Goal: Answer question/provide support: Share knowledge or assist other users

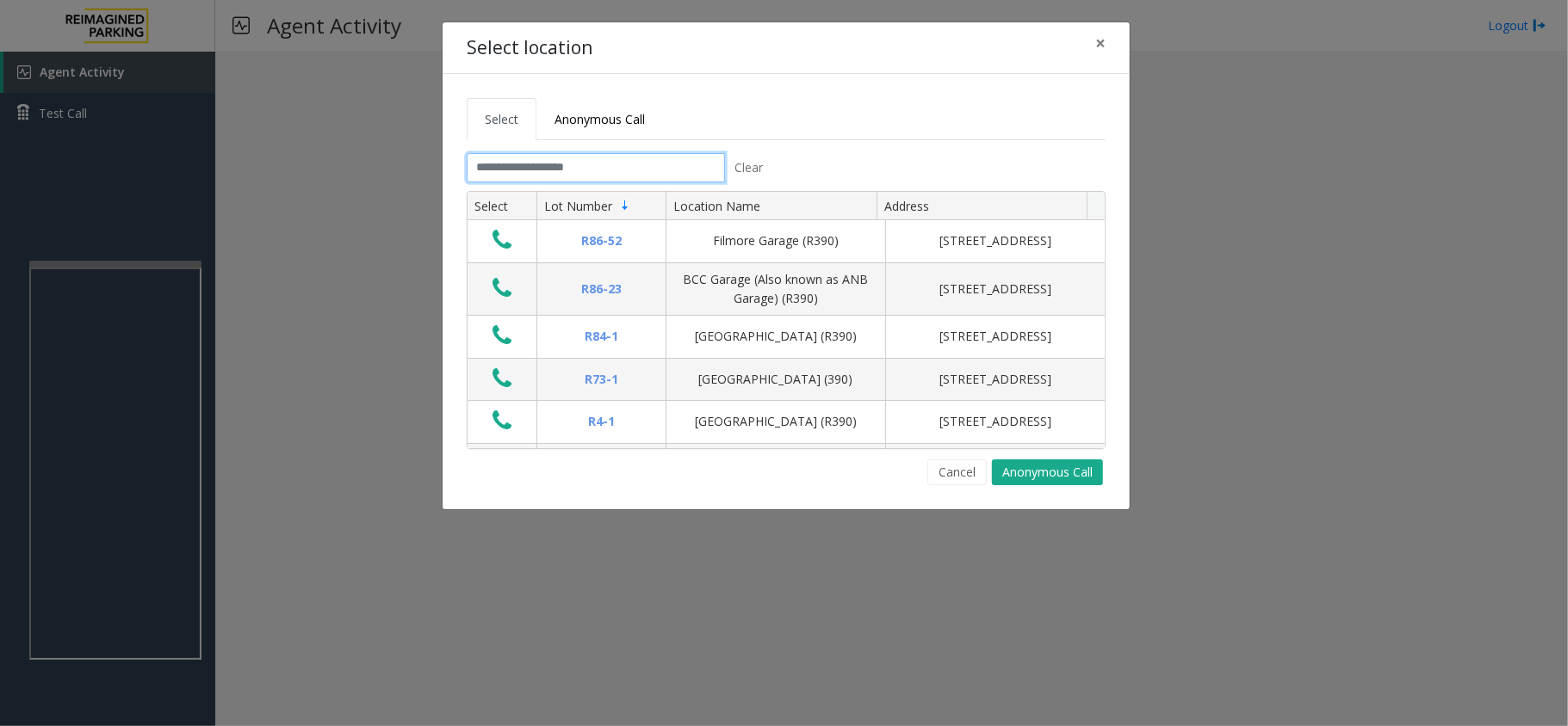
click at [527, 163] on input "text" at bounding box center [596, 167] width 258 height 29
click at [1109, 48] on button "×" at bounding box center [1100, 43] width 34 height 42
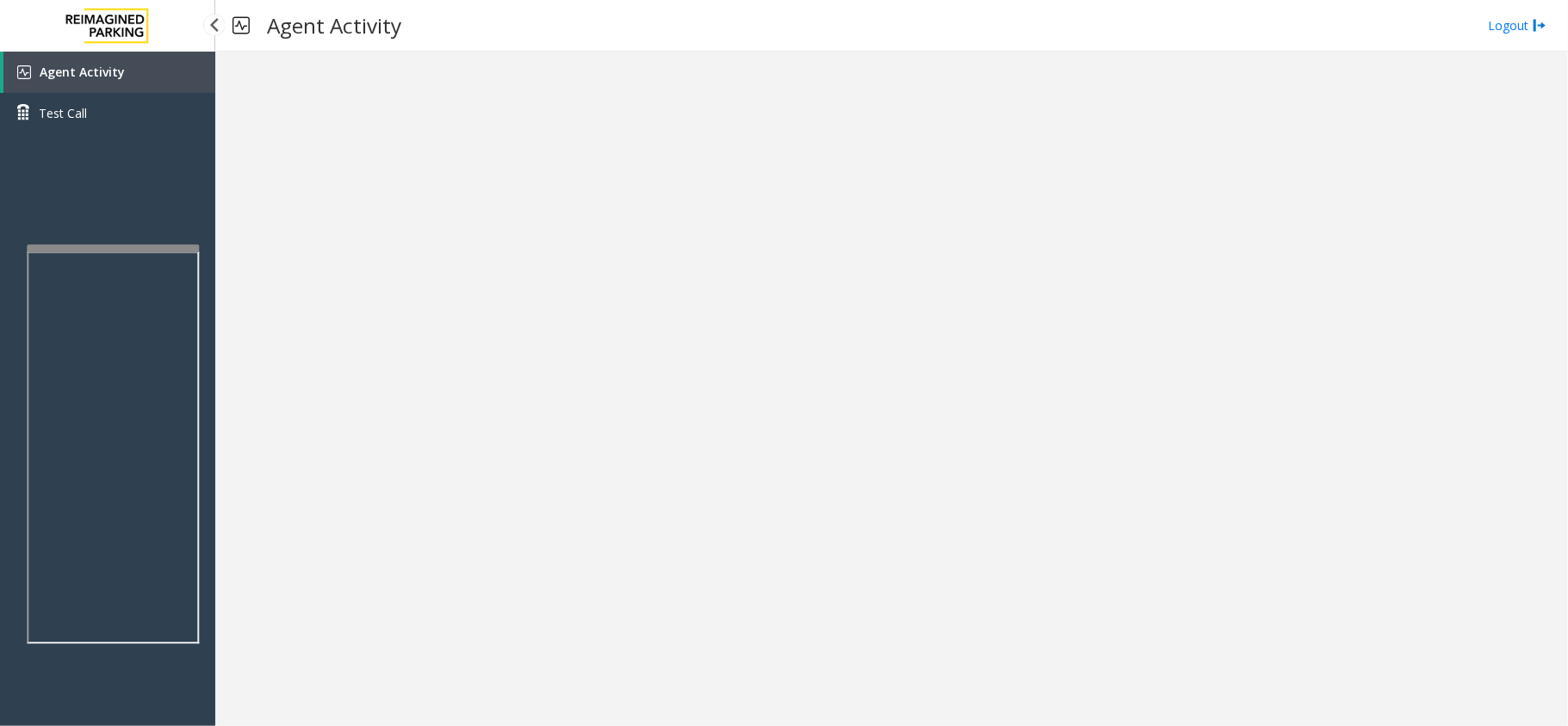
click at [162, 236] on app-root "Agent Activity Test Call × Close Powered by Umojo © 2025 Agent Activity Logout ×" at bounding box center [784, 363] width 1568 height 726
click at [139, 79] on link "Agent Activity" at bounding box center [109, 72] width 212 height 41
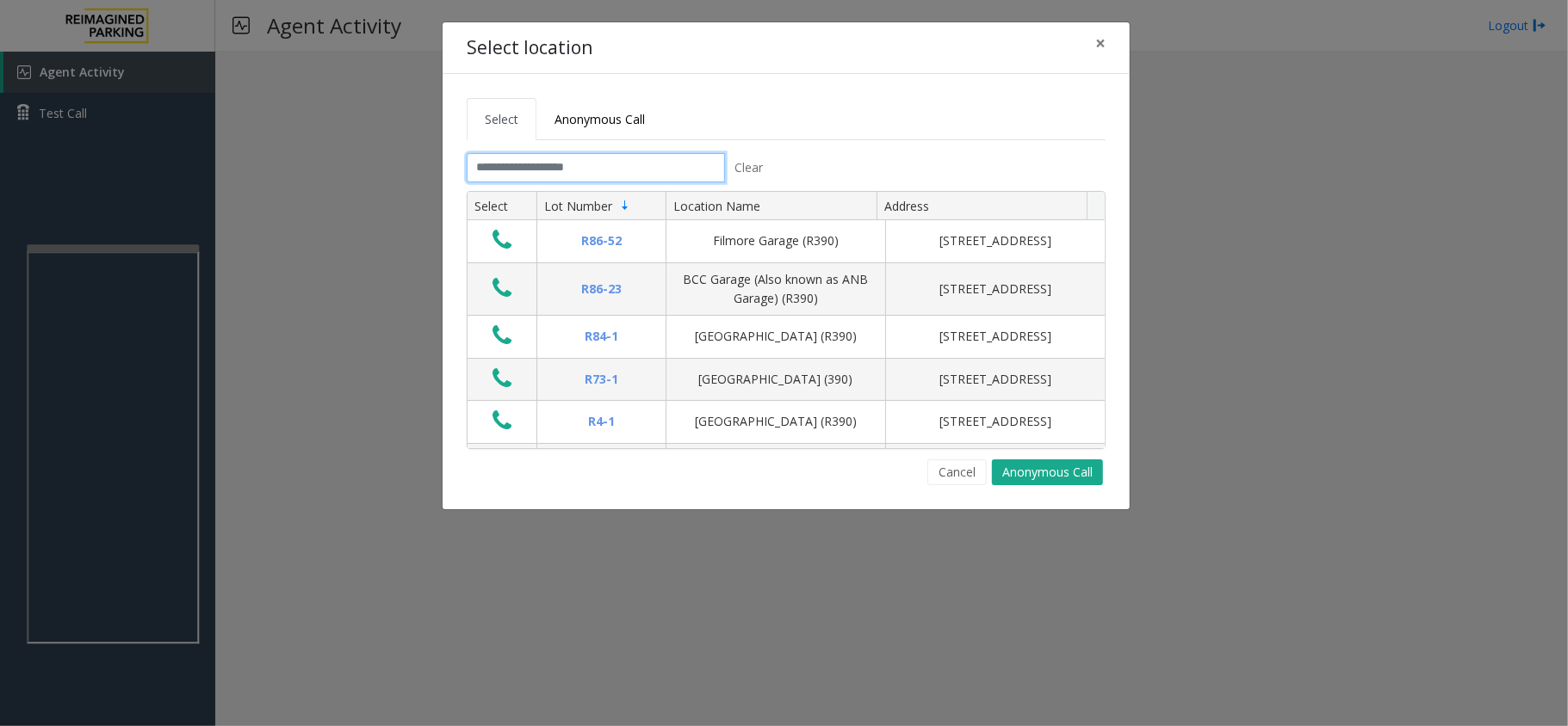
click at [545, 172] on input "text" at bounding box center [596, 167] width 258 height 29
click at [535, 167] on input "text" at bounding box center [596, 167] width 258 height 29
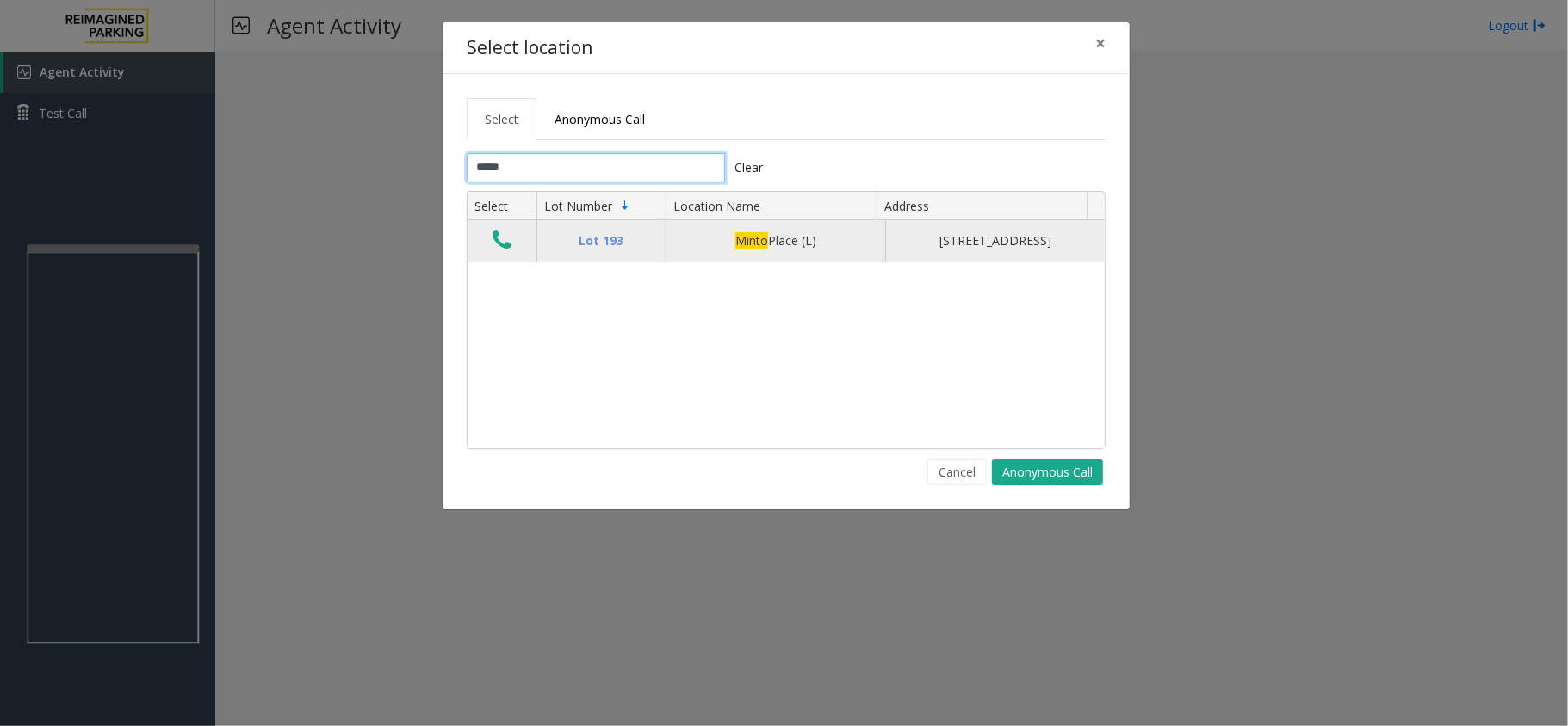
type input "*****"
click at [504, 248] on icon "Data table" at bounding box center [502, 240] width 19 height 24
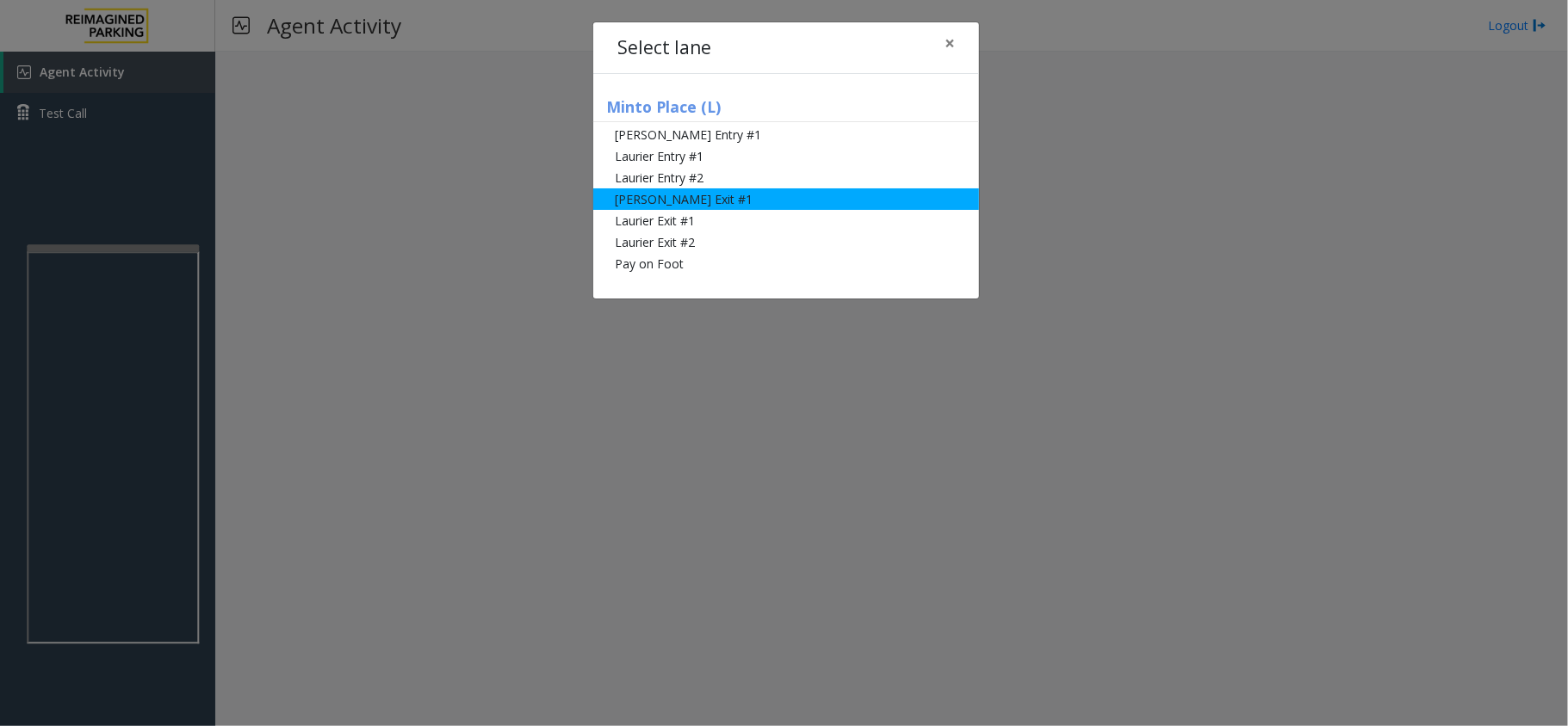
click at [734, 198] on li "Slater Exit #1" at bounding box center [785, 199] width 386 height 21
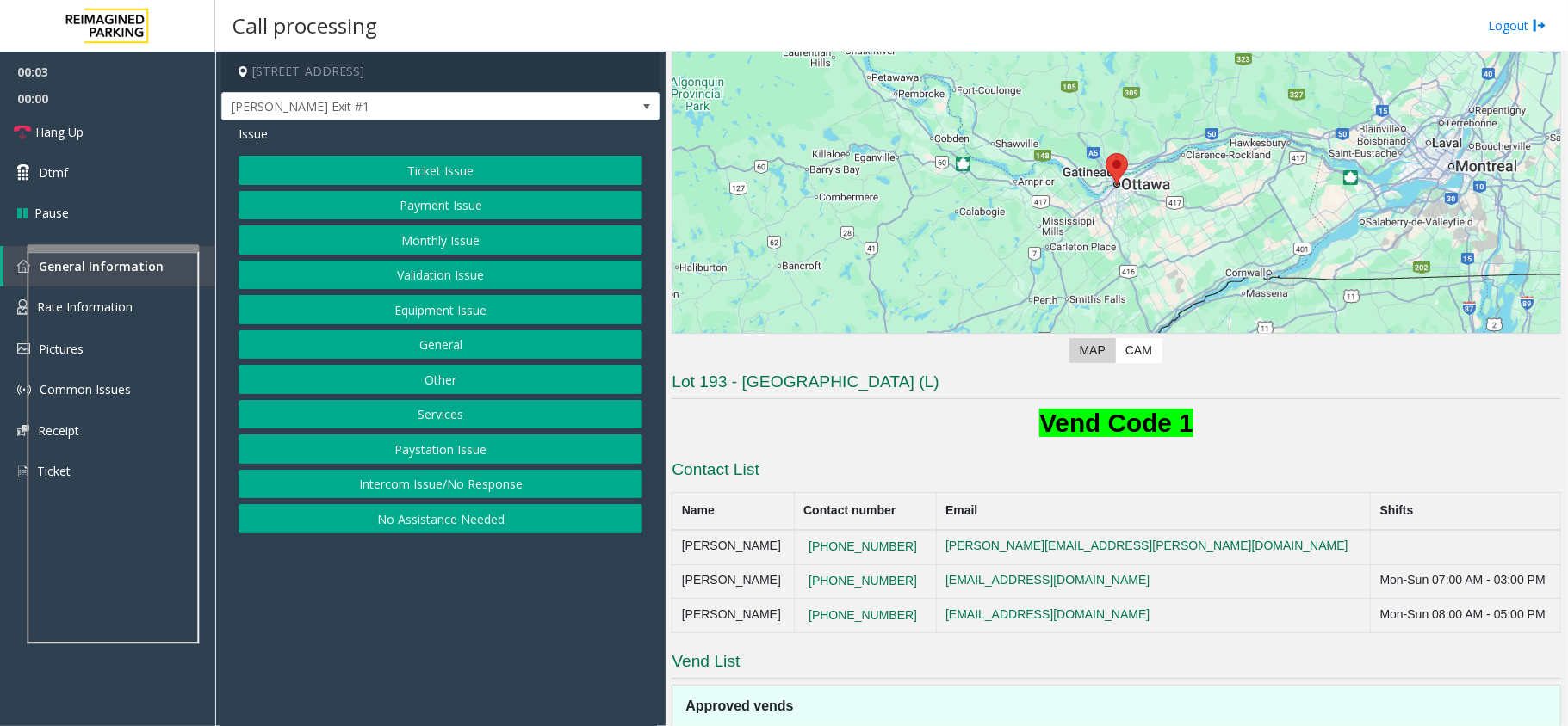
scroll to position [337, 0]
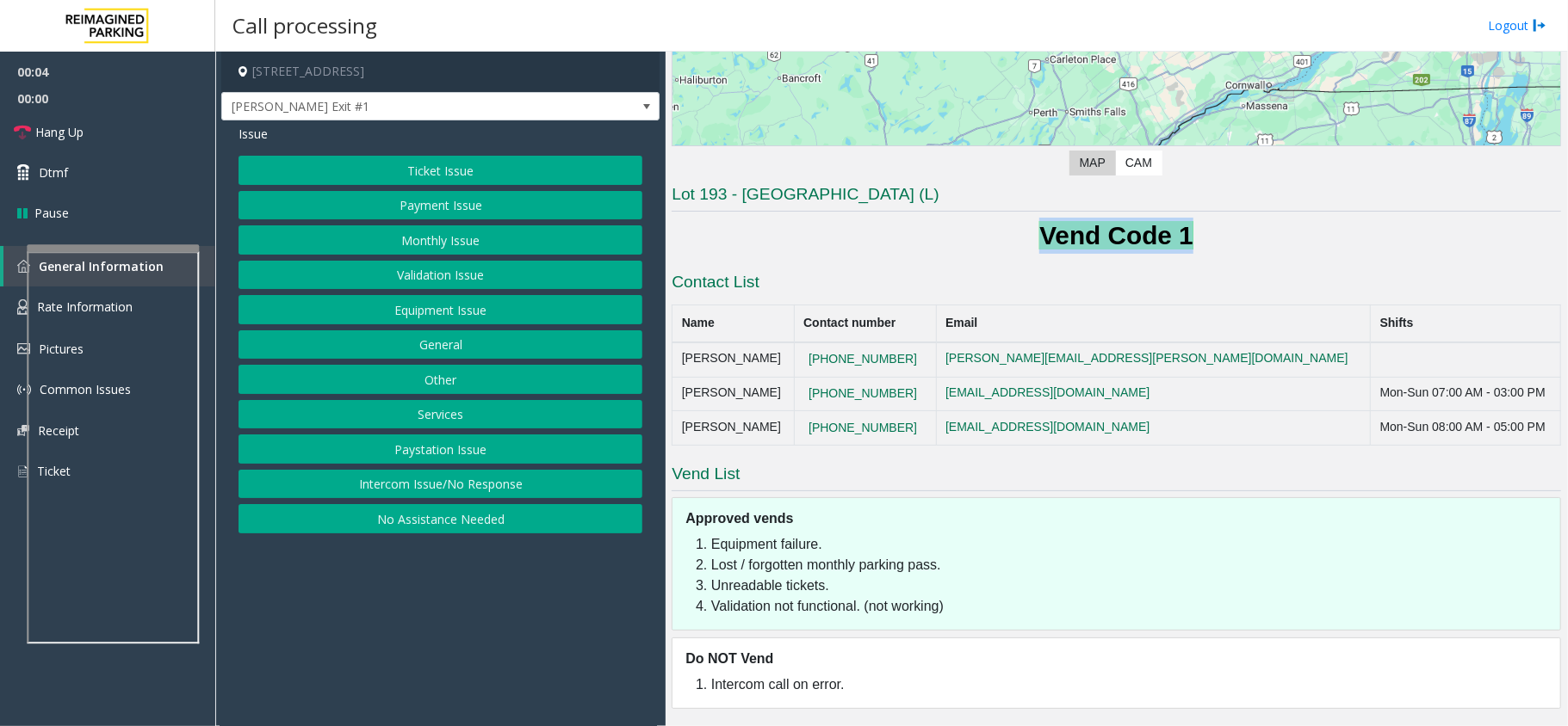
drag, startPoint x: 1210, startPoint y: 236, endPoint x: 732, endPoint y: 225, distance: 478.1
click at [732, 225] on h1 "Vend Code 1" at bounding box center [1116, 235] width 889 height 36
click at [1001, 233] on h1 "Vend Code 1" at bounding box center [1116, 235] width 889 height 36
drag, startPoint x: 1001, startPoint y: 233, endPoint x: 1212, endPoint y: 232, distance: 211.0
click at [1212, 232] on h1 "Vend Code 1" at bounding box center [1116, 235] width 889 height 36
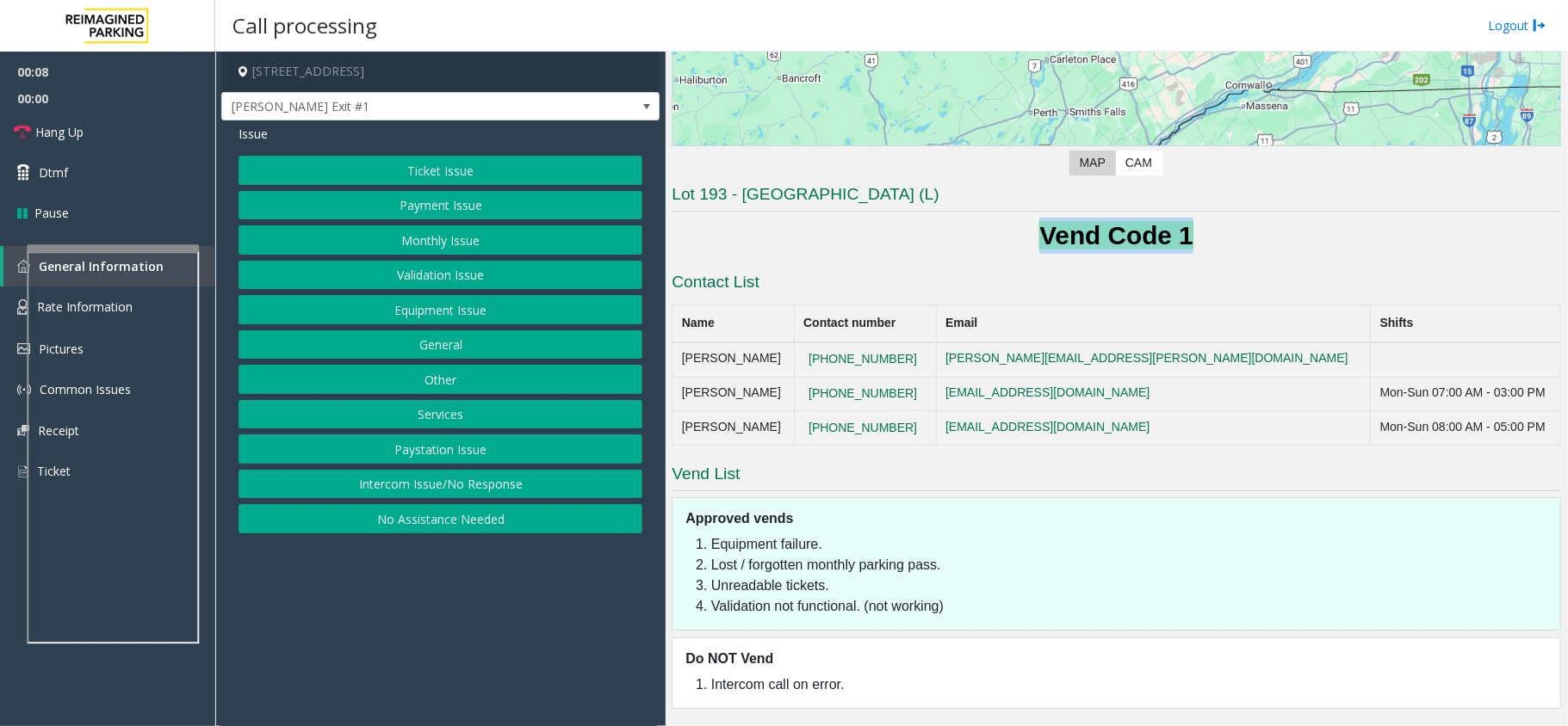
click at [1212, 232] on h1 "Vend Code 1" at bounding box center [1116, 235] width 889 height 36
drag, startPoint x: 1212, startPoint y: 232, endPoint x: 997, endPoint y: 236, distance: 215.0
click at [997, 236] on h1 "Vend Code 1" at bounding box center [1116, 235] width 889 height 36
drag, startPoint x: 997, startPoint y: 236, endPoint x: 1196, endPoint y: 234, distance: 199.0
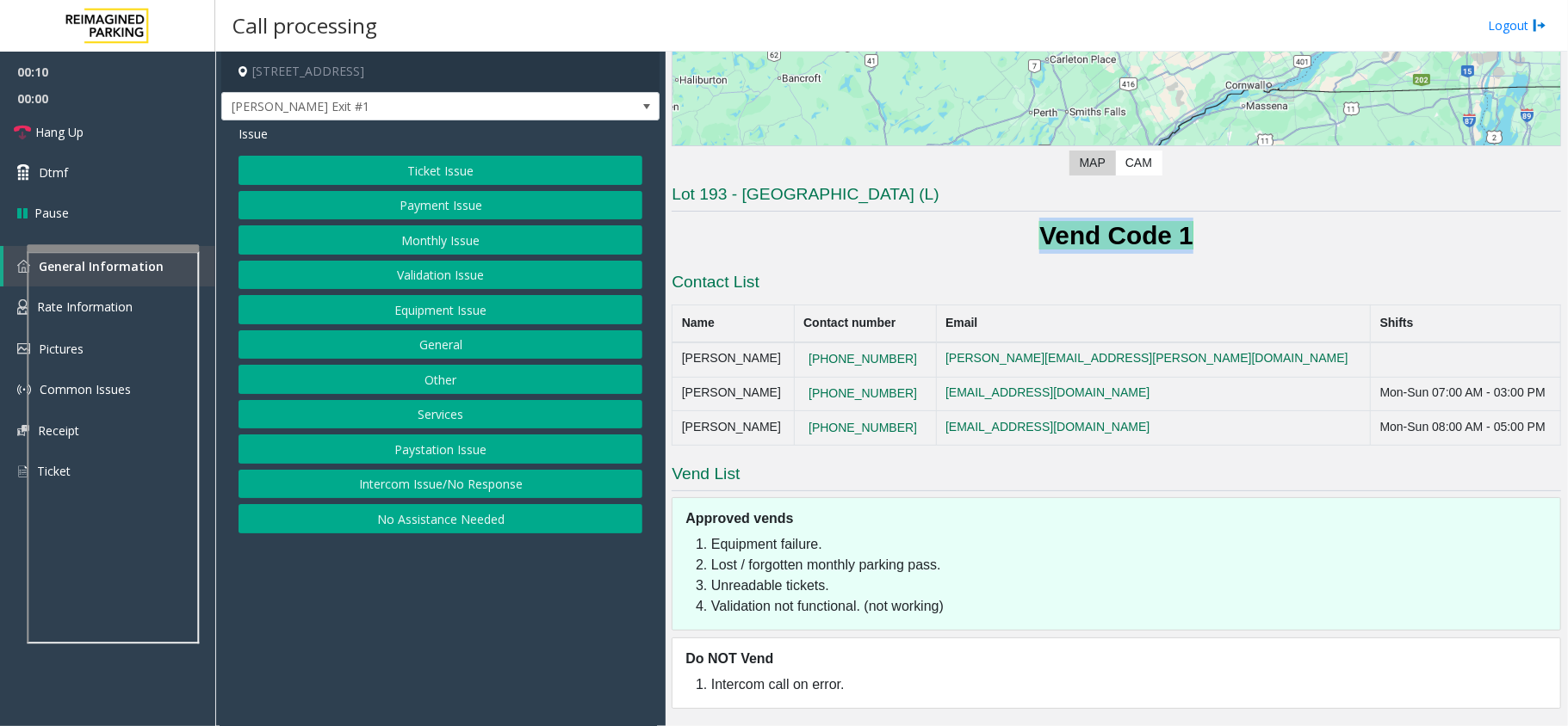
click at [1175, 232] on h1 "Vend Code 1" at bounding box center [1116, 235] width 889 height 36
click at [1196, 234] on h1 "Vend Code 1" at bounding box center [1116, 235] width 889 height 36
click at [1189, 233] on h1 "Vend Code 1" at bounding box center [1116, 235] width 889 height 36
drag, startPoint x: 1220, startPoint y: 220, endPoint x: 1004, endPoint y: 219, distance: 216.0
click at [1004, 219] on h1 "Vend Code 1" at bounding box center [1116, 235] width 889 height 36
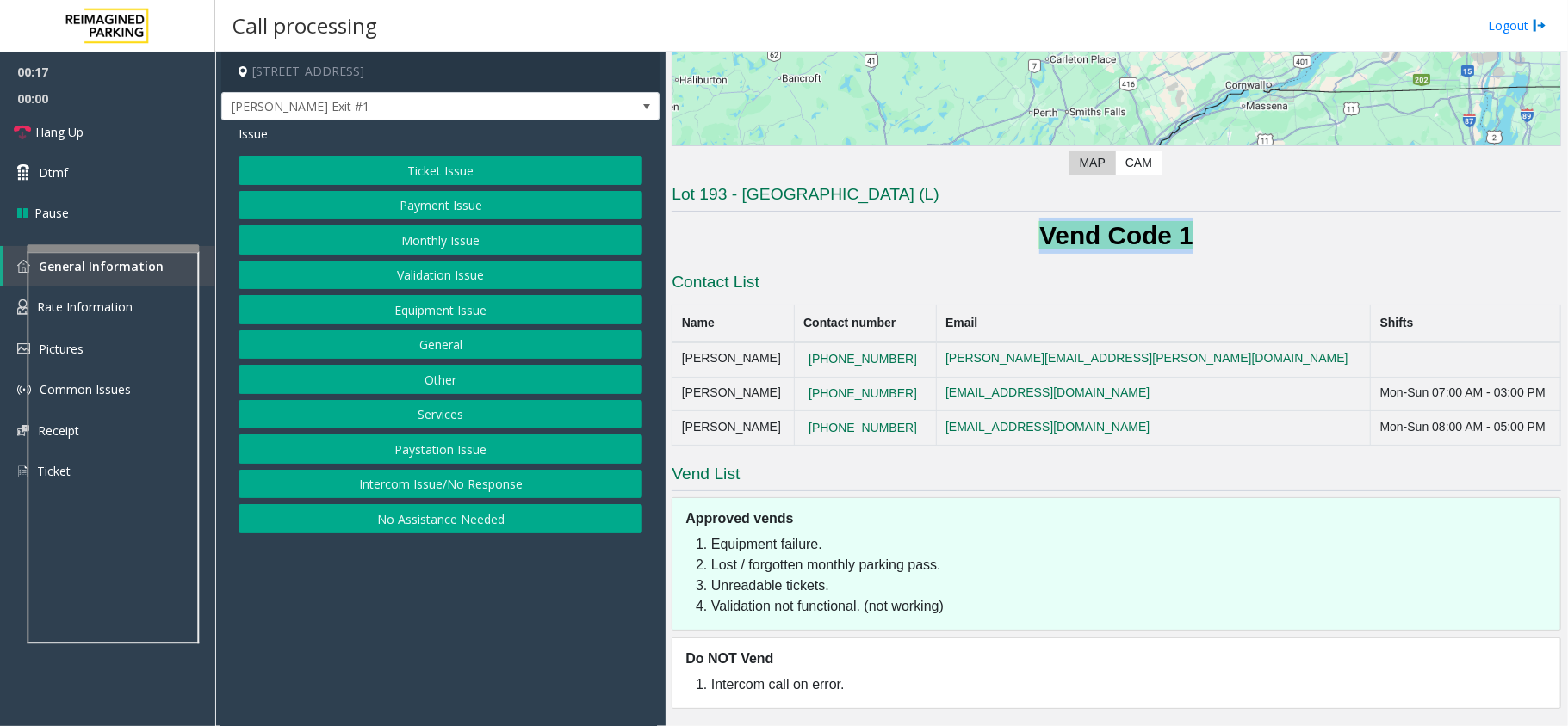
click at [978, 233] on h1 "Vend Code 1" at bounding box center [1116, 235] width 889 height 36
drag, startPoint x: 1027, startPoint y: 236, endPoint x: 1270, endPoint y: 211, distance: 244.3
click at [1270, 211] on div "Lot 193 - Minto Place (L) Vend Code 1 Contact List Name Contact number Email Sh…" at bounding box center [1116, 446] width 889 height 526
click at [1217, 245] on h1 "Vend Code 1" at bounding box center [1116, 235] width 889 height 36
drag, startPoint x: 1219, startPoint y: 238, endPoint x: 1001, endPoint y: 239, distance: 218.0
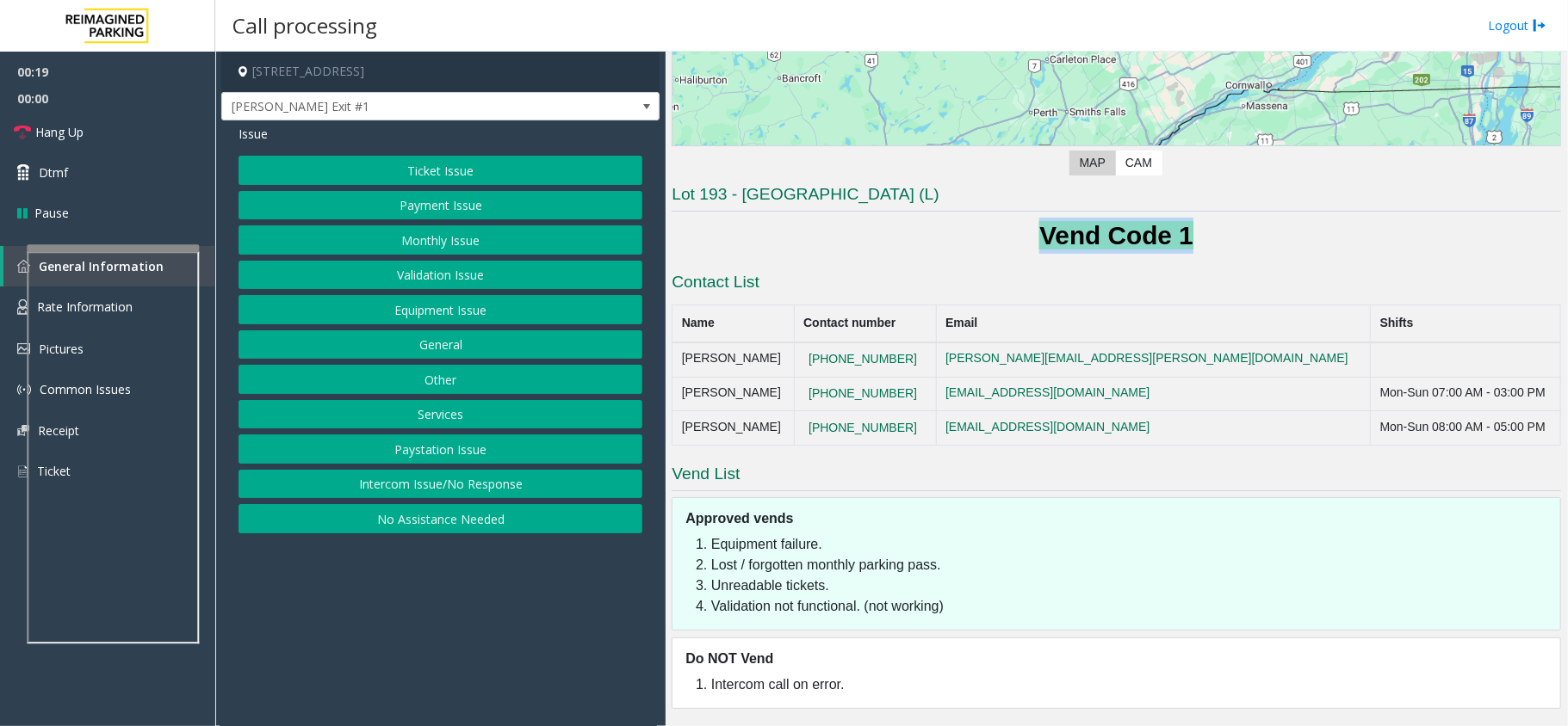
click at [1001, 239] on h1 "Vend Code 1" at bounding box center [1116, 235] width 889 height 36
click at [476, 208] on button "Payment Issue" at bounding box center [440, 205] width 404 height 29
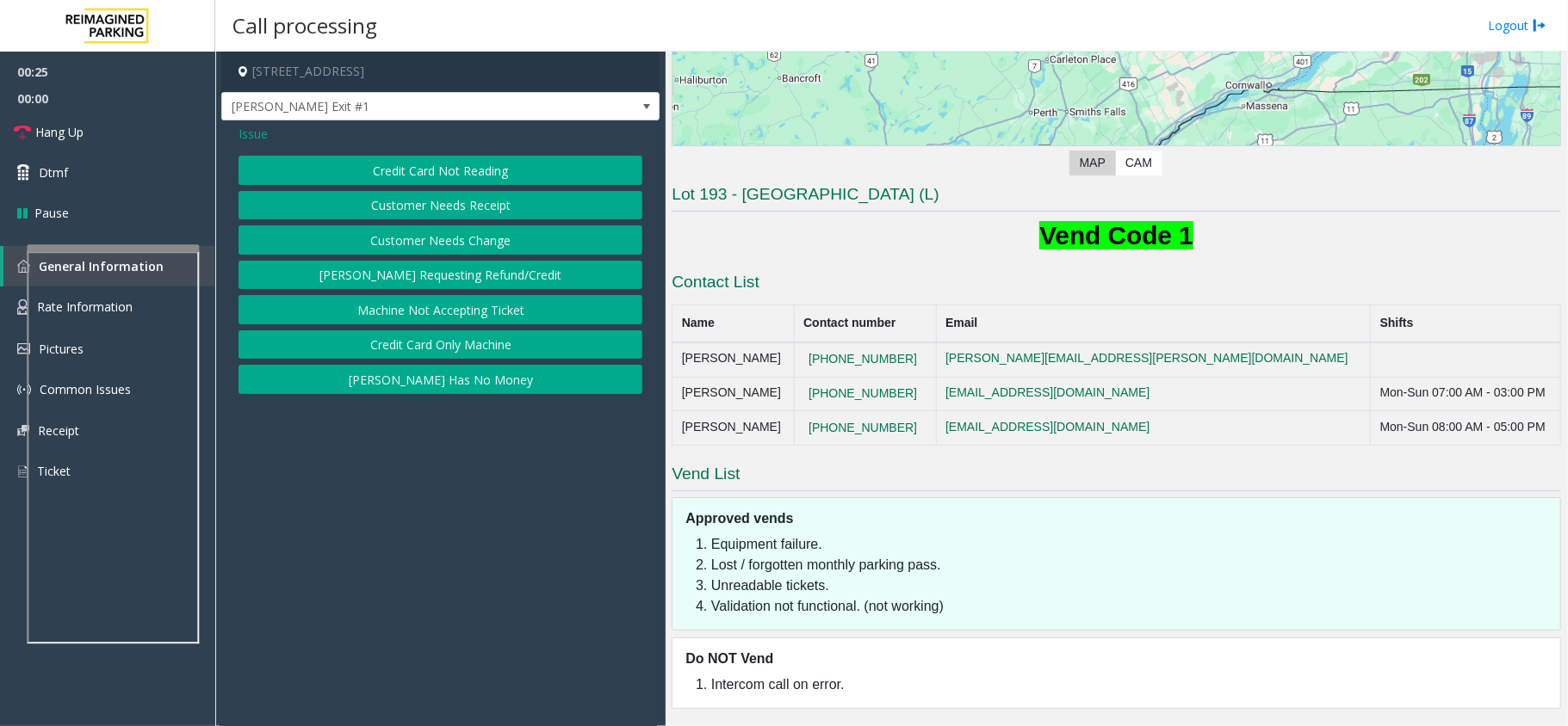
click at [456, 169] on button "Credit Card Not Reading" at bounding box center [440, 169] width 404 height 29
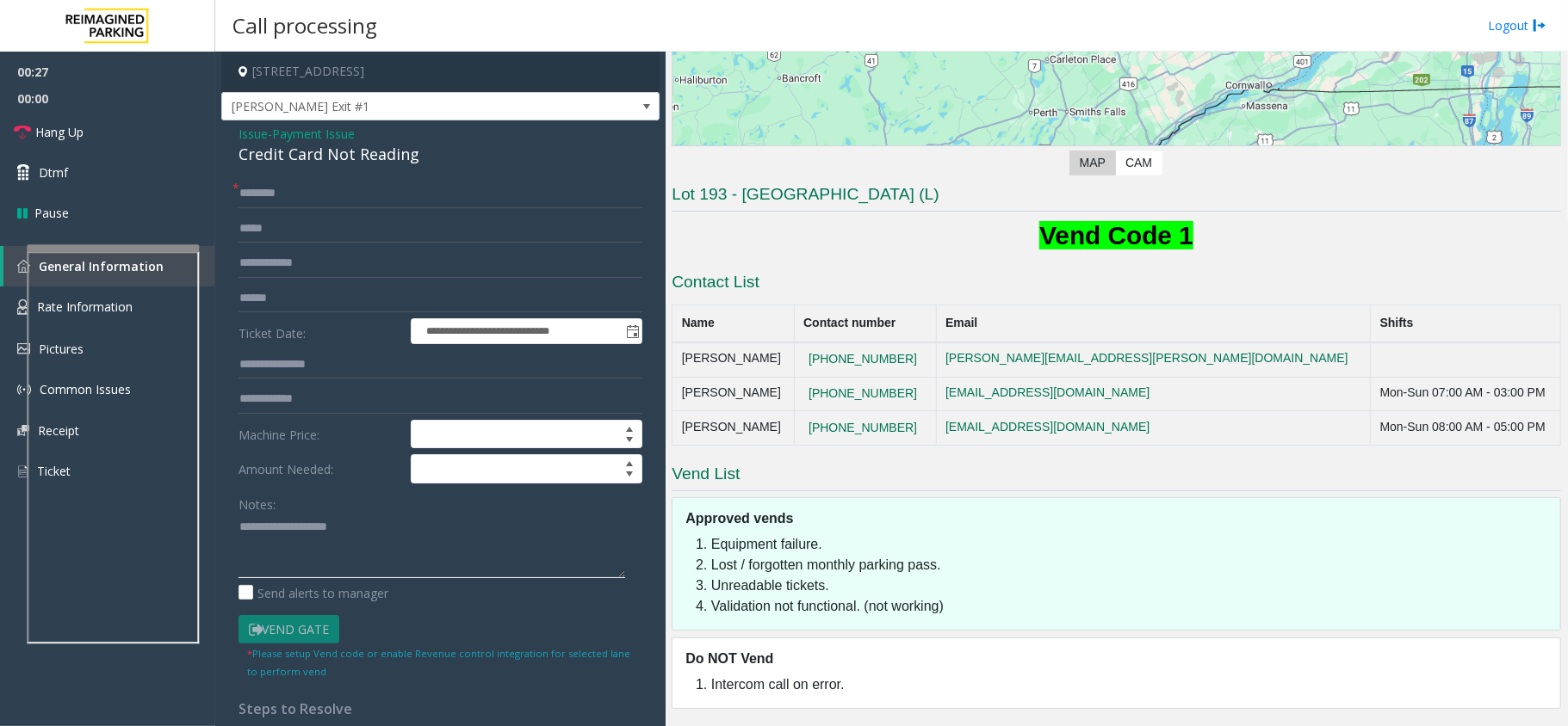
click at [314, 520] on textarea at bounding box center [431, 545] width 387 height 64
drag, startPoint x: 1030, startPoint y: 231, endPoint x: 1182, endPoint y: 231, distance: 152.0
click at [1182, 231] on b "Vend Code 1" at bounding box center [1116, 235] width 154 height 28
click at [1188, 231] on h1 "Vend Code 1" at bounding box center [1116, 235] width 889 height 36
click at [1027, 246] on h1 "Vend Code 1" at bounding box center [1116, 235] width 889 height 36
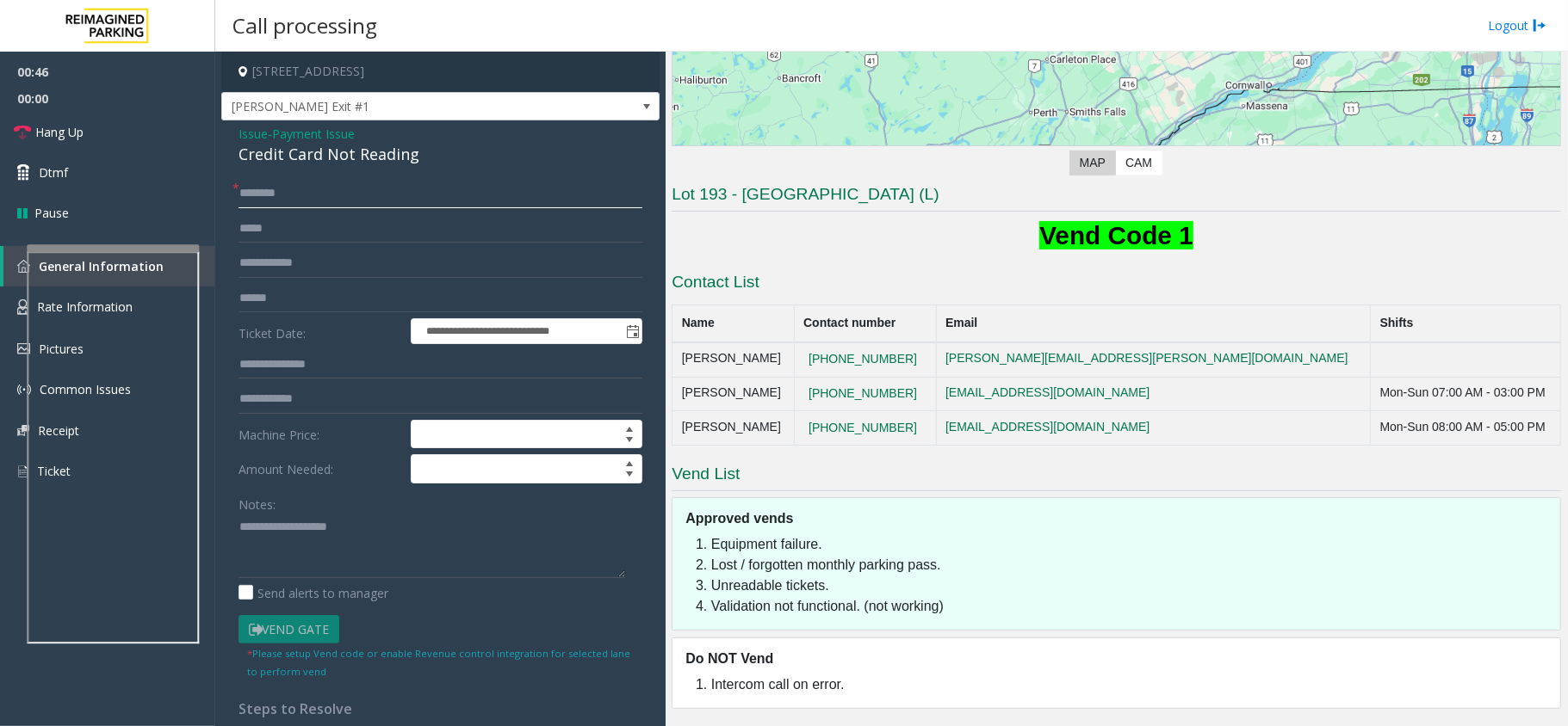
click at [293, 193] on input "text" at bounding box center [440, 193] width 404 height 29
click at [293, 544] on textarea at bounding box center [431, 545] width 387 height 64
click at [397, 156] on div "Credit Card Not Reading" at bounding box center [440, 155] width 404 height 23
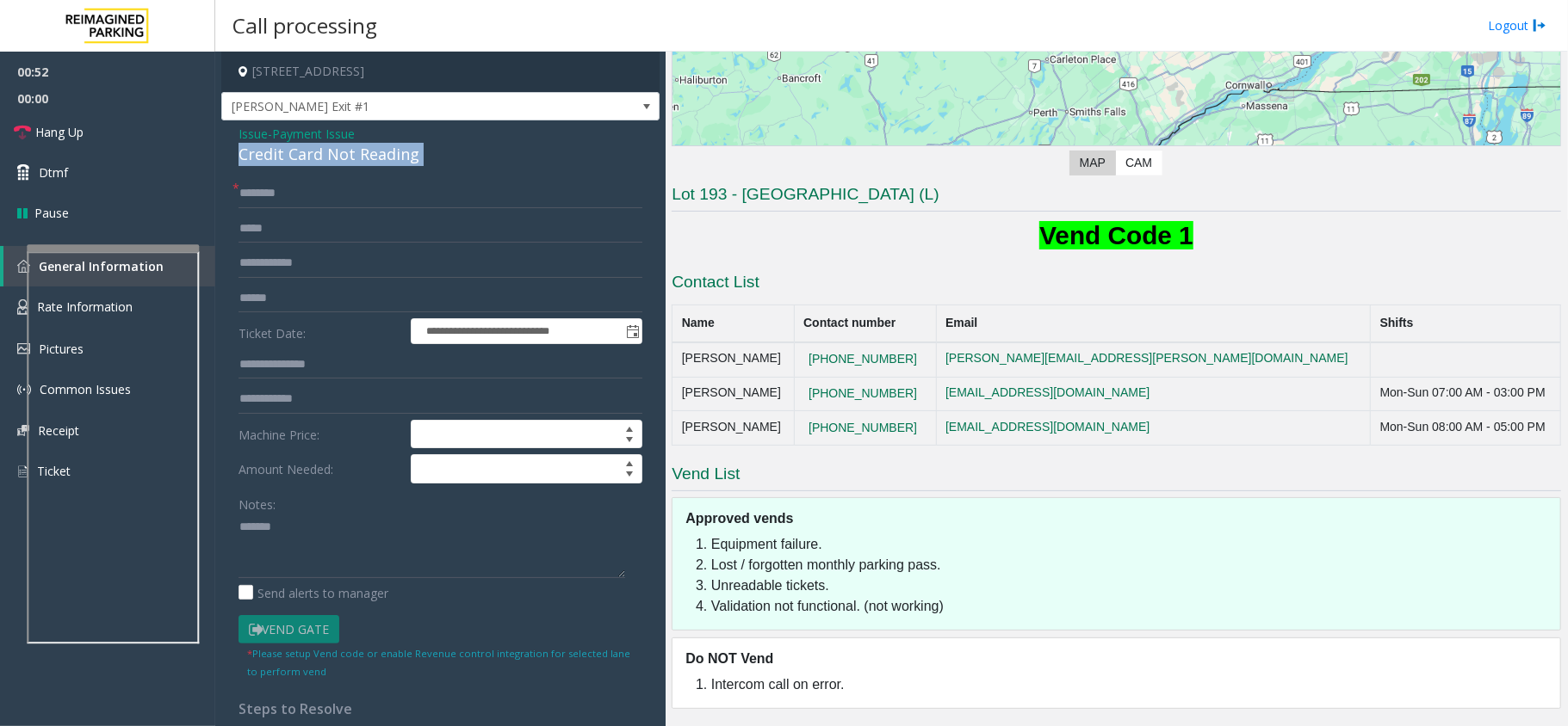
copy div "Credit Card Not Reading"
click at [356, 550] on textarea at bounding box center [431, 545] width 387 height 64
paste textarea "**********"
type textarea "**********"
click at [294, 270] on input "text" at bounding box center [440, 262] width 404 height 29
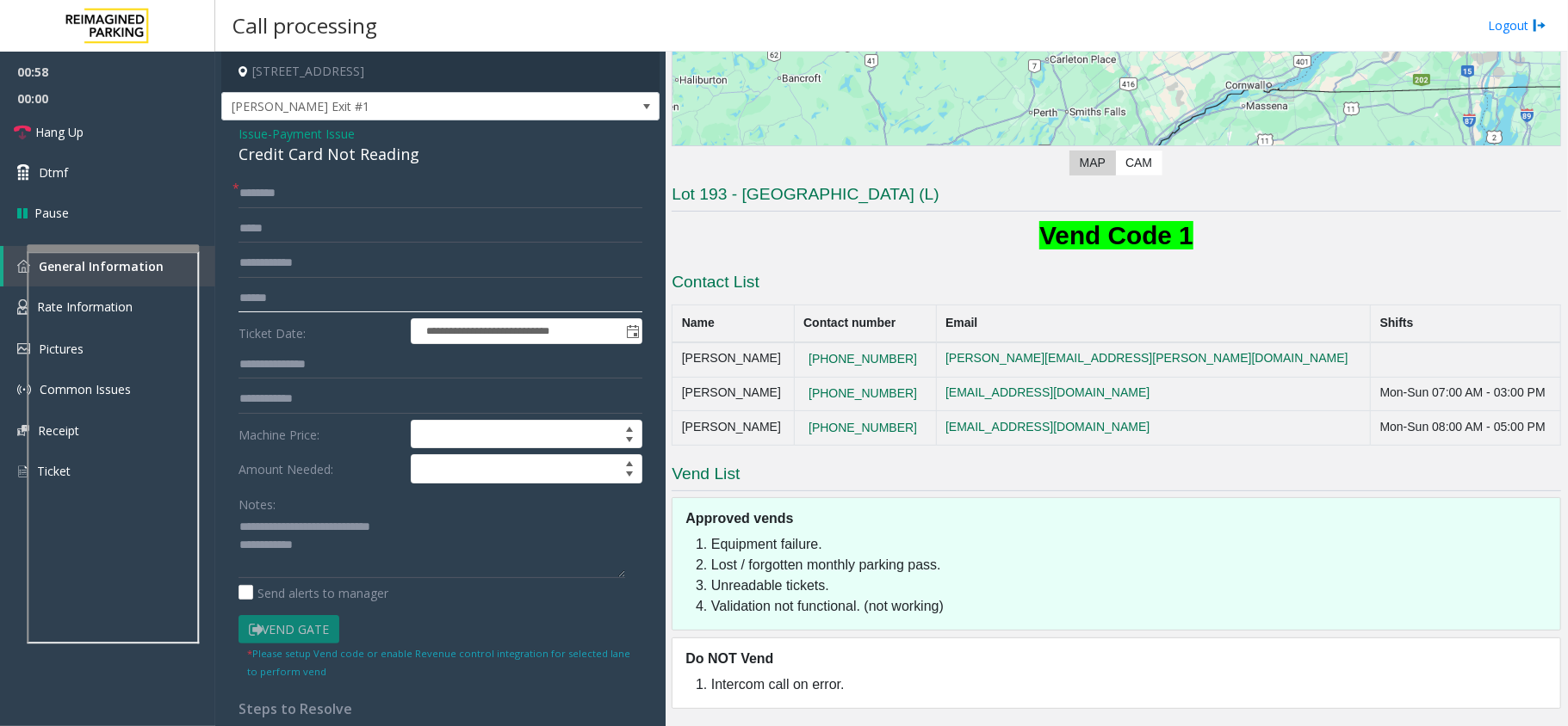
click at [279, 289] on input "text" at bounding box center [440, 298] width 404 height 29
click at [283, 197] on input "text" at bounding box center [440, 193] width 404 height 29
click at [303, 298] on input "text" at bounding box center [440, 298] width 404 height 29
click at [286, 194] on input "text" at bounding box center [440, 193] width 404 height 29
click at [273, 284] on input "text" at bounding box center [440, 298] width 404 height 29
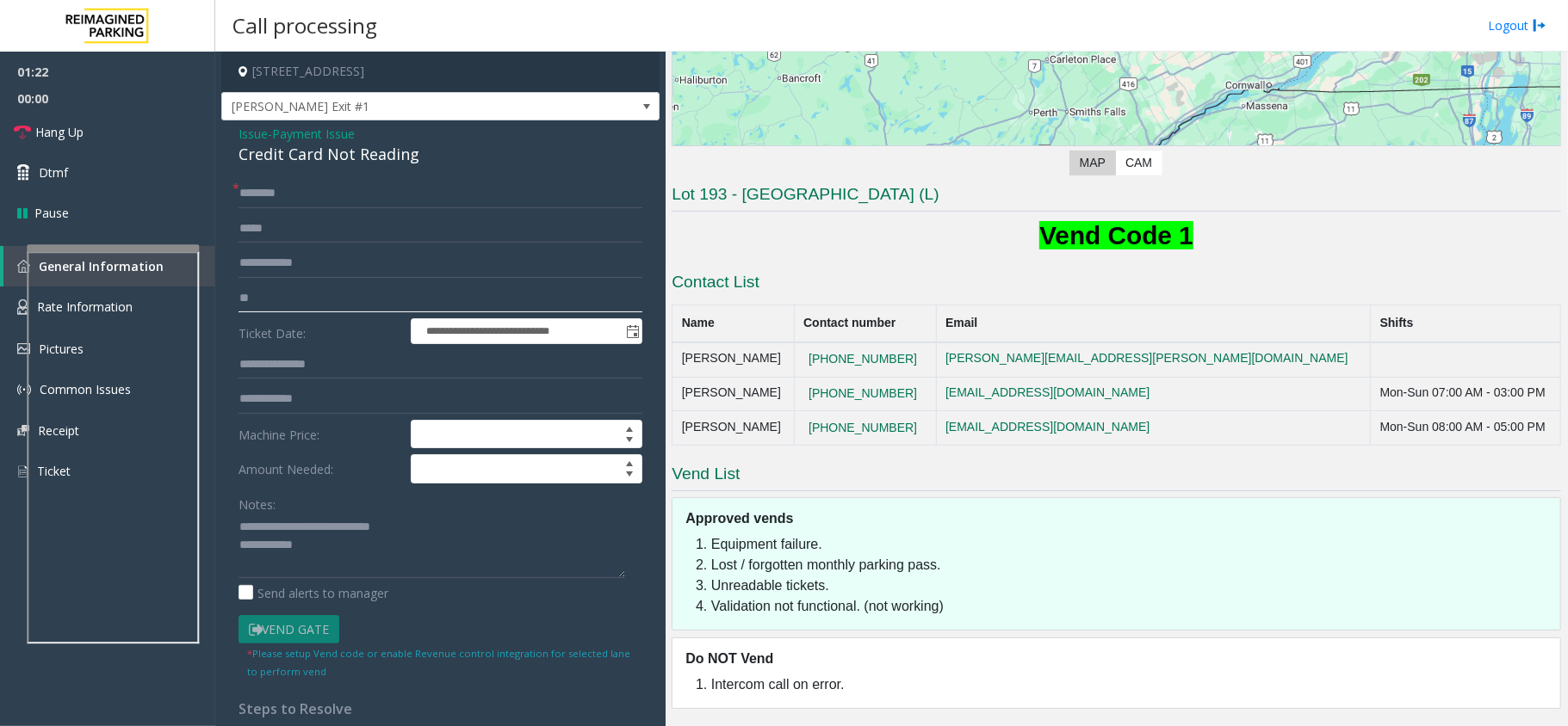
type input "*"
type input "*****"
click at [314, 194] on input "text" at bounding box center [440, 193] width 404 height 29
type input "*"
type input "**"
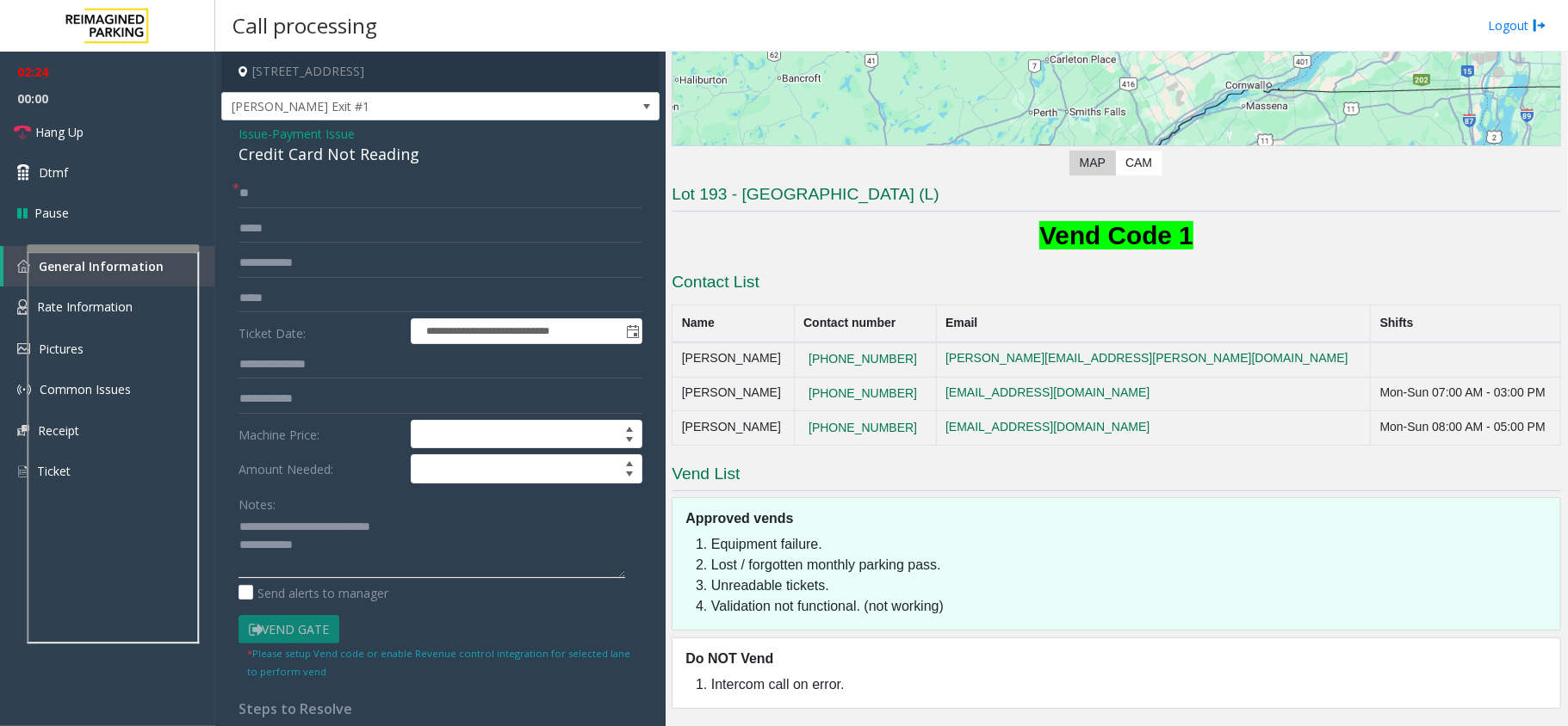
click at [351, 561] on textarea at bounding box center [431, 545] width 387 height 64
click at [111, 127] on link "Hang Up" at bounding box center [107, 132] width 215 height 40
click at [491, 559] on textarea at bounding box center [431, 545] width 387 height 64
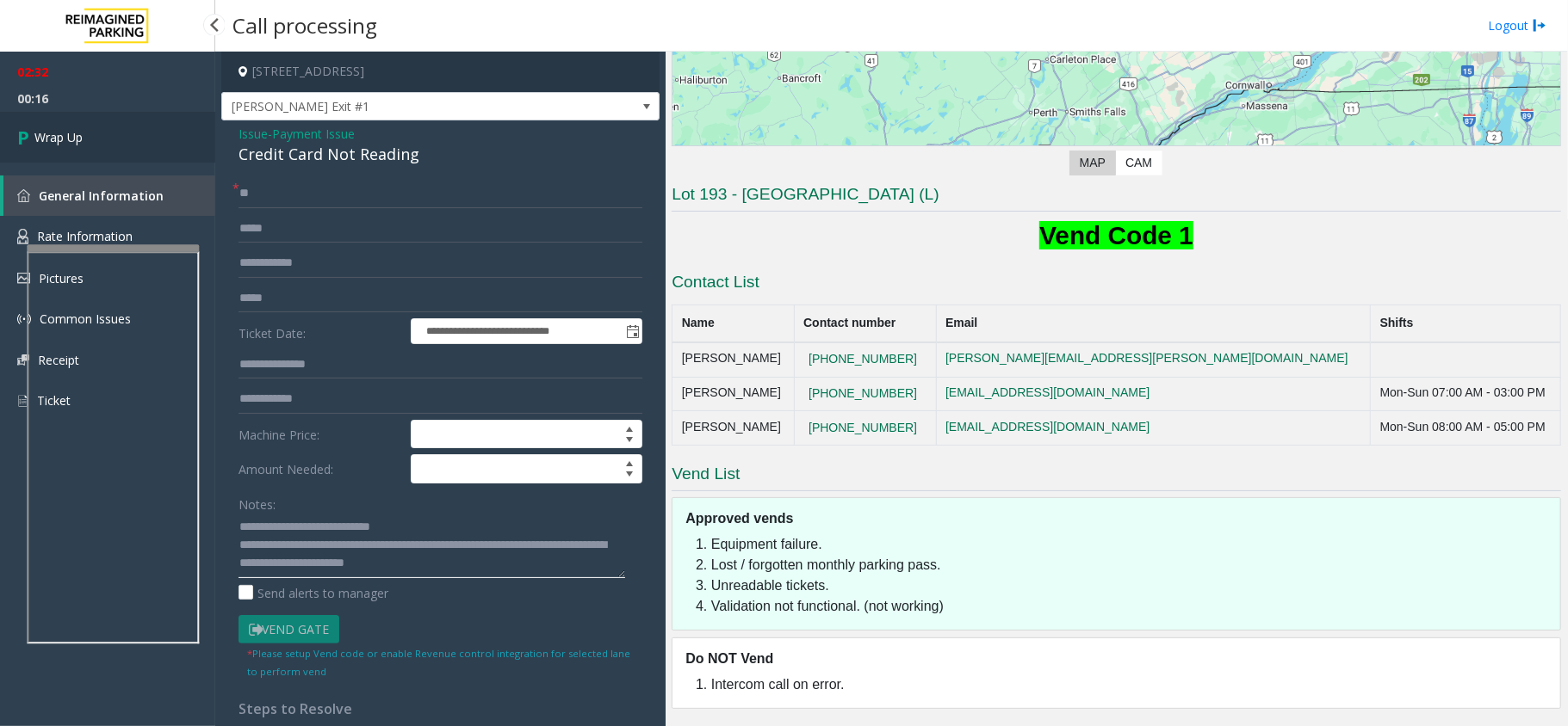
type textarea "**********"
click at [190, 127] on link "Wrap Up" at bounding box center [107, 137] width 215 height 51
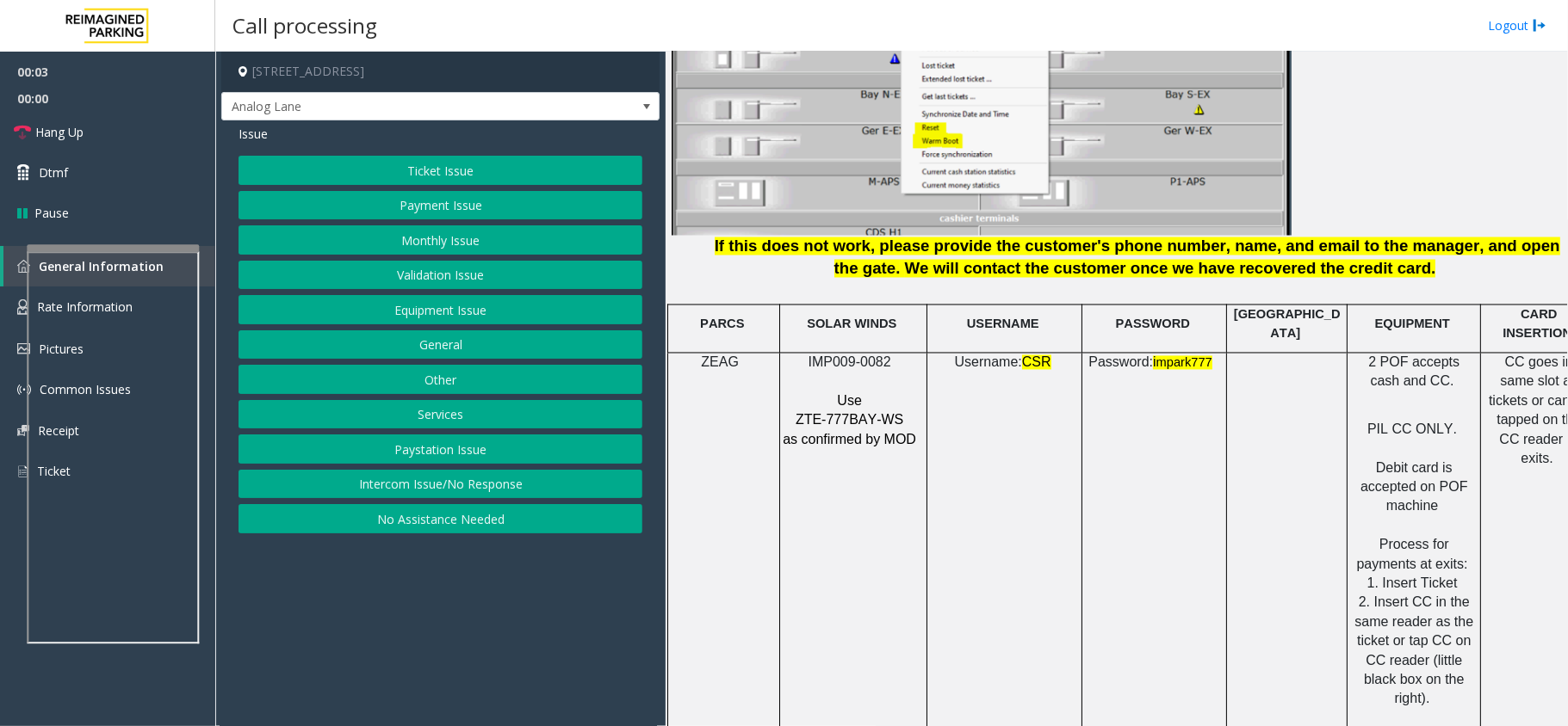
scroll to position [2409, 0]
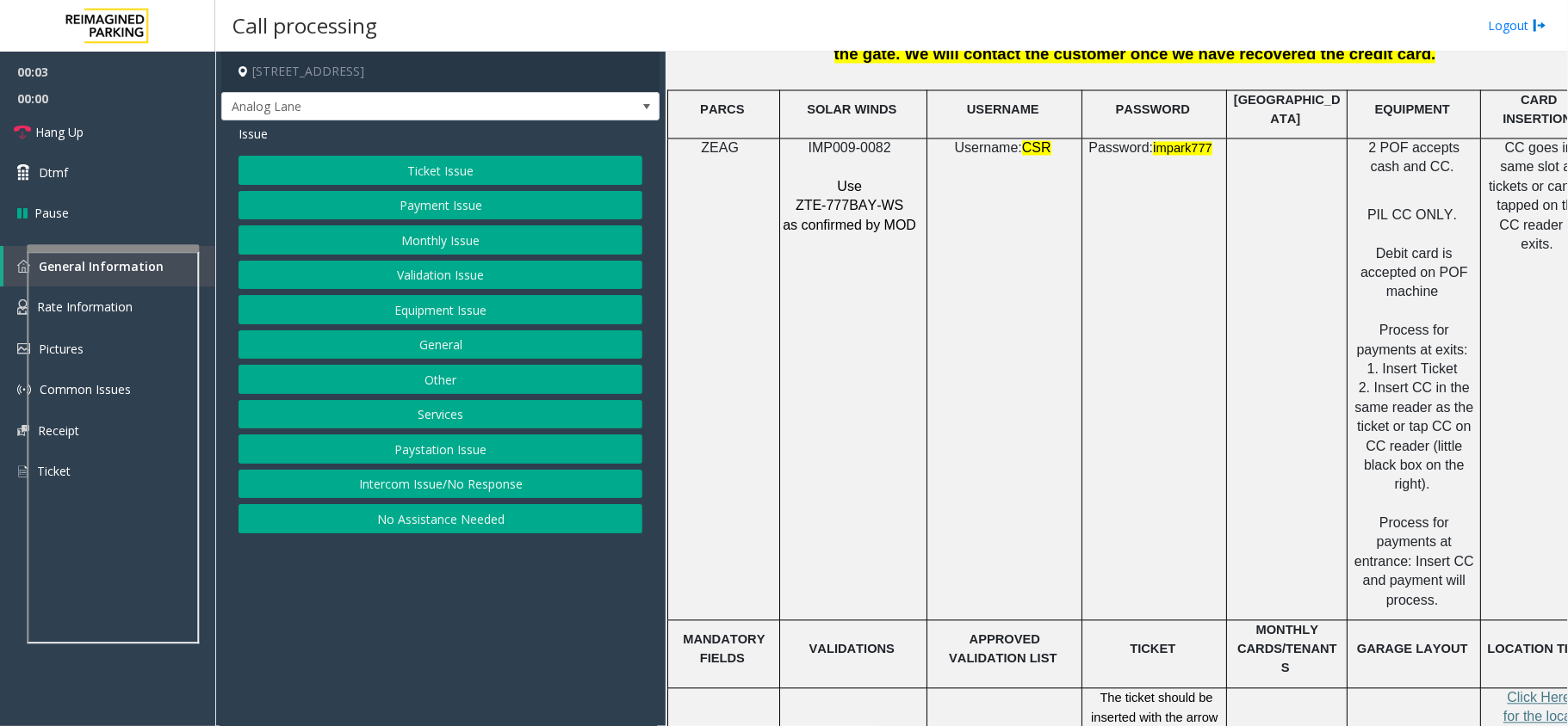
click at [876, 121] on td "SOLAR WINDS" at bounding box center [854, 113] width 148 height 48
click at [876, 122] on td "SOLAR WINDS" at bounding box center [854, 113] width 148 height 48
click at [876, 140] on span "IMP009-0082" at bounding box center [849, 147] width 83 height 15
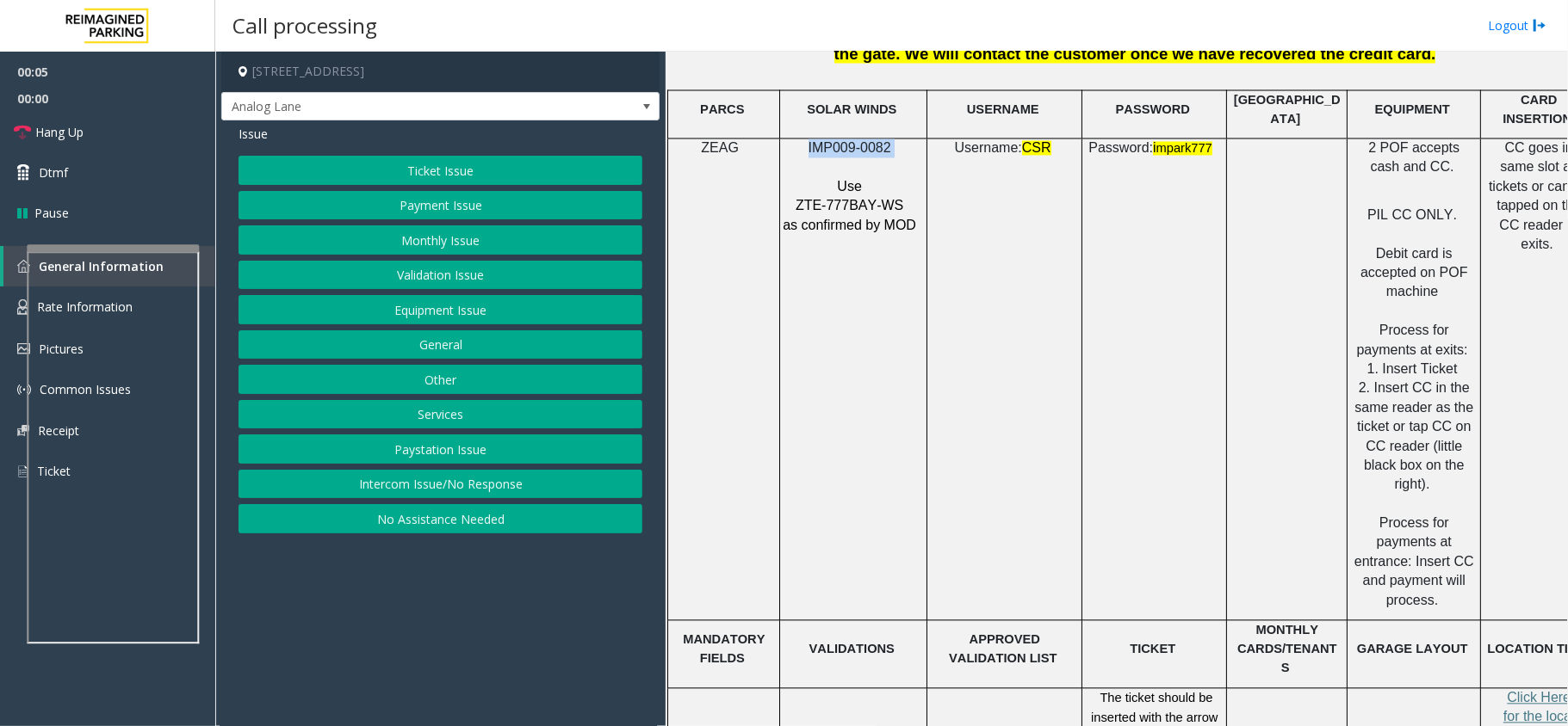
click at [876, 140] on span "IMP009-0082" at bounding box center [849, 147] width 83 height 15
copy p "IMP009-0082"
click at [515, 492] on button "Intercom Issue/No Response" at bounding box center [440, 484] width 404 height 29
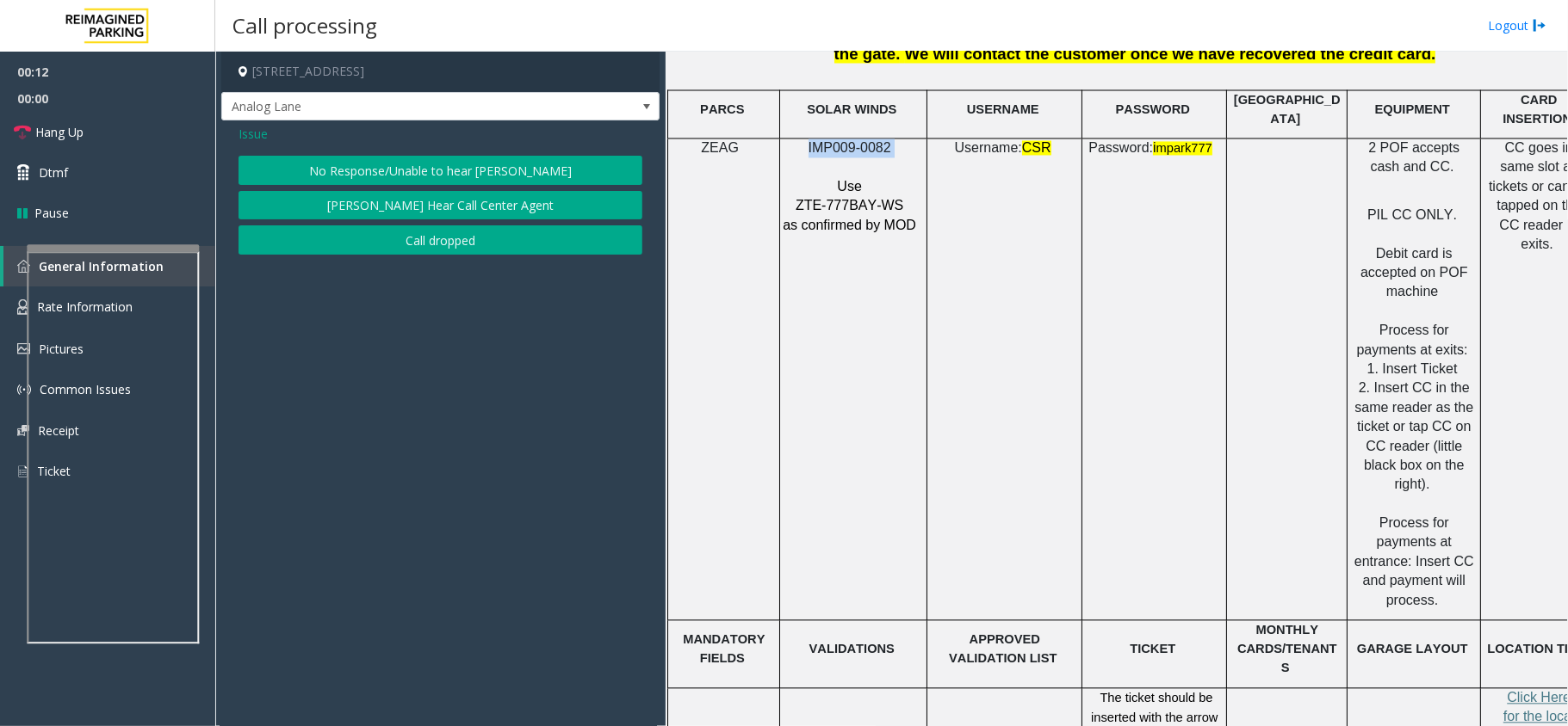
click at [473, 172] on button "No Response/Unable to hear [PERSON_NAME]" at bounding box center [440, 169] width 404 height 29
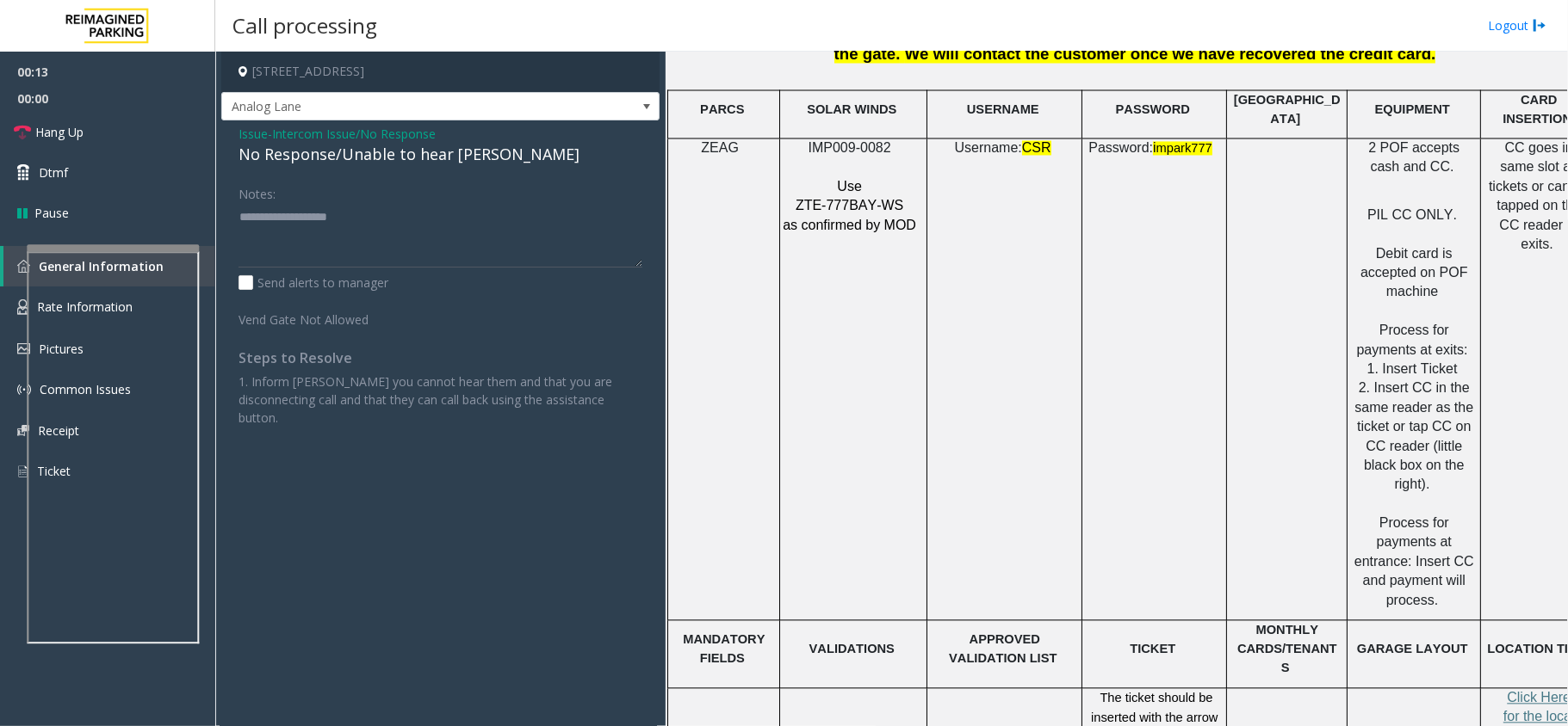
click at [458, 151] on div "No Response/Unable to hear [PERSON_NAME]" at bounding box center [440, 155] width 404 height 23
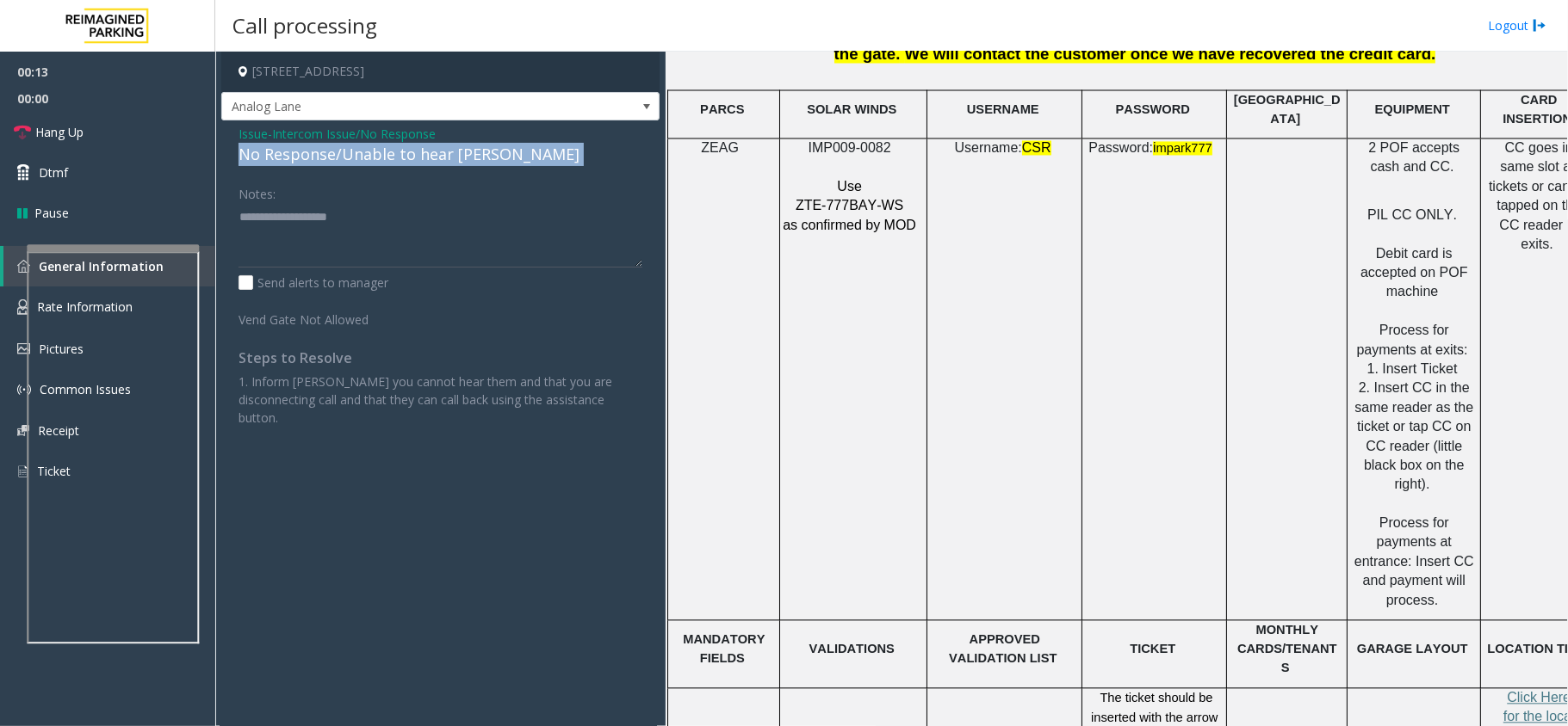
click at [458, 151] on div "No Response/Unable to hear [PERSON_NAME]" at bounding box center [440, 155] width 404 height 23
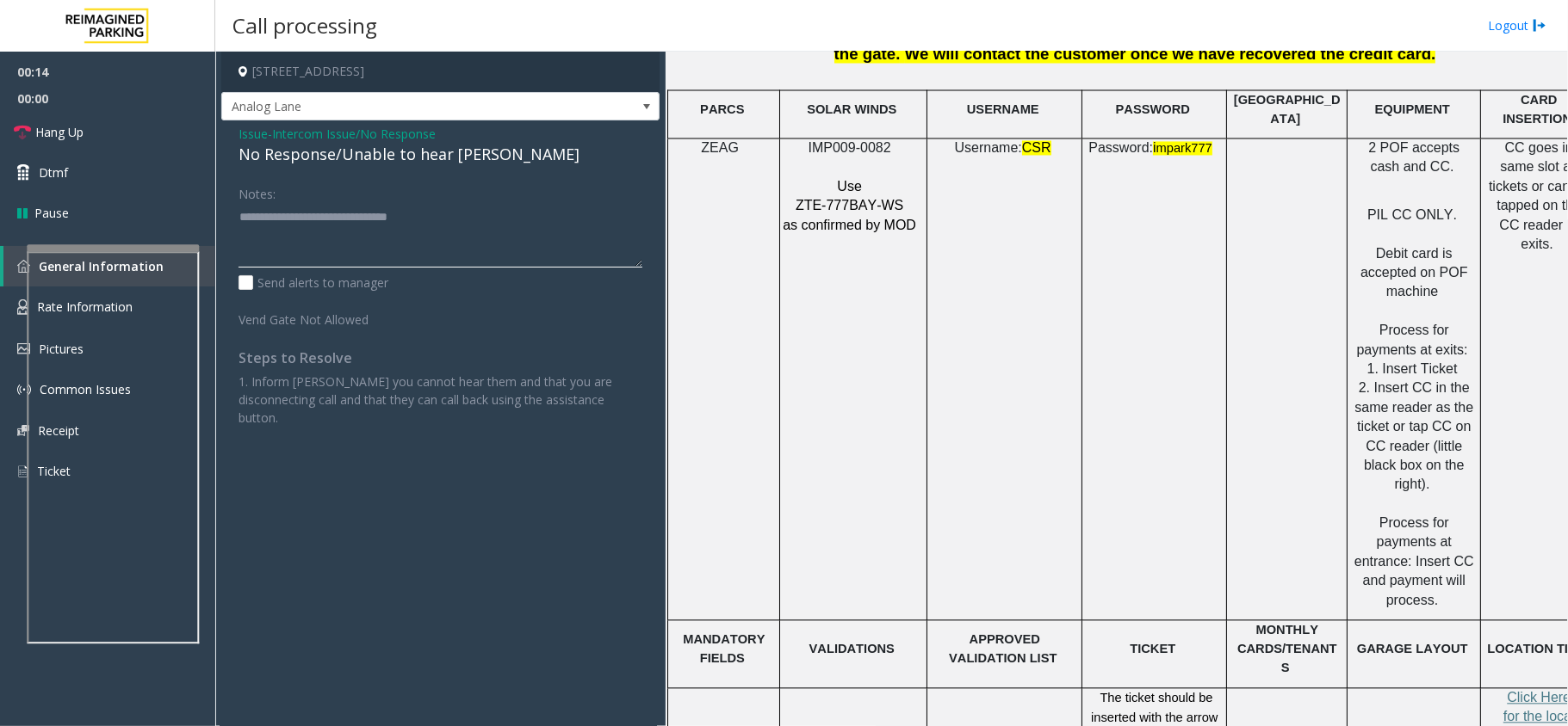
click at [524, 215] on textarea at bounding box center [440, 234] width 404 height 64
type textarea "**********"
click at [124, 146] on link "Hang Up" at bounding box center [107, 132] width 215 height 40
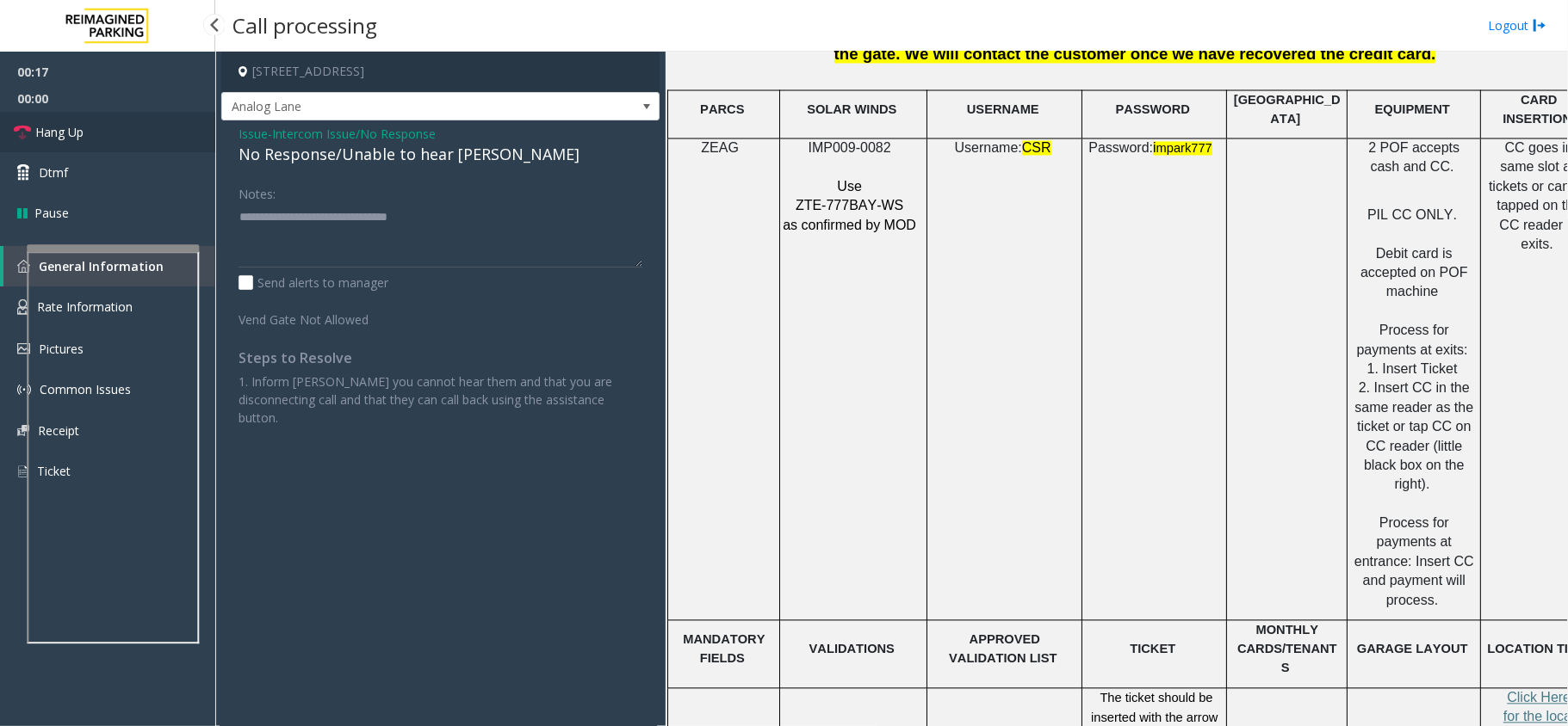
click at [124, 146] on link "Hang Up" at bounding box center [107, 132] width 215 height 40
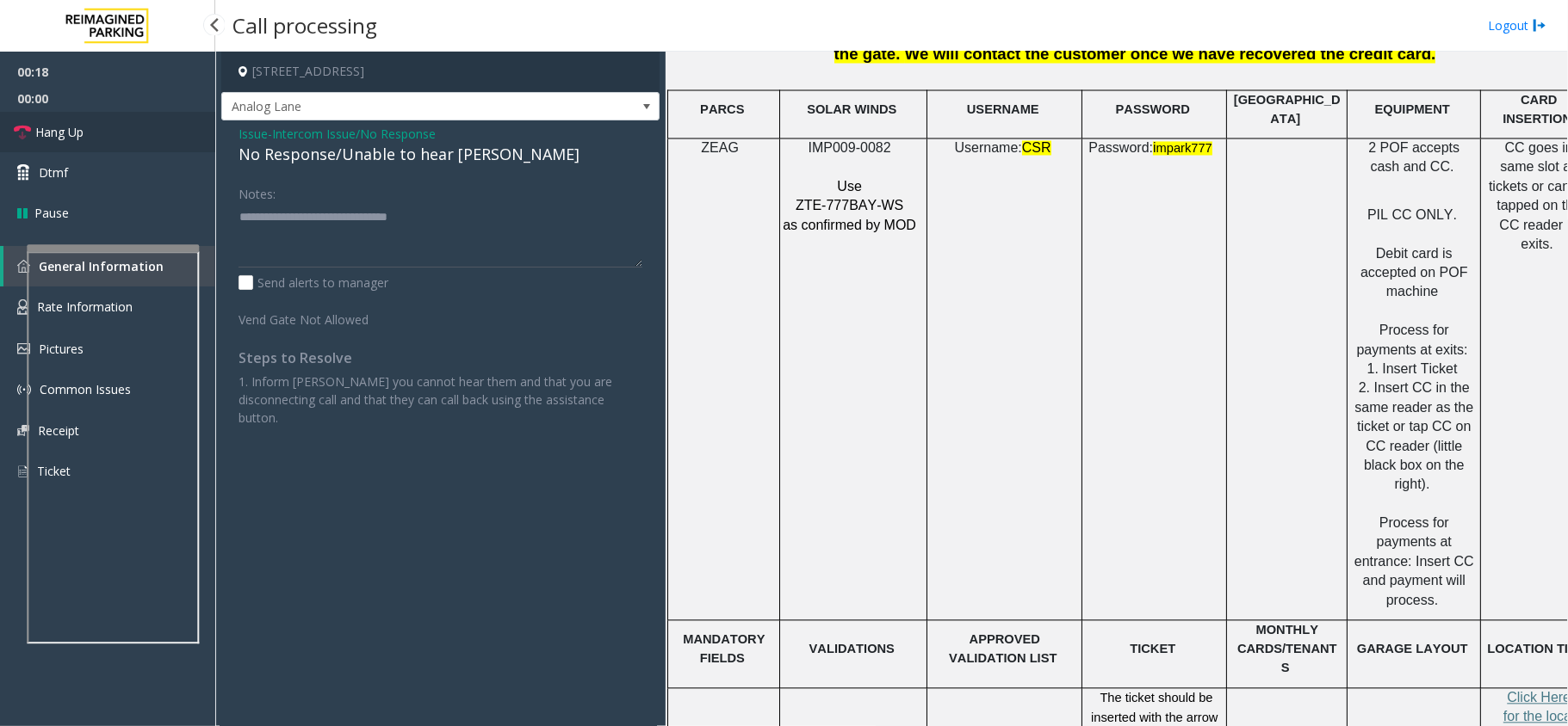
click at [124, 146] on link "Hang Up" at bounding box center [107, 132] width 215 height 40
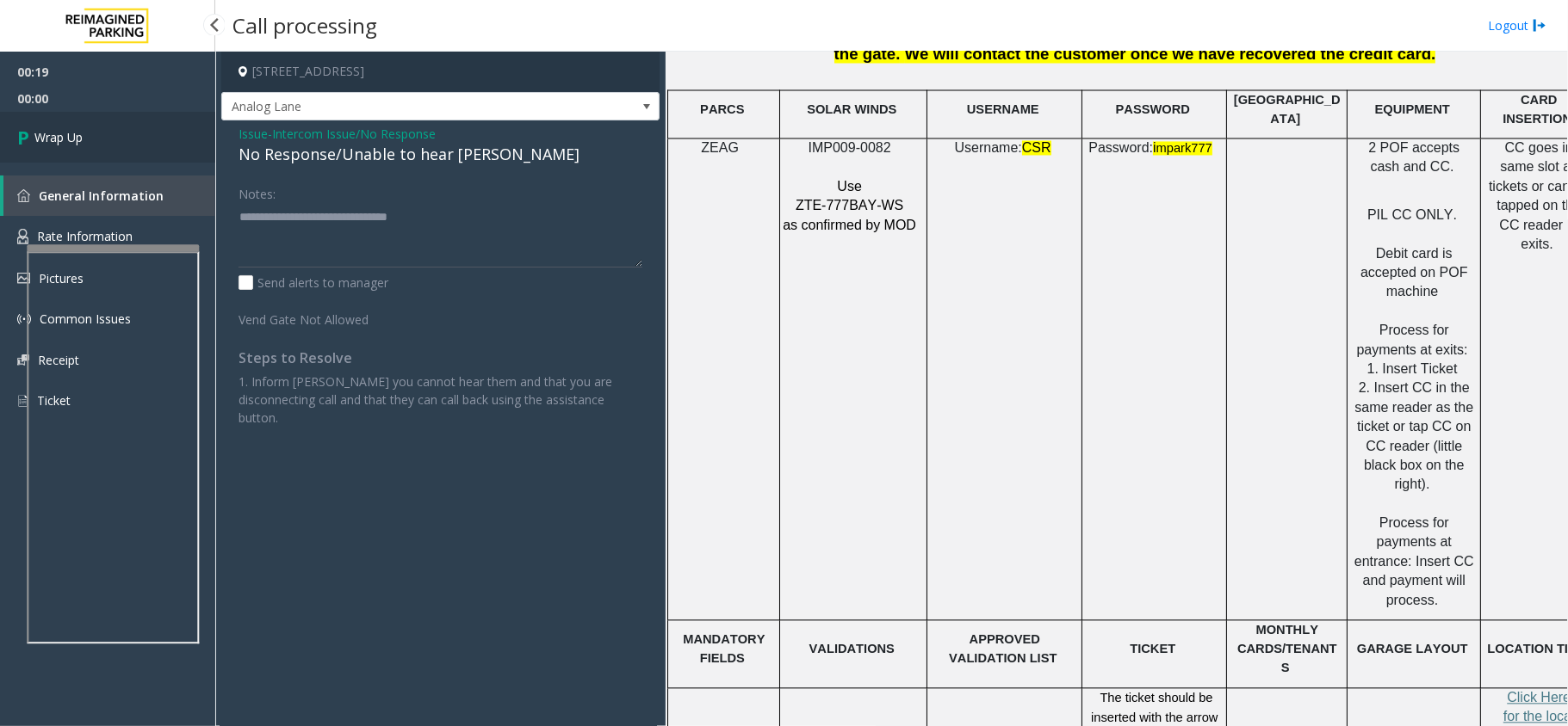
click at [124, 146] on link "Wrap Up" at bounding box center [107, 137] width 215 height 51
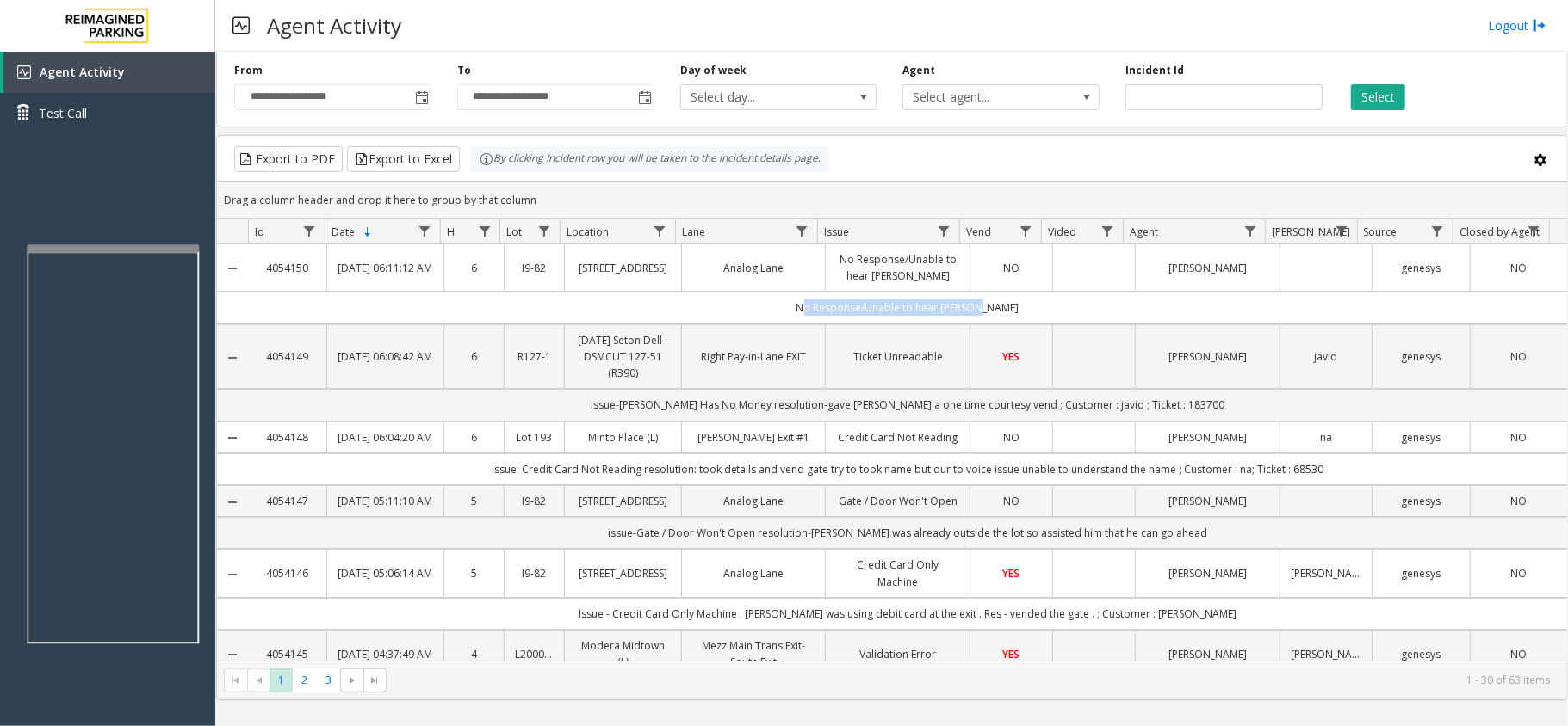
drag, startPoint x: 996, startPoint y: 312, endPoint x: 768, endPoint y: 303, distance: 228.2
click at [768, 303] on td "No Response/Unable to hear [PERSON_NAME]" at bounding box center [907, 307] width 1319 height 32
click at [787, 318] on td "No Response/Unable to hear [PERSON_NAME]" at bounding box center [907, 307] width 1319 height 32
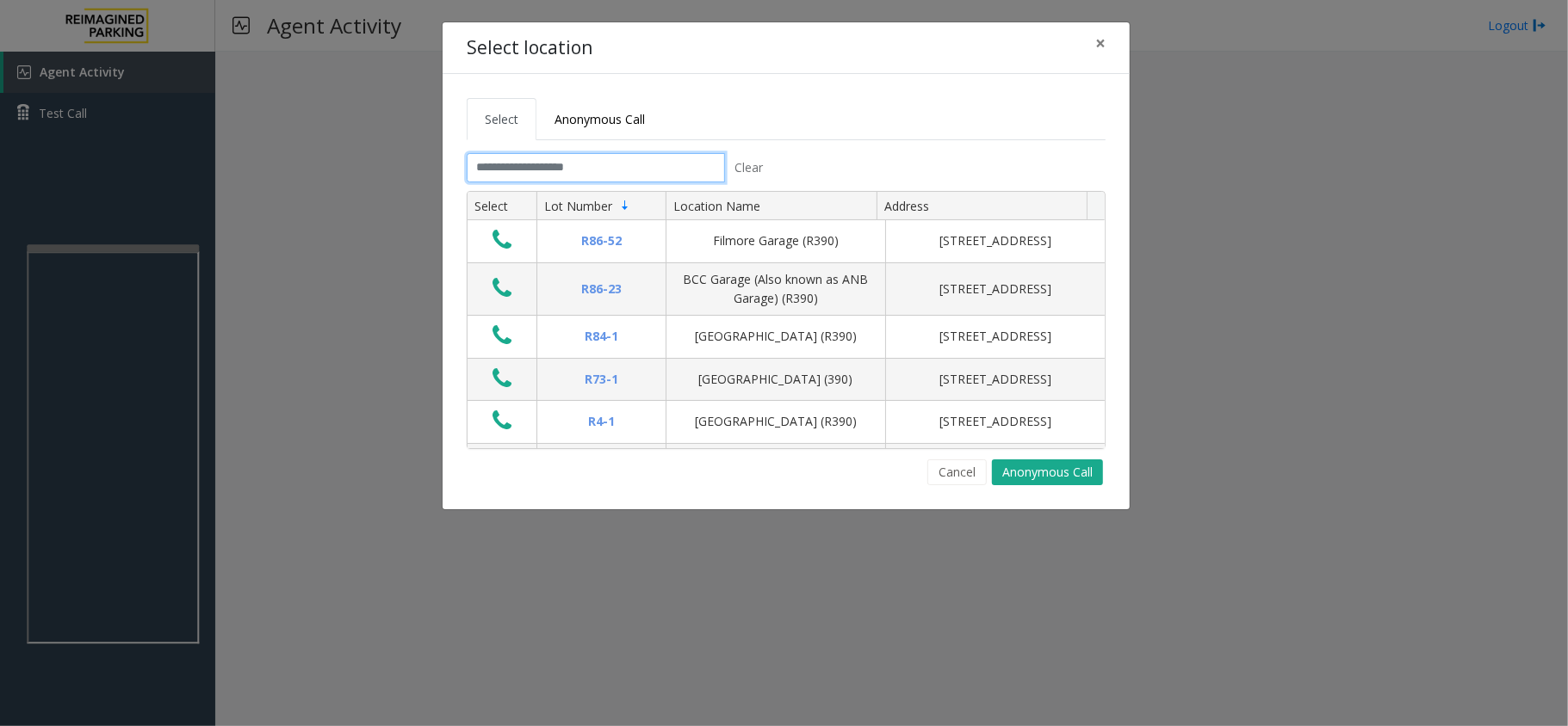
click at [549, 165] on input "text" at bounding box center [596, 167] width 258 height 29
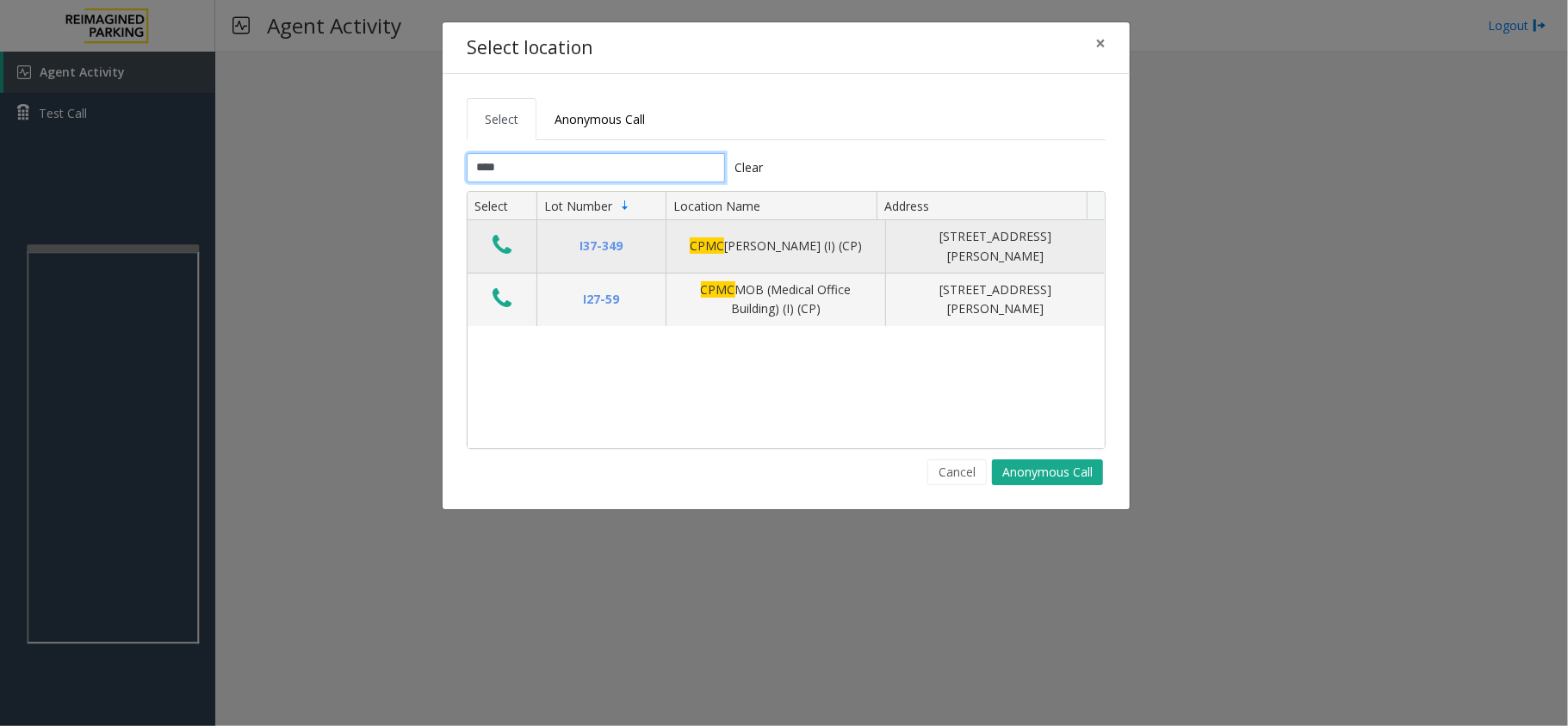
type input "****"
click at [504, 249] on icon "Data table" at bounding box center [502, 245] width 19 height 24
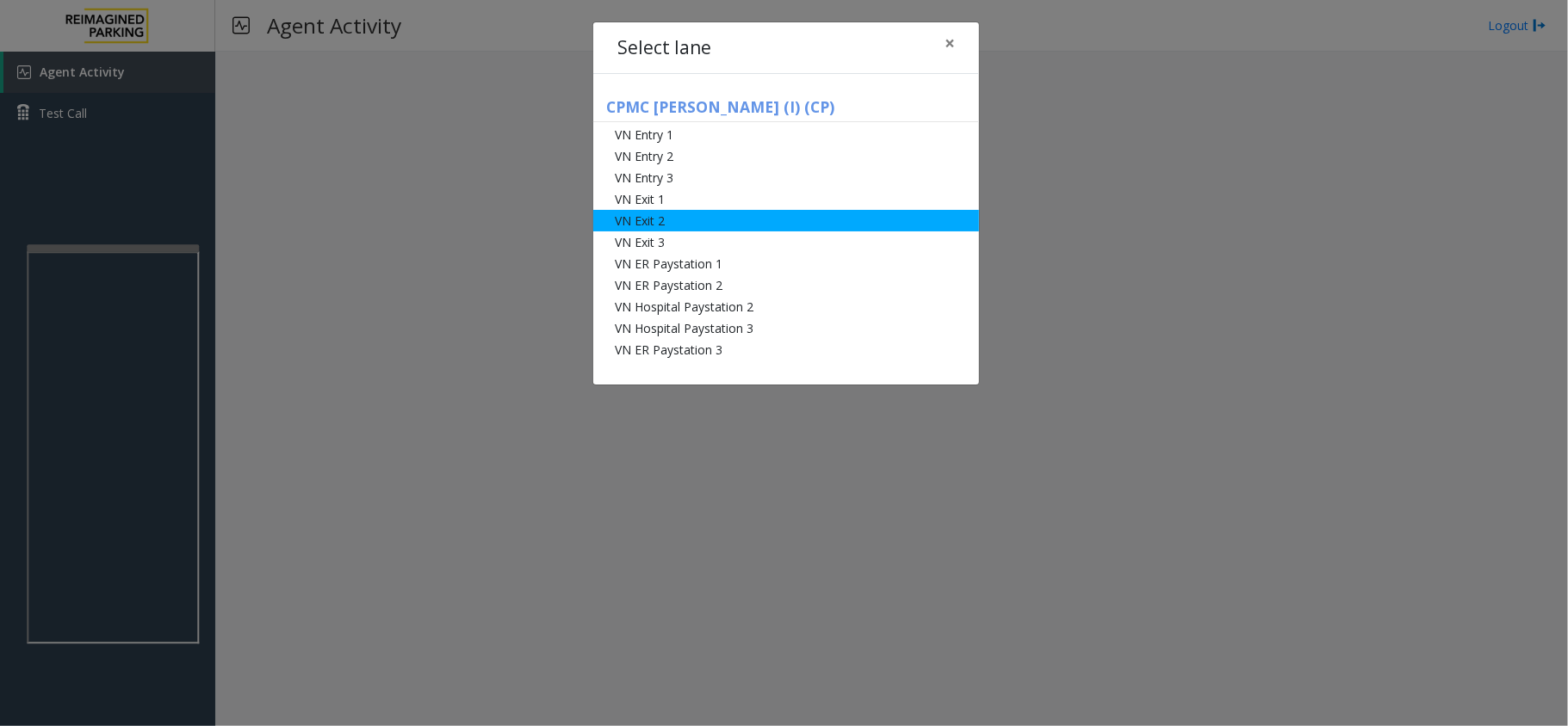
click at [713, 217] on li "VN Exit 2" at bounding box center [785, 220] width 386 height 21
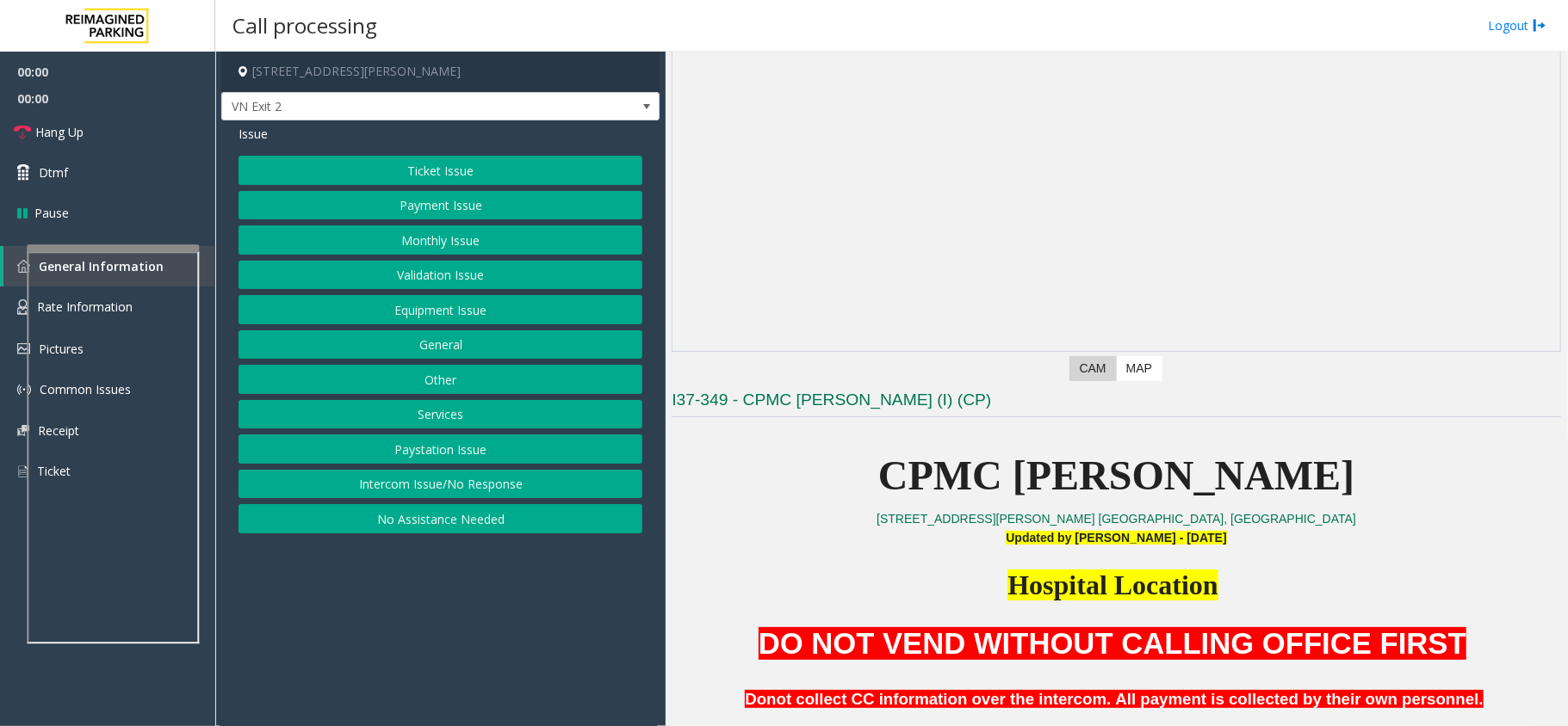
scroll to position [573, 0]
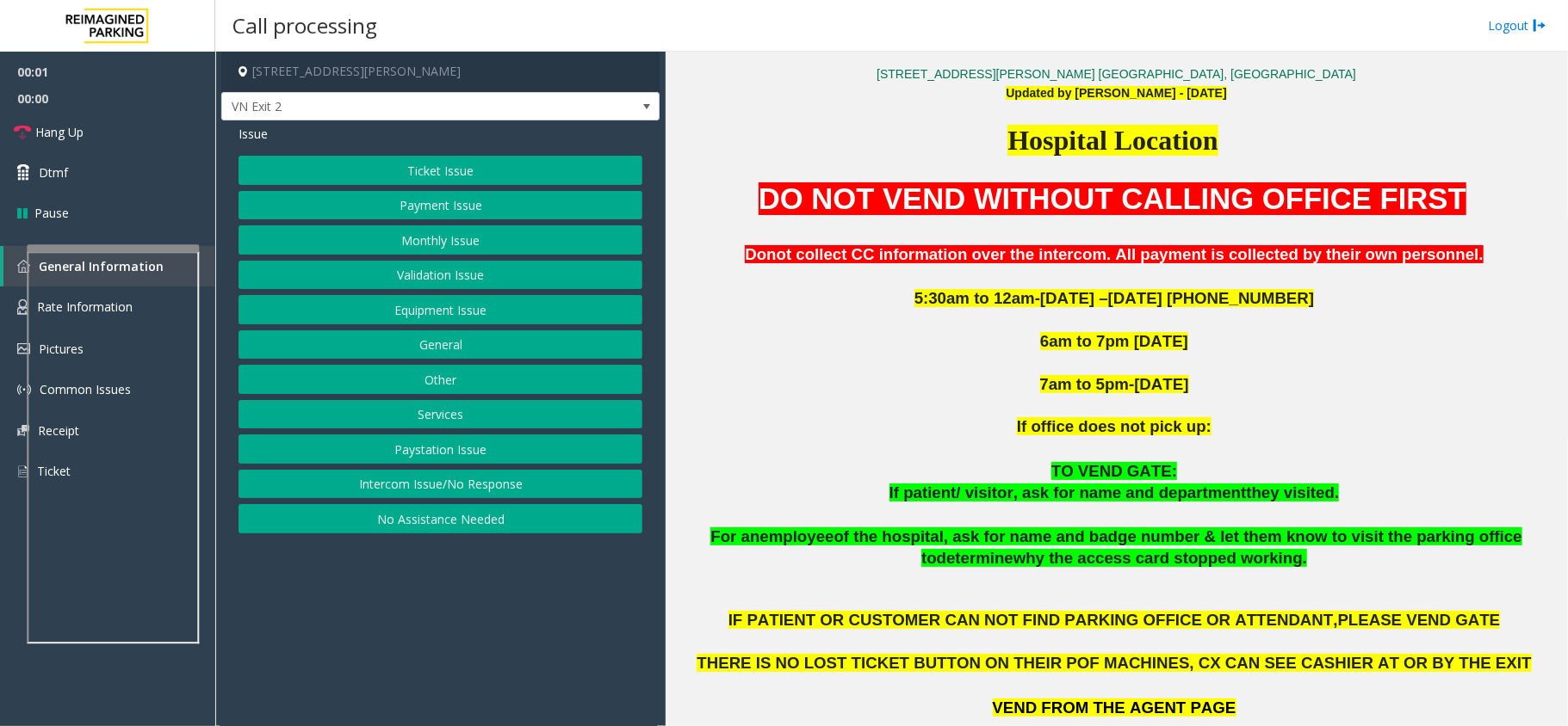
click at [491, 279] on button "Validation Issue" at bounding box center [440, 275] width 404 height 29
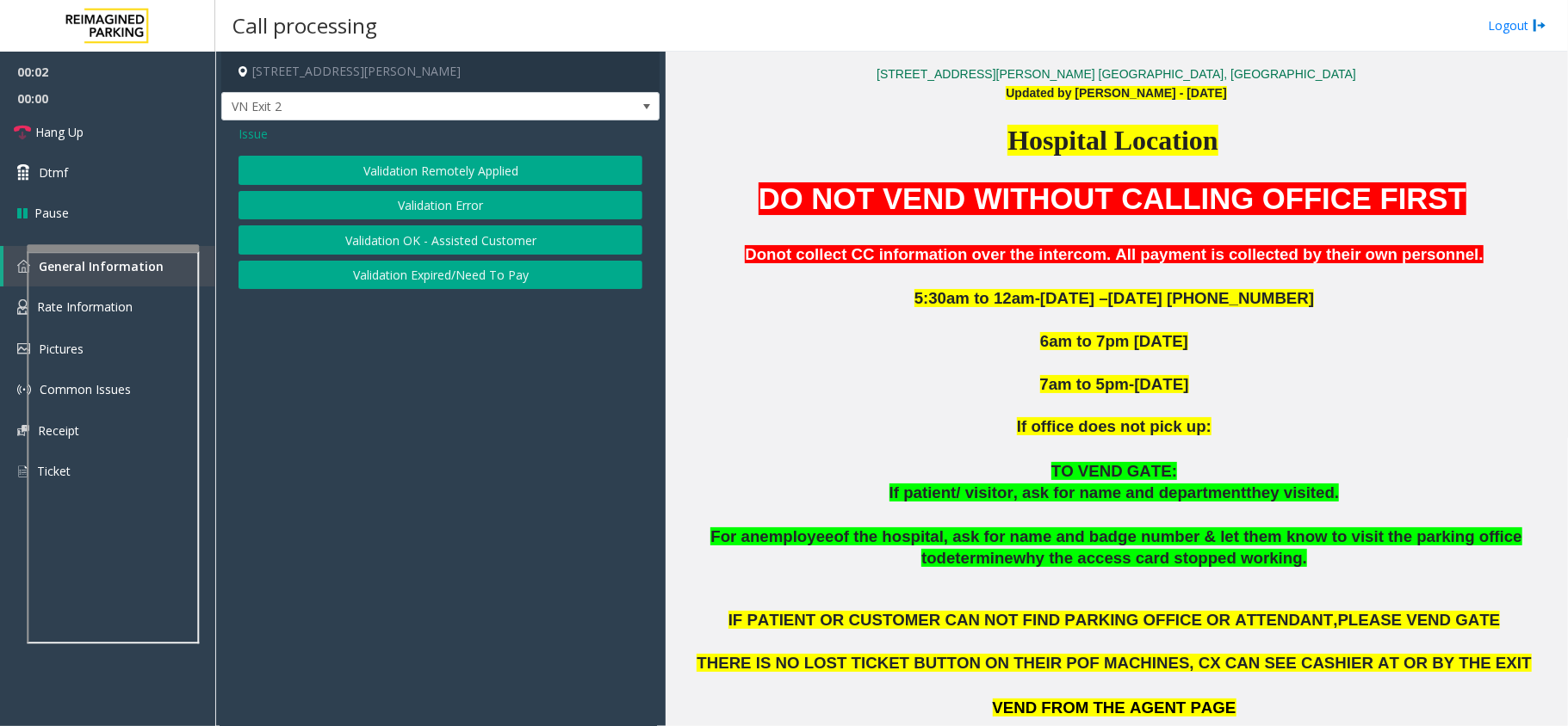
click at [479, 213] on button "Validation Error" at bounding box center [440, 205] width 404 height 29
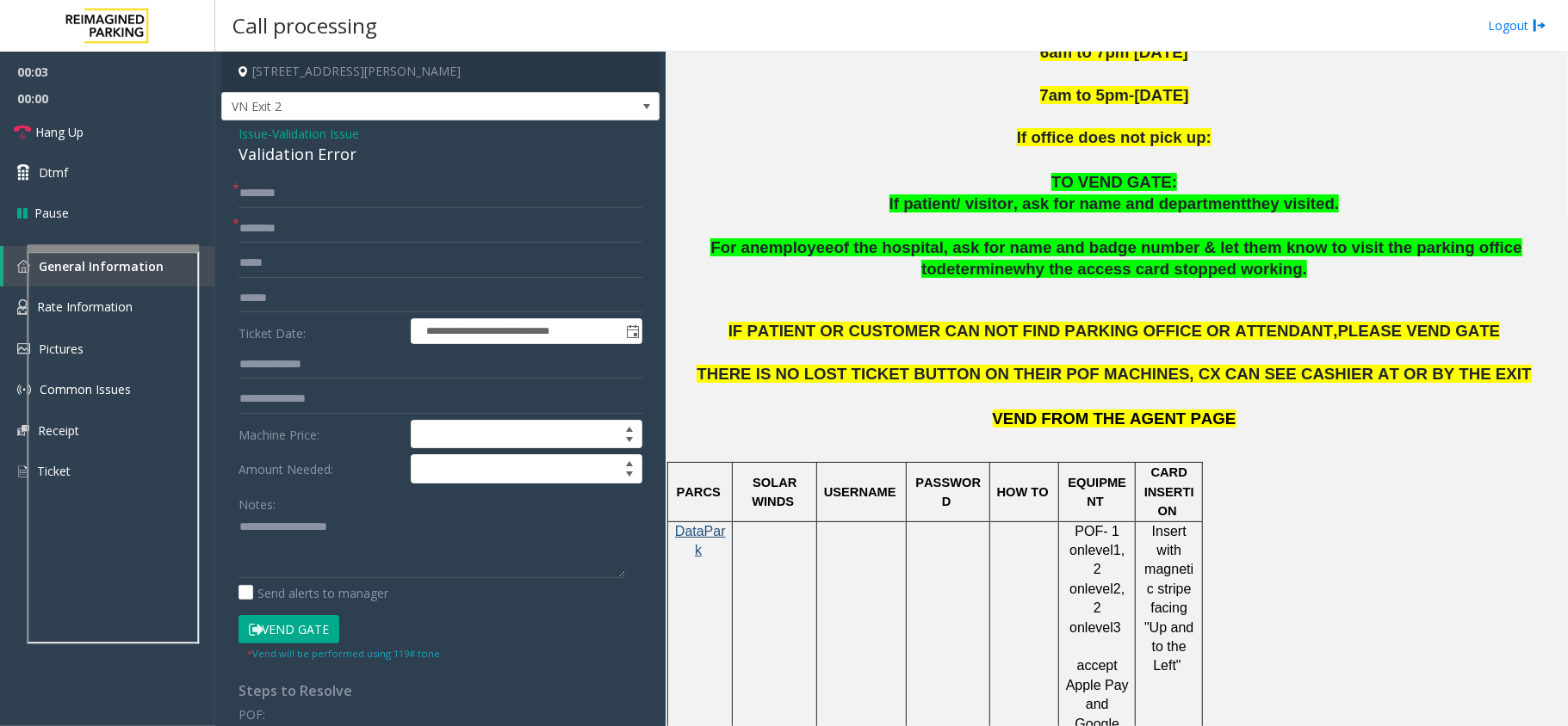
scroll to position [1147, 0]
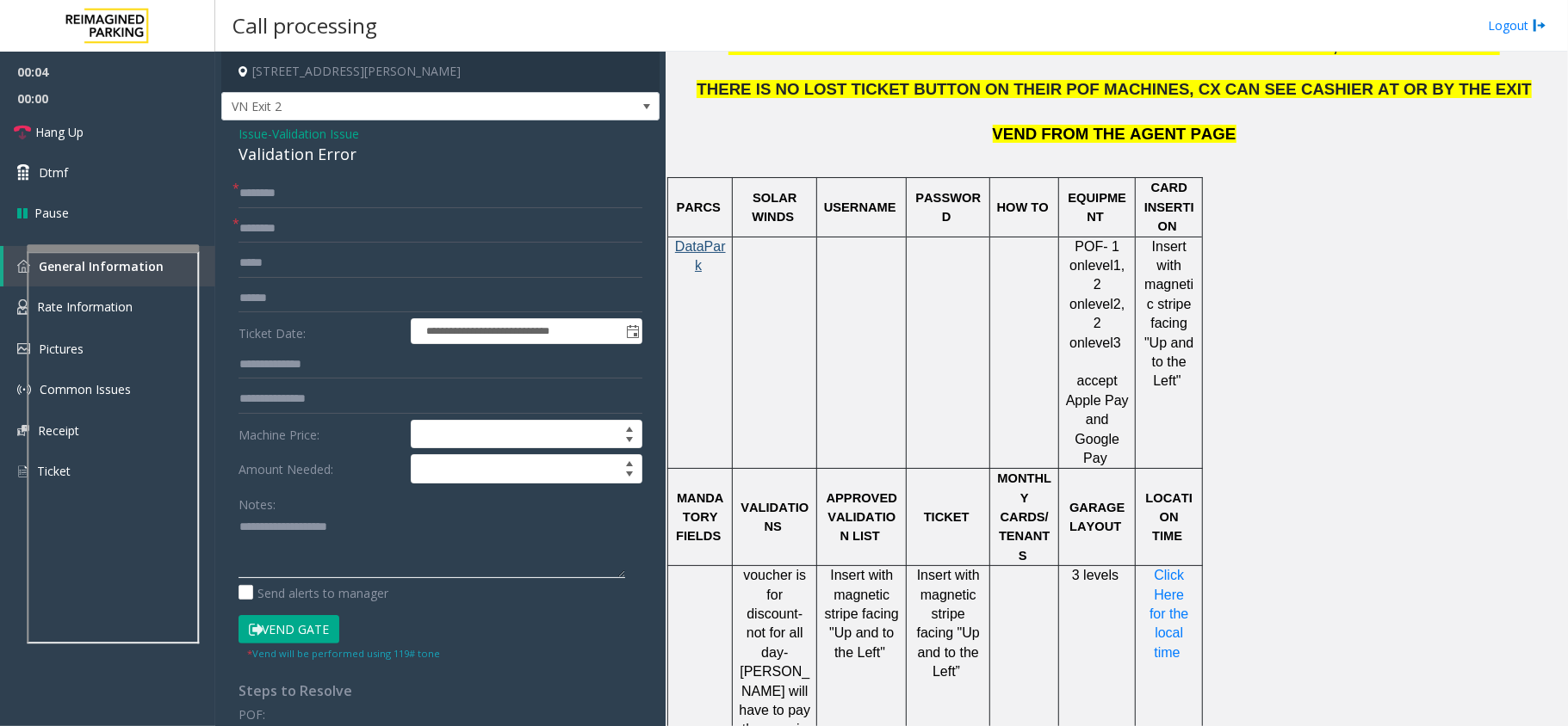
click at [314, 527] on textarea at bounding box center [431, 545] width 387 height 64
click at [315, 166] on div "Validation Error" at bounding box center [440, 155] width 404 height 23
click at [327, 156] on div "Validation Error" at bounding box center [440, 155] width 404 height 23
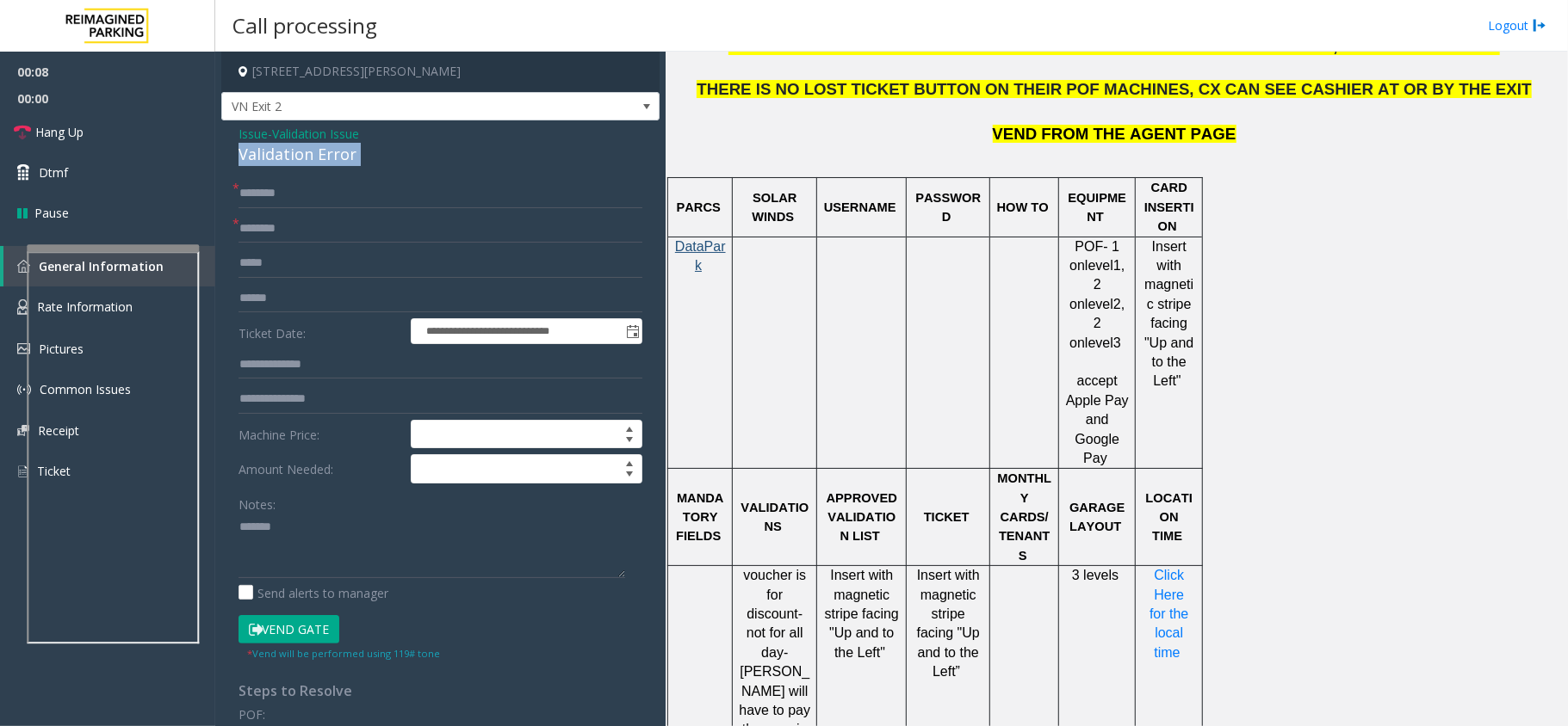
copy div "Validation Error"
click at [348, 524] on textarea at bounding box center [431, 545] width 387 height 64
paste textarea "**********"
type textarea "**********"
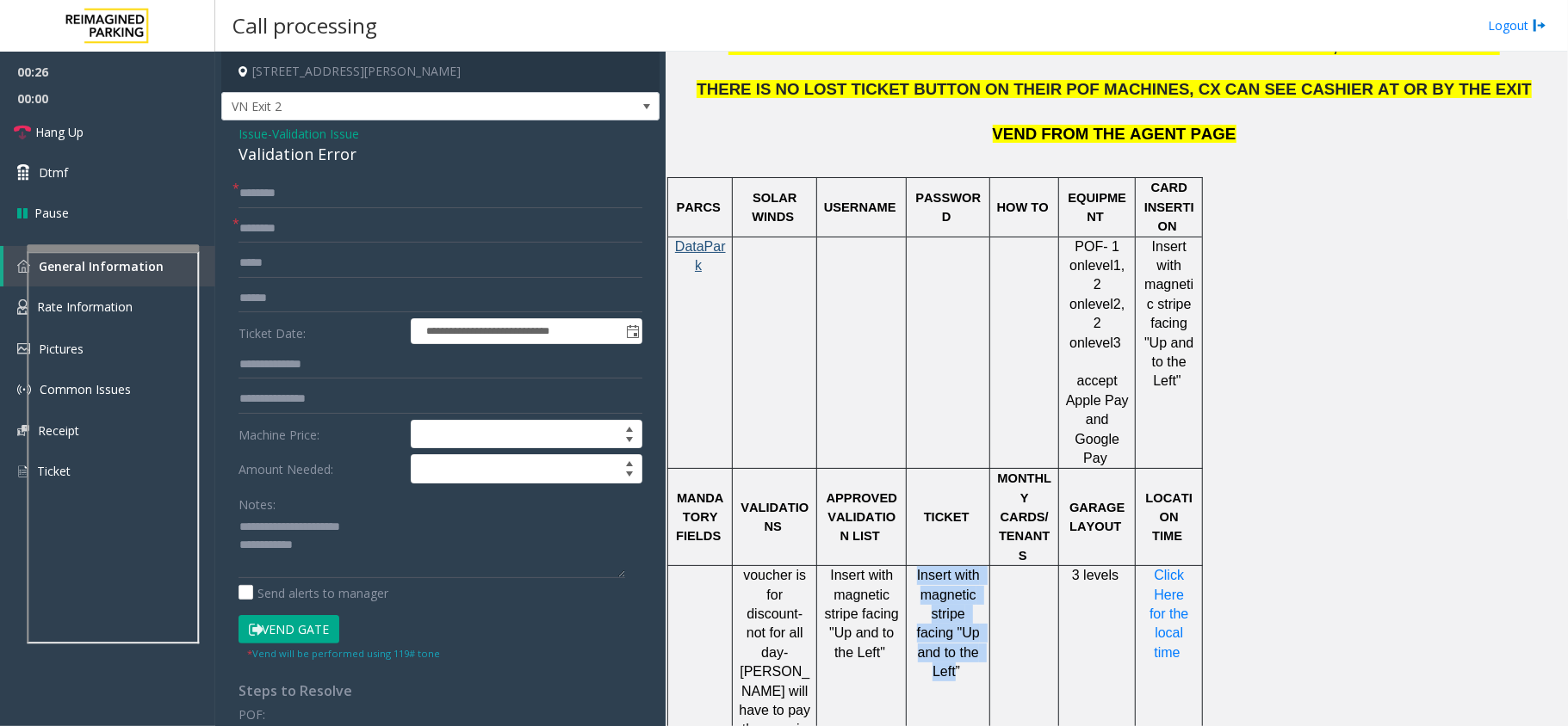
drag, startPoint x: 914, startPoint y: 525, endPoint x: 965, endPoint y: 604, distance: 94.0
click at [965, 604] on p "Insert with magnetic stripe facing "Up and to the Left”" at bounding box center [948, 623] width 70 height 115
click at [972, 609] on td "Insert with magnetic stripe facing "Up and to the Left”" at bounding box center [948, 663] width 83 height 193
drag, startPoint x: 972, startPoint y: 609, endPoint x: 914, endPoint y: 524, distance: 102.9
click at [914, 566] on td "Insert with magnetic stripe facing "Up and to the Left”" at bounding box center [948, 663] width 83 height 193
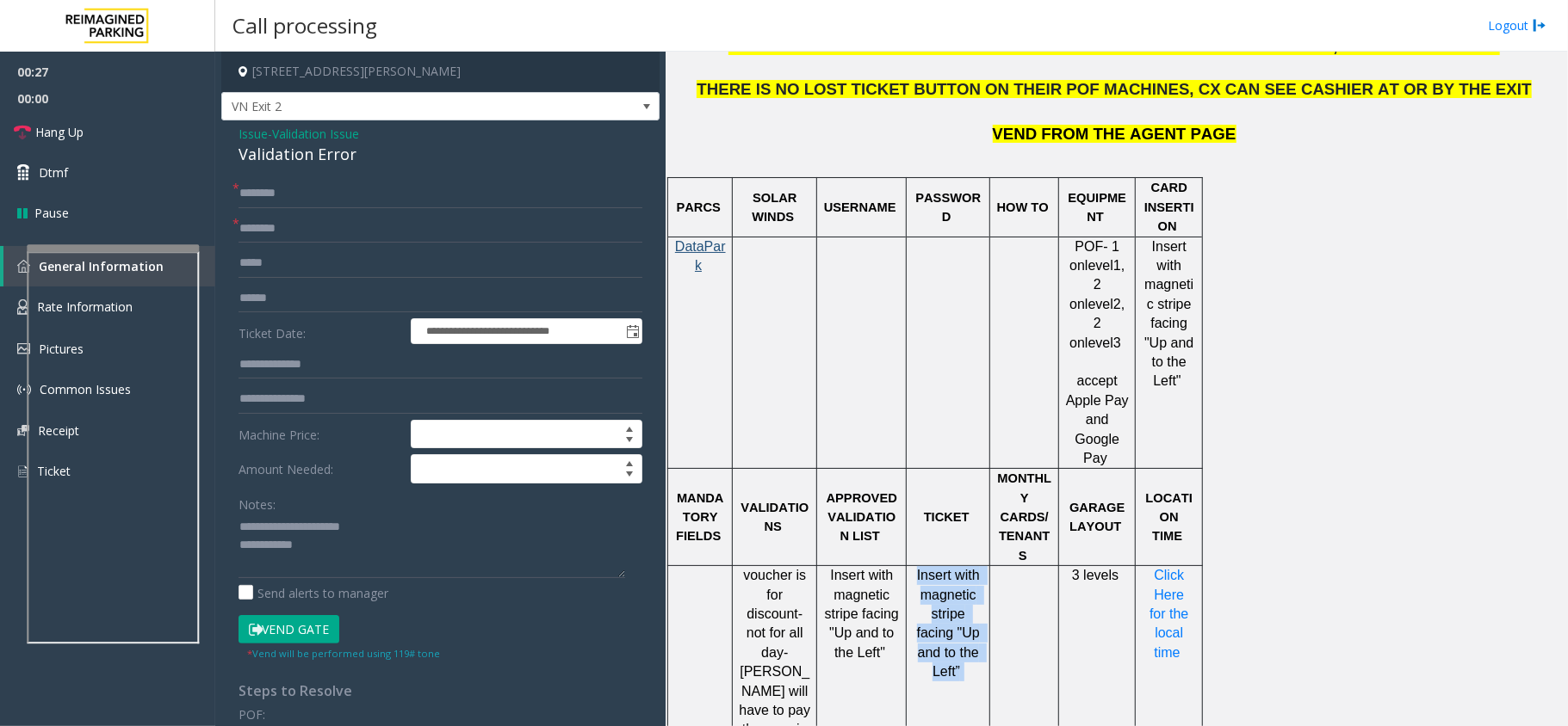
click at [917, 566] on p "Insert with magnetic stripe facing "Up and to the Left”" at bounding box center [948, 623] width 70 height 115
drag, startPoint x: 914, startPoint y: 516, endPoint x: 978, endPoint y: 611, distance: 114.5
click at [978, 611] on td "Insert with magnetic stripe facing "Up and to the Left”" at bounding box center [948, 663] width 83 height 193
drag, startPoint x: 978, startPoint y: 611, endPoint x: 904, endPoint y: 538, distance: 103.9
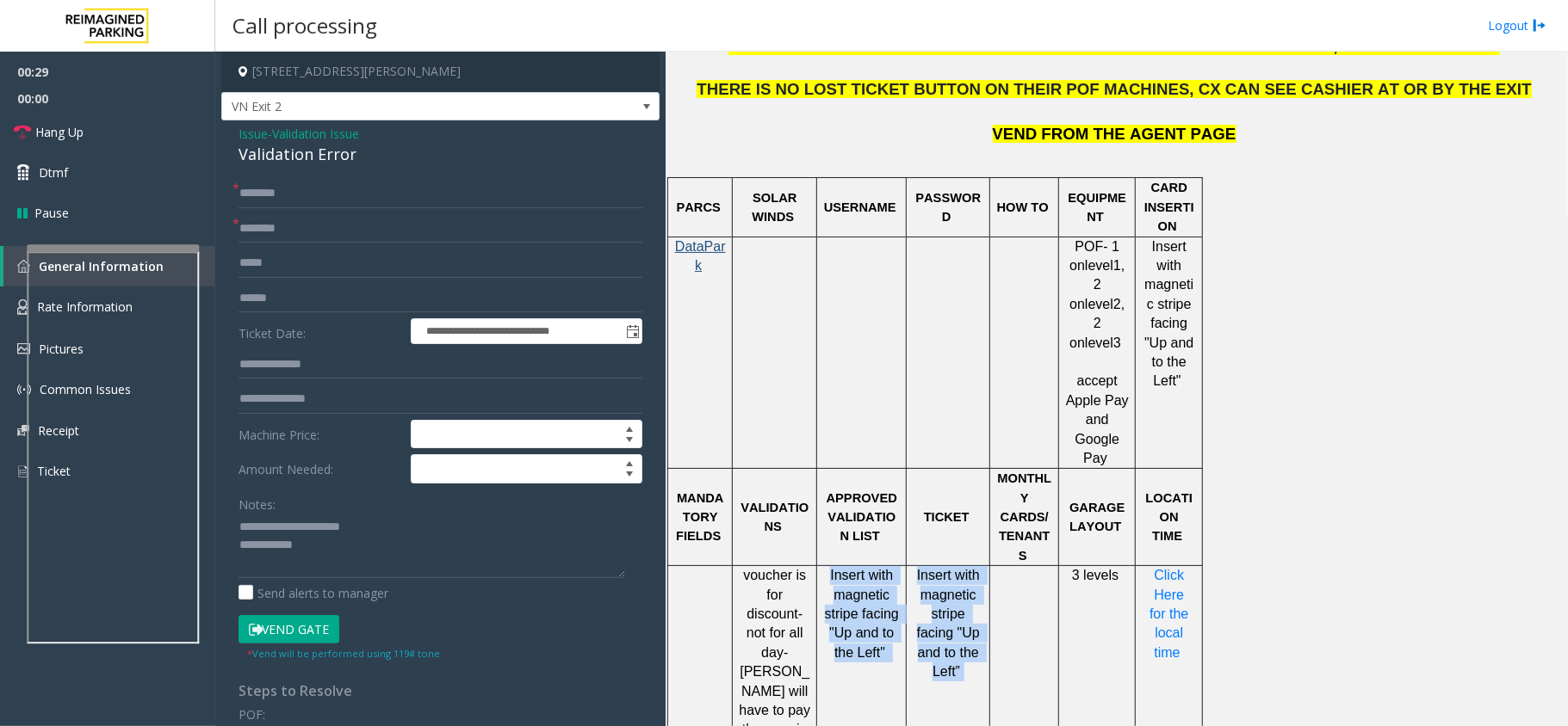
click at [904, 566] on tr "voucher is for discount- not for all day-parker will have to pay the remain bal…" at bounding box center [935, 663] width 535 height 193
click at [914, 566] on p "Insert with magnetic stripe facing "Up and to the Left”" at bounding box center [948, 623] width 70 height 115
drag, startPoint x: 914, startPoint y: 518, endPoint x: 963, endPoint y: 610, distance: 104.2
click at [963, 610] on td "Insert with magnetic stripe facing "Up and to the Left”" at bounding box center [948, 663] width 83 height 193
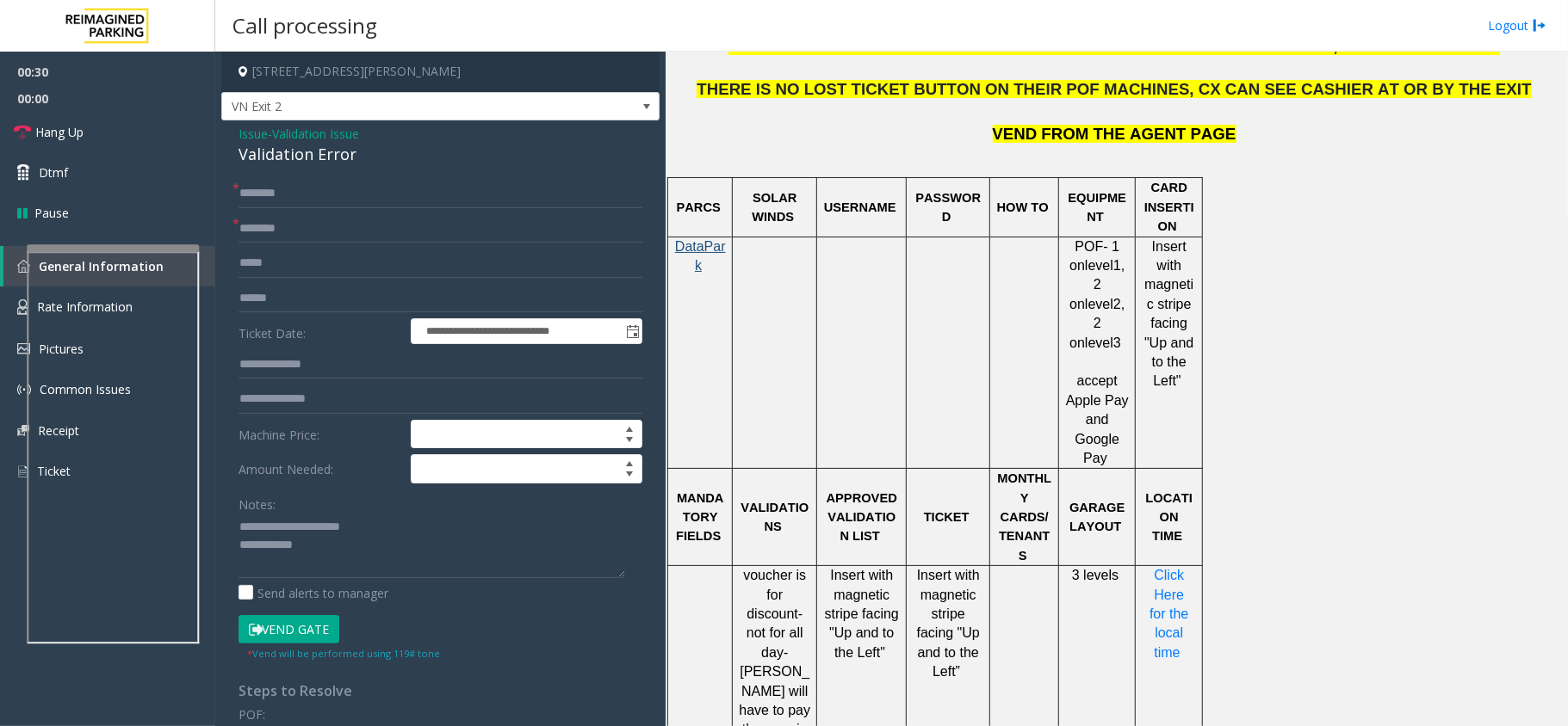
click at [969, 607] on td "Insert with magnetic stripe facing "Up and to the Left”" at bounding box center [948, 663] width 83 height 193
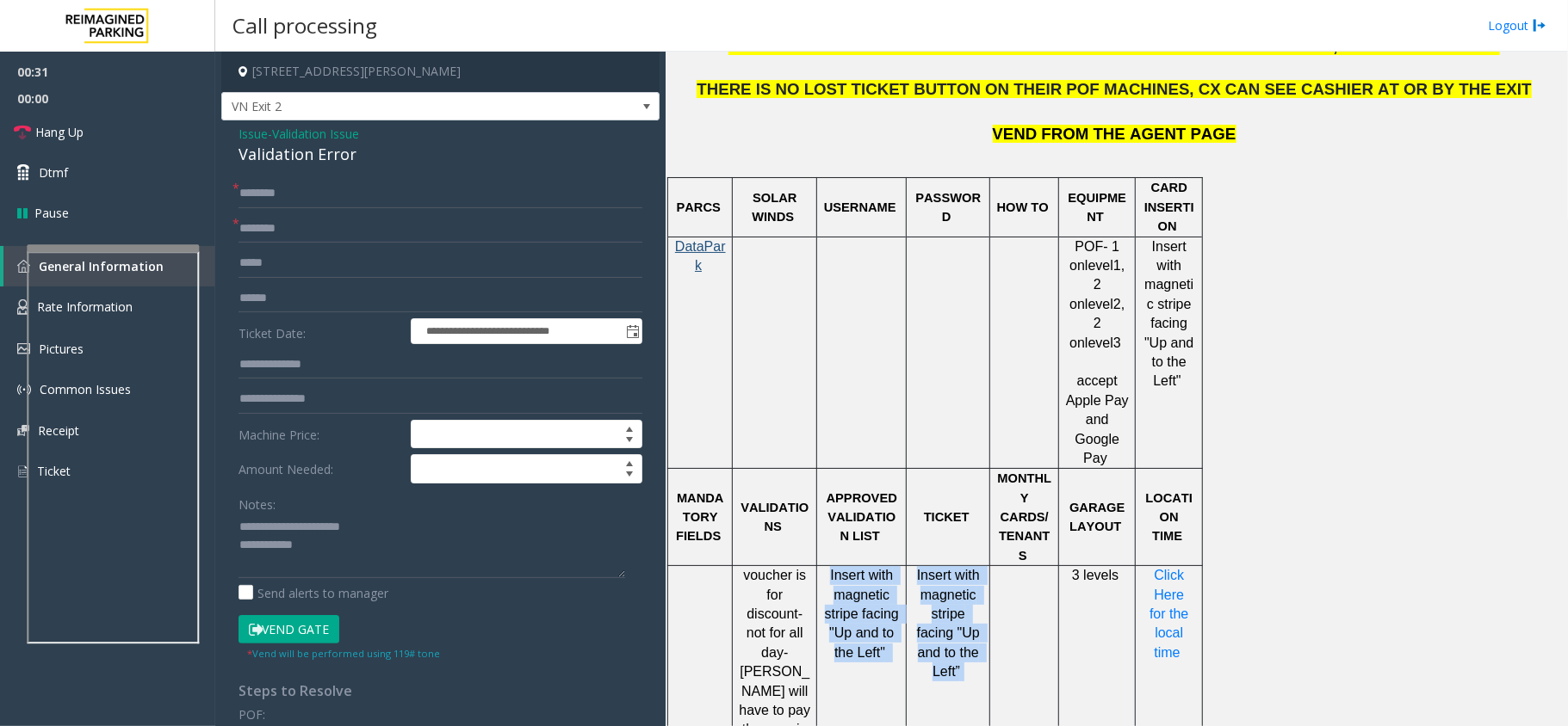
drag, startPoint x: 961, startPoint y: 597, endPoint x: 904, endPoint y: 528, distance: 89.5
click at [904, 566] on tr "voucher is for discount- not for all day-parker will have to pay the remain bal…" at bounding box center [935, 663] width 535 height 193
click at [911, 566] on div "Insert with magnetic stripe facing "Up and to the Left”" at bounding box center [948, 623] width 83 height 115
drag, startPoint x: 914, startPoint y: 518, endPoint x: 976, endPoint y: 614, distance: 114.3
click at [976, 614] on td "Insert with magnetic stripe facing "Up and to the Left”" at bounding box center [948, 663] width 83 height 193
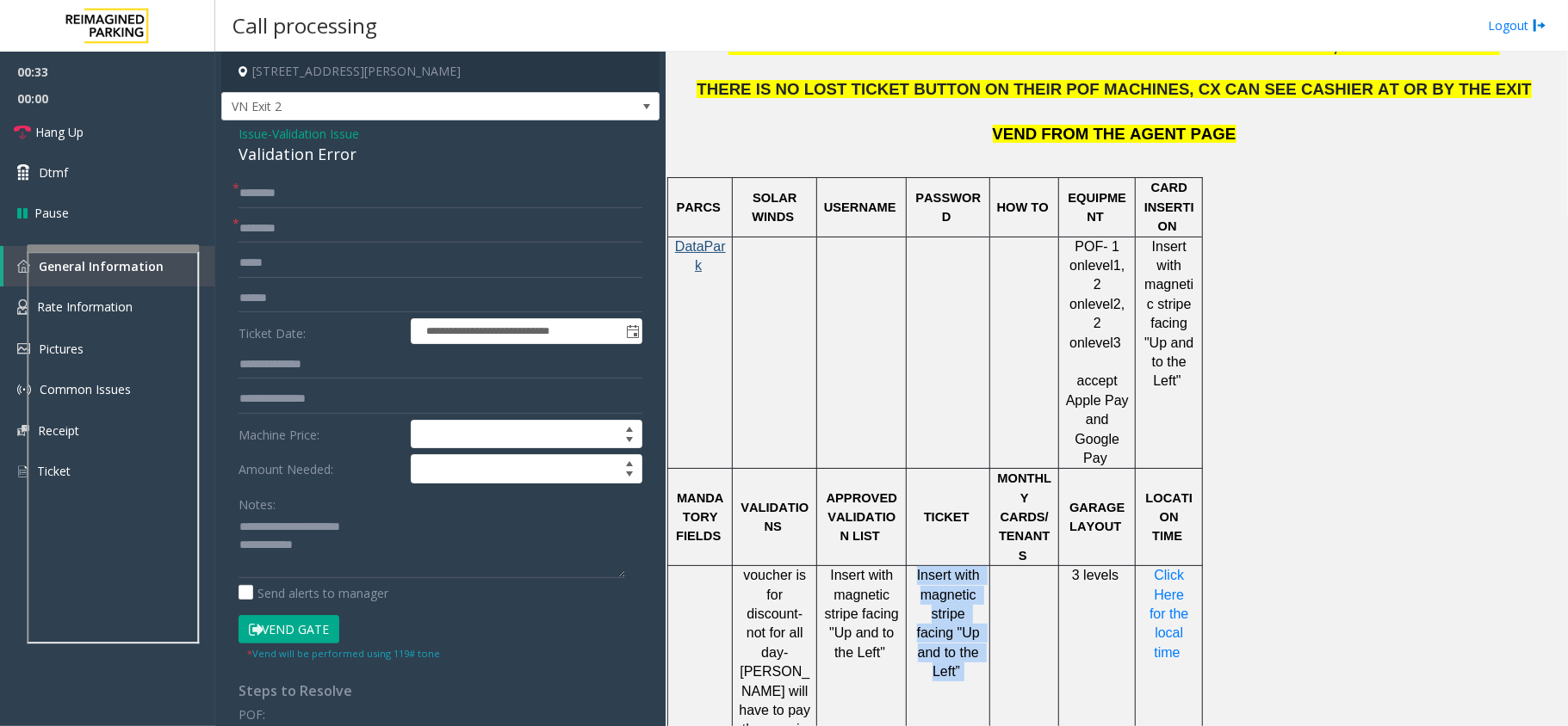
click at [974, 603] on p "Insert with magnetic stripe facing "Up and to the Left”" at bounding box center [948, 623] width 70 height 115
click at [965, 607] on td "Insert with magnetic stripe facing "Up and to the Left”" at bounding box center [948, 663] width 83 height 193
drag, startPoint x: 968, startPoint y: 604, endPoint x: 910, endPoint y: 524, distance: 98.8
click at [910, 566] on div "Insert with magnetic stripe facing "Up and to the Left”" at bounding box center [948, 623] width 83 height 115
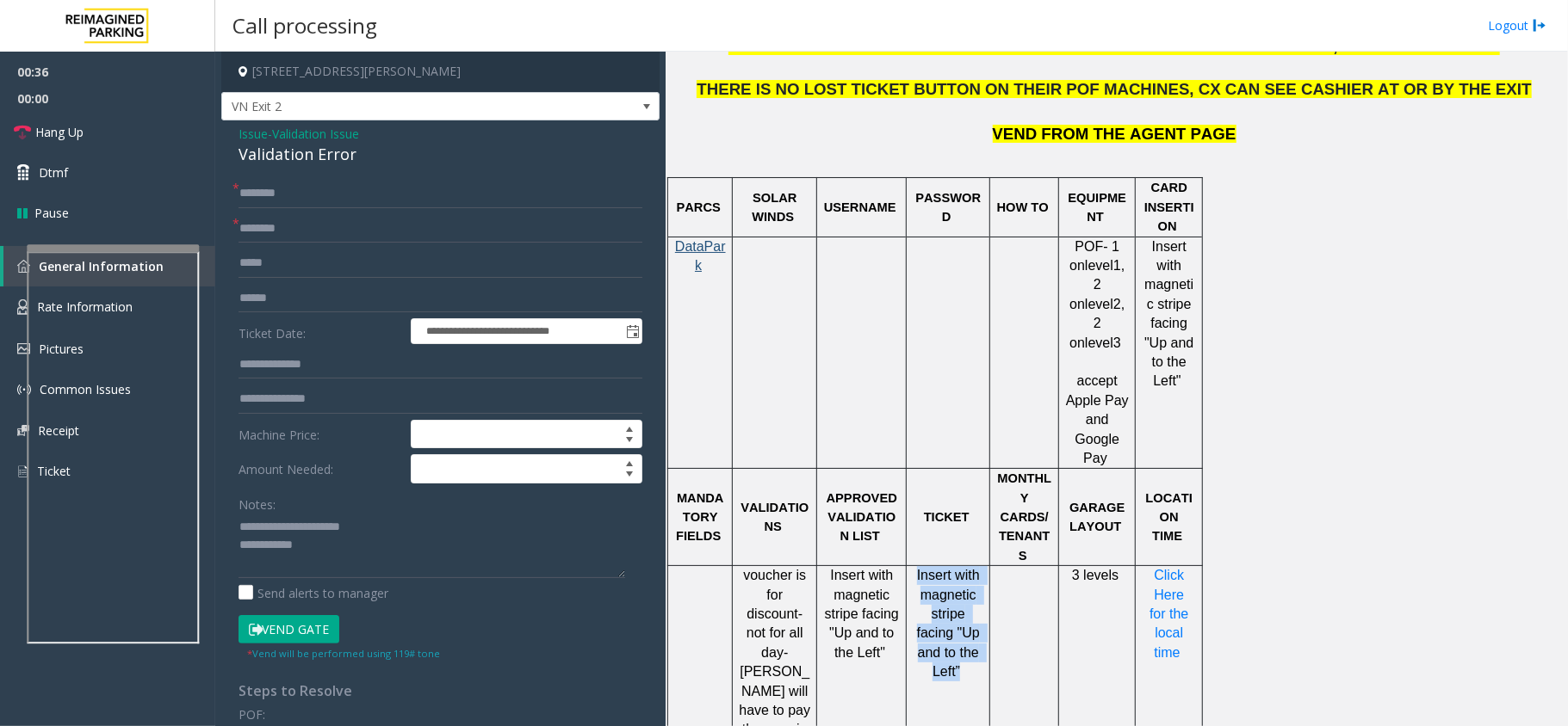
drag, startPoint x: 911, startPoint y: 521, endPoint x: 965, endPoint y: 609, distance: 103.2
click at [965, 609] on td "Insert with magnetic stripe facing "Up and to the Left”" at bounding box center [948, 663] width 83 height 193
click at [969, 606] on p "Insert with magnetic stripe facing "Up and to the Left”" at bounding box center [948, 623] width 70 height 115
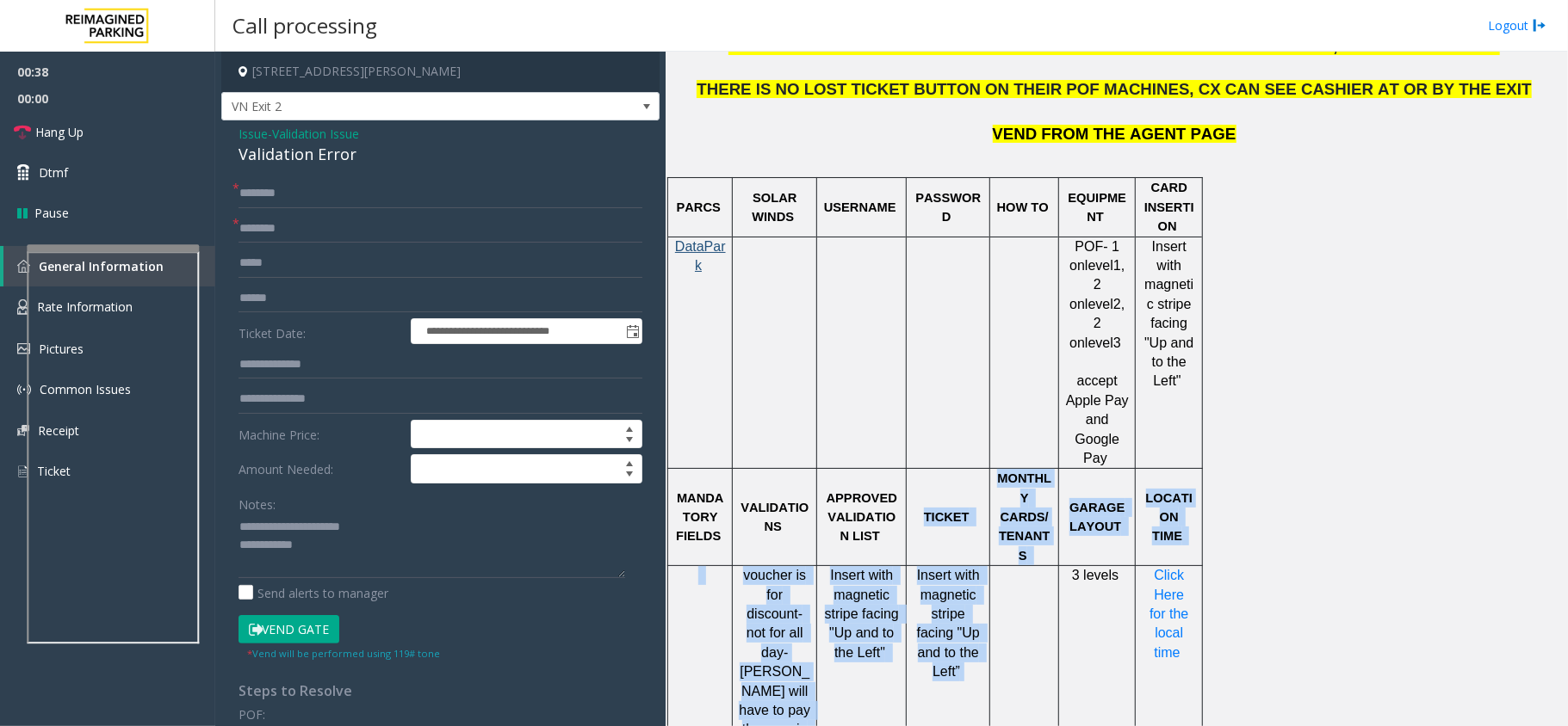
drag, startPoint x: 969, startPoint y: 604, endPoint x: 909, endPoint y: 507, distance: 114.1
click at [909, 507] on tbody "PARCS SOLAR WINDS USERNAME PASSWORD HOW TO EQUIPMENT CARD INSERTION DataPark PO…" at bounding box center [935, 604] width 535 height 852
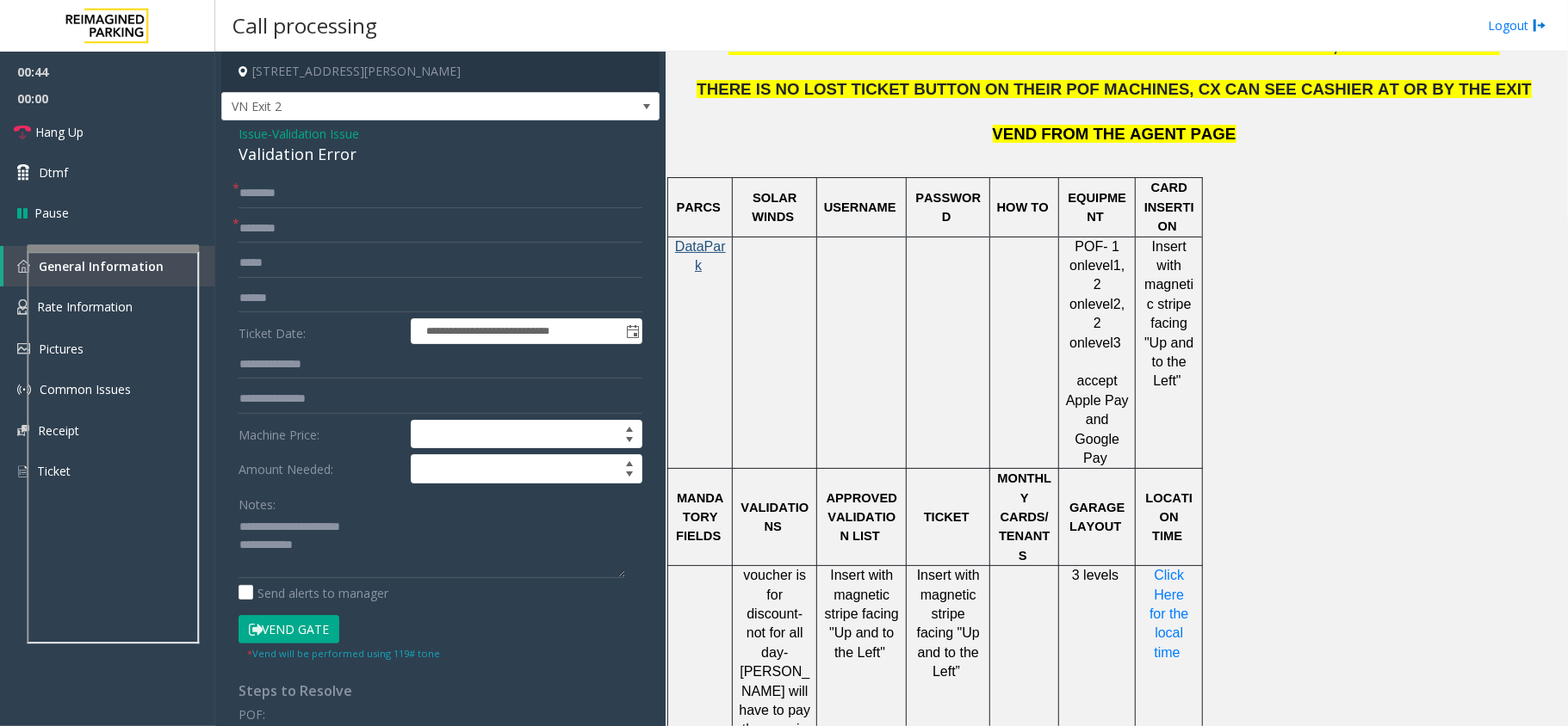
click at [883, 298] on td at bounding box center [862, 352] width 90 height 233
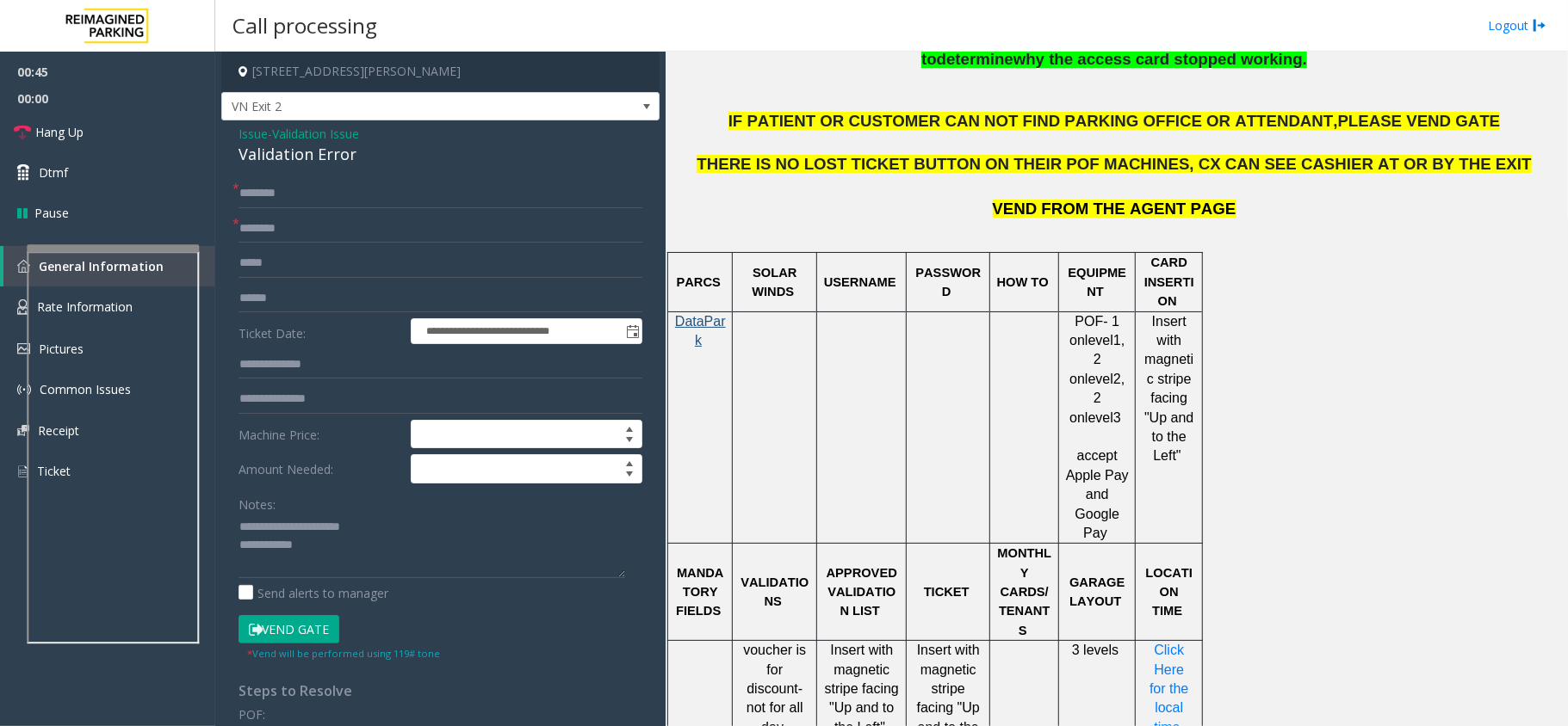
scroll to position [1032, 0]
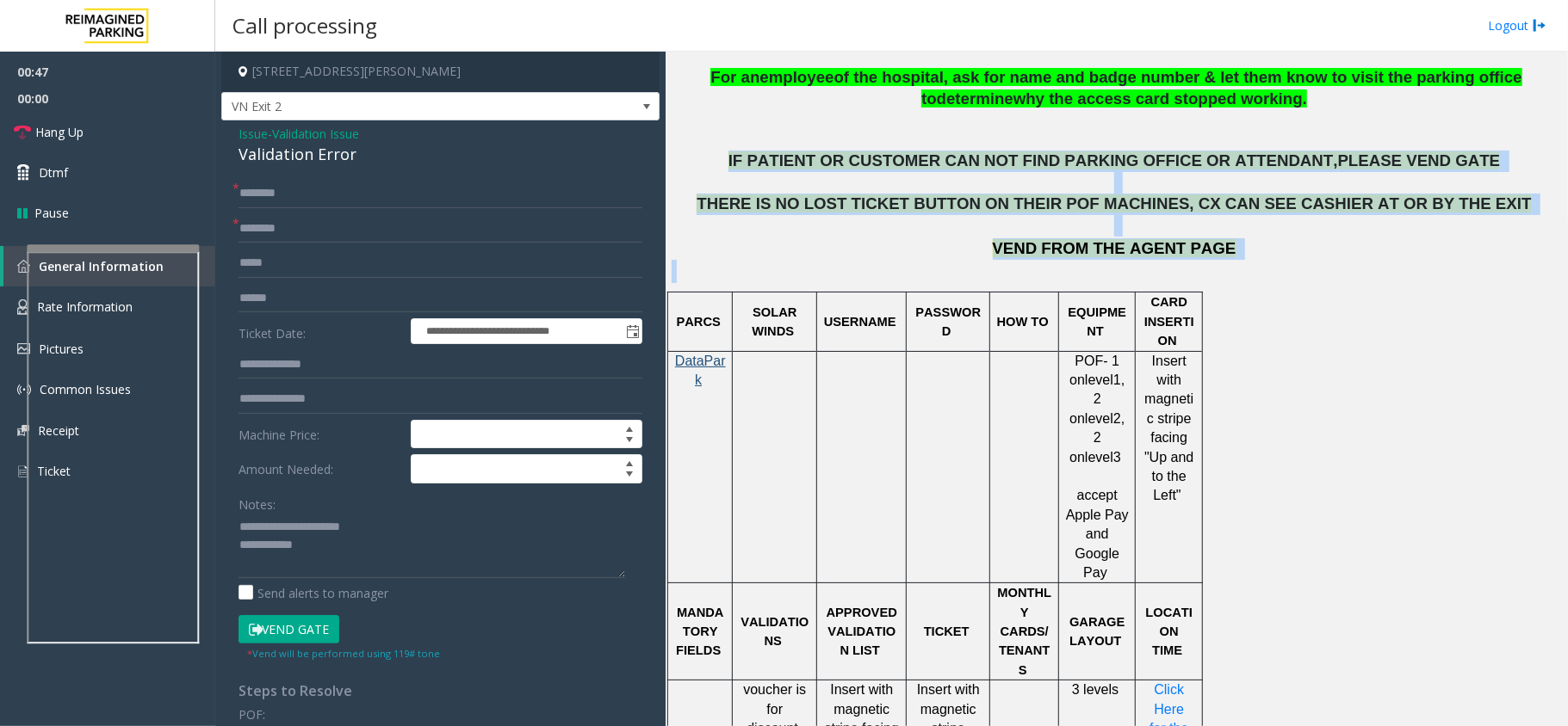
drag, startPoint x: 1243, startPoint y: 260, endPoint x: 784, endPoint y: 153, distance: 471.3
click at [784, 153] on div "DO NOT VEND WITHOUT CALLING OFFICE FIRST Donot collect CC information over the …" at bounding box center [1116, 1] width 889 height 564
click at [775, 155] on p "IF PATIENT OR CUSTOMER CAN NOT FIND PARKING OFFICE OR ATTENDANT, PLEASE VEND GA…" at bounding box center [1116, 161] width 889 height 21
drag, startPoint x: 775, startPoint y: 155, endPoint x: 1203, endPoint y: 242, distance: 436.8
click at [1203, 242] on div "DO NOT VEND WITHOUT CALLING OFFICE FIRST Donot collect CC information over the …" at bounding box center [1116, 1] width 889 height 564
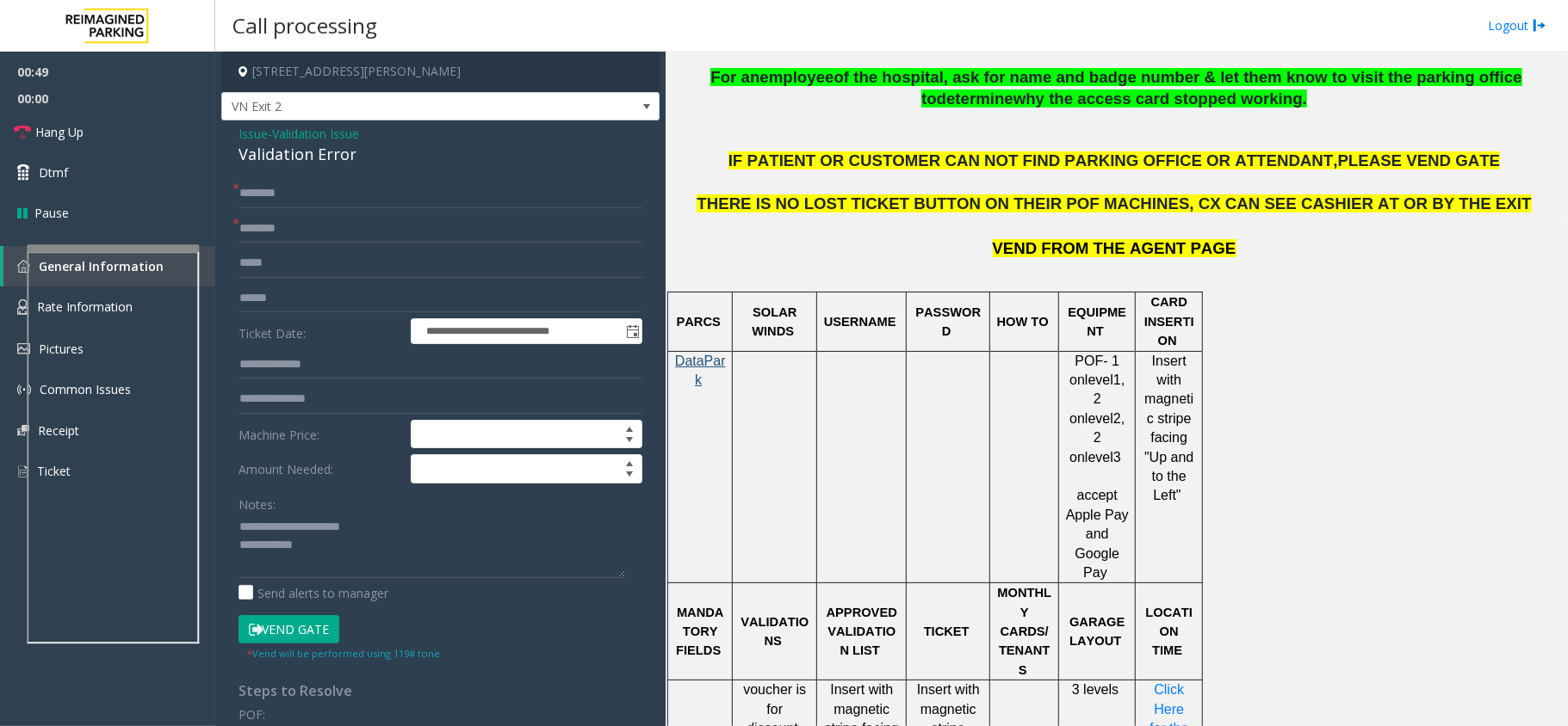
click at [1220, 260] on p at bounding box center [1116, 271] width 889 height 23
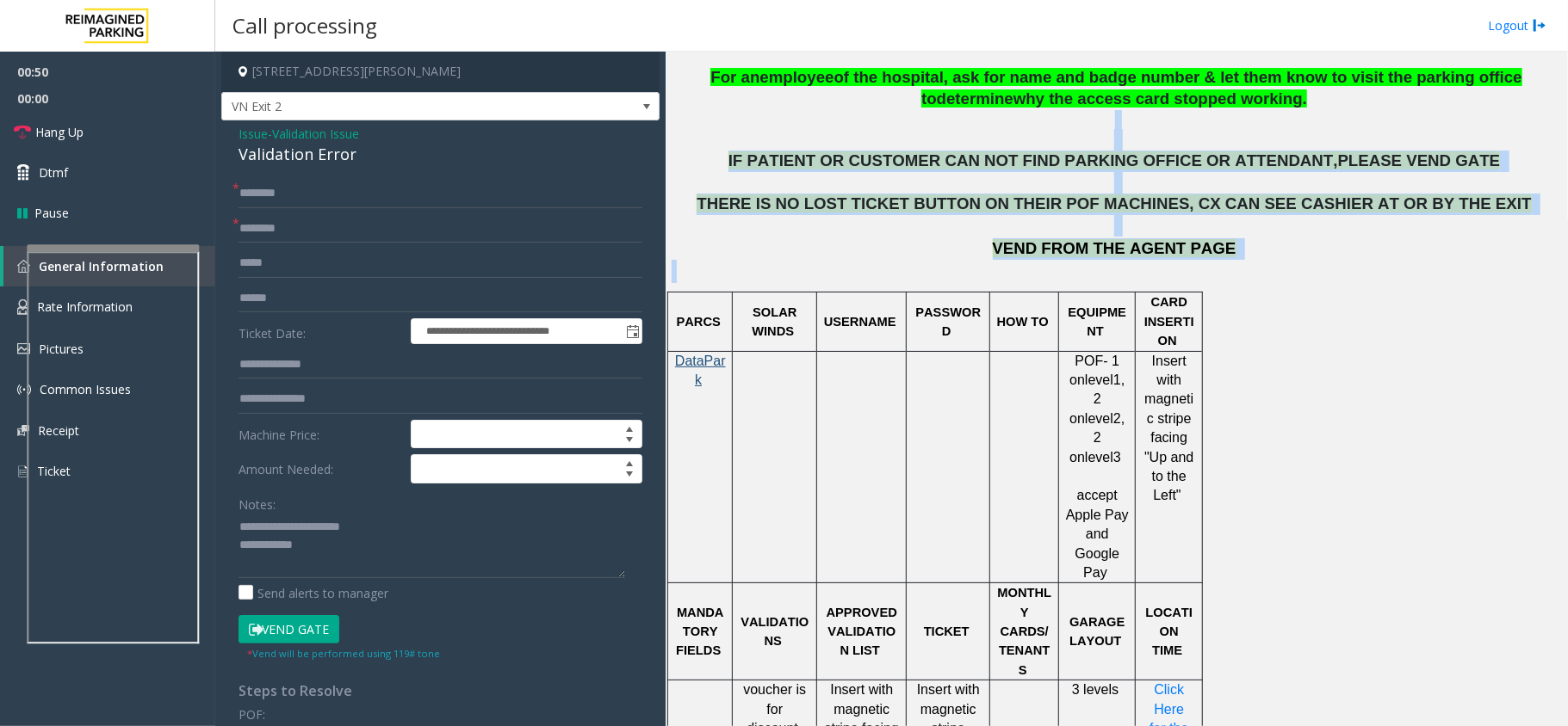
drag, startPoint x: 1216, startPoint y: 260, endPoint x: 876, endPoint y: 118, distance: 368.5
click at [876, 118] on div "DO NOT VEND WITHOUT CALLING OFFICE FIRST Donot collect CC information over the …" at bounding box center [1116, 1] width 889 height 564
click at [761, 181] on p at bounding box center [1116, 183] width 889 height 21
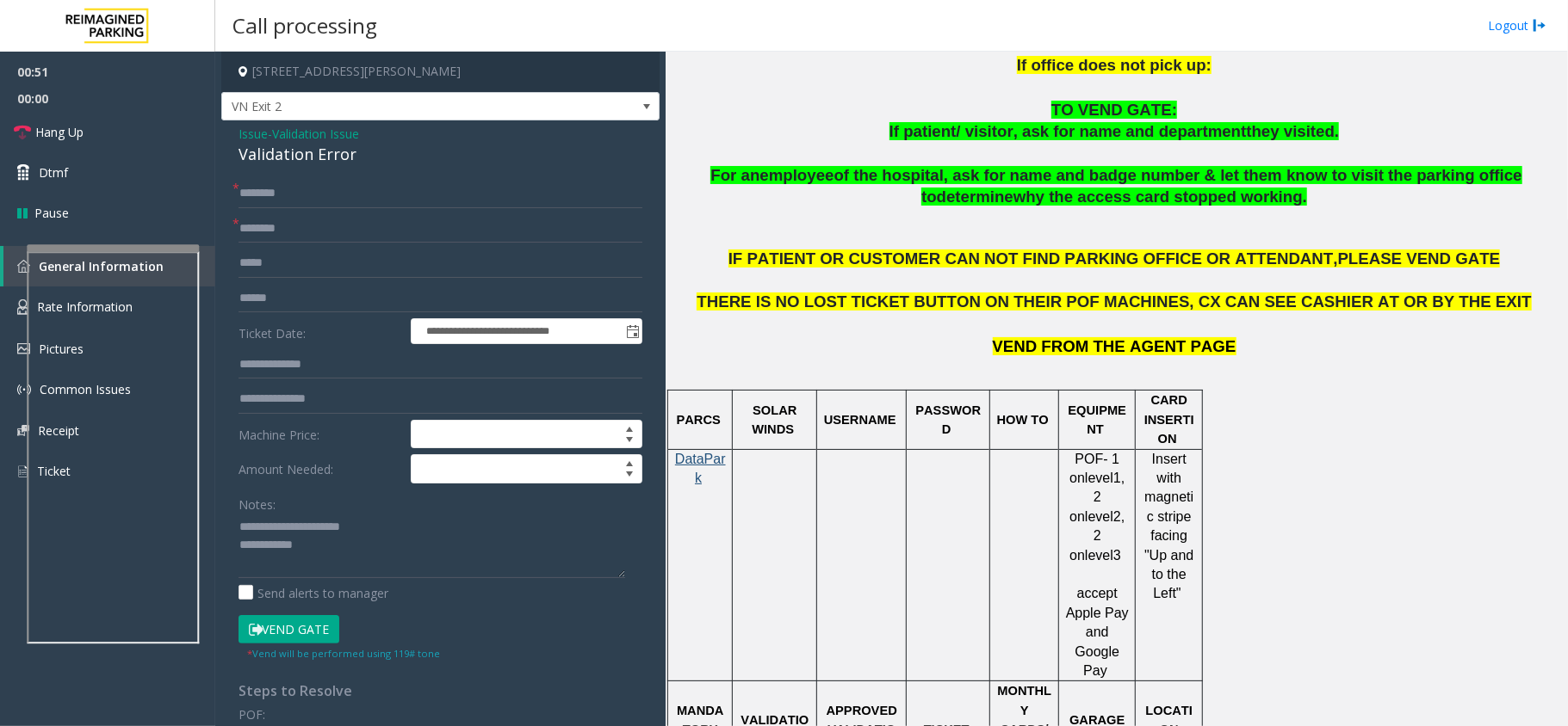
scroll to position [802, 0]
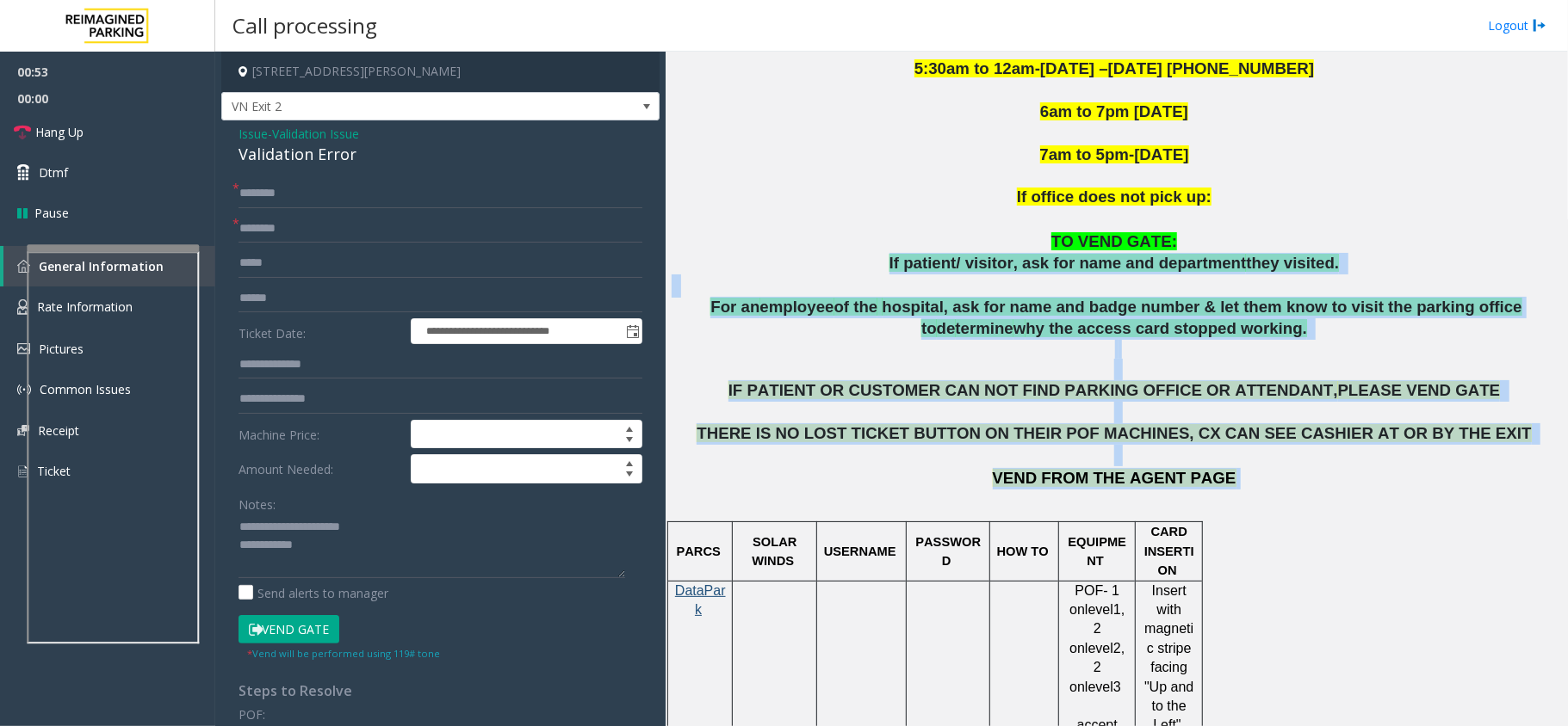
drag, startPoint x: 892, startPoint y: 256, endPoint x: 1348, endPoint y: 489, distance: 512.1
click at [1348, 489] on div "DO NOT VEND WITHOUT CALLING OFFICE FIRST Donot collect CC information over the …" at bounding box center [1116, 230] width 889 height 564
click at [1261, 482] on p "VEND FROM THE AGENT PAGE" at bounding box center [1116, 478] width 889 height 21
drag, startPoint x: 1241, startPoint y: 482, endPoint x: 888, endPoint y: 208, distance: 446.9
click at [888, 208] on div "DO NOT VEND WITHOUT CALLING OFFICE FIRST Donot collect CC information over the …" at bounding box center [1116, 230] width 889 height 564
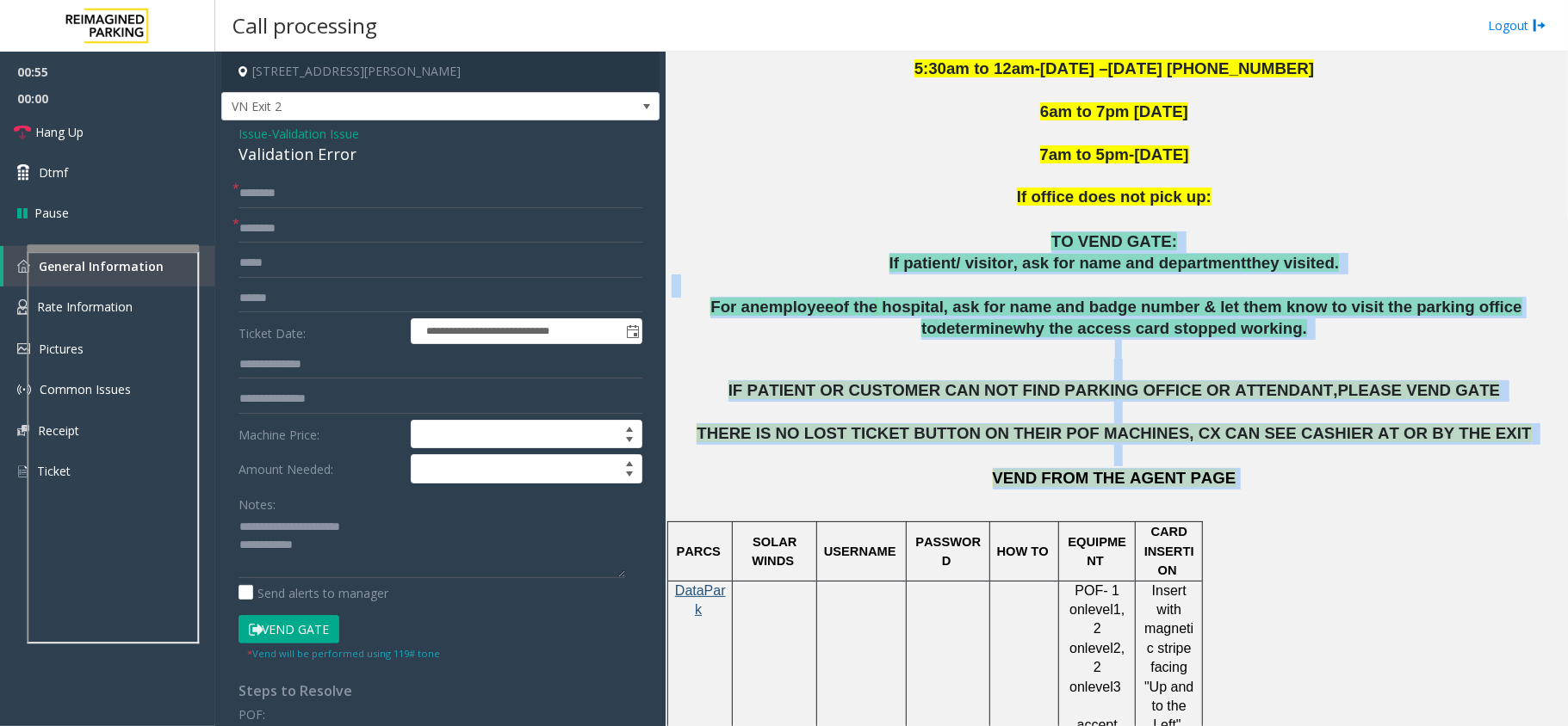
click at [888, 246] on p "TO VEND GATE:" at bounding box center [1116, 242] width 889 height 21
drag, startPoint x: 888, startPoint y: 246, endPoint x: 1239, endPoint y: 513, distance: 441.0
click at [1239, 513] on div "DO NOT VEND WITHOUT CALLING OFFICE FIRST Donot collect CC information over the …" at bounding box center [1116, 230] width 889 height 564
click at [1239, 513] on p at bounding box center [1116, 501] width 889 height 23
drag, startPoint x: 1239, startPoint y: 513, endPoint x: 935, endPoint y: 224, distance: 419.4
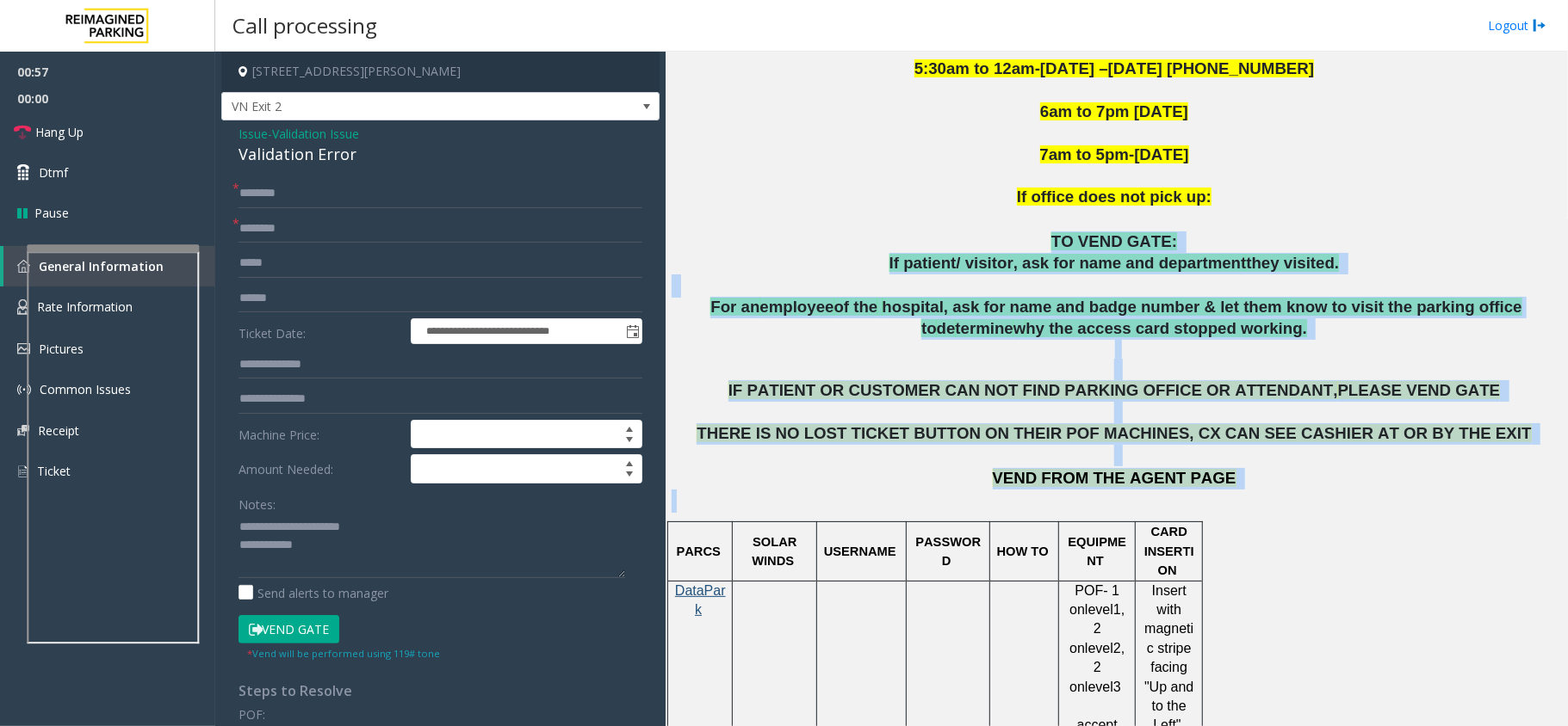
click at [935, 224] on div "DO NOT VEND WITHOUT CALLING OFFICE FIRST Donot collect CC information over the …" at bounding box center [1116, 230] width 889 height 564
click at [927, 228] on p at bounding box center [1116, 219] width 889 height 23
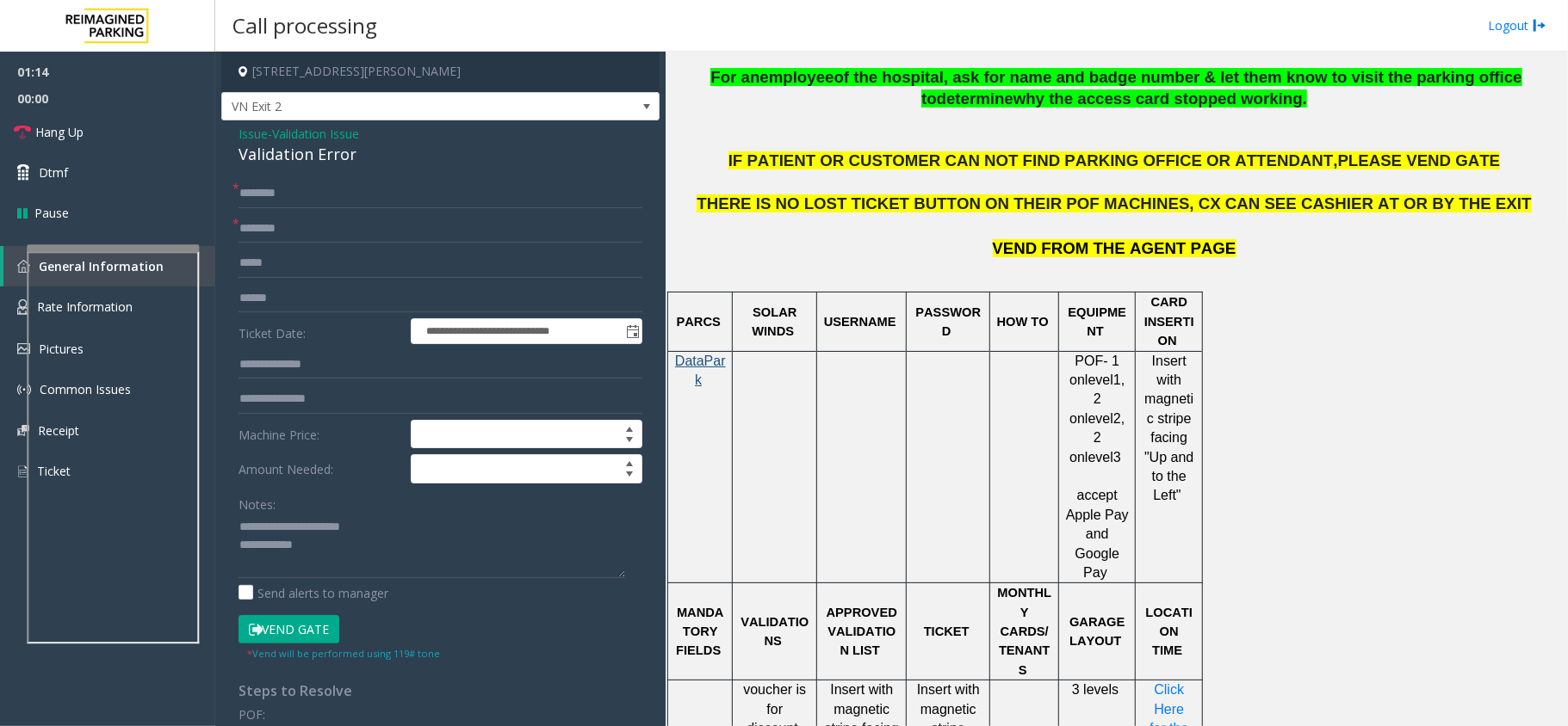
scroll to position [1491, 0]
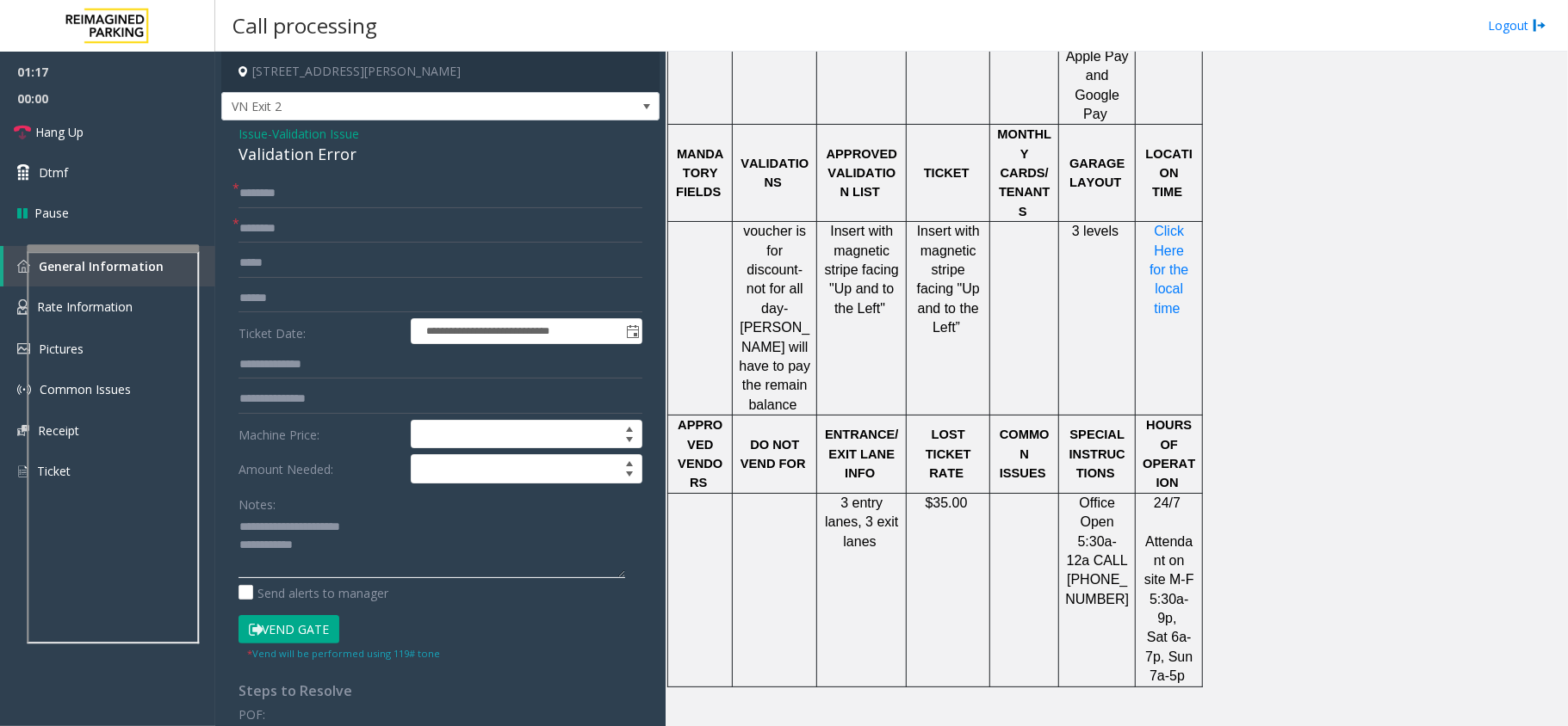
click at [352, 541] on textarea at bounding box center [431, 545] width 387 height 64
click at [279, 241] on input "text" at bounding box center [440, 228] width 404 height 29
type input "**********"
click at [269, 198] on input "text" at bounding box center [440, 193] width 404 height 29
type input "*****"
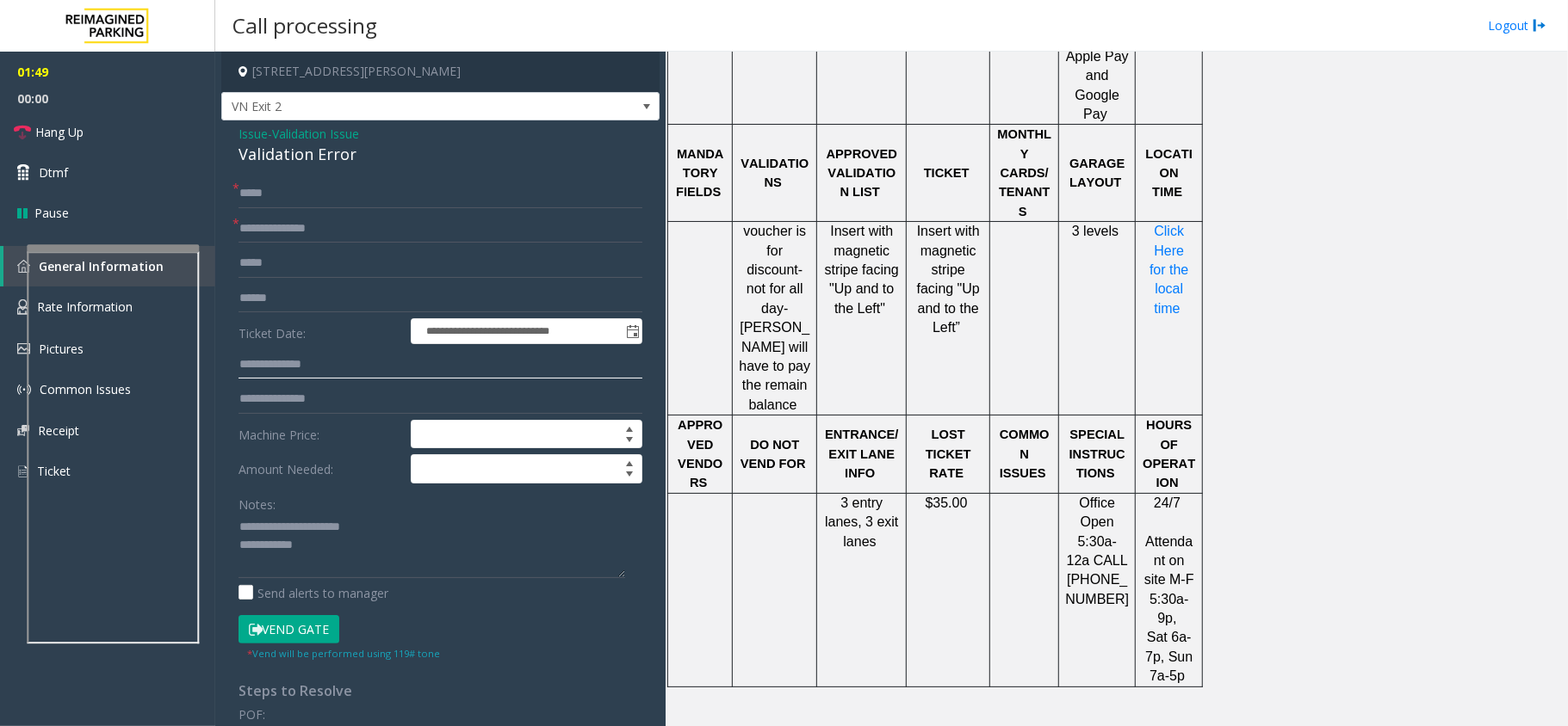
click at [296, 352] on input "text" at bounding box center [440, 364] width 404 height 29
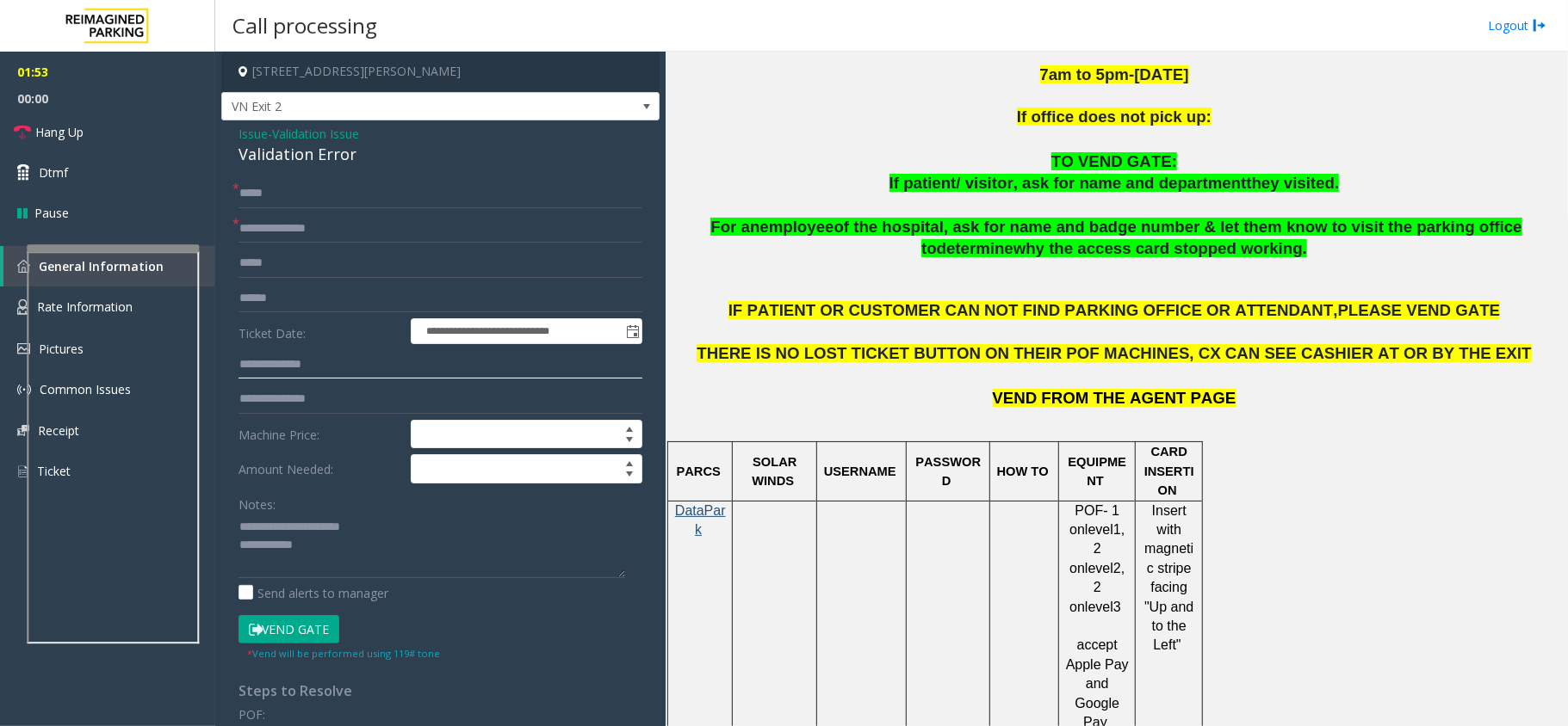
scroll to position [802, 0]
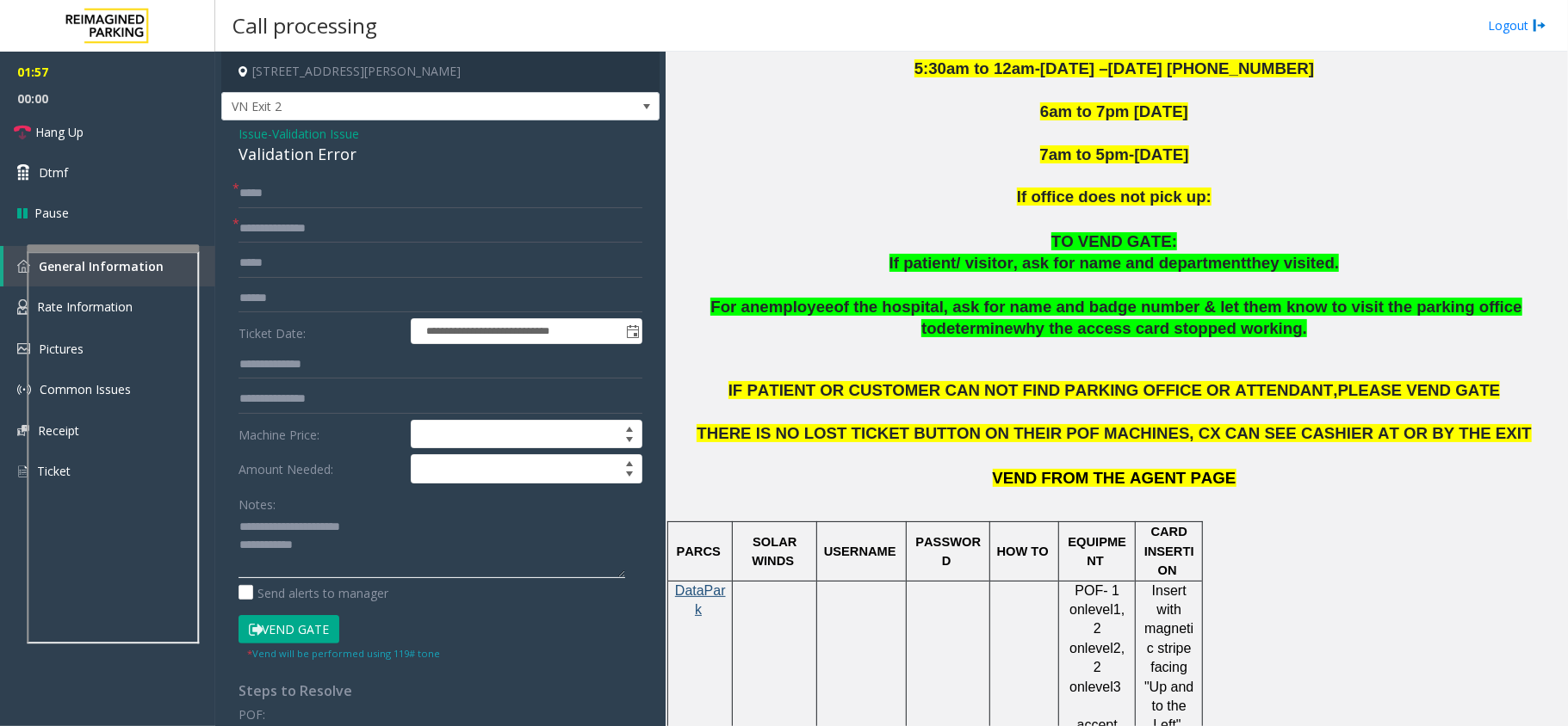
click at [358, 551] on textarea at bounding box center [431, 545] width 387 height 64
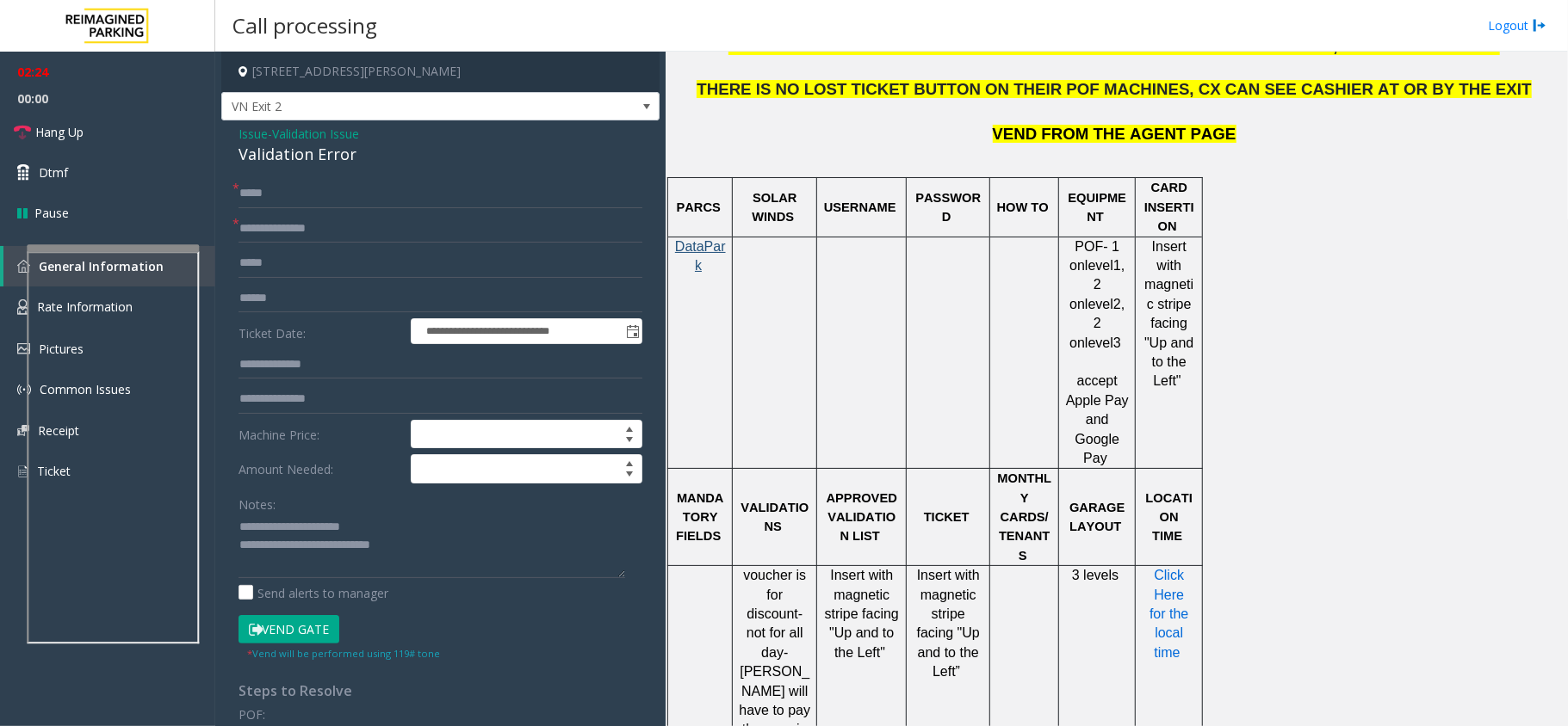
click at [1173, 568] on span "Click Here for the local time" at bounding box center [1170, 614] width 43 height 92
drag, startPoint x: 794, startPoint y: 220, endPoint x: 748, endPoint y: 201, distance: 49.8
click at [748, 201] on p "SOLAR WINDS" at bounding box center [774, 208] width 71 height 39
drag, startPoint x: 748, startPoint y: 193, endPoint x: 818, endPoint y: 233, distance: 80.6
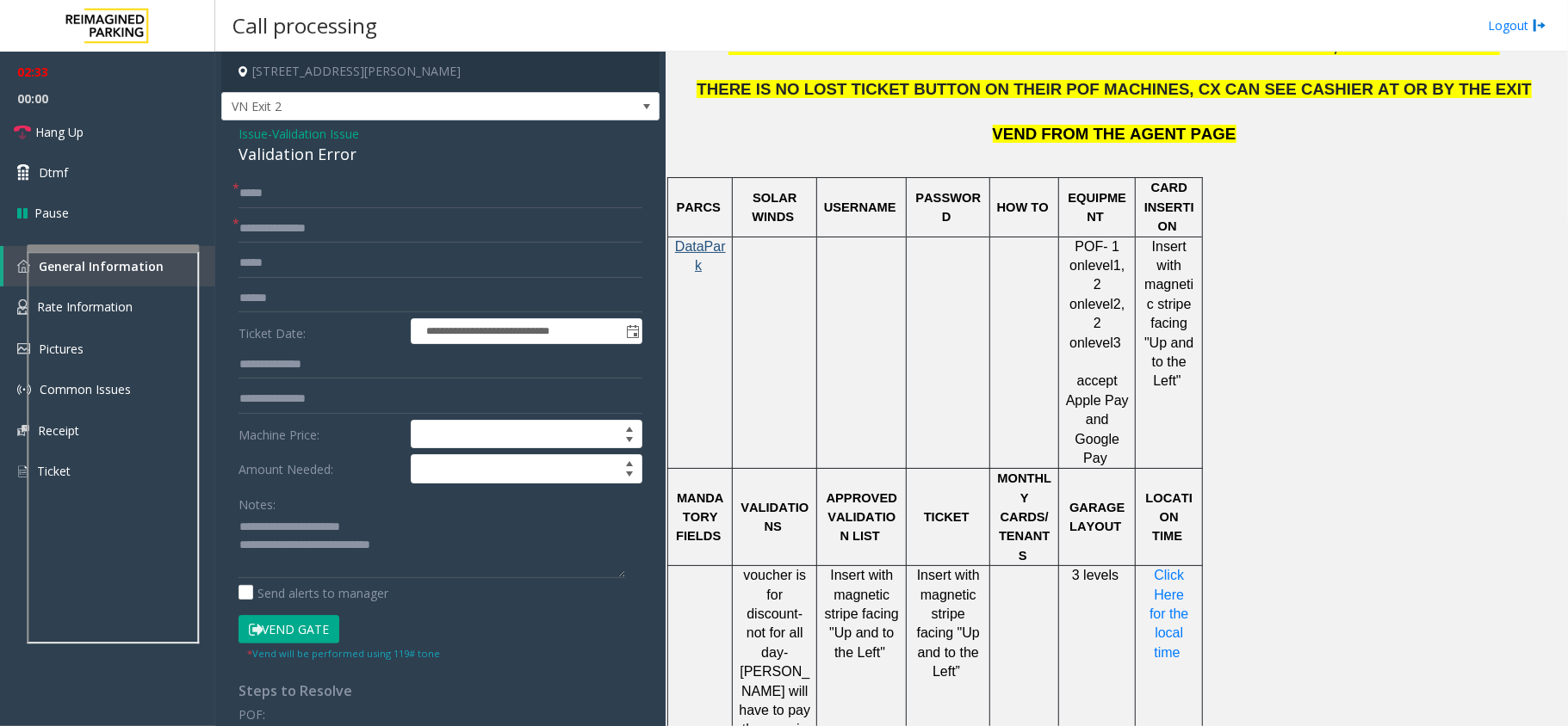
click at [817, 233] on td "SOLAR WINDS" at bounding box center [775, 207] width 84 height 59
click at [804, 229] on td "SOLAR WINDS" at bounding box center [775, 207] width 84 height 59
drag, startPoint x: 797, startPoint y: 224, endPoint x: 748, endPoint y: 194, distance: 57.5
click at [748, 194] on p "SOLAR WINDS" at bounding box center [774, 208] width 71 height 39
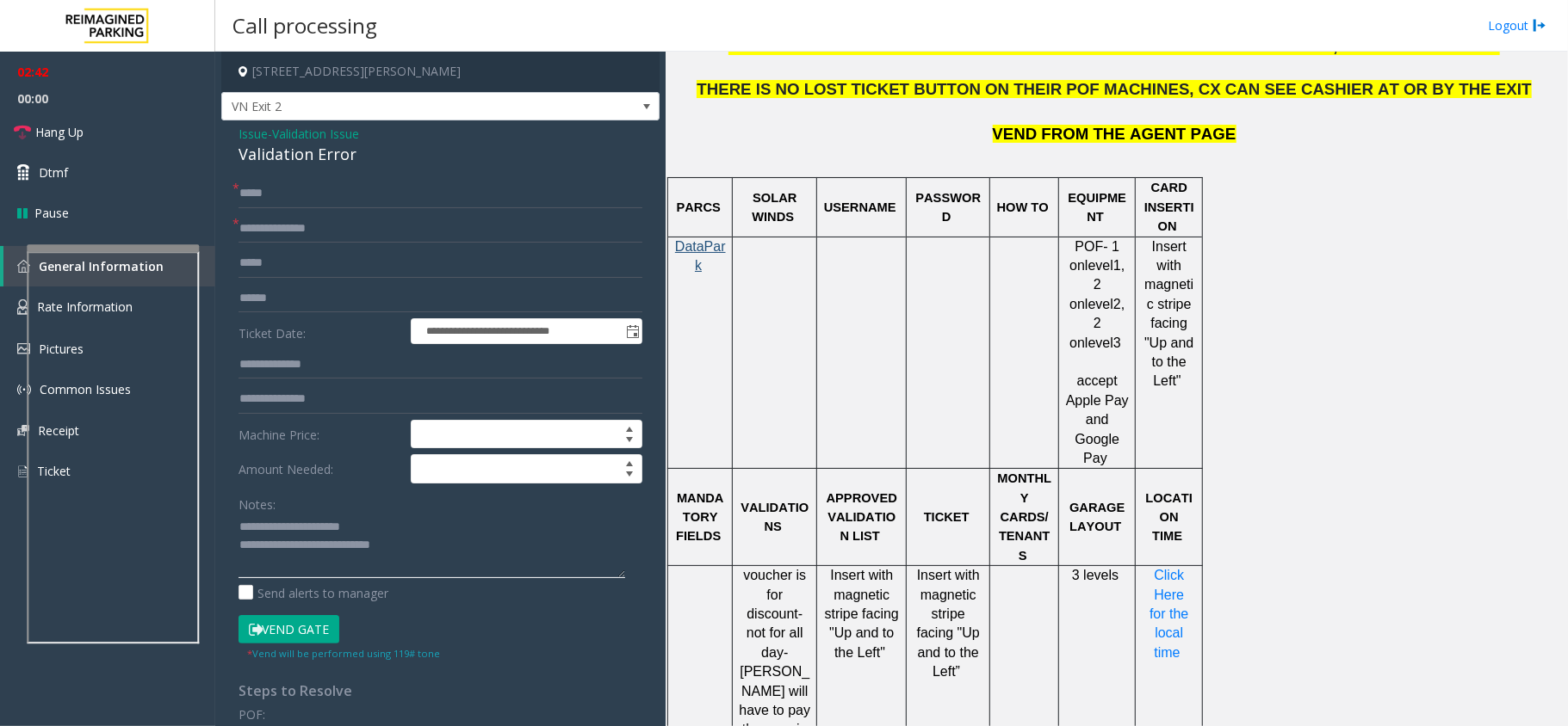
click at [409, 555] on textarea at bounding box center [431, 545] width 387 height 64
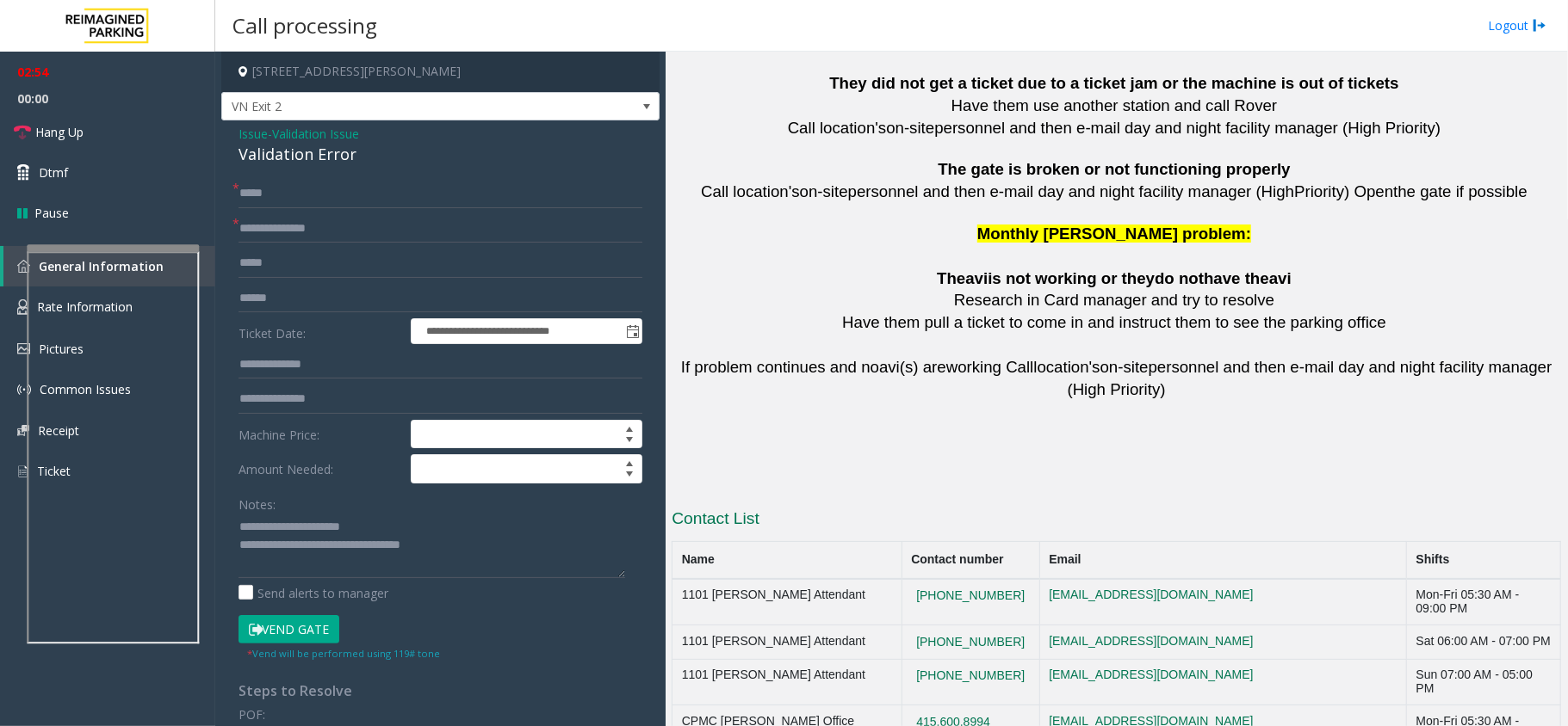
scroll to position [3804, 0]
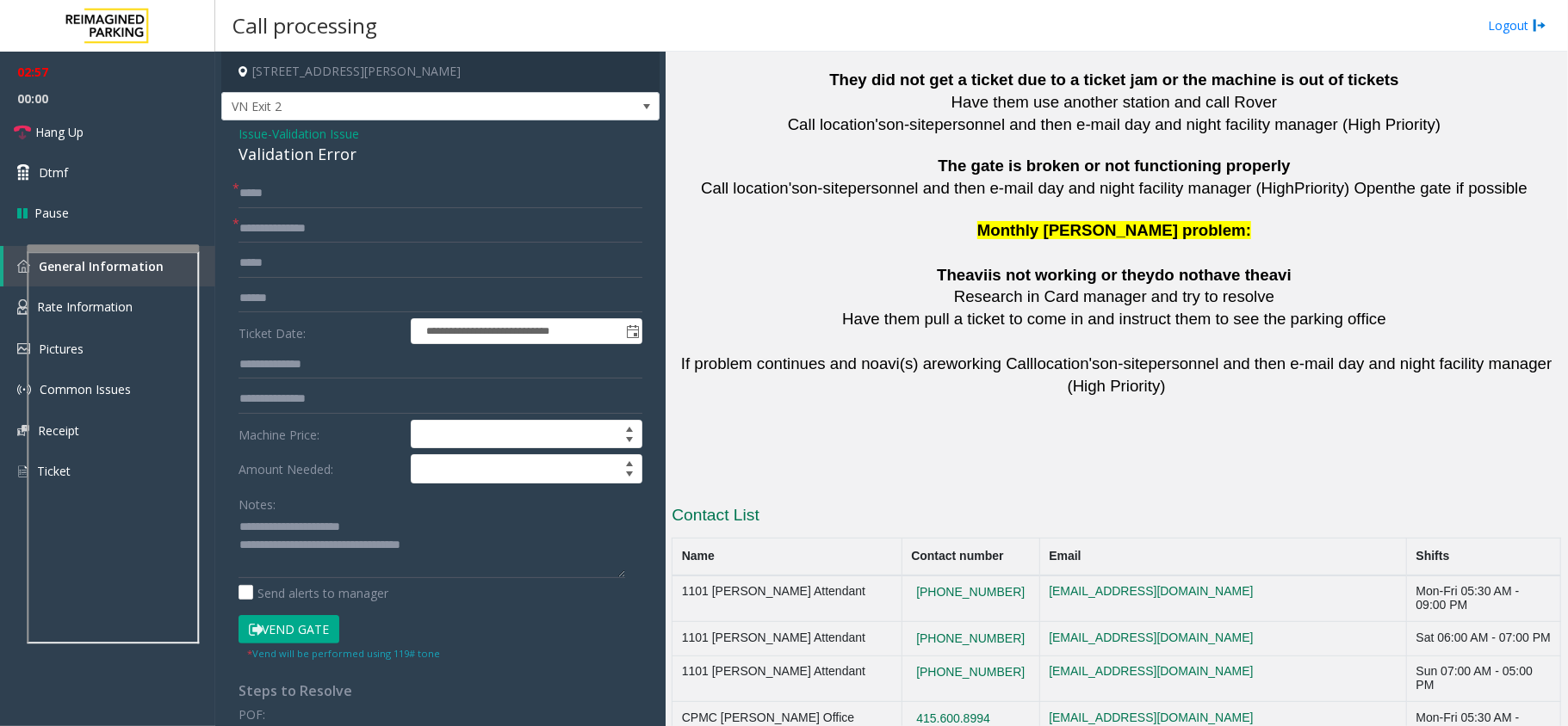
copy button "415.600.8994"
drag, startPoint x: 1006, startPoint y: 613, endPoint x: 907, endPoint y: 623, distance: 99.5
click at [907, 702] on td "415.600.8994" at bounding box center [970, 725] width 138 height 47
click at [476, 552] on textarea at bounding box center [431, 545] width 387 height 64
click at [373, 556] on textarea at bounding box center [431, 545] width 387 height 64
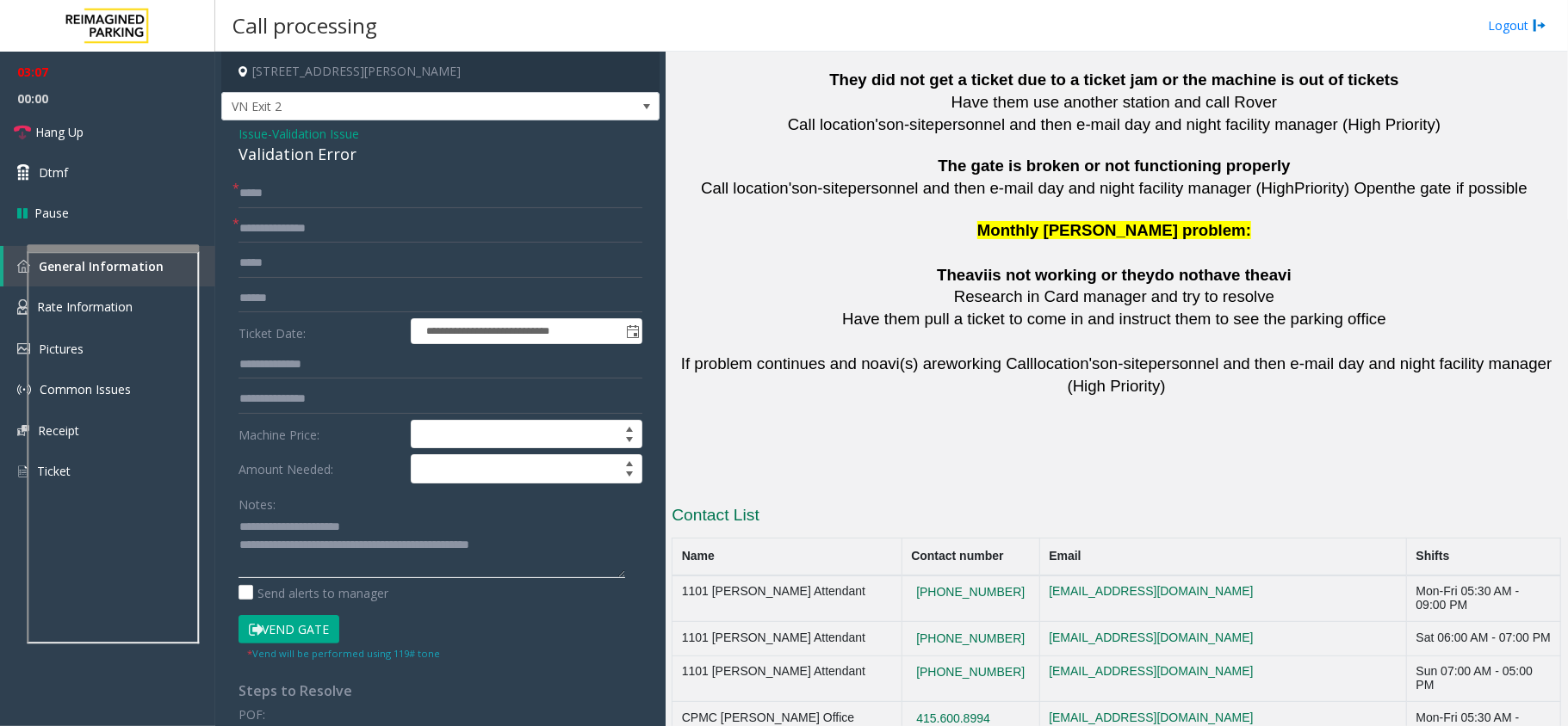
click at [556, 559] on textarea at bounding box center [431, 545] width 387 height 64
click at [401, 569] on textarea at bounding box center [431, 545] width 387 height 64
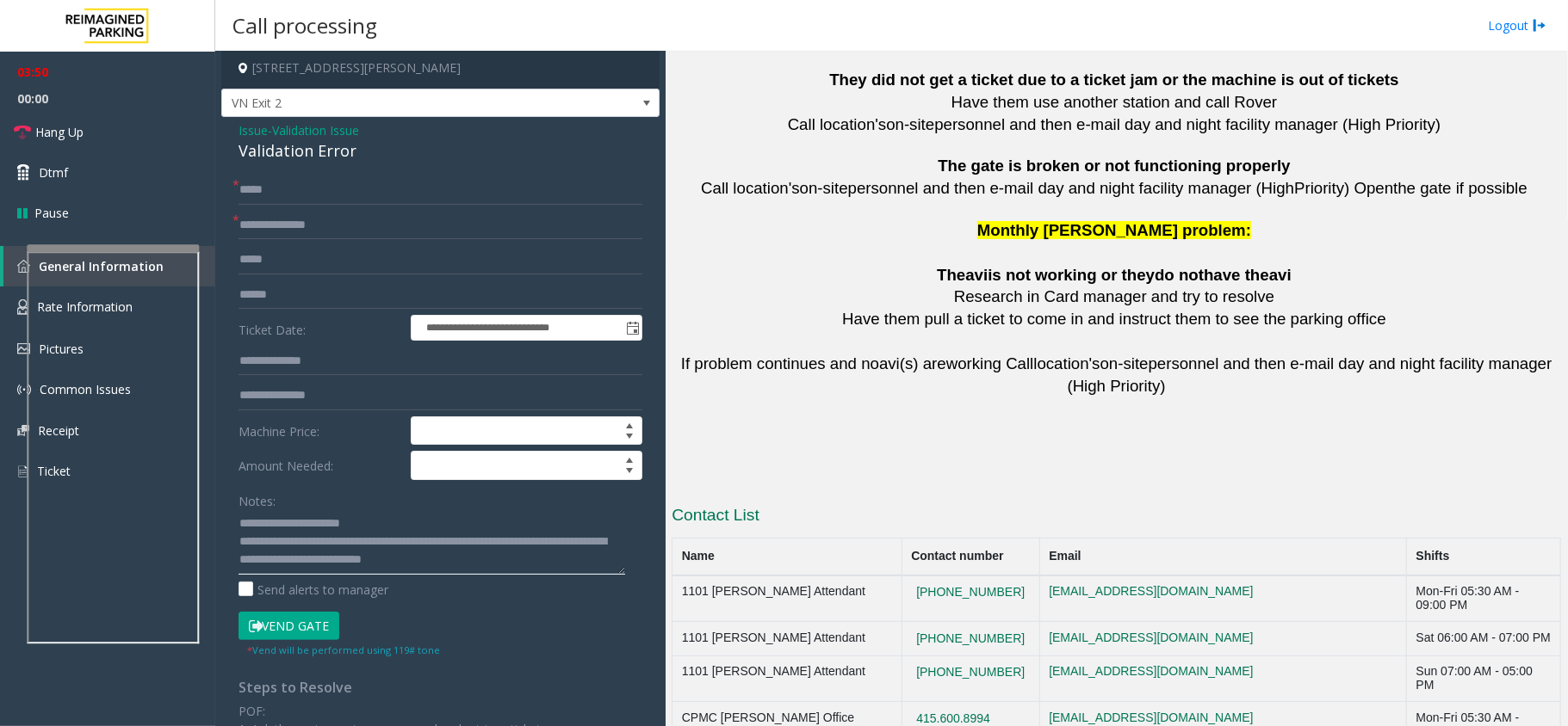
scroll to position [0, 0]
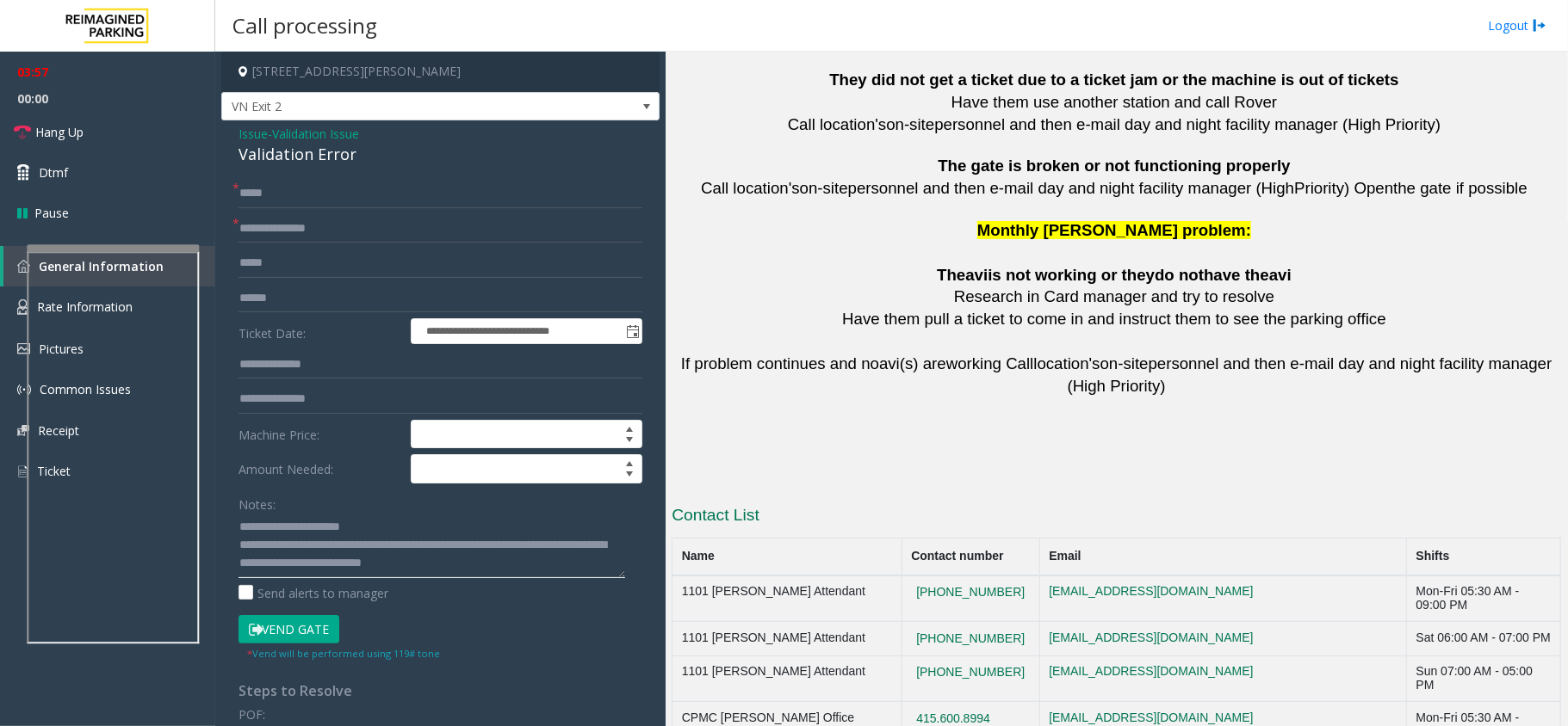
drag, startPoint x: 508, startPoint y: 568, endPoint x: 342, endPoint y: 573, distance: 166.1
click at [342, 573] on textarea at bounding box center [431, 545] width 387 height 64
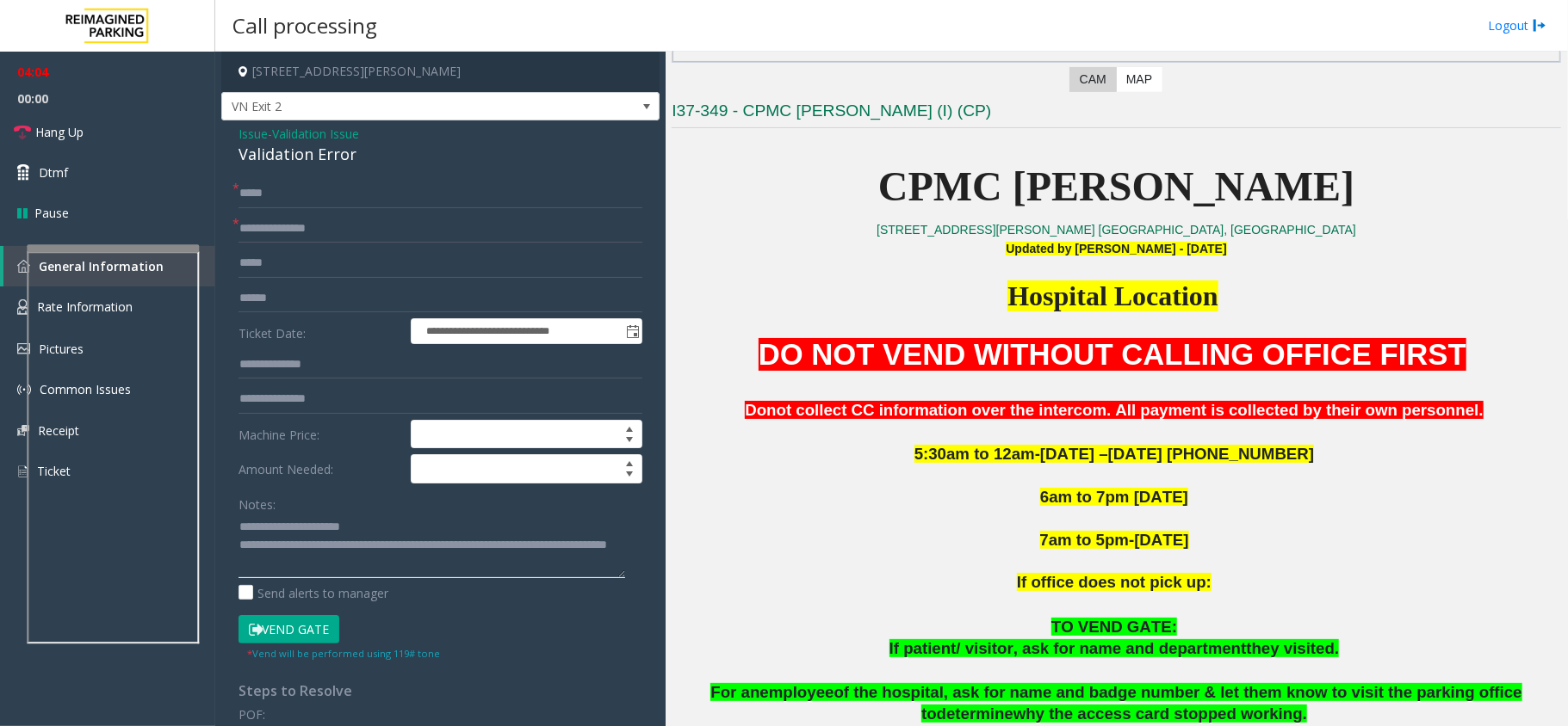
scroll to position [363, 0]
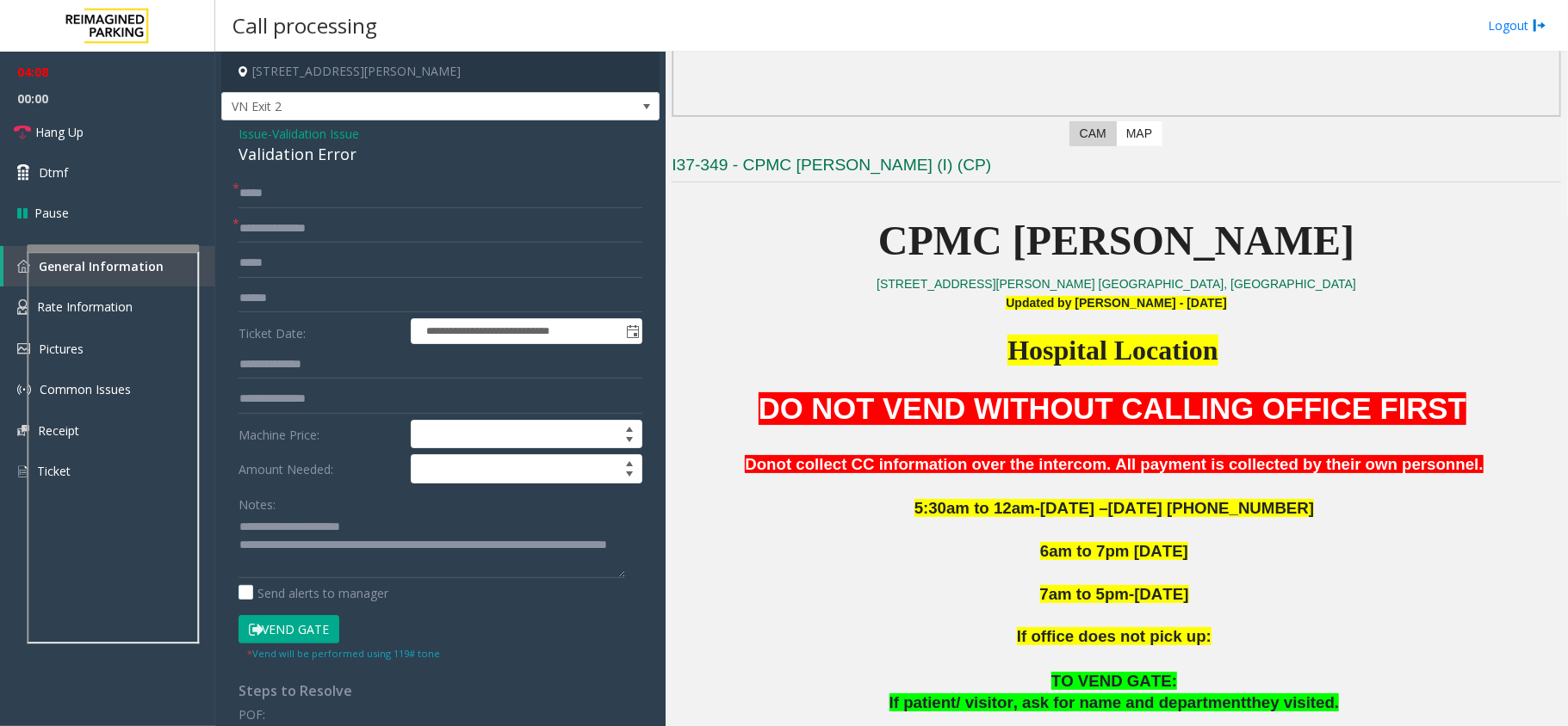
click at [297, 630] on button "Vend Gate" at bounding box center [288, 629] width 101 height 29
click at [369, 570] on textarea at bounding box center [431, 545] width 387 height 64
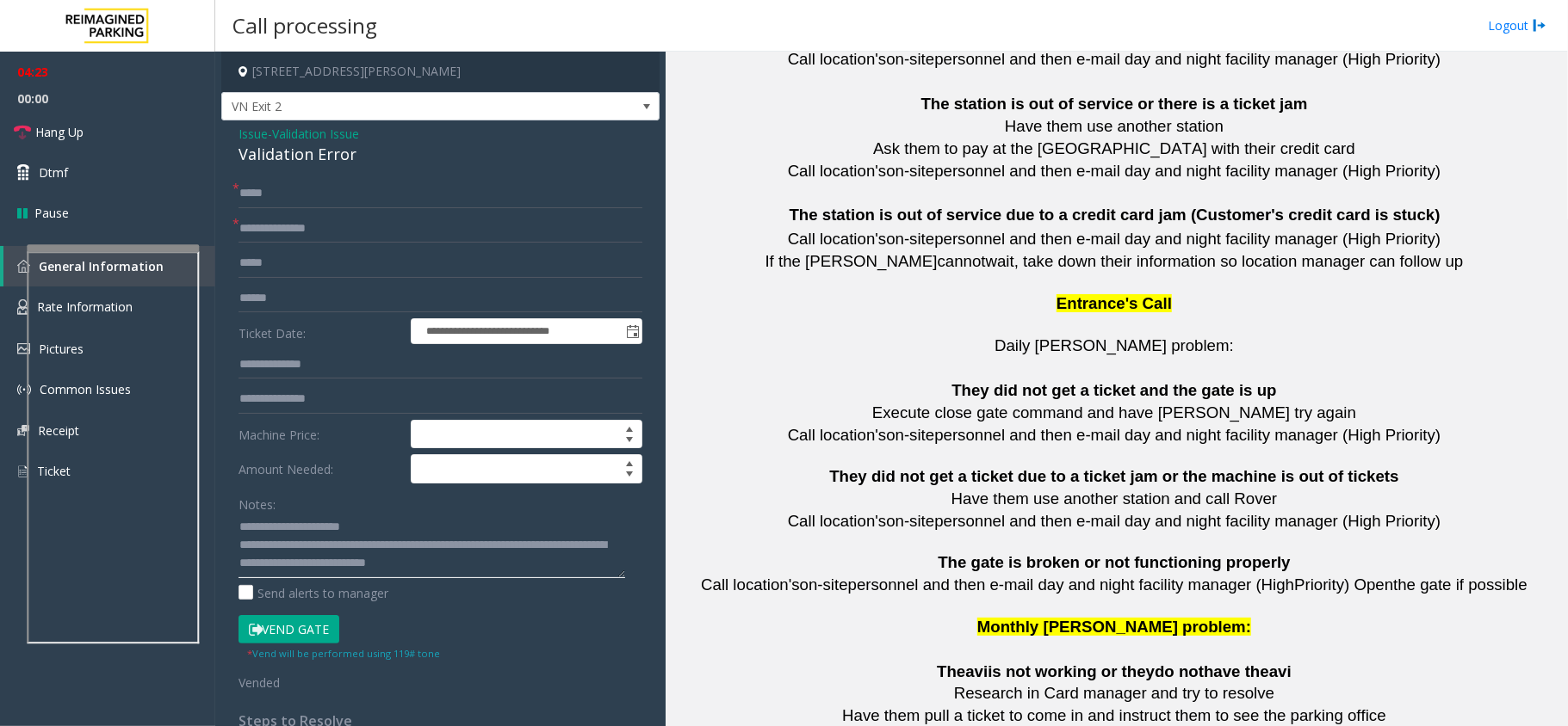
scroll to position [3231, 0]
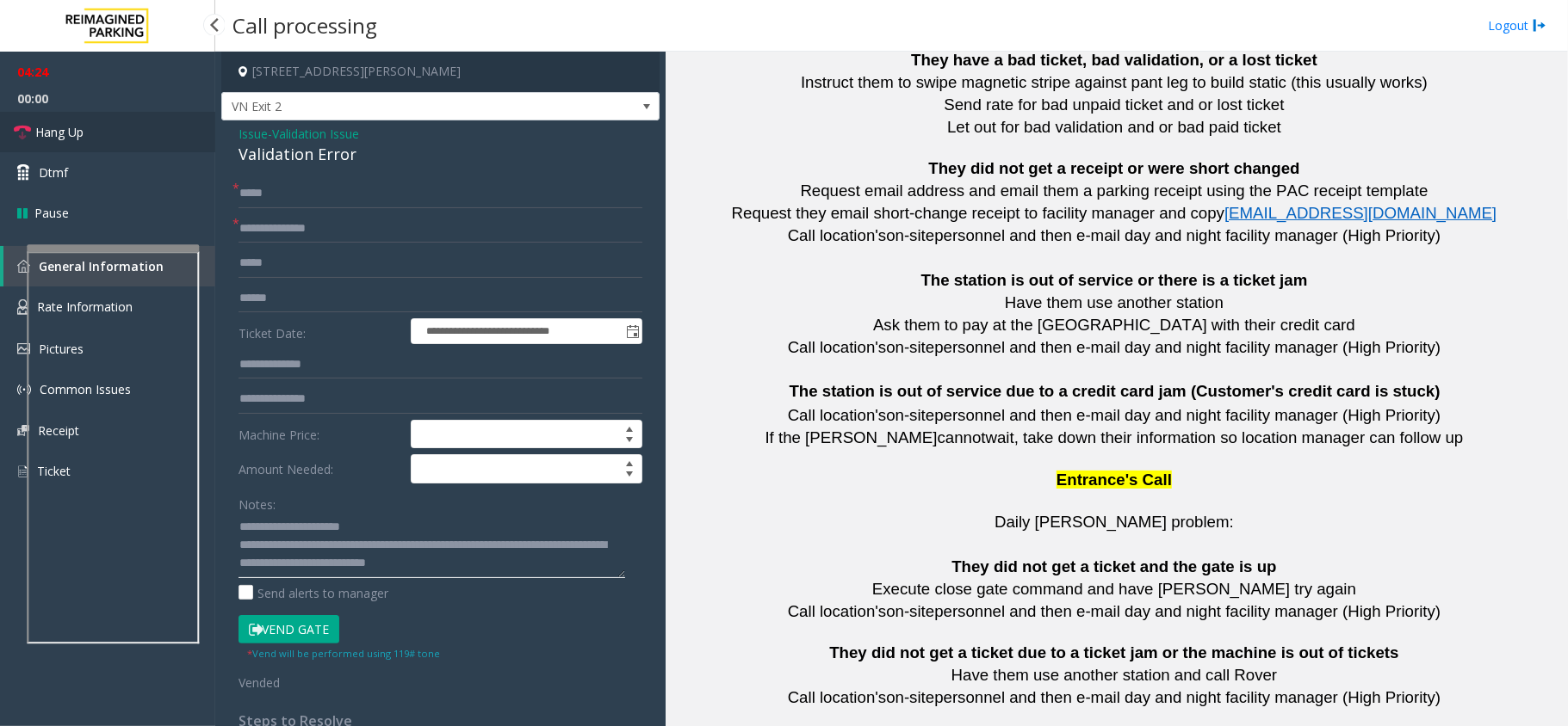
type textarea "**********"
click at [126, 133] on link "Hang Up" at bounding box center [107, 132] width 215 height 40
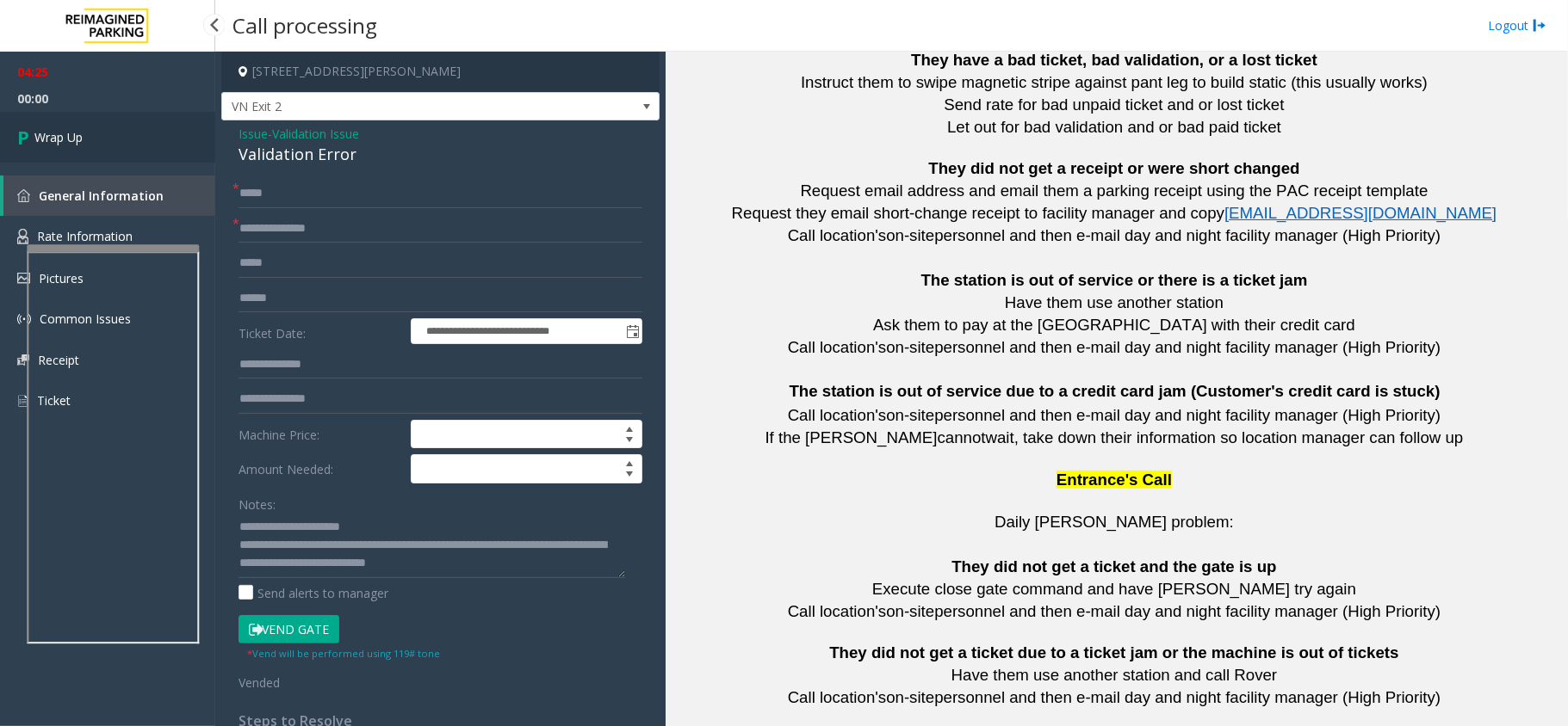
click at [126, 133] on link "Wrap Up" at bounding box center [107, 137] width 215 height 51
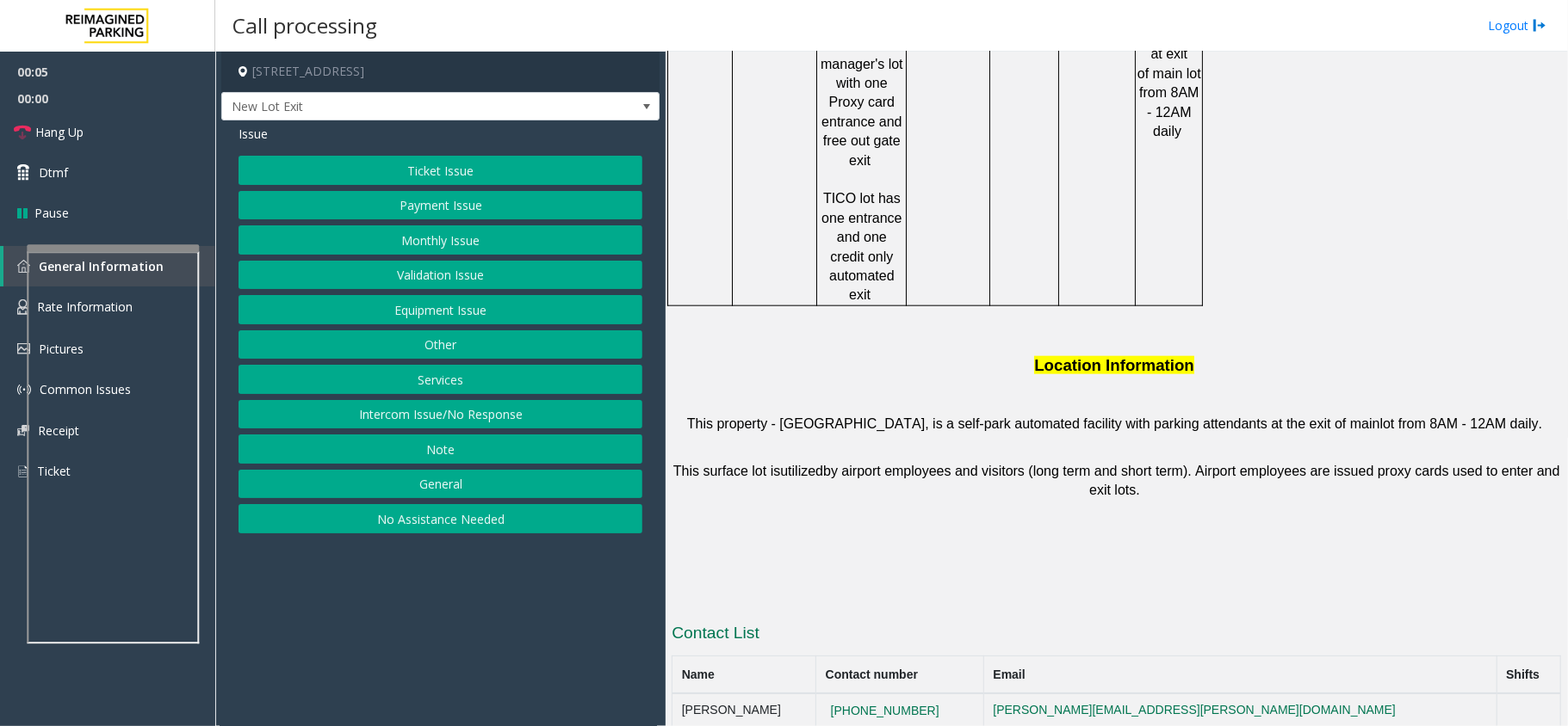
scroll to position [1377, 0]
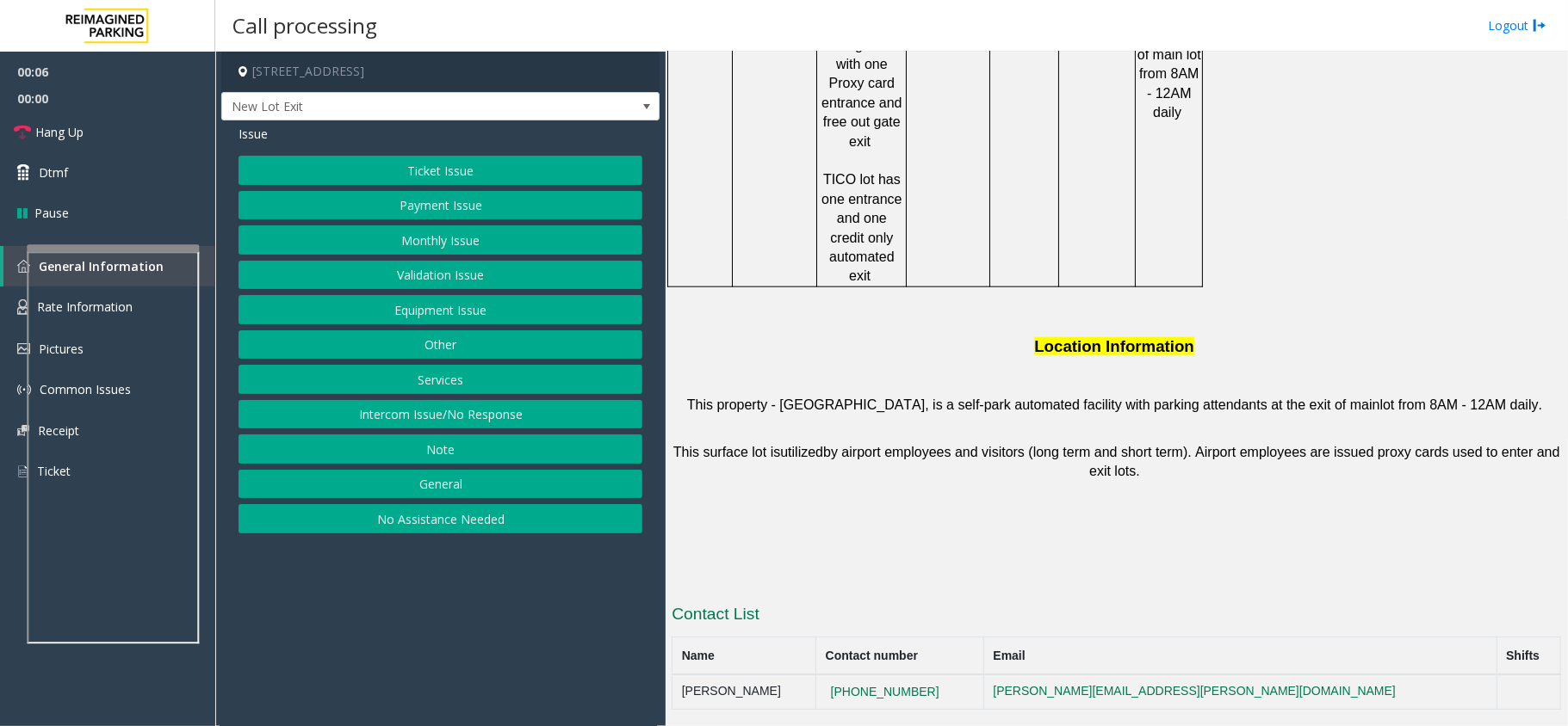
click at [452, 177] on button "Ticket Issue" at bounding box center [440, 169] width 404 height 29
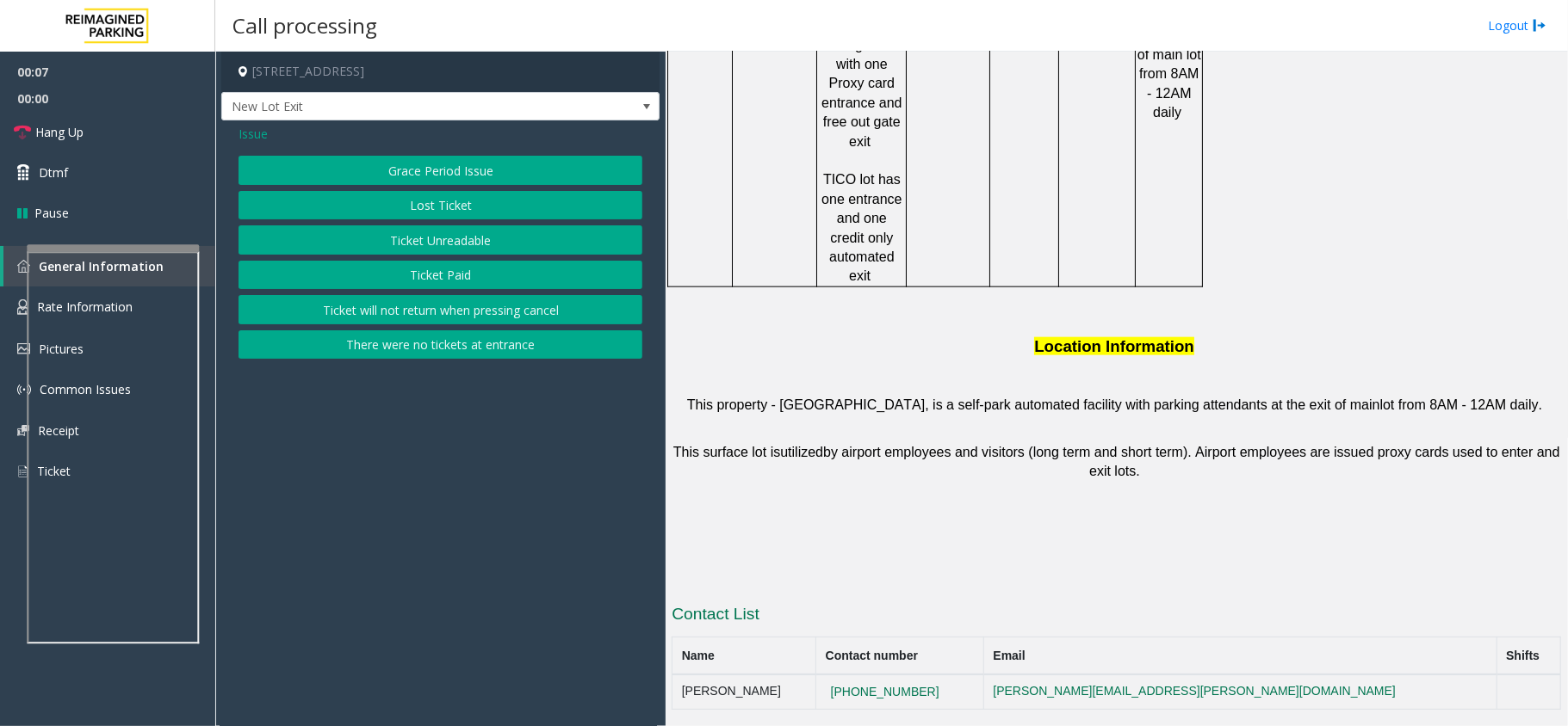
click at [458, 232] on button "Ticket Unreadable" at bounding box center [440, 240] width 404 height 29
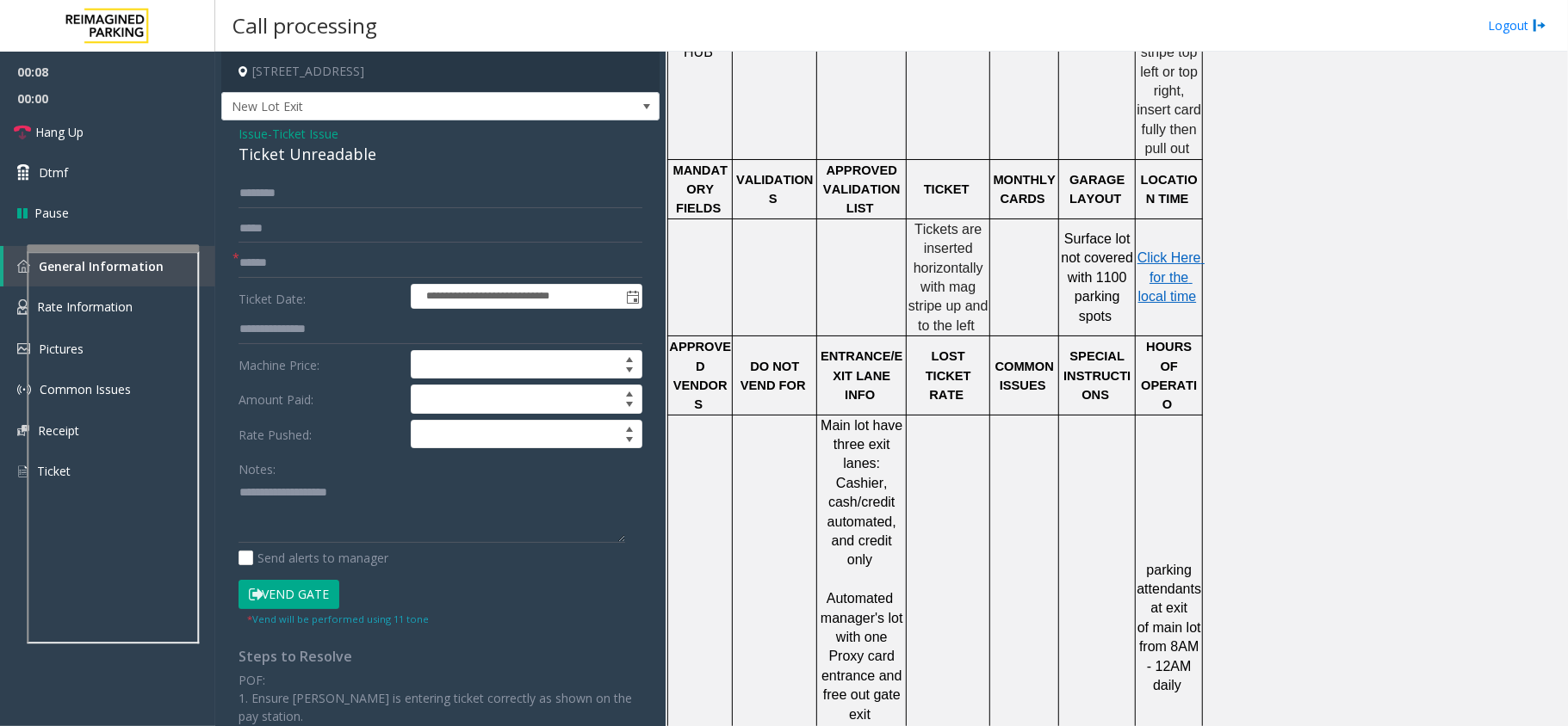
scroll to position [693, 0]
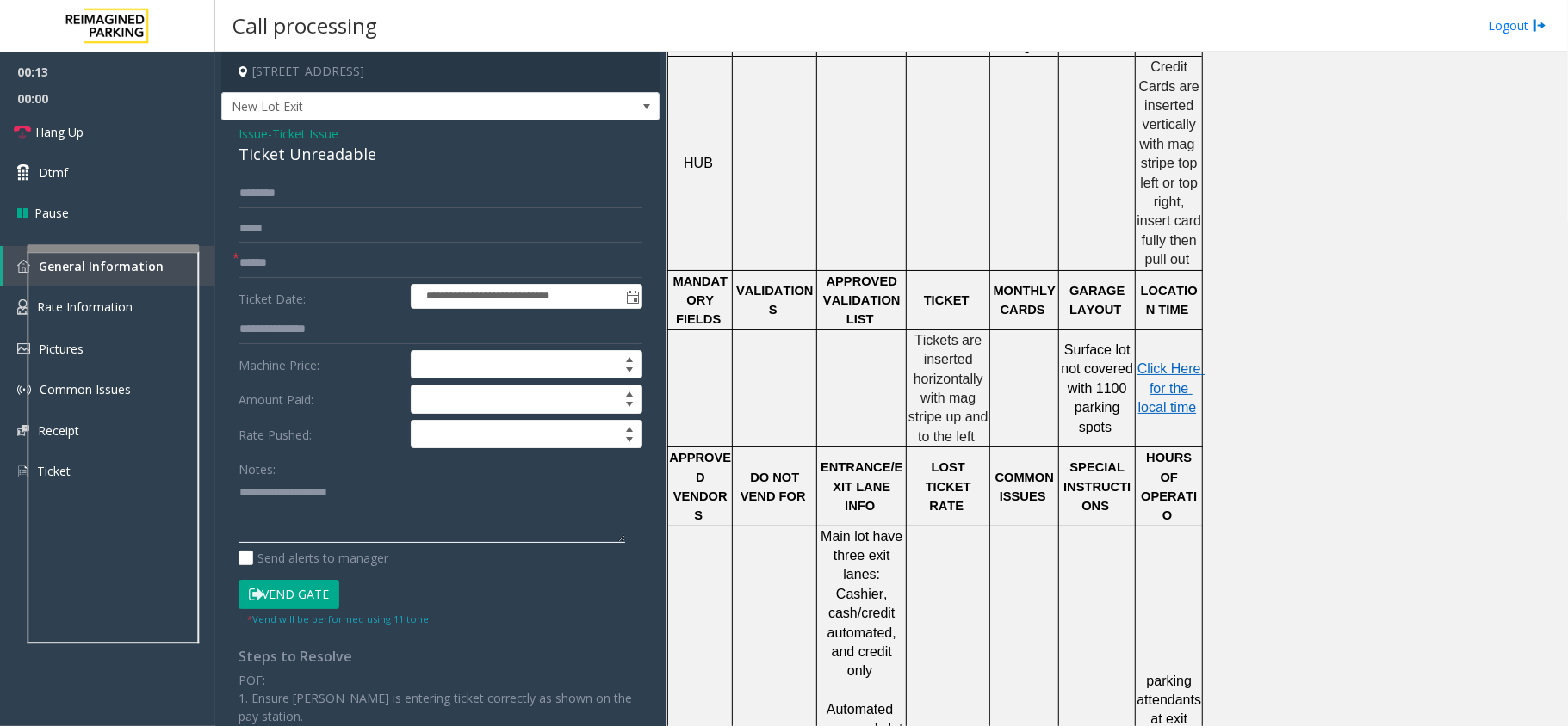
click at [305, 503] on textarea at bounding box center [431, 510] width 387 height 64
click at [365, 150] on div "Ticket Unreadable" at bounding box center [440, 155] width 404 height 23
copy div "Ticket Unreadable"
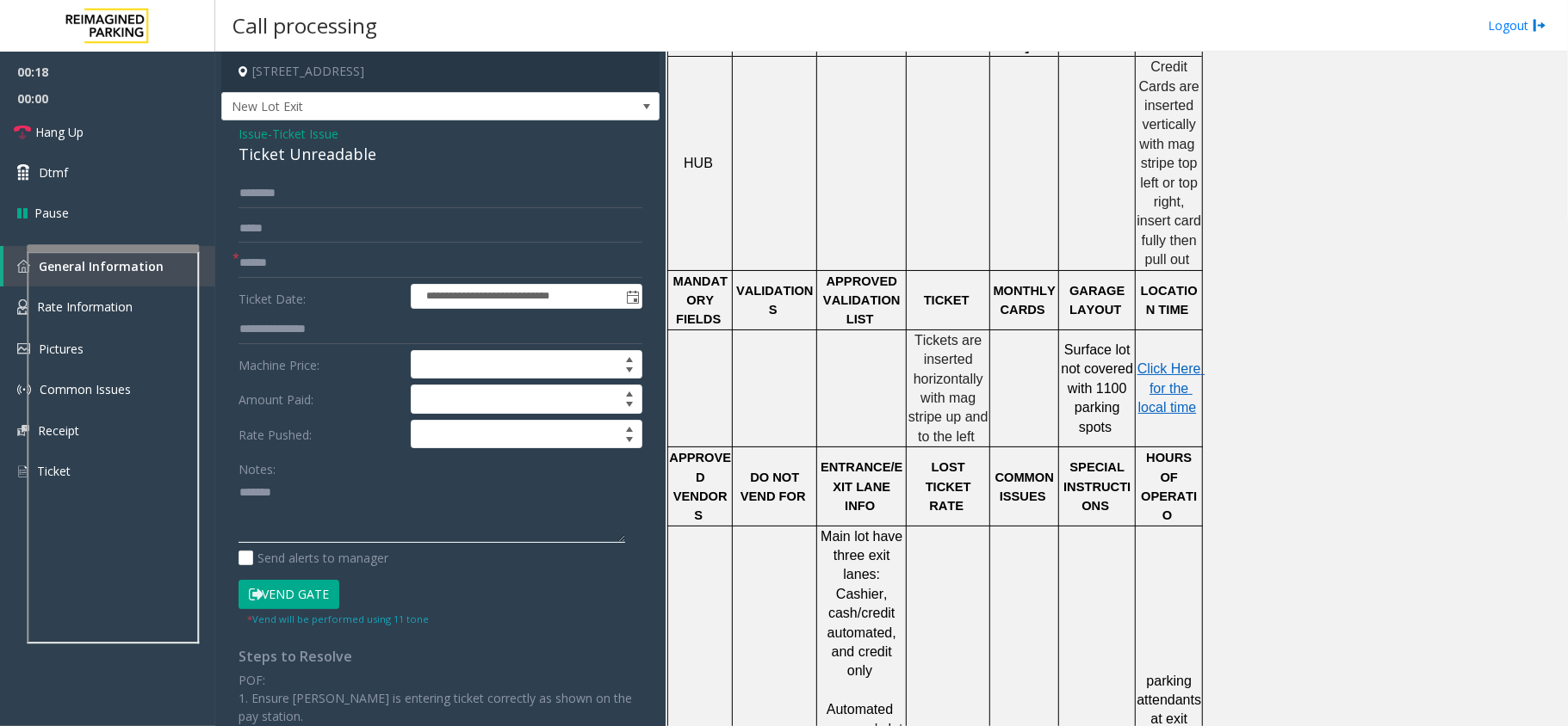
click at [311, 509] on textarea at bounding box center [431, 510] width 387 height 64
paste textarea "**********"
type textarea "**********"
click at [246, 269] on input "text" at bounding box center [440, 262] width 404 height 29
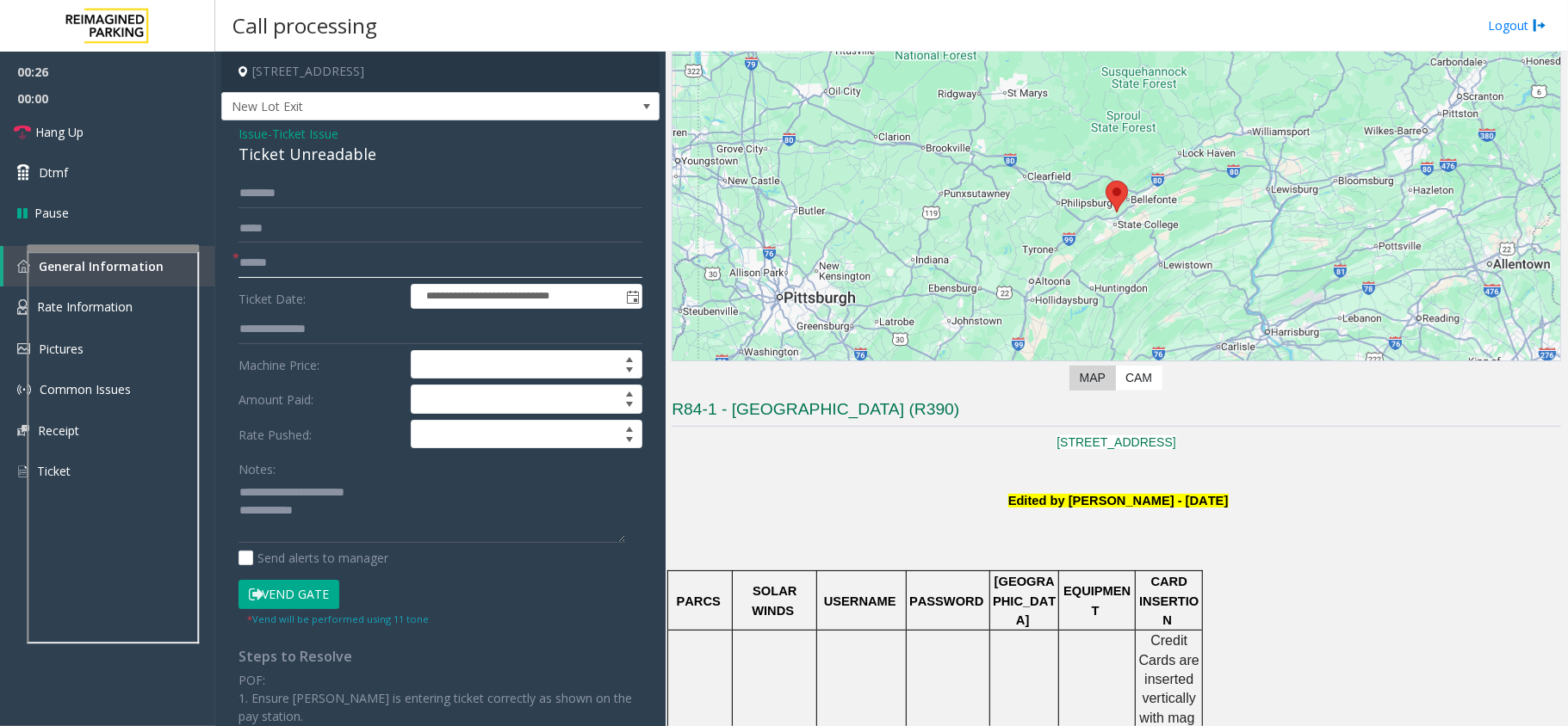
click at [334, 269] on input "text" at bounding box center [440, 262] width 404 height 29
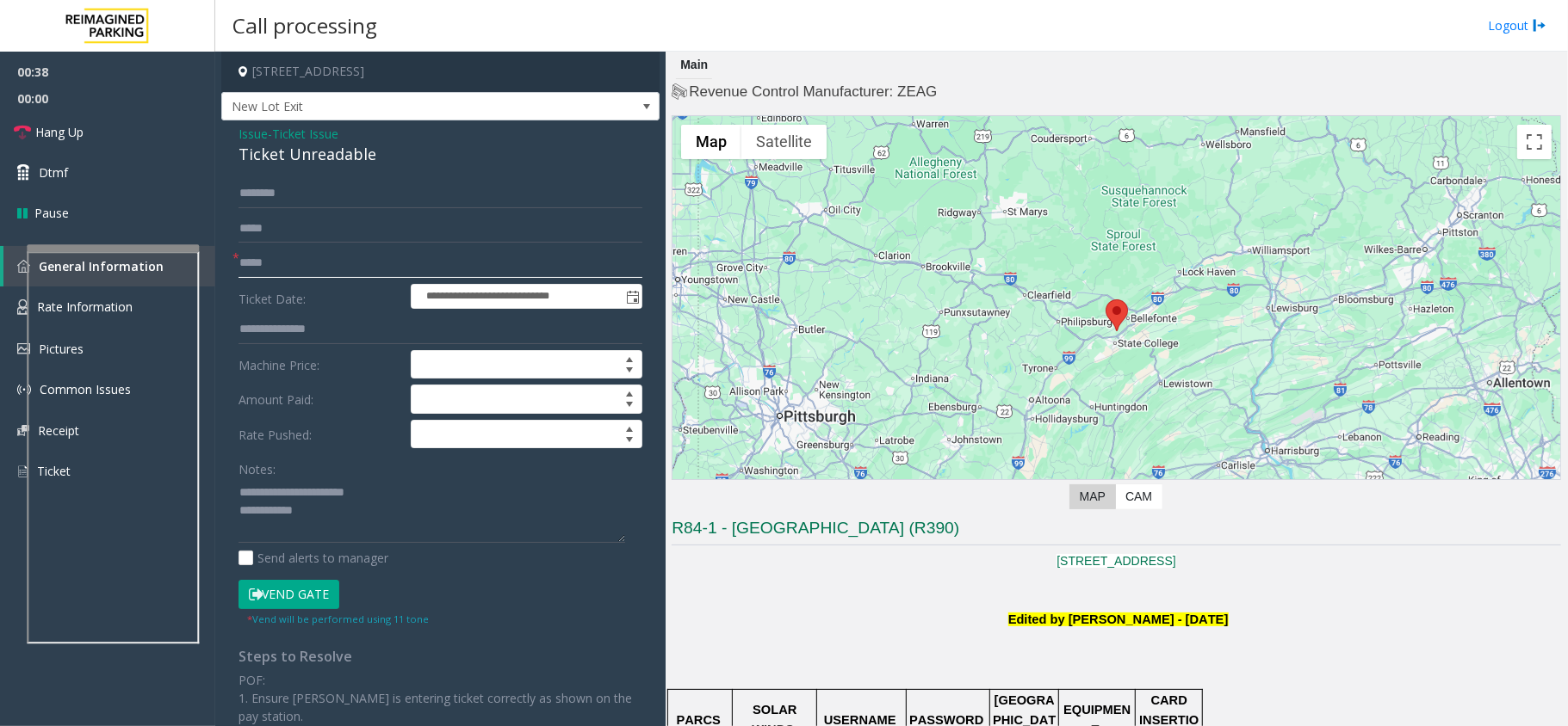
type input "*****"
click at [304, 600] on button "Vend Gate" at bounding box center [288, 594] width 101 height 29
click at [355, 516] on textarea at bounding box center [431, 510] width 387 height 64
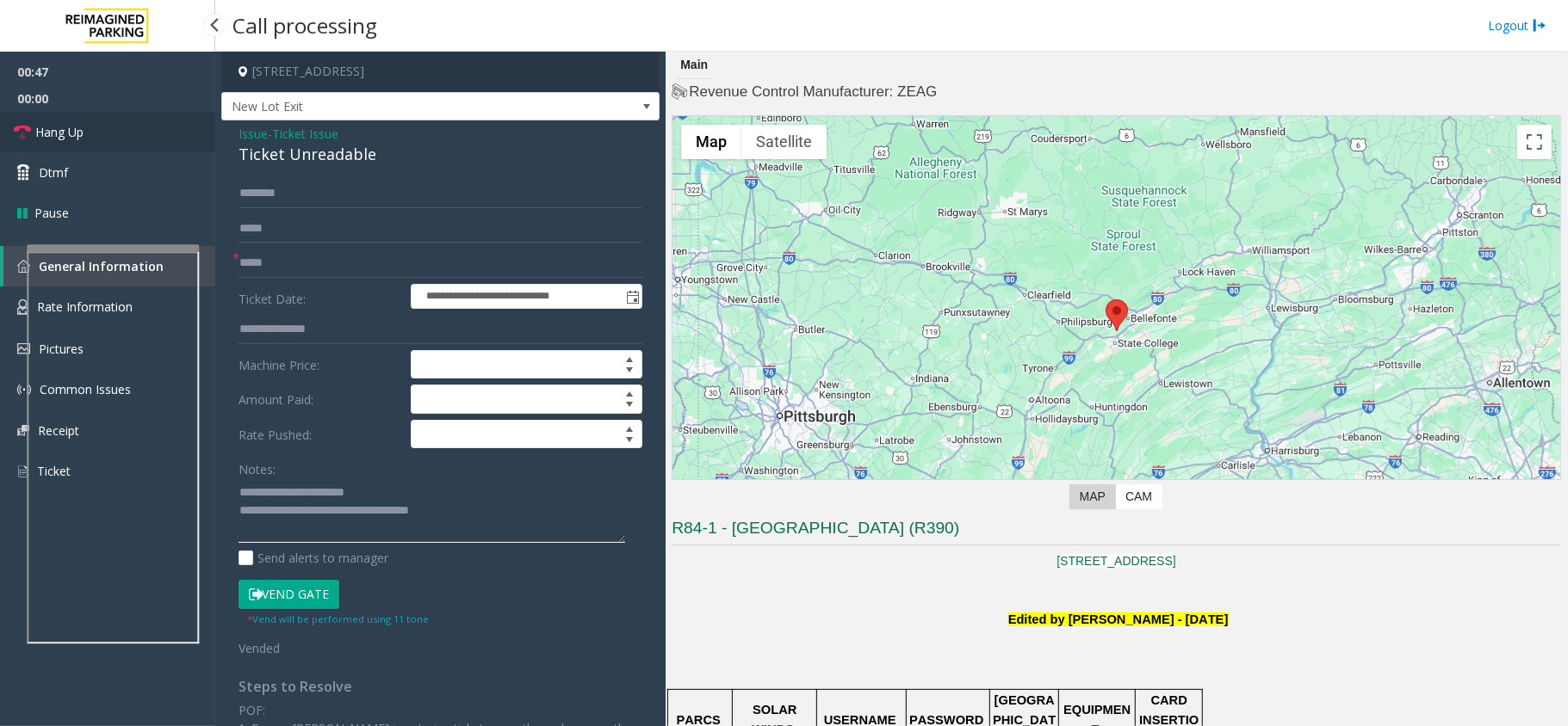
type textarea "**********"
click at [54, 118] on link "Hang Up" at bounding box center [107, 132] width 215 height 40
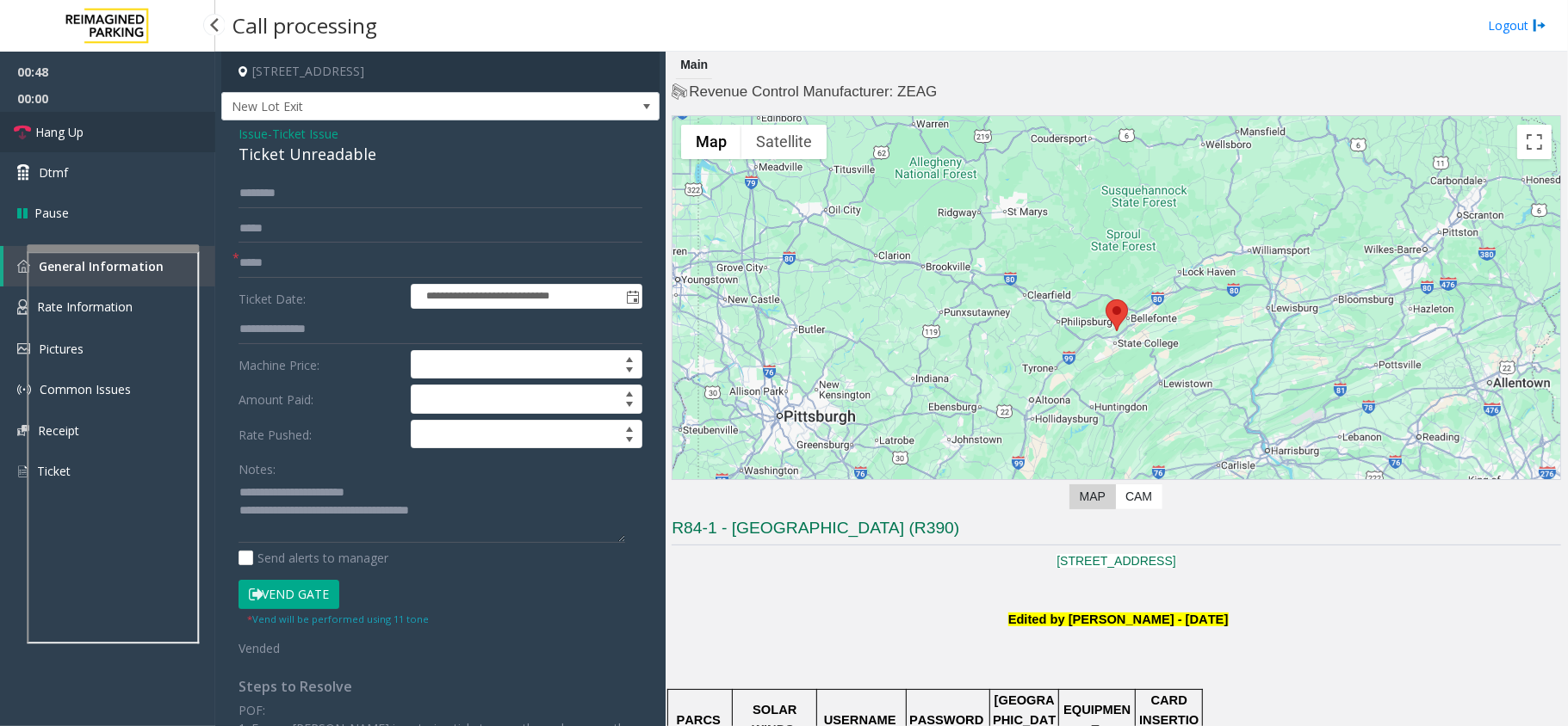
click at [54, 118] on link "Hang Up" at bounding box center [107, 132] width 215 height 40
click at [81, 132] on span "Hang Up" at bounding box center [59, 132] width 48 height 18
click at [79, 132] on span "Hang Up" at bounding box center [59, 132] width 48 height 18
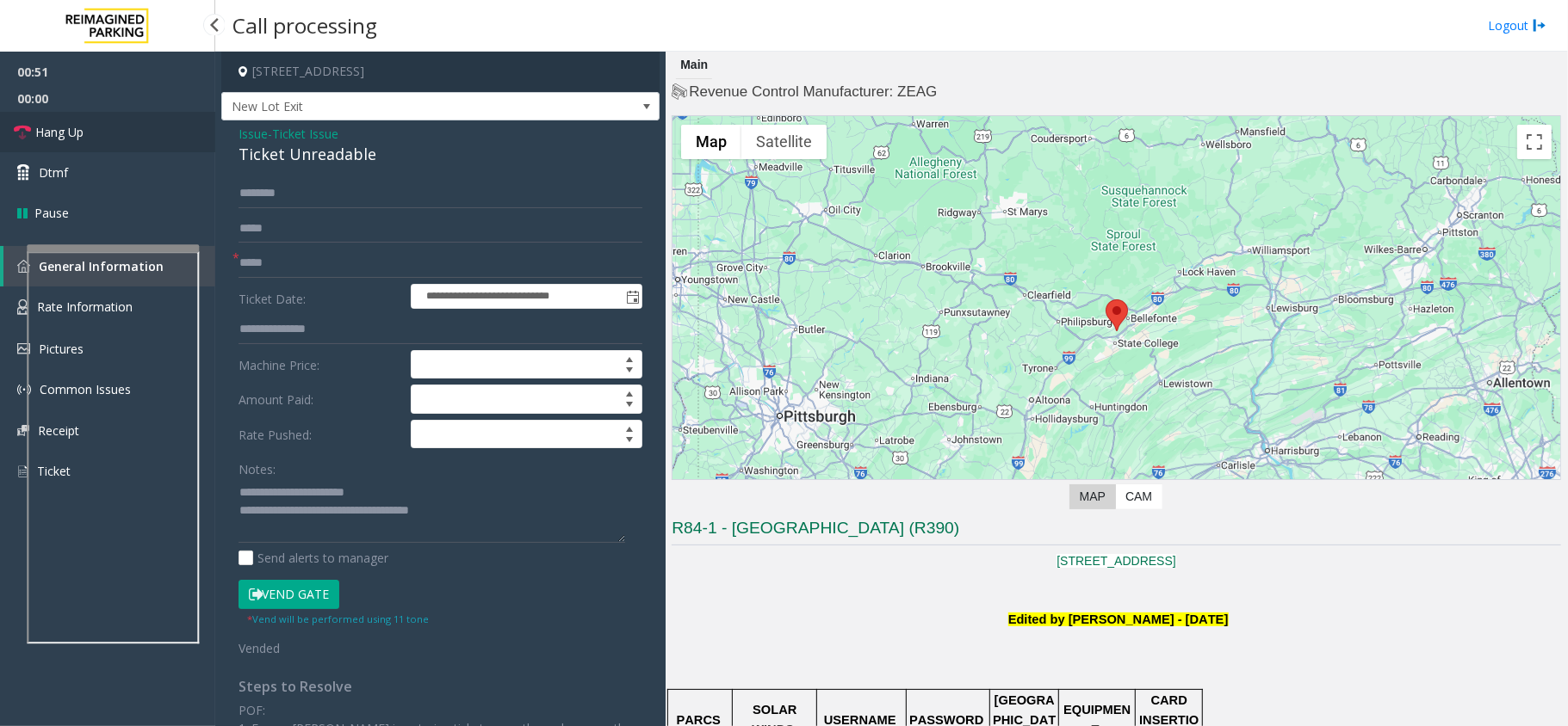
click at [80, 127] on span "Hang Up" at bounding box center [59, 132] width 48 height 18
click at [73, 126] on span "Hang Up" at bounding box center [59, 132] width 48 height 18
click at [74, 127] on span "Hang Up" at bounding box center [59, 132] width 48 height 18
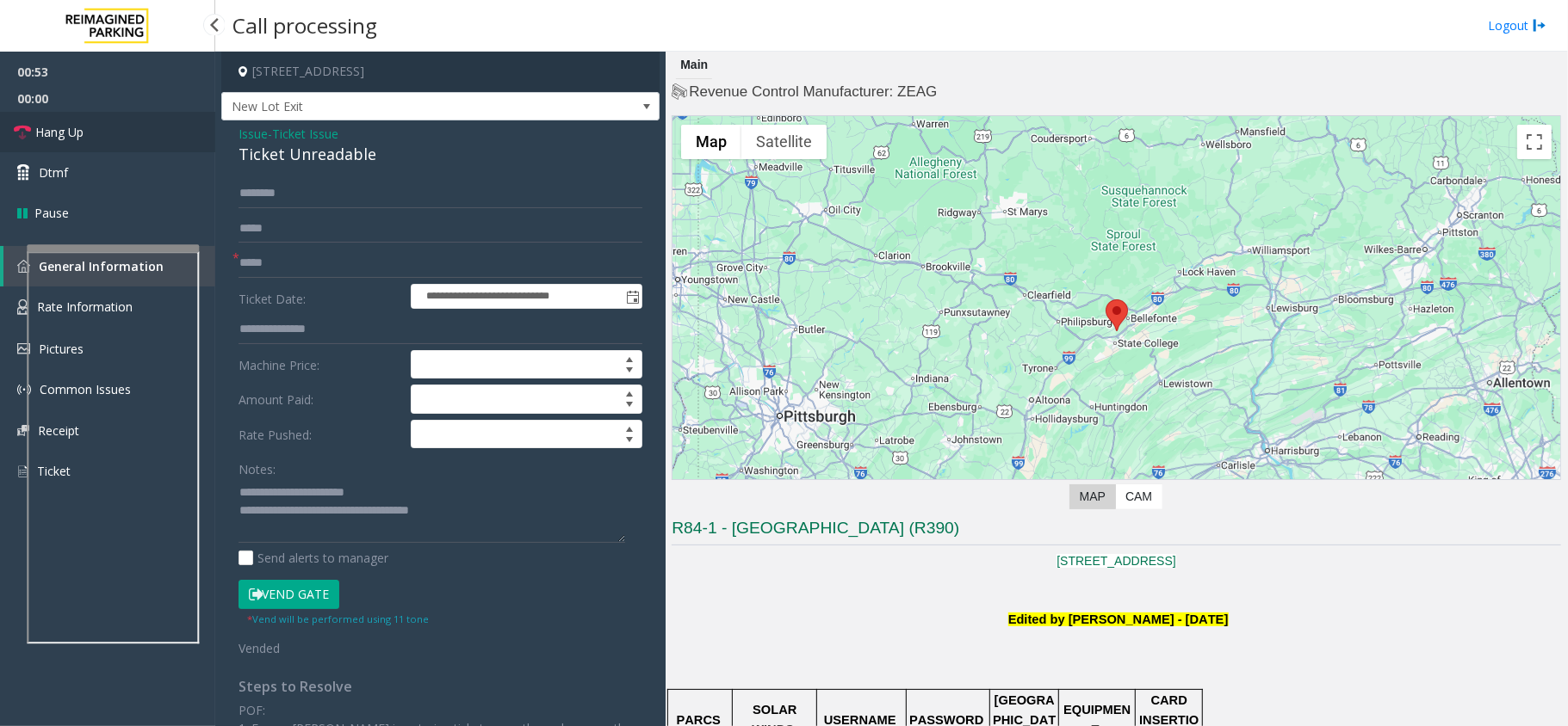
click at [74, 118] on link "Hang Up" at bounding box center [107, 132] width 215 height 40
click at [74, 120] on link "Hang Up" at bounding box center [107, 132] width 215 height 40
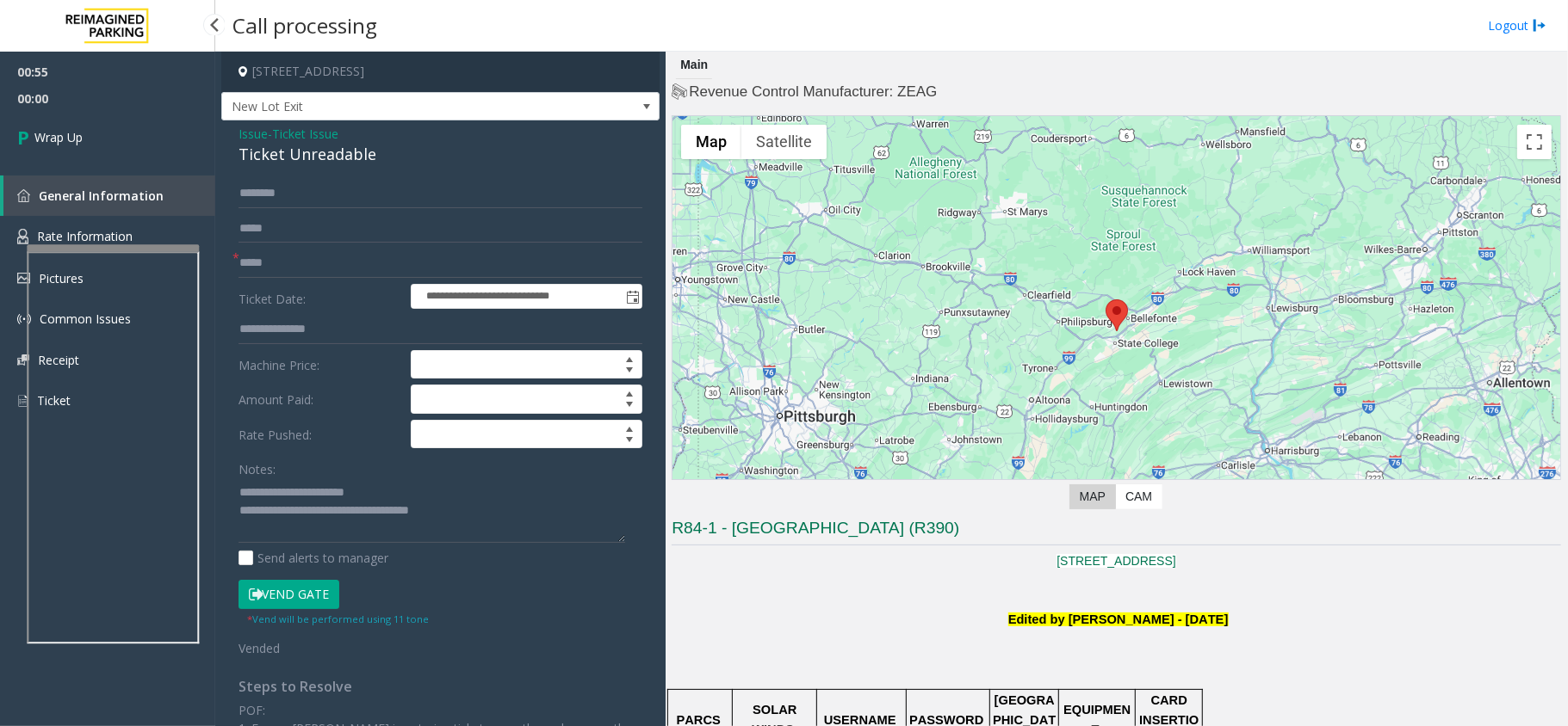
click at [110, 102] on span "00:00" at bounding box center [107, 98] width 215 height 26
click at [110, 120] on link "Wrap Up" at bounding box center [107, 137] width 215 height 51
click at [107, 121] on link "Wrap Up" at bounding box center [107, 137] width 215 height 51
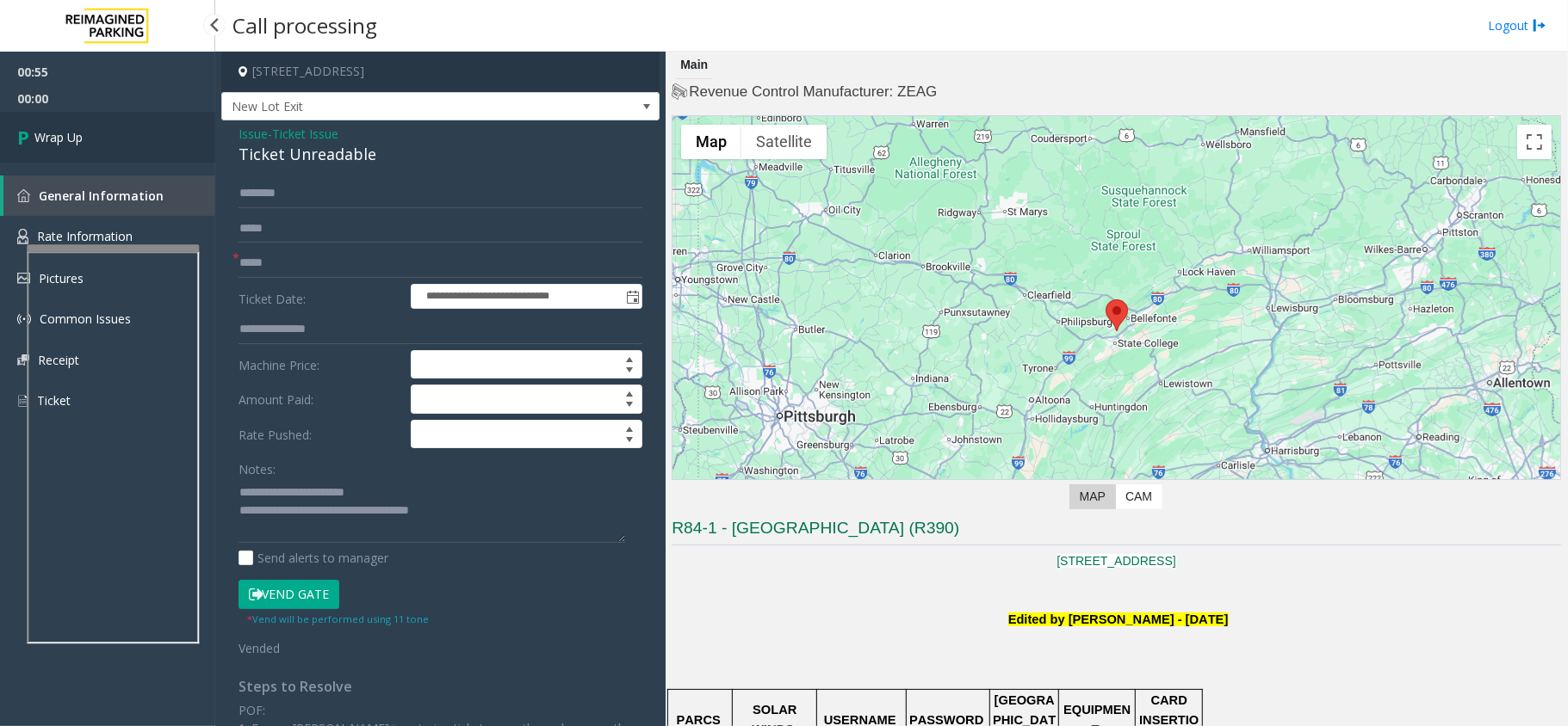
click at [113, 135] on link "Wrap Up" at bounding box center [107, 137] width 215 height 51
click at [121, 131] on link "Wrap Up" at bounding box center [107, 137] width 215 height 51
click at [98, 141] on link "Wrap Up" at bounding box center [107, 137] width 215 height 51
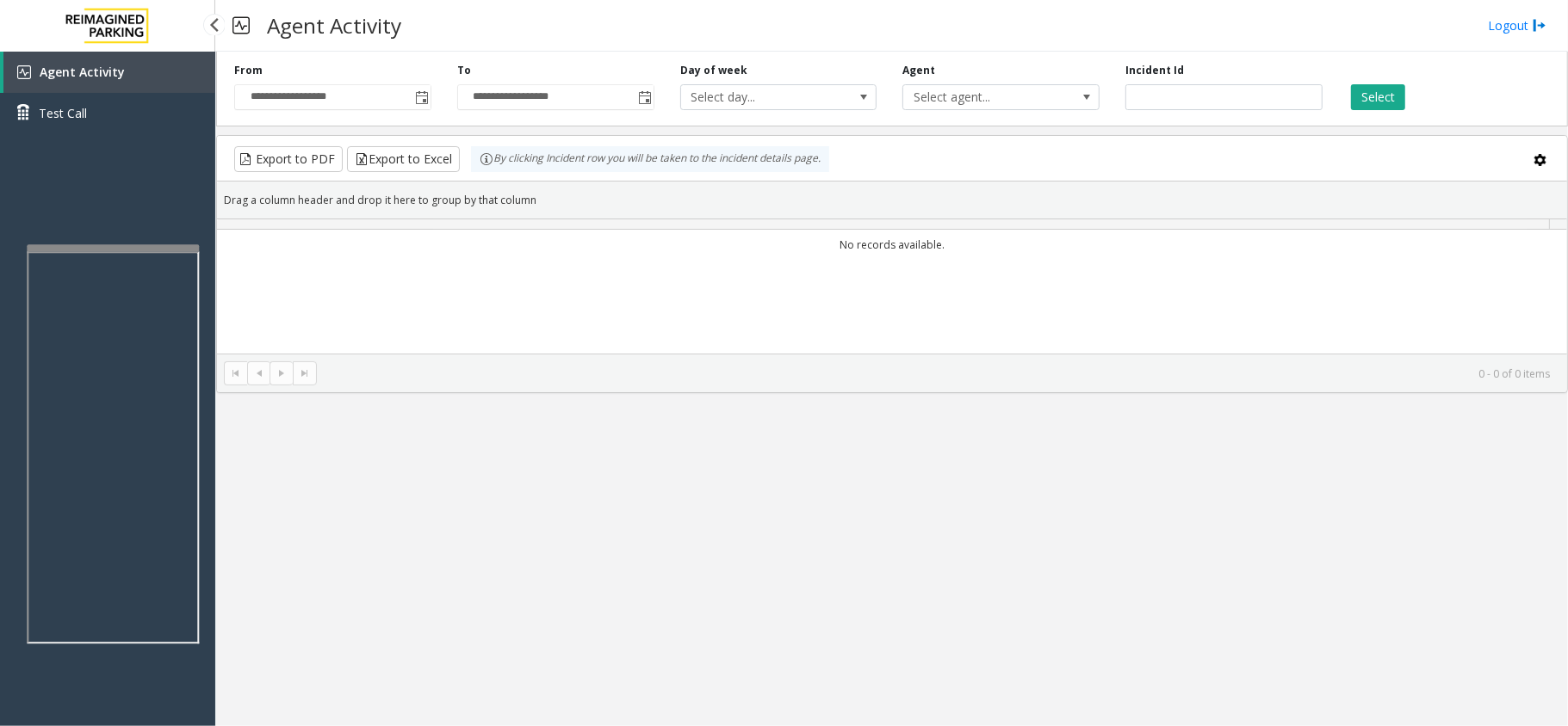
click at [98, 141] on div "Agent Activity Test Call" at bounding box center [107, 99] width 215 height 95
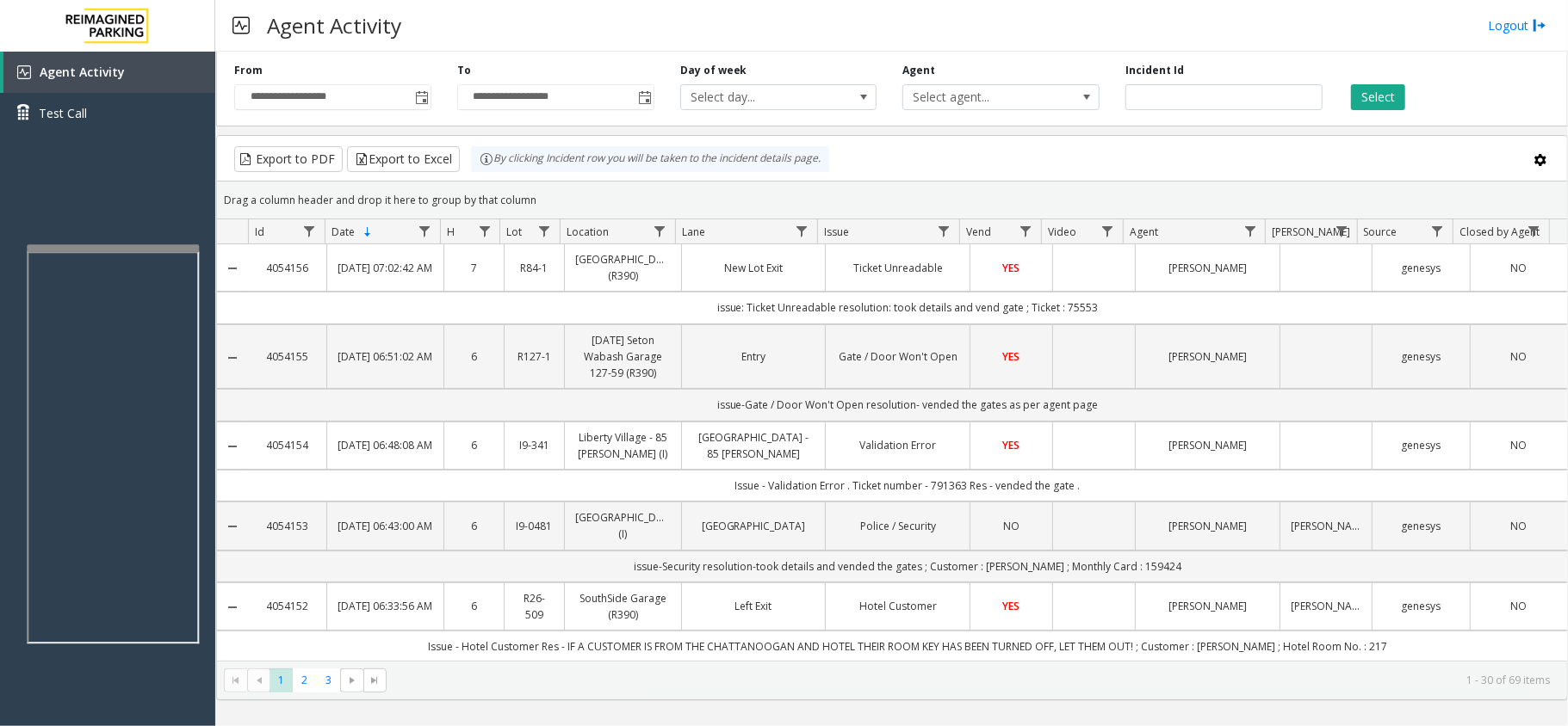
drag, startPoint x: 1107, startPoint y: 318, endPoint x: 734, endPoint y: 289, distance: 374.1
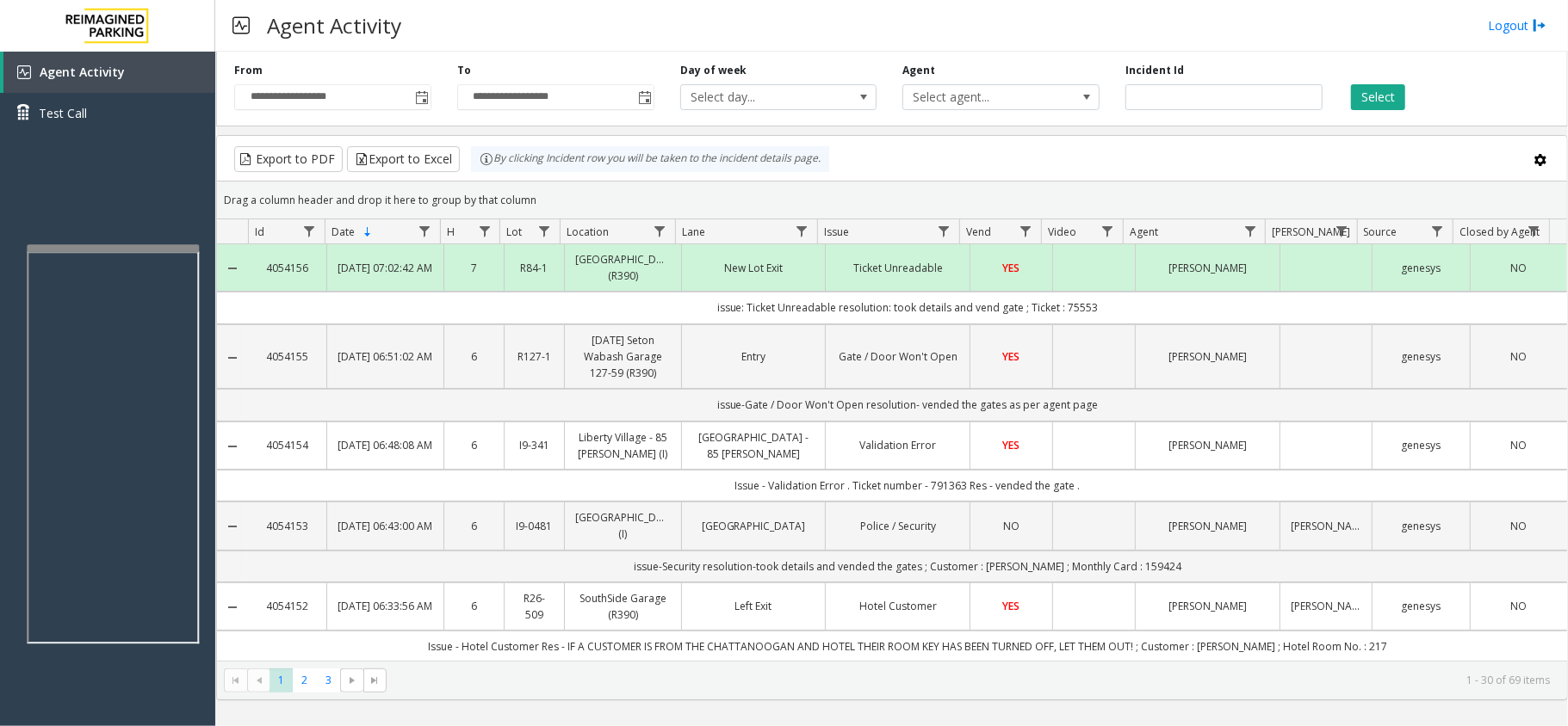
click at [665, 319] on td "issue: Ticket Unreadable resolution: took details and vend gate ; Ticket : 75553" at bounding box center [907, 307] width 1319 height 32
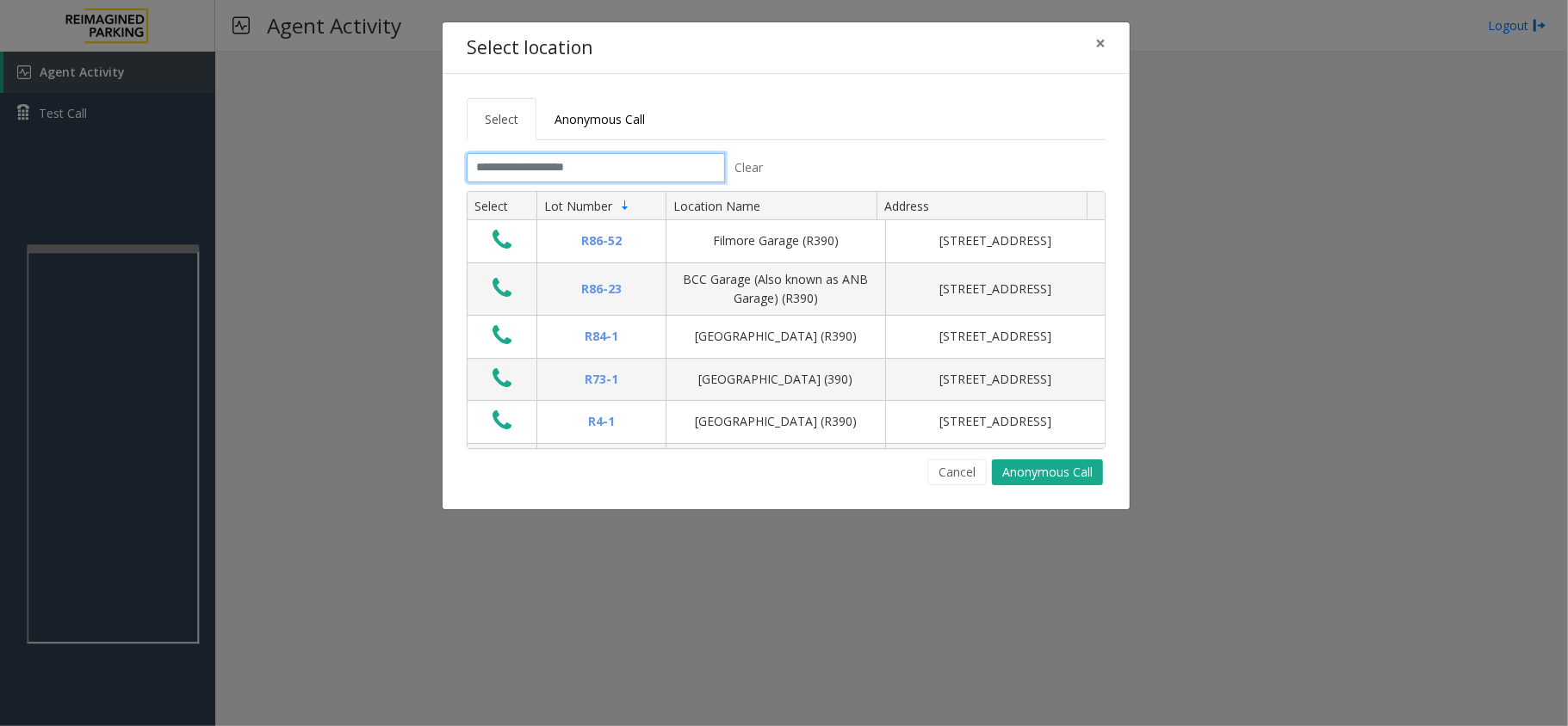
click at [531, 176] on input "text" at bounding box center [596, 167] width 258 height 29
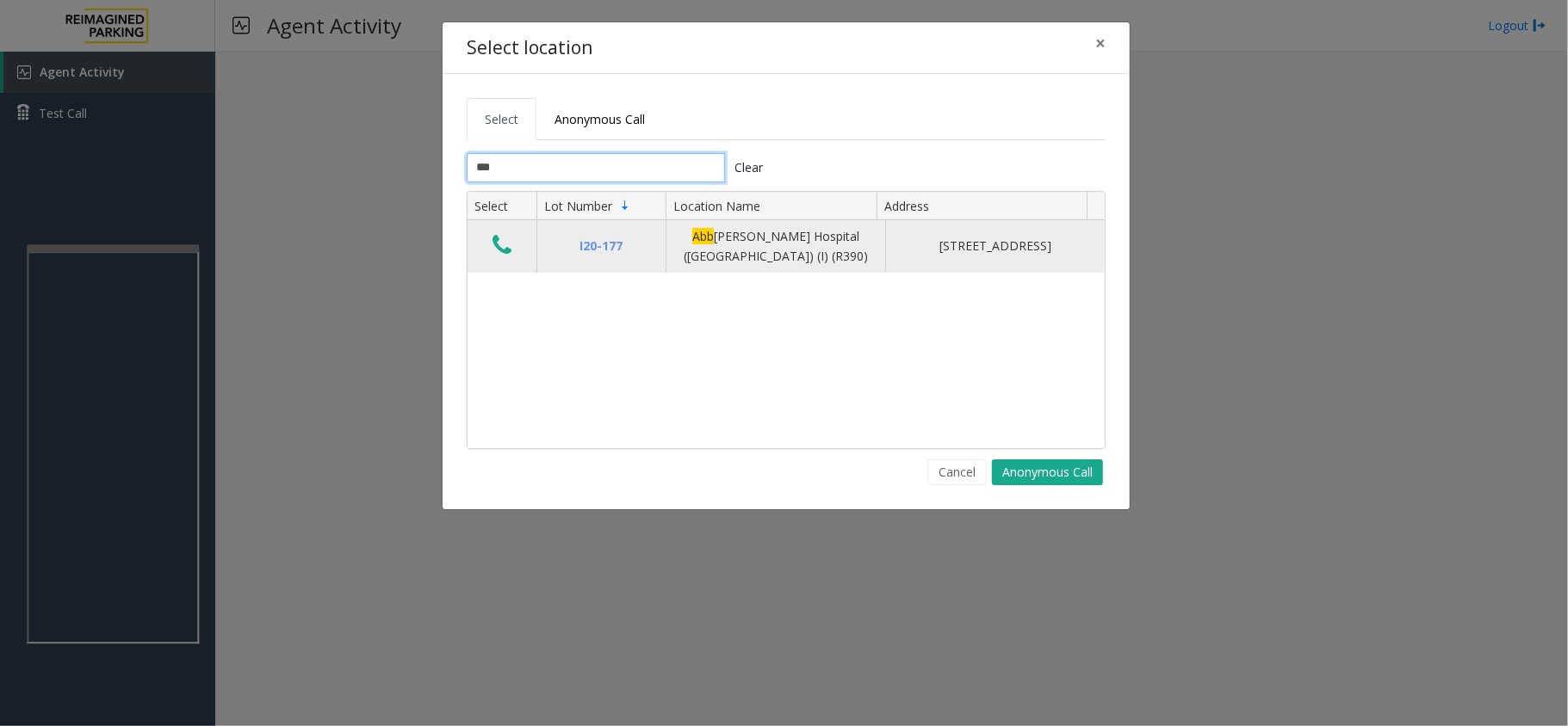
type input "***"
click at [503, 242] on icon "Data table" at bounding box center [502, 245] width 19 height 24
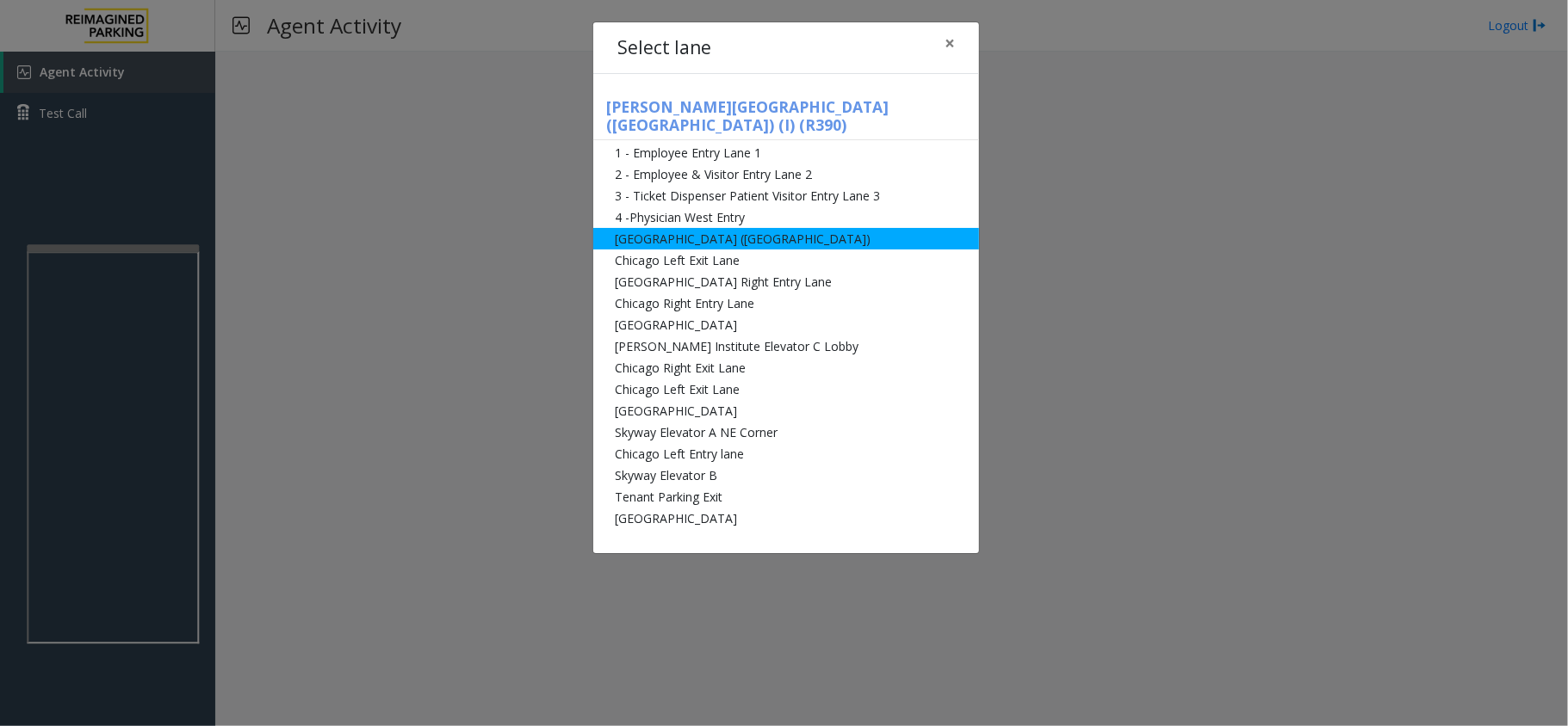
click at [676, 228] on li "[GEOGRAPHIC_DATA] ([GEOGRAPHIC_DATA])" at bounding box center [785, 239] width 386 height 21
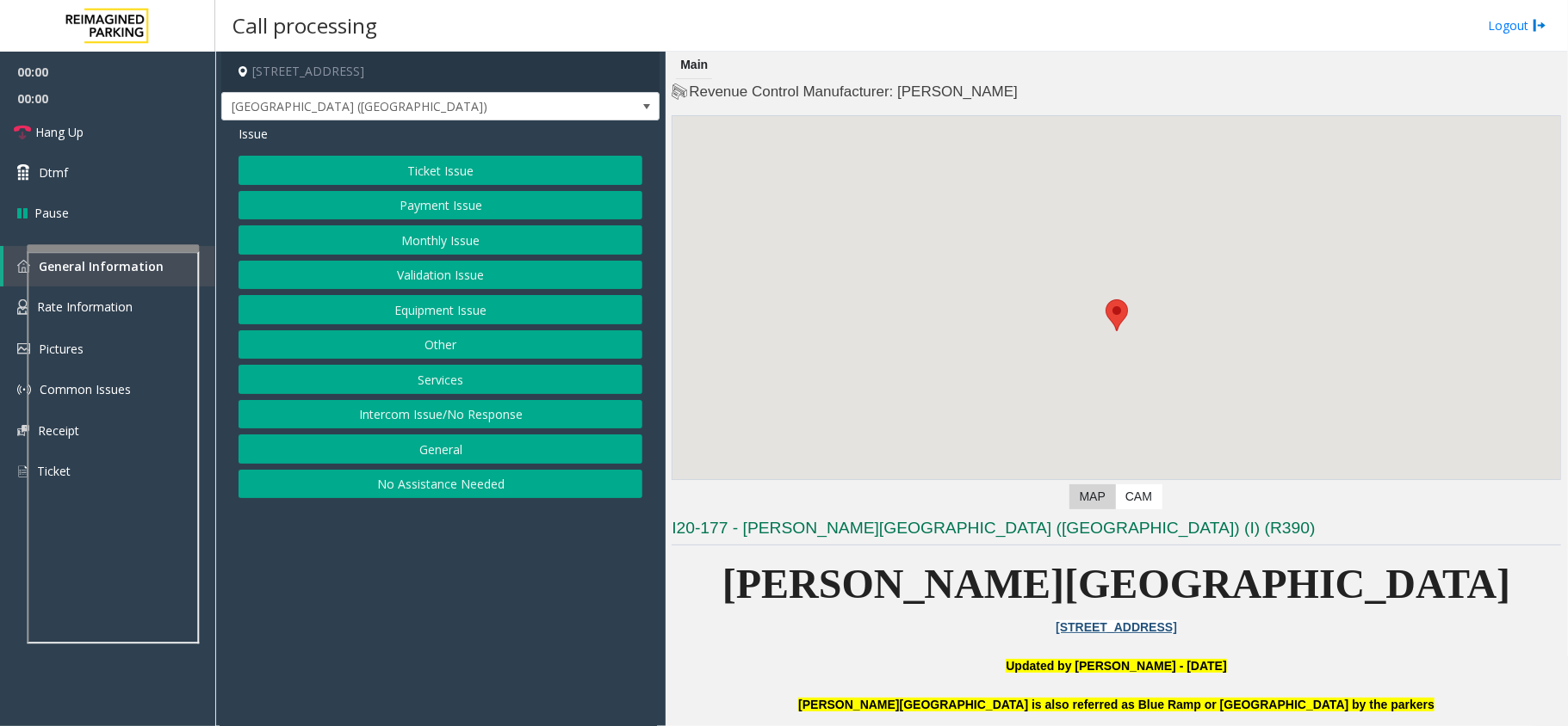
click at [463, 248] on button "Monthly Issue" at bounding box center [440, 240] width 404 height 29
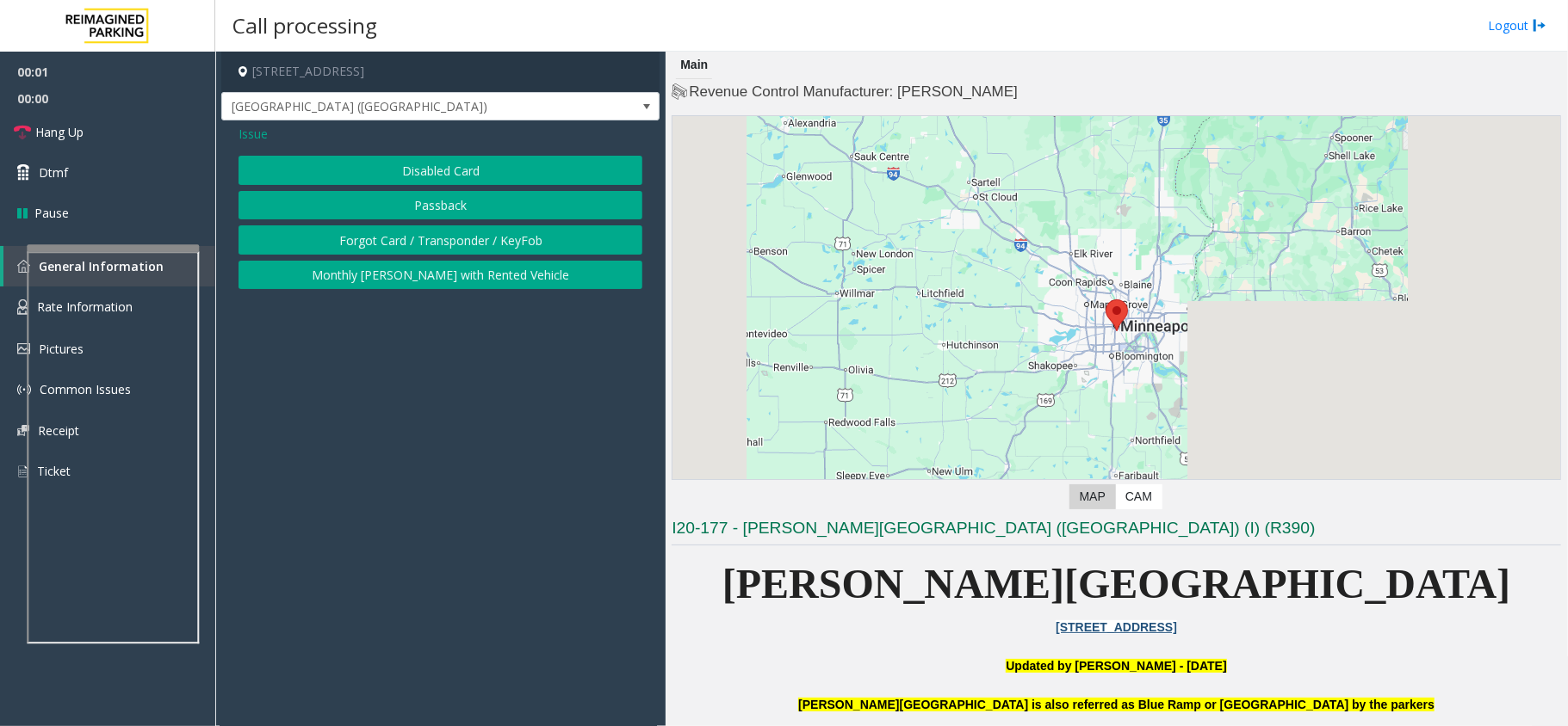
click at [473, 145] on div "Issue Disabled Card Passback Forgot Card / Transponder / KeyFob Monthly Parker …" at bounding box center [440, 209] width 438 height 177
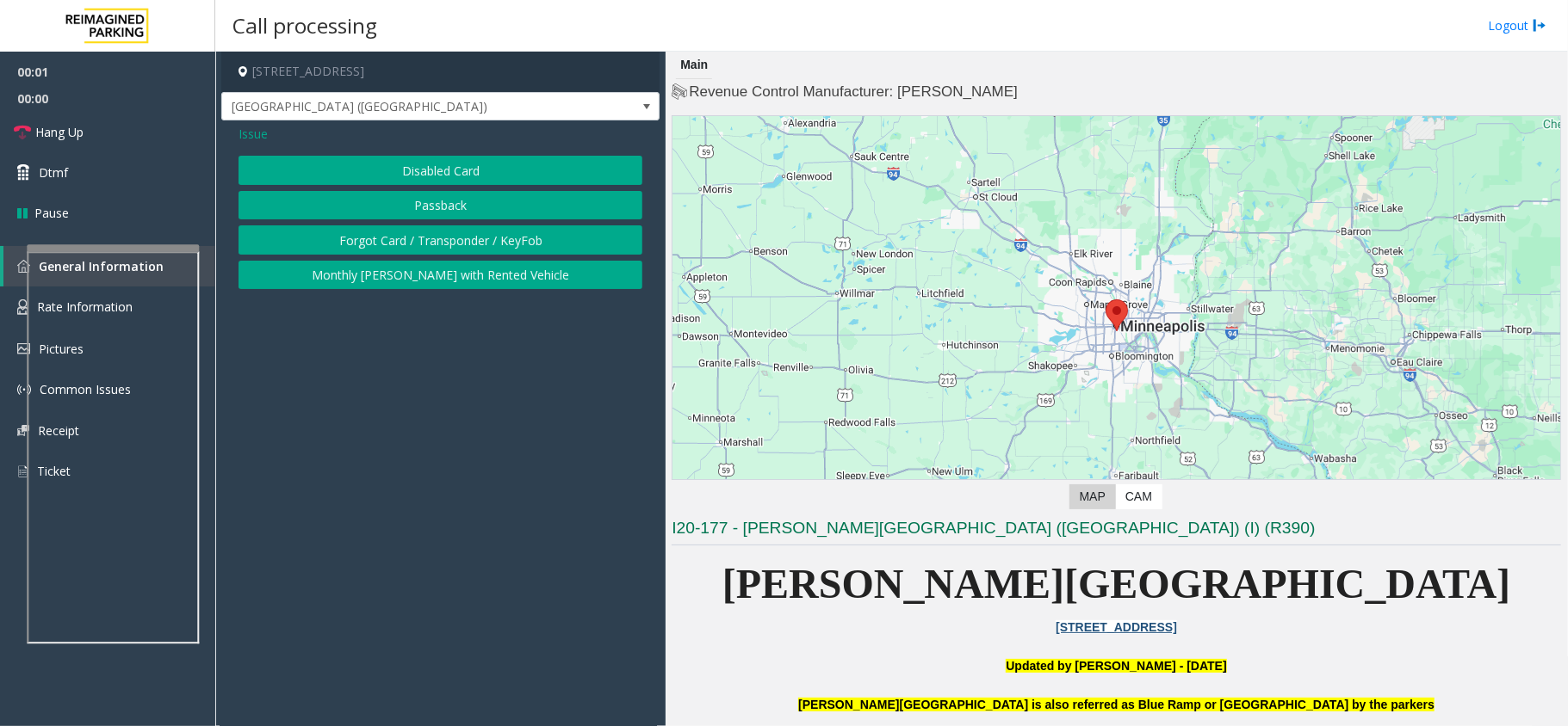
click at [473, 153] on div "Issue Disabled Card Passback Forgot Card / Transponder / KeyFob Monthly Parker …" at bounding box center [440, 209] width 438 height 177
click at [465, 162] on button "Disabled Card" at bounding box center [440, 169] width 404 height 29
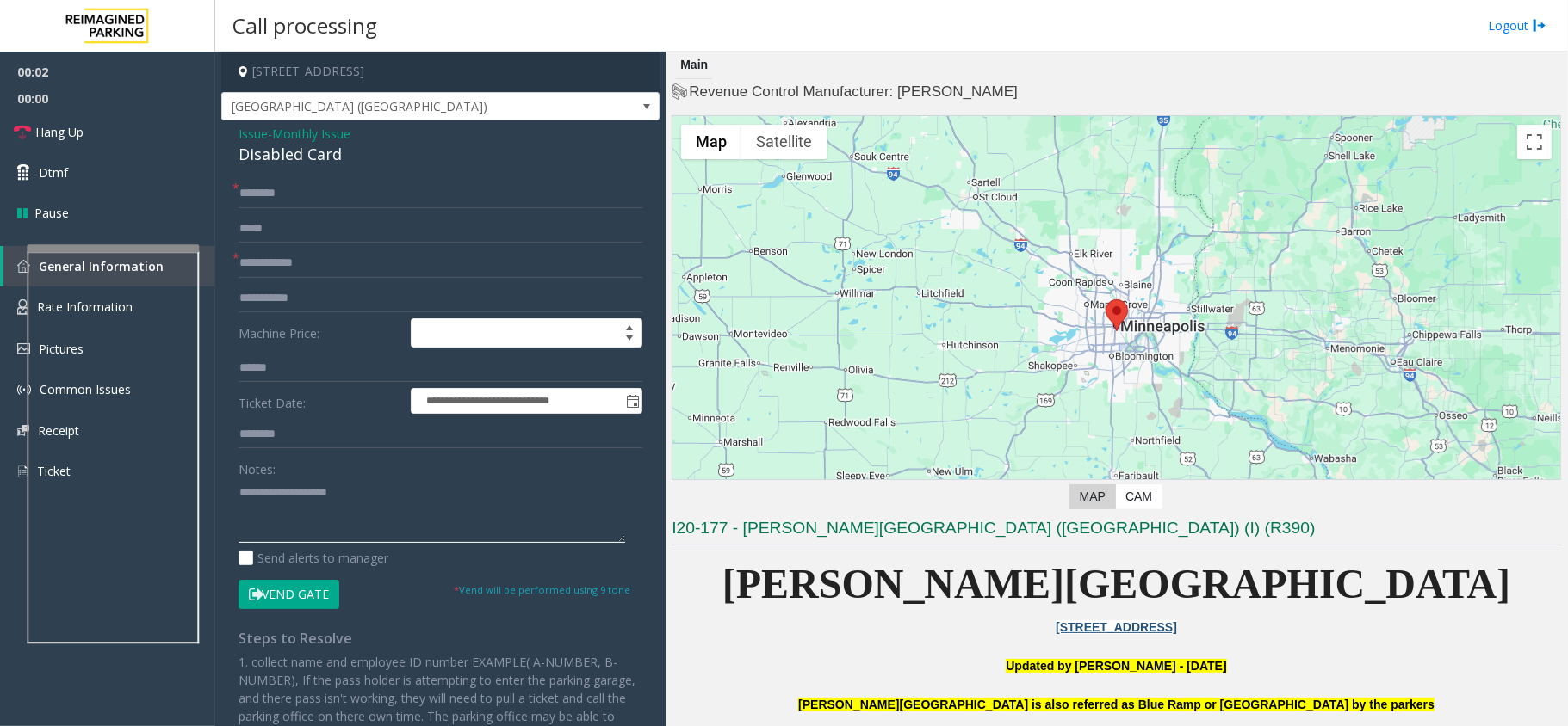
click at [335, 484] on textarea at bounding box center [431, 510] width 387 height 64
click at [322, 165] on div "Disabled Card" at bounding box center [440, 155] width 404 height 23
click at [322, 160] on div "Disabled Card" at bounding box center [440, 155] width 404 height 23
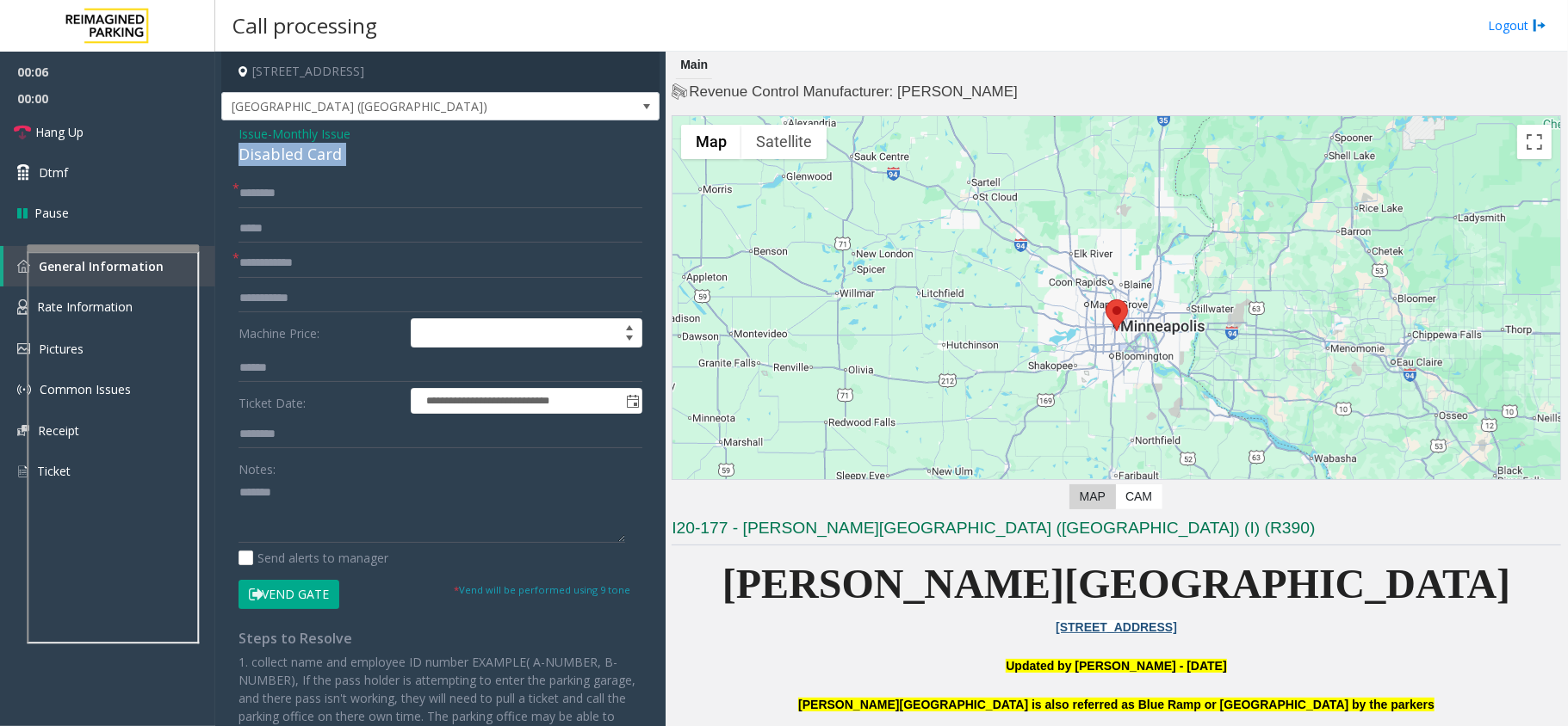
copy div "Disabled Card"
click at [331, 504] on textarea at bounding box center [431, 510] width 387 height 64
paste textarea "**********"
type textarea "**********"
click at [294, 263] on input "text" at bounding box center [440, 262] width 404 height 29
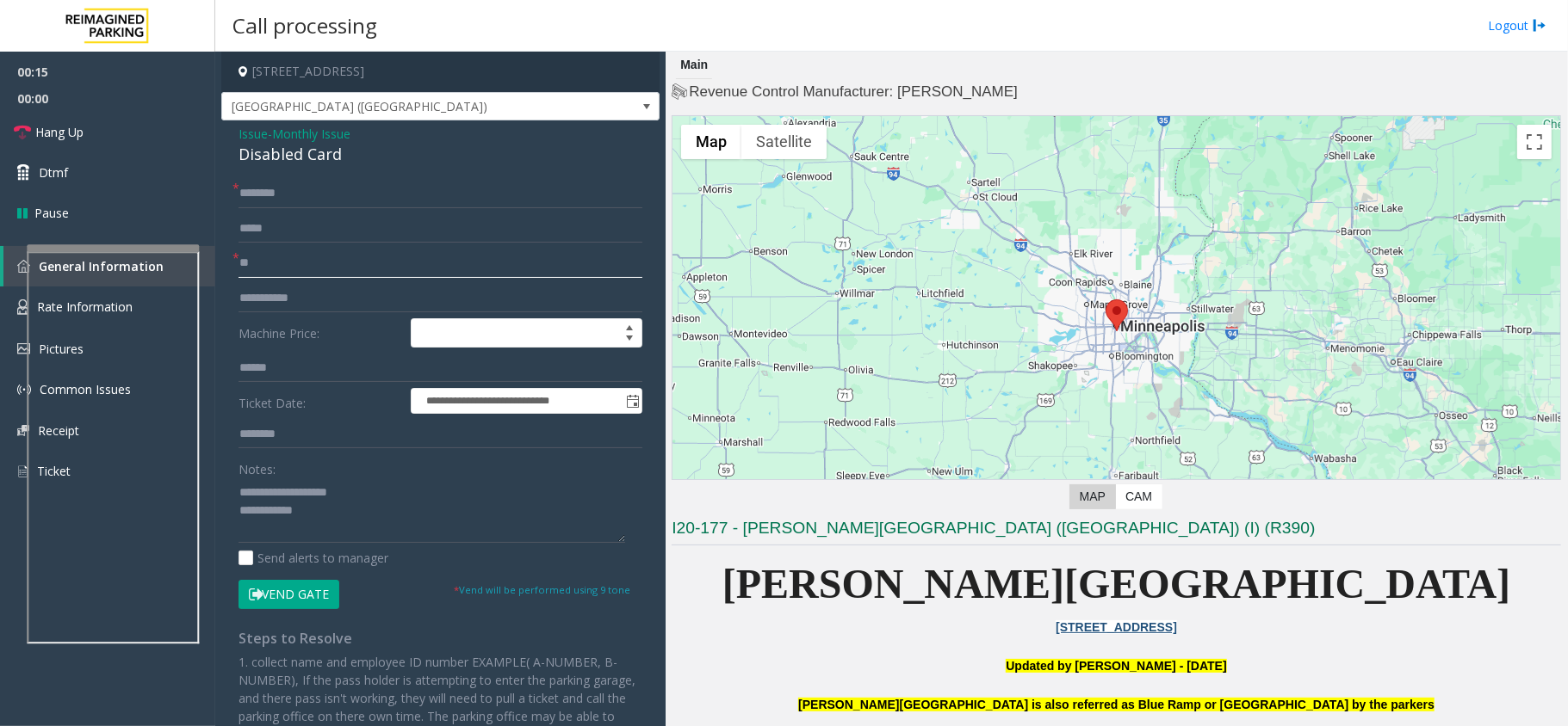
type input "**"
click at [312, 193] on input "*" at bounding box center [440, 193] width 404 height 29
type input "**"
click at [363, 525] on textarea at bounding box center [431, 510] width 387 height 64
click at [100, 155] on link "Dtmf" at bounding box center [107, 172] width 215 height 40
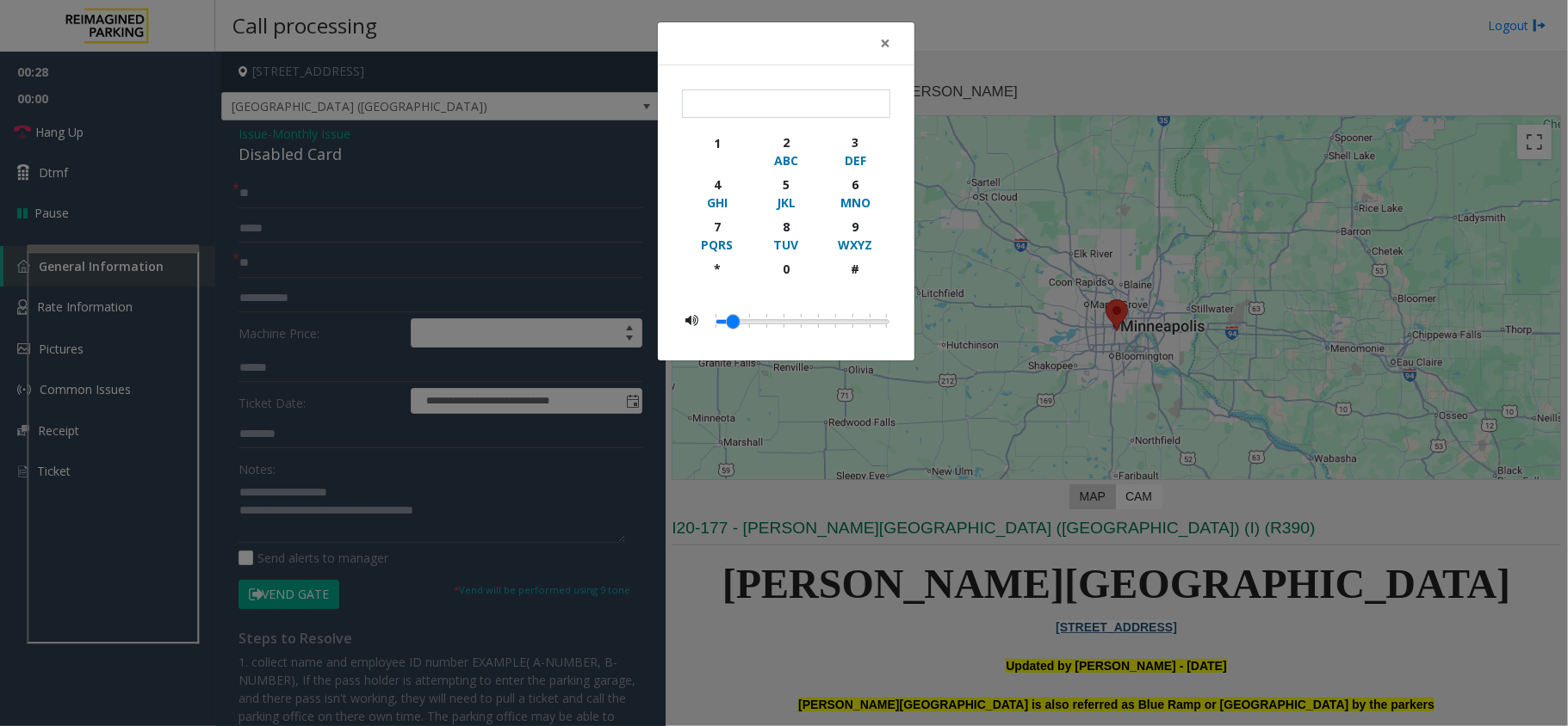
click at [100, 129] on div "× 1 2 ABC 3 DEF 4 GHI 5 JKL 6 MNO 7 PQRS 8 TUV 9 WXYZ * 0 #" at bounding box center [784, 363] width 1568 height 726
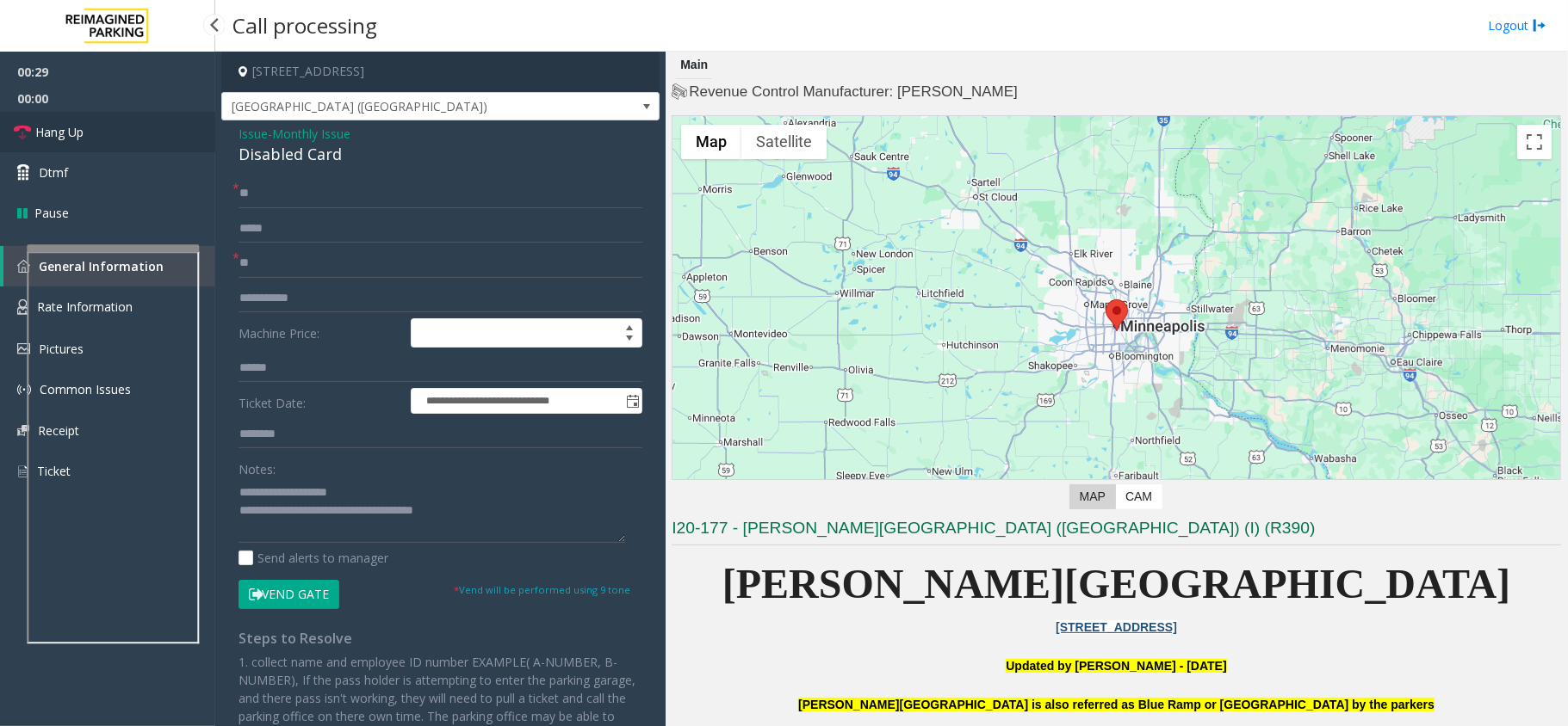
click at [100, 129] on link "Hang Up" at bounding box center [107, 132] width 215 height 40
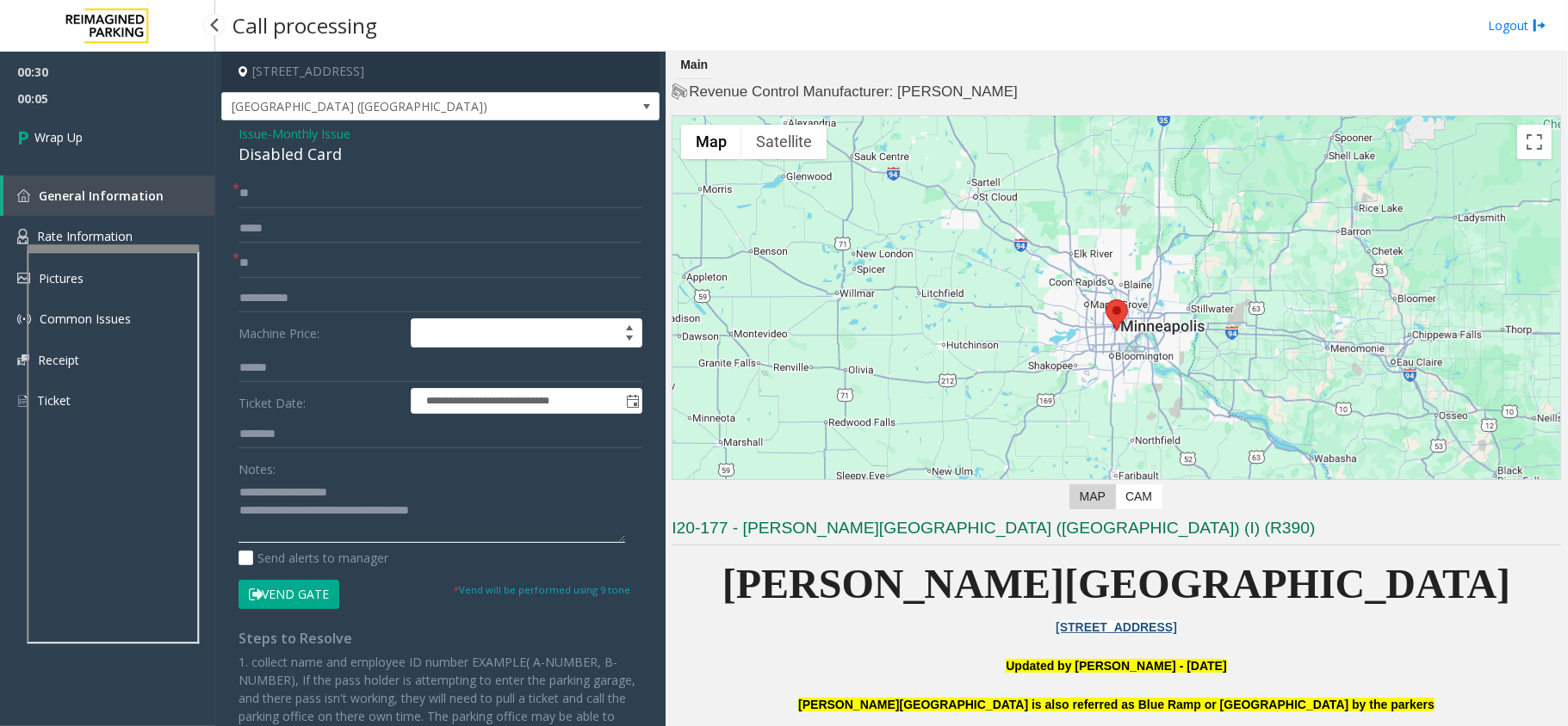
type textarea "**********"
click at [64, 81] on span "00:30" at bounding box center [107, 72] width 215 height 26
click at [83, 120] on link "Wrap Up" at bounding box center [107, 137] width 215 height 51
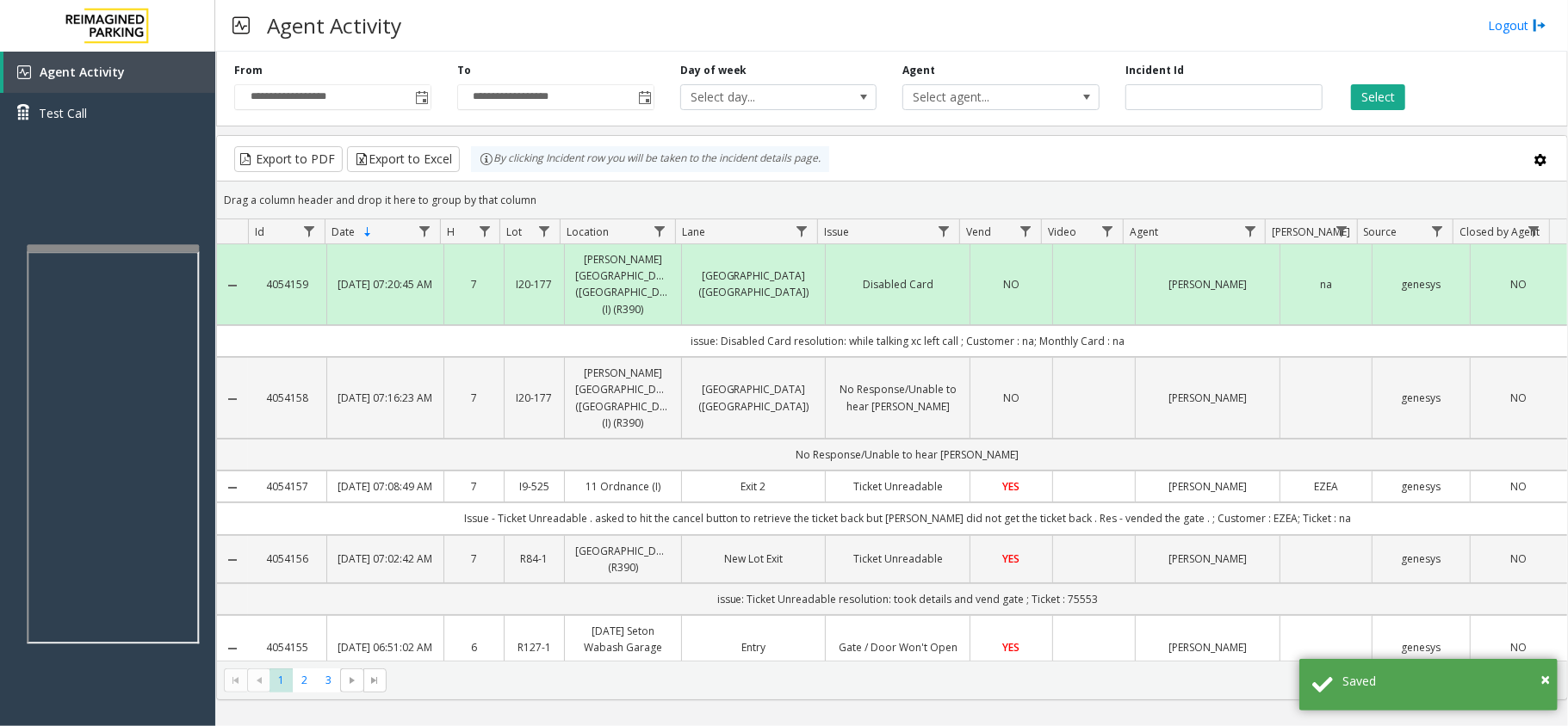
drag, startPoint x: 1139, startPoint y: 323, endPoint x: 665, endPoint y: 327, distance: 474.0
click at [665, 327] on td "issue: Disabled Card resolution: while talking xc left call ; Customer : na; Mo…" at bounding box center [907, 341] width 1319 height 32
click at [663, 327] on td "issue: Disabled Card resolution: while talking xc left call ; Customer : na; Mo…" at bounding box center [907, 341] width 1319 height 32
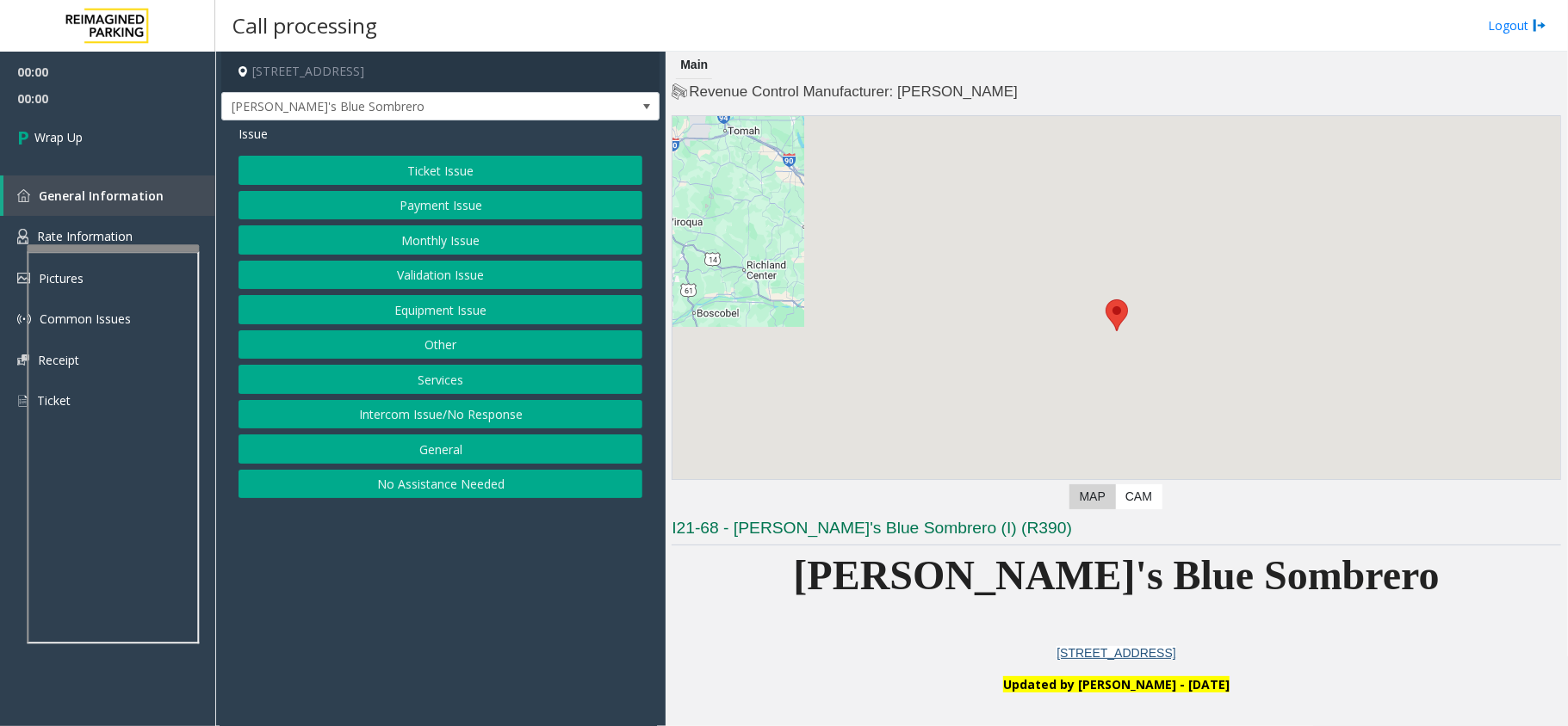
click at [494, 414] on button "Intercom Issue/No Response" at bounding box center [440, 414] width 404 height 29
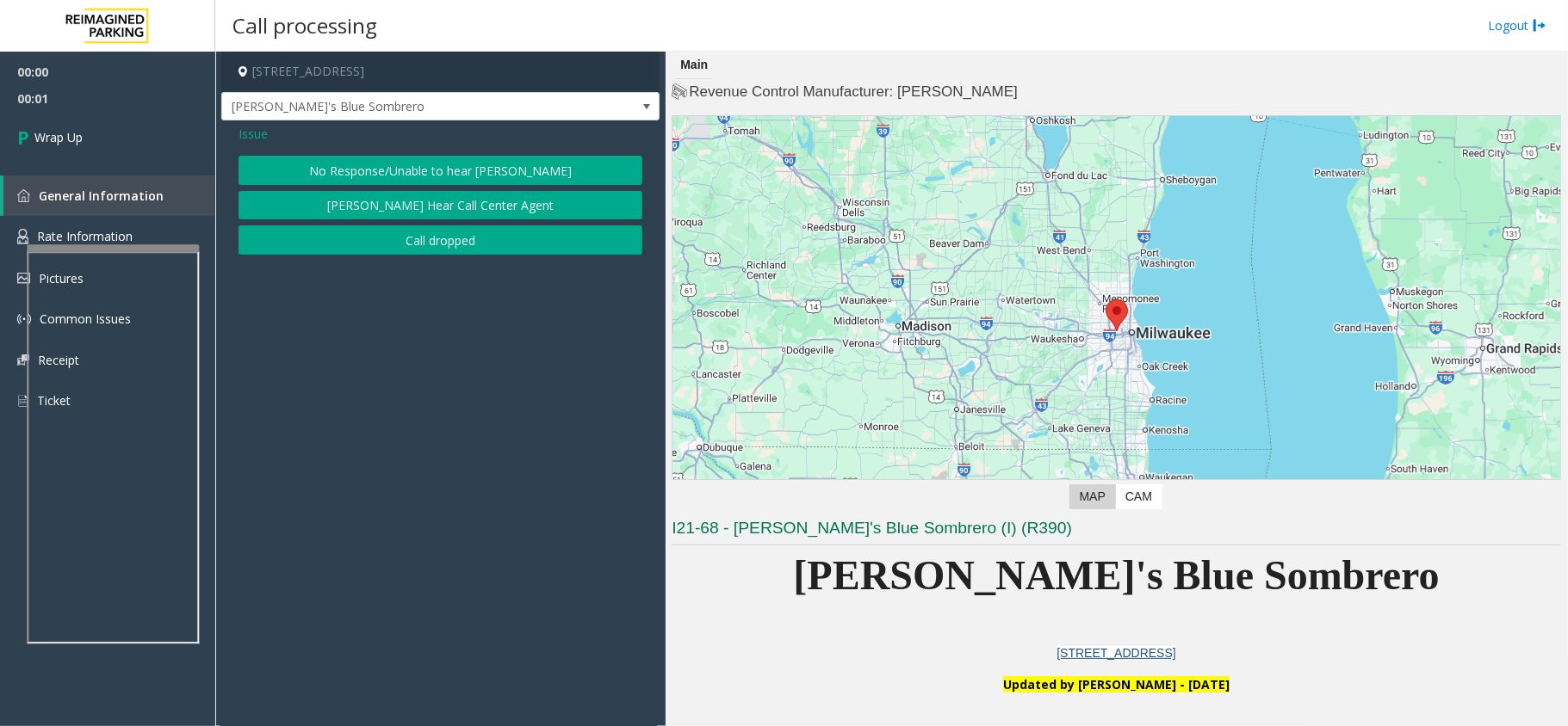
click at [443, 244] on button "Call dropped" at bounding box center [440, 240] width 404 height 29
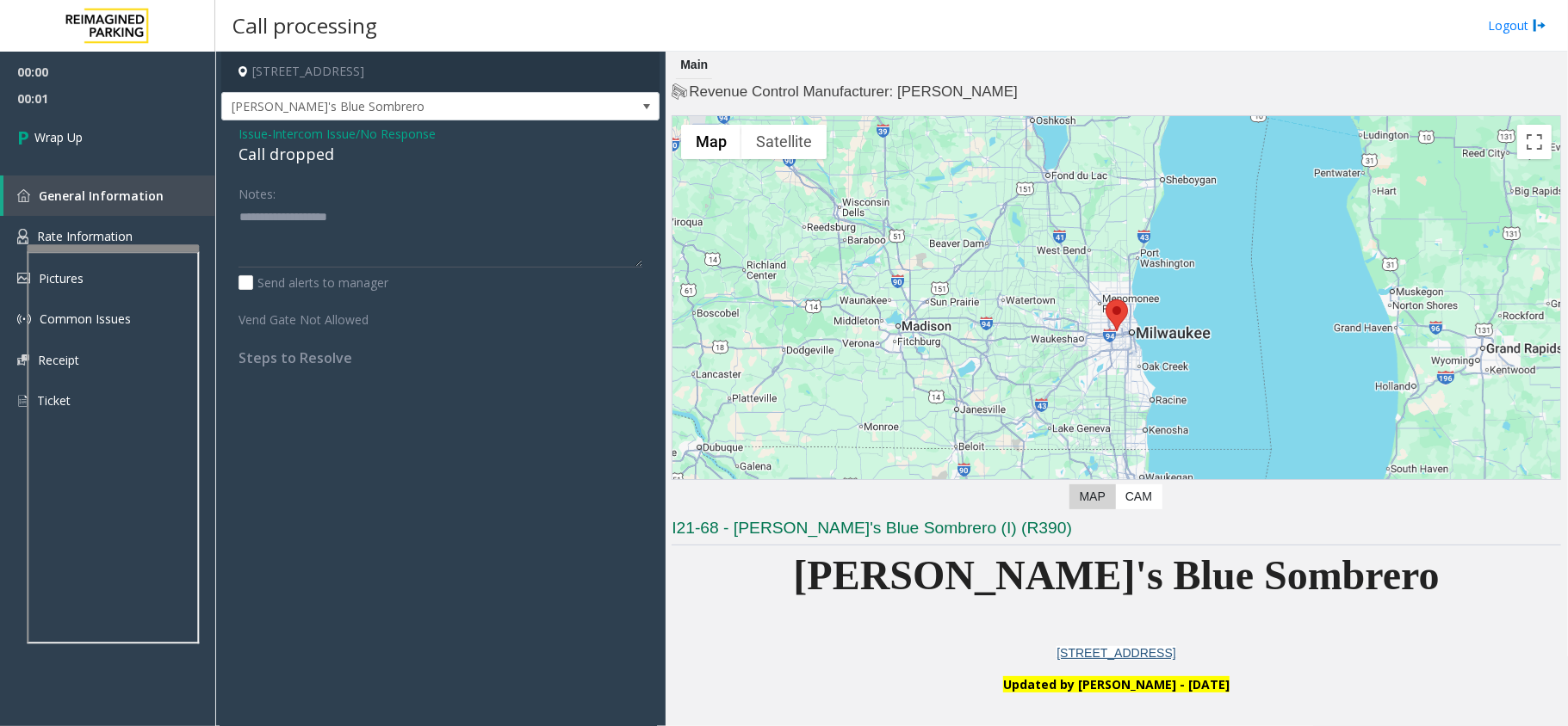
click at [303, 148] on div "Call dropped" at bounding box center [440, 155] width 404 height 23
type textarea "**********"
click at [124, 134] on link "Wrap Up" at bounding box center [107, 137] width 215 height 51
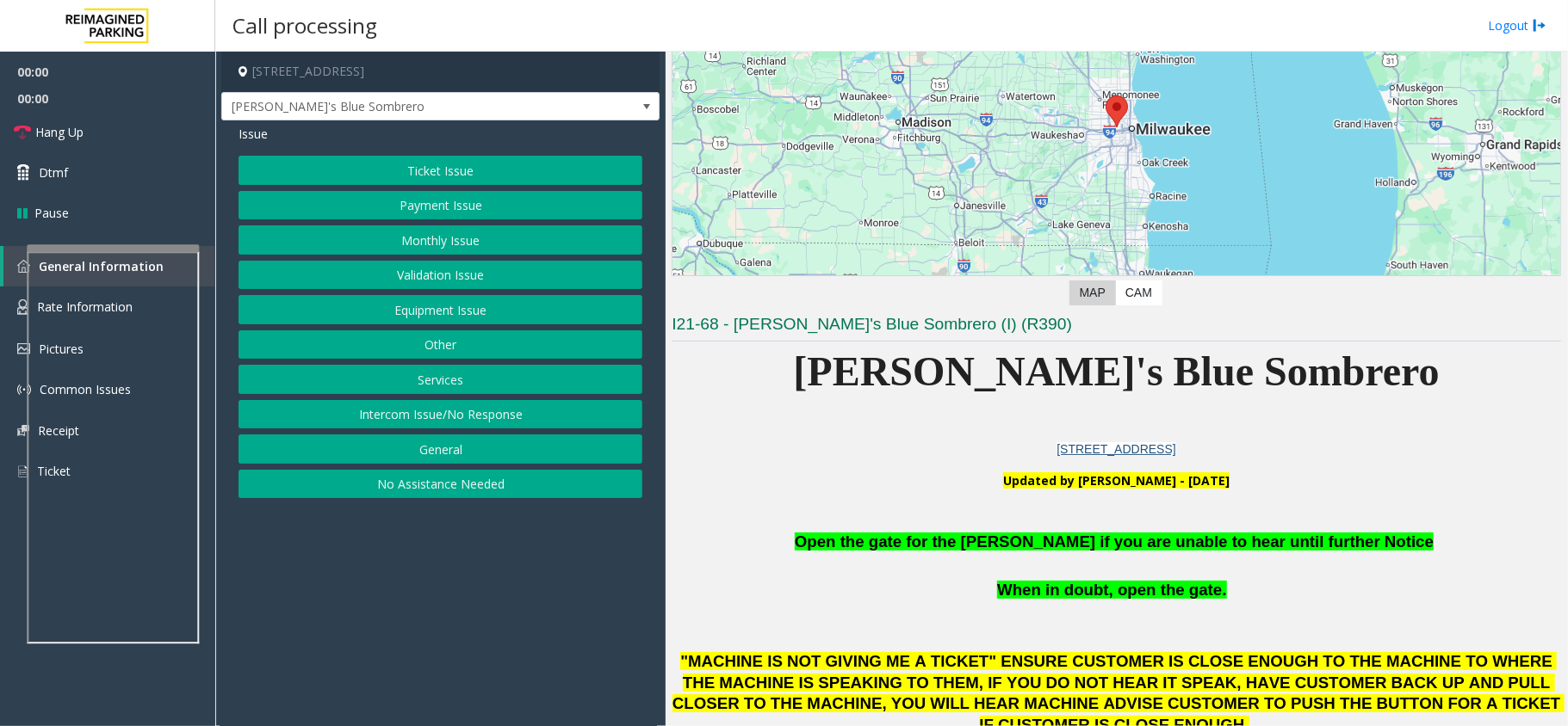
scroll to position [458, 0]
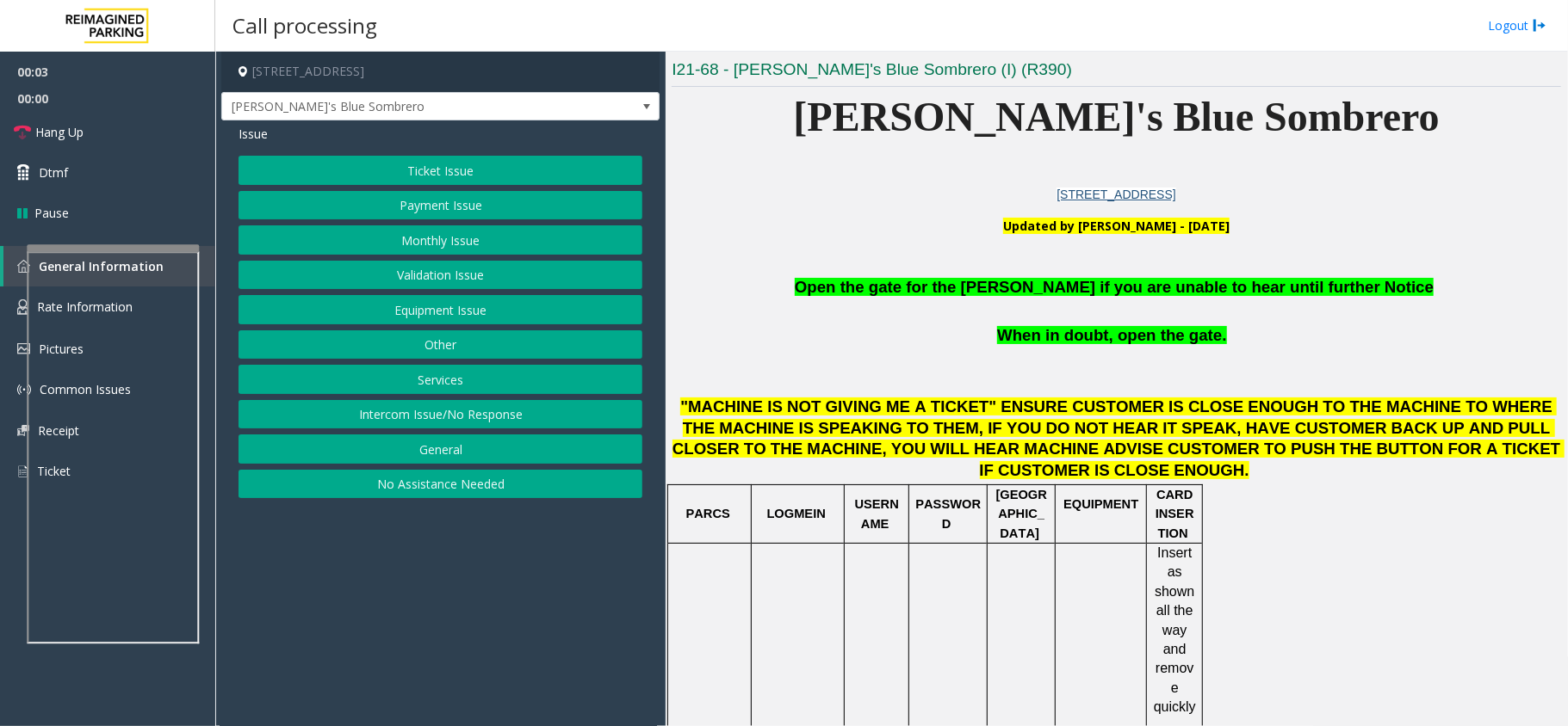
click at [470, 314] on button "Equipment Issue" at bounding box center [440, 309] width 404 height 29
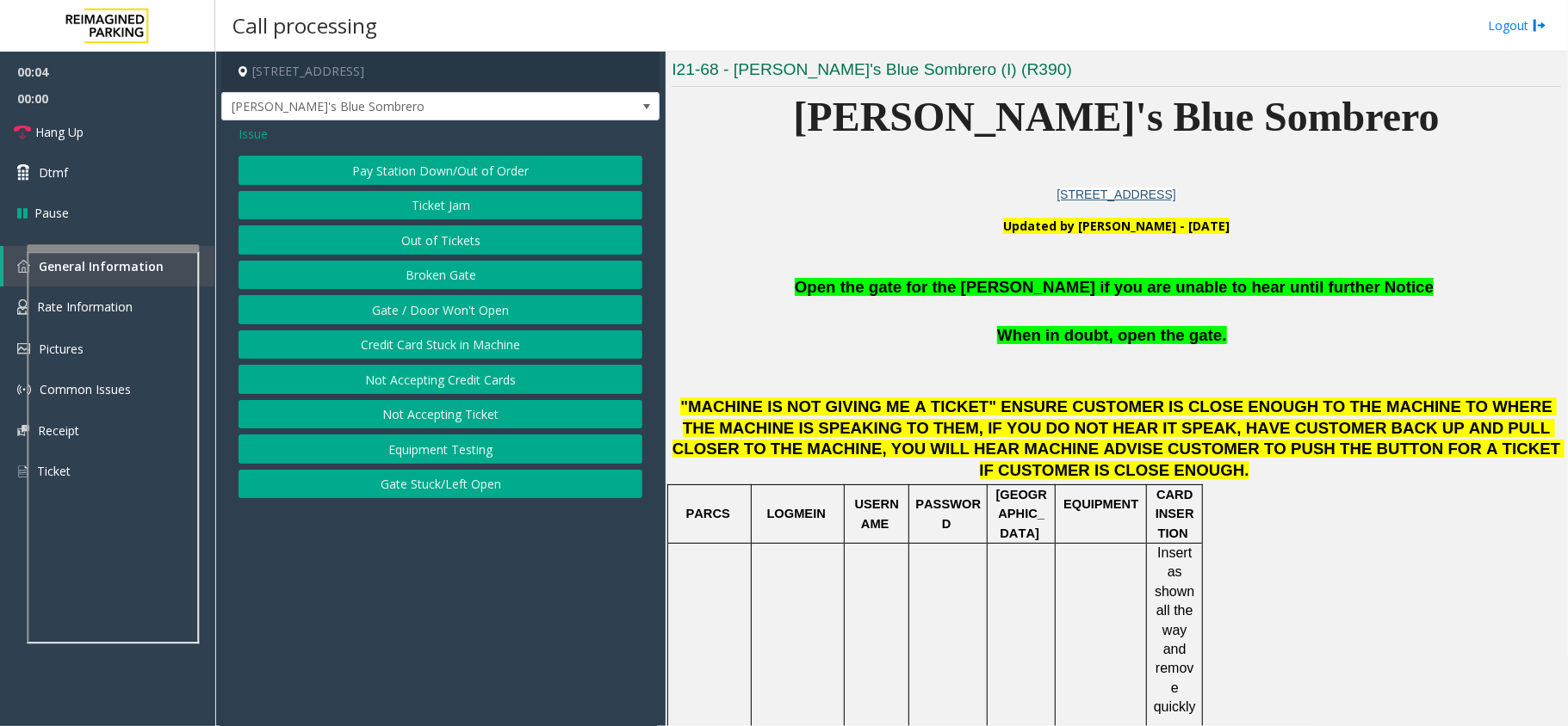
click at [470, 314] on button "Gate / Door Won't Open" at bounding box center [440, 309] width 404 height 29
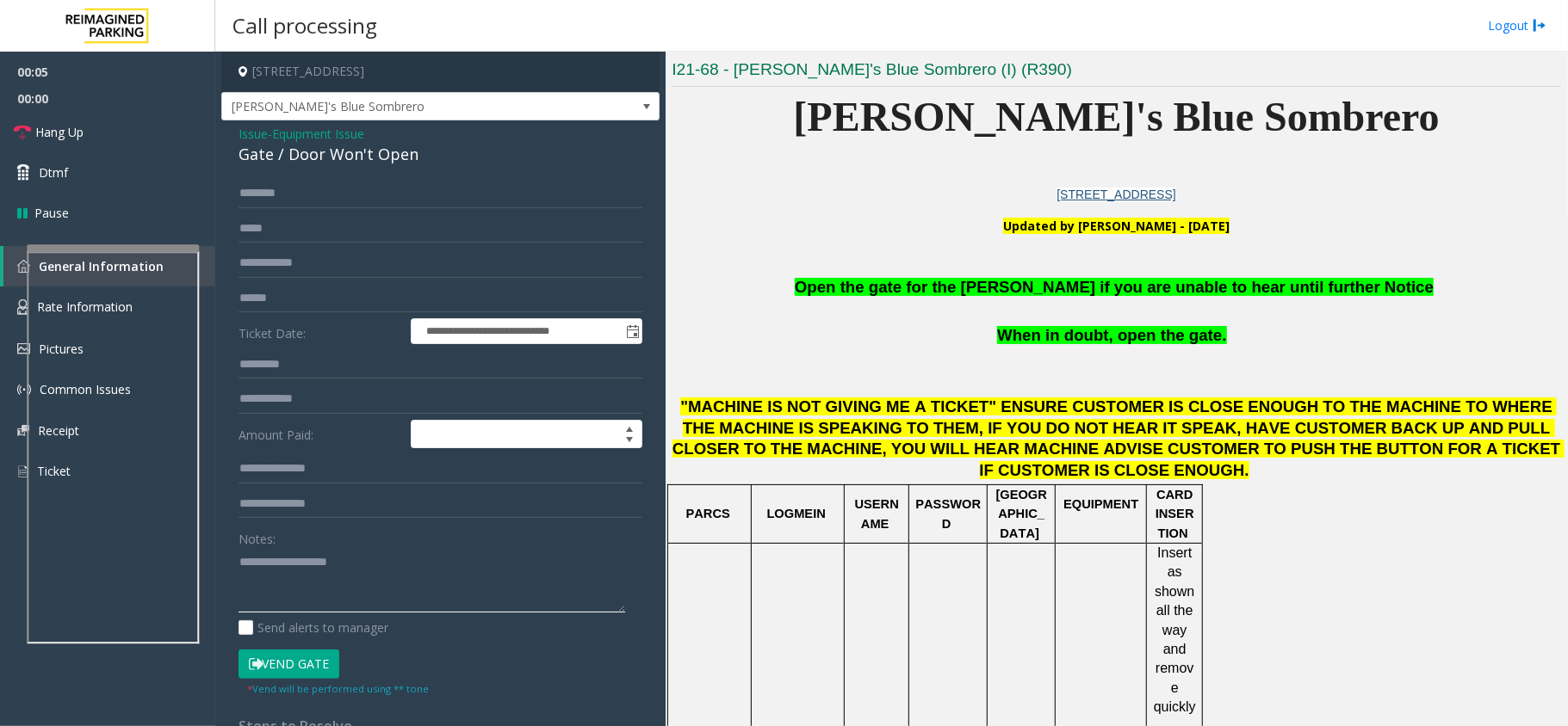
click at [359, 561] on textarea at bounding box center [431, 579] width 387 height 64
type textarea "******"
drag, startPoint x: 319, startPoint y: 562, endPoint x: 193, endPoint y: 554, distance: 126.3
click at [215, 298] on div "**********" at bounding box center [892, 363] width 1353 height 726
click at [242, 126] on span "Issue" at bounding box center [252, 133] width 29 height 18
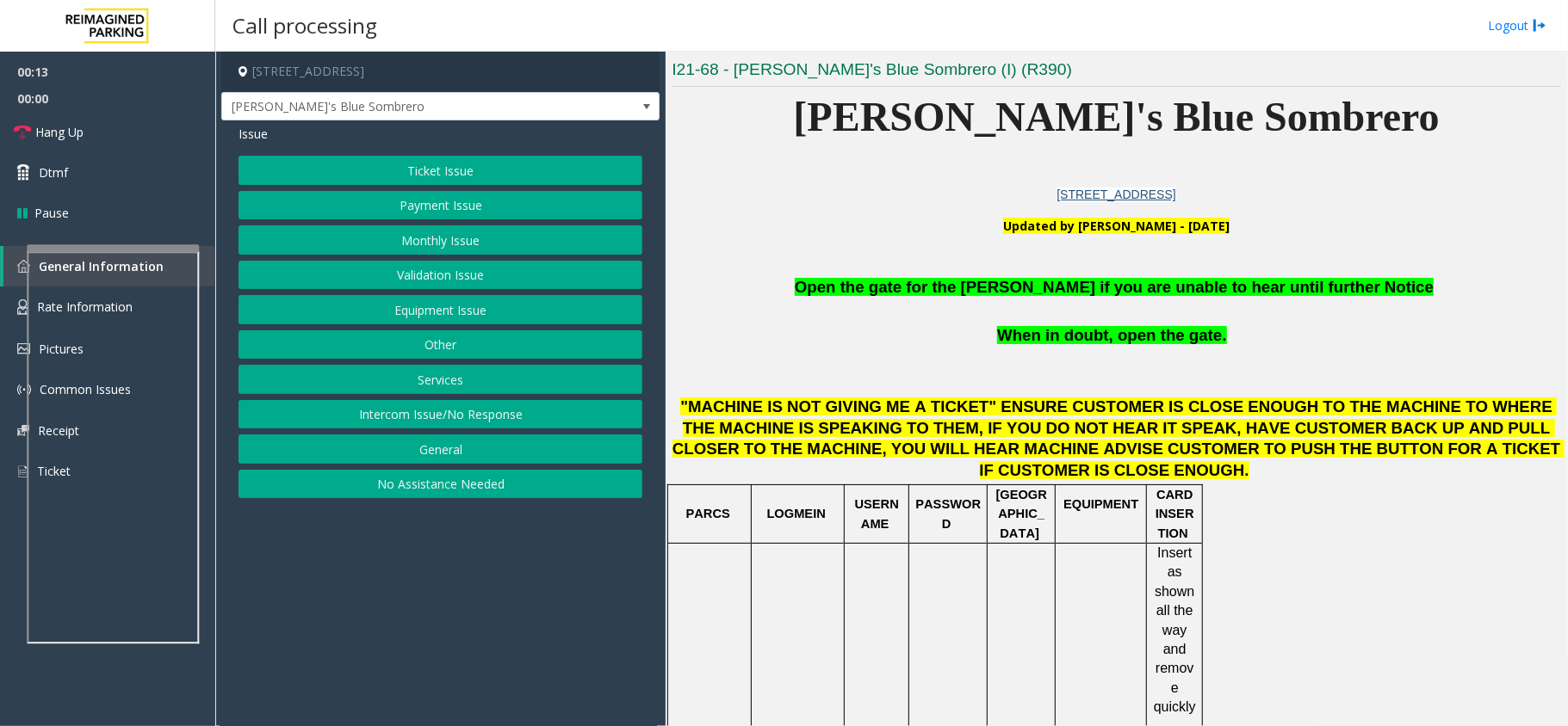
click at [496, 425] on button "Intercom Issue/No Response" at bounding box center [440, 414] width 404 height 29
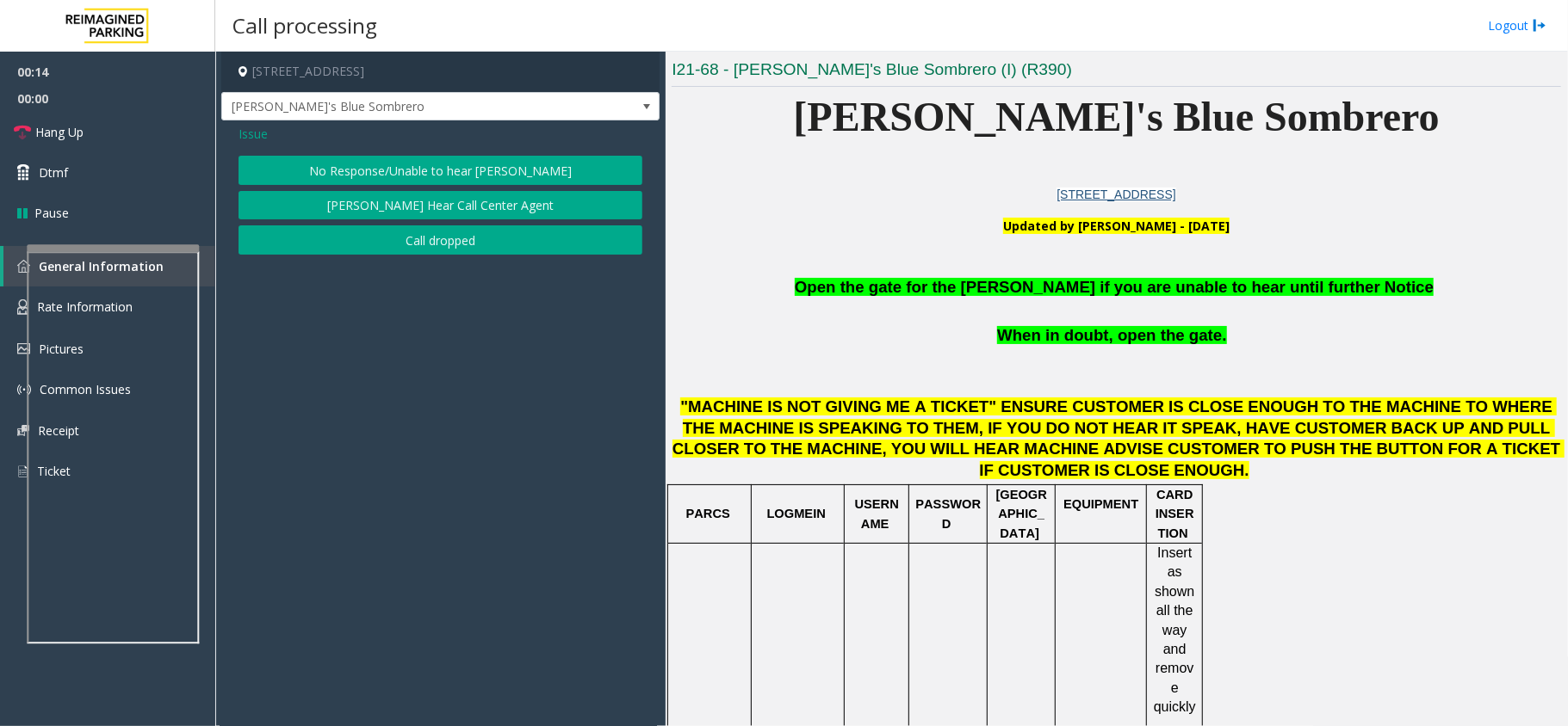
click at [495, 172] on button "No Response/Unable to hear [PERSON_NAME]" at bounding box center [440, 169] width 404 height 29
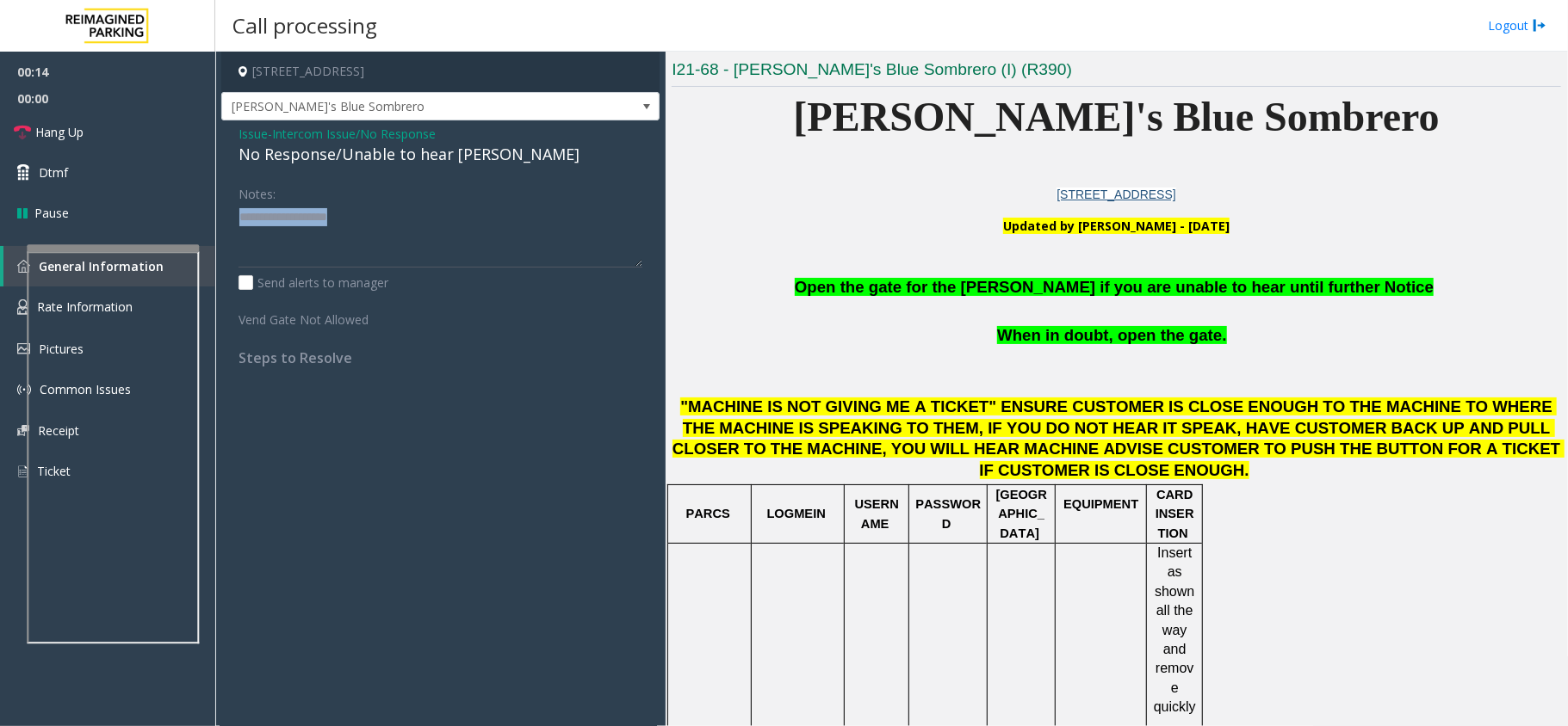
click at [495, 172] on div "Issue - Intercom Issue/No Response No Response/Unable to hear parker Notes: Sen…" at bounding box center [440, 252] width 438 height 263
click at [473, 156] on div "No Response/Unable to hear [PERSON_NAME]" at bounding box center [440, 155] width 404 height 23
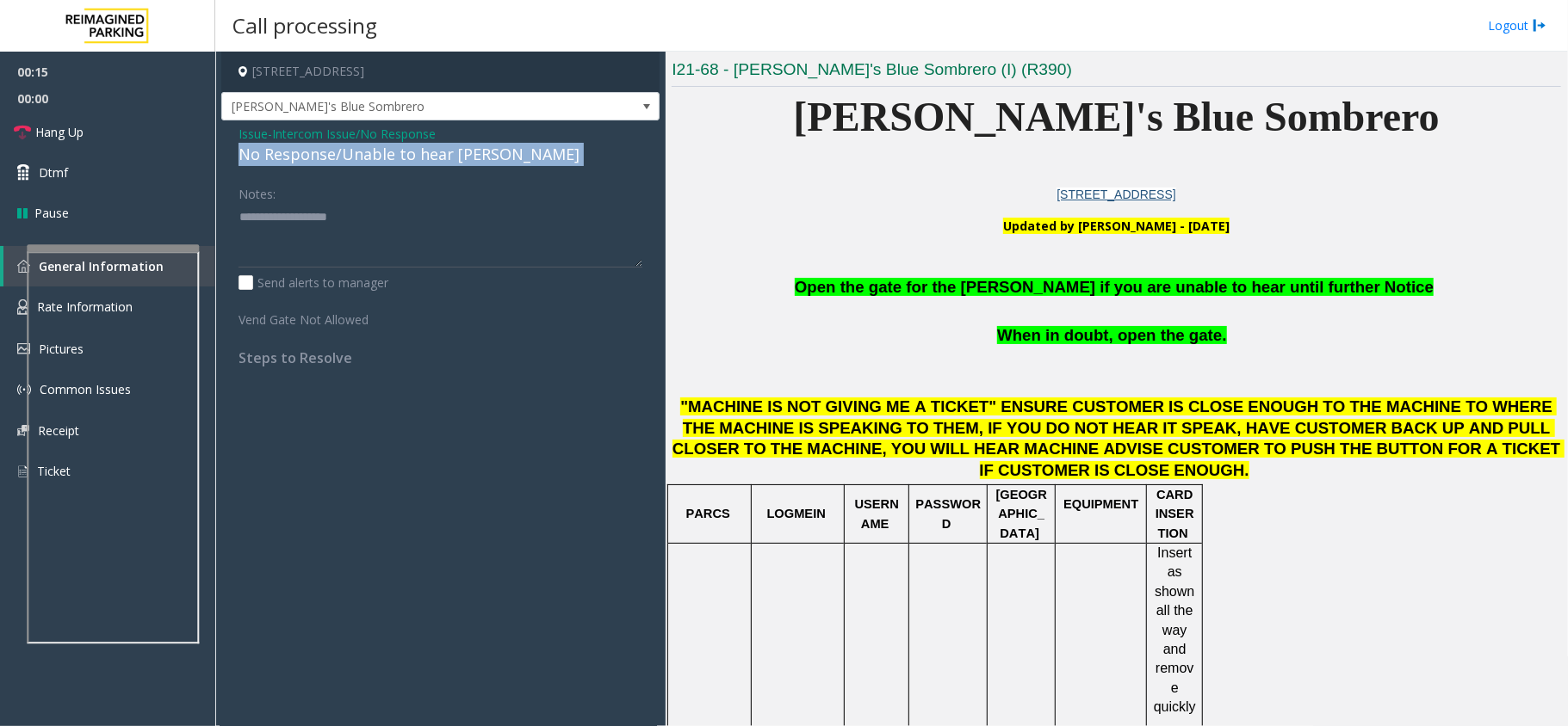
click at [473, 156] on div "No Response/Unable to hear [PERSON_NAME]" at bounding box center [440, 155] width 404 height 23
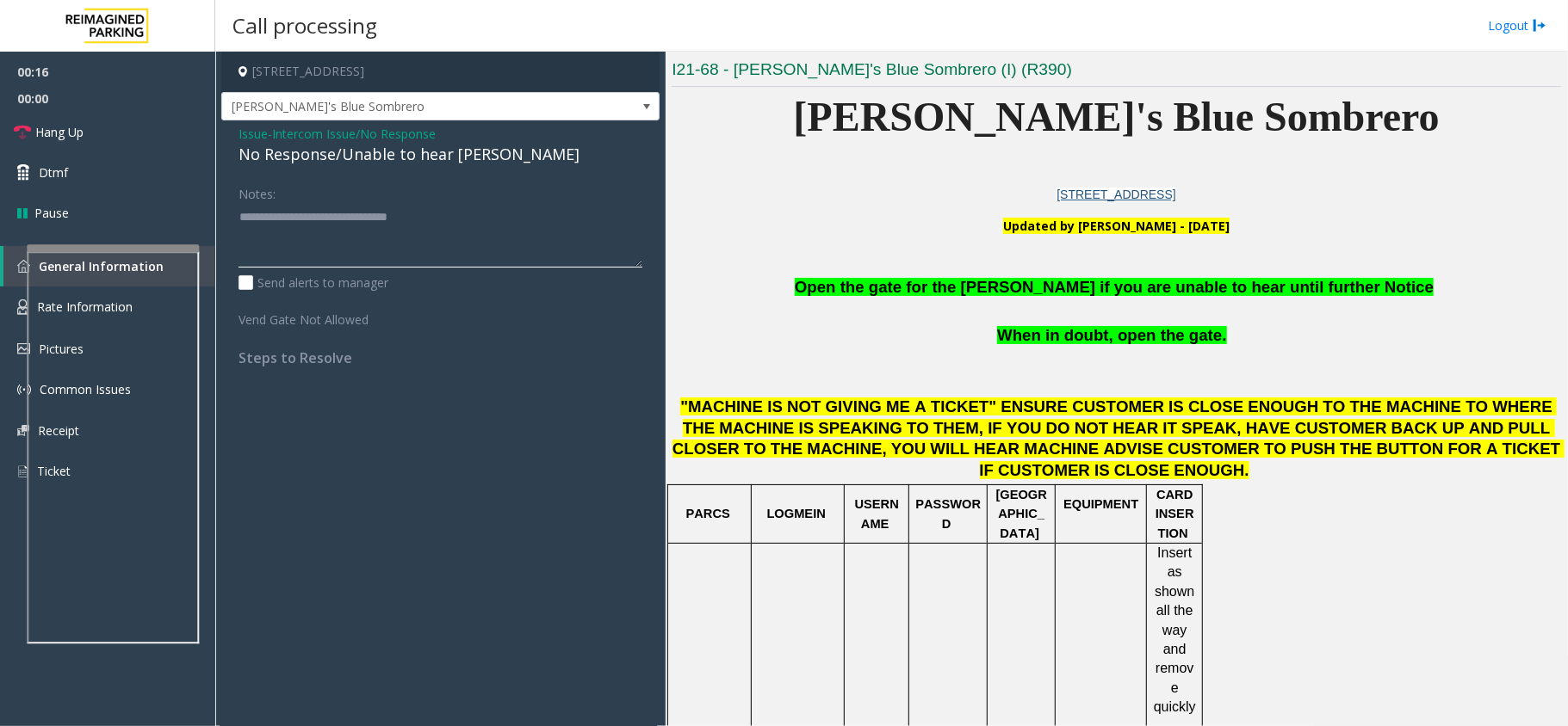
click at [507, 227] on textarea at bounding box center [440, 234] width 404 height 64
type textarea "**********"
click at [253, 128] on span "Issue" at bounding box center [252, 133] width 29 height 18
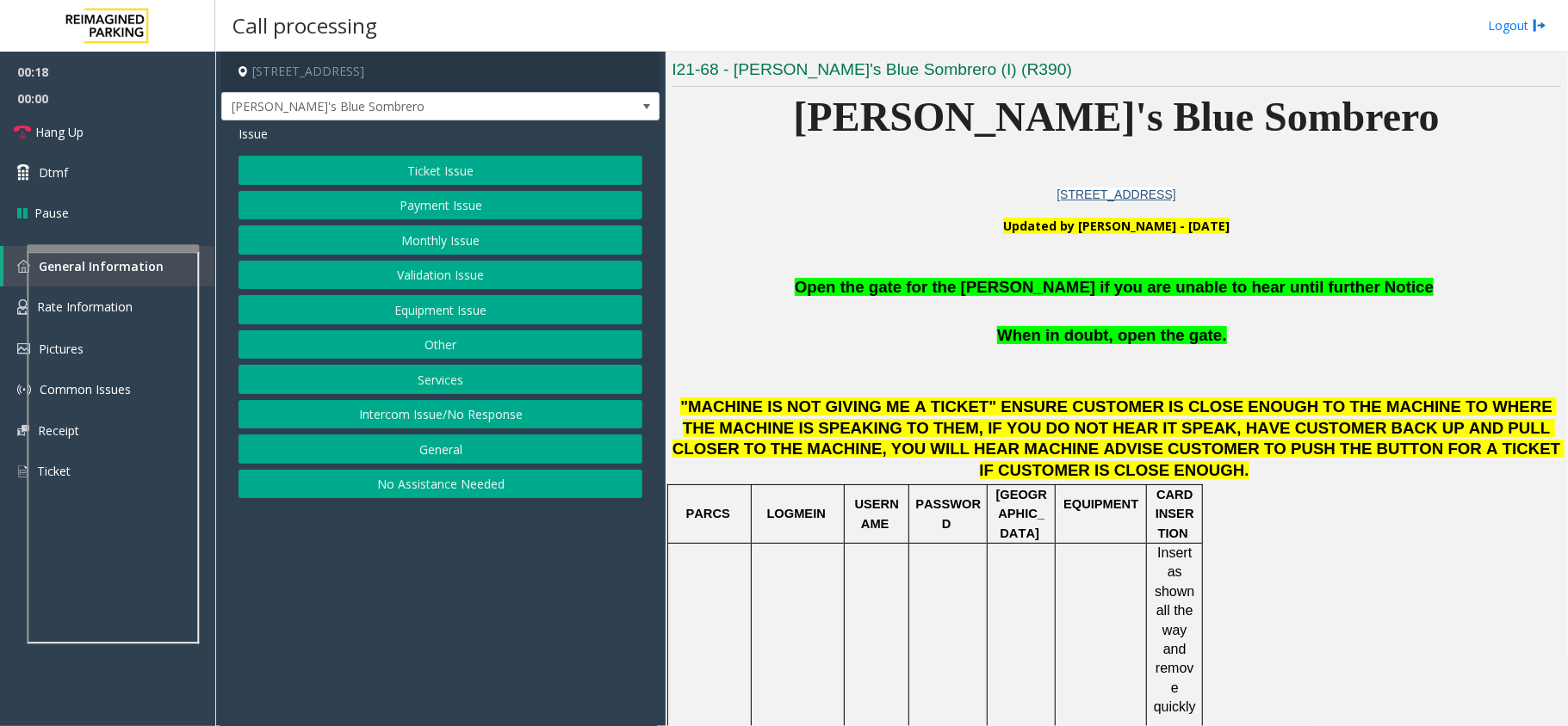
click at [405, 166] on button "Ticket Issue" at bounding box center [440, 169] width 404 height 29
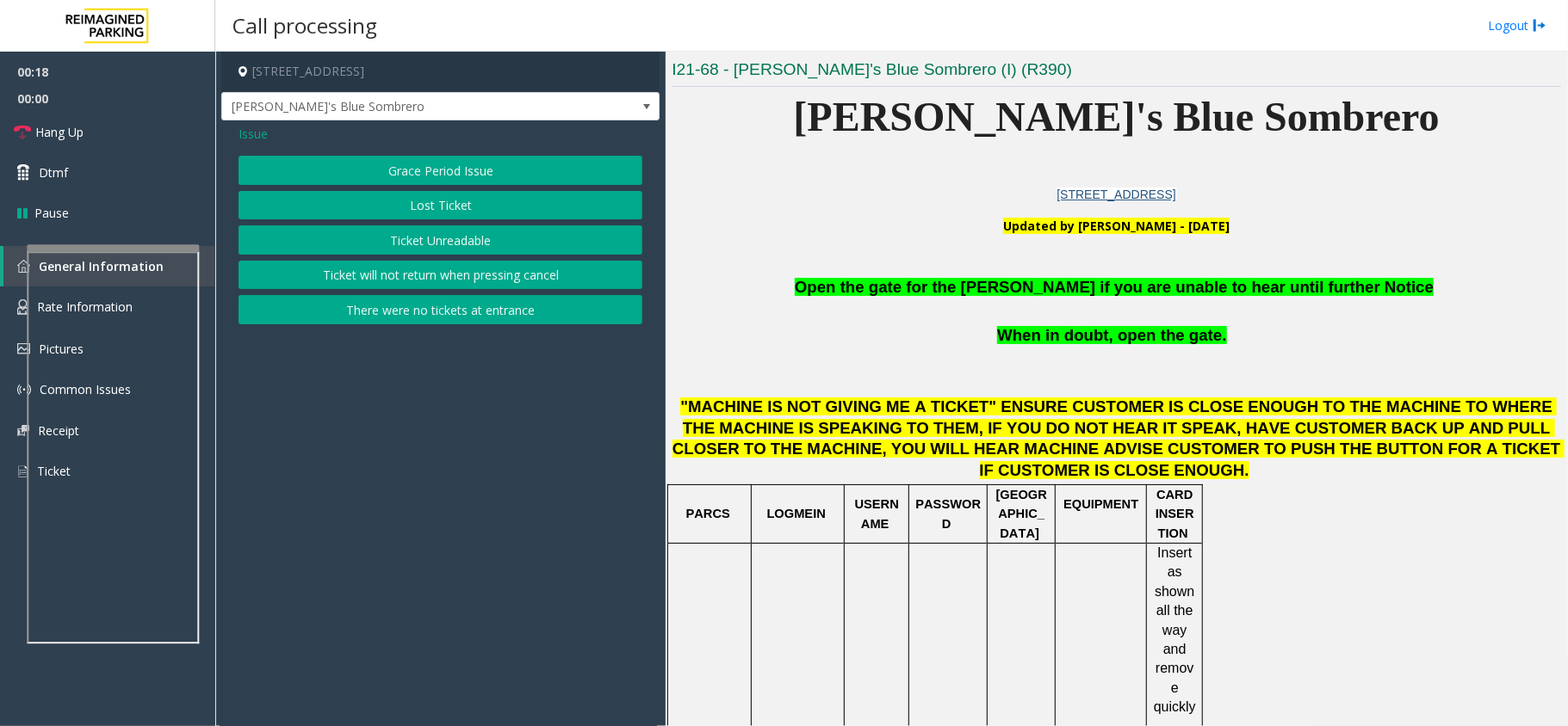
click at [413, 232] on button "Ticket Unreadable" at bounding box center [440, 240] width 404 height 29
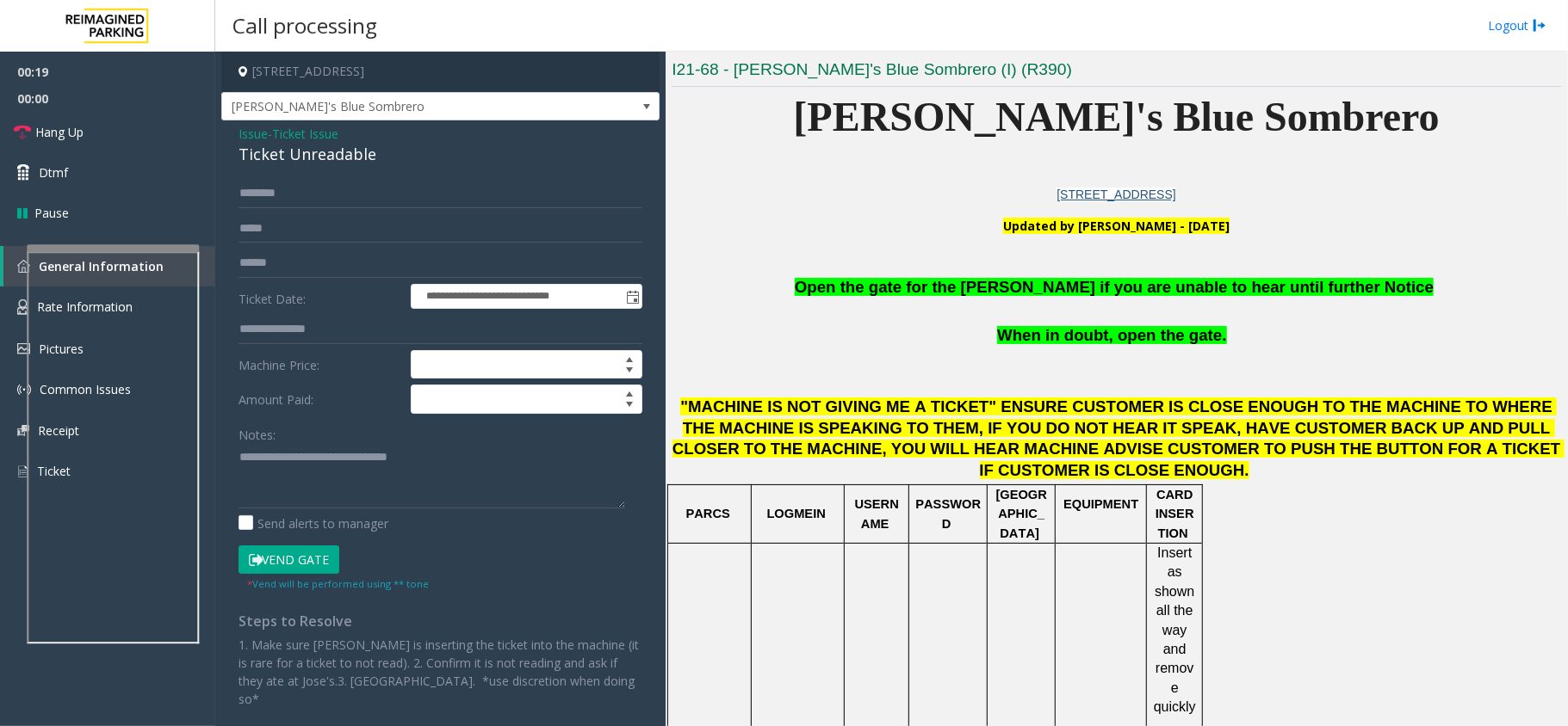
click at [307, 556] on button "Vend Gate" at bounding box center [288, 559] width 101 height 29
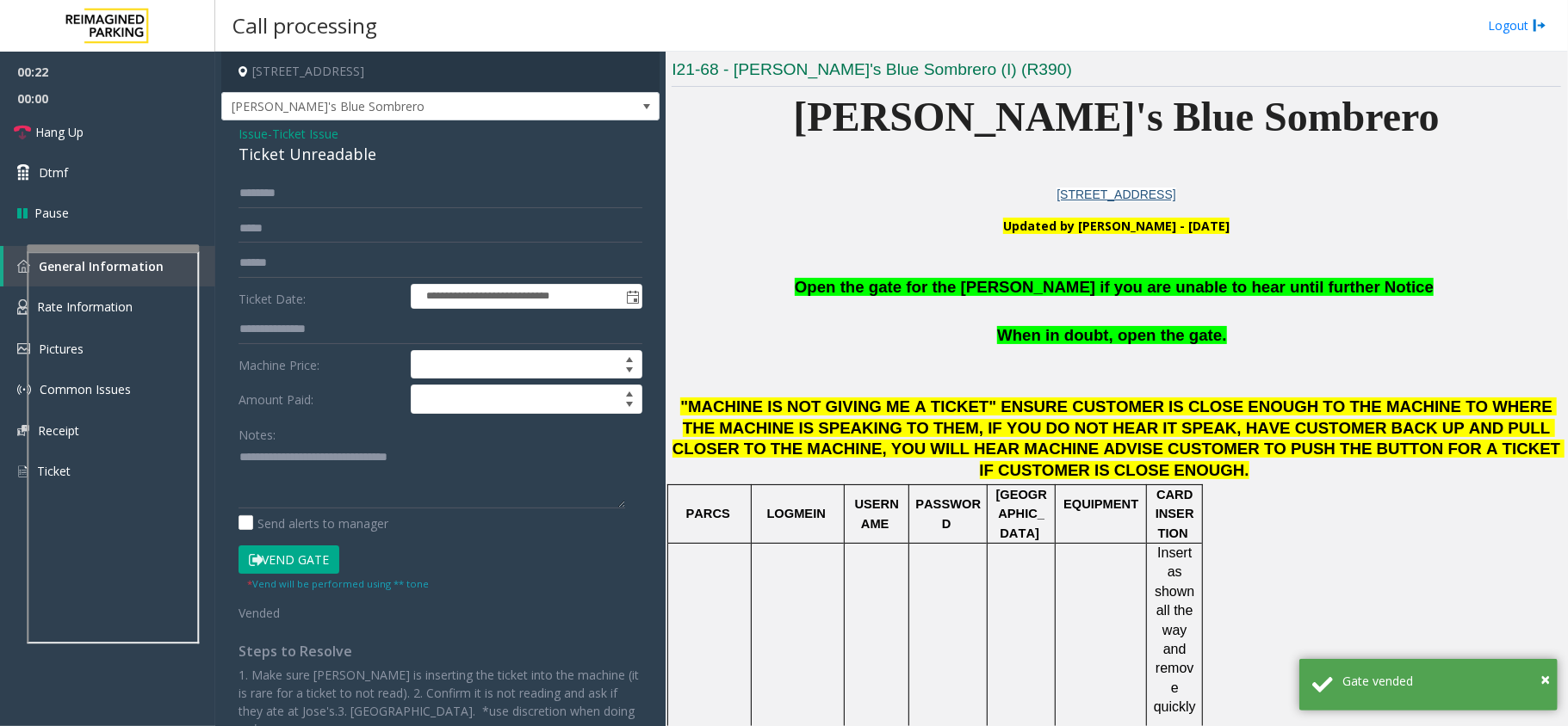
click at [263, 129] on span "Issue" at bounding box center [252, 133] width 29 height 18
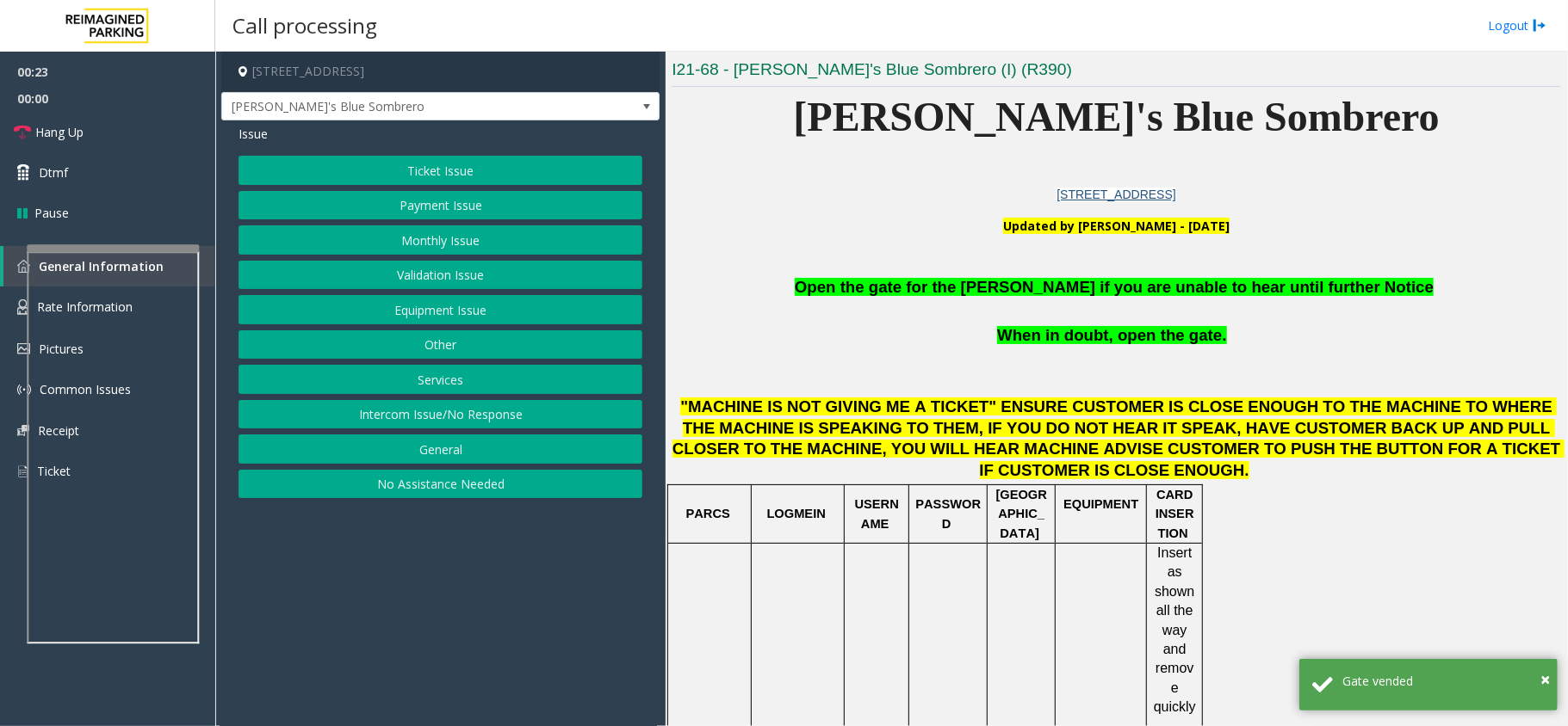
click at [429, 414] on button "Intercom Issue/No Response" at bounding box center [440, 414] width 404 height 29
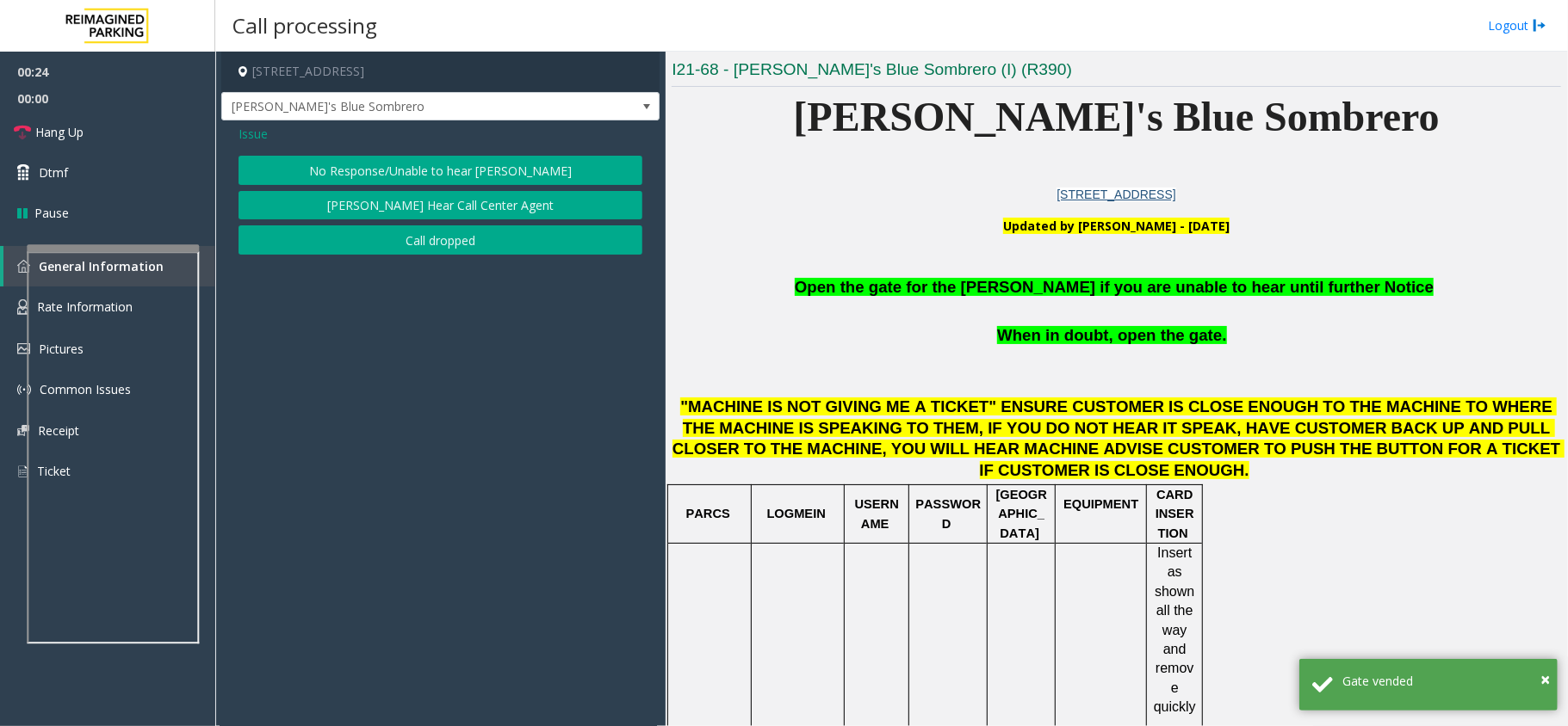
click at [411, 166] on button "No Response/Unable to hear [PERSON_NAME]" at bounding box center [440, 169] width 404 height 29
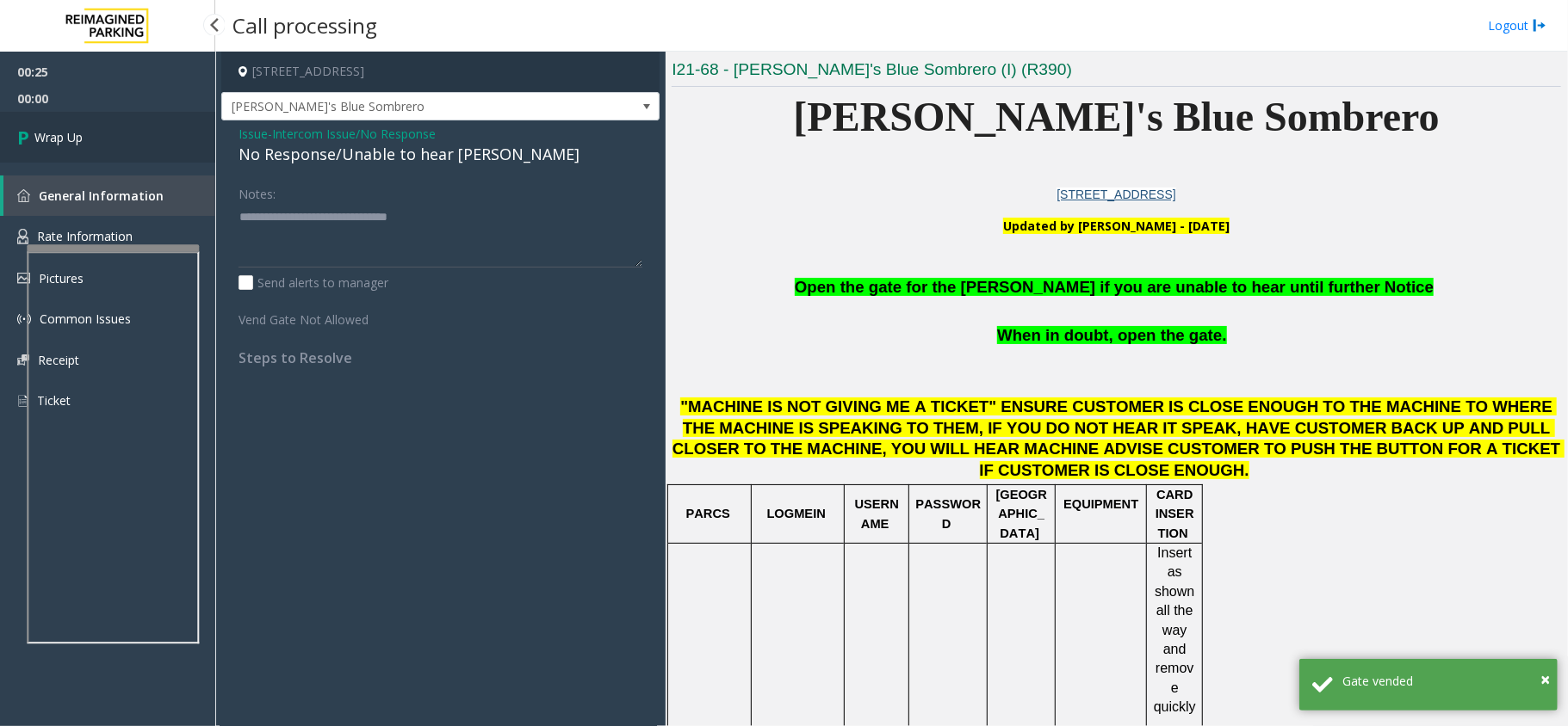
click at [170, 131] on link "Wrap Up" at bounding box center [107, 137] width 215 height 51
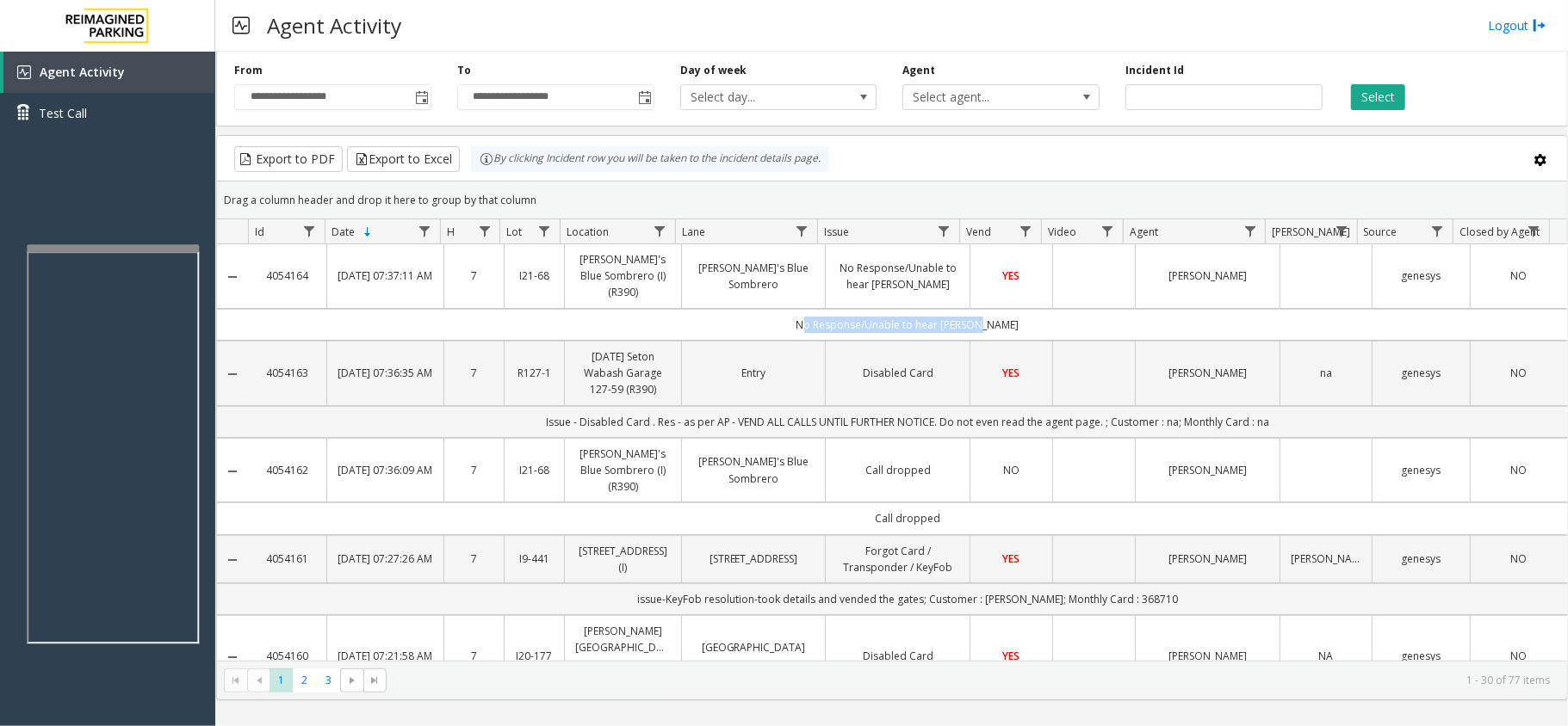
drag, startPoint x: 1010, startPoint y: 305, endPoint x: 710, endPoint y: 303, distance: 300.0
click at [710, 309] on td "No Response/Unable to hear [PERSON_NAME]" at bounding box center [907, 325] width 1319 height 32
click at [778, 312] on td "No Response/Unable to hear [PERSON_NAME]" at bounding box center [907, 325] width 1319 height 32
drag, startPoint x: 764, startPoint y: 311, endPoint x: 1038, endPoint y: 314, distance: 274.0
click at [1038, 314] on td "No Response/Unable to hear [PERSON_NAME]" at bounding box center [907, 325] width 1319 height 32
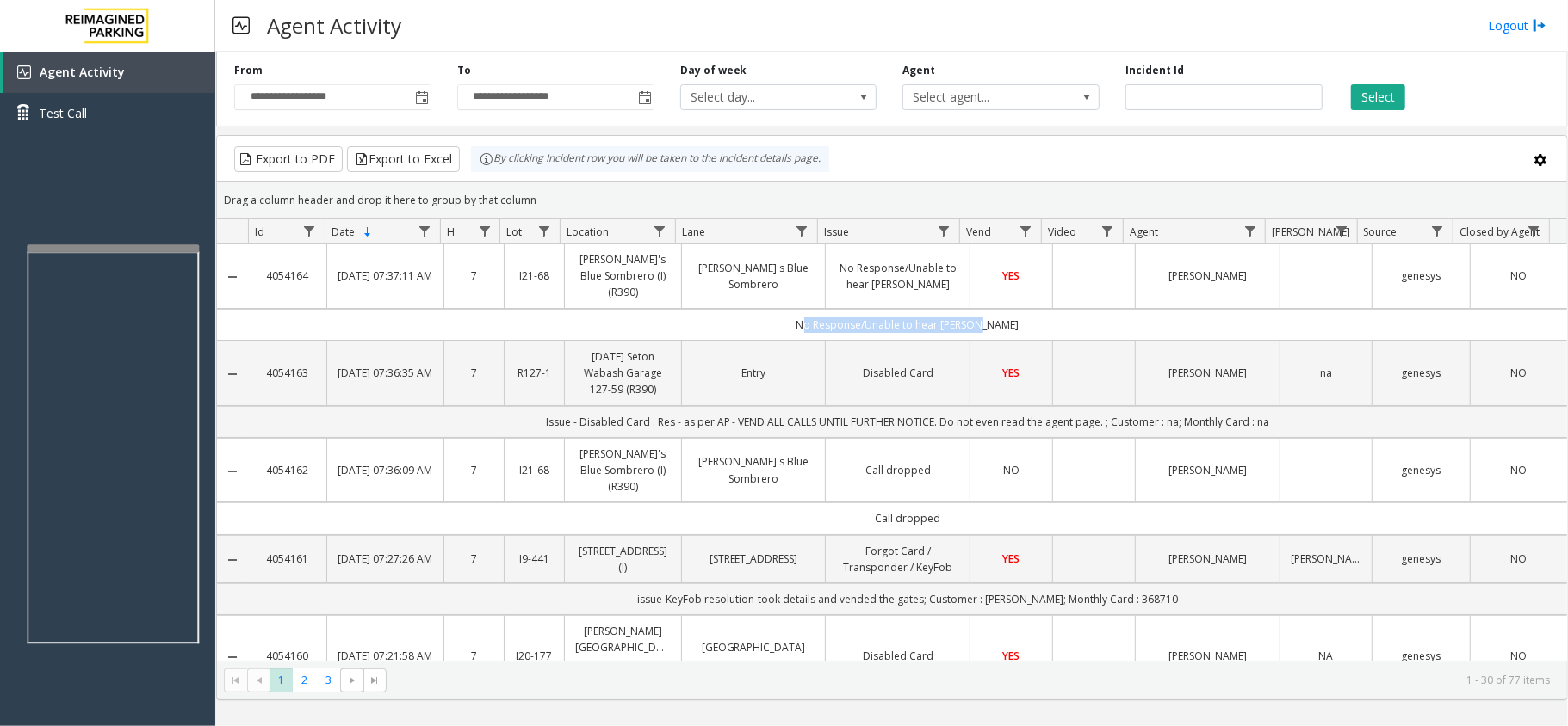
click at [1033, 314] on td "No Response/Unable to hear [PERSON_NAME]" at bounding box center [907, 325] width 1319 height 32
drag, startPoint x: 1047, startPoint y: 308, endPoint x: 798, endPoint y: 306, distance: 249.0
click at [798, 309] on td "No Response/Unable to hear [PERSON_NAME]" at bounding box center [907, 325] width 1319 height 32
drag, startPoint x: 755, startPoint y: 306, endPoint x: 1034, endPoint y: 322, distance: 279.5
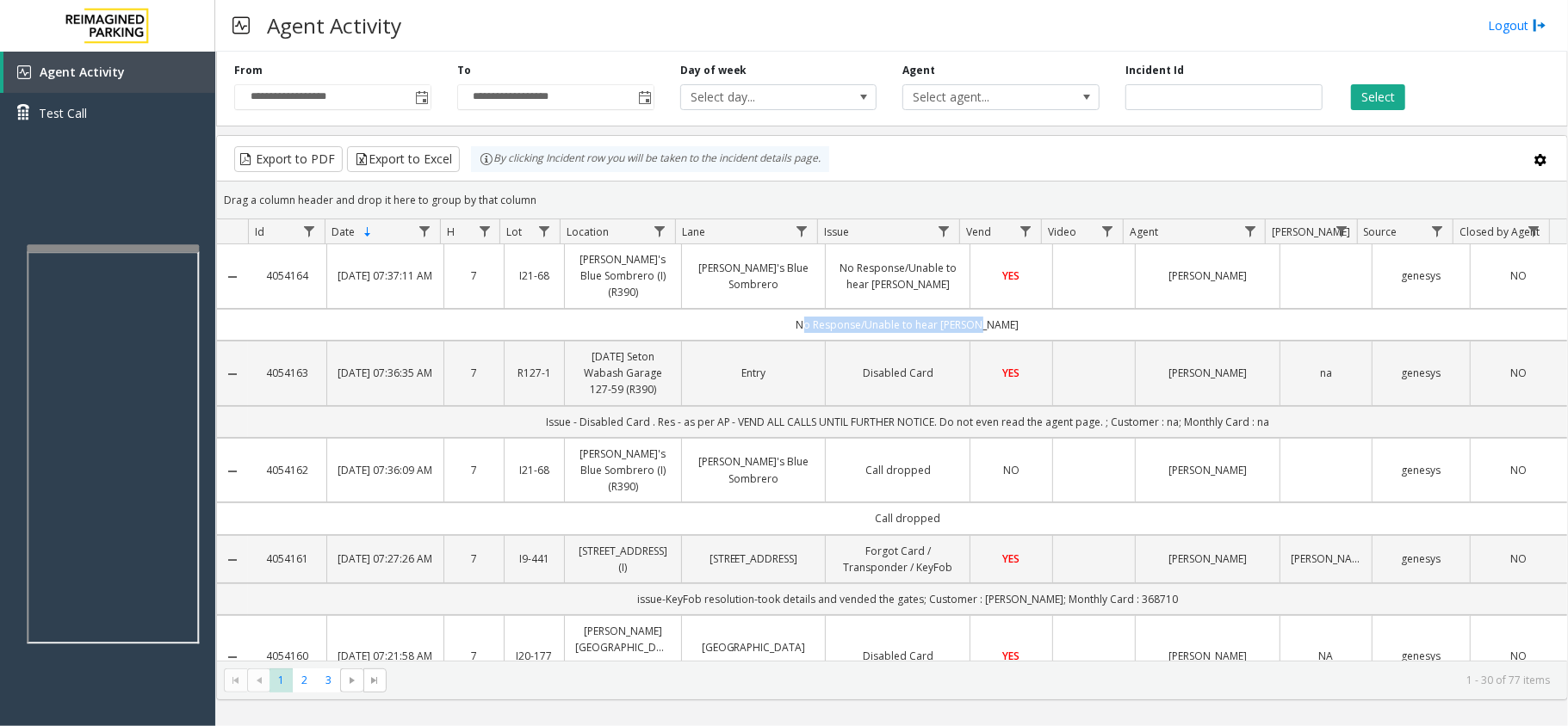
click at [1034, 322] on td "No Response/Unable to hear [PERSON_NAME]" at bounding box center [907, 325] width 1319 height 32
click at [1042, 311] on td "No Response/Unable to hear [PERSON_NAME]" at bounding box center [907, 325] width 1319 height 32
drag, startPoint x: 1042, startPoint y: 311, endPoint x: 784, endPoint y: 307, distance: 258.0
click at [784, 309] on td "No Response/Unable to hear [PERSON_NAME]" at bounding box center [907, 325] width 1319 height 32
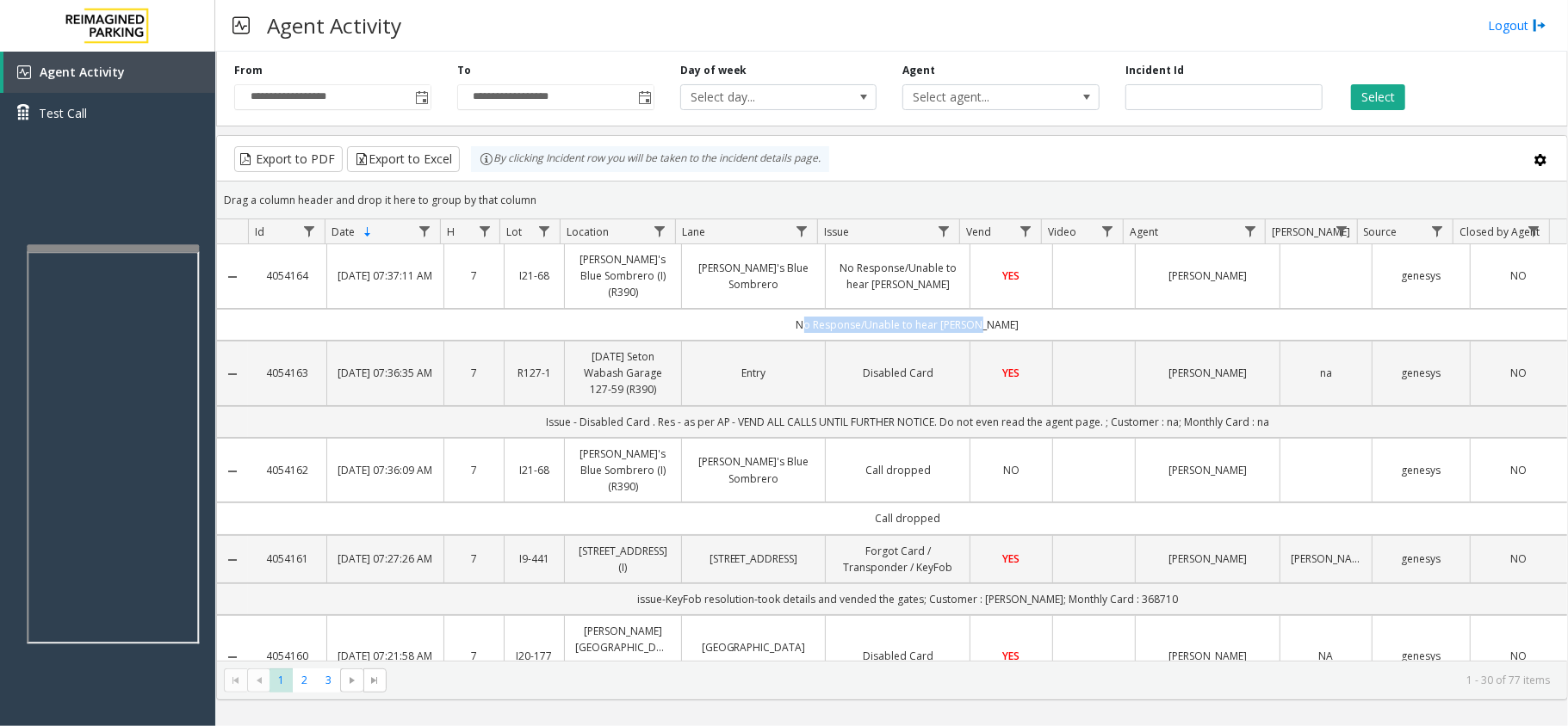
drag, startPoint x: 730, startPoint y: 310, endPoint x: 1024, endPoint y: 318, distance: 294.1
click at [1024, 318] on td "No Response/Unable to hear [PERSON_NAME]" at bounding box center [907, 325] width 1319 height 32
drag, startPoint x: 1038, startPoint y: 310, endPoint x: 771, endPoint y: 321, distance: 267.2
click at [771, 321] on td "No Response/Unable to hear [PERSON_NAME]" at bounding box center [907, 325] width 1319 height 32
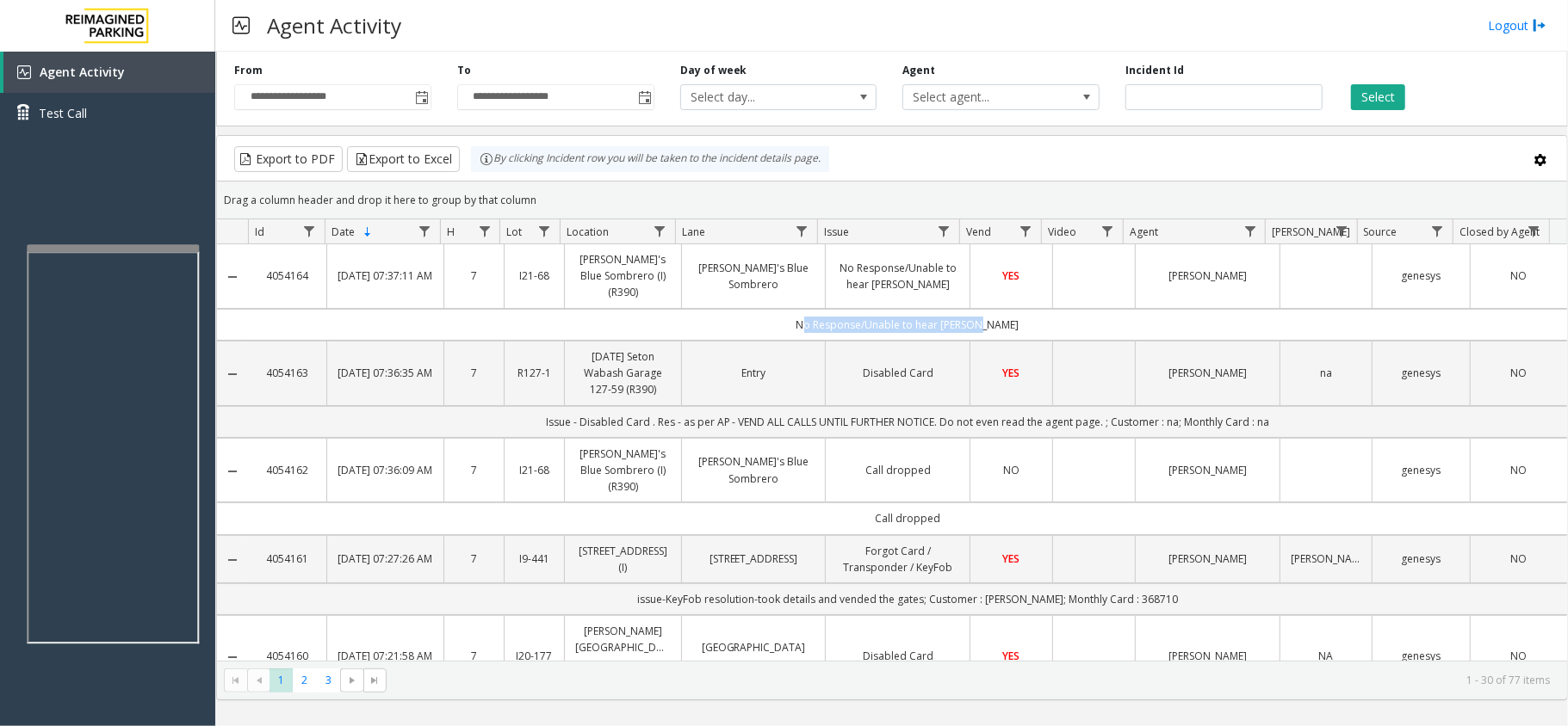
click at [754, 318] on td "No Response/Unable to hear [PERSON_NAME]" at bounding box center [907, 325] width 1319 height 32
drag, startPoint x: 754, startPoint y: 318, endPoint x: 1019, endPoint y: 312, distance: 265.1
click at [1019, 312] on td "No Response/Unable to hear [PERSON_NAME]" at bounding box center [907, 325] width 1319 height 32
drag, startPoint x: 1037, startPoint y: 307, endPoint x: 811, endPoint y: 305, distance: 226.0
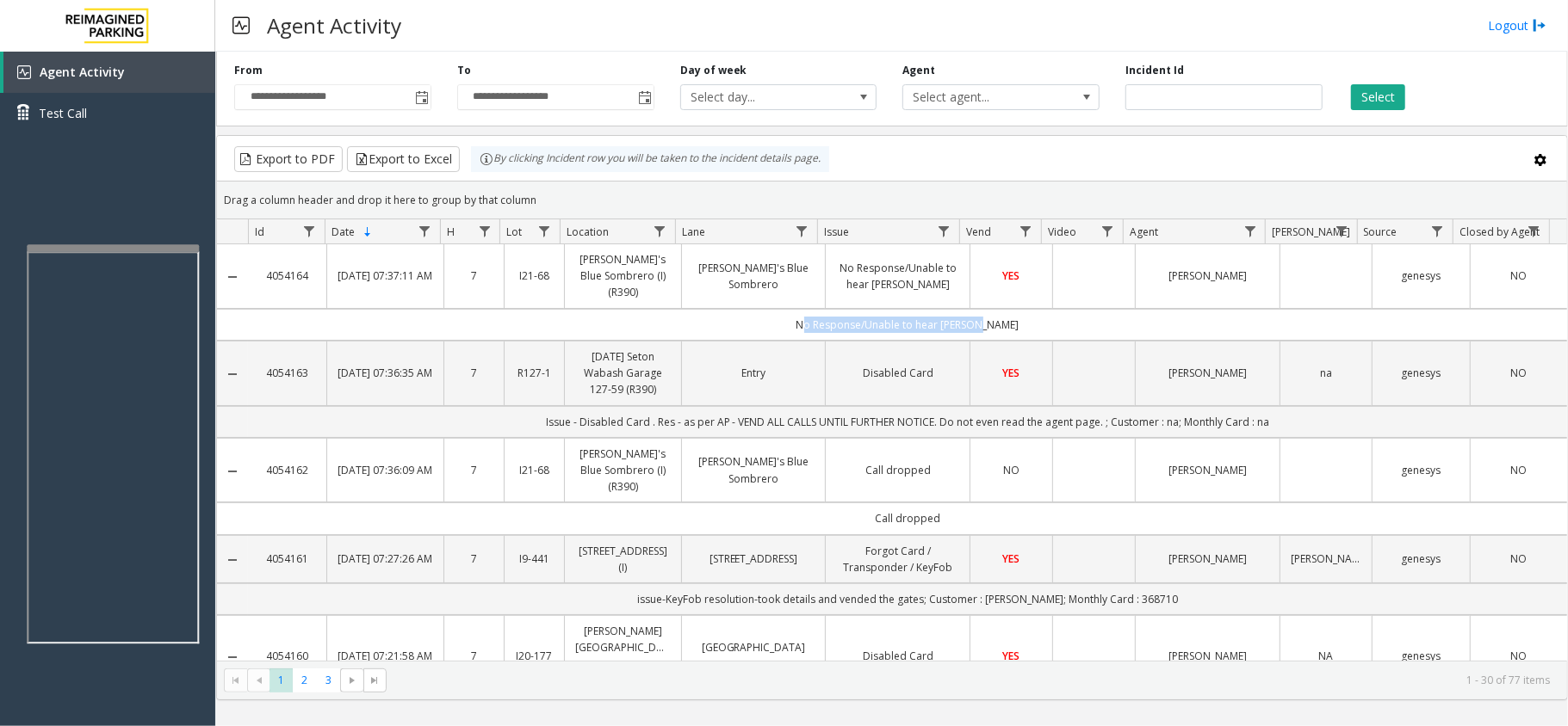
click at [811, 309] on td "No Response/Unable to hear [PERSON_NAME]" at bounding box center [907, 325] width 1319 height 32
click at [782, 309] on td "No Response/Unable to hear [PERSON_NAME]" at bounding box center [907, 325] width 1319 height 32
drag, startPoint x: 748, startPoint y: 310, endPoint x: 1102, endPoint y: 322, distance: 354.2
click at [1102, 322] on td "No Response/Unable to hear [PERSON_NAME]" at bounding box center [907, 325] width 1319 height 32
click at [1054, 317] on td "No Response/Unable to hear [PERSON_NAME]" at bounding box center [907, 325] width 1319 height 32
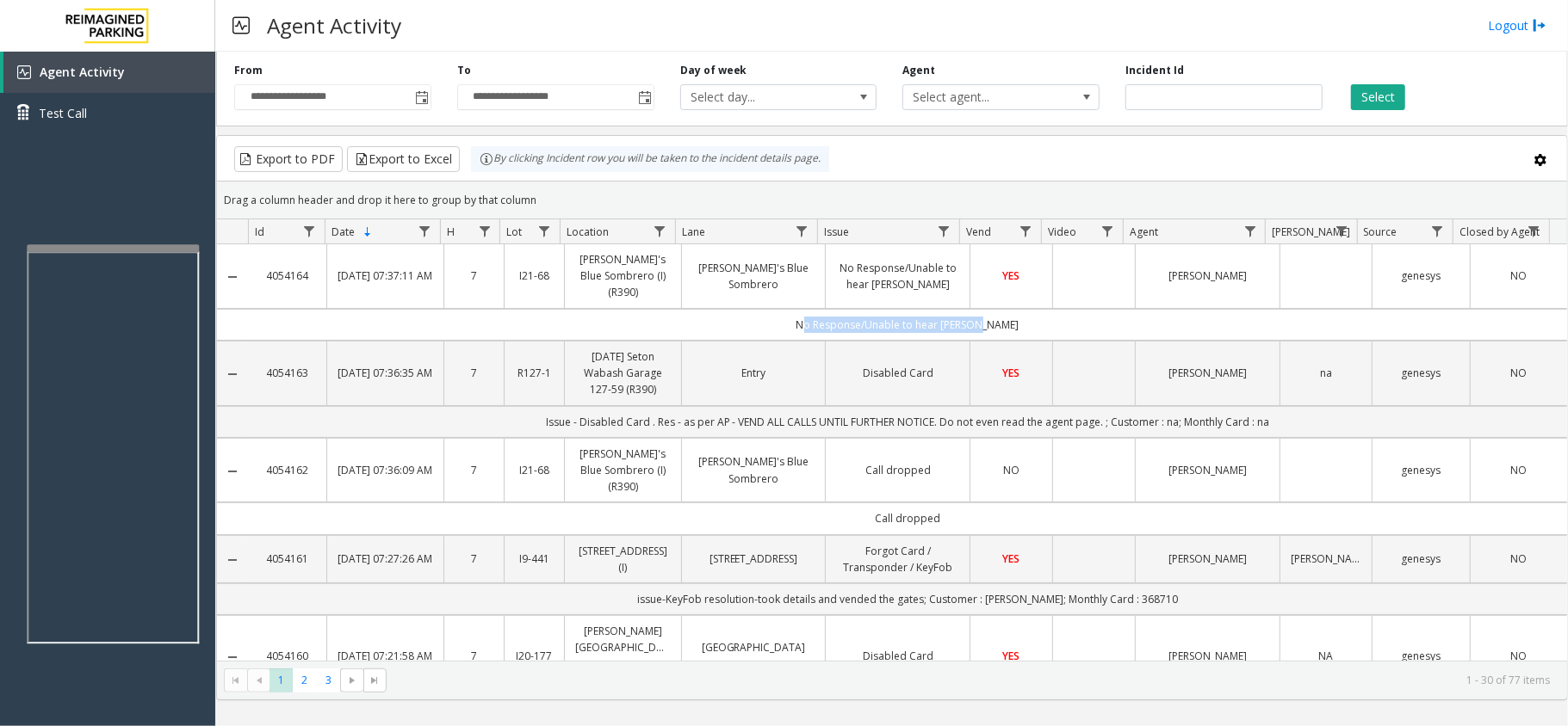
drag, startPoint x: 1065, startPoint y: 306, endPoint x: 769, endPoint y: 297, distance: 296.1
click at [775, 309] on td "No Response/Unable to hear [PERSON_NAME]" at bounding box center [907, 325] width 1319 height 32
click at [765, 309] on td "No Response/Unable to hear [PERSON_NAME]" at bounding box center [907, 325] width 1319 height 32
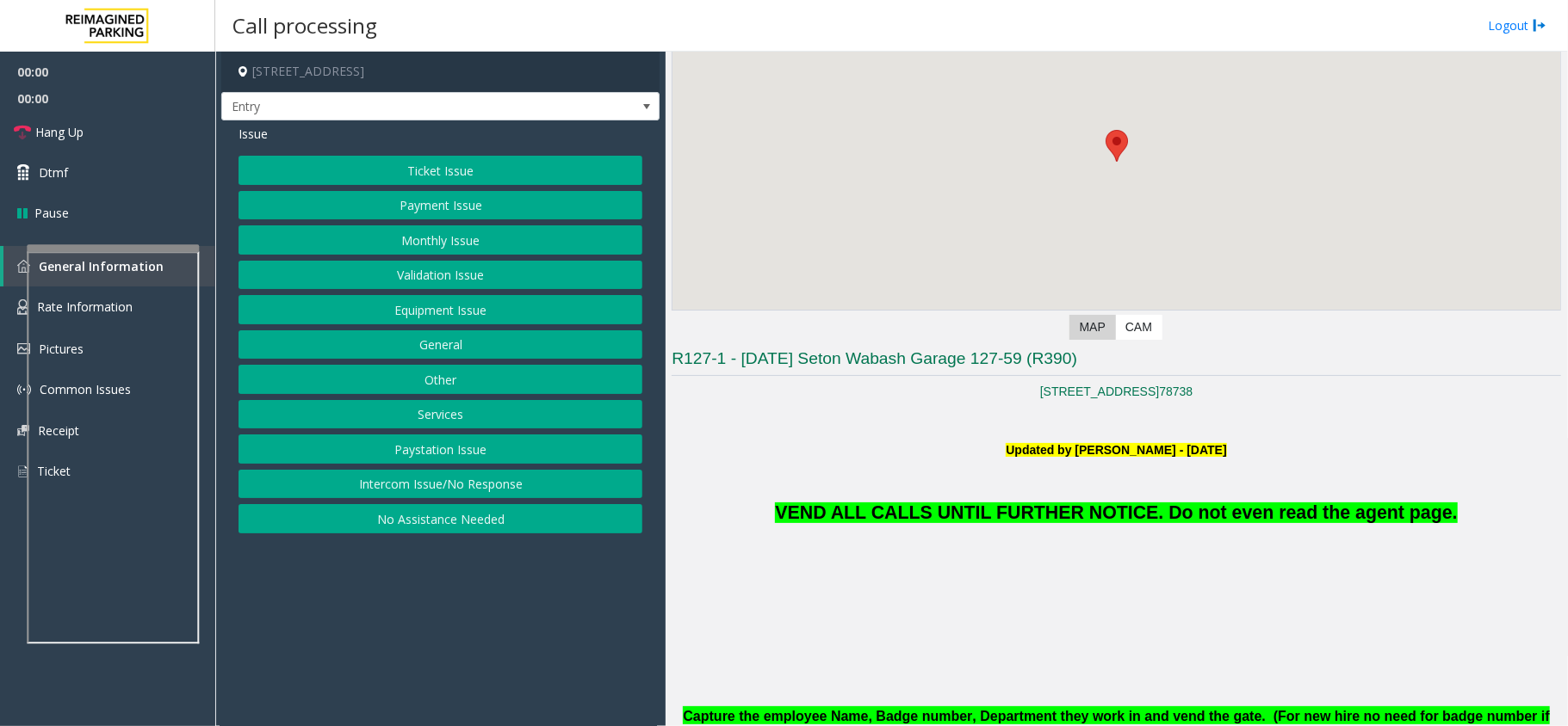
scroll to position [344, 0]
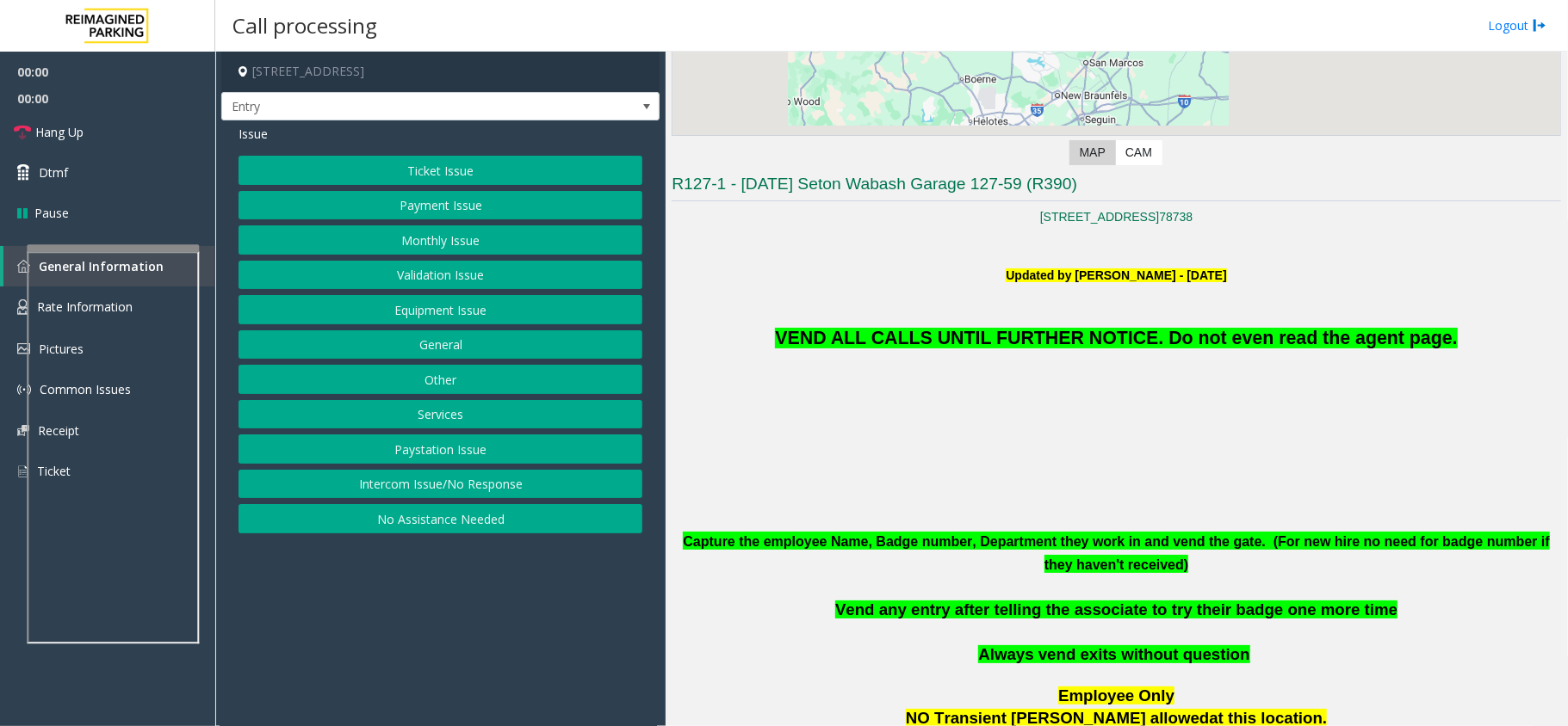
click at [949, 344] on span "VEND ALL CALLS UNTIL FURTHER NOTICE. Do not even read the agent page." at bounding box center [1116, 338] width 682 height 21
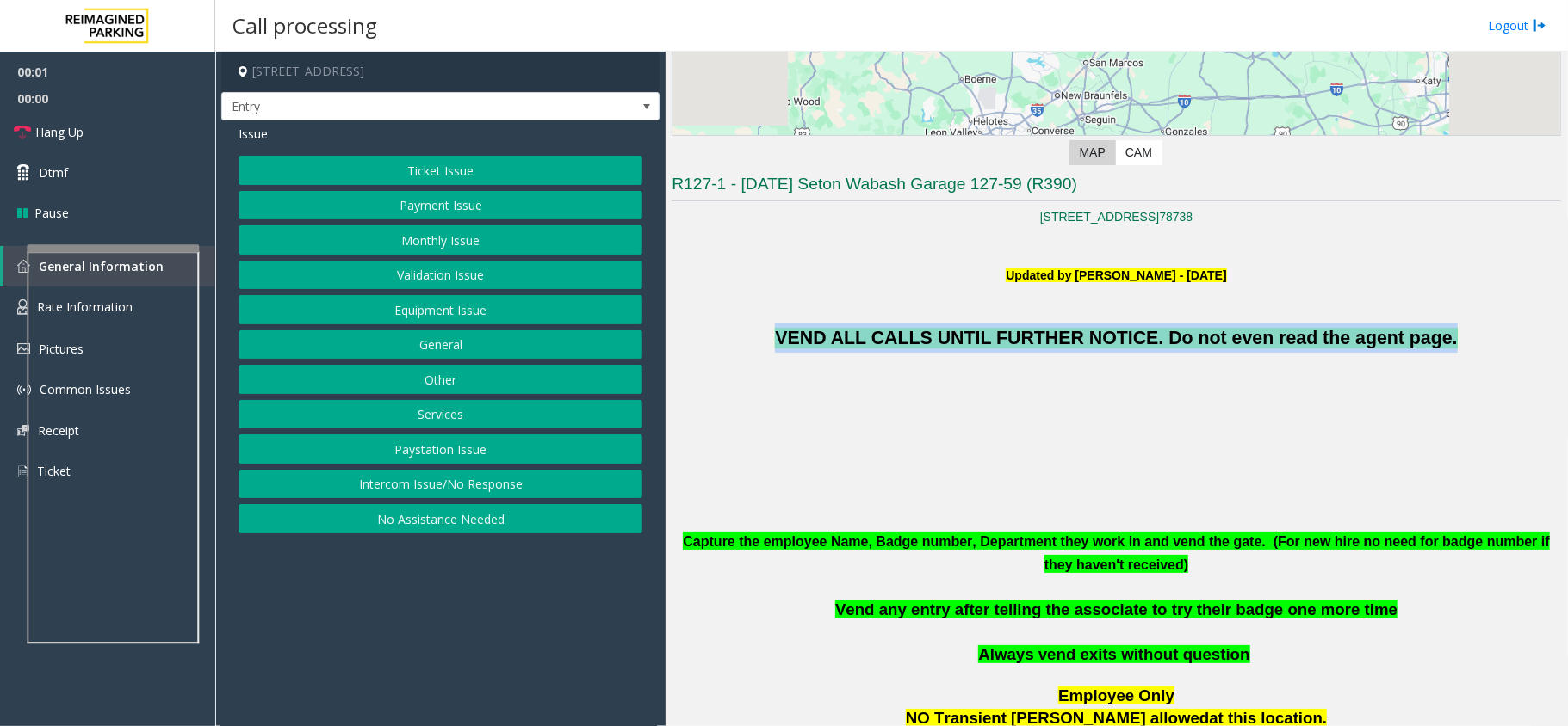
click at [949, 344] on span "VEND ALL CALLS UNTIL FURTHER NOTICE. Do not even read the agent page." at bounding box center [1116, 338] width 682 height 21
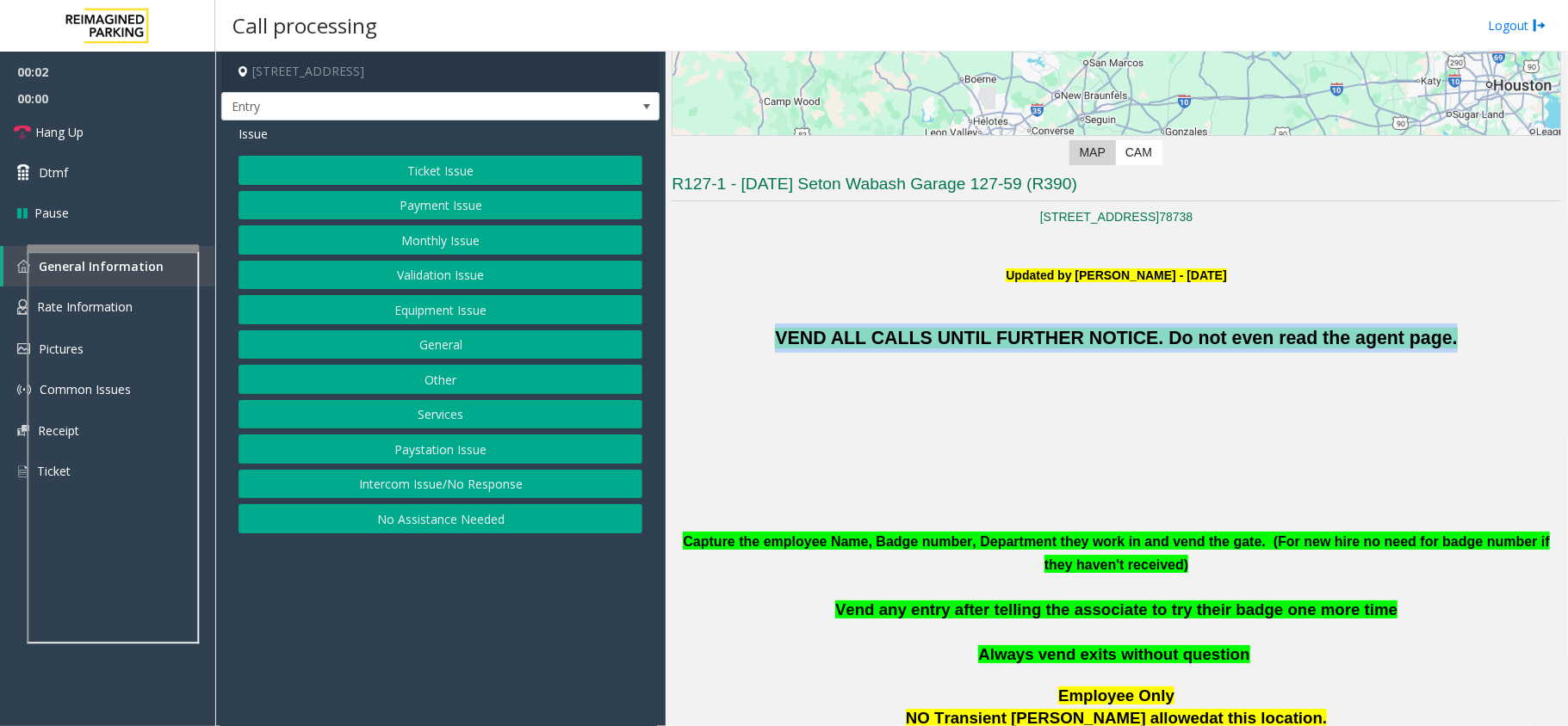
copy span "VEND ALL CALLS UNTIL FURTHER NOTICE. Do not even read the agent page."
click at [513, 297] on button "Equipment Issue" at bounding box center [440, 309] width 404 height 29
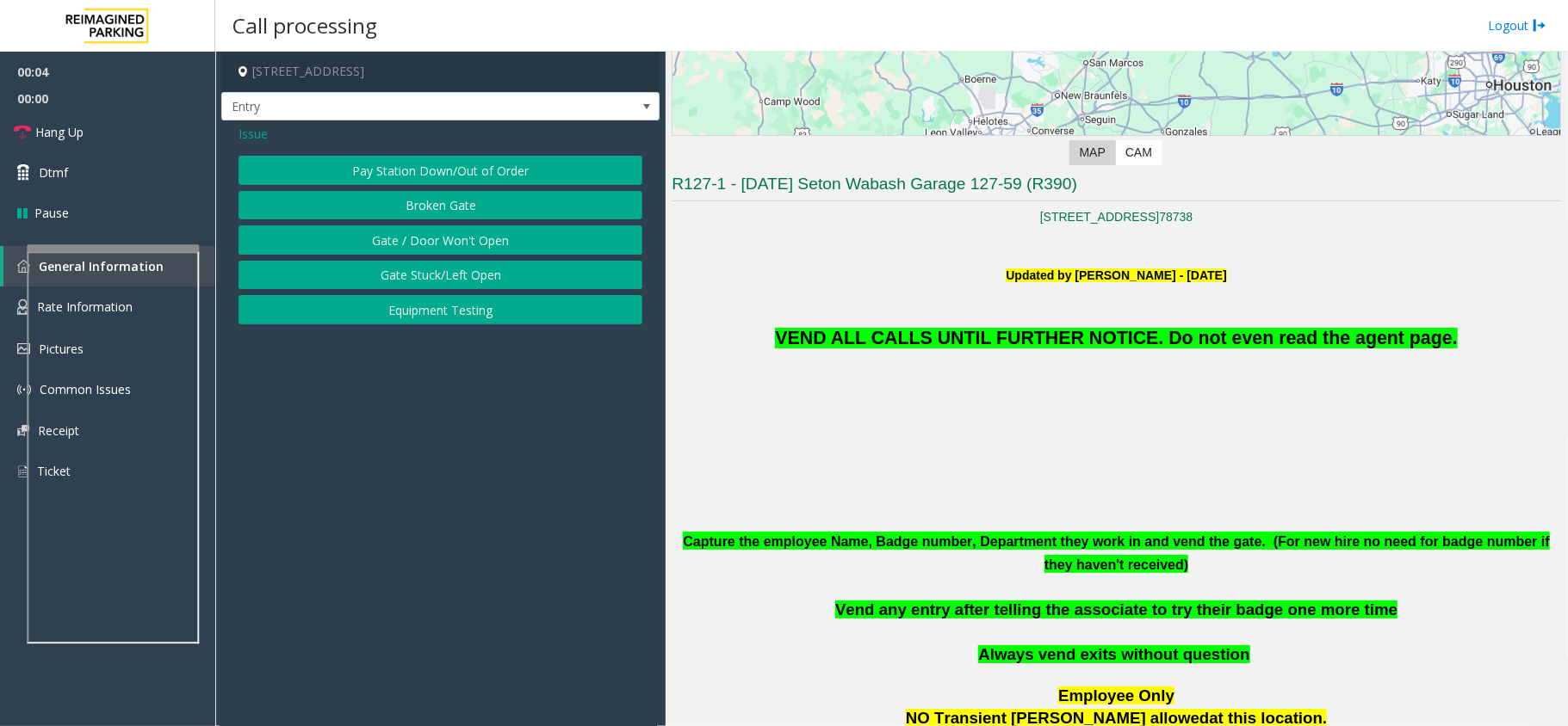
click at [262, 138] on span "Issue" at bounding box center [252, 133] width 29 height 18
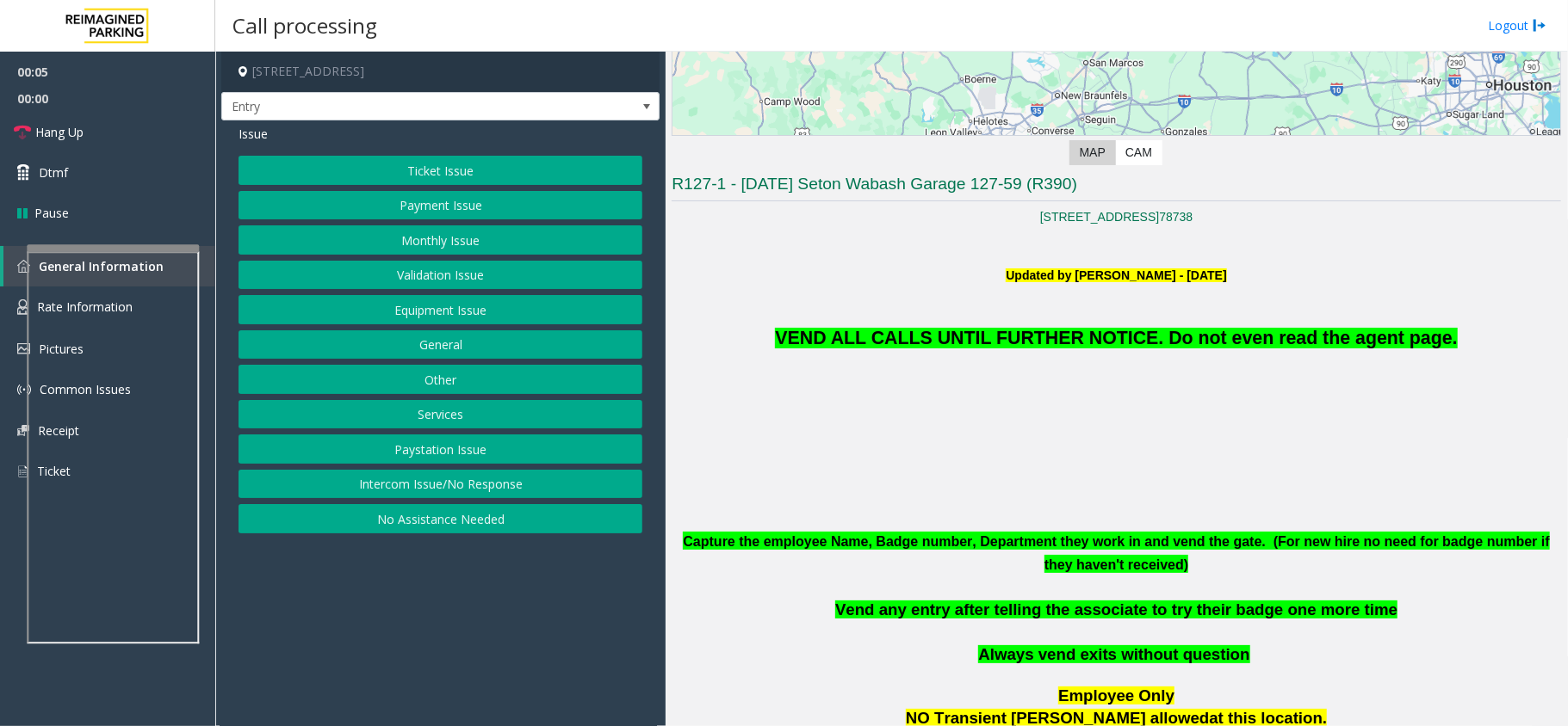
click at [430, 237] on button "Monthly Issue" at bounding box center [440, 240] width 404 height 29
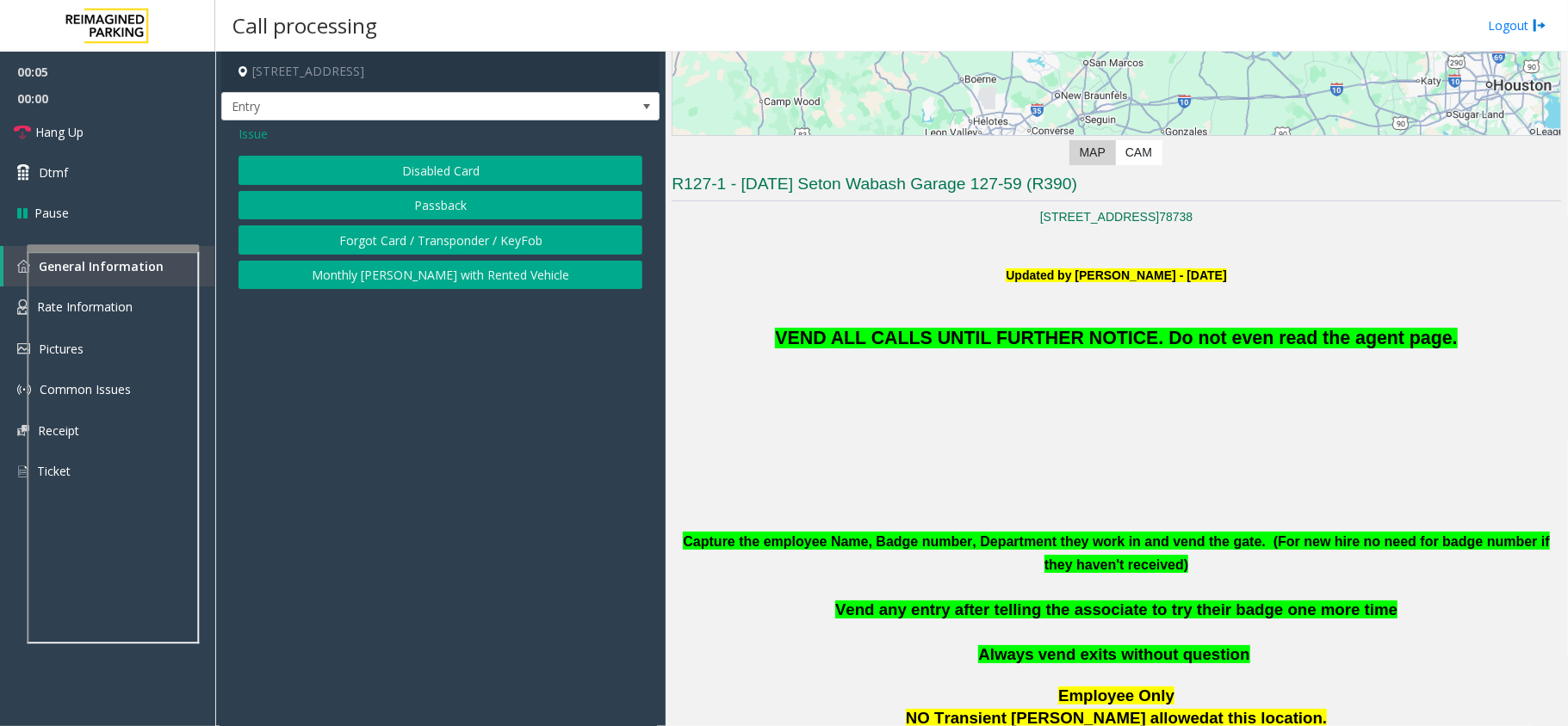
click at [439, 180] on button "Disabled Card" at bounding box center [440, 169] width 404 height 29
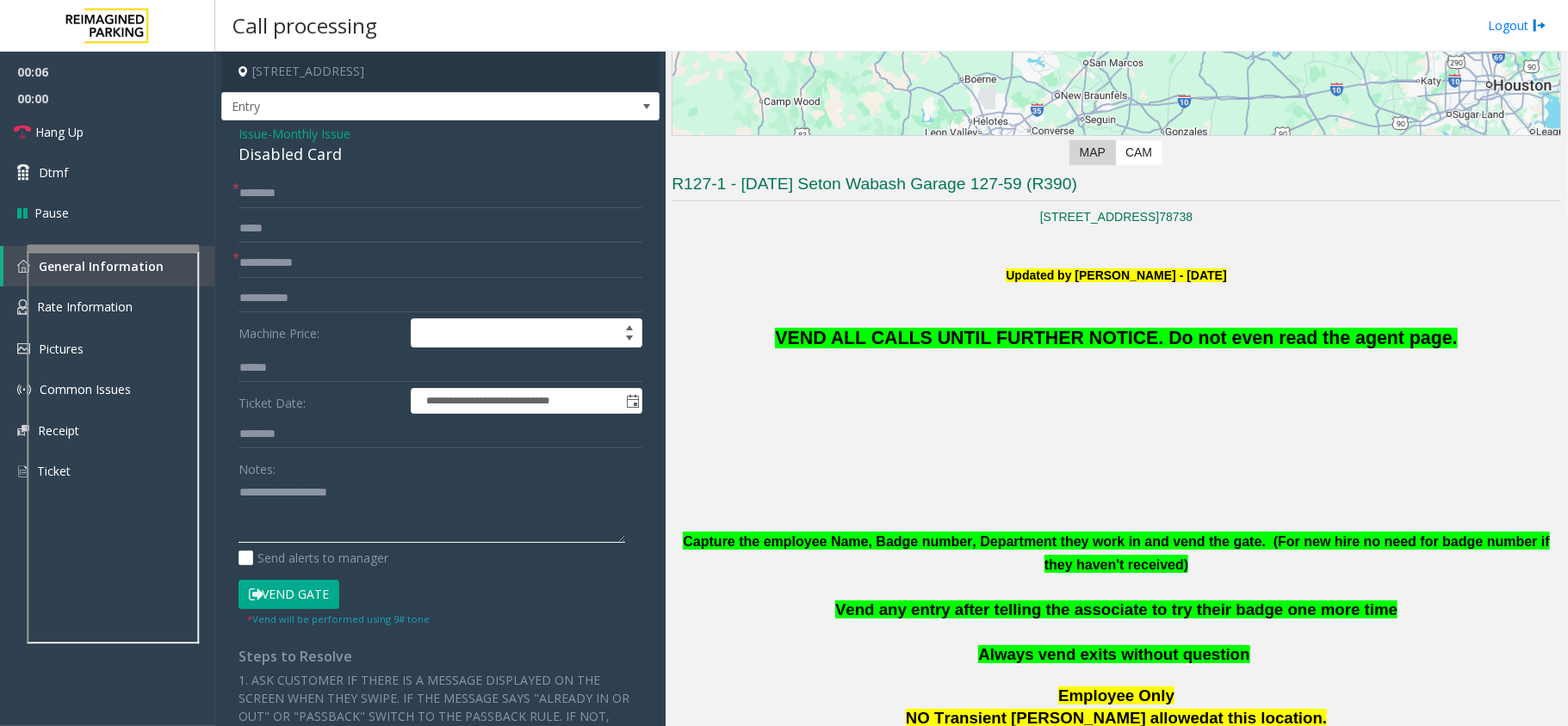
click at [341, 499] on textarea at bounding box center [431, 510] width 387 height 64
paste textarea "**********"
type textarea "**********"
click at [257, 134] on span "Issue" at bounding box center [252, 133] width 29 height 18
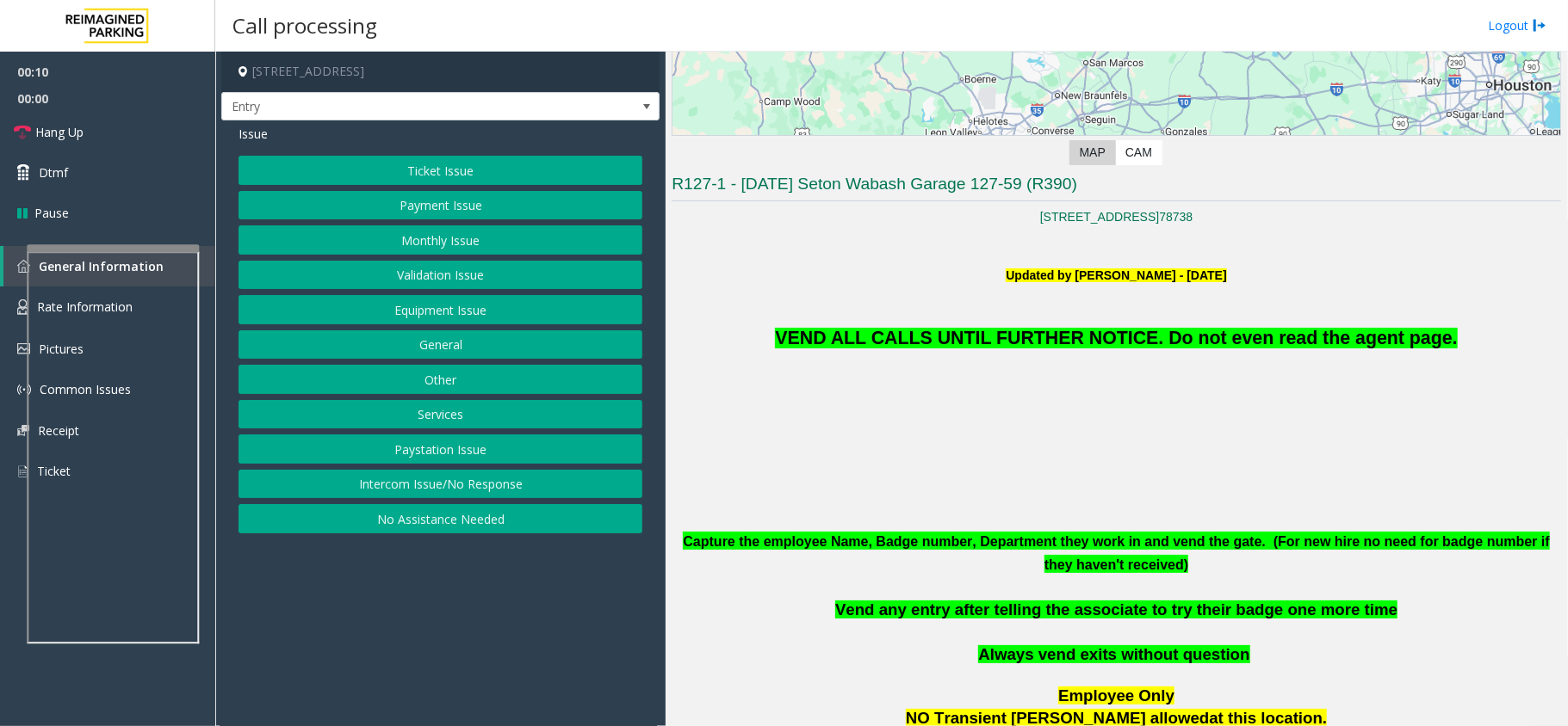
click at [449, 521] on button "No Assistance Needed" at bounding box center [440, 518] width 404 height 29
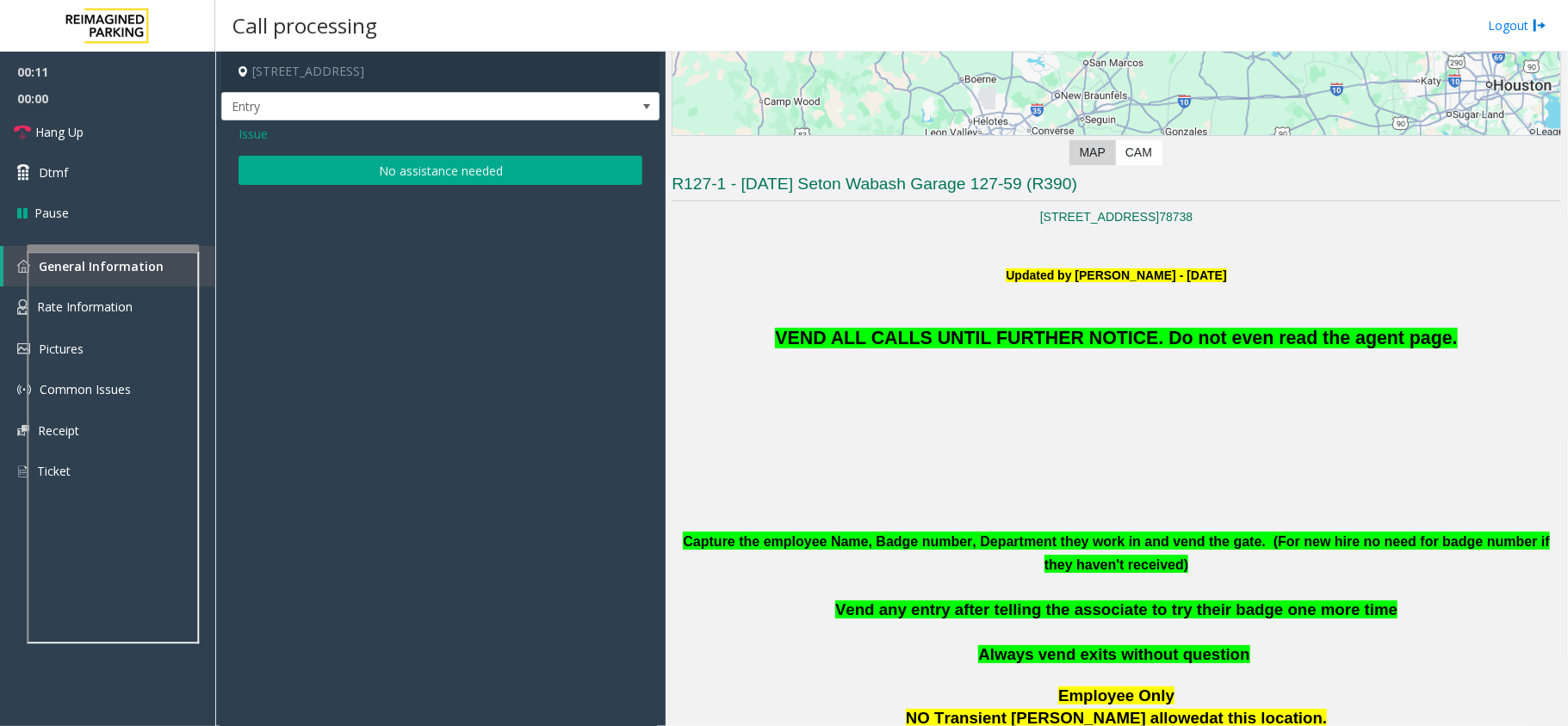
click at [407, 167] on button "No assistance needed" at bounding box center [440, 169] width 404 height 29
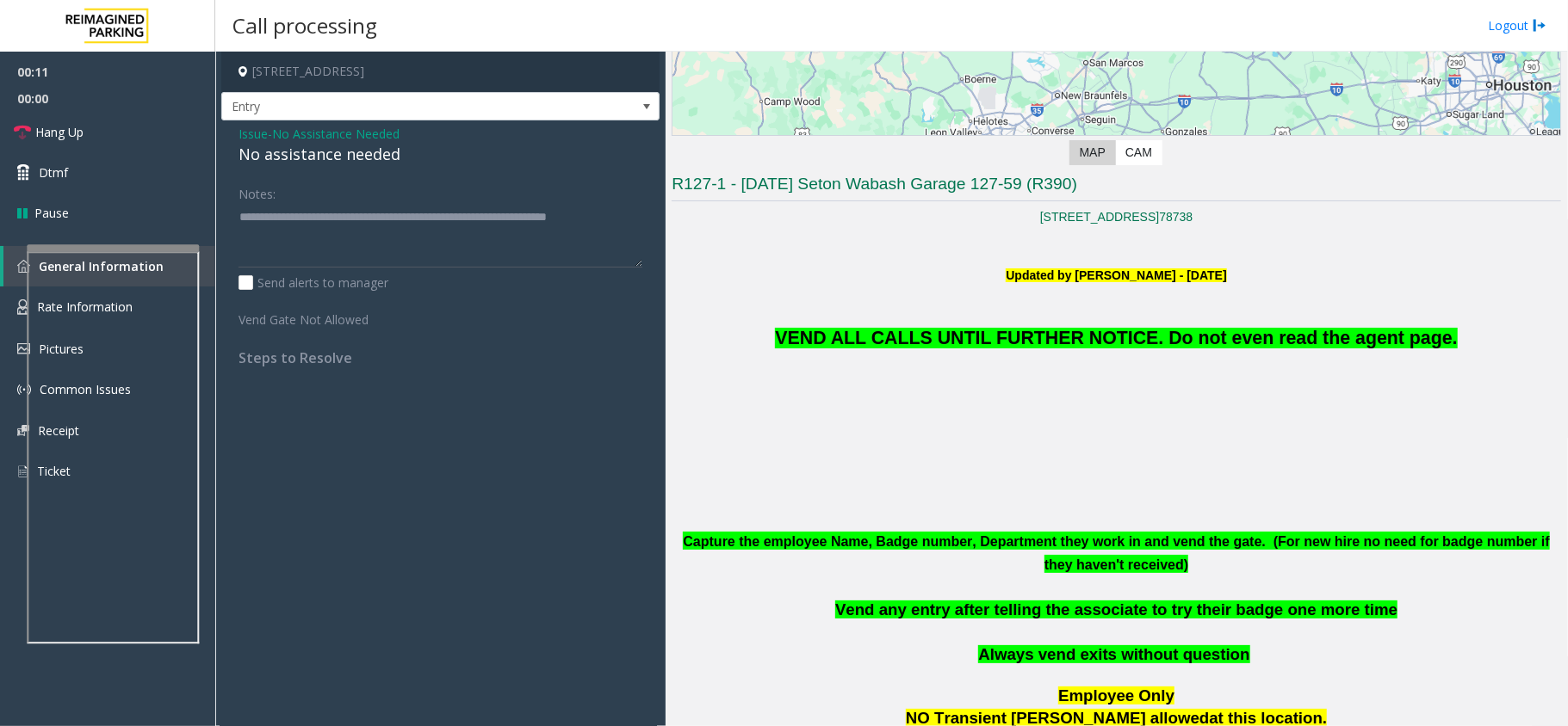
click at [325, 149] on div "No assistance needed" at bounding box center [440, 155] width 404 height 23
copy div "No assistance needed"
drag, startPoint x: 317, startPoint y: 233, endPoint x: 207, endPoint y: 193, distance: 117.0
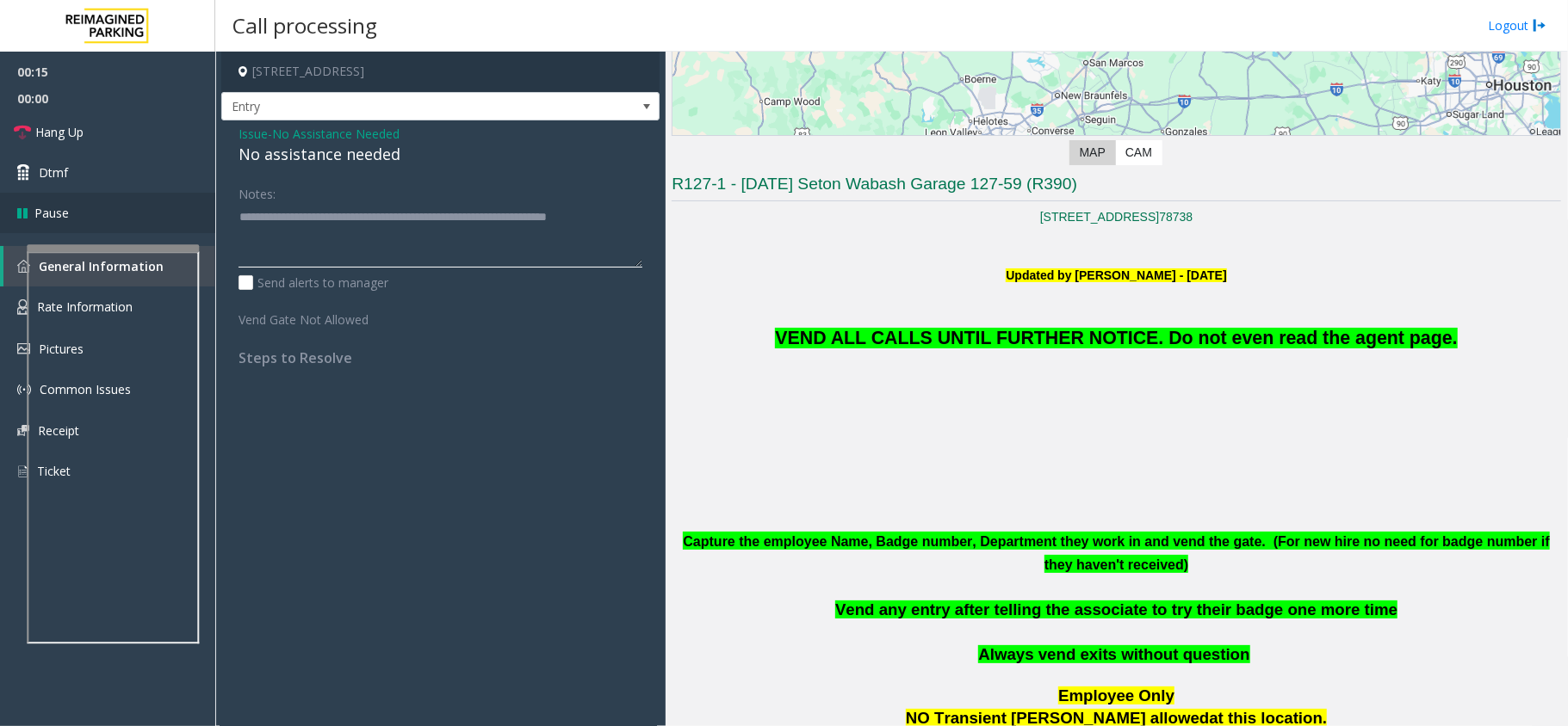
click at [207, 193] on app-root "00:15 00:00 Hang Up Dtmf Pause General Information Rate Information Pictures Co…" at bounding box center [784, 363] width 1568 height 726
paste textarea
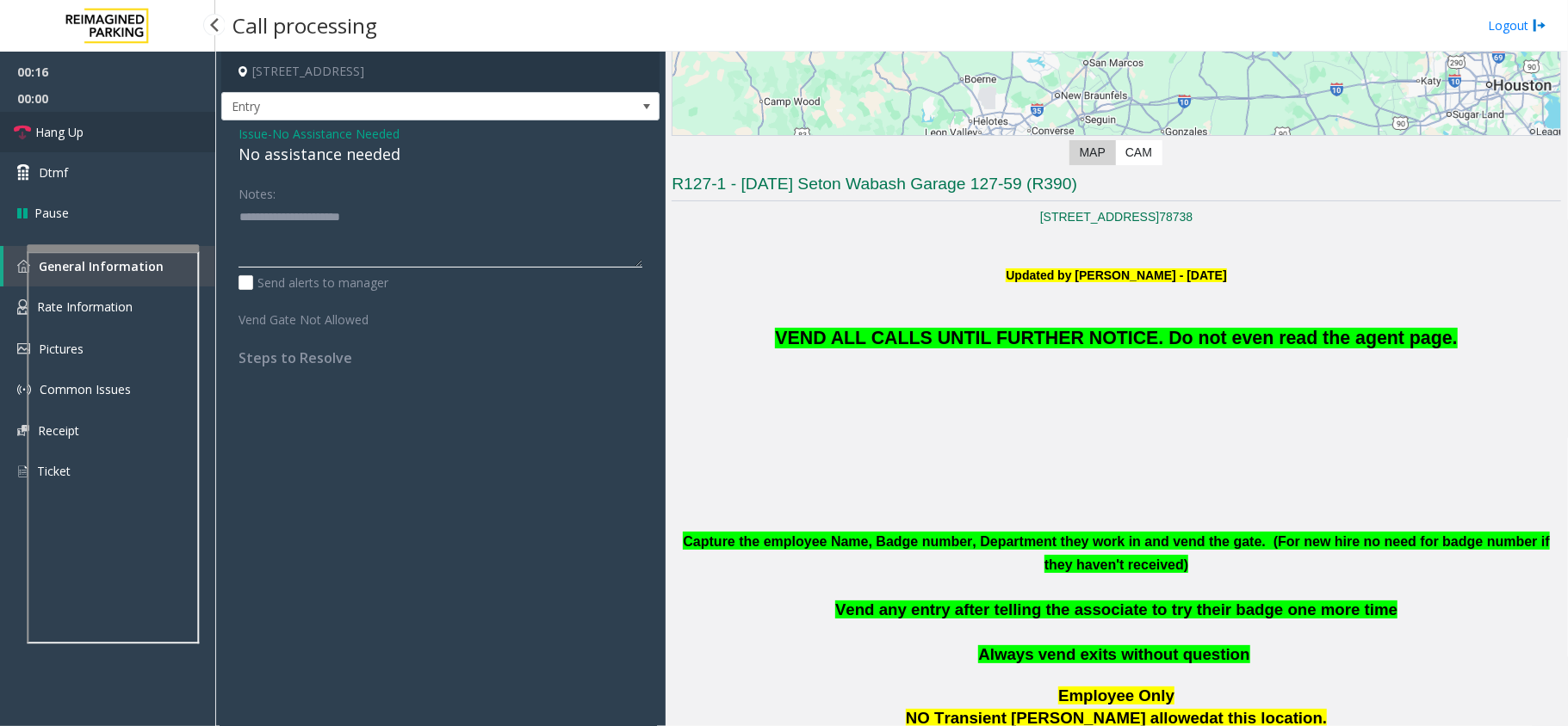
type textarea "**********"
click at [141, 149] on link "Hang Up" at bounding box center [107, 132] width 215 height 40
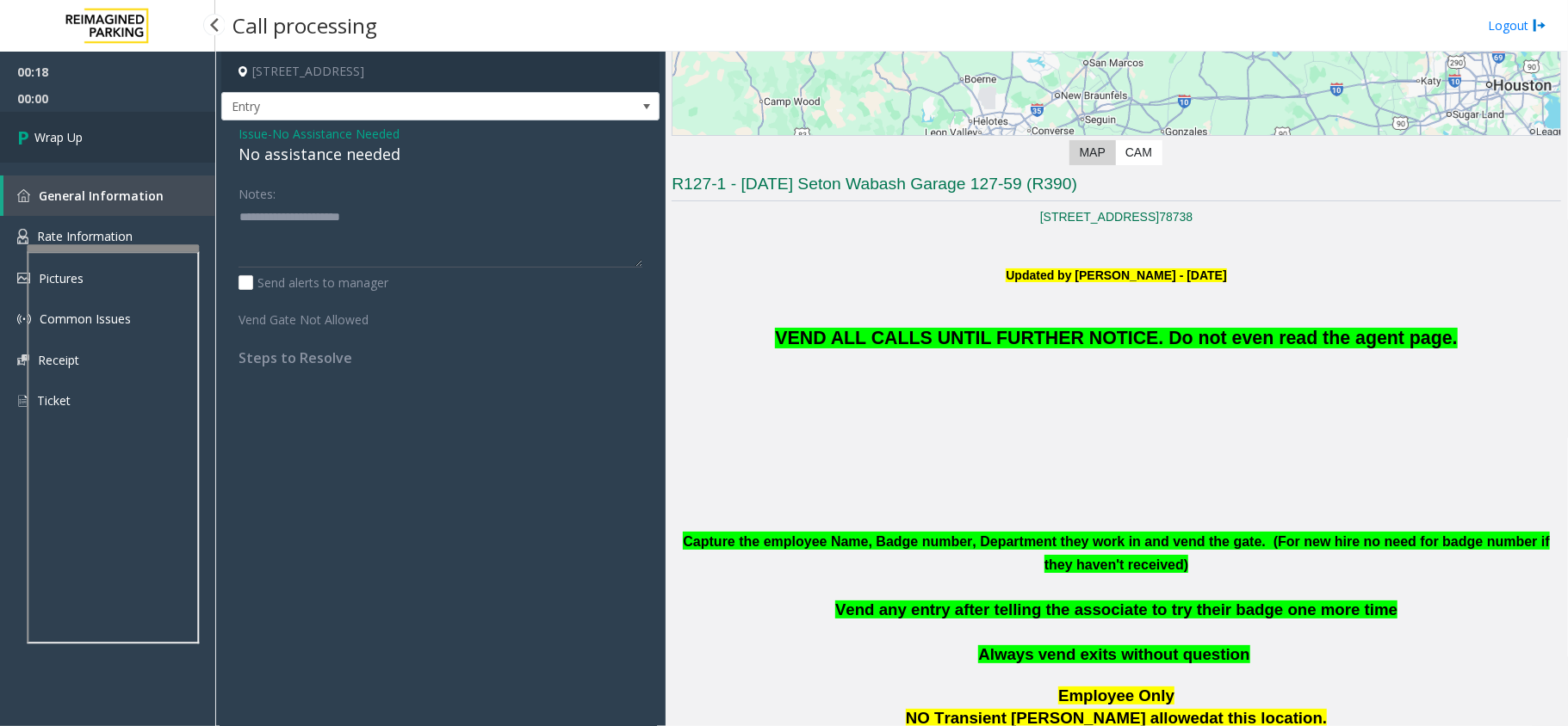
click at [141, 149] on link "Wrap Up" at bounding box center [107, 137] width 215 height 51
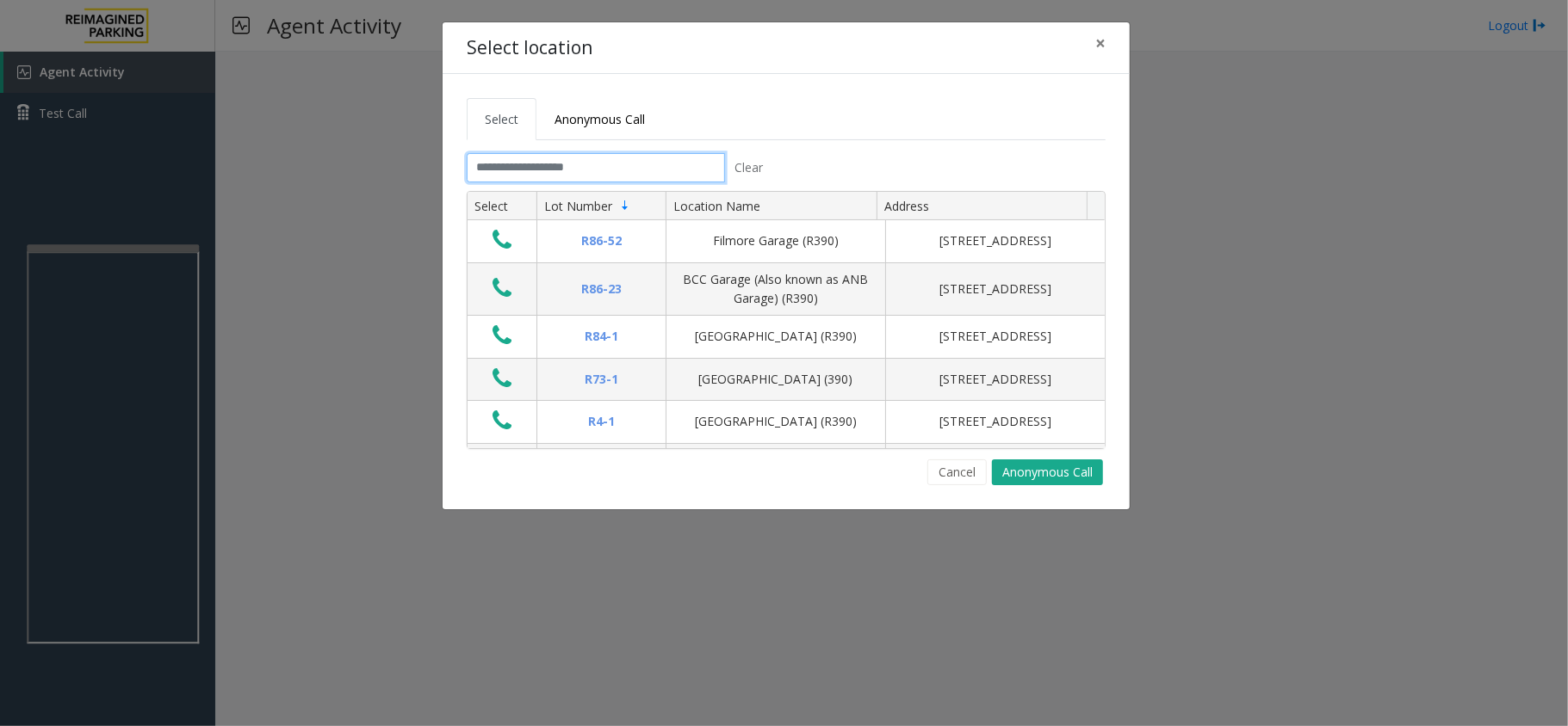
click at [558, 172] on input "text" at bounding box center [596, 167] width 258 height 29
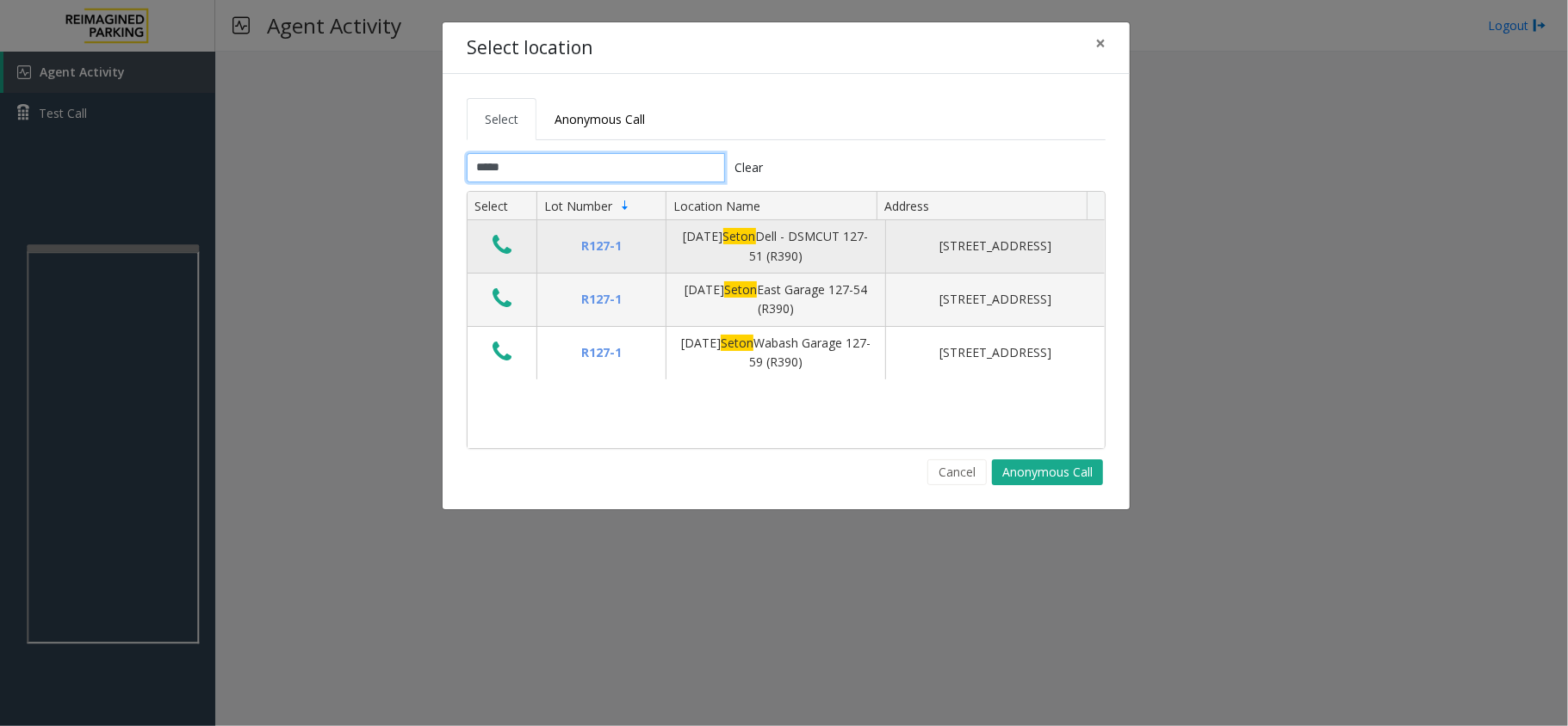
type input "*****"
click at [495, 245] on icon "Data table" at bounding box center [502, 245] width 19 height 24
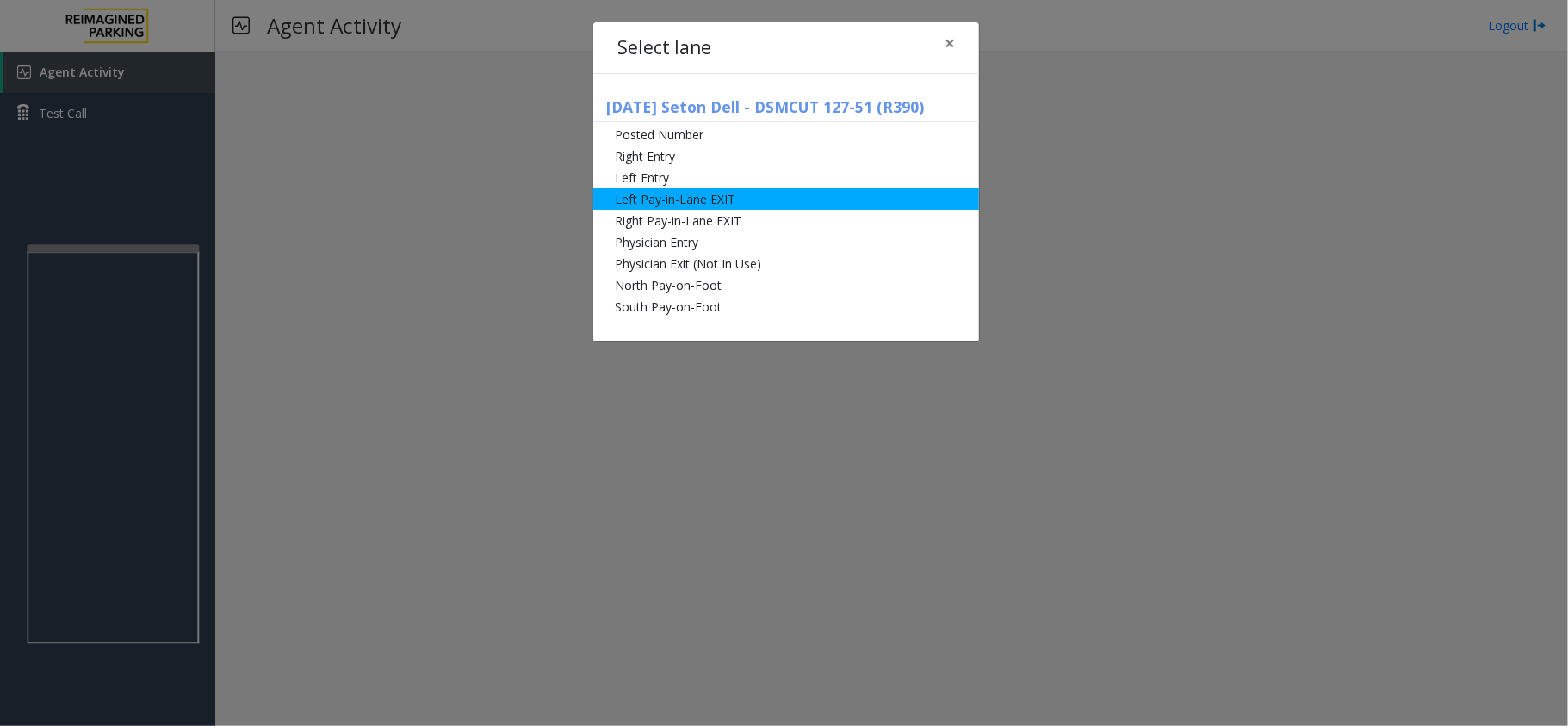
click at [720, 208] on li "Left Pay-in-Lane EXIT" at bounding box center [785, 199] width 386 height 21
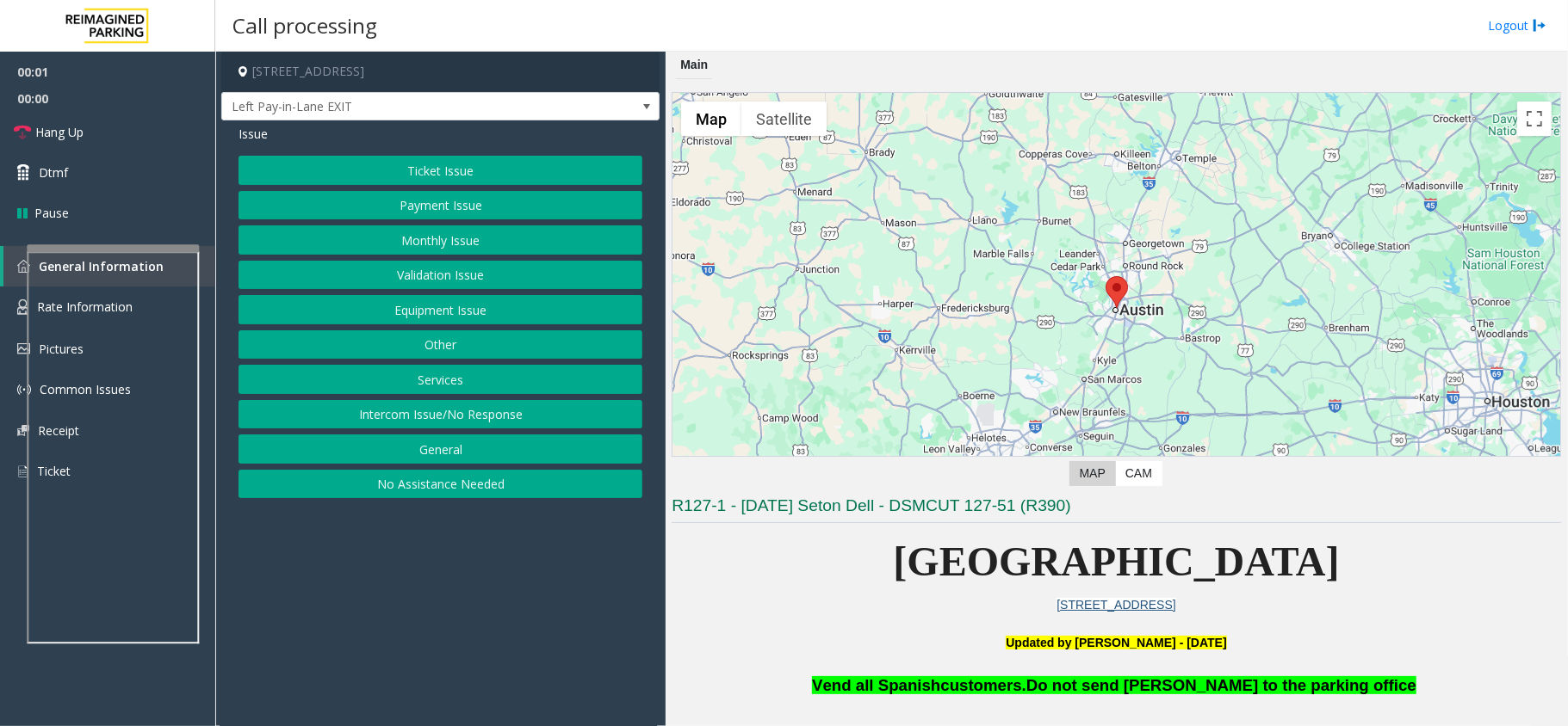
click at [450, 383] on button "Services" at bounding box center [440, 379] width 404 height 29
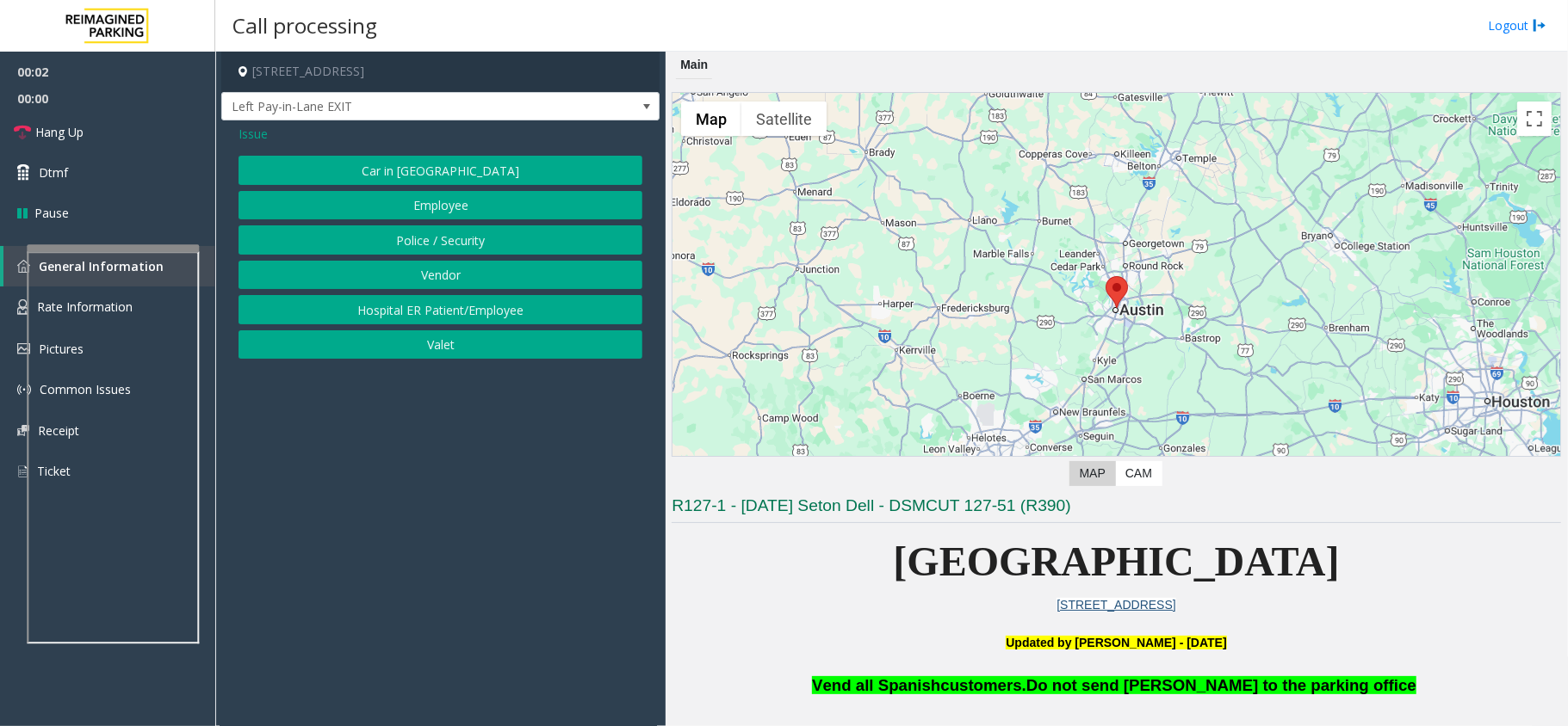
click at [466, 241] on button "Police / Security" at bounding box center [440, 240] width 404 height 29
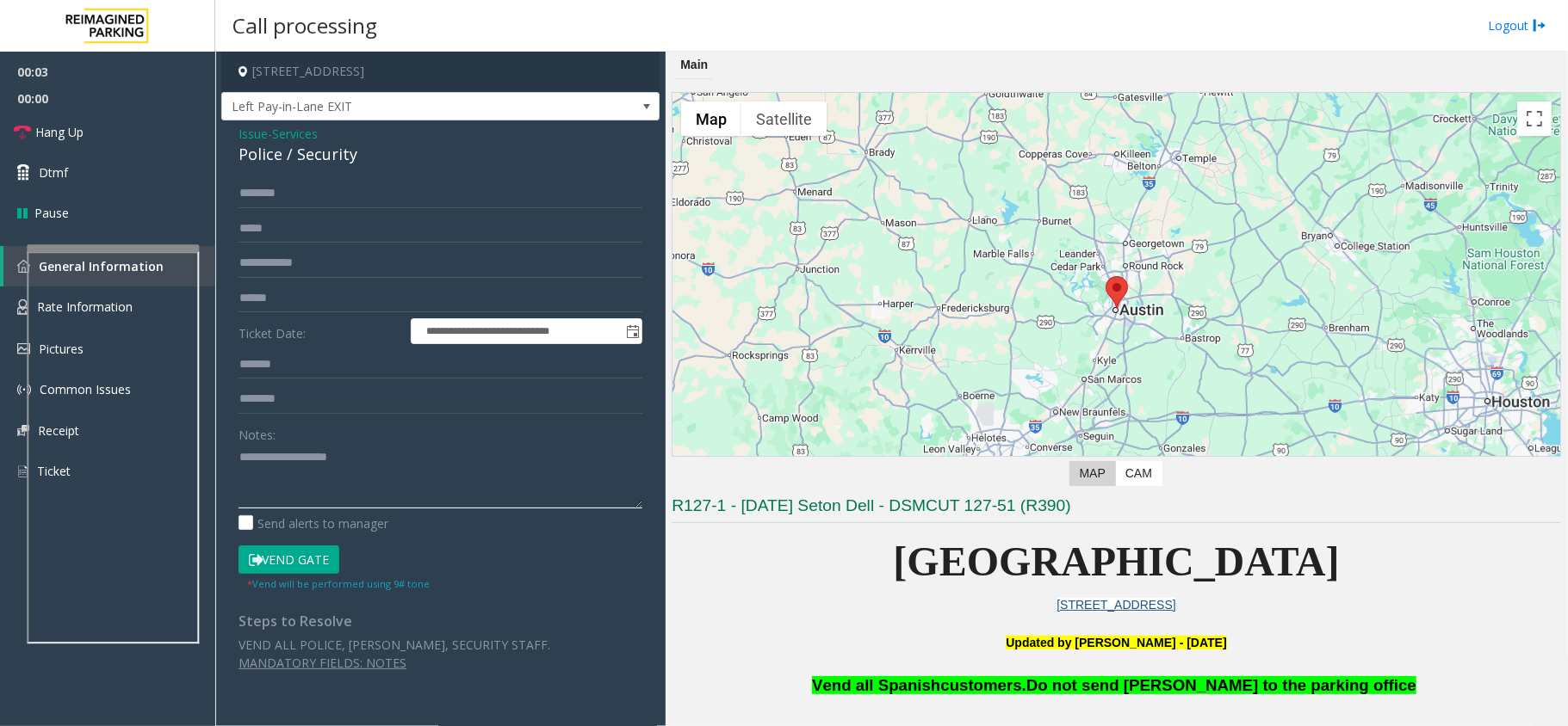
click at [310, 461] on textarea at bounding box center [440, 476] width 404 height 64
click at [265, 150] on div "Police / Security" at bounding box center [440, 155] width 404 height 23
copy div "Police"
drag, startPoint x: 334, startPoint y: 449, endPoint x: 334, endPoint y: 459, distance: 10.0
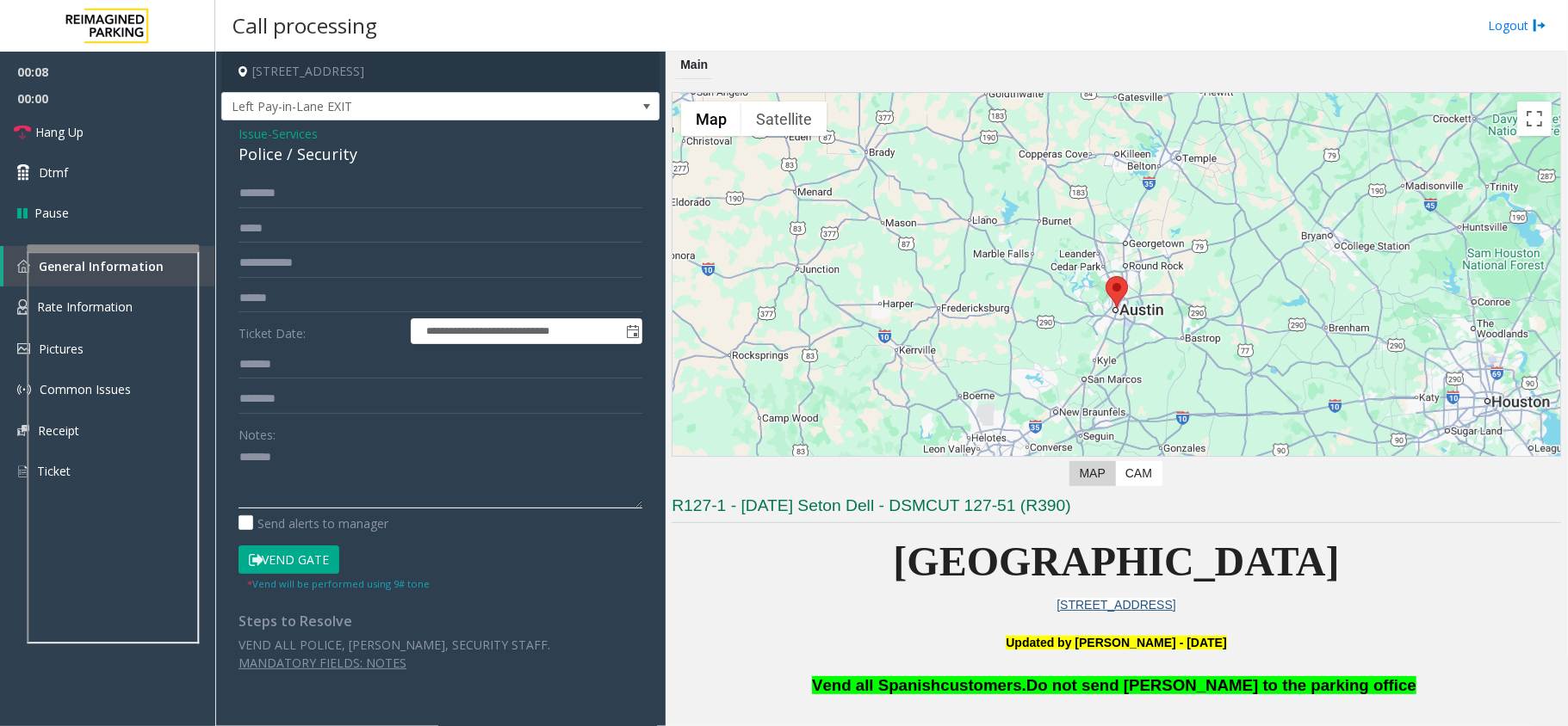
click at [334, 459] on textarea at bounding box center [440, 476] width 404 height 64
paste textarea "*******"
type textarea "**********"
click at [349, 198] on input "text" at bounding box center [440, 193] width 404 height 29
click at [341, 277] on input "text" at bounding box center [440, 262] width 404 height 29
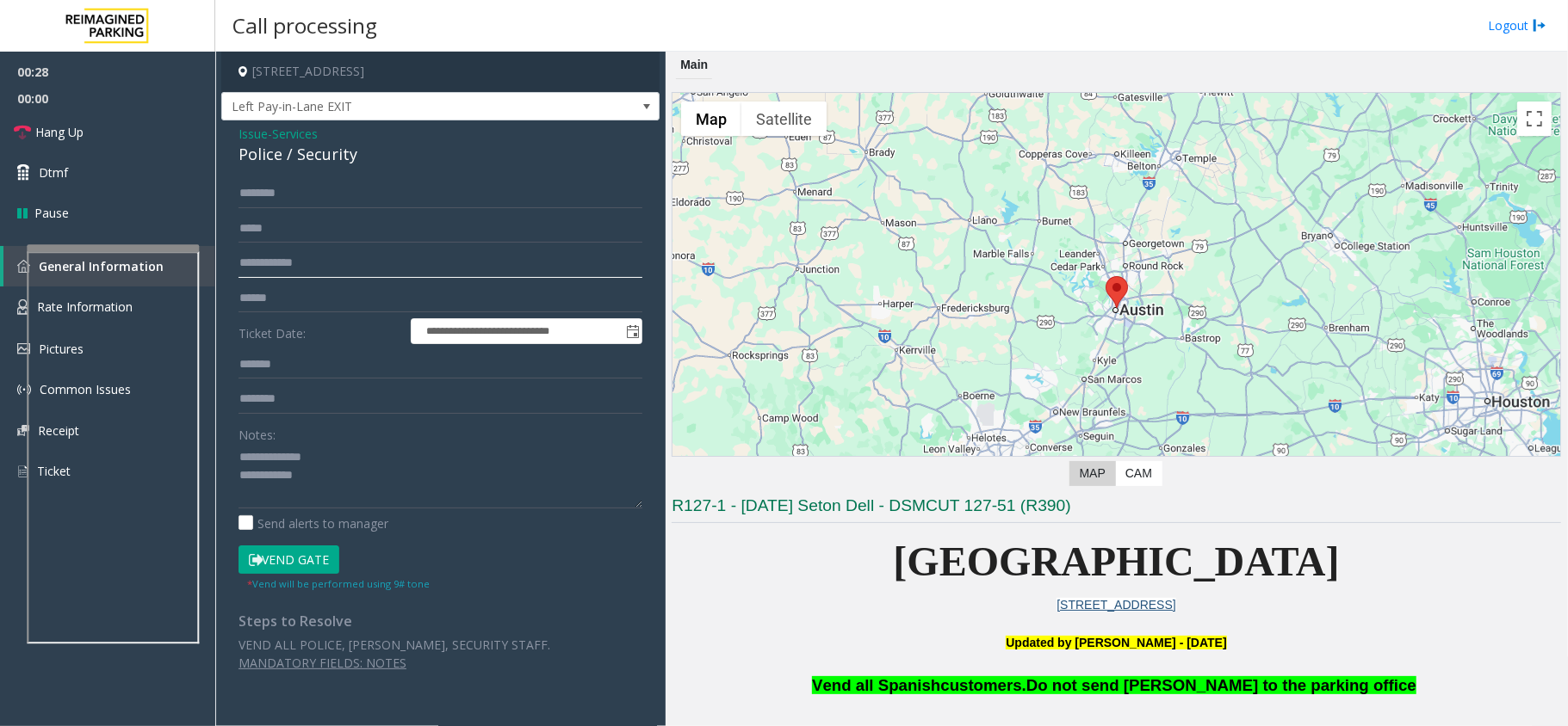
click at [360, 270] on input "text" at bounding box center [440, 262] width 404 height 29
type input "****"
click at [311, 196] on input "text" at bounding box center [440, 193] width 404 height 29
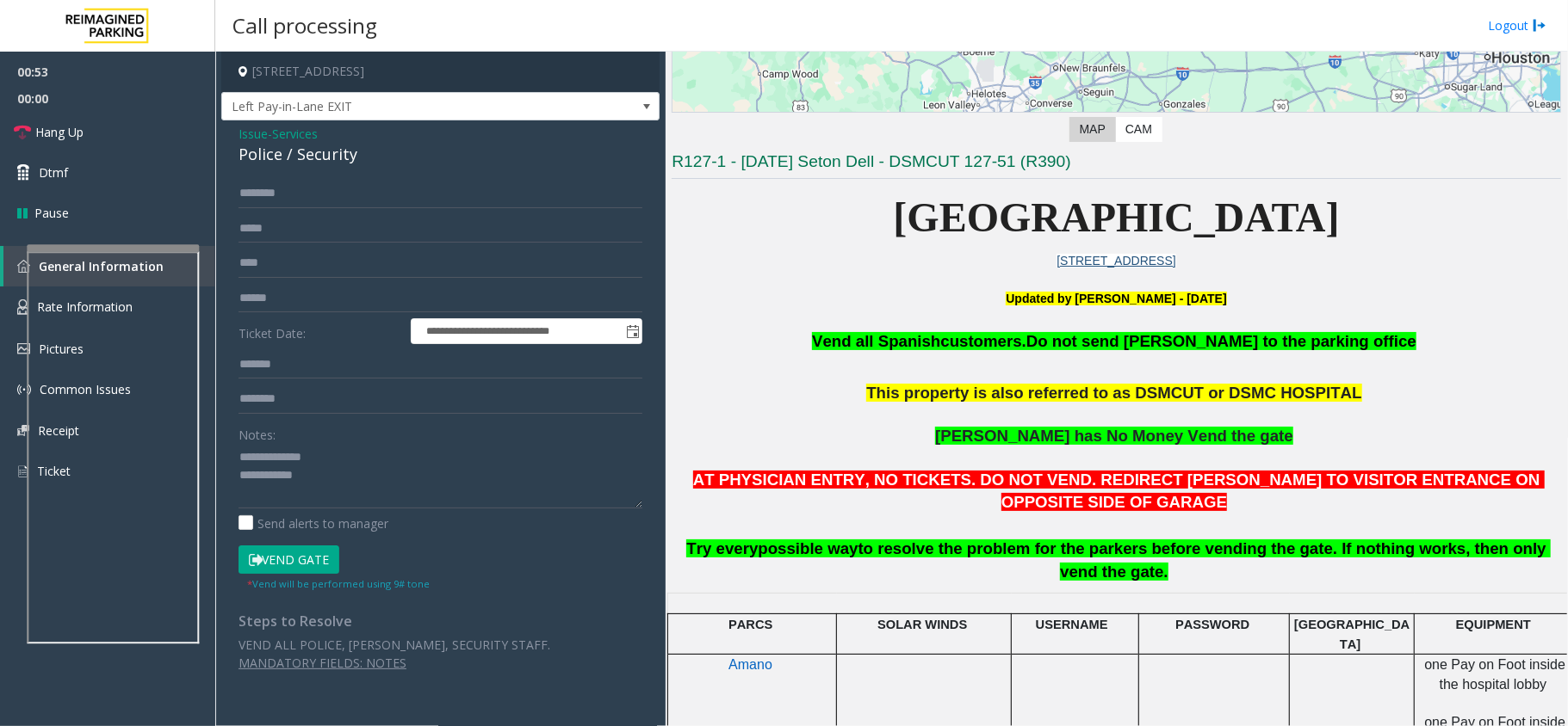
click at [297, 559] on button "Vend Gate" at bounding box center [288, 559] width 101 height 29
click at [394, 486] on textarea at bounding box center [440, 476] width 404 height 64
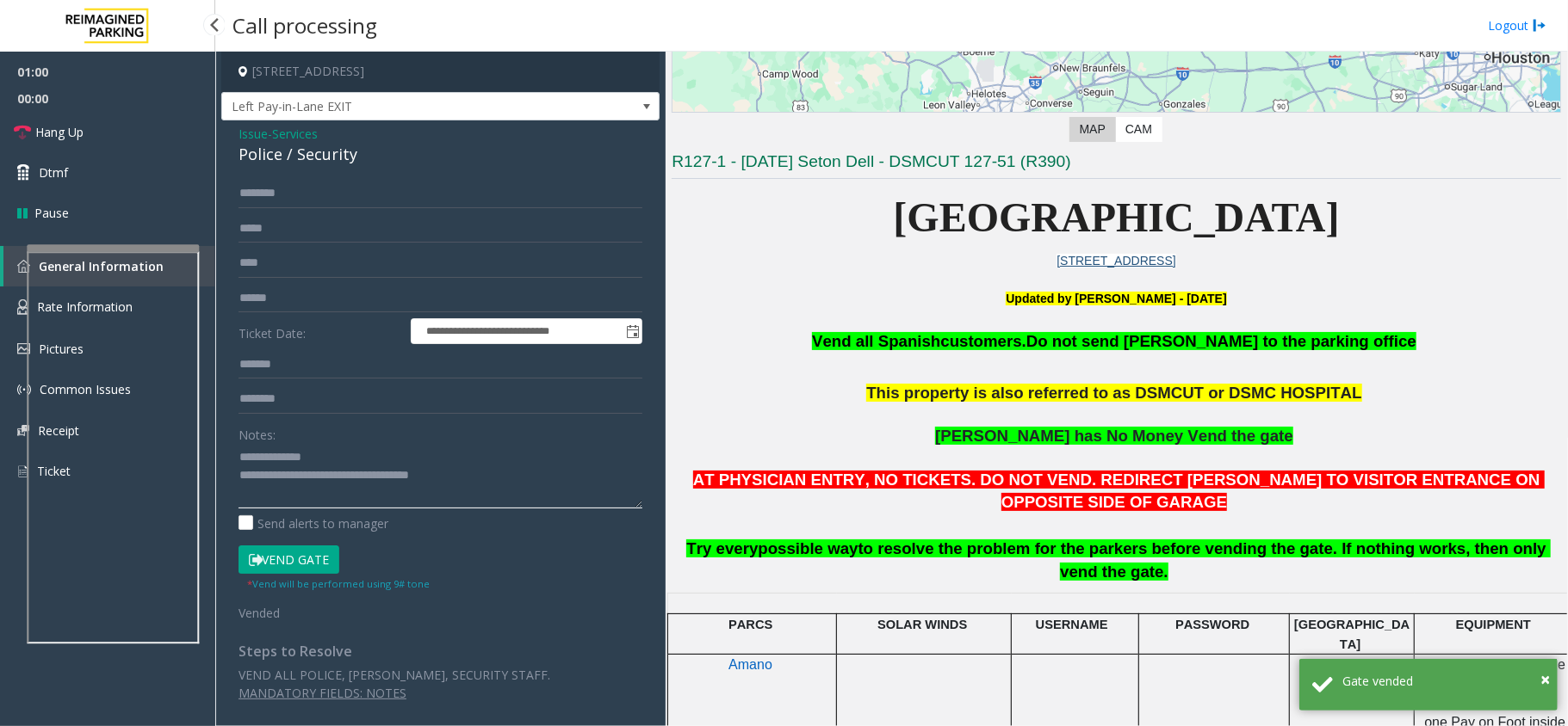
type textarea "**********"
click at [90, 107] on span "00:00" at bounding box center [107, 98] width 215 height 26
click at [98, 128] on link "Hang Up" at bounding box center [107, 132] width 215 height 40
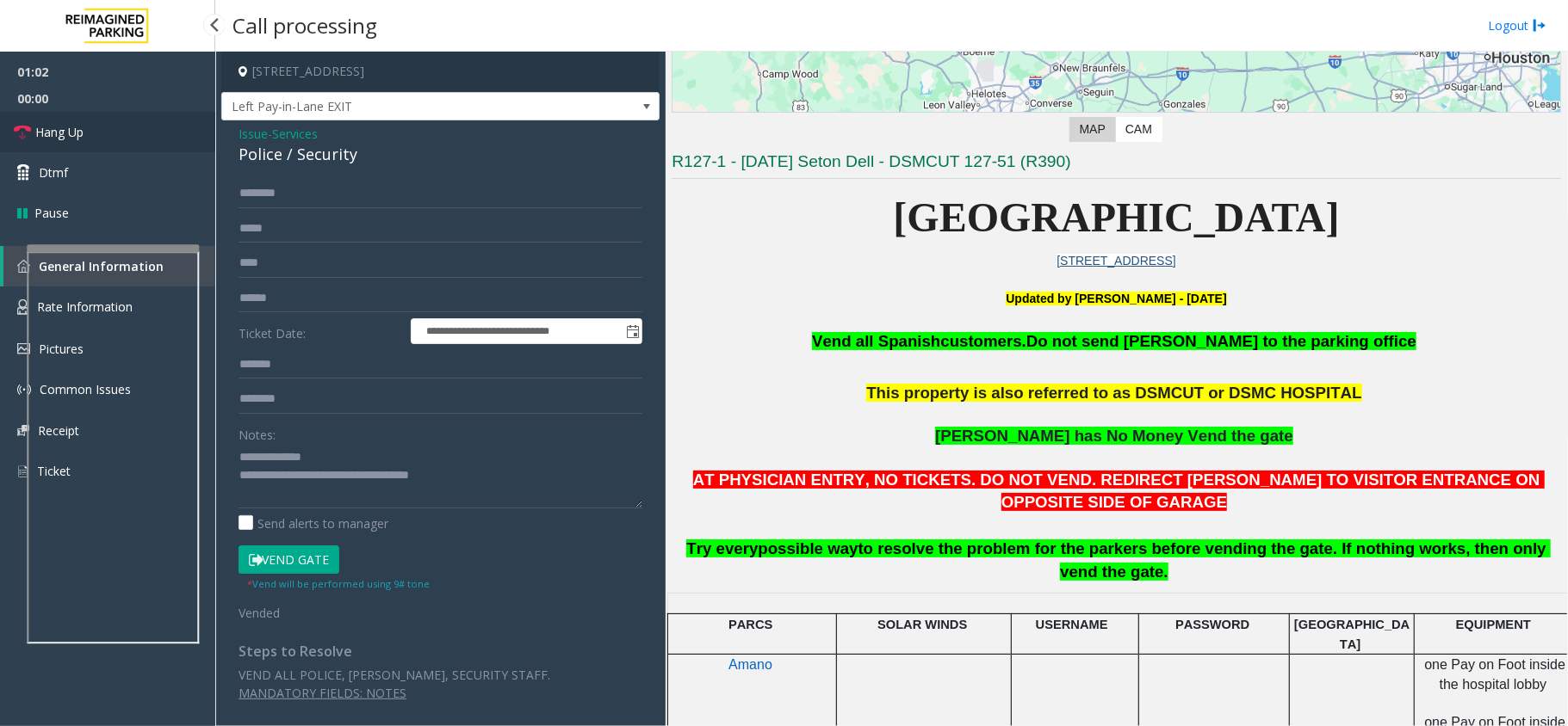
click at [98, 128] on link "Hang Up" at bounding box center [107, 132] width 215 height 40
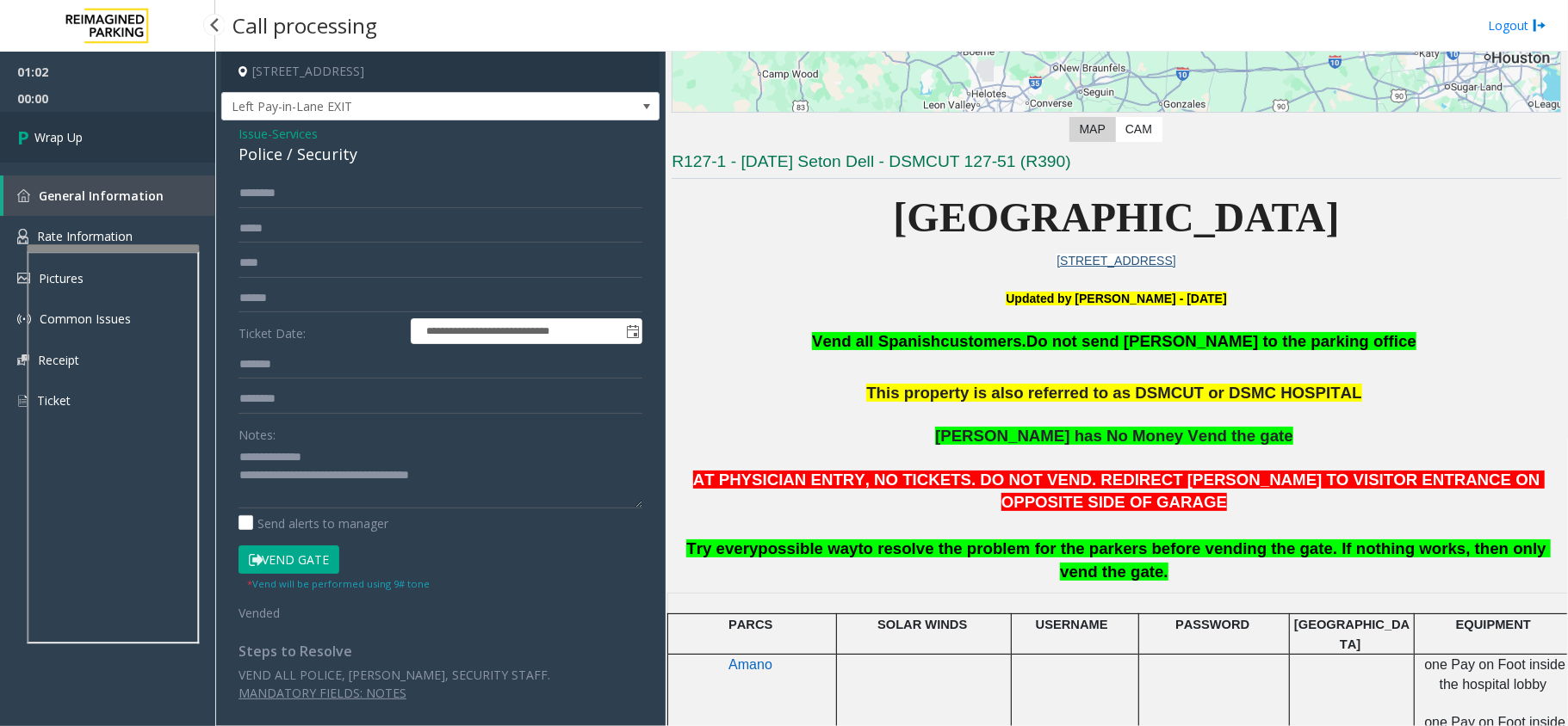
click at [98, 128] on link "Wrap Up" at bounding box center [107, 137] width 215 height 51
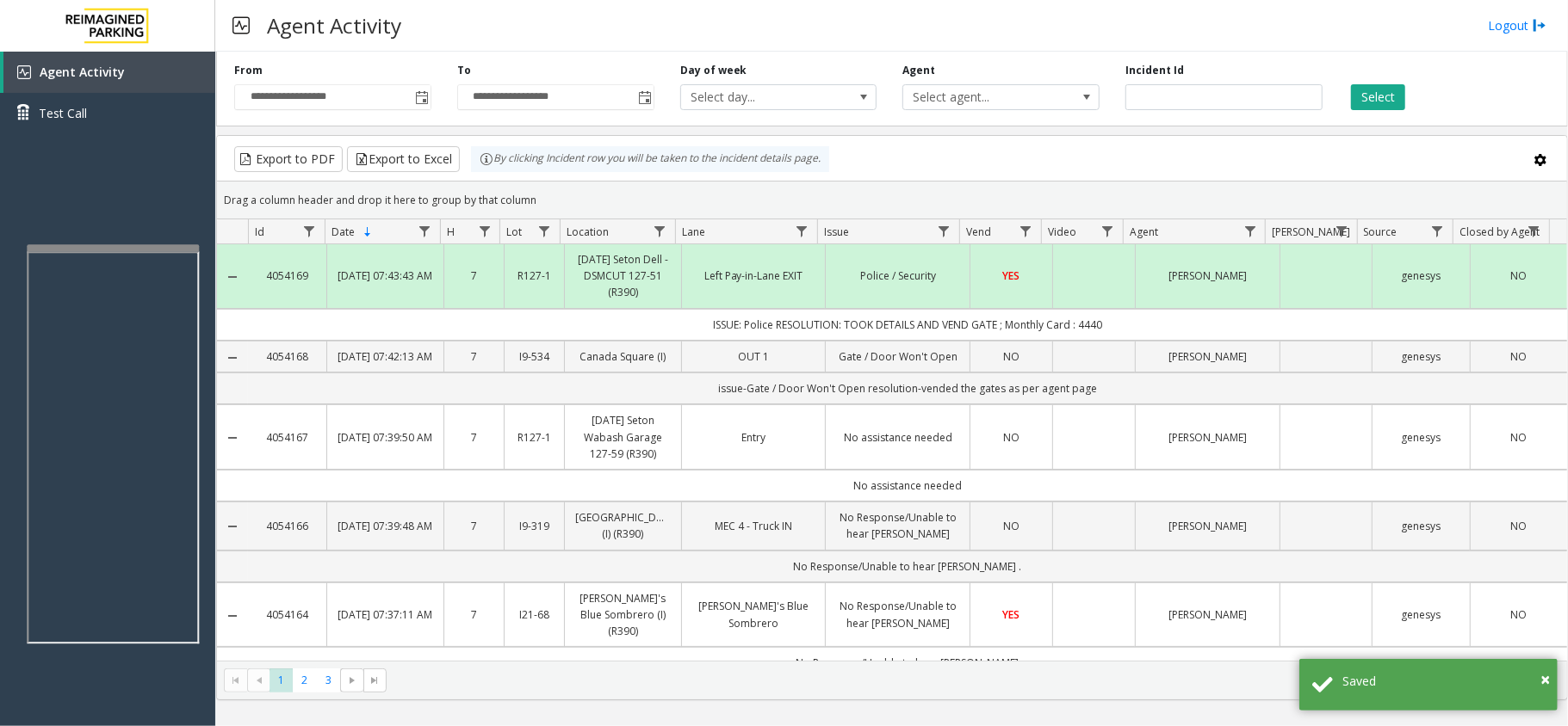
drag, startPoint x: 1109, startPoint y: 323, endPoint x: 651, endPoint y: 315, distance: 458.1
click at [651, 315] on td "ISSUE: Police RESOLUTION: TOOK DETAILS AND VEND GATE ; Monthly Card : 4440" at bounding box center [907, 325] width 1319 height 32
click at [663, 324] on td "ISSUE: Police RESOLUTION: TOOK DETAILS AND VEND GATE ; Monthly Card : 4440" at bounding box center [907, 325] width 1319 height 32
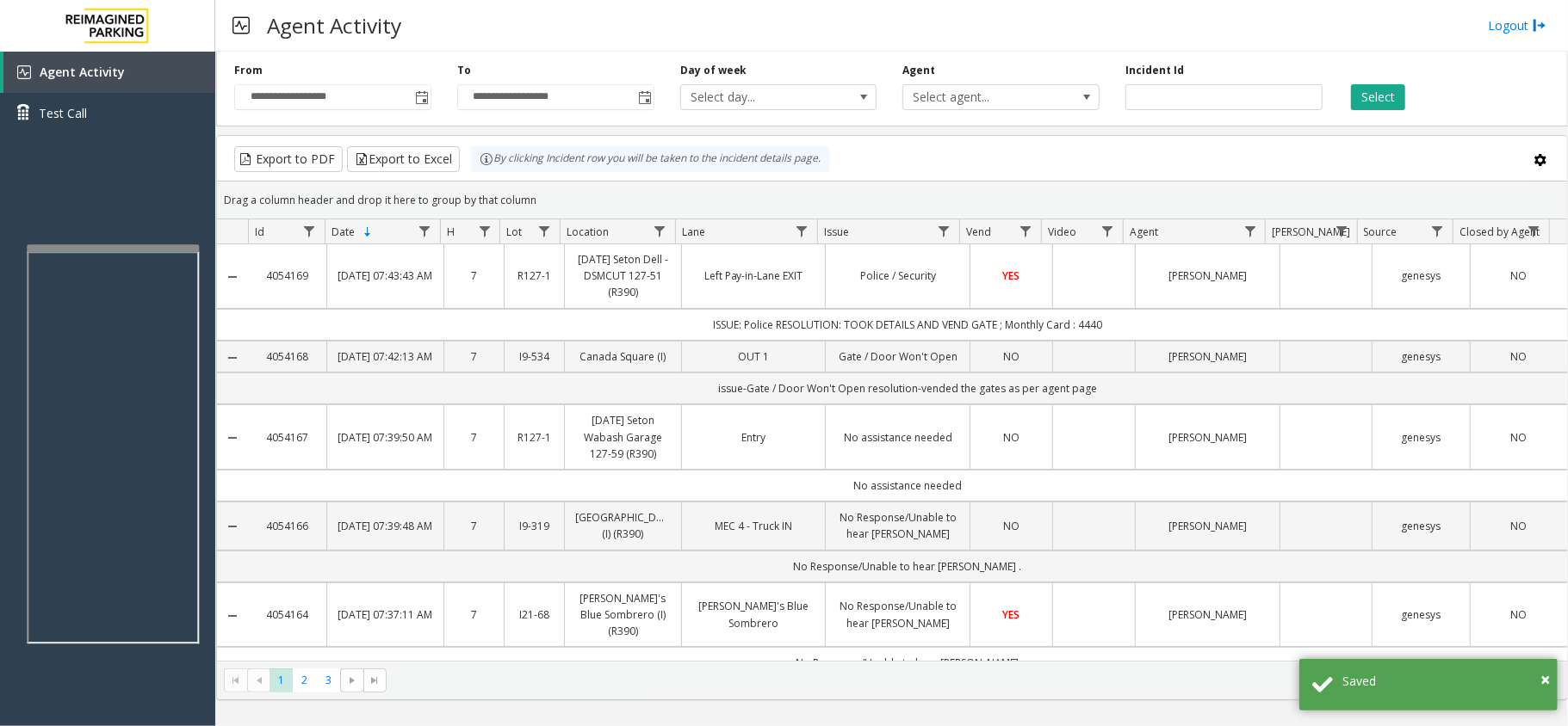
click at [972, 293] on td "YES" at bounding box center [1010, 276] width 83 height 64
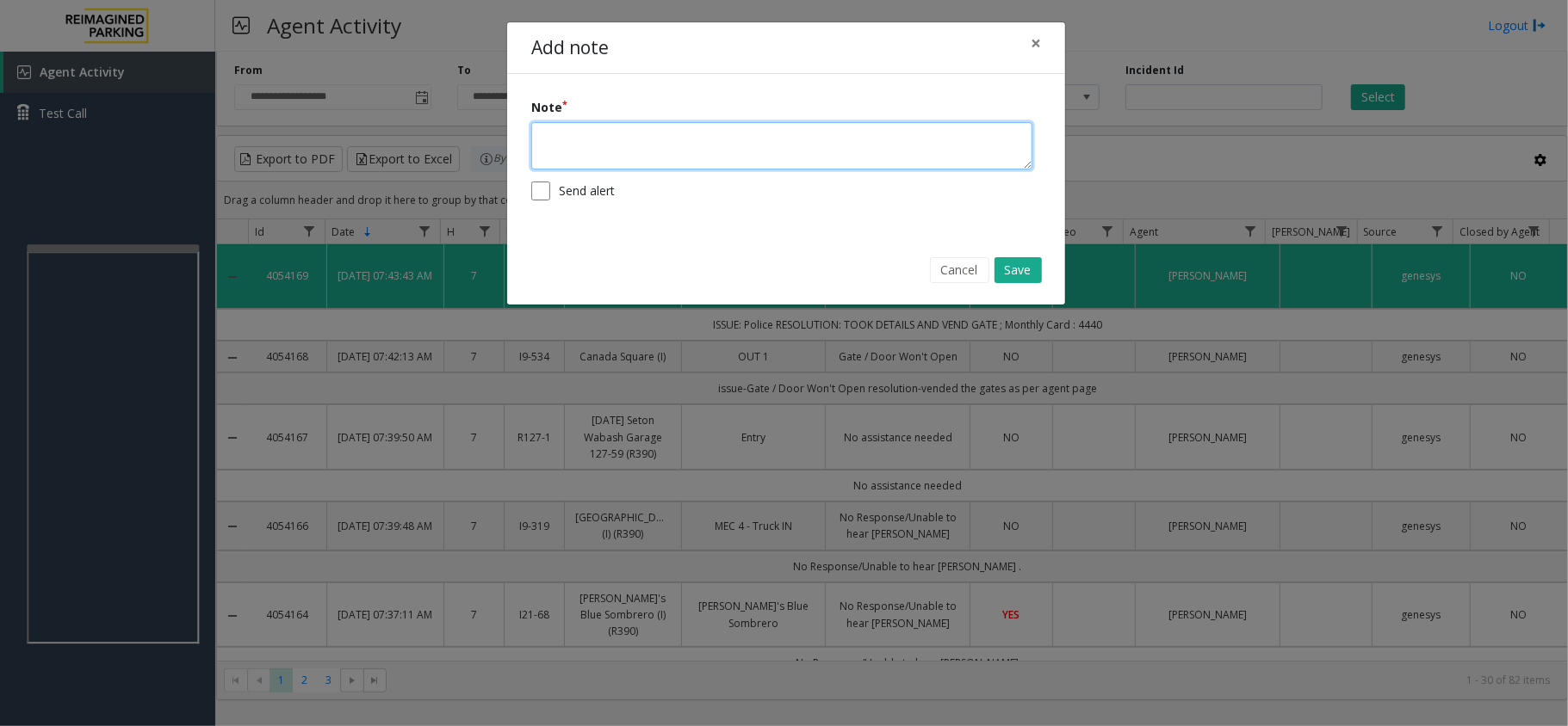
click at [875, 162] on textarea at bounding box center [782, 146] width 501 height 47
type textarea "**********"
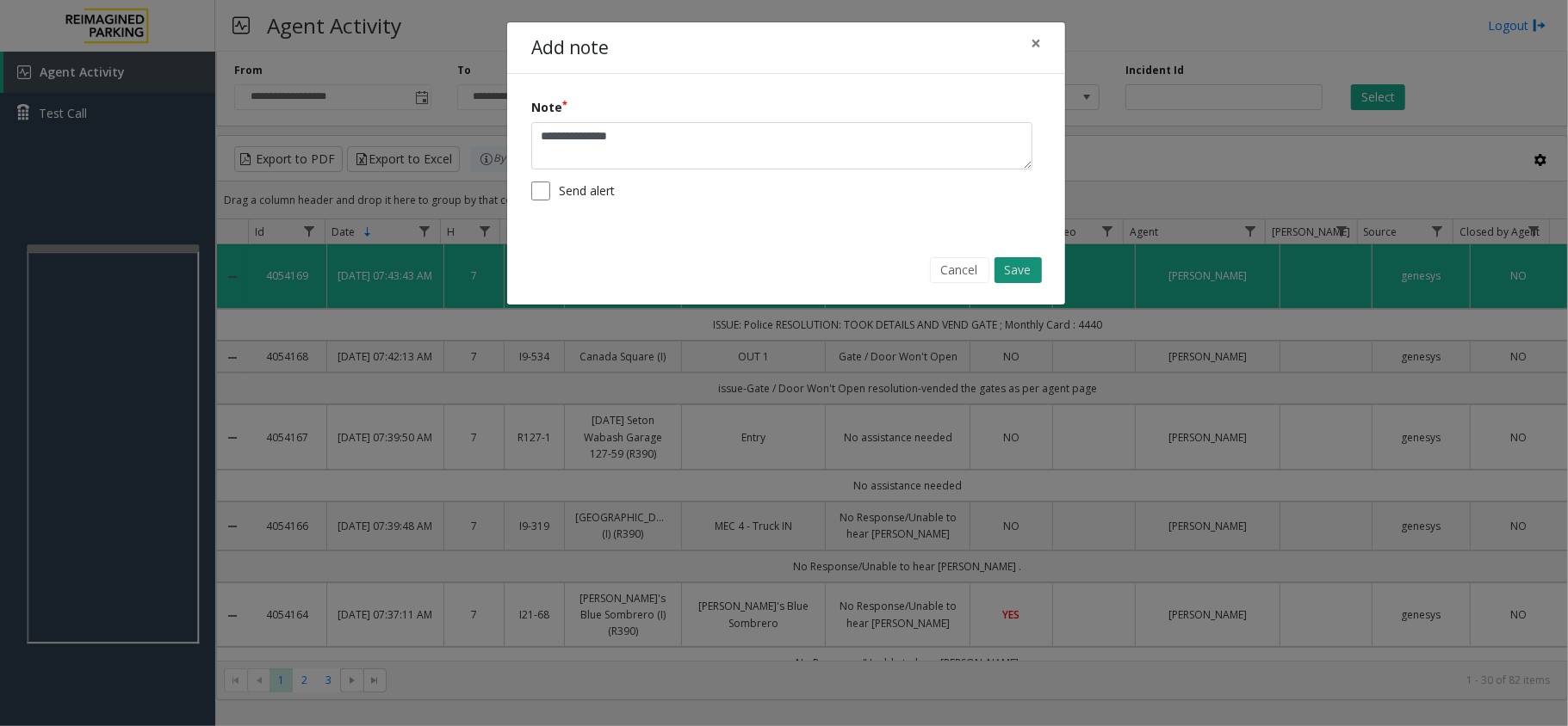
click at [1030, 269] on button "Save" at bounding box center [1018, 270] width 47 height 25
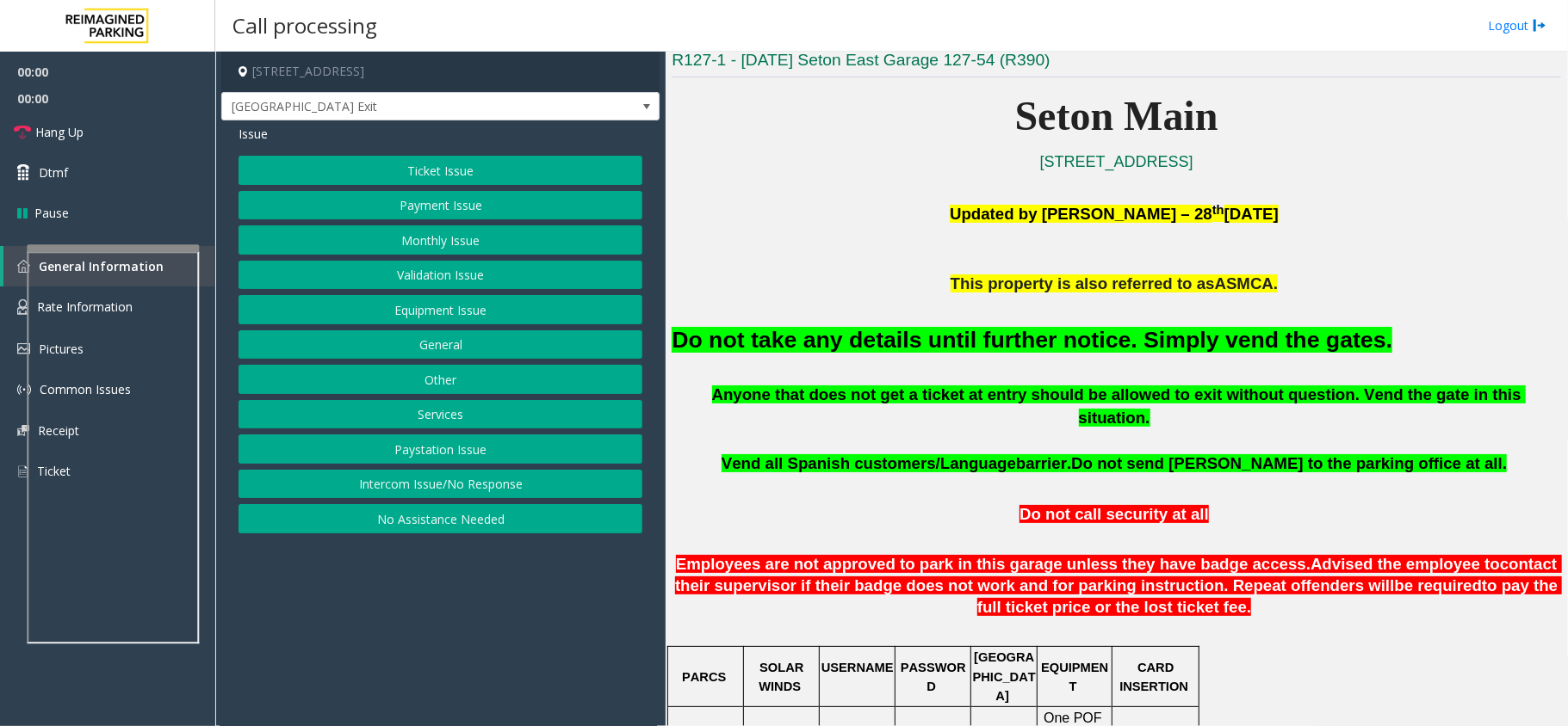
scroll to position [458, 0]
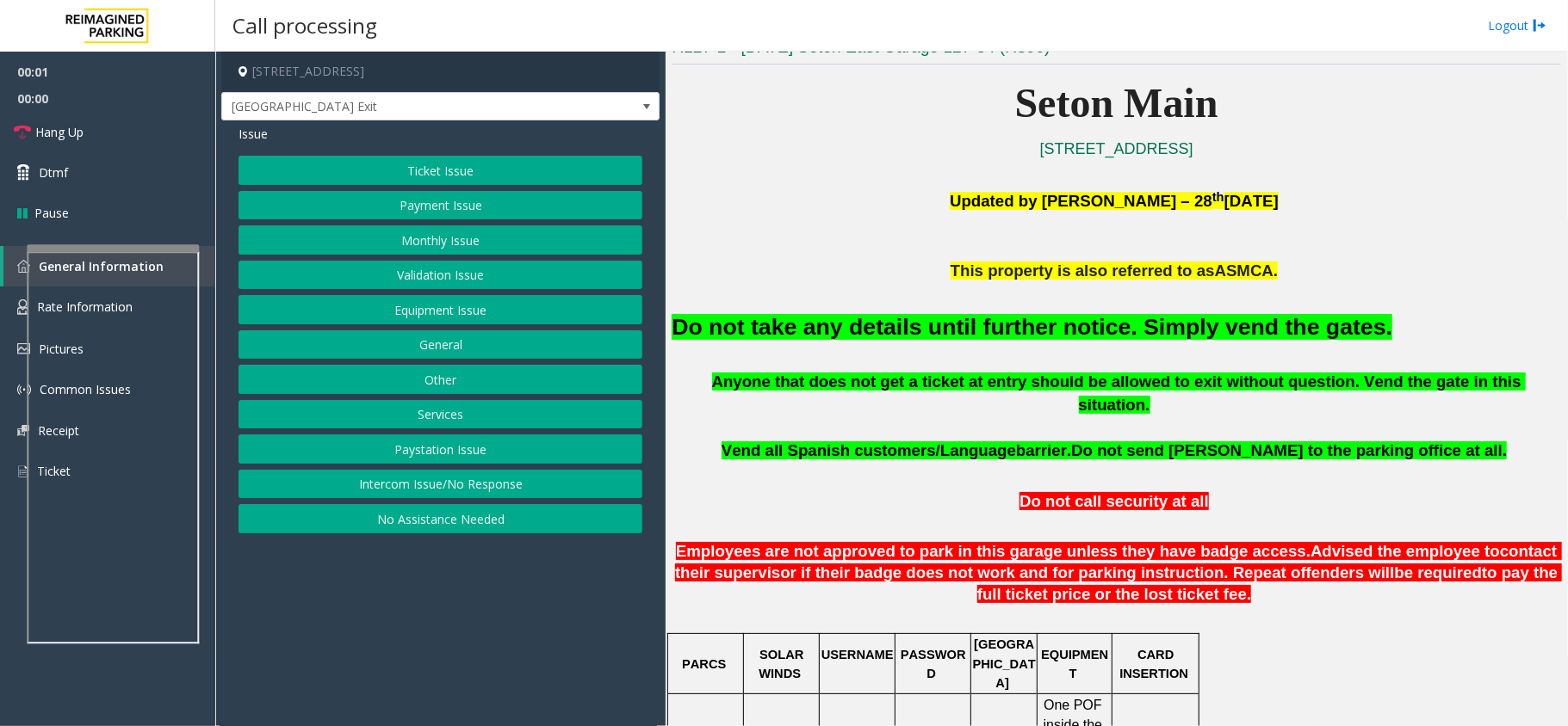
click at [1044, 332] on font "Do not take any details until further notice. Simply vend the gates." at bounding box center [1031, 327] width 720 height 25
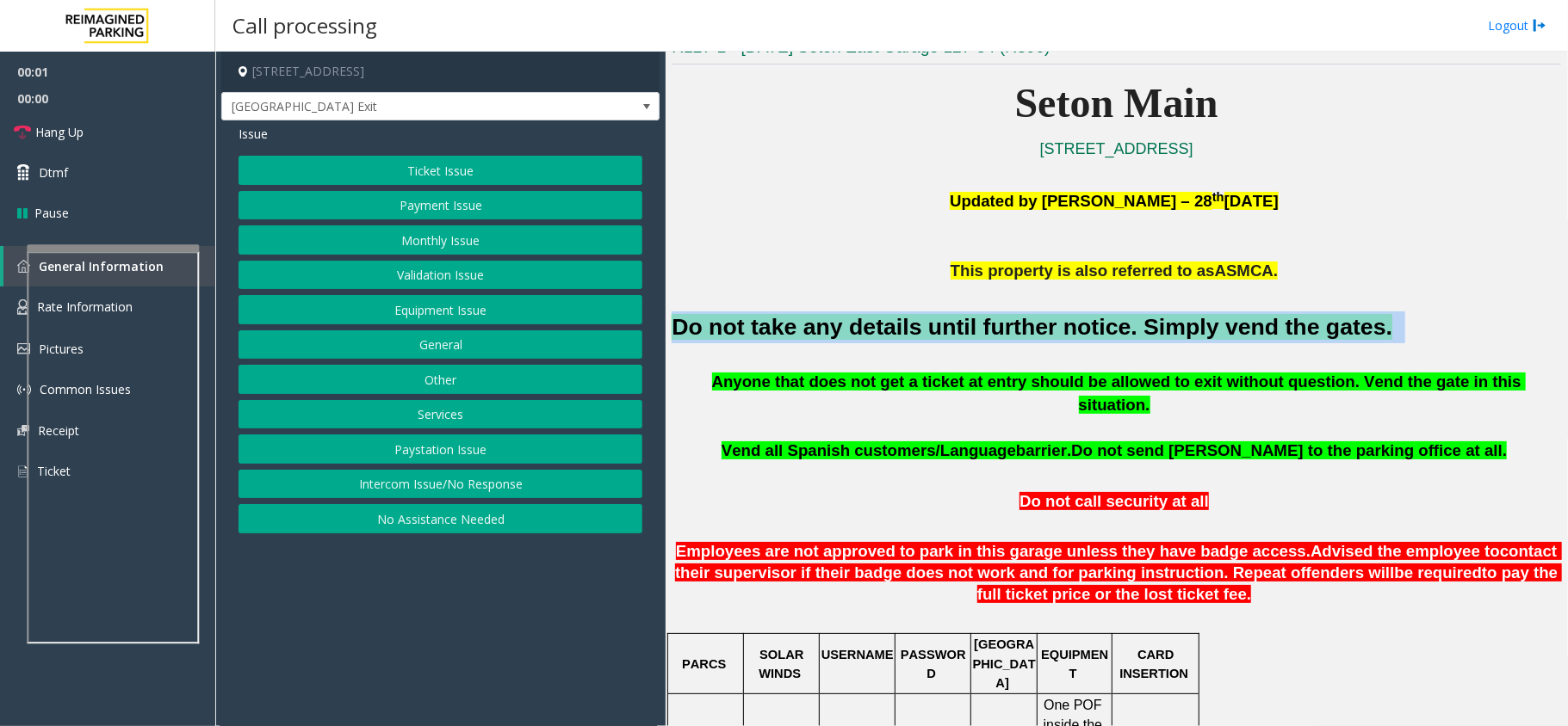
click at [1044, 332] on font "Do not take any details until further notice. Simply vend the gates." at bounding box center [1031, 327] width 720 height 25
copy h2 "Do not take any details until further notice. Simply vend the gates."
click at [455, 312] on button "Equipment Issue" at bounding box center [440, 309] width 404 height 29
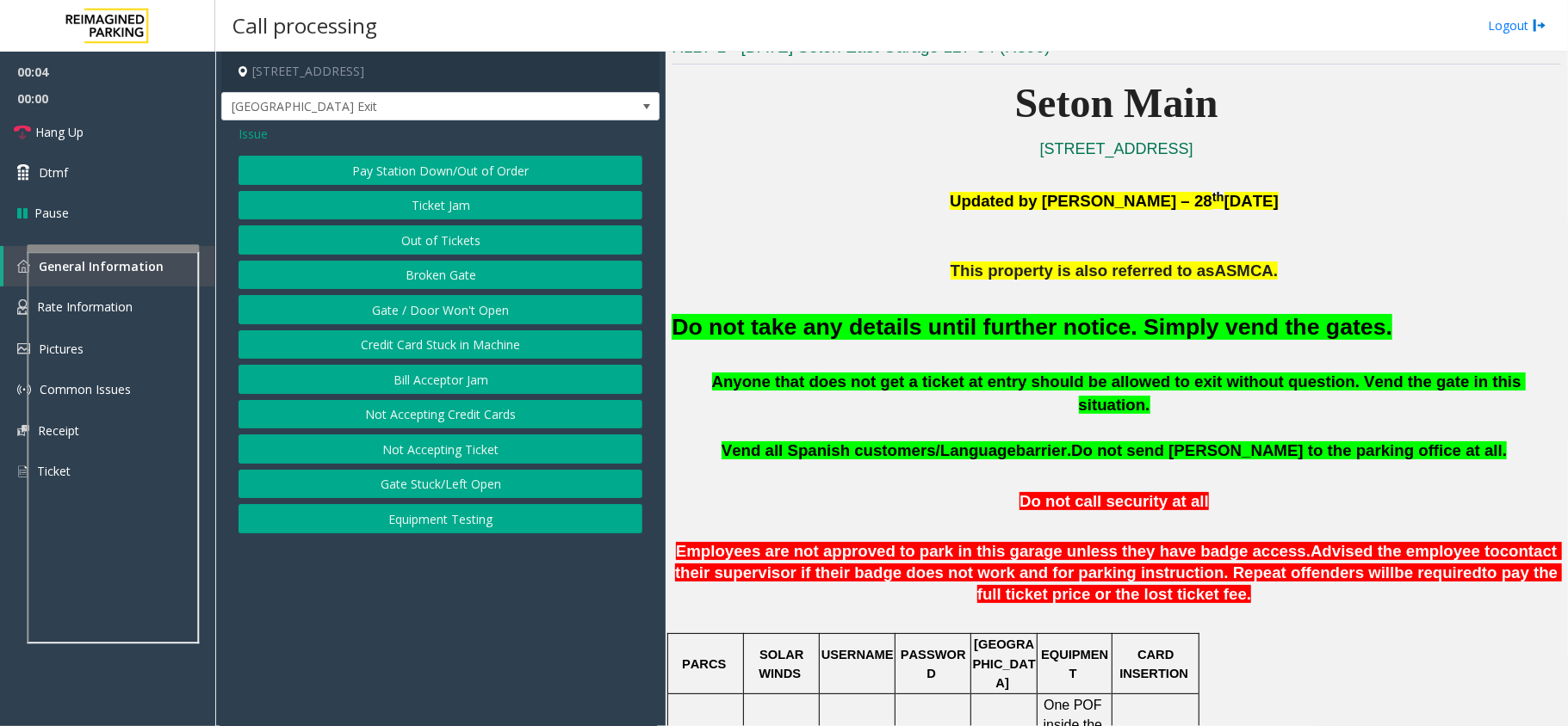
click at [270, 131] on div "Issue" at bounding box center [440, 133] width 404 height 18
click at [257, 129] on span "Issue" at bounding box center [252, 133] width 29 height 18
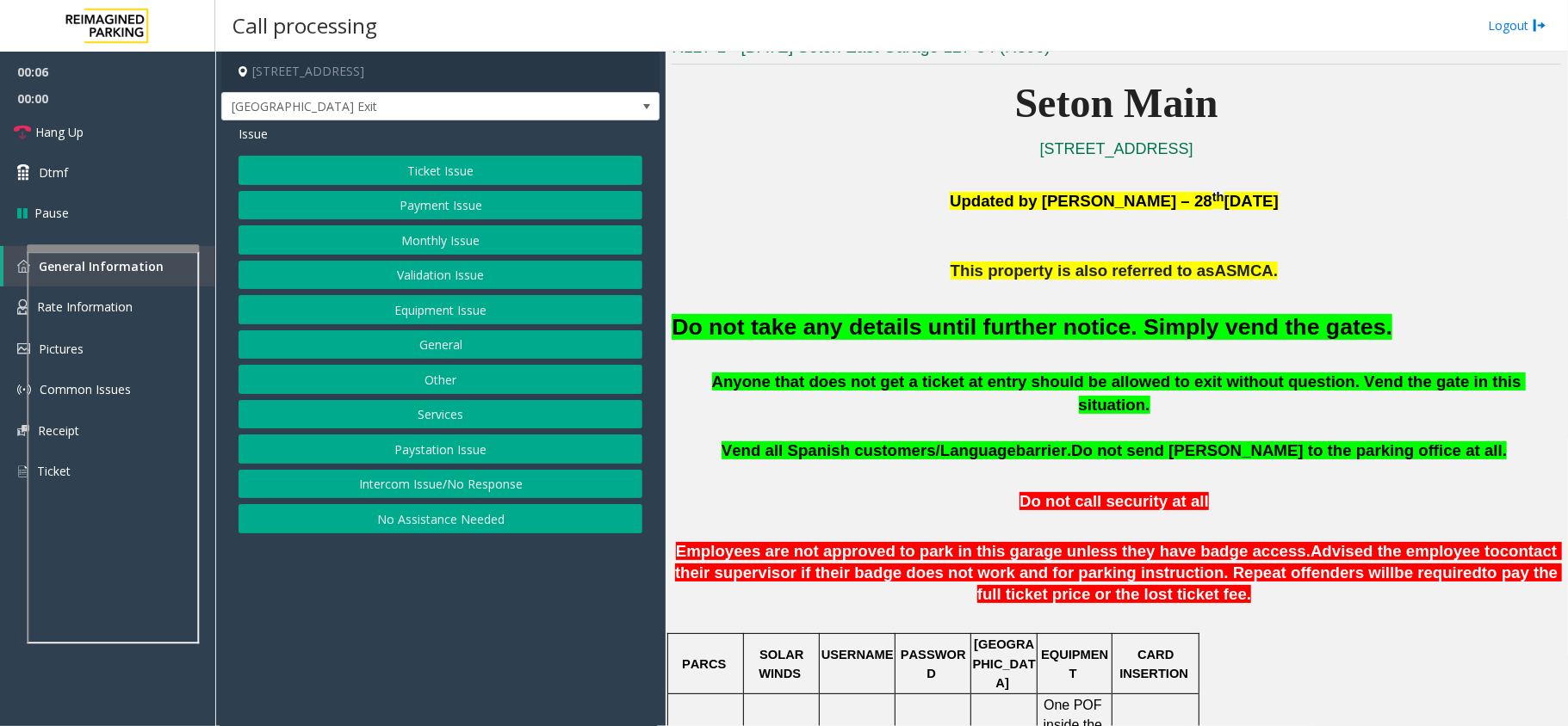
click at [455, 376] on button "Other" at bounding box center [440, 379] width 404 height 29
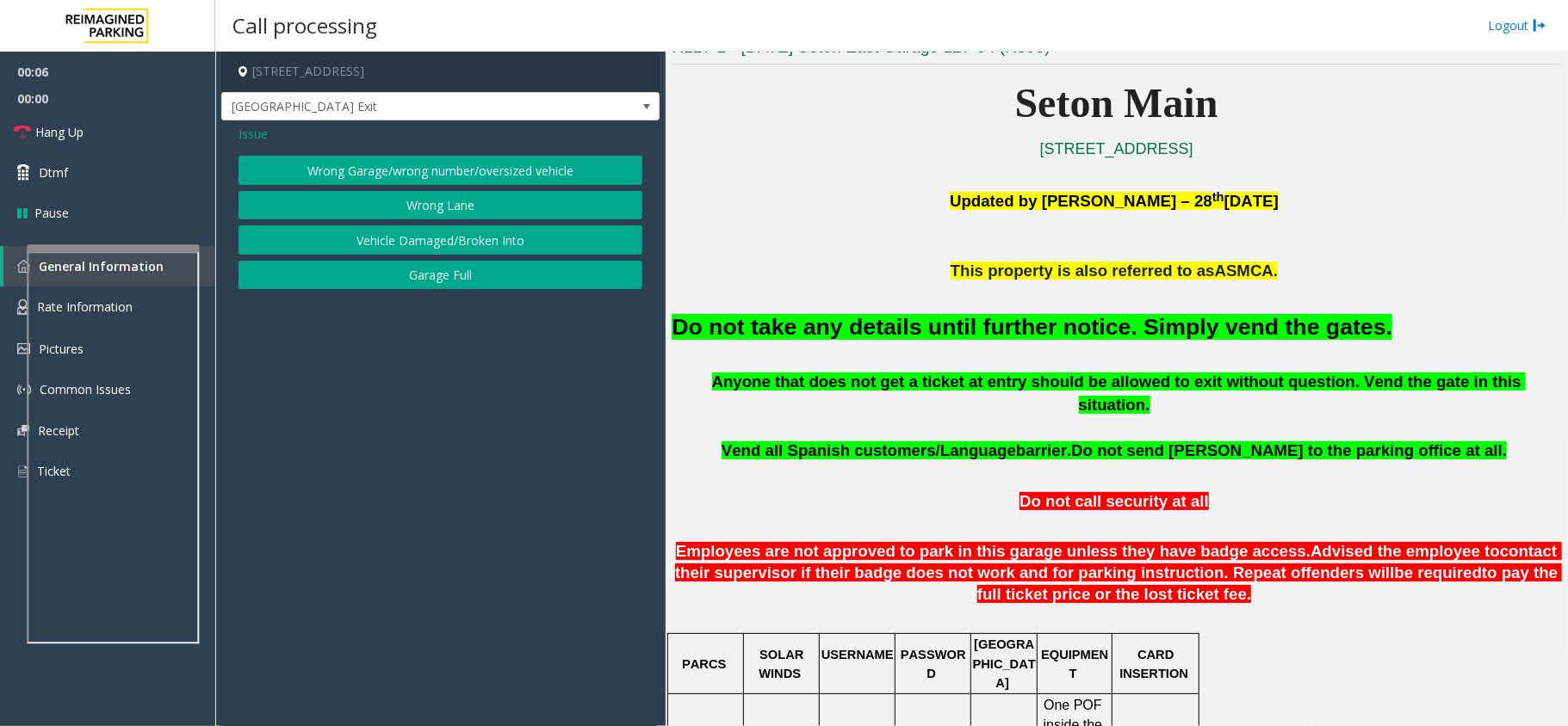
click at [248, 128] on span "Issue" at bounding box center [252, 133] width 29 height 18
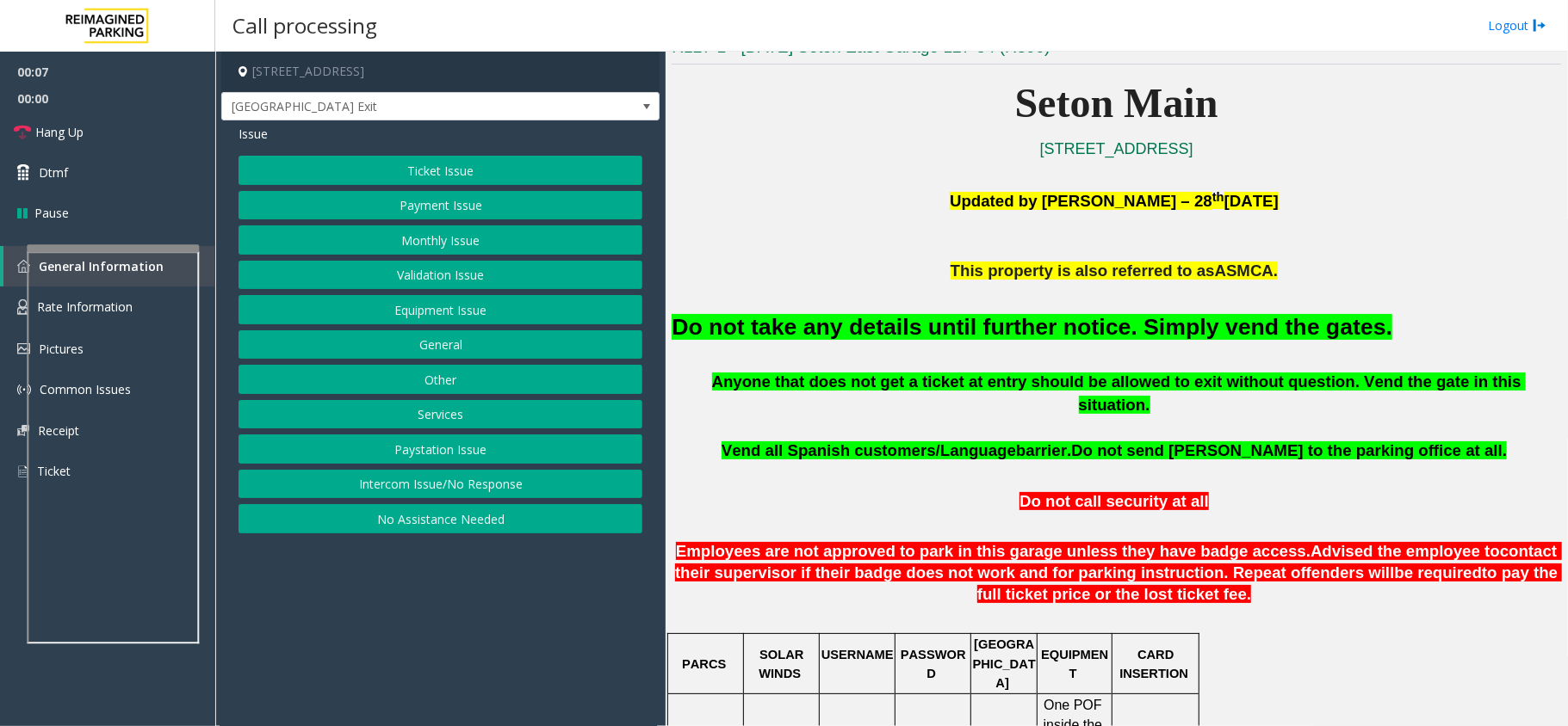
click at [448, 416] on button "Services" at bounding box center [440, 414] width 404 height 29
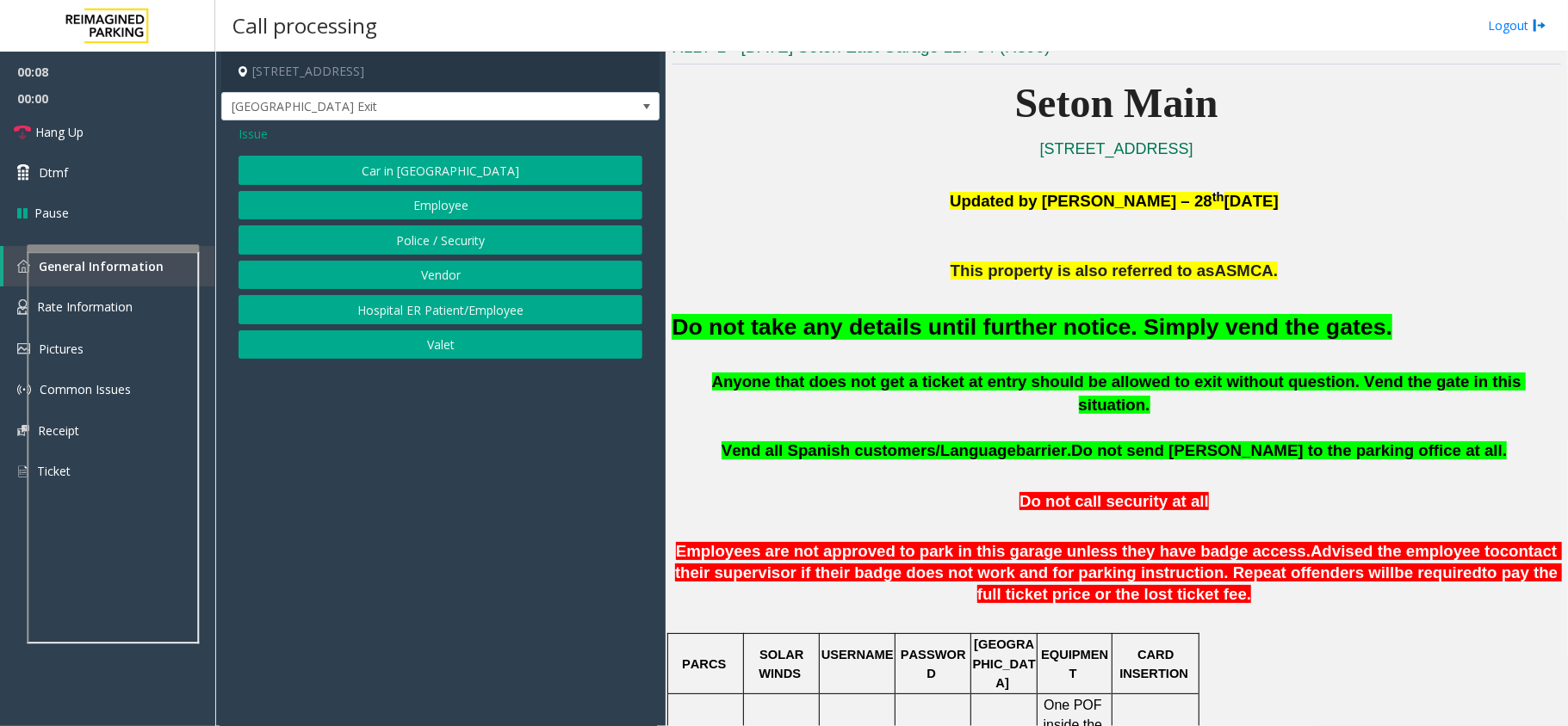
click at [452, 267] on button "Vendor" at bounding box center [440, 275] width 404 height 29
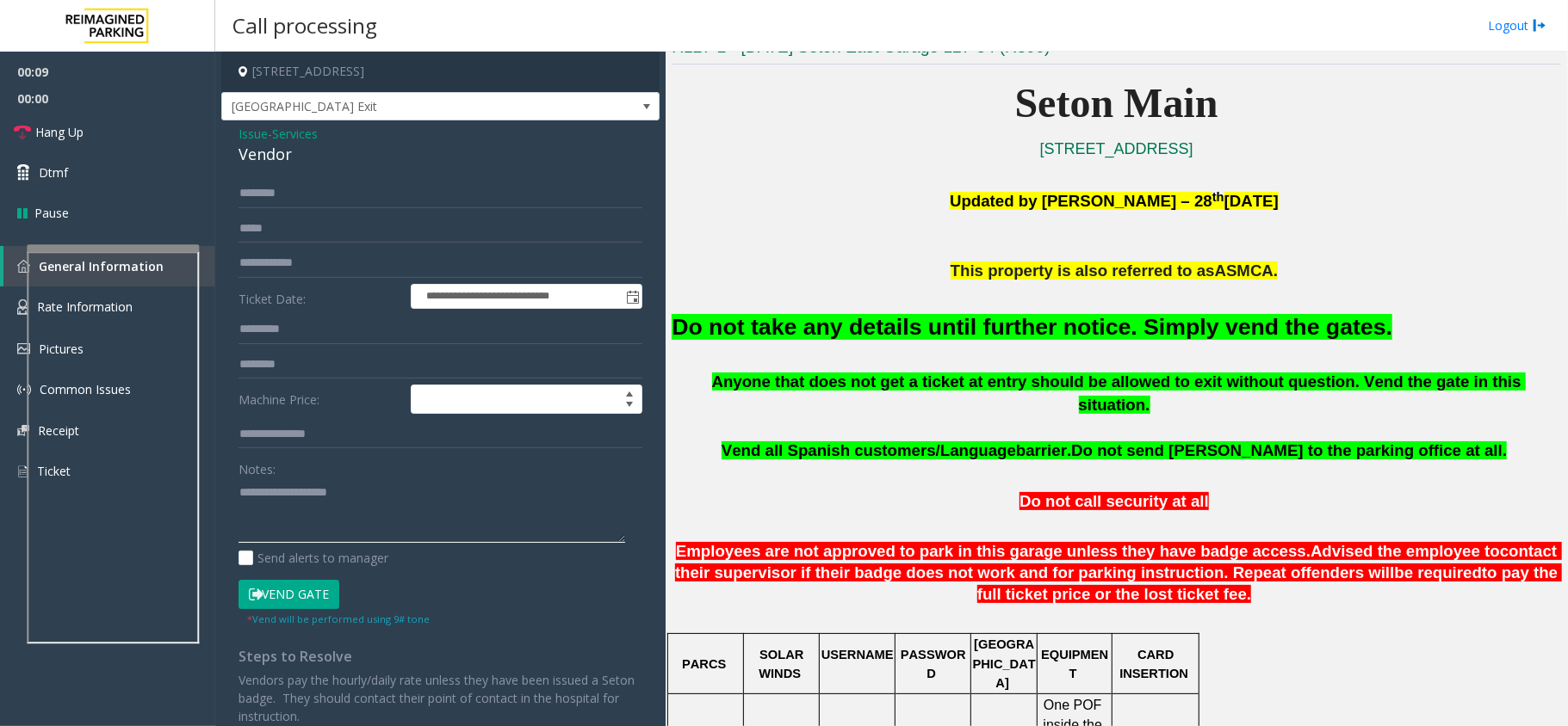
click at [353, 510] on textarea at bounding box center [431, 510] width 387 height 64
click at [282, 593] on button "Vend Gate" at bounding box center [288, 594] width 101 height 29
click at [328, 538] on textarea at bounding box center [431, 510] width 387 height 64
paste textarea "**********"
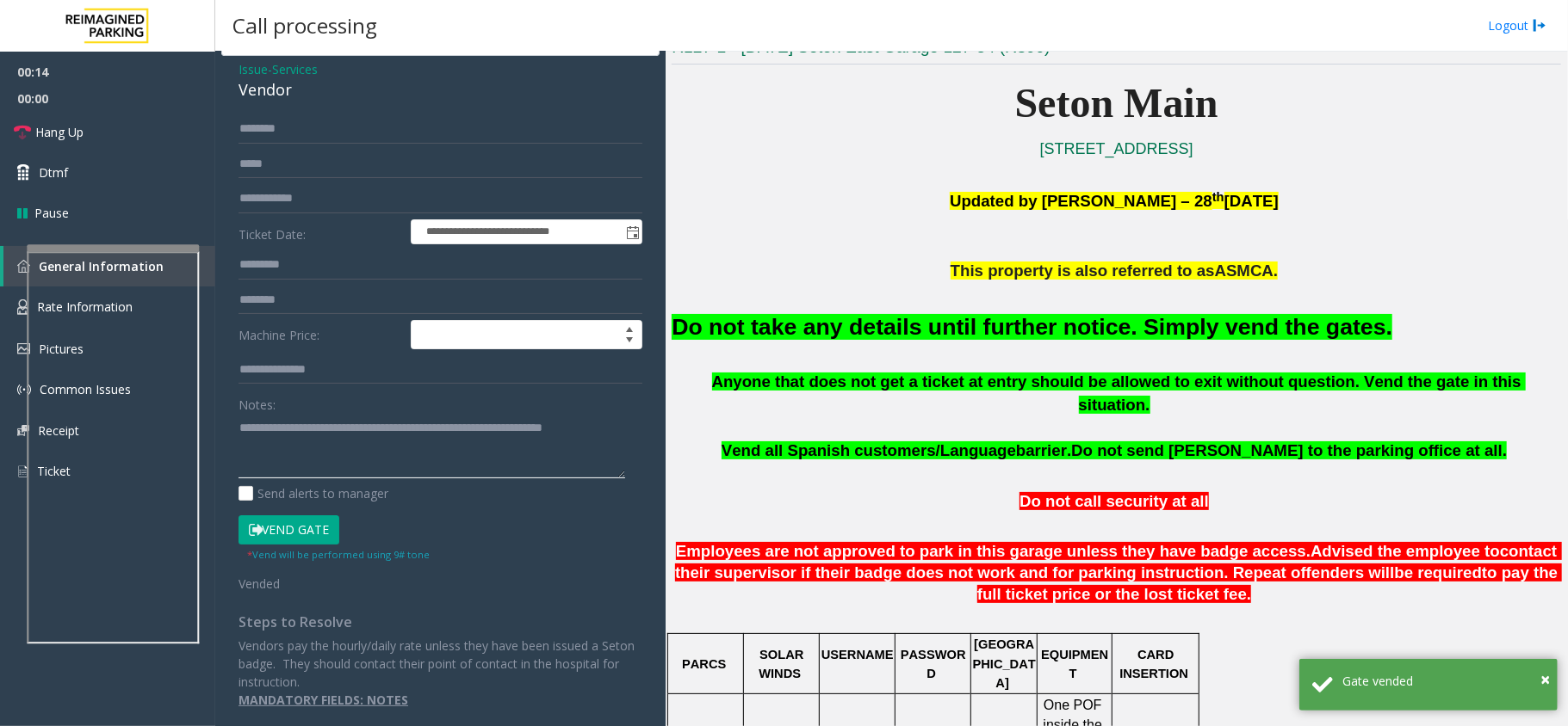
scroll to position [0, 0]
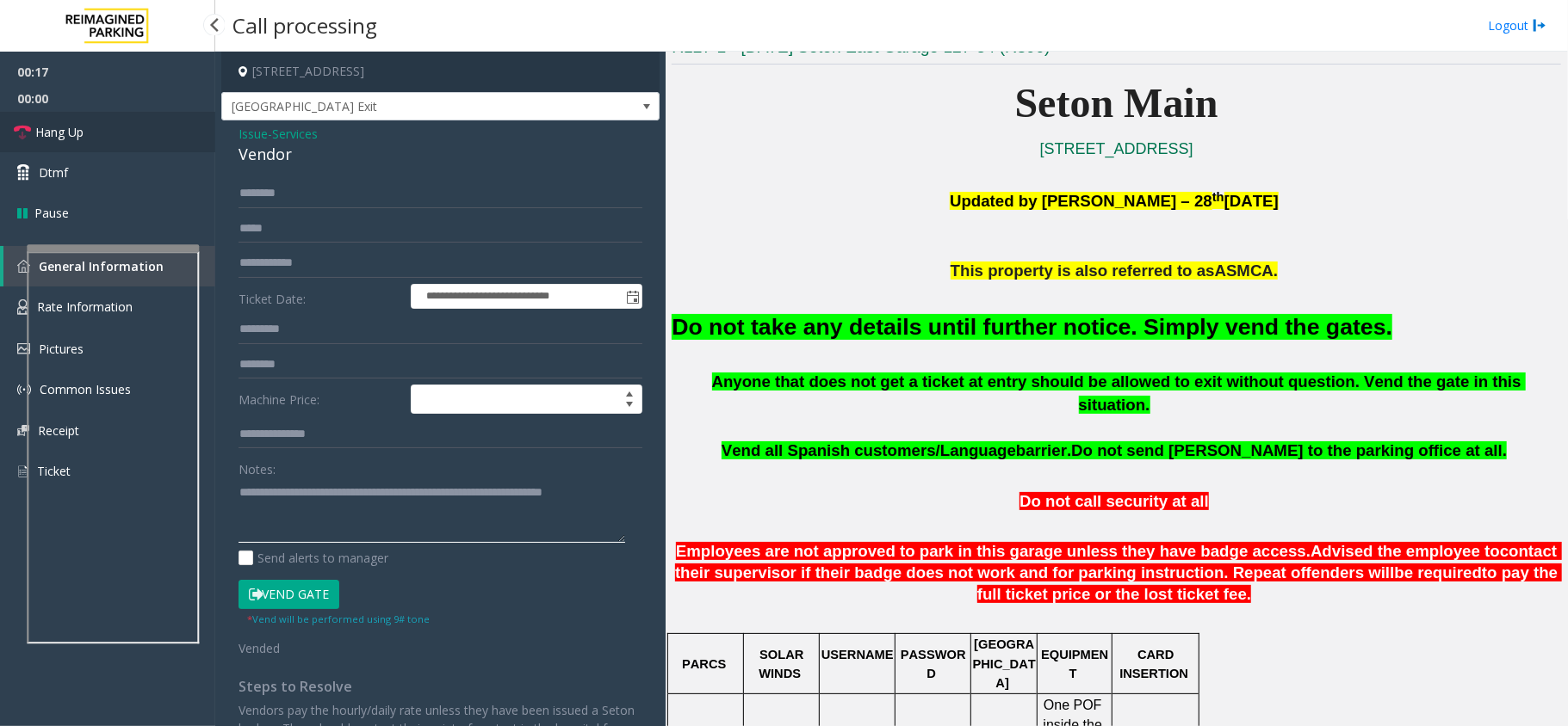
type textarea "**********"
click at [64, 119] on link "Hang Up" at bounding box center [107, 132] width 215 height 40
click at [65, 119] on link "Hang Up" at bounding box center [107, 132] width 215 height 40
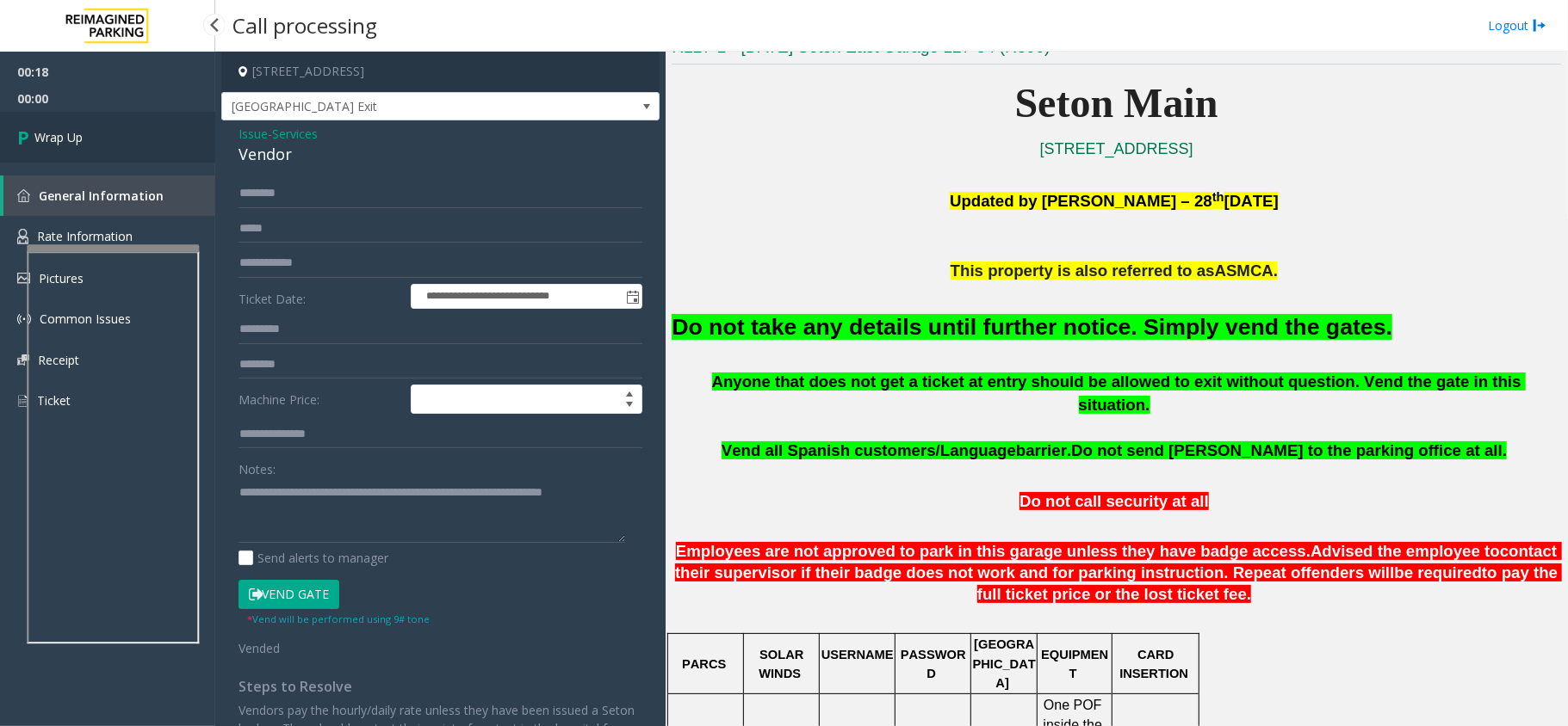
click at [65, 119] on link "Wrap Up" at bounding box center [107, 137] width 215 height 51
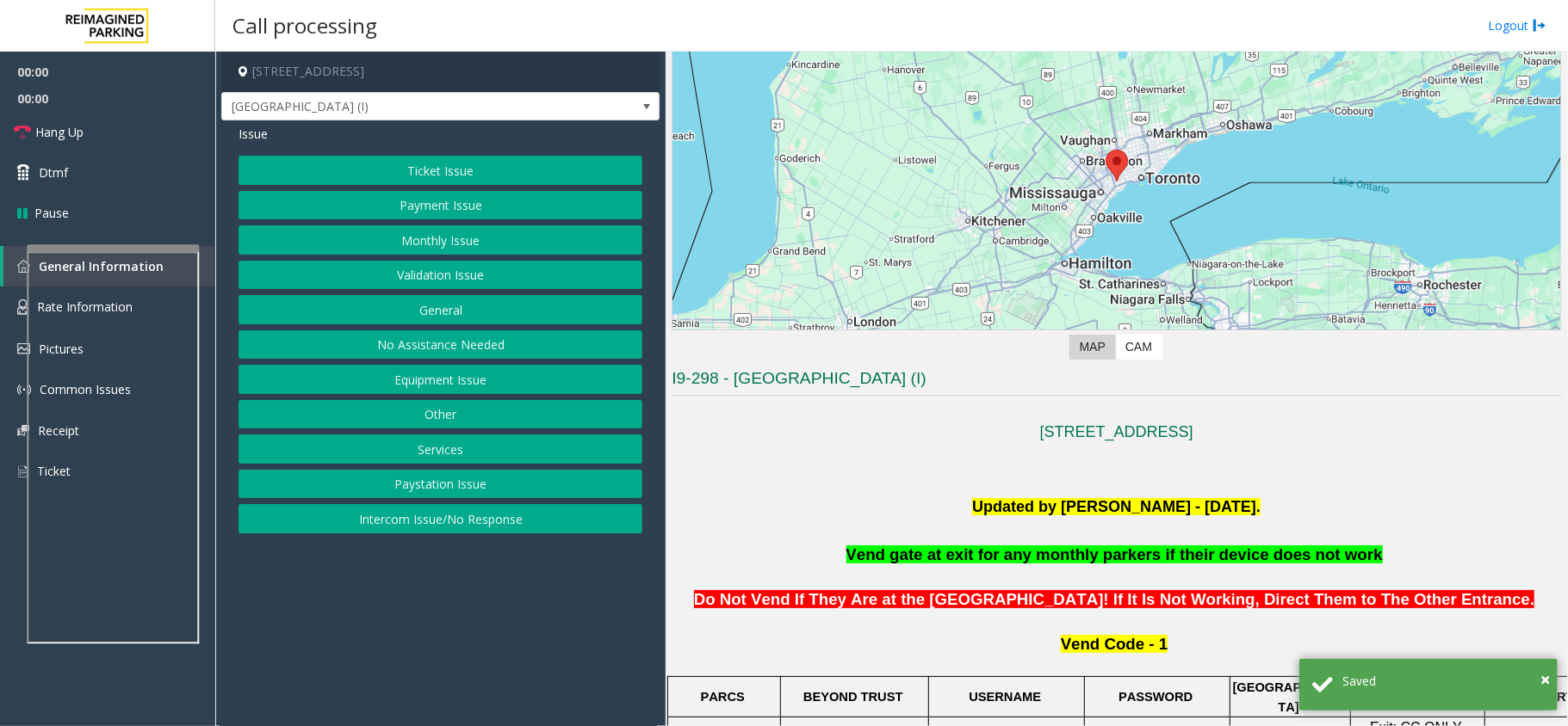
scroll to position [344, 0]
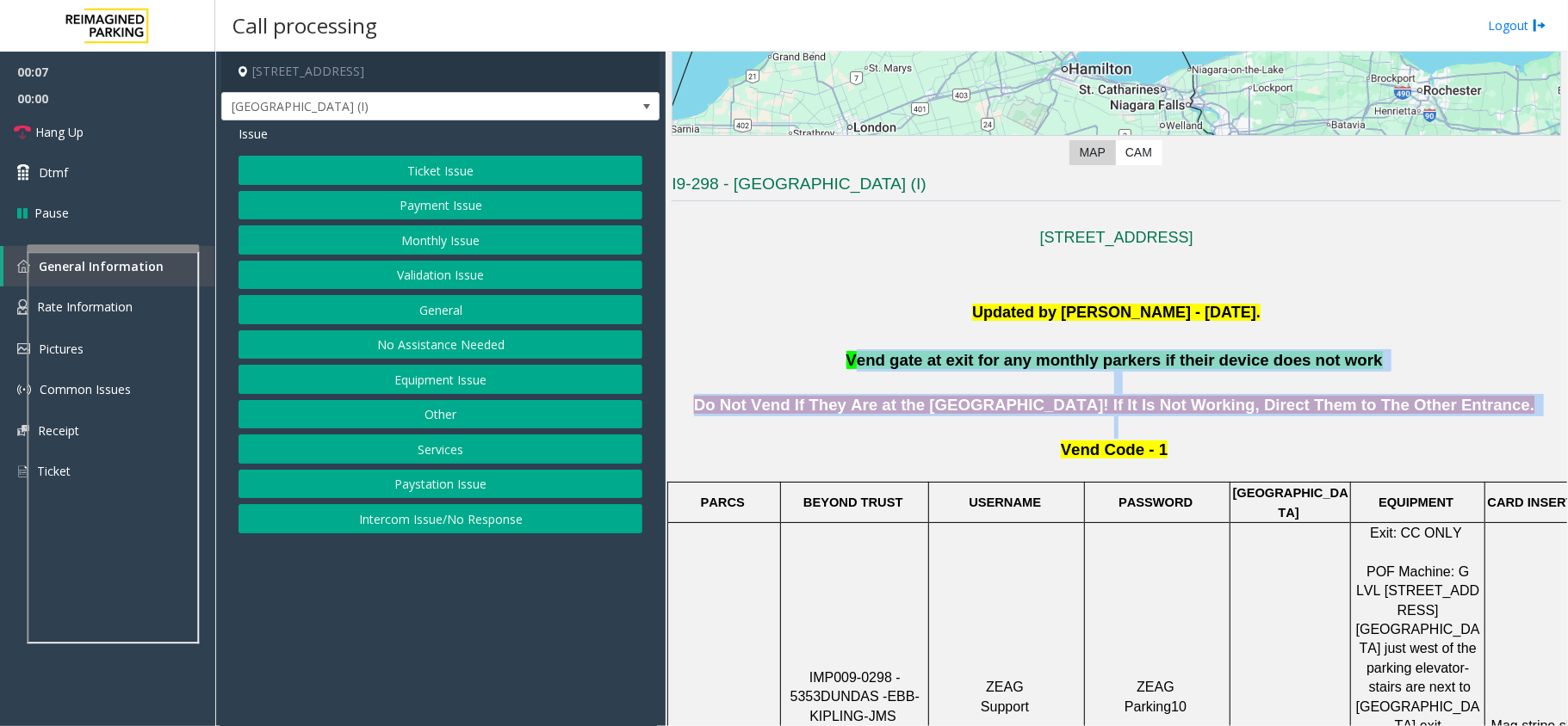
drag, startPoint x: 1495, startPoint y: 418, endPoint x: 882, endPoint y: 356, distance: 616.1
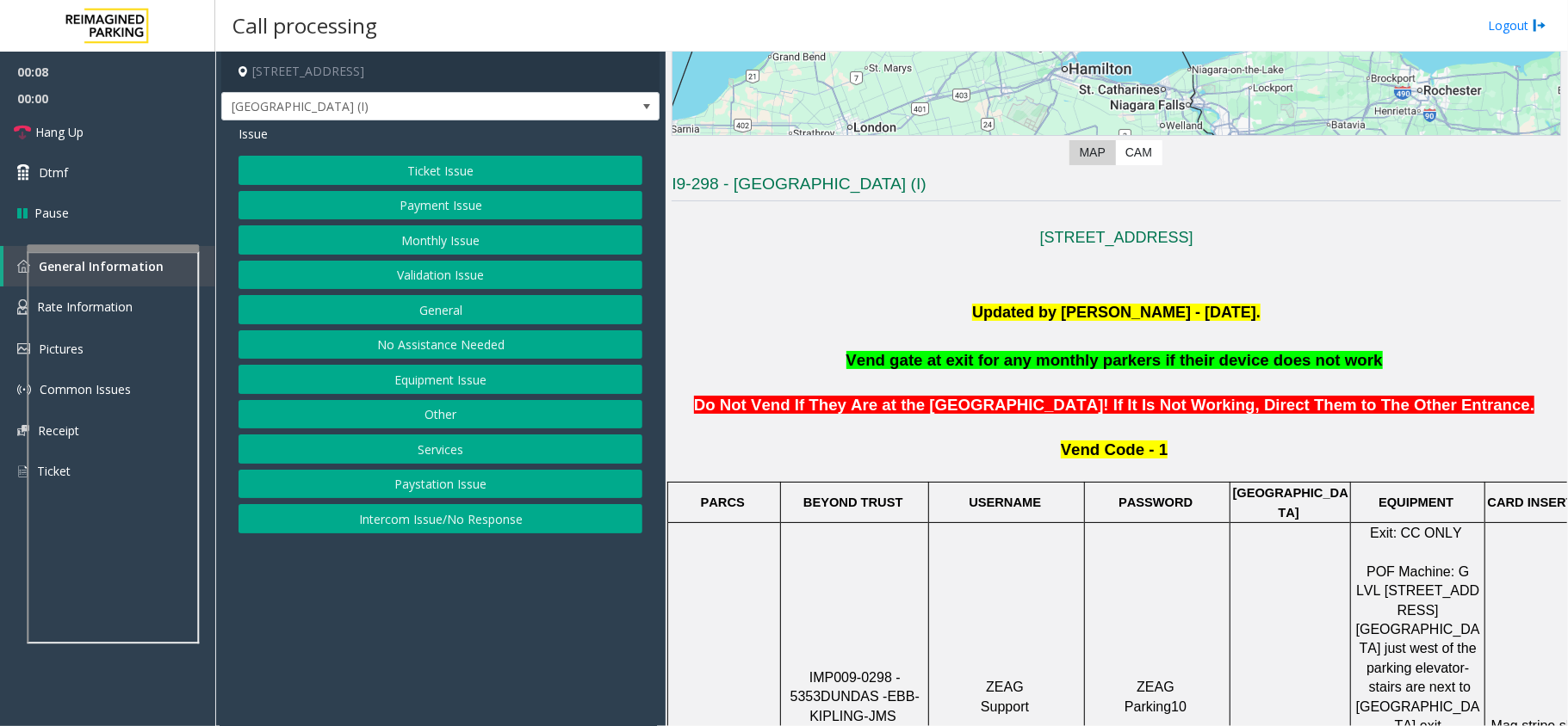
click at [861, 353] on p "Vend gate at exit for any monthly parkers if their device does not work" at bounding box center [1116, 360] width 889 height 22
drag, startPoint x: 854, startPoint y: 353, endPoint x: 930, endPoint y: 362, distance: 76.5
click at [930, 362] on p "Vend gate at exit for any monthly parkers if their device does not work" at bounding box center [1116, 360] width 889 height 22
click at [880, 304] on p "Updated by Sunil Dhyani - 13th July'25." at bounding box center [1116, 313] width 889 height 25
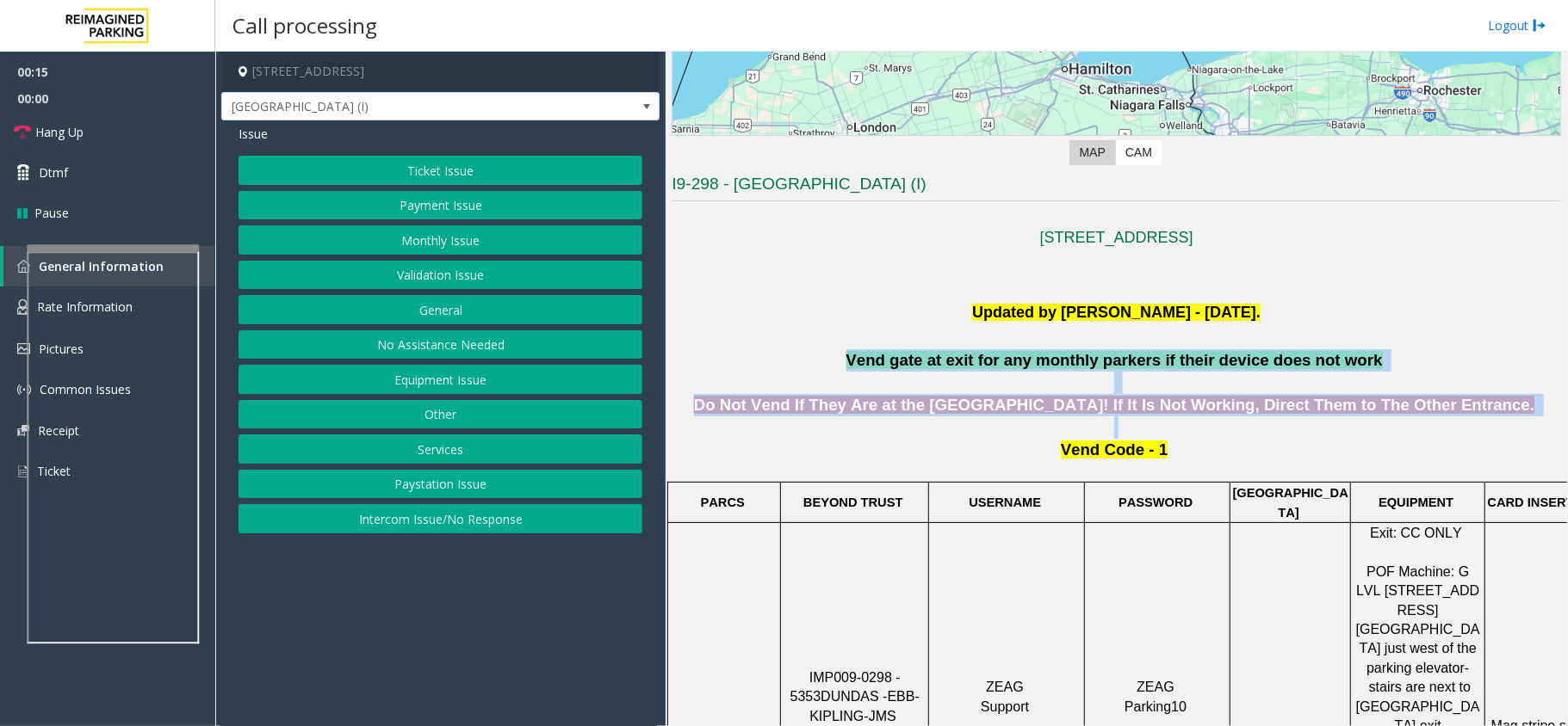
drag, startPoint x: 865, startPoint y: 358, endPoint x: 1368, endPoint y: 428, distance: 507.8
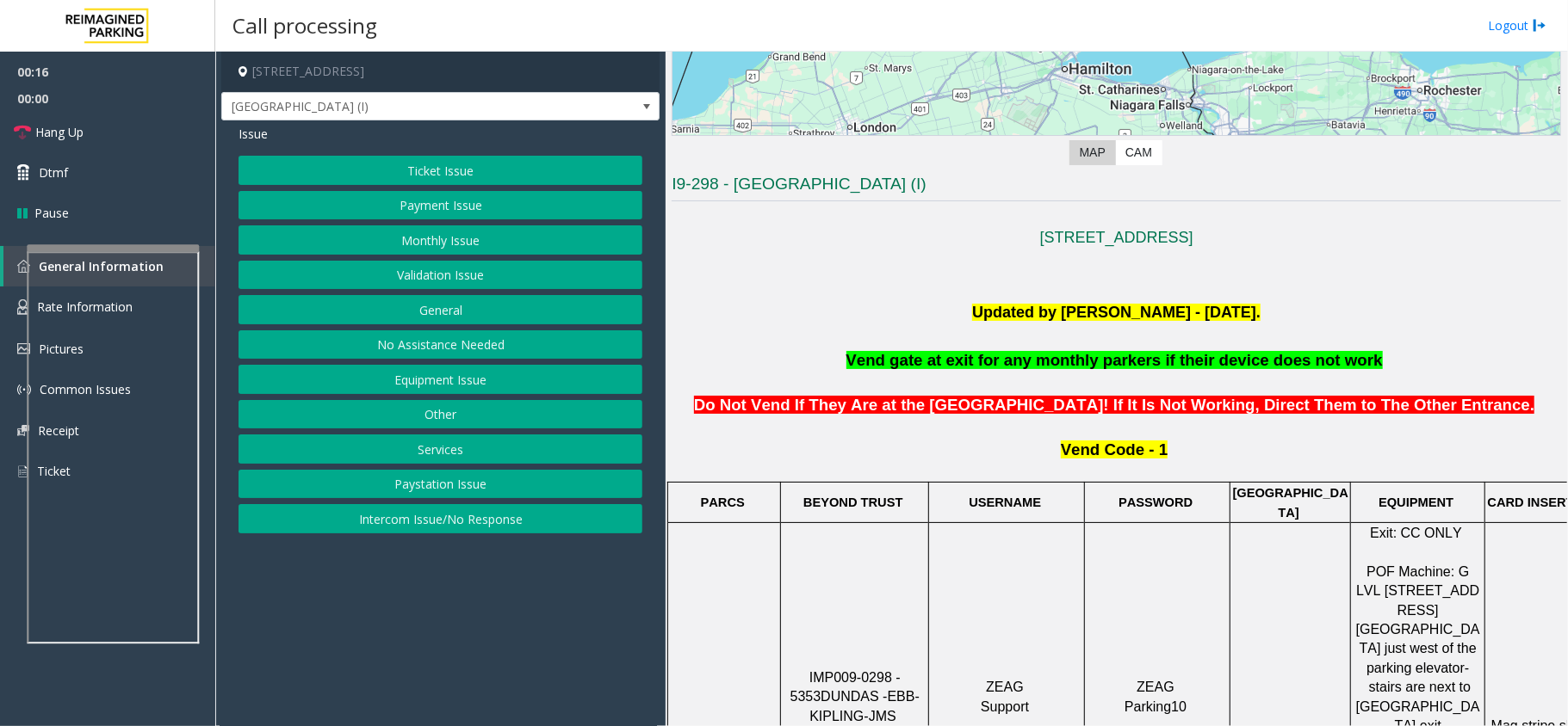
click at [1319, 442] on p "Vend Code - 1" at bounding box center [1116, 459] width 889 height 41
click at [1482, 405] on span "Do Not Vend If They Are at the Dundas Street Entry Gate! If It Is Not Working, …" at bounding box center [1114, 405] width 840 height 18
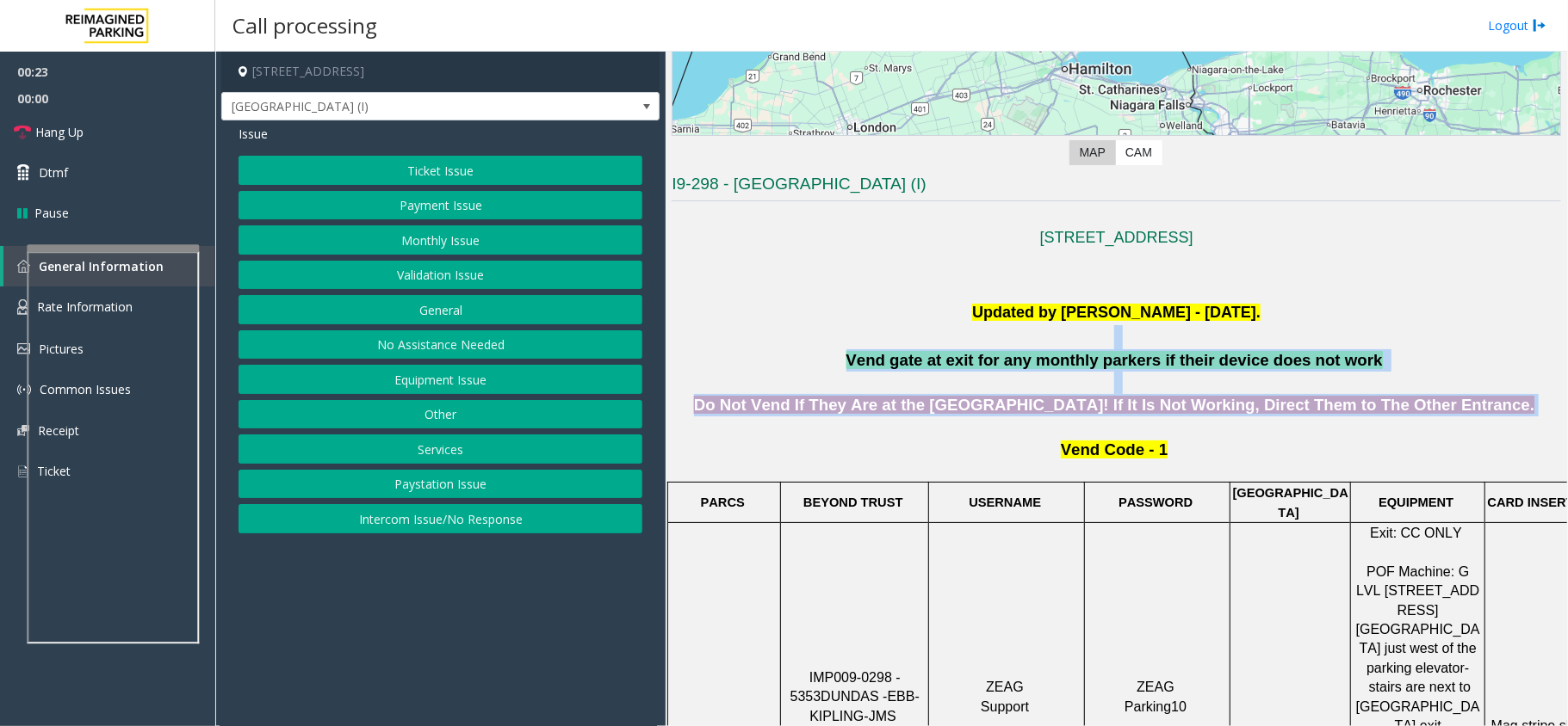
drag, startPoint x: 1492, startPoint y: 408, endPoint x: 934, endPoint y: 345, distance: 561.5
click at [1082, 332] on p at bounding box center [1116, 337] width 889 height 25
drag, startPoint x: 1180, startPoint y: 466, endPoint x: 914, endPoint y: 317, distance: 304.9
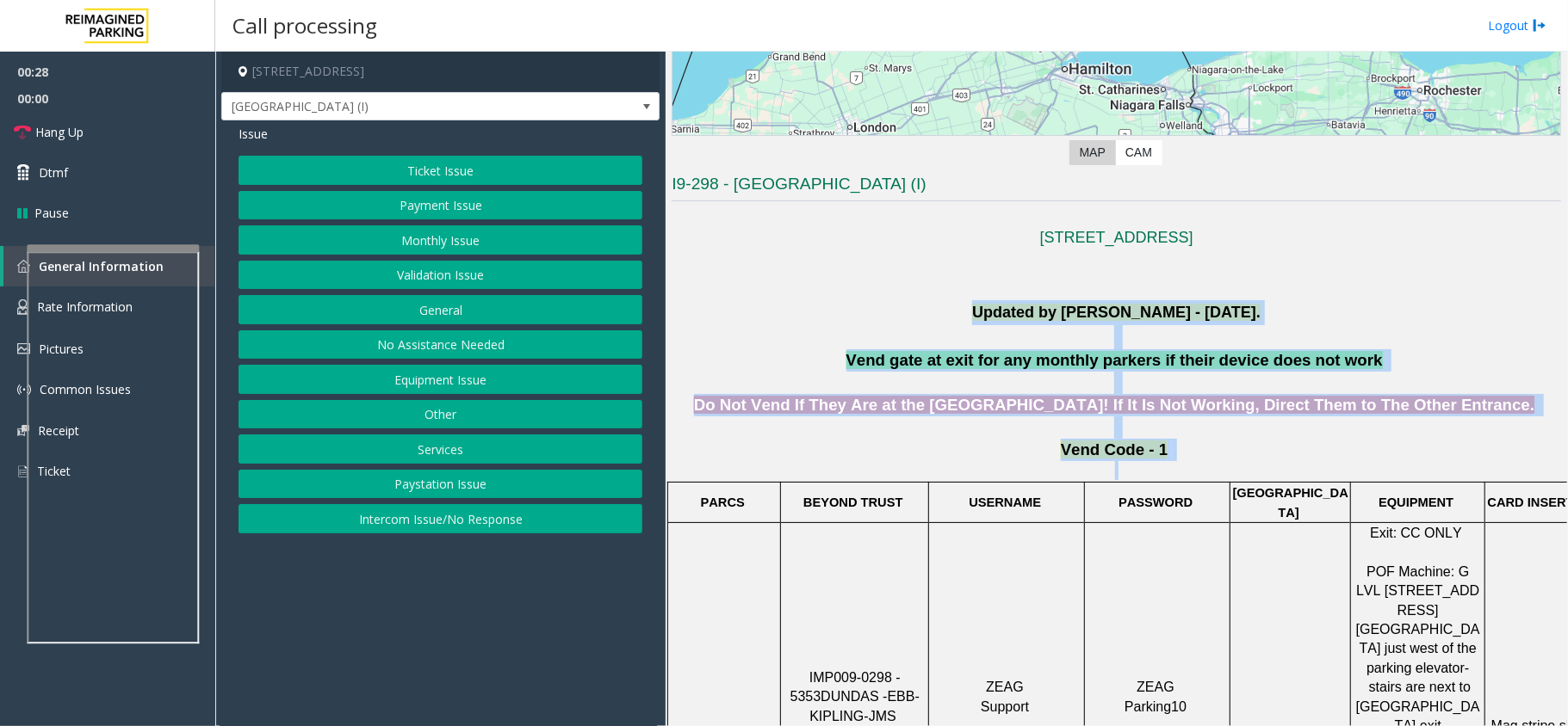
click at [914, 317] on p "Updated by Sunil Dhyani - 13th July'25." at bounding box center [1116, 313] width 889 height 25
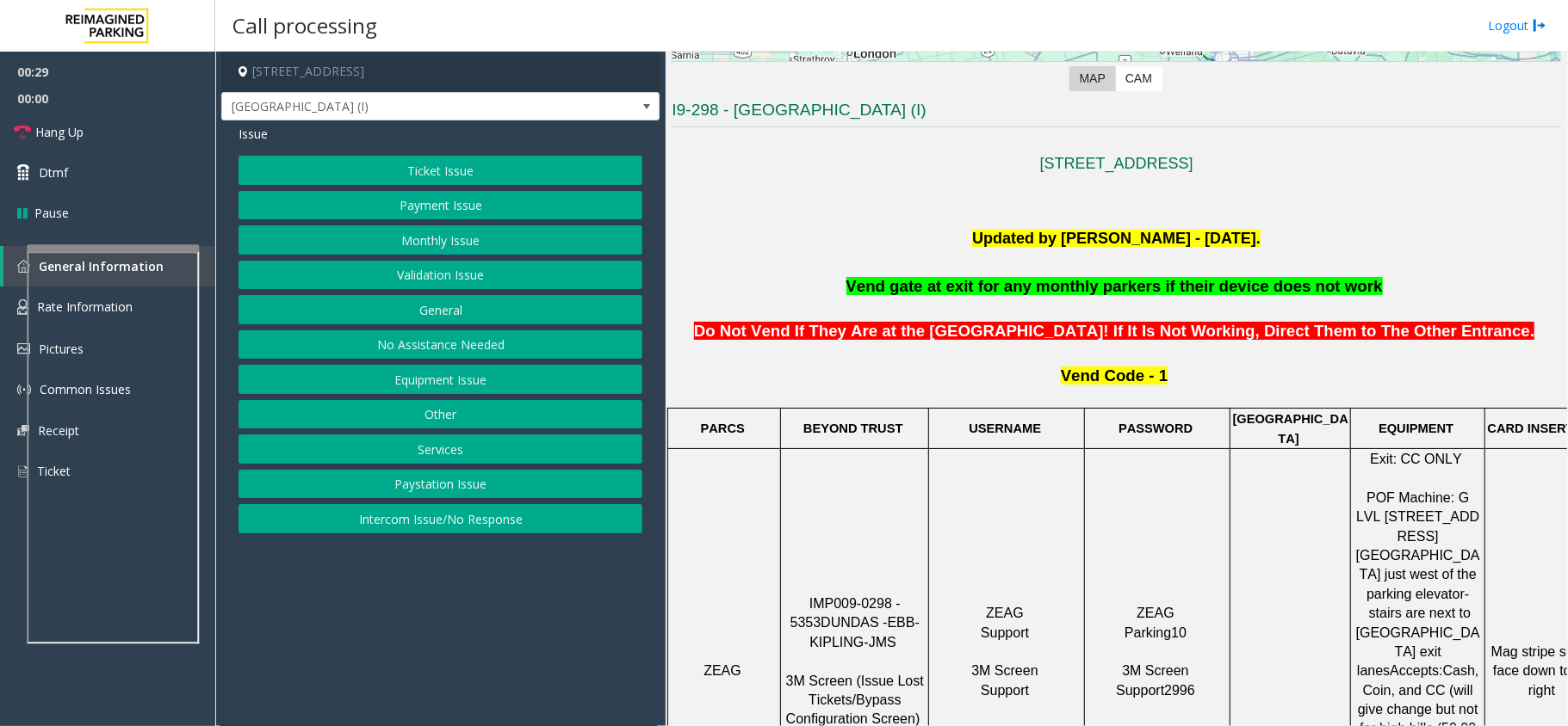
scroll to position [458, 0]
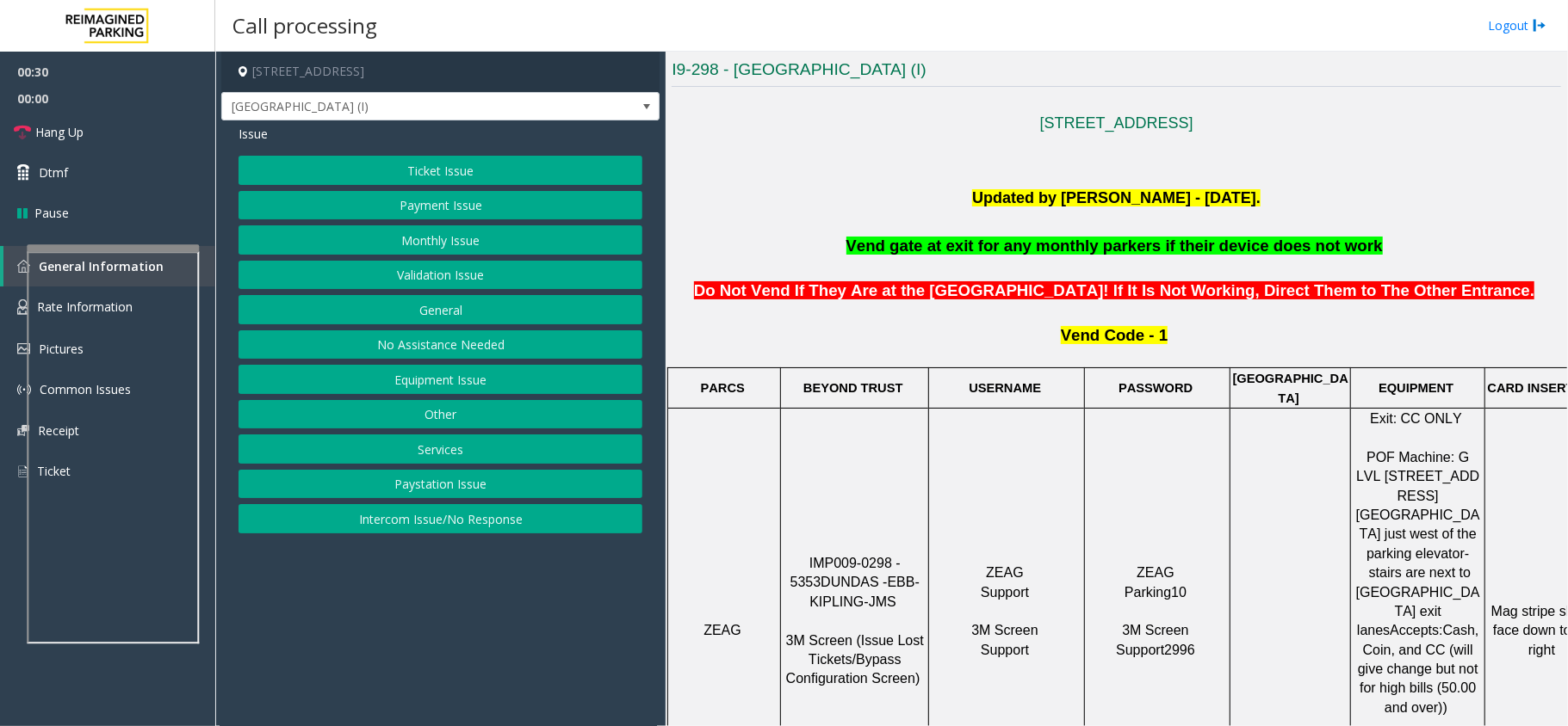
click at [866, 259] on p "Do Not Vend If They Are at the Dundas Street Entry Gate! If It Is Not Working, …" at bounding box center [1116, 279] width 889 height 45
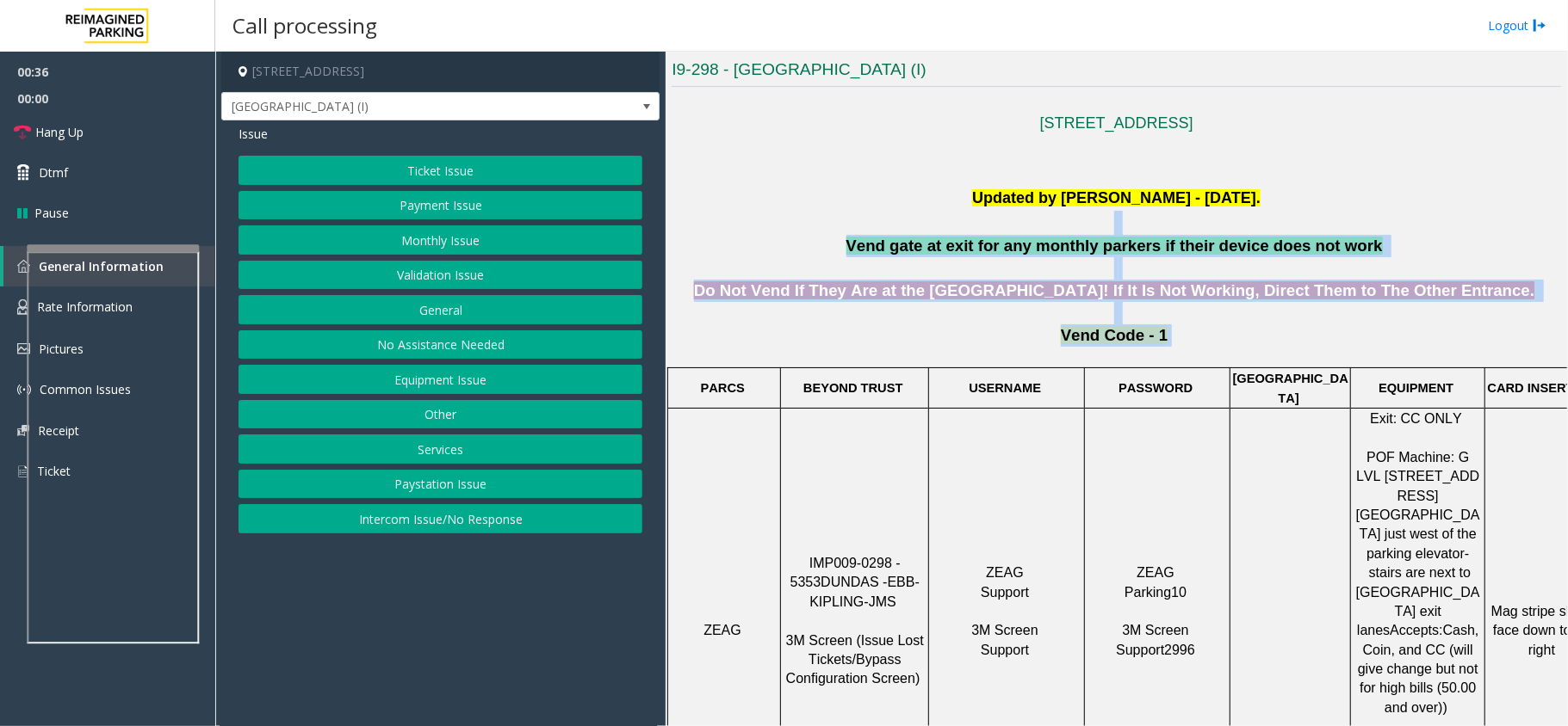
drag, startPoint x: 854, startPoint y: 228, endPoint x: 1310, endPoint y: 344, distance: 470.5
click at [1310, 344] on p "Vend Code - 1" at bounding box center [1116, 344] width 889 height 41
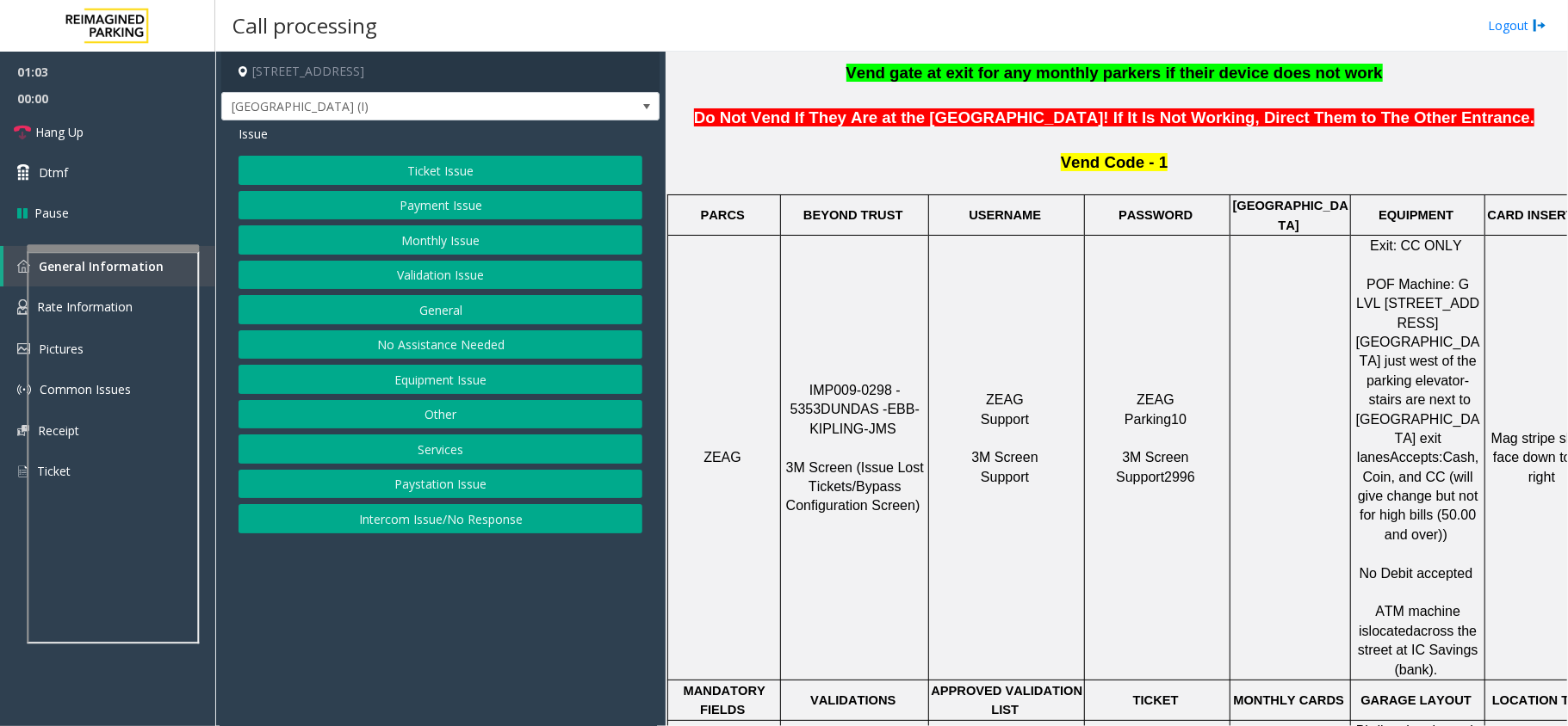
scroll to position [802, 0]
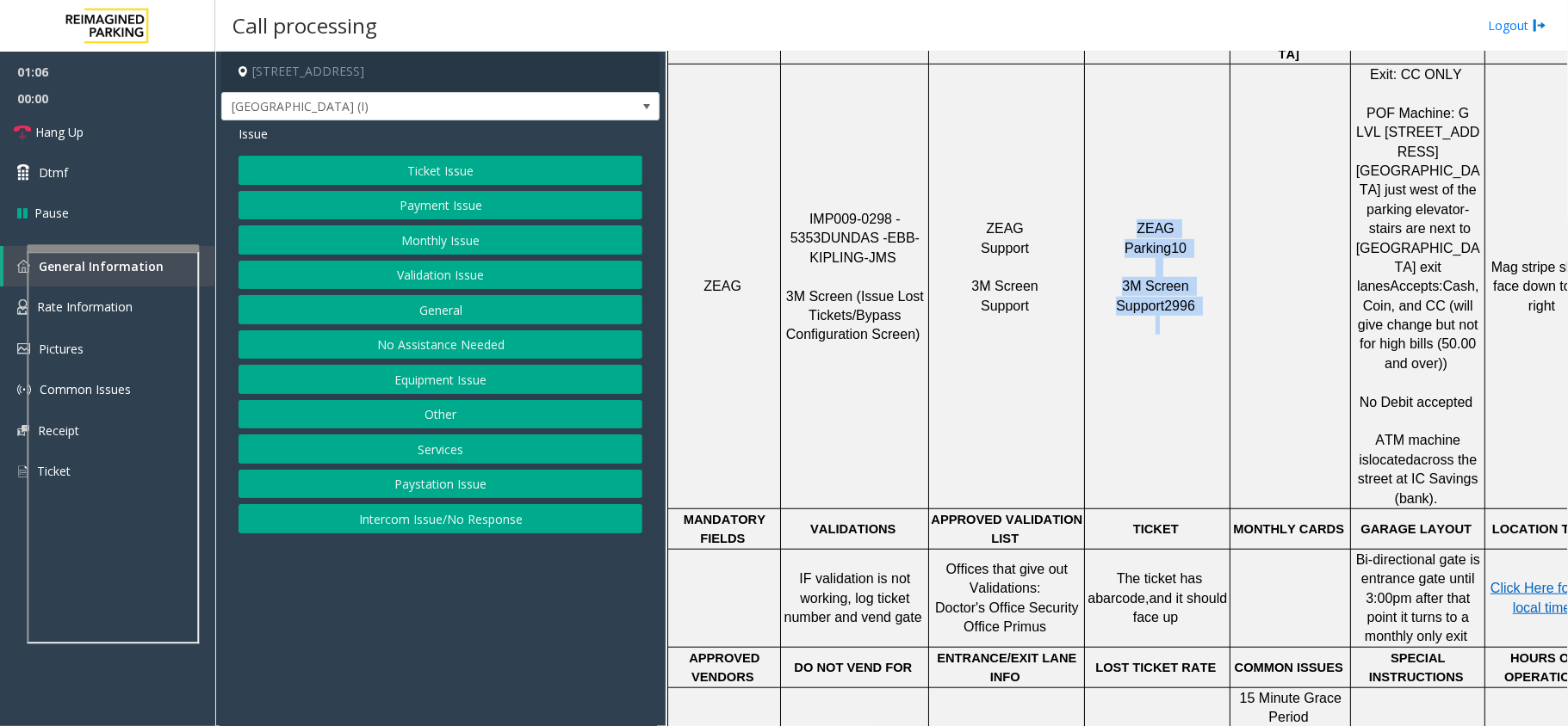
drag, startPoint x: 1202, startPoint y: 279, endPoint x: 1100, endPoint y: 151, distance: 163.7
click at [1100, 151] on td "ZEAG Parking10 3M Screen Support2996" at bounding box center [1158, 286] width 146 height 445
click at [1107, 219] on p "ZEAG Parking10 3M Screen Support2996" at bounding box center [1157, 287] width 143 height 135
click at [459, 380] on button "Equipment Issue" at bounding box center [440, 379] width 404 height 29
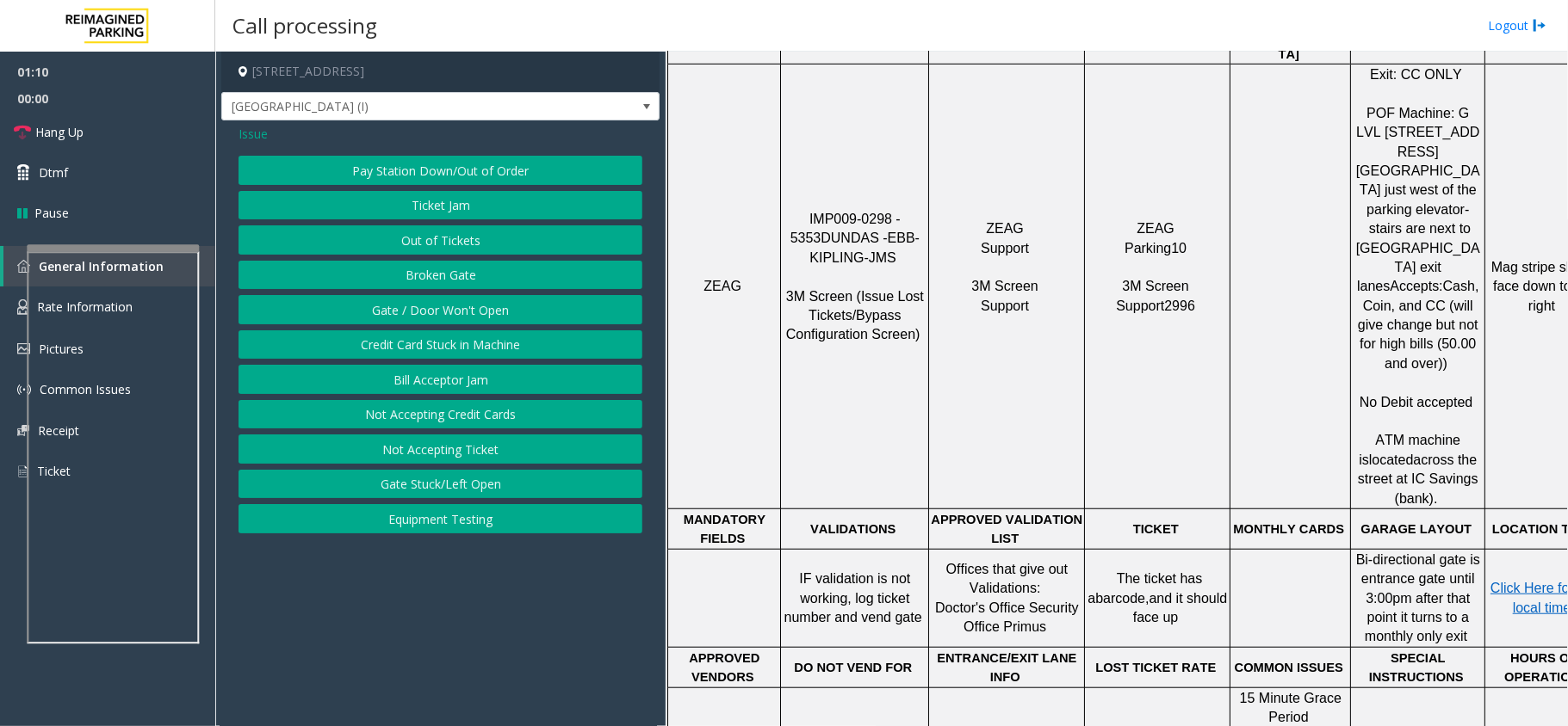
click at [484, 297] on button "Gate / Door Won't Open" at bounding box center [440, 309] width 404 height 29
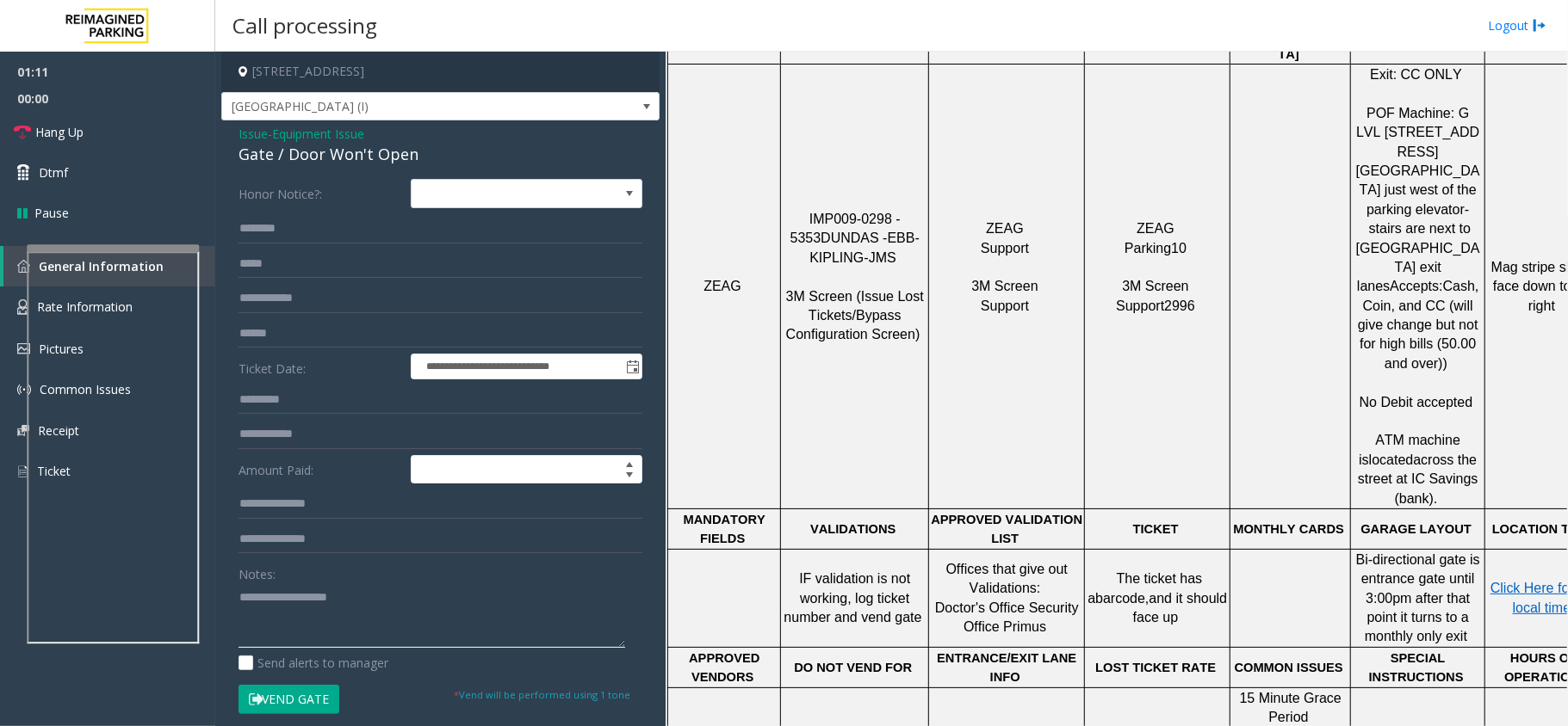
click at [296, 623] on textarea at bounding box center [431, 615] width 387 height 64
click at [80, 124] on span "Hang Up" at bounding box center [59, 132] width 48 height 18
click at [332, 160] on div "Gate / Door Won't Open" at bounding box center [440, 155] width 404 height 23
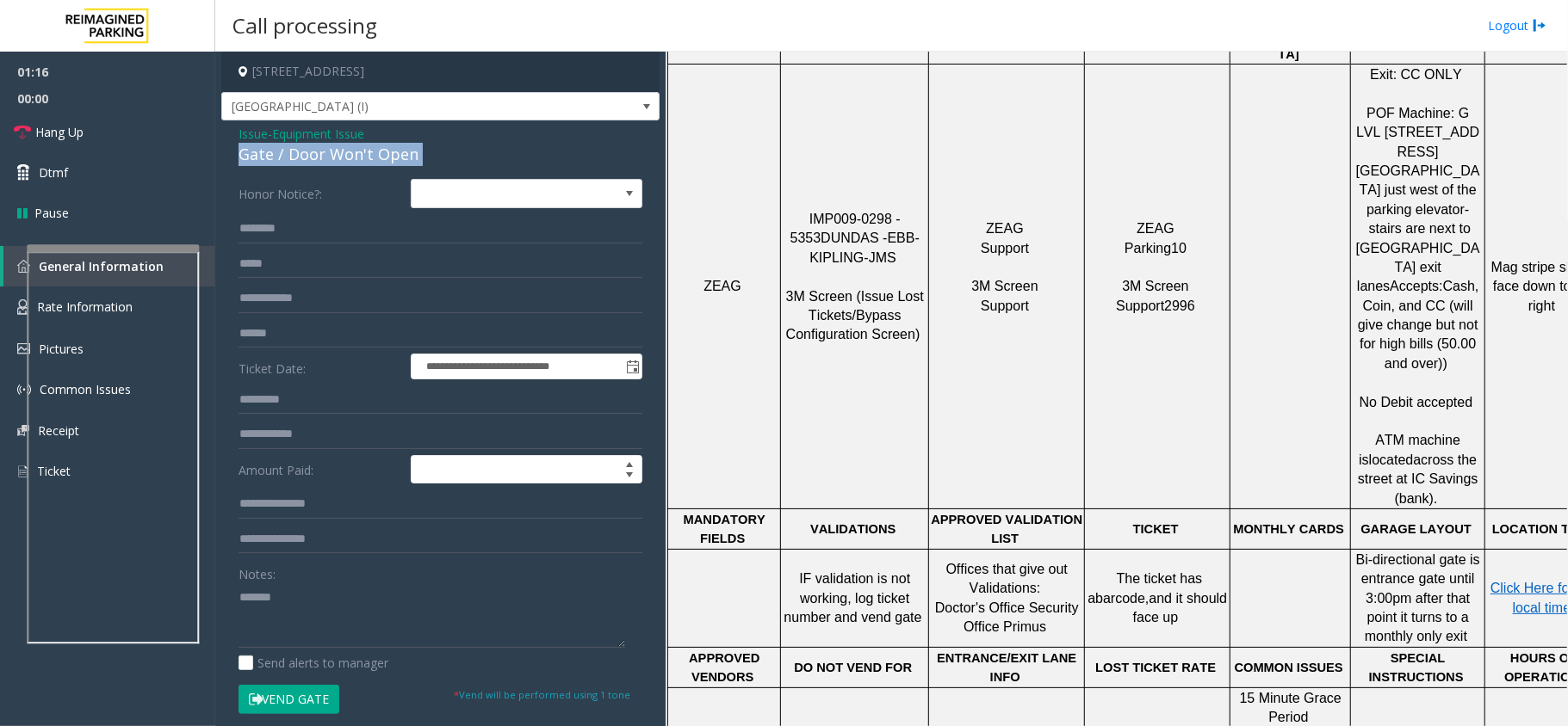
copy div "Gate / Door Won't Open"
click at [321, 617] on textarea at bounding box center [431, 615] width 387 height 64
paste textarea "**********"
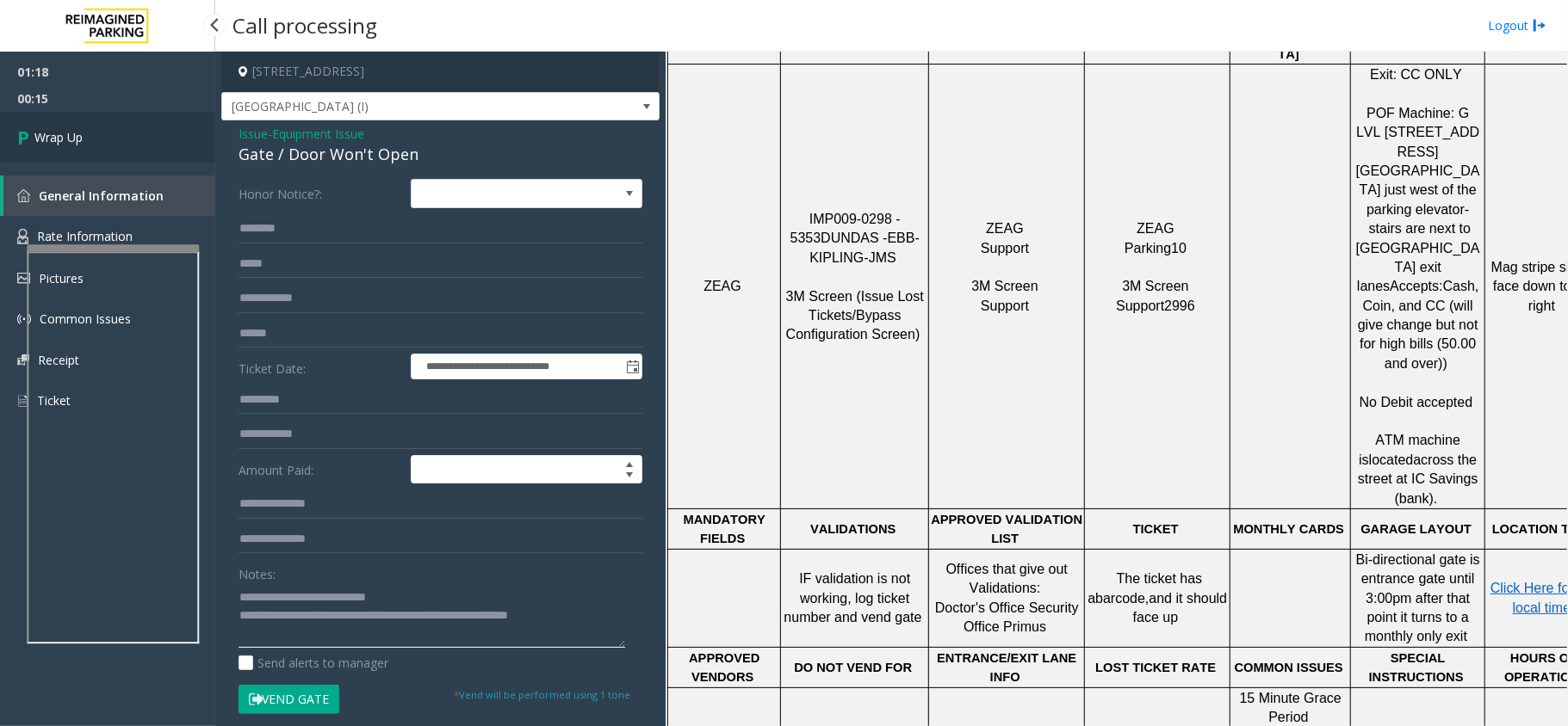
type textarea "**********"
click at [133, 159] on link "Wrap Up" at bounding box center [107, 137] width 215 height 51
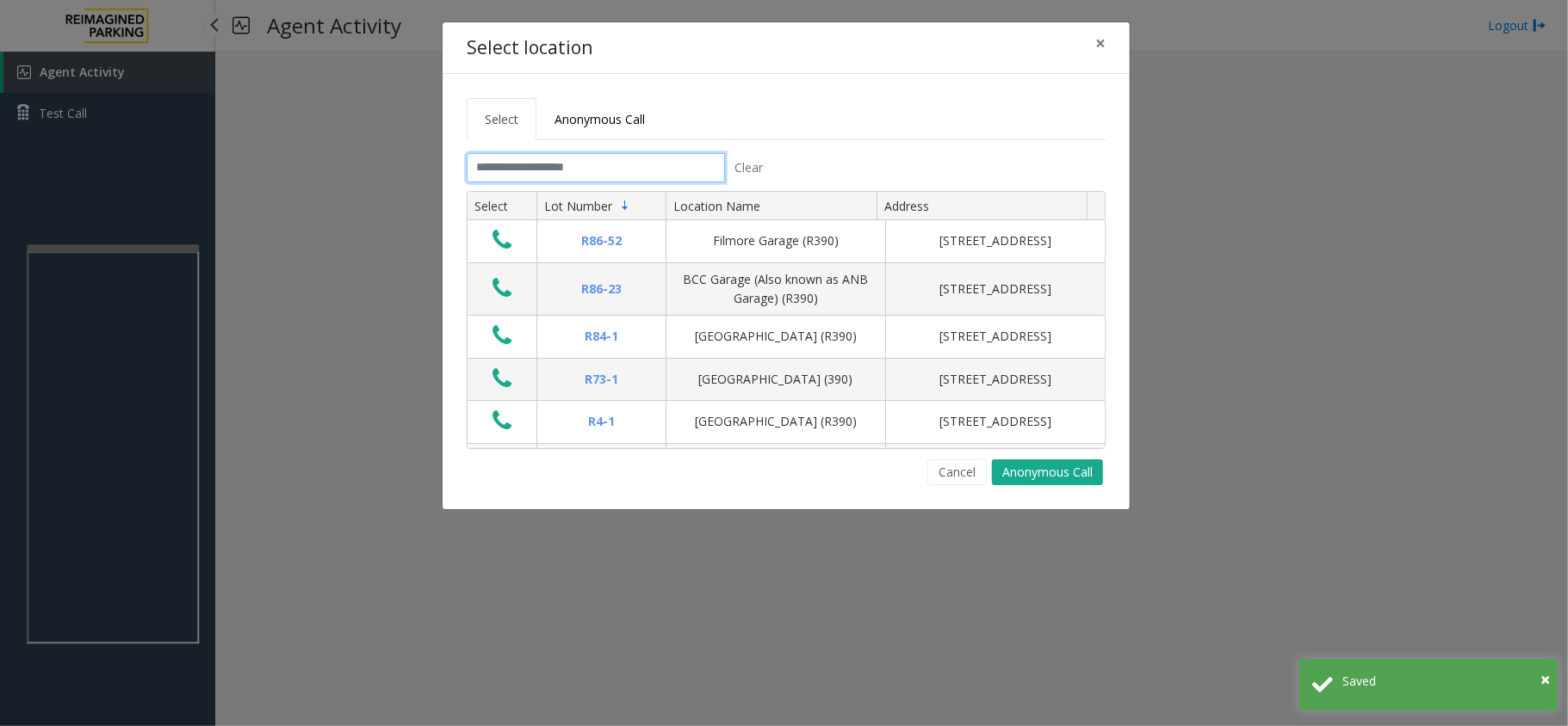
click at [499, 180] on input "text" at bounding box center [596, 167] width 258 height 29
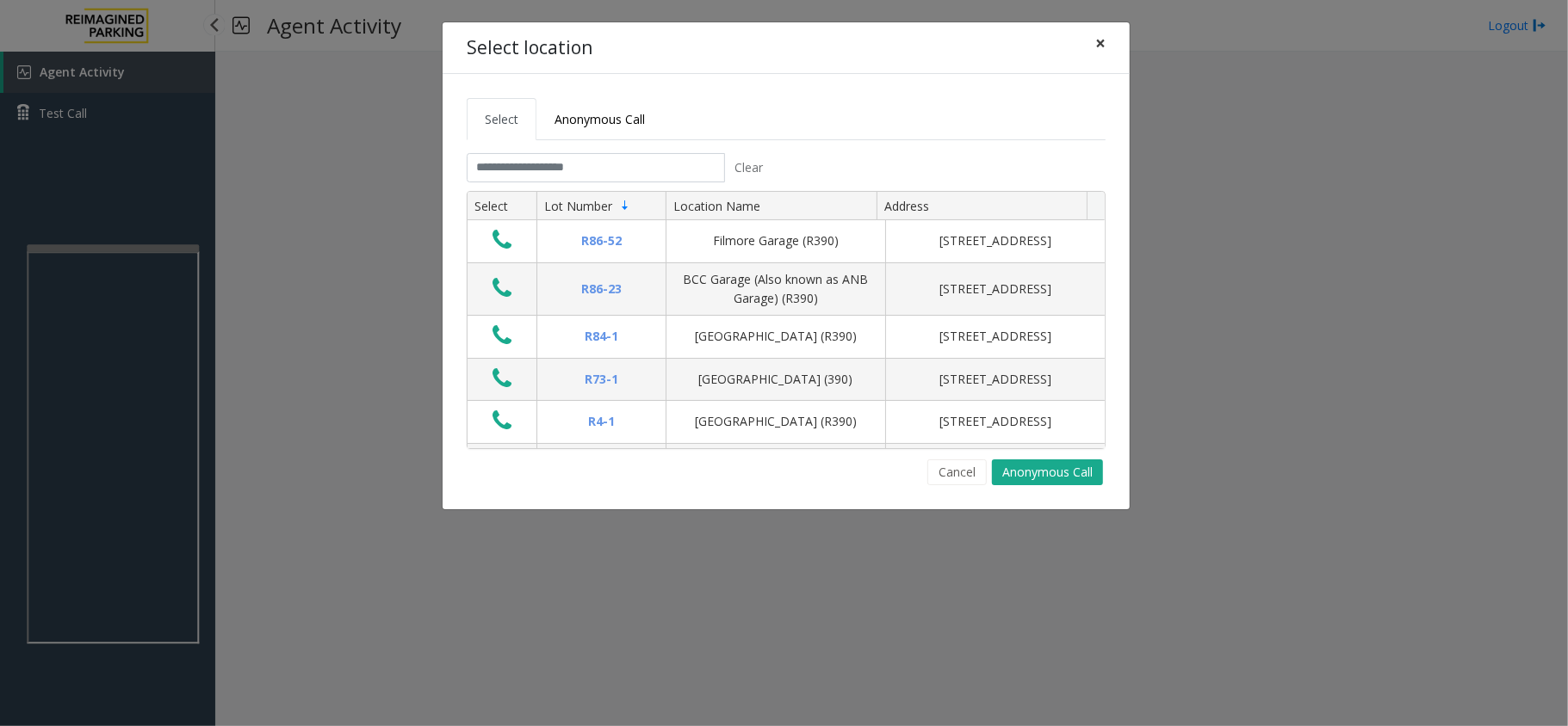
click at [1100, 42] on span "×" at bounding box center [1101, 42] width 11 height 24
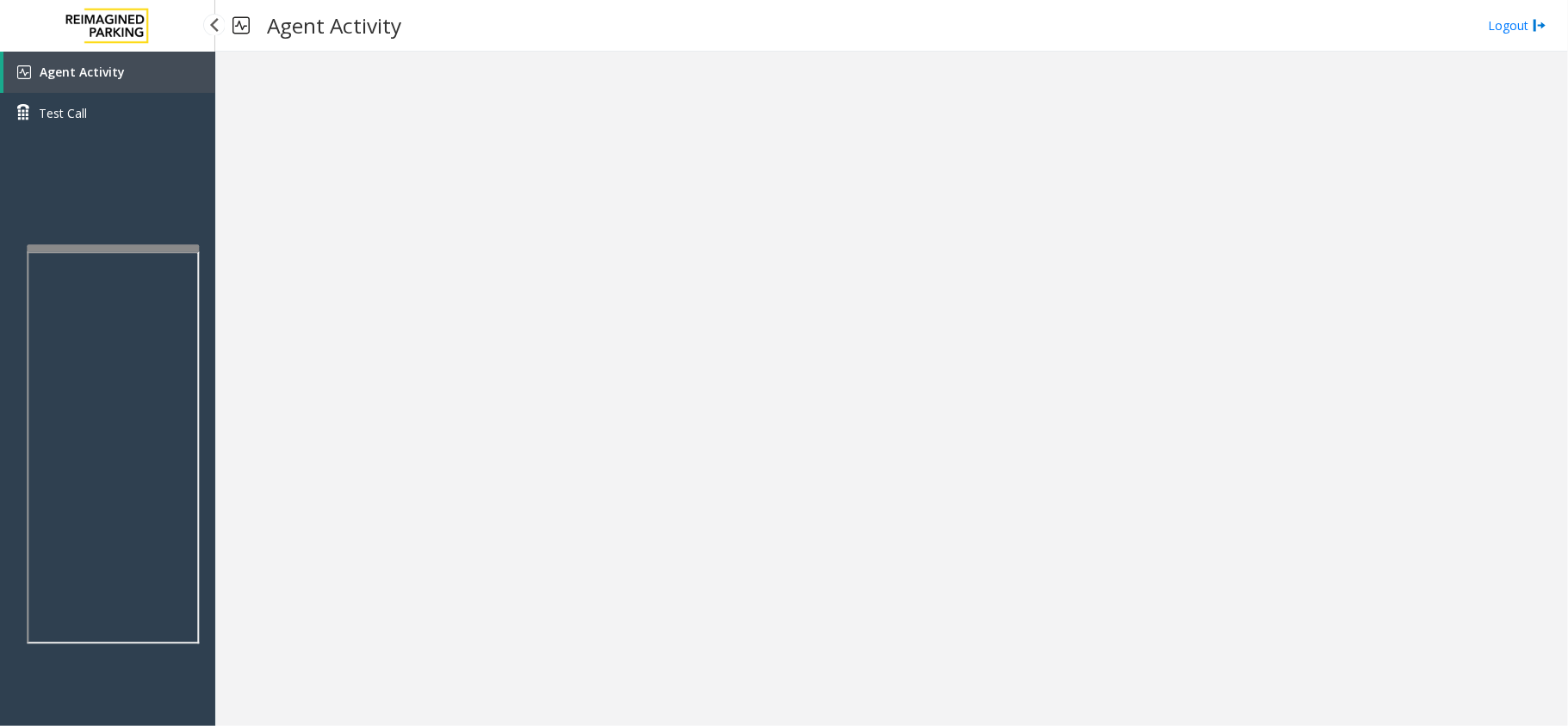
click at [166, 69] on link "Agent Activity" at bounding box center [109, 72] width 212 height 41
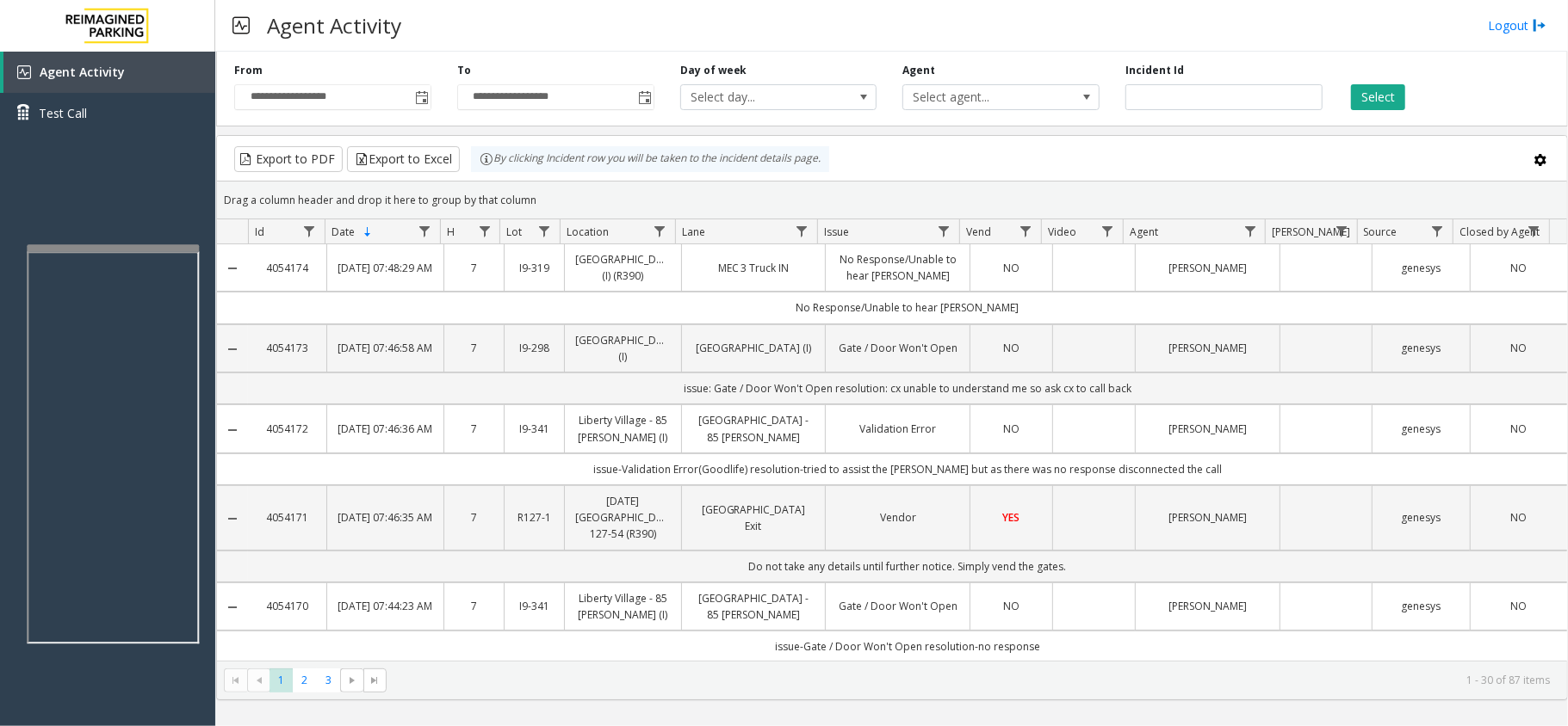
drag, startPoint x: 540, startPoint y: 201, endPoint x: 476, endPoint y: 162, distance: 74.9
click at [476, 162] on kendo-grid "Export to PDF Export to Excel By clicking Incident row you will be taken to the…" at bounding box center [892, 418] width 1352 height 565
click at [551, 197] on div "Drag a column header and drop it here to group by that column" at bounding box center [892, 200] width 1350 height 30
drag, startPoint x: 538, startPoint y: 194, endPoint x: 483, endPoint y: 174, distance: 58.5
click at [483, 174] on kendo-grid "Export to PDF Export to Excel By clicking Incident row you will be taken to the…" at bounding box center [892, 418] width 1352 height 565
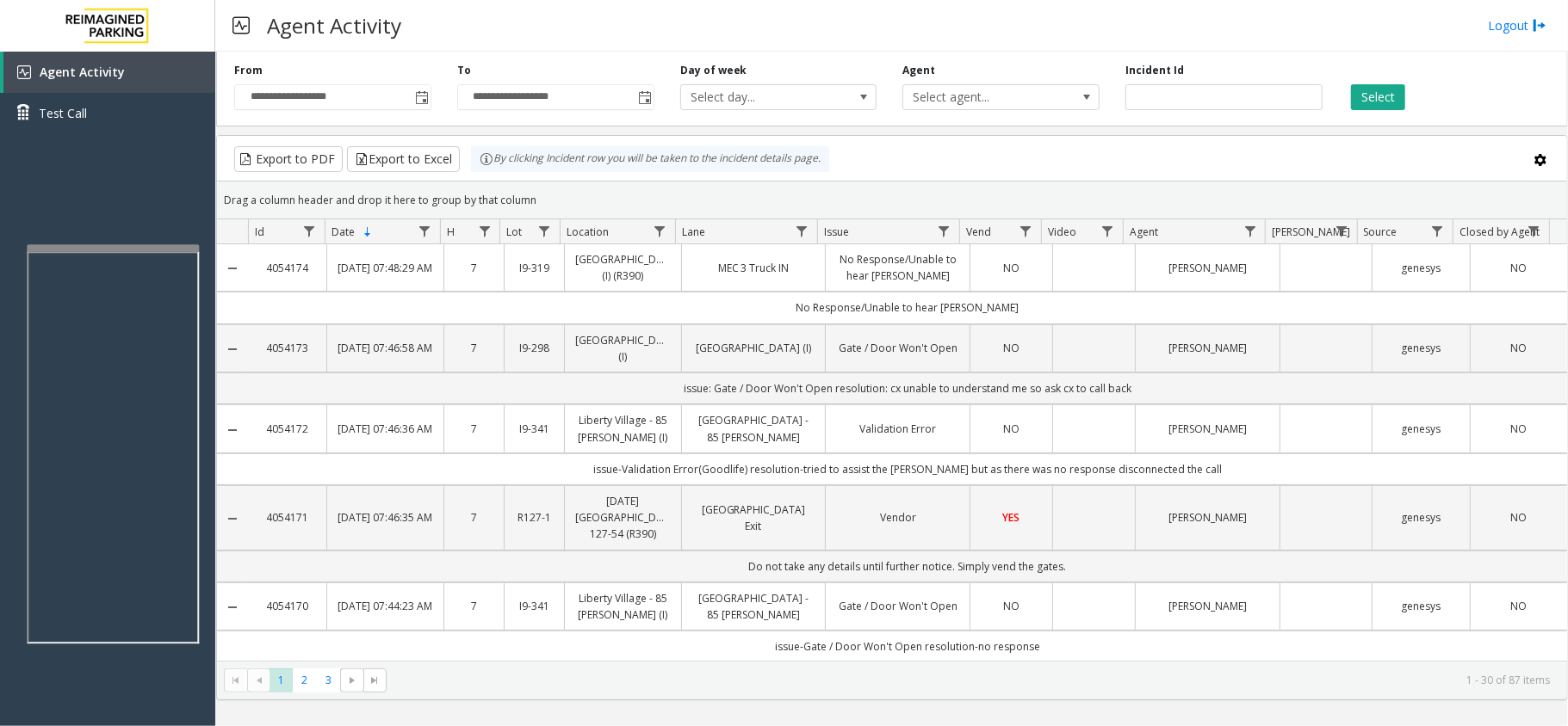
click at [542, 191] on div "Drag a column header and drop it here to group by that column" at bounding box center [892, 200] width 1350 height 30
drag, startPoint x: 534, startPoint y: 193, endPoint x: 484, endPoint y: 165, distance: 57.3
click at [484, 165] on kendo-grid "Export to PDF Export to Excel By clicking Incident row you will be taken to the…" at bounding box center [892, 418] width 1352 height 565
click at [531, 198] on div "Drag a column header and drop it here to group by that column" at bounding box center [892, 200] width 1350 height 30
drag, startPoint x: 538, startPoint y: 199, endPoint x: 481, endPoint y: 176, distance: 61.5
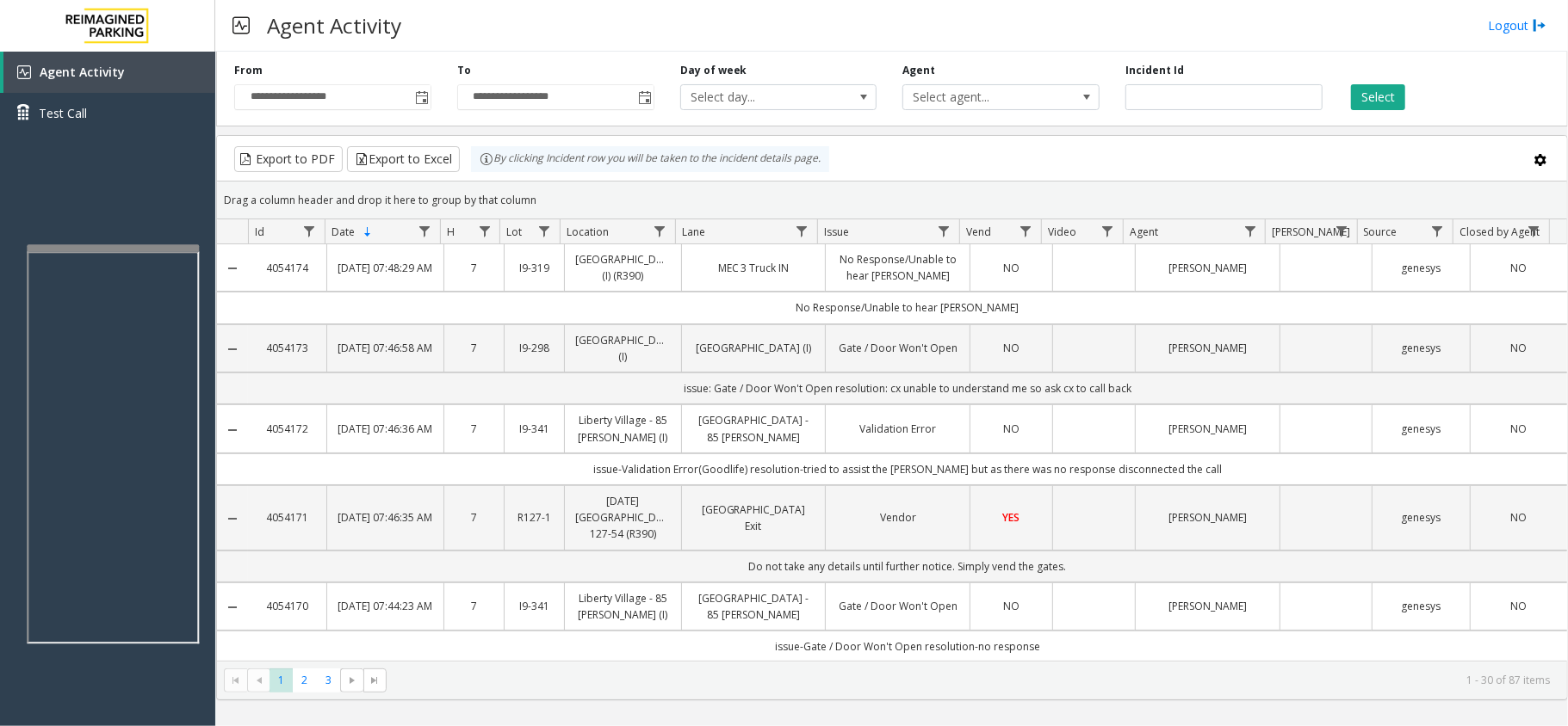
click at [481, 176] on kendo-grid "Export to PDF Export to Excel By clicking Incident row you will be taken to the…" at bounding box center [892, 418] width 1352 height 565
click at [532, 197] on div "Drag a column header and drop it here to group by that column" at bounding box center [892, 200] width 1350 height 30
drag, startPoint x: 535, startPoint y: 197, endPoint x: 491, endPoint y: 174, distance: 49.6
click at [491, 174] on kendo-grid "Export to PDF Export to Excel By clicking Incident row you will be taken to the…" at bounding box center [892, 418] width 1352 height 565
click at [542, 191] on div "Drag a column header and drop it here to group by that column" at bounding box center [892, 200] width 1350 height 30
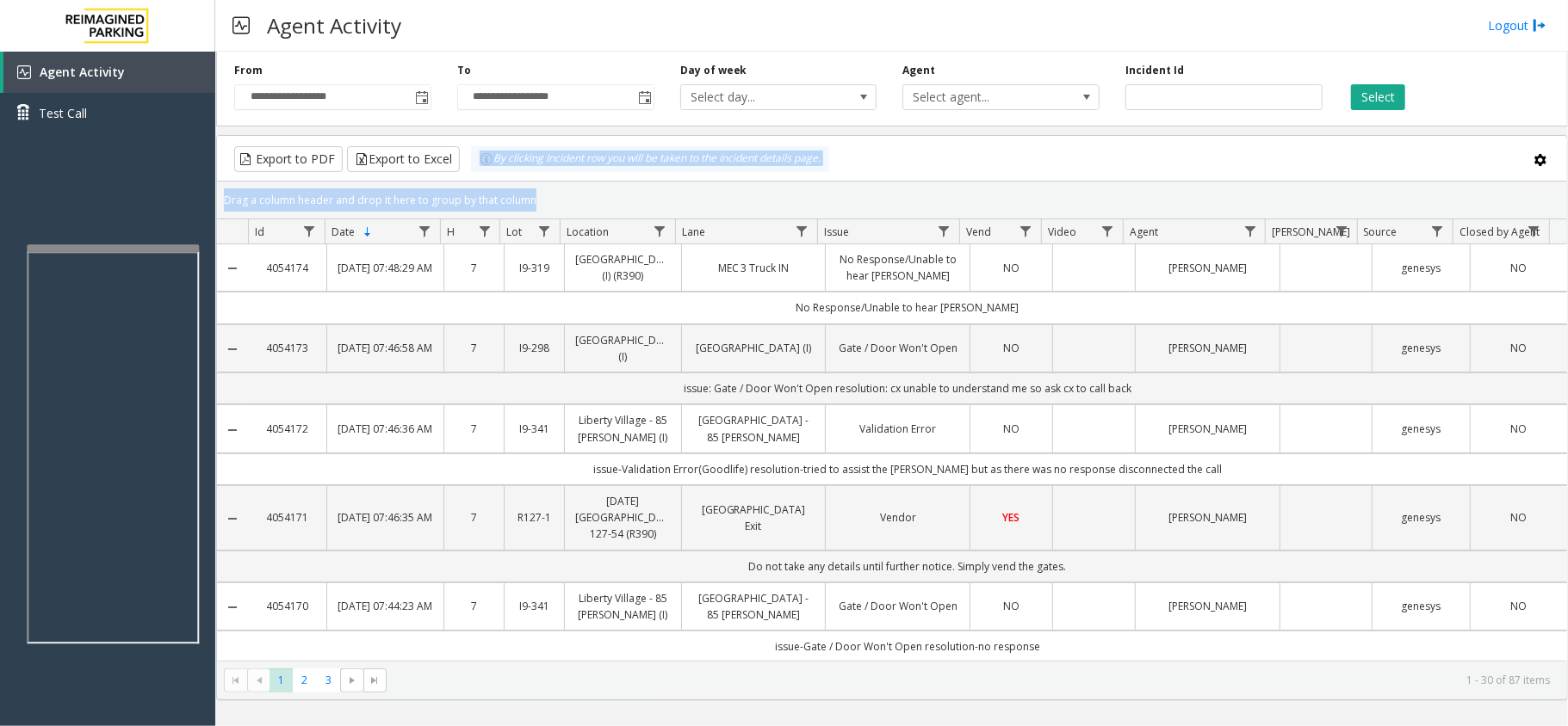
drag, startPoint x: 545, startPoint y: 190, endPoint x: 476, endPoint y: 170, distance: 71.8
click at [476, 170] on kendo-grid "Export to PDF Export to Excel By clicking Incident row you will be taken to the…" at bounding box center [892, 418] width 1352 height 565
click at [547, 197] on div "Drag a column header and drop it here to group by that column" at bounding box center [892, 200] width 1350 height 30
drag, startPoint x: 531, startPoint y: 198, endPoint x: 465, endPoint y: 169, distance: 72.1
click at [465, 169] on kendo-grid "Export to PDF Export to Excel By clicking Incident row you will be taken to the…" at bounding box center [892, 418] width 1352 height 565
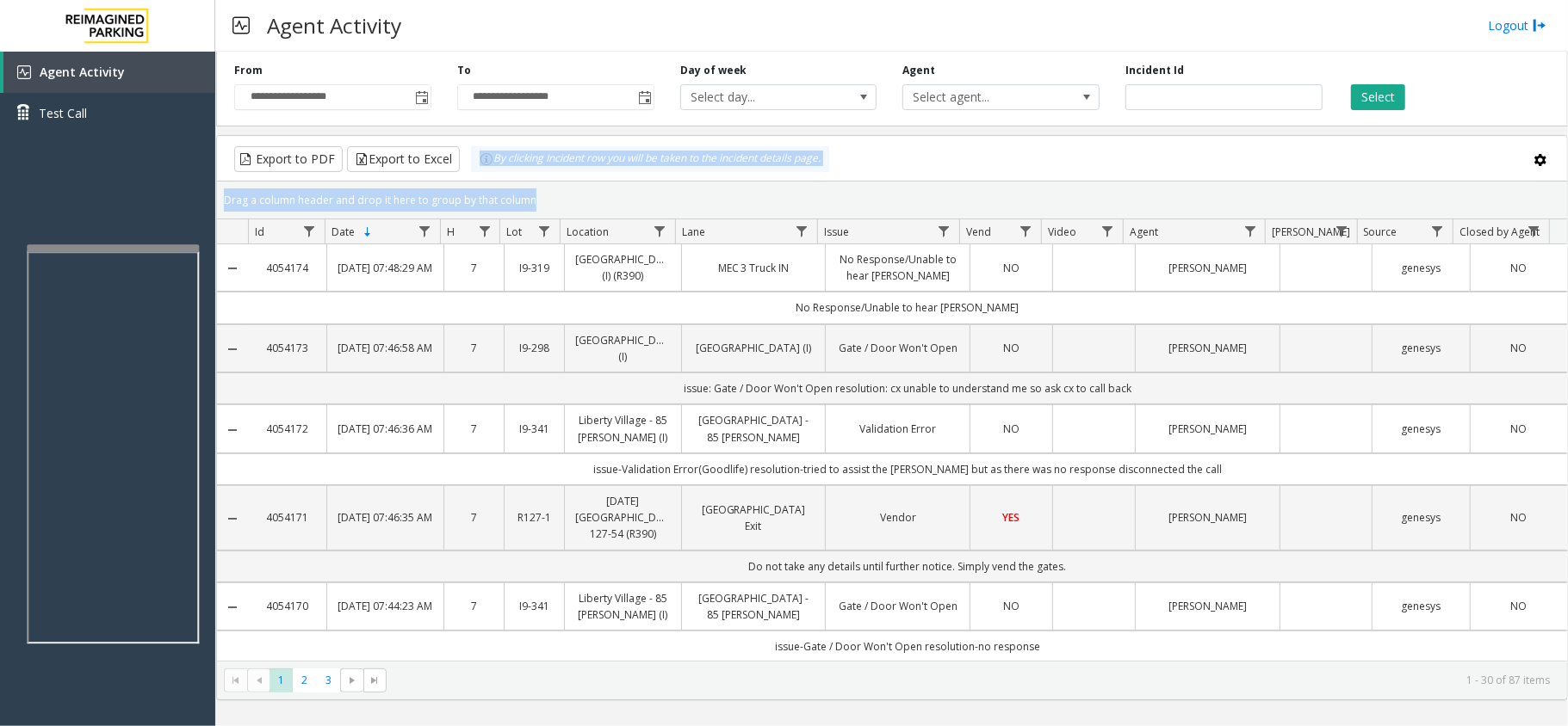
click at [538, 196] on div "Drag a column header and drop it here to group by that column" at bounding box center [892, 200] width 1350 height 30
drag, startPoint x: 538, startPoint y: 196, endPoint x: 490, endPoint y: 174, distance: 52.8
click at [490, 174] on kendo-grid "Export to PDF Export to Excel By clicking Incident row you will be taken to the…" at bounding box center [892, 418] width 1352 height 565
click at [552, 203] on div "Drag a column header and drop it here to group by that column" at bounding box center [892, 200] width 1350 height 30
drag, startPoint x: 540, startPoint y: 199, endPoint x: 484, endPoint y: 169, distance: 63.5
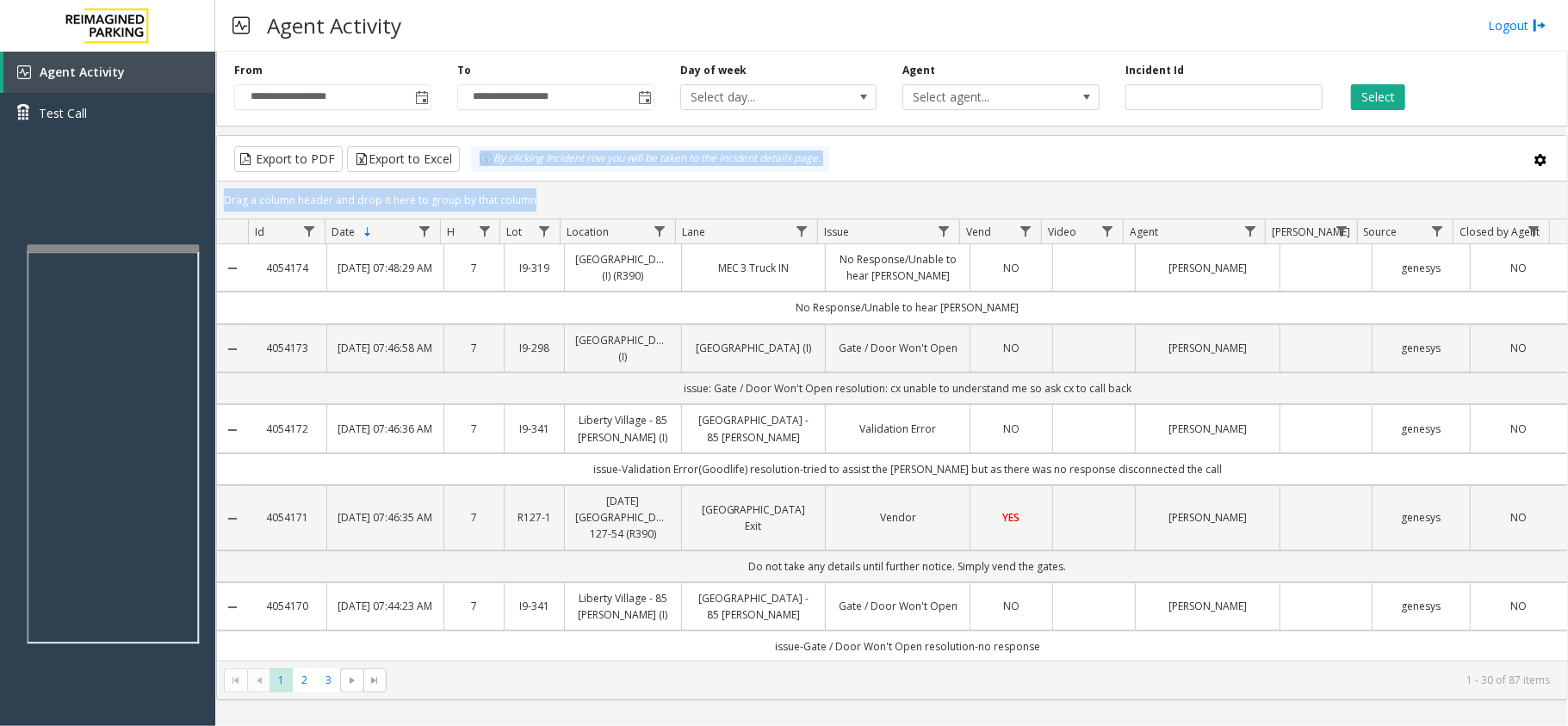
click at [484, 169] on kendo-grid "Export to PDF Export to Excel By clicking Incident row you will be taken to the…" at bounding box center [892, 418] width 1352 height 565
click at [589, 200] on div "Drag a column header and drop it here to group by that column" at bounding box center [892, 200] width 1350 height 30
drag, startPoint x: 566, startPoint y: 200, endPoint x: 481, endPoint y: 170, distance: 90.1
click at [481, 170] on kendo-grid "Export to PDF Export to Excel By clicking Incident row you will be taken to the…" at bounding box center [892, 418] width 1352 height 565
click at [535, 193] on div "Drag a column header and drop it here to group by that column" at bounding box center [892, 200] width 1350 height 30
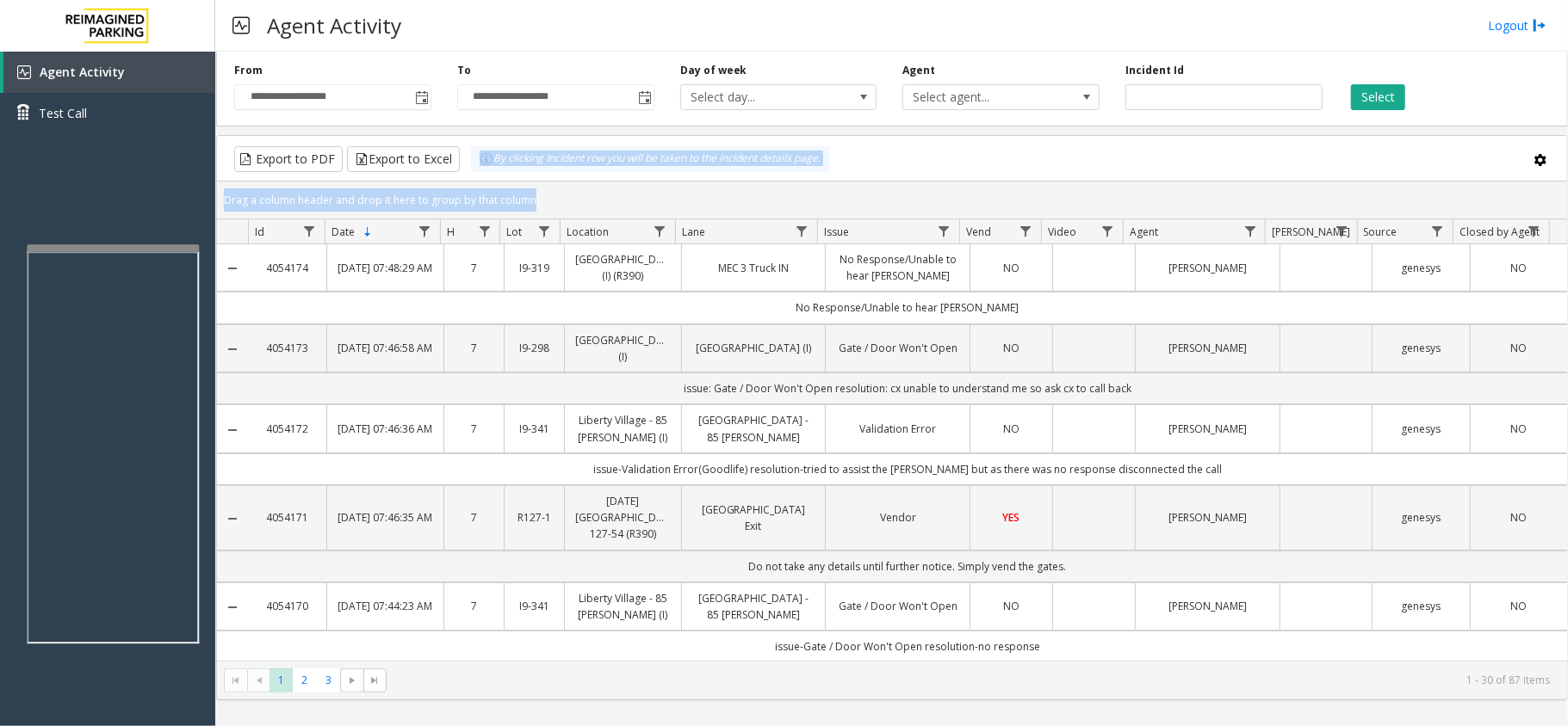
drag, startPoint x: 535, startPoint y: 198, endPoint x: 479, endPoint y: 169, distance: 63.1
click at [479, 169] on kendo-grid "Export to PDF Export to Excel By clicking Incident row you will be taken to the…" at bounding box center [892, 418] width 1352 height 565
click at [570, 203] on div "Drag a column header and drop it here to group by that column" at bounding box center [892, 200] width 1350 height 30
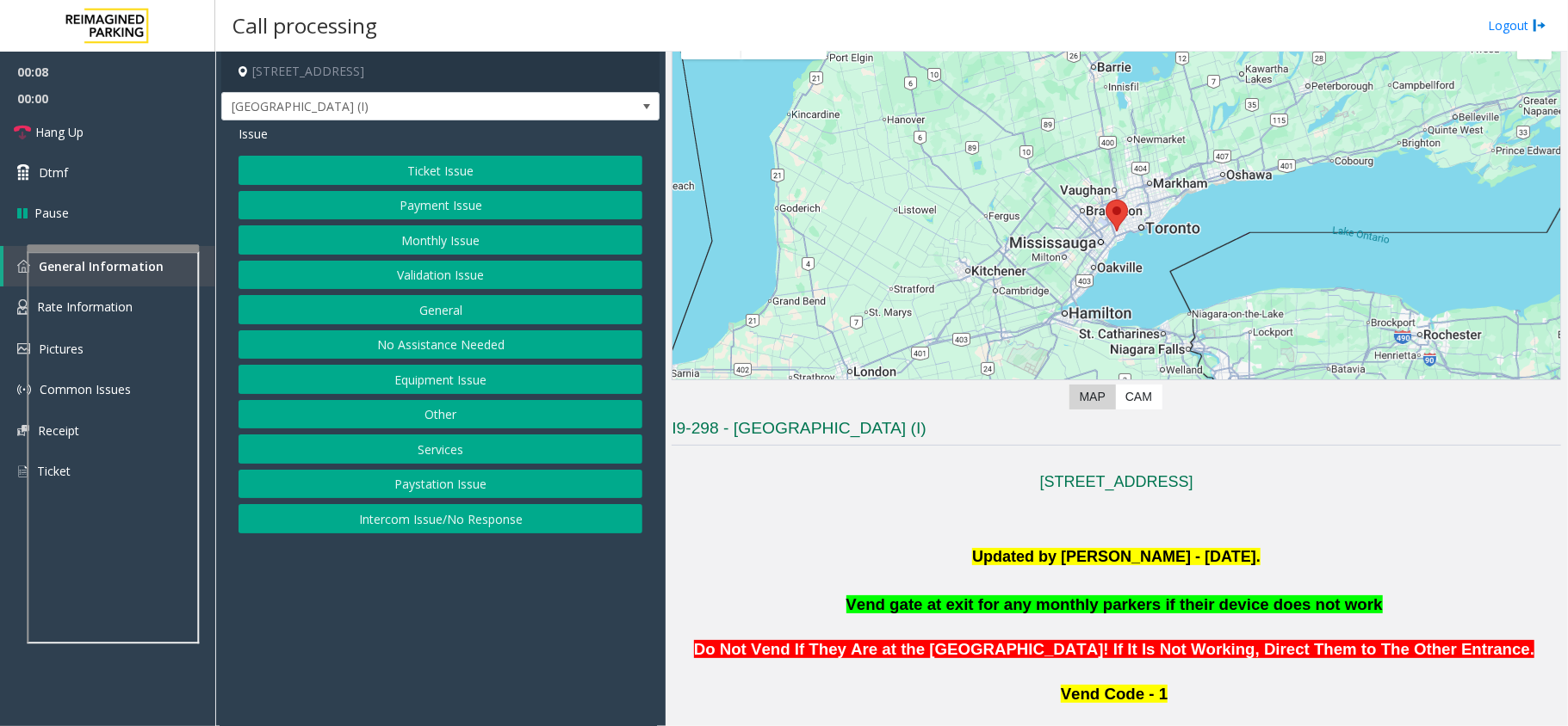
scroll to position [229, 0]
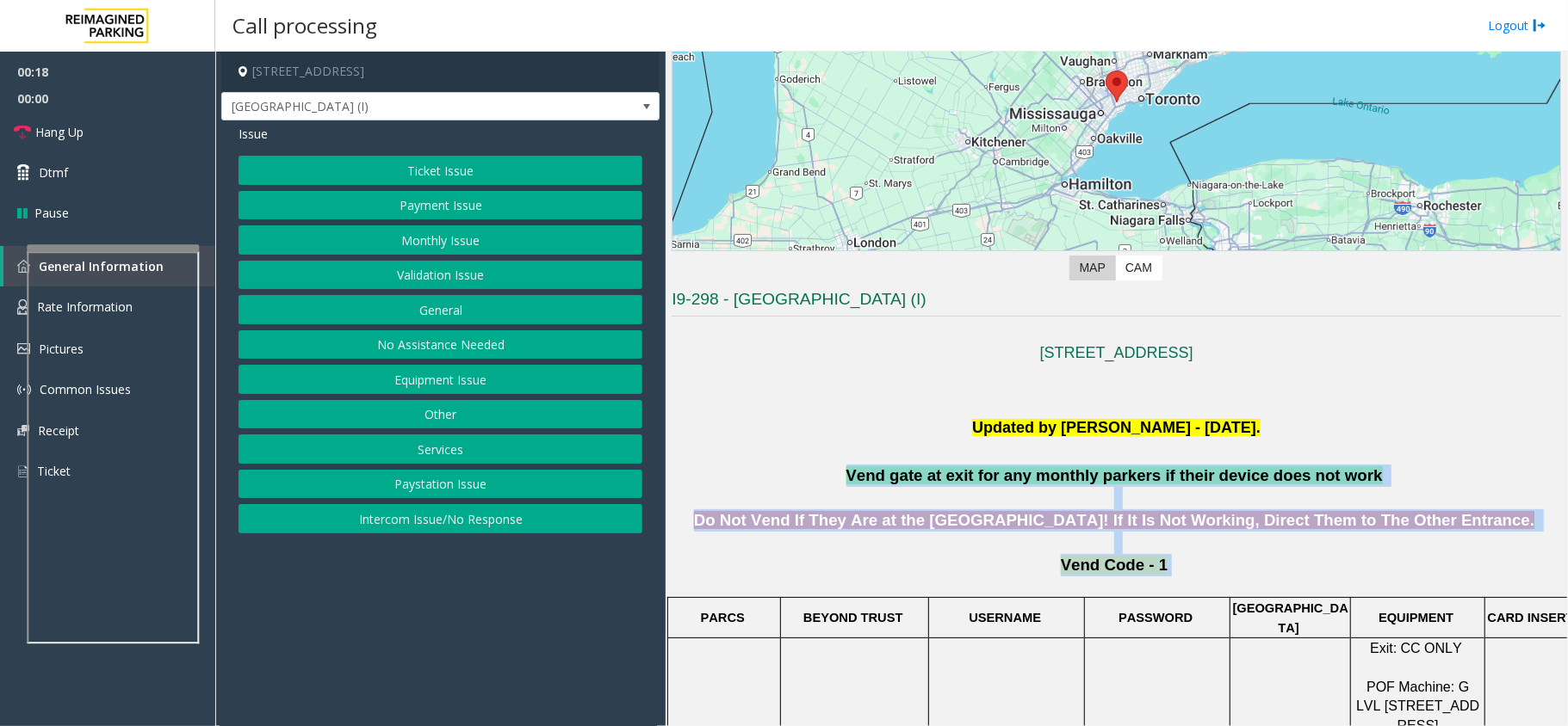
drag, startPoint x: 862, startPoint y: 464, endPoint x: 1254, endPoint y: 554, distance: 402.2
click at [1254, 554] on p "Vend Code - 1" at bounding box center [1116, 574] width 889 height 41
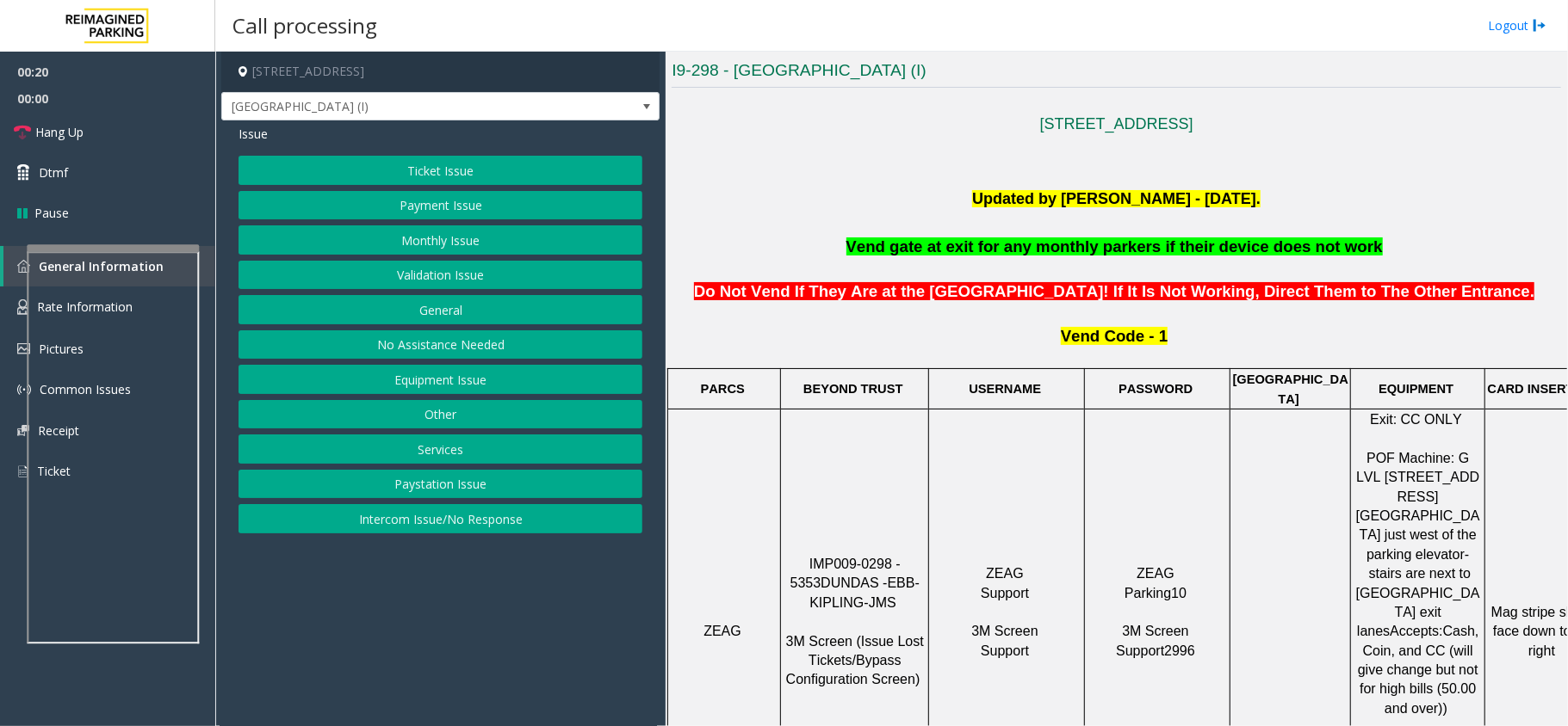
scroll to position [458, 0]
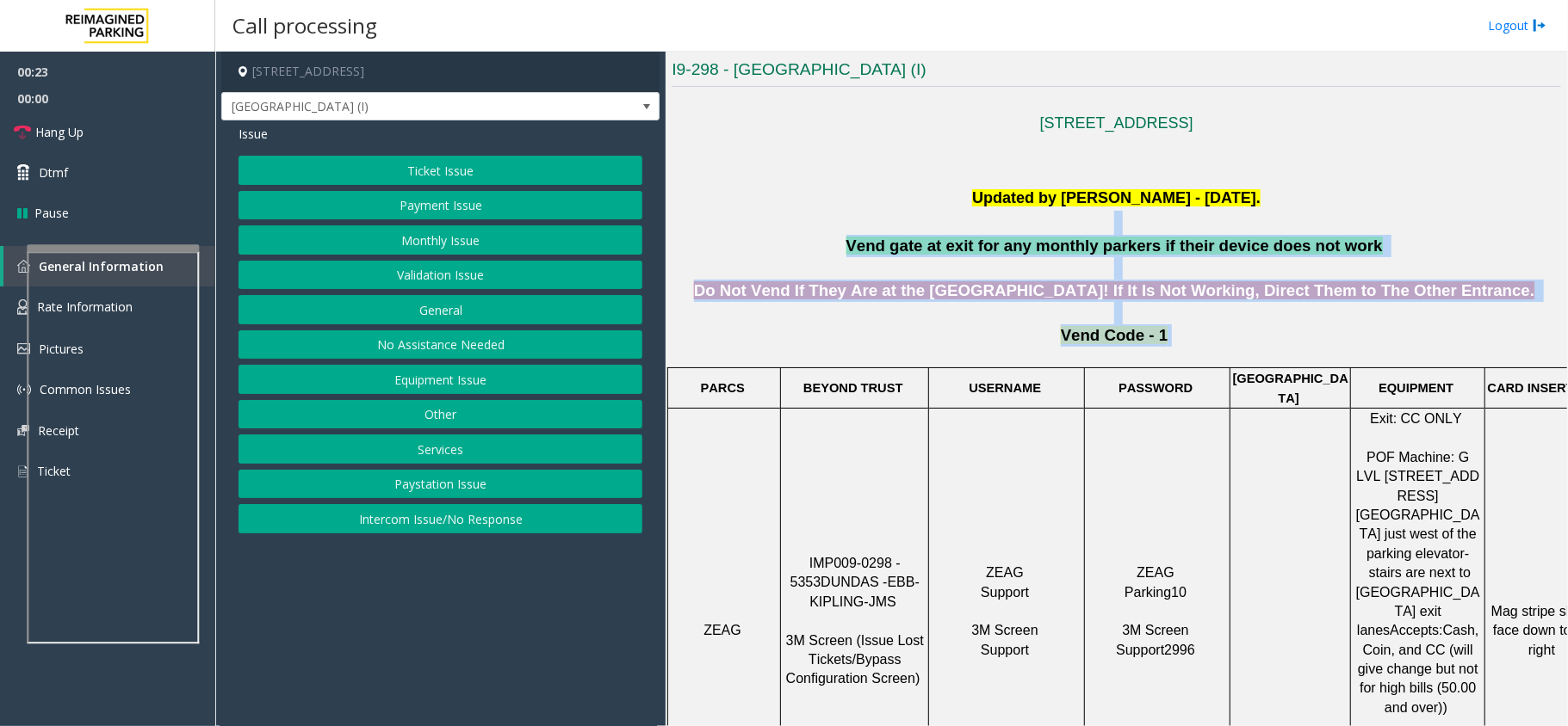
drag, startPoint x: 1160, startPoint y: 327, endPoint x: 888, endPoint y: 220, distance: 292.3
click at [869, 221] on p at bounding box center [1116, 223] width 889 height 25
drag, startPoint x: 849, startPoint y: 233, endPoint x: 1275, endPoint y: 351, distance: 442.0
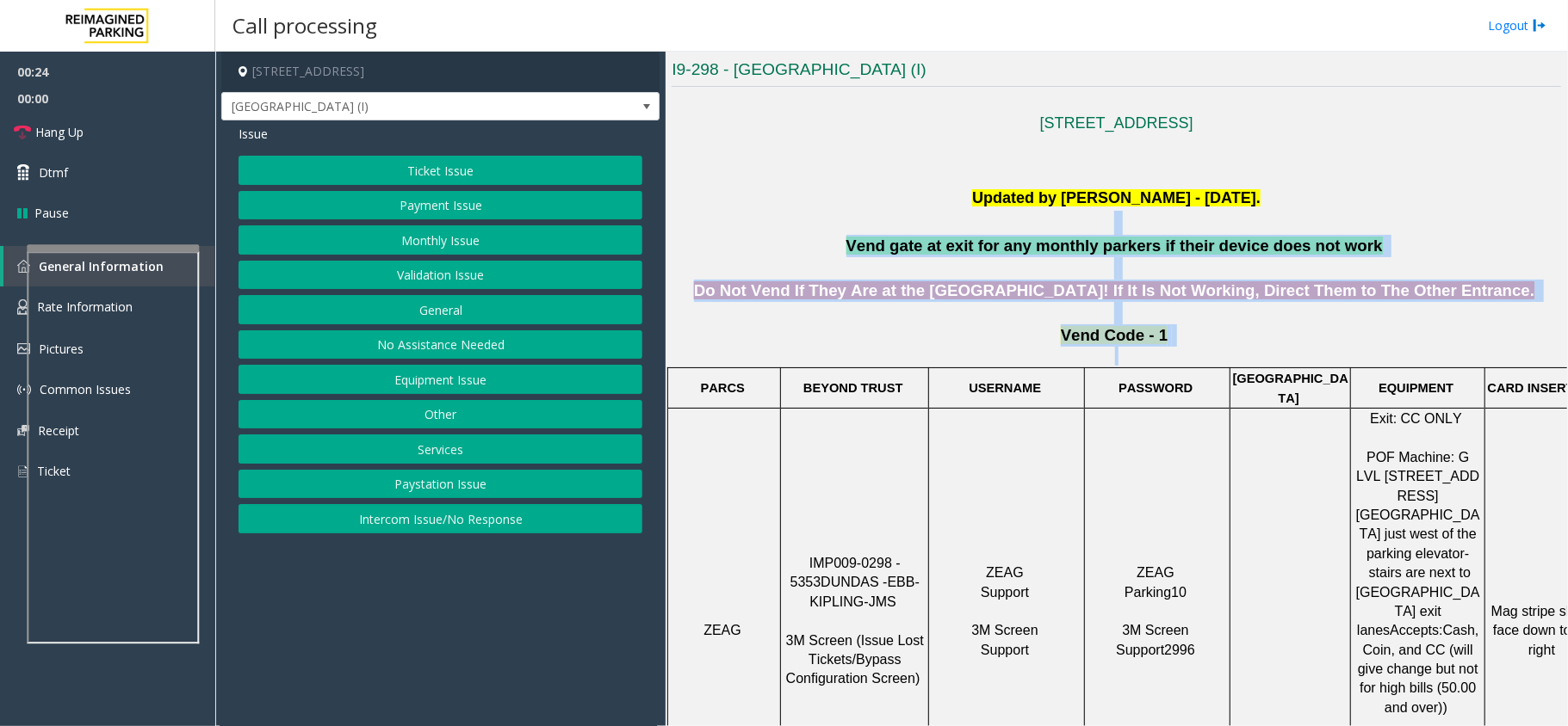
click at [1275, 351] on p "Vend Code - 1" at bounding box center [1116, 344] width 889 height 41
drag, startPoint x: 1213, startPoint y: 328, endPoint x: 737, endPoint y: 221, distance: 487.9
click at [848, 229] on p at bounding box center [1116, 223] width 889 height 25
drag, startPoint x: 840, startPoint y: 224, endPoint x: 1153, endPoint y: 321, distance: 327.7
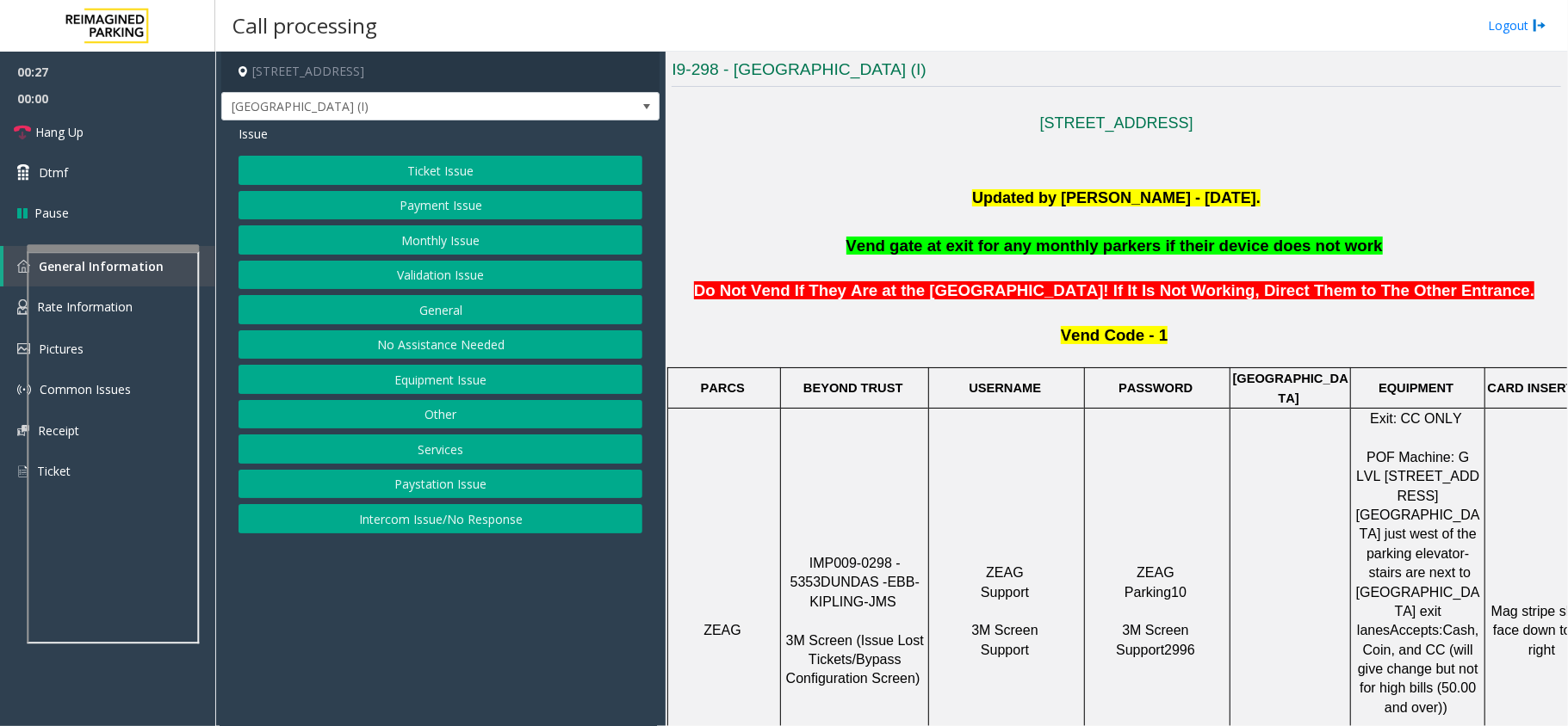
click at [1167, 327] on span at bounding box center [1169, 334] width 4 height 18
click at [459, 378] on button "Equipment Issue" at bounding box center [440, 379] width 404 height 29
click at [473, 313] on button "Gate / Door Won't Open" at bounding box center [440, 309] width 404 height 29
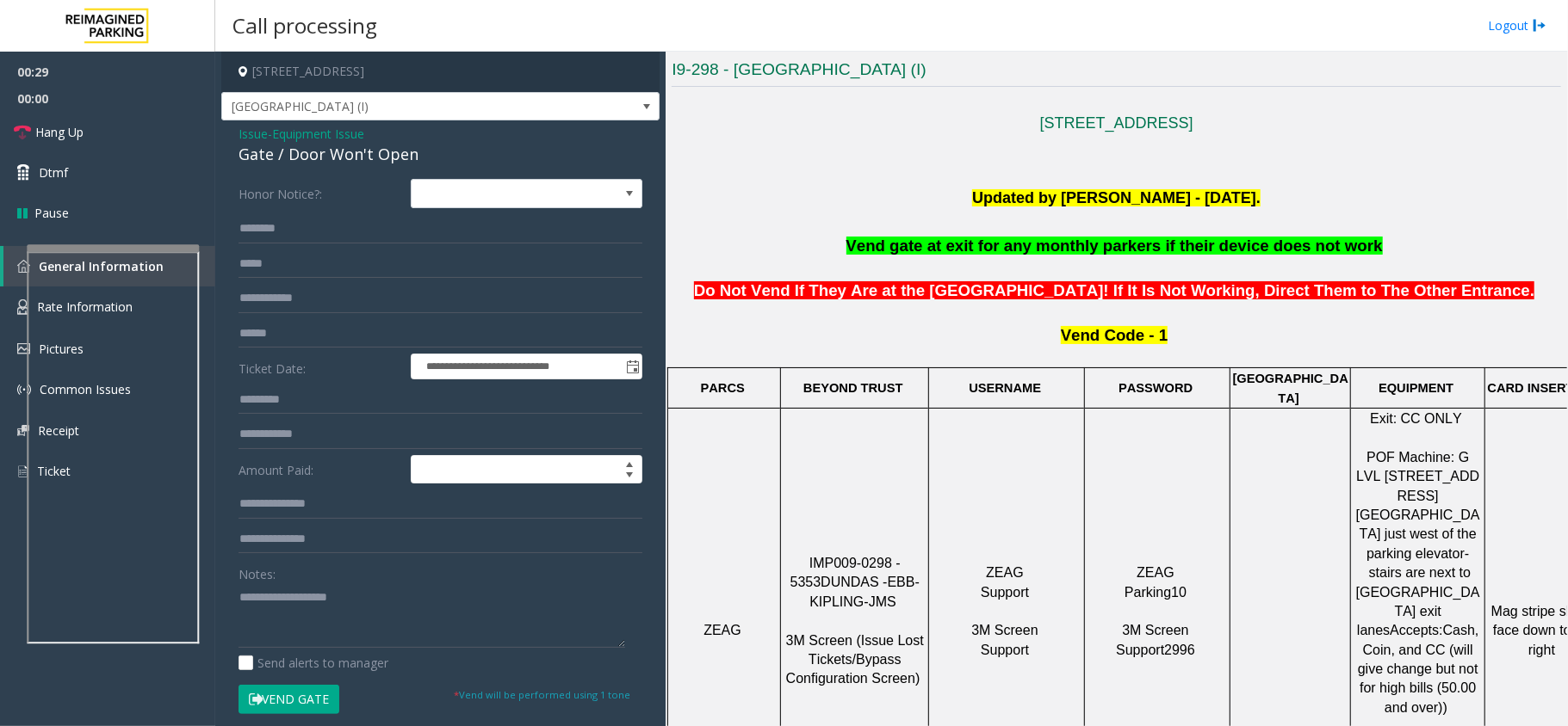
click at [355, 583] on div "Notes:" at bounding box center [440, 603] width 404 height 89
click at [348, 615] on textarea at bounding box center [431, 615] width 387 height 64
click at [360, 149] on div "Gate / Door Won't Open" at bounding box center [440, 155] width 404 height 23
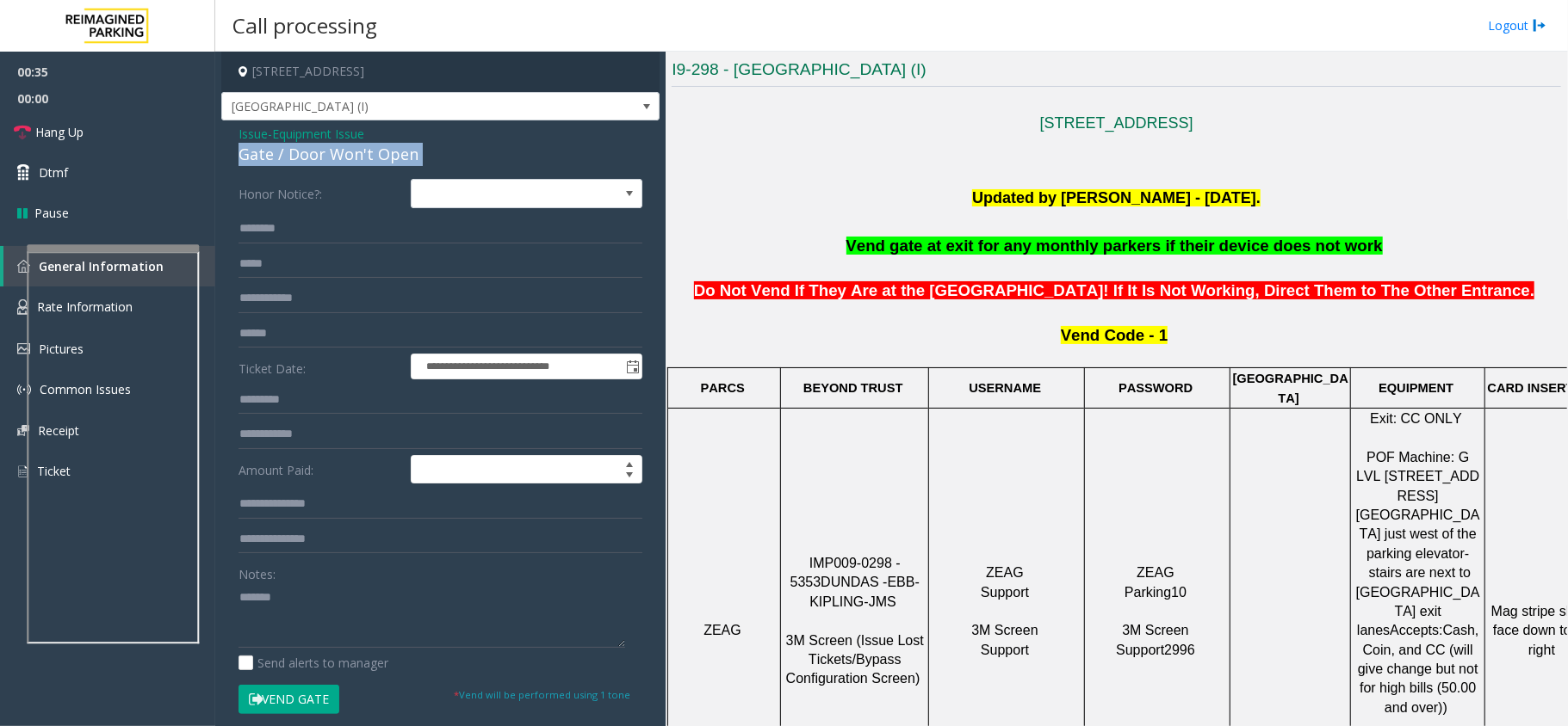
copy div "Gate / Door Won't Open"
click at [334, 618] on textarea at bounding box center [431, 615] width 387 height 64
paste textarea "**********"
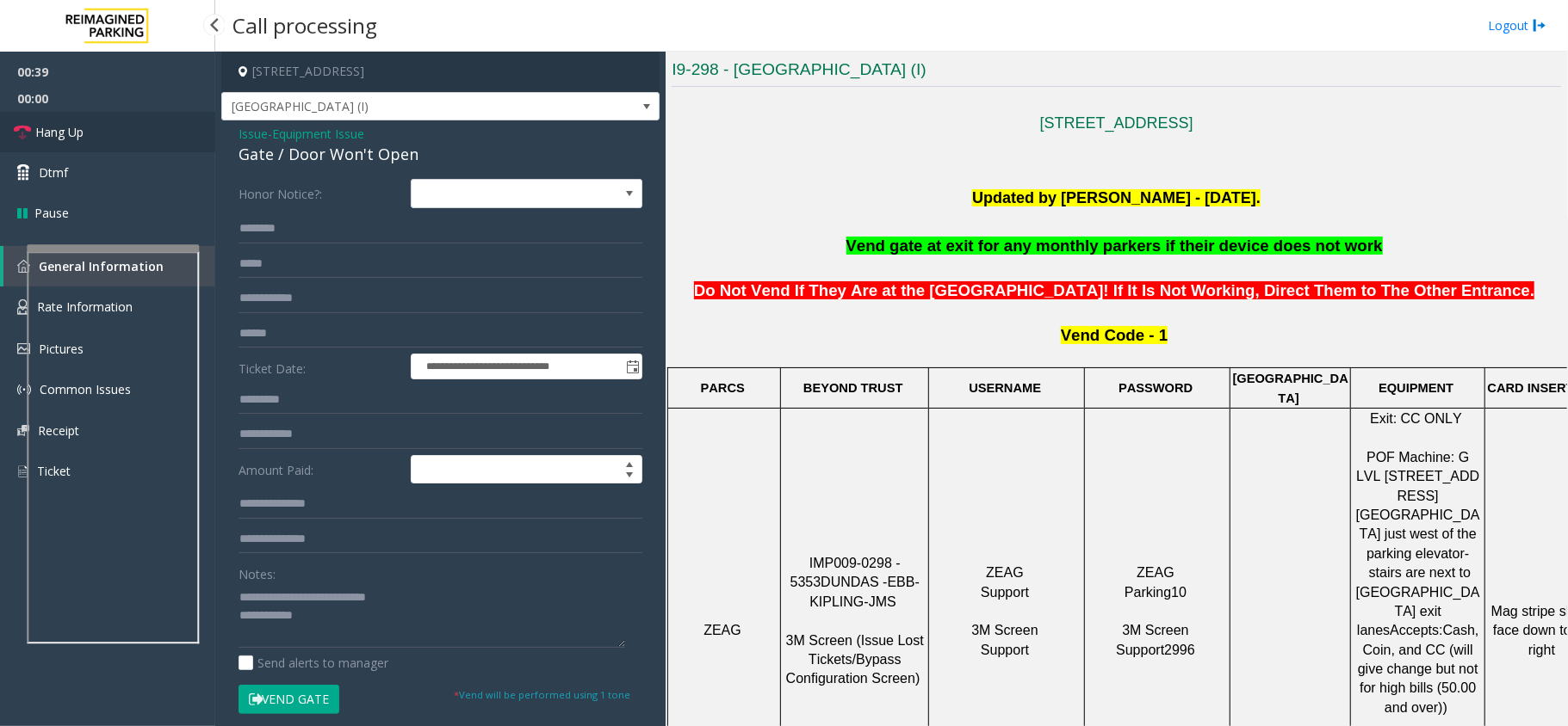
click at [156, 132] on link "Hang Up" at bounding box center [107, 132] width 215 height 40
click at [353, 615] on textarea at bounding box center [431, 615] width 387 height 64
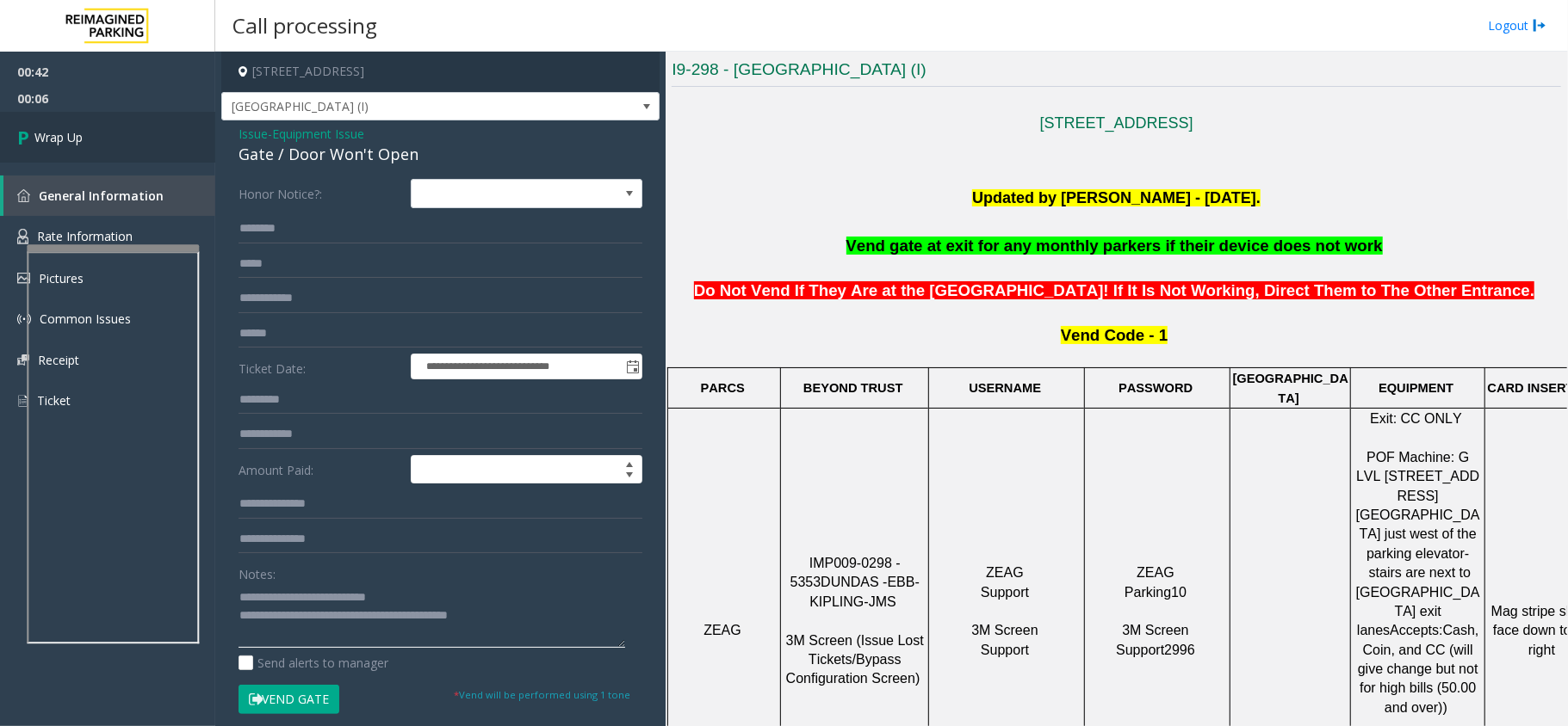
type textarea "**********"
click at [177, 141] on link "Wrap Up" at bounding box center [107, 137] width 215 height 51
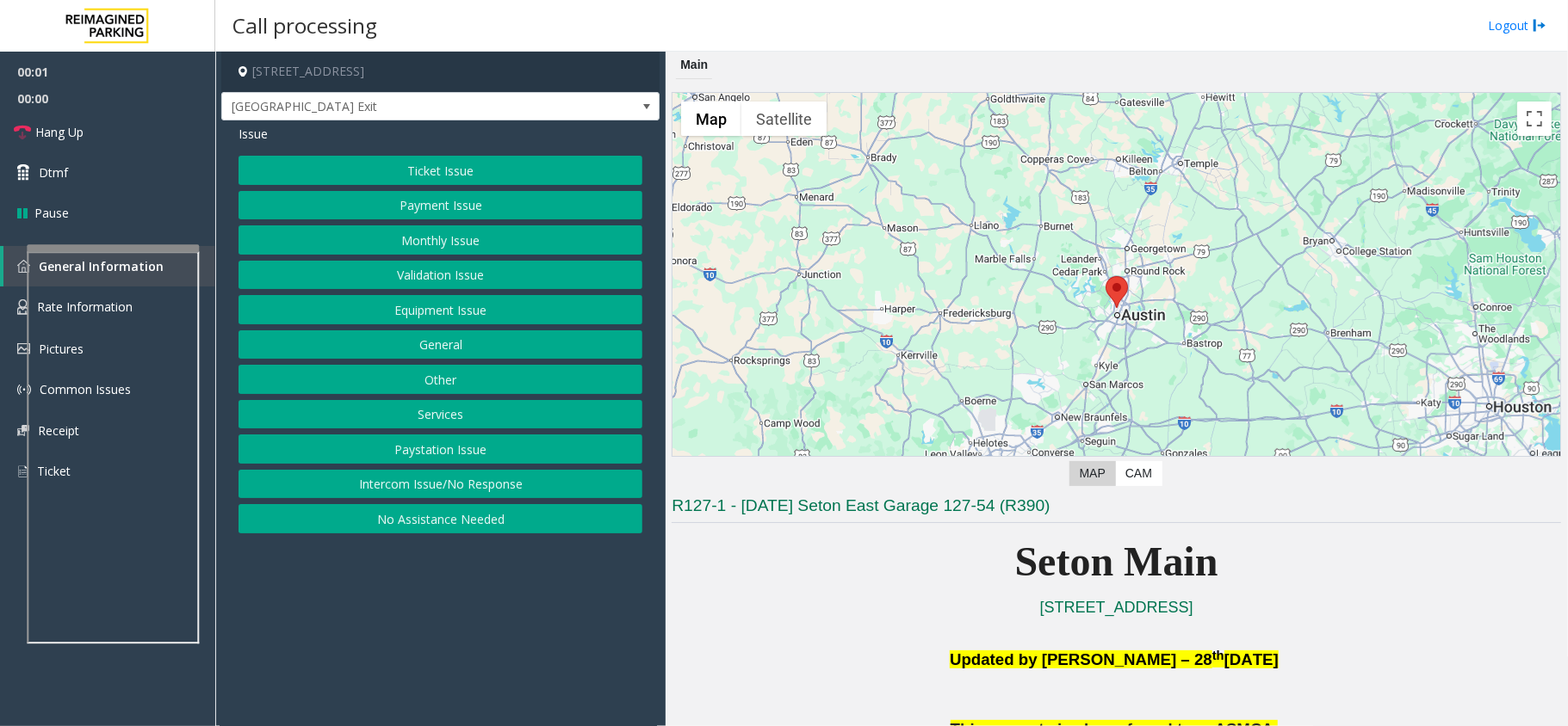
scroll to position [573, 0]
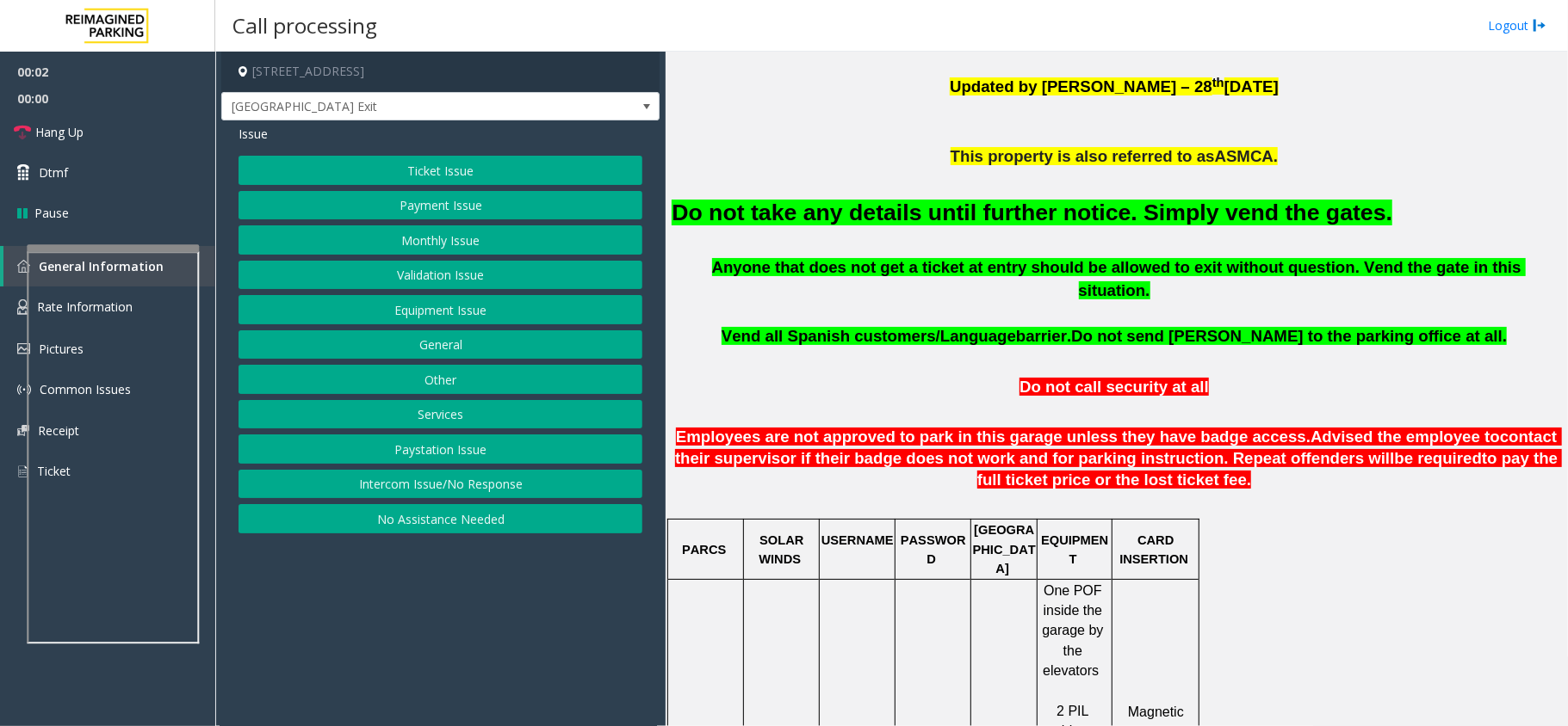
click at [1140, 210] on font "Do not take any details until further notice. Simply vend the gates." at bounding box center [1031, 212] width 720 height 25
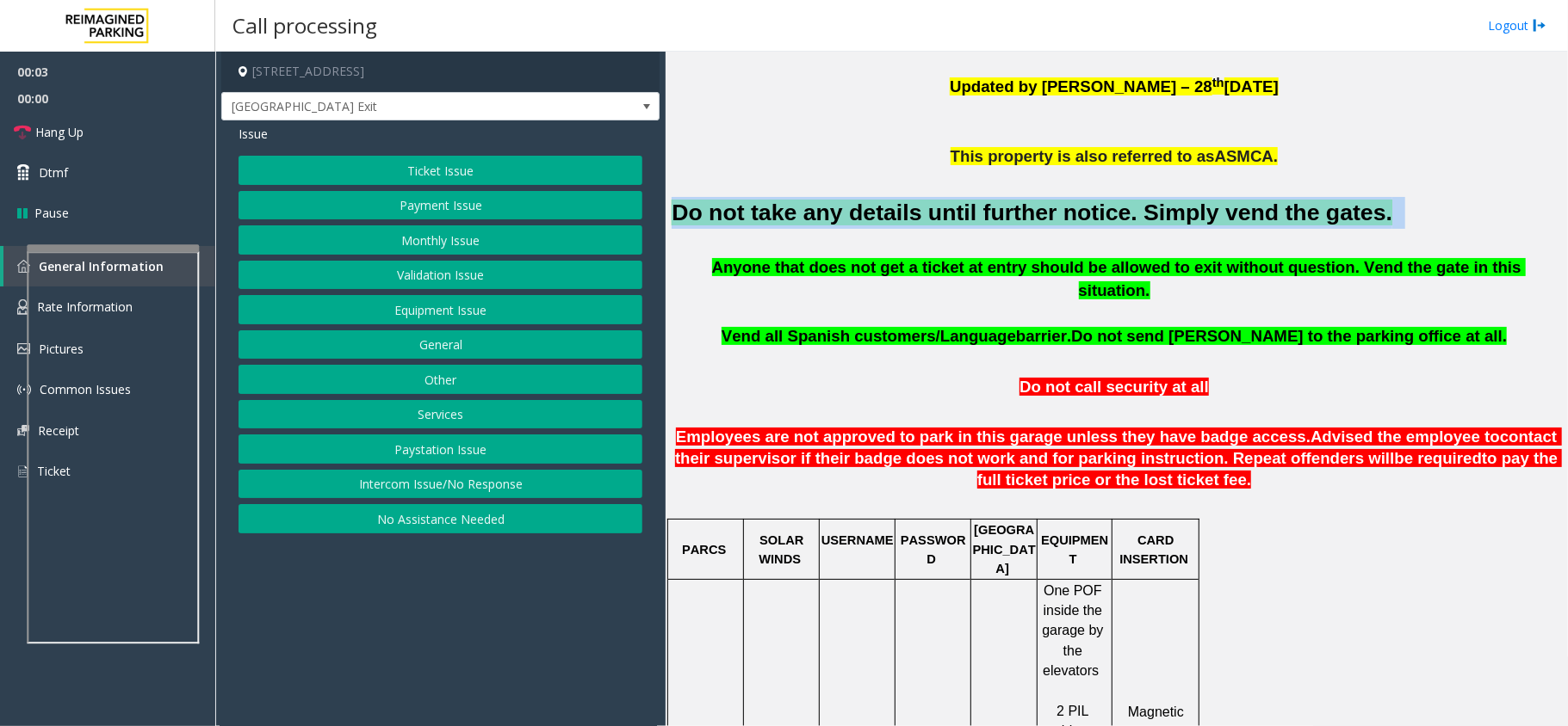
click at [1140, 210] on font "Do not take any details until further notice. Simply vend the gates." at bounding box center [1031, 212] width 720 height 25
copy h2 "Do not take any details until further notice. Simply vend the gates."
click at [493, 315] on button "Equipment Issue" at bounding box center [440, 309] width 404 height 29
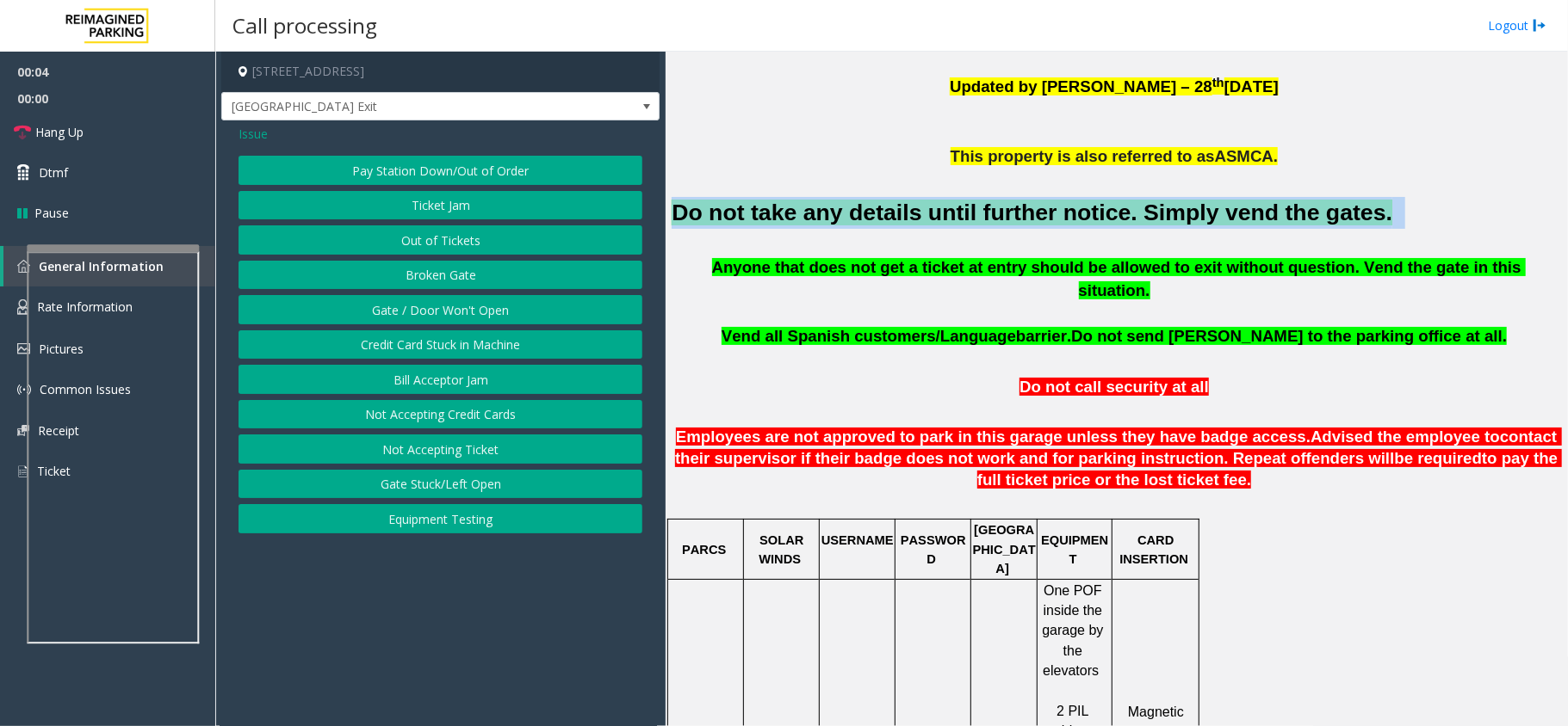
click at [493, 315] on button "Gate / Door Won't Open" at bounding box center [440, 309] width 404 height 29
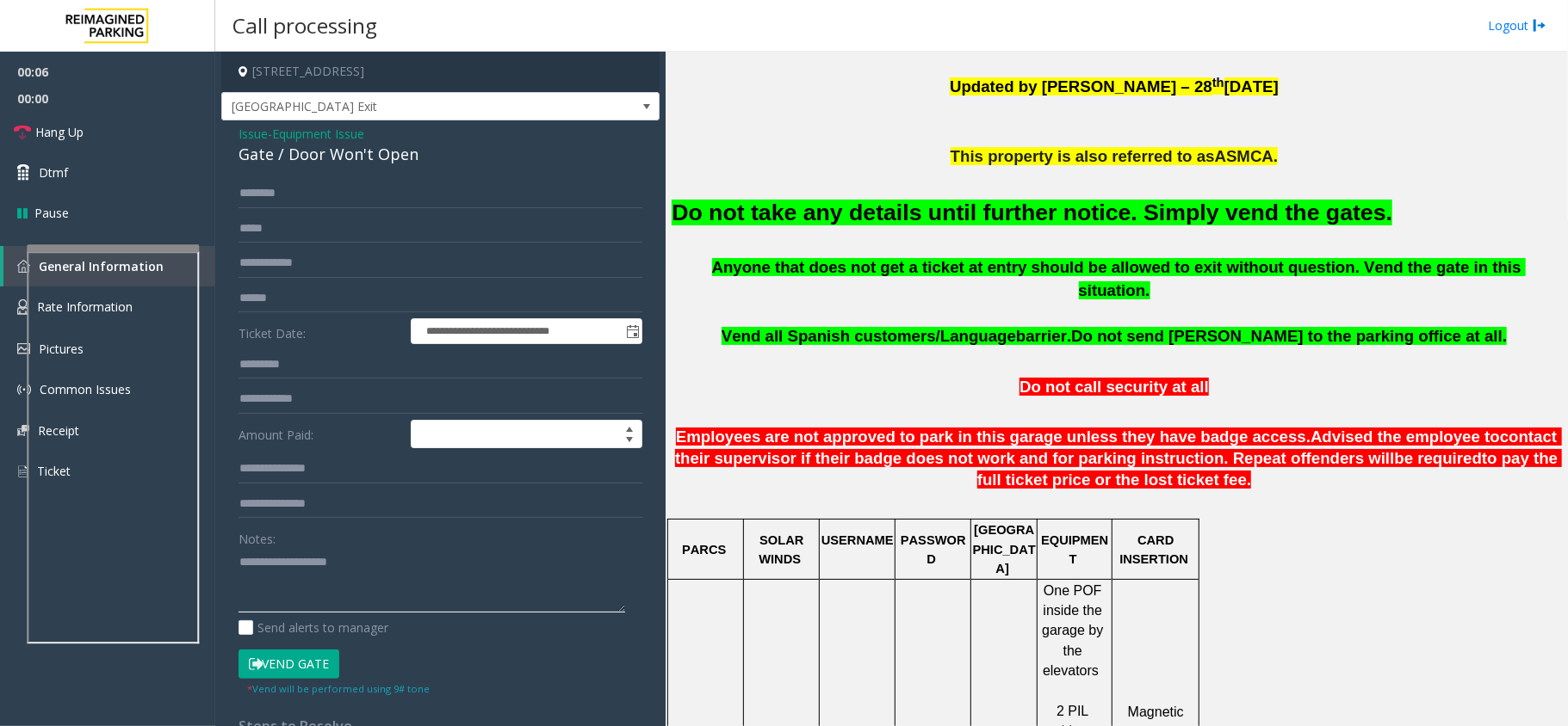
click at [384, 563] on textarea at bounding box center [431, 579] width 387 height 64
paste textarea "**********"
type textarea "**********"
click at [257, 135] on span "Issue" at bounding box center [252, 133] width 29 height 18
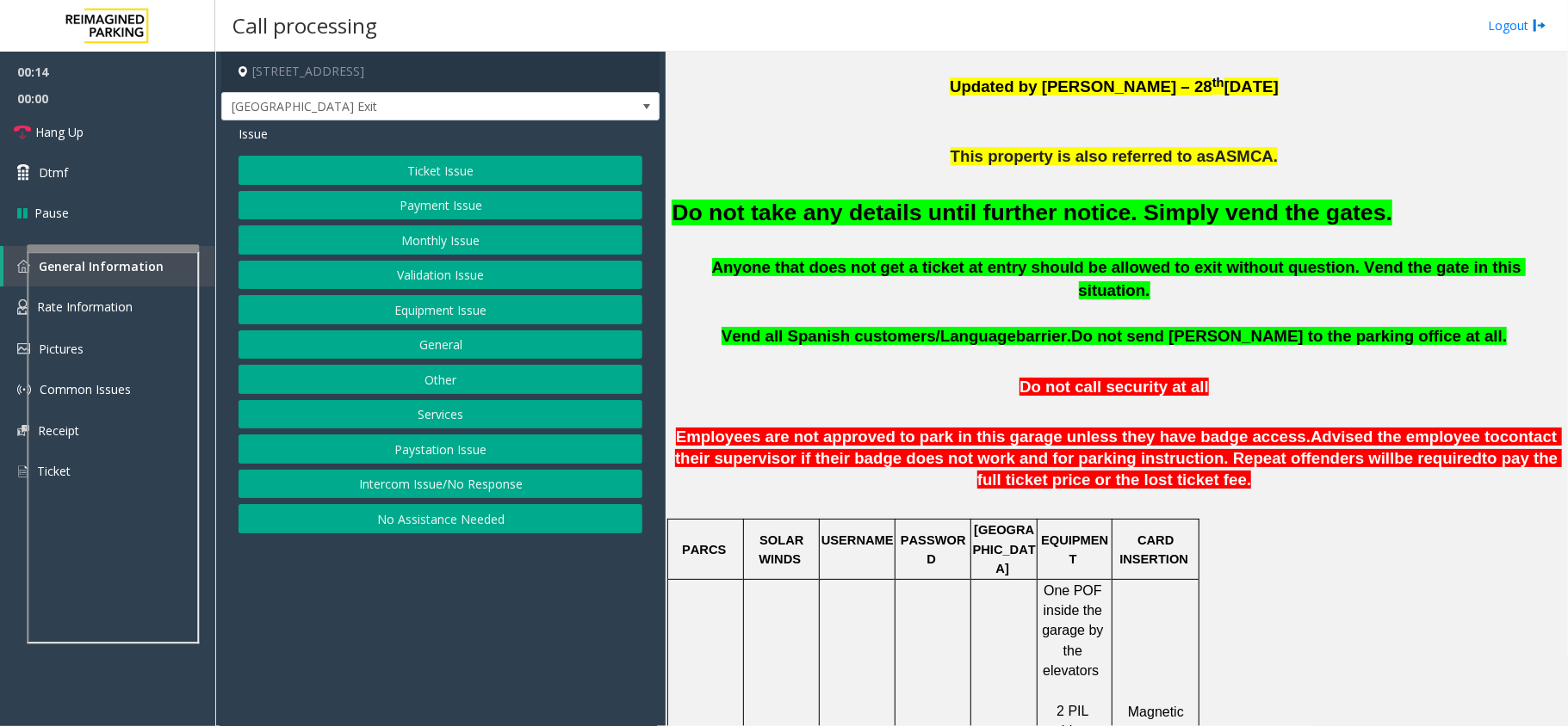
click at [369, 169] on button "Ticket Issue" at bounding box center [440, 169] width 404 height 29
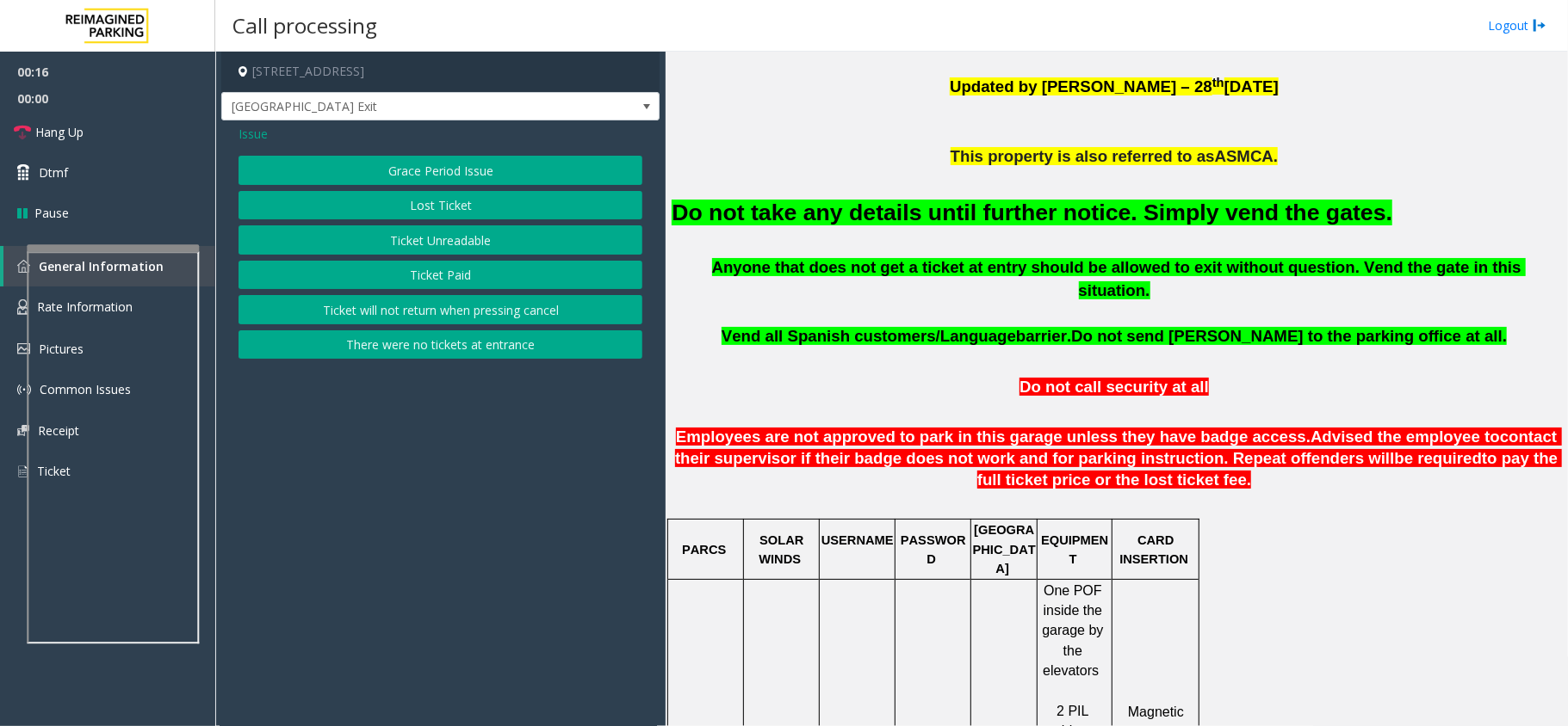
click at [408, 276] on button "Ticket Paid" at bounding box center [440, 275] width 404 height 29
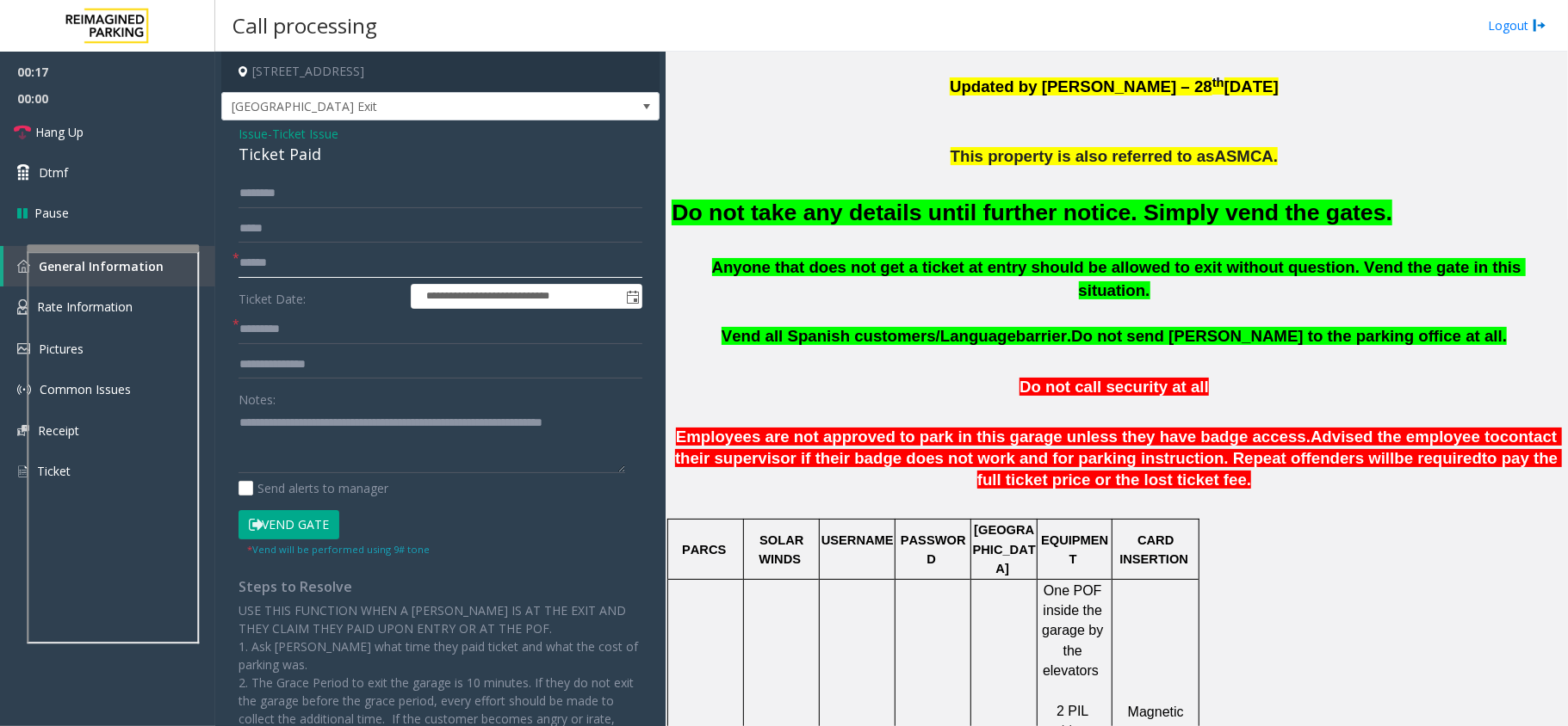
click at [303, 270] on input "text" at bounding box center [440, 262] width 404 height 29
type input "**"
click at [248, 128] on span "Issue" at bounding box center [252, 133] width 29 height 18
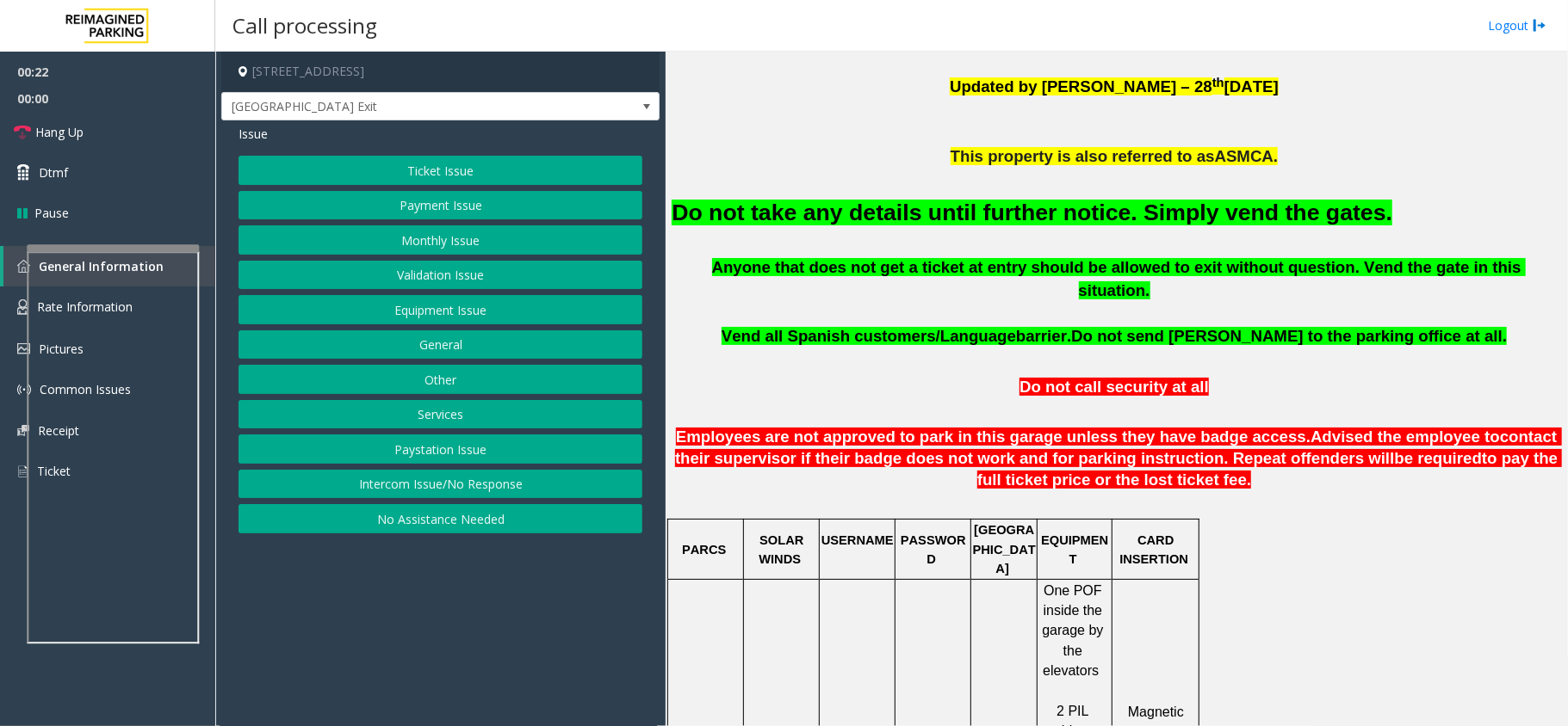
click at [424, 310] on button "Equipment Issue" at bounding box center [440, 309] width 404 height 29
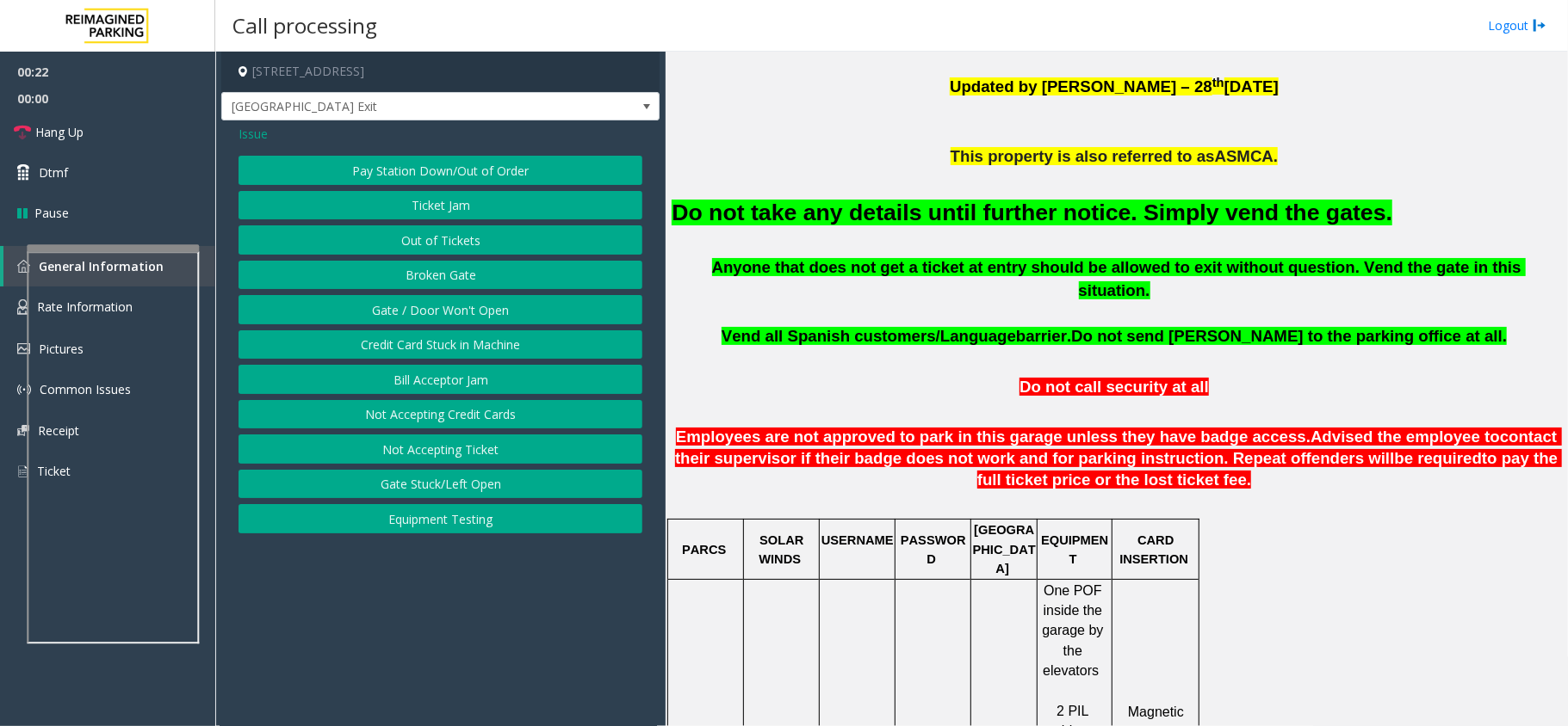
click at [424, 310] on button "Gate / Door Won't Open" at bounding box center [440, 309] width 404 height 29
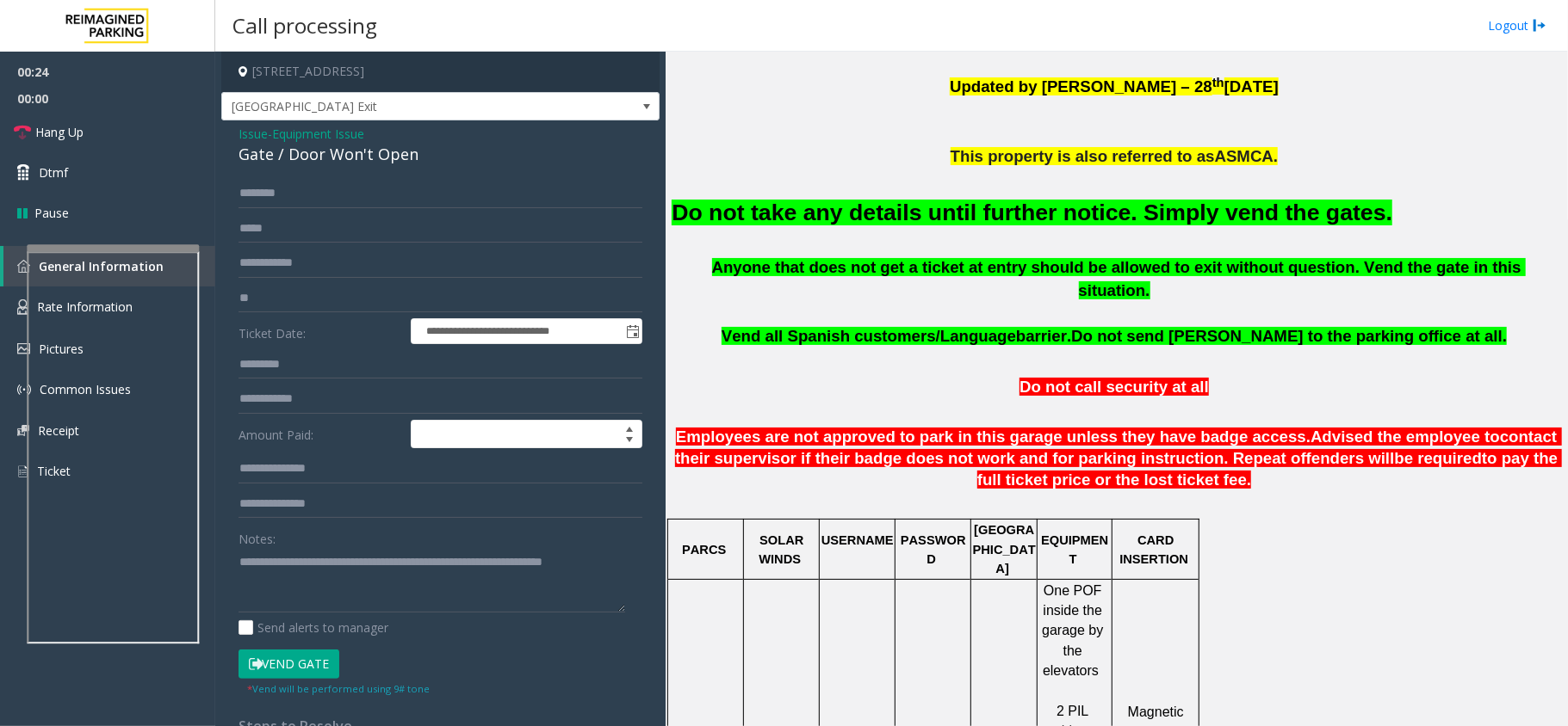
click at [289, 661] on button "Vend Gate" at bounding box center [288, 664] width 101 height 29
click at [346, 604] on textarea at bounding box center [431, 579] width 387 height 64
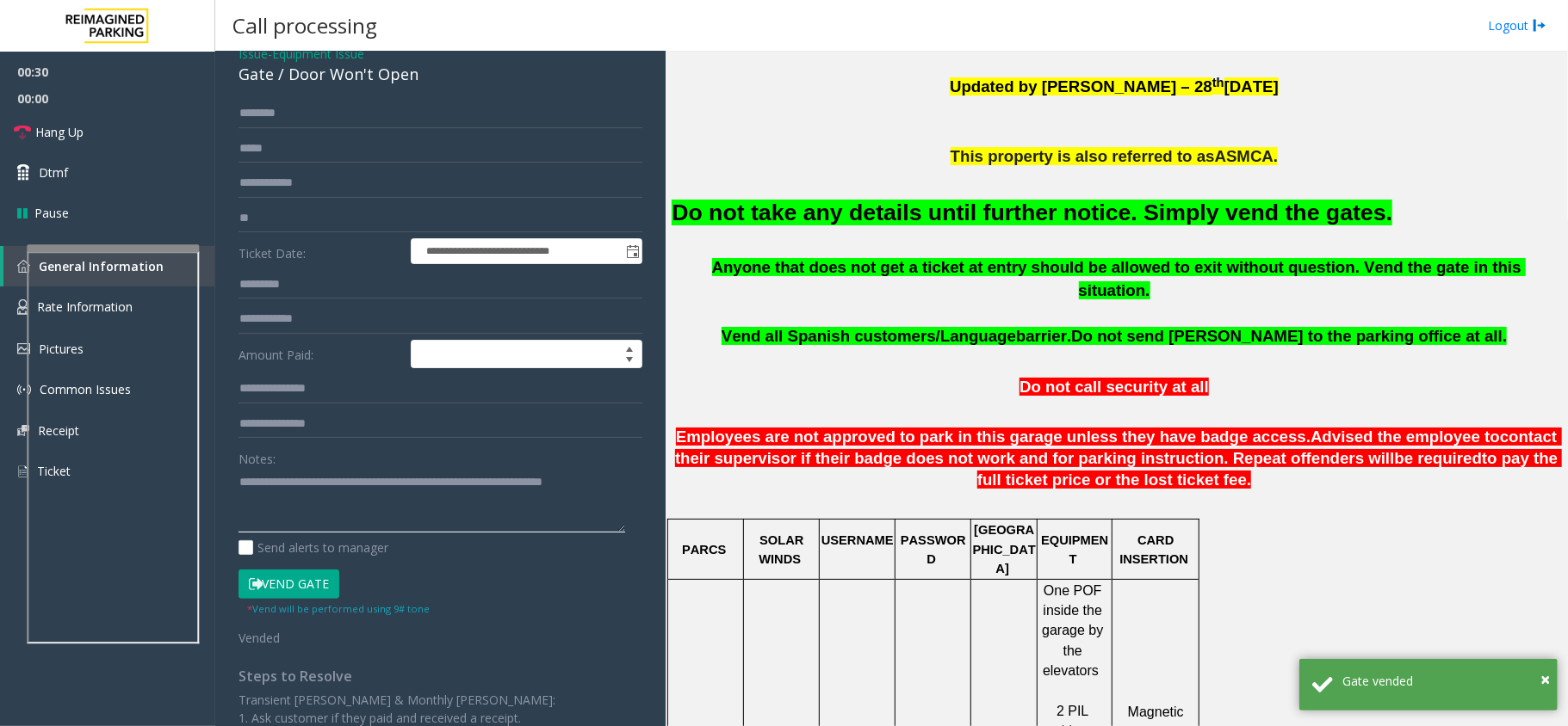
scroll to position [0, 0]
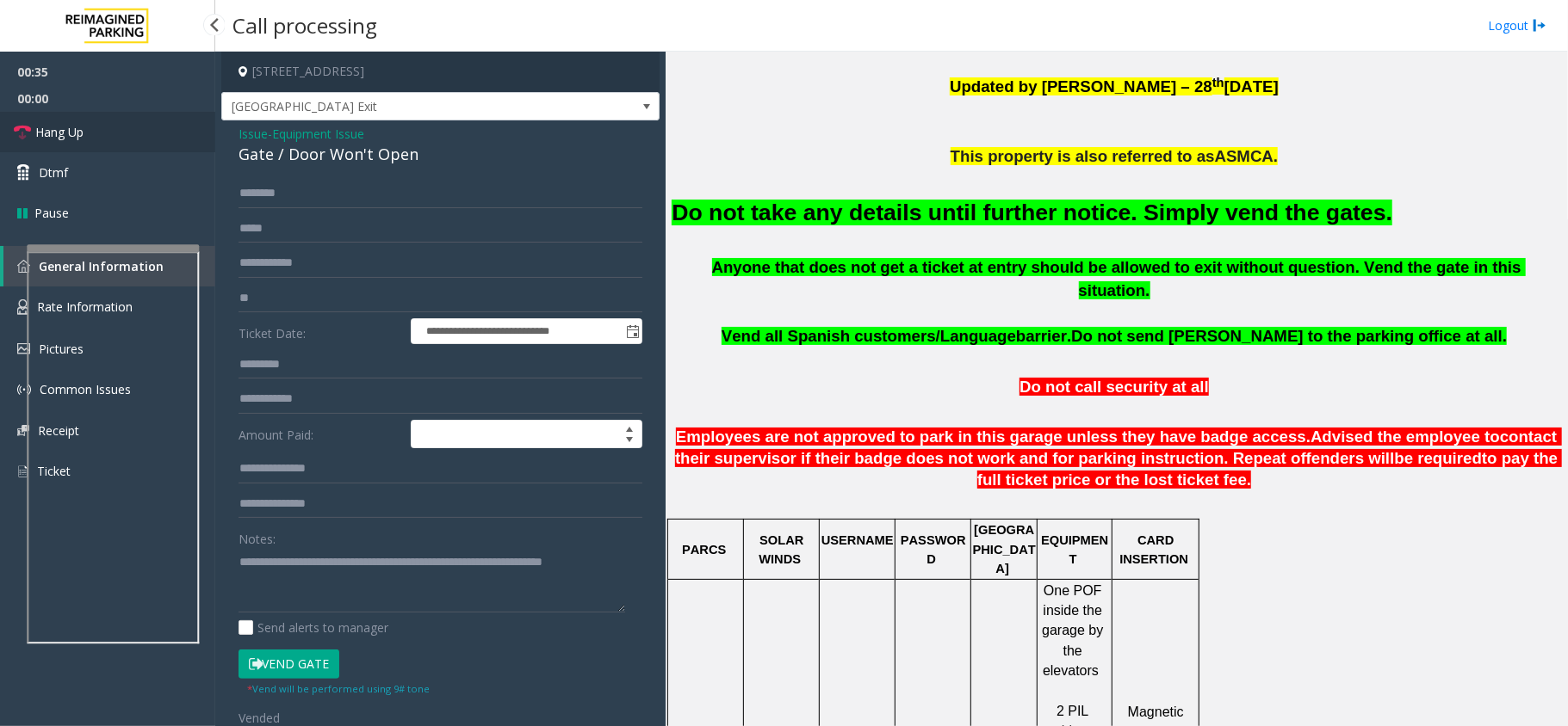
click at [173, 135] on link "Hang Up" at bounding box center [107, 132] width 215 height 40
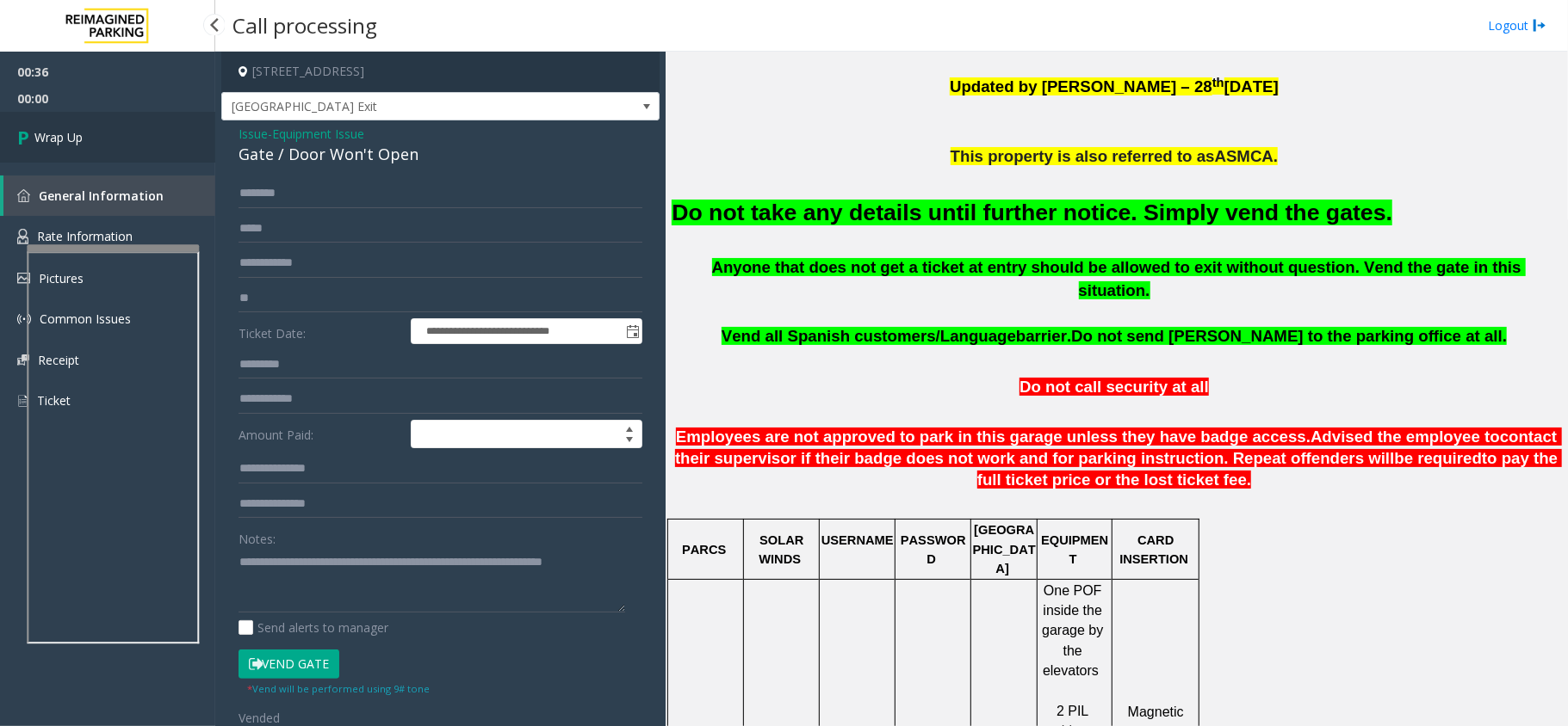
click at [173, 135] on link "Wrap Up" at bounding box center [107, 137] width 215 height 51
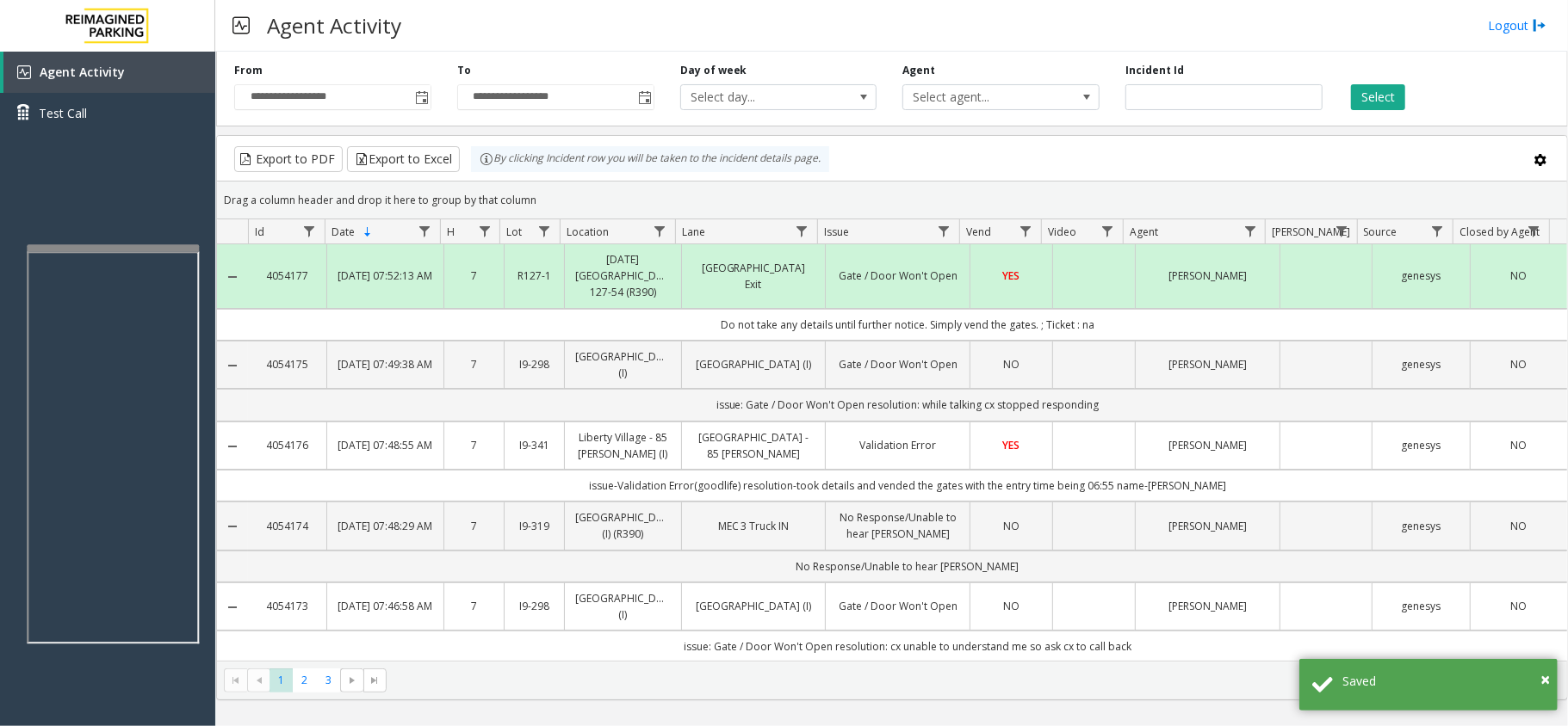
click at [150, 244] on div at bounding box center [112, 248] width 172 height 7
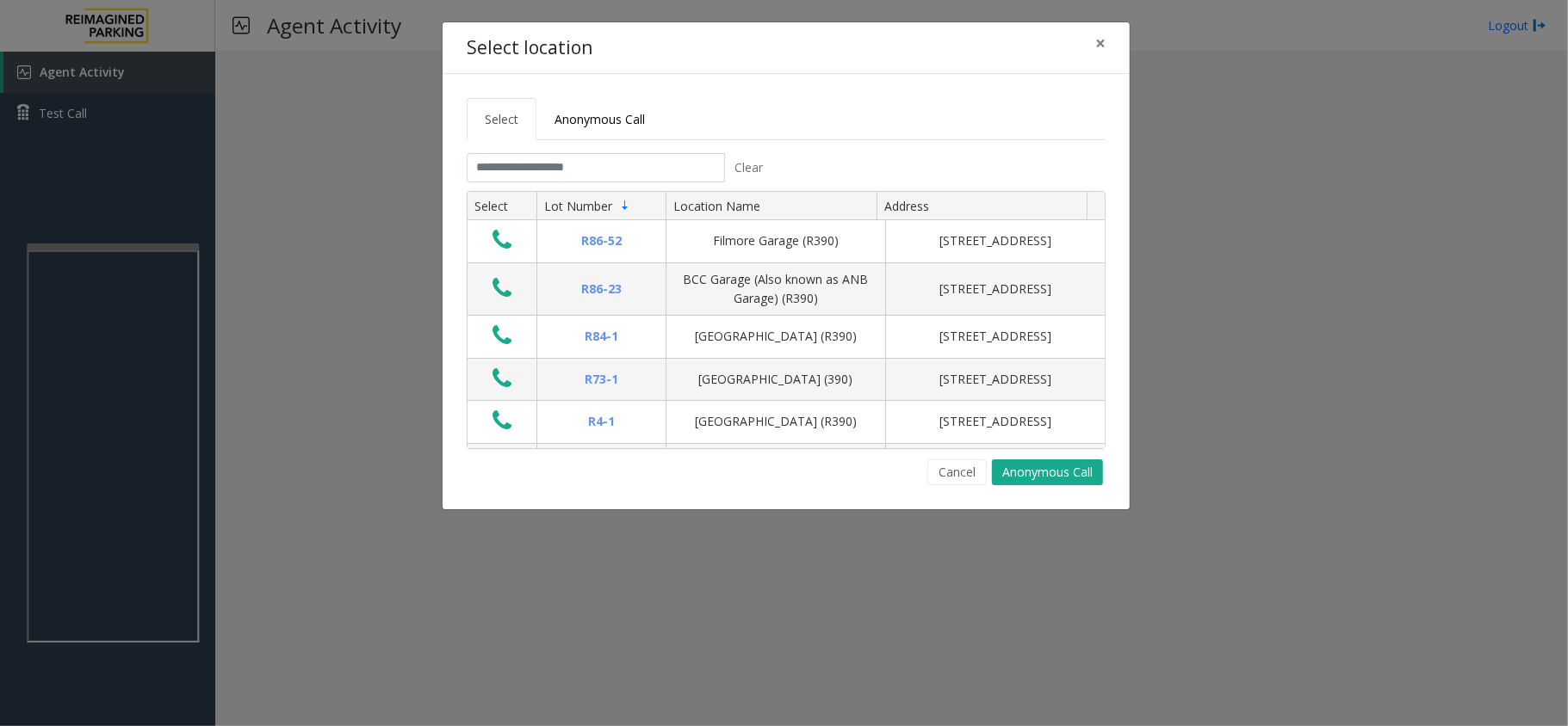
click at [596, 183] on div "Clear" at bounding box center [619, 167] width 307 height 29
click at [597, 177] on input "text" at bounding box center [596, 167] width 258 height 29
click at [587, 176] on input "text" at bounding box center [596, 167] width 258 height 29
click at [597, 132] on link "Anonymous Call" at bounding box center [600, 119] width 126 height 42
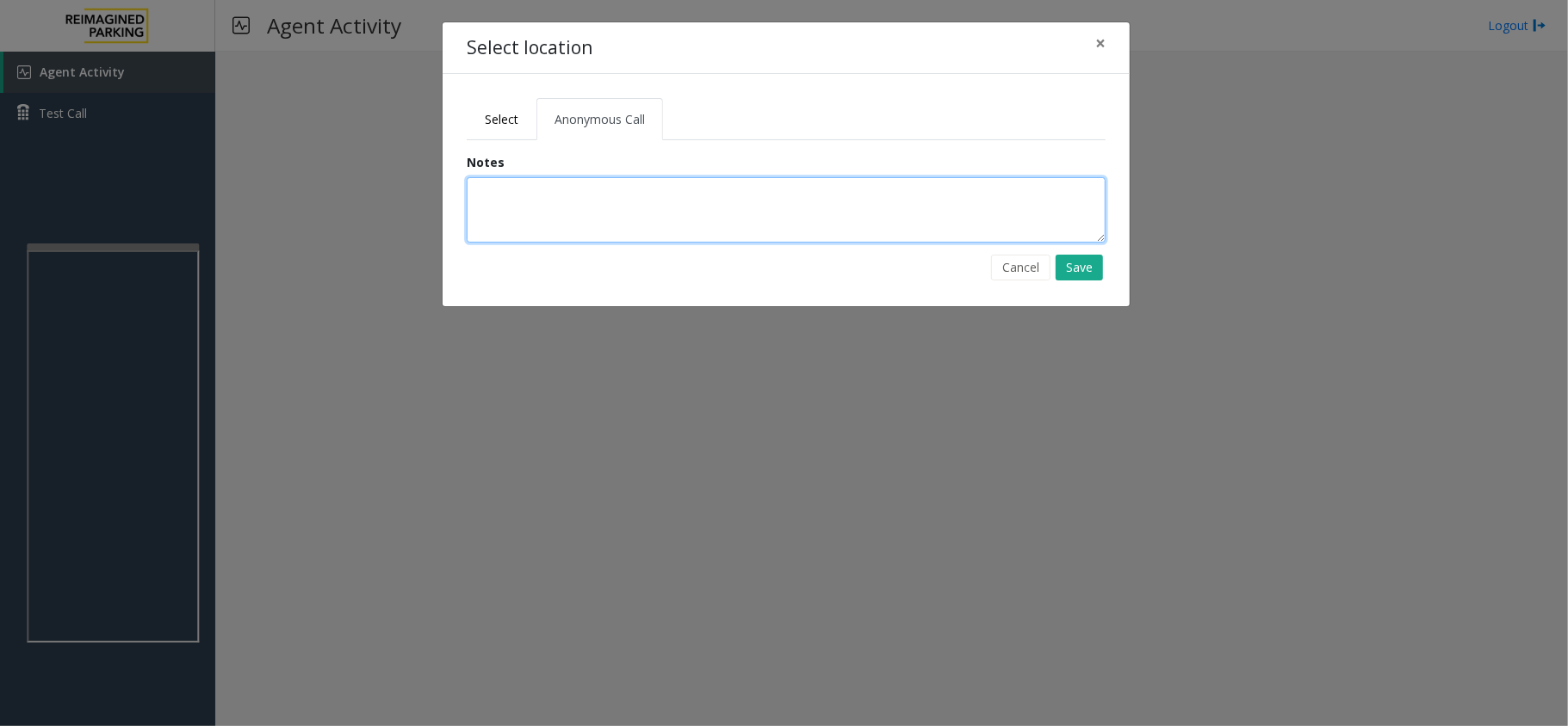
click at [583, 204] on textarea at bounding box center [785, 210] width 639 height 65
type textarea "**********"
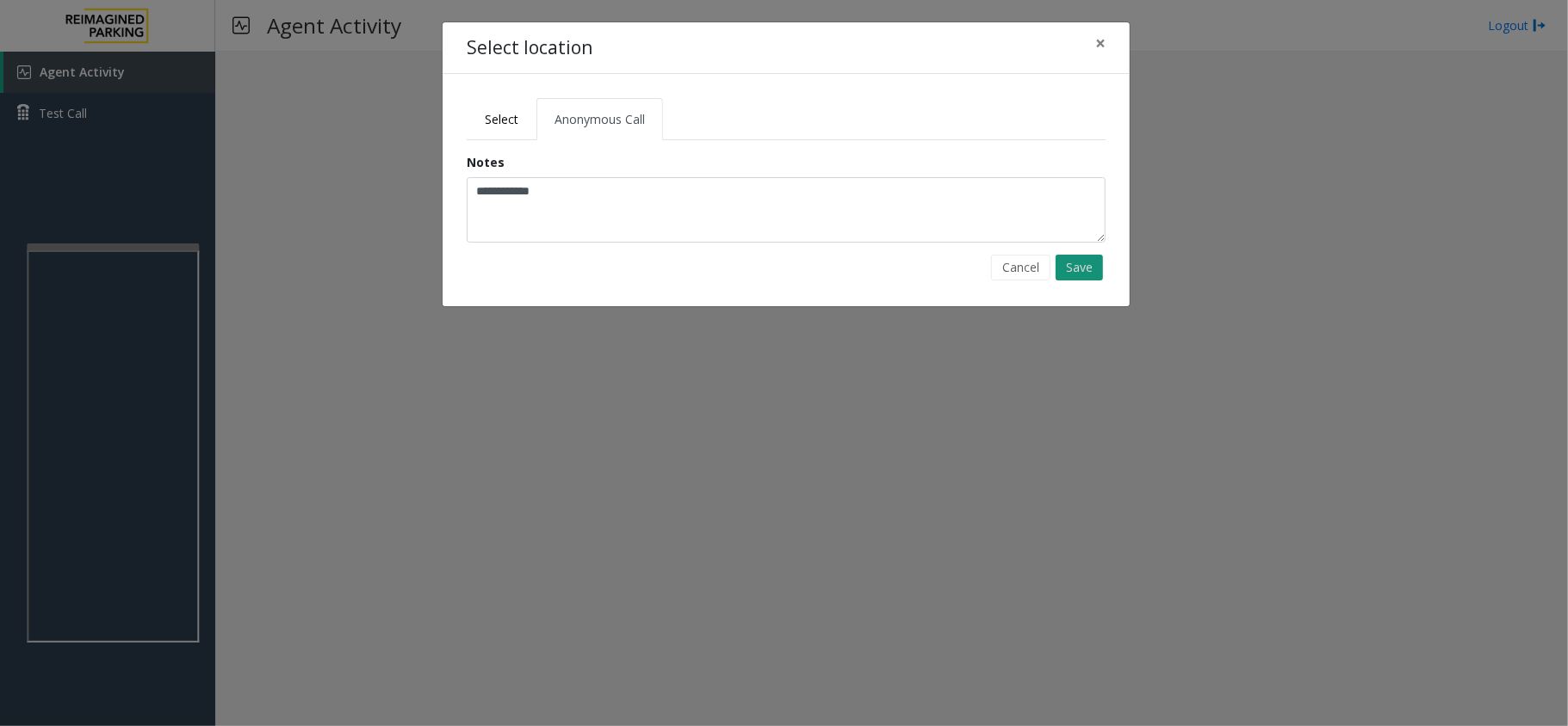
click at [1076, 262] on button "Save" at bounding box center [1079, 267] width 47 height 25
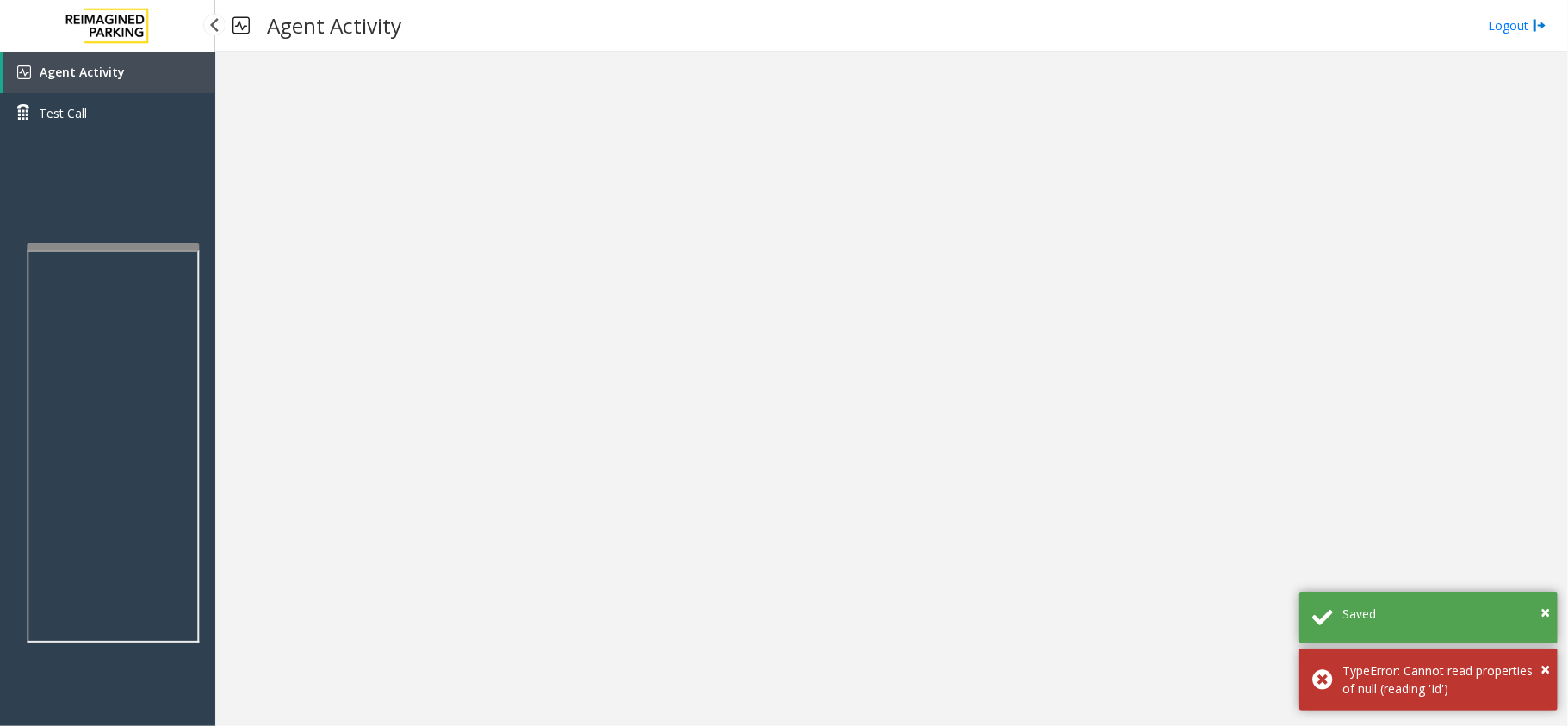
click at [105, 64] on span "Agent Activity" at bounding box center [82, 72] width 85 height 17
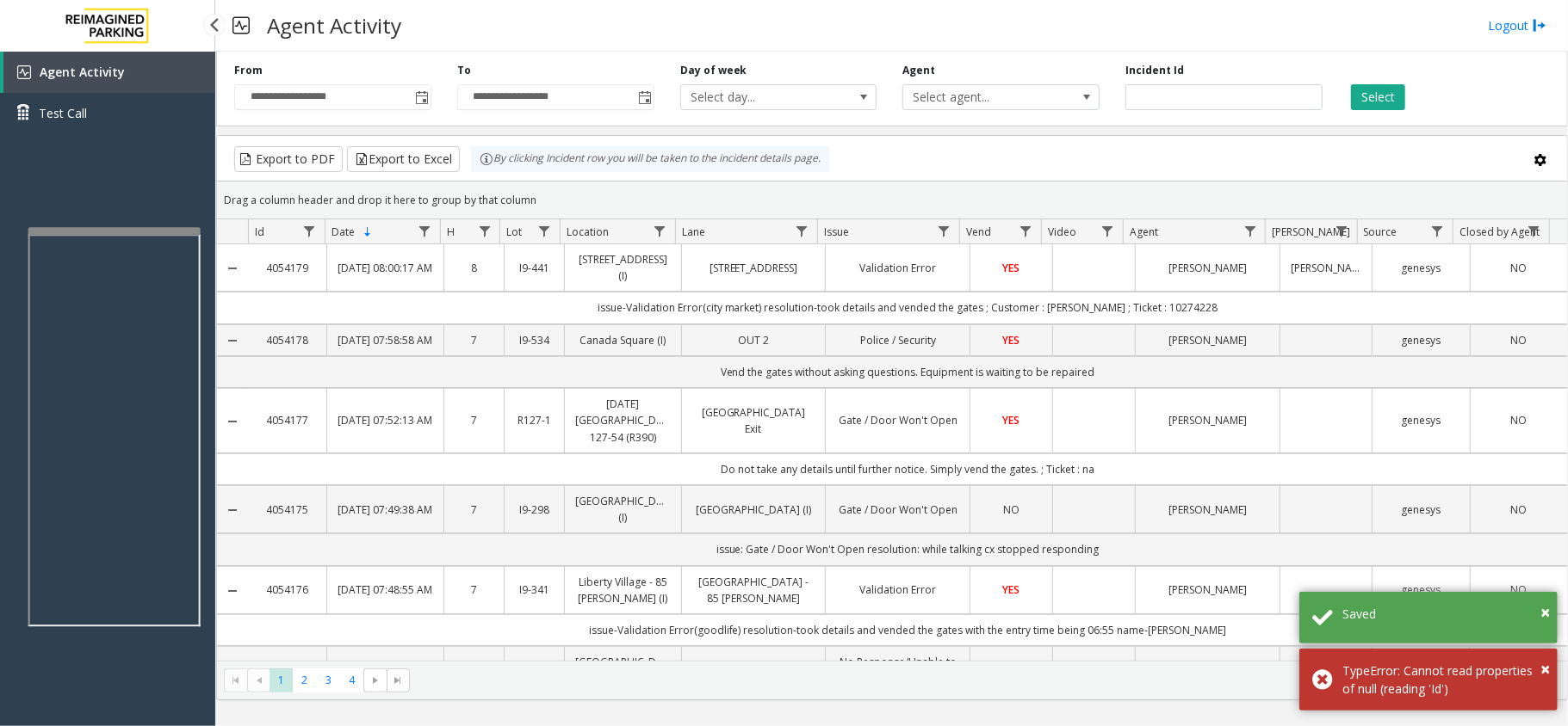
click at [150, 222] on app-root "**********" at bounding box center [784, 363] width 1568 height 726
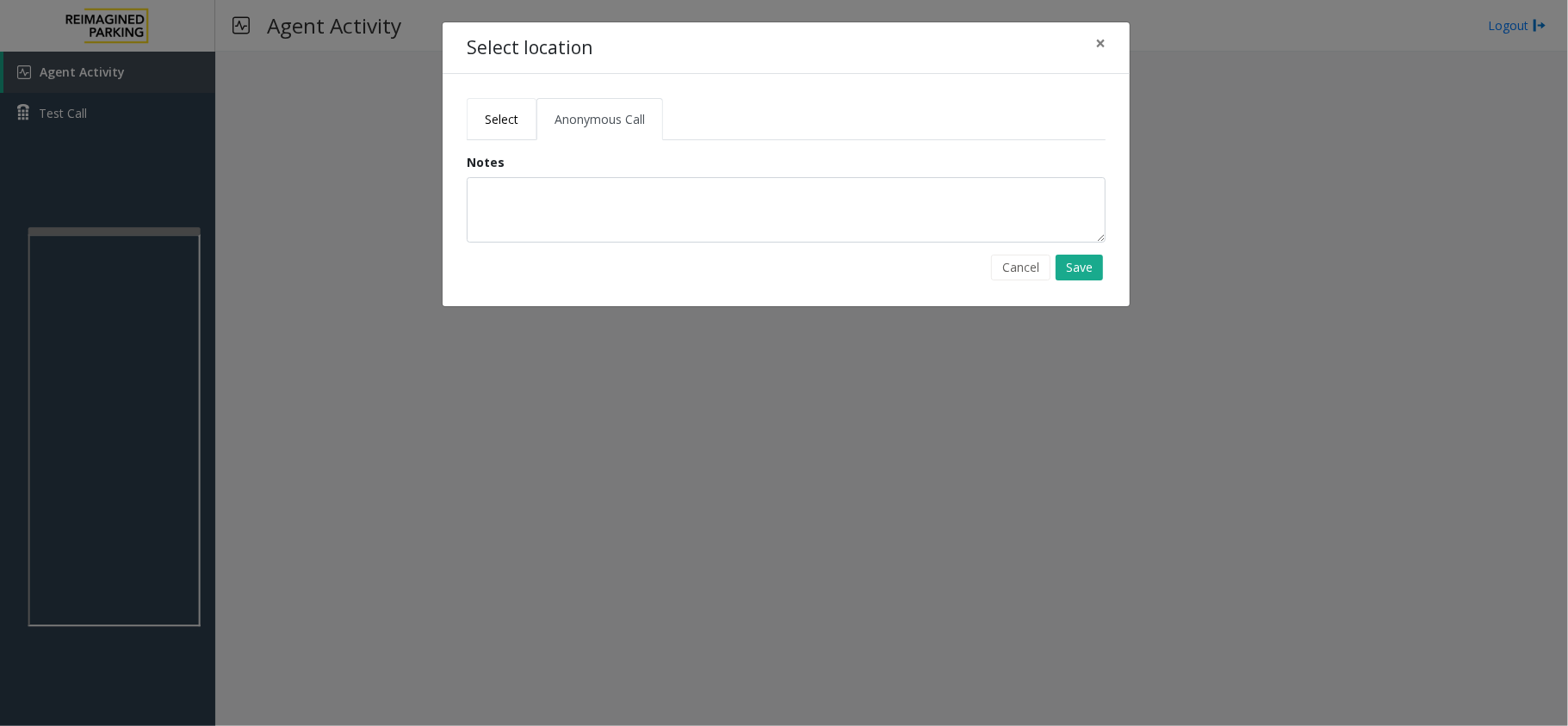
click at [501, 114] on span "Select" at bounding box center [502, 119] width 33 height 17
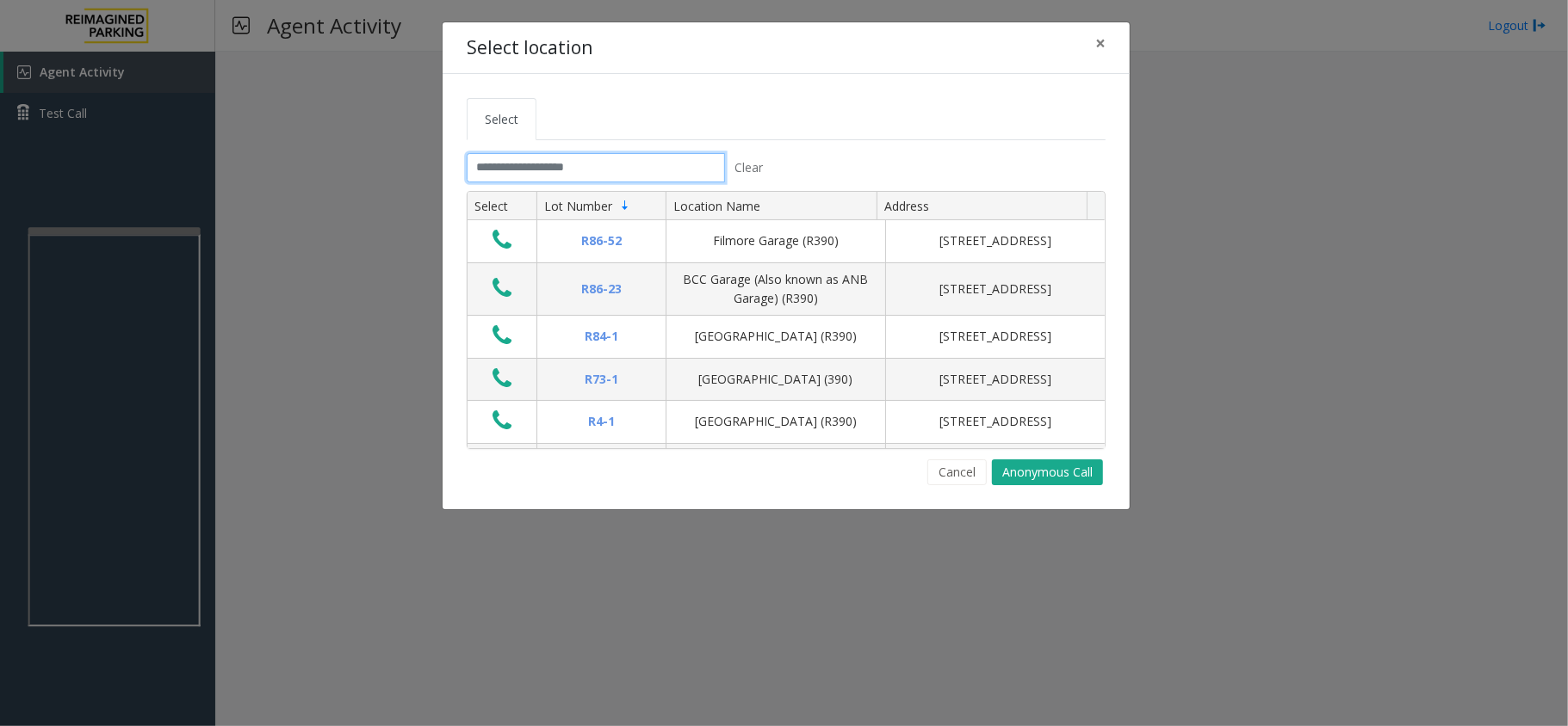
click at [580, 179] on input "text" at bounding box center [596, 167] width 258 height 29
drag, startPoint x: 1099, startPoint y: 48, endPoint x: 903, endPoint y: 42, distance: 196.1
click at [1099, 47] on span "×" at bounding box center [1101, 42] width 11 height 24
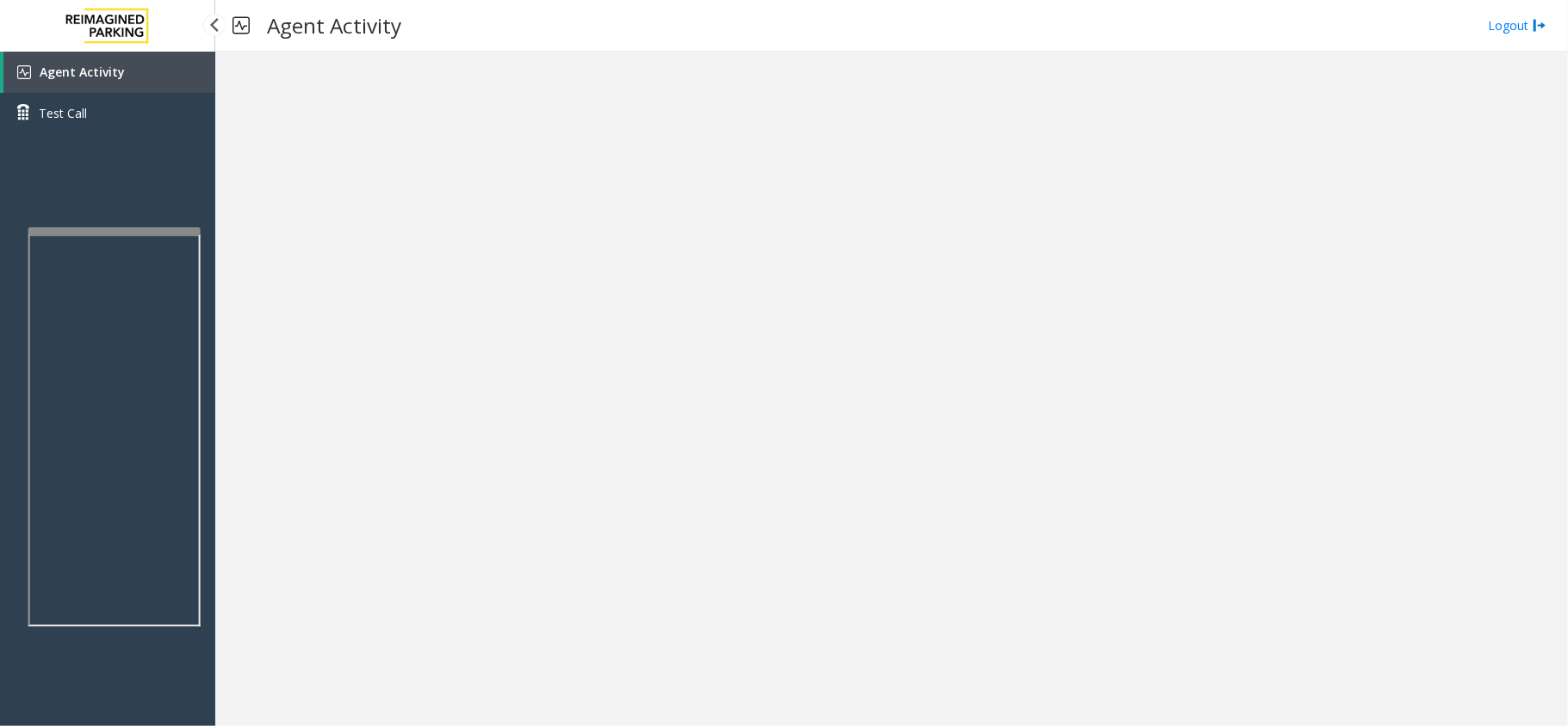
click at [131, 64] on link "Agent Activity" at bounding box center [109, 72] width 212 height 41
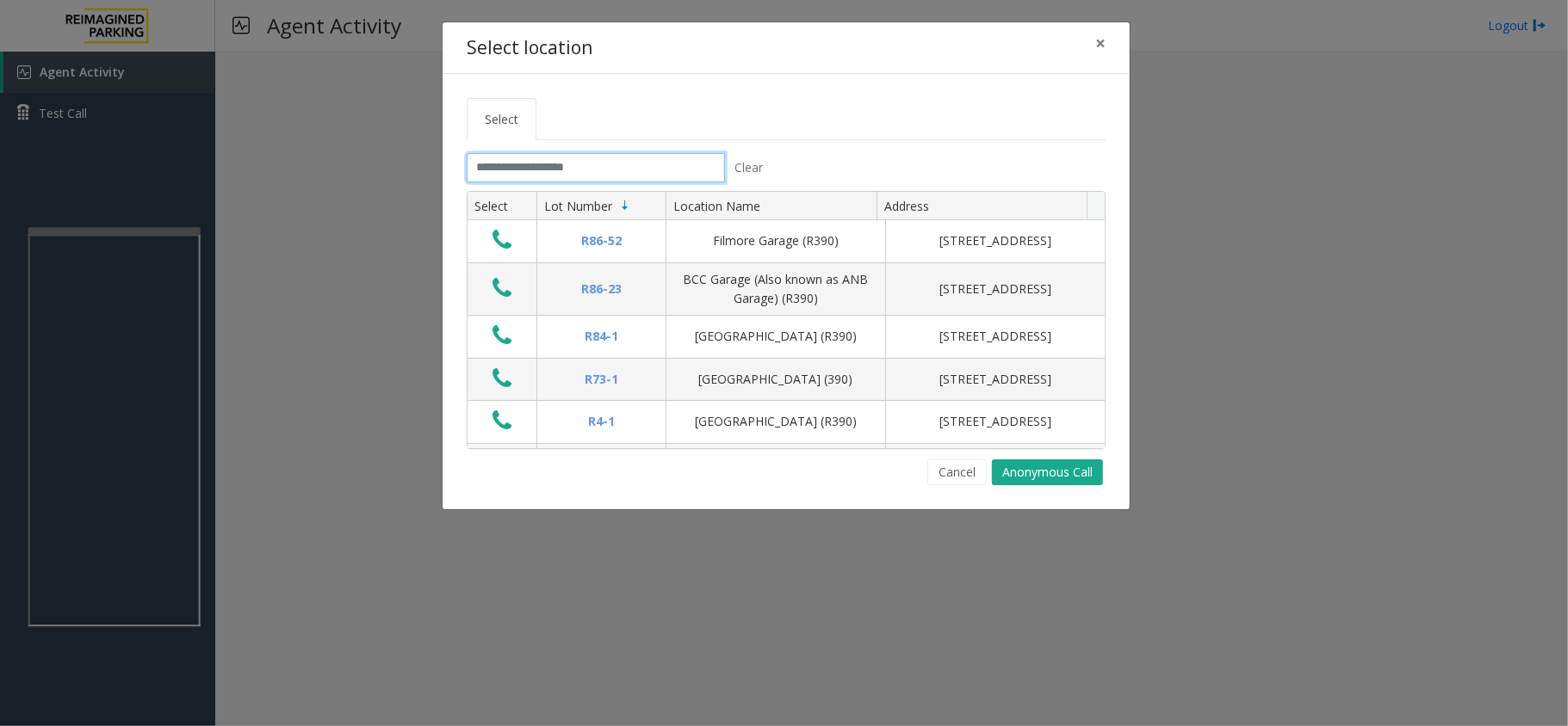
click at [625, 170] on input "text" at bounding box center [596, 167] width 258 height 29
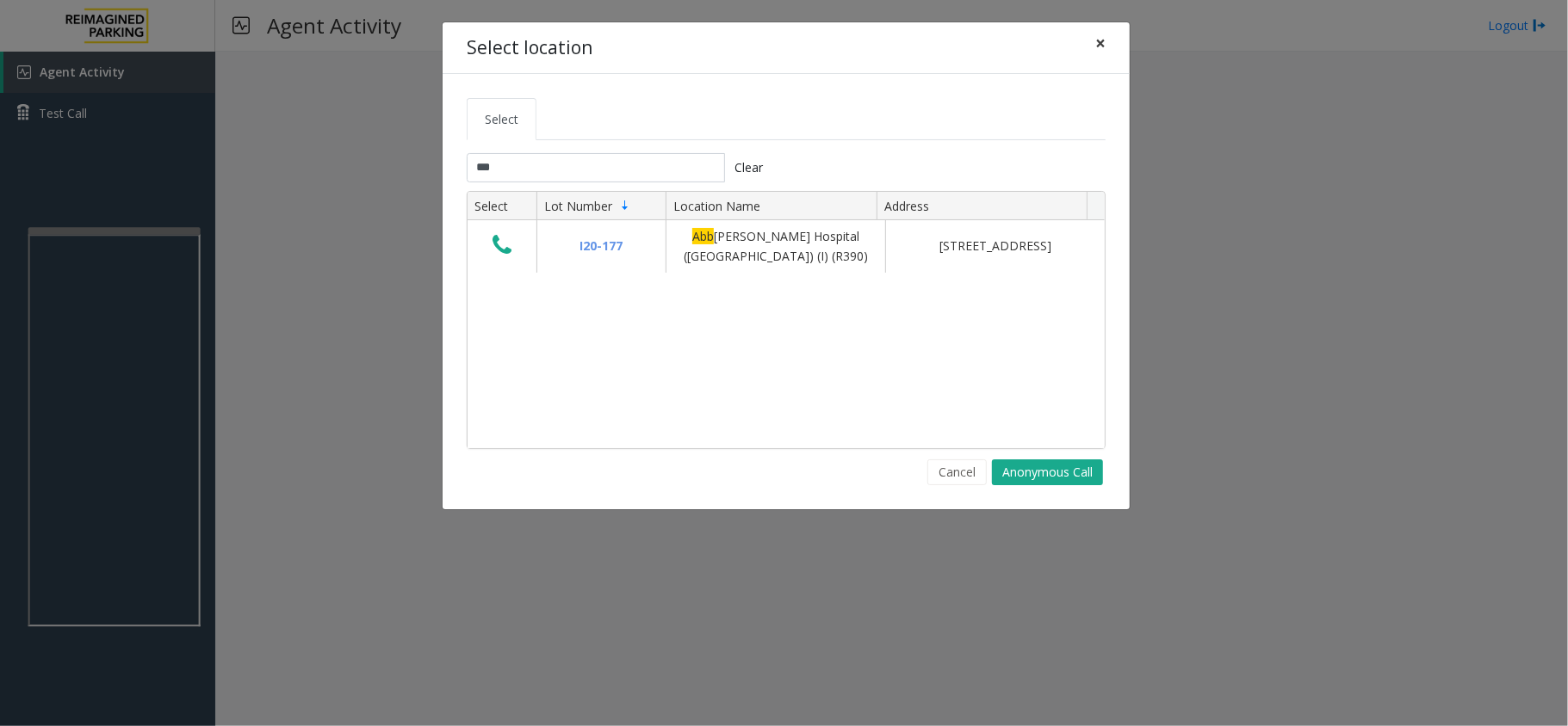
click at [1092, 55] on button "×" at bounding box center [1100, 43] width 34 height 42
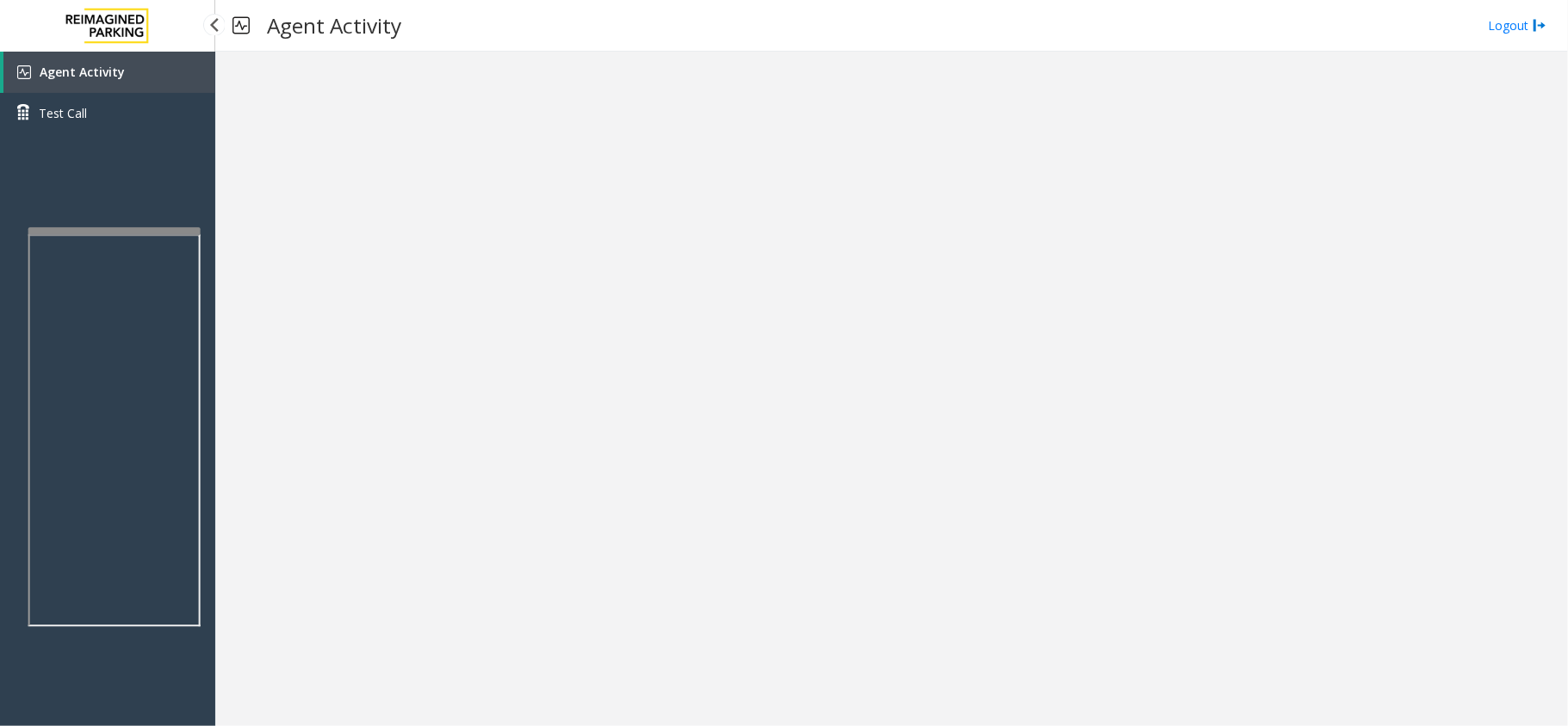
click at [187, 60] on link "Agent Activity" at bounding box center [109, 72] width 212 height 41
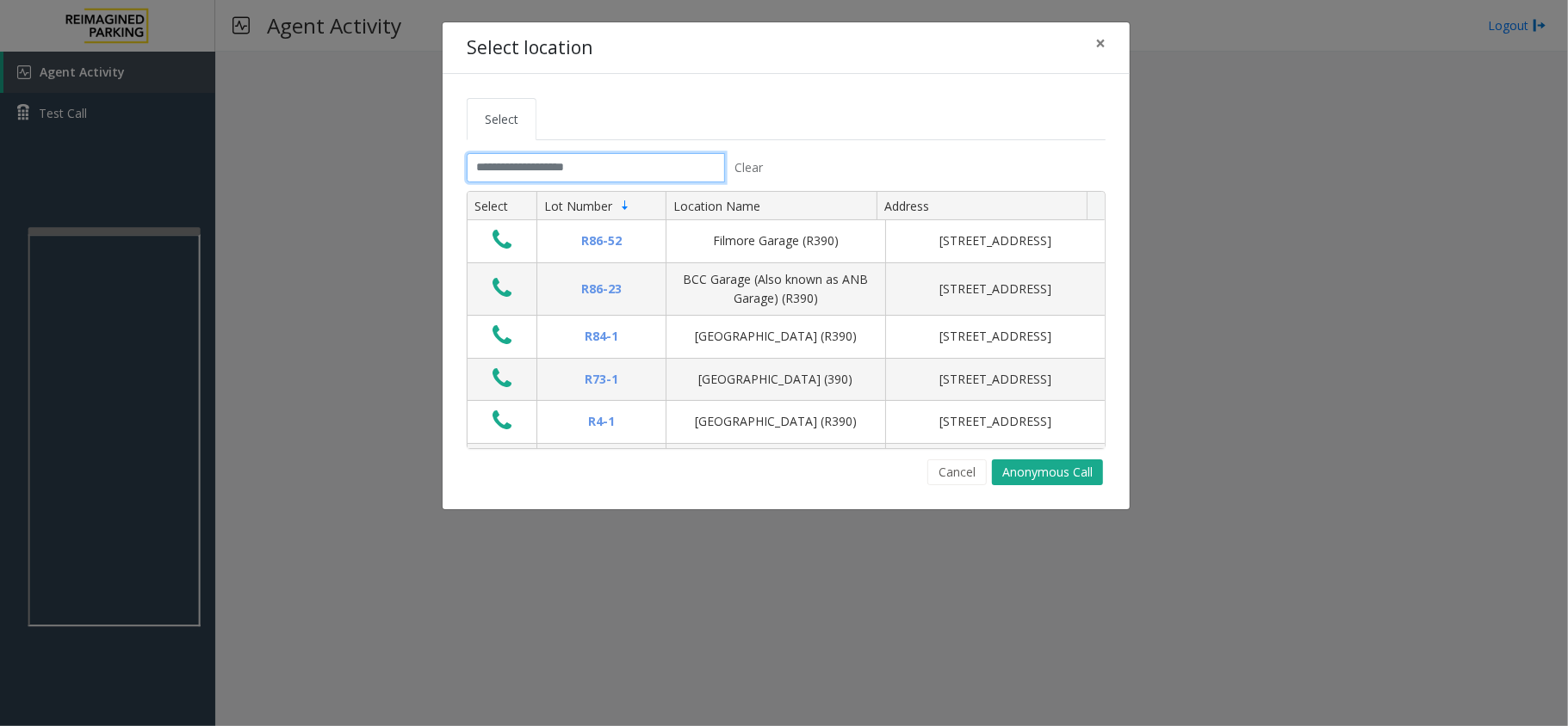
click at [496, 166] on input "text" at bounding box center [596, 167] width 258 height 29
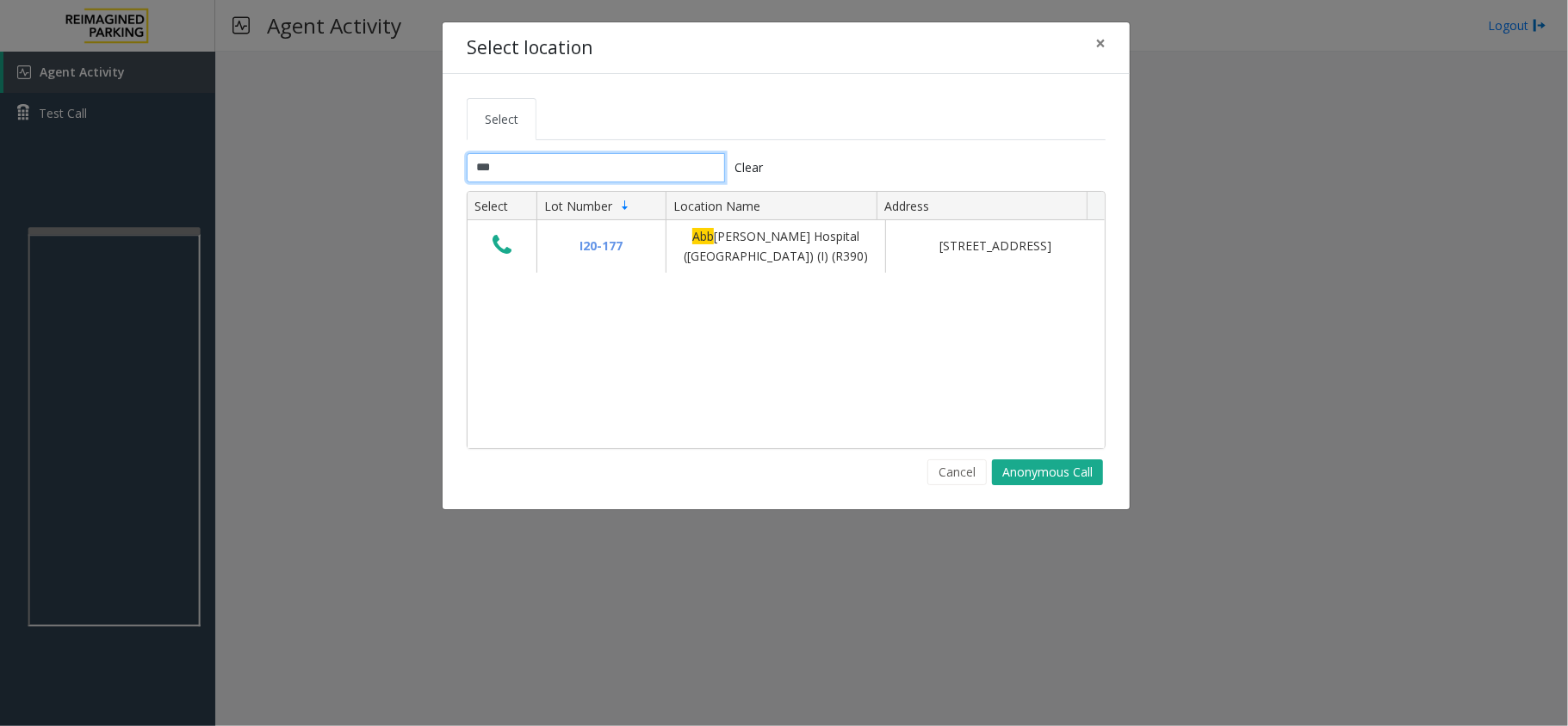
type input "***"
drag, startPoint x: 1098, startPoint y: 39, endPoint x: 886, endPoint y: 169, distance: 248.7
click at [1095, 41] on span "×" at bounding box center [1101, 42] width 11 height 24
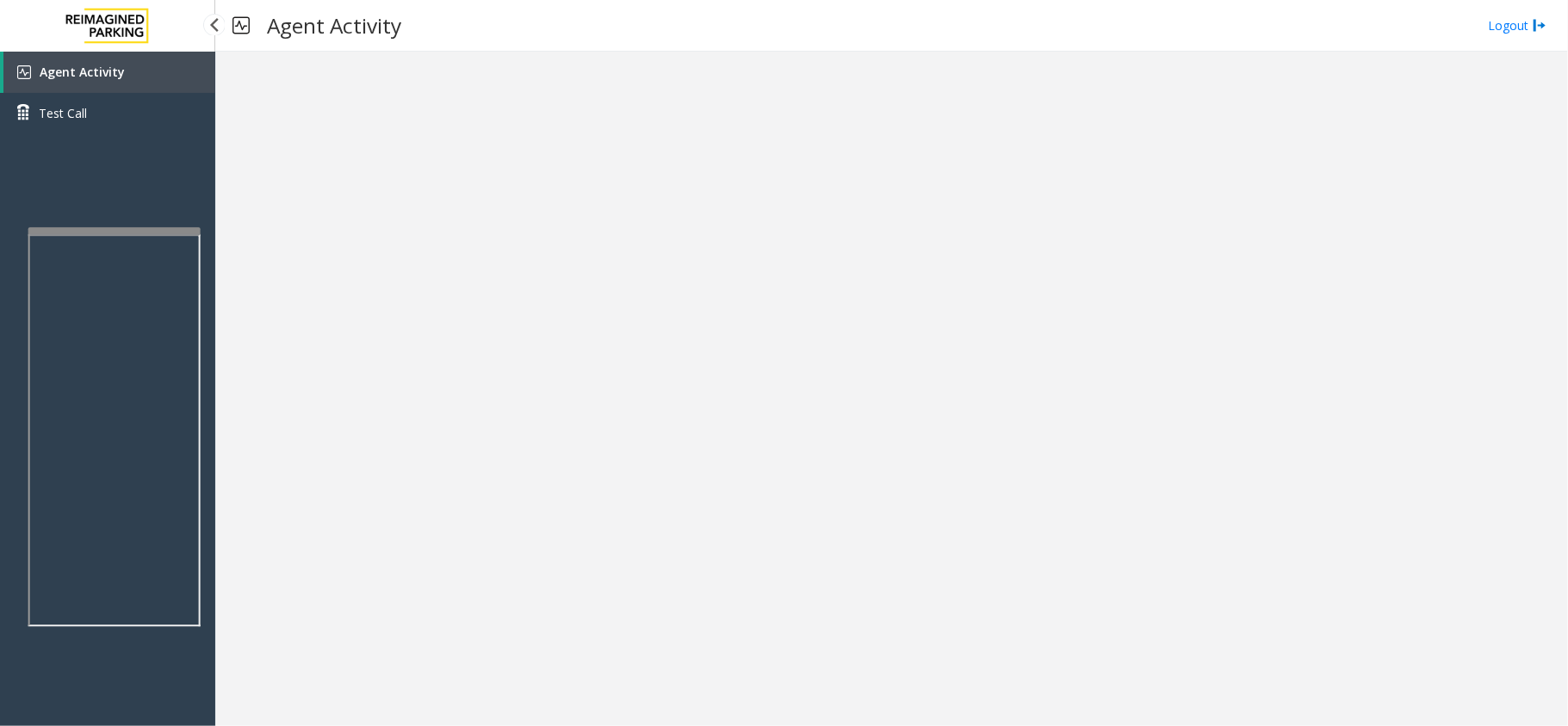
click at [177, 75] on link "Agent Activity" at bounding box center [109, 72] width 212 height 41
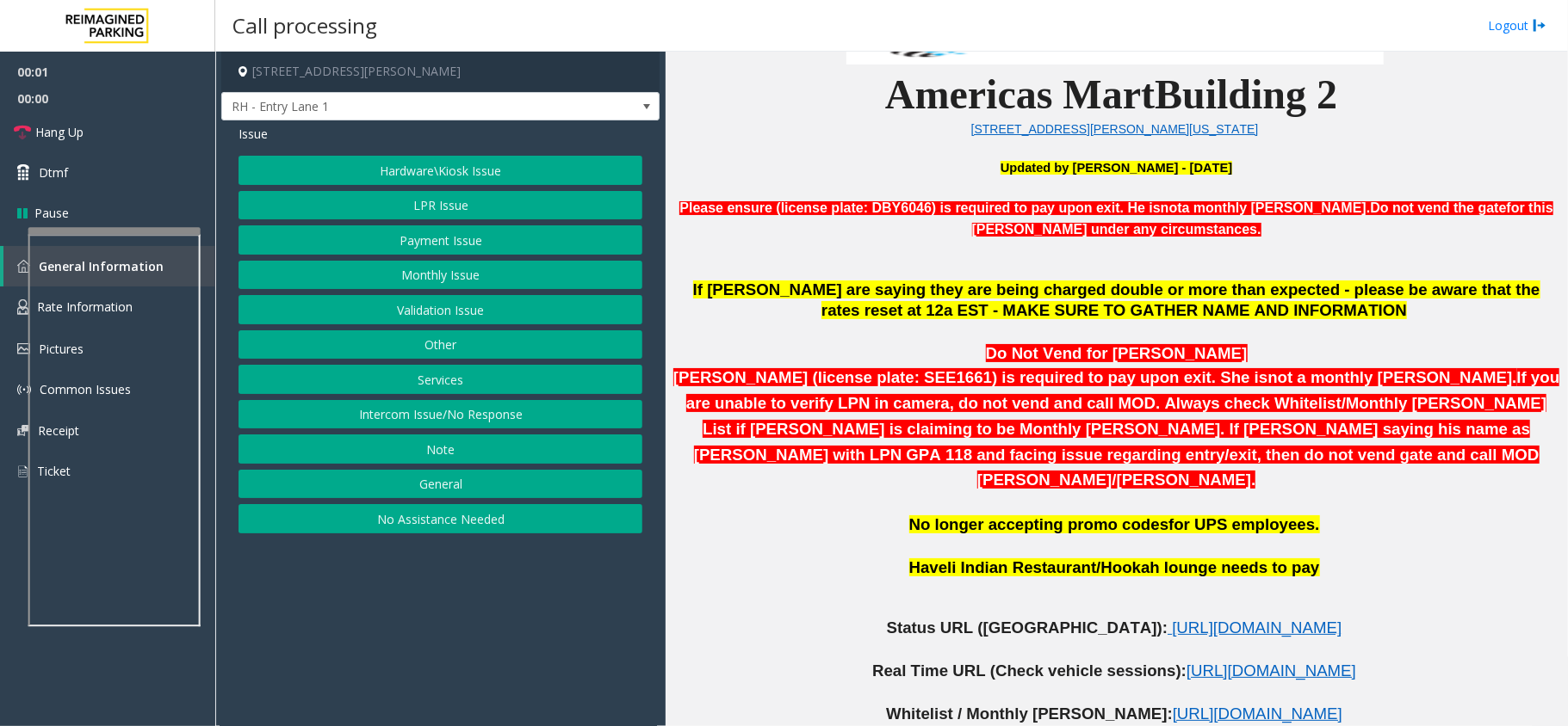
scroll to position [573, 0]
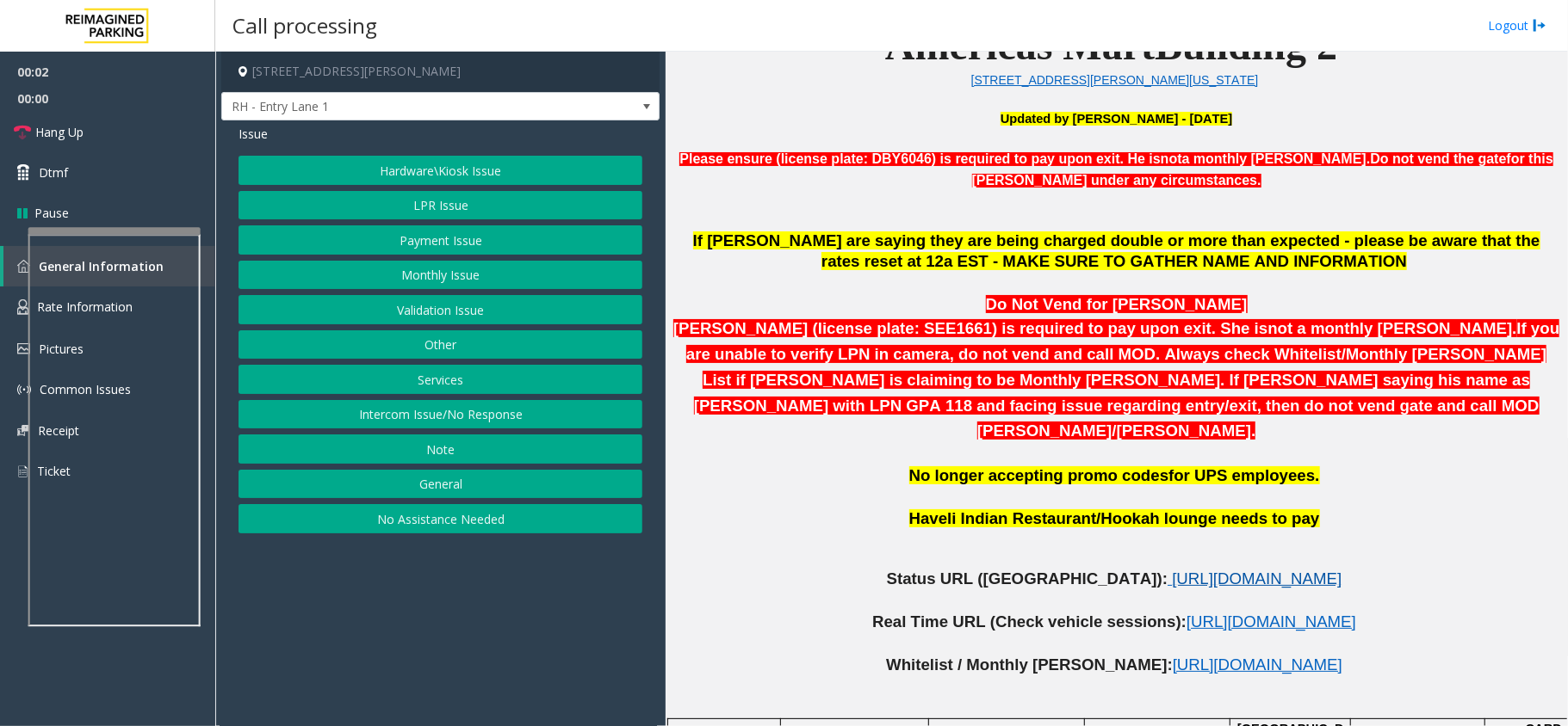
click at [1172, 570] on span "https://www.parkjockey.com/en-us/manage/1633/status" at bounding box center [1256, 579] width 170 height 18
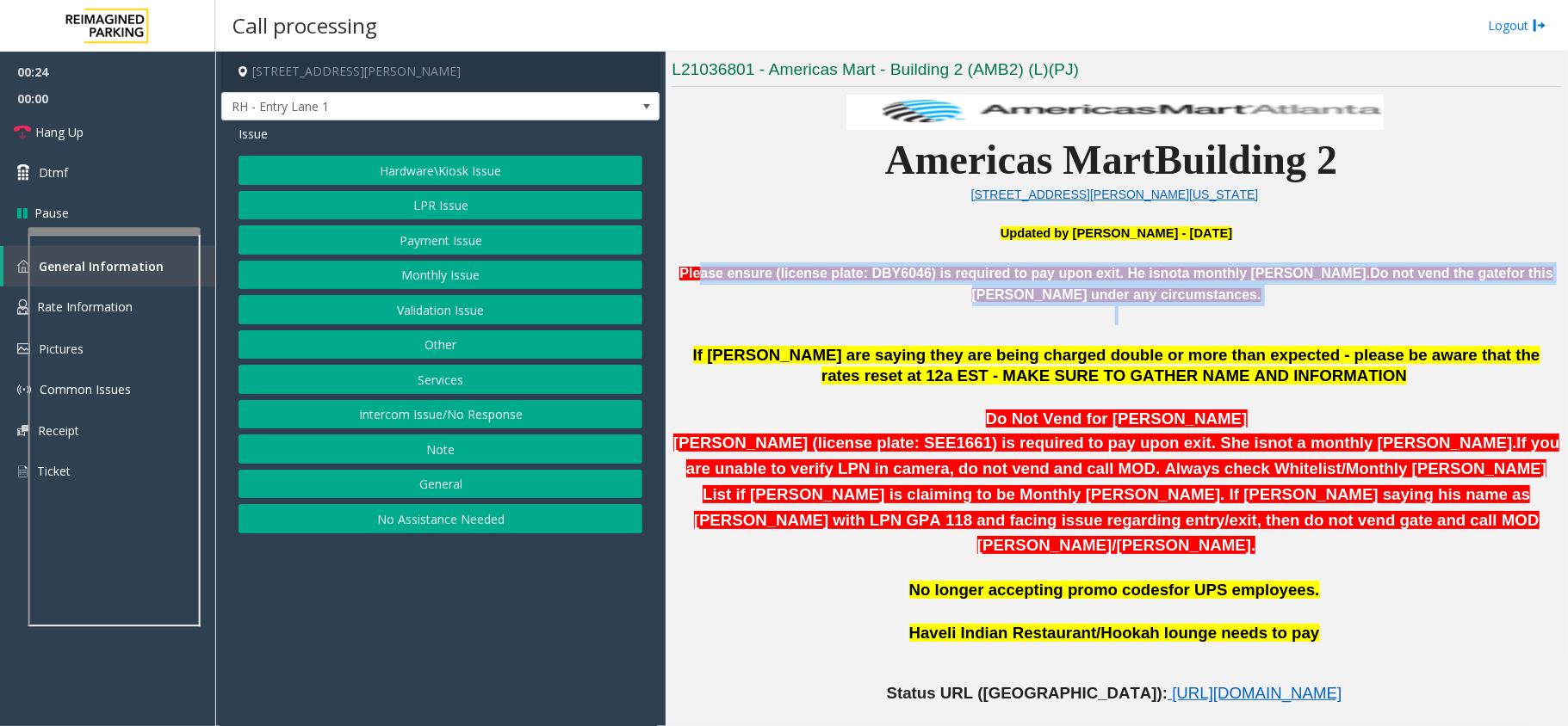
drag, startPoint x: 1157, startPoint y: 310, endPoint x: 718, endPoint y: 263, distance: 441.5
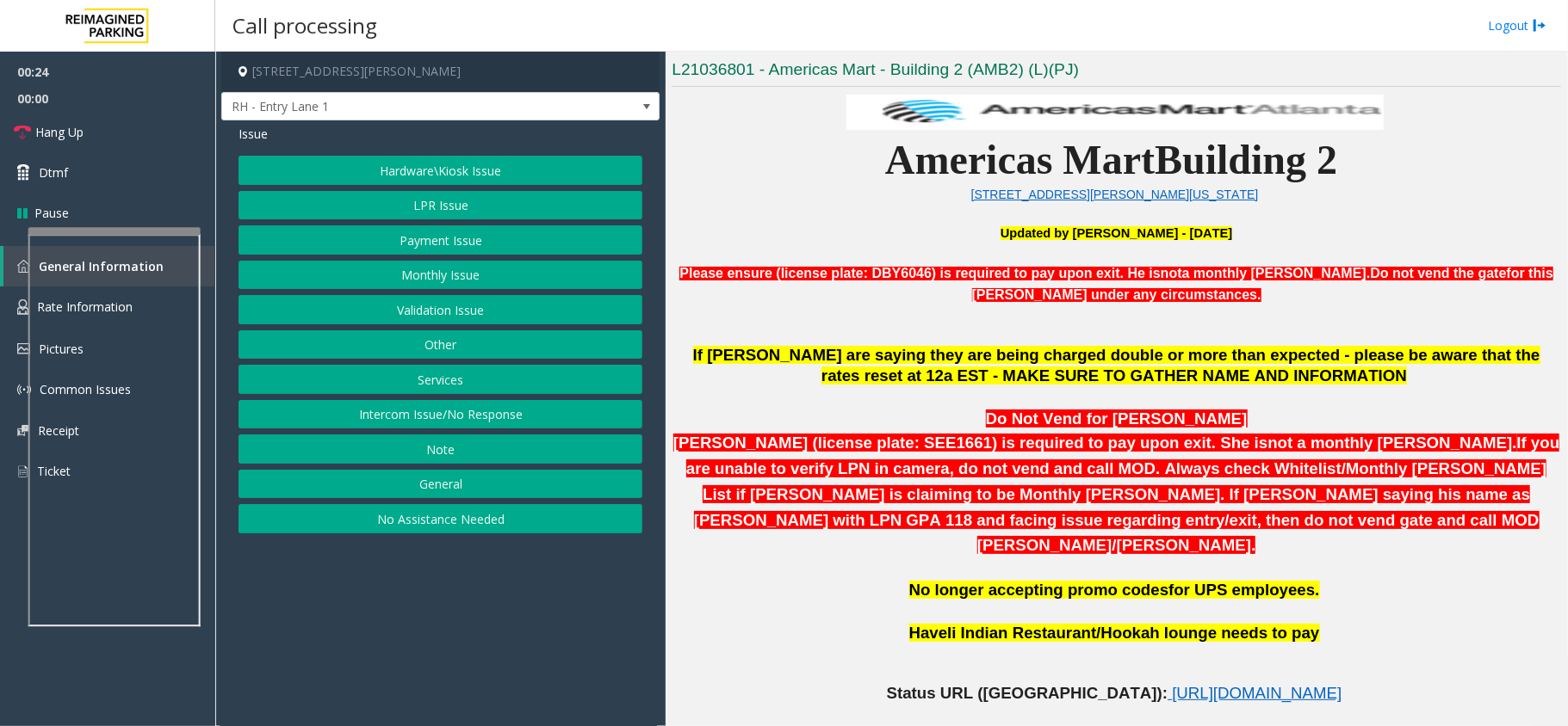
click at [748, 235] on p "Updated by Jeetendra - 25th July 2025" at bounding box center [1116, 234] width 889 height 19
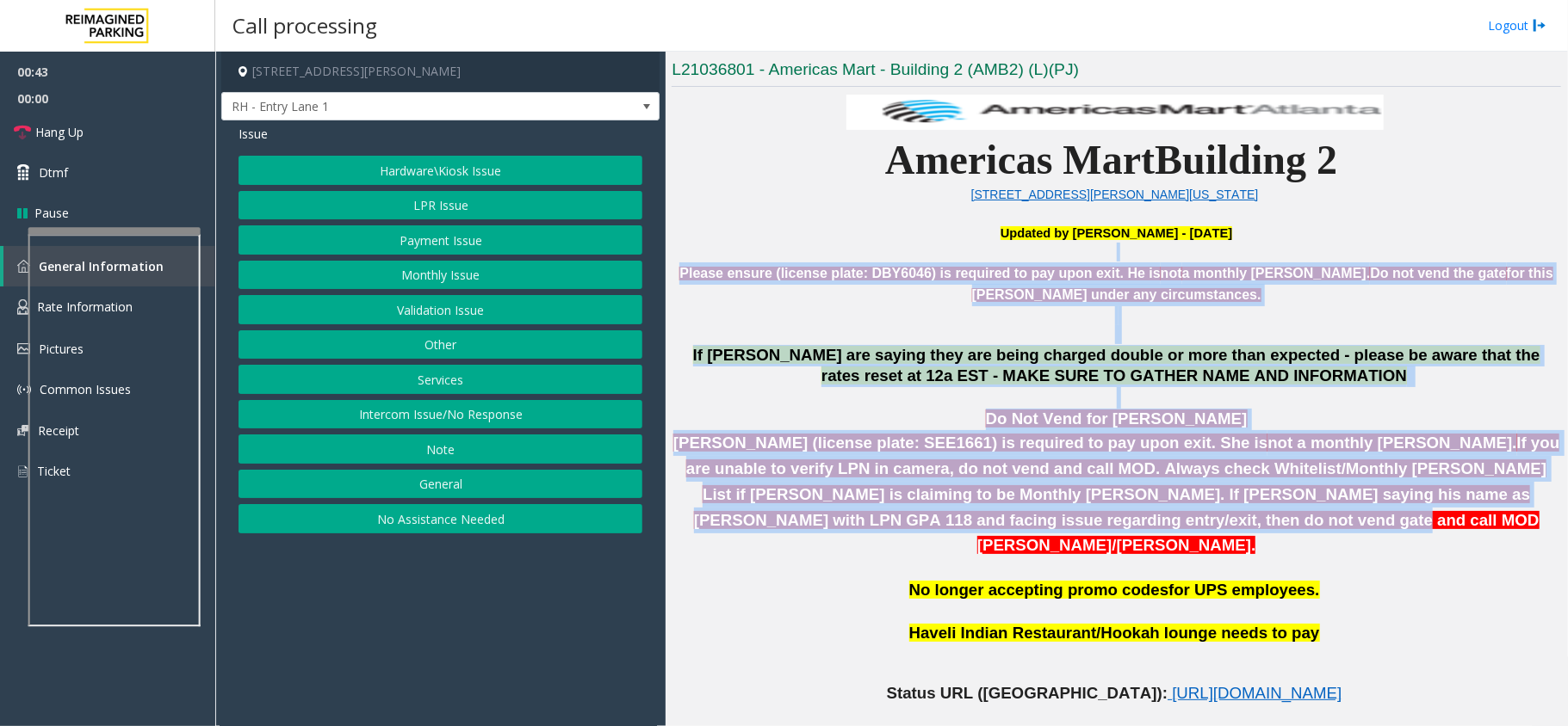
drag, startPoint x: 689, startPoint y: 262, endPoint x: 1196, endPoint y: 524, distance: 570.7
click at [1198, 524] on p "Namisha Gilani (license plate: SEE1661) is required to pay upon exit. She is no…" at bounding box center [1116, 494] width 889 height 128
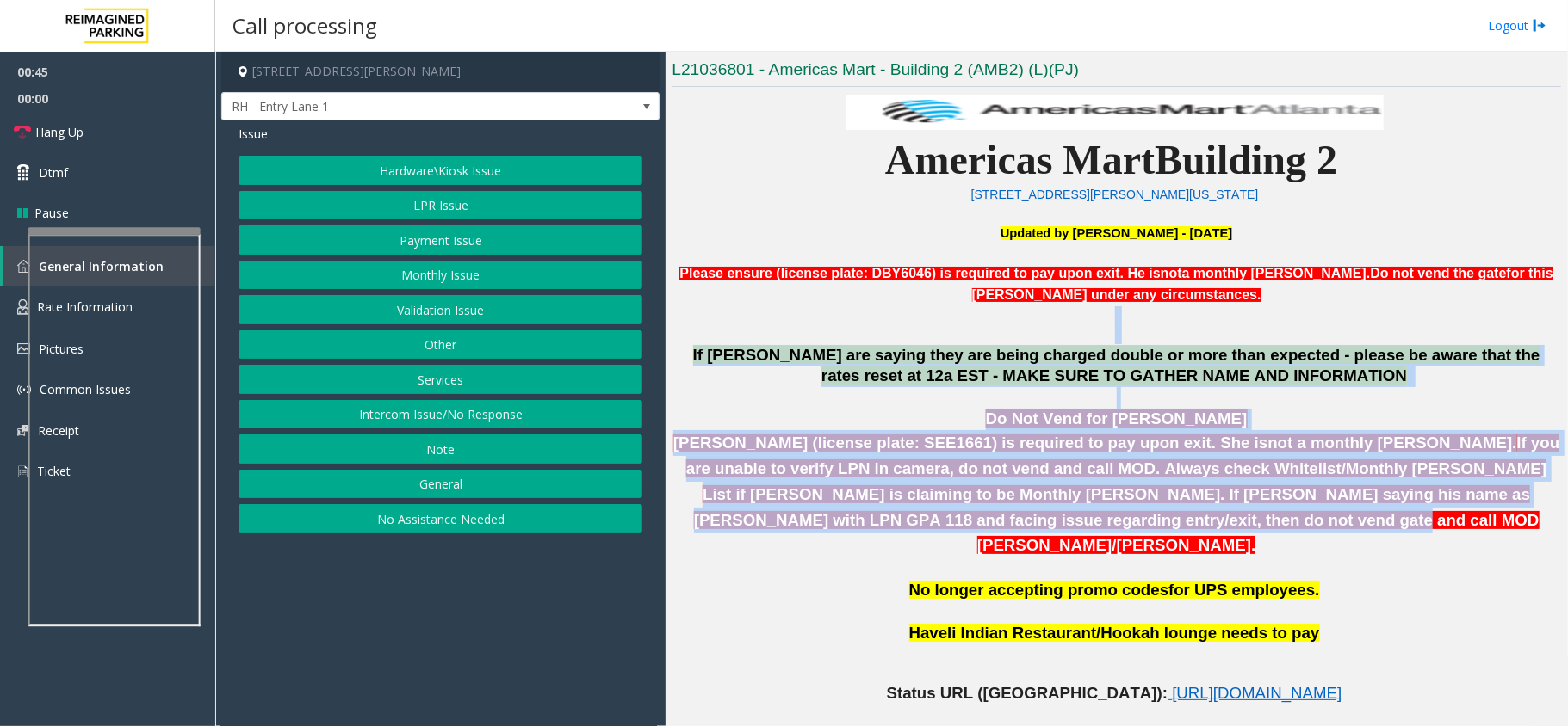
drag, startPoint x: 1198, startPoint y: 524, endPoint x: 907, endPoint y: 314, distance: 358.9
click at [907, 314] on p at bounding box center [1116, 326] width 889 height 39
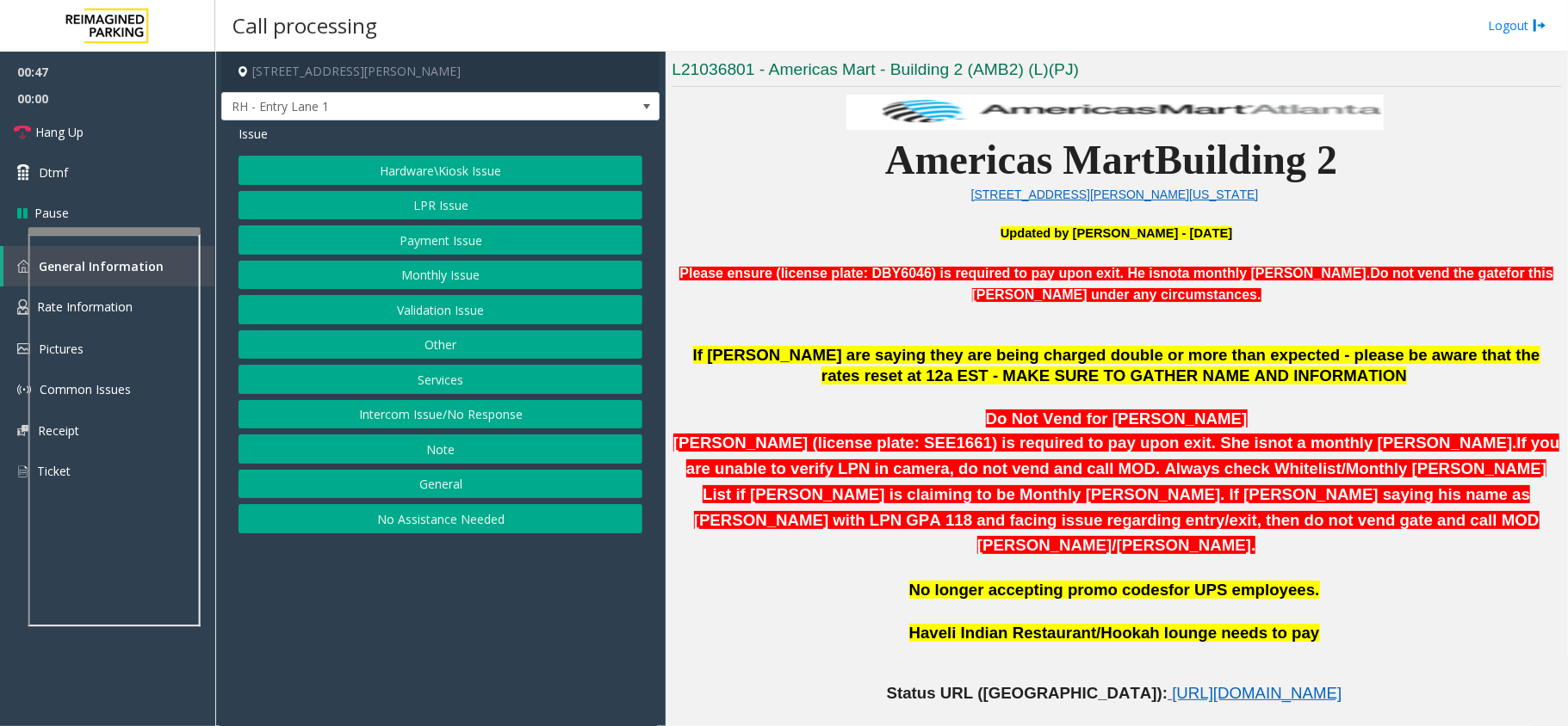
click at [488, 286] on button "Monthly Issue" at bounding box center [440, 275] width 404 height 29
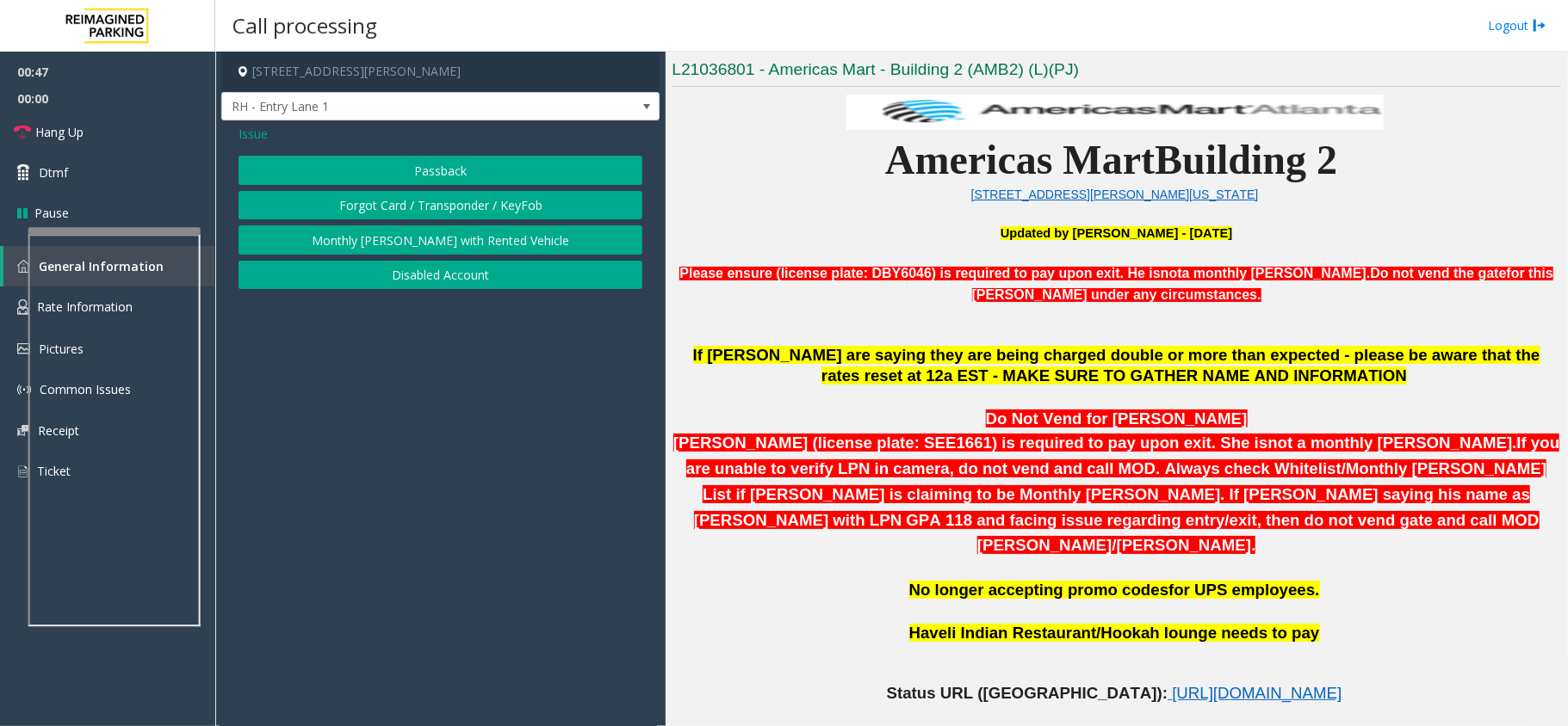
click at [487, 267] on button "Disabled Account" at bounding box center [440, 275] width 404 height 29
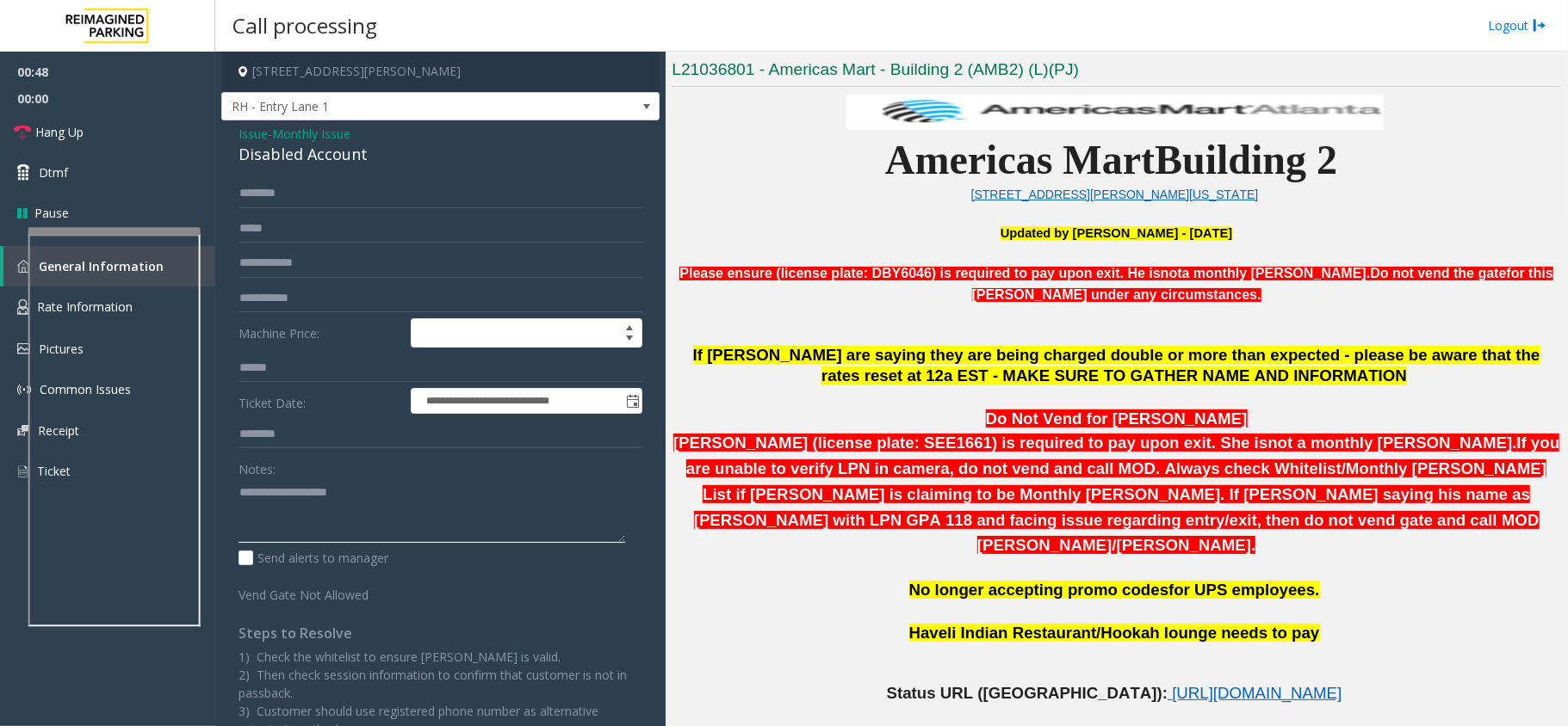
click at [314, 491] on textarea at bounding box center [431, 510] width 387 height 64
click at [341, 173] on div "**********" at bounding box center [440, 456] width 438 height 671
click at [346, 162] on div "Disabled Account" at bounding box center [440, 155] width 404 height 23
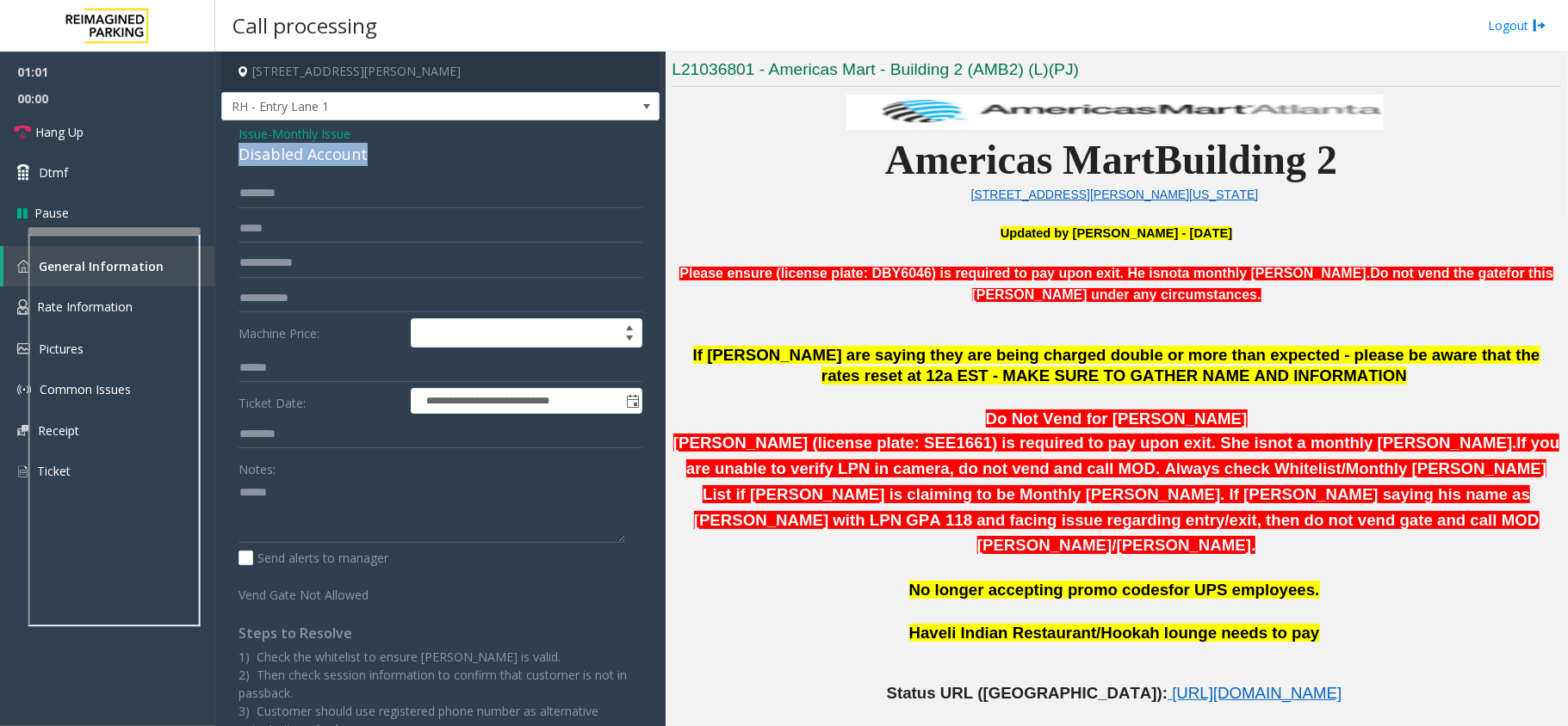
copy div "Disabled Account"
drag, startPoint x: 335, startPoint y: 528, endPoint x: 335, endPoint y: 514, distance: 14.0
click at [335, 525] on textarea at bounding box center [431, 510] width 387 height 64
paste textarea "**********"
click at [169, 149] on link "Hang Up" at bounding box center [107, 132] width 215 height 40
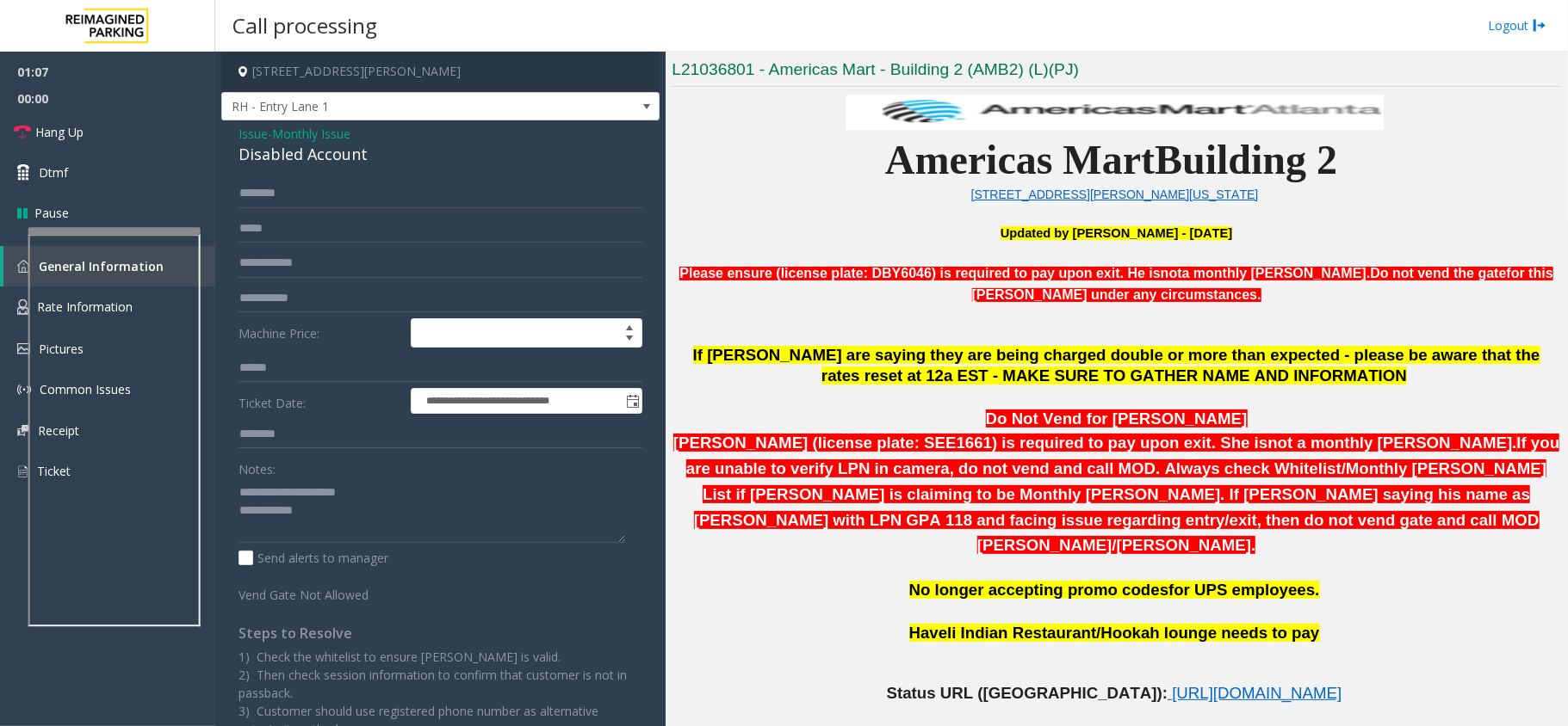
click at [360, 545] on div "Notes: Send alerts to manager" at bounding box center [440, 510] width 404 height 112
click at [357, 535] on textarea at bounding box center [431, 510] width 387 height 64
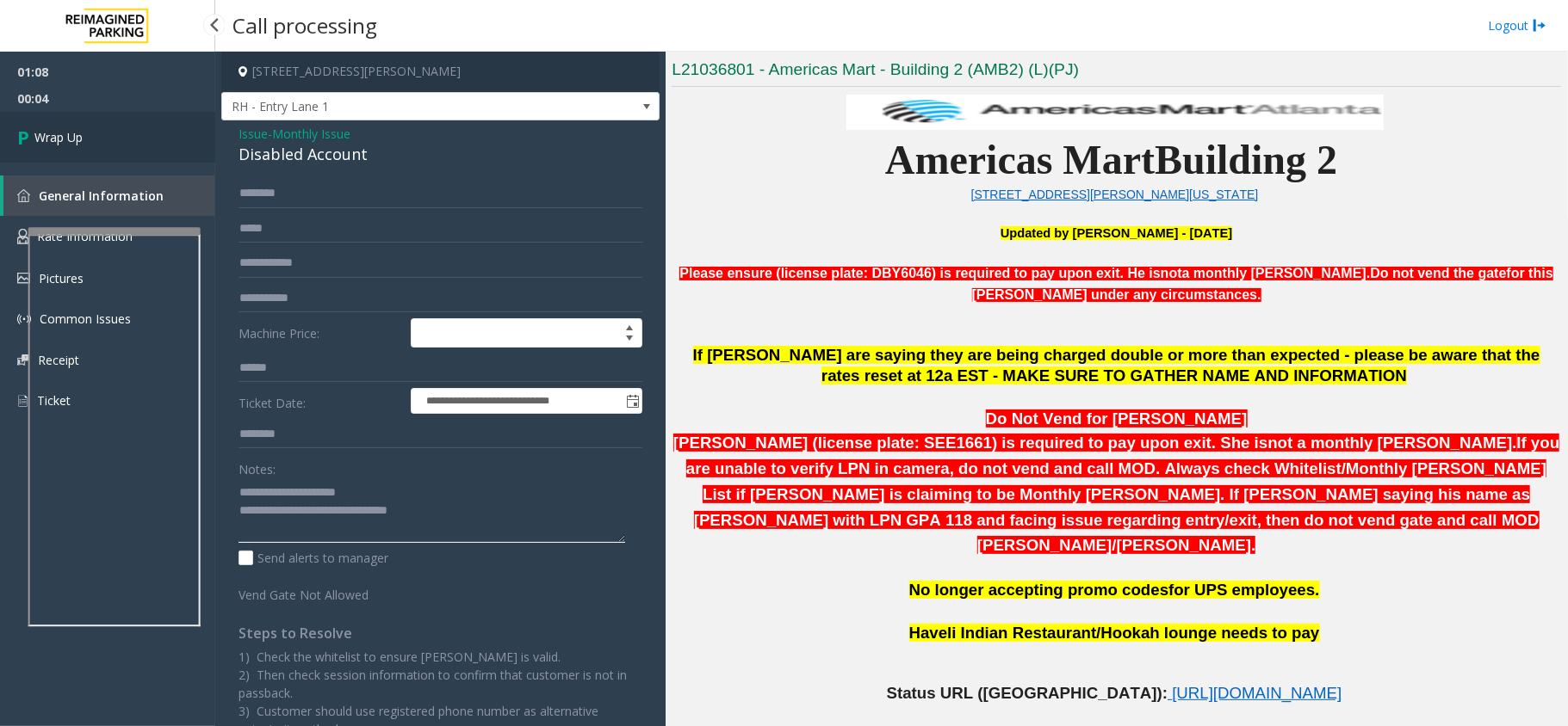
type textarea "**********"
click at [166, 134] on link "Wrap Up" at bounding box center [107, 137] width 215 height 51
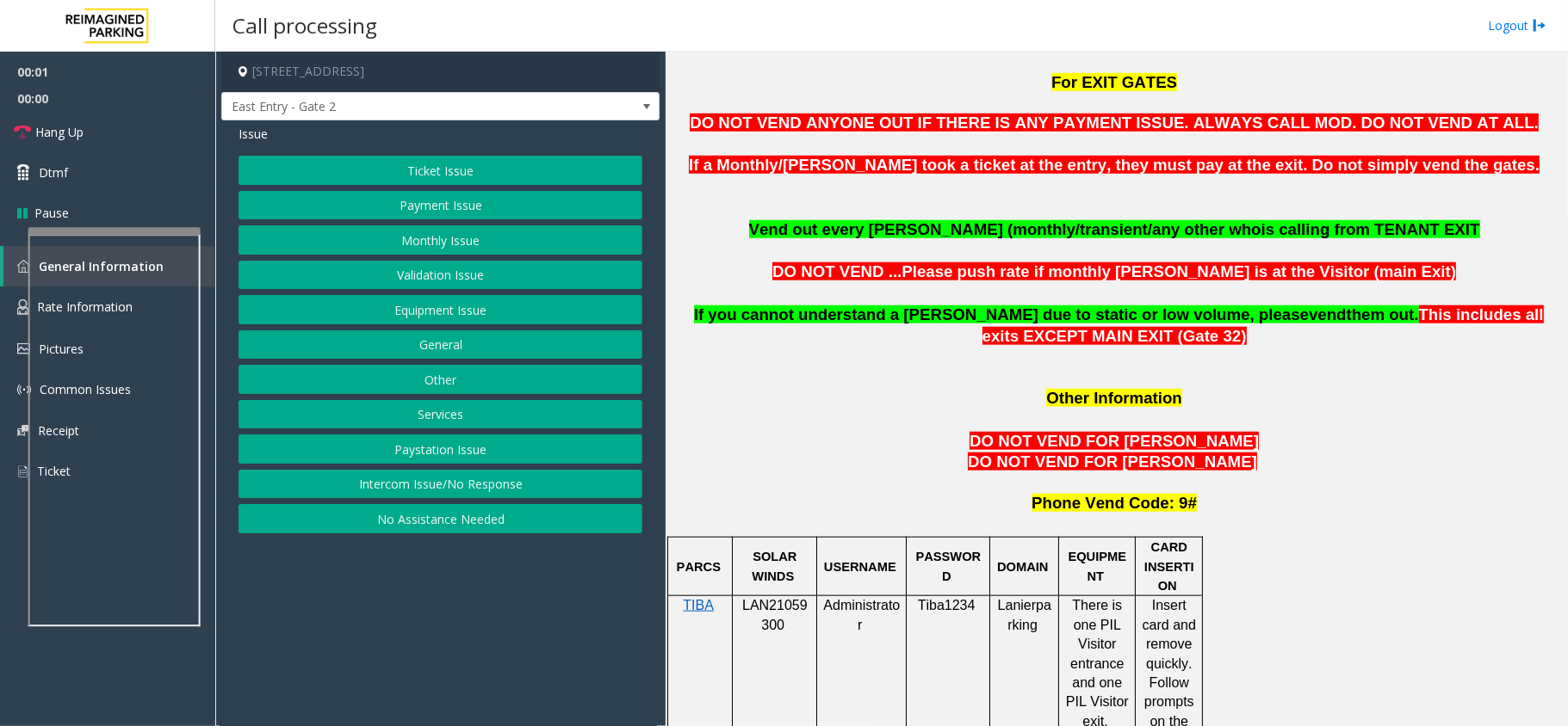
scroll to position [1147, 0]
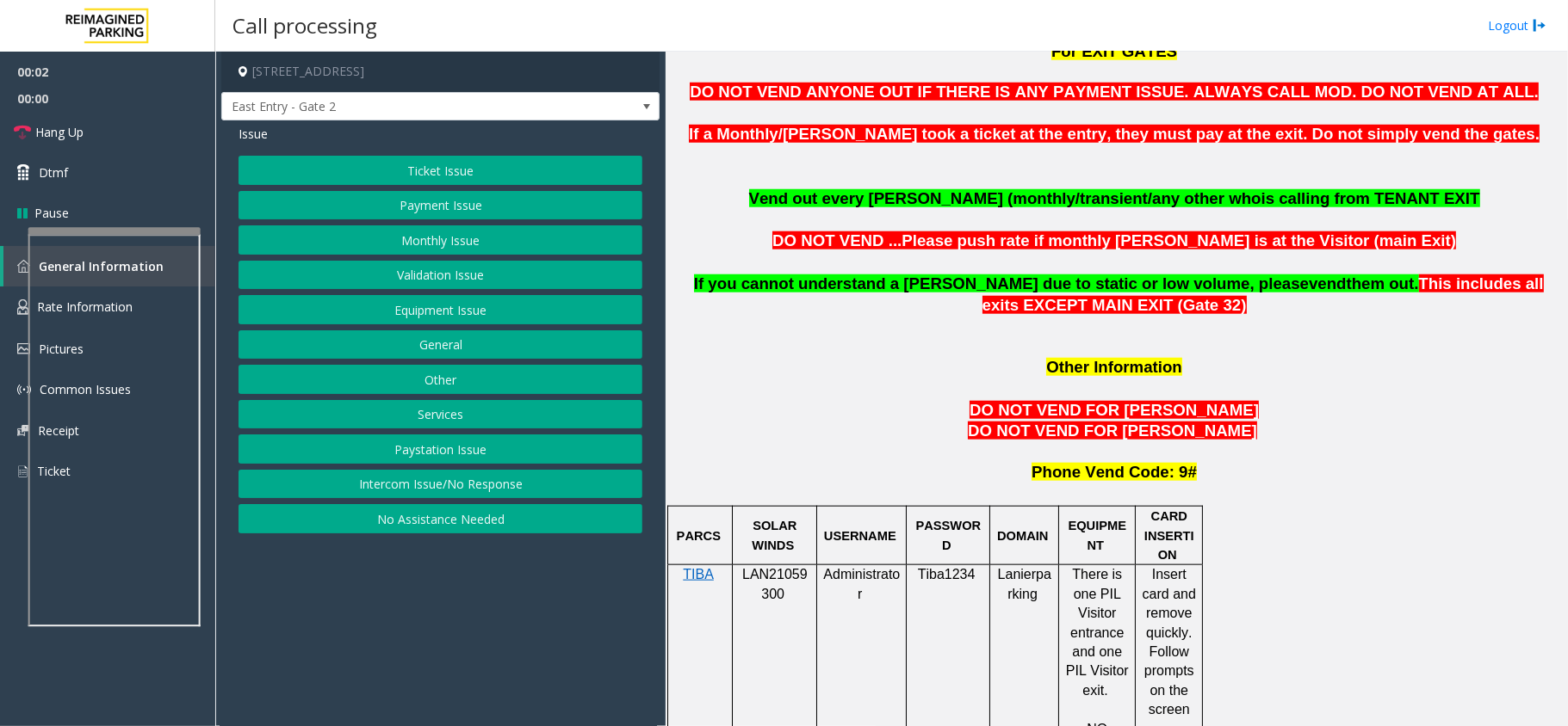
click at [778, 567] on span "LAN21059300" at bounding box center [775, 584] width 65 height 33
click at [525, 389] on button "Other" at bounding box center [440, 379] width 404 height 29
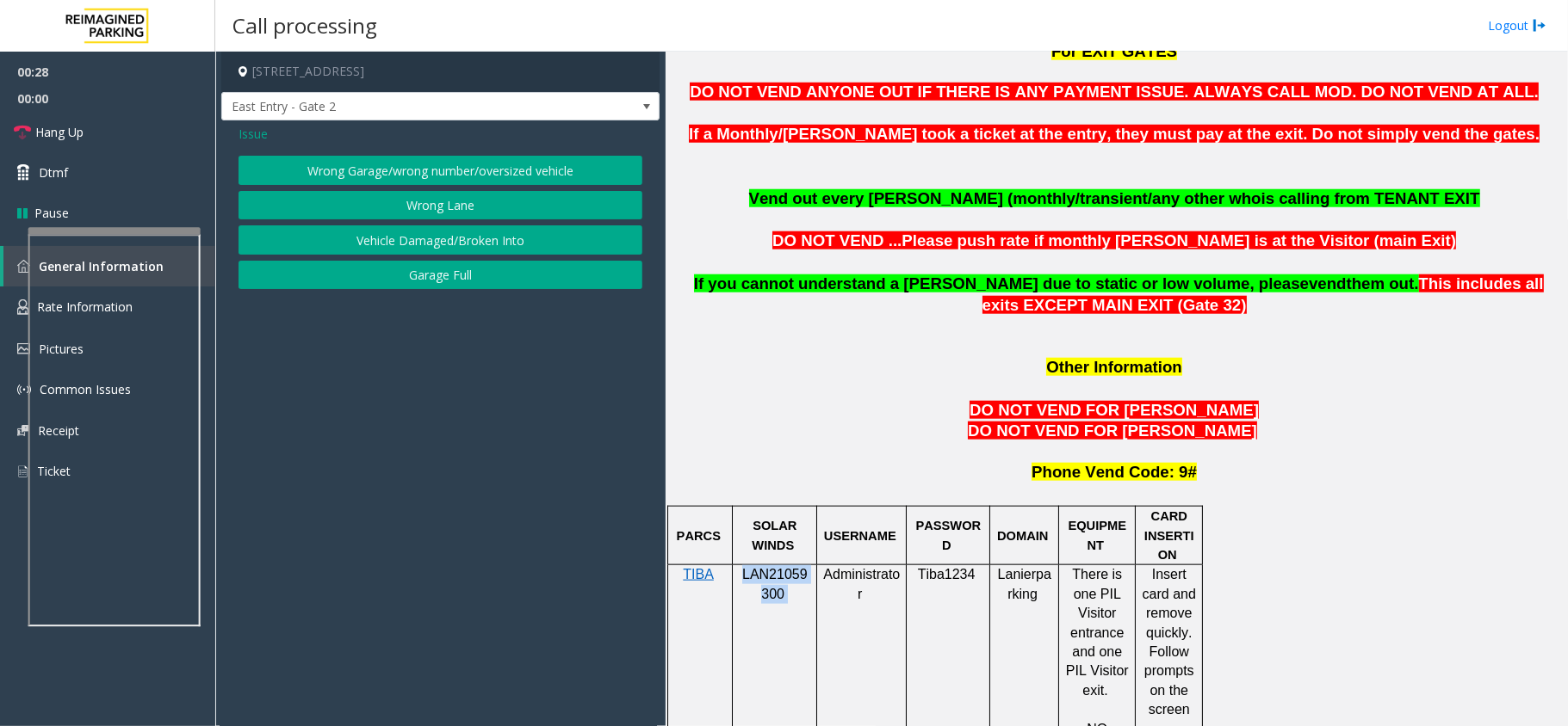
click at [473, 213] on button "Wrong Lane" at bounding box center [440, 205] width 404 height 29
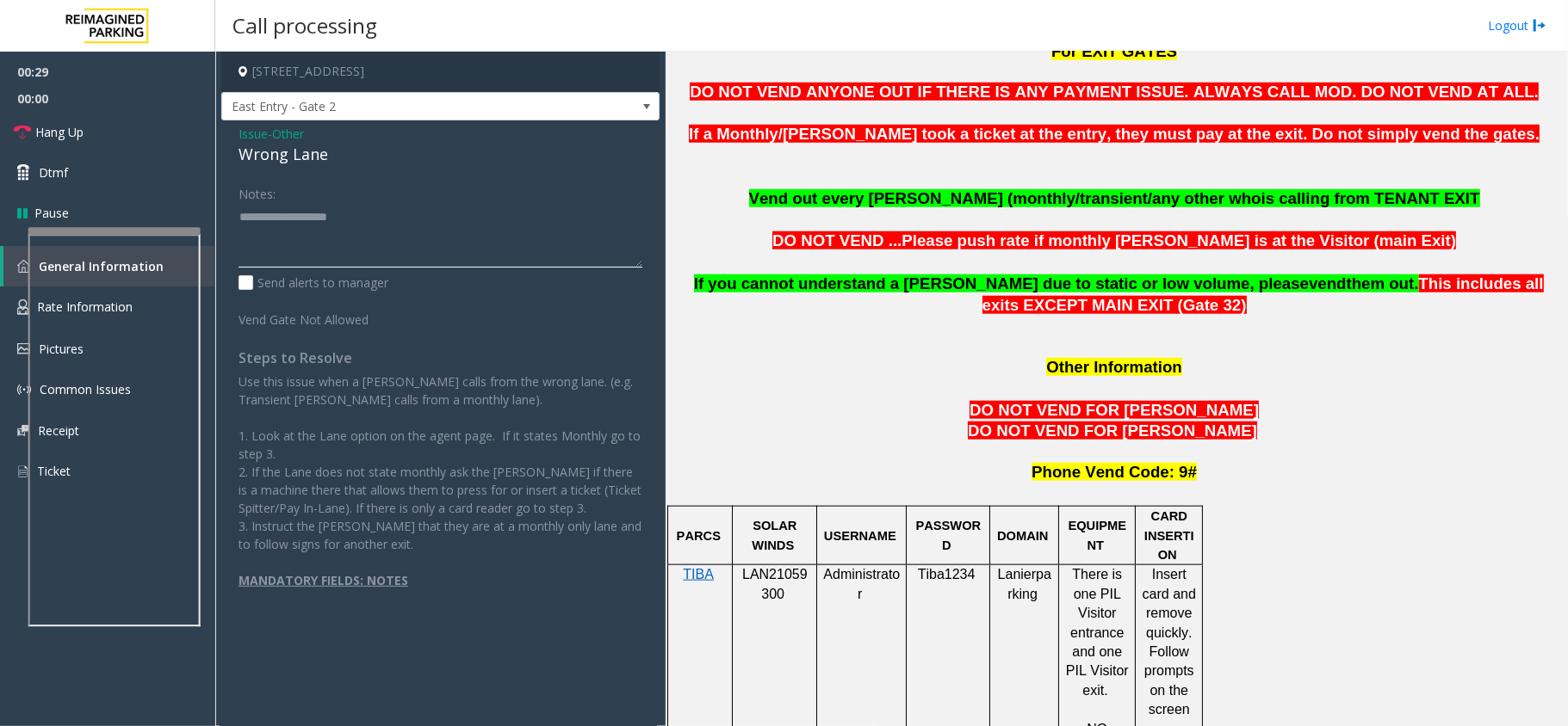
click at [413, 237] on textarea at bounding box center [440, 234] width 404 height 64
click at [304, 143] on div "Wrong Lane" at bounding box center [440, 155] width 404 height 23
click at [319, 162] on div "Wrong Lane" at bounding box center [440, 155] width 404 height 23
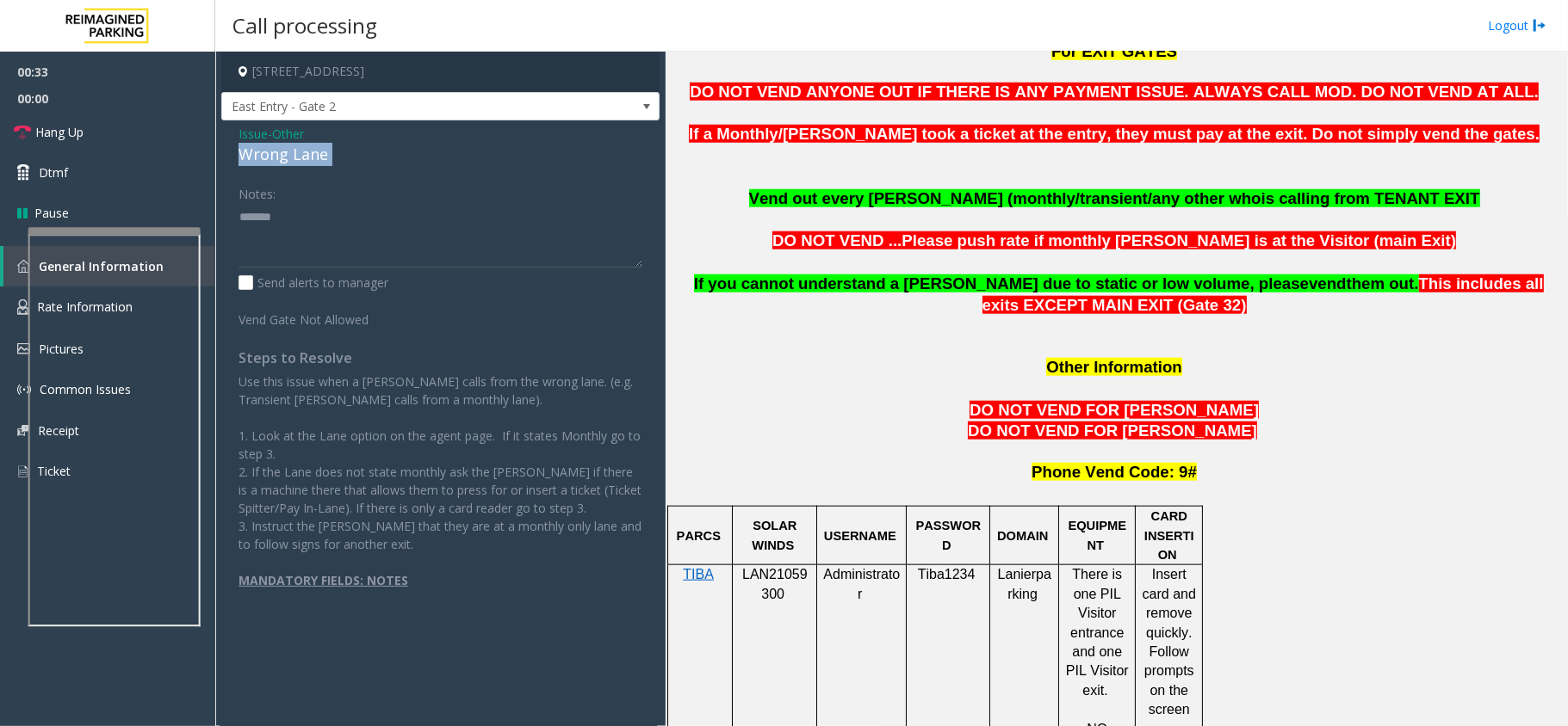
click at [319, 162] on div "Wrong Lane" at bounding box center [440, 155] width 404 height 23
click at [360, 211] on textarea at bounding box center [440, 234] width 404 height 64
paste textarea "**********"
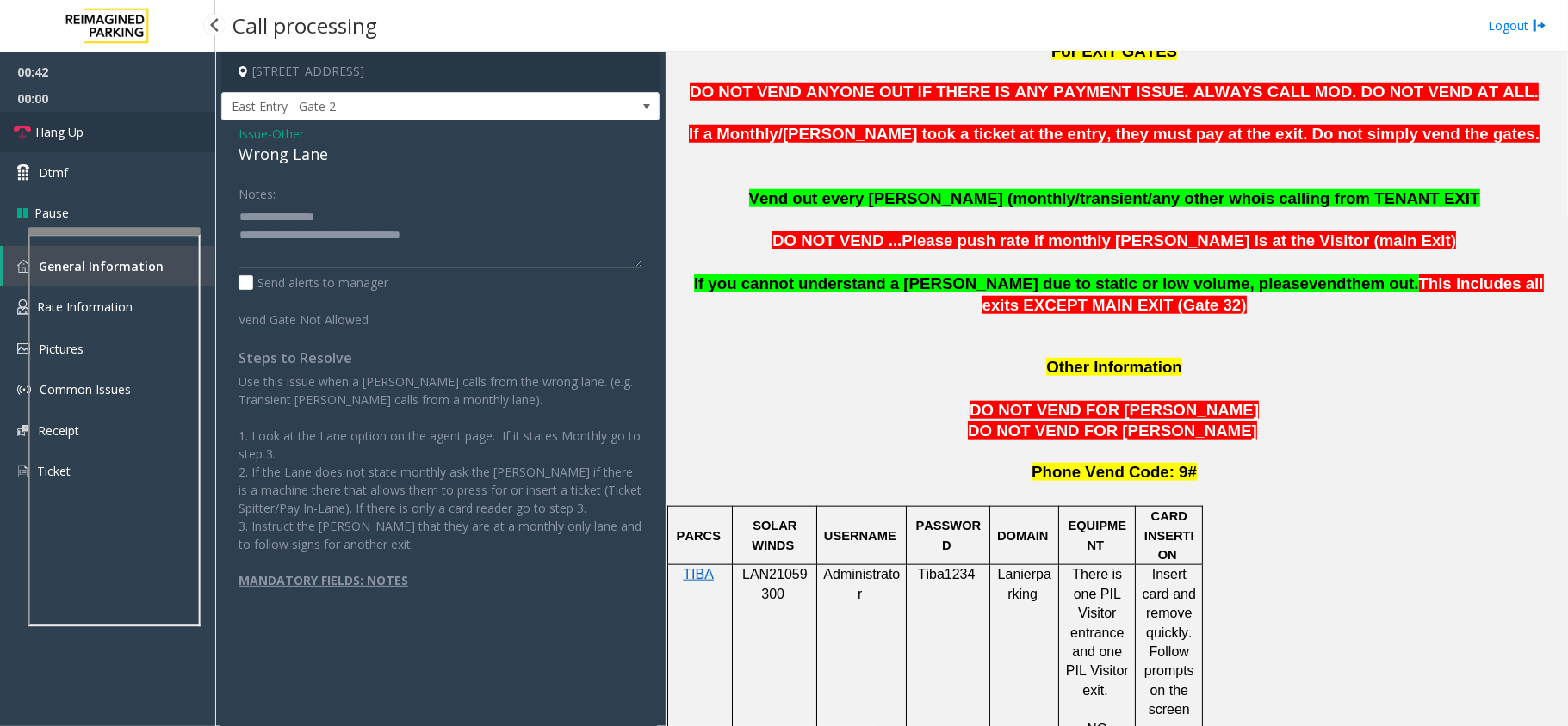
click at [131, 120] on link "Hang Up" at bounding box center [107, 132] width 215 height 40
click at [379, 238] on textarea at bounding box center [440, 234] width 404 height 64
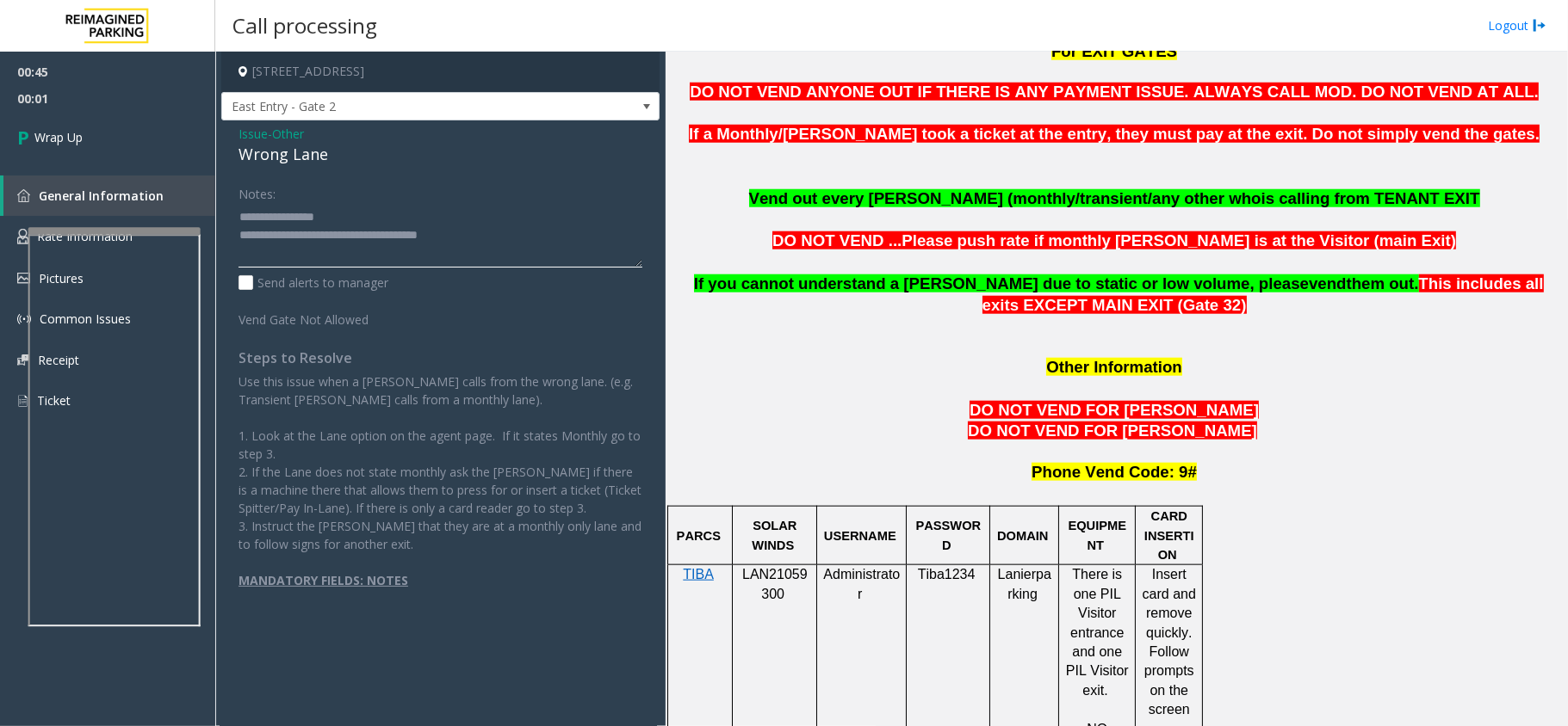
click at [484, 235] on textarea at bounding box center [440, 234] width 404 height 64
type textarea "**********"
click at [166, 135] on link "Wrap Up" at bounding box center [107, 137] width 215 height 51
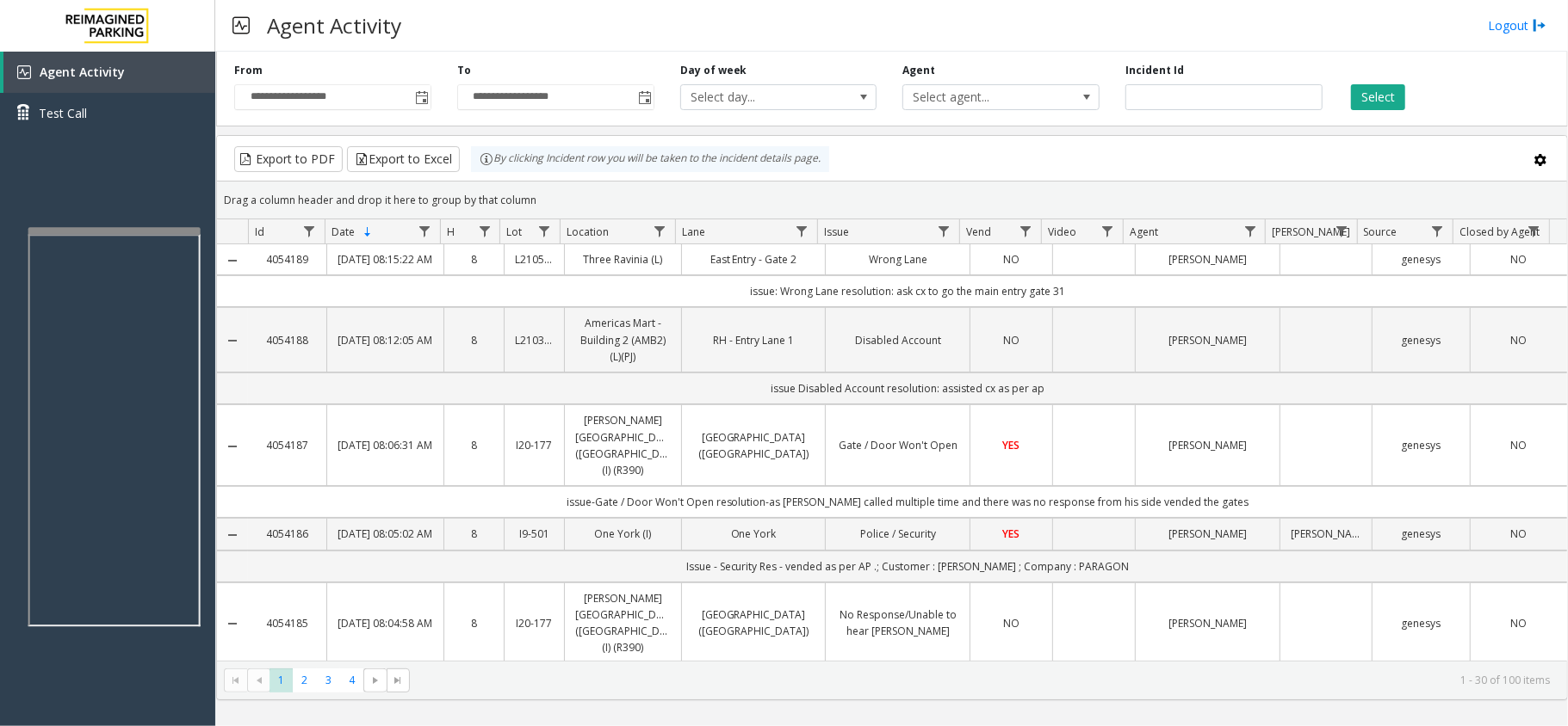
drag, startPoint x: 1071, startPoint y: 310, endPoint x: 724, endPoint y: 313, distance: 347.0
click at [724, 307] on td "issue: Wrong Lane resolution: ask cx to go the main entry gate 31" at bounding box center [907, 291] width 1319 height 32
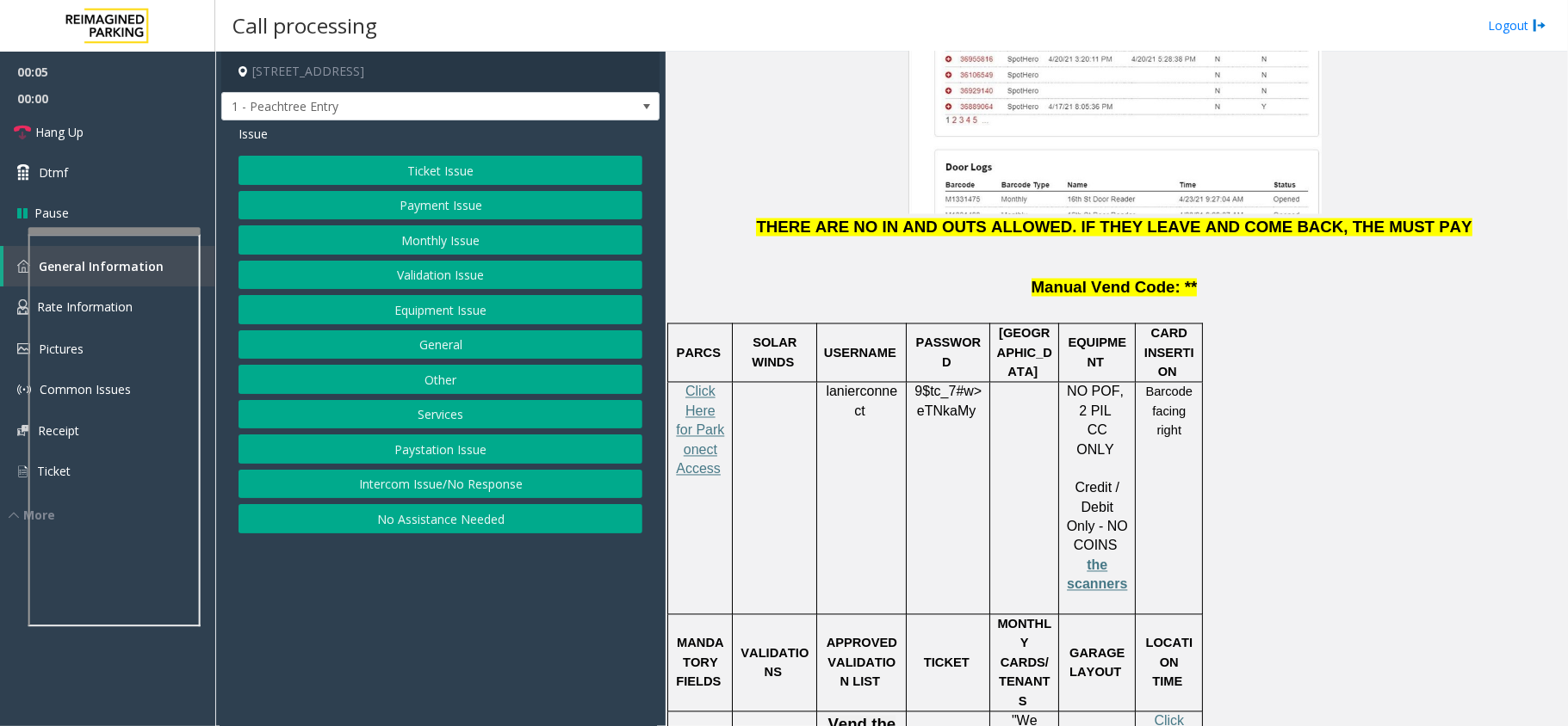
scroll to position [2523, 0]
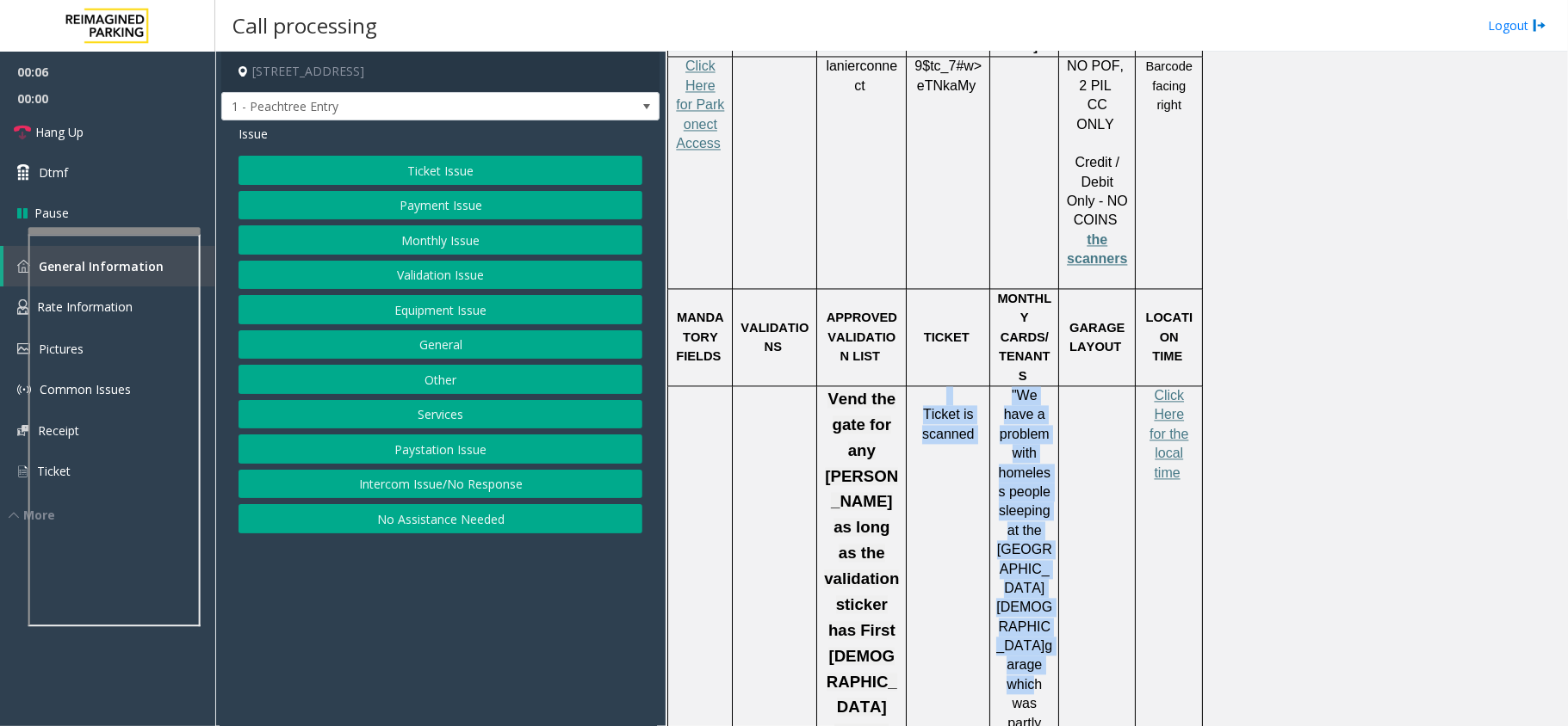
drag, startPoint x: 926, startPoint y: 225, endPoint x: 1019, endPoint y: 435, distance: 229.7
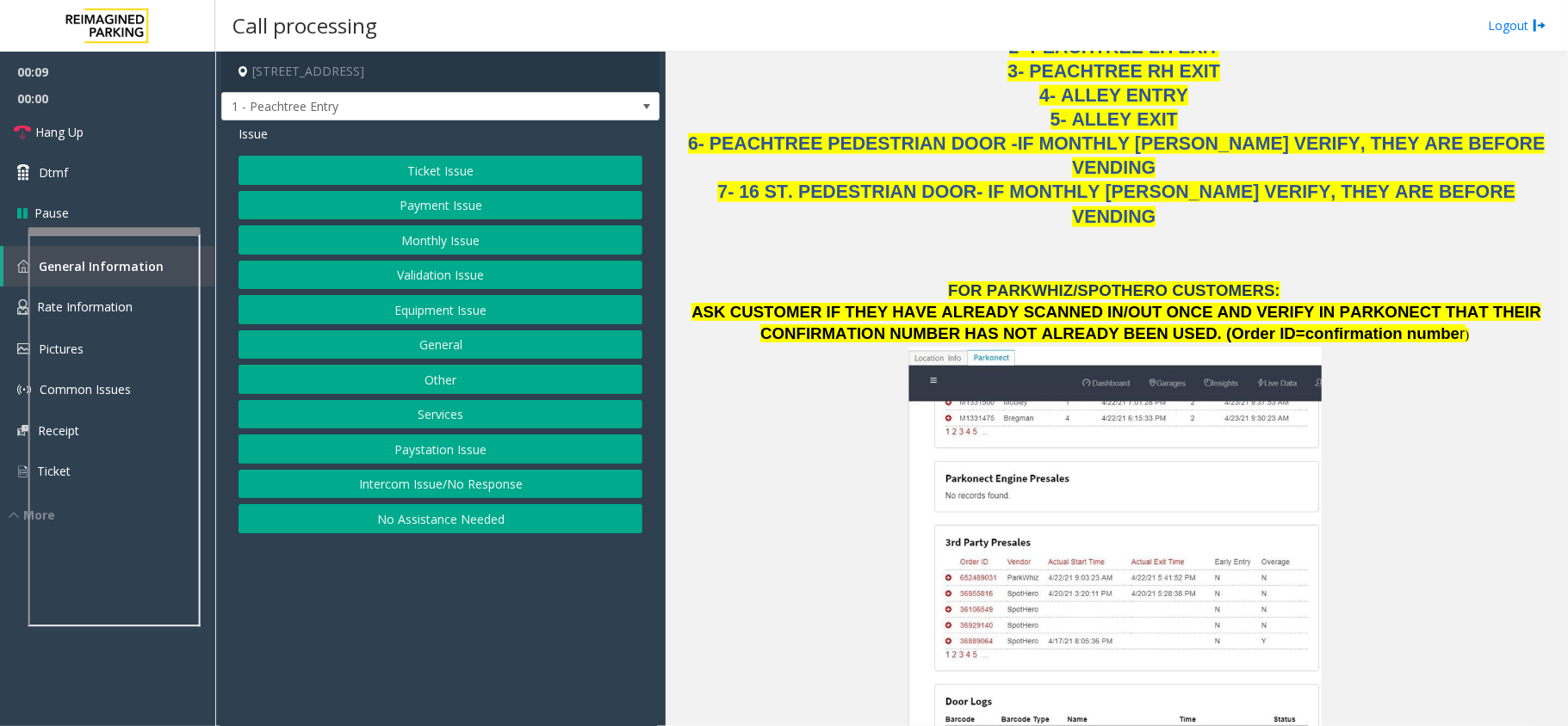
scroll to position [1377, 0]
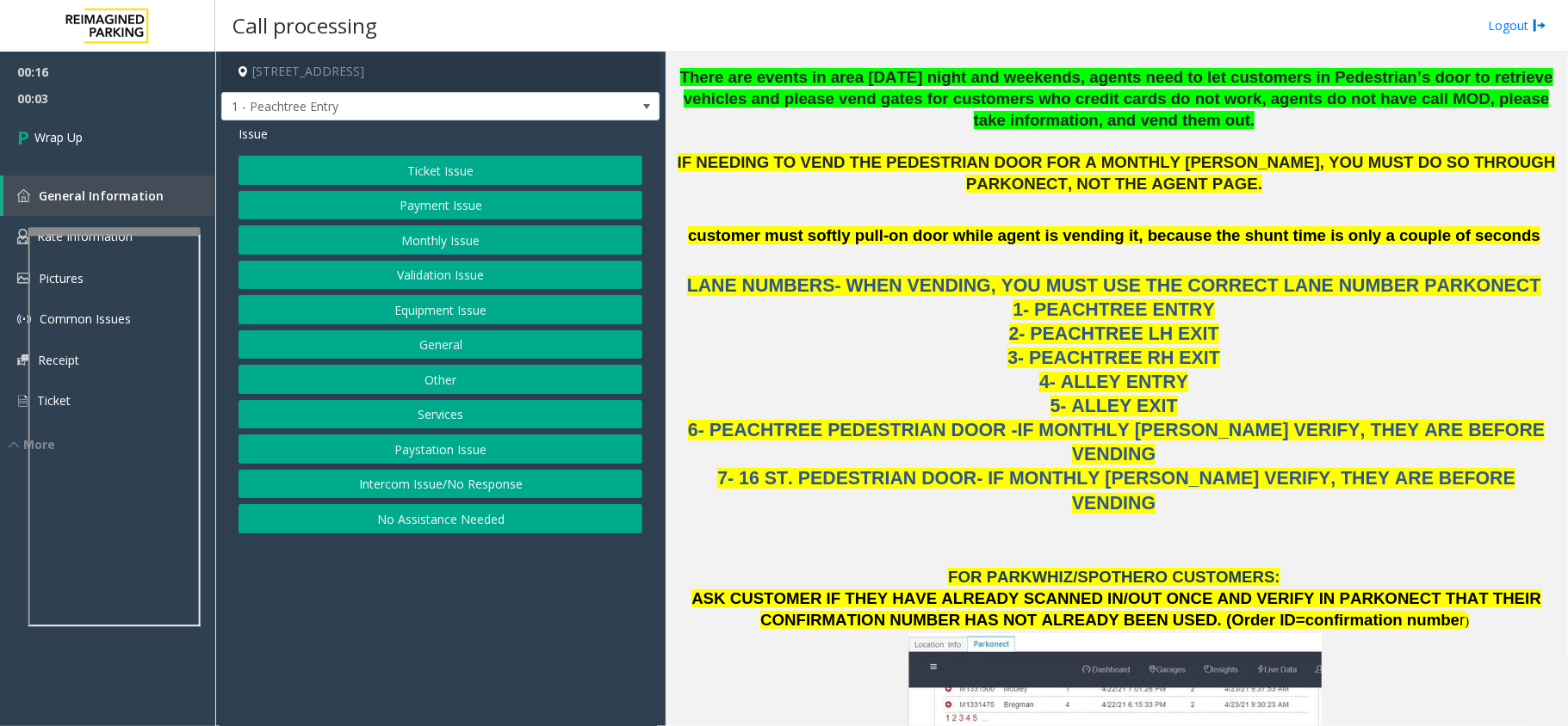
click at [449, 305] on button "Equipment Issue" at bounding box center [440, 309] width 404 height 29
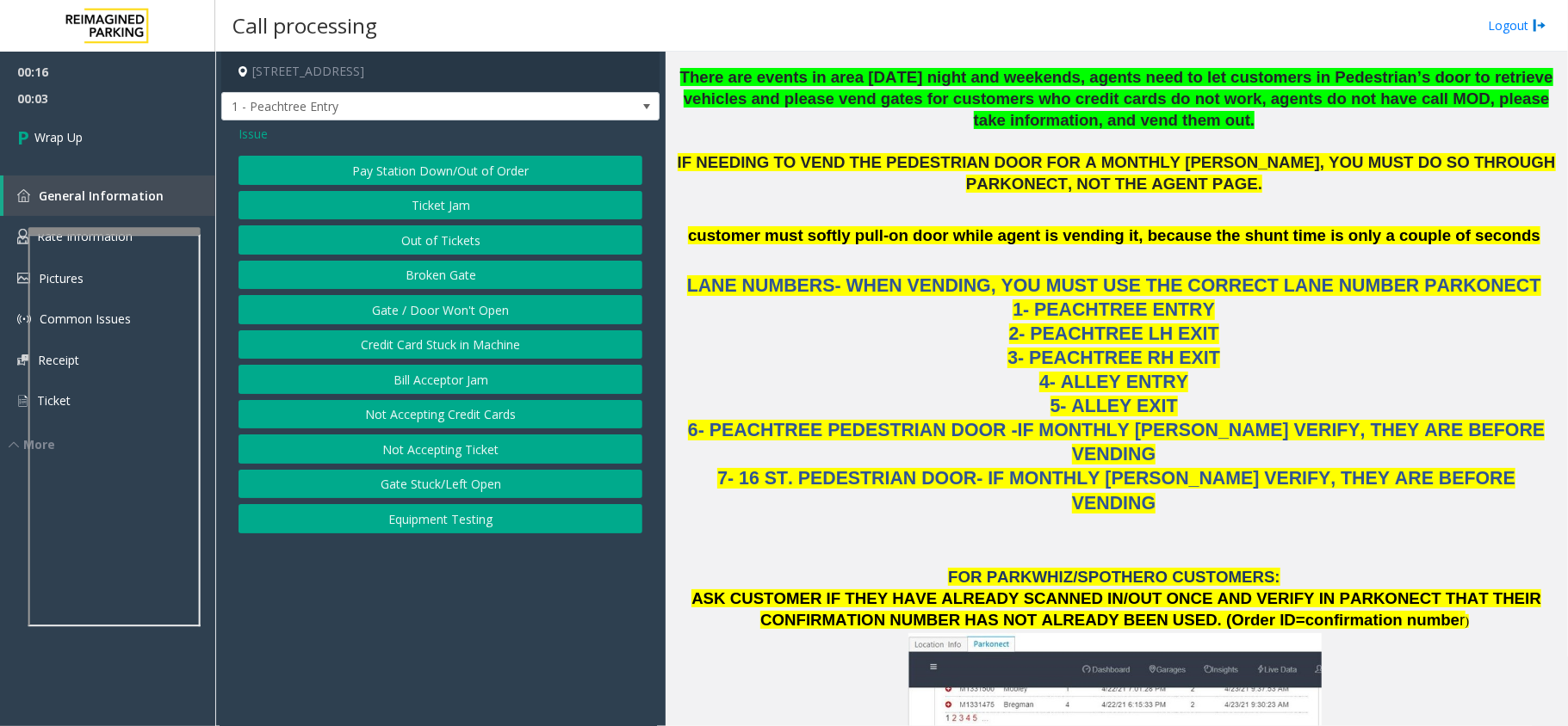
click at [449, 305] on button "Gate / Door Won't Open" at bounding box center [440, 309] width 404 height 29
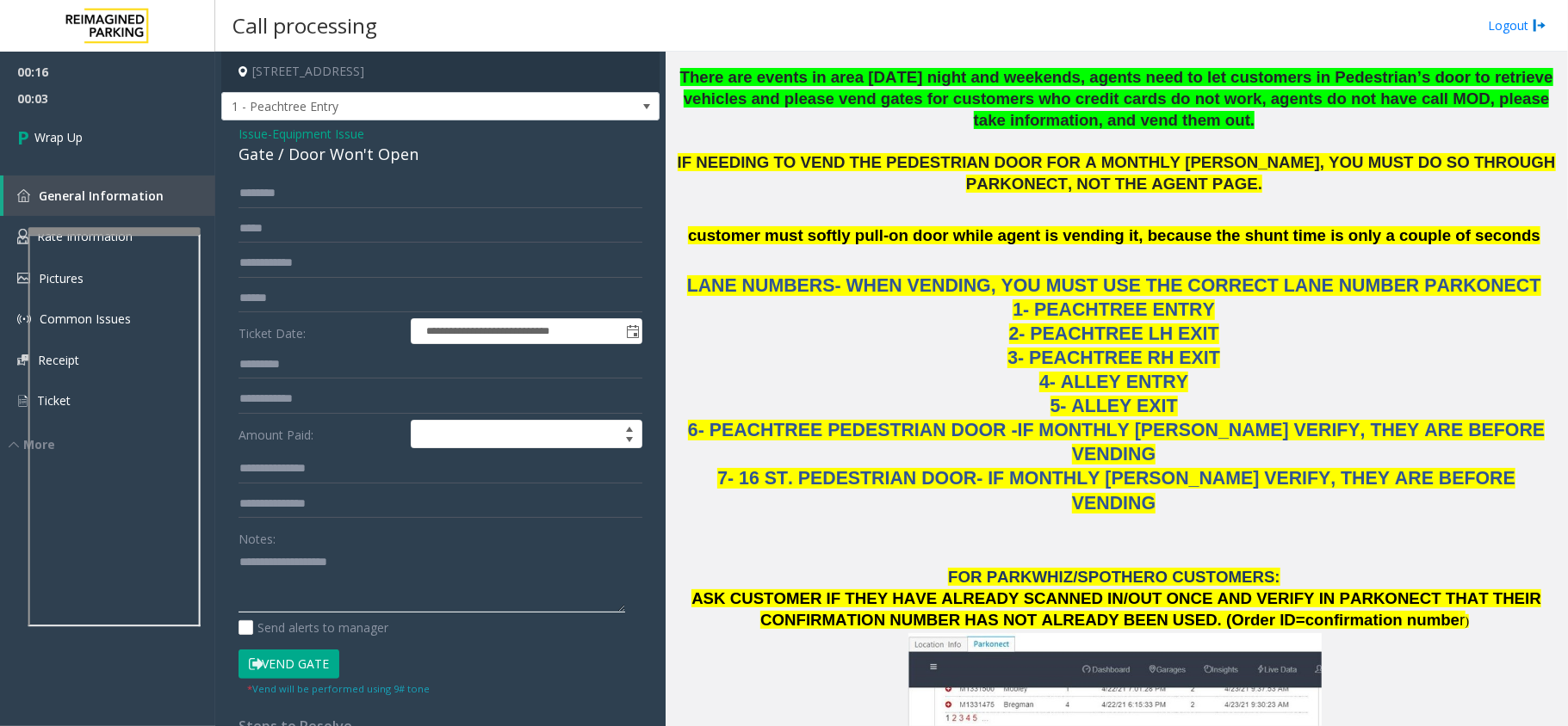
click at [384, 561] on textarea at bounding box center [431, 579] width 387 height 64
click at [290, 162] on div "Gate / Door Won't Open" at bounding box center [440, 155] width 404 height 23
click at [337, 550] on textarea at bounding box center [431, 579] width 387 height 64
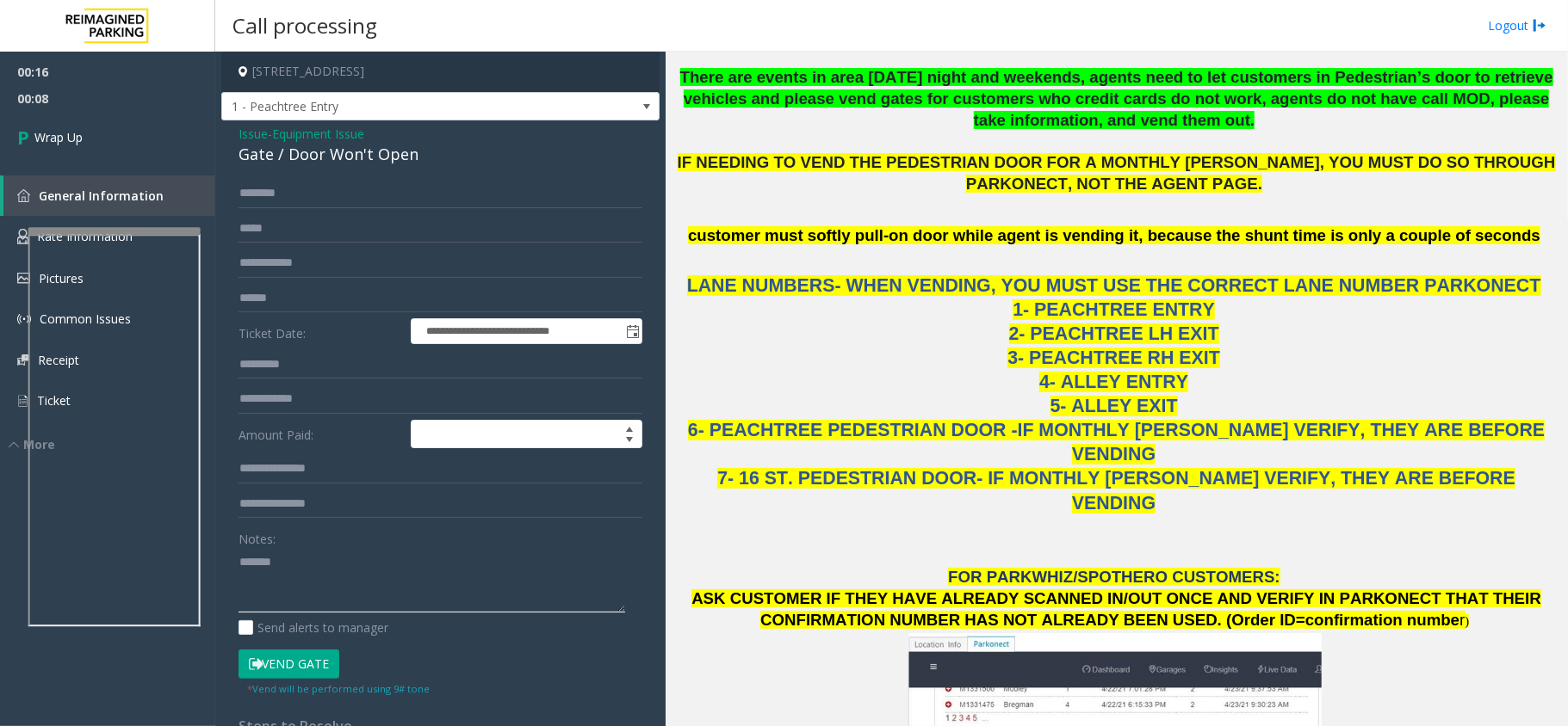
paste textarea "**********"
type textarea "**********"
click at [205, 127] on link "Wrap Up" at bounding box center [107, 137] width 215 height 51
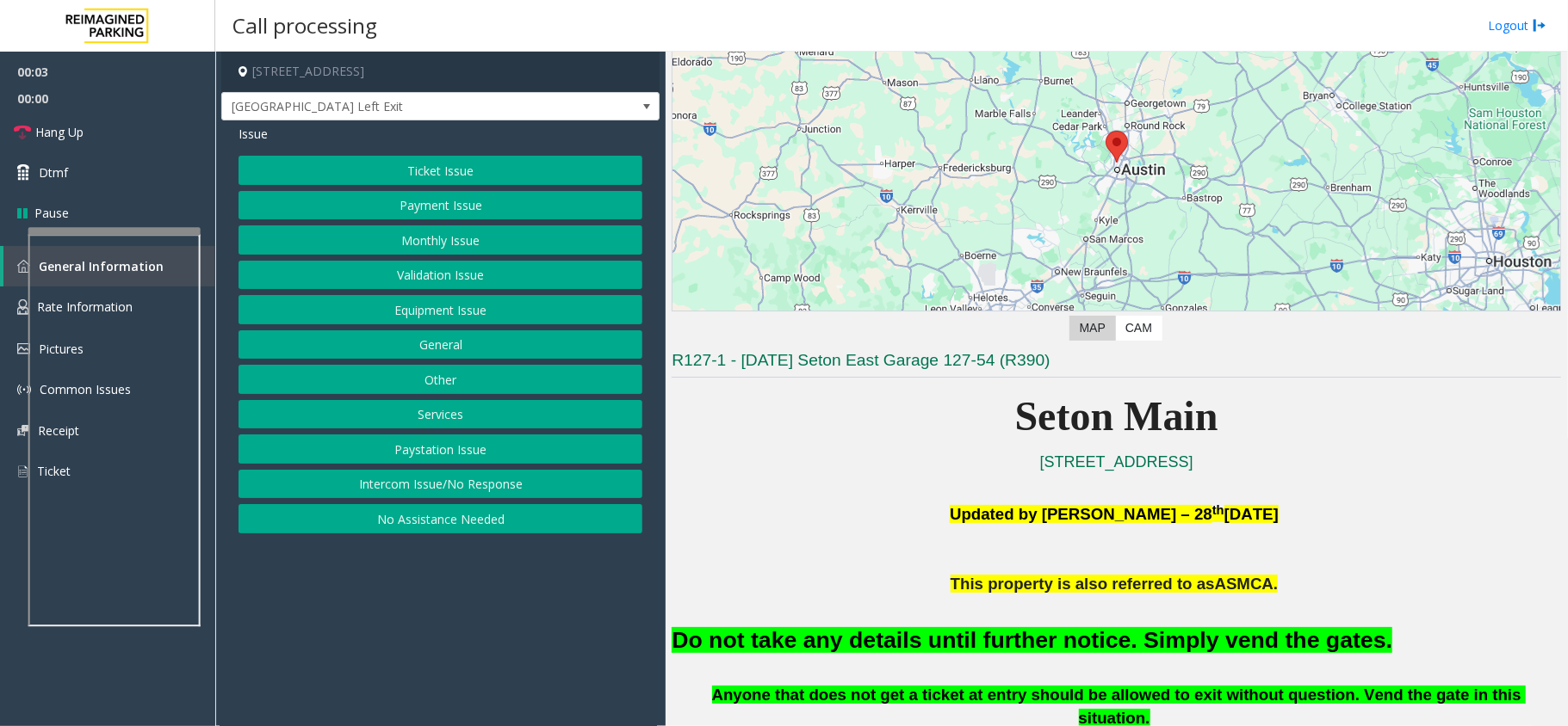
scroll to position [458, 0]
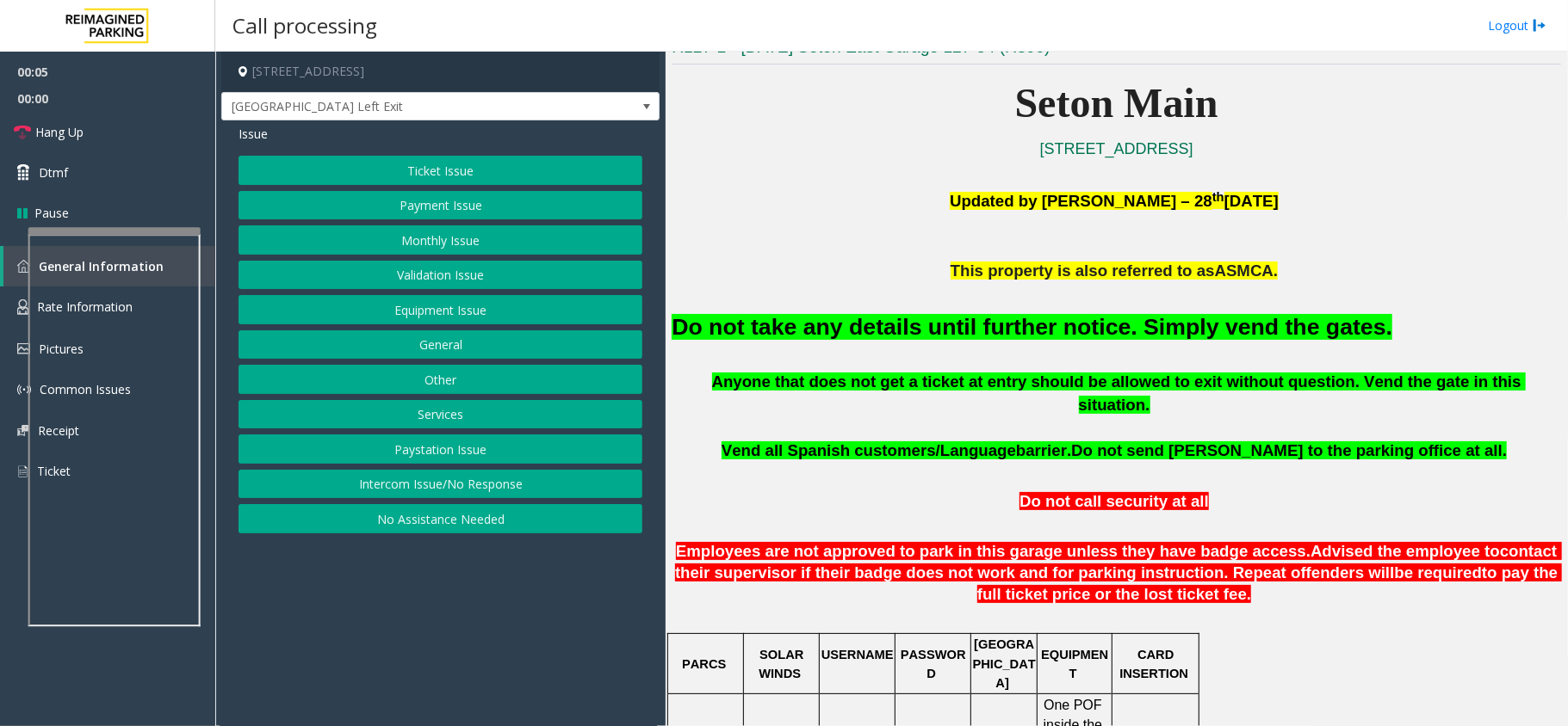
click at [993, 321] on font "Do not take any details until further notice. Simply vend the gates." at bounding box center [1031, 327] width 720 height 25
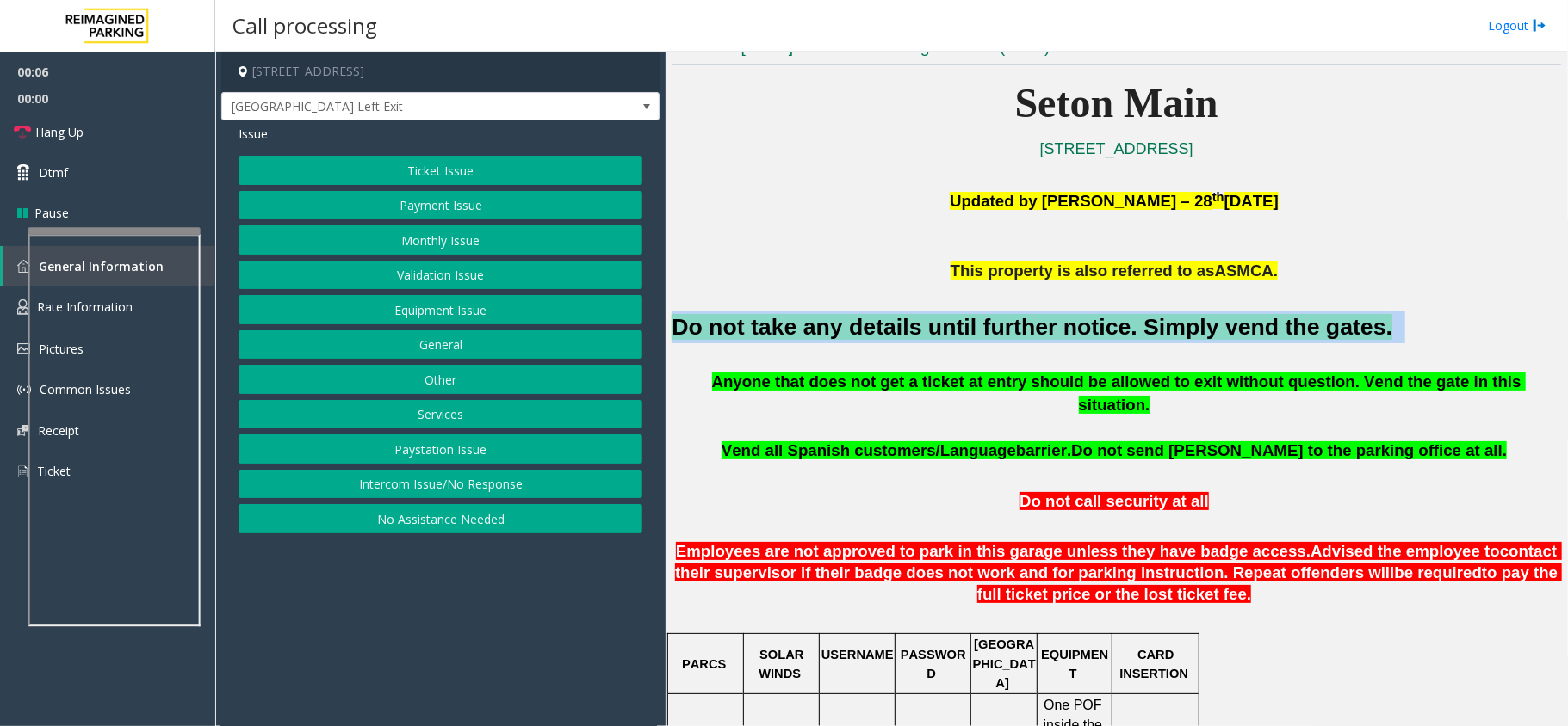
click at [993, 321] on font "Do not take any details until further notice. Simply vend the gates." at bounding box center [1031, 327] width 720 height 25
click at [517, 303] on button "Equipment Issue" at bounding box center [440, 309] width 404 height 29
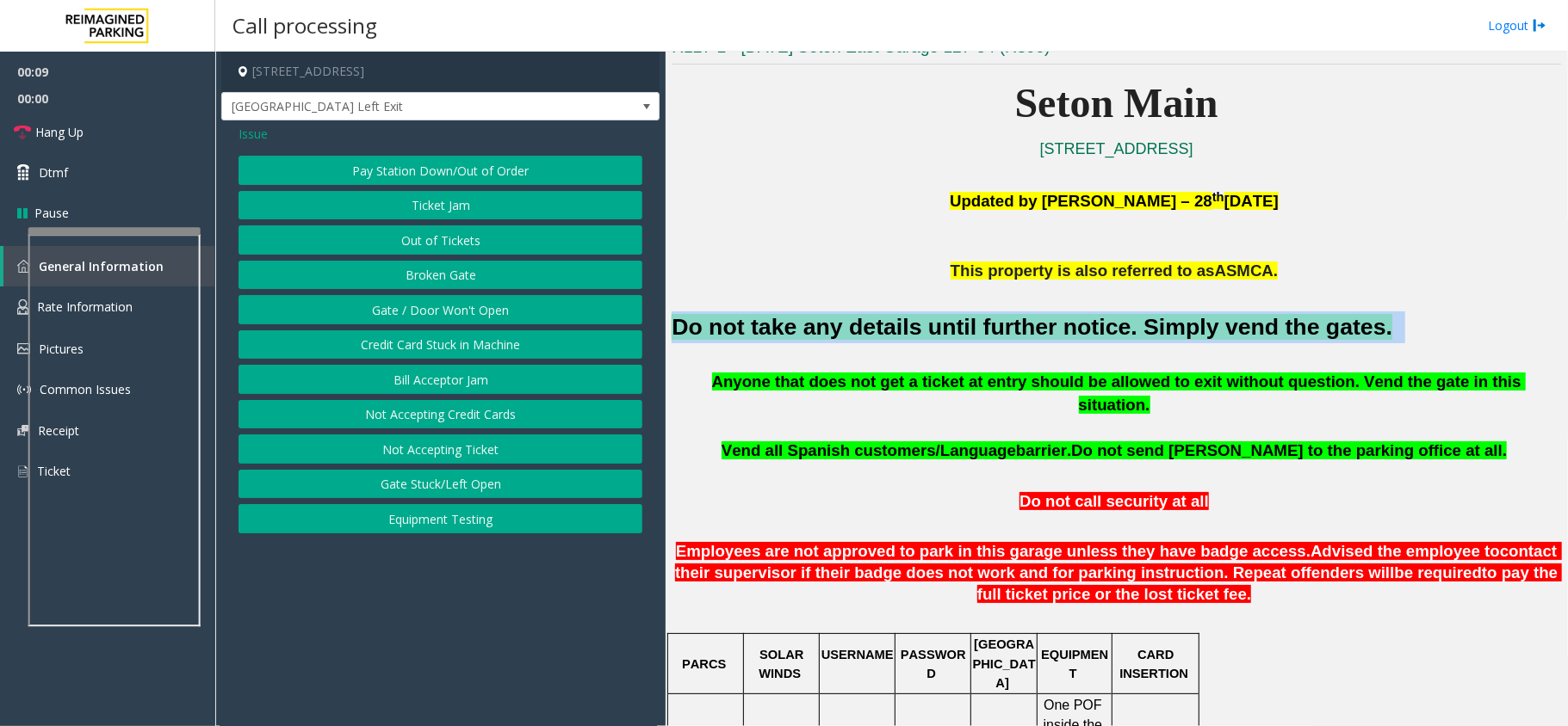
click at [515, 303] on button "Gate / Door Won't Open" at bounding box center [440, 309] width 404 height 29
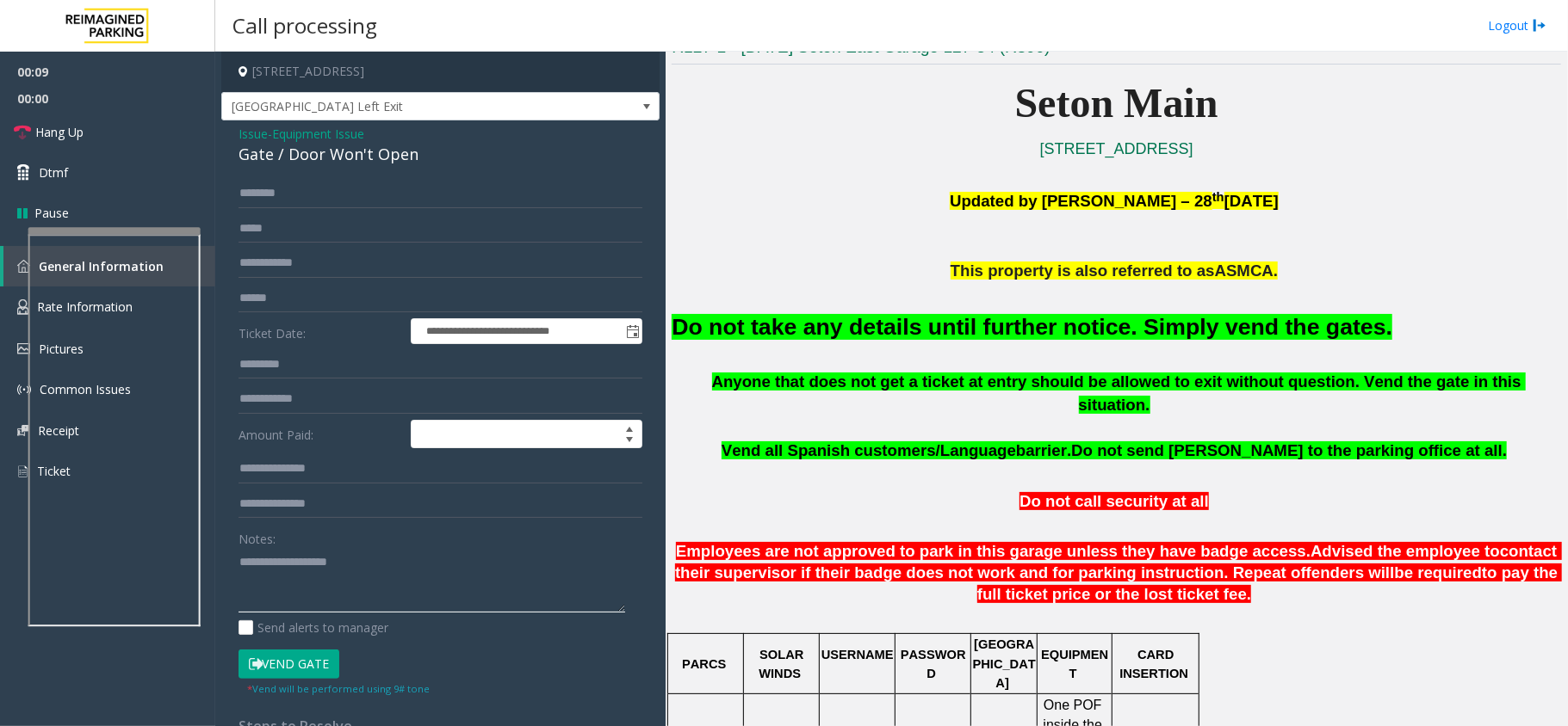
drag, startPoint x: 344, startPoint y: 549, endPoint x: 344, endPoint y: 564, distance: 15.0
click at [344, 561] on textarea at bounding box center [431, 579] width 387 height 64
paste textarea "**********"
type textarea "**********"
click at [287, 661] on button "Vend Gate" at bounding box center [288, 664] width 101 height 29
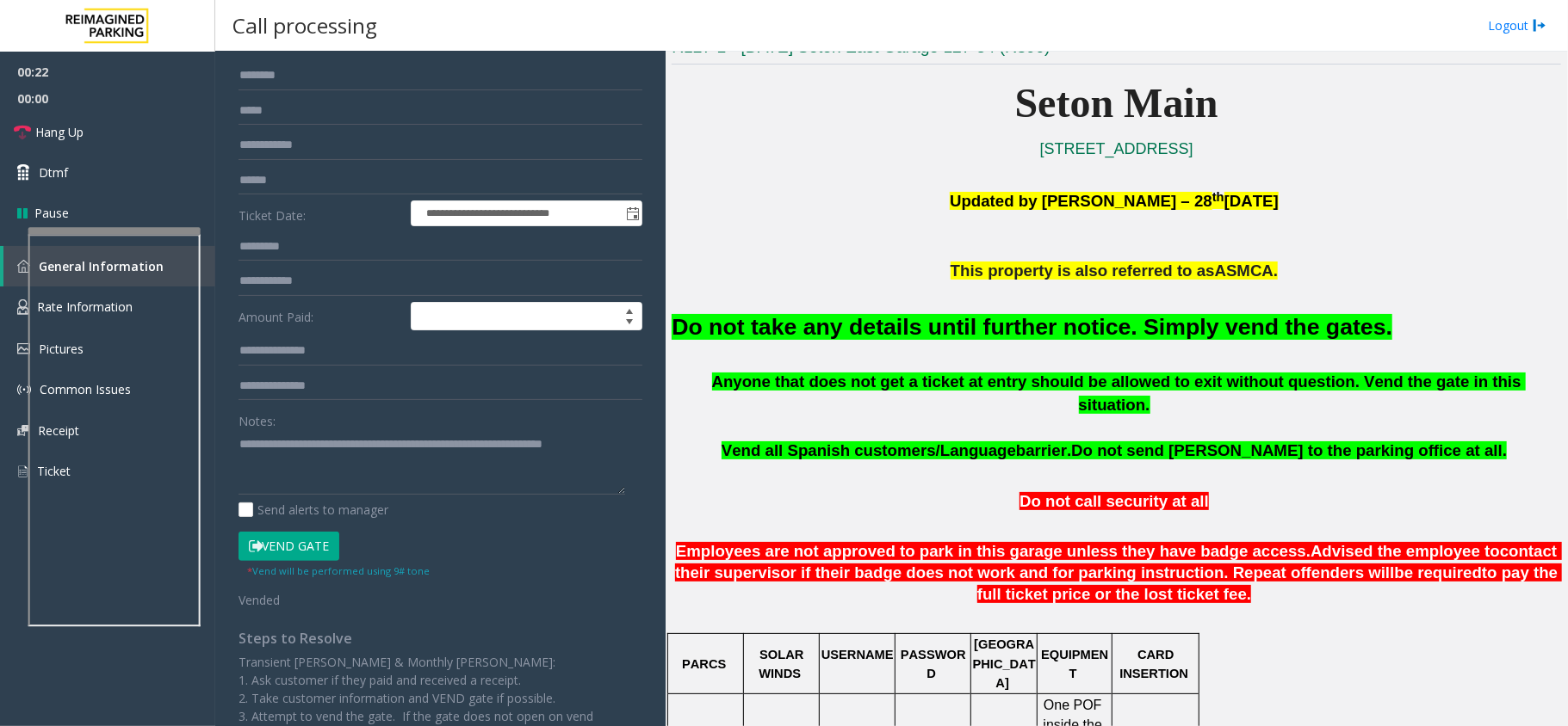
scroll to position [0, 0]
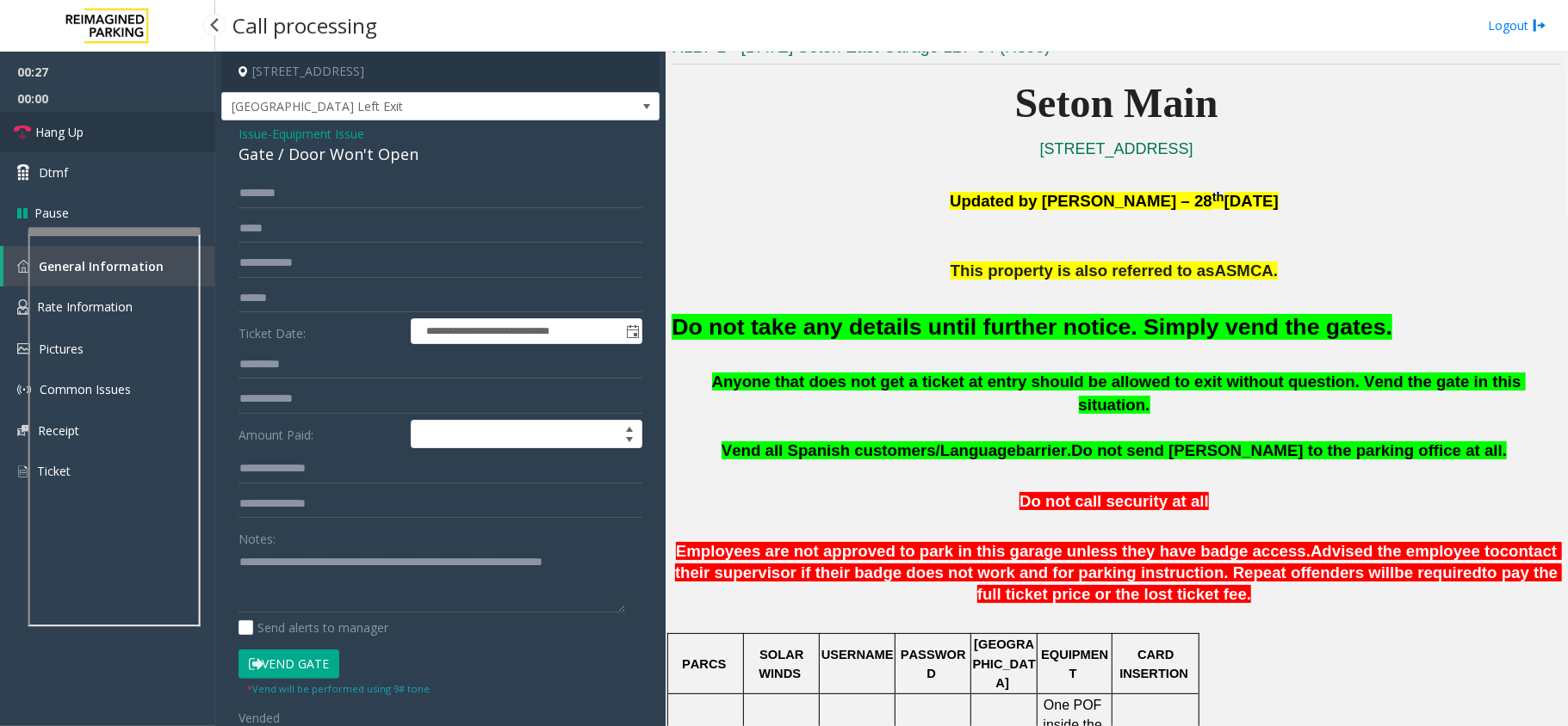
click at [143, 141] on link "Hang Up" at bounding box center [107, 132] width 215 height 40
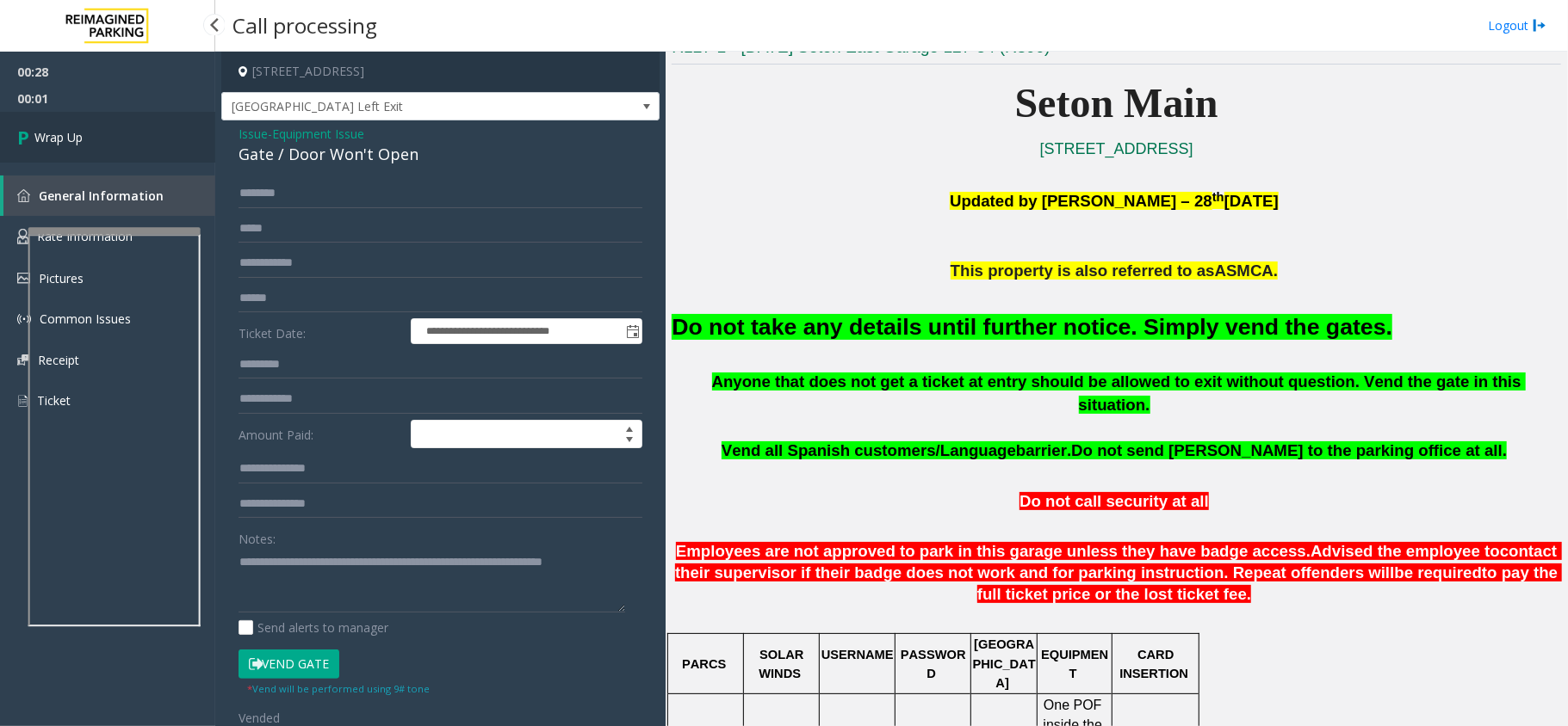
click at [143, 141] on link "Wrap Up" at bounding box center [107, 137] width 215 height 51
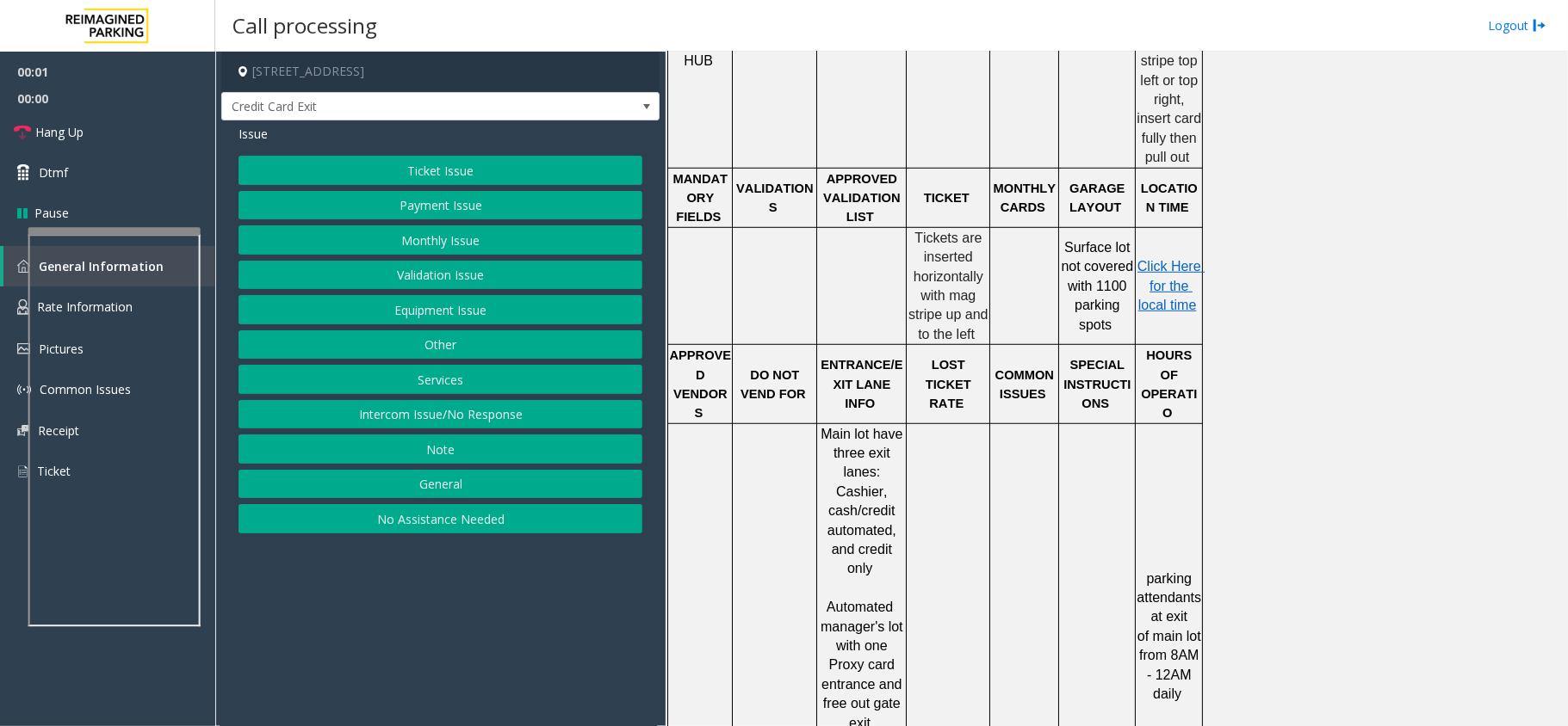
scroll to position [802, 0]
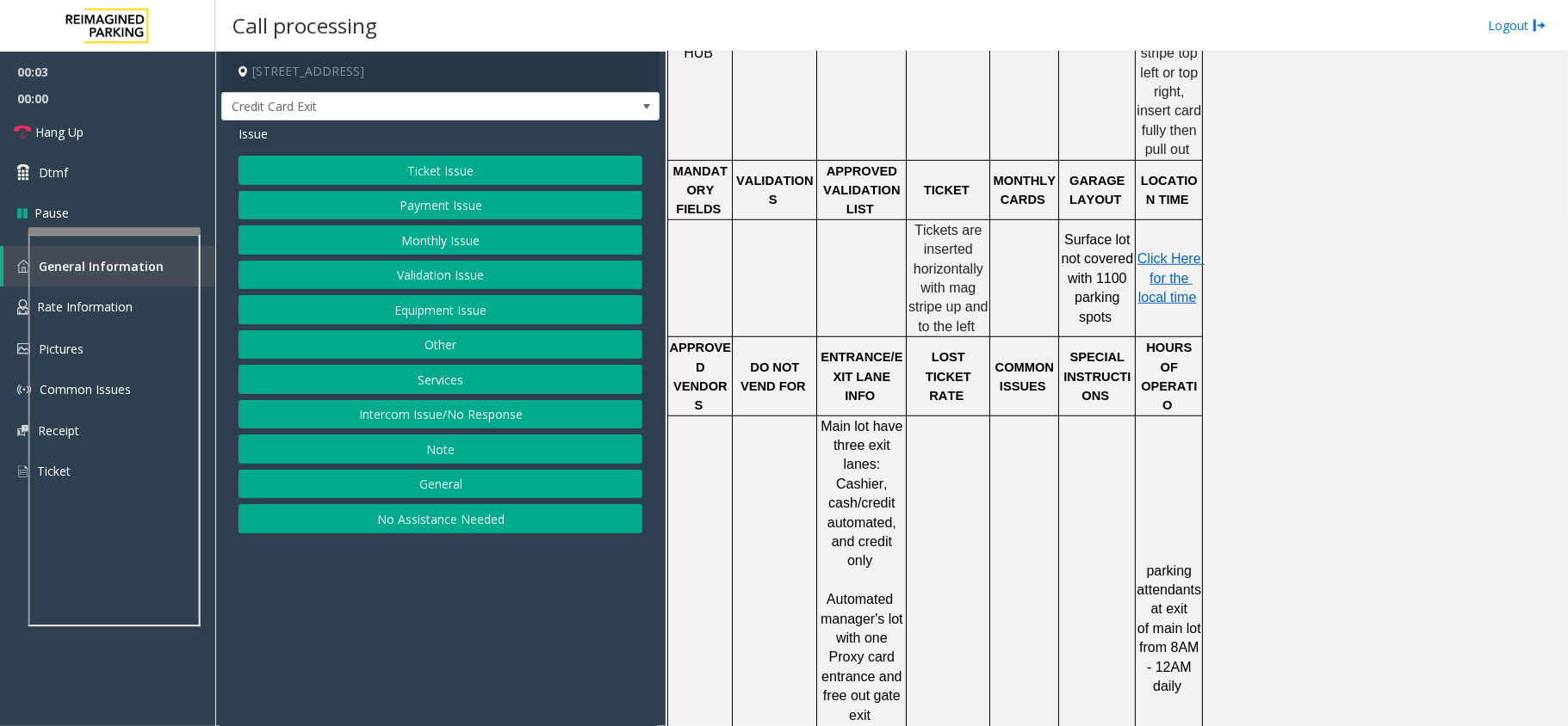
click at [473, 528] on button "No Assistance Needed" at bounding box center [440, 518] width 404 height 29
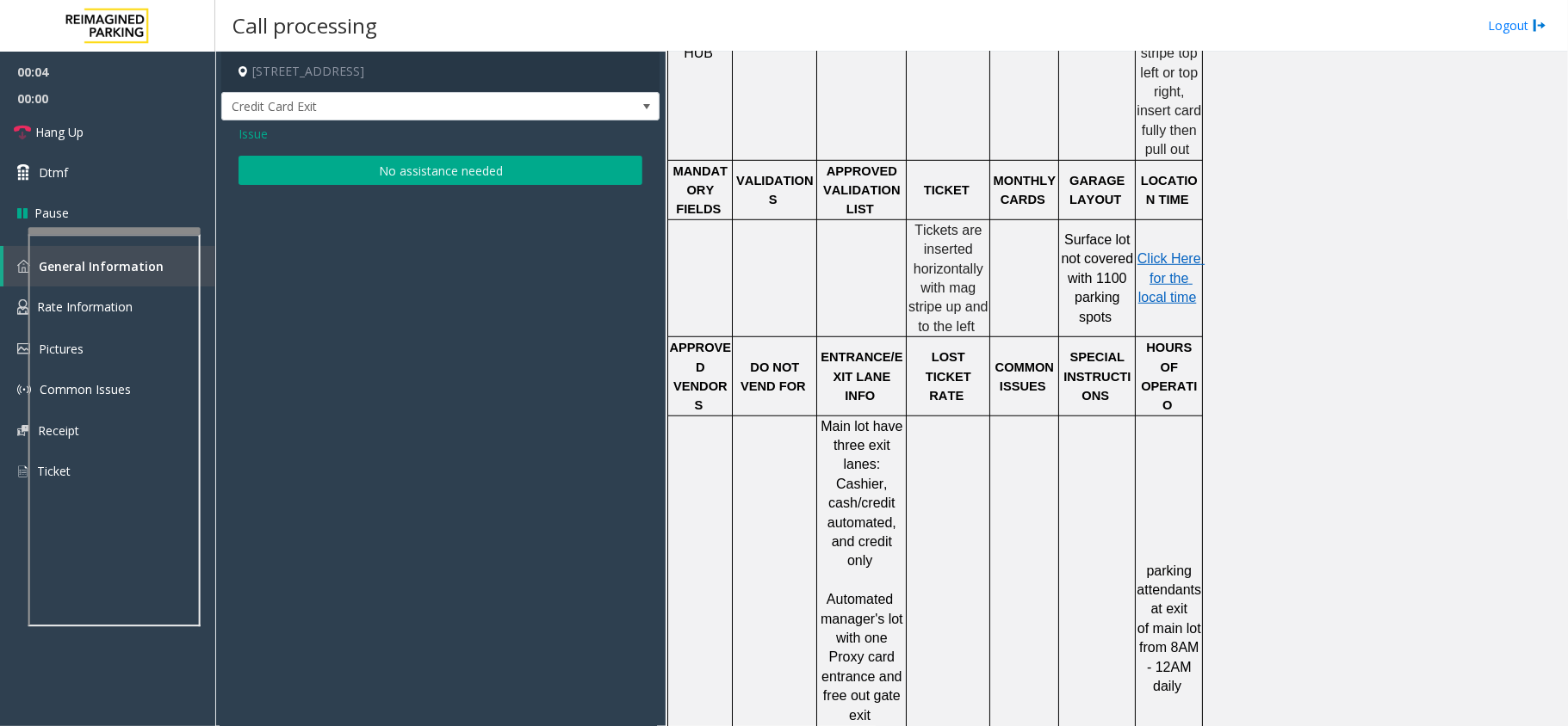
click at [431, 169] on button "No assistance needed" at bounding box center [440, 169] width 404 height 29
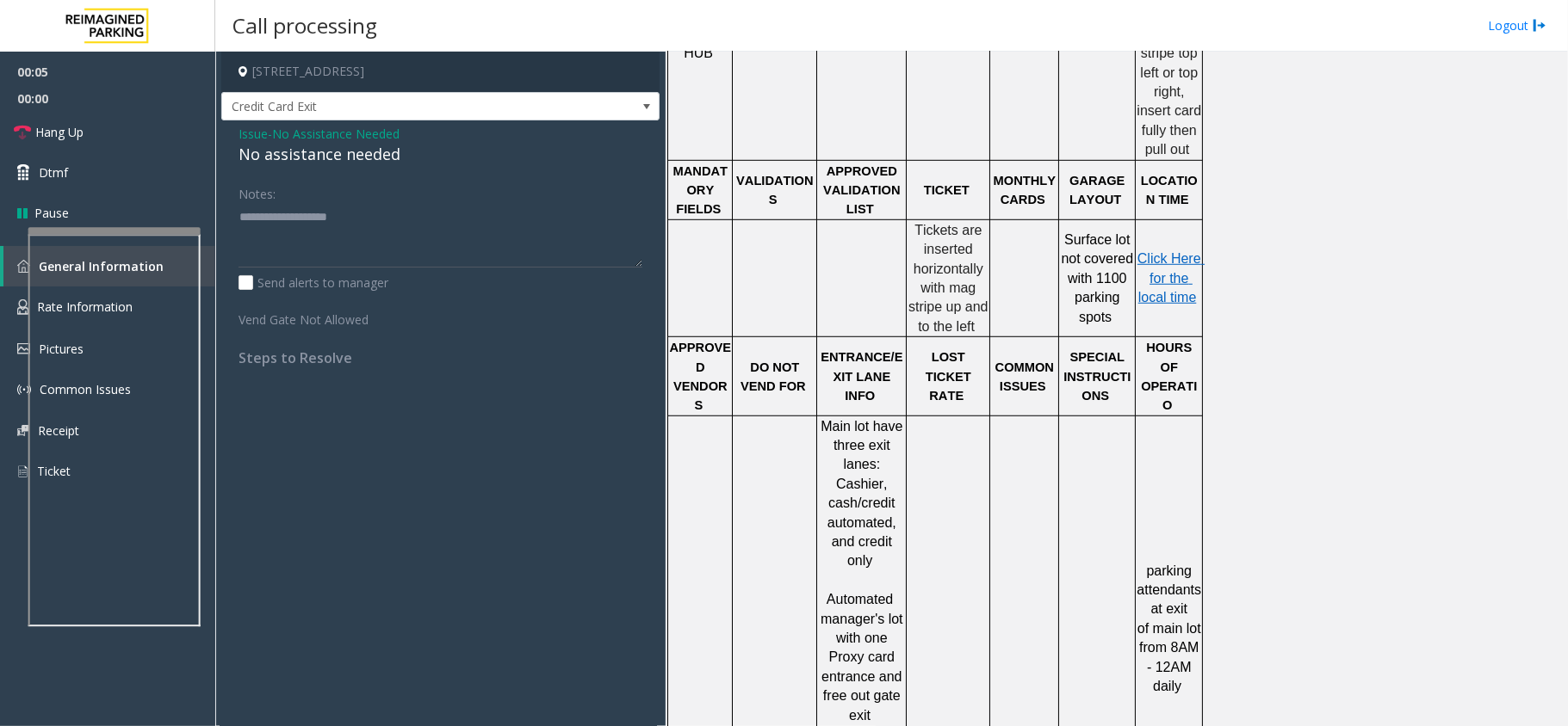
drag, startPoint x: 264, startPoint y: 138, endPoint x: 258, endPoint y: 129, distance: 10.8
click at [264, 136] on span "Issue" at bounding box center [252, 133] width 29 height 18
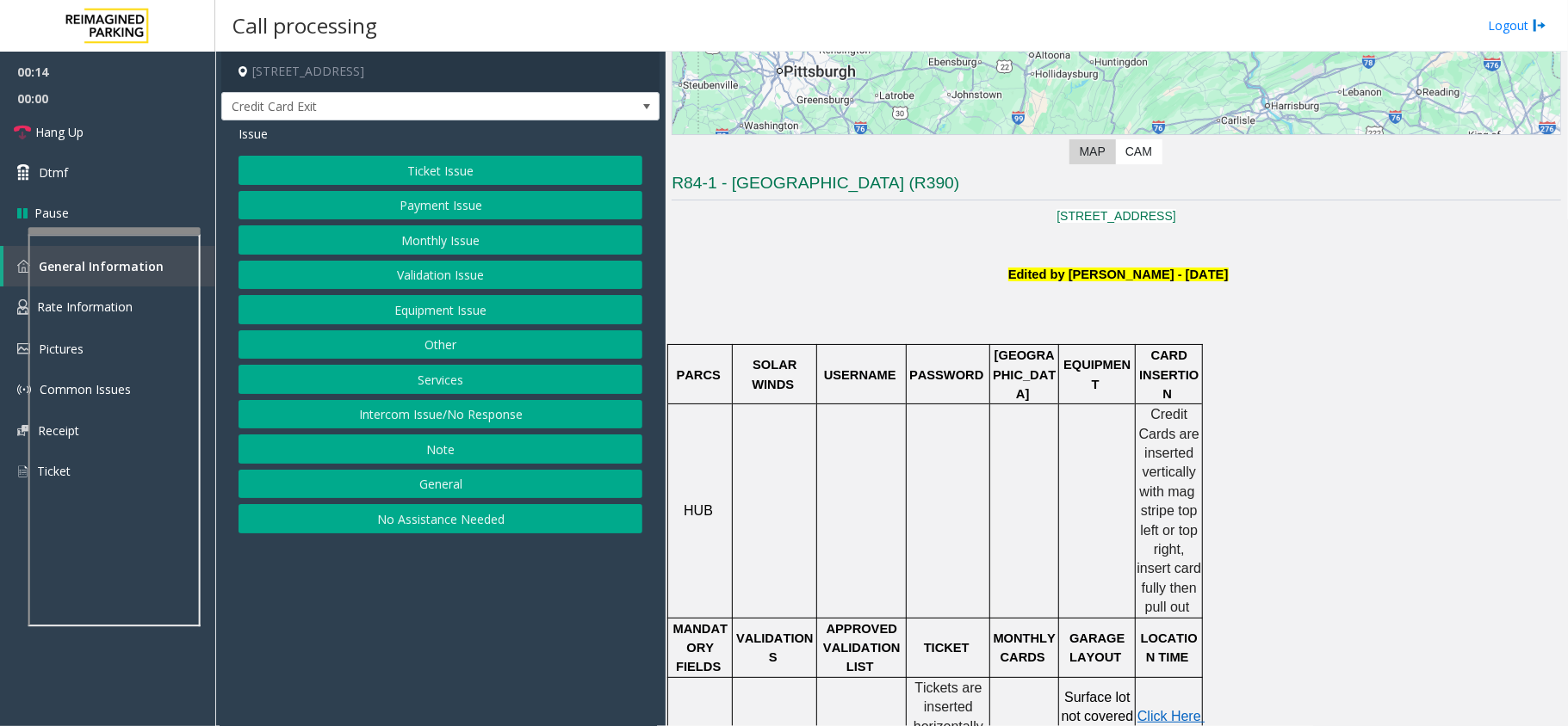
scroll to position [344, 0]
drag, startPoint x: 969, startPoint y: 272, endPoint x: 1239, endPoint y: 270, distance: 270.0
click at [1239, 270] on p "Edited by [PERSON_NAME] - [DATE]" at bounding box center [1116, 276] width 889 height 19
click at [1240, 270] on p "Edited by [PERSON_NAME] - [DATE]" at bounding box center [1116, 276] width 889 height 19
drag, startPoint x: 1240, startPoint y: 270, endPoint x: 804, endPoint y: 228, distance: 438.0
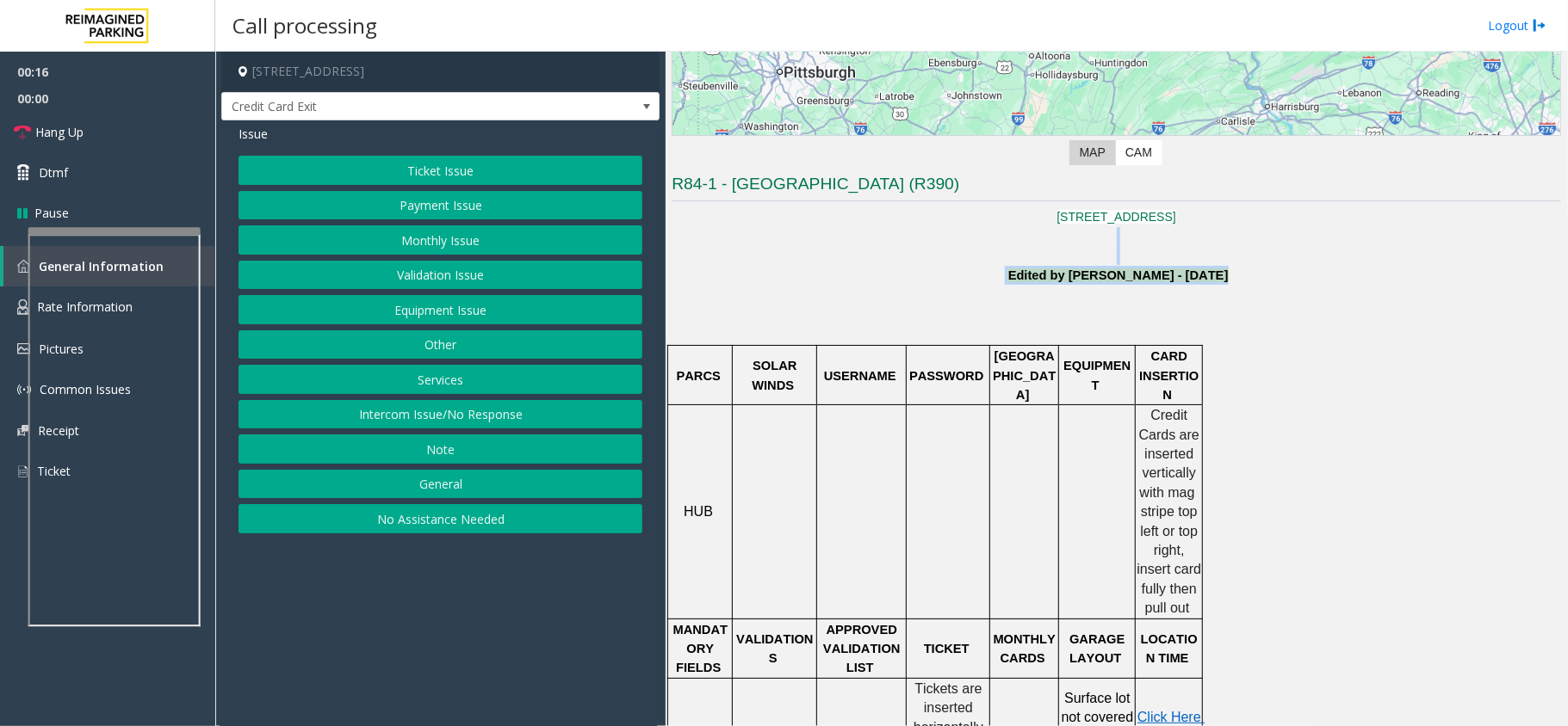
click at [956, 251] on p at bounding box center [1116, 255] width 889 height 19
drag, startPoint x: 999, startPoint y: 279, endPoint x: 1270, endPoint y: 283, distance: 271.0
click at [1270, 283] on p "Edited by [PERSON_NAME] - [DATE]" at bounding box center [1116, 276] width 889 height 19
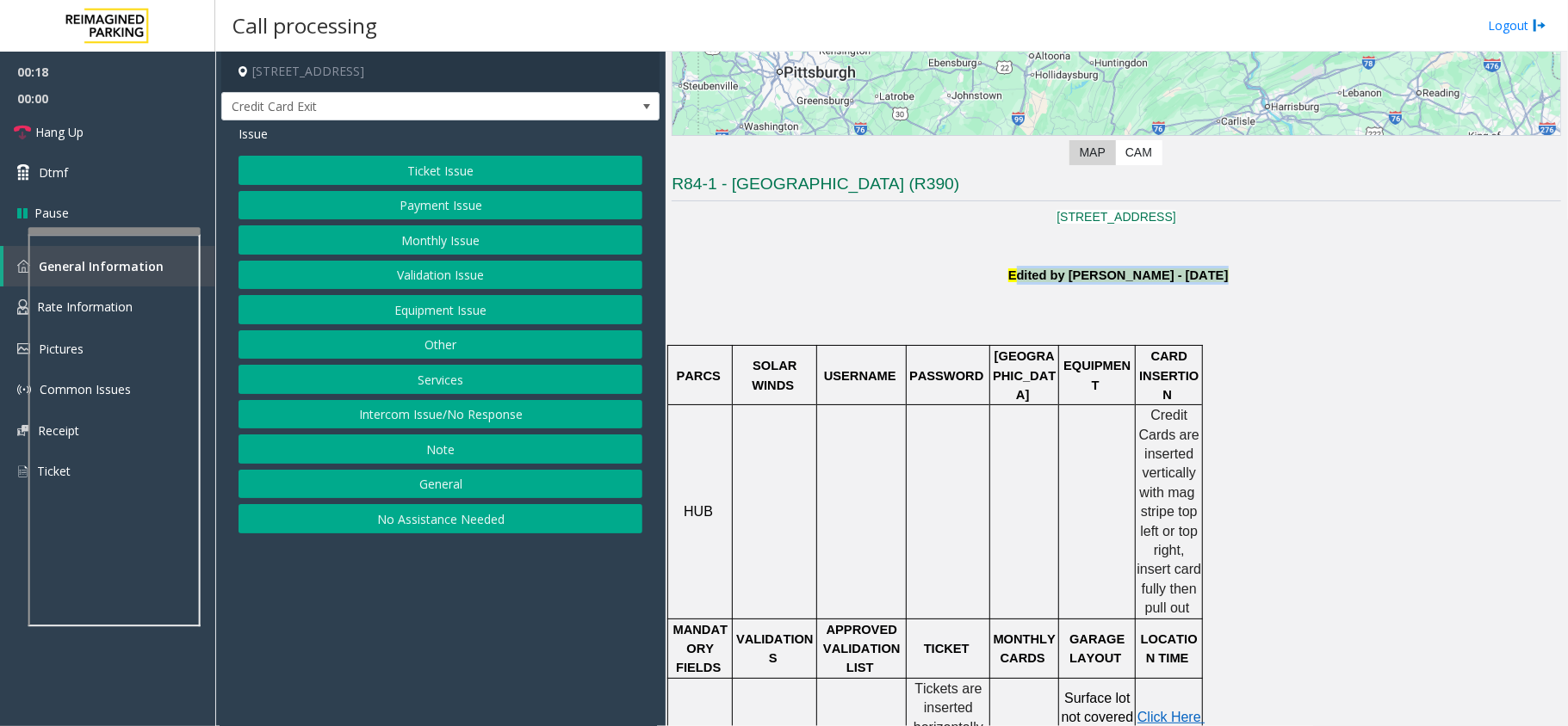
drag, startPoint x: 1268, startPoint y: 280, endPoint x: 1004, endPoint y: 273, distance: 264.1
click at [1004, 273] on p "Edited by [PERSON_NAME] - [DATE]" at bounding box center [1116, 276] width 889 height 19
click at [990, 273] on p "Edited by [PERSON_NAME] - [DATE]" at bounding box center [1116, 276] width 889 height 19
drag, startPoint x: 979, startPoint y: 274, endPoint x: 1254, endPoint y: 298, distance: 276.0
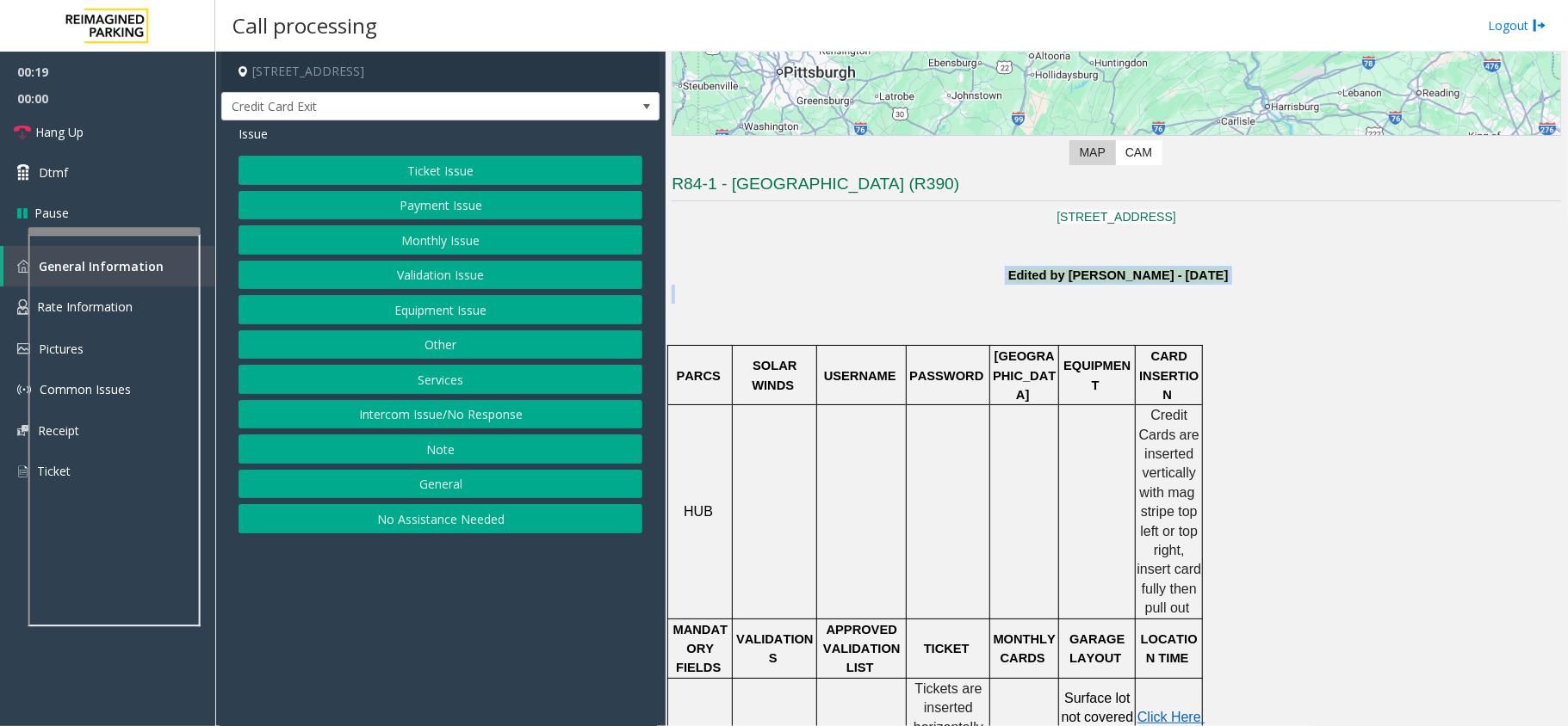
click at [1254, 298] on p at bounding box center [1116, 304] width 889 height 40
drag, startPoint x: 1254, startPoint y: 282, endPoint x: 951, endPoint y: 277, distance: 303.0
click at [951, 277] on p "Edited by [PERSON_NAME] - [DATE]" at bounding box center [1116, 276] width 889 height 19
drag, startPoint x: 950, startPoint y: 277, endPoint x: 1268, endPoint y: 283, distance: 318.1
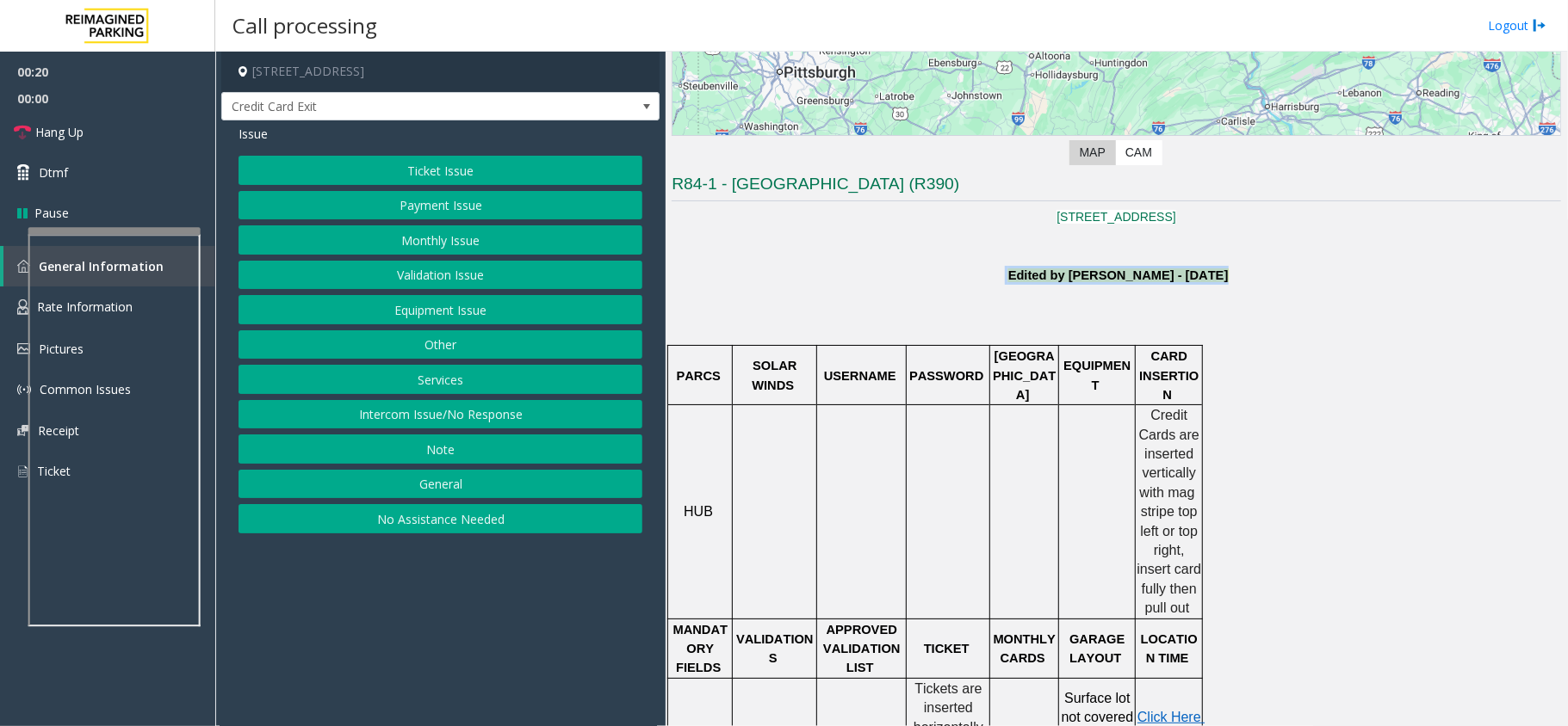
click at [1268, 283] on p "Edited by [PERSON_NAME] - [DATE]" at bounding box center [1116, 276] width 889 height 19
drag, startPoint x: 1268, startPoint y: 277, endPoint x: 986, endPoint y: 274, distance: 282.0
click at [989, 274] on p "Edited by [PERSON_NAME] - [DATE]" at bounding box center [1116, 276] width 889 height 19
click at [986, 274] on p "Edited by [PERSON_NAME] - [DATE]" at bounding box center [1116, 276] width 889 height 19
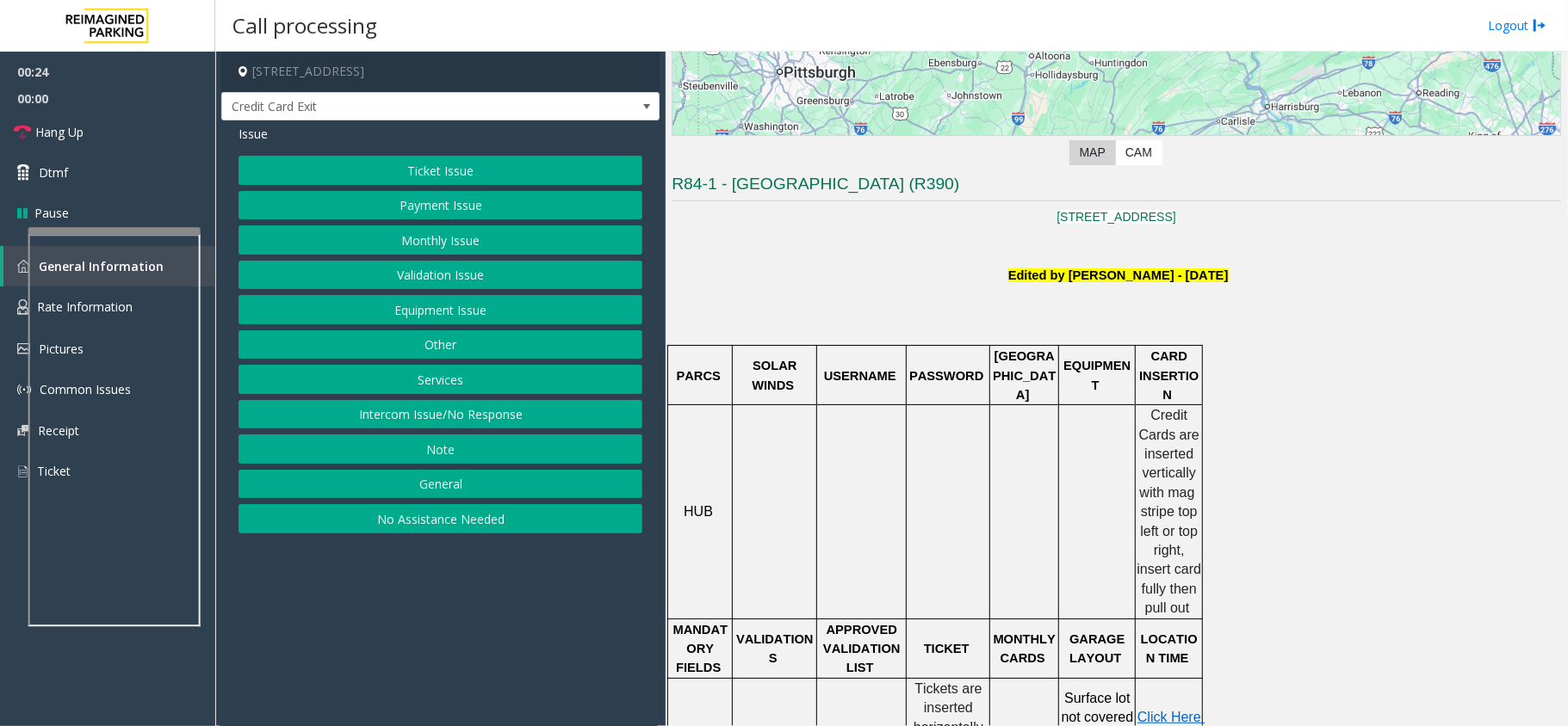
click at [473, 210] on button "Payment Issue" at bounding box center [440, 205] width 404 height 29
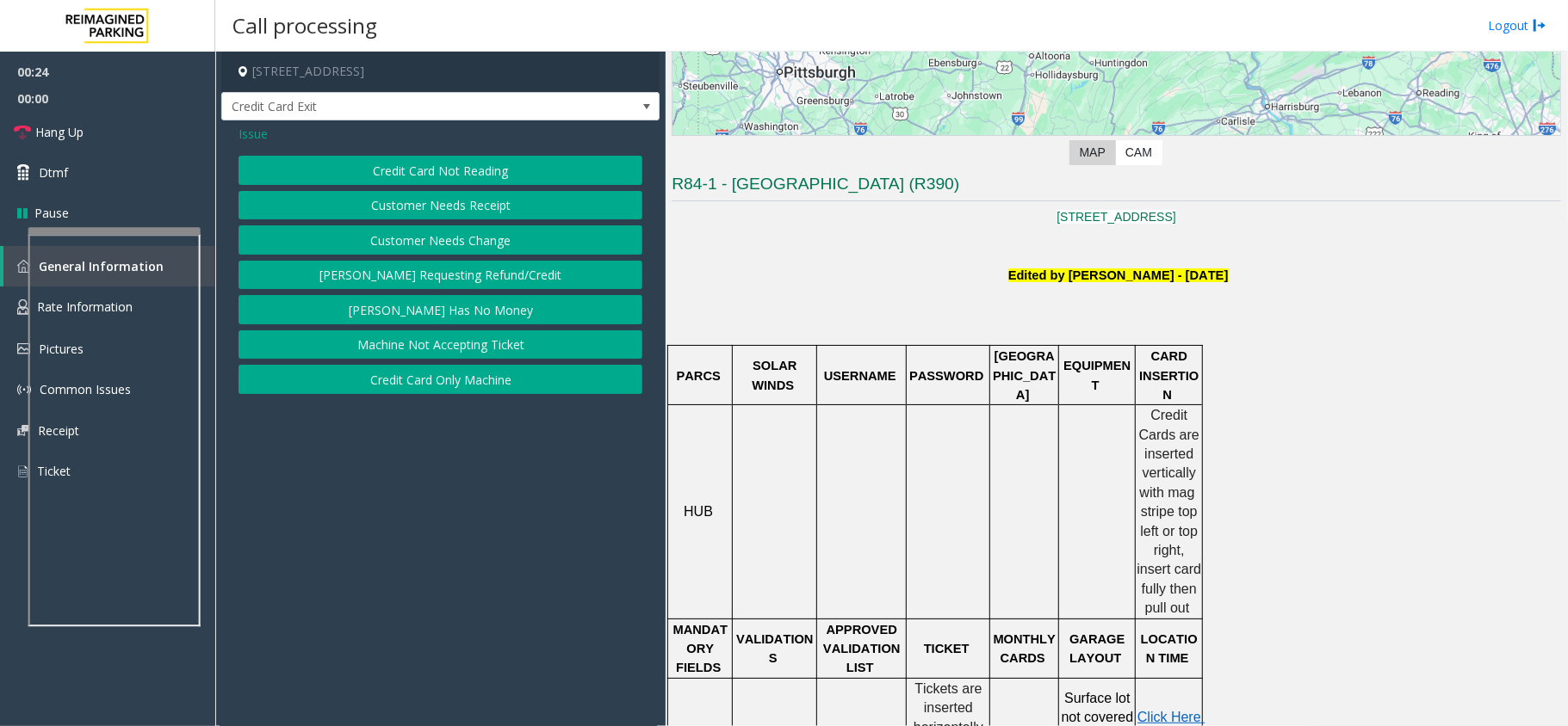
click at [496, 205] on button "Customer Needs Receipt" at bounding box center [440, 205] width 404 height 29
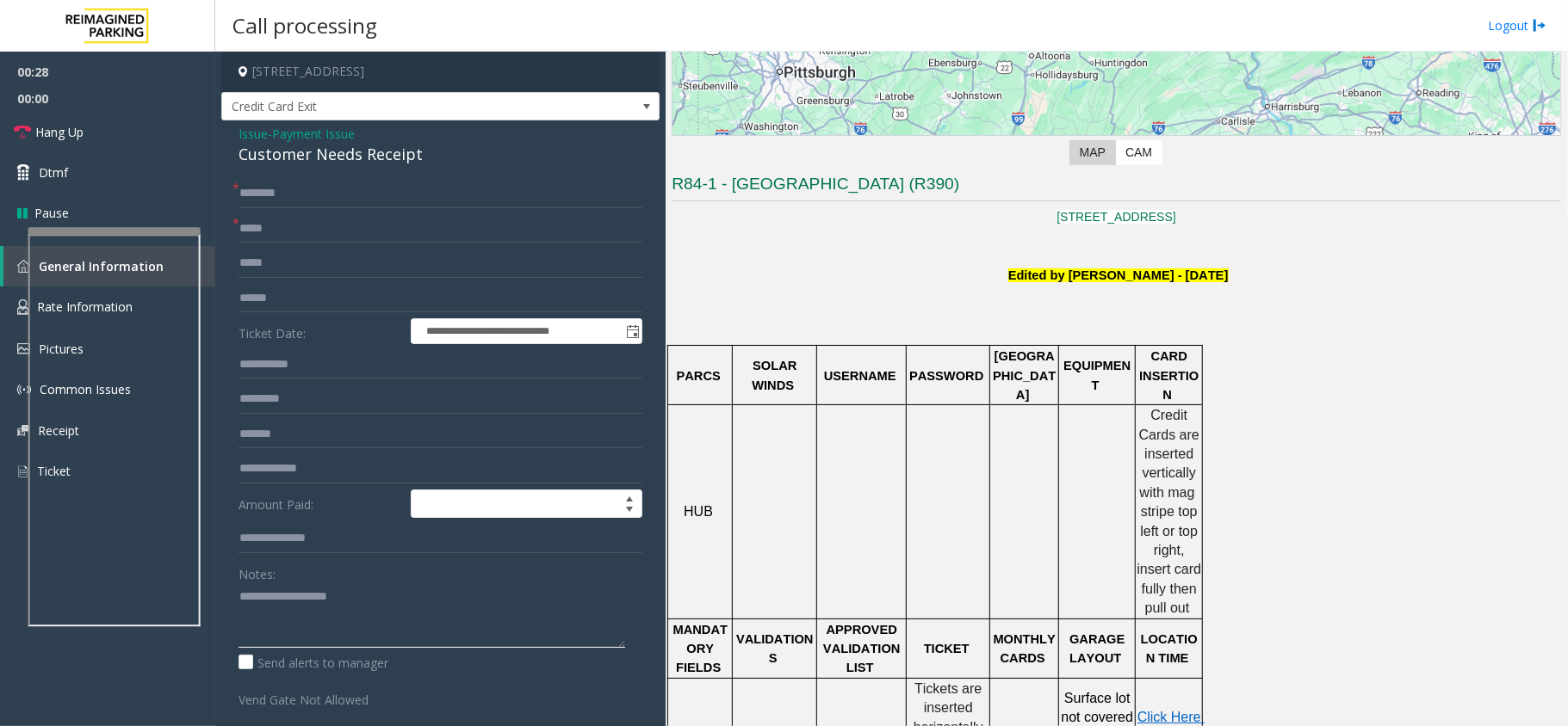
click at [300, 599] on textarea at bounding box center [431, 615] width 387 height 64
click at [397, 148] on div "Customer Needs Receipt" at bounding box center [440, 155] width 404 height 23
copy div "Customer Needs Receipt"
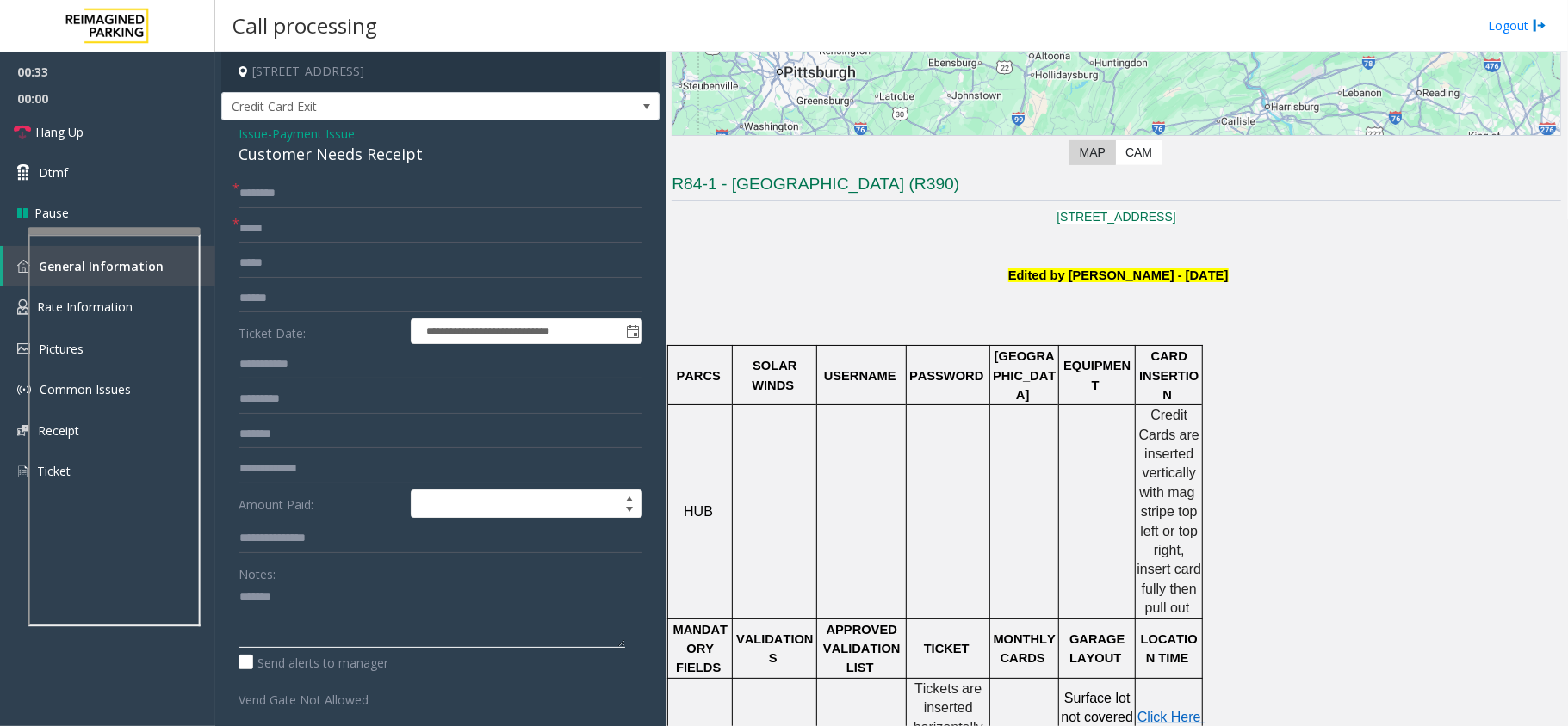
click at [372, 602] on textarea at bounding box center [431, 615] width 387 height 64
paste textarea "**********"
type textarea "**********"
click at [336, 212] on form "**********" at bounding box center [440, 443] width 404 height 529
click at [339, 225] on input "text" at bounding box center [440, 228] width 404 height 29
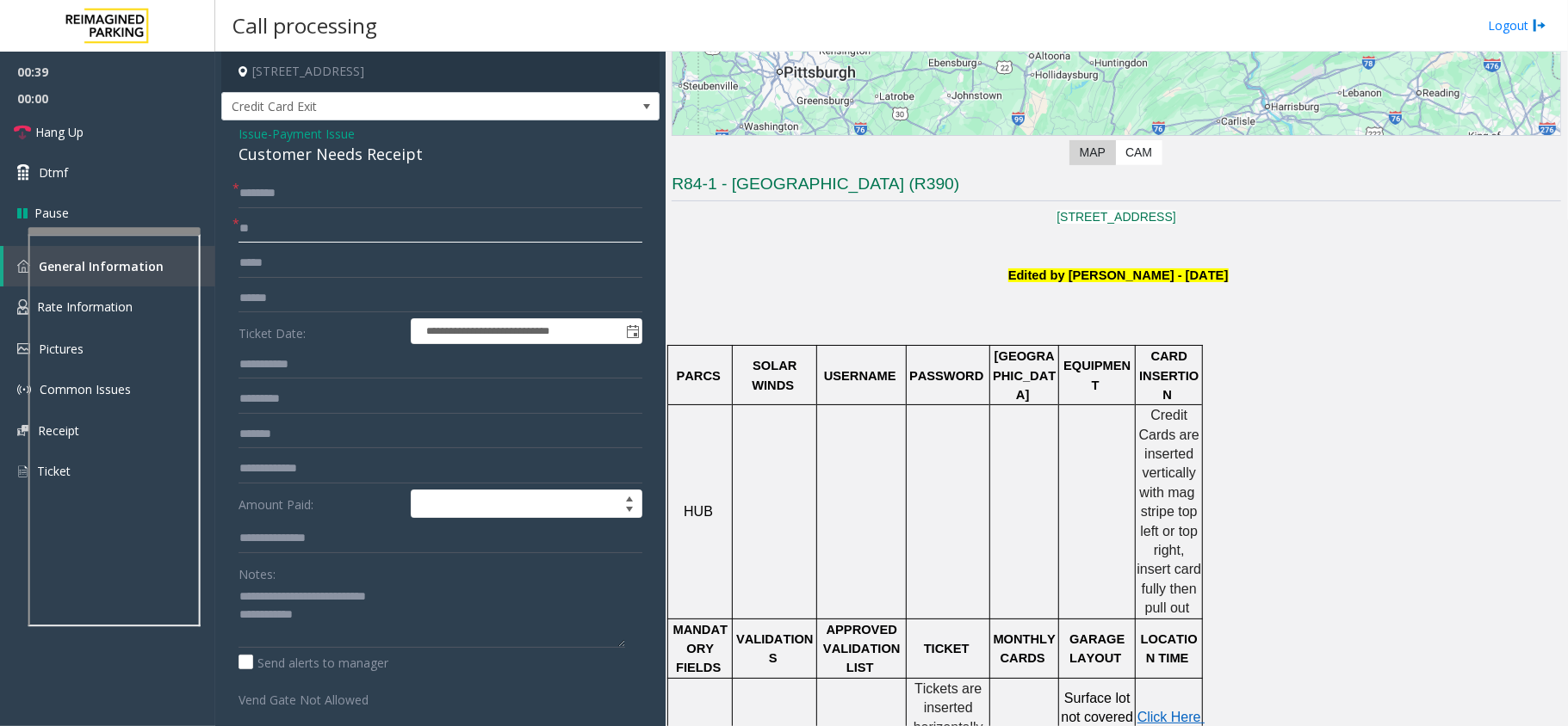
type input "**"
click at [336, 204] on input "text" at bounding box center [440, 193] width 404 height 29
type input "**"
click at [352, 620] on textarea at bounding box center [431, 615] width 387 height 64
type textarea "**********"
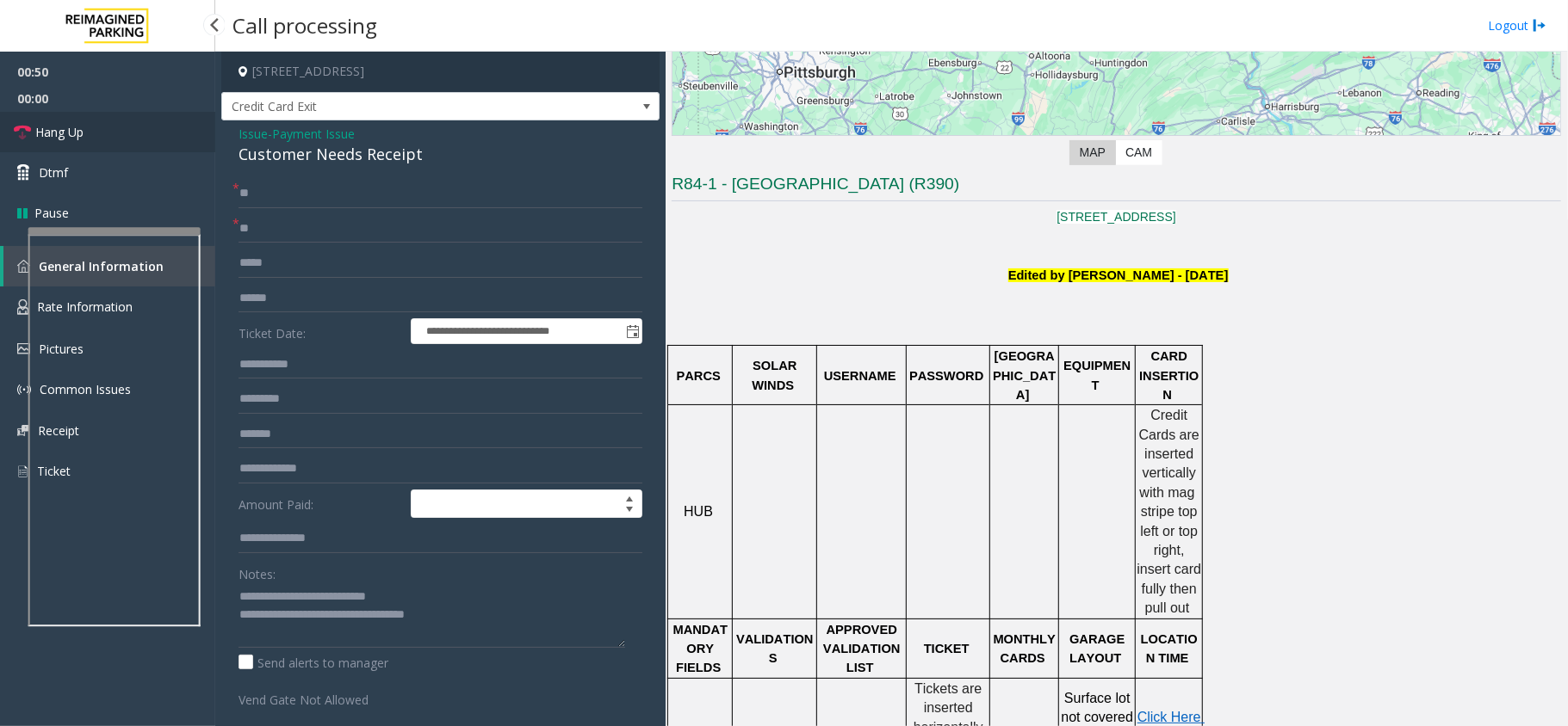
click at [121, 136] on link "Hang Up" at bounding box center [107, 132] width 215 height 40
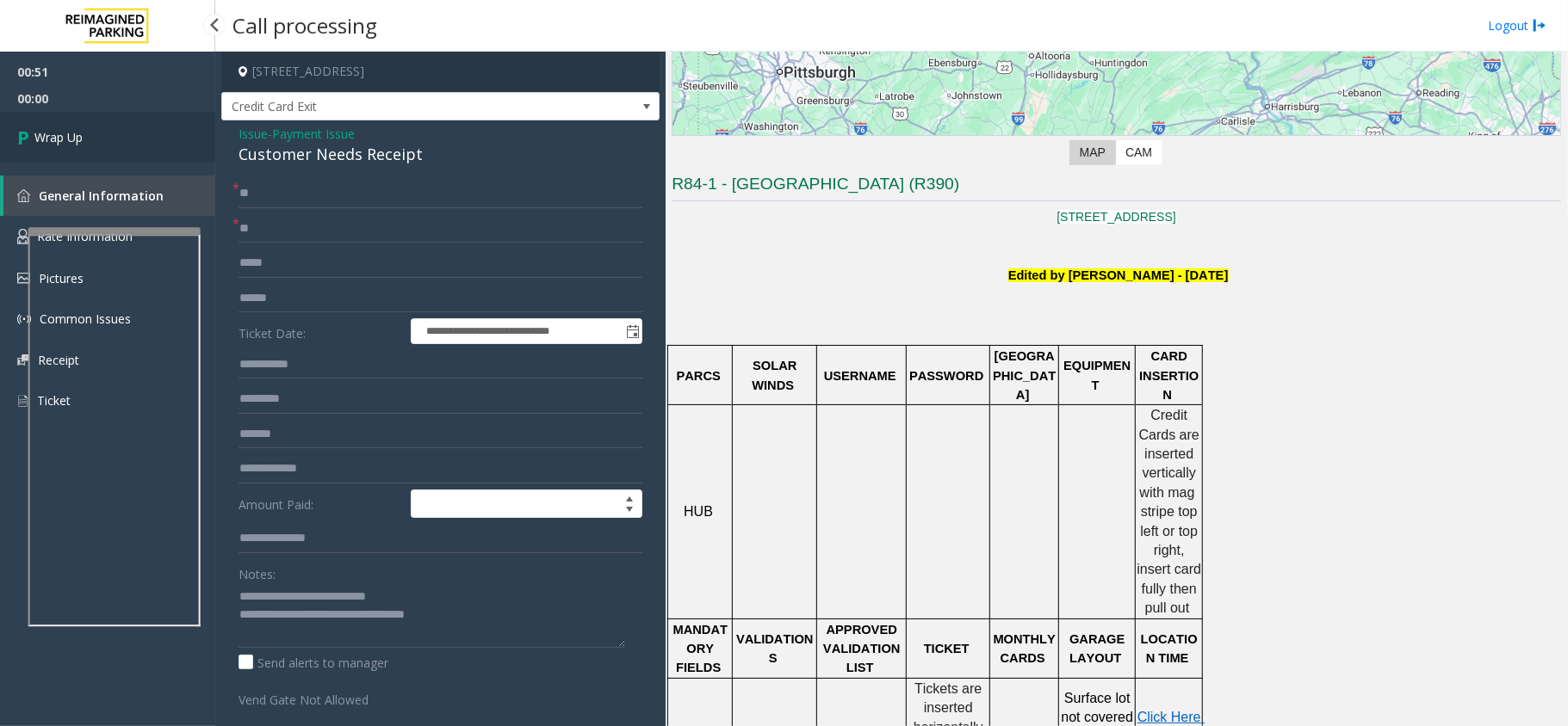
click at [121, 136] on link "Wrap Up" at bounding box center [107, 137] width 215 height 51
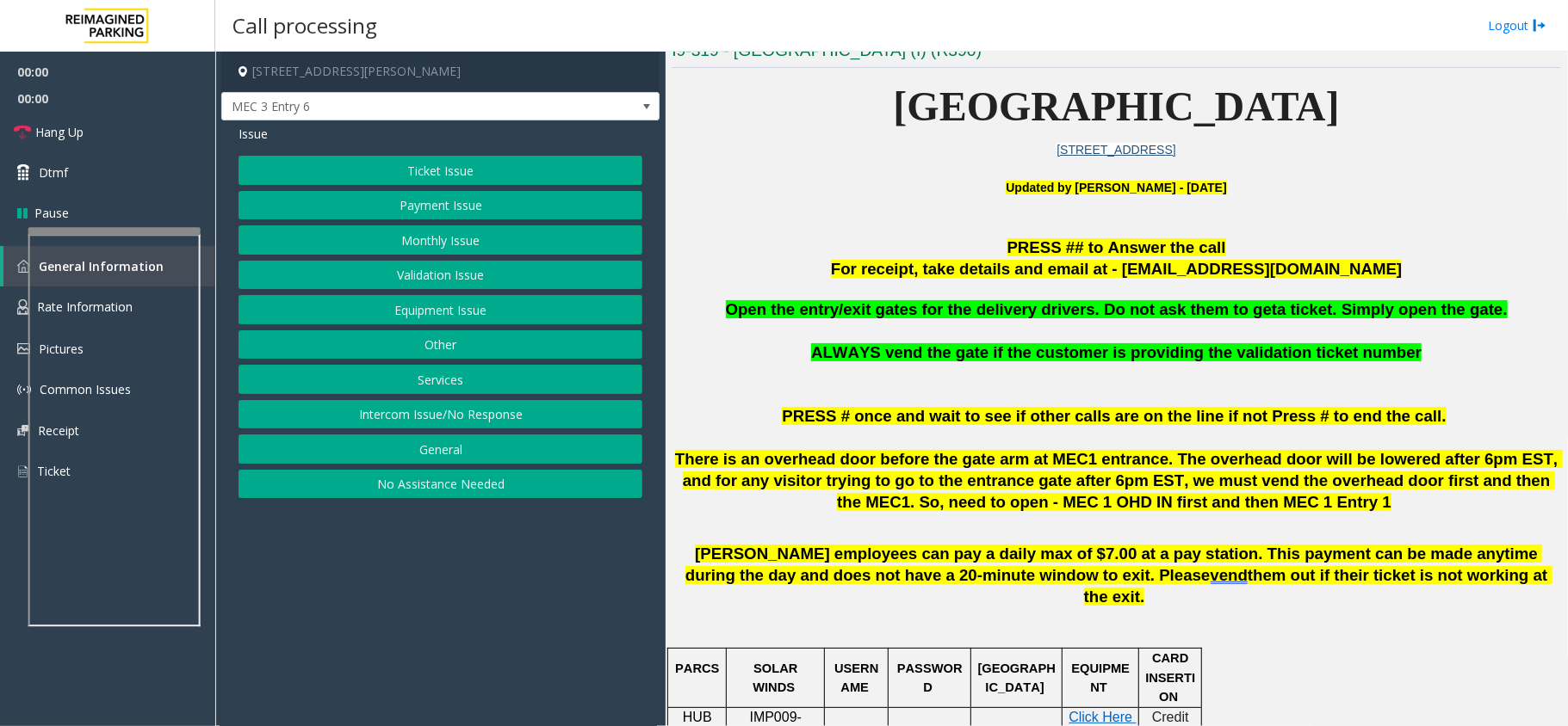
scroll to position [458, 0]
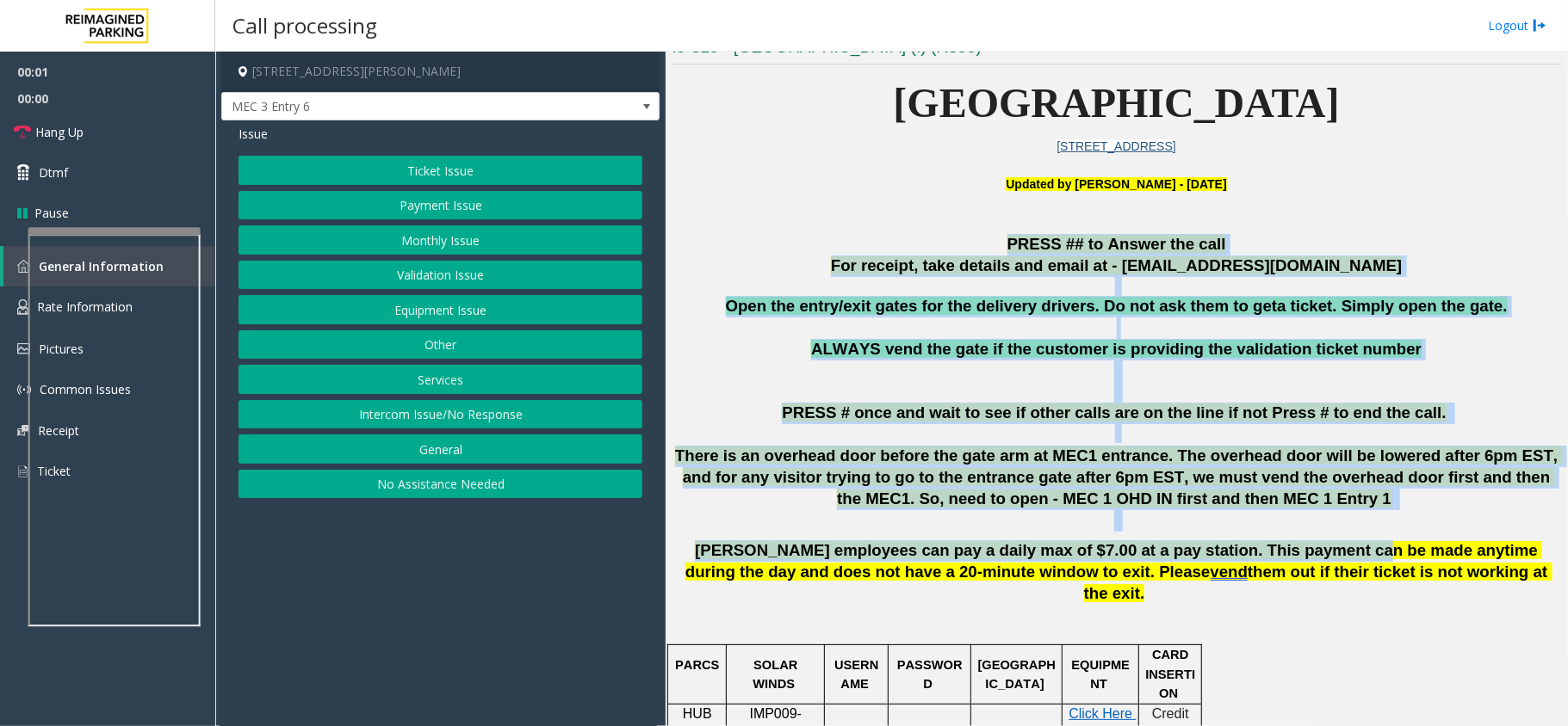
drag, startPoint x: 837, startPoint y: 248, endPoint x: 1265, endPoint y: 541, distance: 518.7
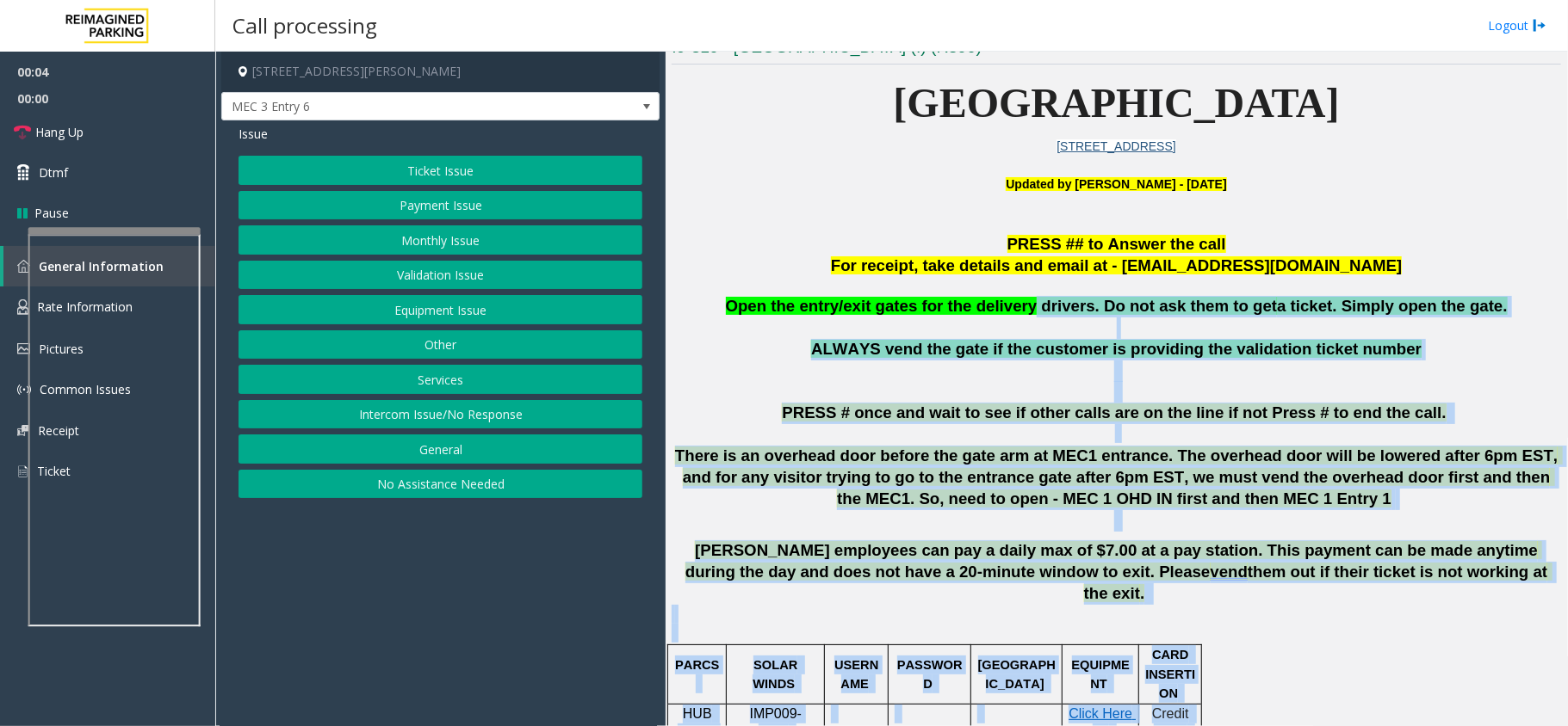
drag, startPoint x: 1368, startPoint y: 623, endPoint x: 1037, endPoint y: 318, distance: 450.1
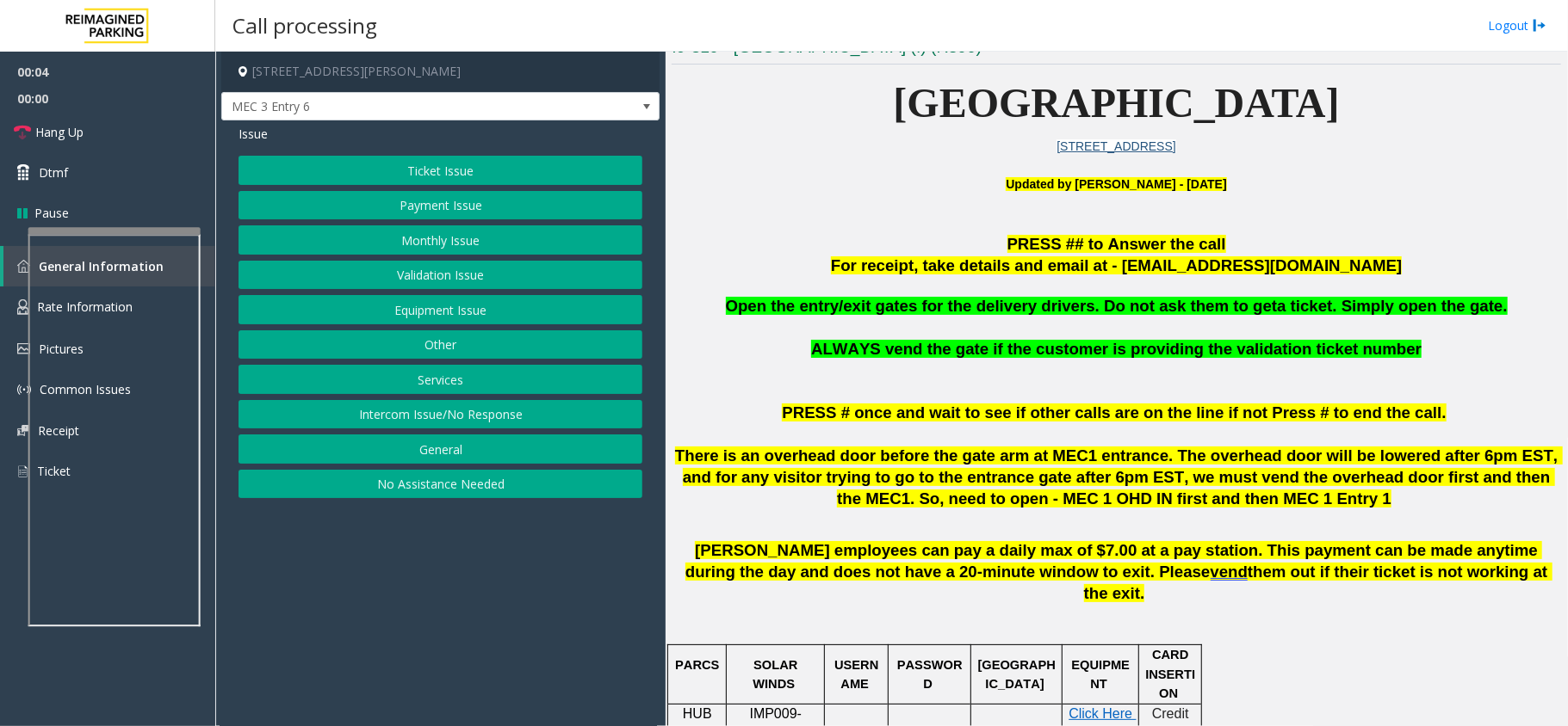
click at [914, 244] on p "PRESS ## to Answer the call" at bounding box center [1116, 245] width 889 height 21
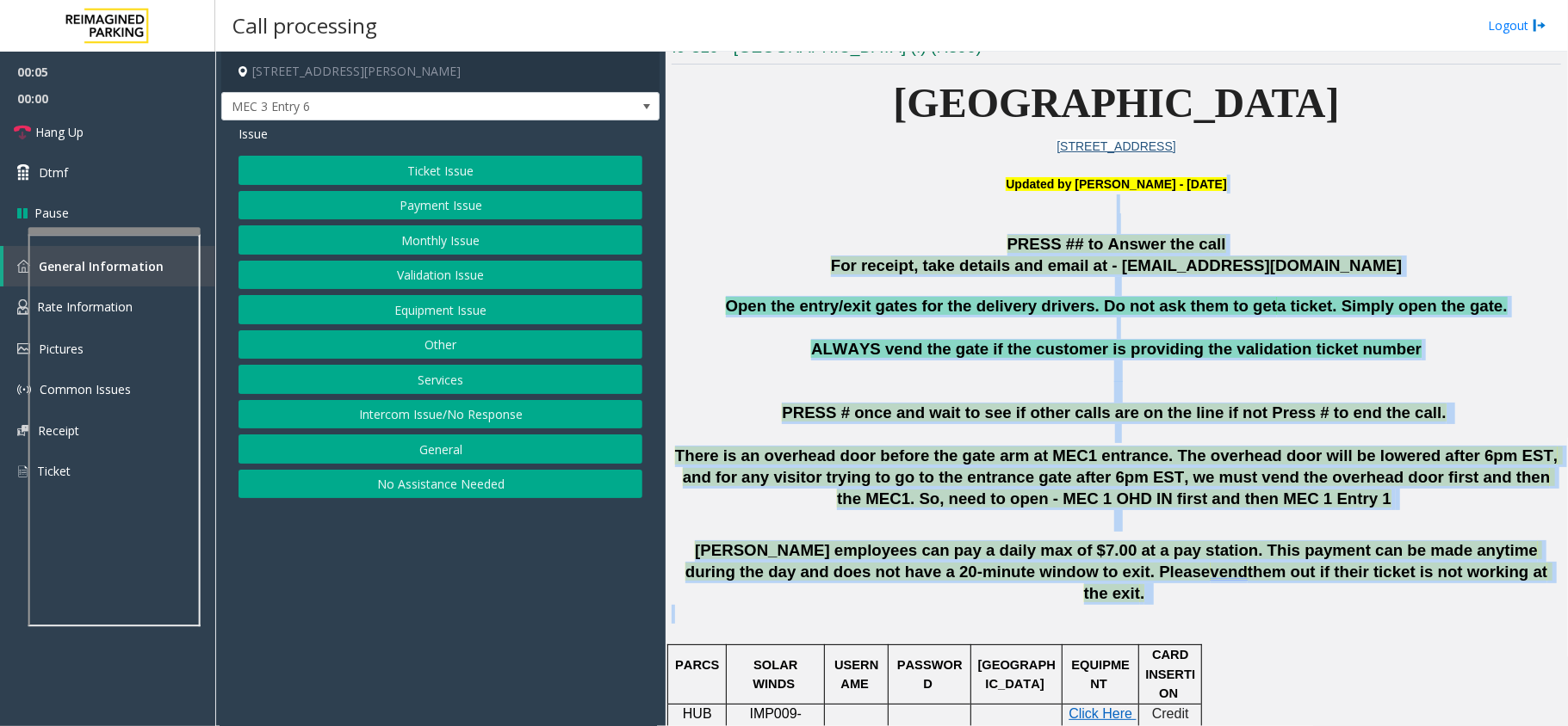
drag, startPoint x: 914, startPoint y: 204, endPoint x: 1363, endPoint y: 595, distance: 595.4
click at [1370, 605] on p at bounding box center [1116, 624] width 889 height 39
drag, startPoint x: 1471, startPoint y: 604, endPoint x: 886, endPoint y: 236, distance: 691.1
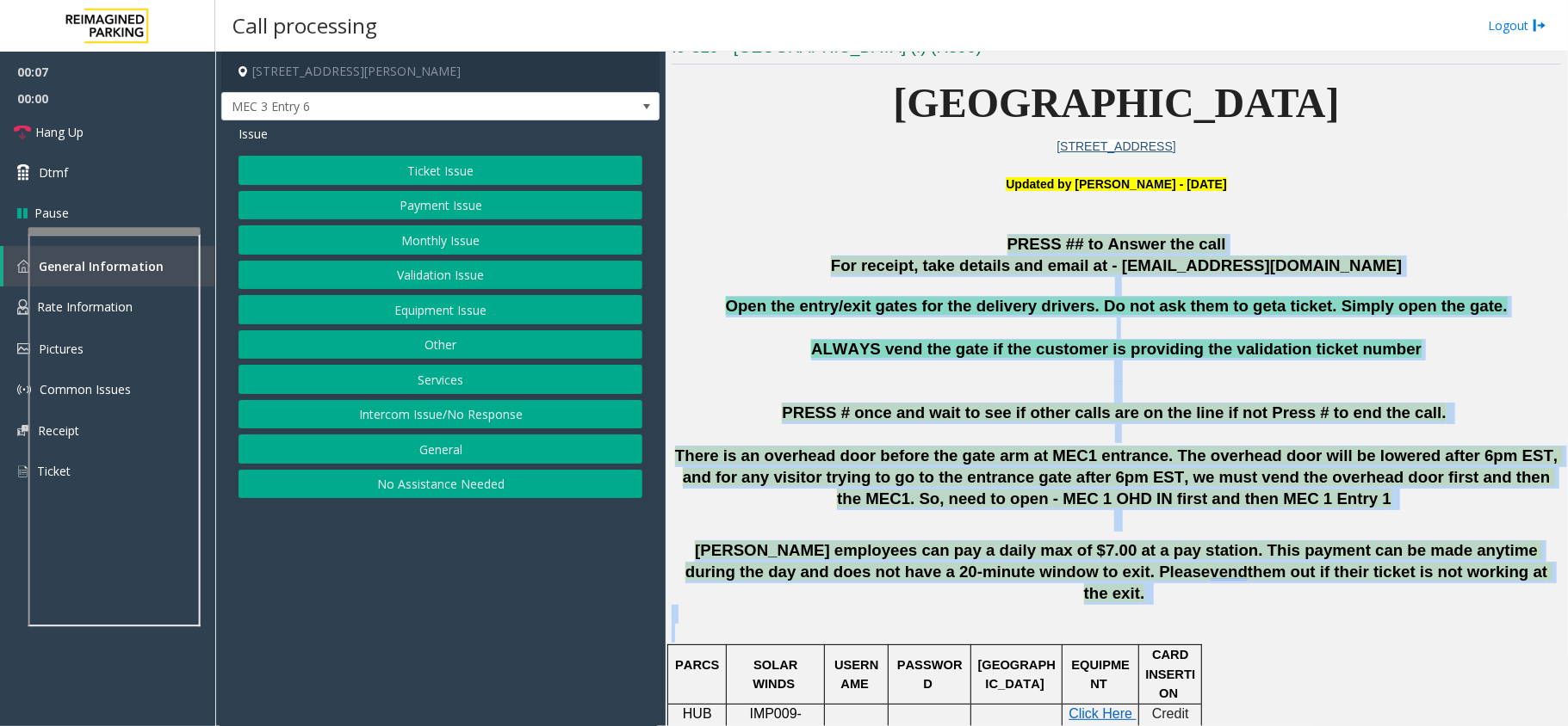
click at [886, 236] on p "PRESS ## to Answer the call" at bounding box center [1116, 245] width 889 height 21
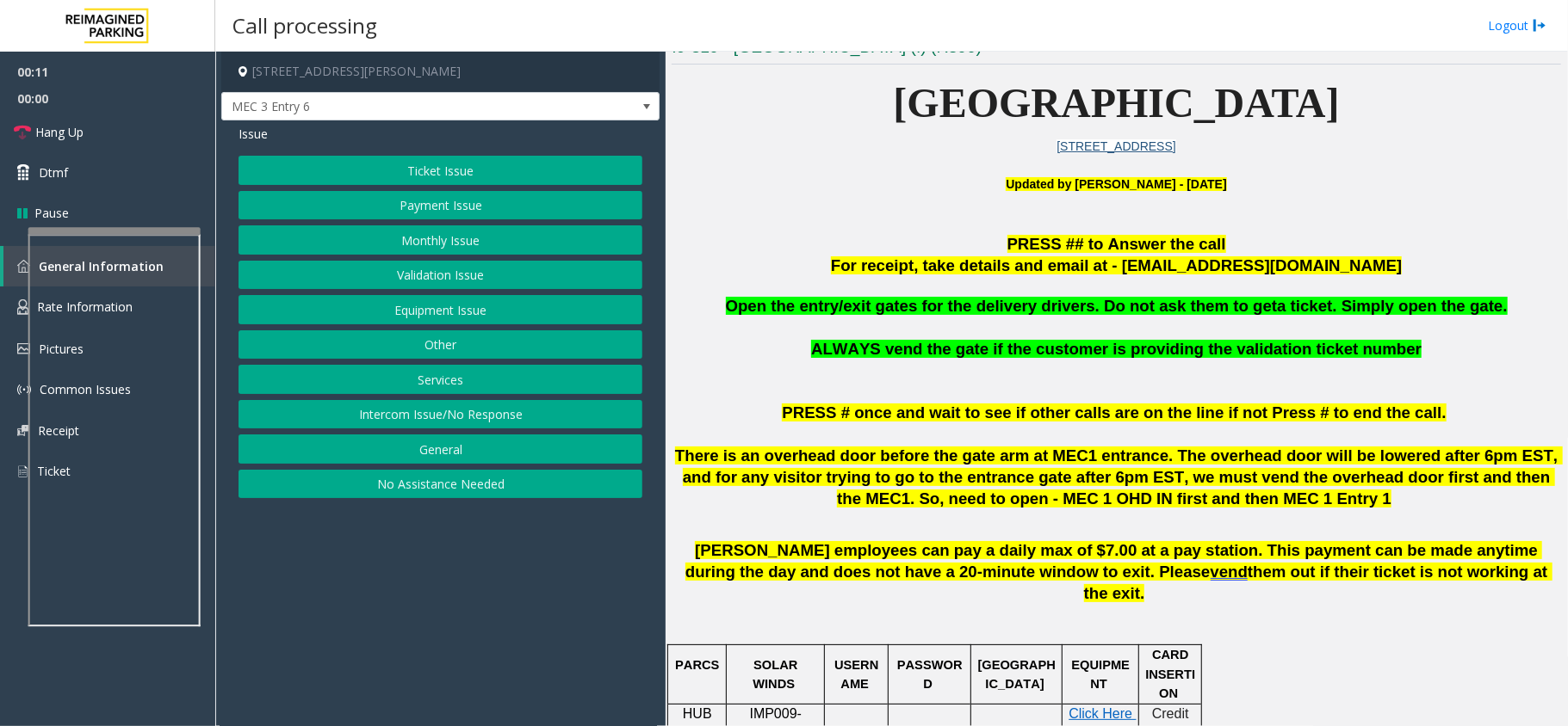
click at [509, 414] on button "Intercom Issue/No Response" at bounding box center [440, 414] width 404 height 29
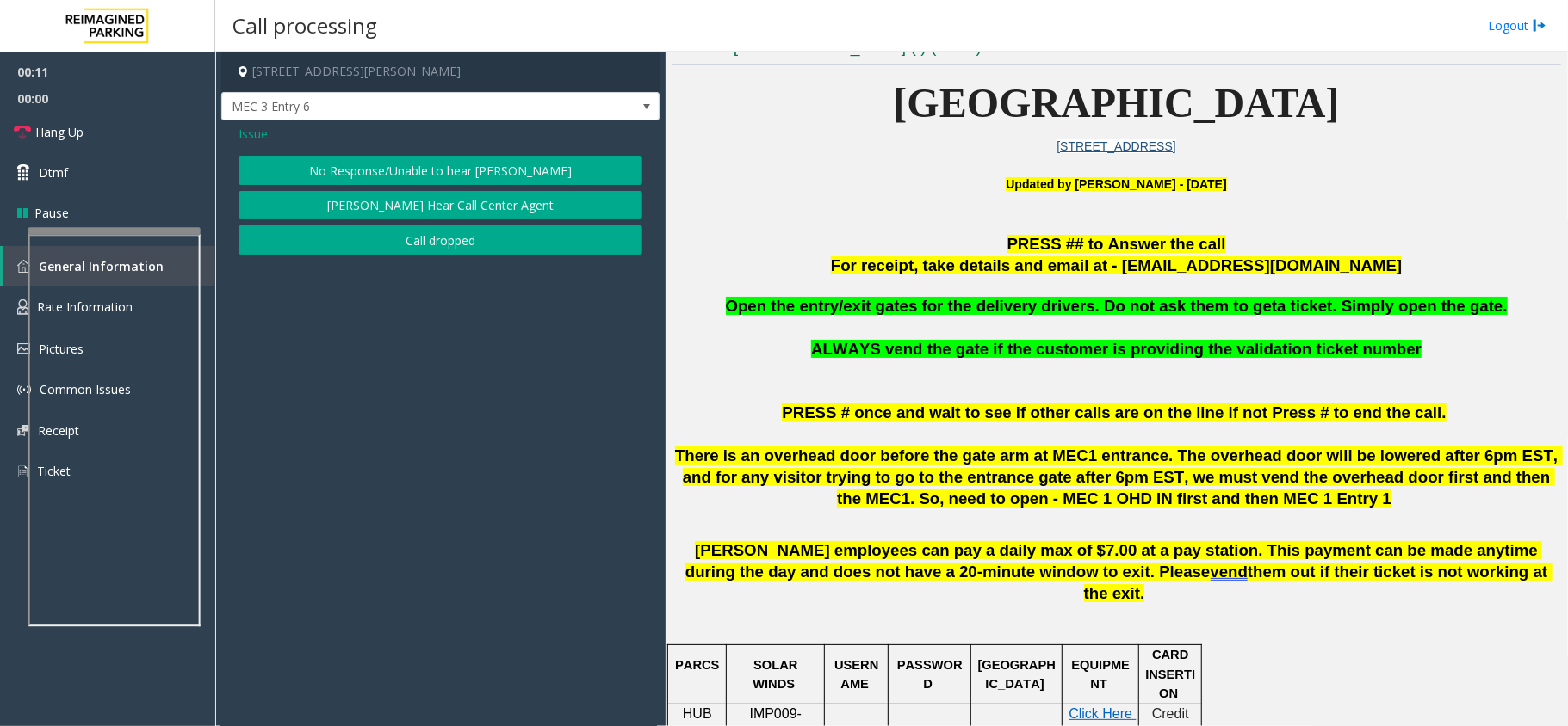
click at [482, 166] on button "No Response/Unable to hear [PERSON_NAME]" at bounding box center [440, 169] width 404 height 29
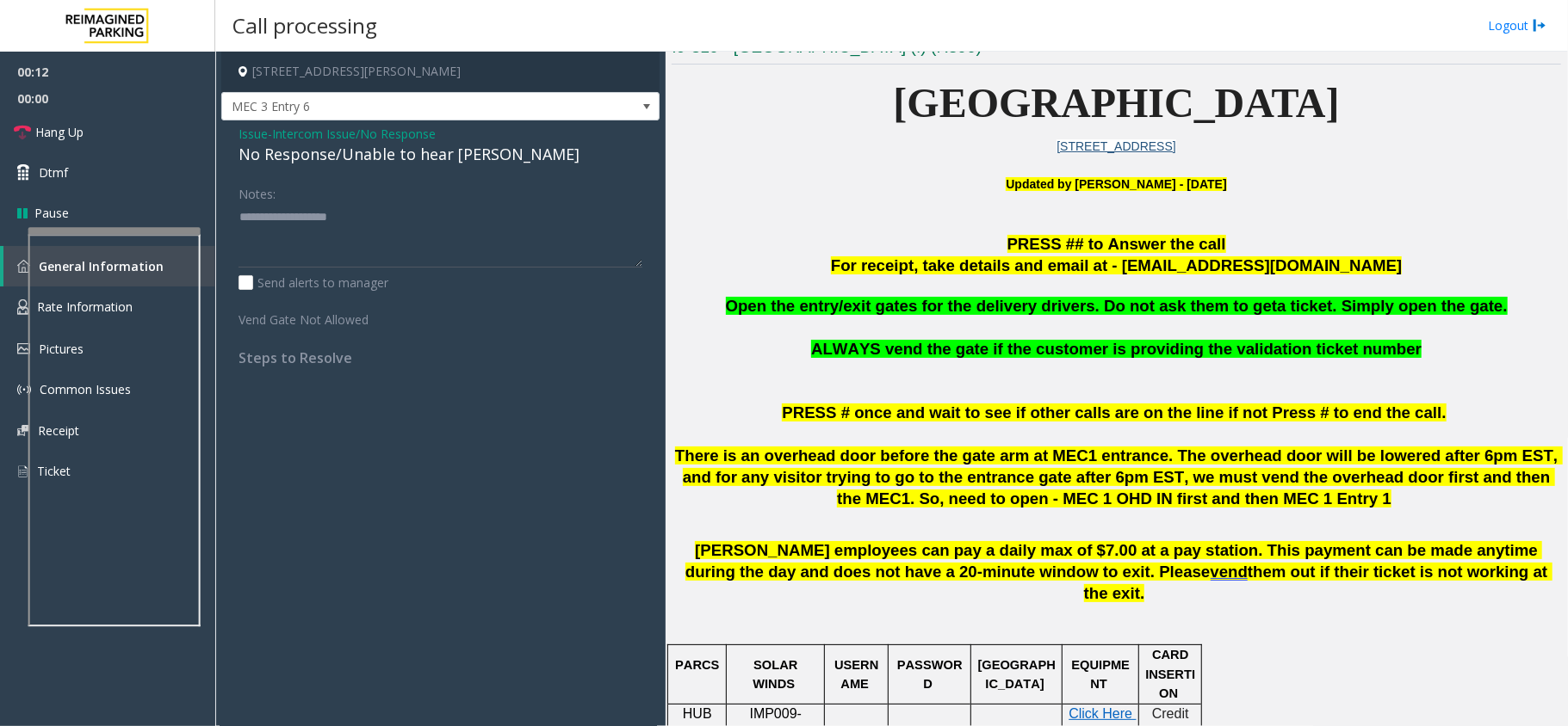
click at [418, 150] on div "No Response/Unable to hear [PERSON_NAME]" at bounding box center [440, 155] width 404 height 23
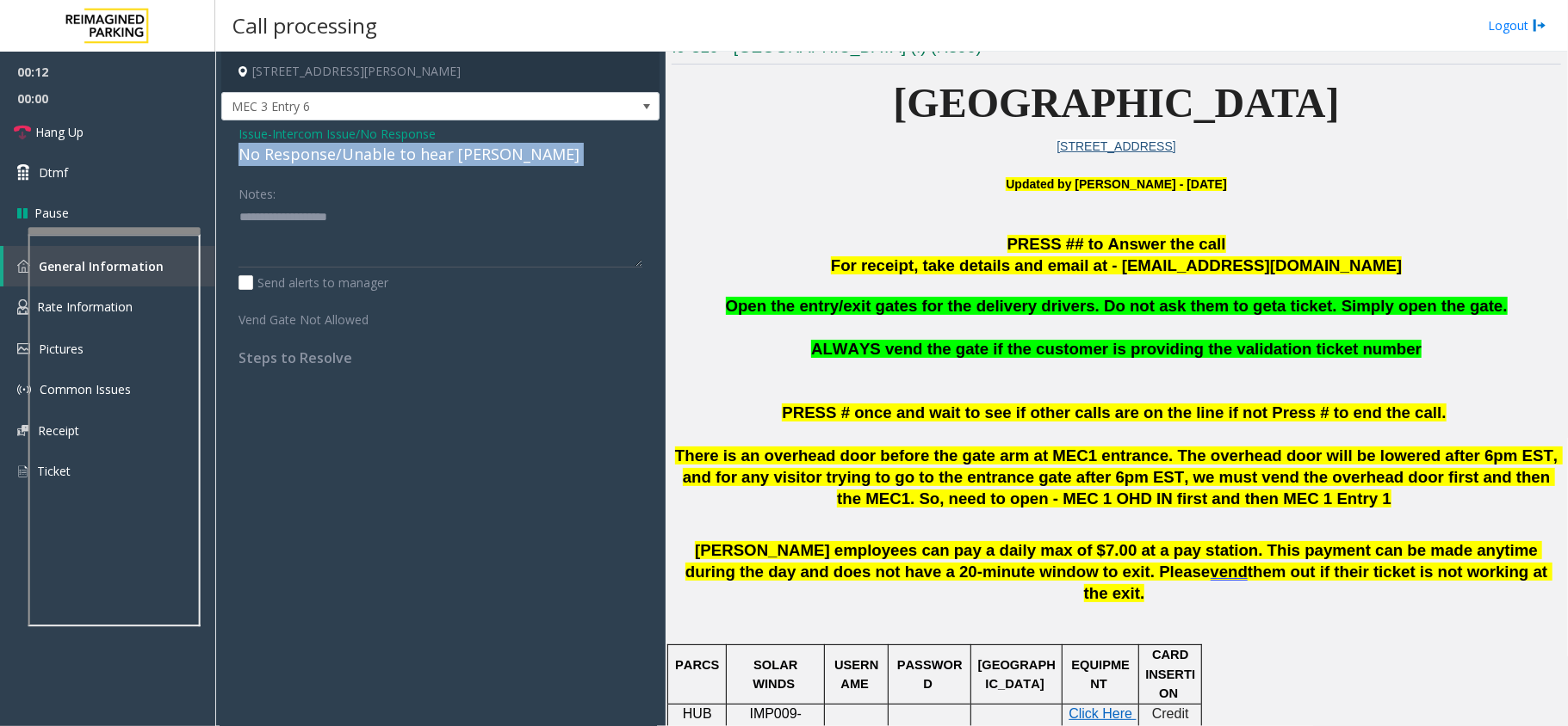
drag, startPoint x: 418, startPoint y: 150, endPoint x: 463, endPoint y: 150, distance: 45.0
click at [424, 151] on div "No Response/Unable to hear [PERSON_NAME]" at bounding box center [440, 155] width 404 height 23
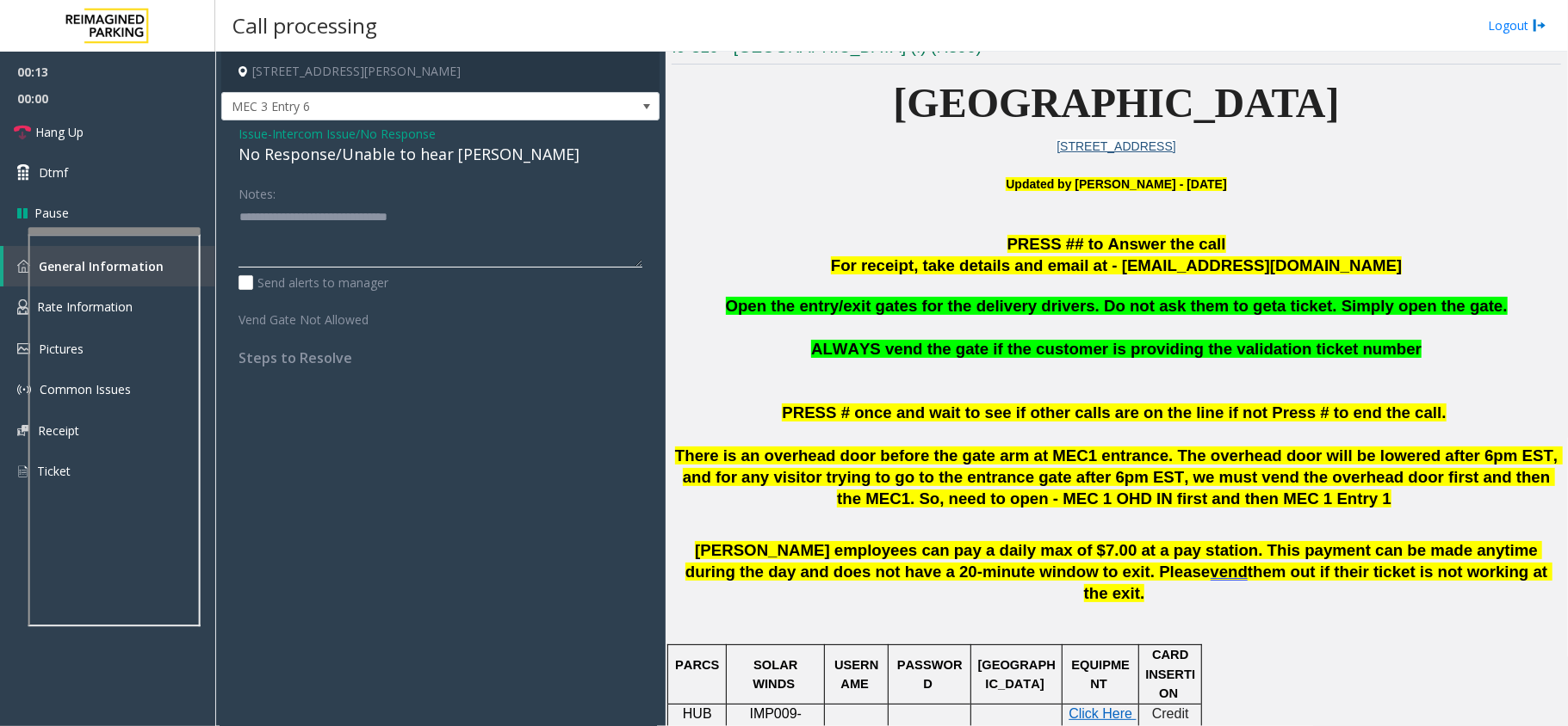
click at [517, 219] on textarea at bounding box center [440, 234] width 404 height 64
type textarea "**********"
click at [102, 119] on link "Hang Up" at bounding box center [107, 132] width 215 height 40
click at [102, 124] on link "Hang Up" at bounding box center [107, 132] width 215 height 40
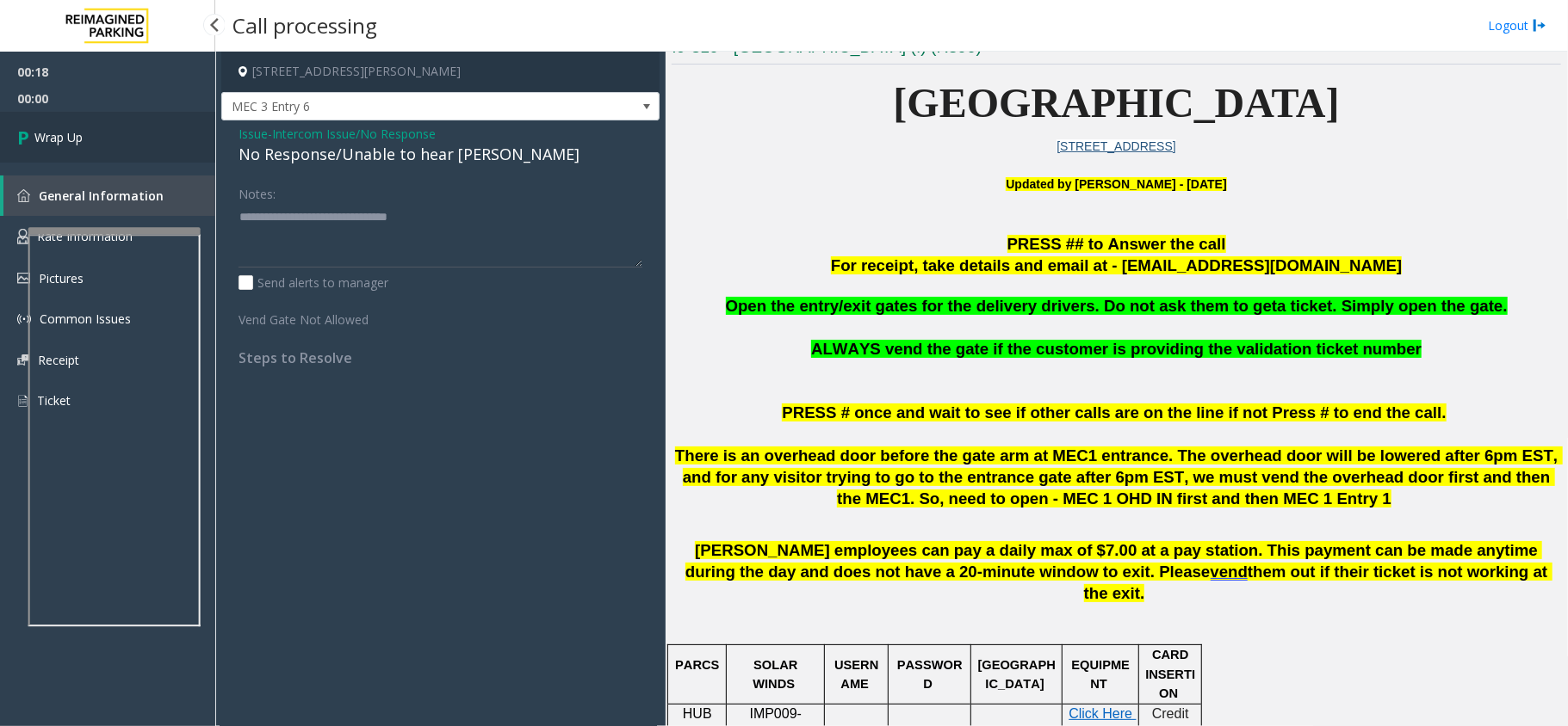
click at [102, 124] on link "Wrap Up" at bounding box center [107, 137] width 215 height 51
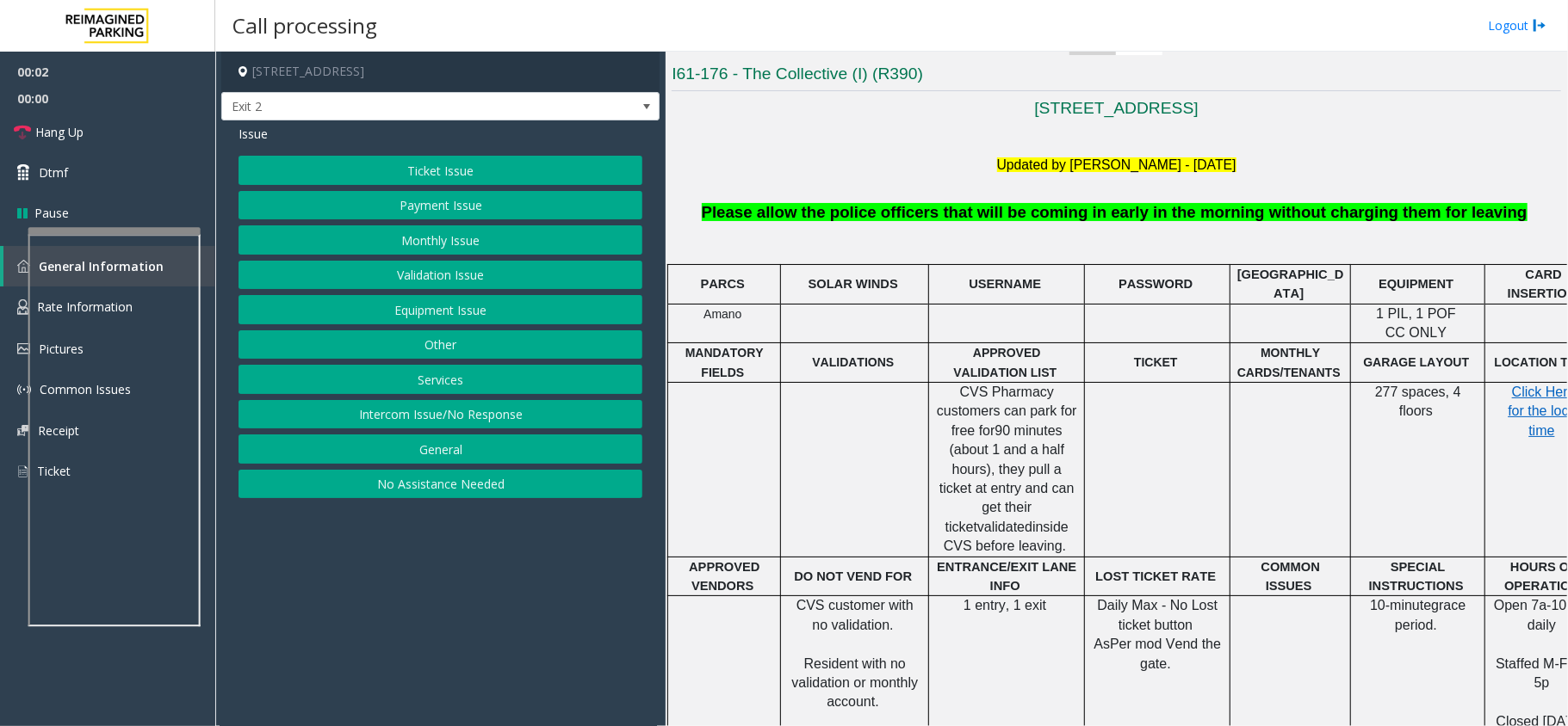
scroll to position [458, 0]
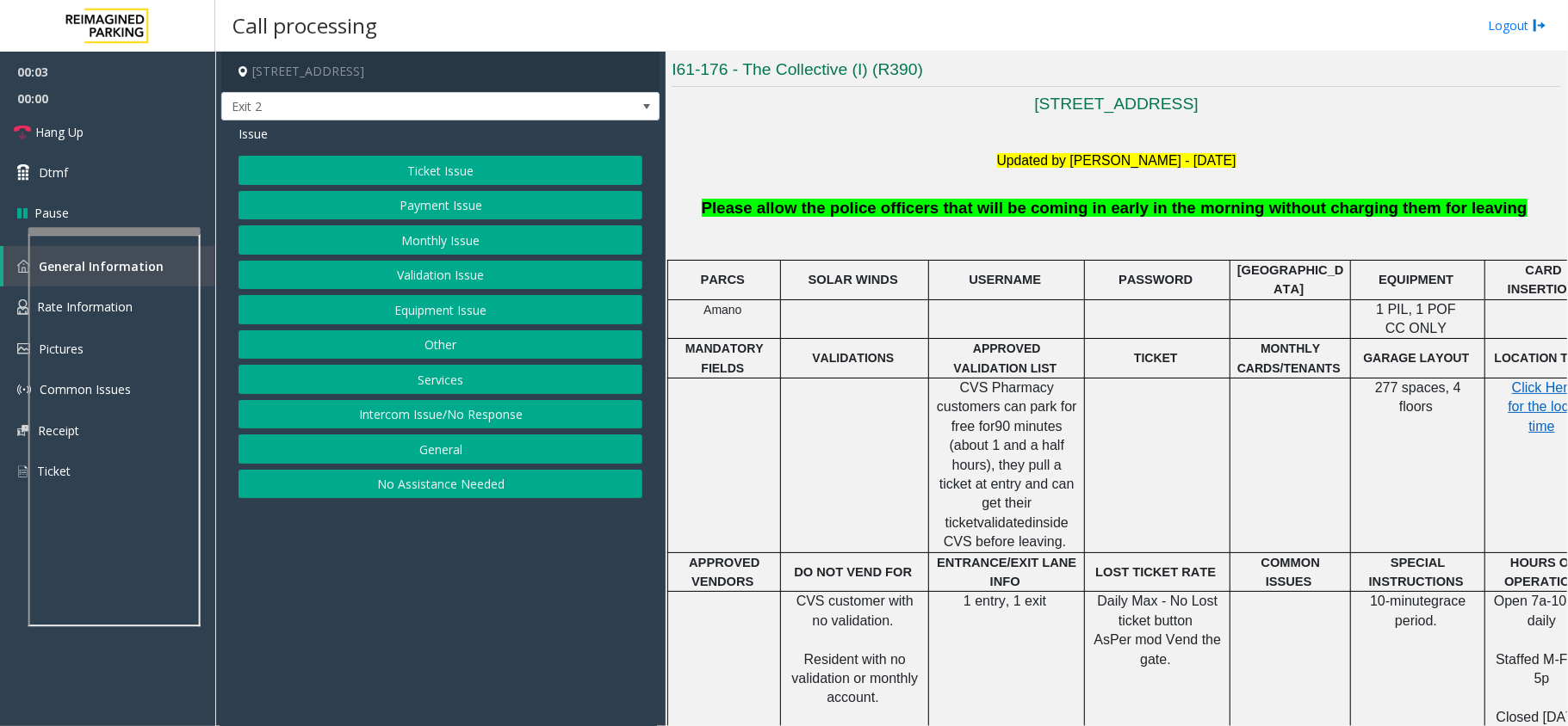
click at [459, 244] on button "Monthly Issue" at bounding box center [440, 240] width 404 height 29
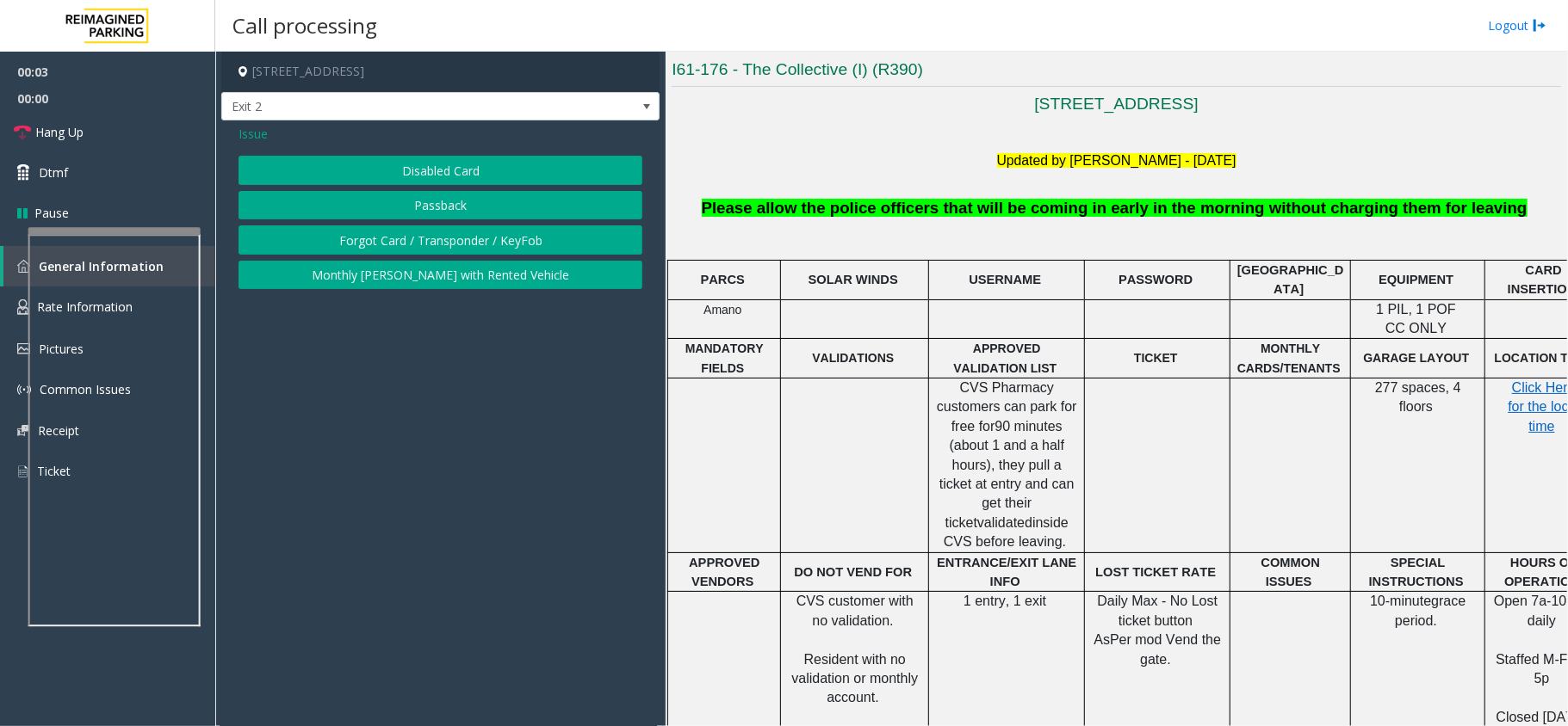
click at [466, 190] on div "Disabled Card Passback Forgot Card / Transponder / KeyFob Monthly Parker with R…" at bounding box center [440, 222] width 404 height 133
click at [466, 172] on button "Disabled Card" at bounding box center [440, 169] width 404 height 29
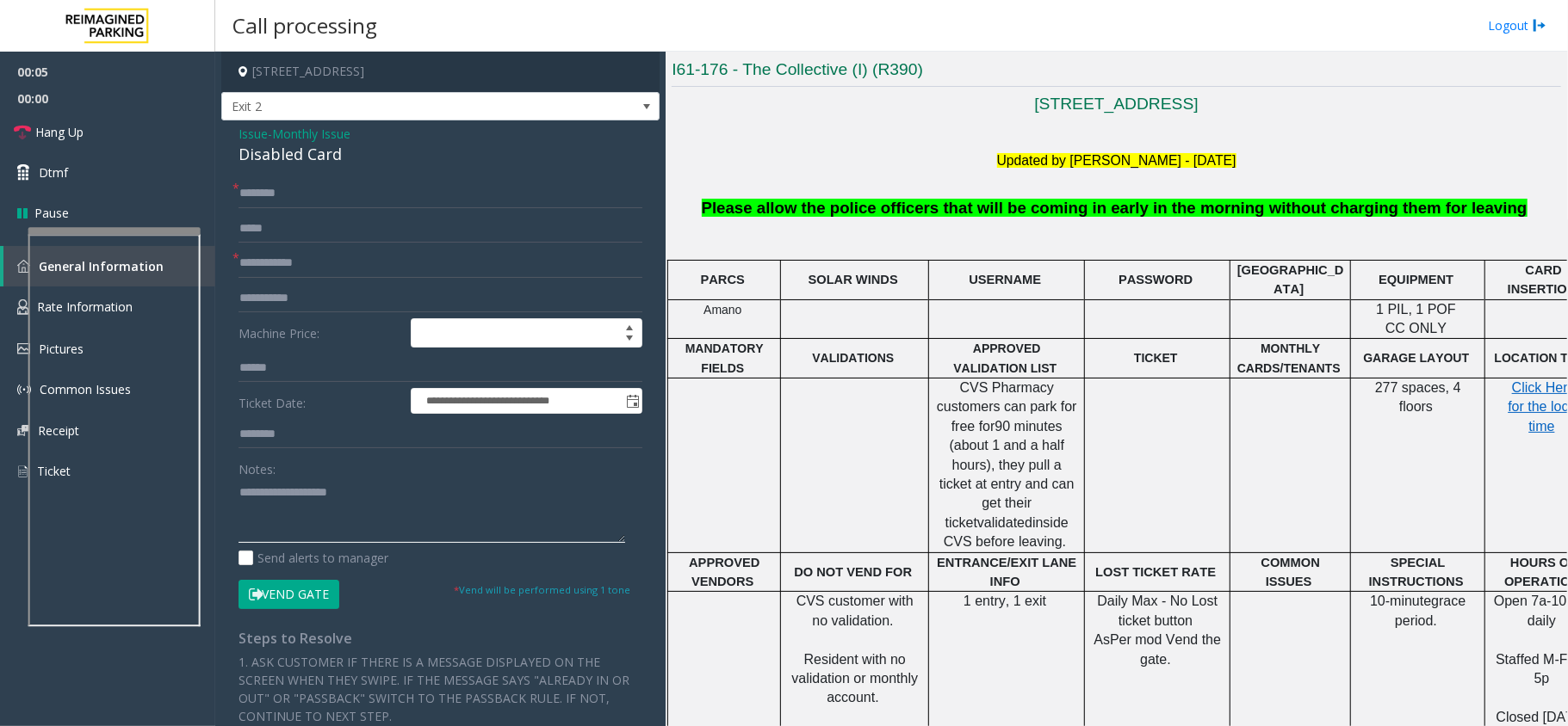
click at [355, 483] on textarea at bounding box center [431, 510] width 387 height 64
click at [308, 163] on div "Disabled Card" at bounding box center [440, 155] width 404 height 23
copy div "Disabled Card"
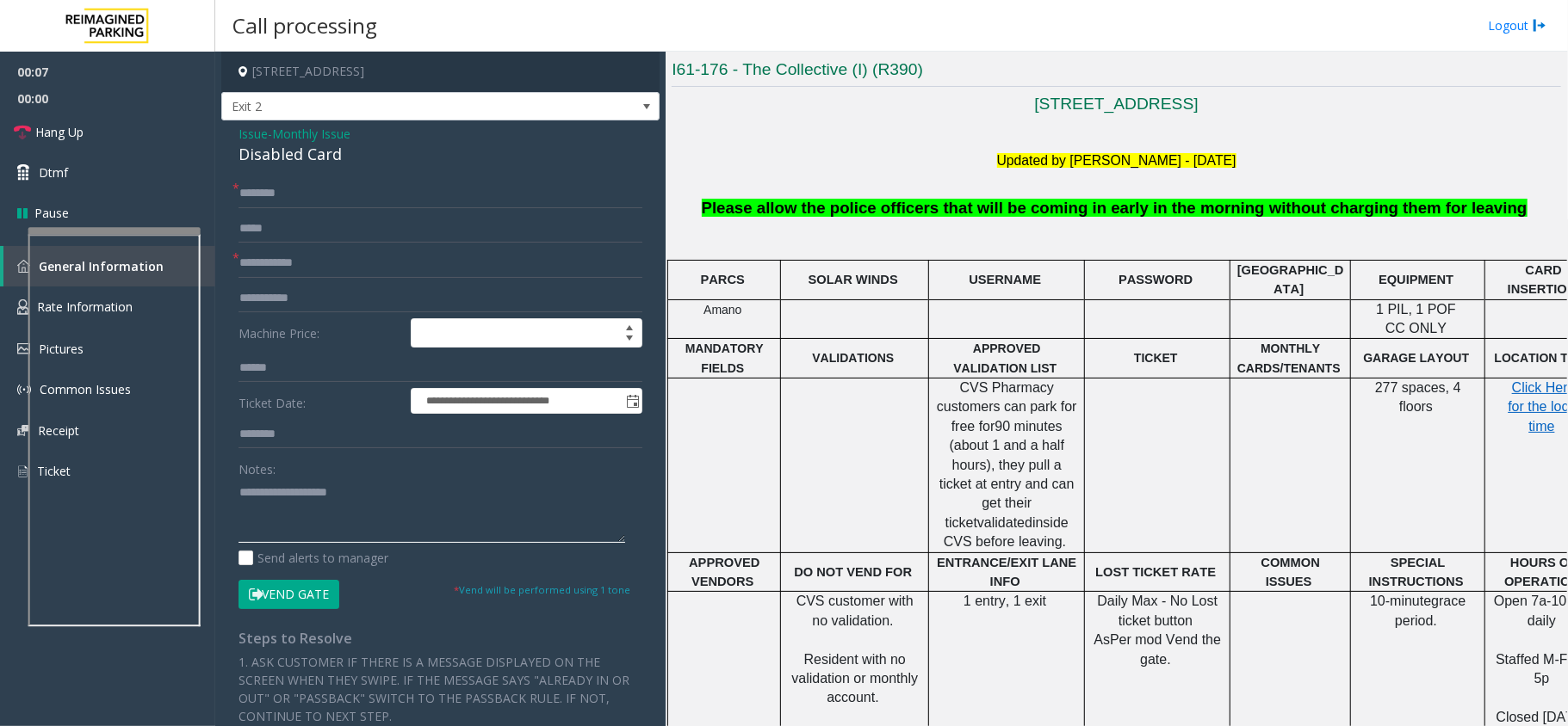
click at [319, 490] on textarea at bounding box center [431, 510] width 387 height 64
paste textarea "**********"
type textarea "**********"
click at [307, 262] on input "text" at bounding box center [440, 262] width 404 height 29
type input "******"
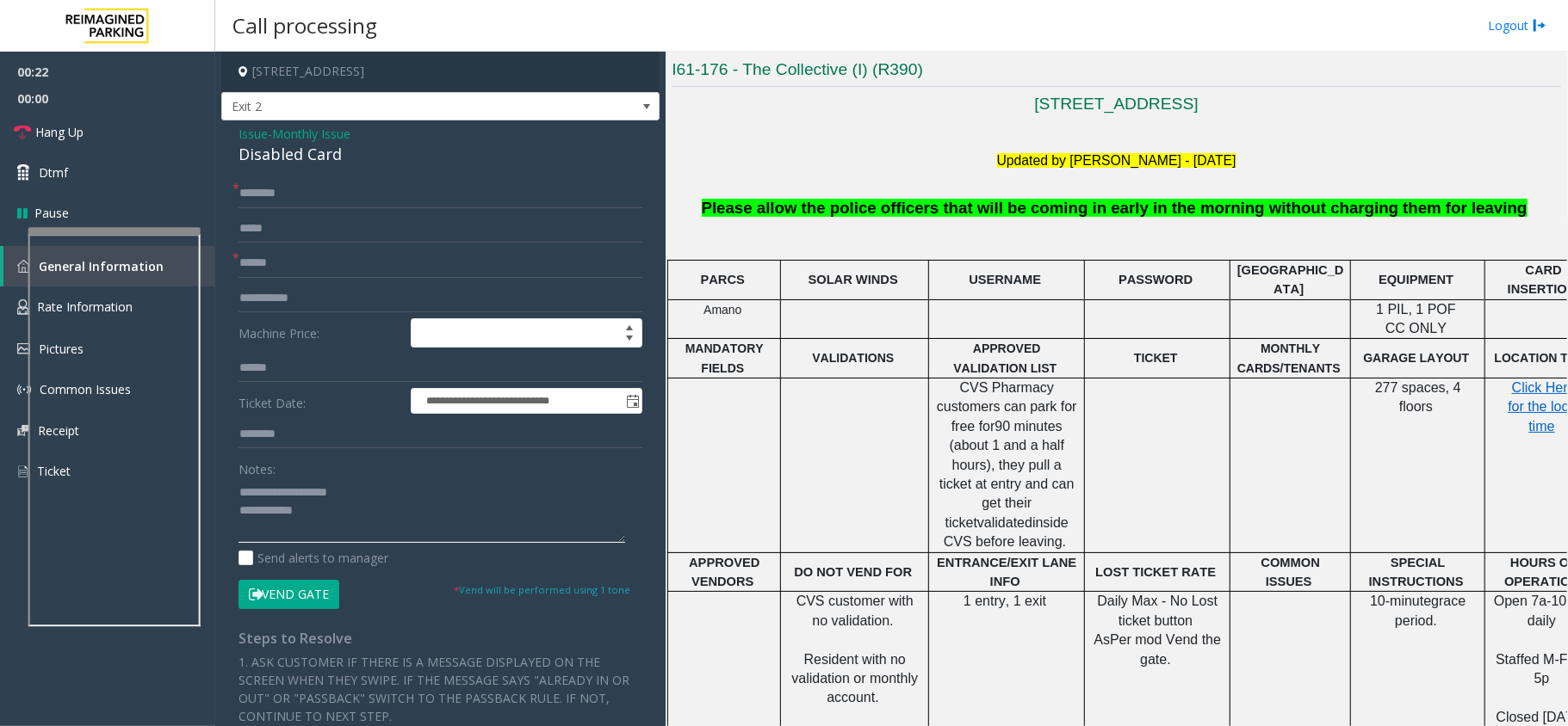
click at [341, 521] on textarea at bounding box center [431, 510] width 387 height 64
click at [286, 198] on input "text" at bounding box center [440, 193] width 404 height 29
type input "*******"
click at [339, 507] on textarea at bounding box center [431, 510] width 387 height 64
type textarea "**********"
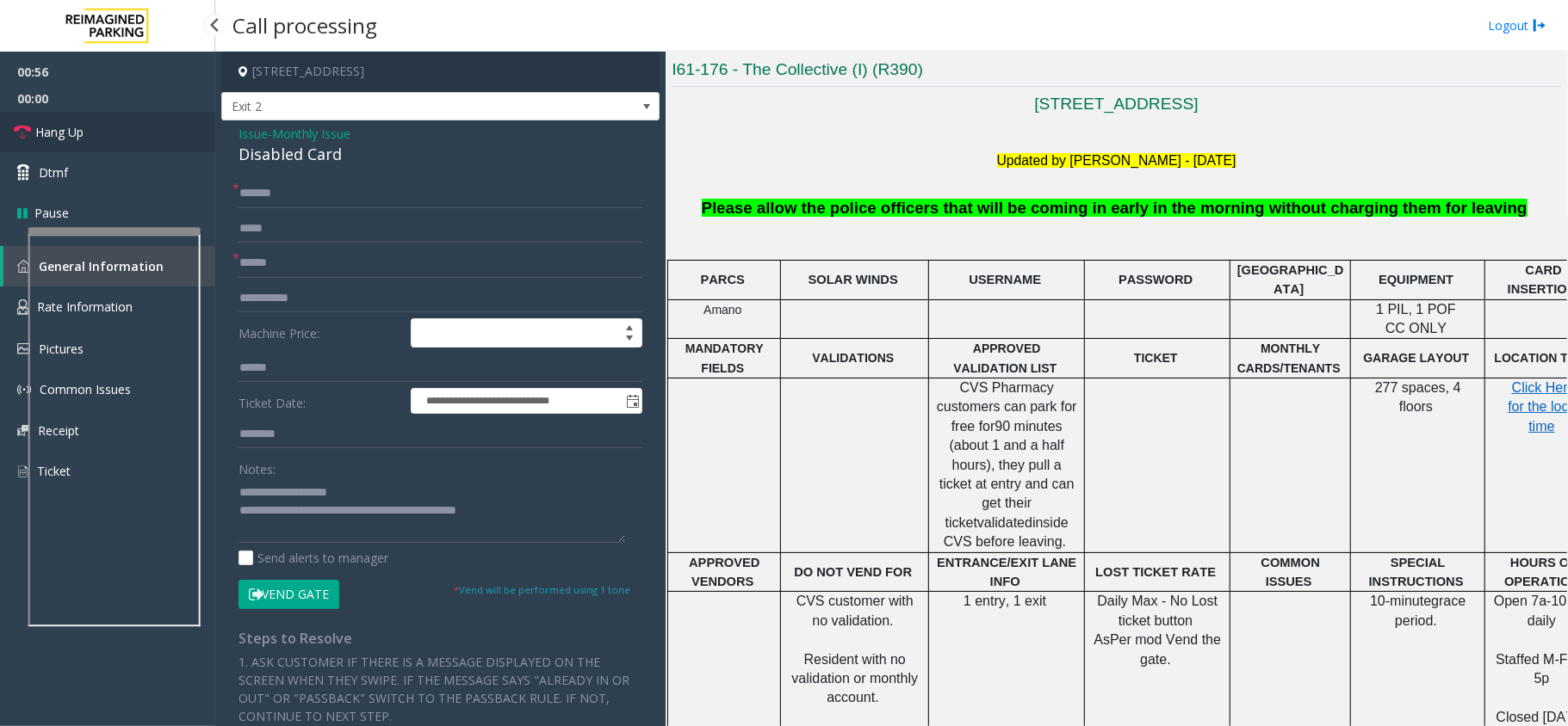
click at [118, 121] on link "Hang Up" at bounding box center [107, 132] width 215 height 40
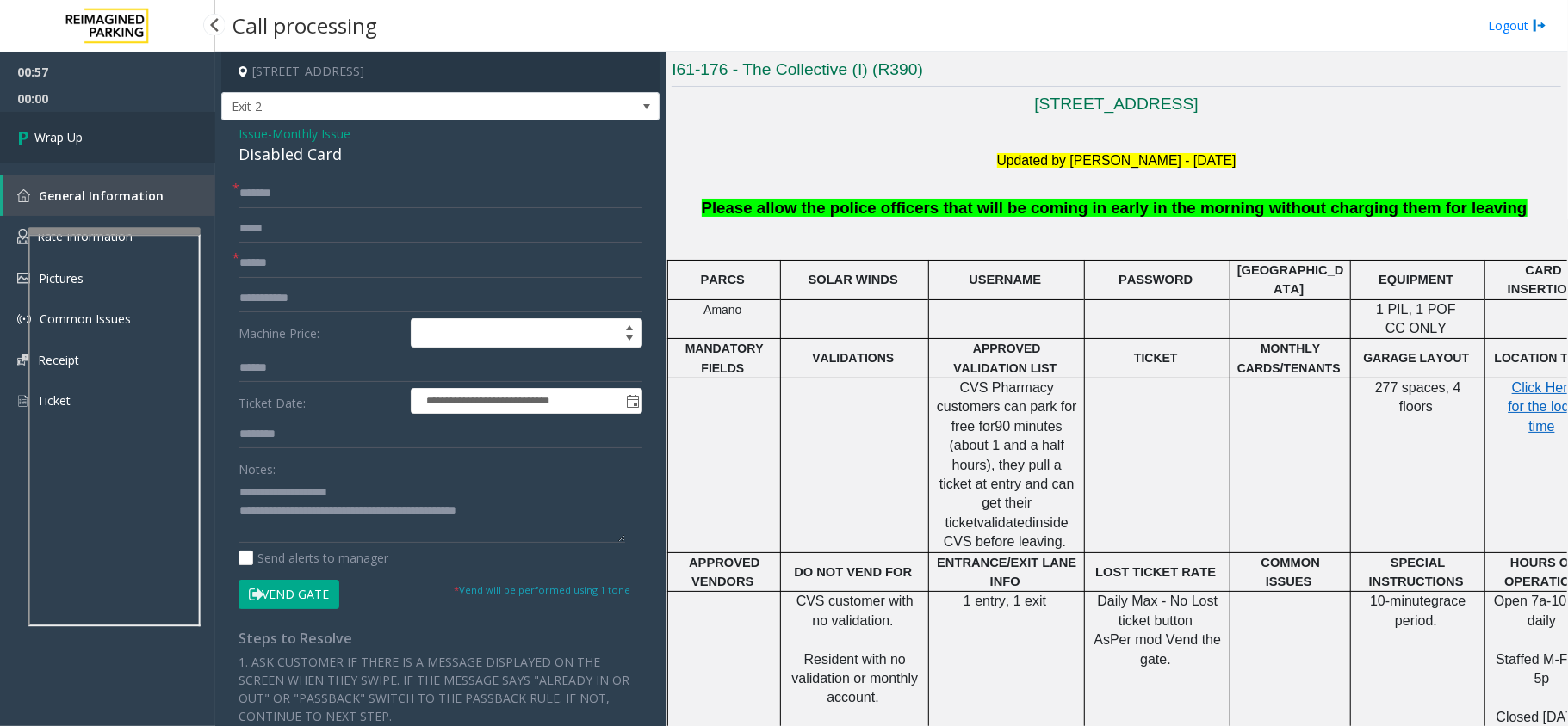
click at [118, 121] on link "Wrap Up" at bounding box center [107, 137] width 215 height 51
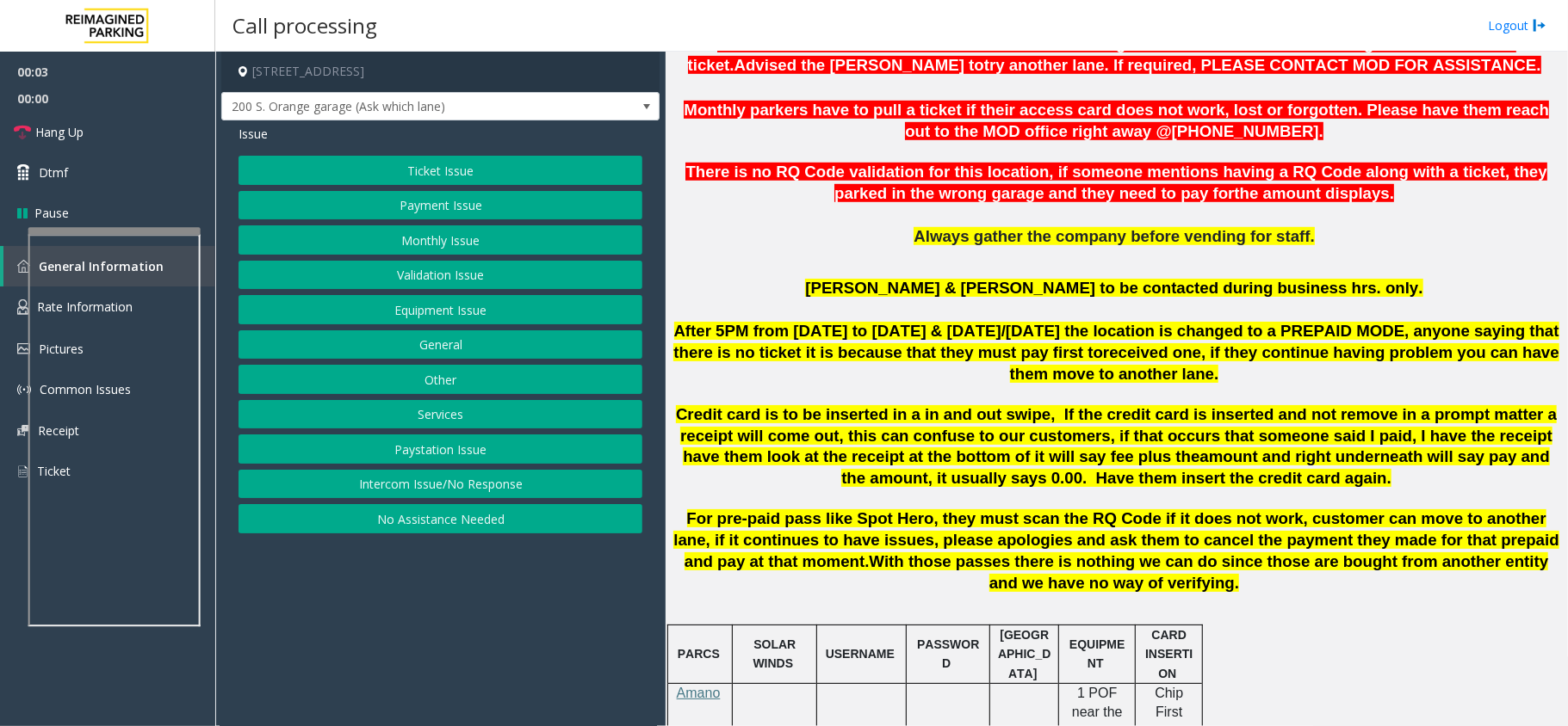
scroll to position [802, 0]
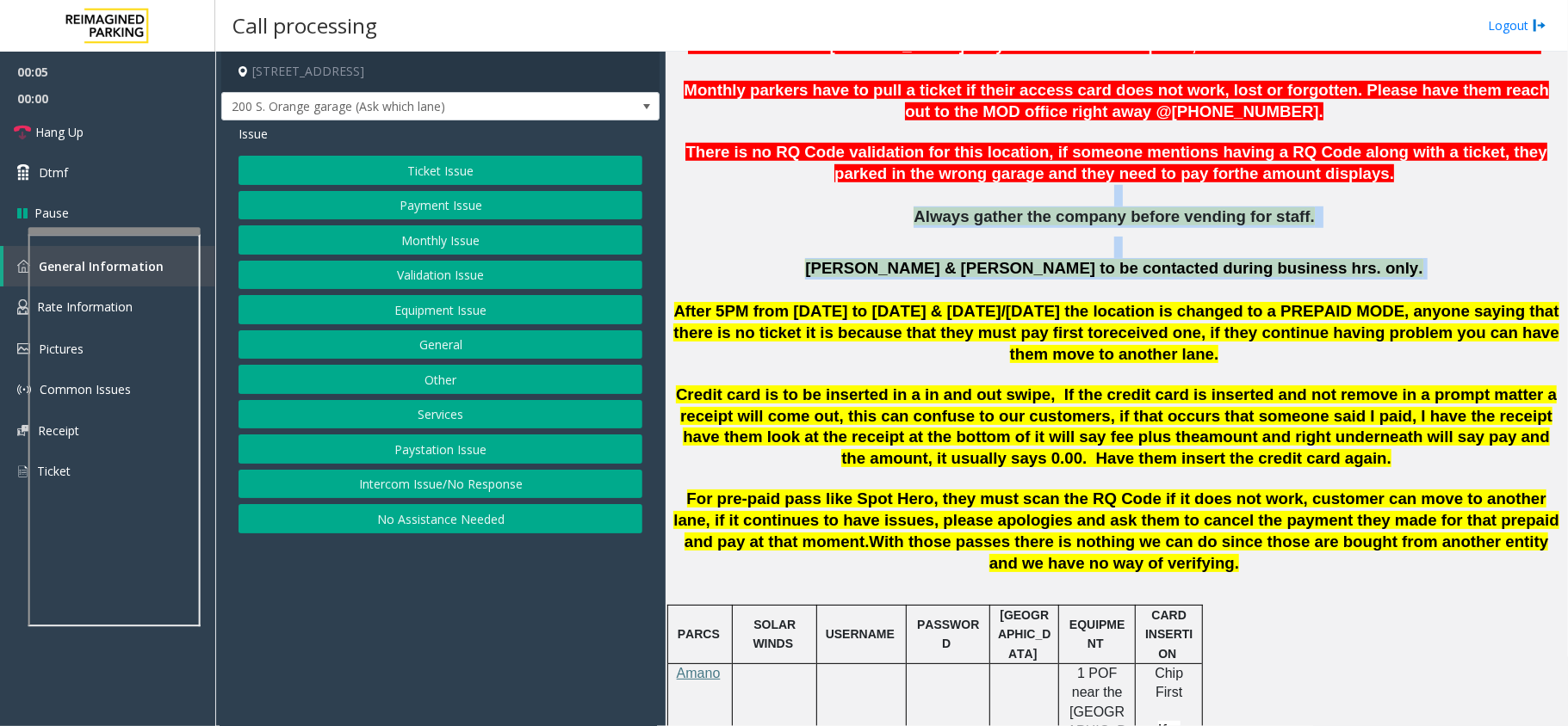
drag, startPoint x: 1306, startPoint y: 277, endPoint x: 933, endPoint y: 204, distance: 380.1
click at [916, 212] on p "Always gather the company before vending for staff." at bounding box center [1116, 217] width 889 height 21
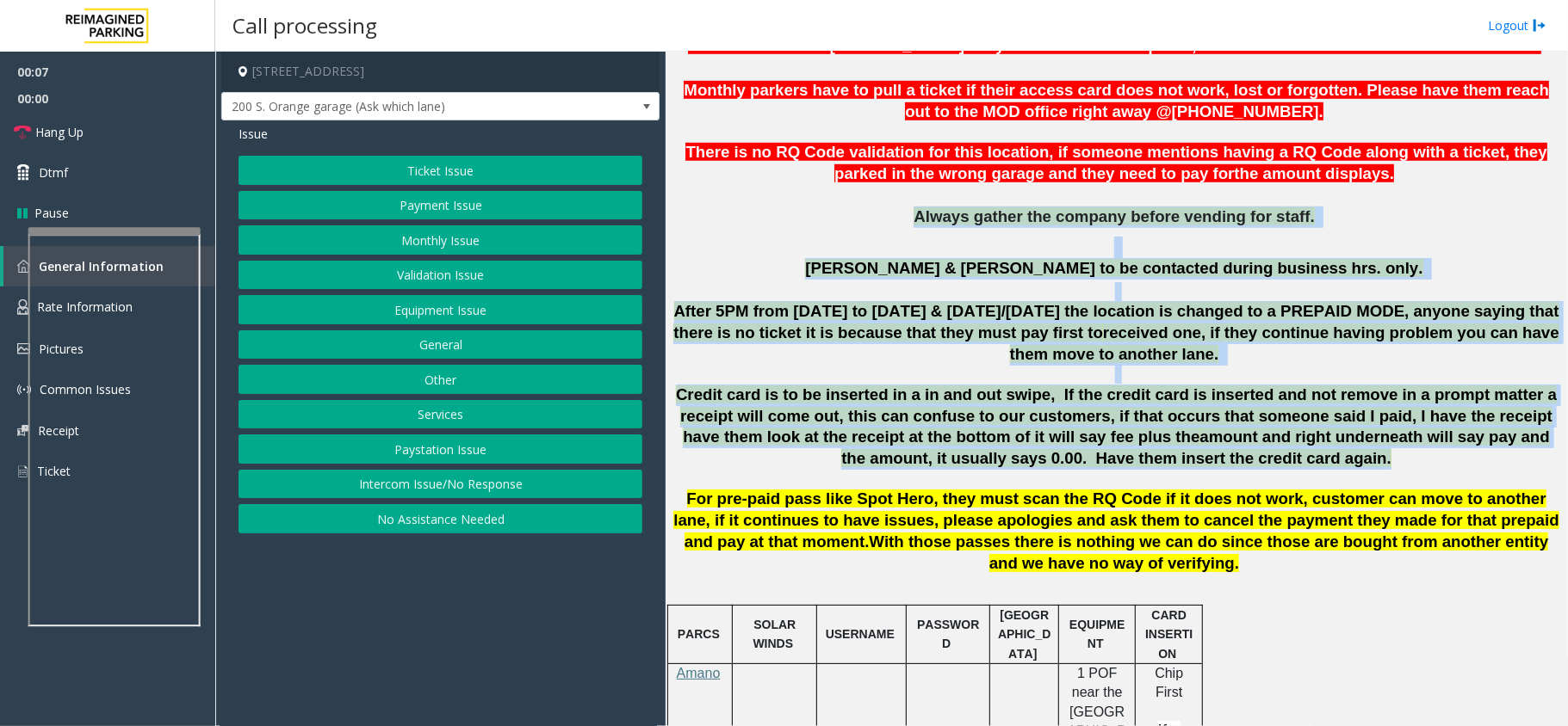
drag, startPoint x: 916, startPoint y: 213, endPoint x: 1357, endPoint y: 476, distance: 513.5
click at [1309, 470] on p at bounding box center [1116, 479] width 889 height 19
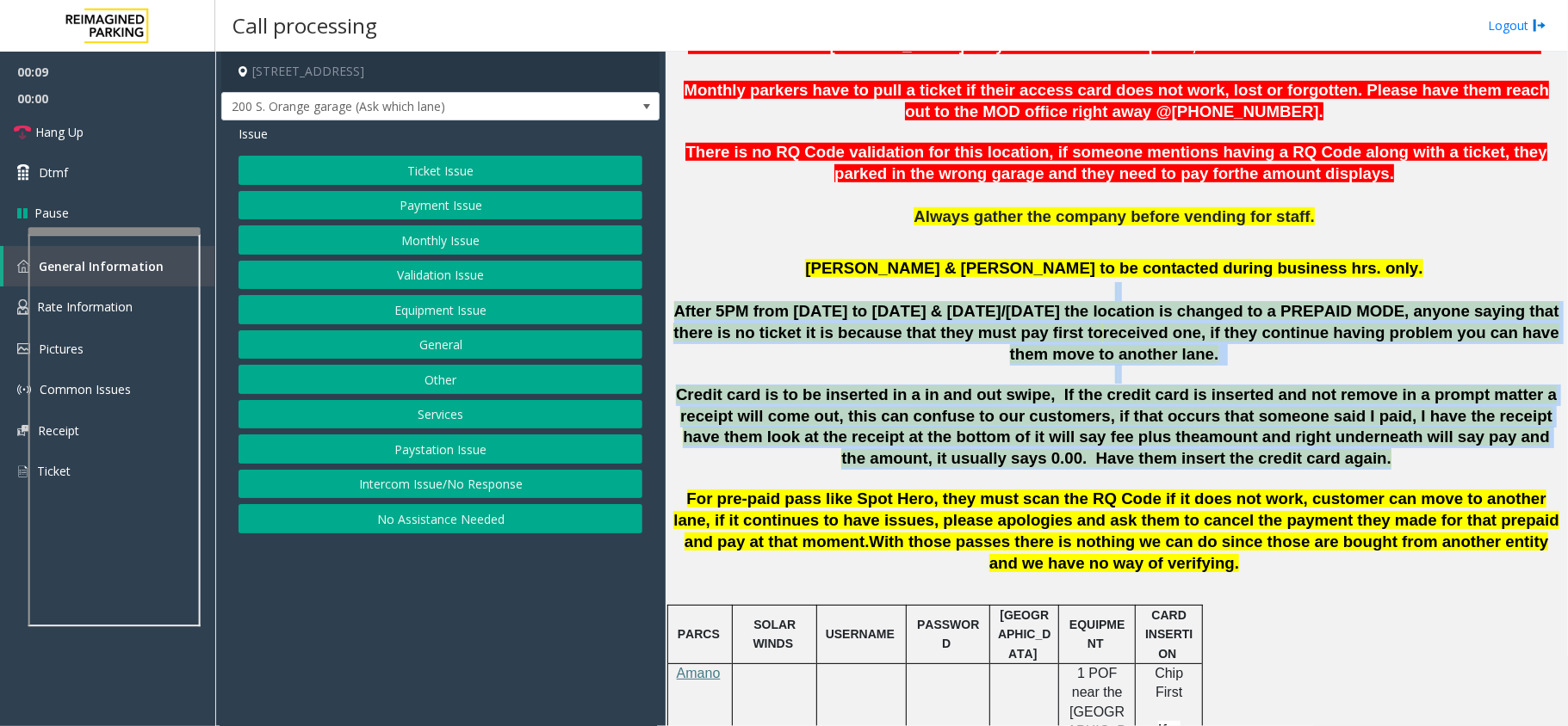
drag, startPoint x: 1289, startPoint y: 468, endPoint x: 872, endPoint y: 296, distance: 451.1
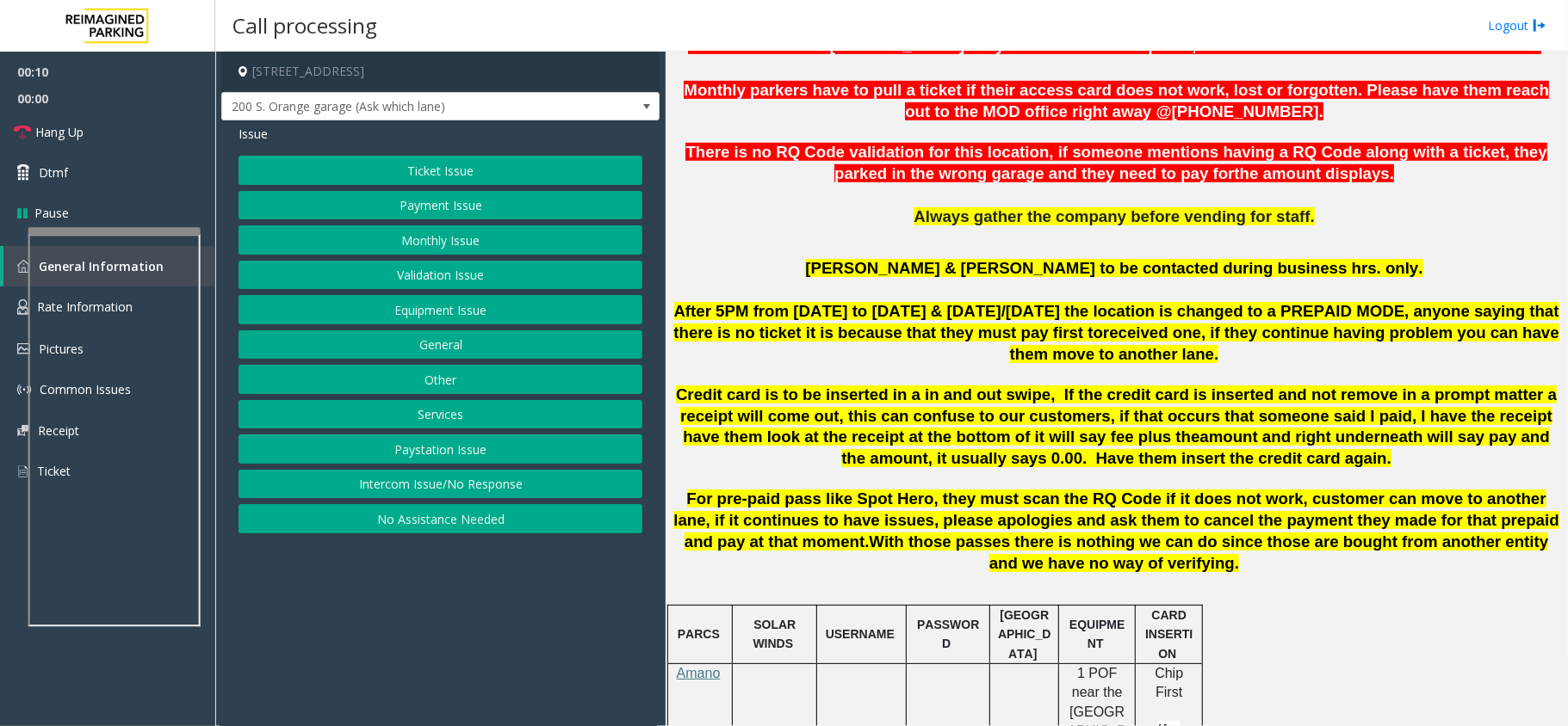
click at [870, 277] on p "Marissa & Gil to be contacted during business hrs. only." at bounding box center [1116, 269] width 889 height 21
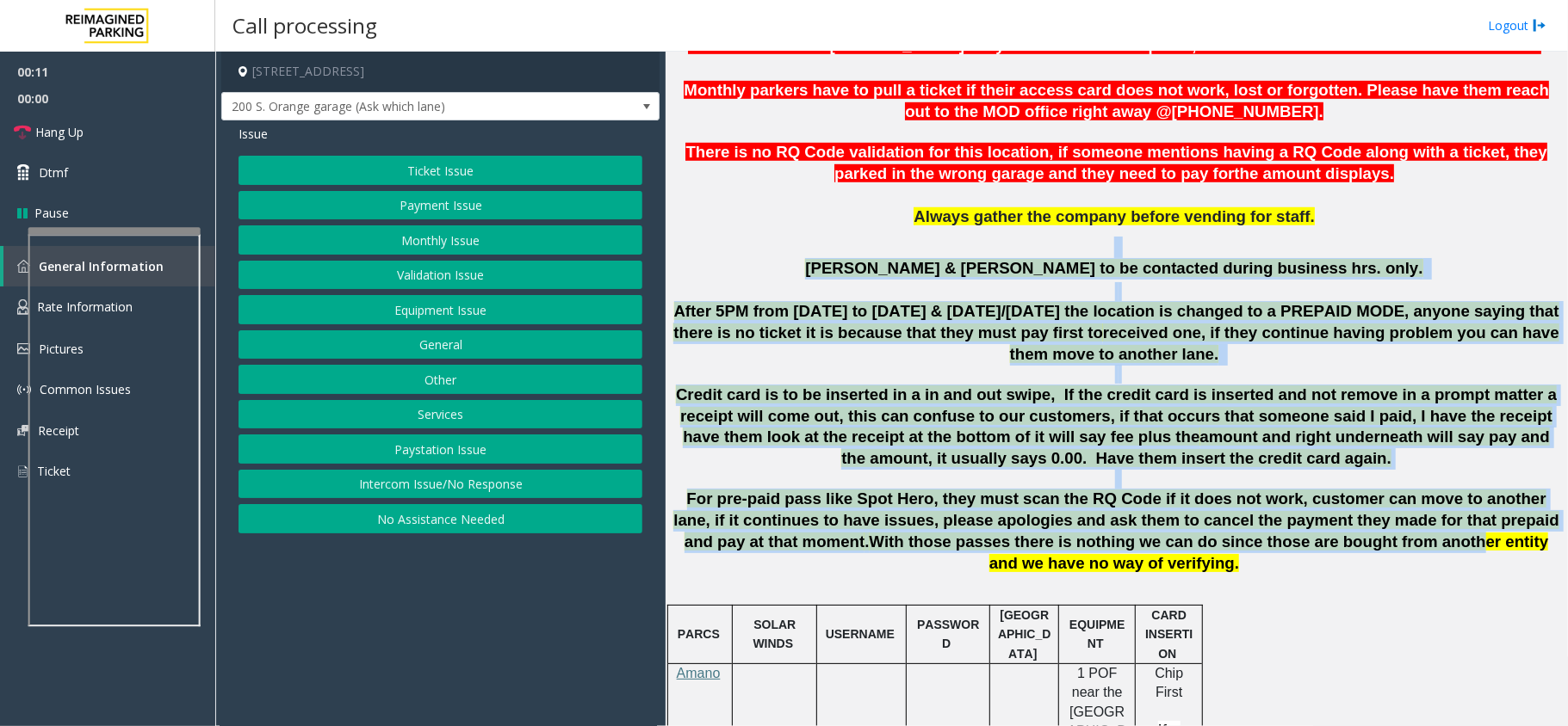
drag, startPoint x: 892, startPoint y: 237, endPoint x: 1297, endPoint y: 536, distance: 503.4
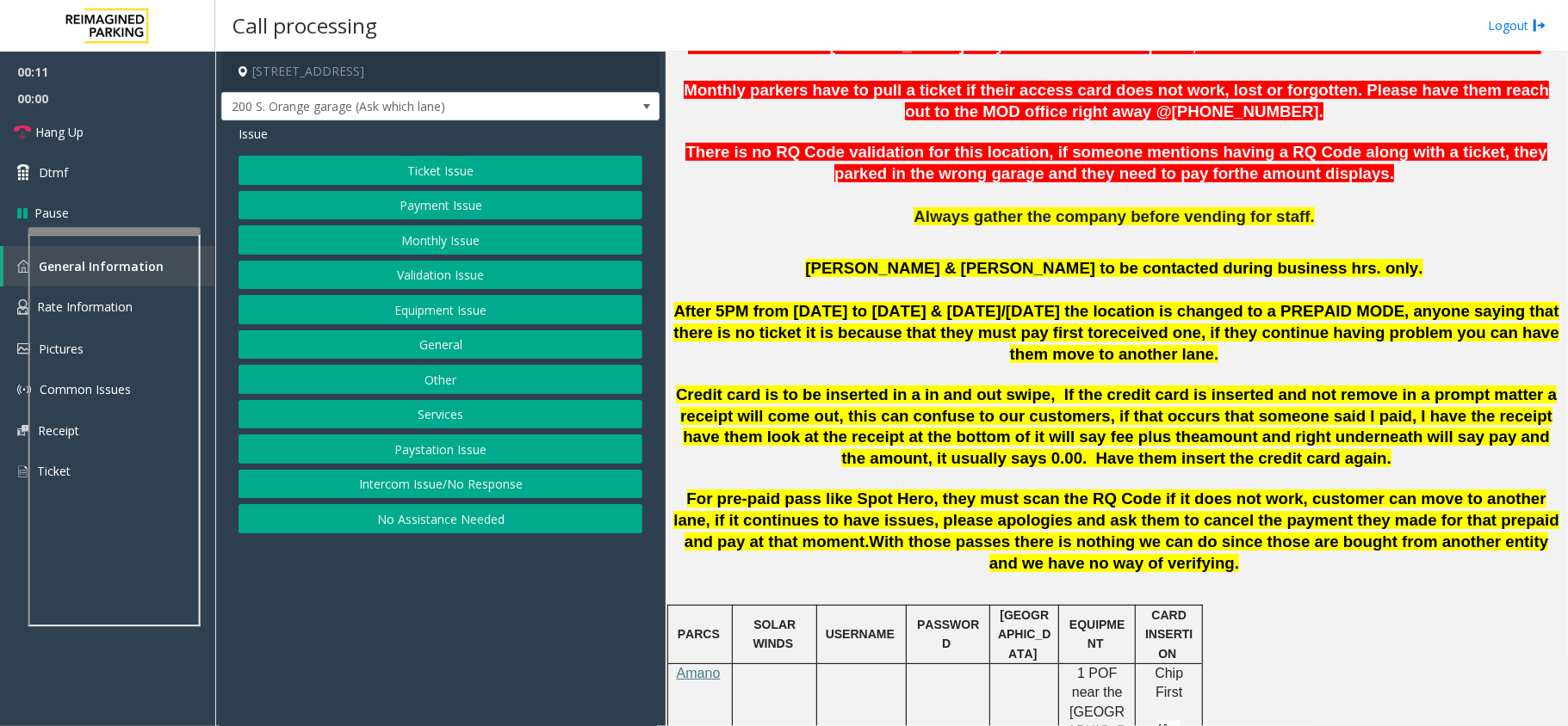
drag, startPoint x: 1365, startPoint y: 620, endPoint x: 1331, endPoint y: 589, distance: 46.0
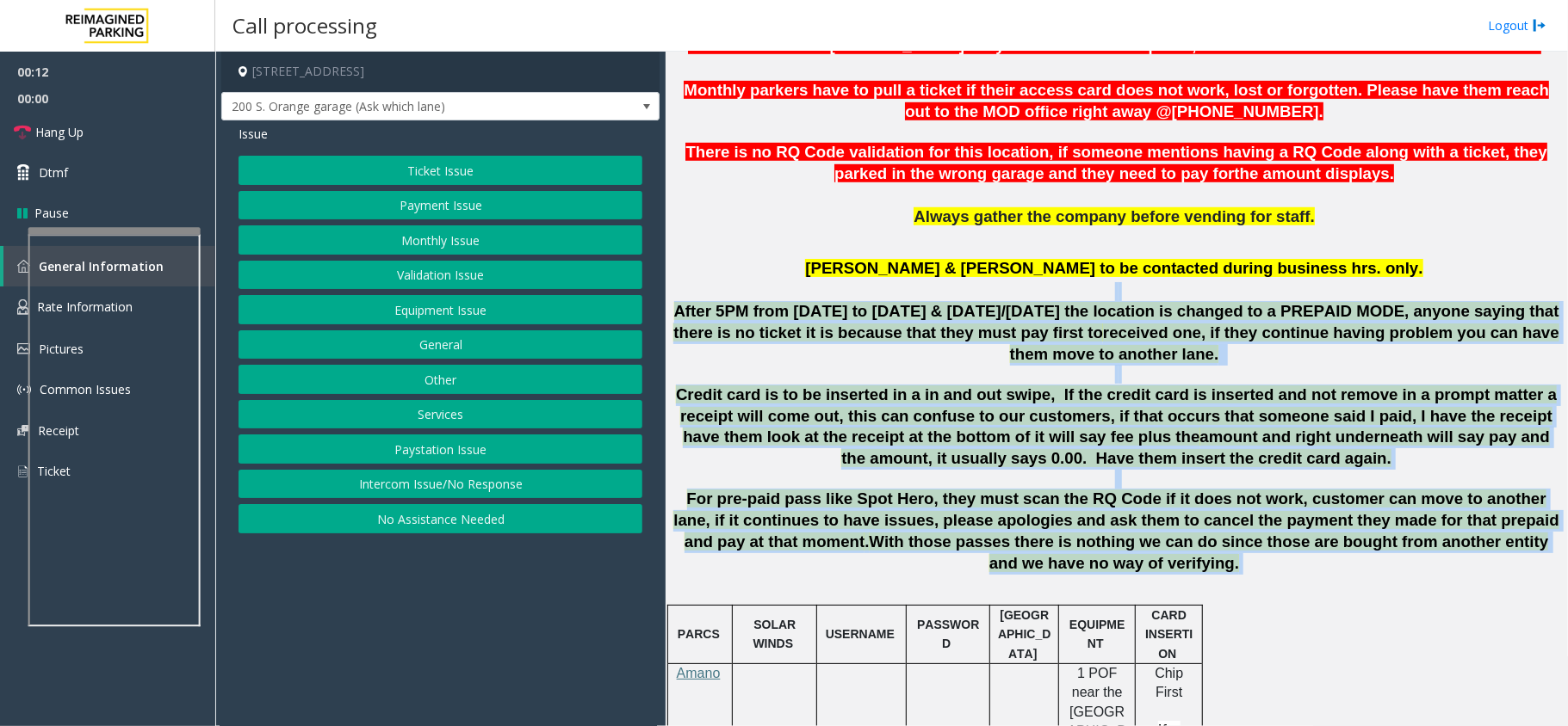
drag, startPoint x: 1151, startPoint y: 570, endPoint x: 917, endPoint y: 286, distance: 368.0
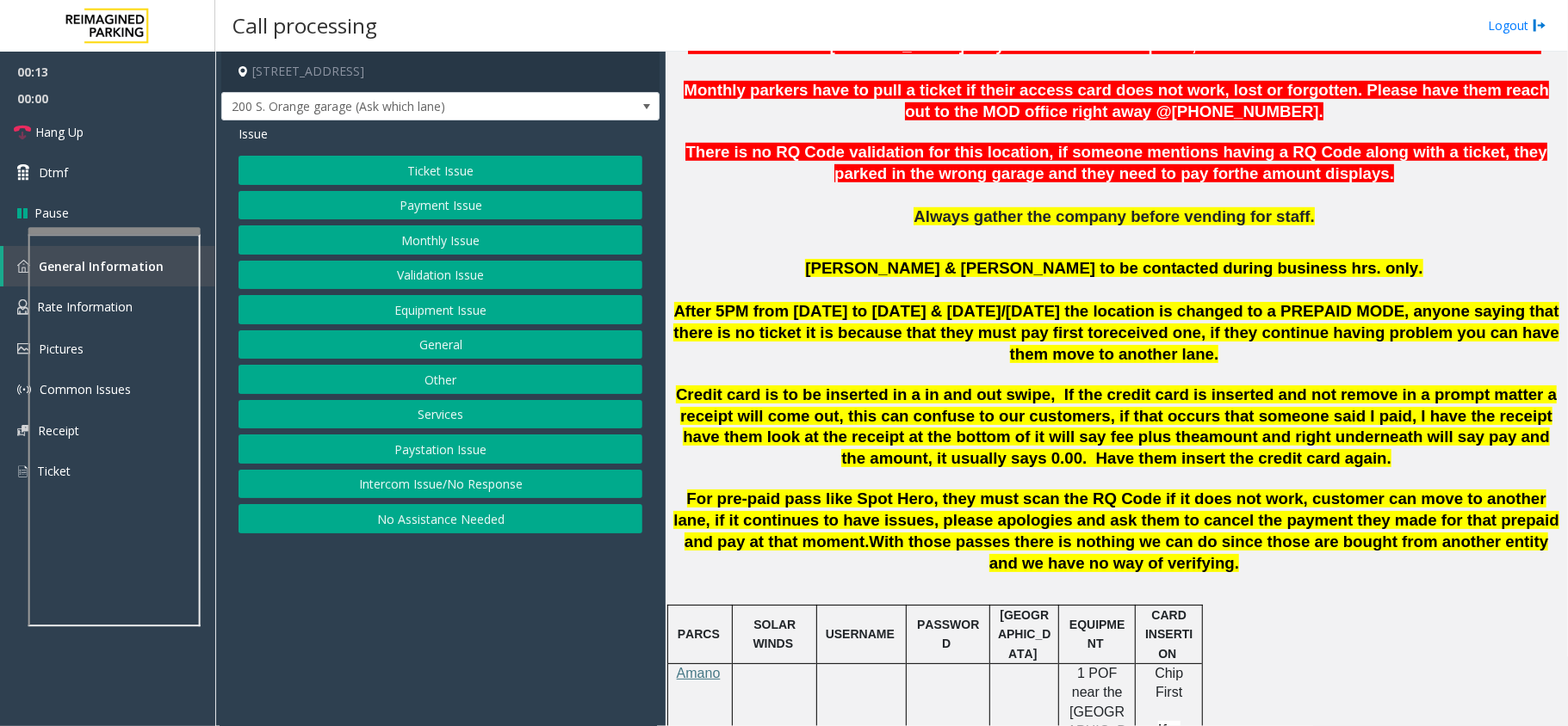
click at [916, 270] on p "Marissa & Gil to be contacted during business hrs. only." at bounding box center [1116, 269] width 889 height 21
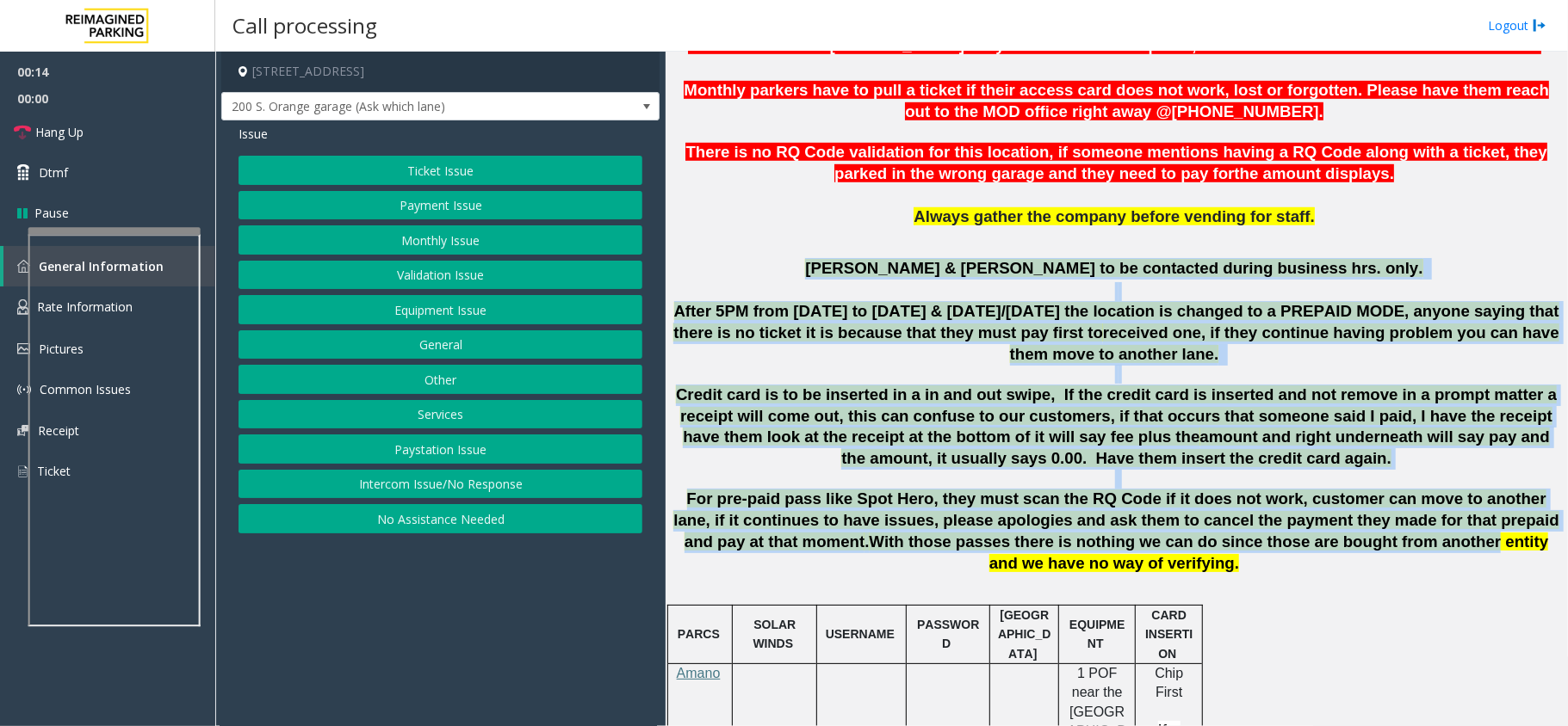
drag, startPoint x: 916, startPoint y: 269, endPoint x: 1261, endPoint y: 550, distance: 445.0
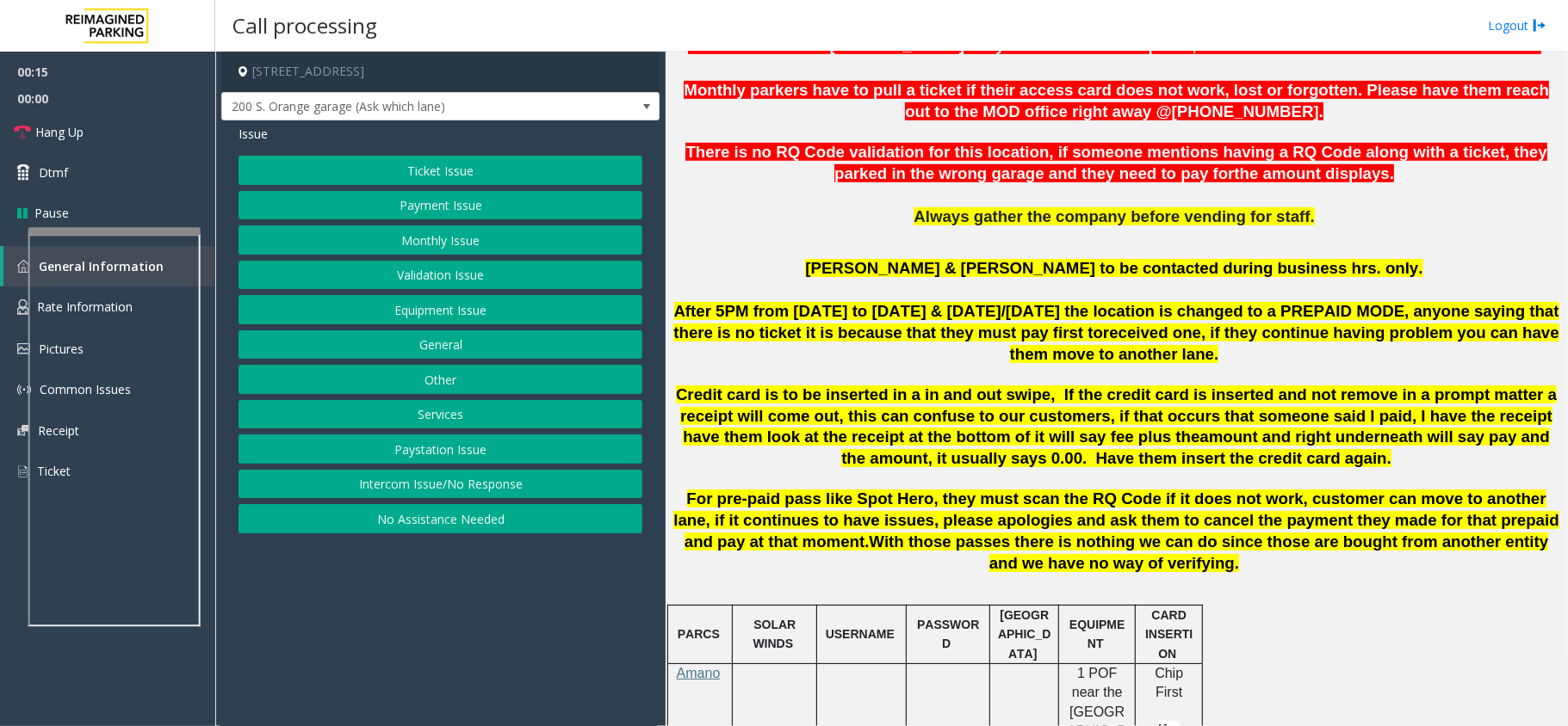
click at [1184, 564] on p "For pre-paid pass like Spot Hero, they must scan the RQ Code if it does not wor…" at bounding box center [1116, 531] width 889 height 85
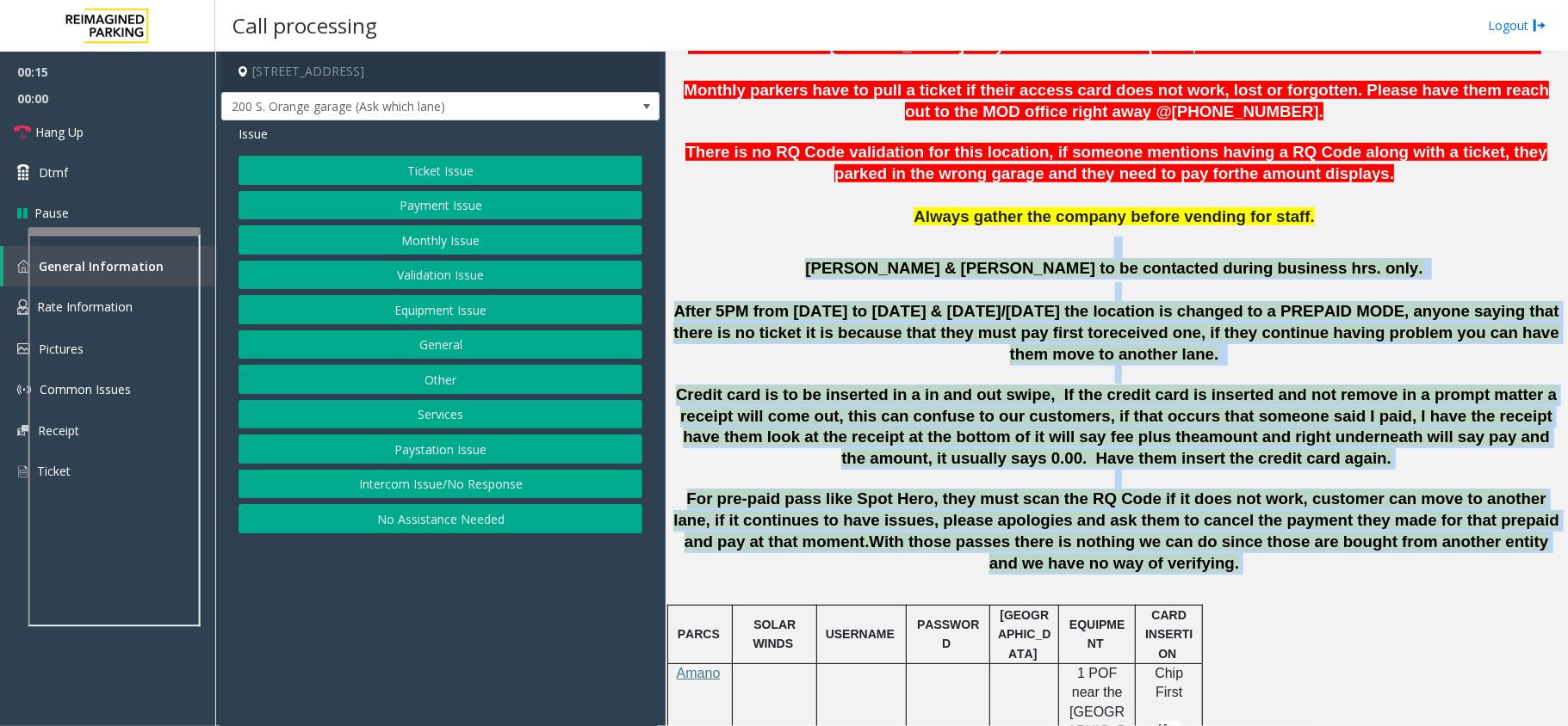
drag, startPoint x: 1143, startPoint y: 562, endPoint x: 971, endPoint y: 245, distance: 360.7
click at [897, 252] on p at bounding box center [1116, 247] width 889 height 21
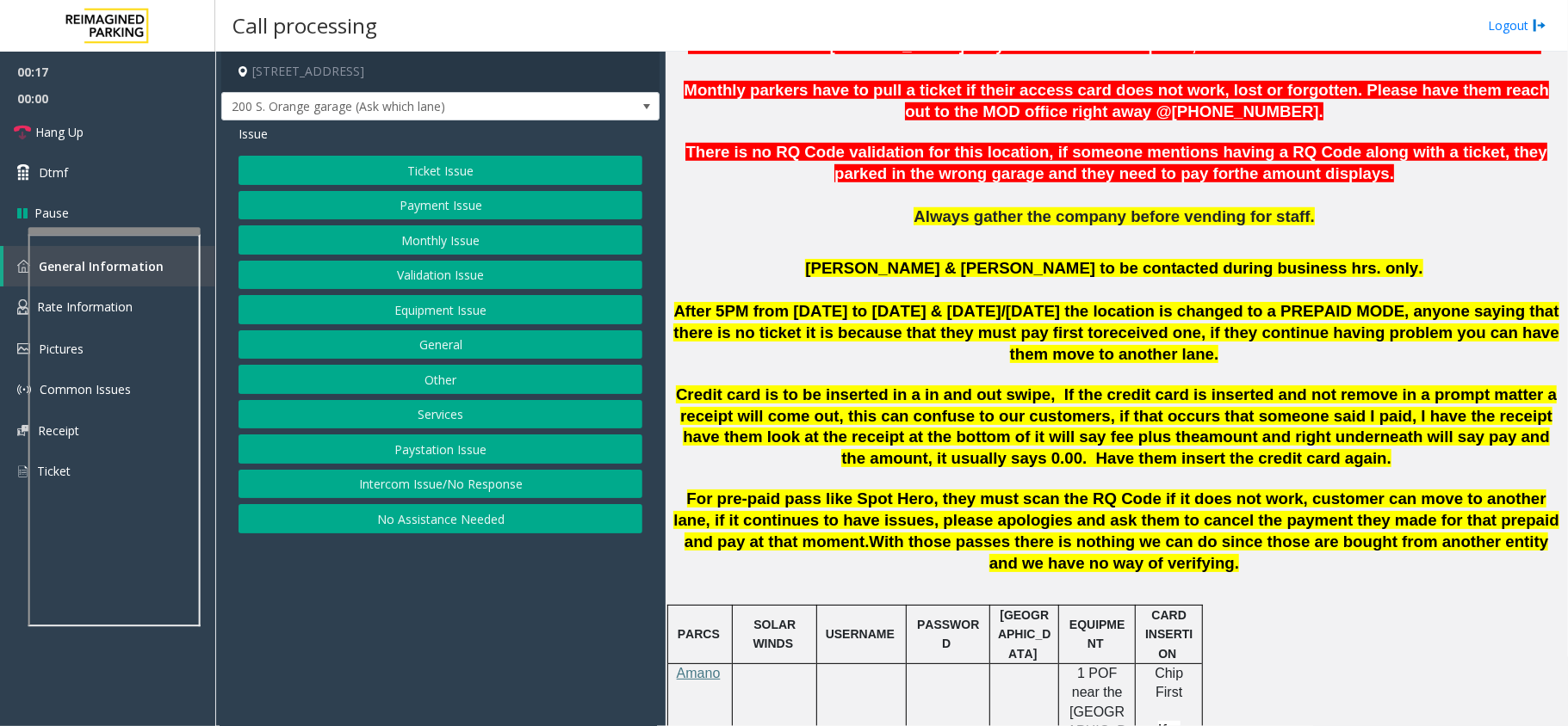
click at [448, 319] on button "Equipment Issue" at bounding box center [440, 309] width 404 height 29
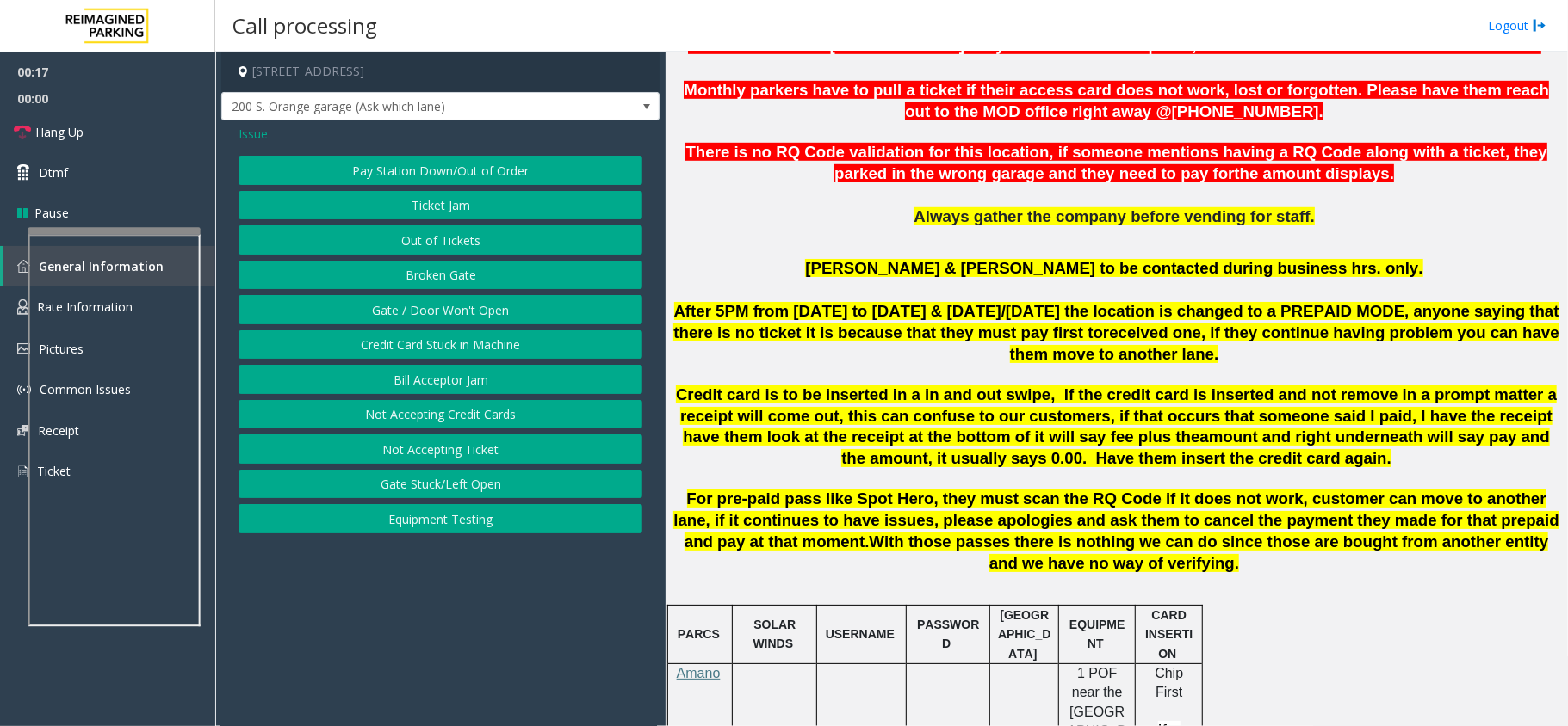
click at [449, 314] on button "Gate / Door Won't Open" at bounding box center [440, 309] width 404 height 29
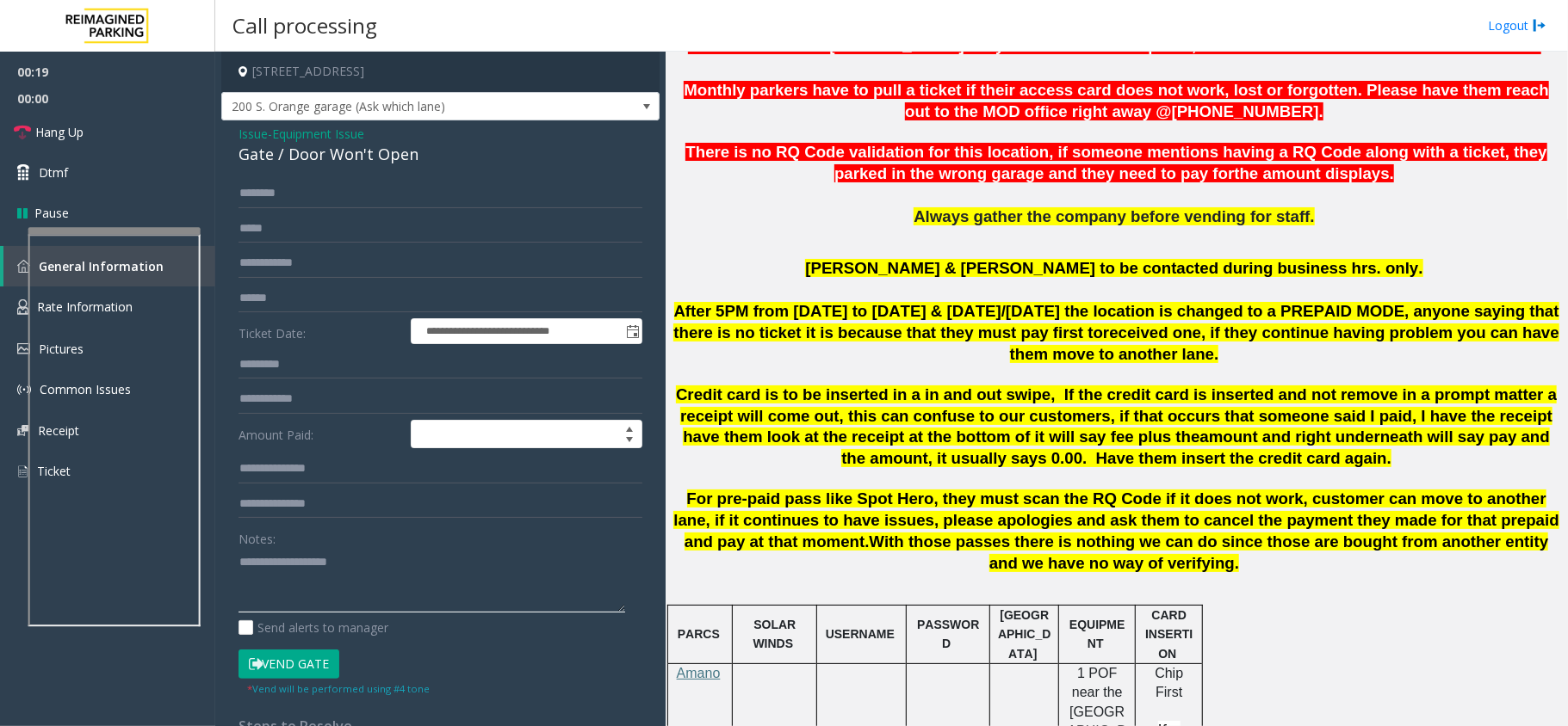
click at [307, 565] on textarea at bounding box center [431, 579] width 387 height 64
click at [315, 145] on div "Gate / Door Won't Open" at bounding box center [440, 155] width 404 height 23
copy div "Gate / Door Won't Open"
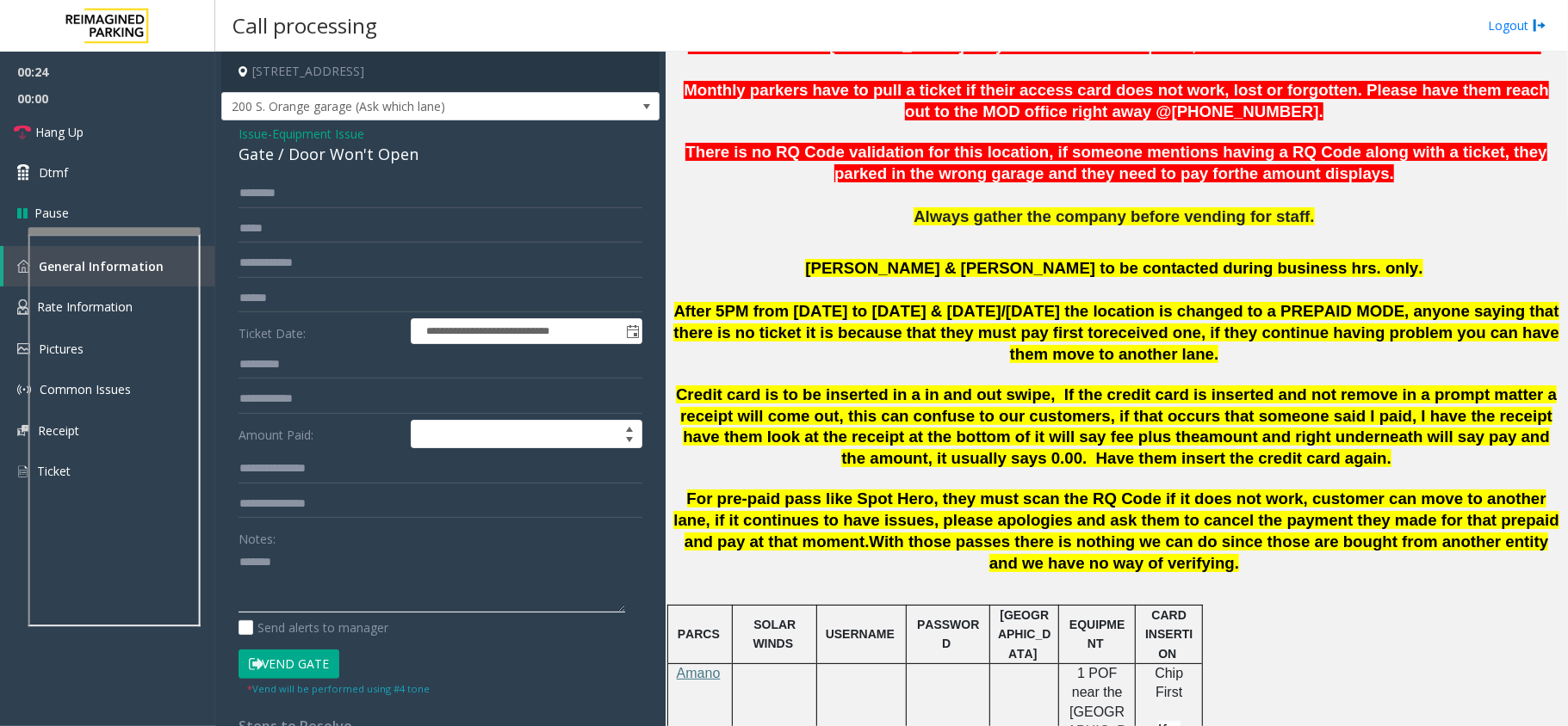
click at [334, 592] on textarea at bounding box center [431, 579] width 387 height 64
paste textarea "**********"
click at [124, 131] on link "Hang Up" at bounding box center [107, 132] width 215 height 40
click at [336, 600] on textarea at bounding box center [431, 579] width 387 height 64
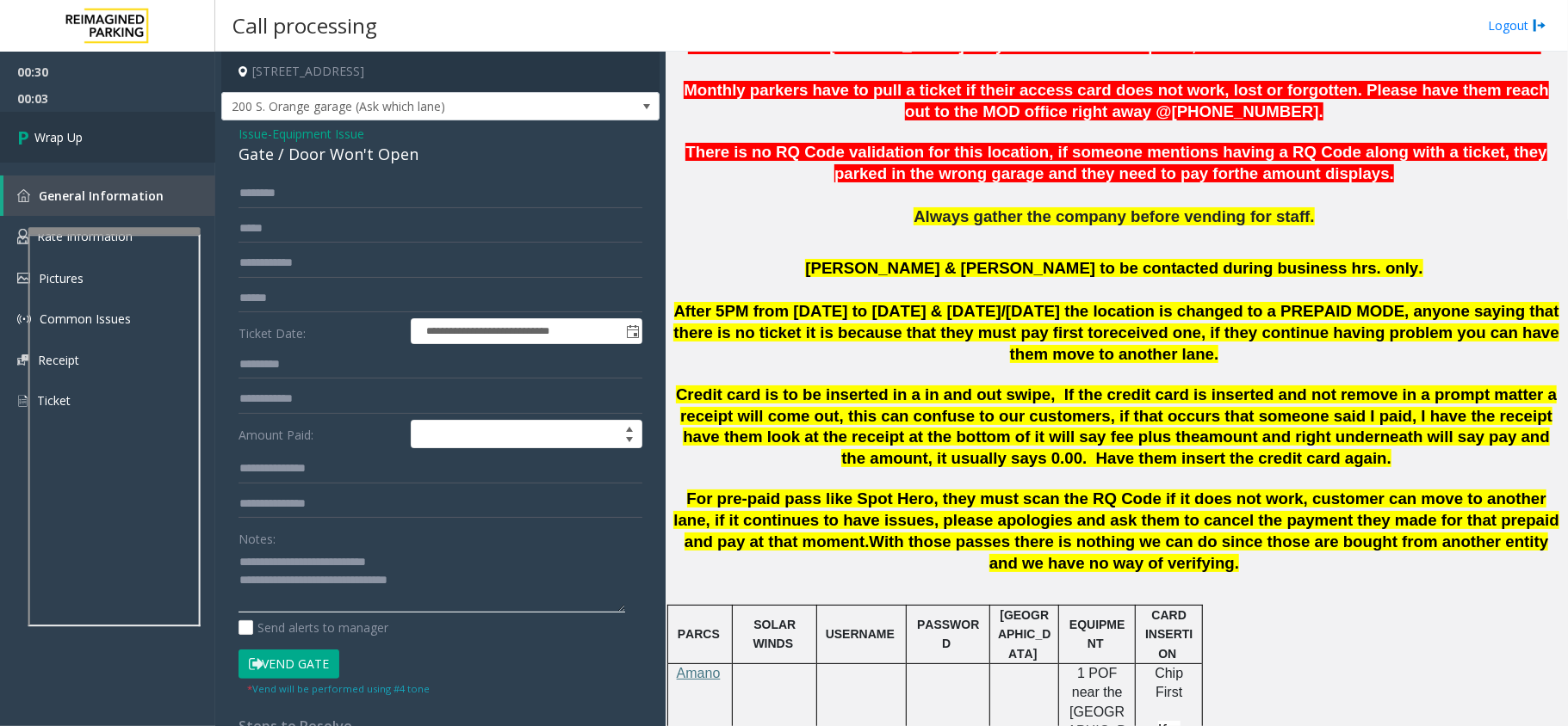
type textarea "**********"
click at [191, 160] on link "Wrap Up" at bounding box center [107, 137] width 215 height 51
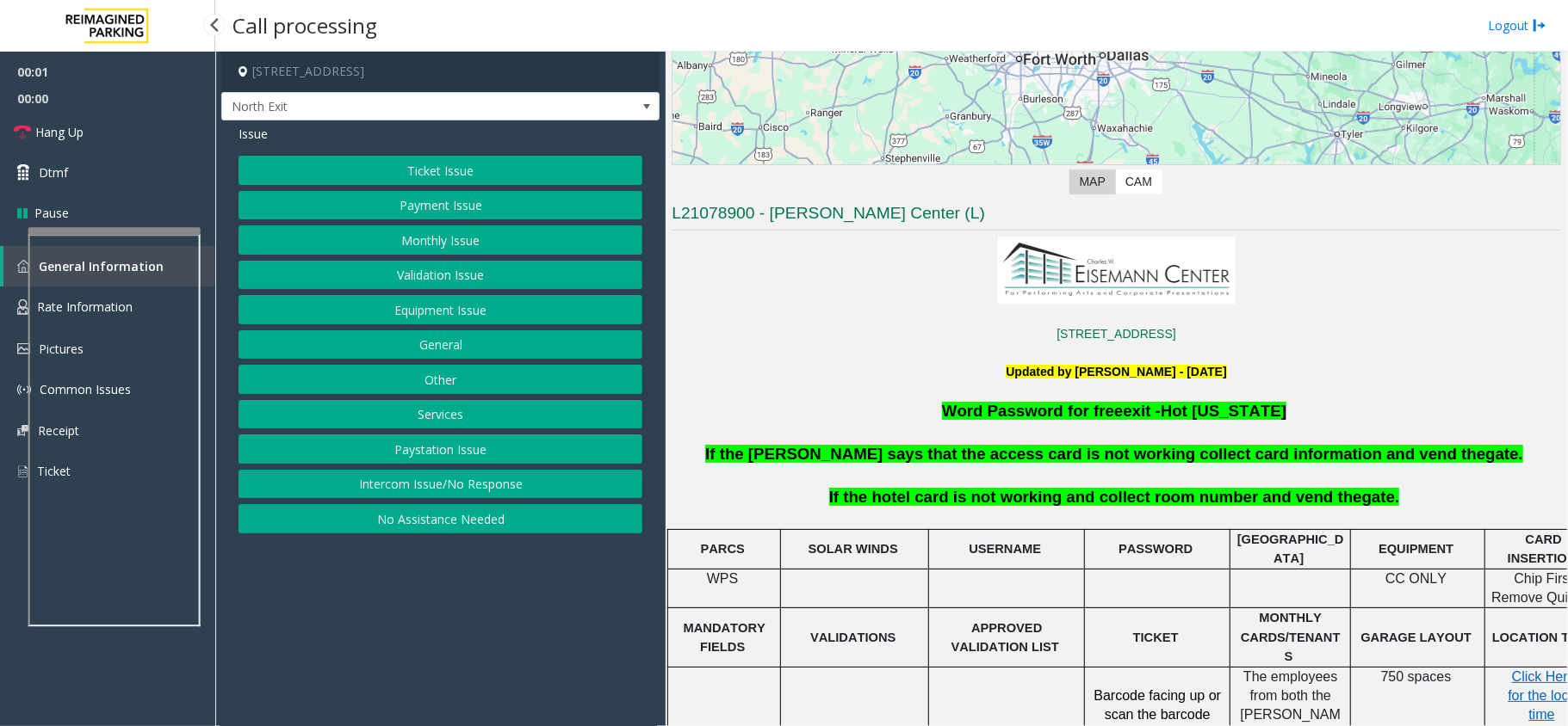
scroll to position [458, 0]
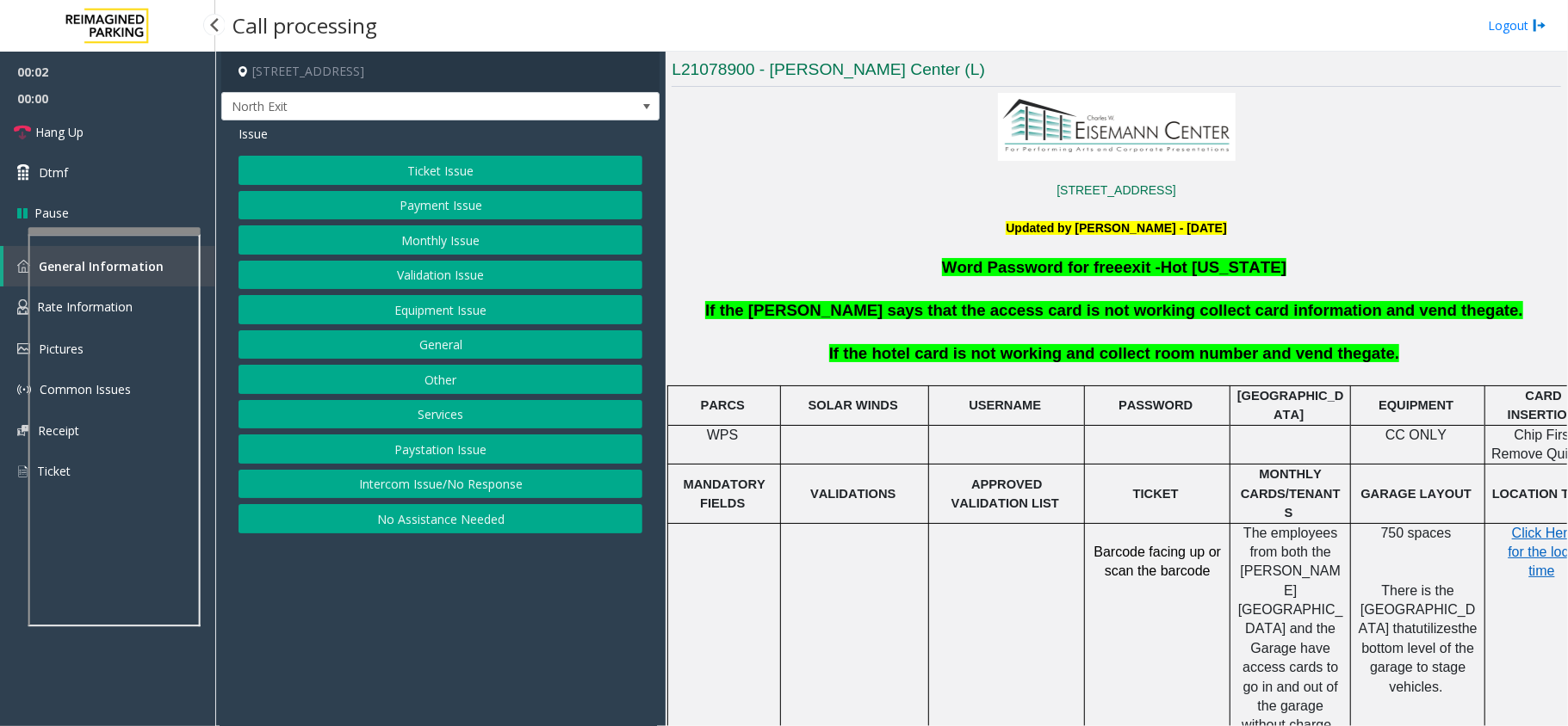
click at [469, 408] on button "Services" at bounding box center [440, 414] width 404 height 29
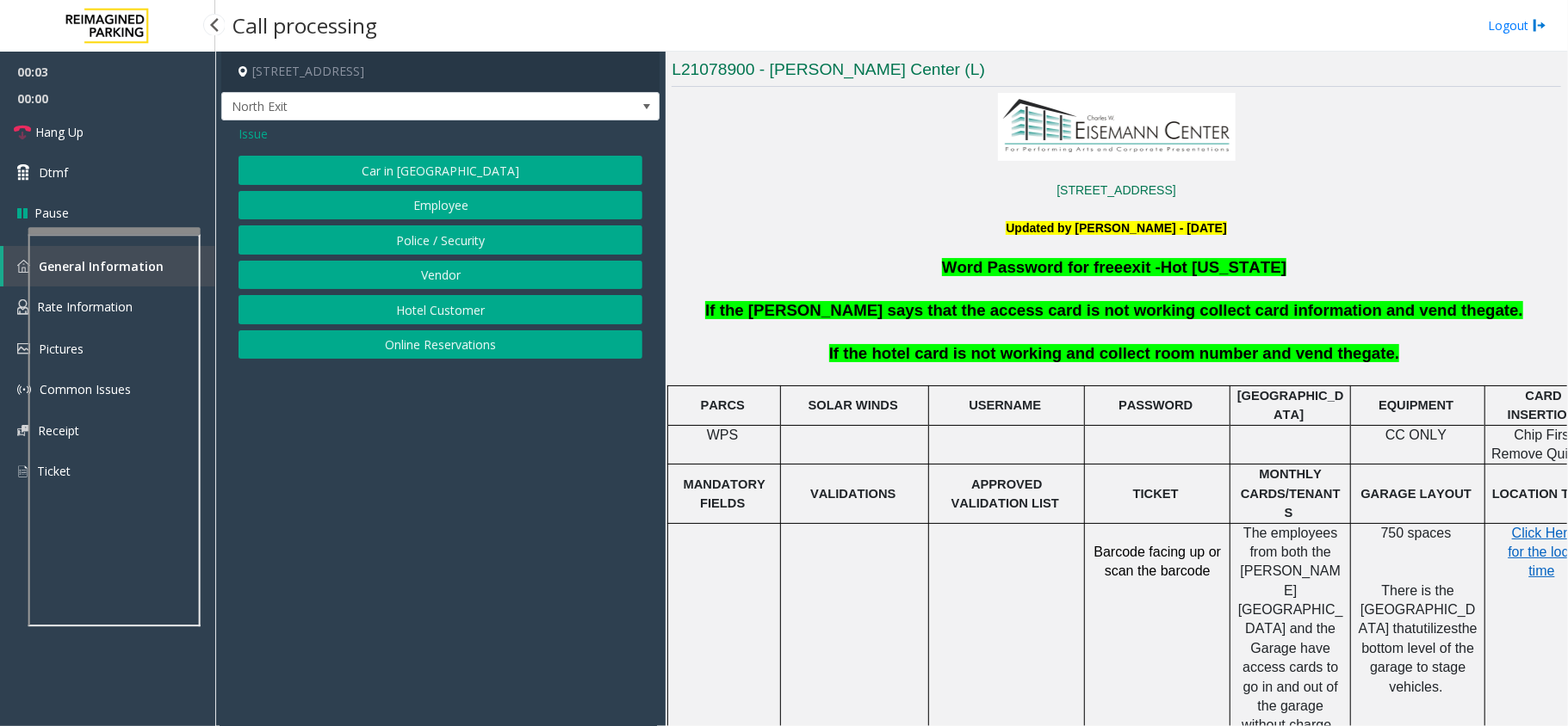
click at [438, 310] on button "Hotel Customer" at bounding box center [440, 309] width 404 height 29
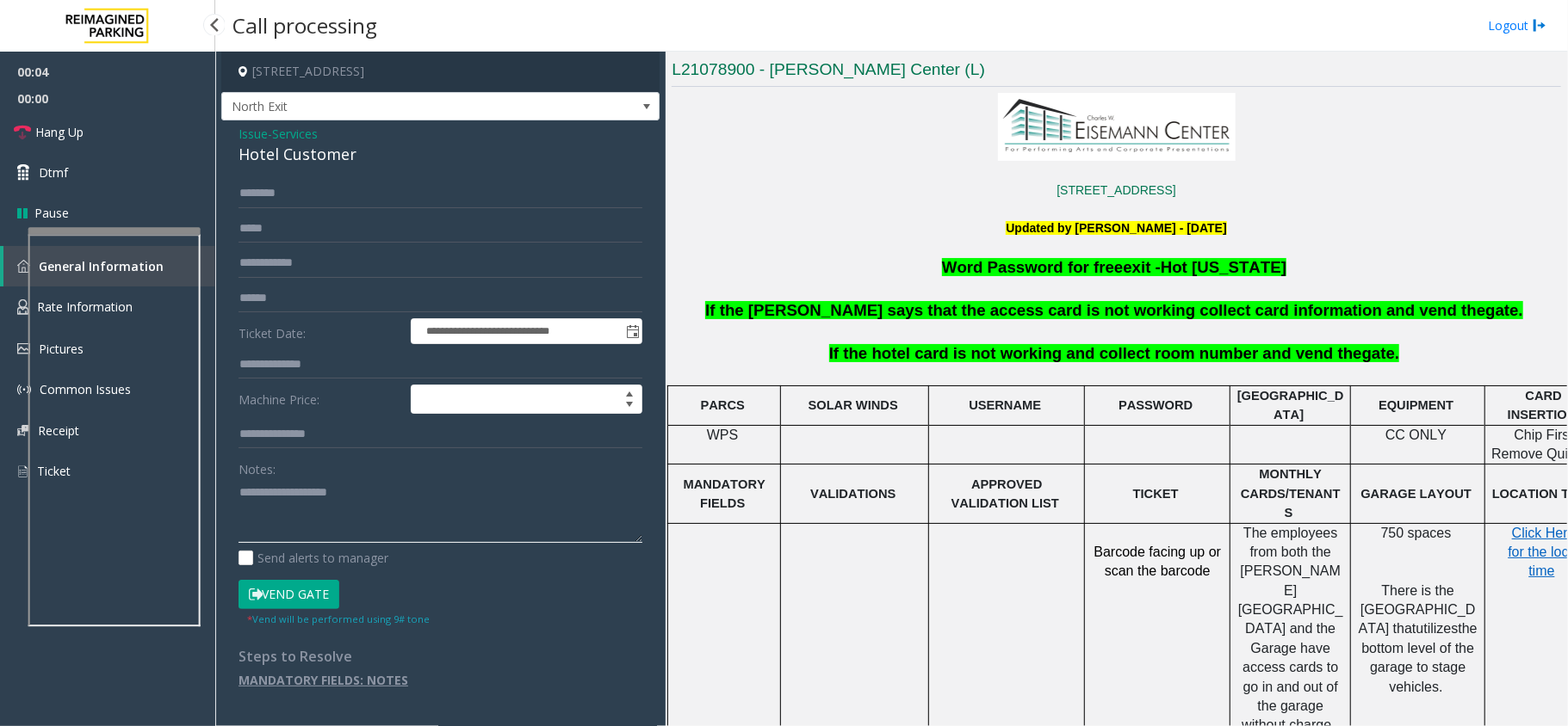
click at [307, 525] on textarea at bounding box center [440, 510] width 404 height 64
click at [325, 150] on div "Hotel Customer" at bounding box center [440, 155] width 404 height 23
copy div "Hotel Customer"
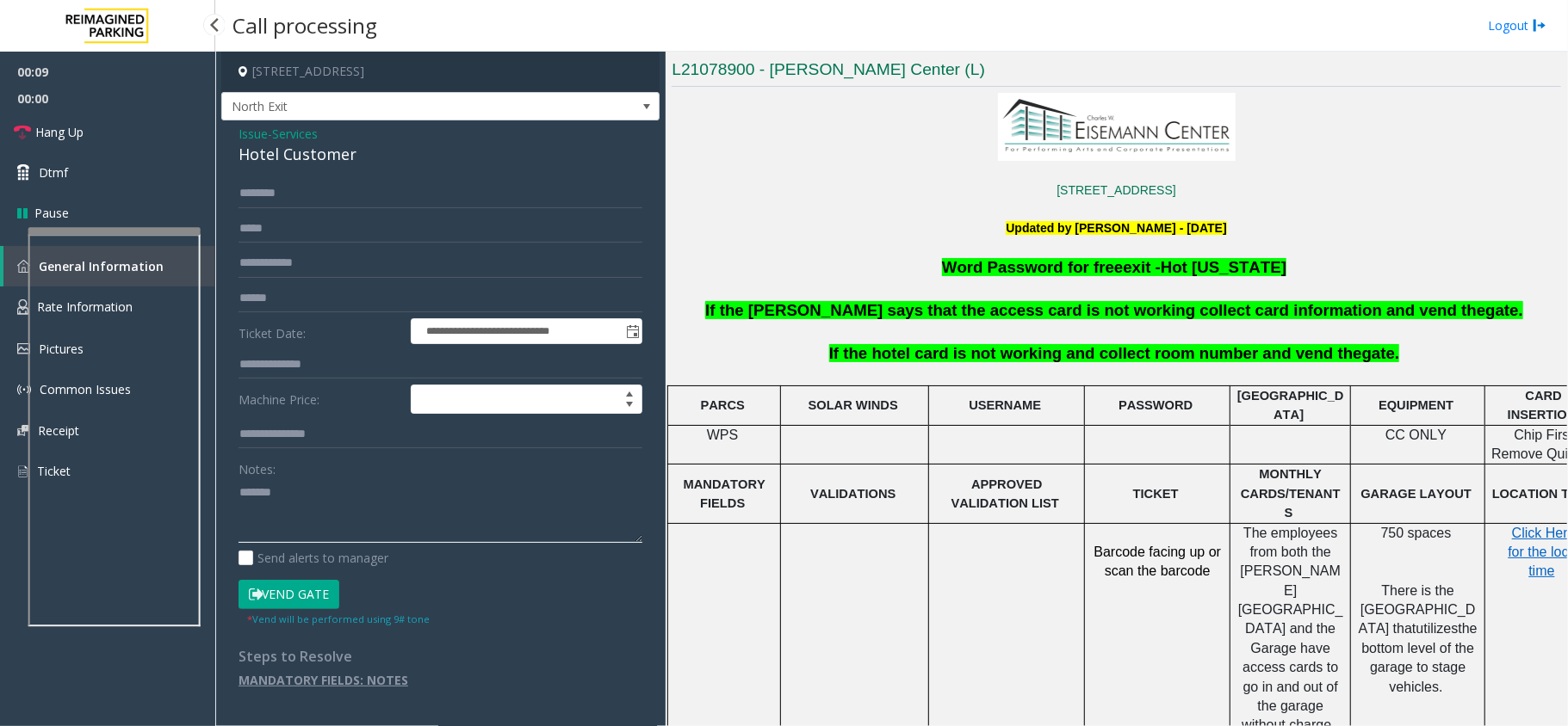
click at [346, 524] on textarea at bounding box center [440, 510] width 404 height 64
paste textarea "**********"
type textarea "**********"
click at [291, 375] on input "text" at bounding box center [440, 364] width 404 height 29
type input "***"
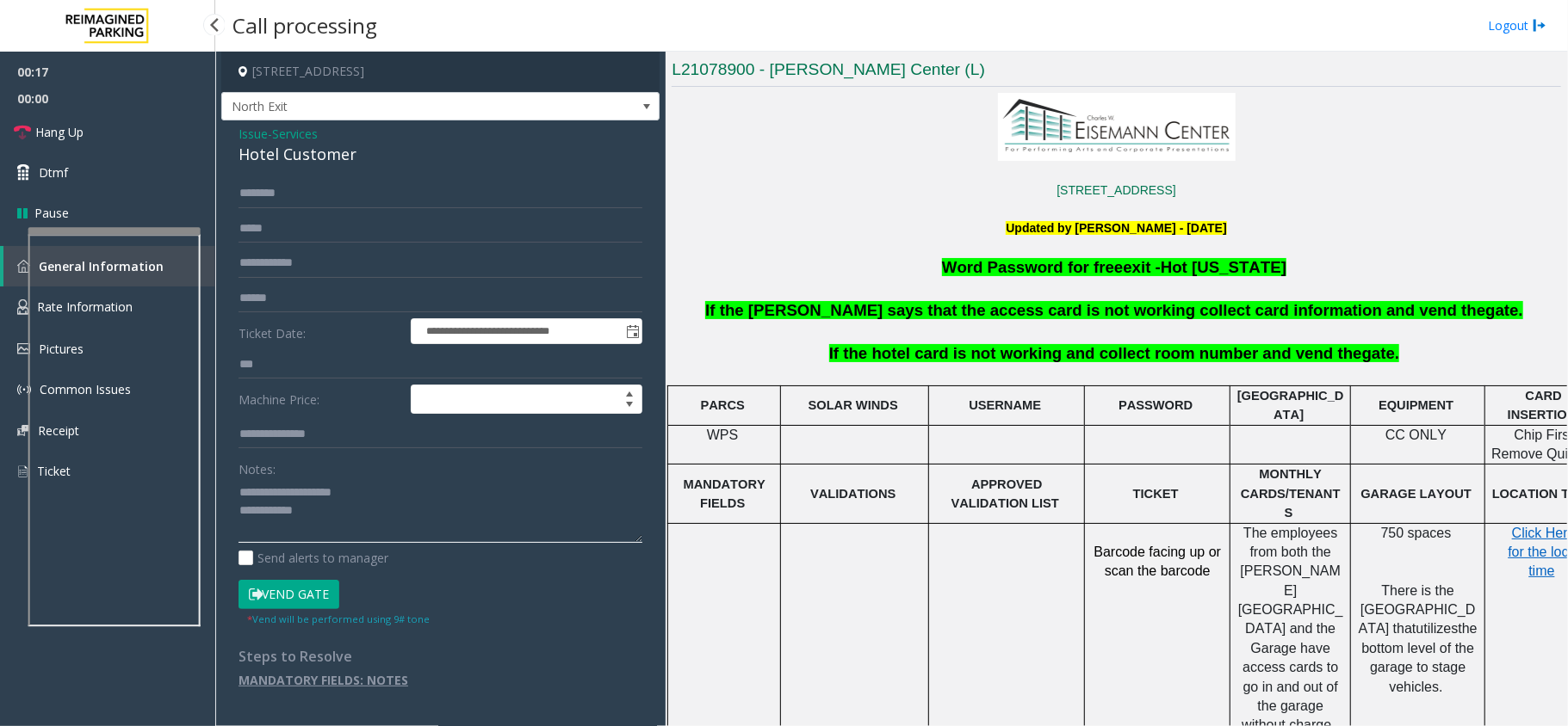
click at [339, 527] on textarea at bounding box center [440, 510] width 404 height 64
click at [304, 592] on button "Vend Gate" at bounding box center [288, 594] width 101 height 29
click at [360, 524] on textarea at bounding box center [440, 510] width 404 height 64
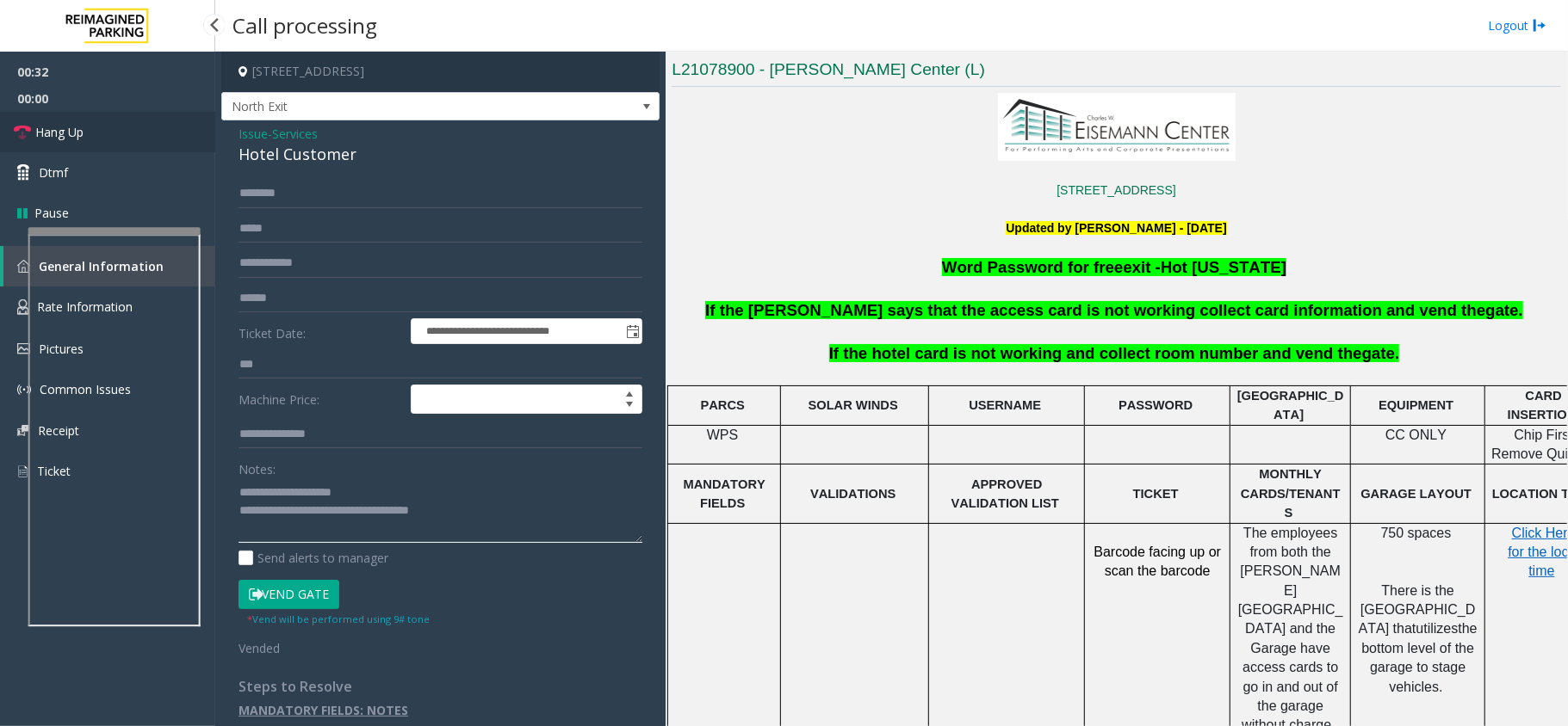
type textarea "**********"
click at [165, 132] on link "Hang Up" at bounding box center [107, 132] width 215 height 40
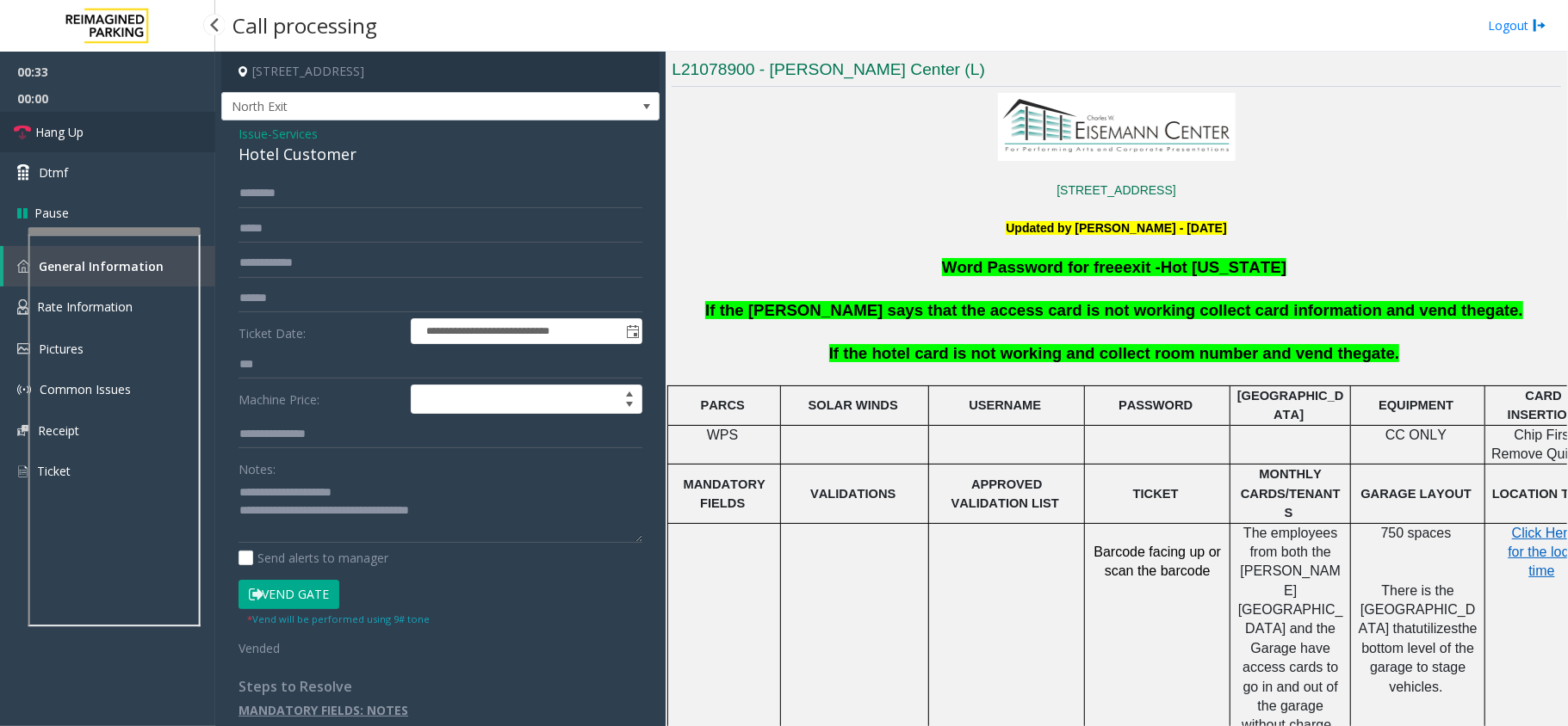
click at [165, 132] on link "Hang Up" at bounding box center [107, 132] width 215 height 40
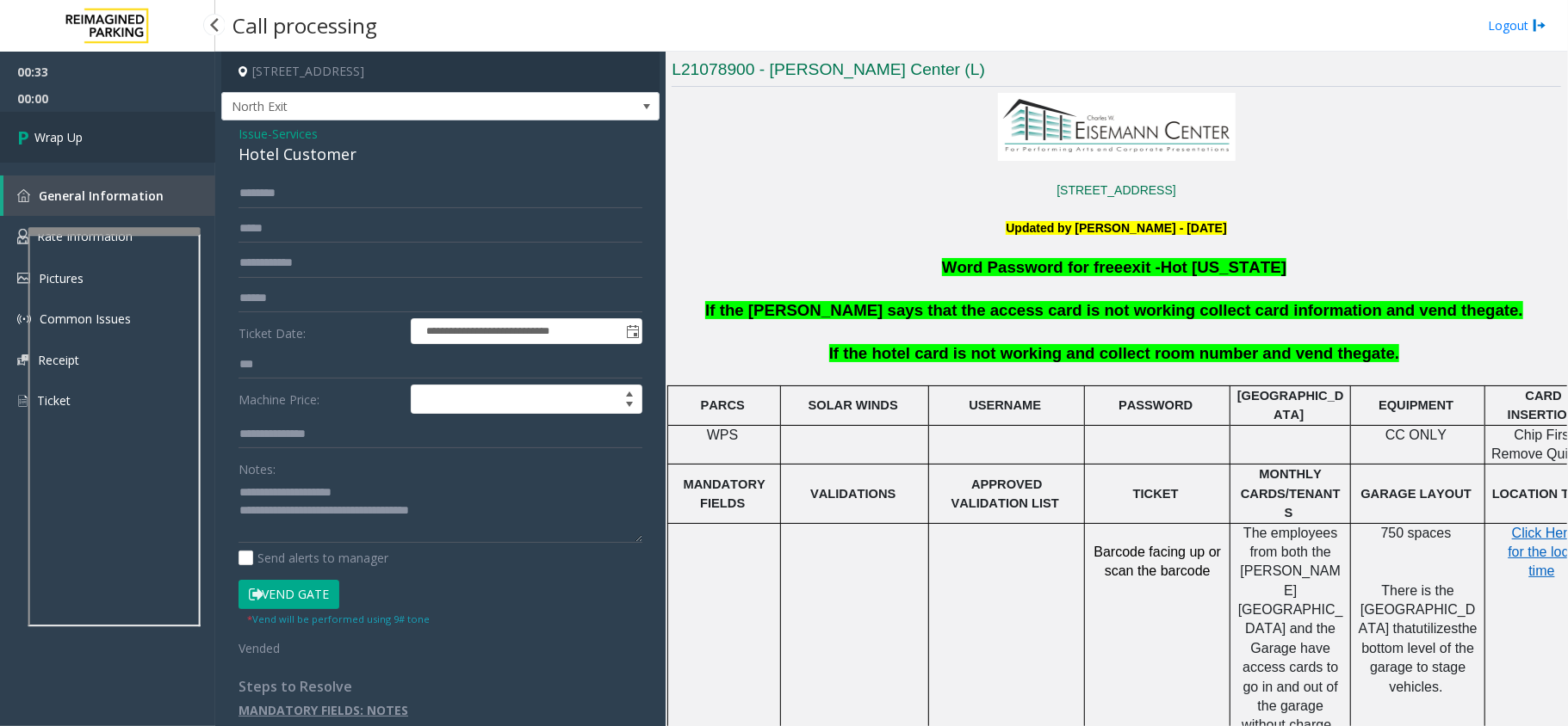
click at [165, 132] on link "Wrap Up" at bounding box center [107, 137] width 215 height 51
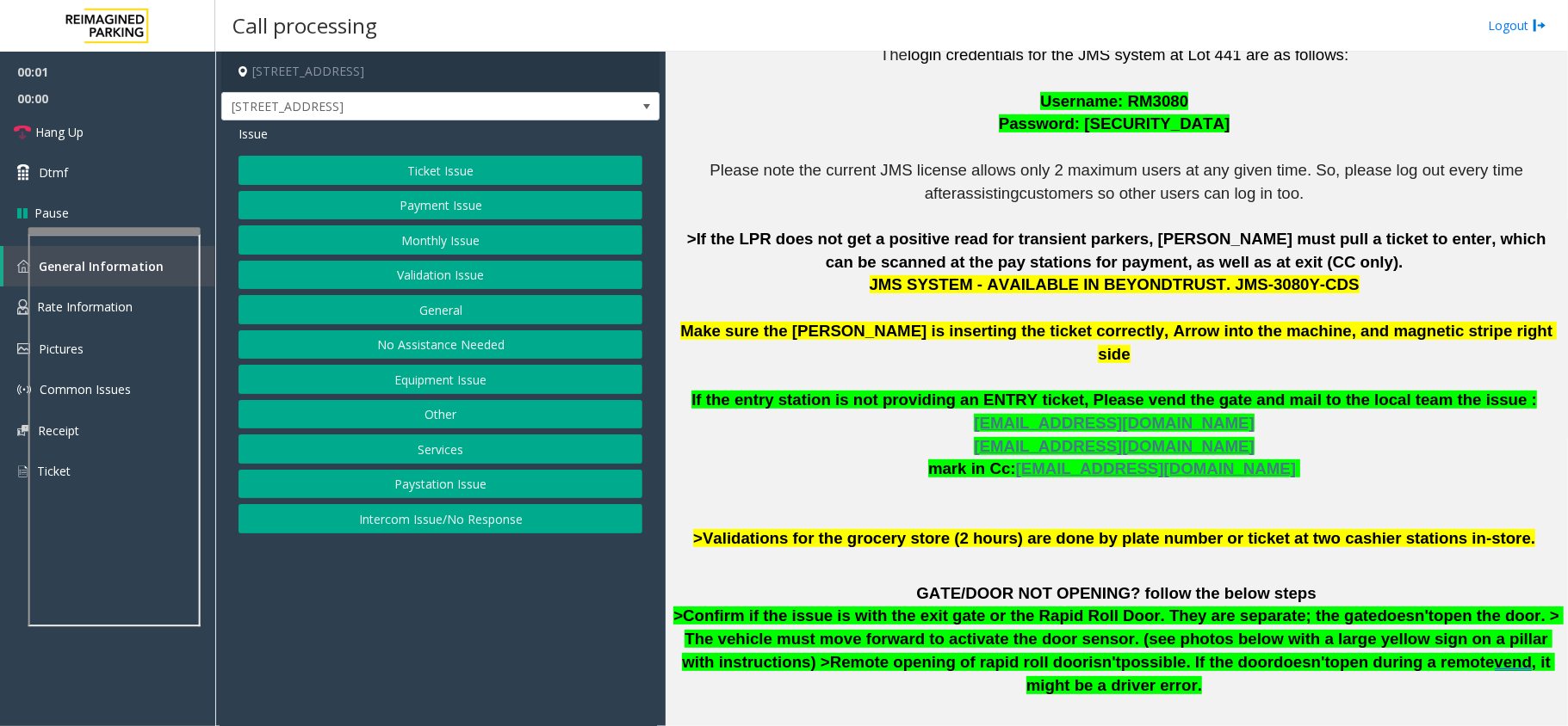
scroll to position [688, 0]
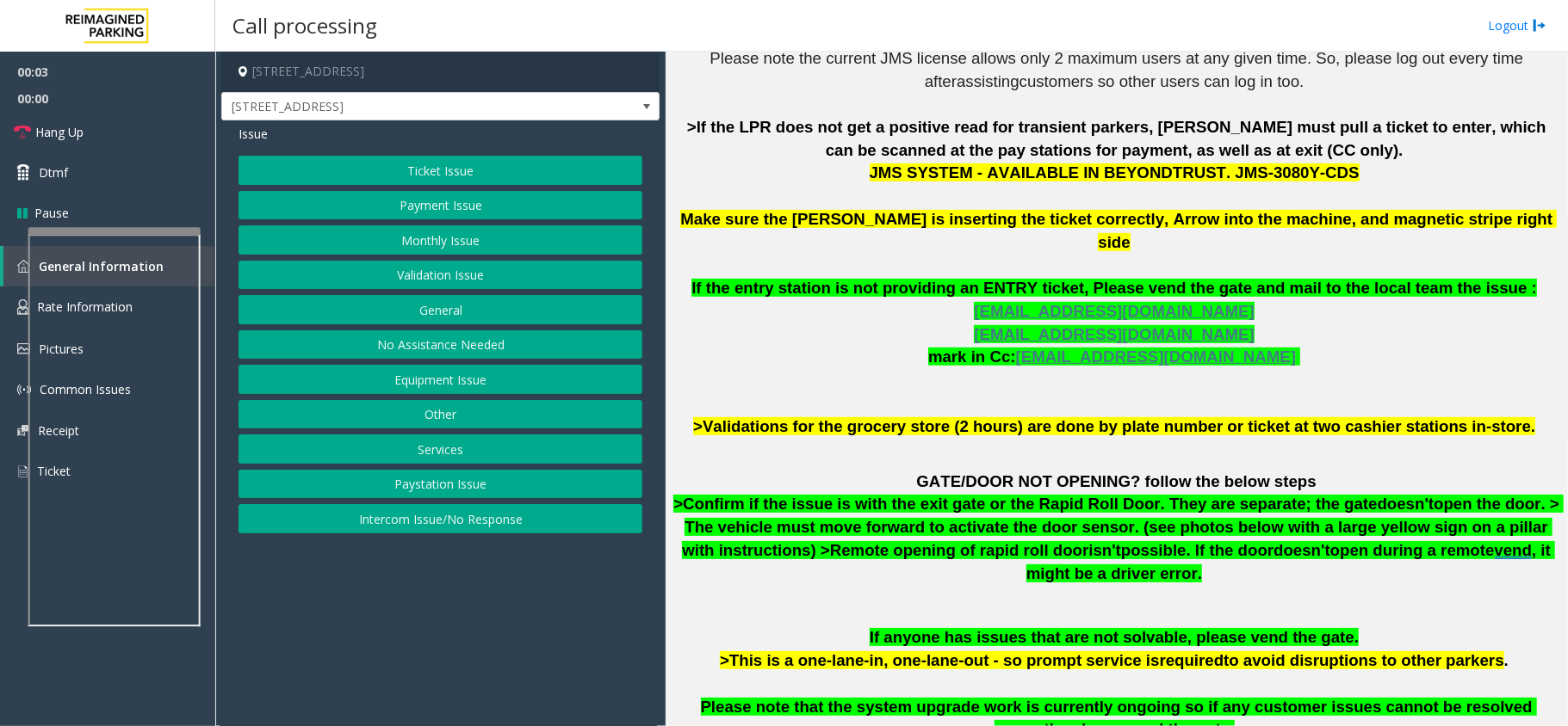
click at [438, 163] on button "Ticket Issue" at bounding box center [440, 169] width 404 height 29
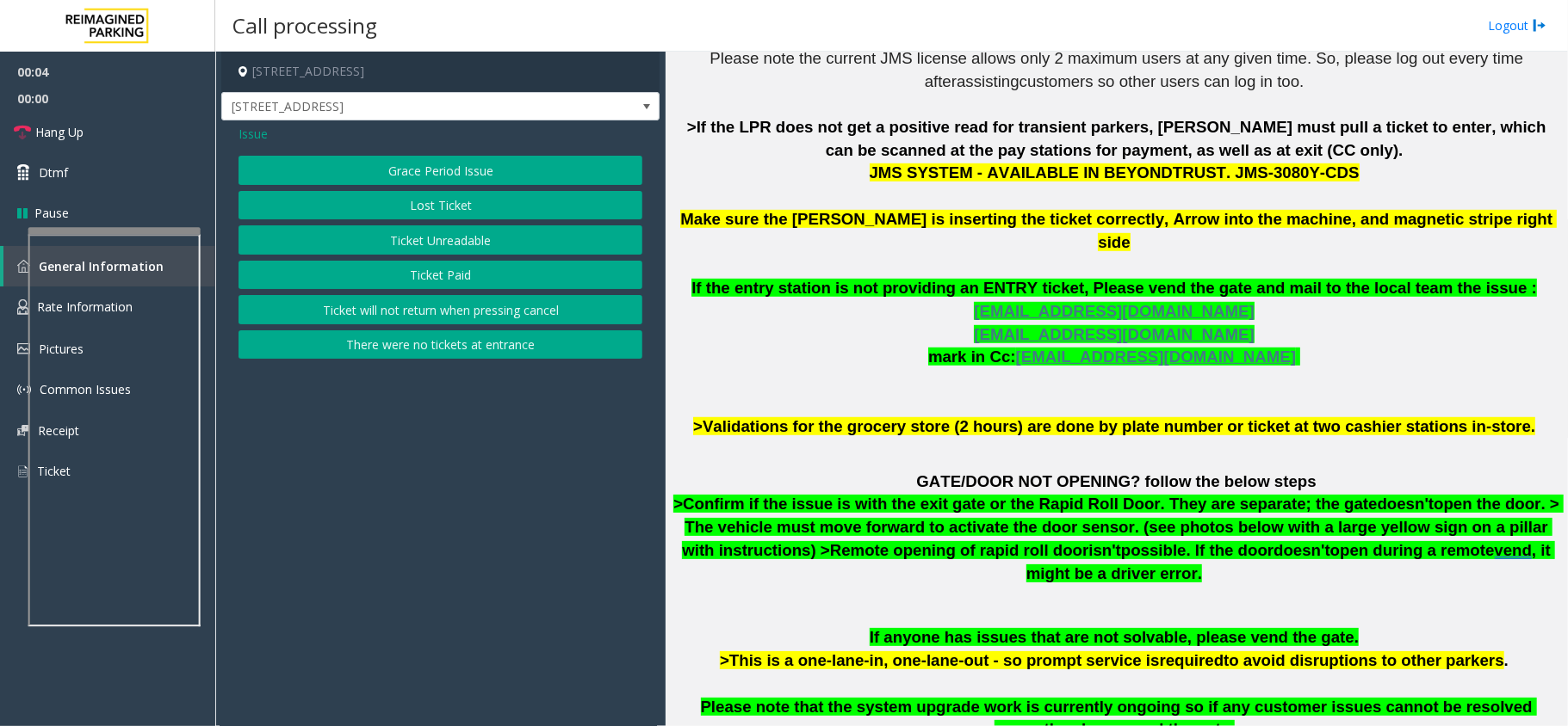
click at [421, 267] on button "Ticket Paid" at bounding box center [440, 275] width 404 height 29
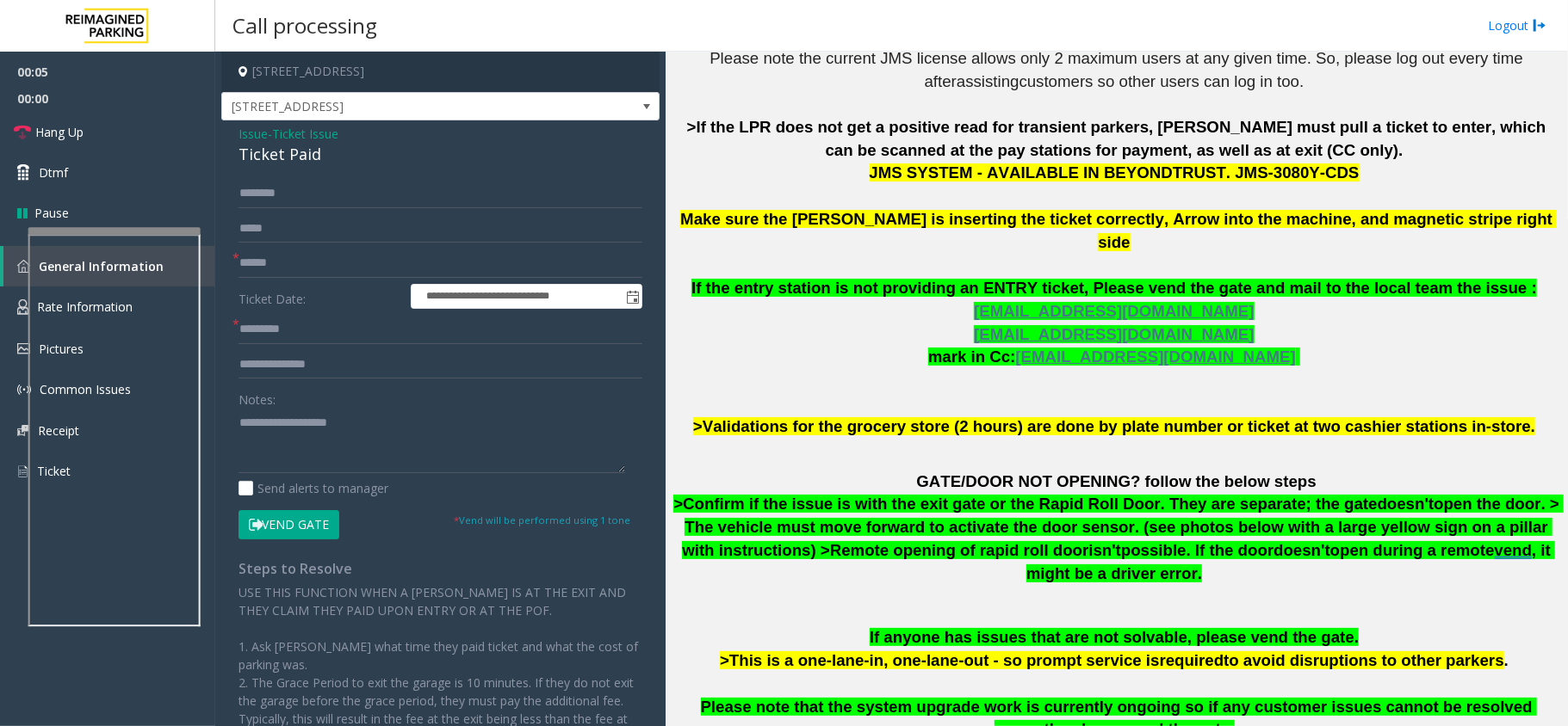
click at [260, 138] on span "Issue" at bounding box center [252, 133] width 29 height 18
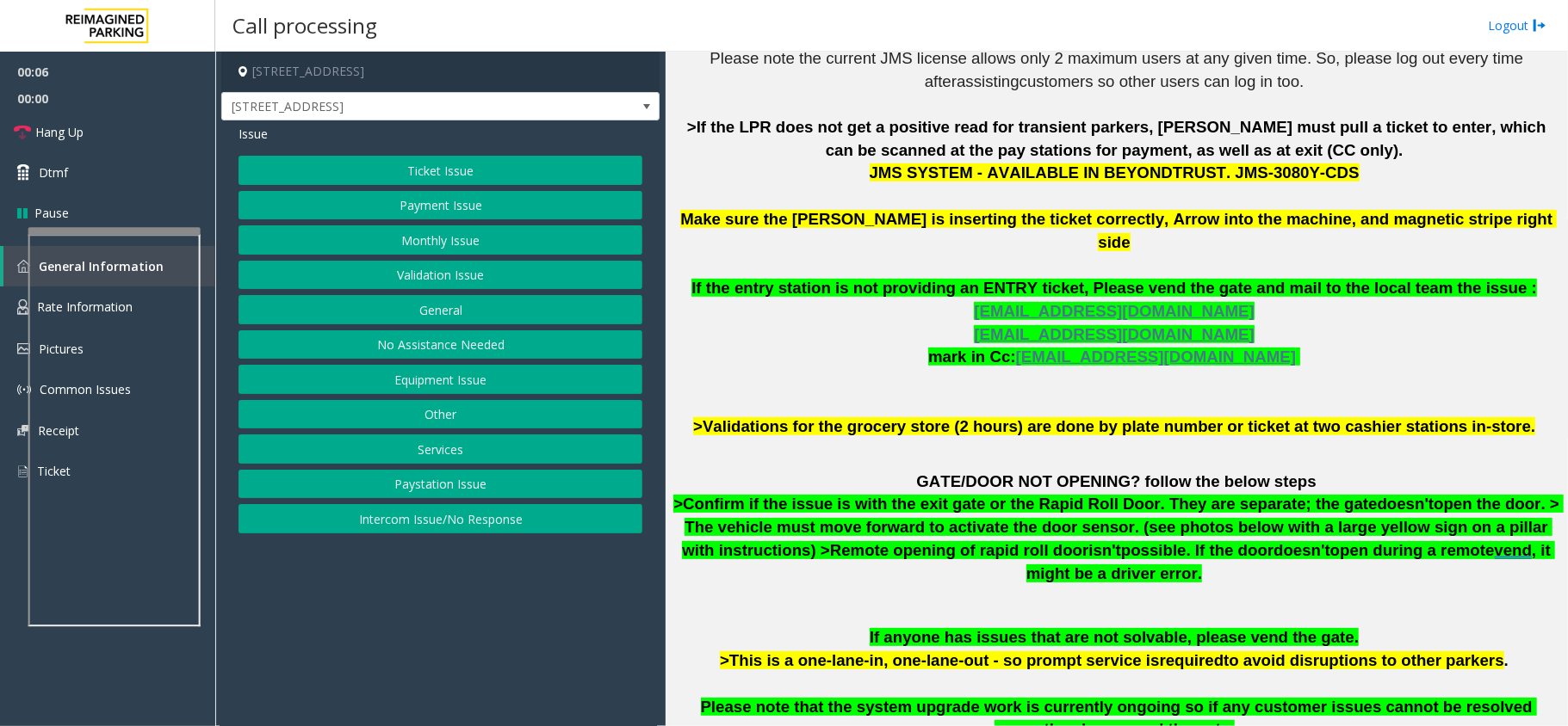
click at [452, 283] on button "Validation Issue" at bounding box center [440, 275] width 404 height 29
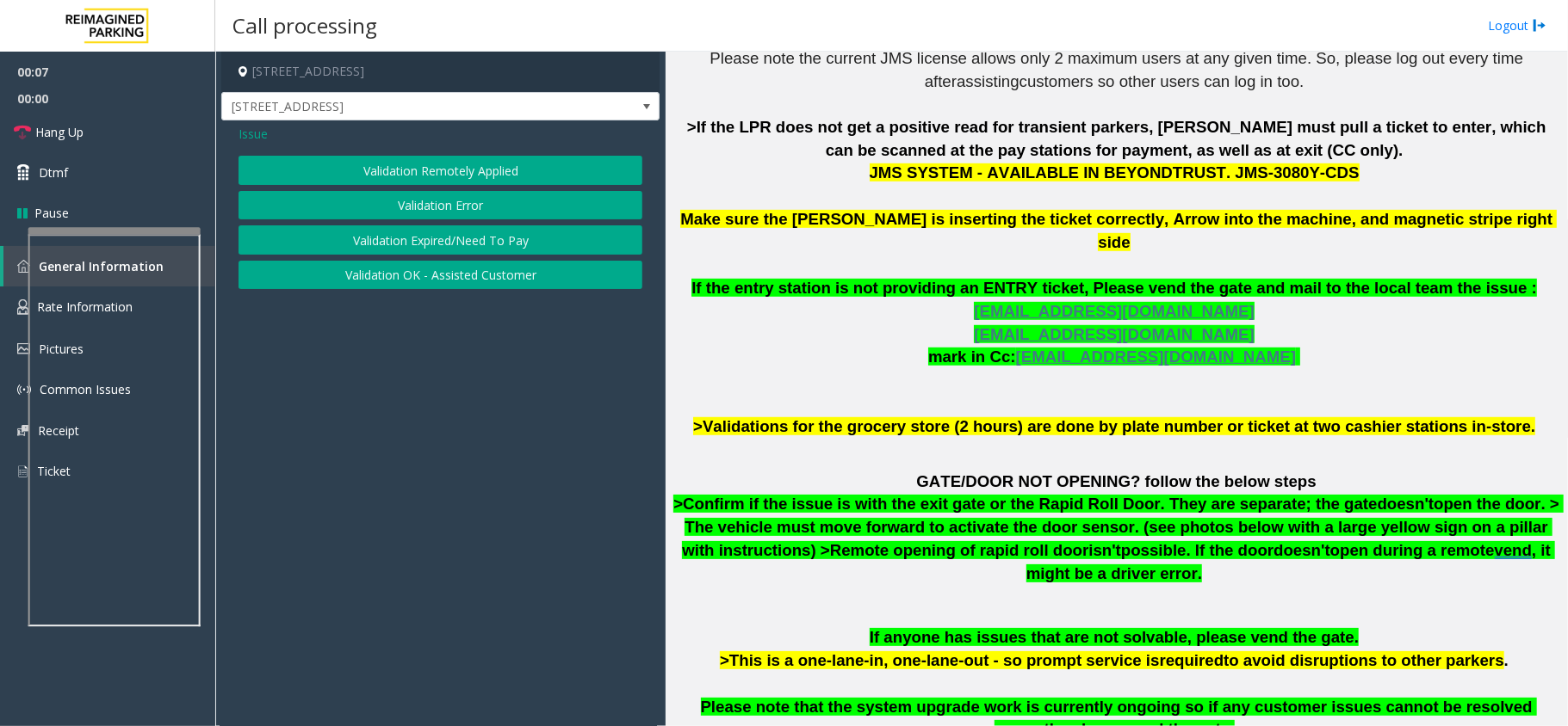
click at [455, 207] on button "Validation Error" at bounding box center [440, 205] width 404 height 29
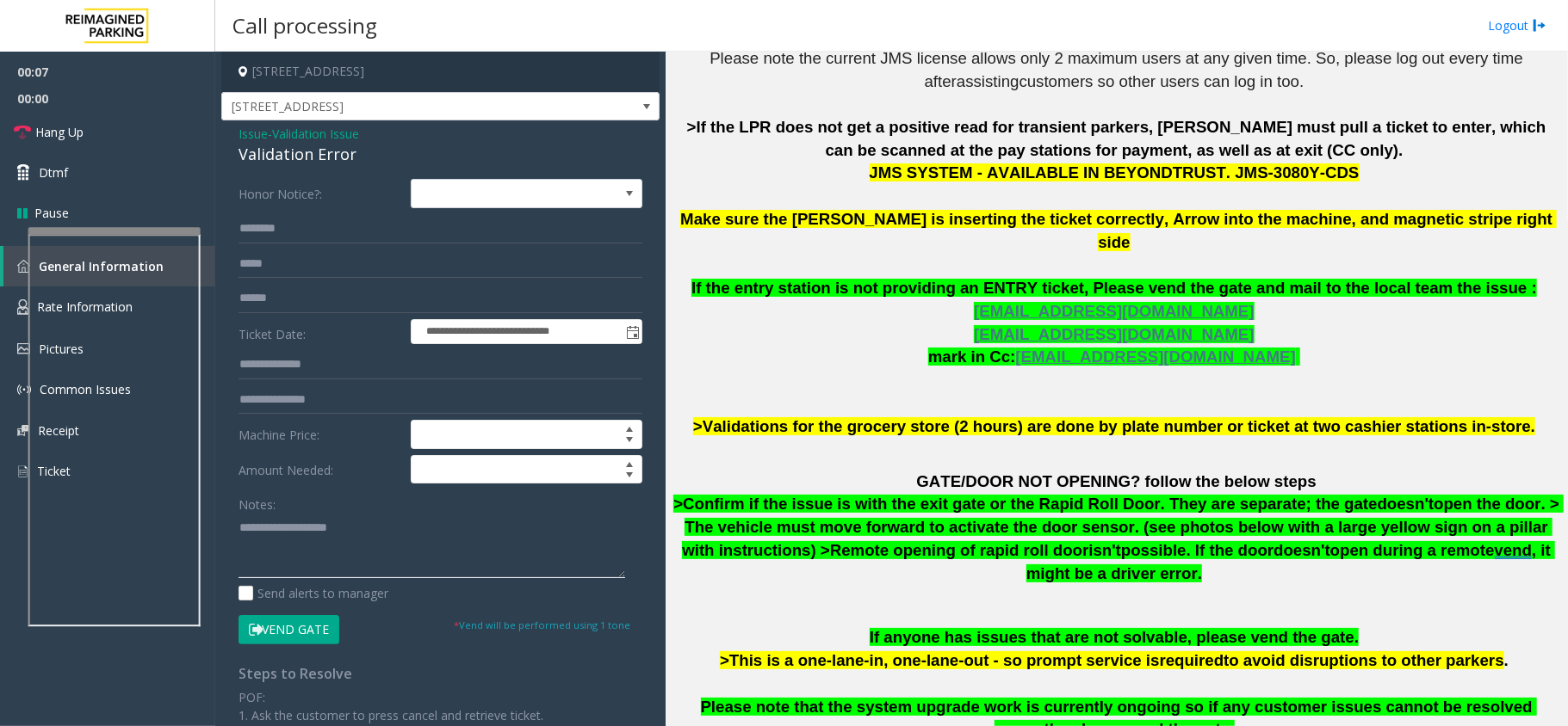
click at [293, 547] on textarea at bounding box center [431, 545] width 387 height 64
click at [325, 159] on div "Validation Error" at bounding box center [440, 155] width 404 height 23
copy div "Validation Error"
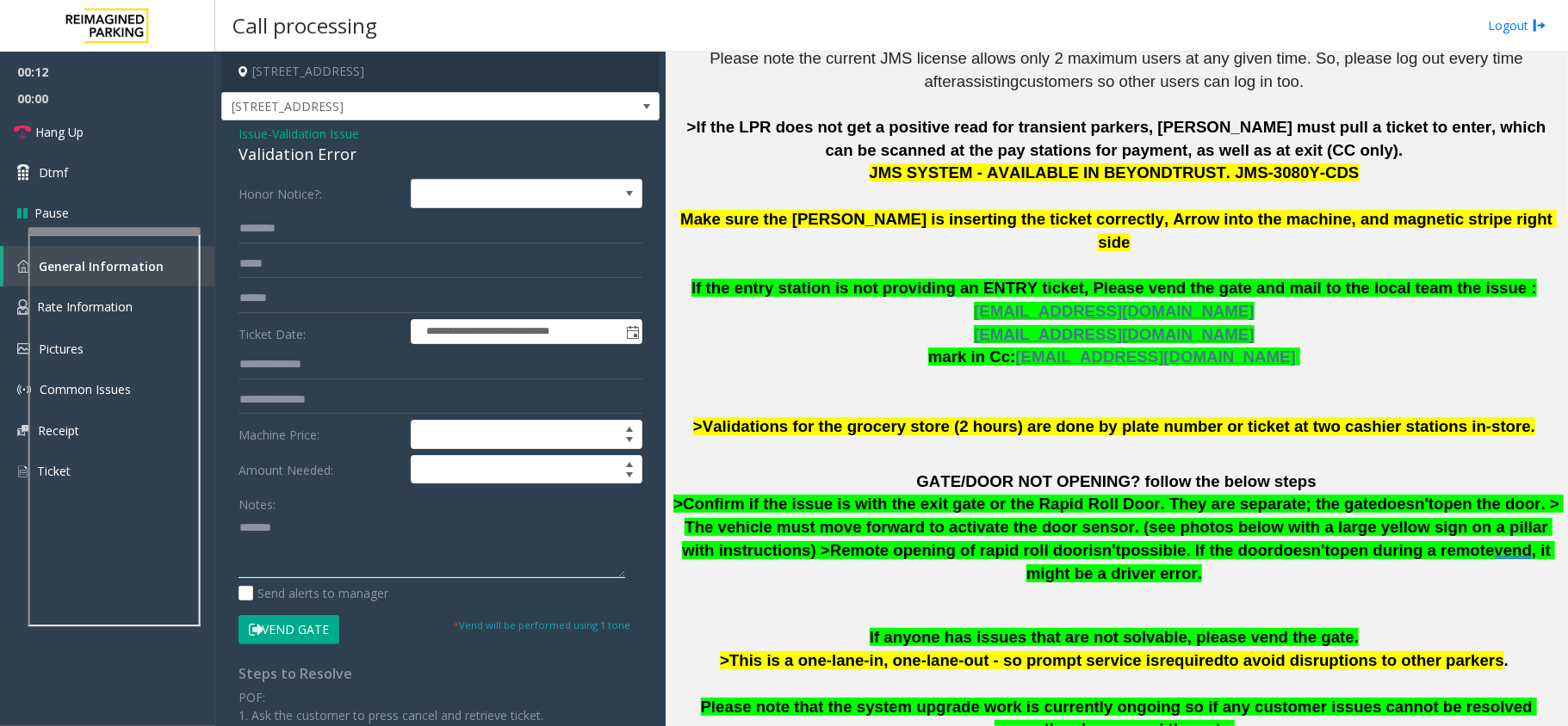
click at [330, 530] on textarea at bounding box center [431, 545] width 387 height 64
paste textarea "**********"
type textarea "**********"
click at [276, 299] on input "text" at bounding box center [440, 298] width 404 height 29
click at [253, 303] on input "********" at bounding box center [440, 298] width 404 height 29
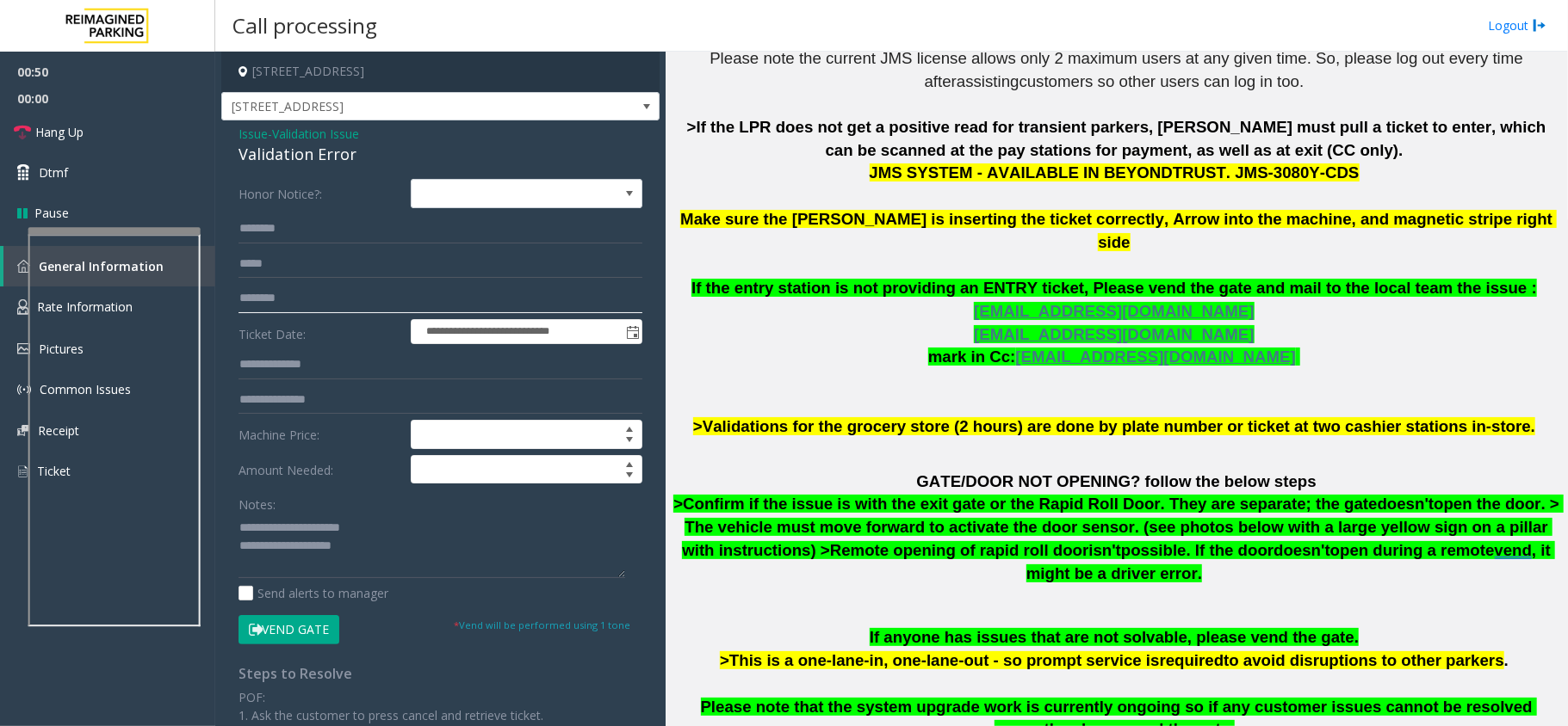
type input "********"
click at [408, 543] on textarea at bounding box center [431, 545] width 387 height 64
click at [124, 140] on link "Hang Up" at bounding box center [107, 132] width 215 height 40
click at [394, 557] on textarea at bounding box center [431, 545] width 387 height 64
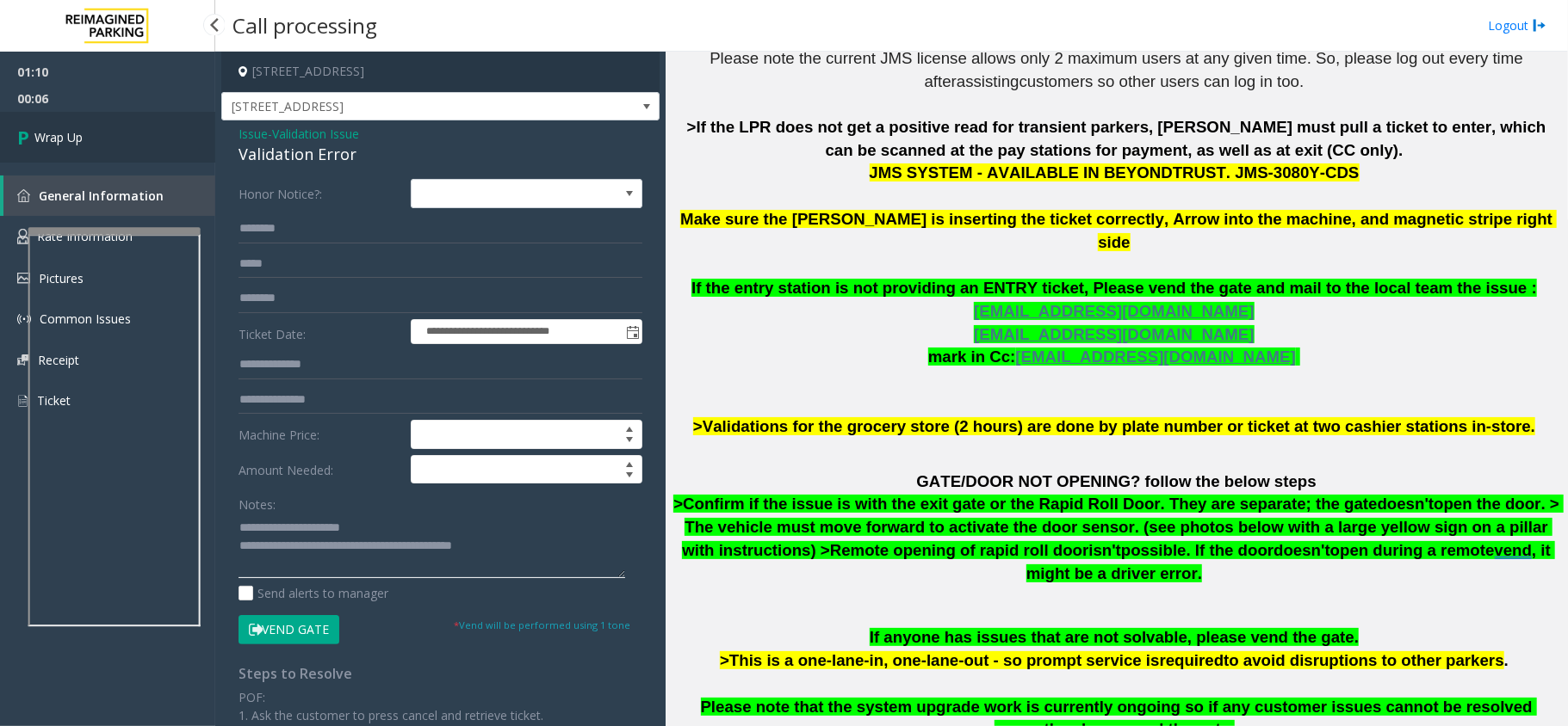
type textarea "**********"
click at [102, 135] on link "Wrap Up" at bounding box center [107, 137] width 215 height 51
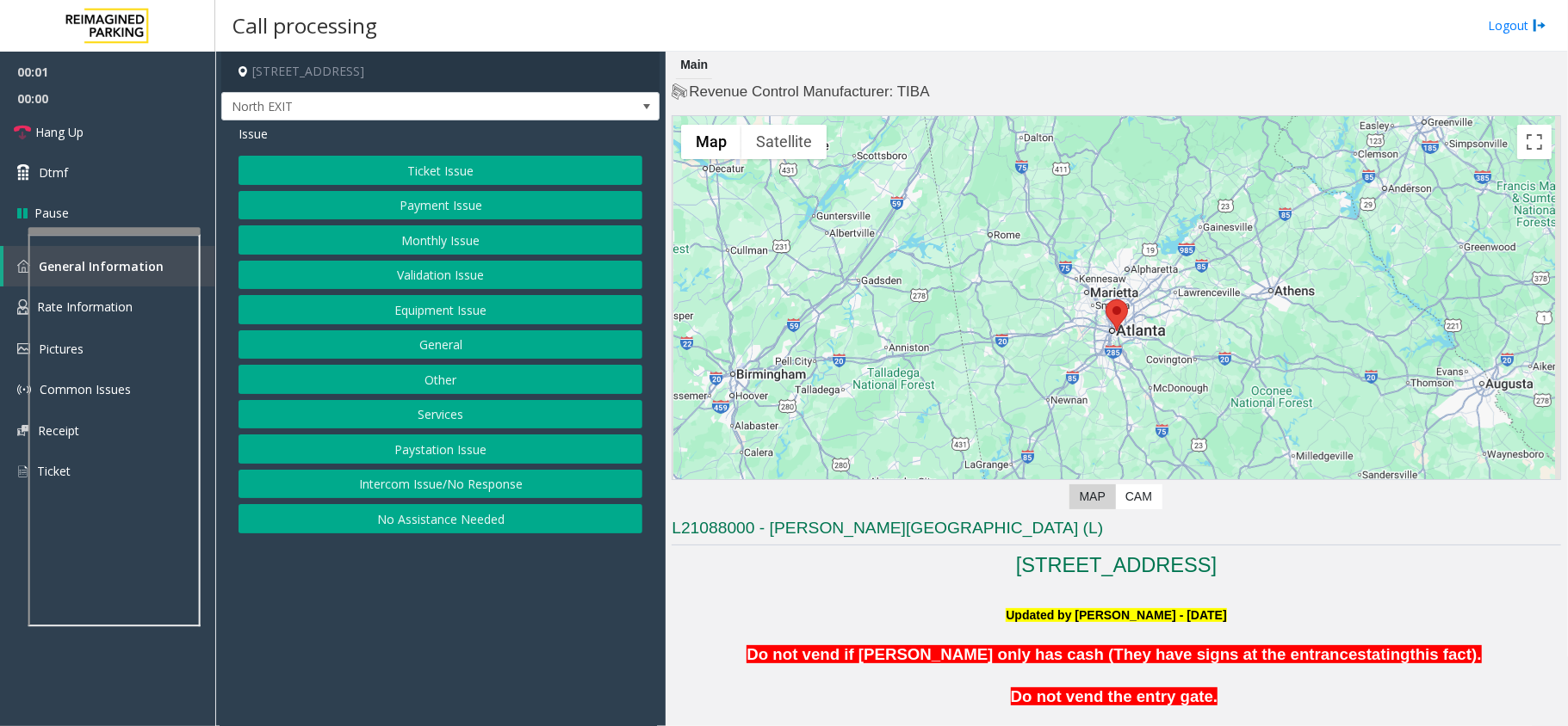
scroll to position [458, 0]
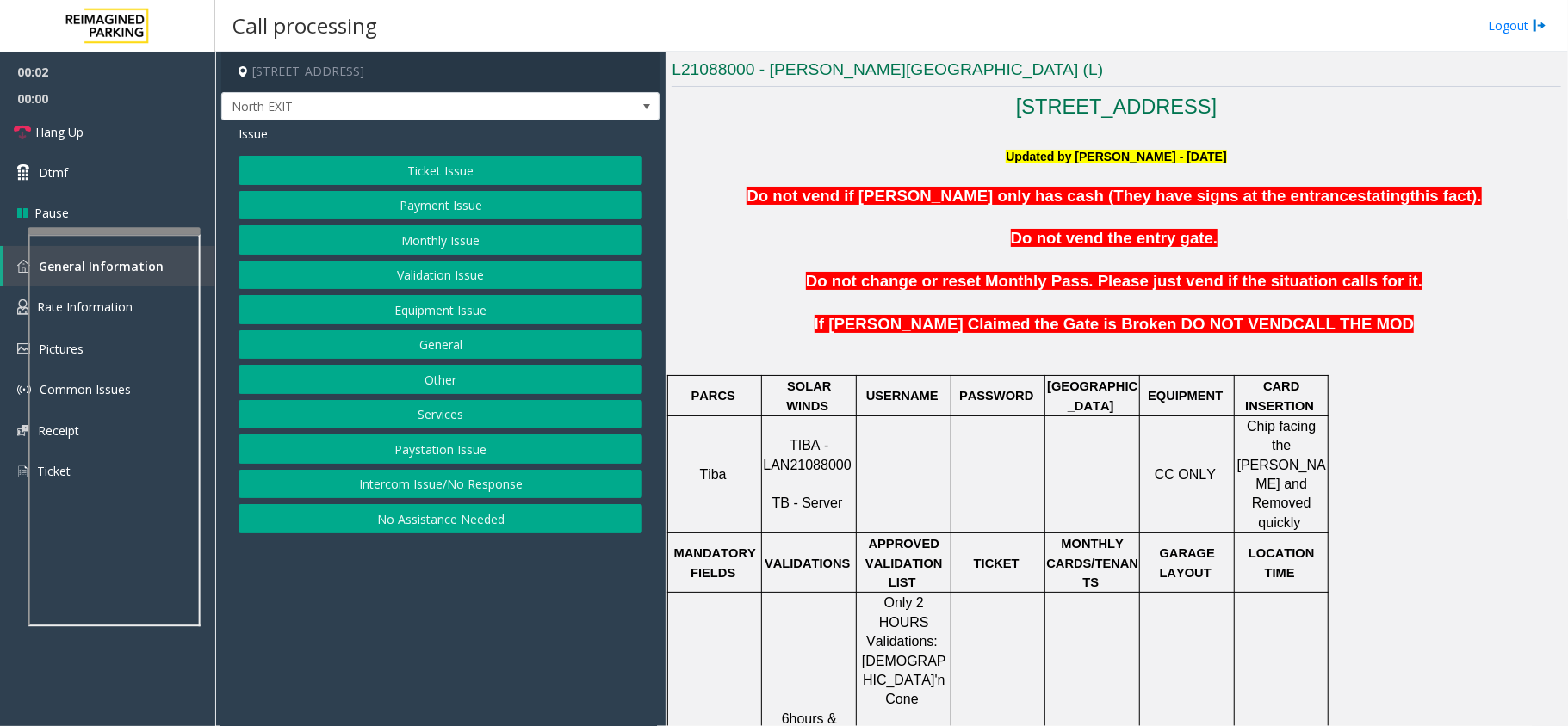
click at [840, 449] on span "TIBA - LAN21088000" at bounding box center [806, 455] width 88 height 33
copy p "LAN21088000"
click at [442, 266] on button "Validation Issue" at bounding box center [440, 275] width 404 height 29
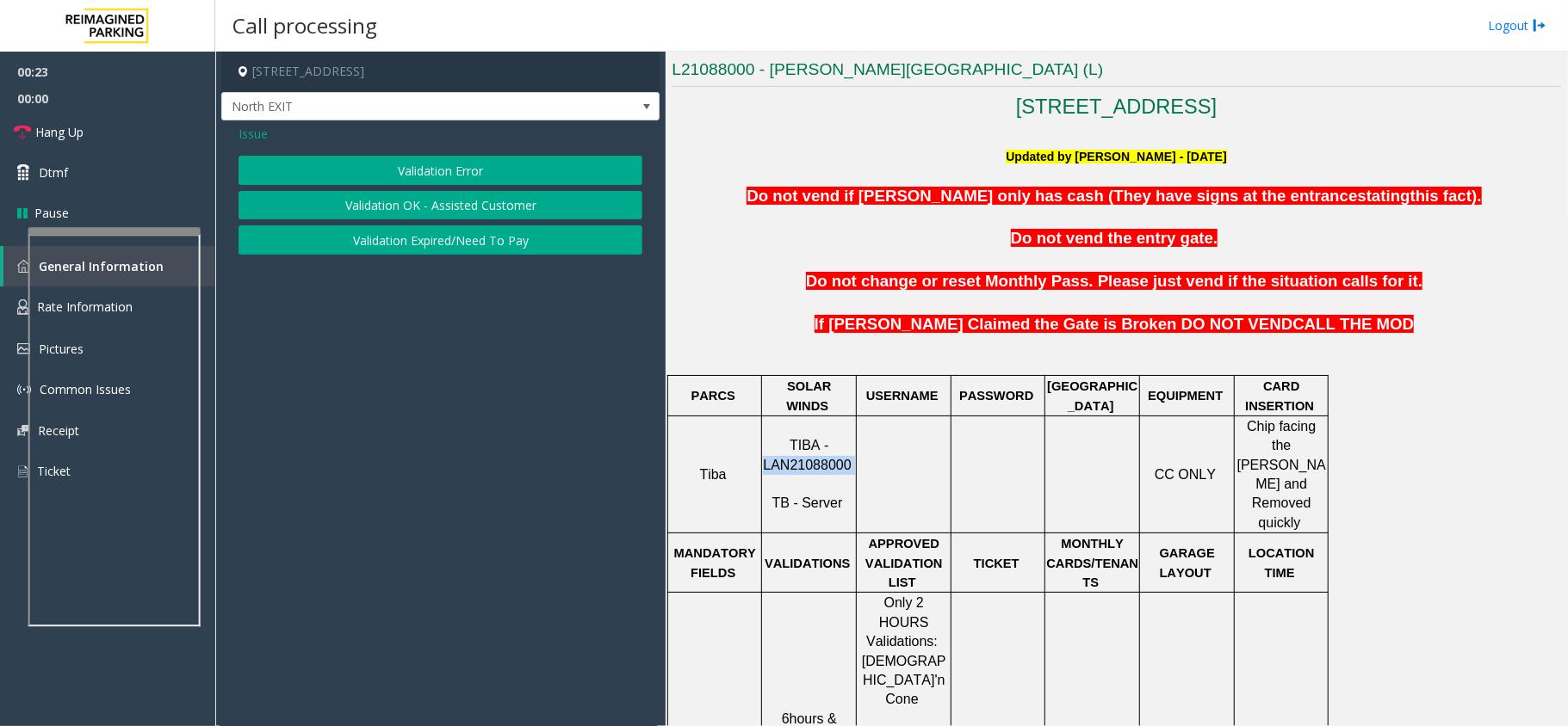
click at [455, 163] on button "Validation Error" at bounding box center [440, 169] width 404 height 29
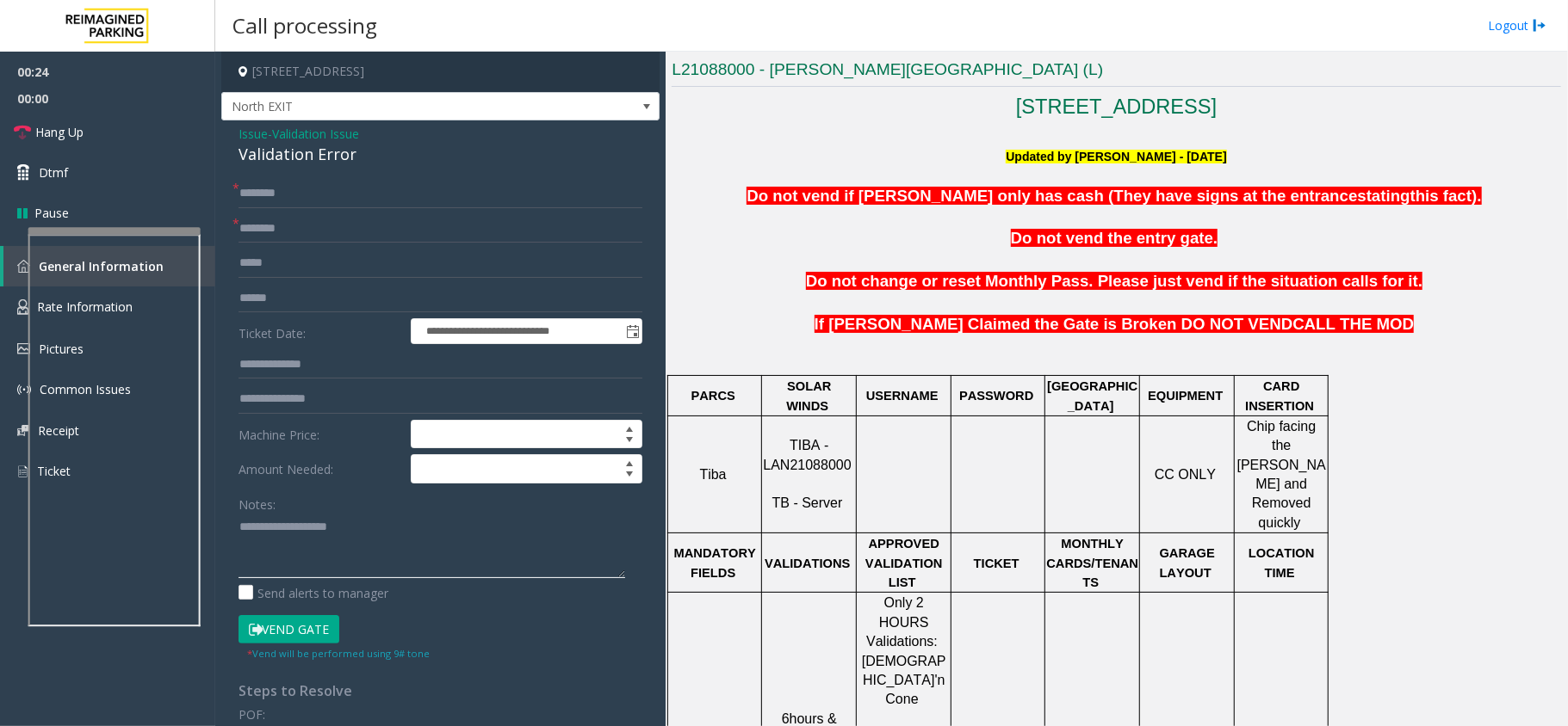
click at [368, 523] on textarea at bounding box center [431, 545] width 387 height 64
click at [343, 170] on div "**********" at bounding box center [440, 620] width 438 height 1000
click at [337, 162] on div "Validation Error" at bounding box center [440, 155] width 404 height 23
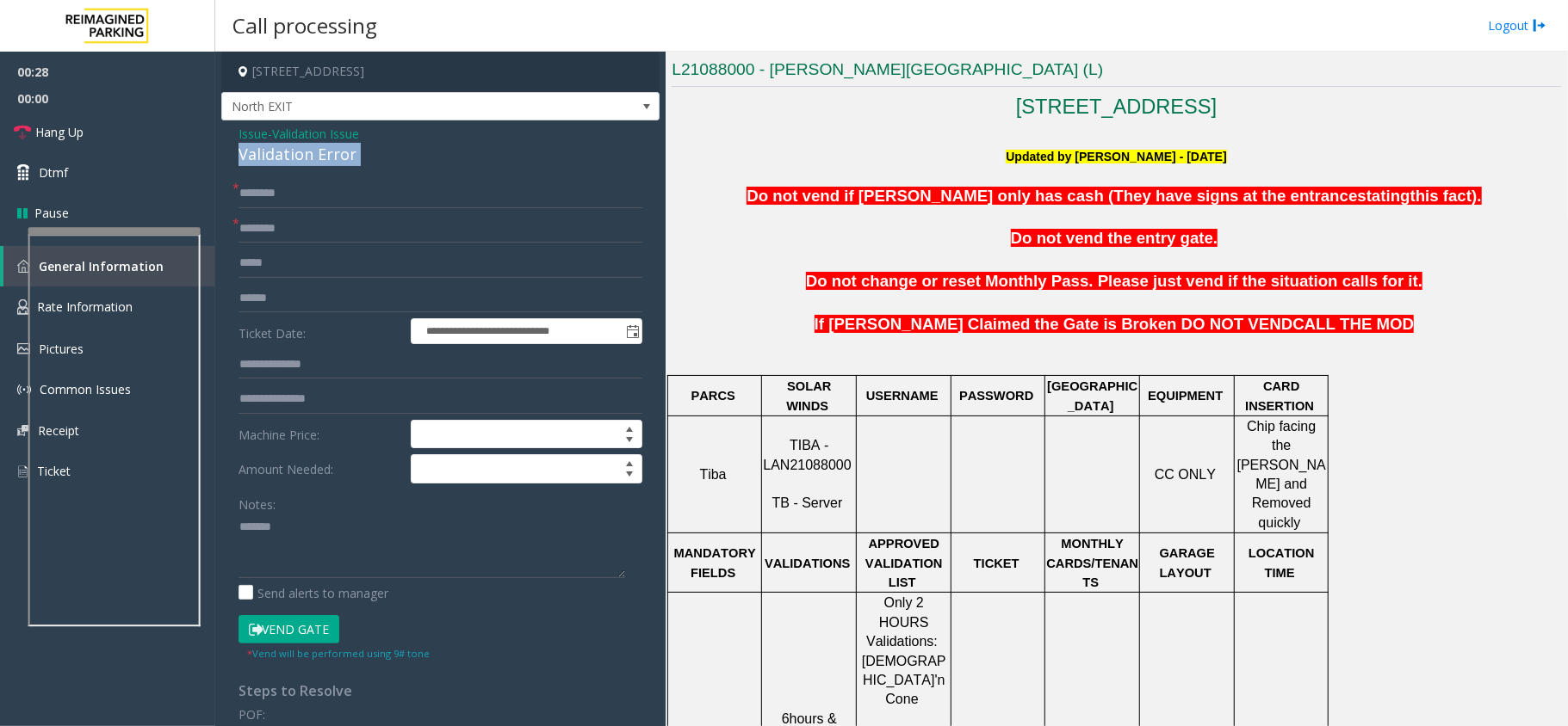
copy div "Validation Error"
paste textarea "**********"
click at [368, 535] on textarea at bounding box center [431, 545] width 387 height 64
type textarea "**********"
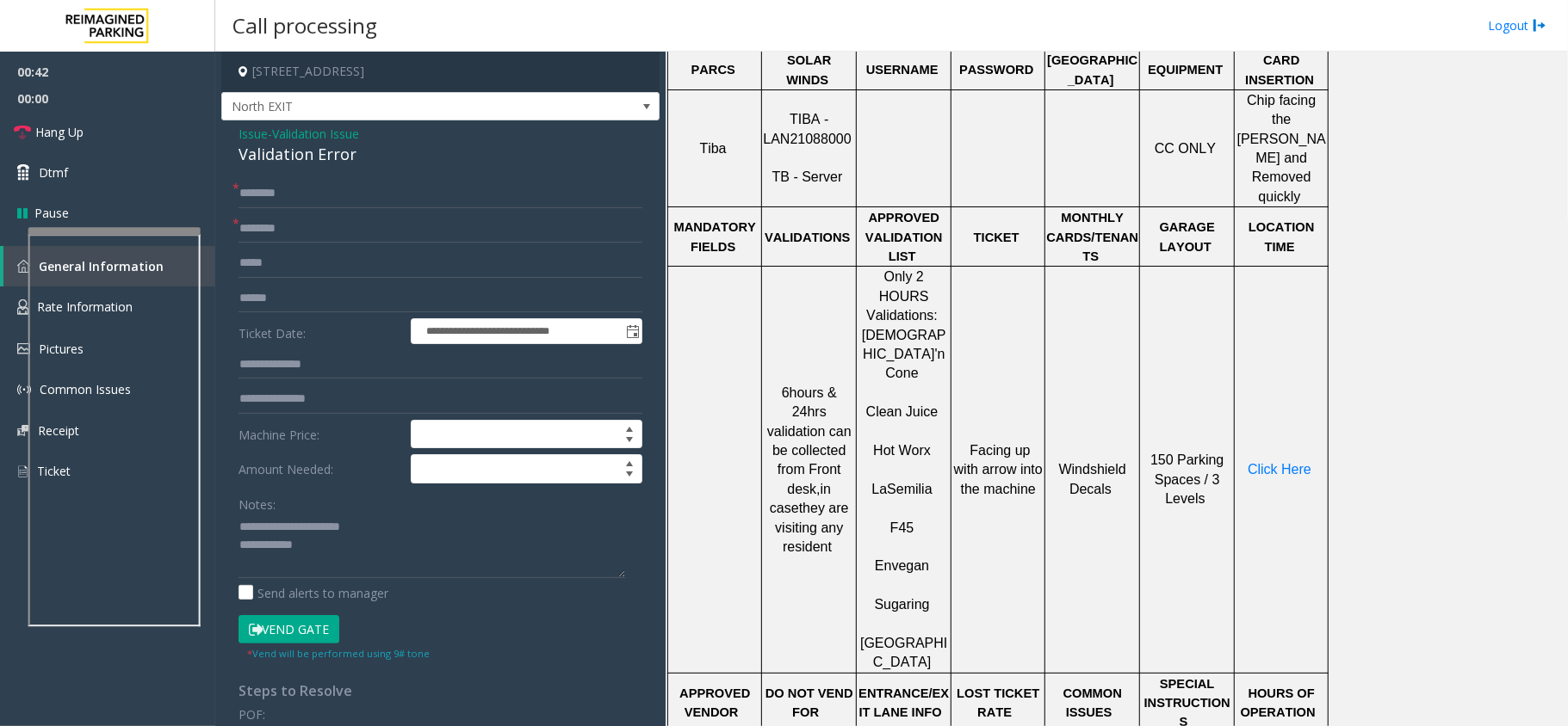
scroll to position [802, 0]
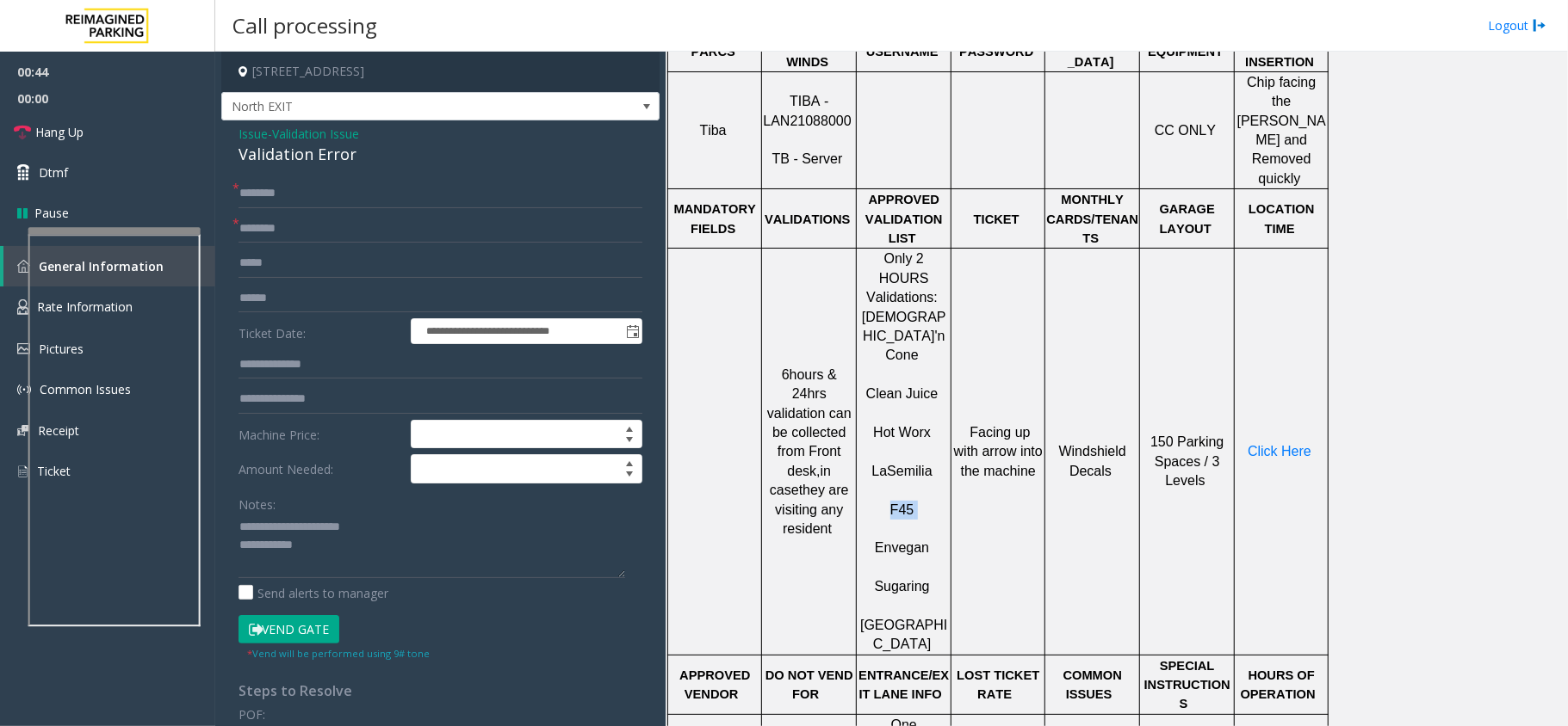
copy p "F45"
drag, startPoint x: 918, startPoint y: 411, endPoint x: 883, endPoint y: 416, distance: 35.4
click at [883, 481] on p "F45" at bounding box center [903, 500] width 92 height 39
click at [349, 236] on input "text" at bounding box center [440, 228] width 404 height 29
paste input "***"
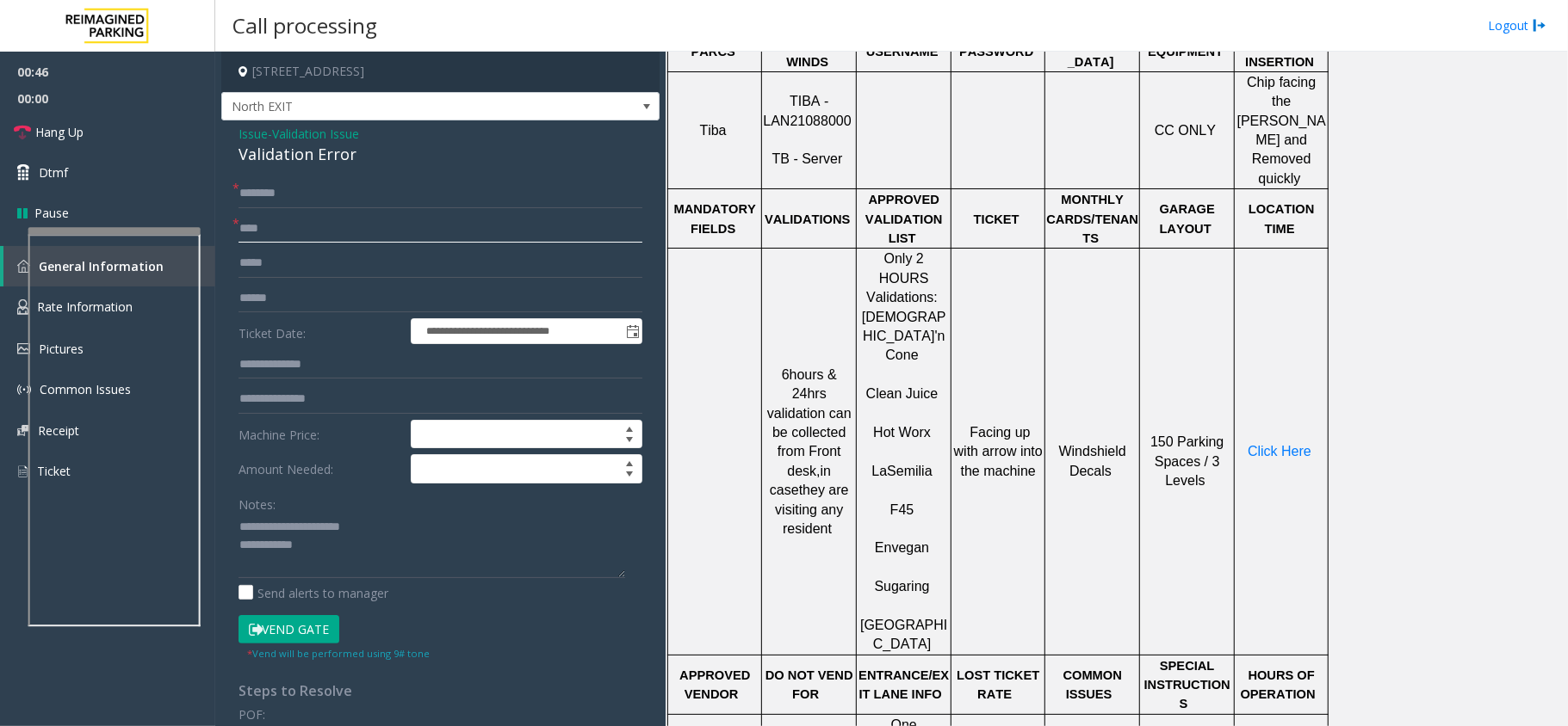
type input "***"
click at [339, 292] on input "text" at bounding box center [440, 298] width 404 height 29
click at [300, 193] on input "text" at bounding box center [440, 193] width 404 height 29
type input "**"
click at [352, 552] on textarea at bounding box center [431, 545] width 387 height 64
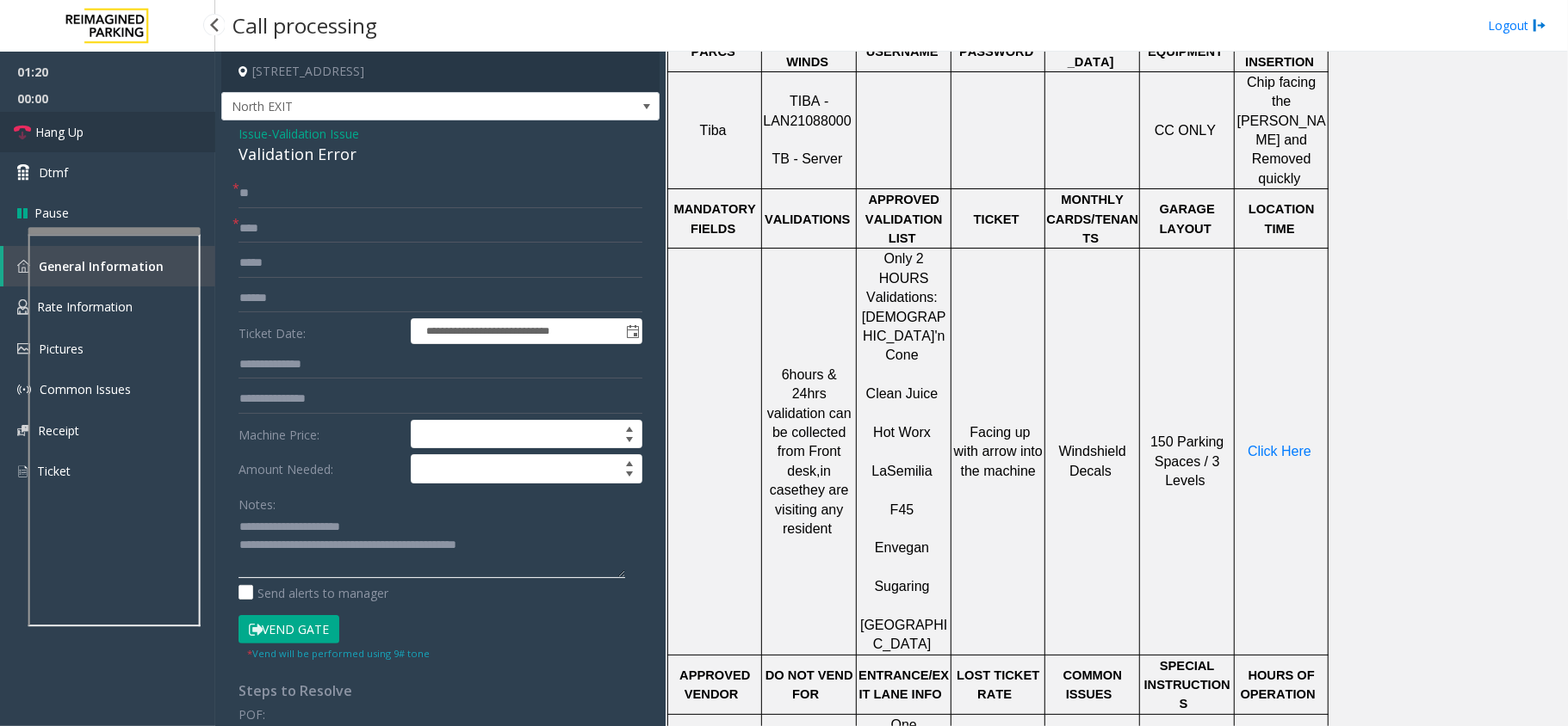
type textarea "**********"
click at [107, 125] on link "Hang Up" at bounding box center [107, 132] width 215 height 40
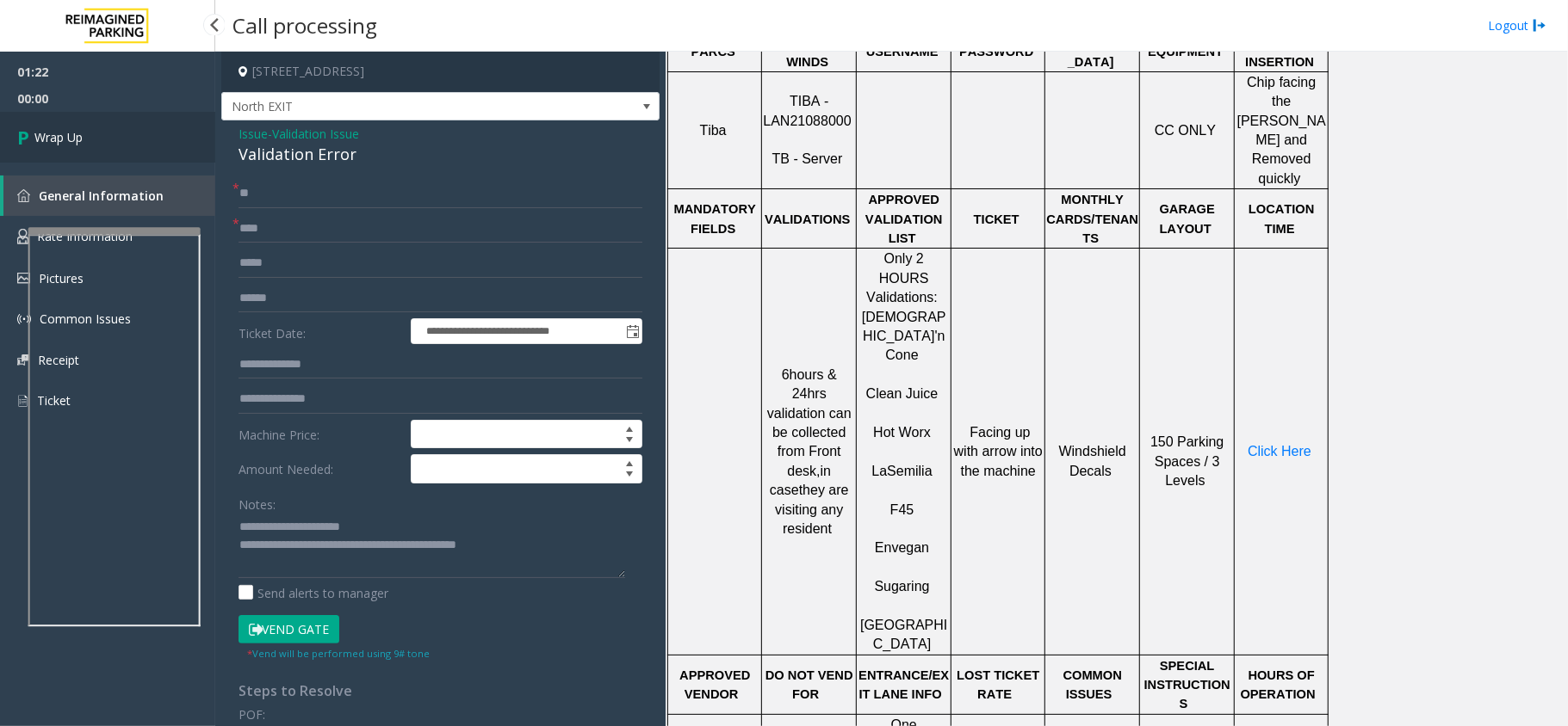
click at [107, 125] on link "Wrap Up" at bounding box center [107, 137] width 215 height 51
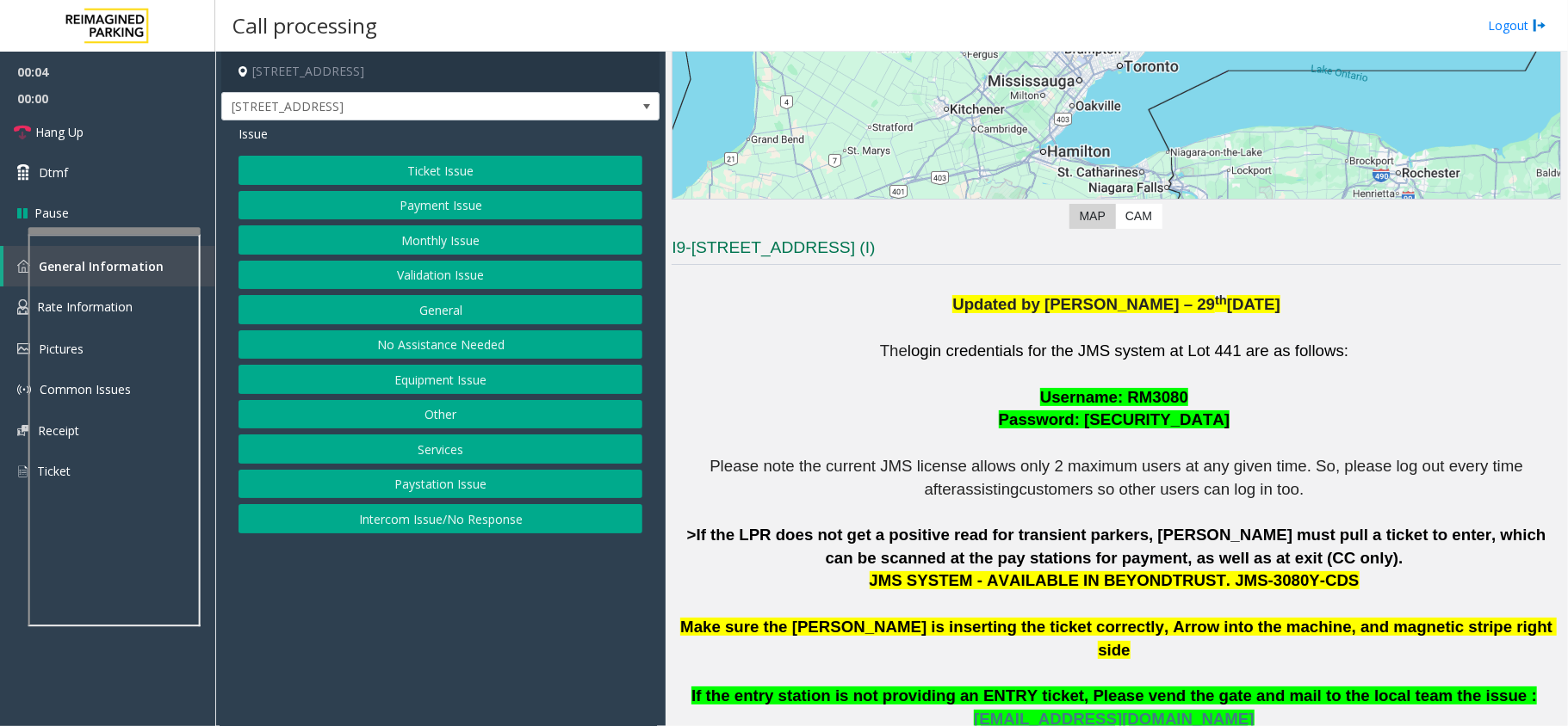
scroll to position [344, 0]
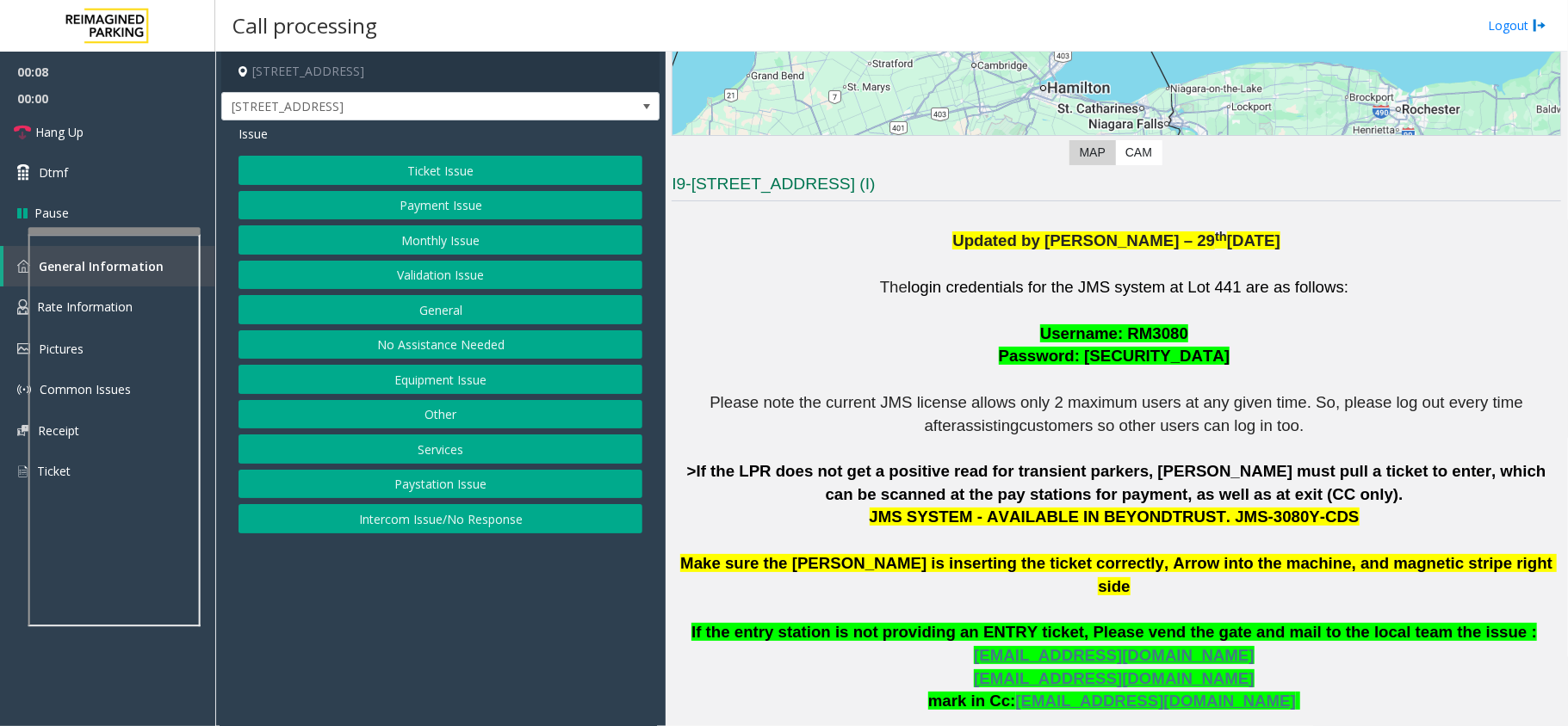
click at [445, 379] on button "Equipment Issue" at bounding box center [440, 379] width 404 height 29
click at [459, 212] on button "Ticket Jam" at bounding box center [440, 205] width 404 height 29
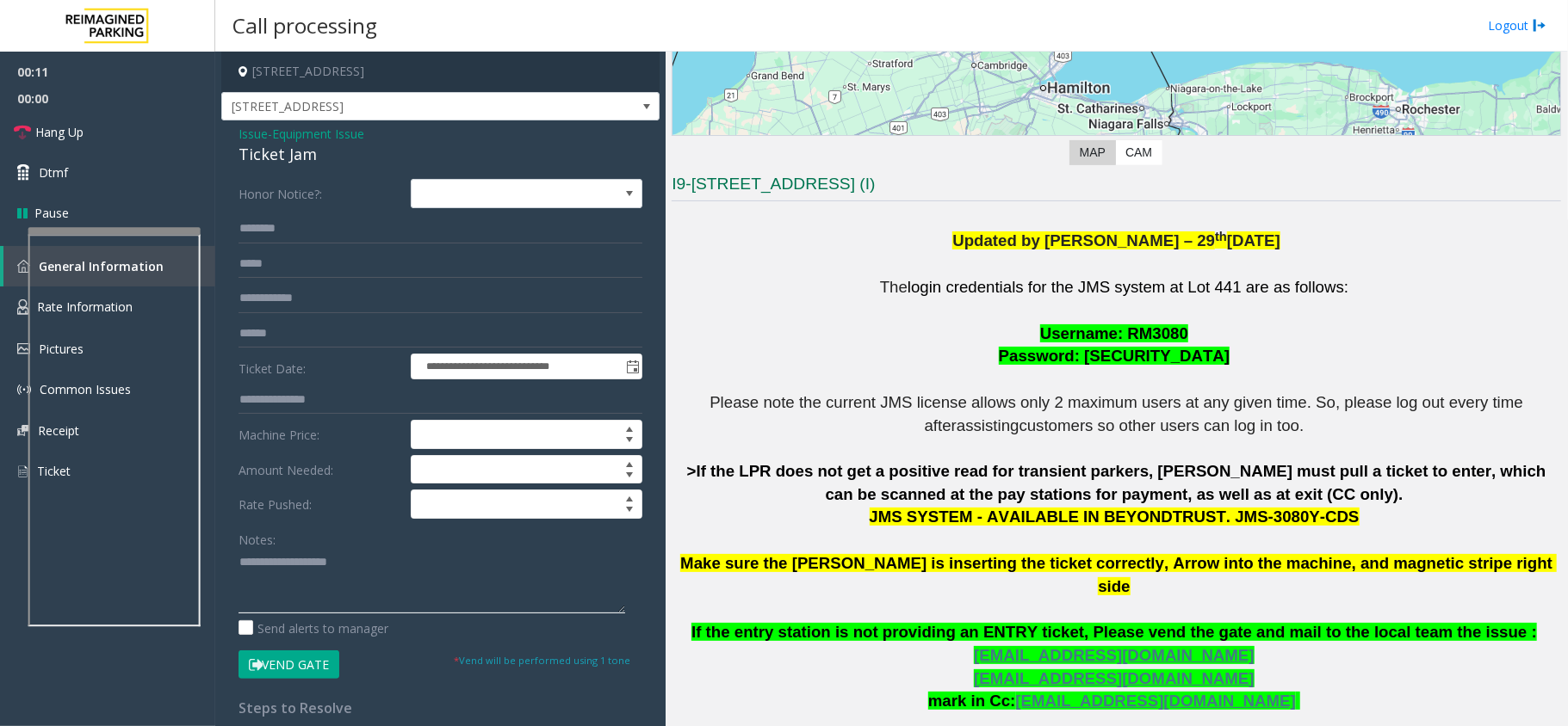
click at [293, 555] on textarea at bounding box center [431, 580] width 387 height 64
type textarea "******"
click at [296, 134] on span "Equipment Issue" at bounding box center [318, 133] width 92 height 18
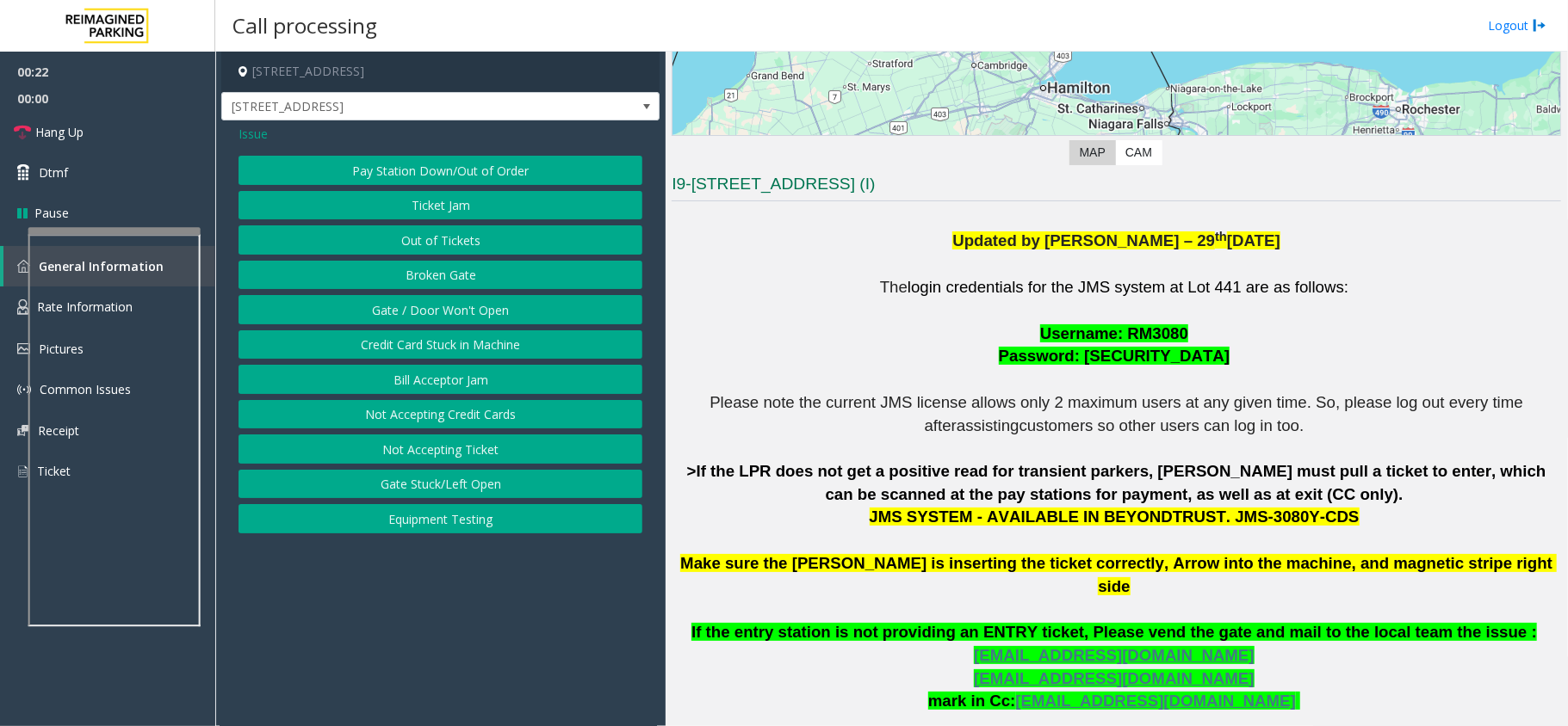
click at [351, 212] on button "Ticket Jam" at bounding box center [440, 205] width 404 height 29
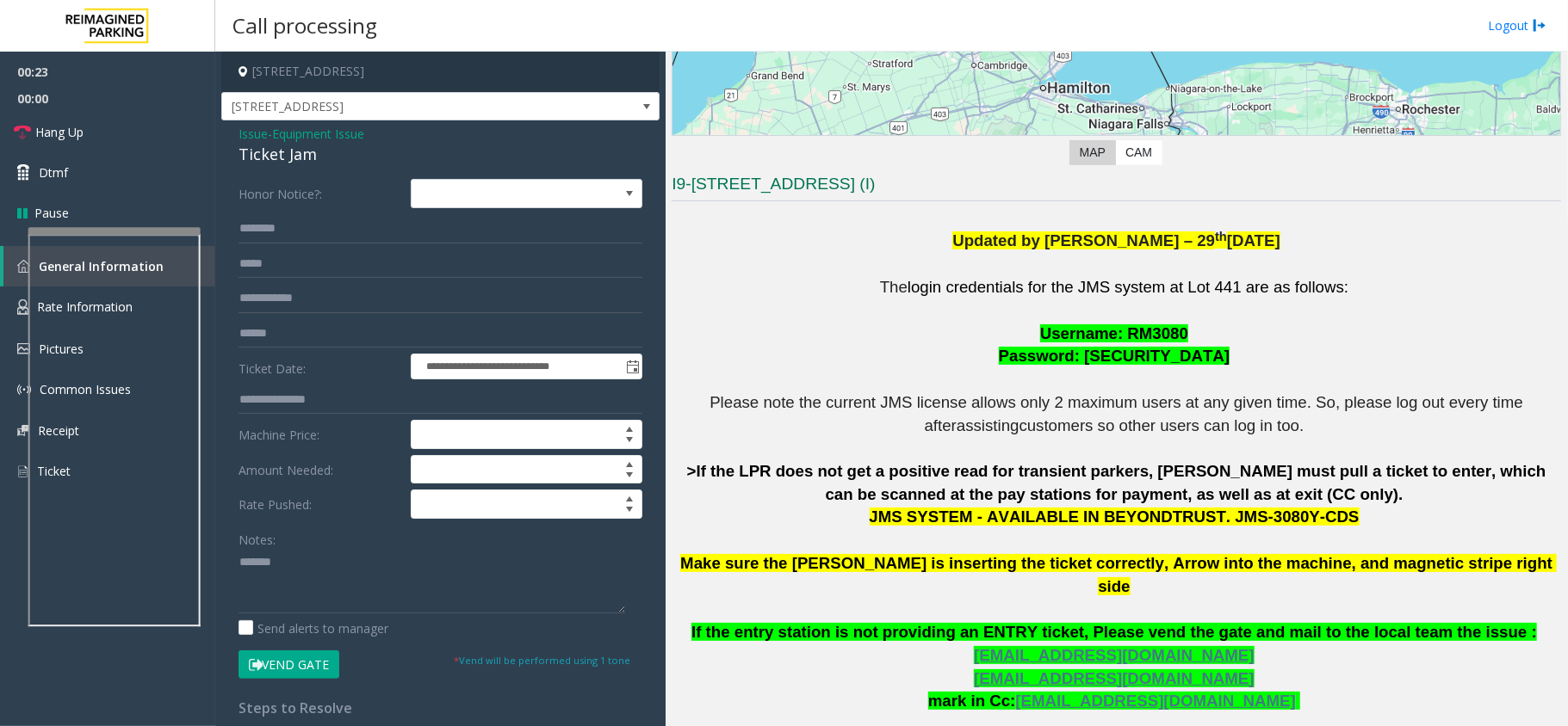
click at [301, 162] on div "Ticket Jam" at bounding box center [440, 155] width 404 height 23
copy div "Ticket Jam"
paste textarea "**********"
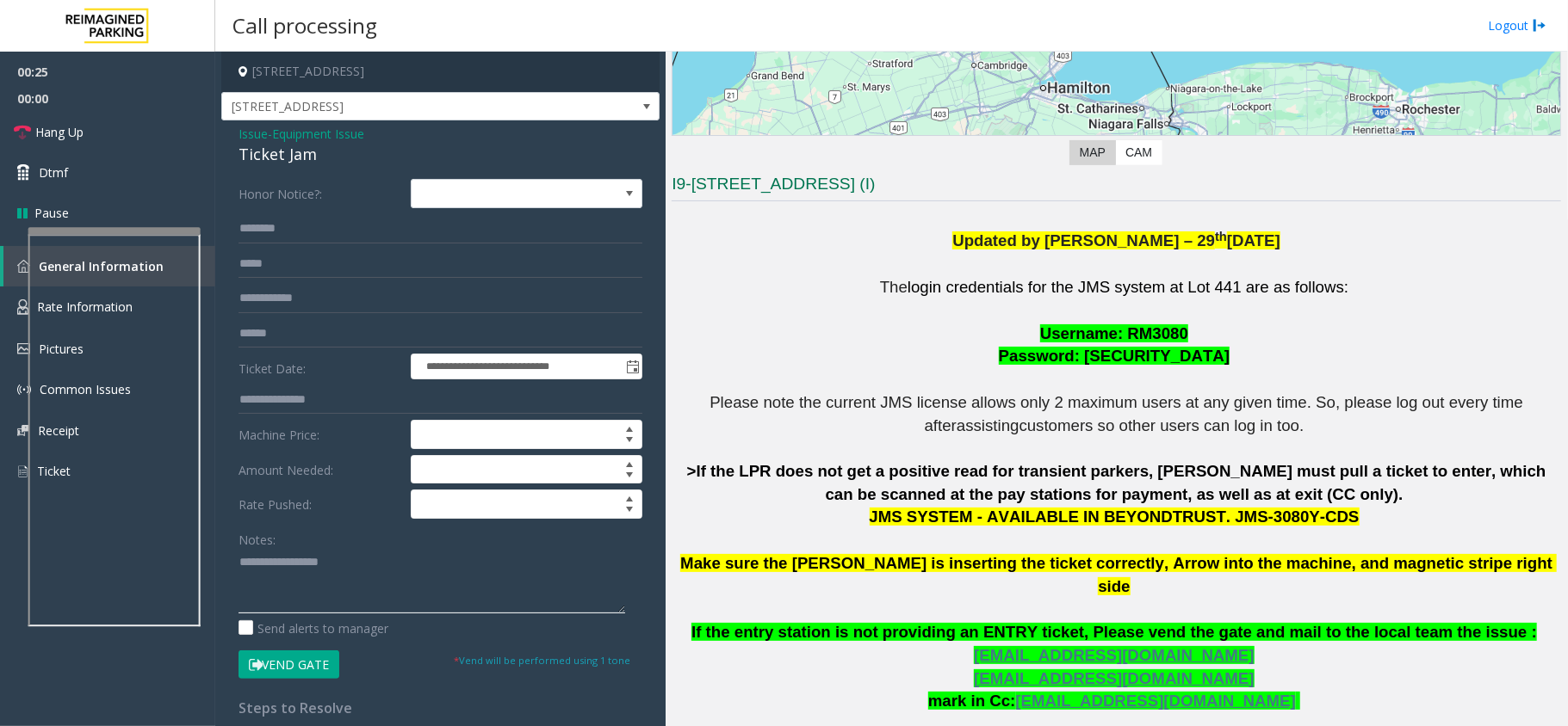
click at [330, 573] on textarea at bounding box center [431, 580] width 387 height 64
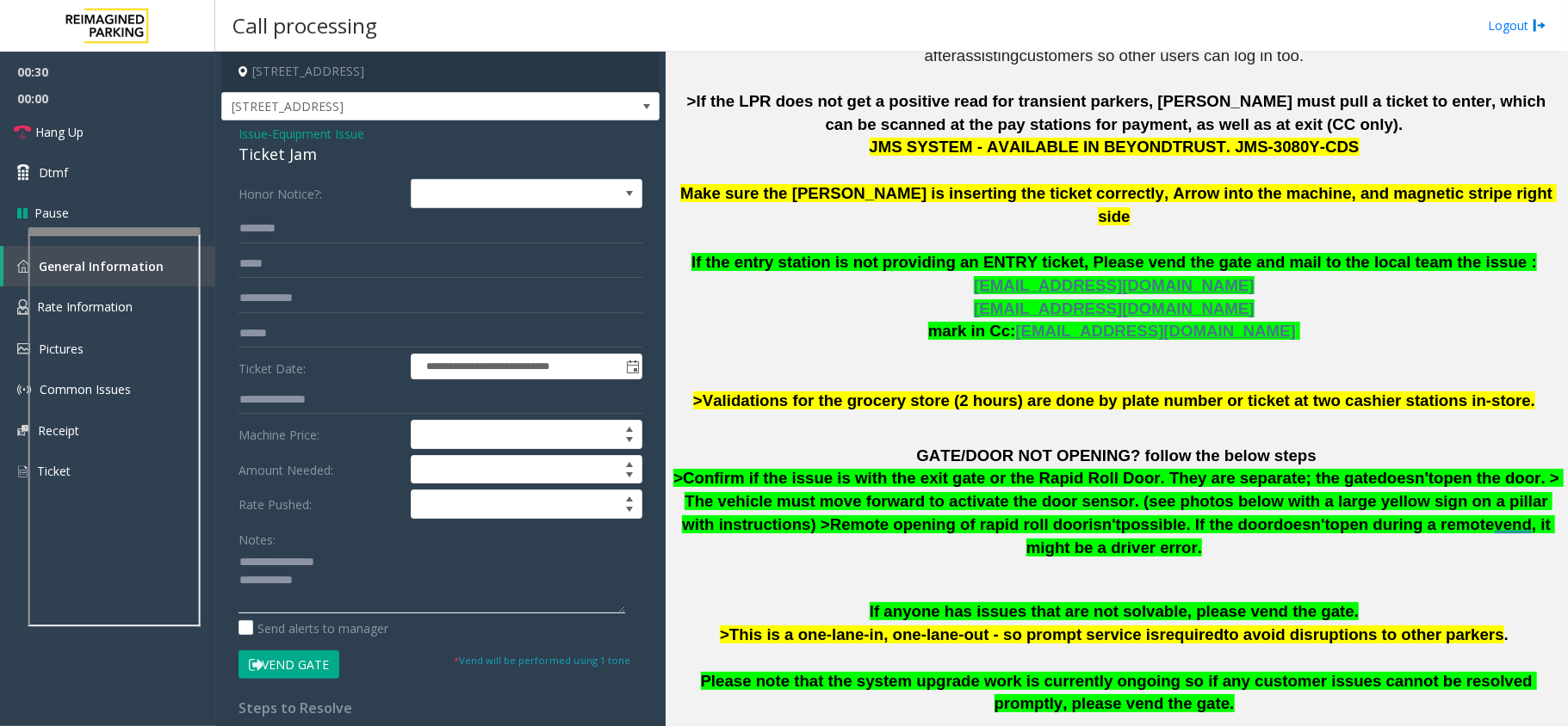
scroll to position [802, 0]
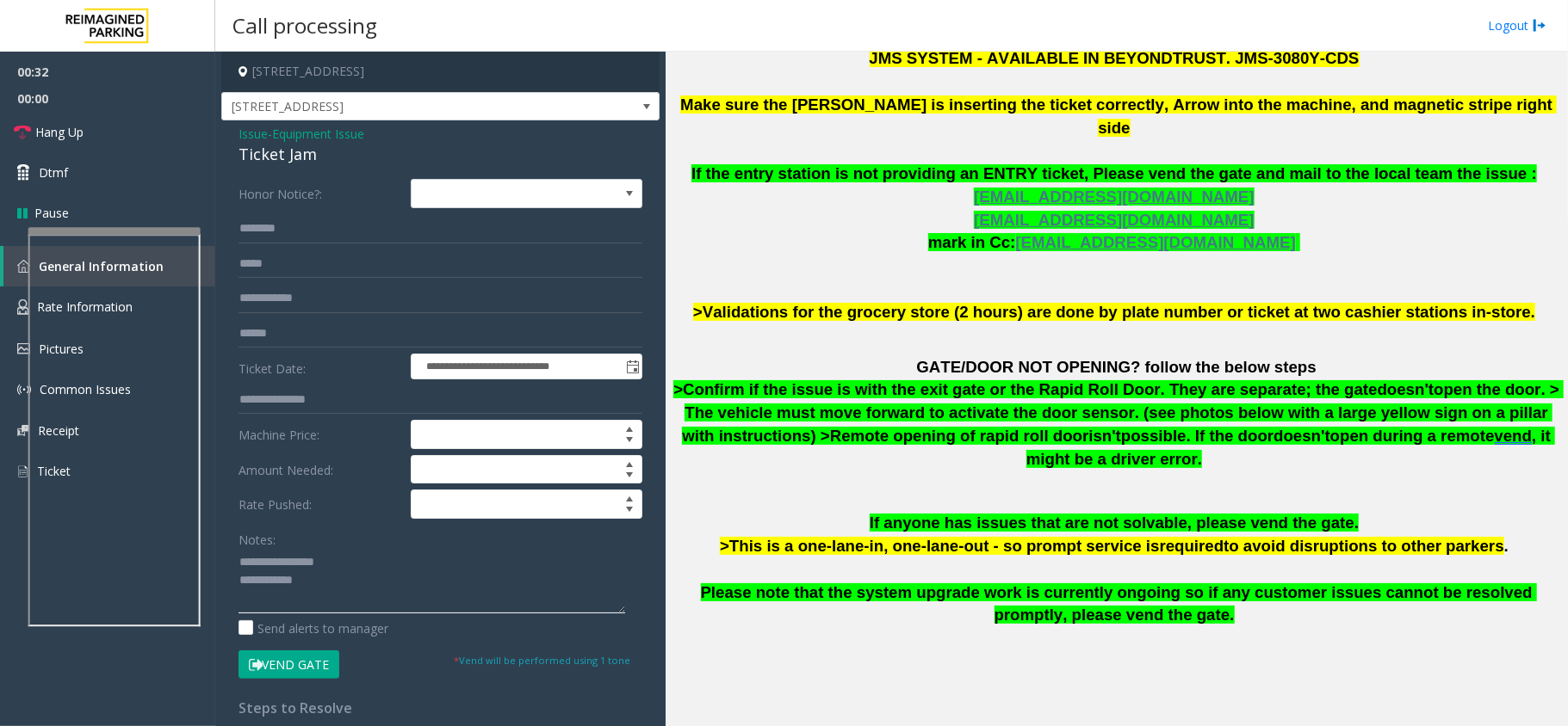
type textarea "**********"
click at [264, 234] on input "text" at bounding box center [440, 228] width 404 height 29
type input "*****"
drag, startPoint x: 272, startPoint y: 562, endPoint x: 355, endPoint y: 565, distance: 83.1
click at [355, 565] on textarea at bounding box center [431, 580] width 387 height 64
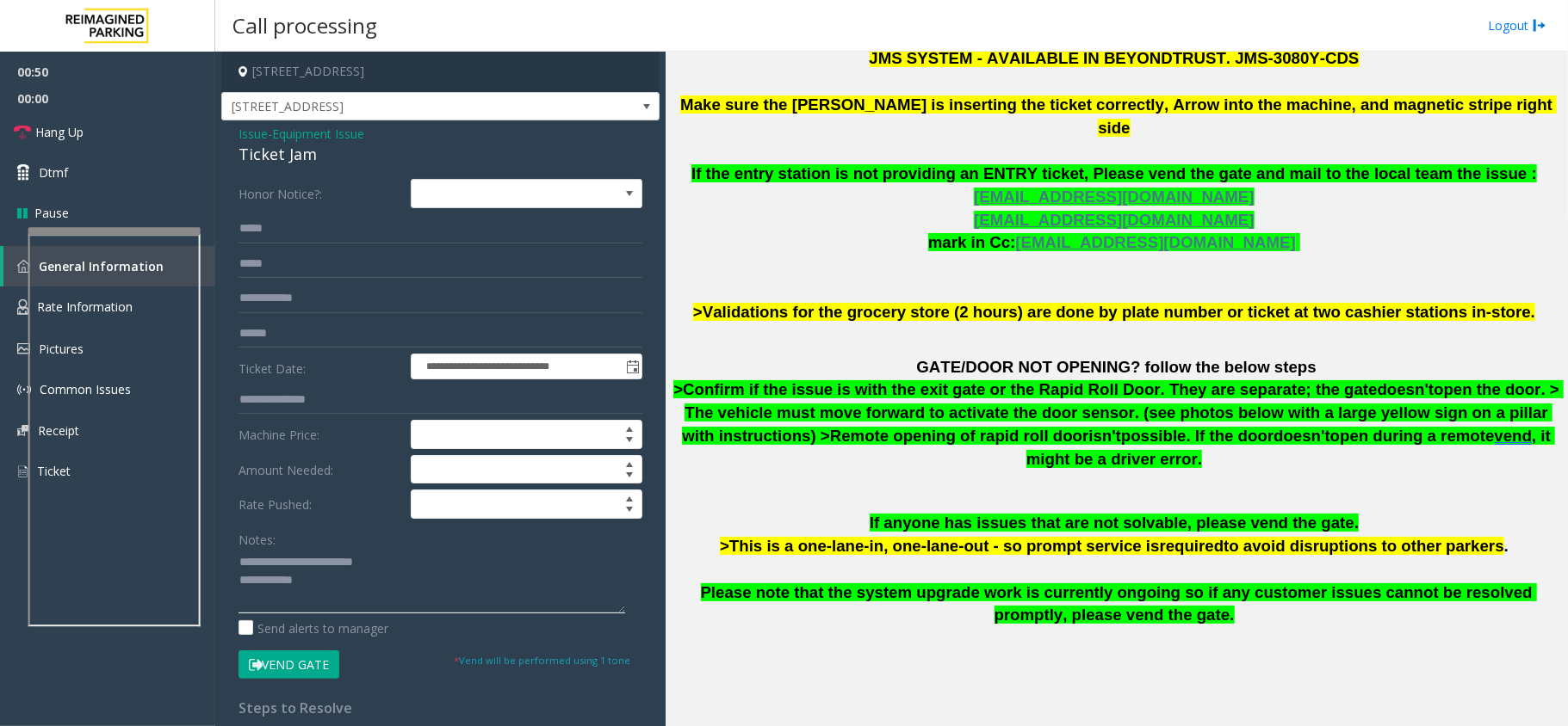
click at [272, 565] on textarea at bounding box center [431, 580] width 387 height 64
click at [370, 586] on textarea at bounding box center [431, 580] width 387 height 64
click at [132, 120] on link "Hang Up" at bounding box center [107, 132] width 215 height 40
drag, startPoint x: 301, startPoint y: 586, endPoint x: 487, endPoint y: 588, distance: 186.0
click at [487, 588] on textarea at bounding box center [431, 580] width 387 height 64
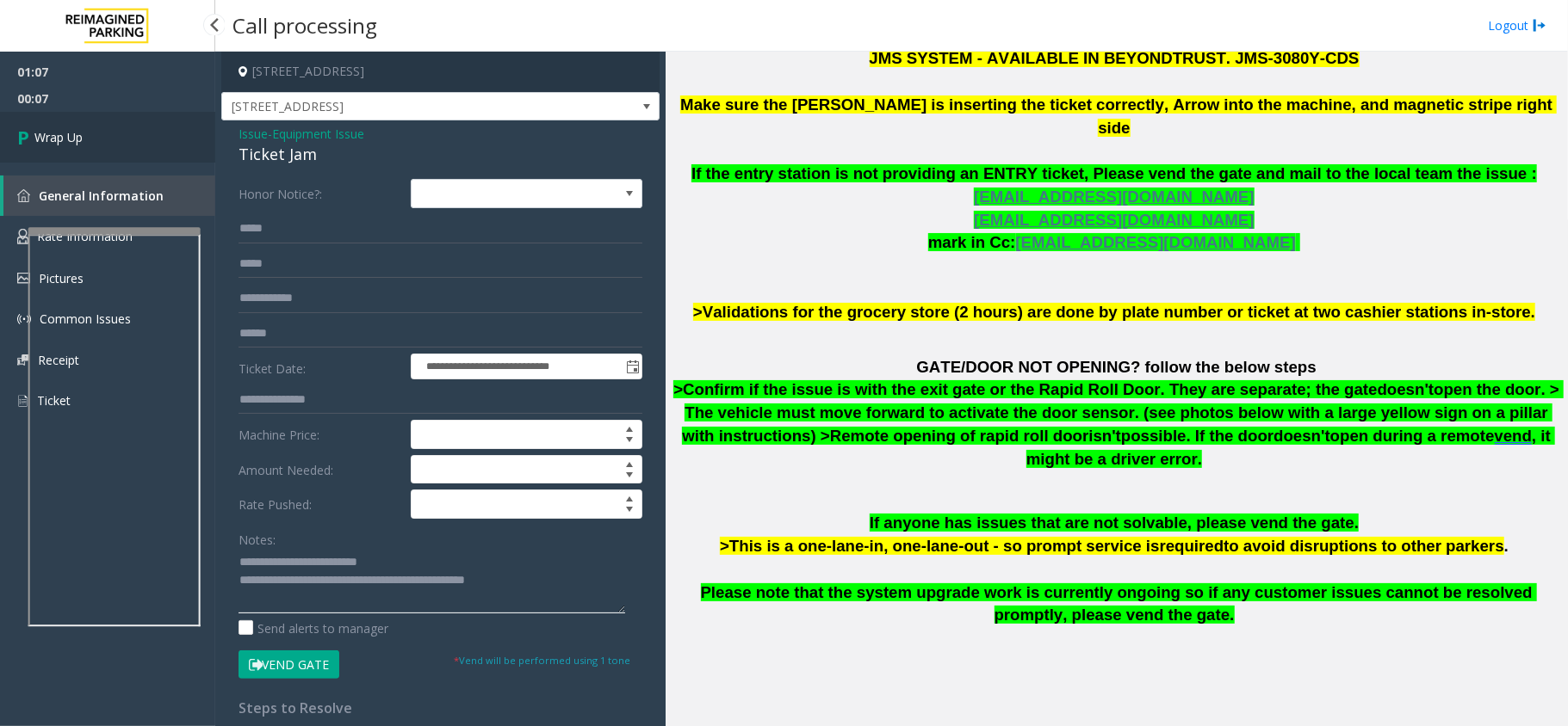
type textarea "**********"
click at [127, 139] on link "Wrap Up" at bounding box center [107, 137] width 215 height 51
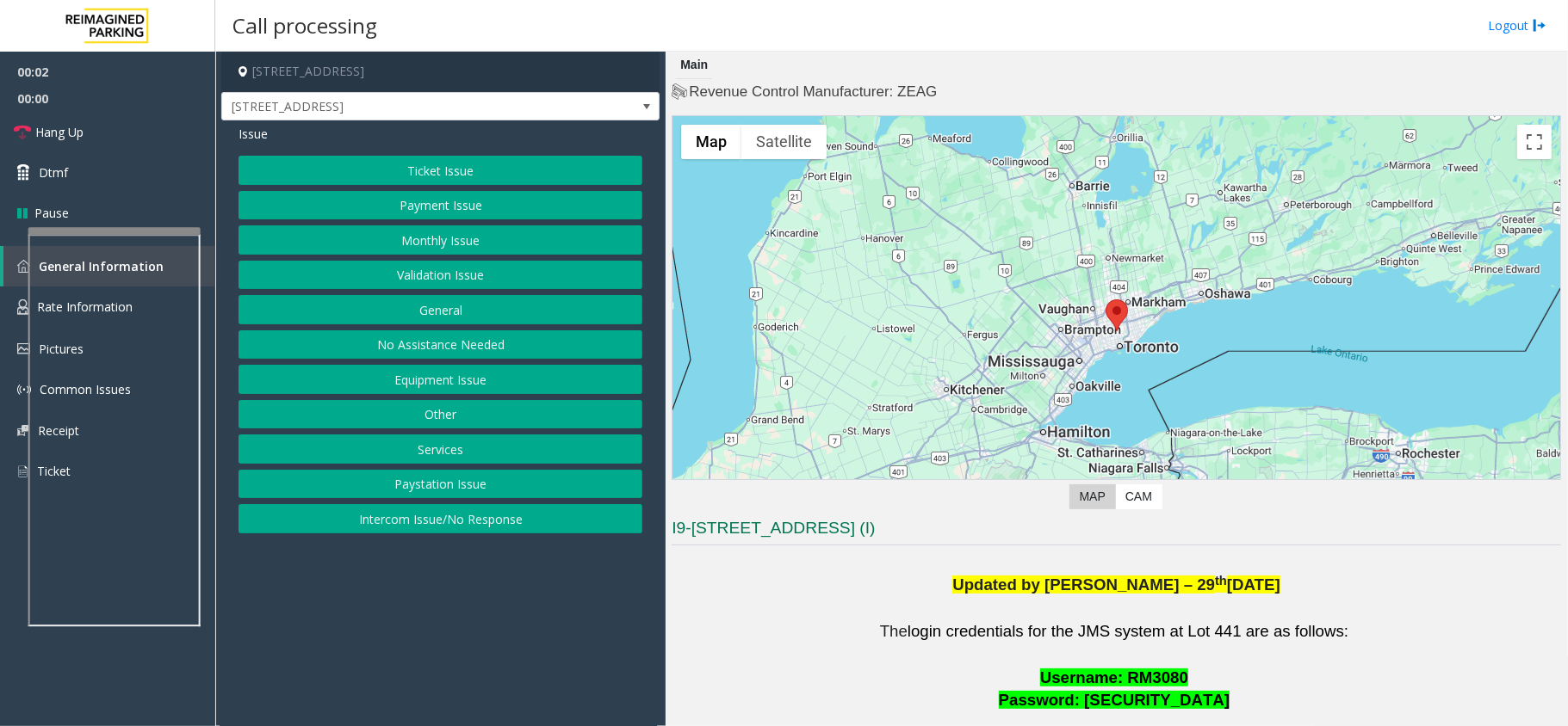
click at [458, 376] on button "Equipment Issue" at bounding box center [440, 379] width 404 height 29
click at [463, 205] on button "Ticket Jam" at bounding box center [440, 205] width 404 height 29
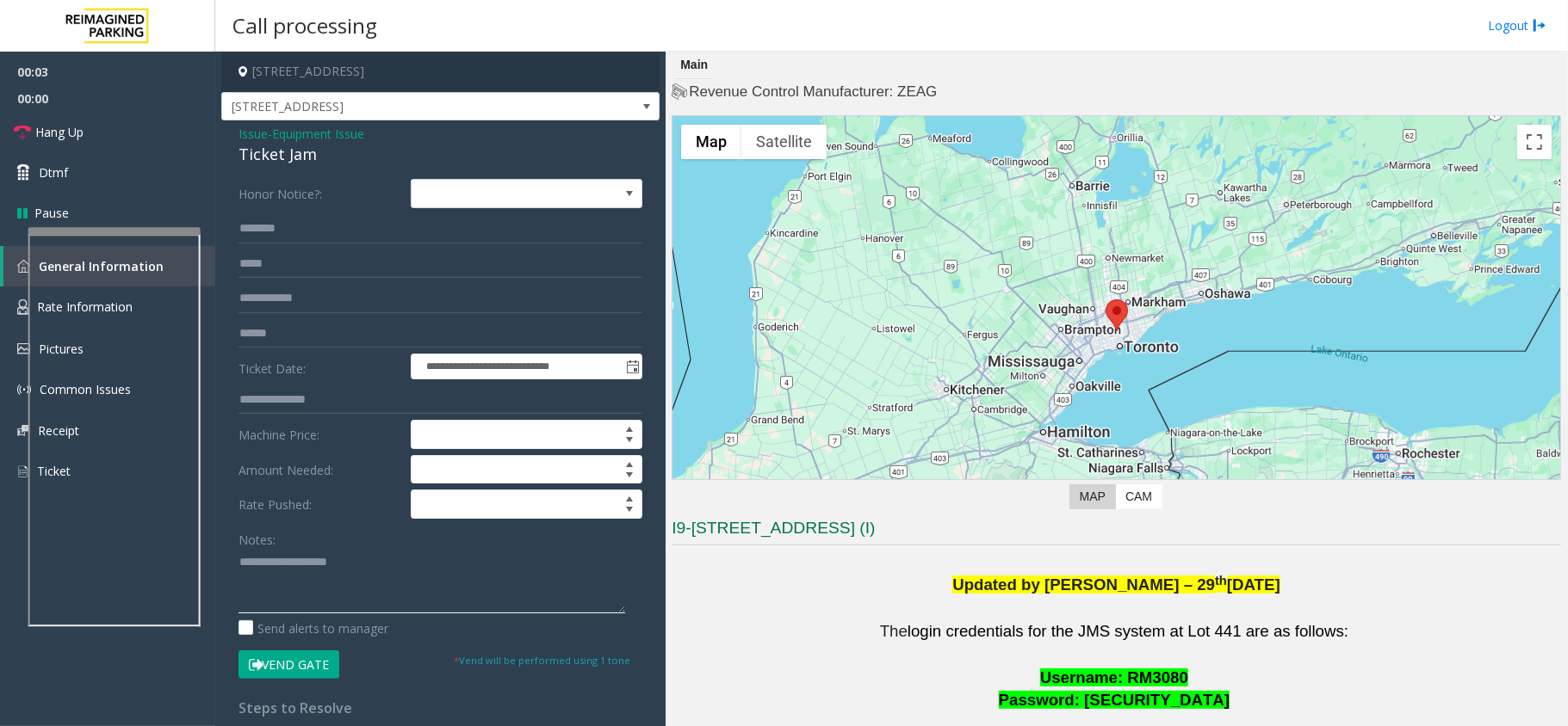
click at [289, 569] on textarea at bounding box center [431, 580] width 387 height 64
click at [297, 656] on button "Vend Gate" at bounding box center [288, 665] width 101 height 29
click at [413, 582] on textarea at bounding box center [431, 580] width 387 height 64
click at [409, 586] on textarea at bounding box center [431, 580] width 387 height 64
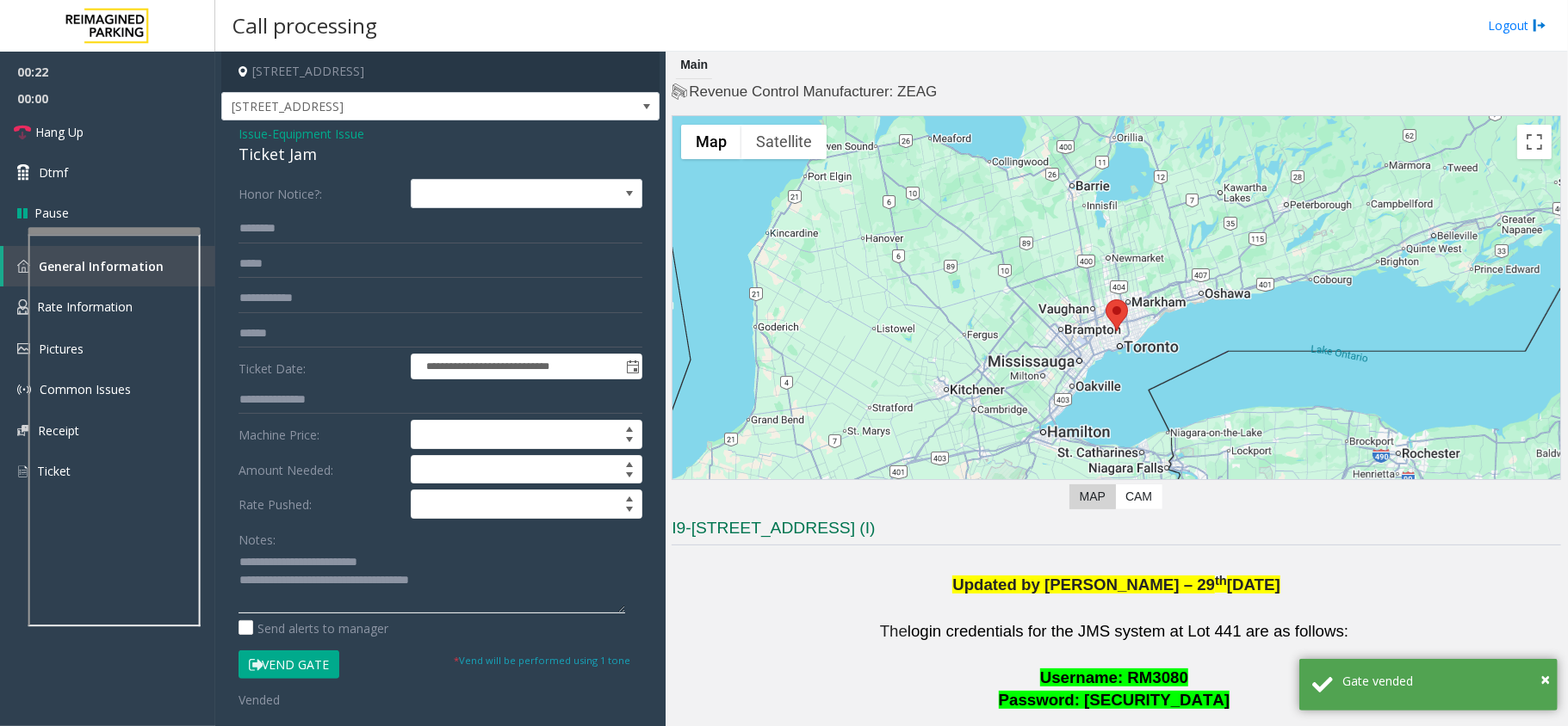
type textarea "**********"
click at [300, 235] on input "text" at bounding box center [440, 228] width 404 height 29
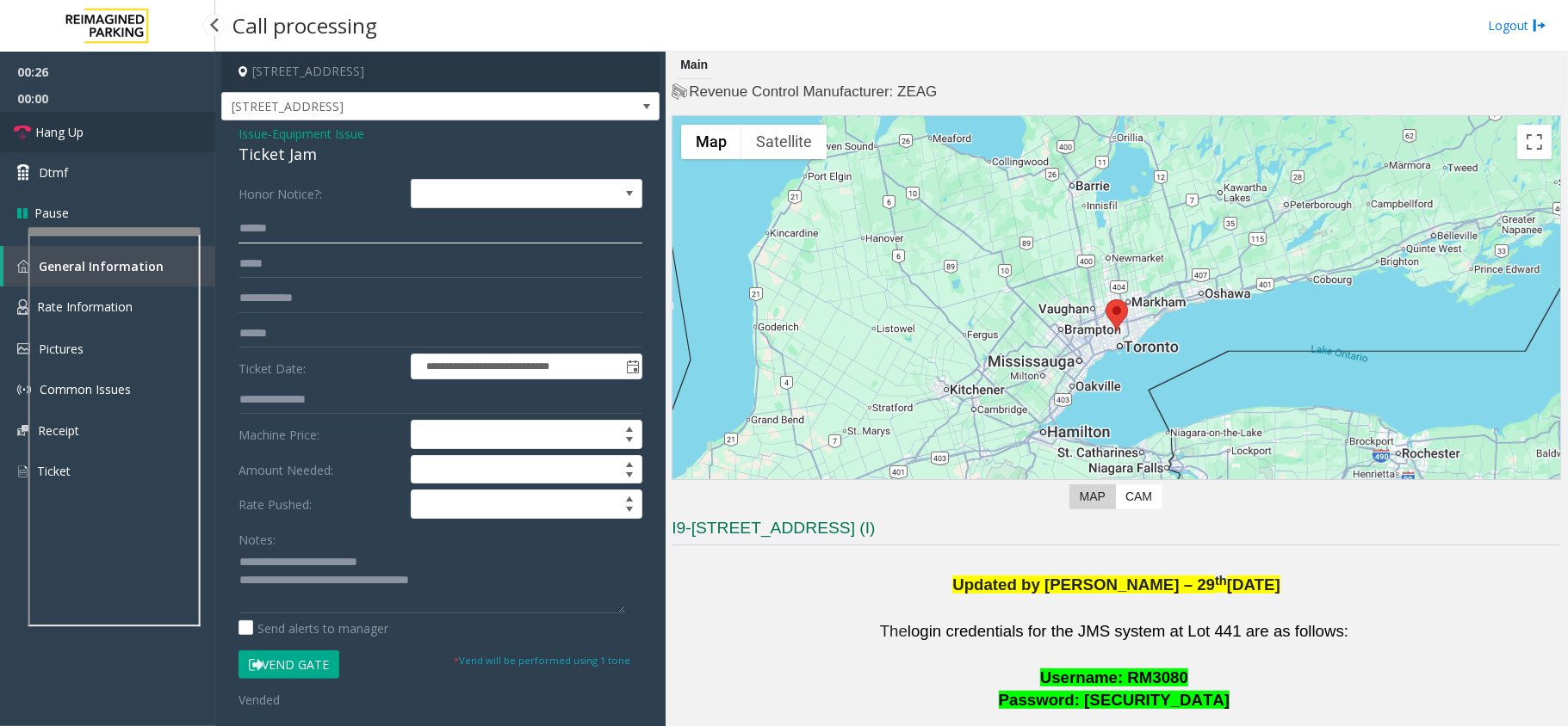
type input "*****"
click at [113, 129] on link "Hang Up" at bounding box center [107, 132] width 215 height 40
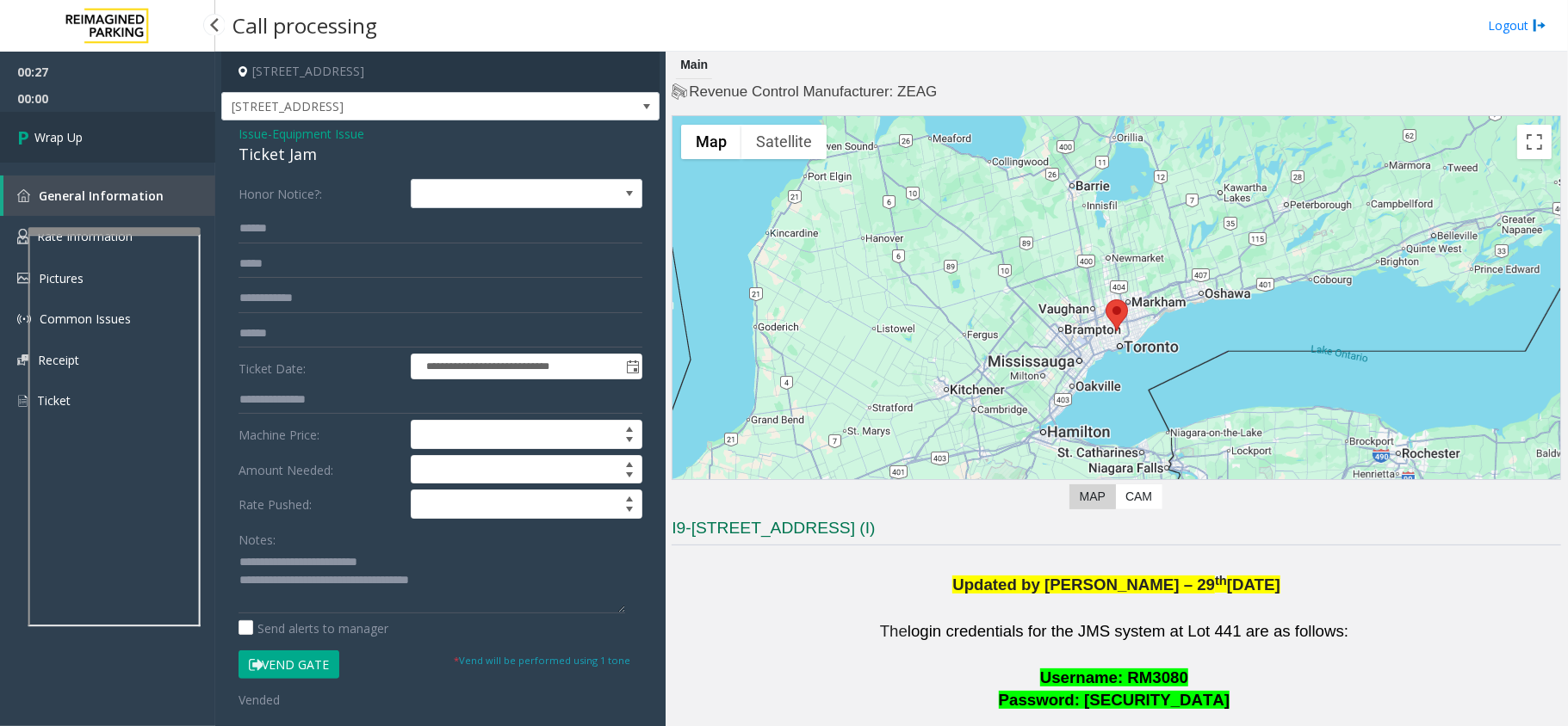
click at [113, 129] on link "Wrap Up" at bounding box center [107, 137] width 215 height 51
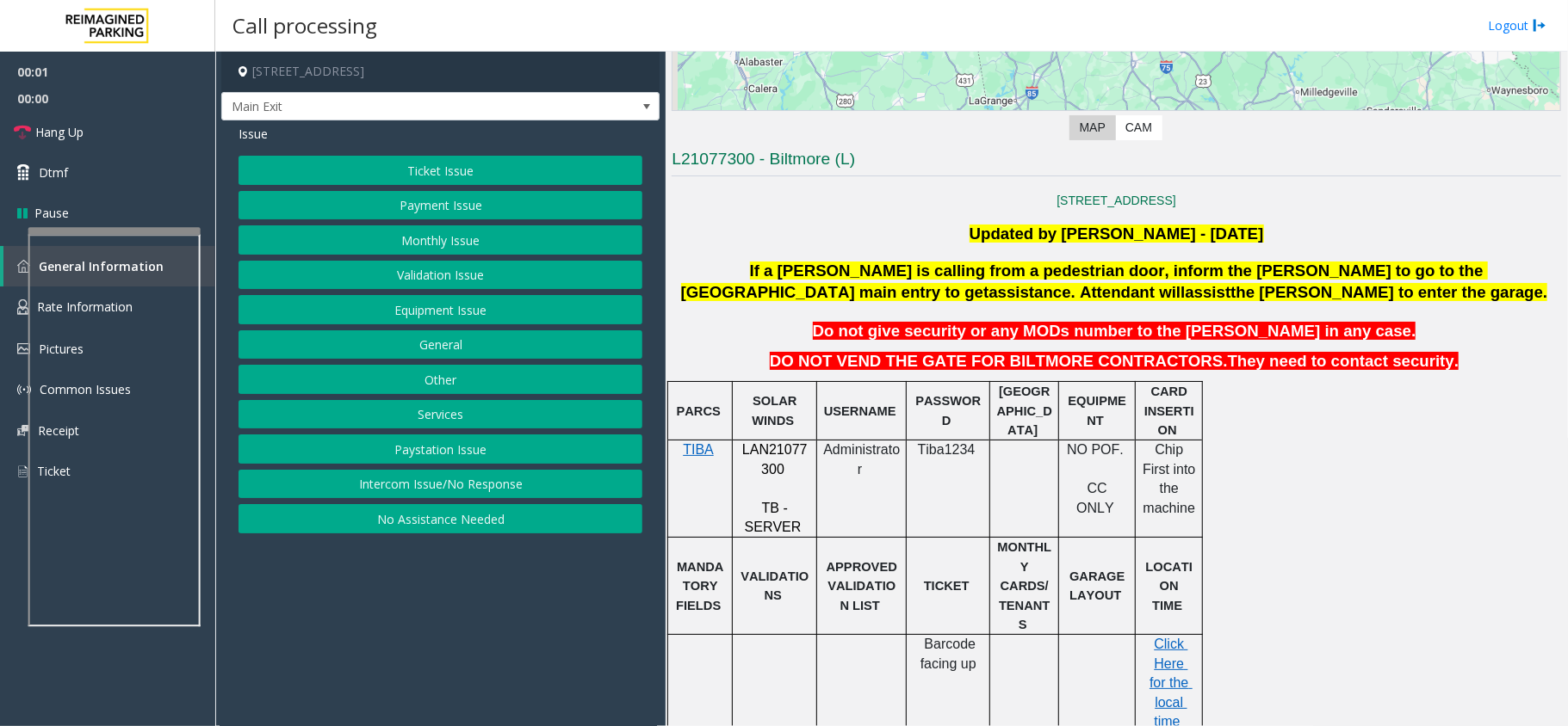
scroll to position [458, 0]
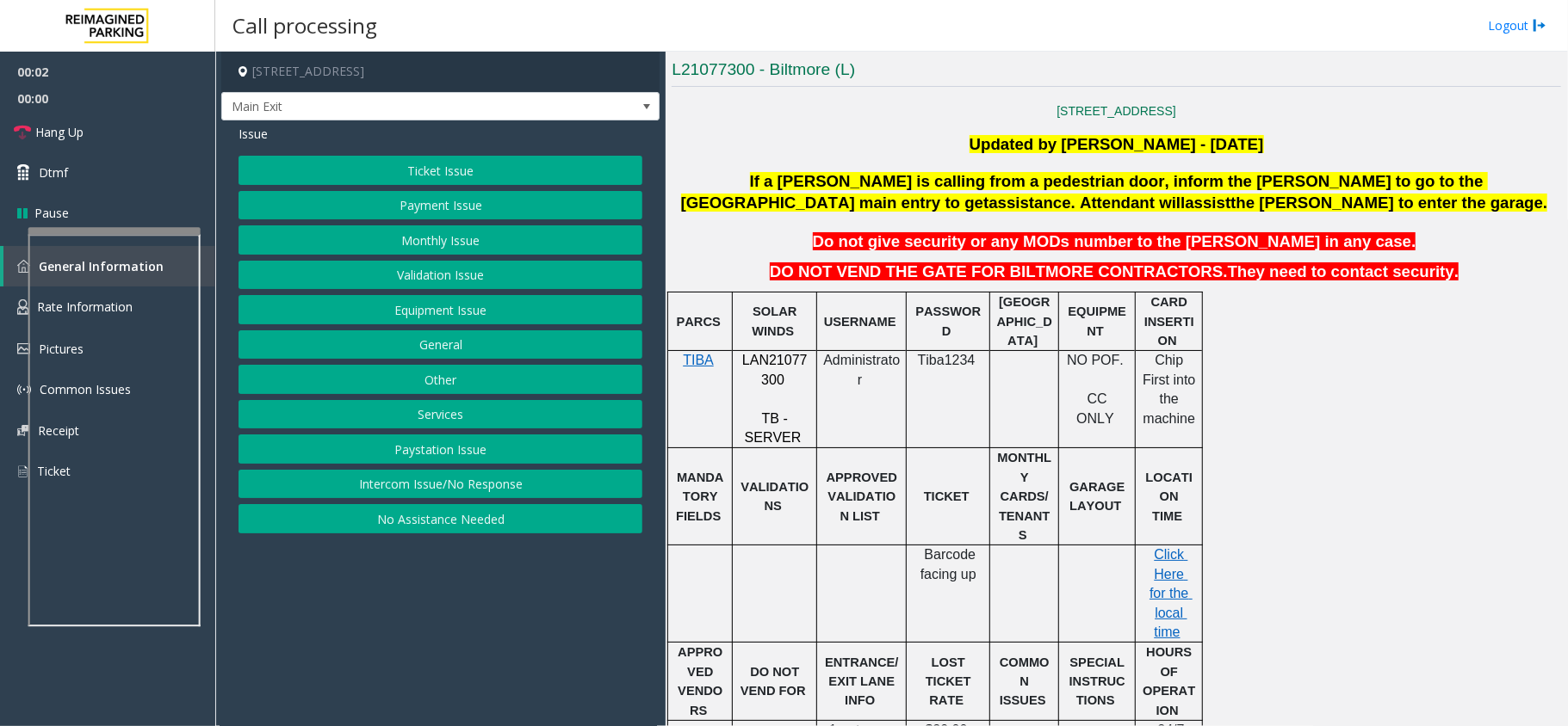
click at [785, 372] on p "LAN21077300" at bounding box center [774, 370] width 71 height 39
copy p "LAN21077300"
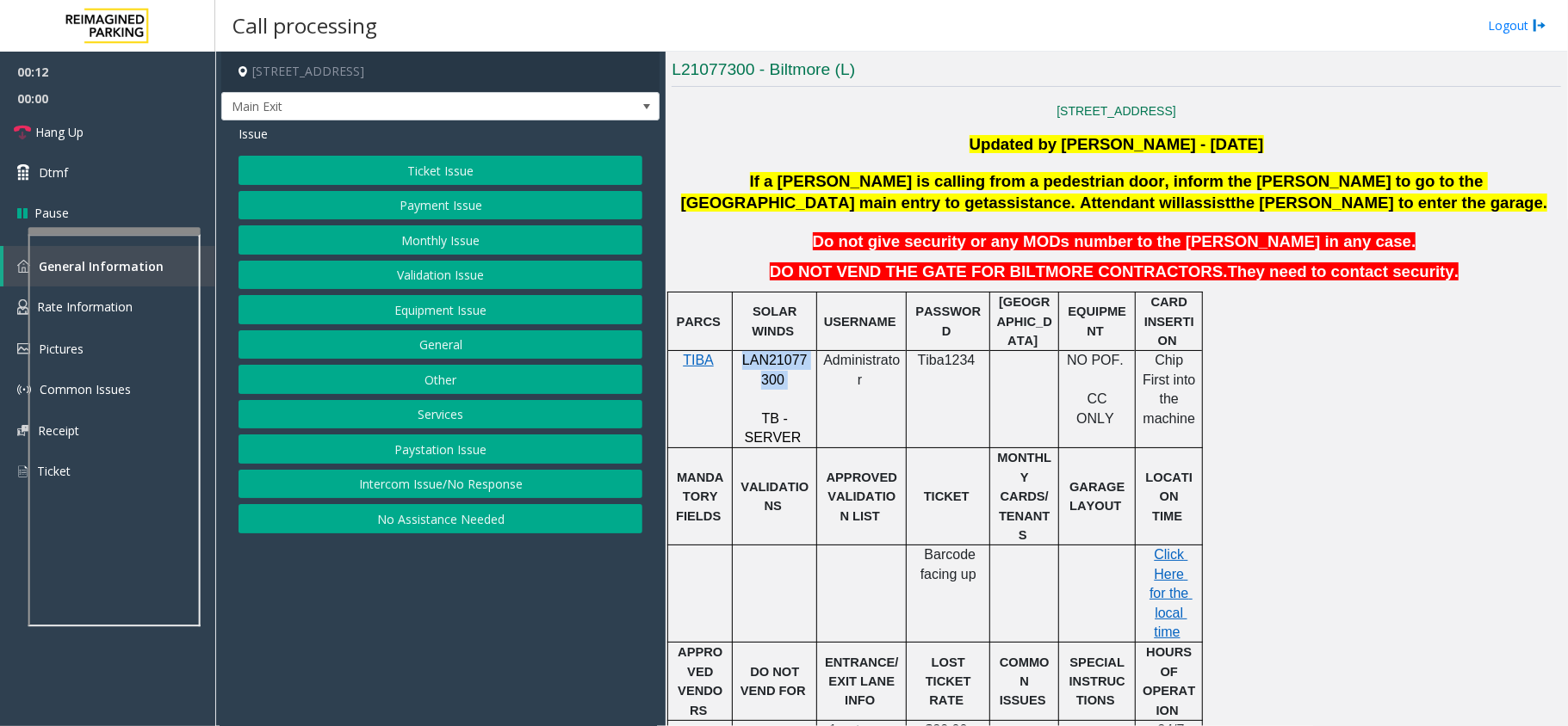
click at [524, 241] on button "Monthly Issue" at bounding box center [440, 240] width 404 height 29
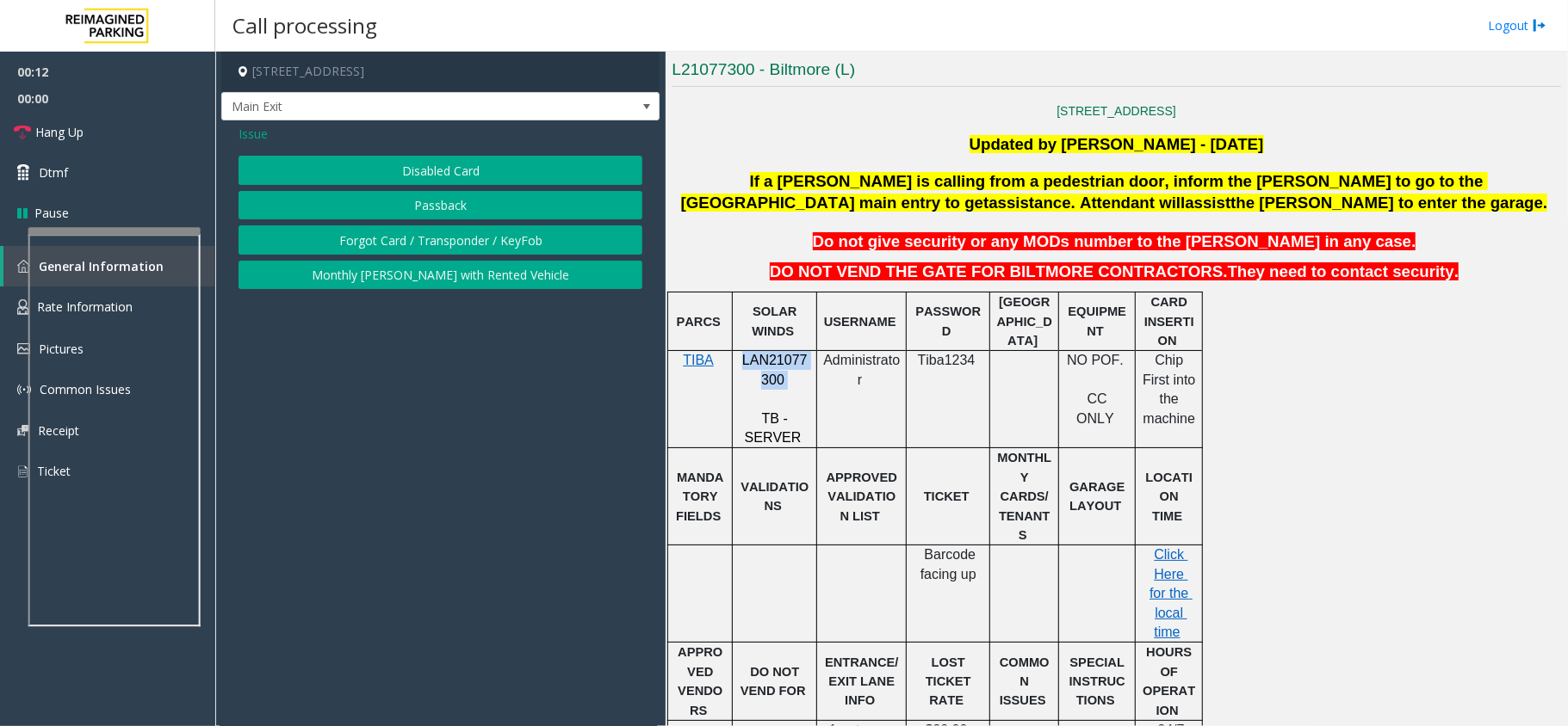
click at [517, 201] on button "Passback" at bounding box center [440, 205] width 404 height 29
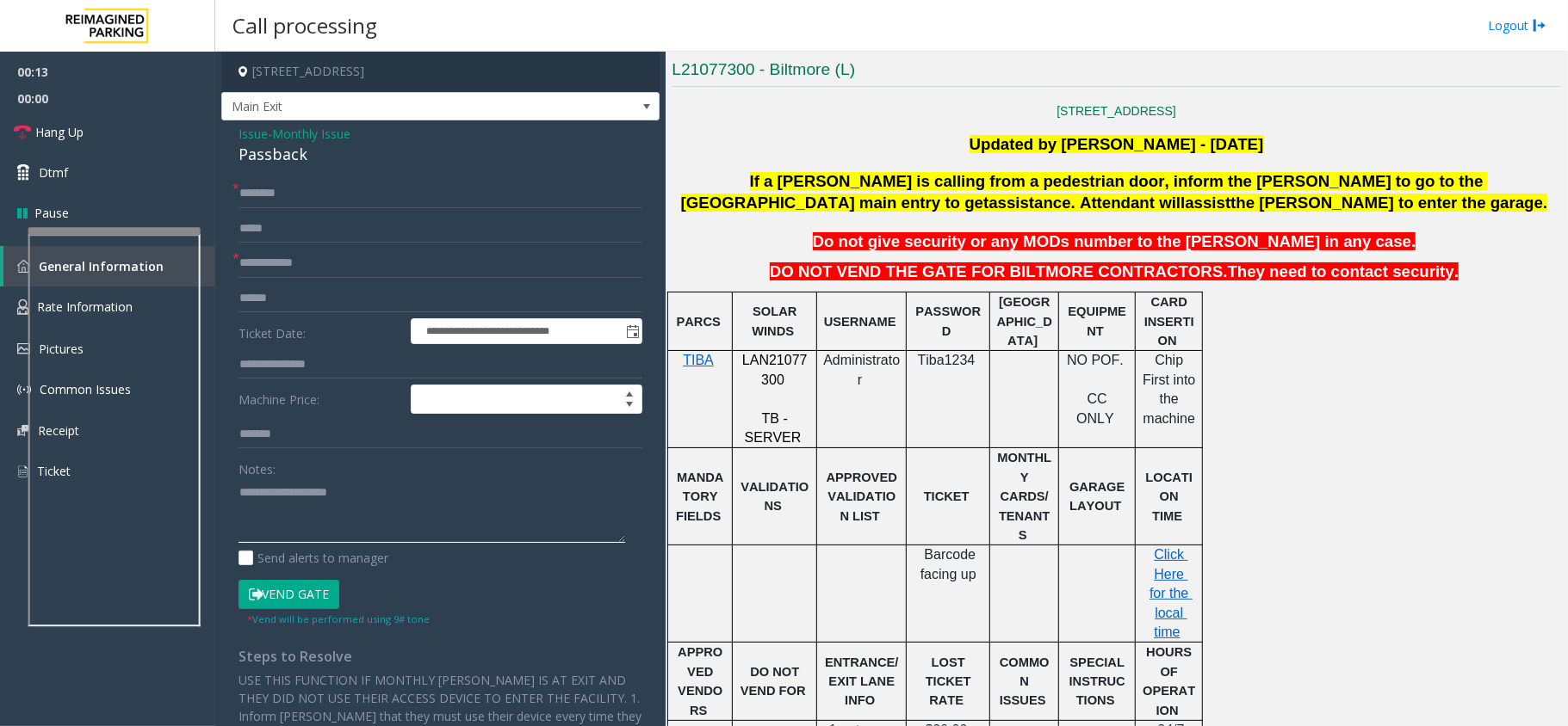
click at [327, 492] on textarea at bounding box center [431, 510] width 387 height 64
click at [285, 146] on div "Passback" at bounding box center [440, 155] width 404 height 23
click at [324, 507] on textarea at bounding box center [431, 510] width 387 height 64
paste textarea "*********"
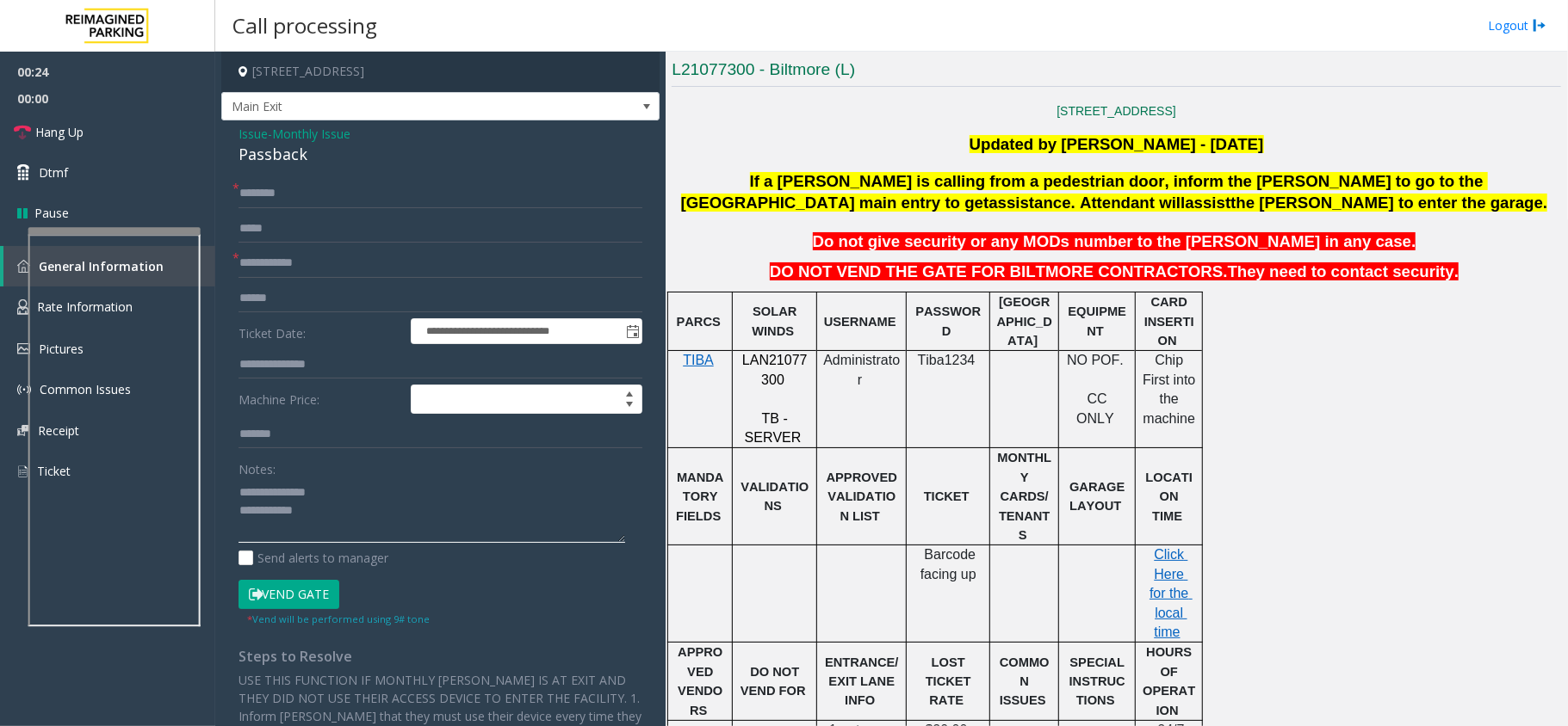
type textarea "**********"
click at [362, 538] on textarea at bounding box center [431, 510] width 387 height 64
click at [314, 509] on textarea at bounding box center [431, 510] width 387 height 64
click at [293, 263] on input "text" at bounding box center [440, 262] width 404 height 29
type input "**"
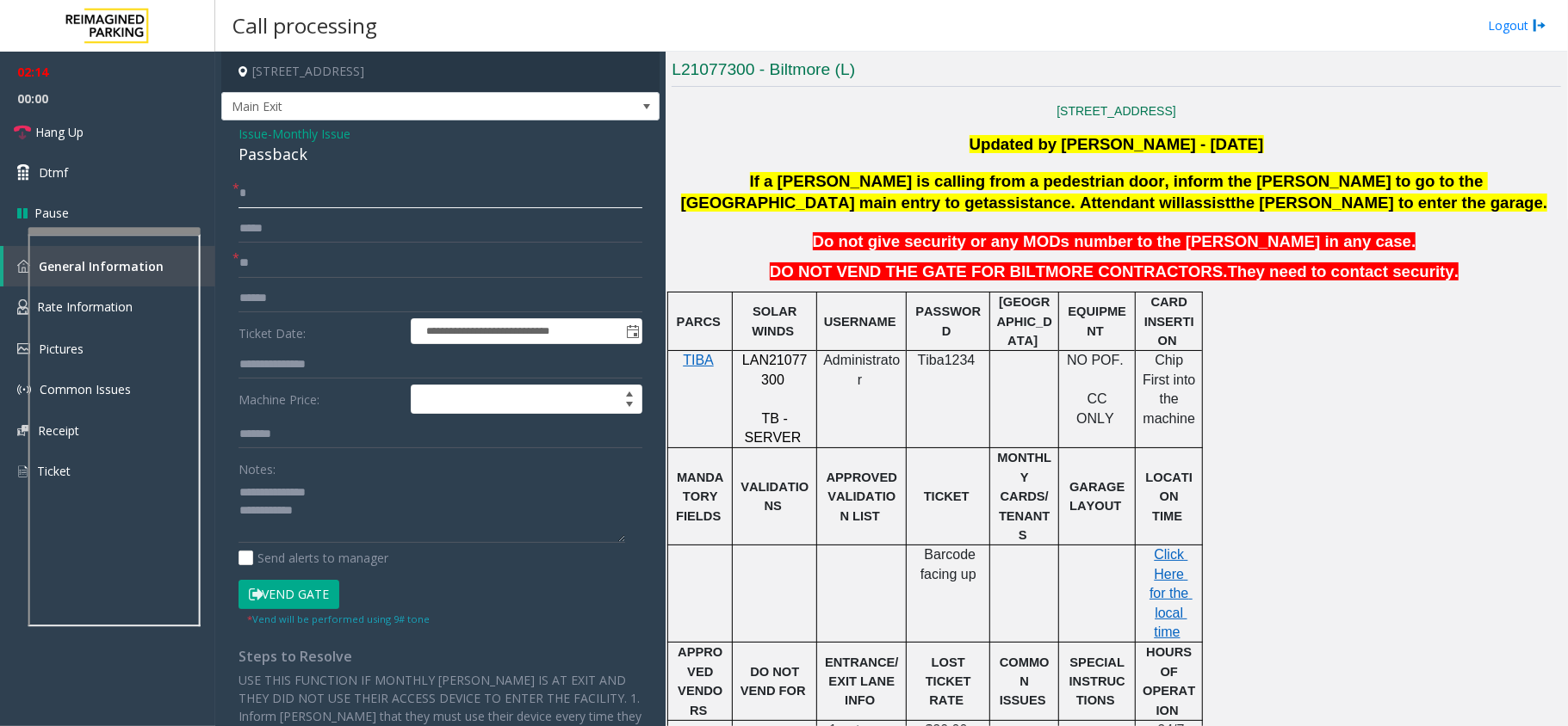
click at [308, 193] on input "*" at bounding box center [440, 193] width 404 height 29
type input "**"
click at [379, 527] on textarea at bounding box center [431, 510] width 387 height 64
click at [124, 132] on link "Hang Up" at bounding box center [107, 132] width 215 height 40
click at [329, 528] on textarea at bounding box center [431, 510] width 387 height 64
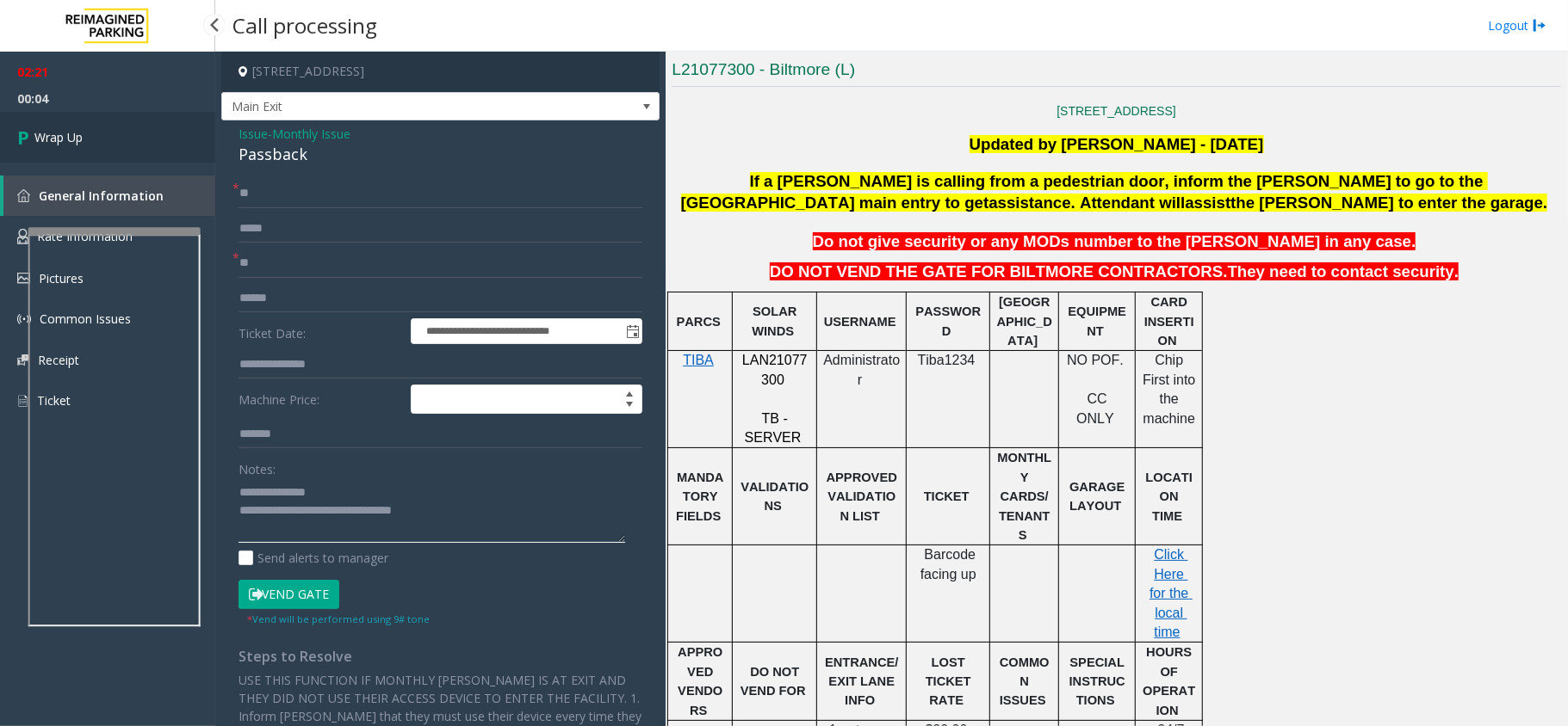
type textarea "**********"
click at [129, 129] on link "Wrap Up" at bounding box center [107, 137] width 215 height 51
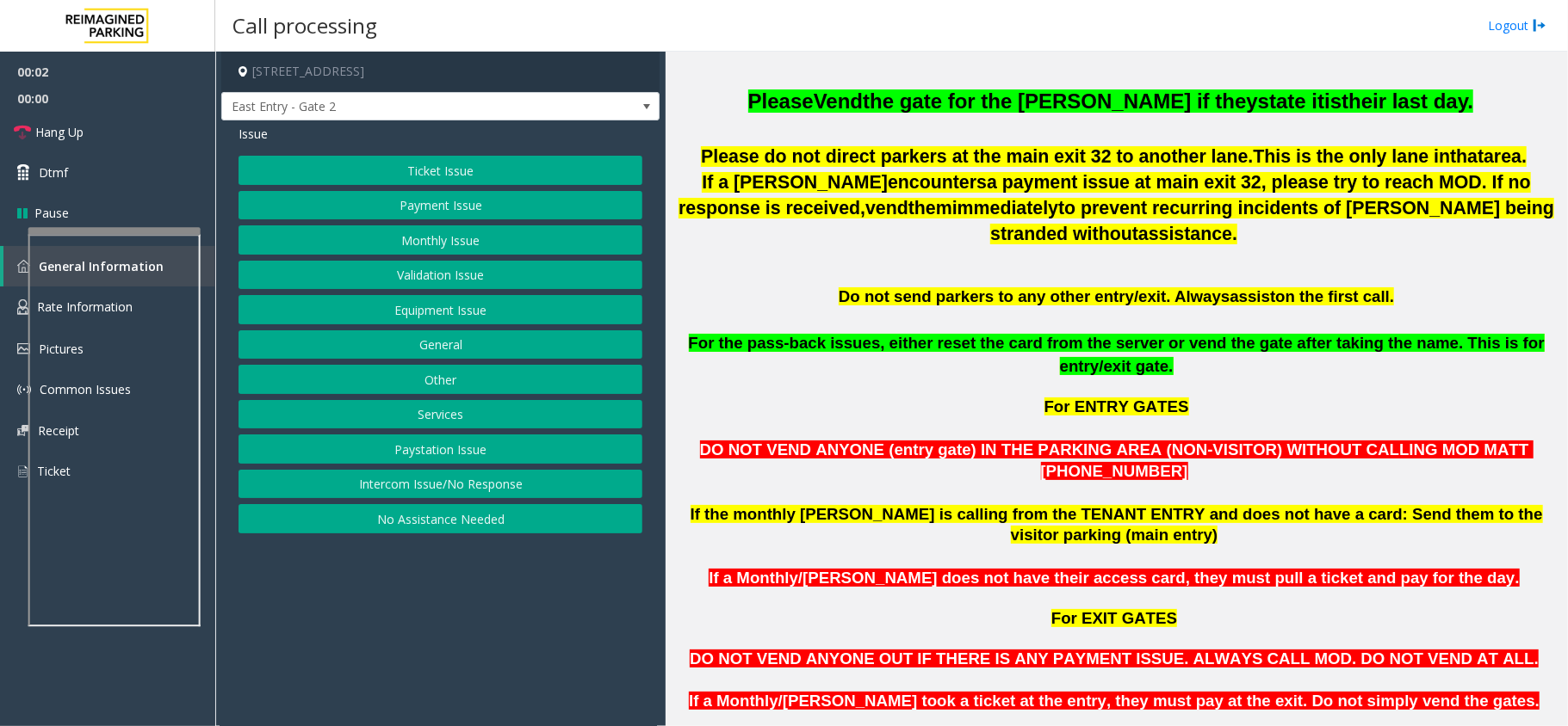
scroll to position [1032, 0]
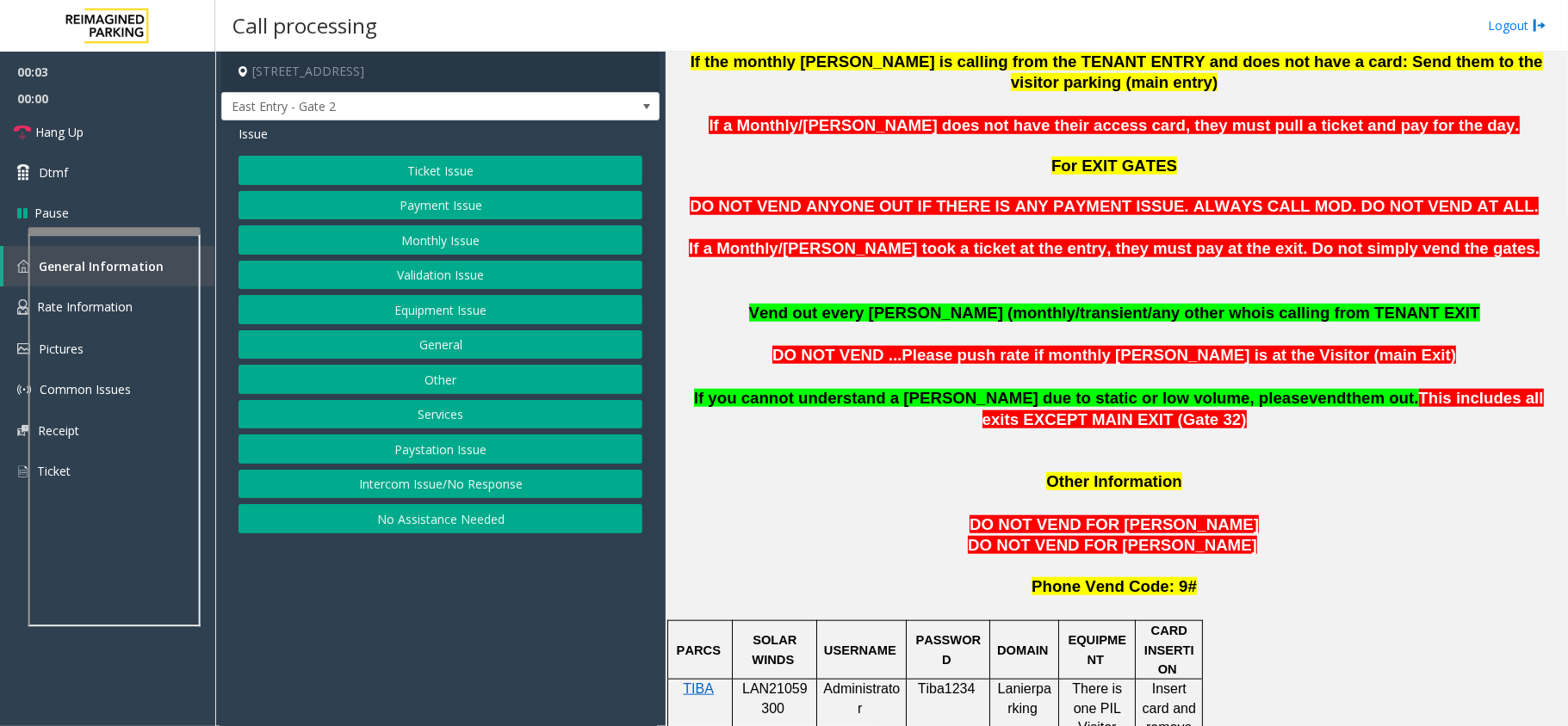
click at [791, 681] on span "LAN21059300" at bounding box center [775, 698] width 65 height 33
click at [548, 319] on button "Equipment Issue" at bounding box center [440, 309] width 404 height 29
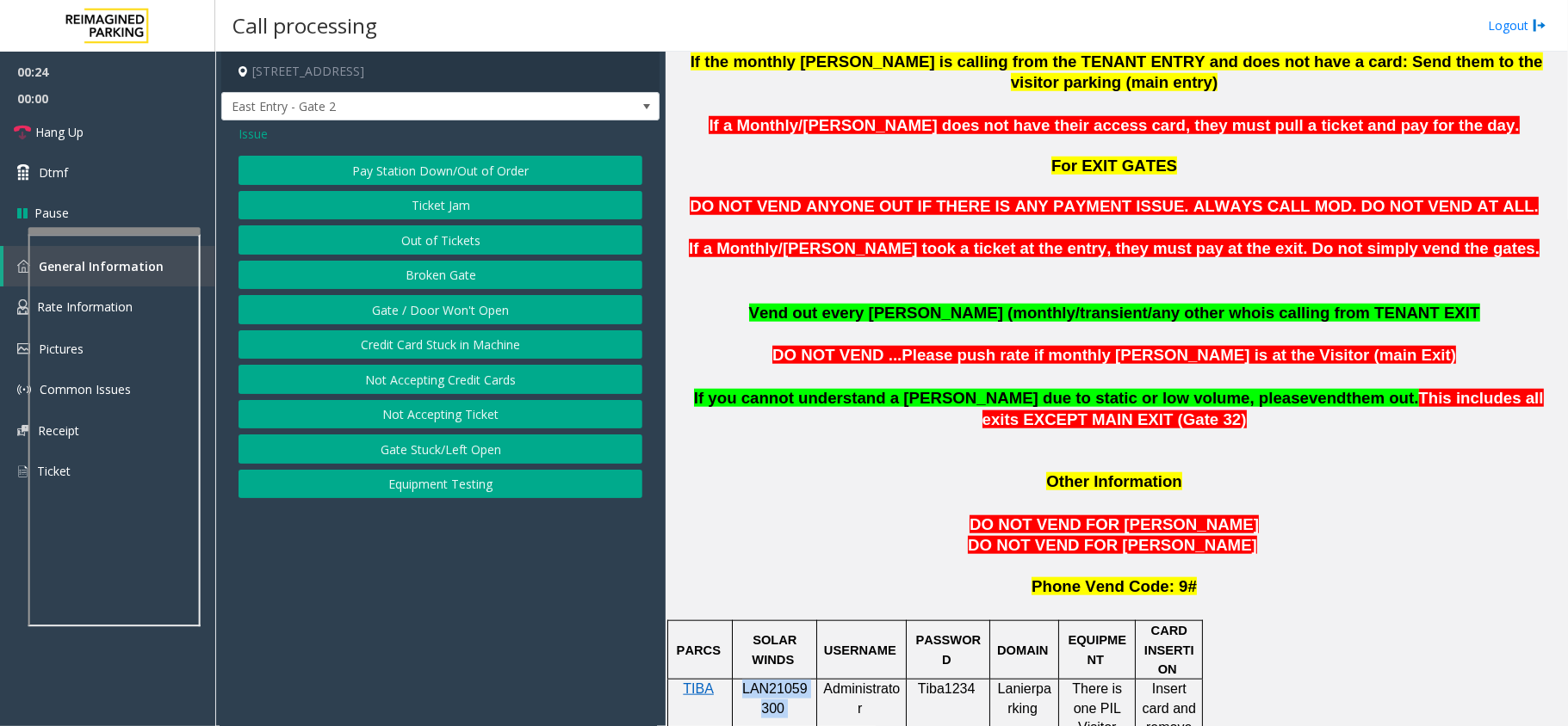
click at [548, 319] on button "Gate / Door Won't Open" at bounding box center [440, 309] width 404 height 29
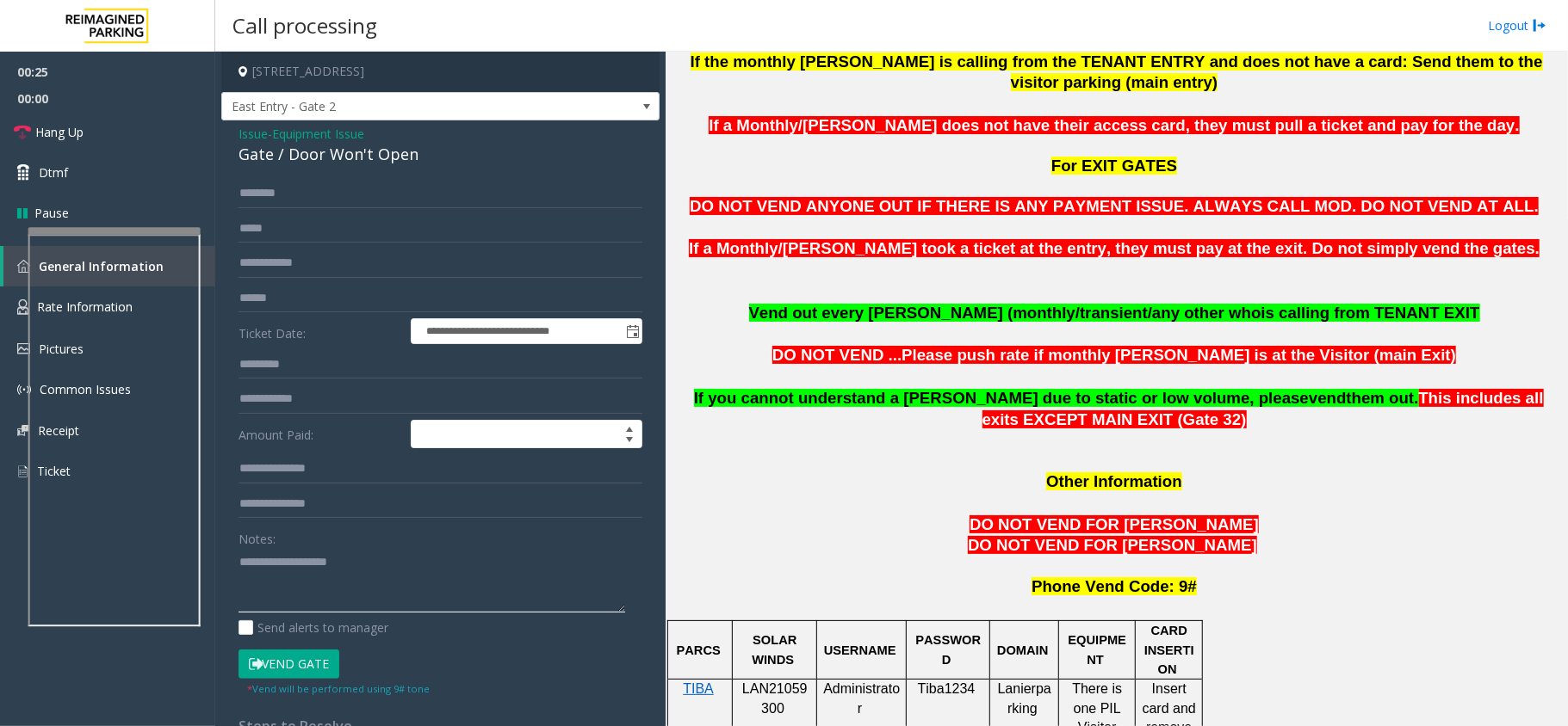
click at [349, 557] on textarea at bounding box center [431, 579] width 387 height 64
click at [255, 140] on span "Issue" at bounding box center [252, 133] width 29 height 18
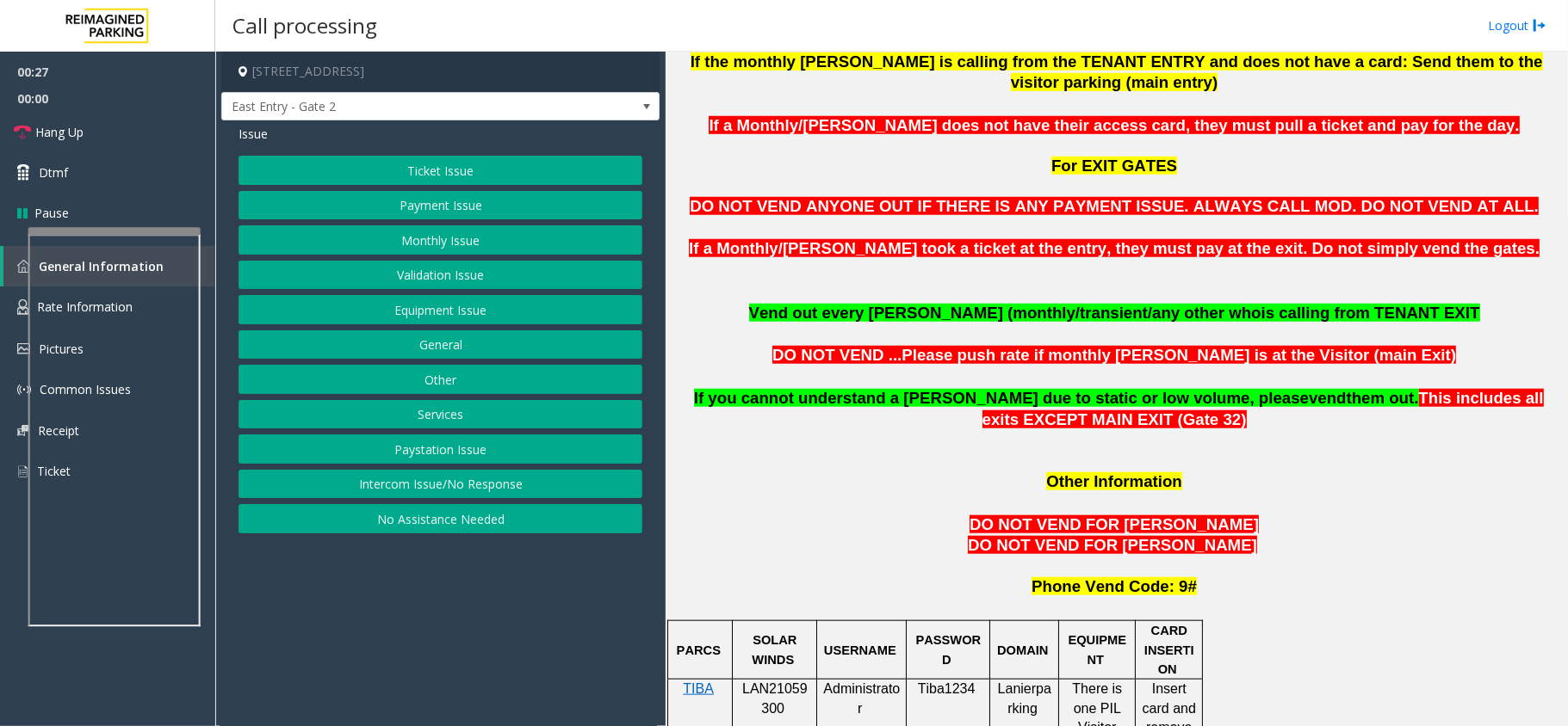
click at [430, 483] on button "Intercom Issue/No Response" at bounding box center [440, 484] width 404 height 29
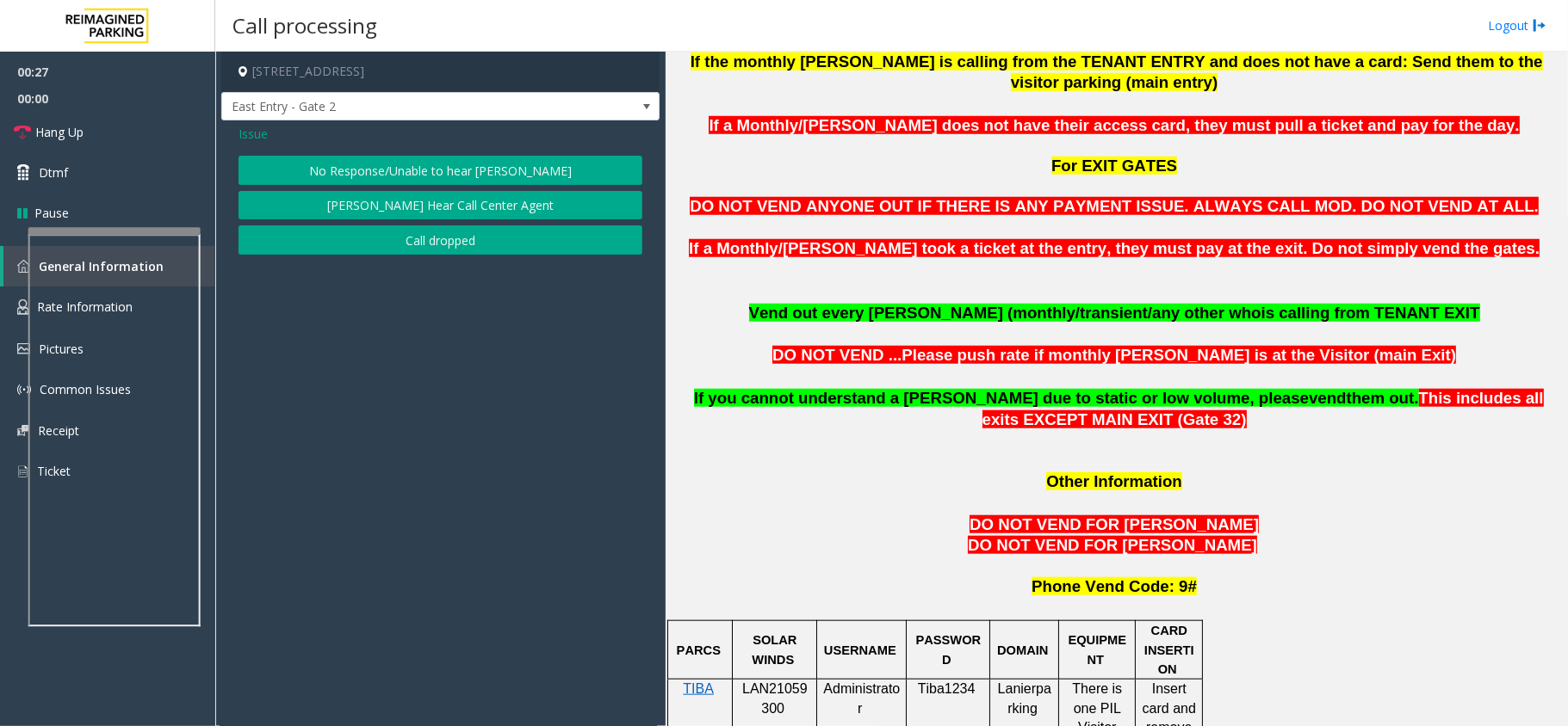
click at [511, 162] on button "No Response/Unable to hear [PERSON_NAME]" at bounding box center [440, 169] width 404 height 29
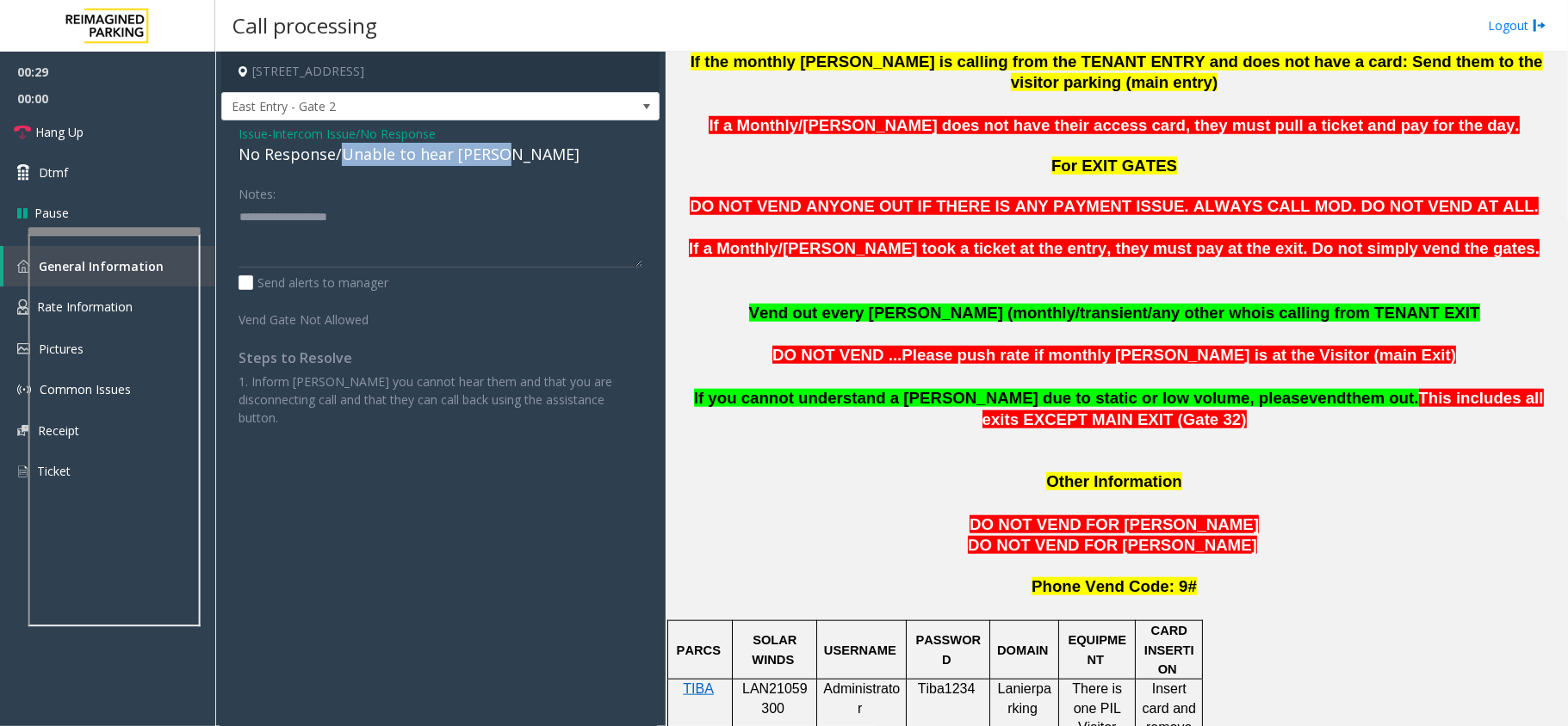
drag, startPoint x: 342, startPoint y: 155, endPoint x: 504, endPoint y: 155, distance: 162.0
click at [504, 155] on div "No Response/Unable to hear [PERSON_NAME]" at bounding box center [440, 155] width 404 height 23
click at [448, 217] on textarea at bounding box center [440, 234] width 404 height 64
drag, startPoint x: 377, startPoint y: 218, endPoint x: 235, endPoint y: 193, distance: 144.2
click at [235, 193] on div "Notes: Send alerts to manager Vend Gate Not Allowed Steps to Resolve 1. Inform …" at bounding box center [440, 303] width 430 height 248
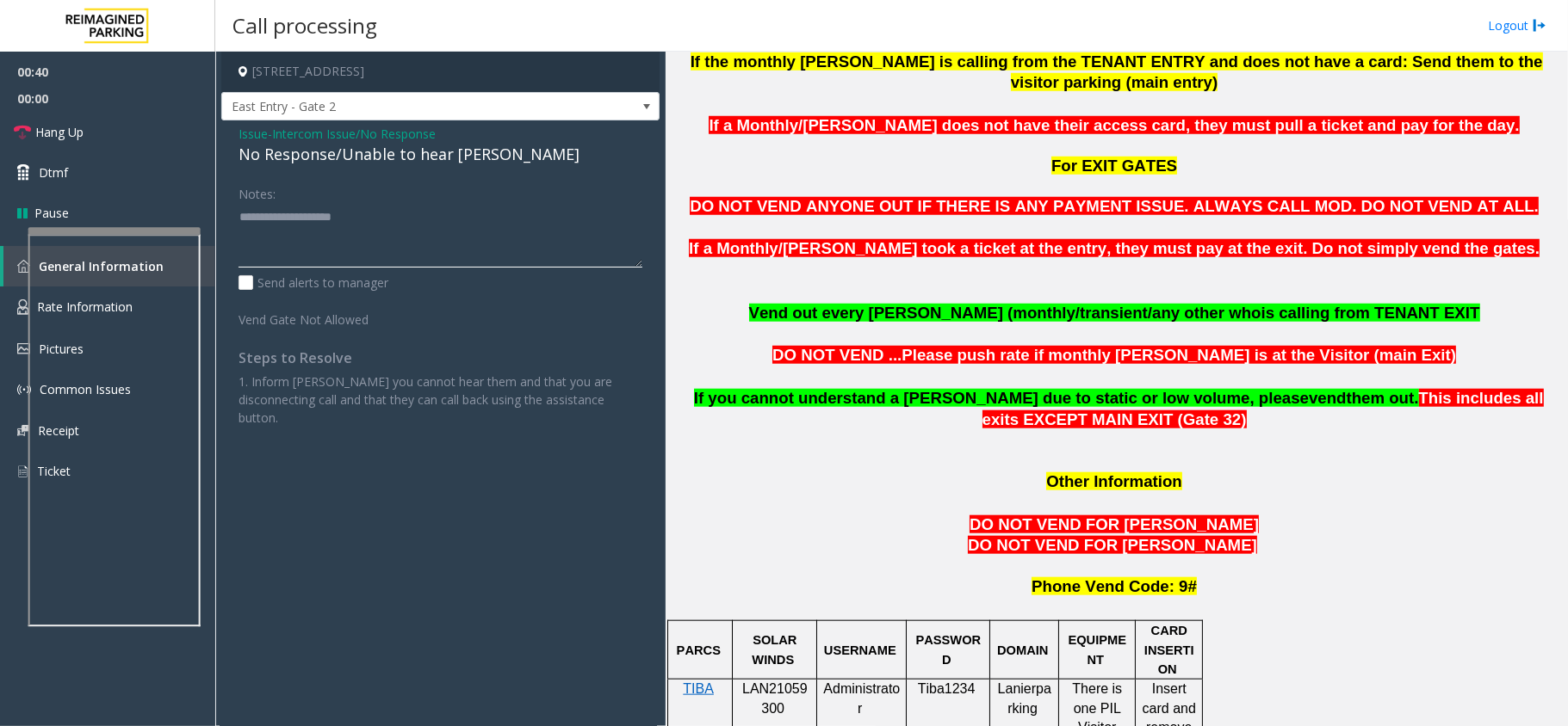
click at [420, 225] on textarea at bounding box center [440, 234] width 404 height 64
type textarea "**********"
click at [155, 121] on link "Hang Up" at bounding box center [107, 132] width 215 height 40
click at [242, 131] on span "Issue" at bounding box center [252, 133] width 29 height 18
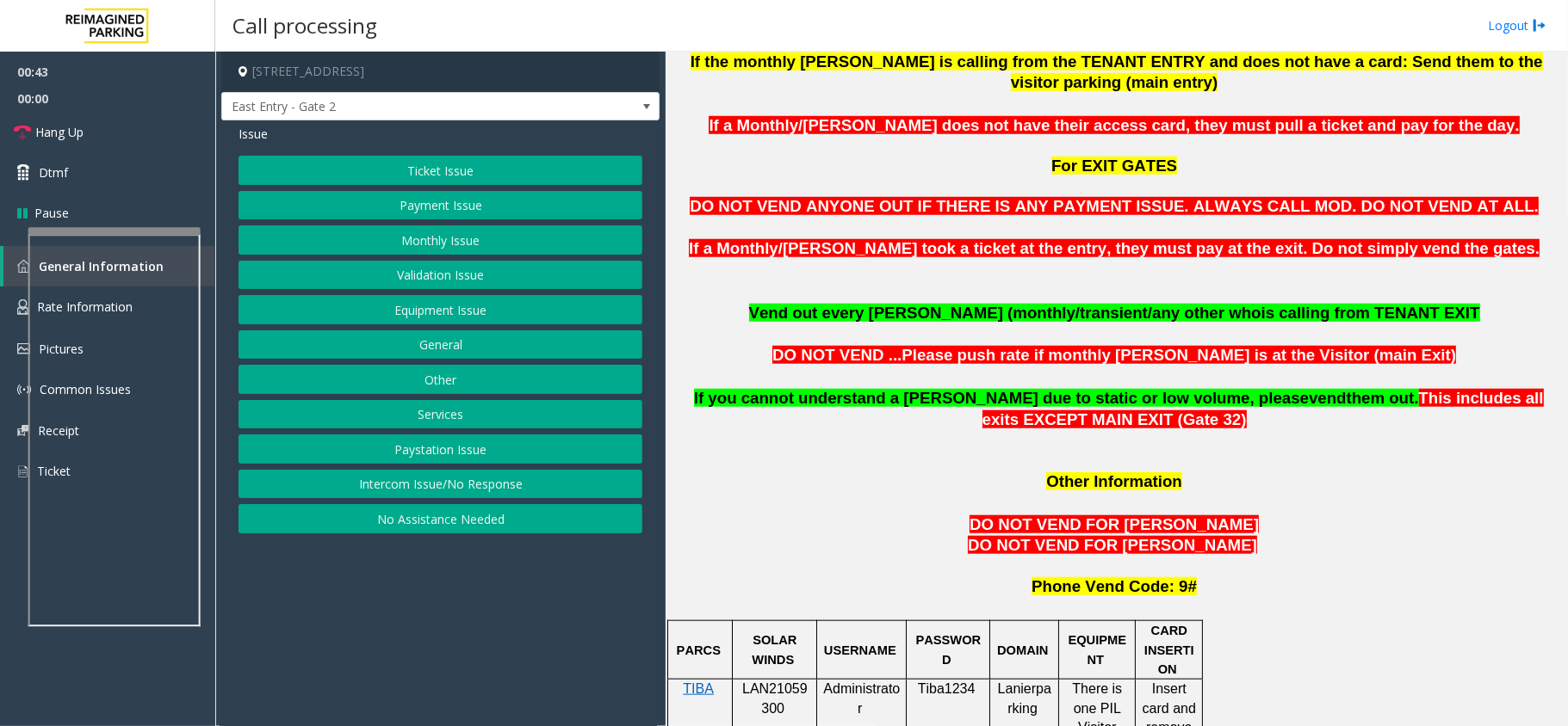
click at [422, 299] on button "Equipment Issue" at bounding box center [440, 309] width 404 height 29
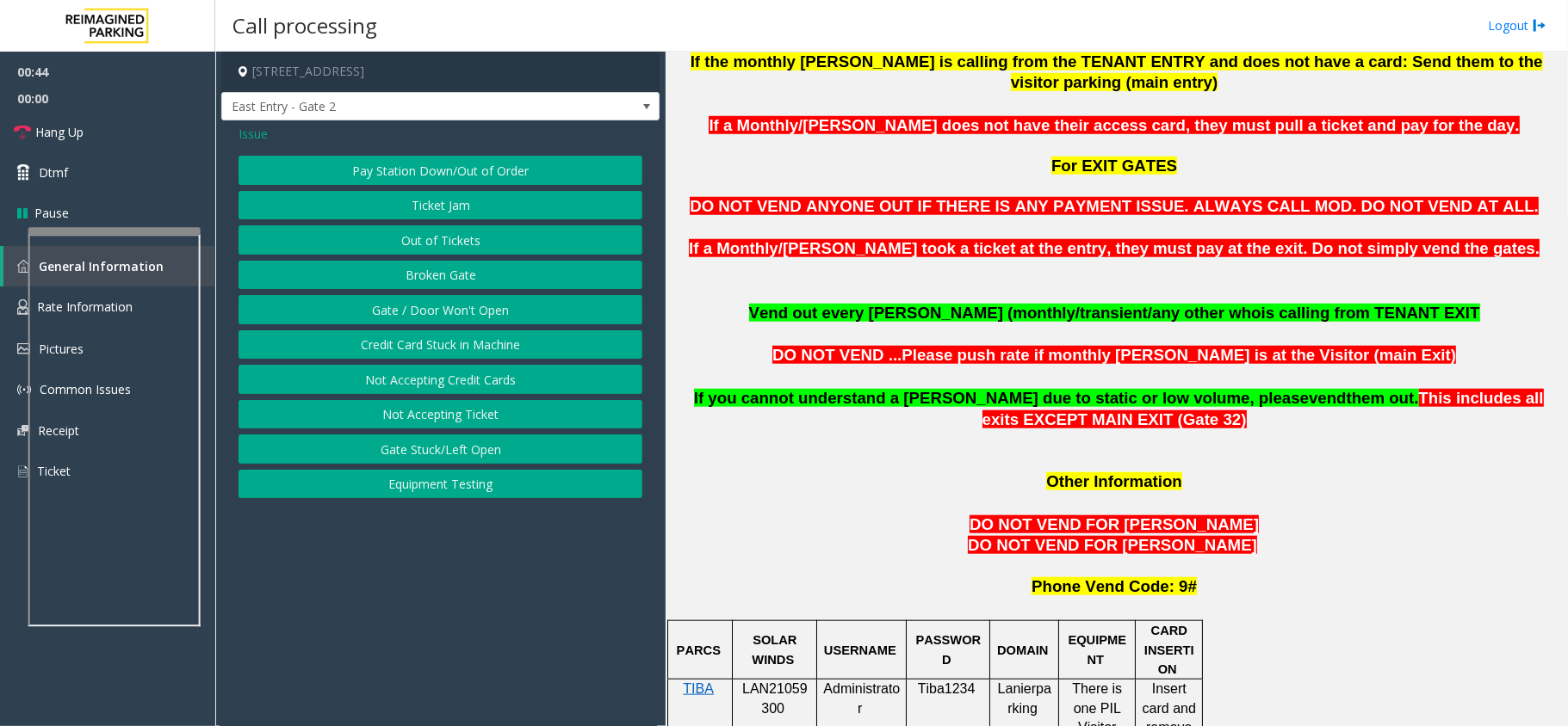
click at [414, 300] on button "Gate / Door Won't Open" at bounding box center [440, 309] width 404 height 29
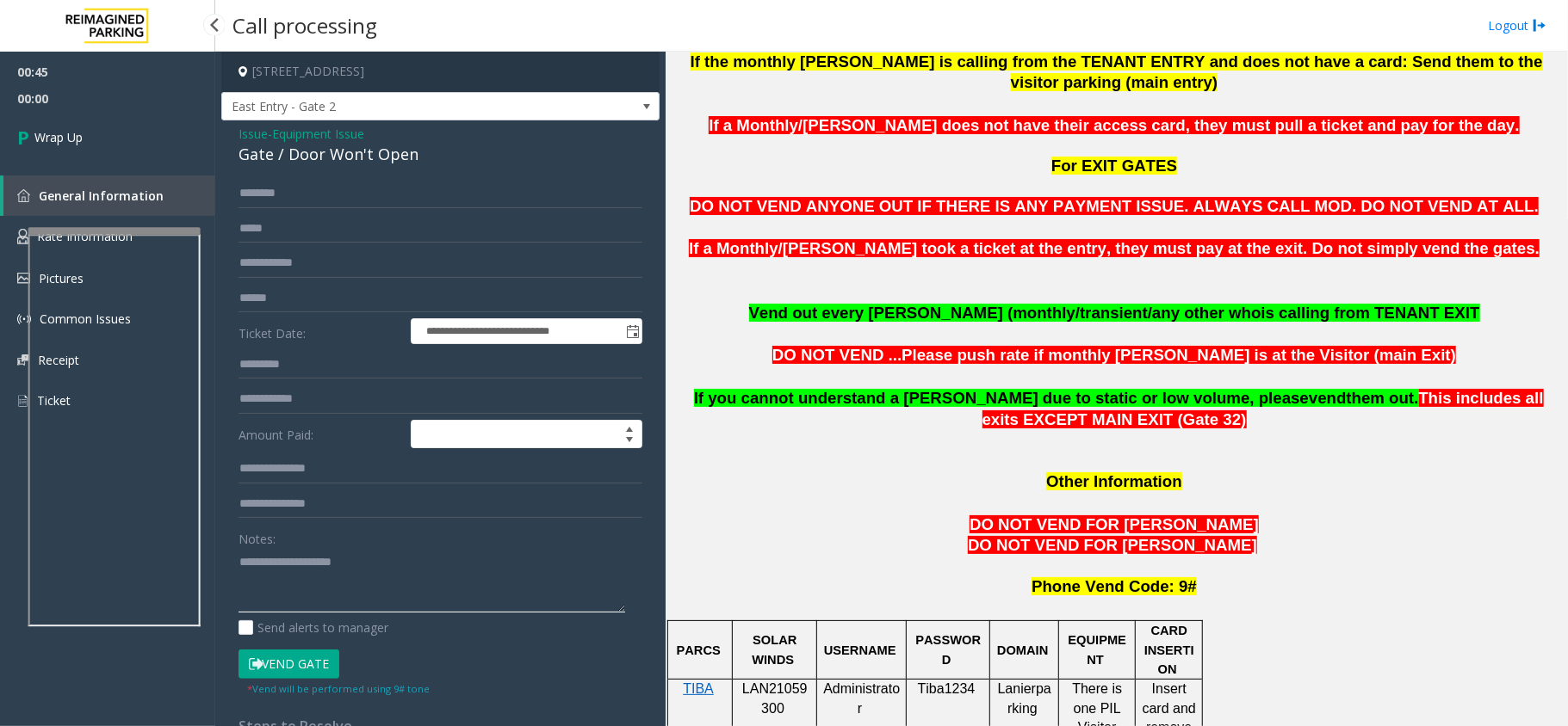
drag, startPoint x: 394, startPoint y: 579, endPoint x: 198, endPoint y: 552, distance: 197.9
click at [215, 319] on div "**********" at bounding box center [892, 363] width 1353 height 726
click at [405, 132] on div "Issue - Equipment Issue Gate / Door Won't Open" at bounding box center [440, 145] width 404 height 41
click at [394, 152] on div "Gate / Door Won't Open" at bounding box center [440, 155] width 404 height 23
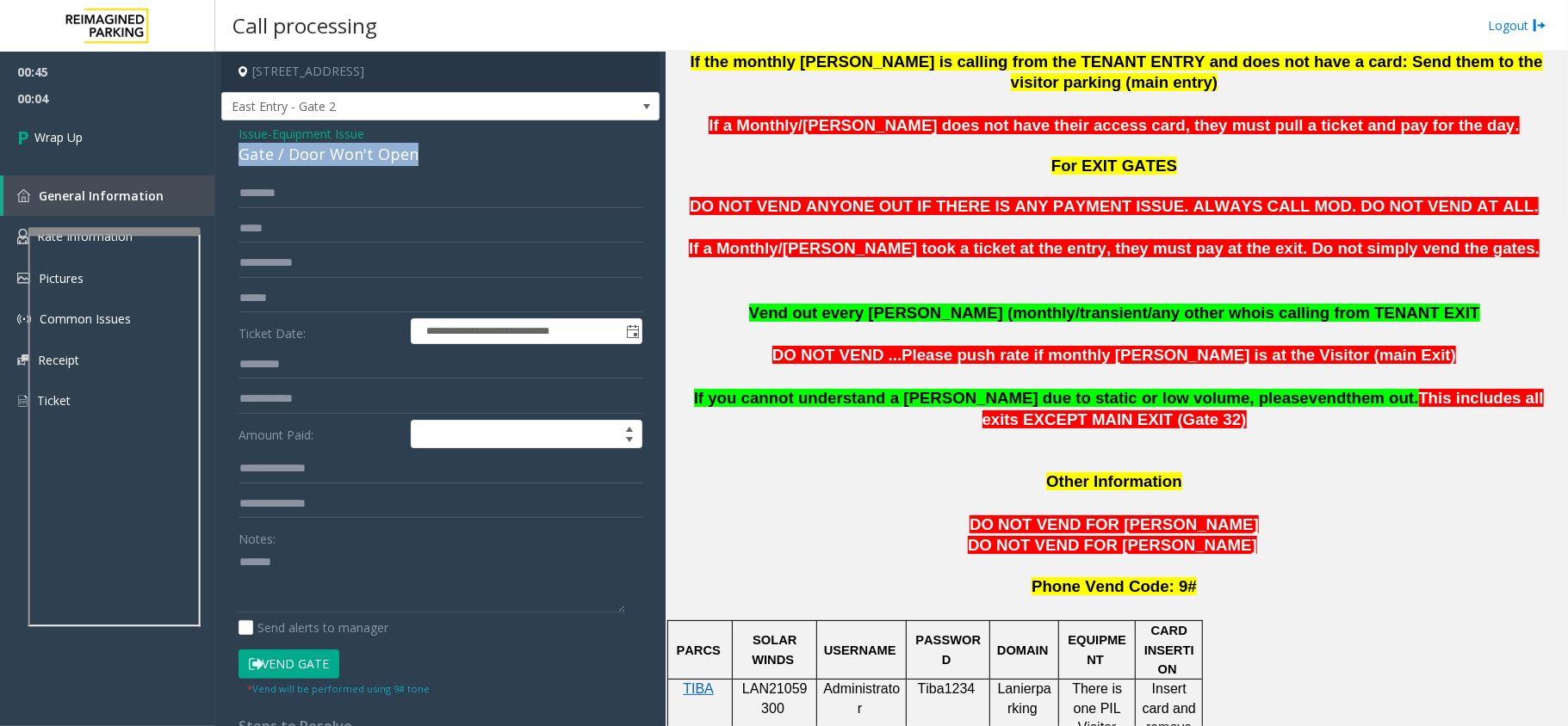
click at [394, 152] on div "Gate / Door Won't Open" at bounding box center [440, 155] width 404 height 23
paste textarea "**********"
click at [369, 579] on textarea at bounding box center [431, 579] width 387 height 64
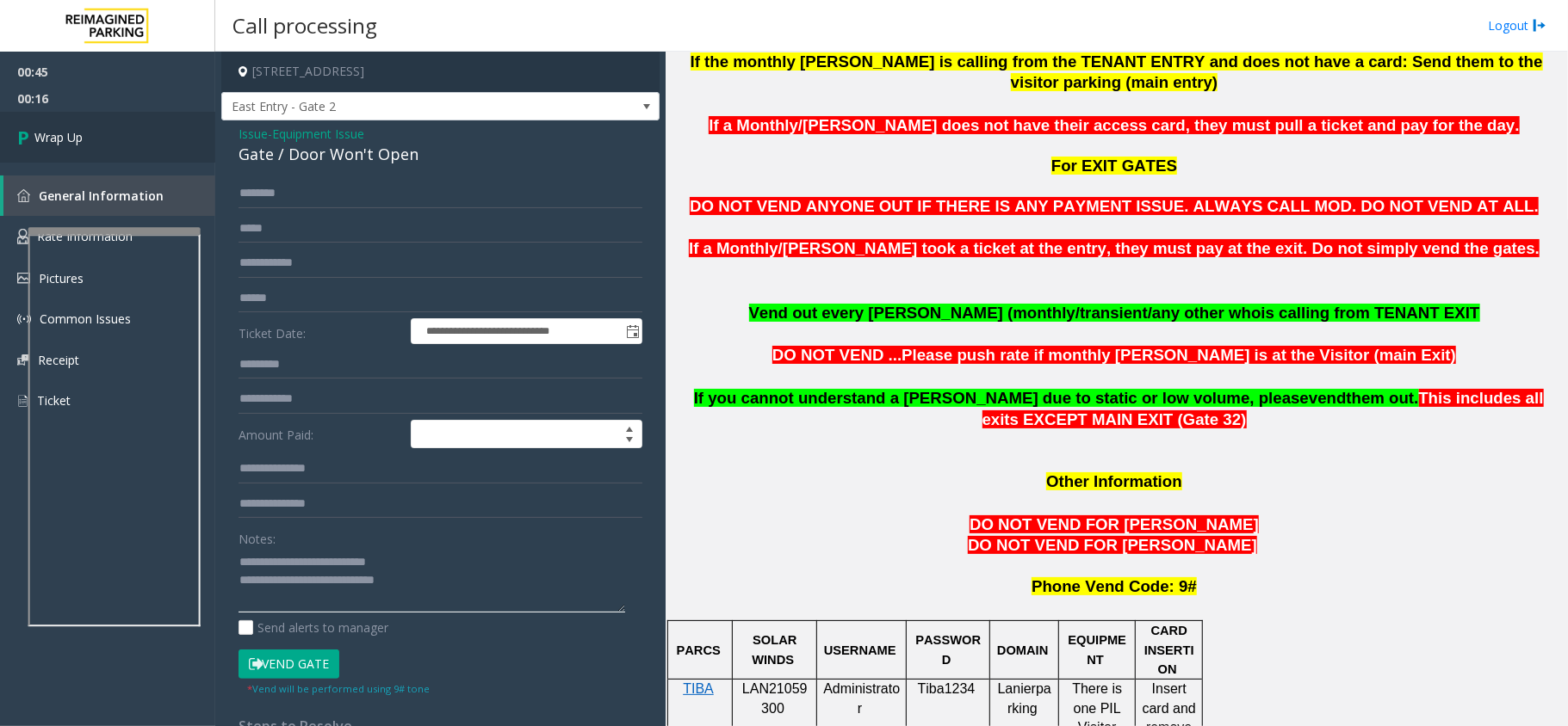
type textarea "**********"
click at [114, 111] on link "Wrap Up" at bounding box center [107, 137] width 215 height 51
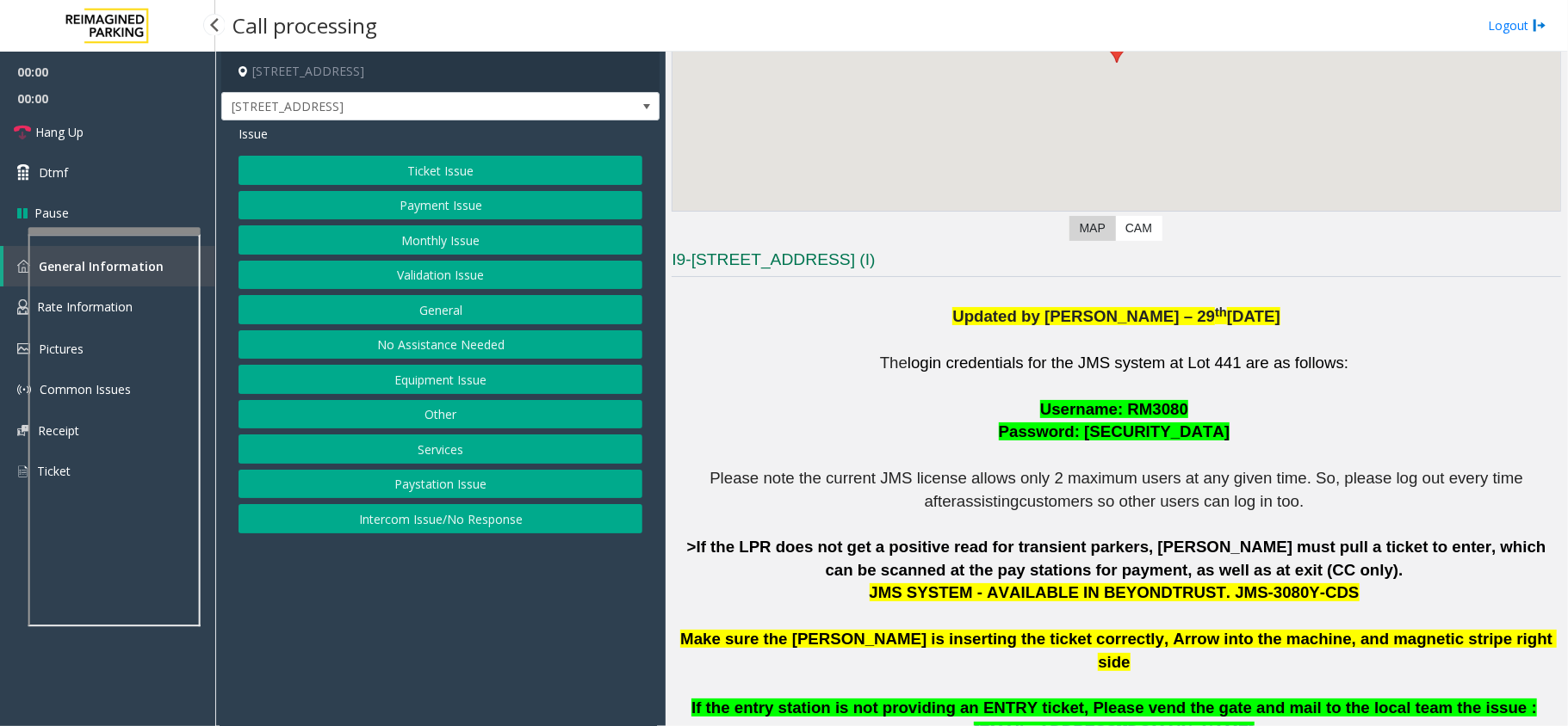
scroll to position [688, 0]
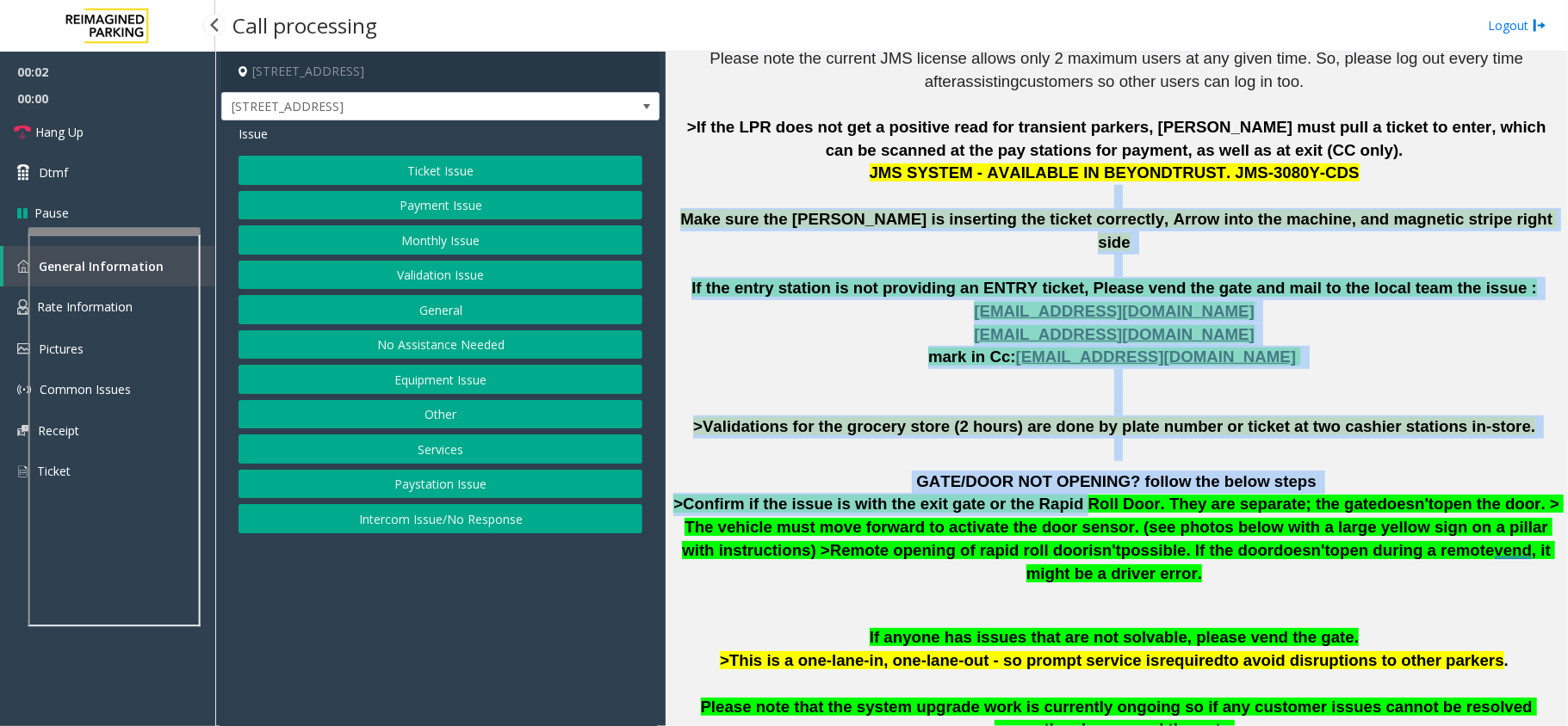
drag, startPoint x: 803, startPoint y: 196, endPoint x: 1040, endPoint y: 477, distance: 367.6
click at [1040, 477] on div "The login credentials for the JMS system at Lot 441 are as follows: Username: R…" at bounding box center [1116, 358] width 889 height 900
click at [850, 362] on p "The login credentials for the JMS system at Lot 441 are as follows: Username: R…" at bounding box center [1116, 185] width 889 height 506
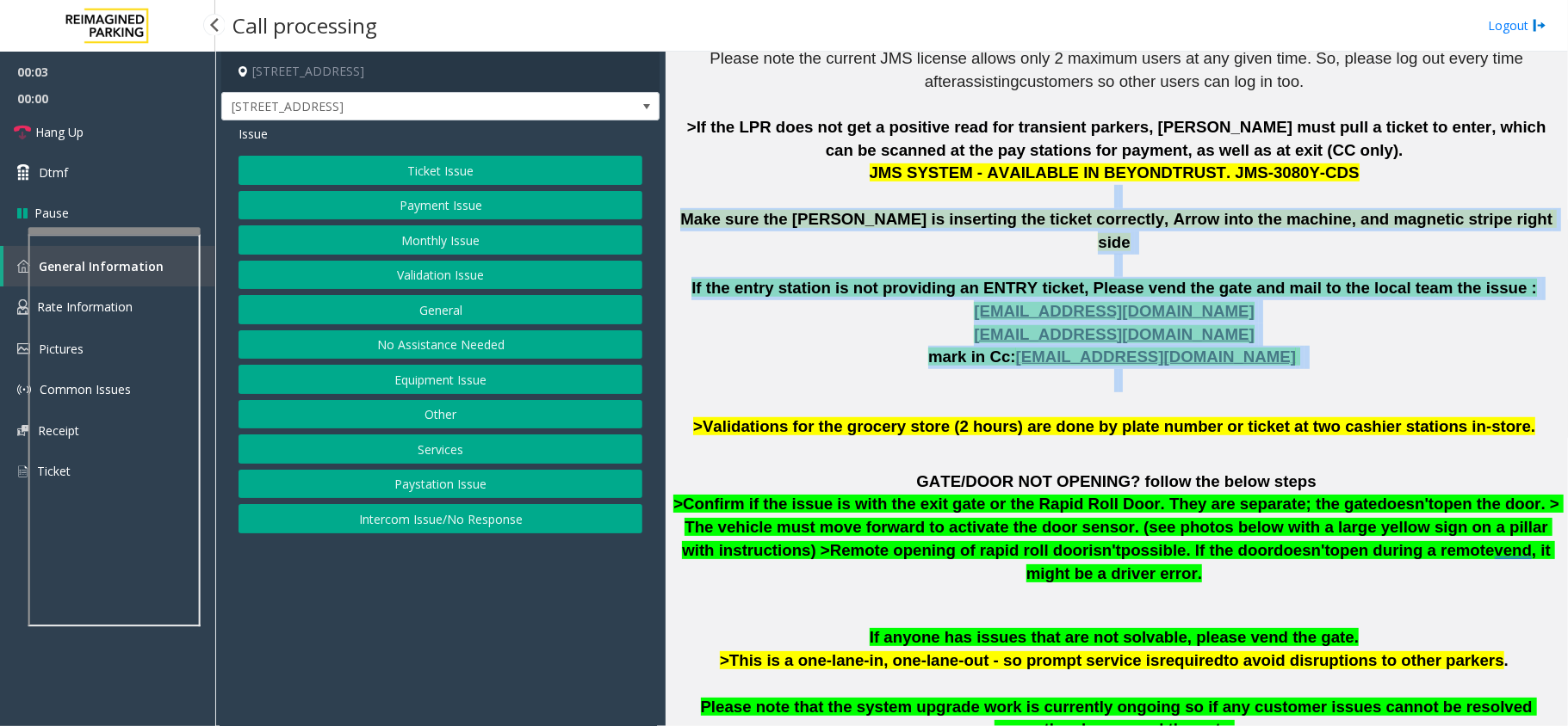
drag, startPoint x: 800, startPoint y: 205, endPoint x: 900, endPoint y: 387, distance: 207.7
click at [900, 387] on p "The login credentials for the JMS system at Lot 441 are as follows: Username: R…" at bounding box center [1116, 185] width 889 height 506
click at [834, 206] on p "The login credentials for the JMS system at Lot 441 are as follows: Username: R…" at bounding box center [1116, 185] width 889 height 506
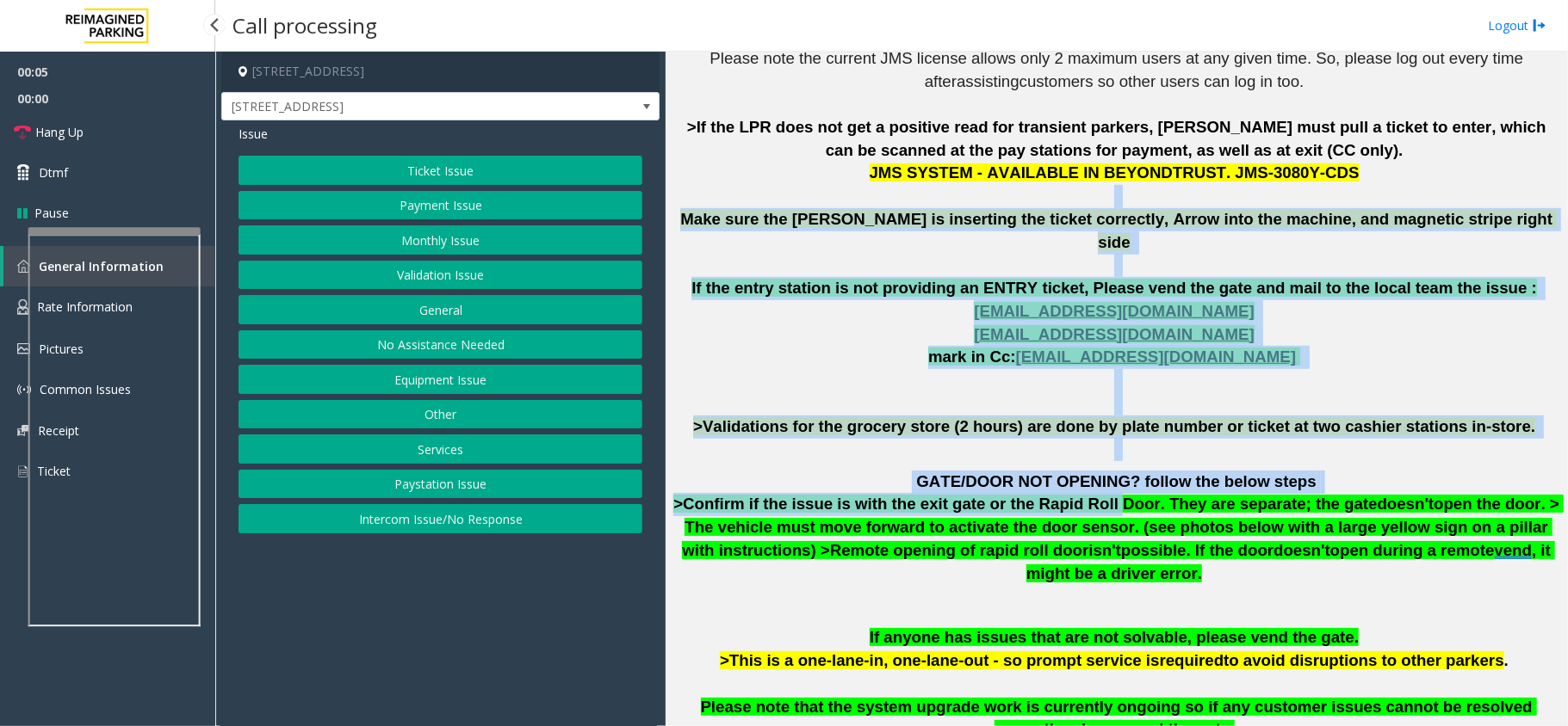
drag, startPoint x: 834, startPoint y: 206, endPoint x: 1062, endPoint y: 487, distance: 361.9
click at [1062, 487] on div "The login credentials for the JMS system at Lot 441 are as follows: Username: R…" at bounding box center [1116, 358] width 889 height 900
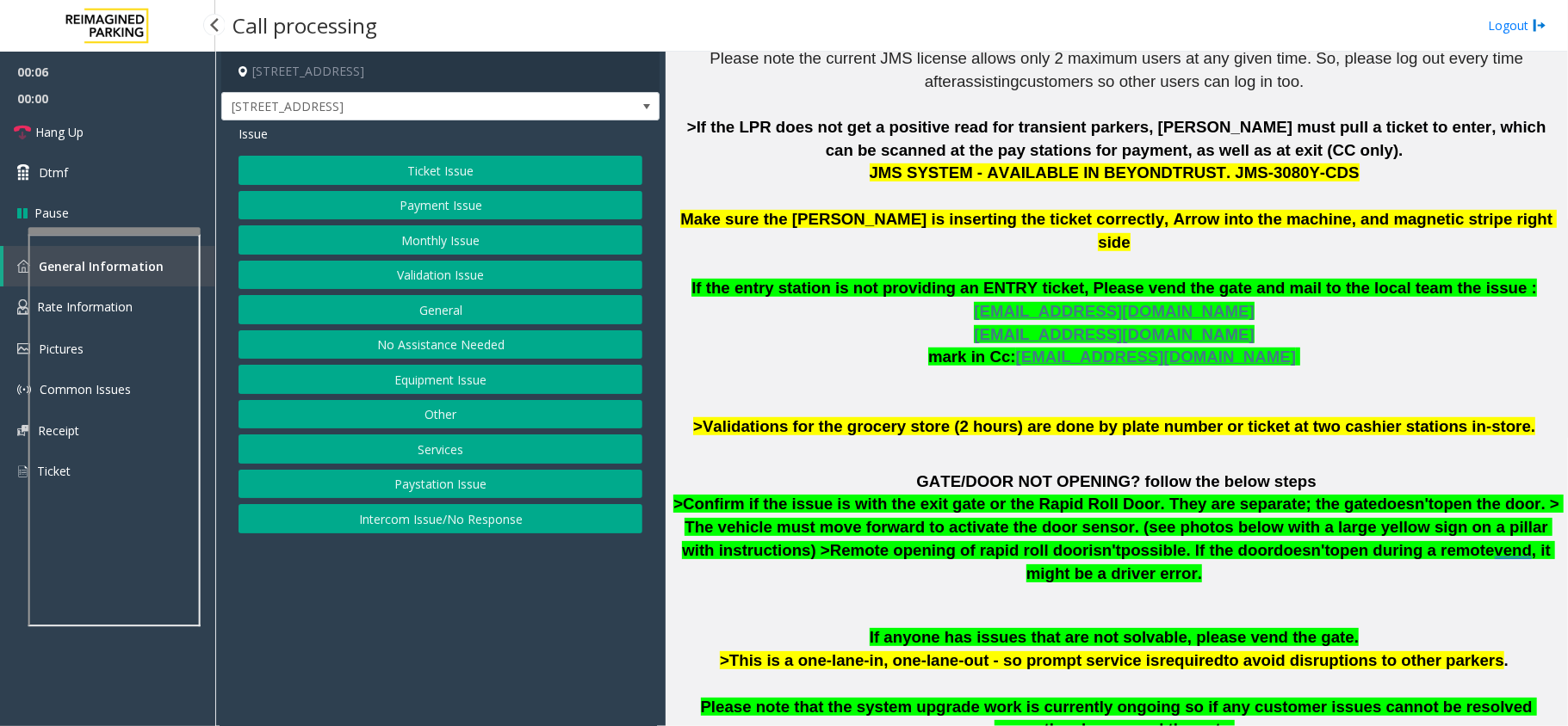
click at [1098, 514] on span "open the door. > The vehicle must move forward to activate the door sensor. (se…" at bounding box center [1123, 526] width 882 height 64
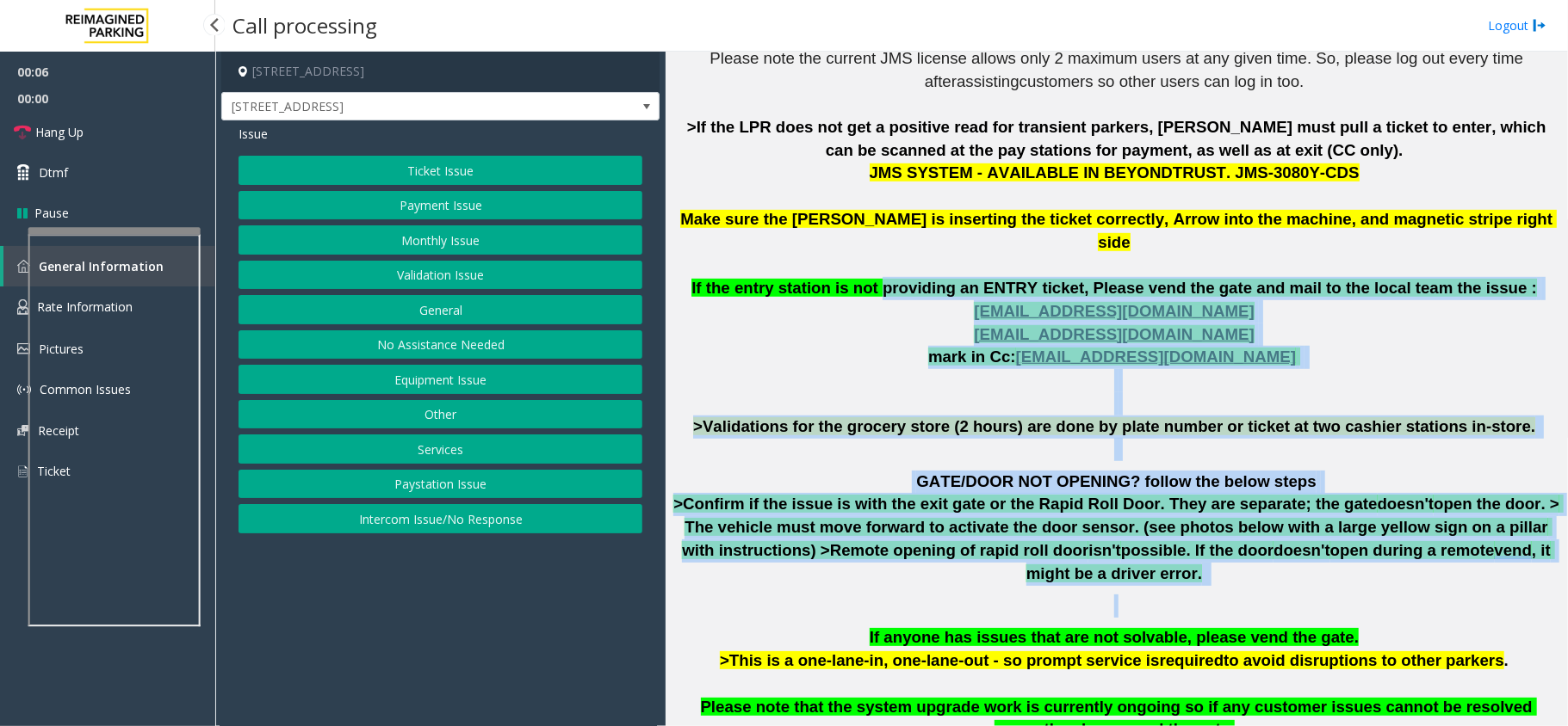
drag, startPoint x: 1147, startPoint y: 550, endPoint x: 885, endPoint y: 259, distance: 391.6
click at [900, 270] on div "The login credentials for the JMS system at Lot 441 are as follows: Username: R…" at bounding box center [1116, 358] width 889 height 900
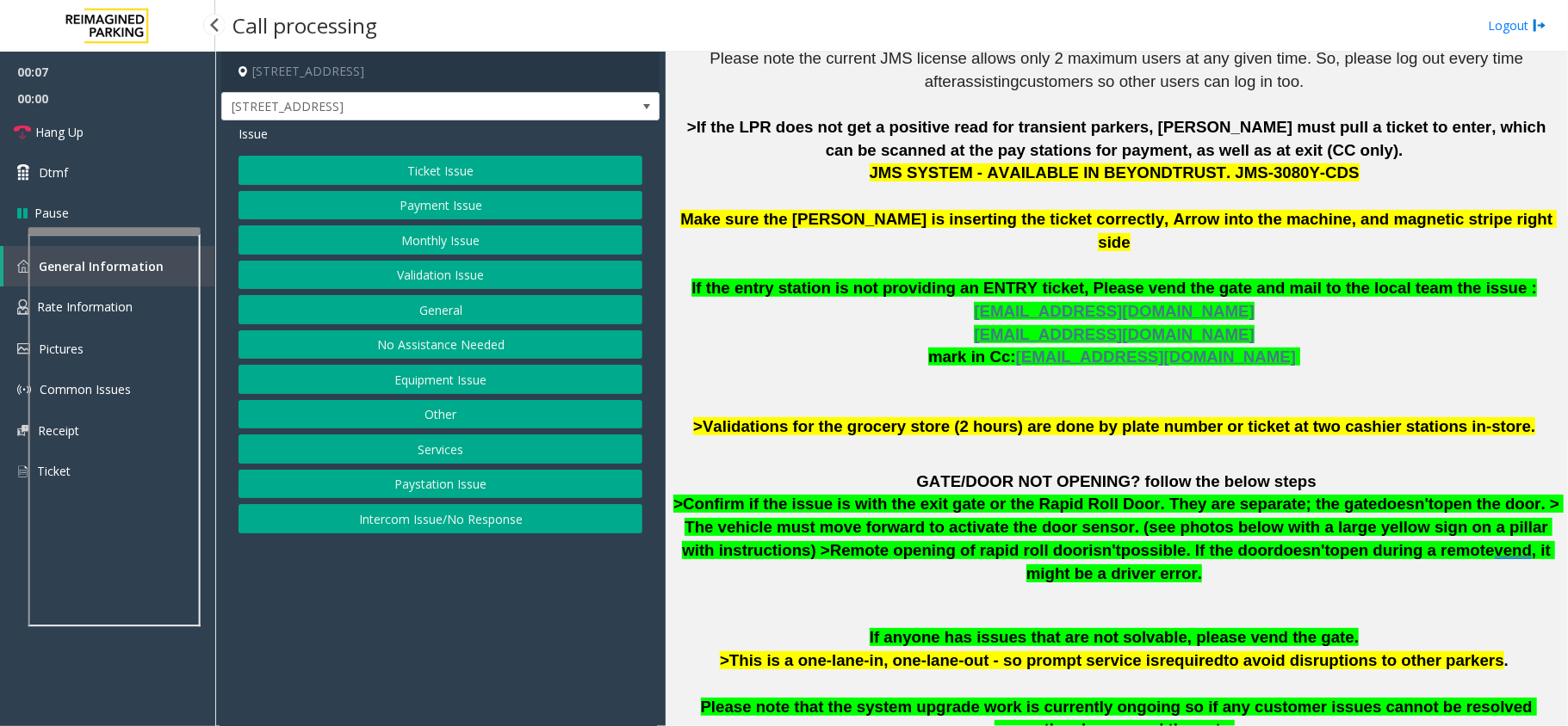
click at [814, 244] on p "The login credentials for the JMS system at Lot 441 are as follows: Username: R…" at bounding box center [1116, 185] width 889 height 506
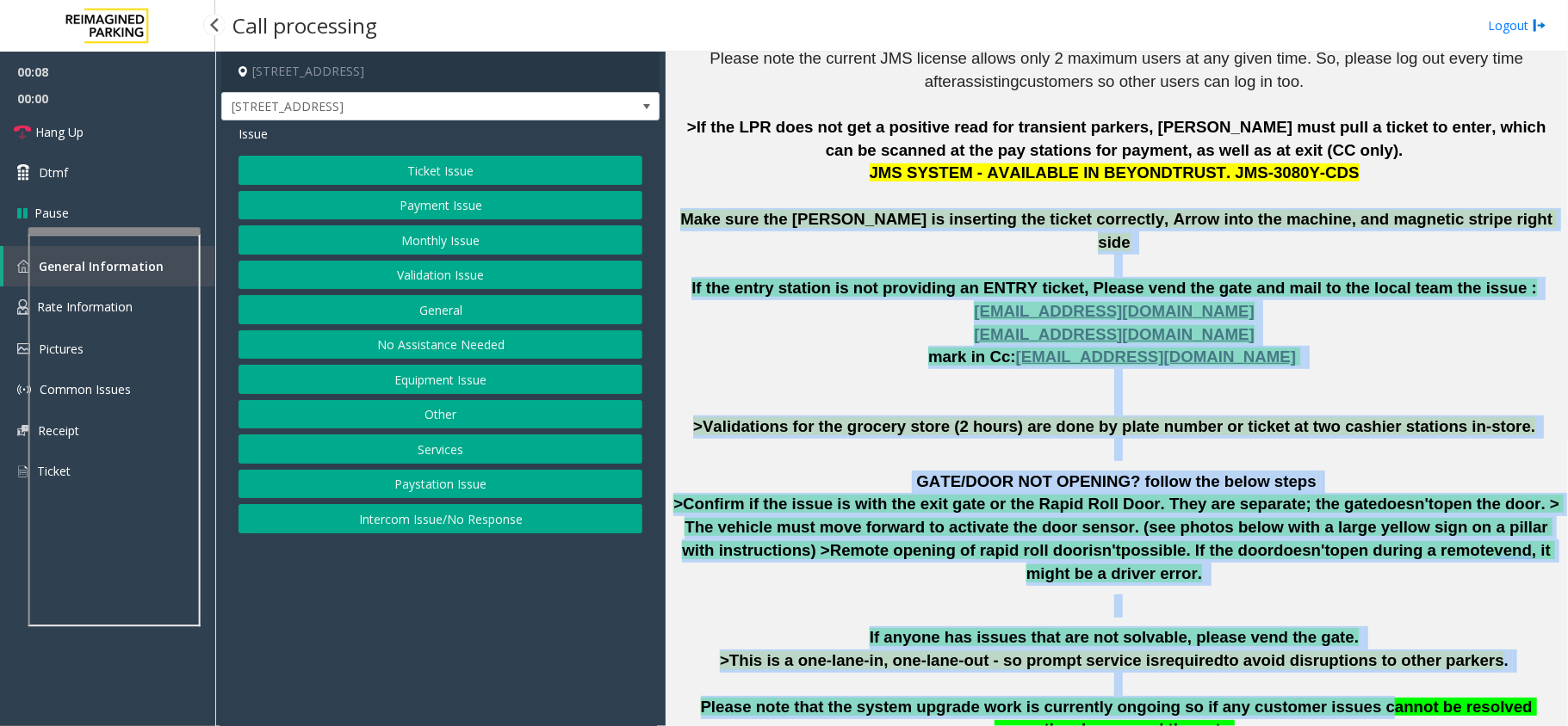
drag, startPoint x: 749, startPoint y: 211, endPoint x: 1275, endPoint y: 661, distance: 692.2
click at [1275, 661] on div "The login credentials for the JMS system at Lot 441 are as follows: Username: R…" at bounding box center [1116, 358] width 889 height 900
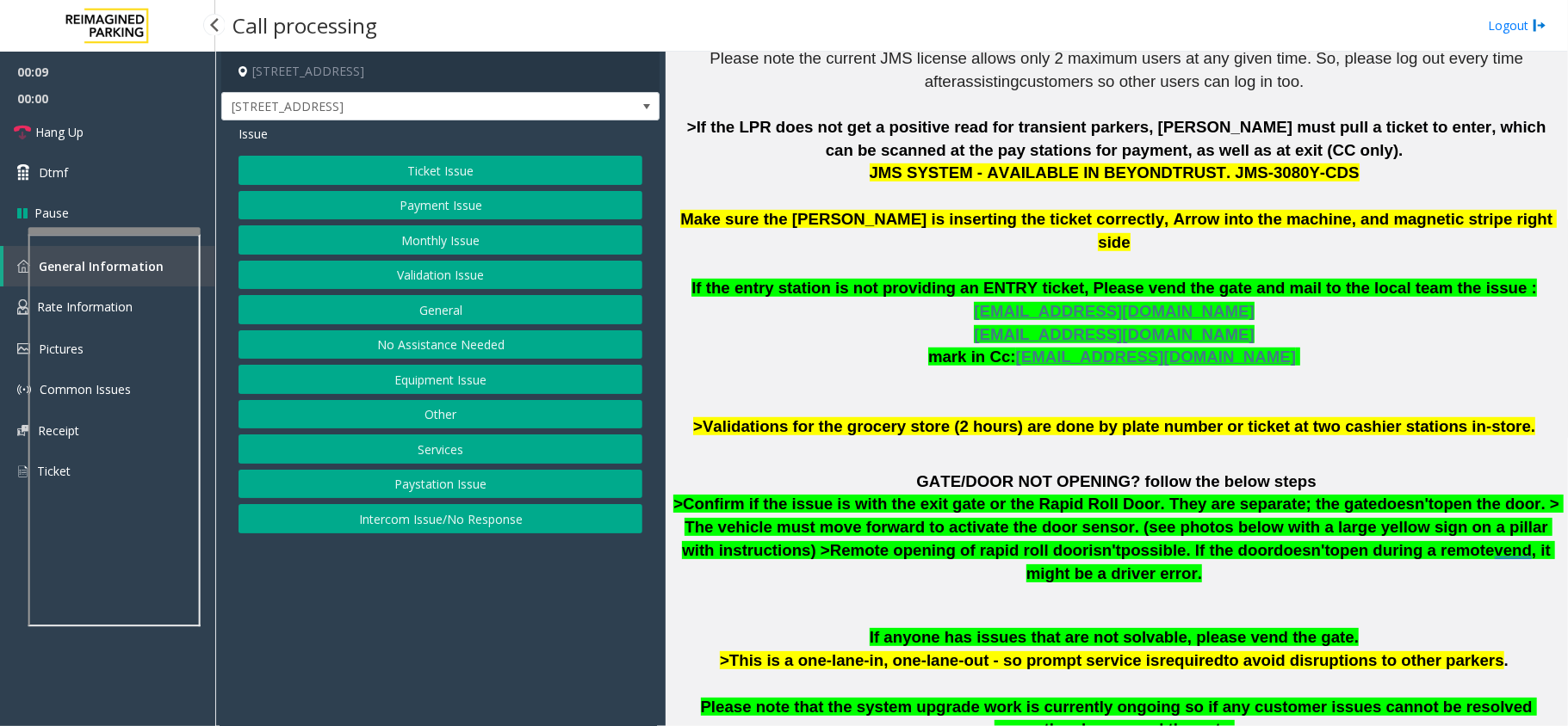
click at [1343, 698] on span "Please note that the system upgrade work is currently ongoing so if any custome…" at bounding box center [1119, 718] width 836 height 41
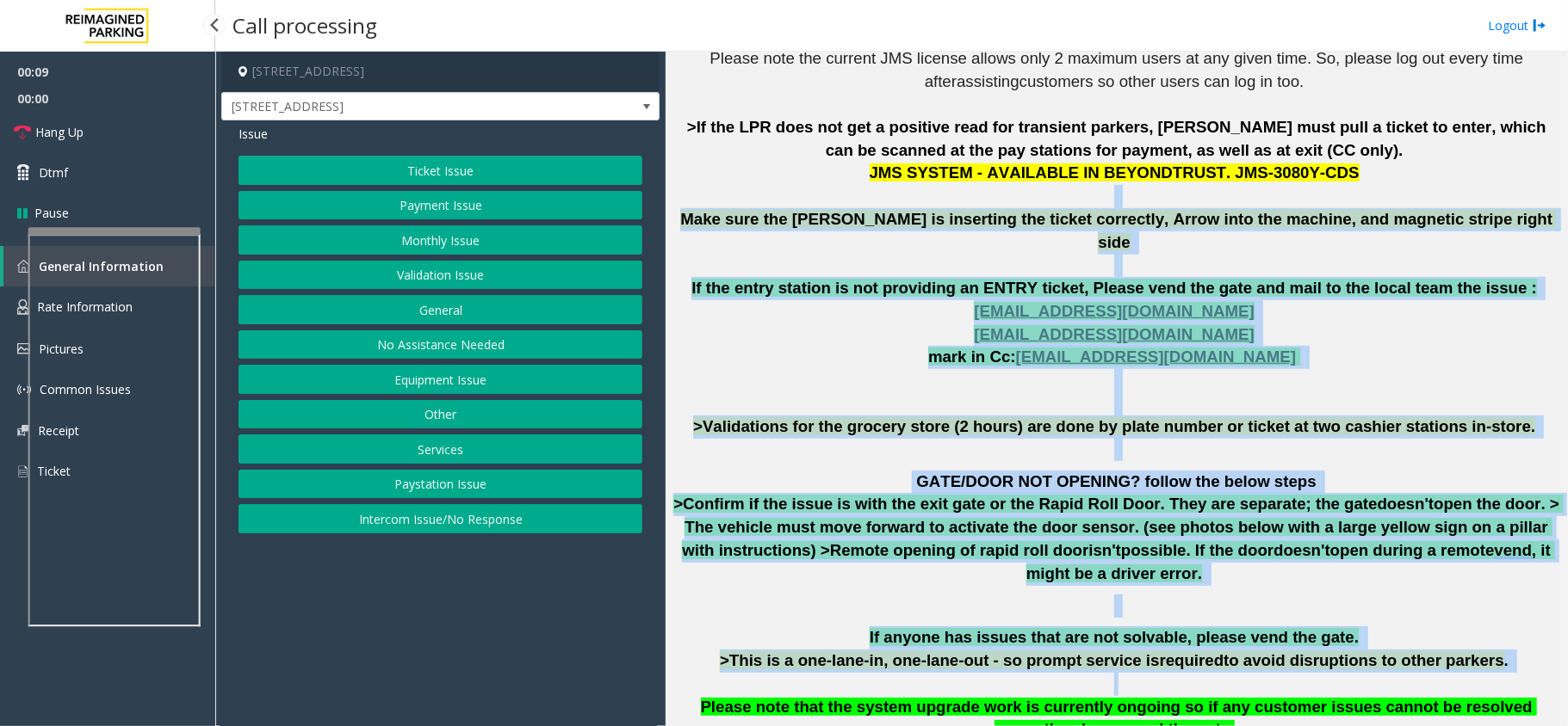
drag, startPoint x: 1352, startPoint y: 648, endPoint x: 827, endPoint y: 206, distance: 686.3
click at [827, 206] on div "The login credentials for the JMS system at Lot 441 are as follows: Username: R…" at bounding box center [1116, 358] width 889 height 900
click at [827, 210] on span "Make sure the [PERSON_NAME] is inserting the ticket correctly, Arrow into the m…" at bounding box center [1118, 230] width 877 height 41
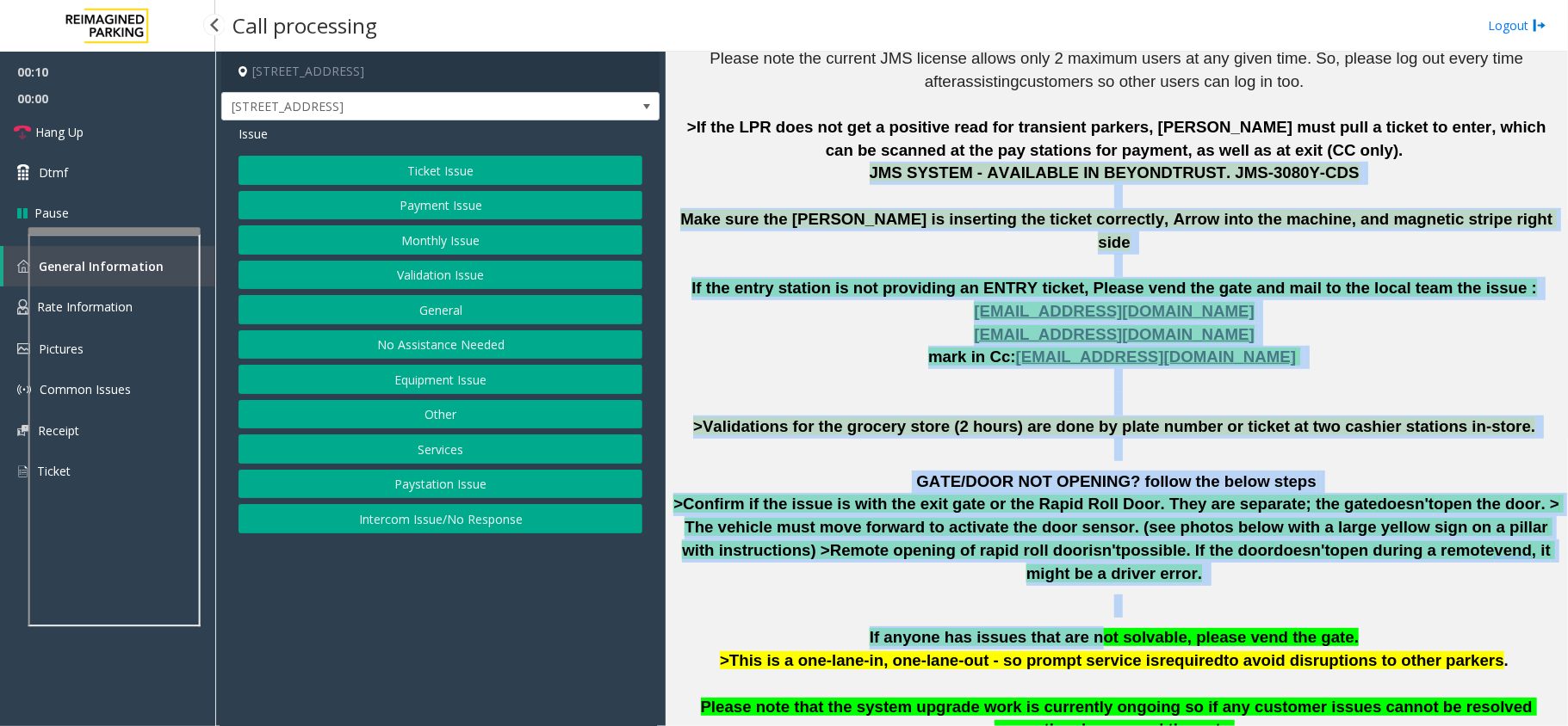
drag, startPoint x: 821, startPoint y: 186, endPoint x: 1184, endPoint y: 585, distance: 539.4
click at [1105, 577] on div "The login credentials for the JMS system at Lot 441 are as follows: Username: R…" at bounding box center [1116, 358] width 889 height 900
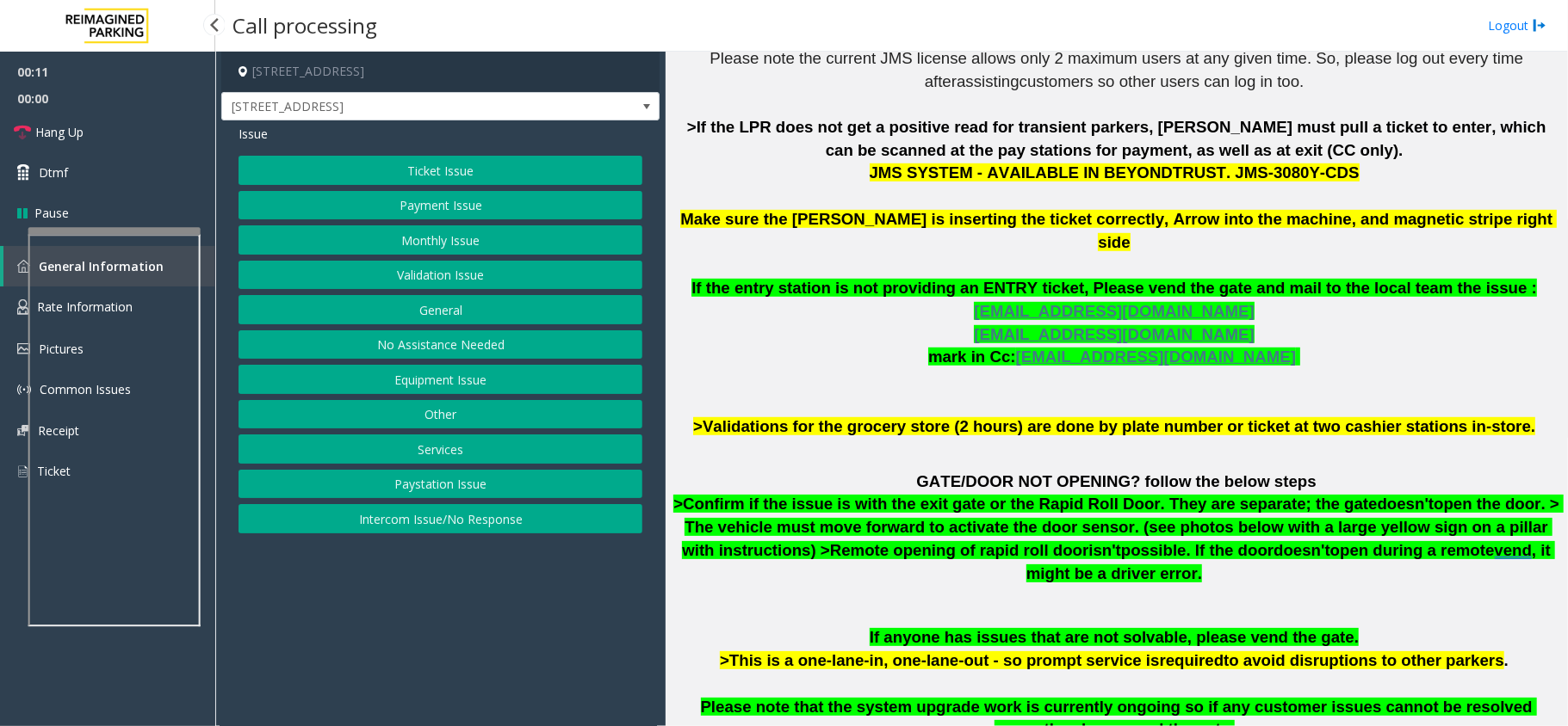
click at [1184, 628] on span "If anyone has issues that are not solvable, please vend the gate." at bounding box center [1114, 636] width 489 height 18
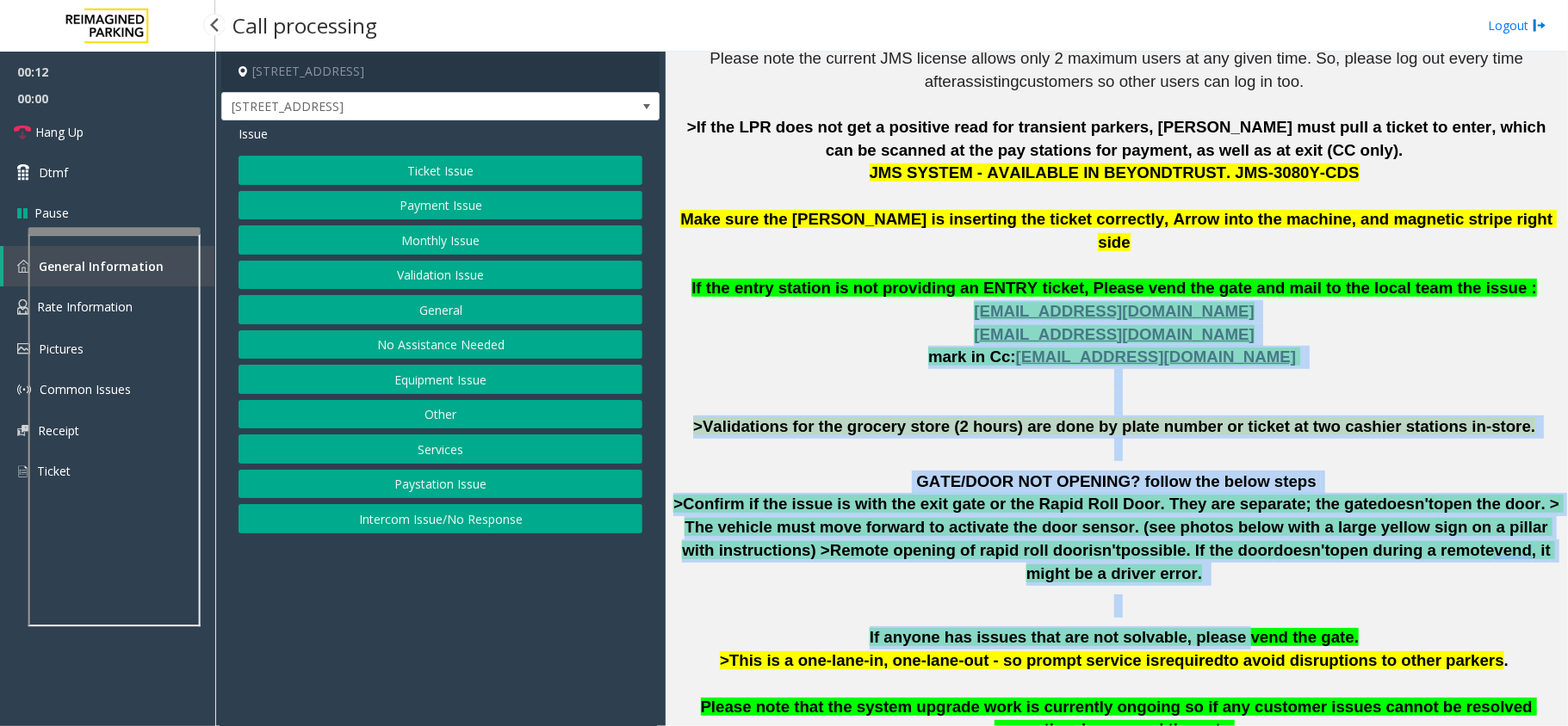
drag, startPoint x: 1221, startPoint y: 603, endPoint x: 816, endPoint y: 294, distance: 509.4
click at [816, 294] on div "The login credentials for the JMS system at Lot 441 are as follows: Username: R…" at bounding box center [1116, 358] width 889 height 900
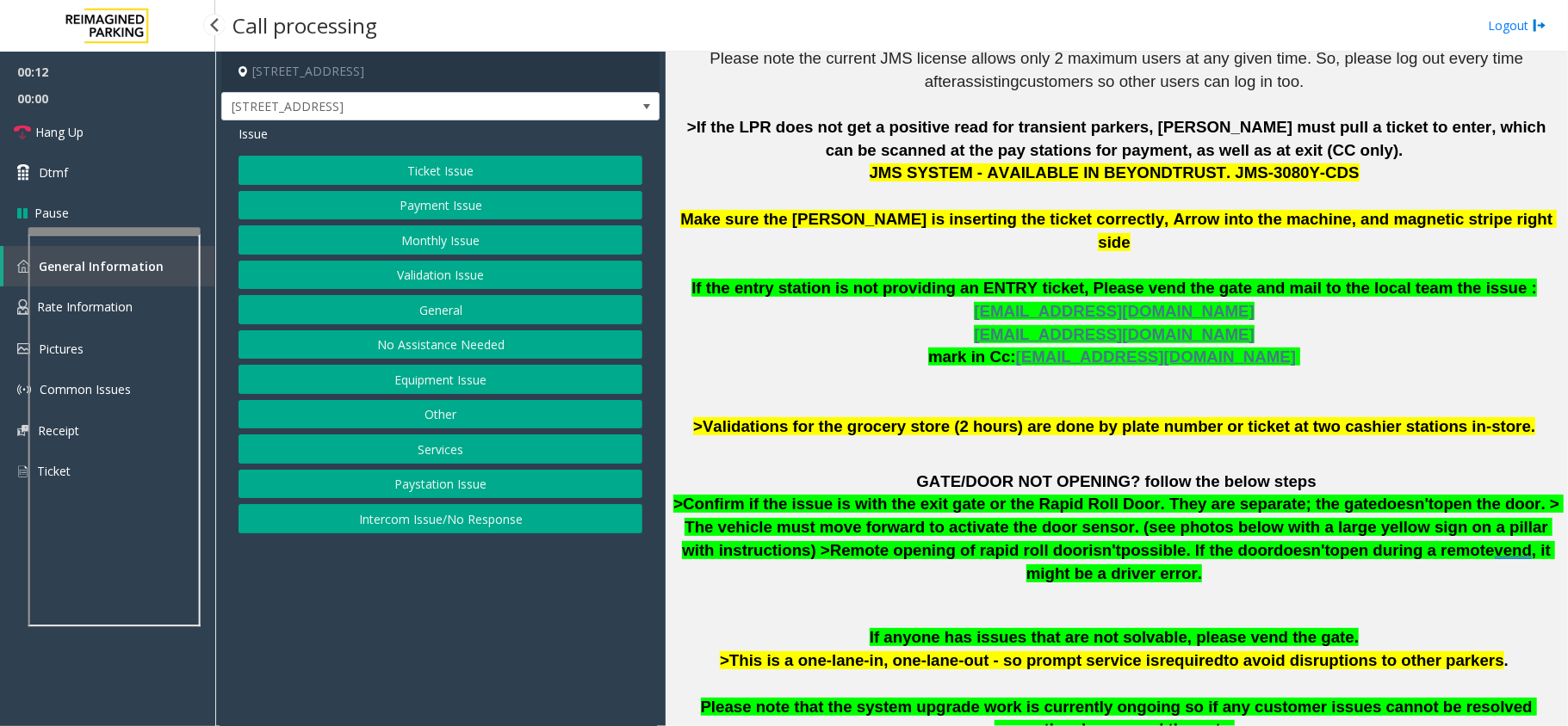
click at [773, 211] on span "Make sure the [PERSON_NAME] is inserting the ticket correctly, Arrow into the m…" at bounding box center [1118, 230] width 877 height 41
drag, startPoint x: 473, startPoint y: 531, endPoint x: 424, endPoint y: 372, distance: 166.4
click at [473, 524] on button "Intercom Issue/No Response" at bounding box center [440, 518] width 404 height 29
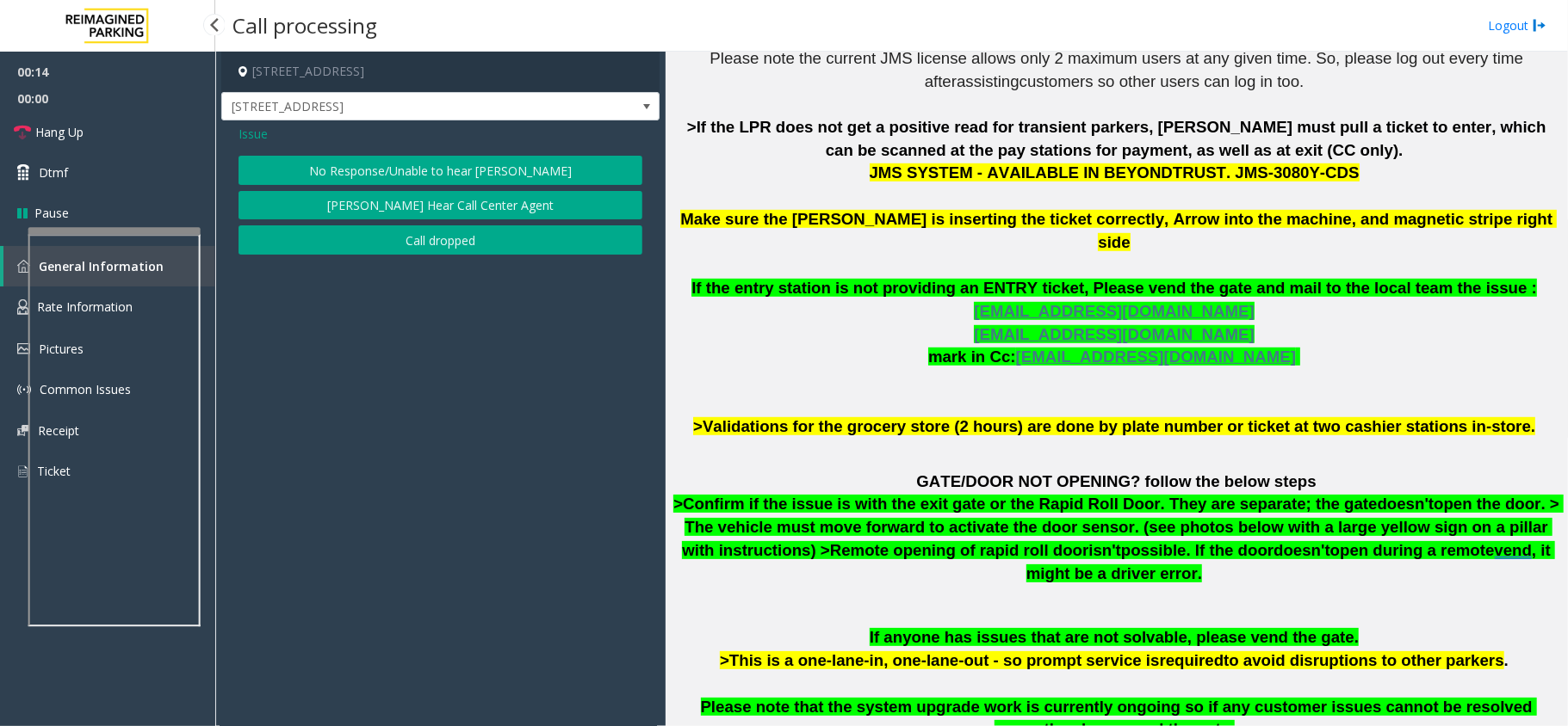
click at [400, 172] on button "No Response/Unable to hear [PERSON_NAME]" at bounding box center [440, 169] width 404 height 29
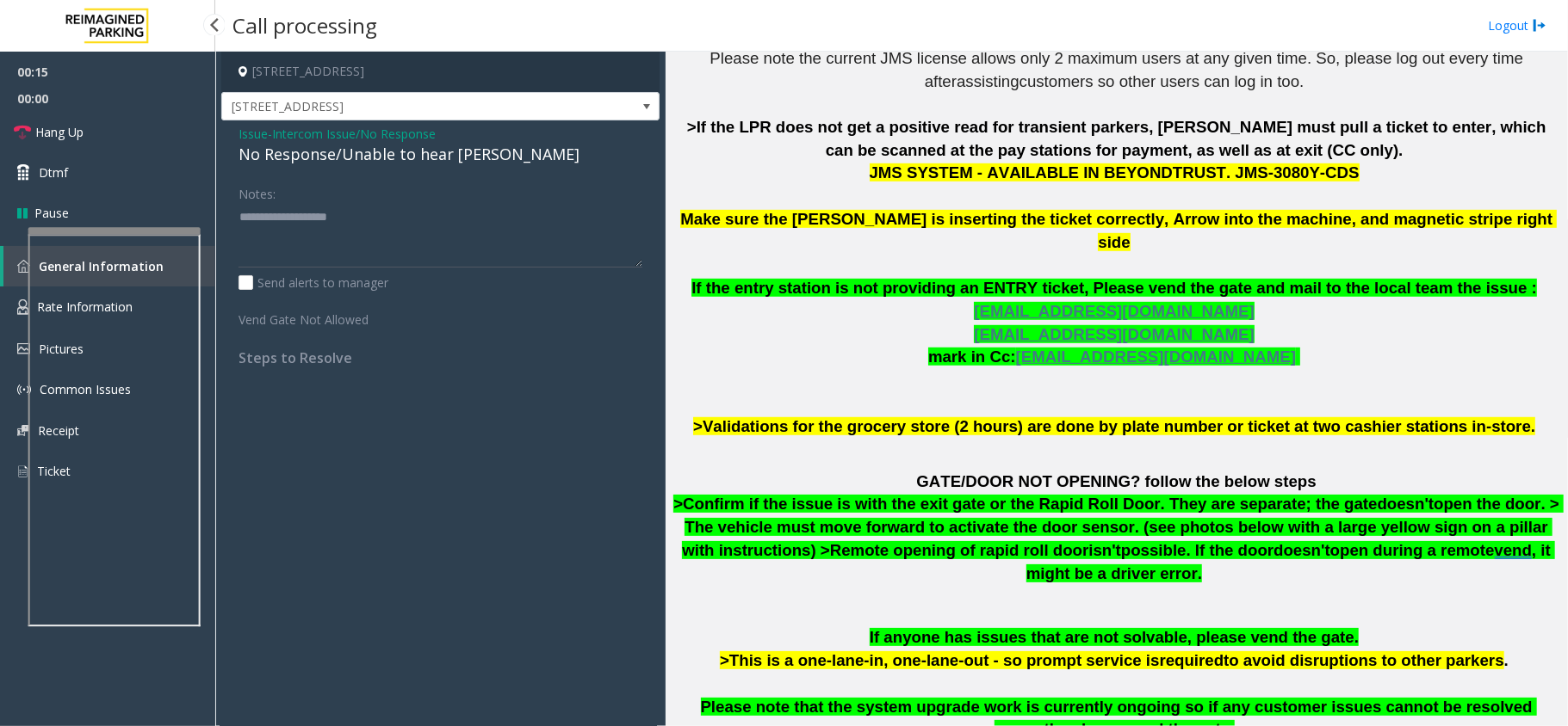
click at [401, 165] on div "No Response/Unable to hear [PERSON_NAME]" at bounding box center [440, 155] width 404 height 23
click at [403, 159] on div "No Response/Unable to hear [PERSON_NAME]" at bounding box center [440, 155] width 404 height 23
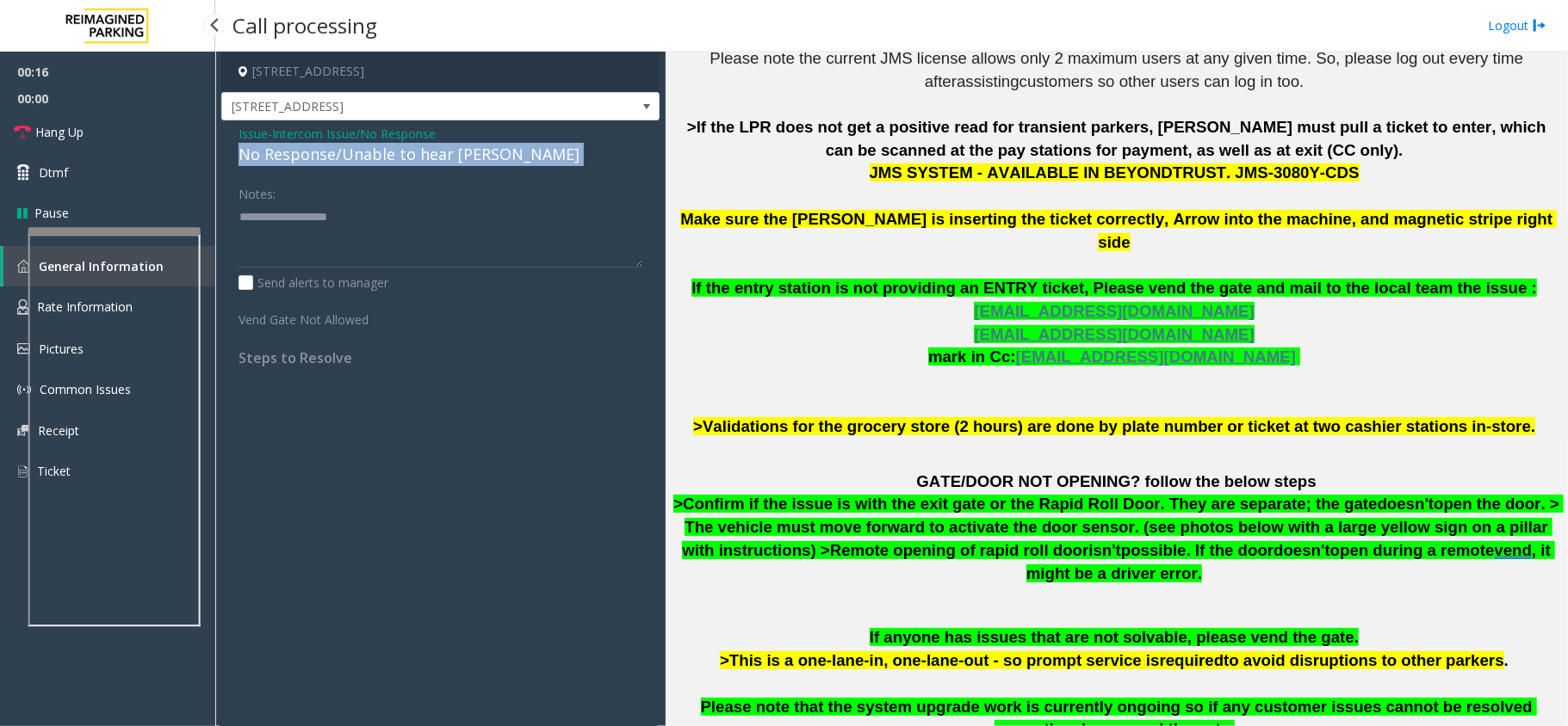
click at [403, 159] on div "No Response/Unable to hear [PERSON_NAME]" at bounding box center [440, 155] width 404 height 23
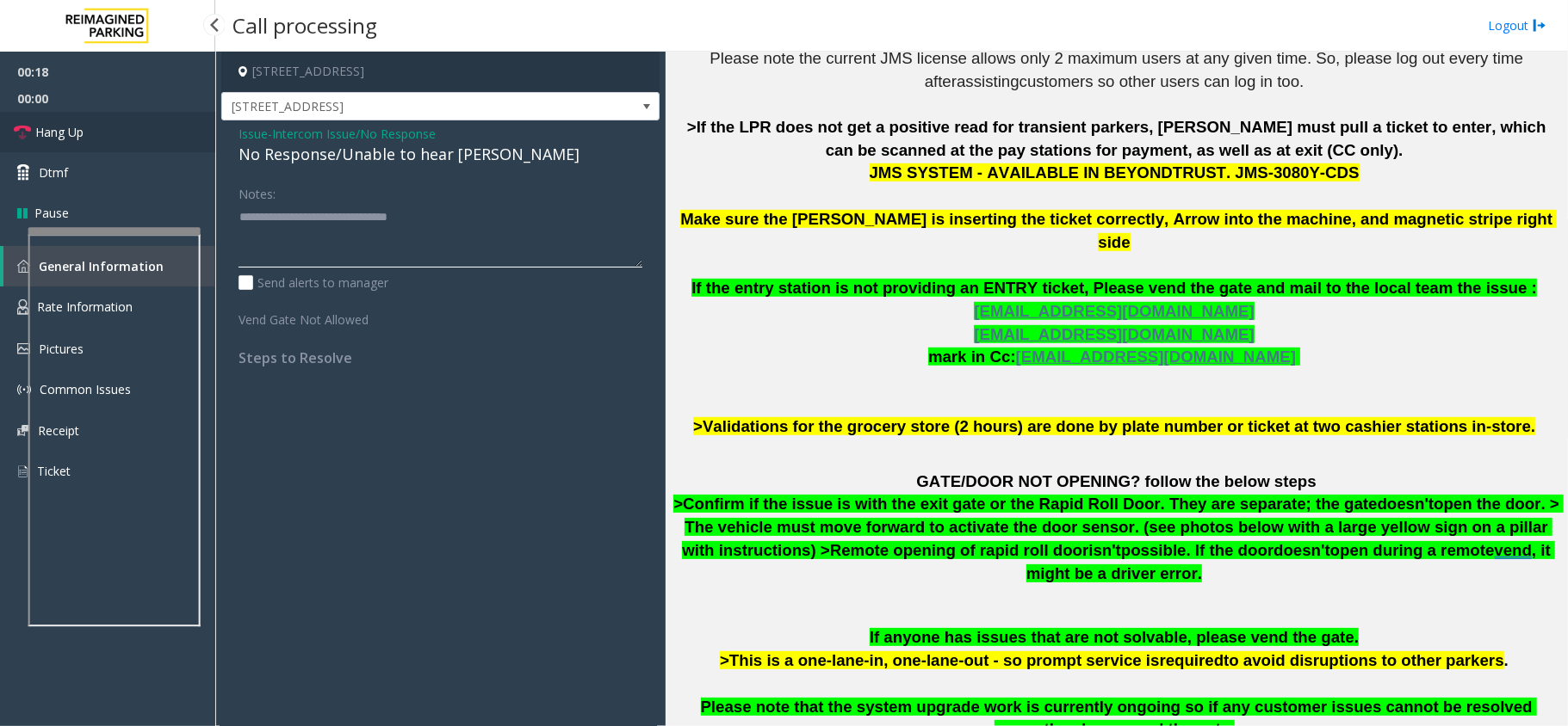
type textarea "**********"
click at [107, 136] on link "Hang Up" at bounding box center [107, 132] width 215 height 40
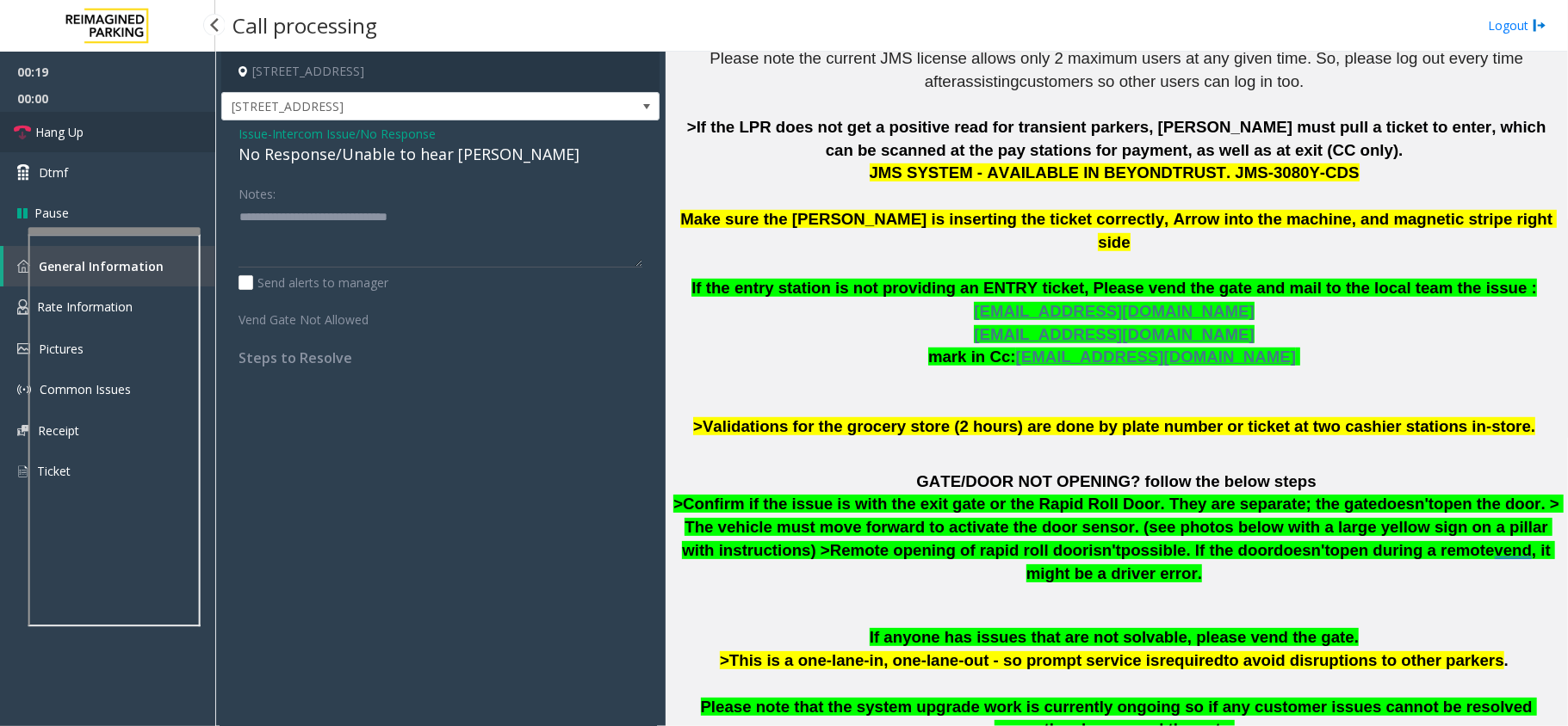
click at [107, 136] on link "Hang Up" at bounding box center [107, 132] width 215 height 40
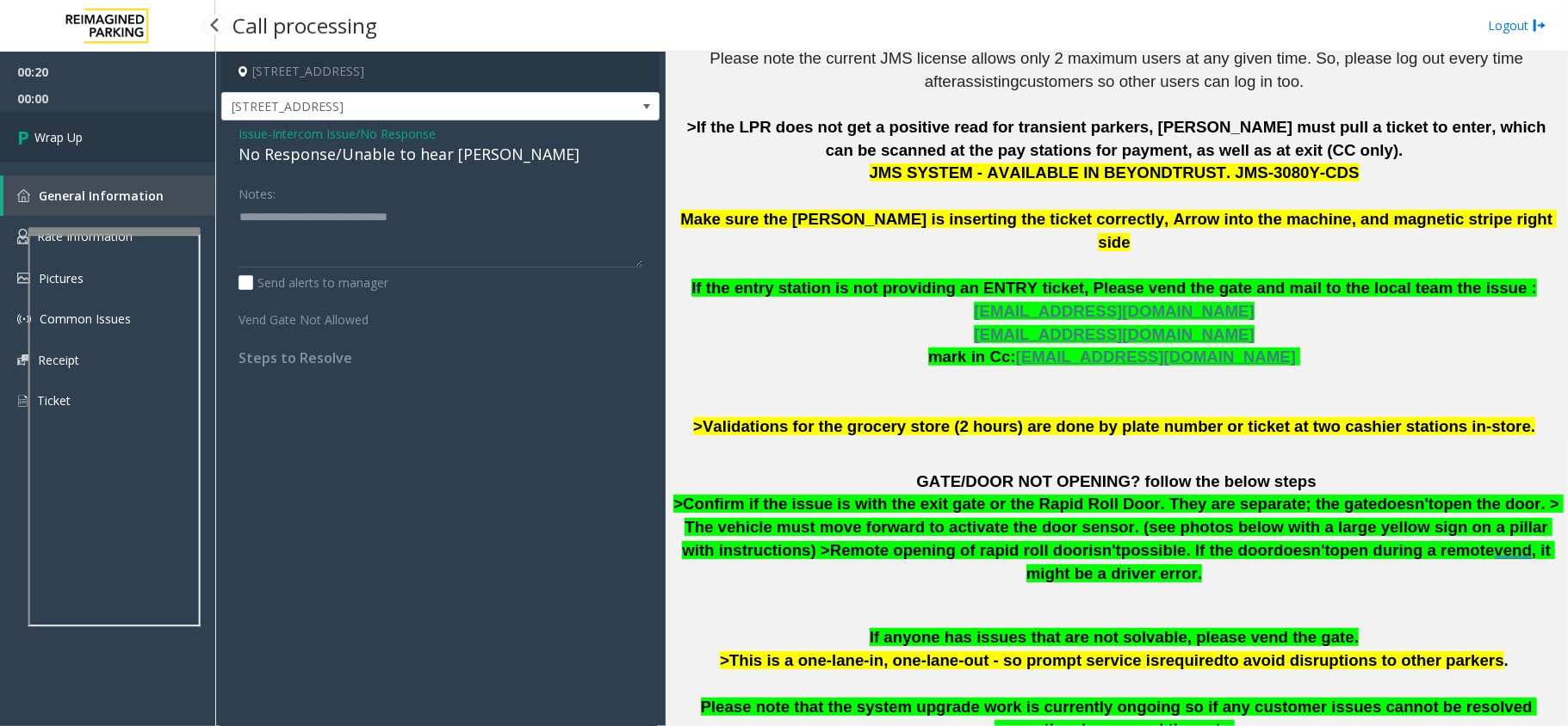
click at [107, 136] on link "Wrap Up" at bounding box center [107, 137] width 215 height 51
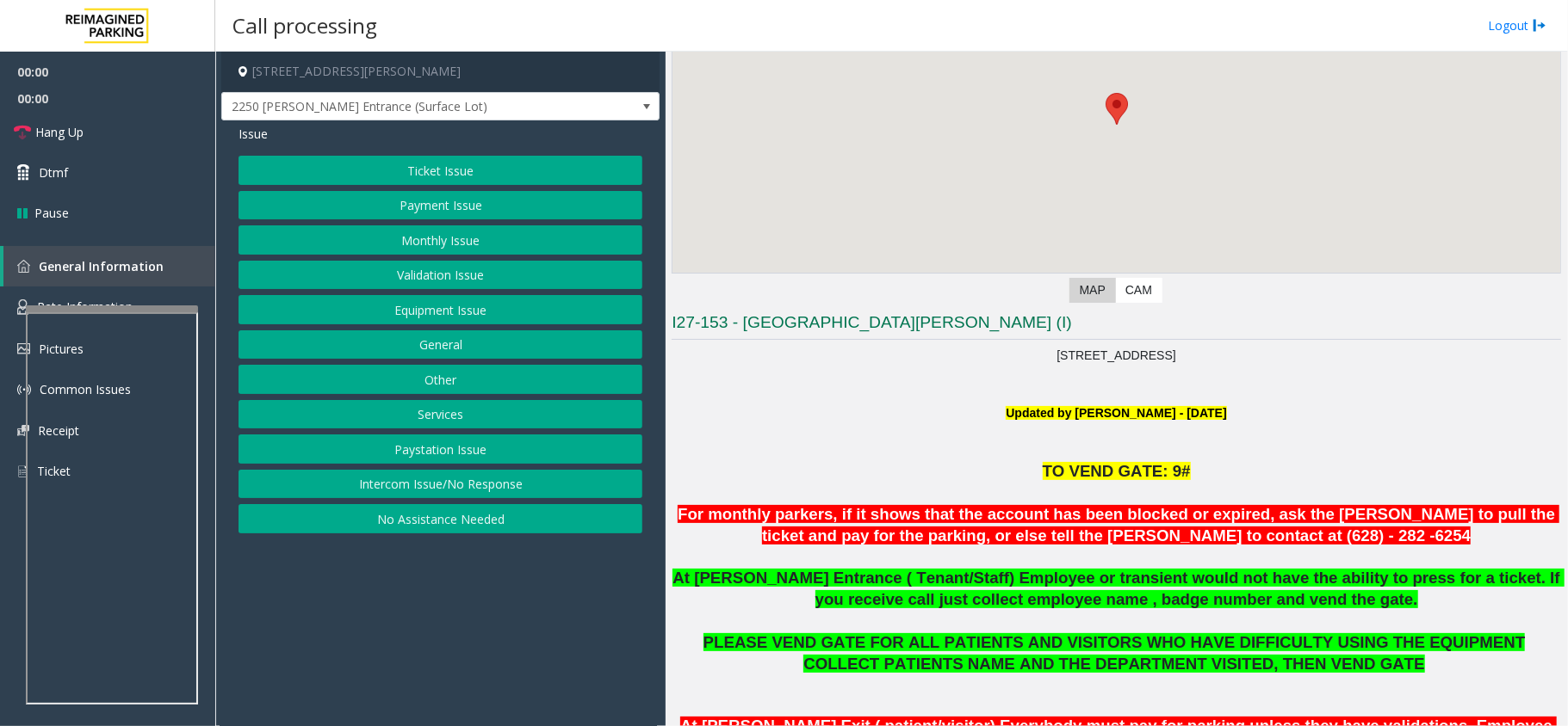
scroll to position [458, 0]
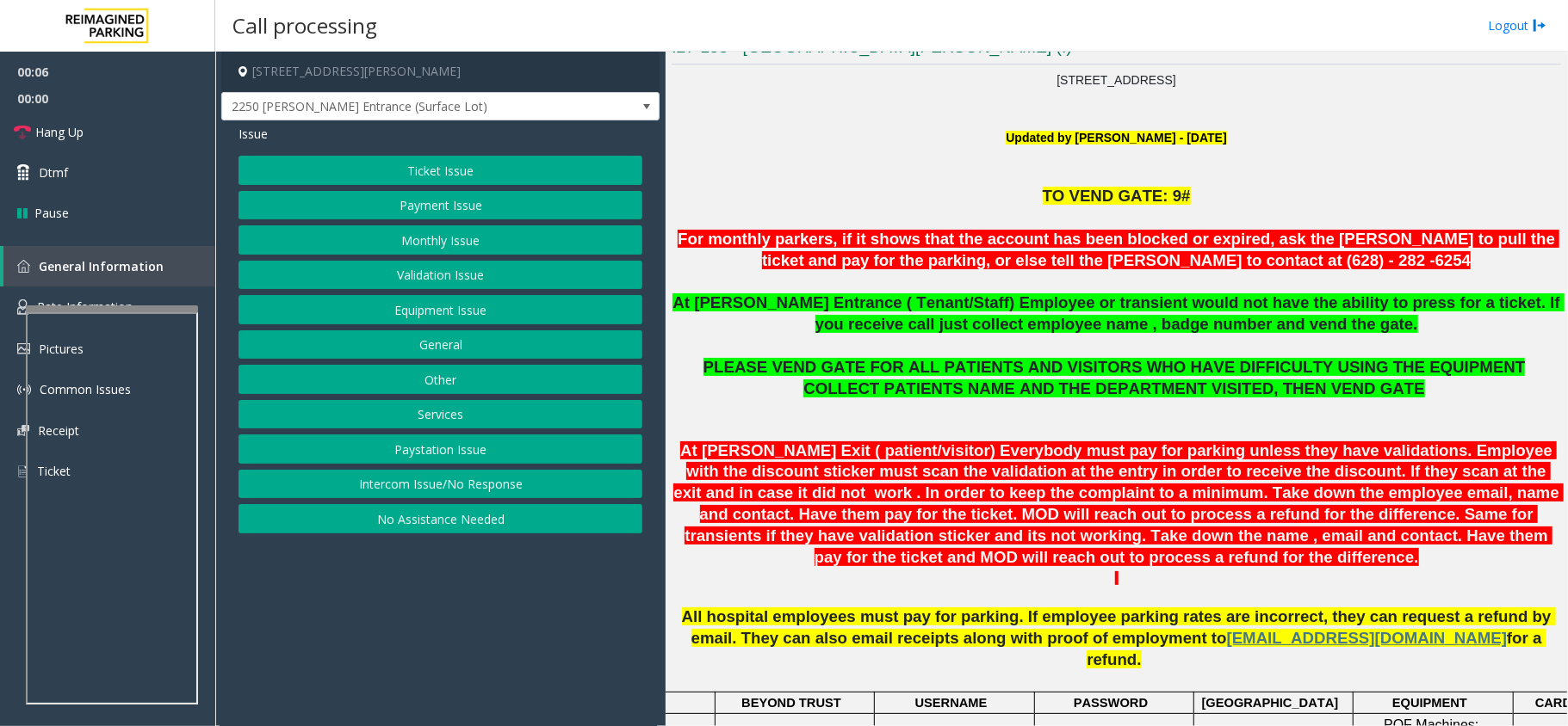
click at [463, 248] on button "Monthly Issue" at bounding box center [440, 240] width 404 height 29
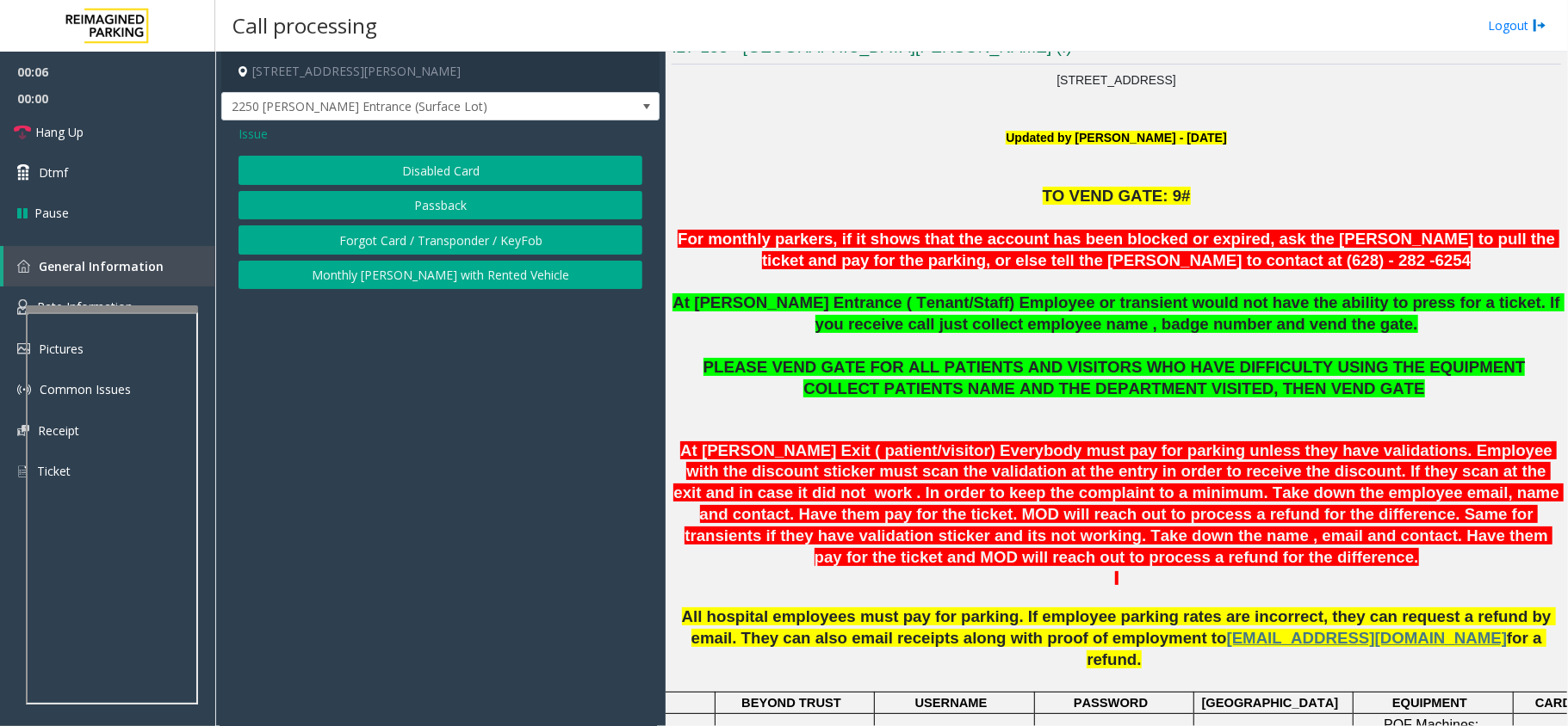
click at [466, 206] on button "Passback" at bounding box center [440, 205] width 404 height 29
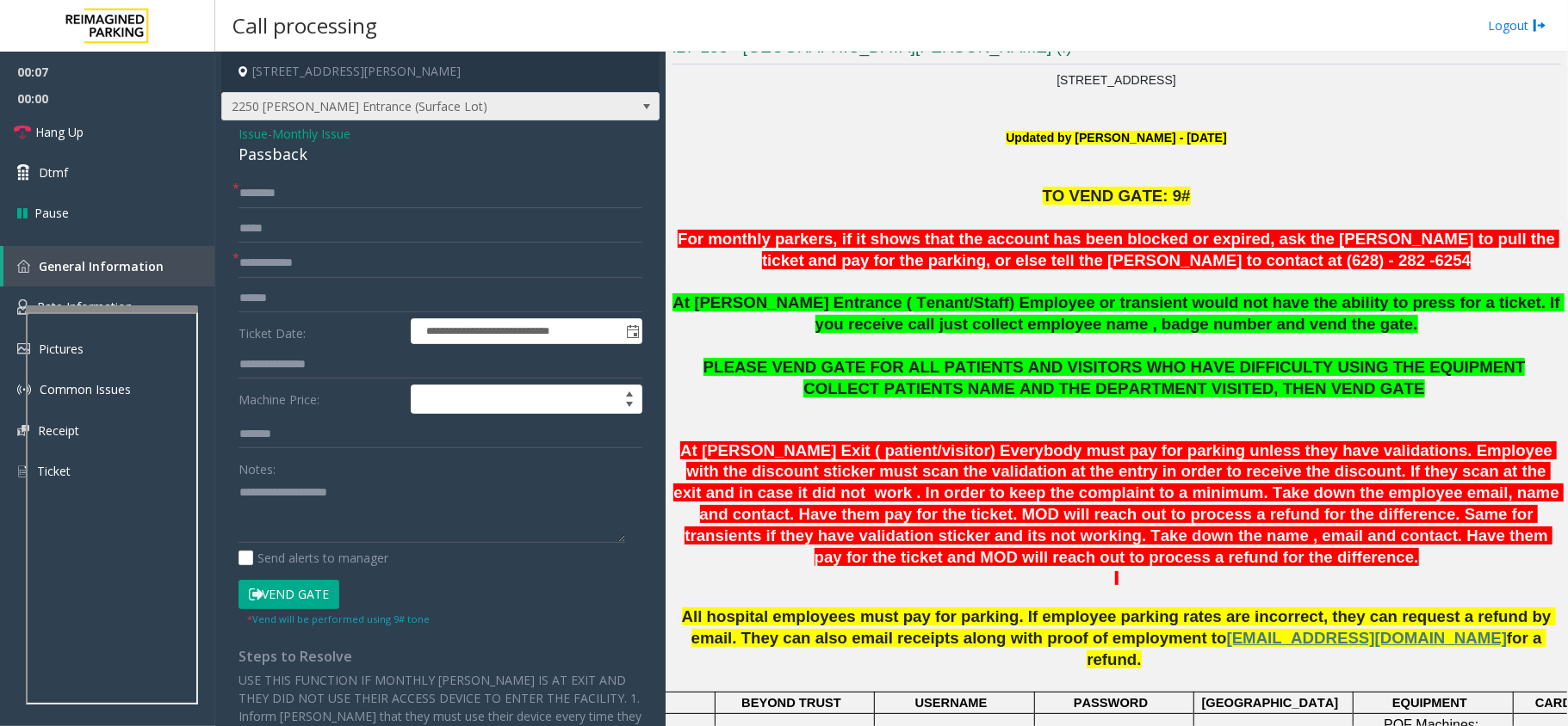
click at [559, 107] on span "2250 Hayes Entrance (Surface Lot)" at bounding box center [440, 106] width 438 height 29
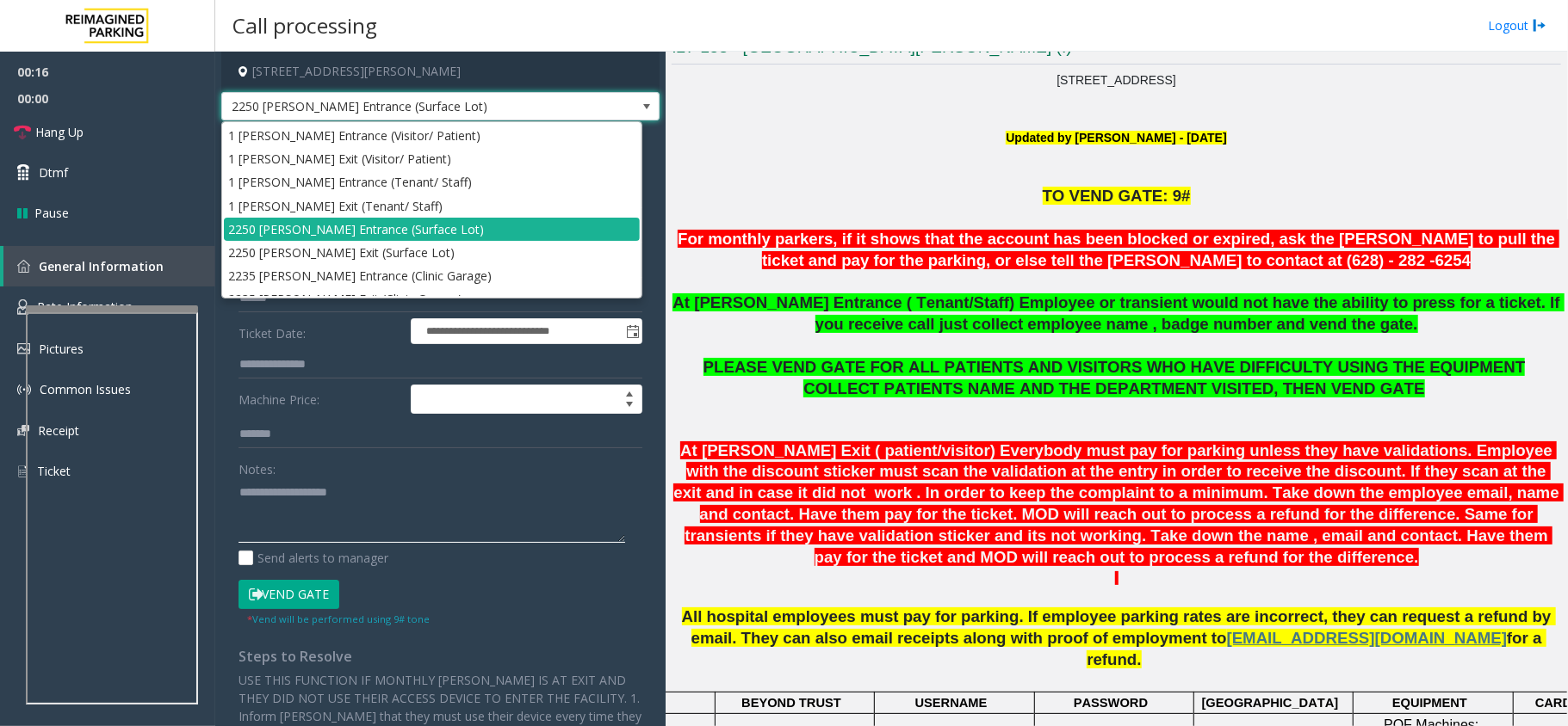
drag, startPoint x: 307, startPoint y: 502, endPoint x: 303, endPoint y: 491, distance: 11.7
click at [307, 500] on textarea at bounding box center [431, 510] width 387 height 64
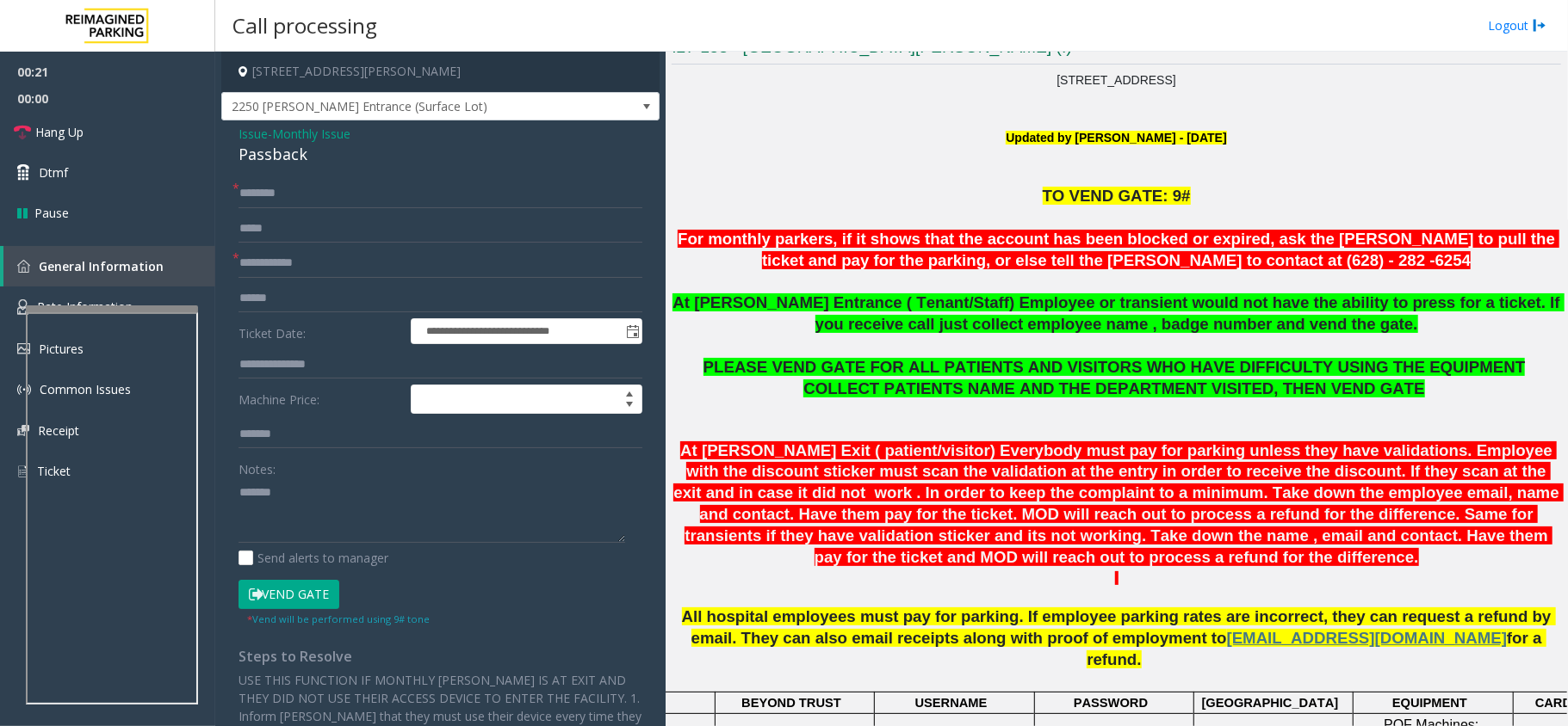
click at [291, 160] on div "Passback" at bounding box center [440, 155] width 404 height 23
copy div "Passback"
click at [321, 520] on textarea at bounding box center [431, 510] width 387 height 64
paste textarea "*********"
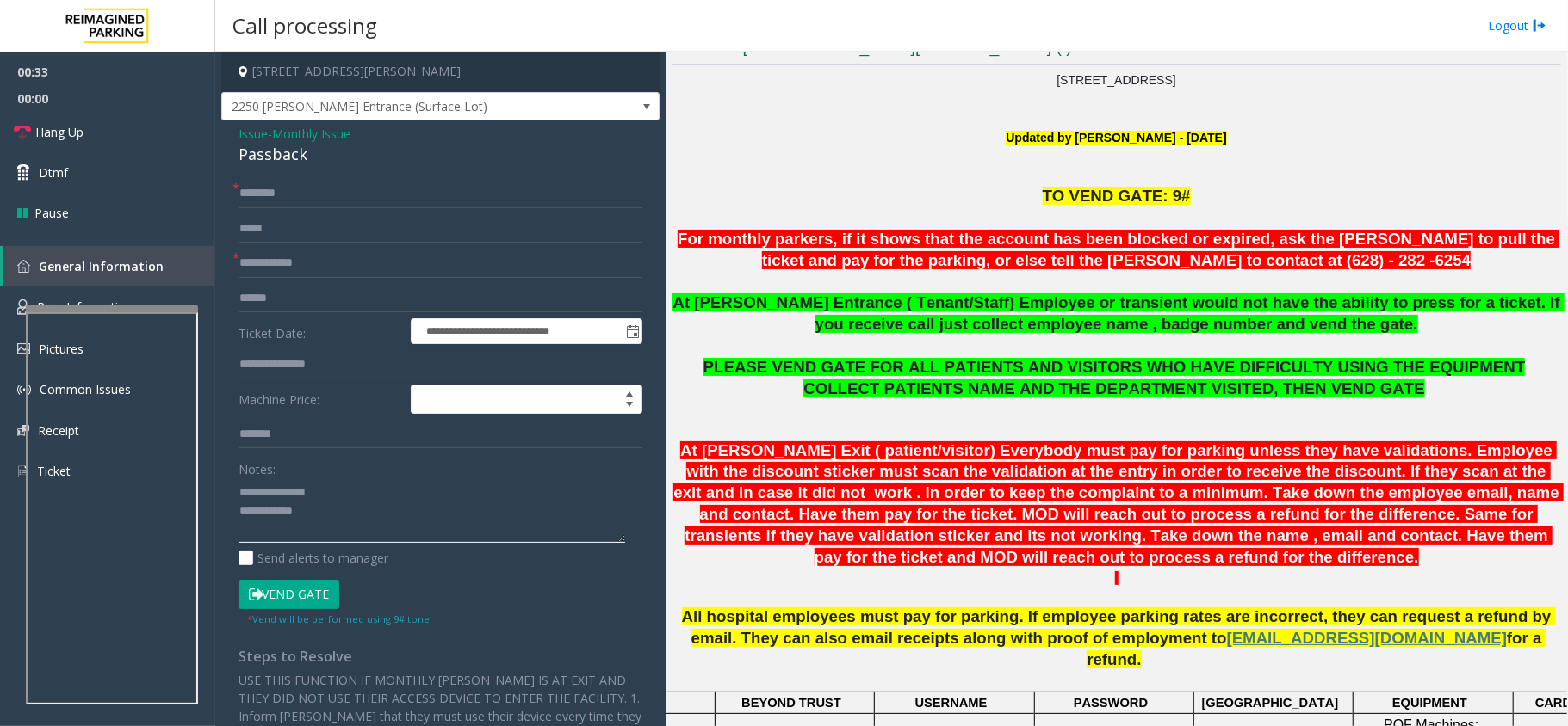
click at [370, 506] on textarea at bounding box center [431, 510] width 387 height 64
type textarea "**********"
click at [310, 270] on input "text" at bounding box center [440, 262] width 404 height 29
type input "**"
click at [315, 196] on input "*" at bounding box center [440, 193] width 404 height 29
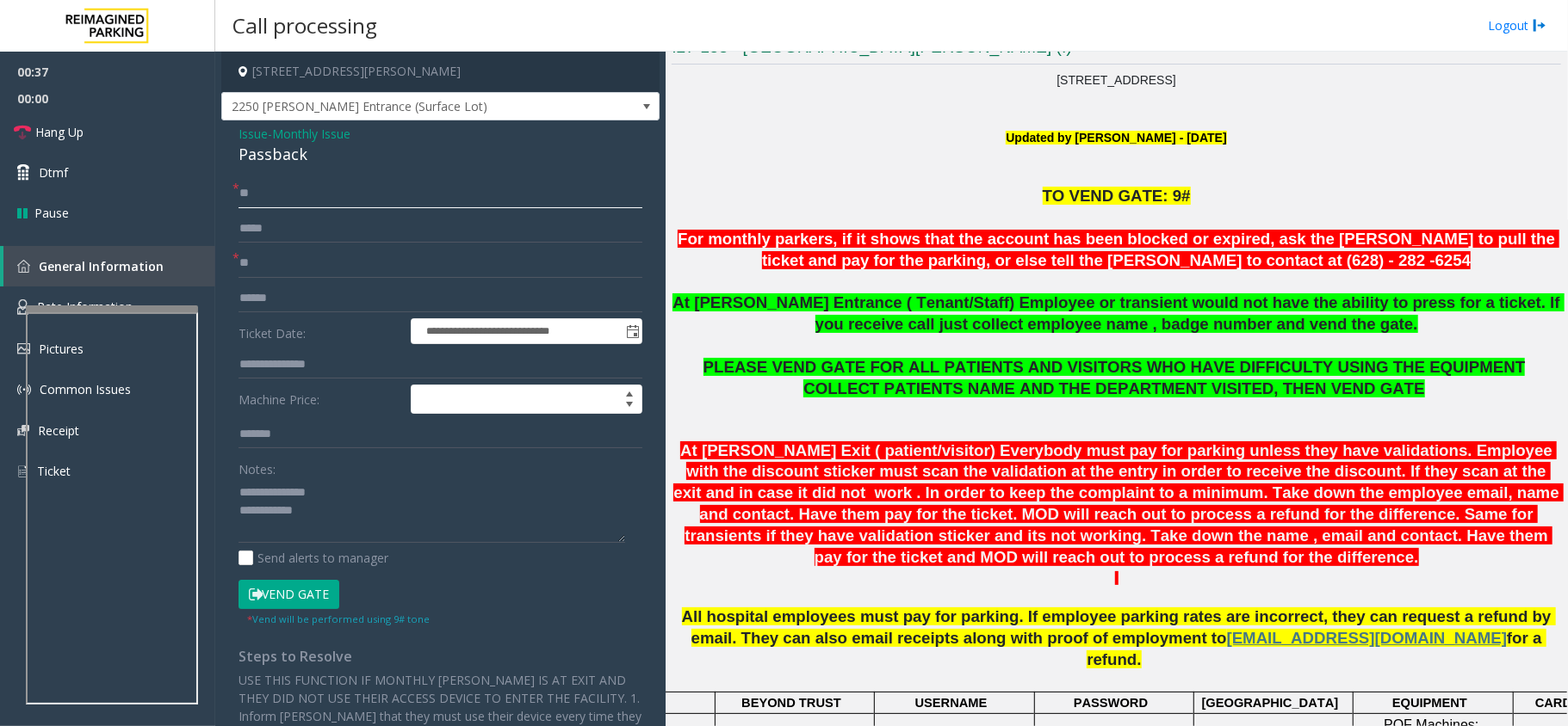
type input "**"
click at [394, 518] on textarea at bounding box center [431, 510] width 387 height 64
click at [120, 132] on link "Hang Up" at bounding box center [107, 132] width 215 height 40
click at [350, 534] on textarea at bounding box center [431, 510] width 387 height 64
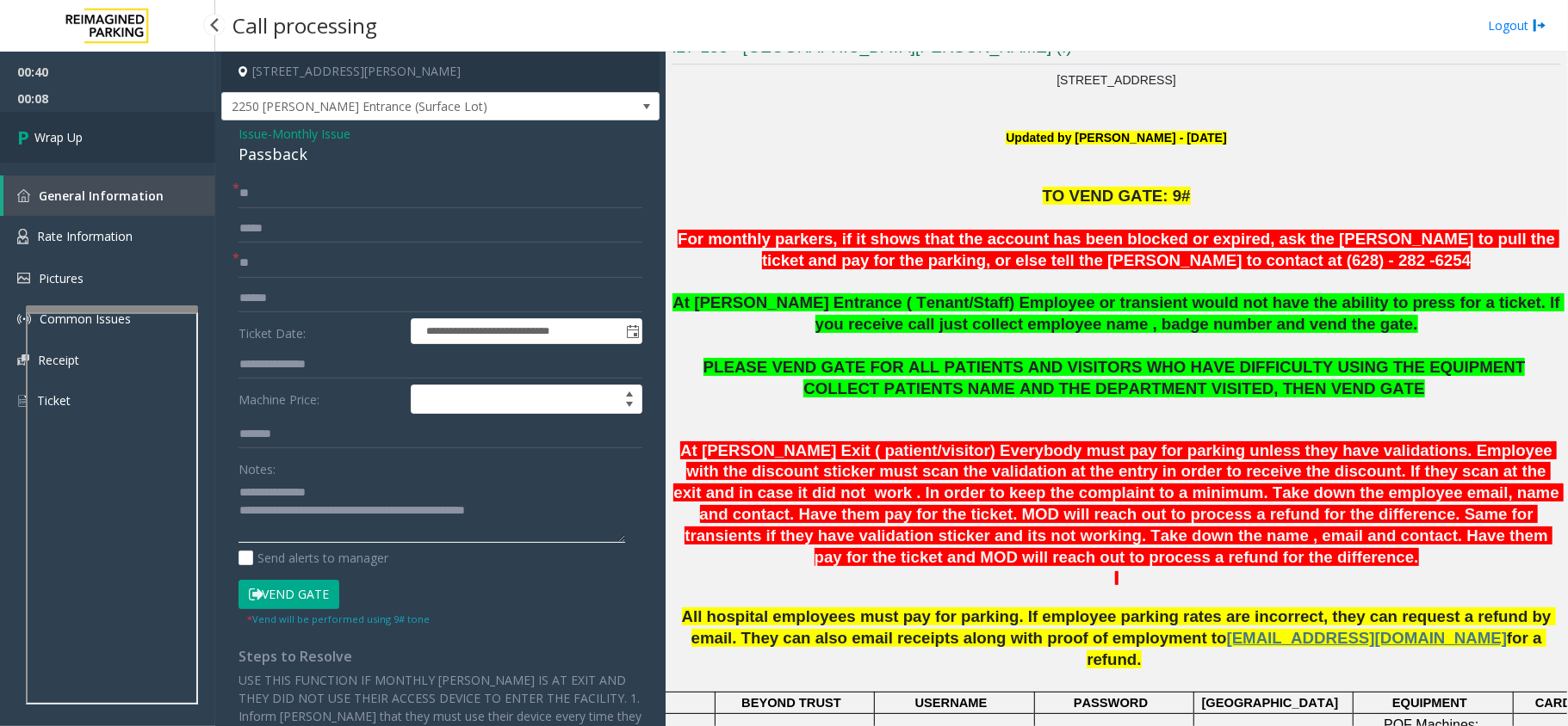
type textarea "**********"
click at [188, 155] on link "Wrap Up" at bounding box center [107, 137] width 215 height 51
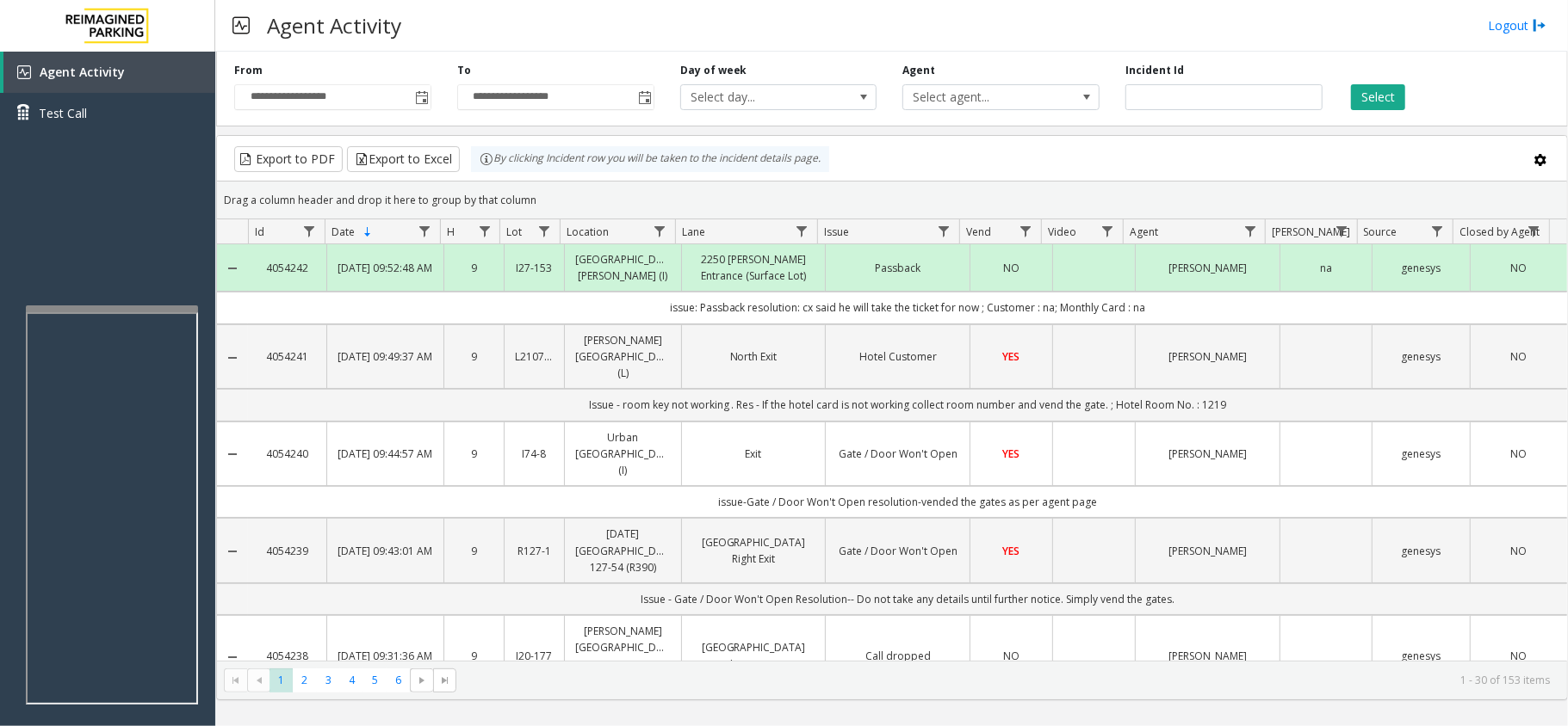
drag, startPoint x: 642, startPoint y: 317, endPoint x: 1289, endPoint y: 317, distance: 647.0
click at [1289, 317] on td "issue: Passback resolution: cx said he will take the ticket for now ; Customer …" at bounding box center [907, 307] width 1319 height 32
click at [1283, 311] on td "issue: Passback resolution: cx said he will take the ticket for now ; Customer …" at bounding box center [907, 307] width 1319 height 32
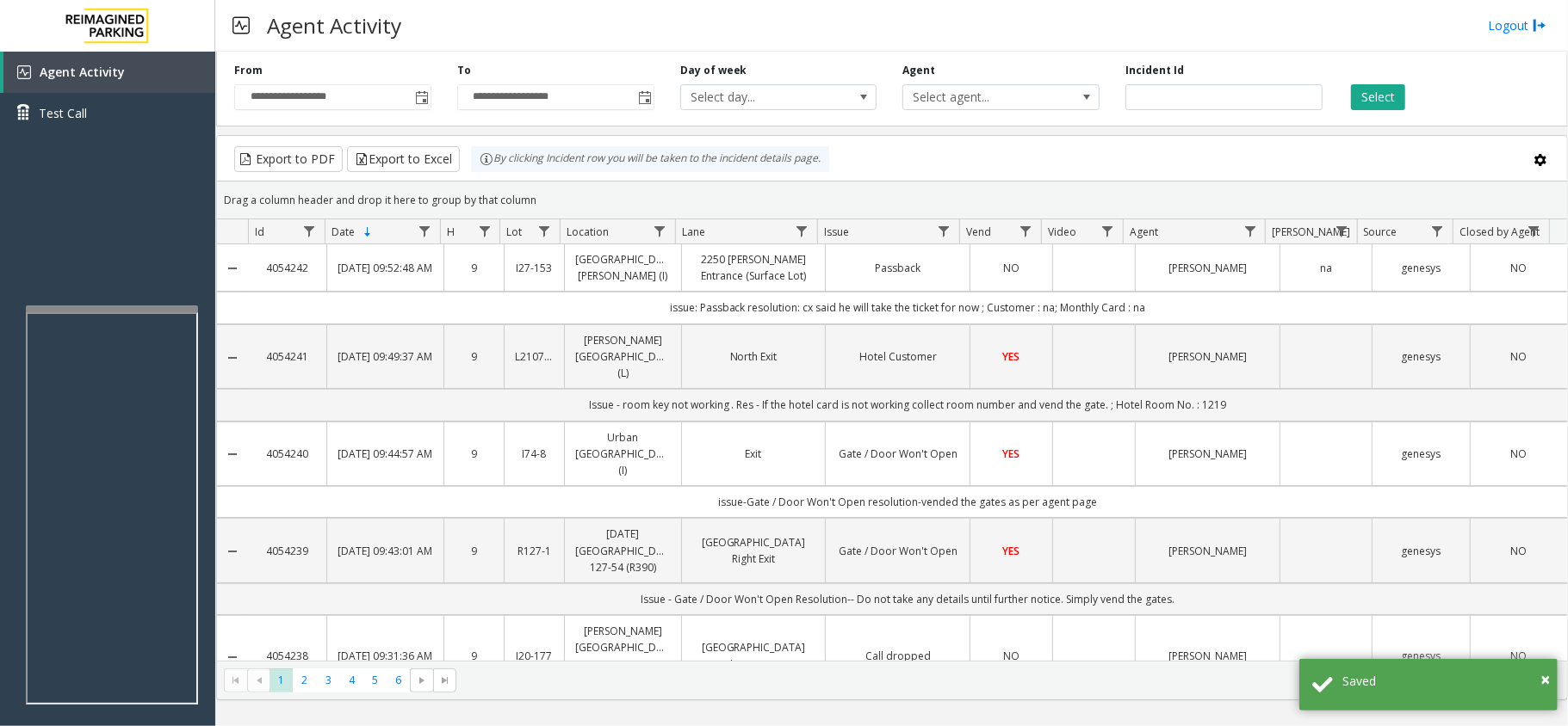
drag, startPoint x: 1141, startPoint y: 311, endPoint x: 637, endPoint y: 297, distance: 504.2
click at [637, 297] on td "issue: Passback resolution: cx said he will take the ticket for now ; Customer …" at bounding box center [907, 307] width 1319 height 32
click at [620, 301] on td "issue: Passback resolution: cx said he will take the ticket for now ; Customer …" at bounding box center [907, 307] width 1319 height 32
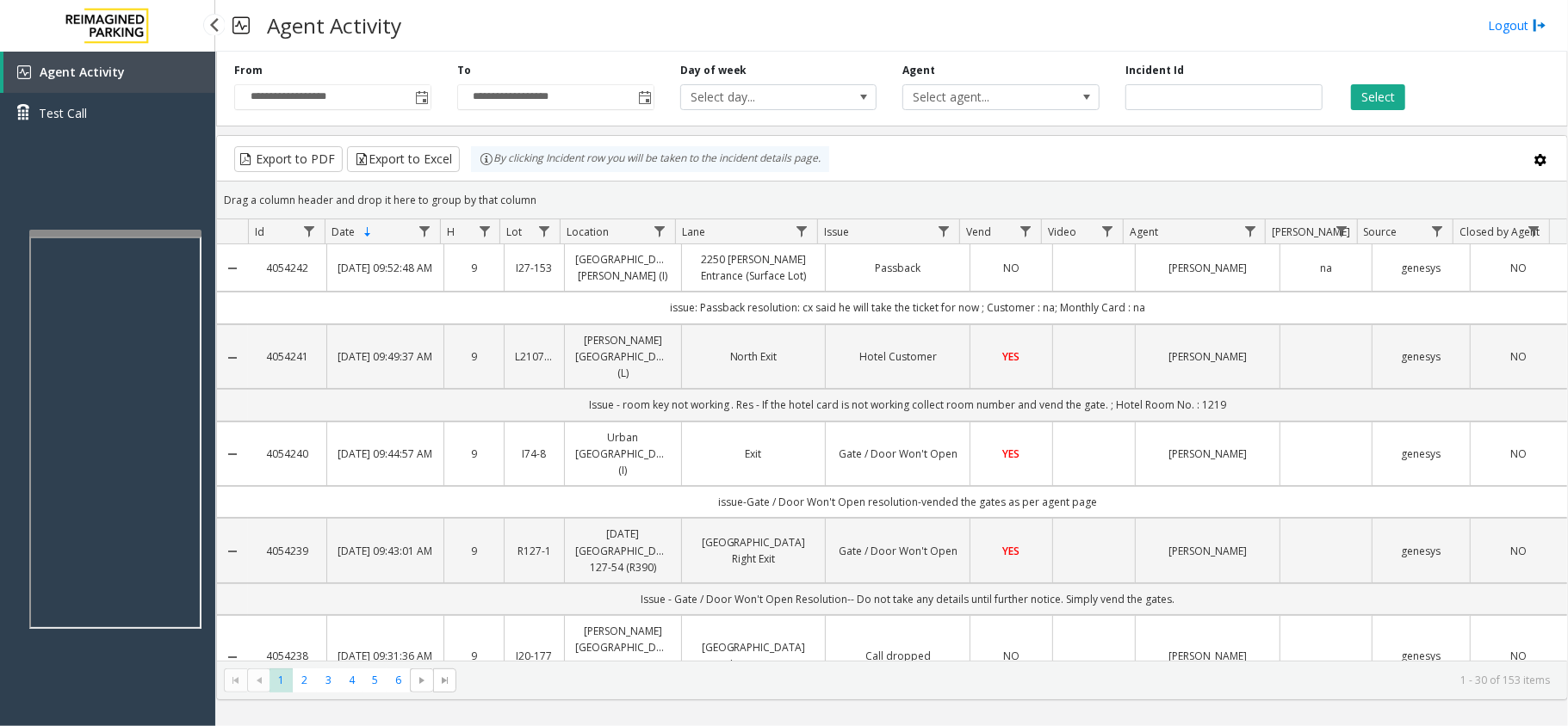
click at [163, 220] on app-root "**********" at bounding box center [784, 363] width 1568 height 726
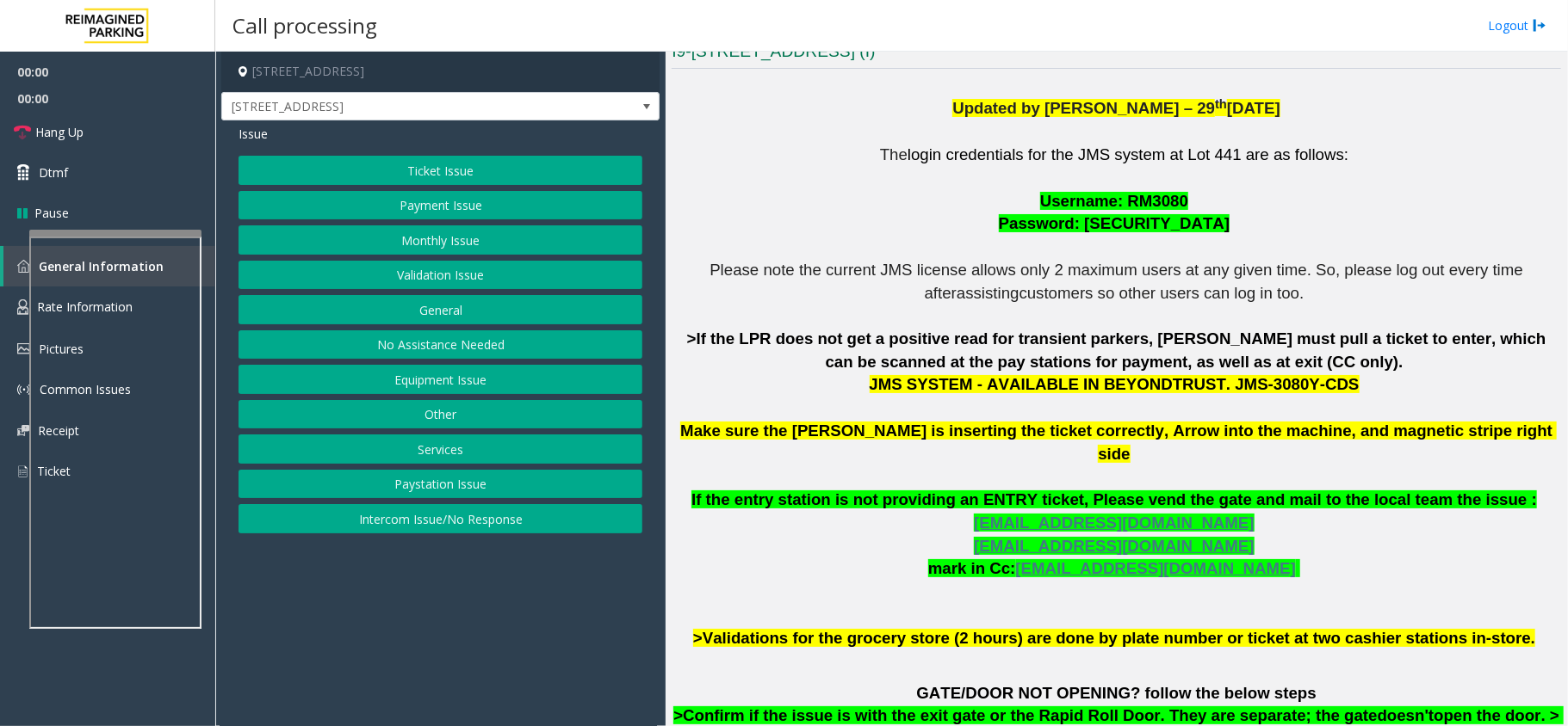
scroll to position [573, 0]
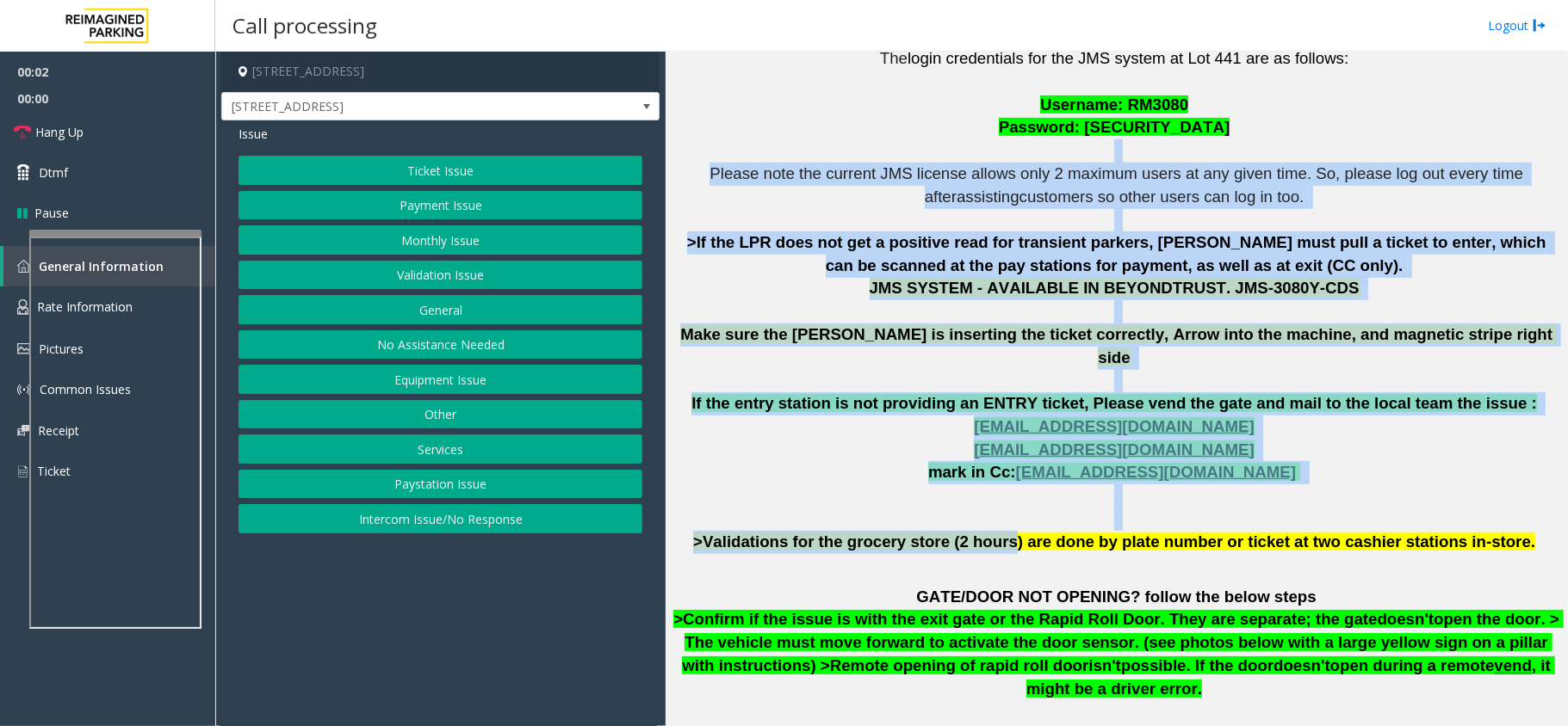
drag, startPoint x: 800, startPoint y: 159, endPoint x: 1020, endPoint y: 520, distance: 422.8
click at [1020, 520] on p "The login credentials for the JMS system at Lot 441 are as follows: Username: R…" at bounding box center [1116, 300] width 889 height 506
click at [1020, 533] on span ">Validations for the grocery store (2 hours) are done by plate number or ticket…" at bounding box center [1114, 542] width 842 height 18
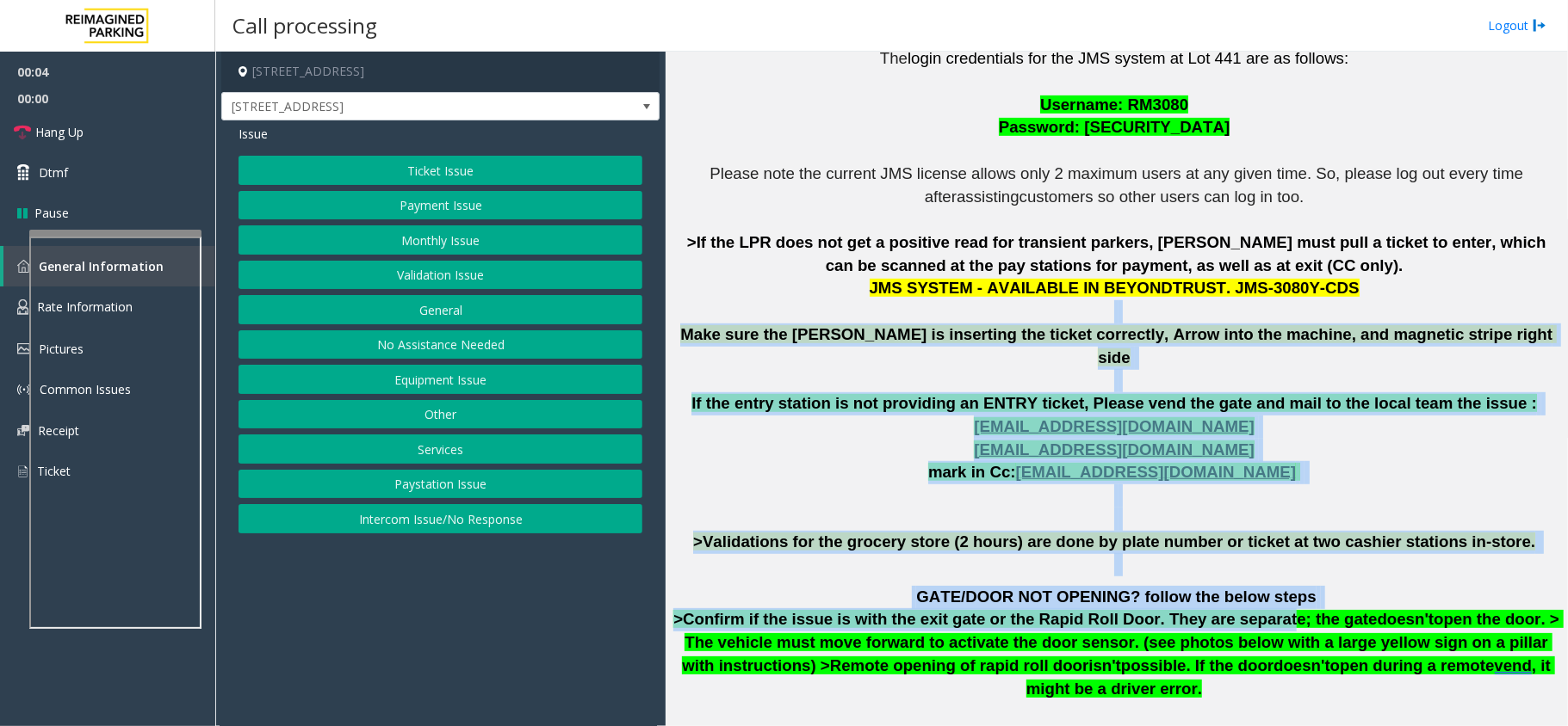
drag, startPoint x: 754, startPoint y: 318, endPoint x: 1219, endPoint y: 593, distance: 540.2
click at [1219, 593] on div "The login credentials for the JMS system at Lot 441 are as follows: Username: R…" at bounding box center [1116, 473] width 889 height 900
click at [1305, 586] on p "GATE/DOOR NOT OPENING? follow the below steps >Confirm if the issue is with the…" at bounding box center [1116, 643] width 889 height 115
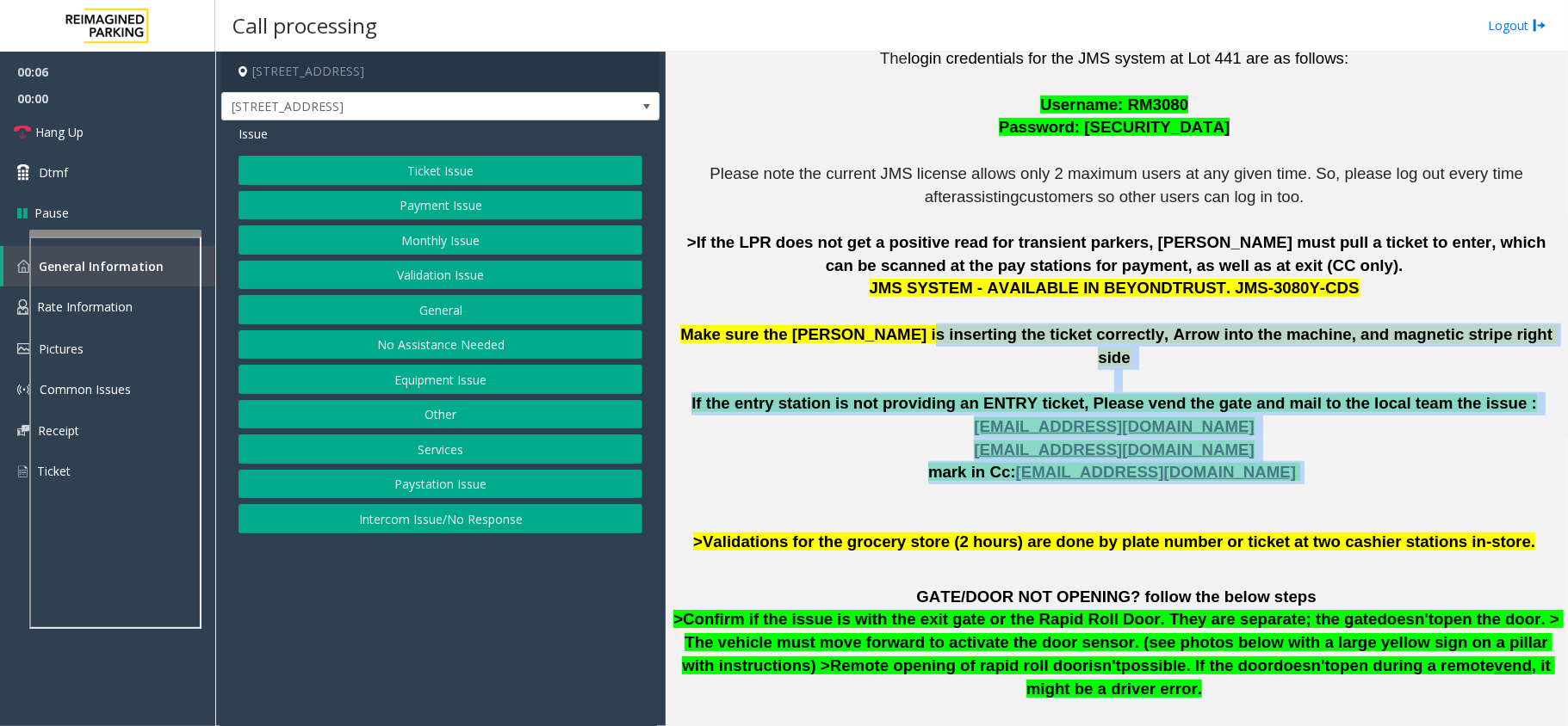
drag, startPoint x: 1254, startPoint y: 459, endPoint x: 941, endPoint y: 334, distance: 337.0
click at [941, 334] on p "The login credentials for the JMS system at Lot 441 are as follows: Username: R…" at bounding box center [1116, 300] width 889 height 506
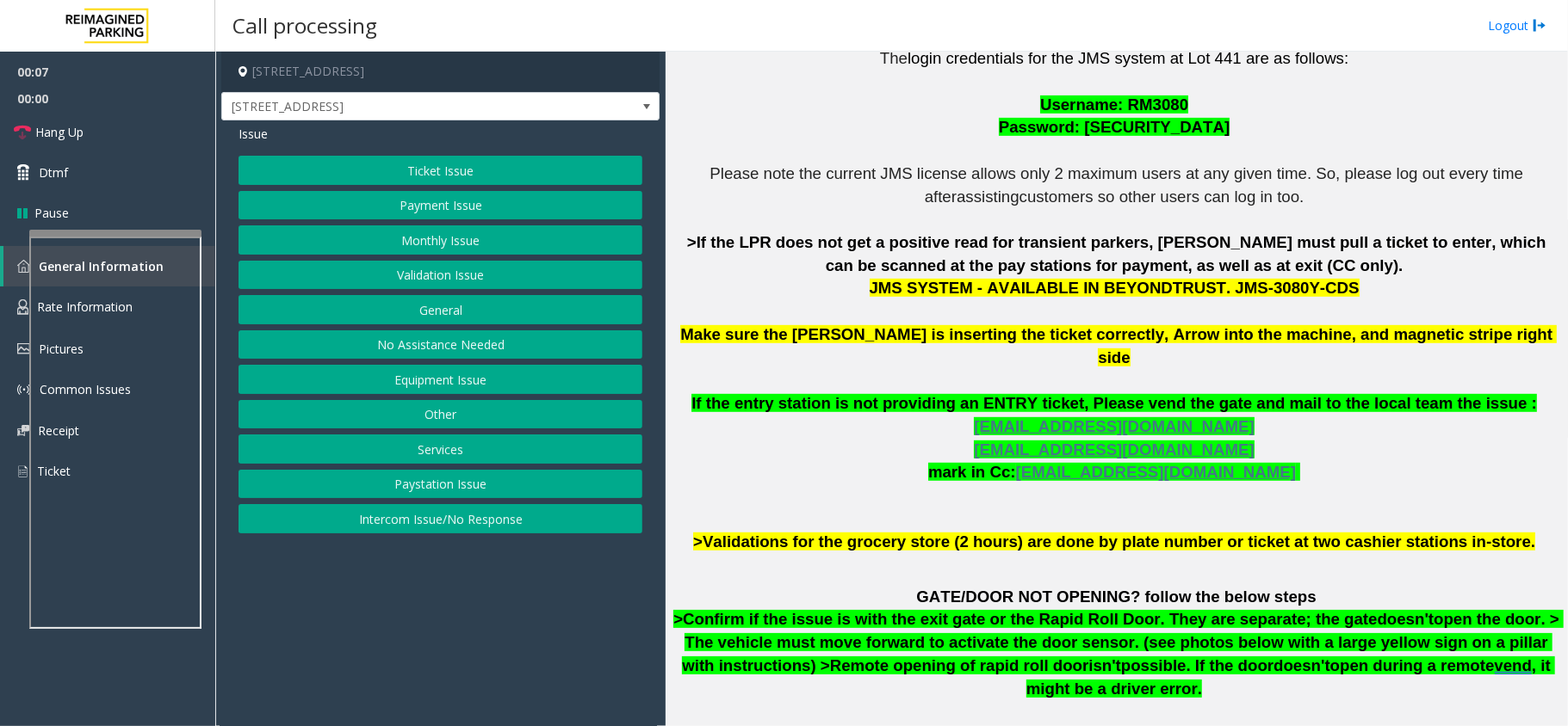
click at [854, 327] on span "Make sure the [PERSON_NAME] is inserting the ticket correctly, Arrow into the m…" at bounding box center [1118, 345] width 877 height 41
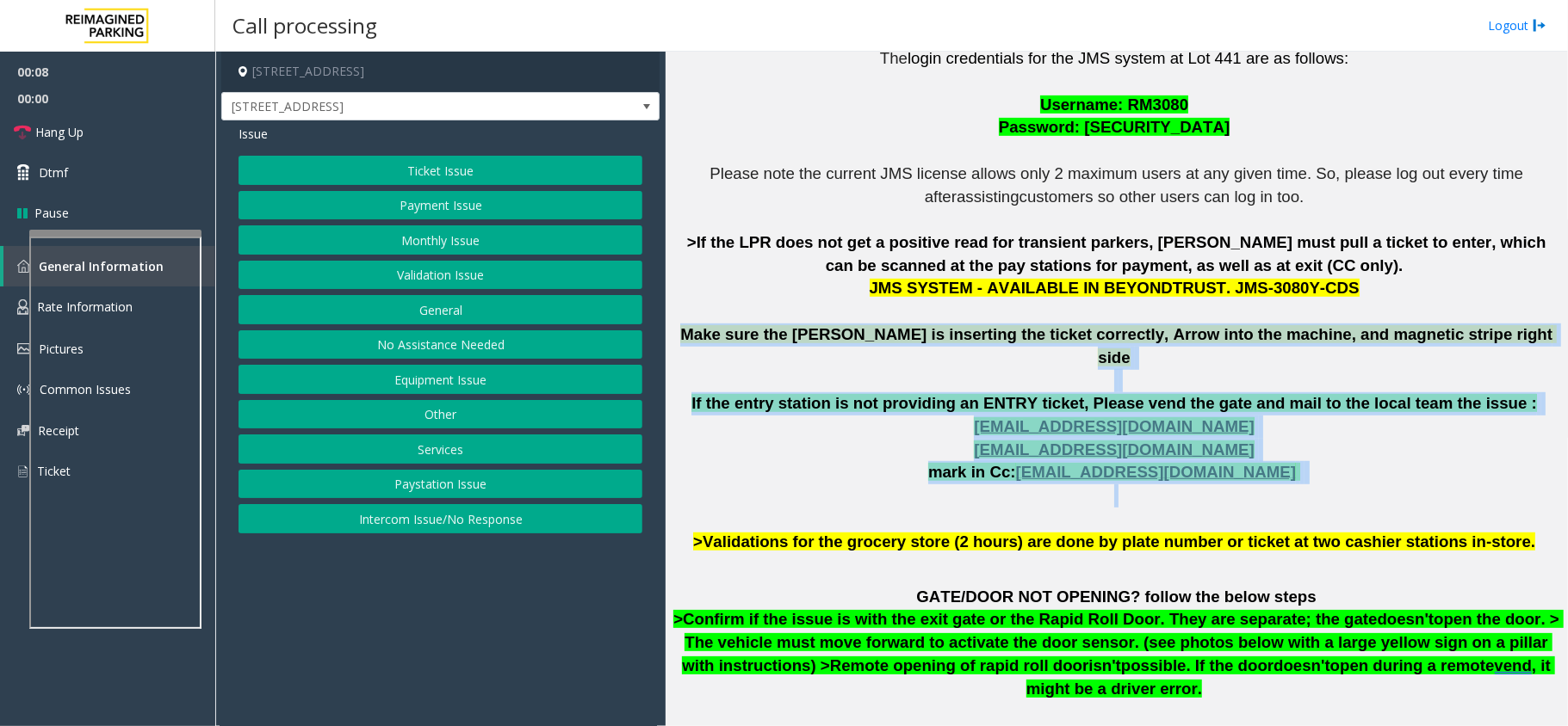
drag, startPoint x: 749, startPoint y: 334, endPoint x: 1279, endPoint y: 476, distance: 548.7
click at [1279, 476] on p "The login credentials for the JMS system at Lot 441 are as follows: Username: R…" at bounding box center [1116, 300] width 889 height 506
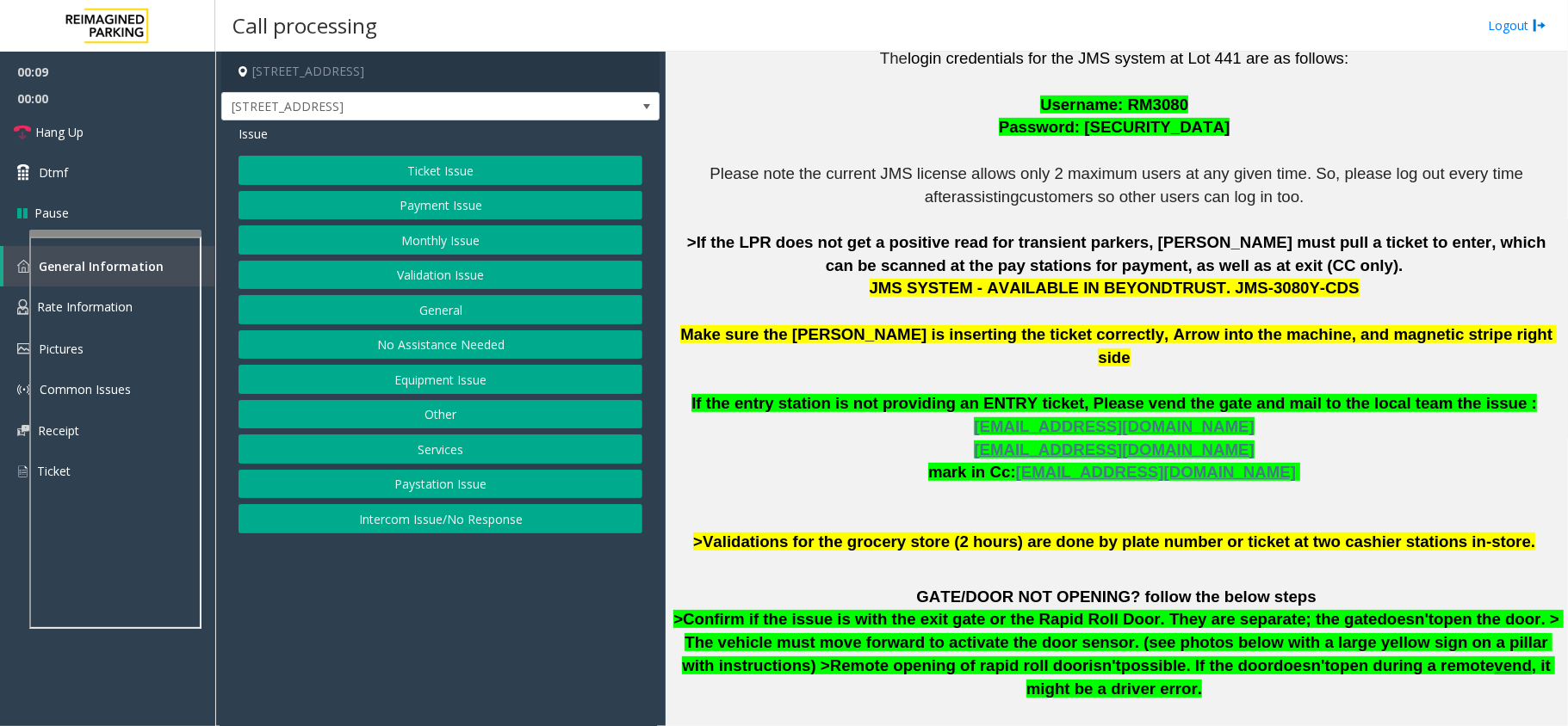
click at [497, 167] on button "Ticket Issue" at bounding box center [440, 169] width 404 height 29
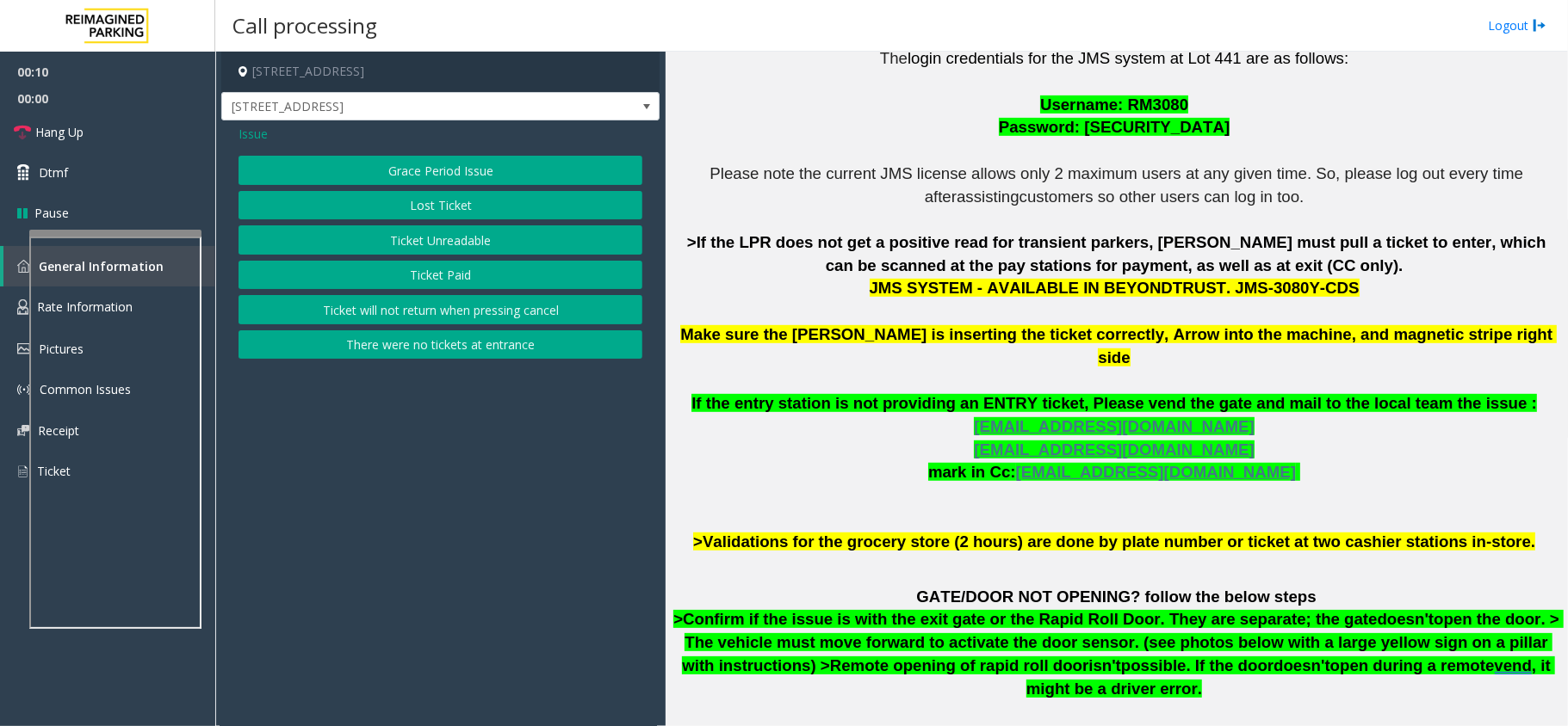
click at [466, 236] on button "Ticket Unreadable" at bounding box center [440, 240] width 404 height 29
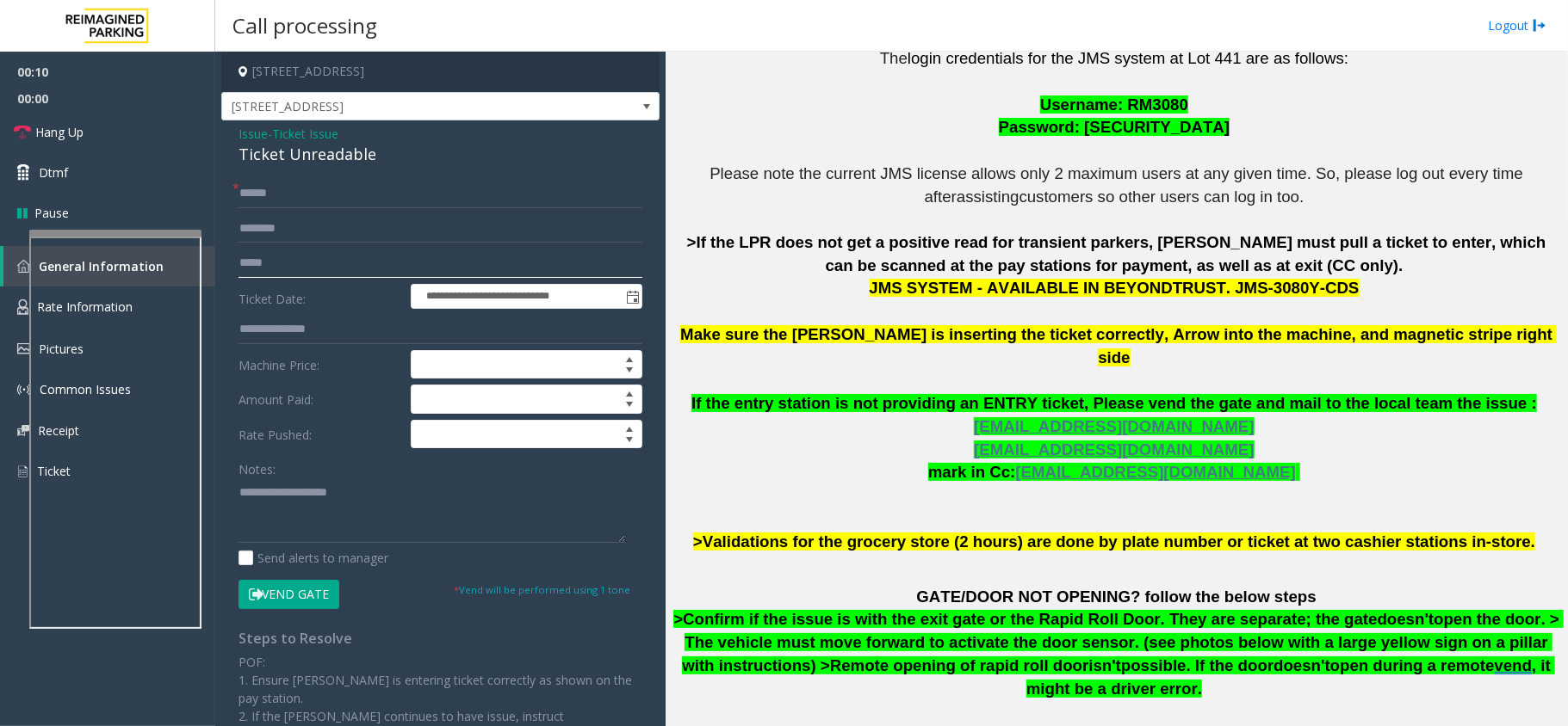
click at [437, 274] on input "text" at bounding box center [440, 262] width 404 height 29
click at [363, 320] on input "text" at bounding box center [440, 329] width 404 height 29
click at [344, 196] on input "text" at bounding box center [440, 193] width 404 height 29
type input "********"
click at [323, 492] on textarea at bounding box center [431, 510] width 387 height 64
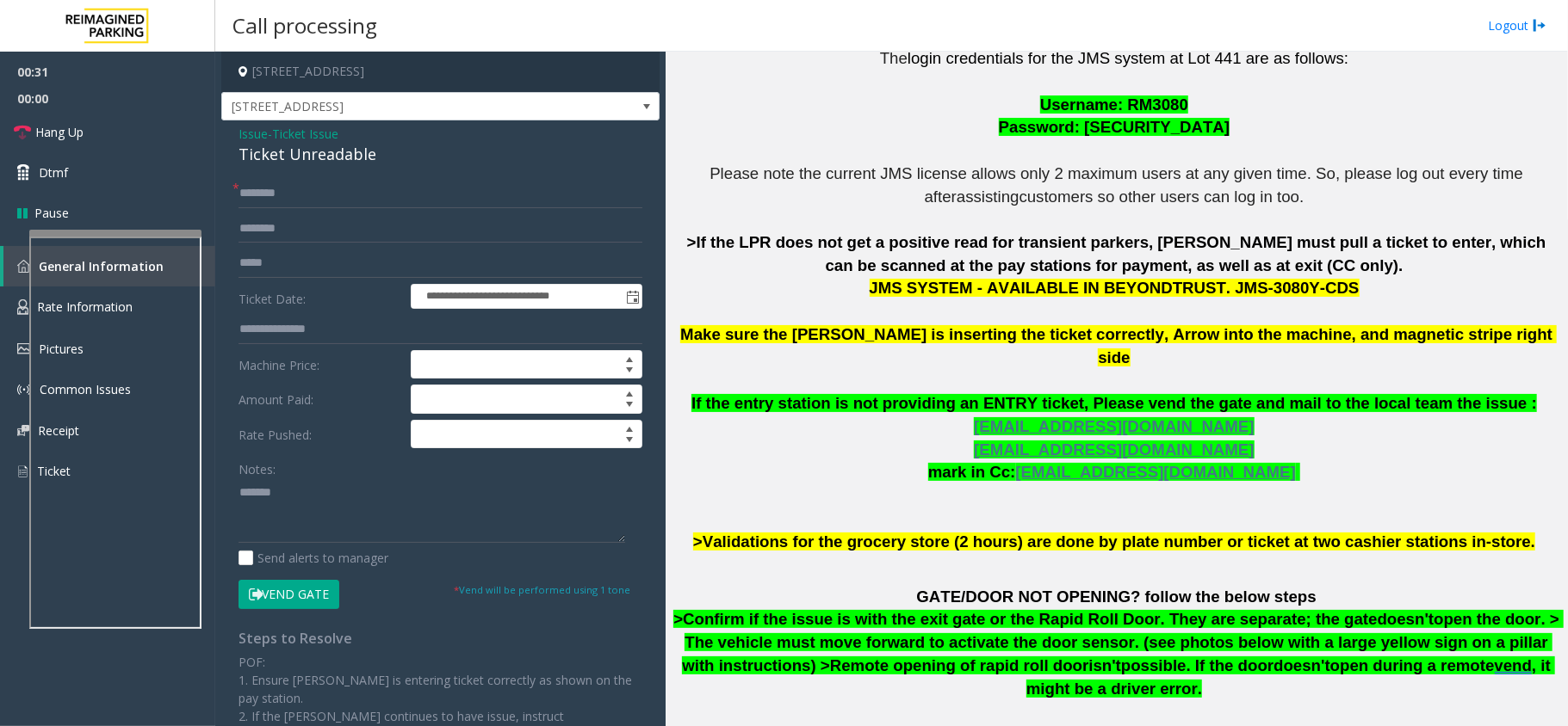
click at [337, 172] on div "**********" at bounding box center [440, 539] width 438 height 838
click at [342, 156] on div "Ticket Unreadable" at bounding box center [440, 155] width 404 height 23
copy div "Ticket Unreadable"
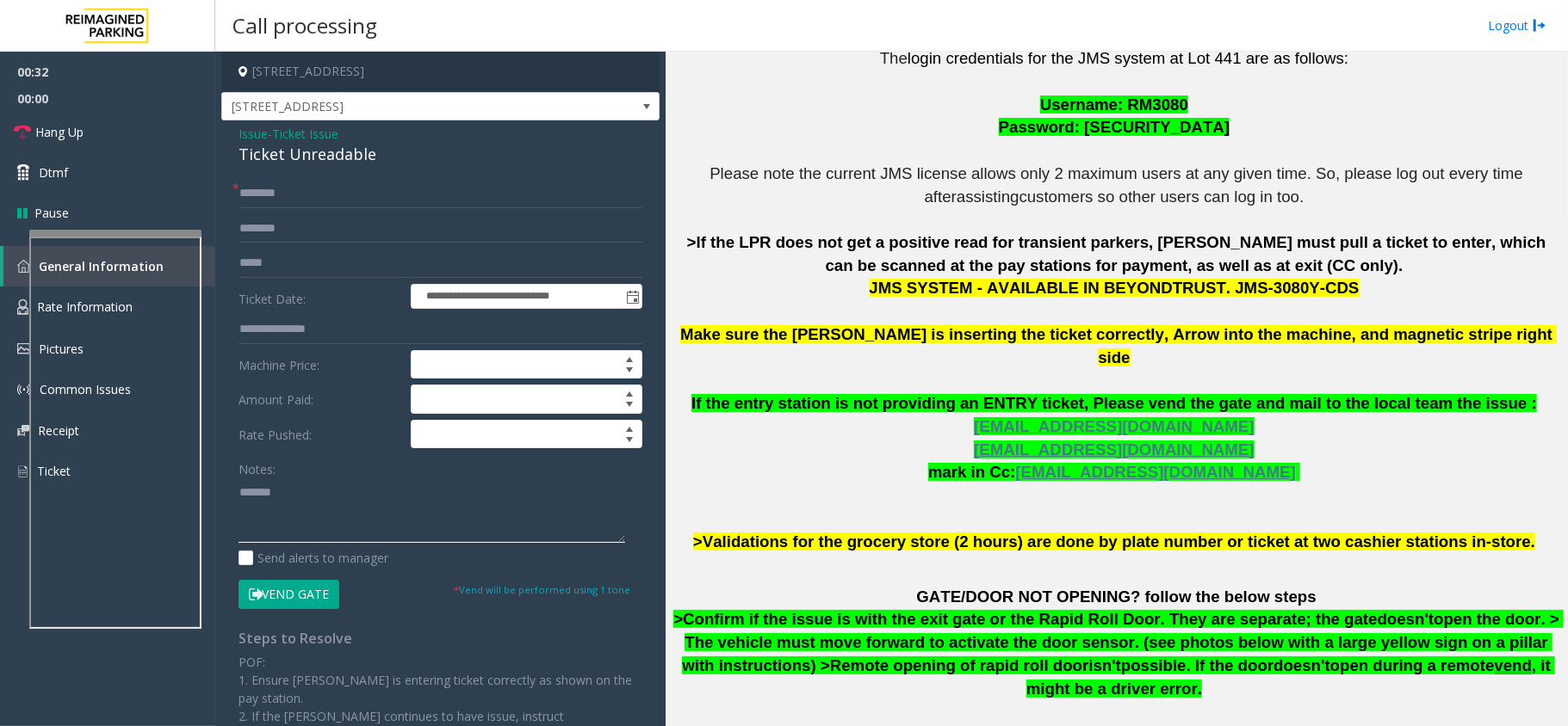
paste textarea "**********"
click at [336, 513] on textarea at bounding box center [431, 510] width 387 height 64
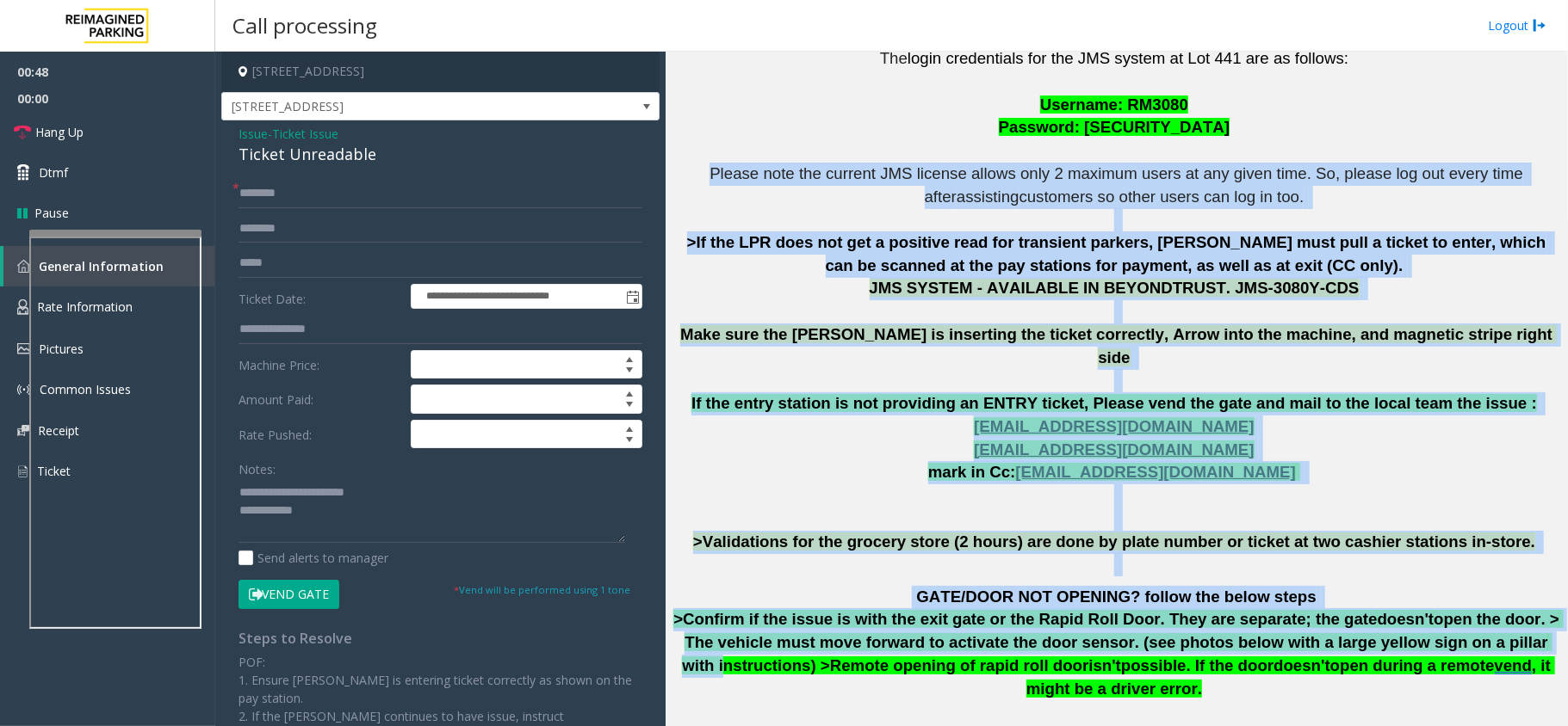
drag, startPoint x: 685, startPoint y: 169, endPoint x: 1392, endPoint y: 615, distance: 835.9
click at [1392, 615] on div "The login credentials for the JMS system at Lot 441 are as follows: Username: R…" at bounding box center [1116, 473] width 889 height 900
click at [1316, 485] on p "The login credentials for the JMS system at Lot 441 are as follows: Username: R…" at bounding box center [1116, 300] width 889 height 506
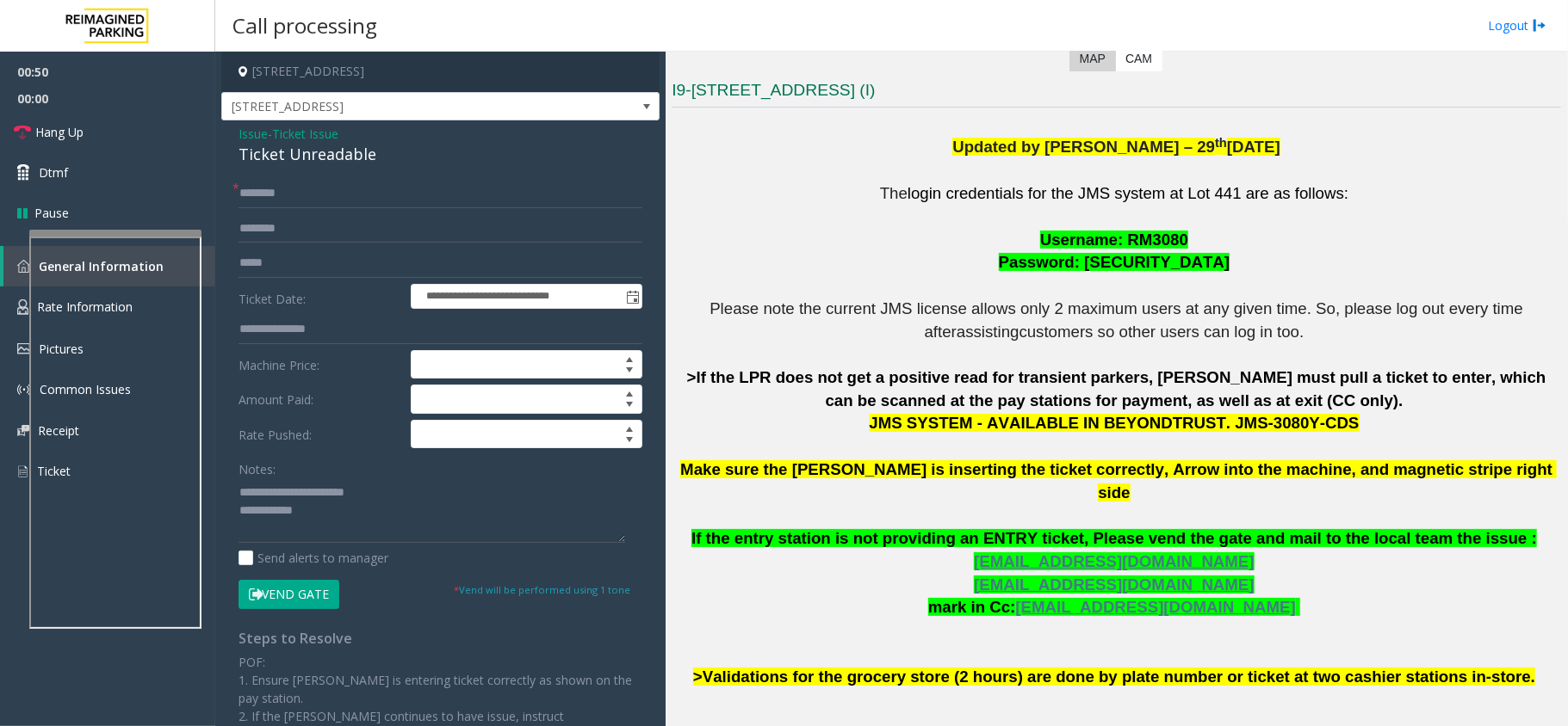
scroll to position [437, 0]
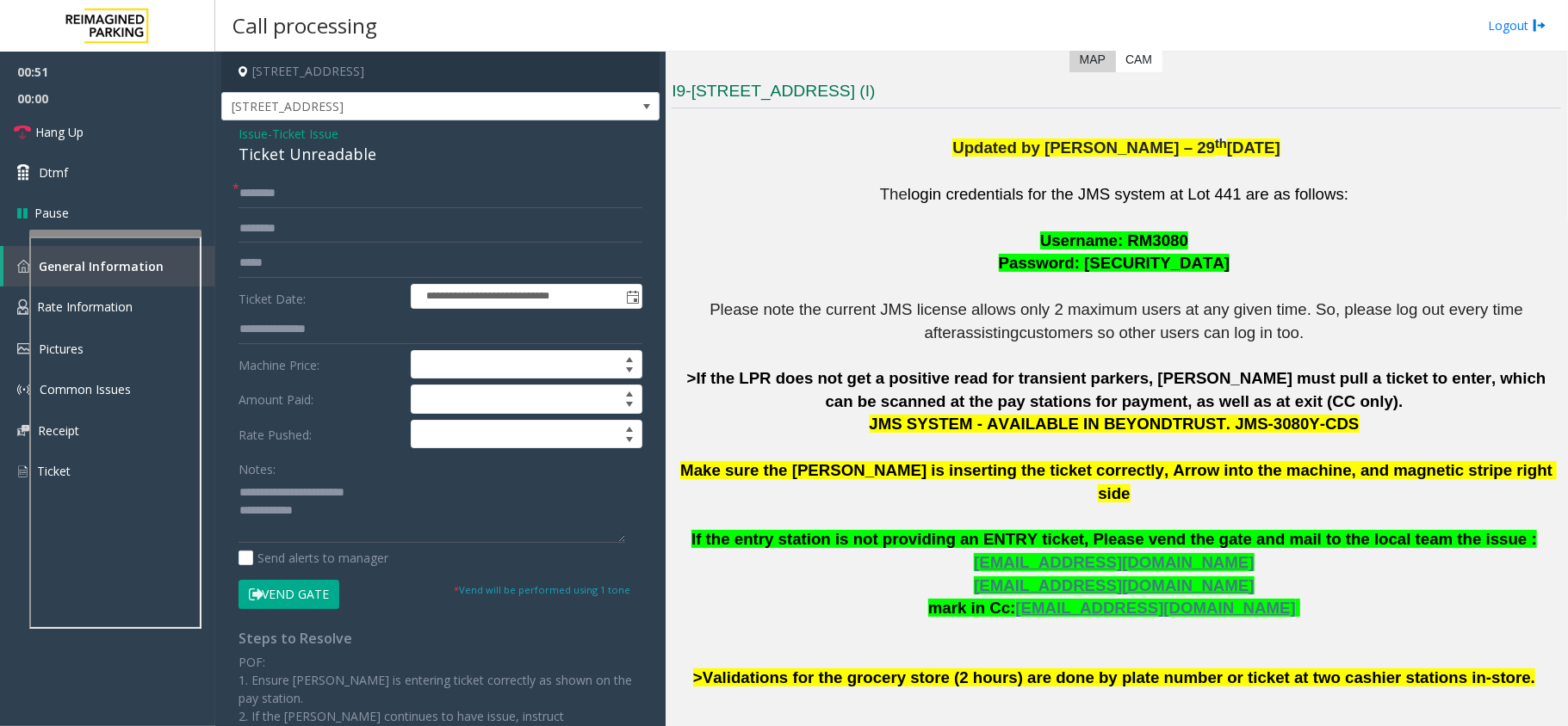
click at [310, 597] on button "Vend Gate" at bounding box center [288, 594] width 101 height 29
click at [338, 517] on textarea at bounding box center [431, 510] width 387 height 64
type textarea "**********"
click at [69, 143] on link "Hang Up" at bounding box center [107, 132] width 215 height 40
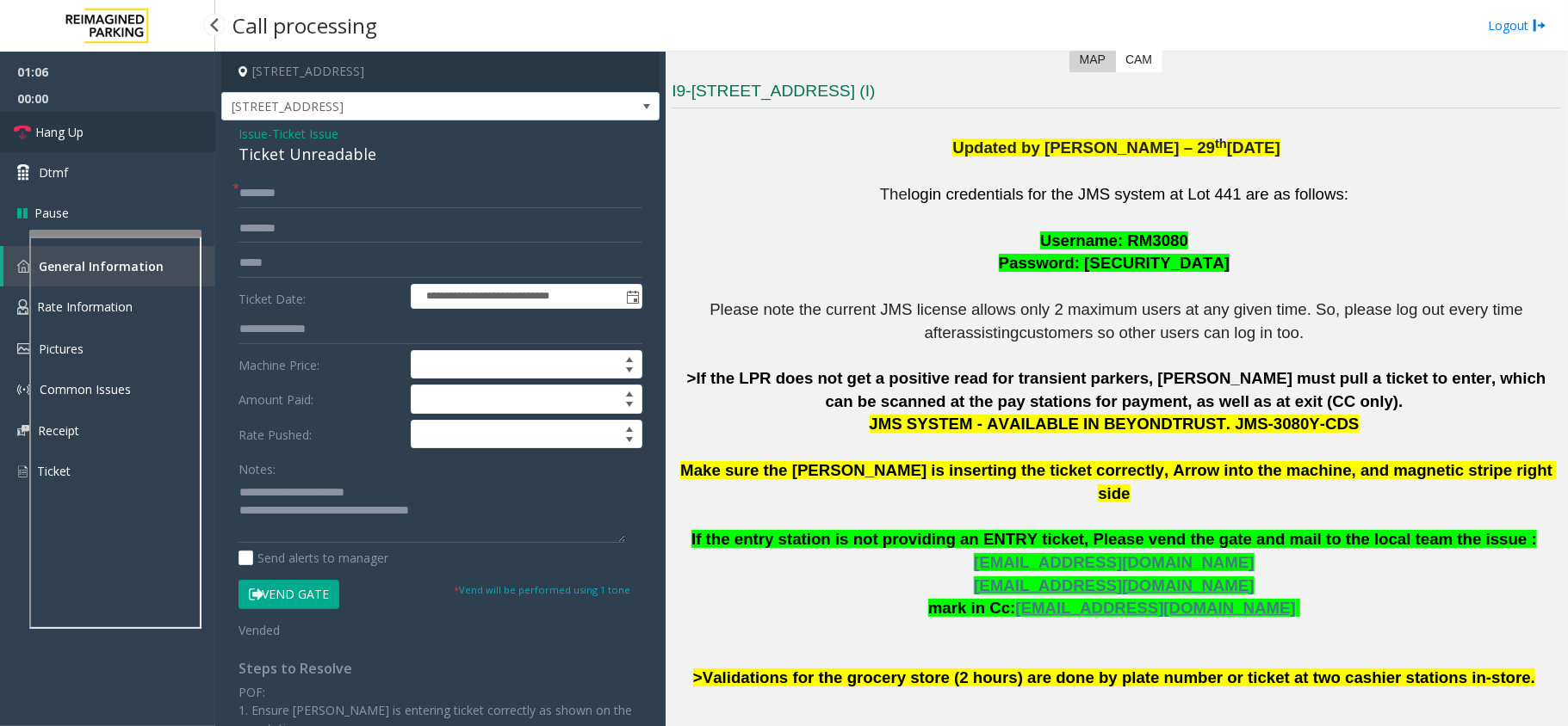
click at [69, 143] on link "Hang Up" at bounding box center [107, 132] width 215 height 40
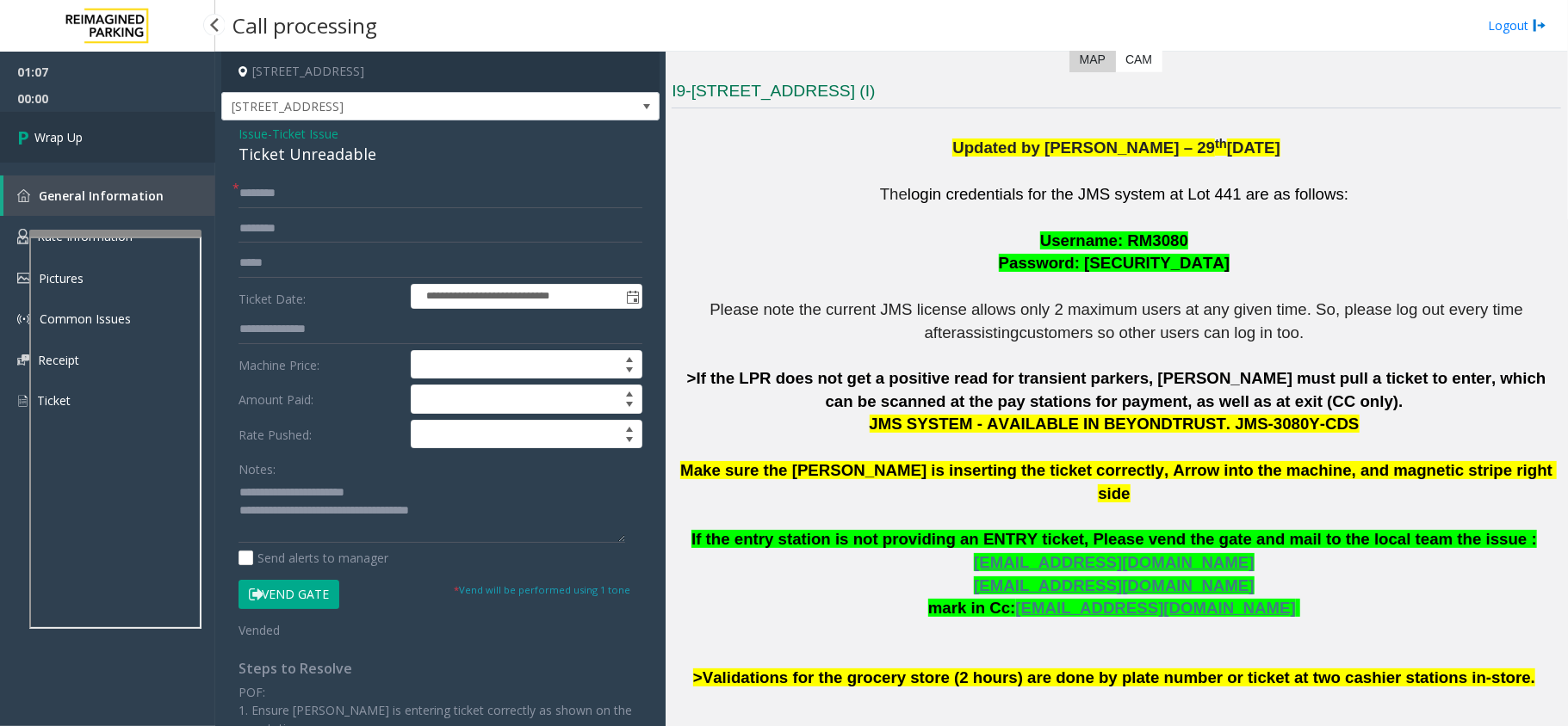
click at [69, 140] on span "Wrap Up" at bounding box center [58, 137] width 48 height 18
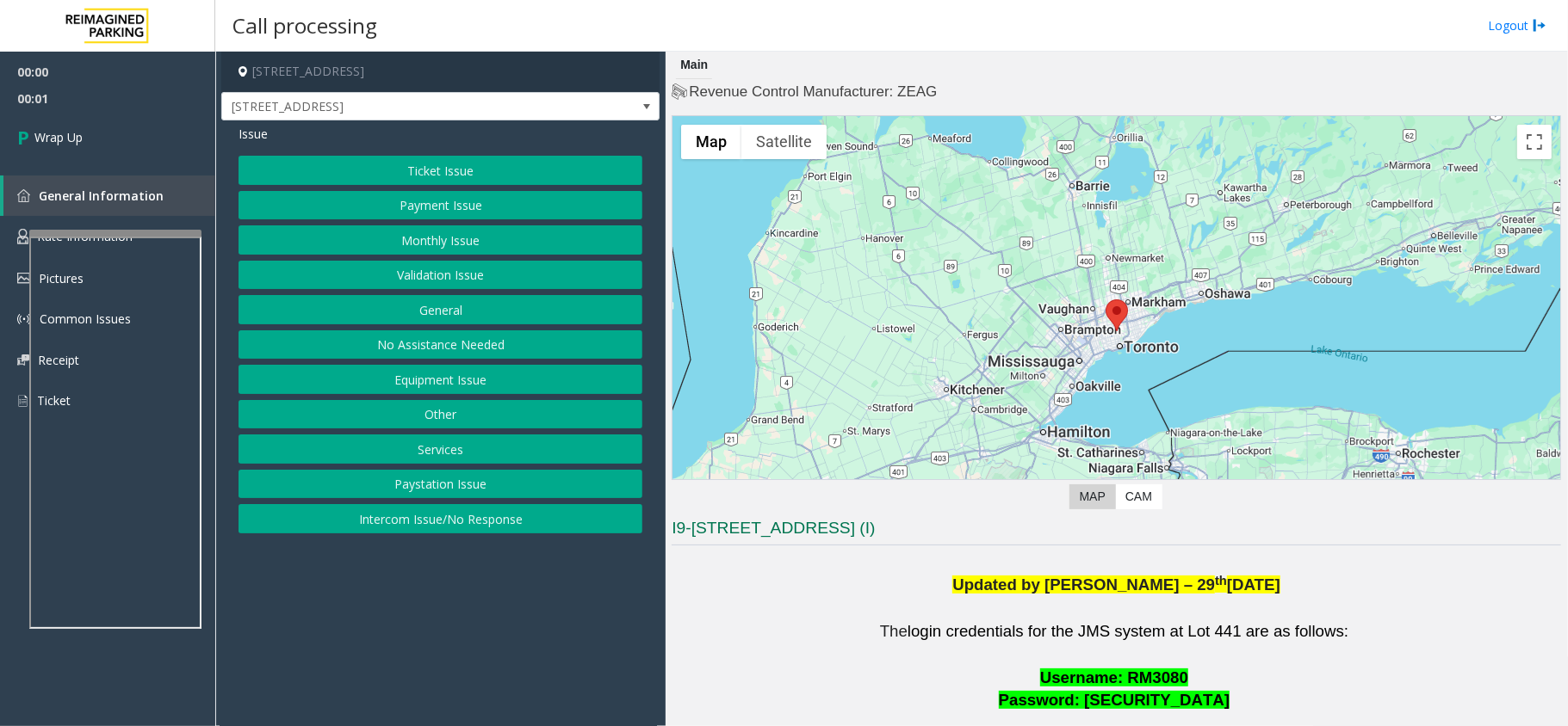
click at [446, 520] on button "Intercom Issue/No Response" at bounding box center [440, 518] width 404 height 29
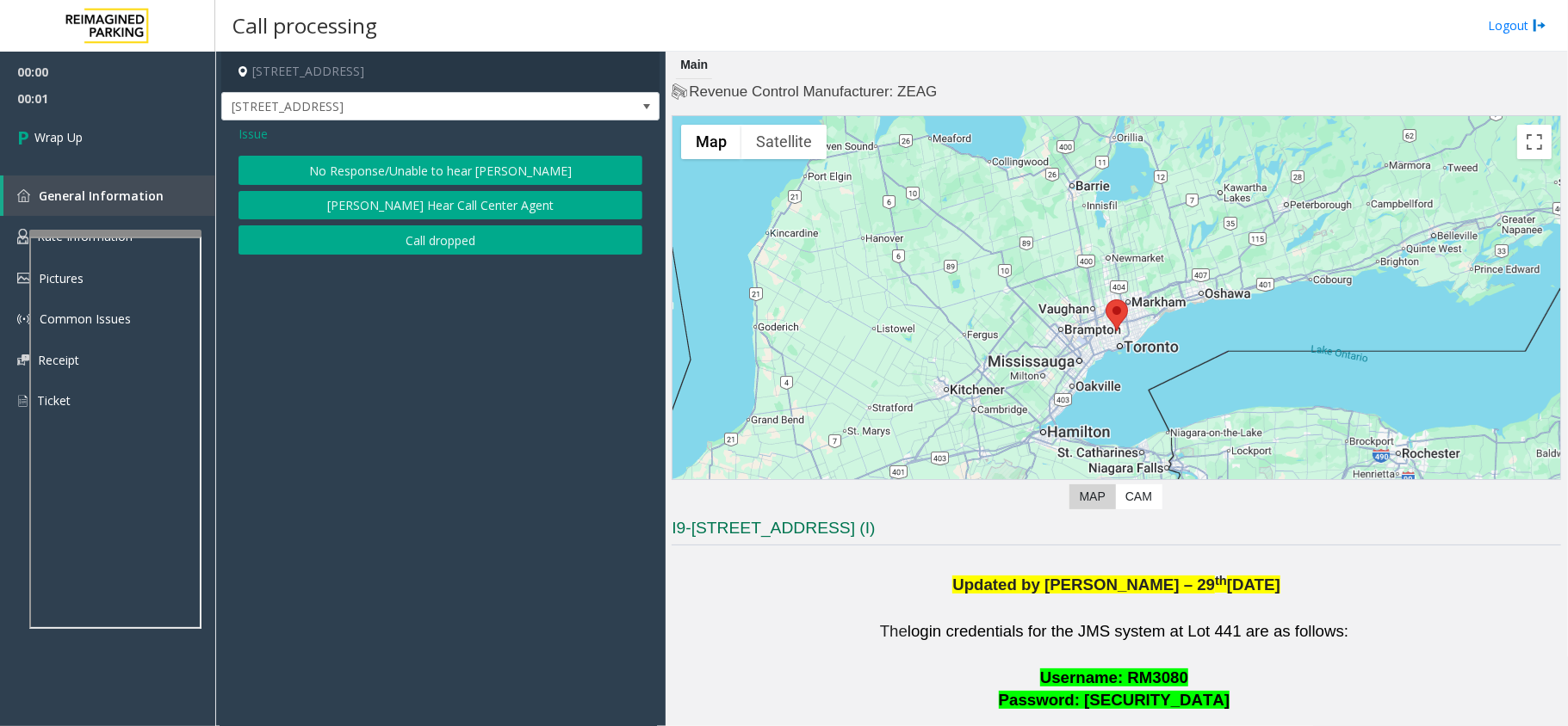
click at [452, 225] on div "No Response/Unable to hear parker Parker Cannot Hear Call Center Agent Call dro…" at bounding box center [440, 205] width 404 height 99
click at [411, 244] on button "Call dropped" at bounding box center [440, 240] width 404 height 29
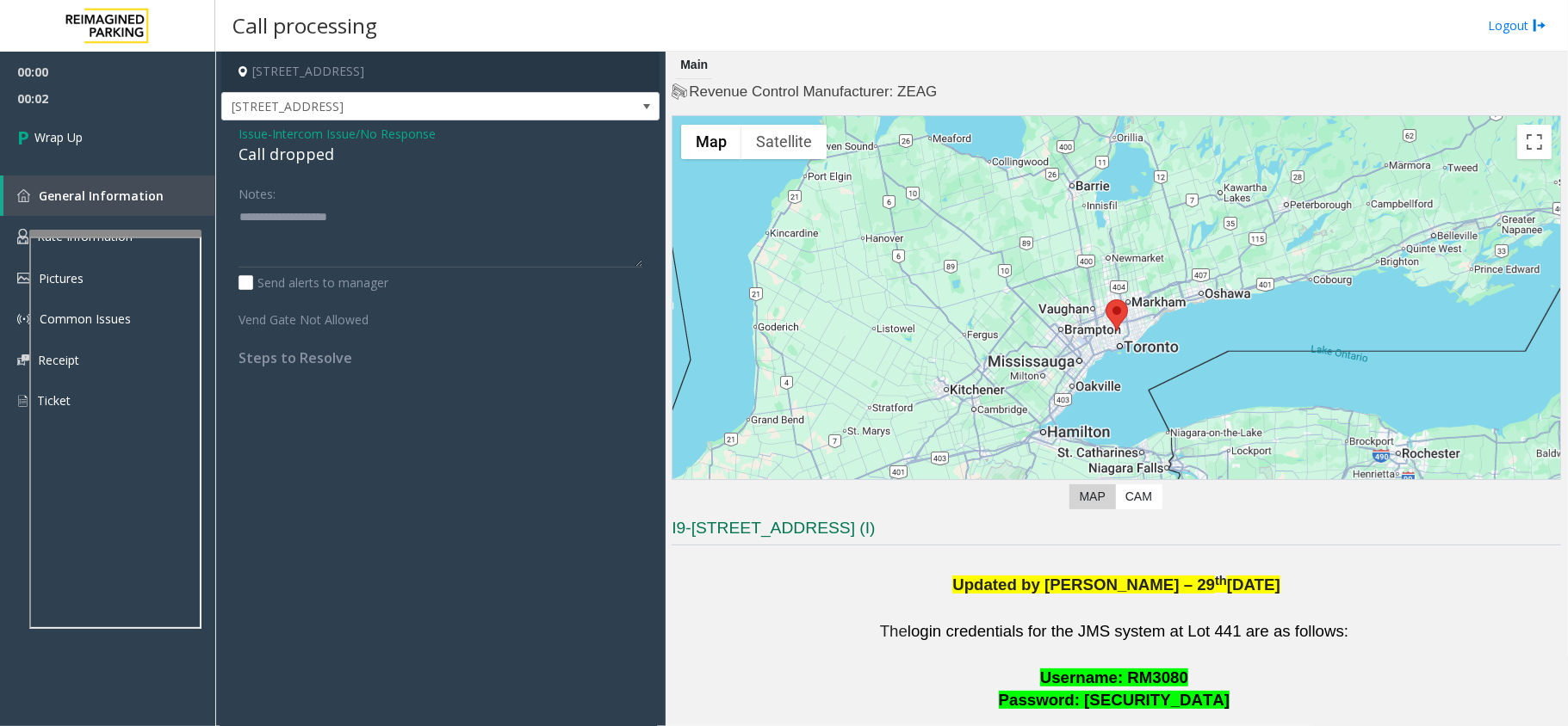
click at [300, 163] on div "Call dropped" at bounding box center [440, 155] width 404 height 23
type textarea "**********"
click at [143, 155] on link "Wrap Up" at bounding box center [107, 137] width 215 height 51
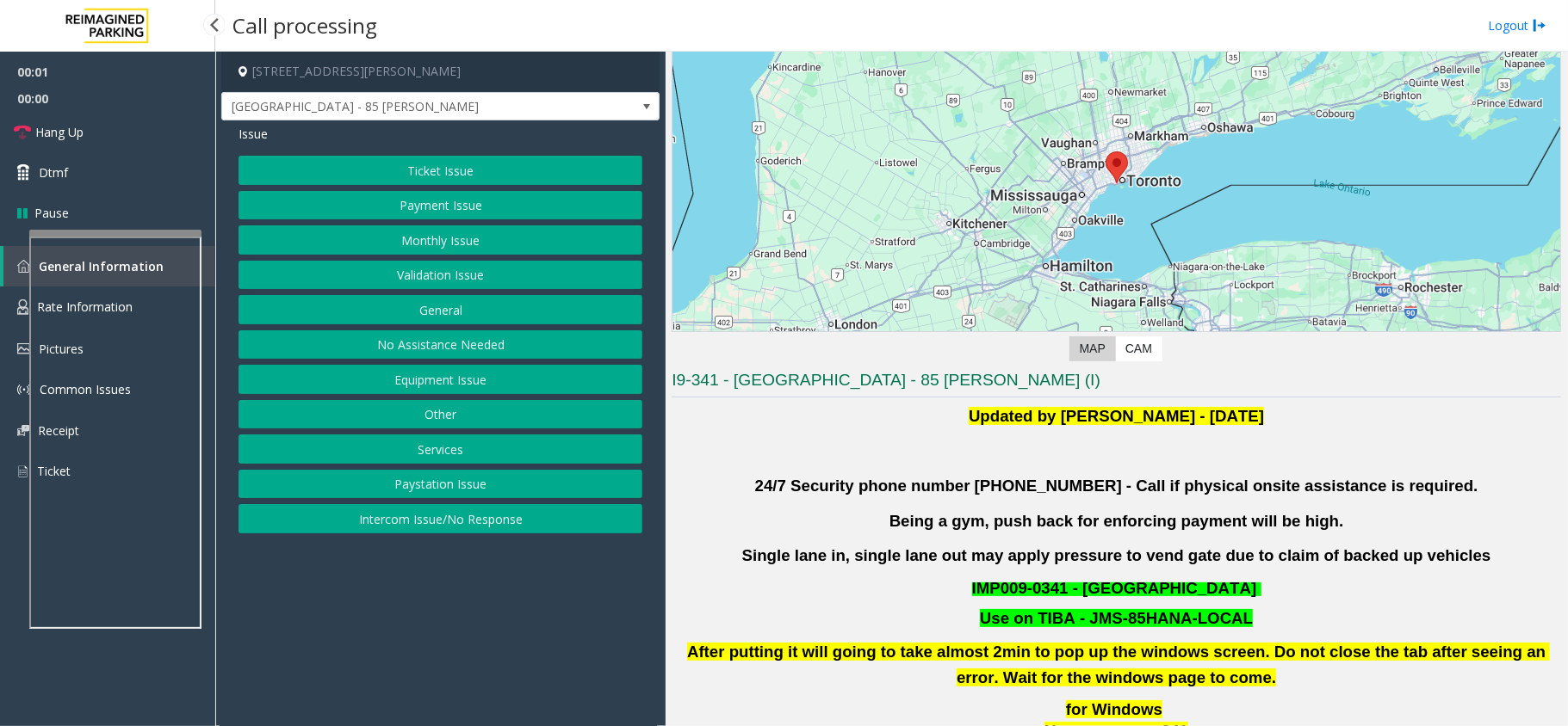
scroll to position [344, 0]
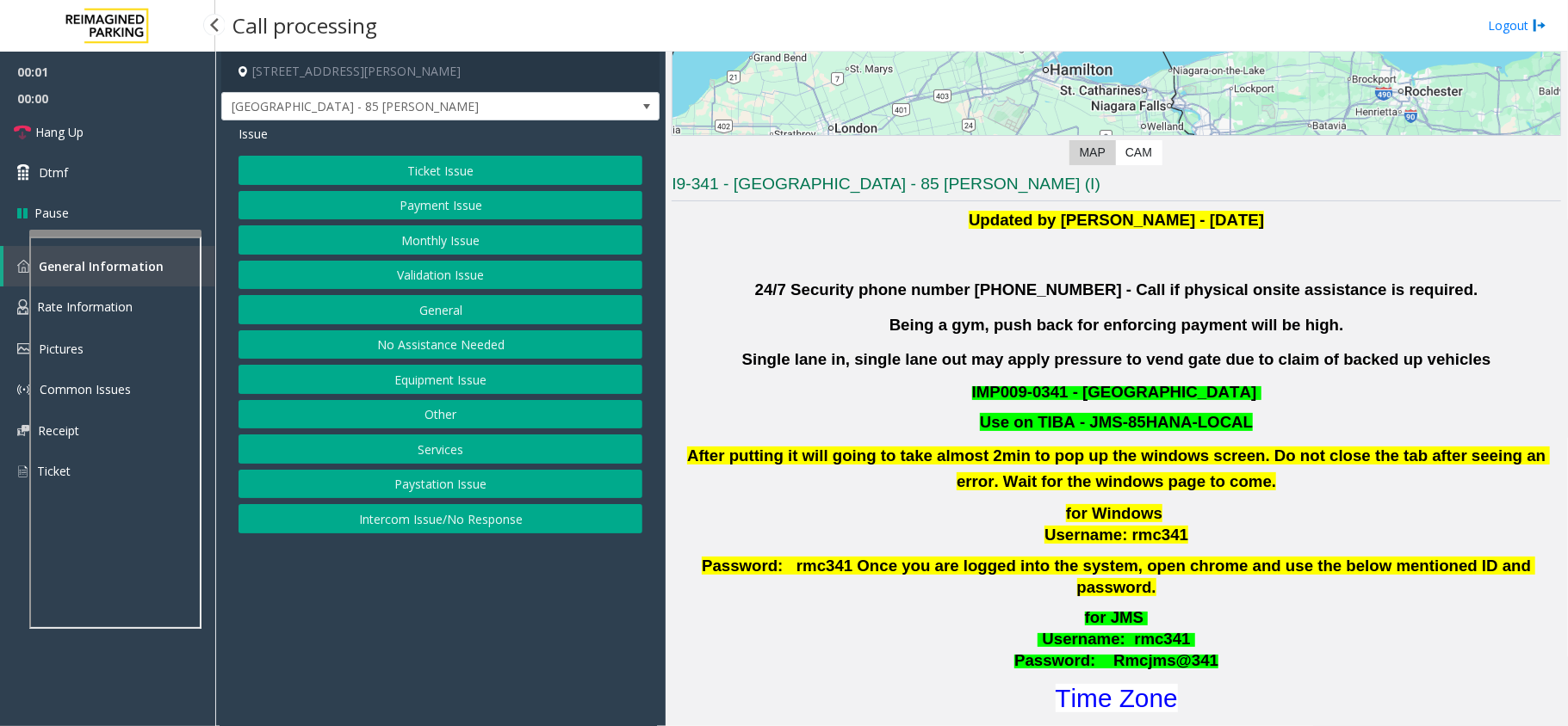
click at [479, 280] on button "Validation Issue" at bounding box center [440, 275] width 404 height 29
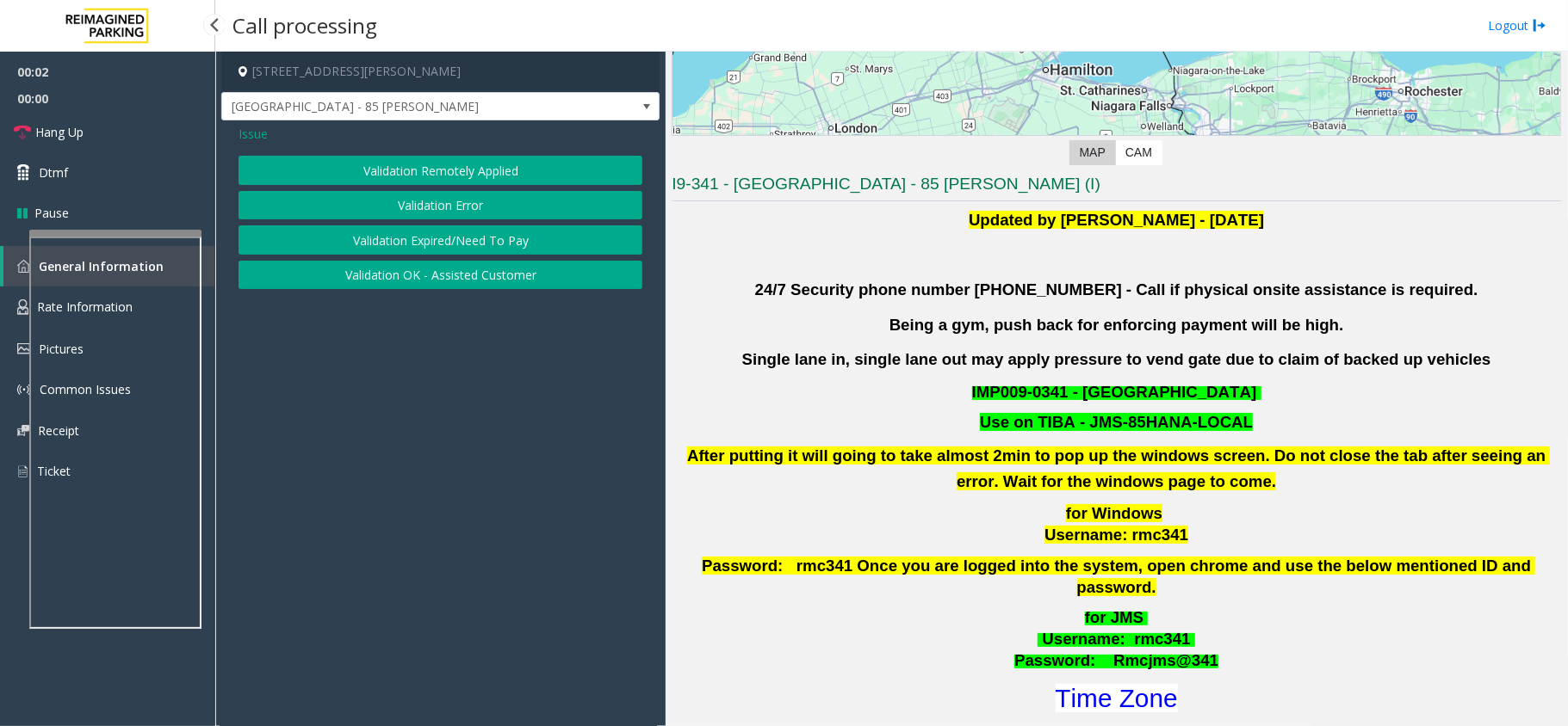
click at [475, 212] on button "Validation Error" at bounding box center [440, 205] width 404 height 29
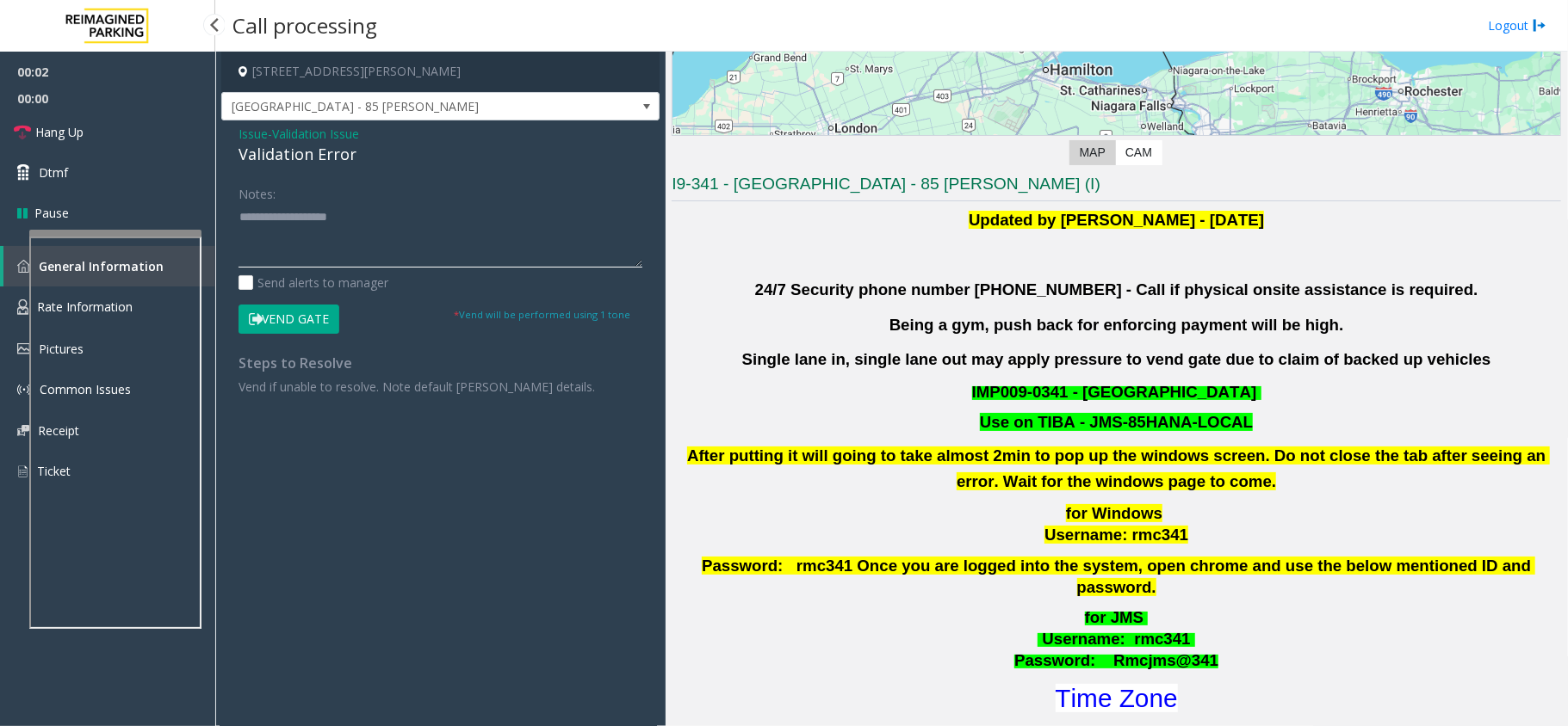
click at [442, 221] on textarea at bounding box center [440, 234] width 404 height 64
type textarea "*"
click at [336, 166] on div "Validation Error" at bounding box center [440, 155] width 404 height 23
click at [336, 165] on div "Validation Error" at bounding box center [440, 155] width 404 height 23
click at [336, 162] on div "Validation Error" at bounding box center [440, 155] width 404 height 23
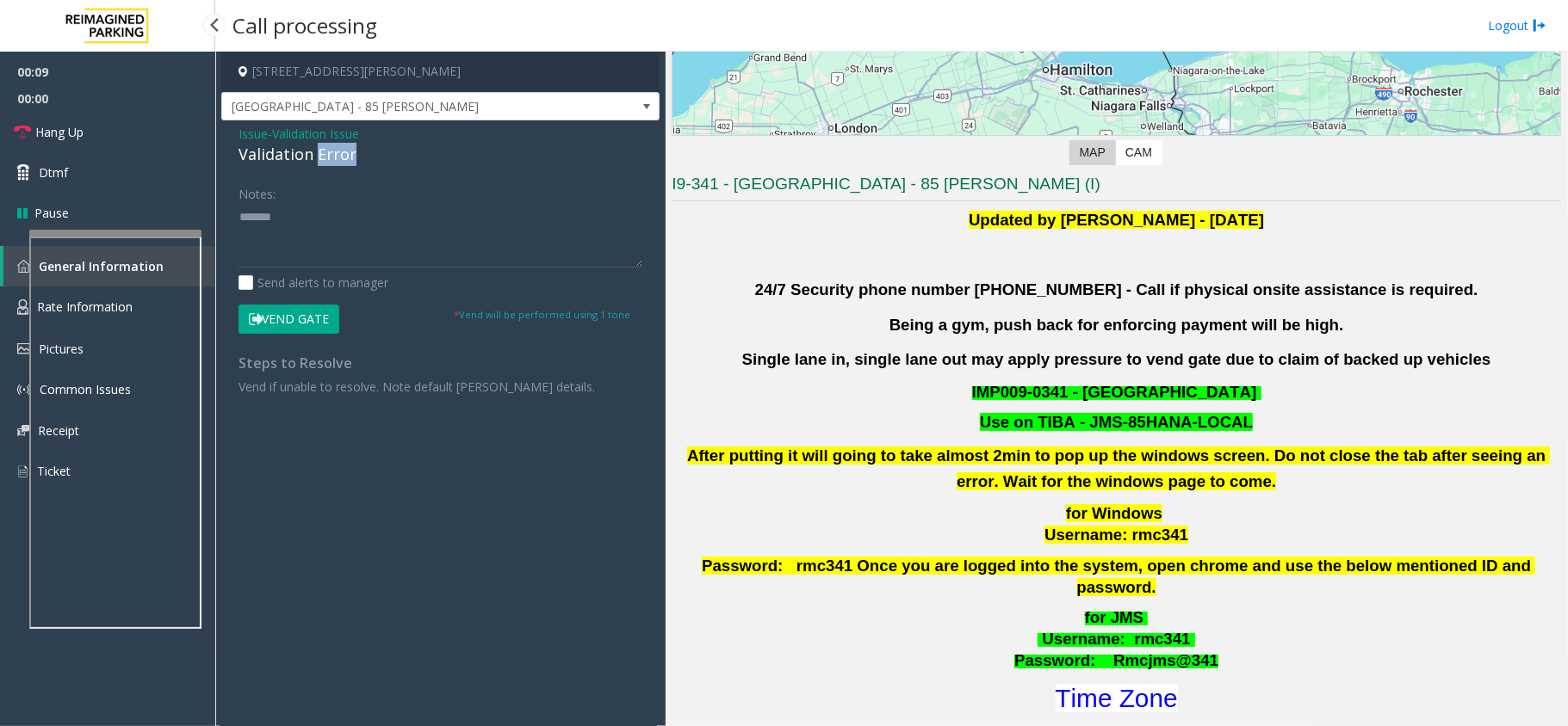
click at [336, 162] on div "Validation Error" at bounding box center [440, 155] width 404 height 23
click at [346, 231] on textarea at bounding box center [440, 234] width 404 height 64
click at [337, 162] on div "Validation Error" at bounding box center [440, 155] width 404 height 23
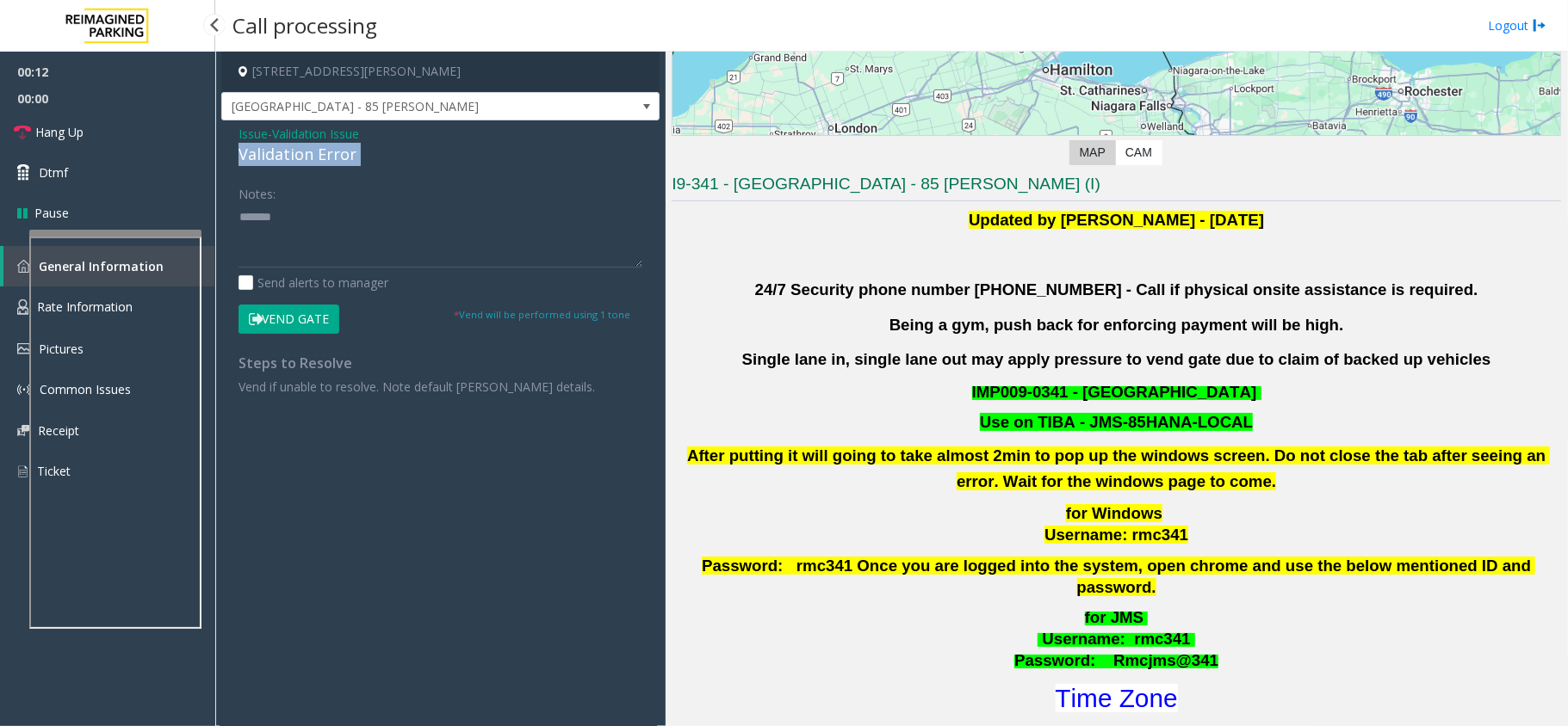
copy div "Validation Error"
click at [351, 226] on textarea at bounding box center [440, 234] width 404 height 64
paste textarea "**********"
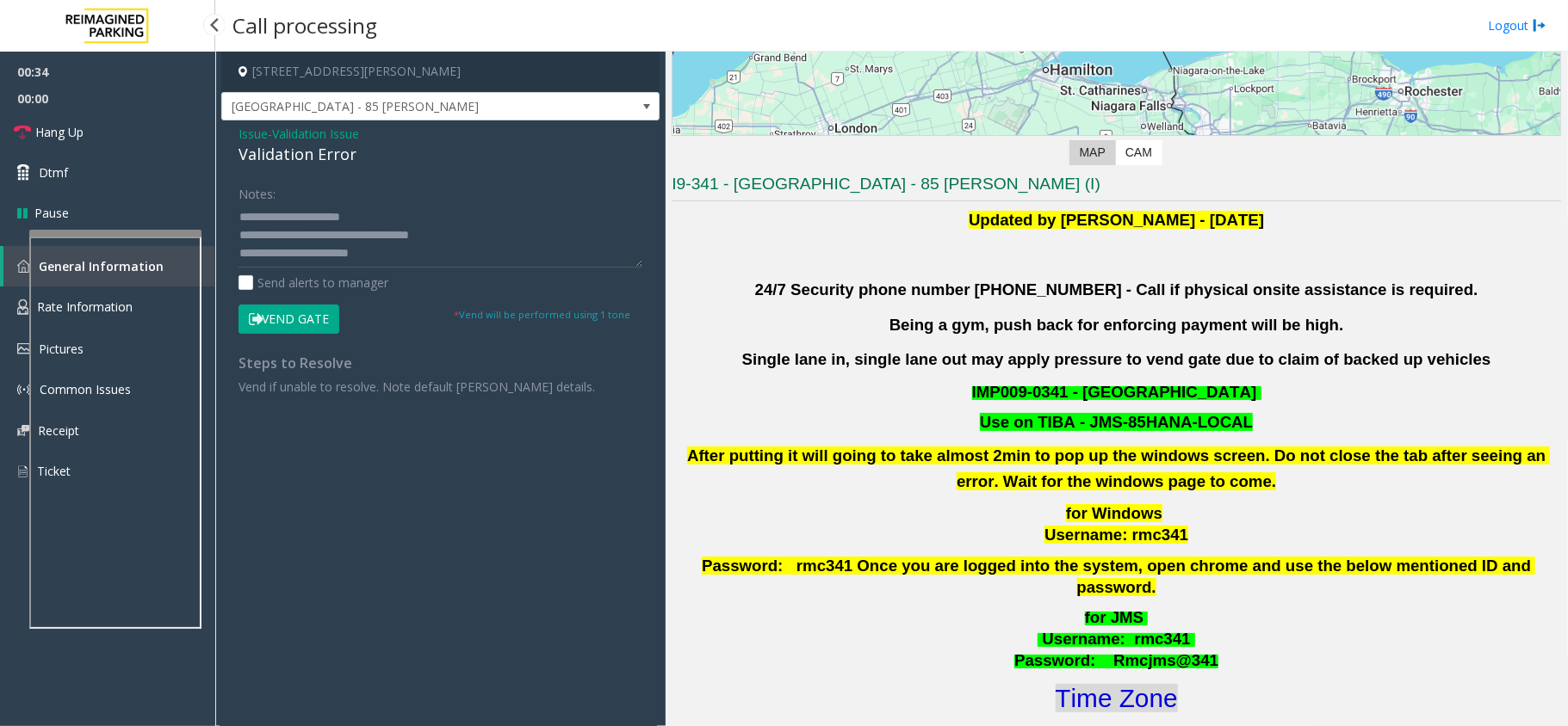
click at [1093, 684] on font "Time Zone" at bounding box center [1116, 698] width 122 height 28
click at [393, 242] on textarea at bounding box center [440, 234] width 404 height 64
click at [391, 251] on textarea at bounding box center [440, 234] width 404 height 64
click at [317, 318] on button "Vend Gate" at bounding box center [288, 319] width 101 height 29
click at [442, 200] on div "Notes:" at bounding box center [440, 223] width 404 height 89
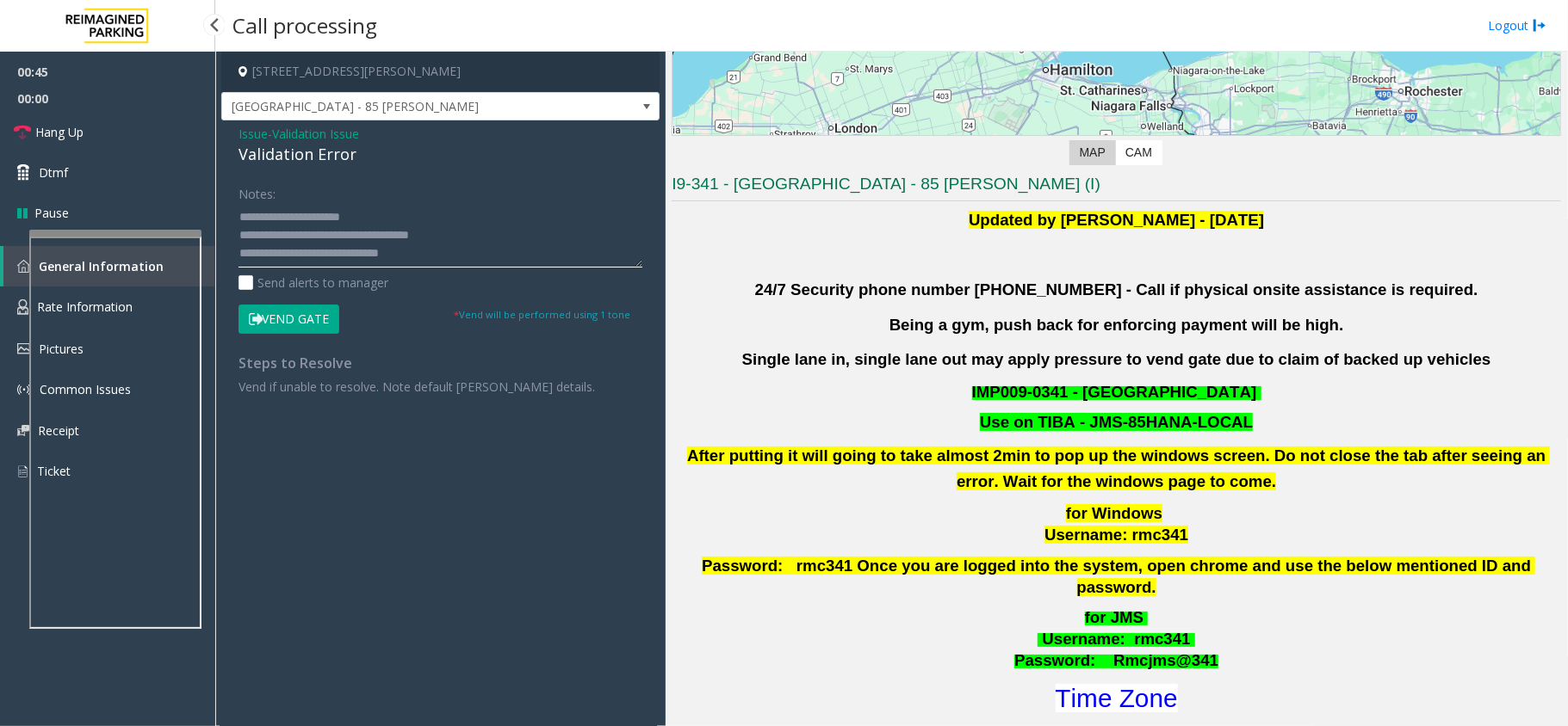
click at [442, 213] on textarea at bounding box center [440, 234] width 404 height 64
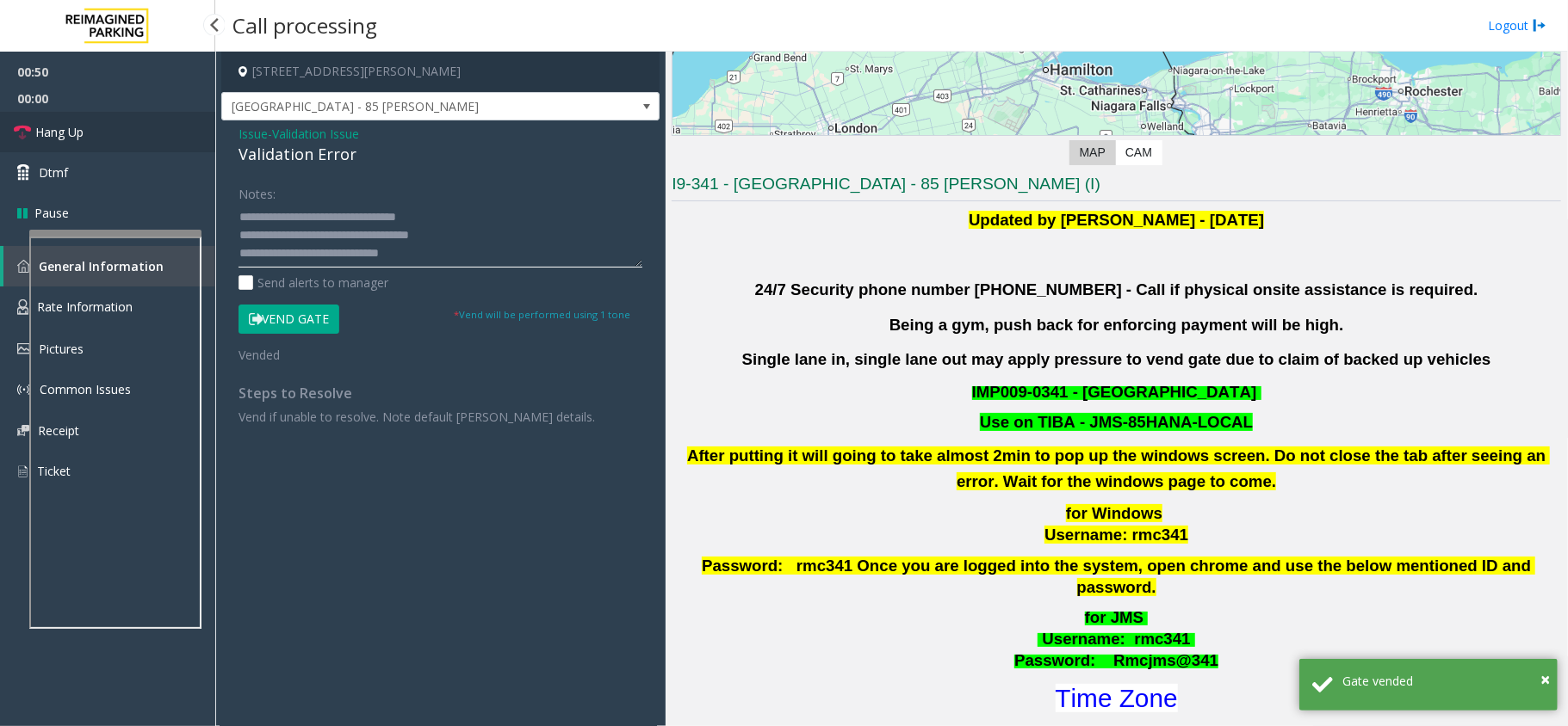
type textarea "**********"
click at [128, 149] on link "Hang Up" at bounding box center [107, 132] width 215 height 40
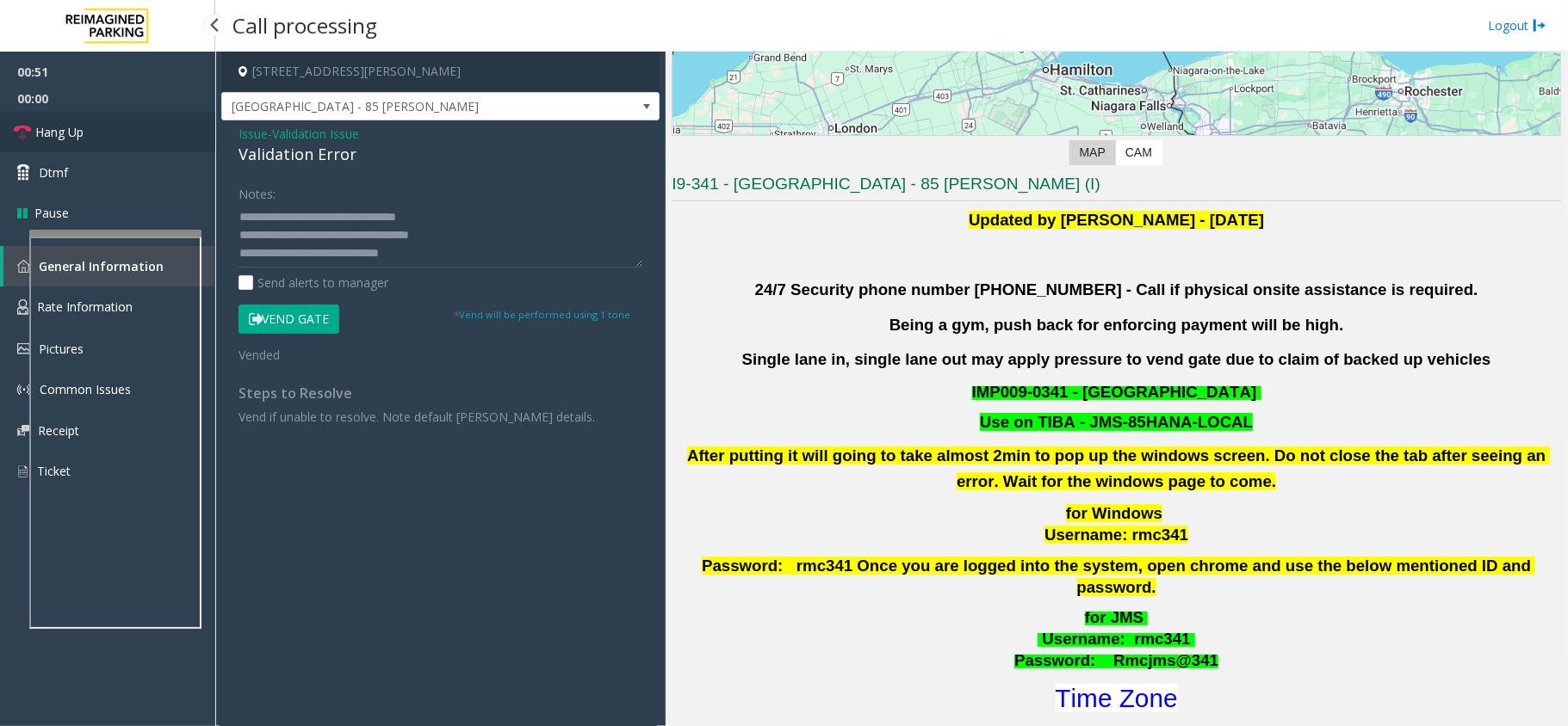
click at [128, 149] on link "Hang Up" at bounding box center [107, 132] width 215 height 40
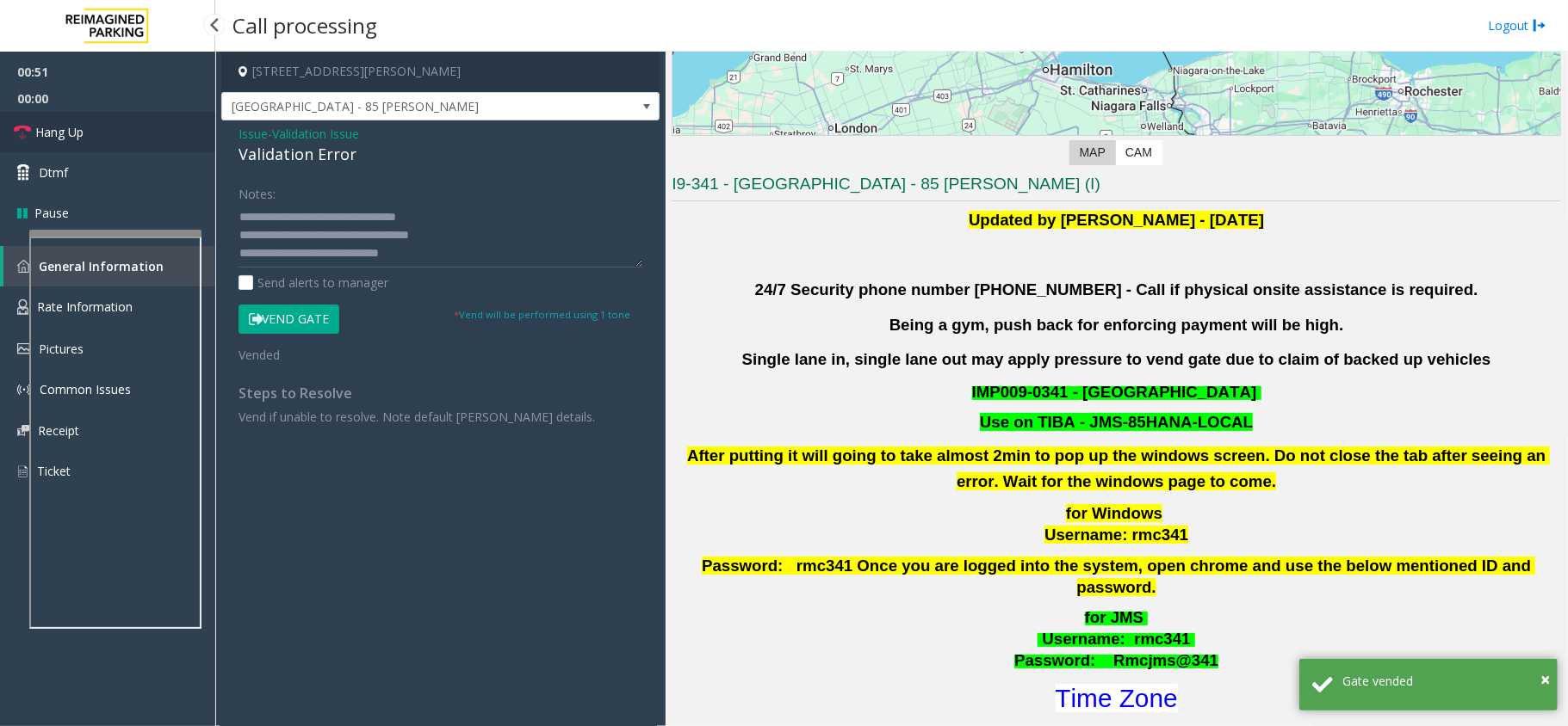
click at [128, 149] on link "Hang Up" at bounding box center [107, 132] width 215 height 40
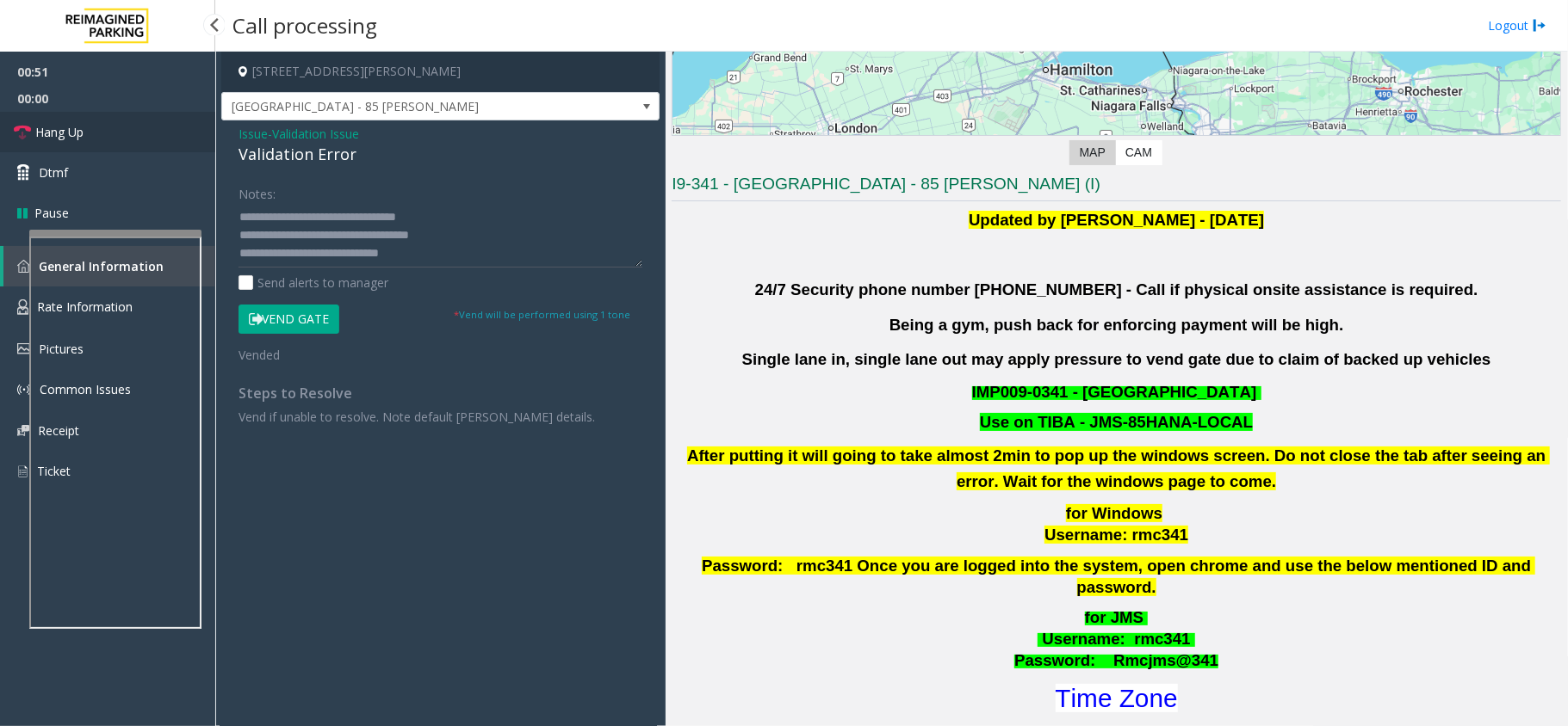
click at [128, 149] on link "Hang Up" at bounding box center [107, 132] width 215 height 40
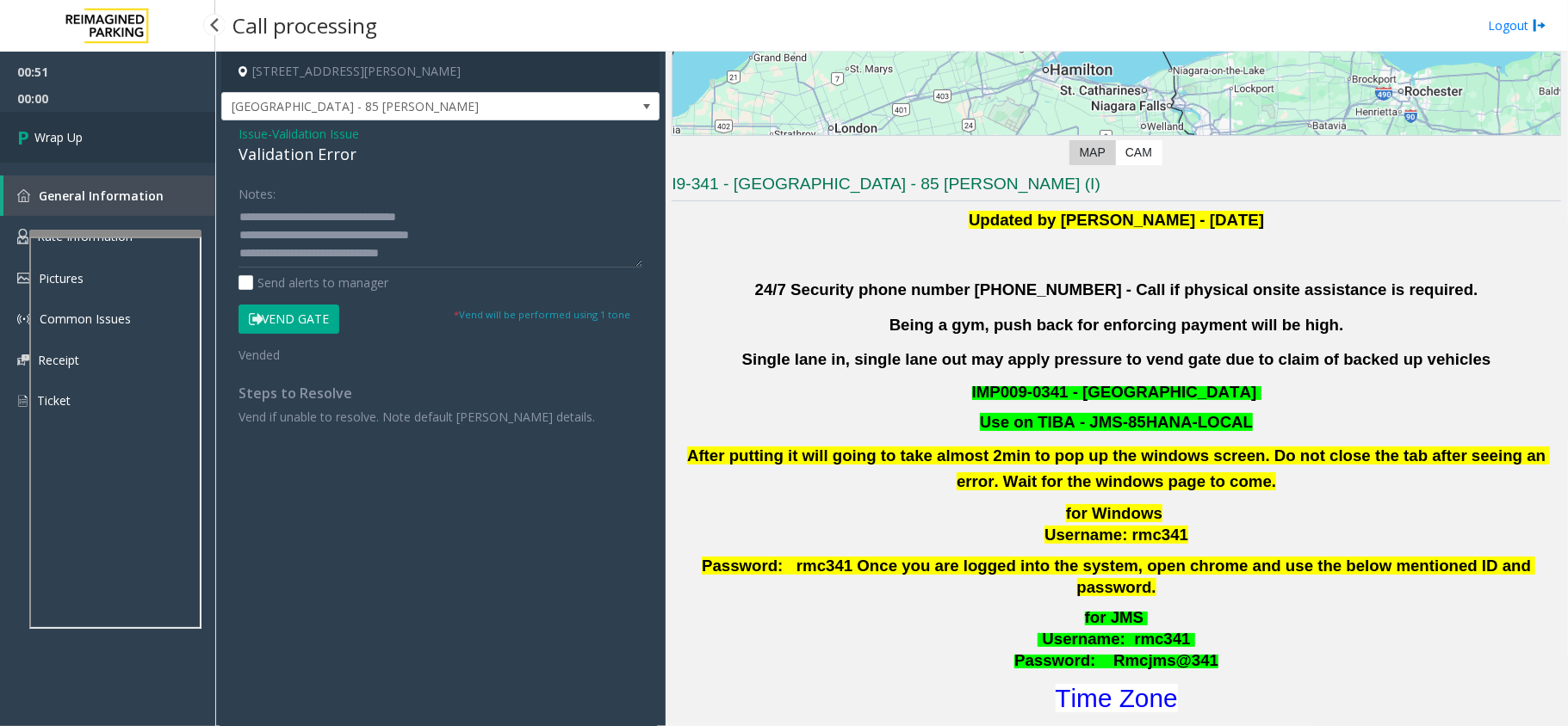
click at [128, 149] on link "Wrap Up" at bounding box center [107, 137] width 215 height 51
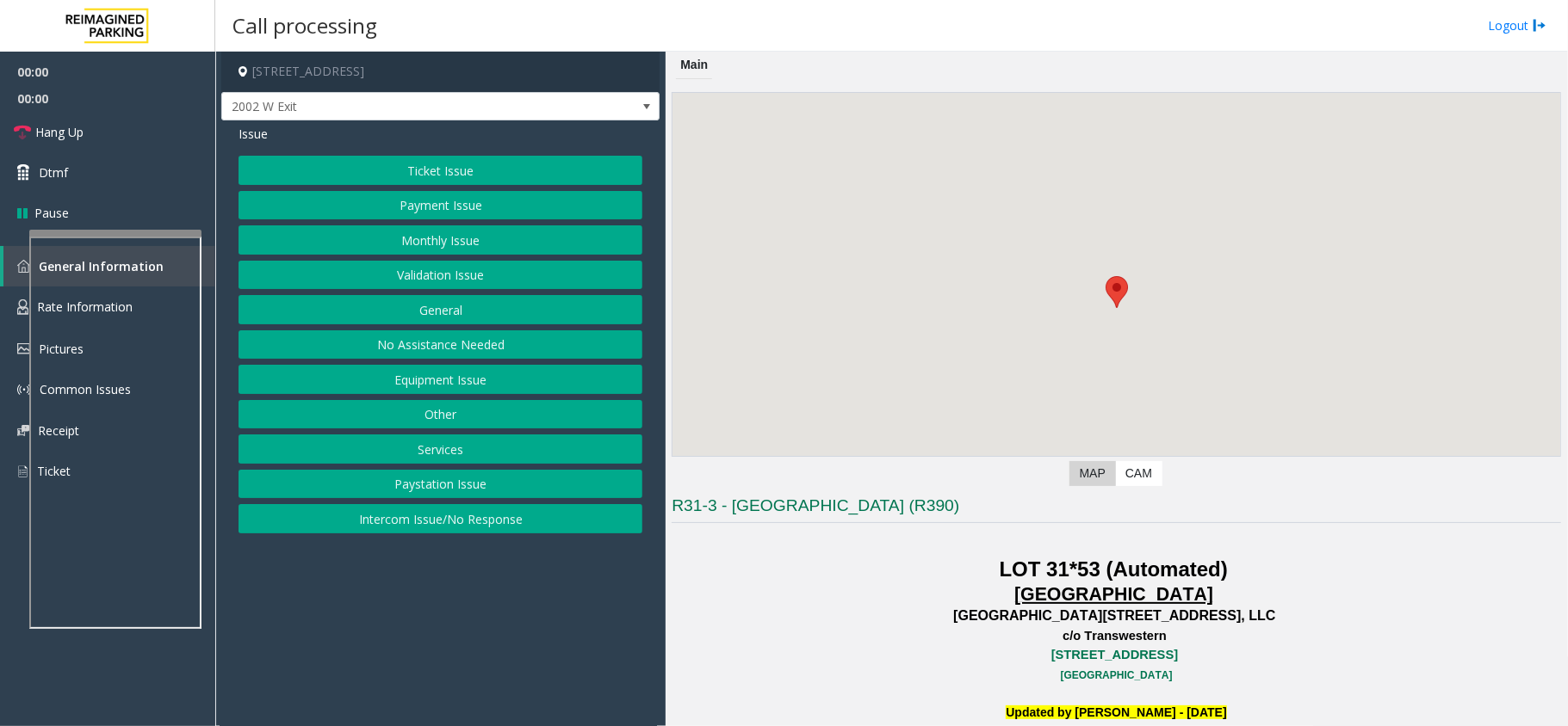
scroll to position [344, 0]
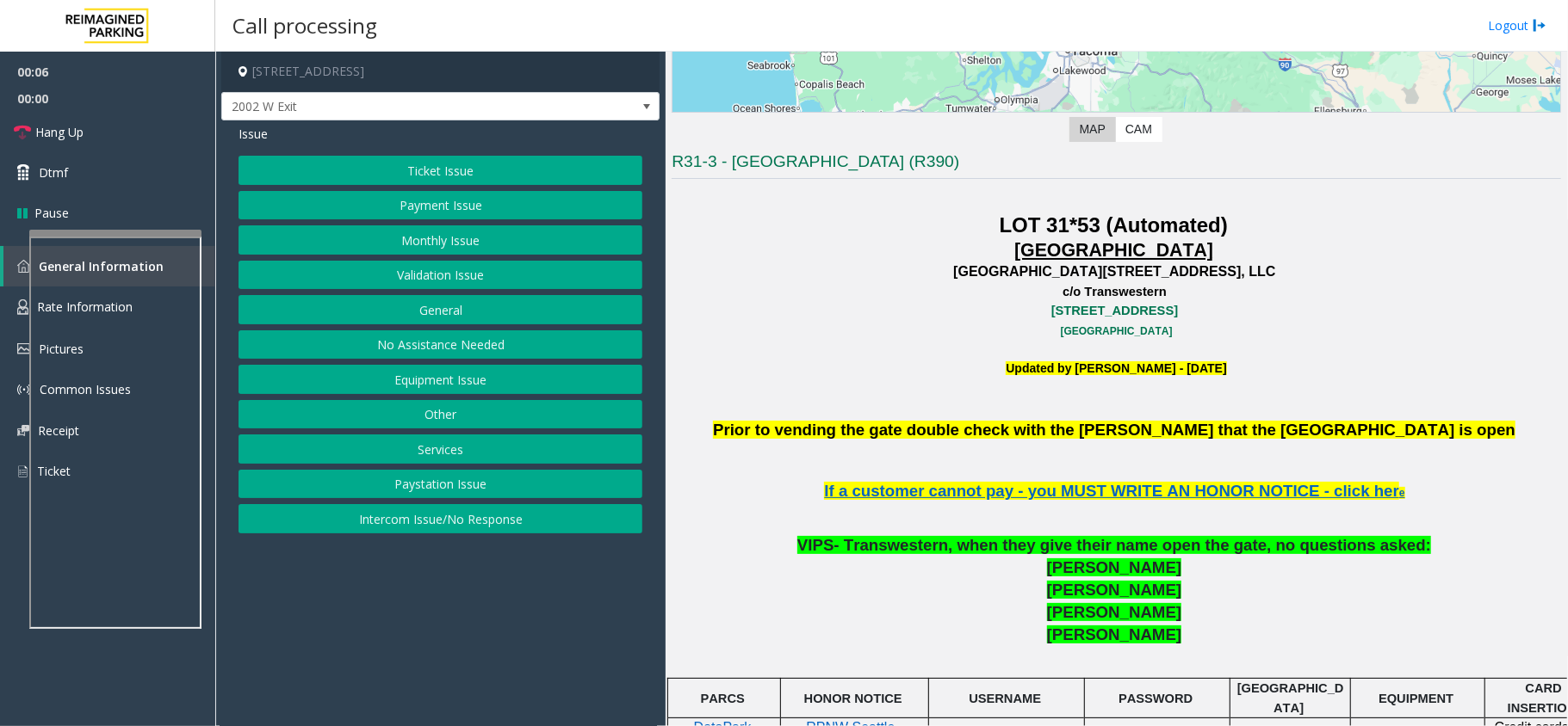
click at [394, 379] on button "Equipment Issue" at bounding box center [440, 379] width 404 height 29
click at [445, 528] on button "Equipment Testing" at bounding box center [440, 518] width 404 height 29
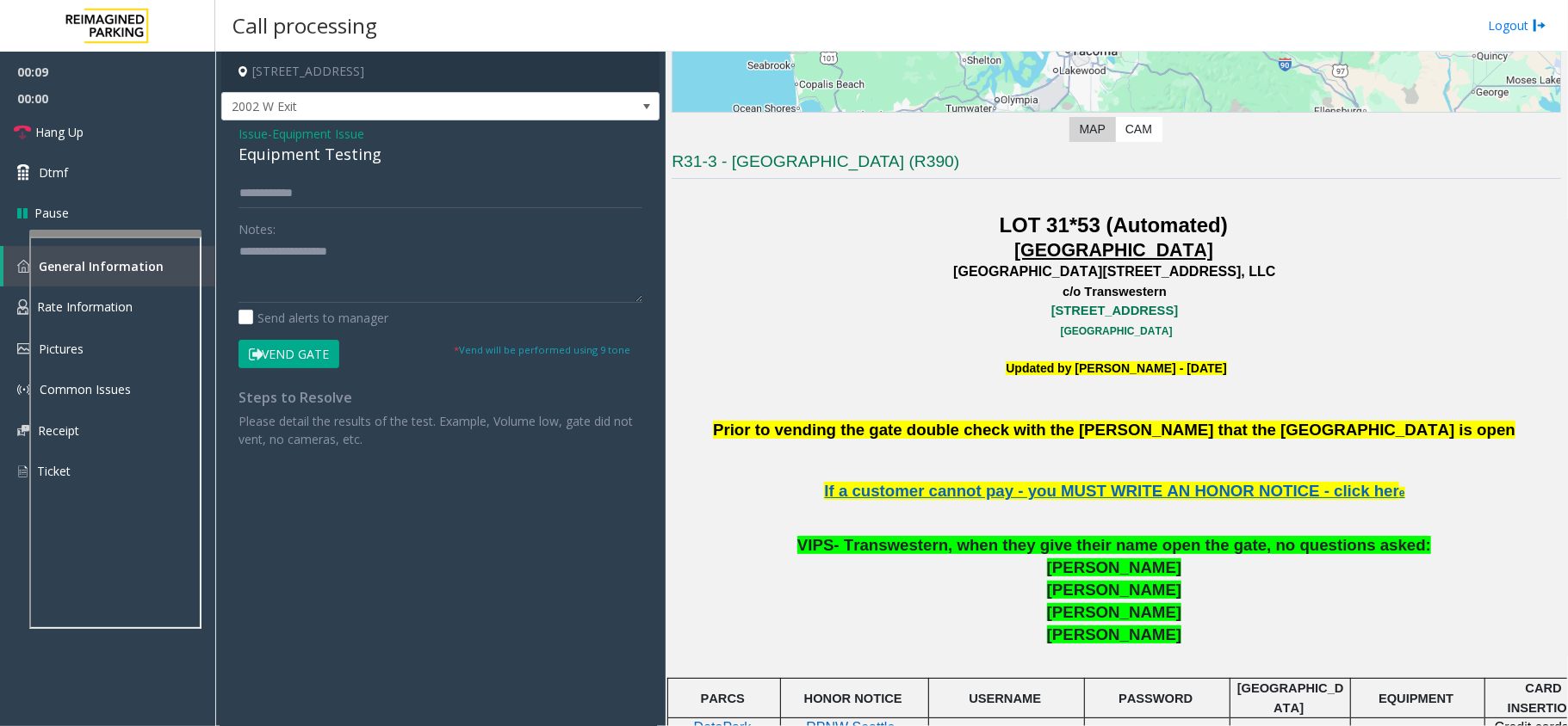
click at [322, 159] on div "Equipment Testing" at bounding box center [440, 155] width 404 height 23
click at [397, 238] on textarea at bounding box center [440, 270] width 404 height 64
type textarea "**********"
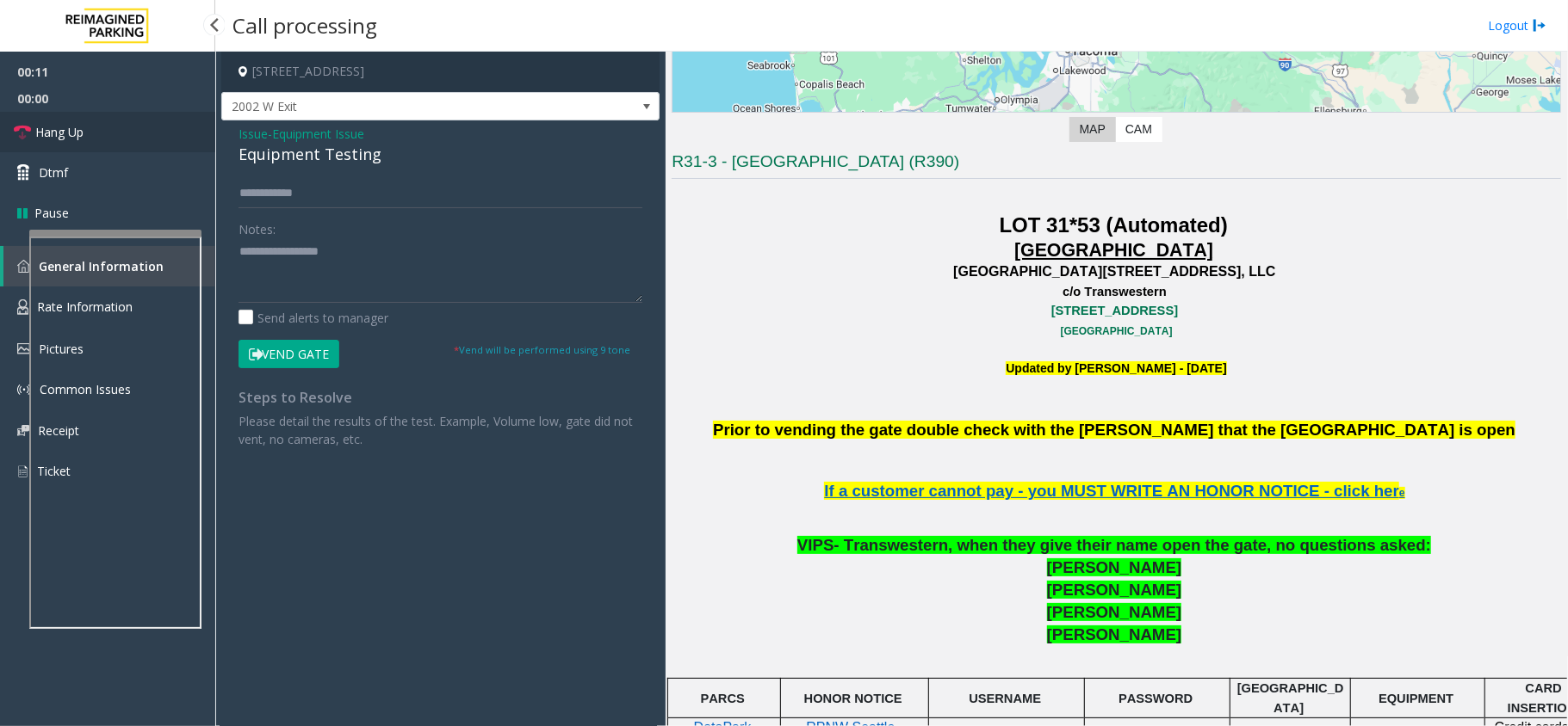
click at [98, 124] on link "Hang Up" at bounding box center [107, 132] width 215 height 40
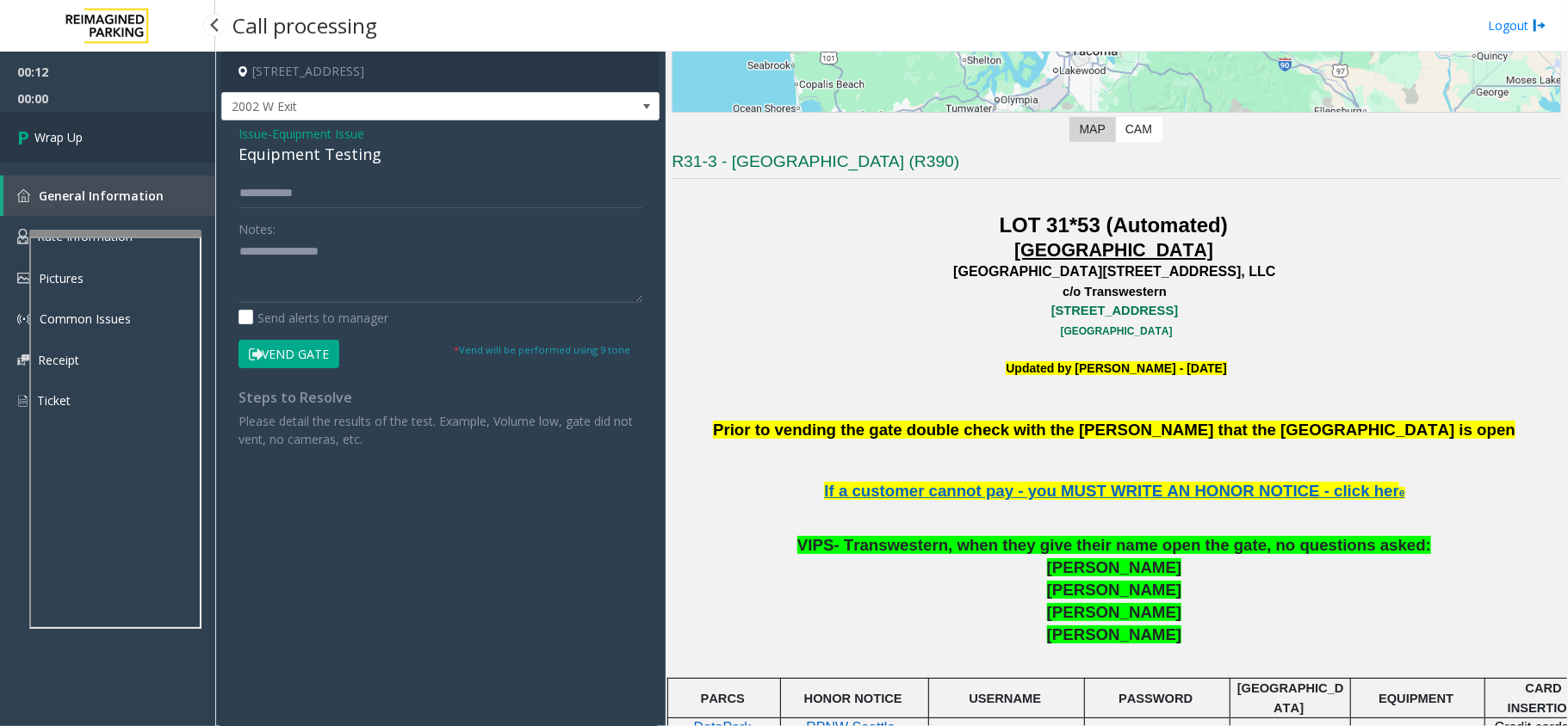
click at [98, 124] on link "Wrap Up" at bounding box center [107, 137] width 215 height 51
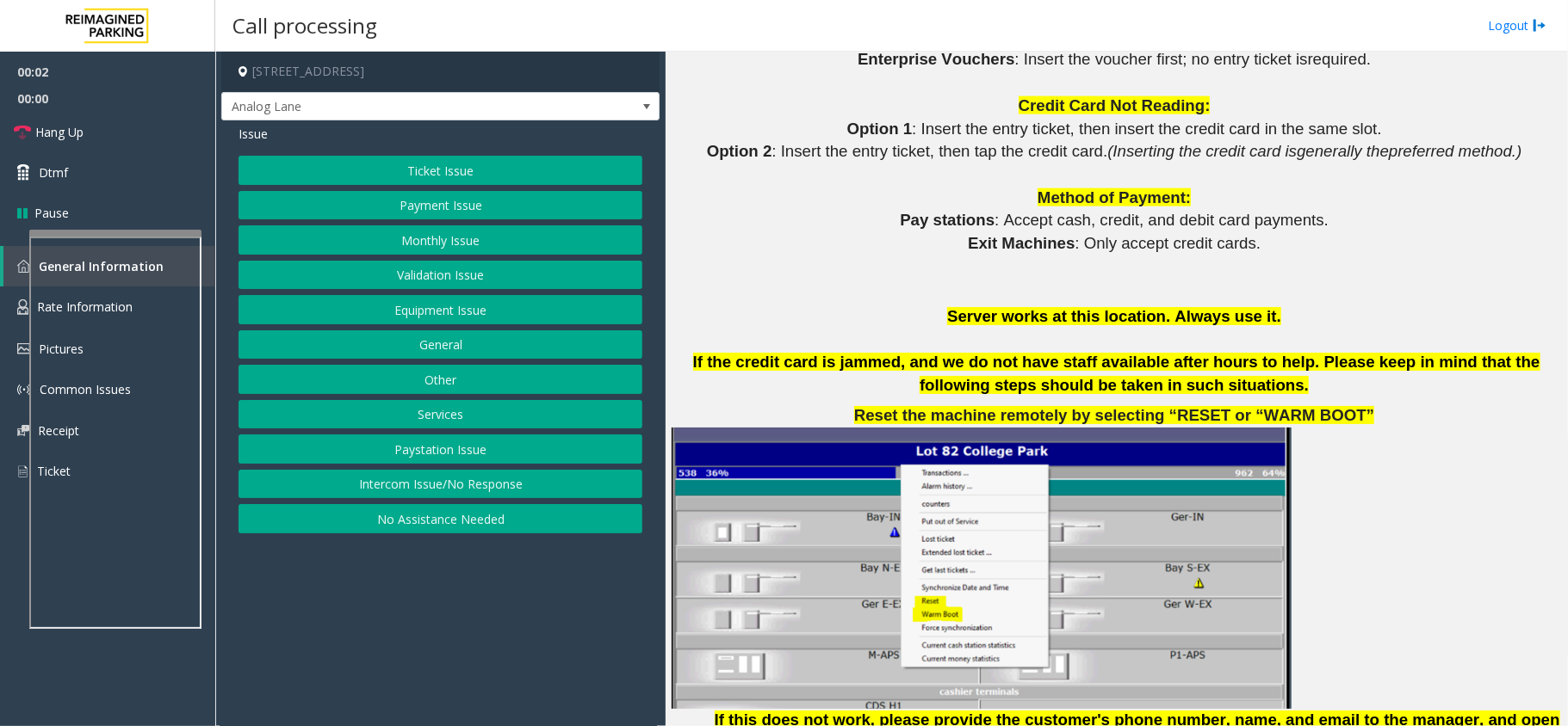
scroll to position [2294, 0]
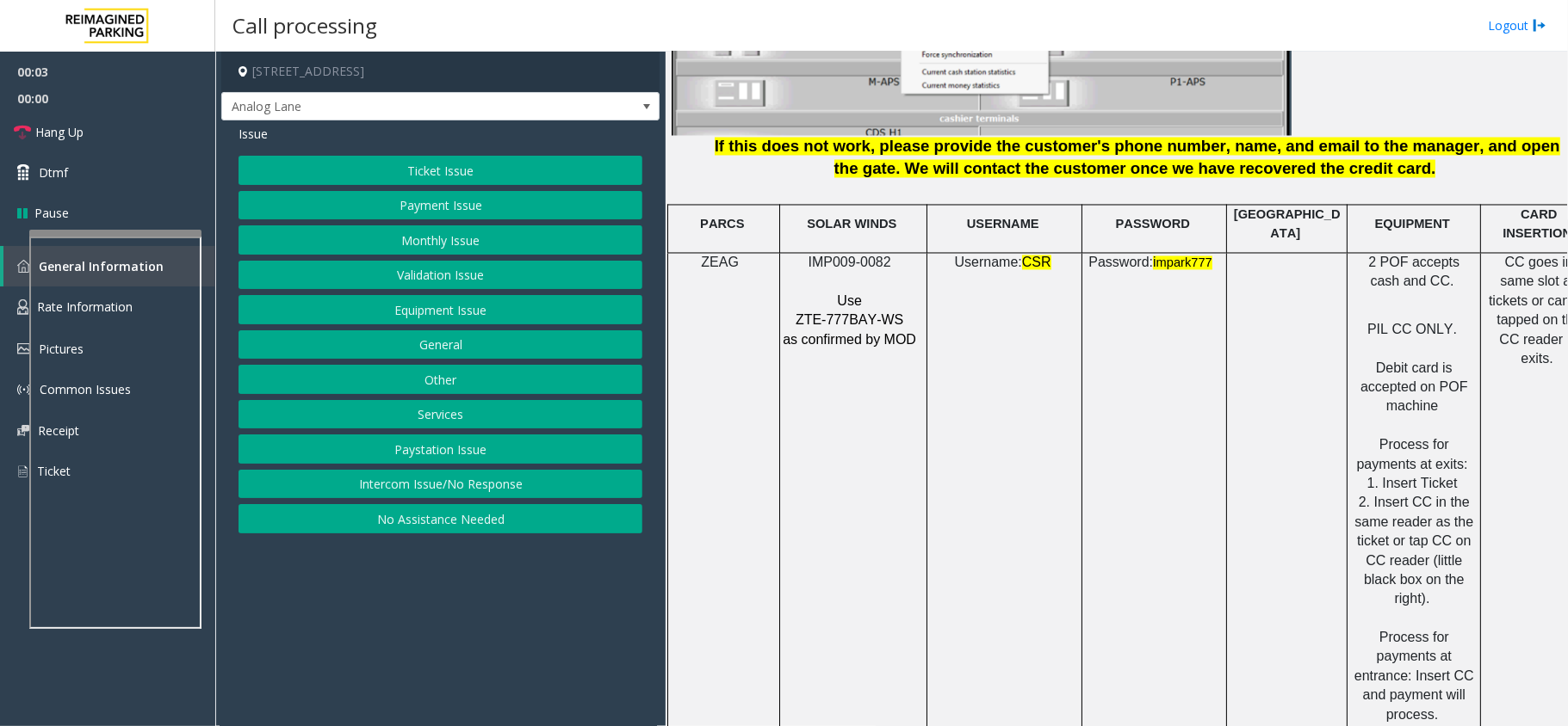
click at [852, 255] on span "IMP009-0082" at bounding box center [849, 262] width 83 height 15
copy p "IMP009-0082"
click at [517, 213] on button "Payment Issue" at bounding box center [440, 205] width 404 height 29
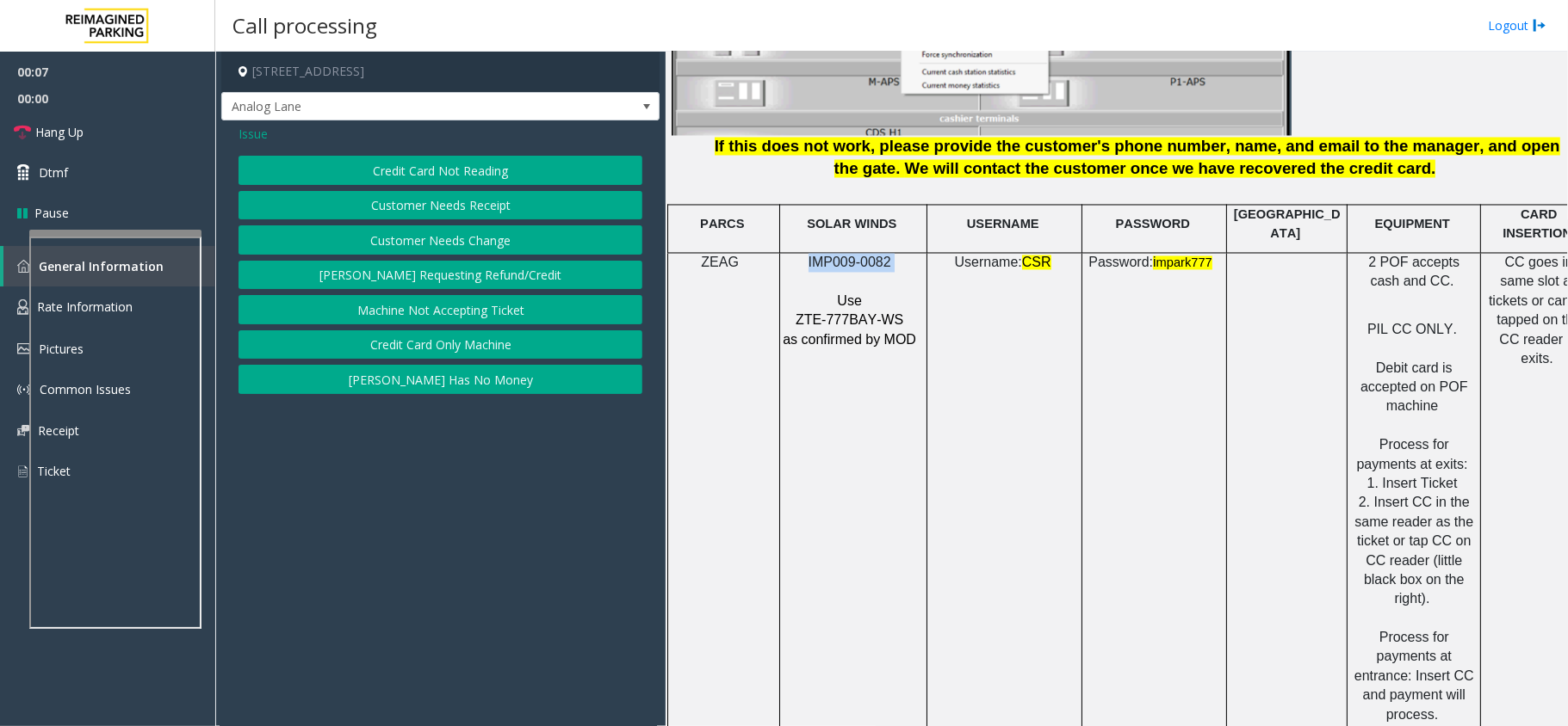
click at [529, 181] on button "Credit Card Not Reading" at bounding box center [440, 169] width 404 height 29
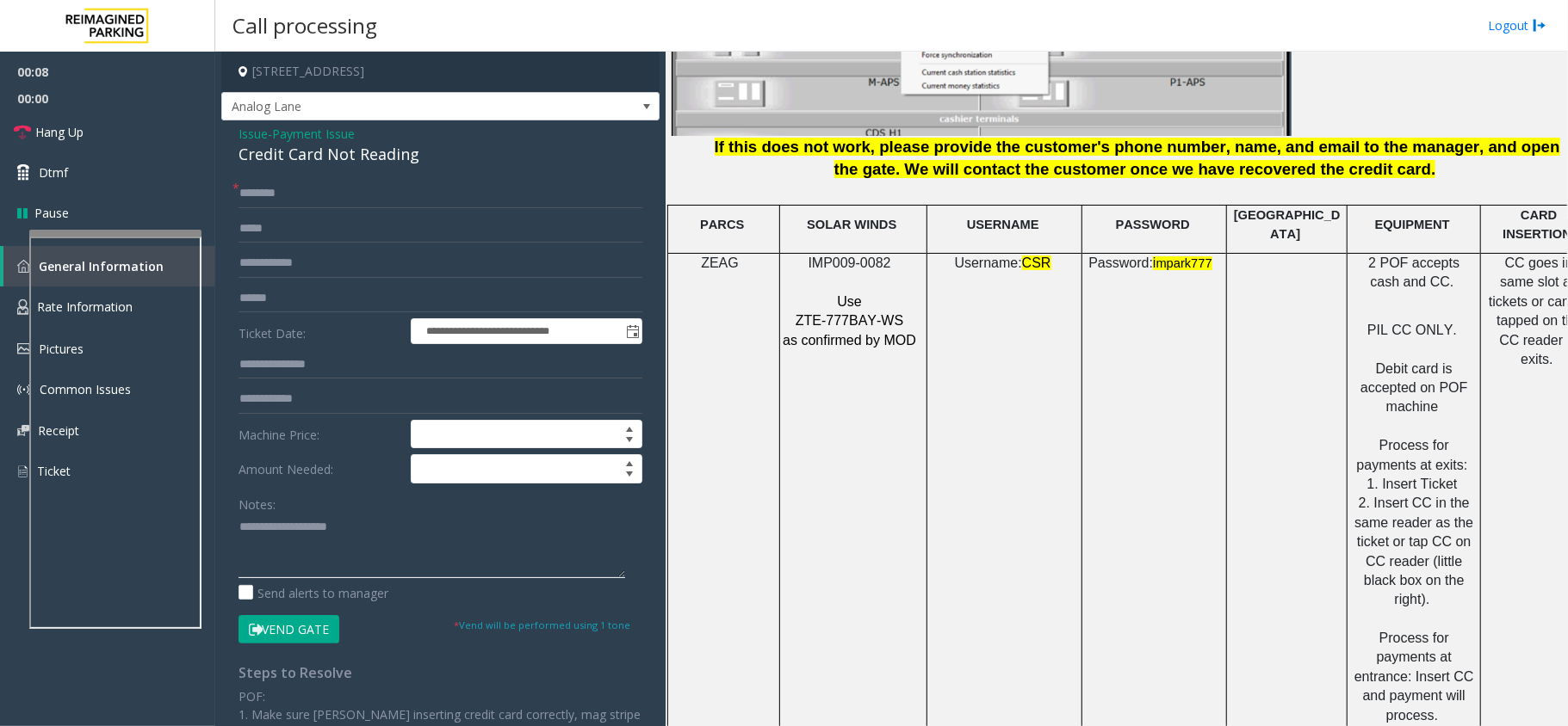
click at [382, 523] on textarea at bounding box center [431, 545] width 387 height 64
click at [359, 151] on div "Credit Card Not Reading" at bounding box center [440, 155] width 404 height 23
copy div "Credit Card Not Reading"
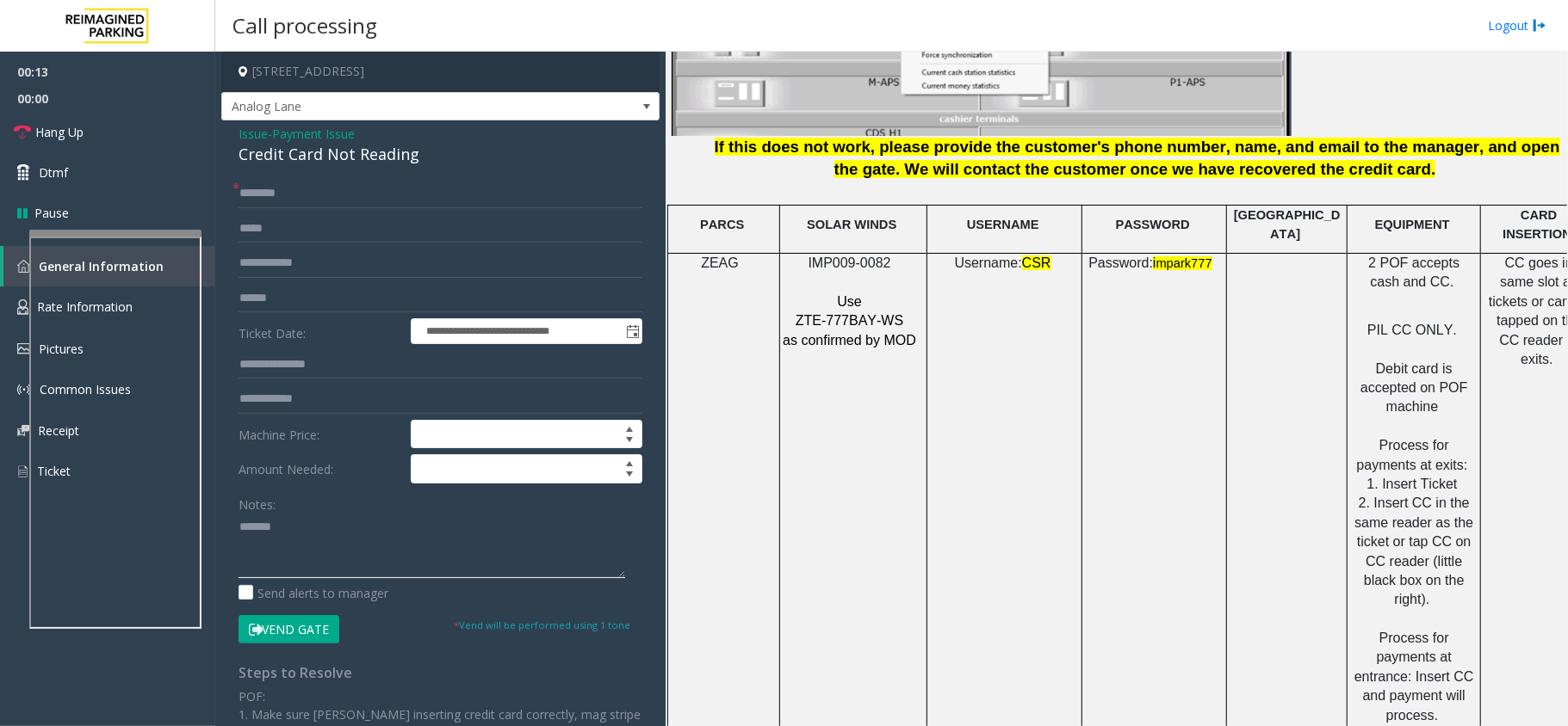
click at [353, 521] on textarea at bounding box center [431, 545] width 387 height 64
paste textarea "**********"
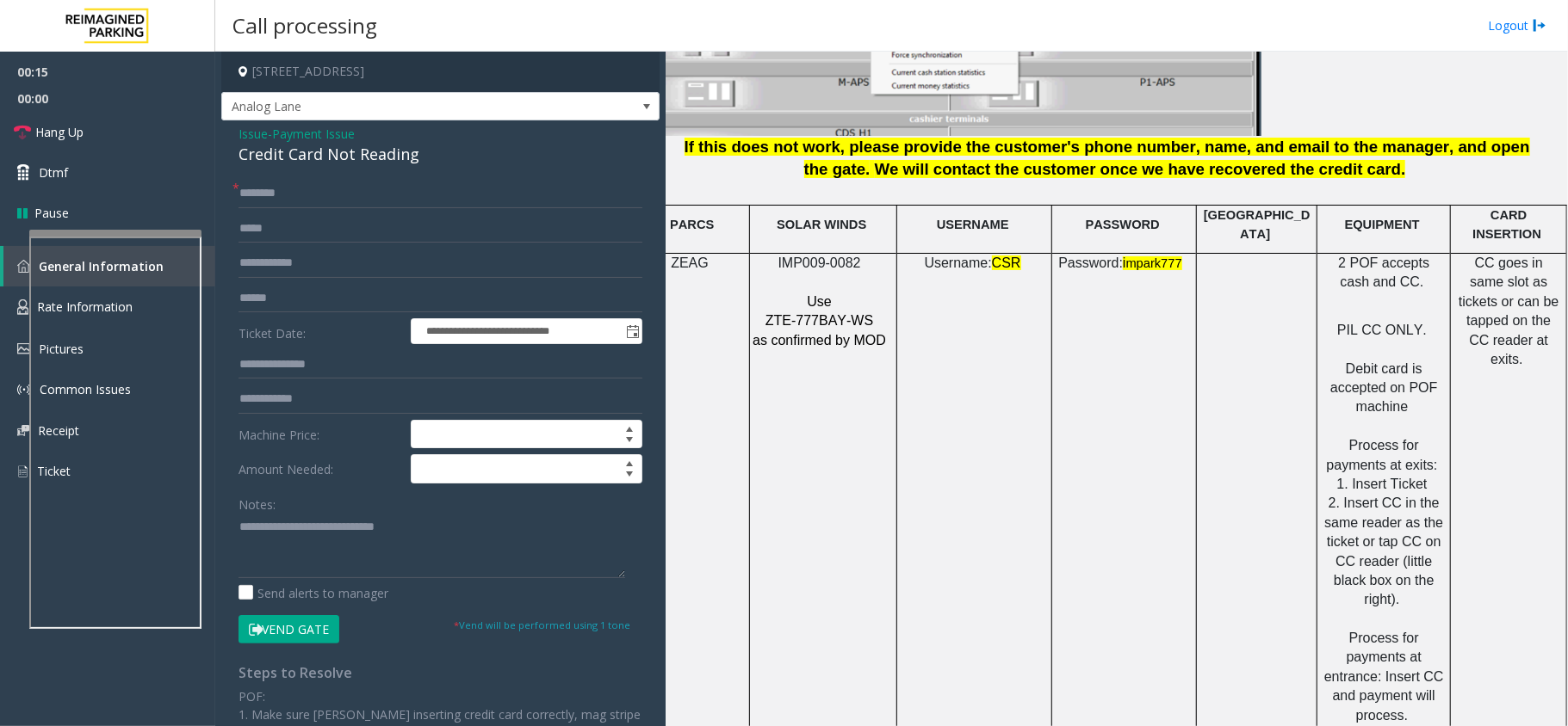
scroll to position [2290, 48]
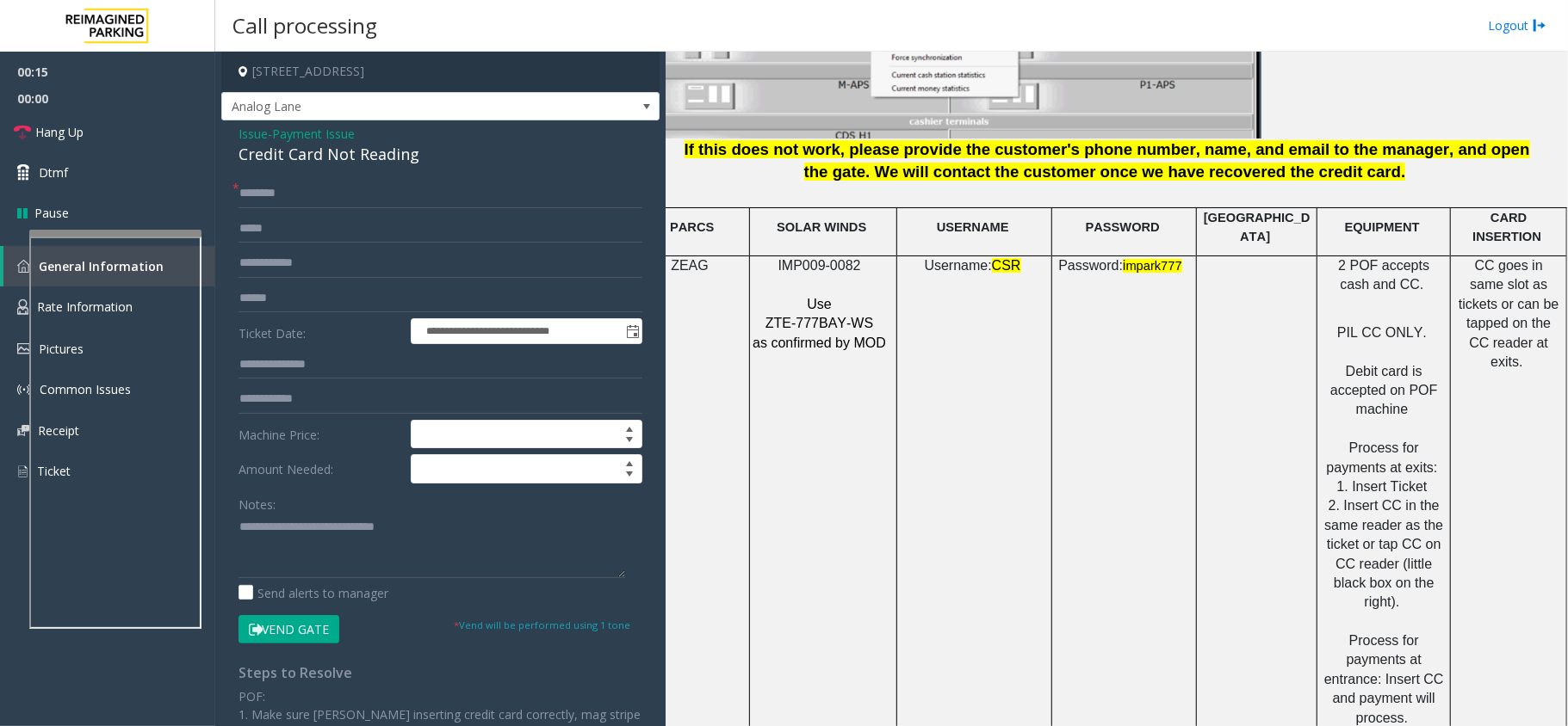
drag, startPoint x: 1034, startPoint y: 445, endPoint x: 1181, endPoint y: 431, distance: 147.7
click at [321, 547] on textarea at bounding box center [431, 545] width 387 height 64
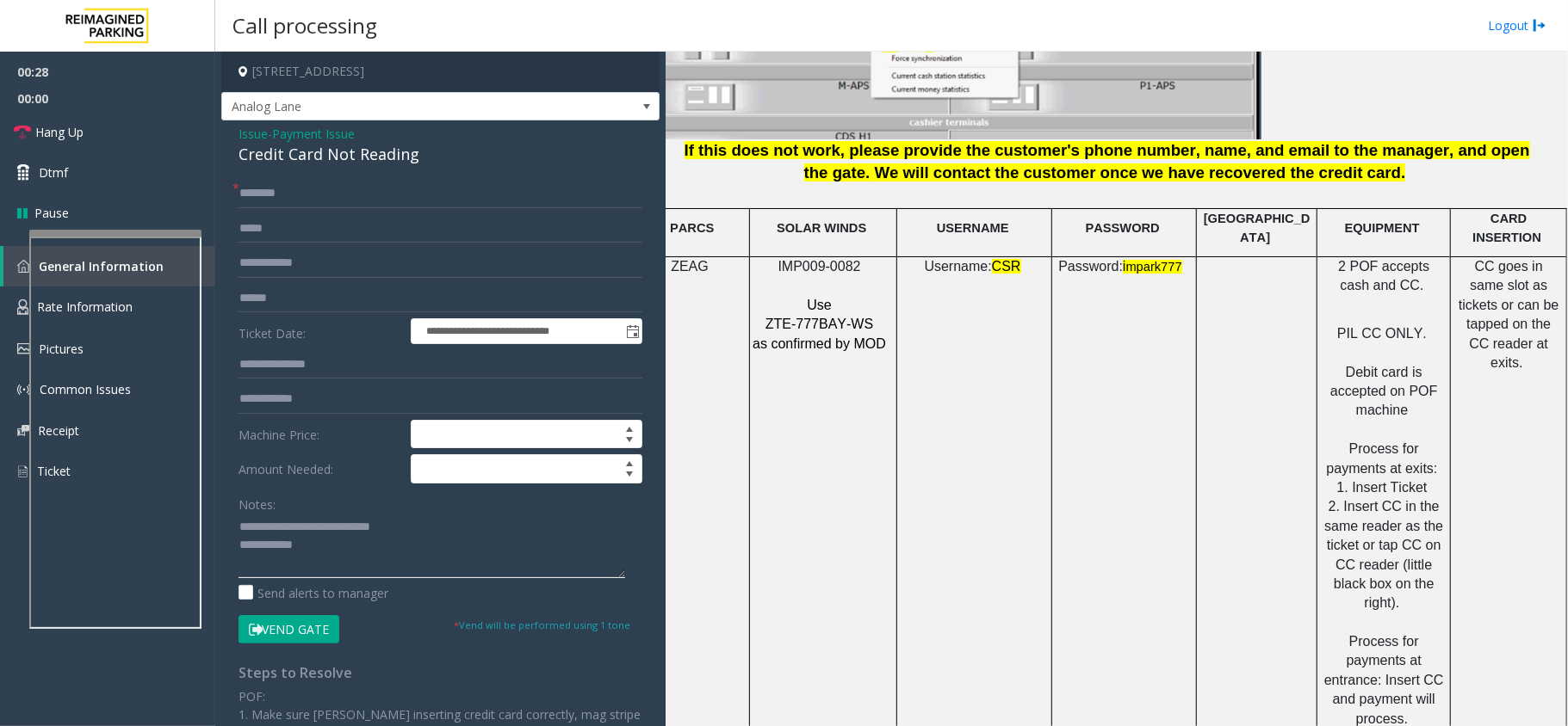
scroll to position [2290, 0]
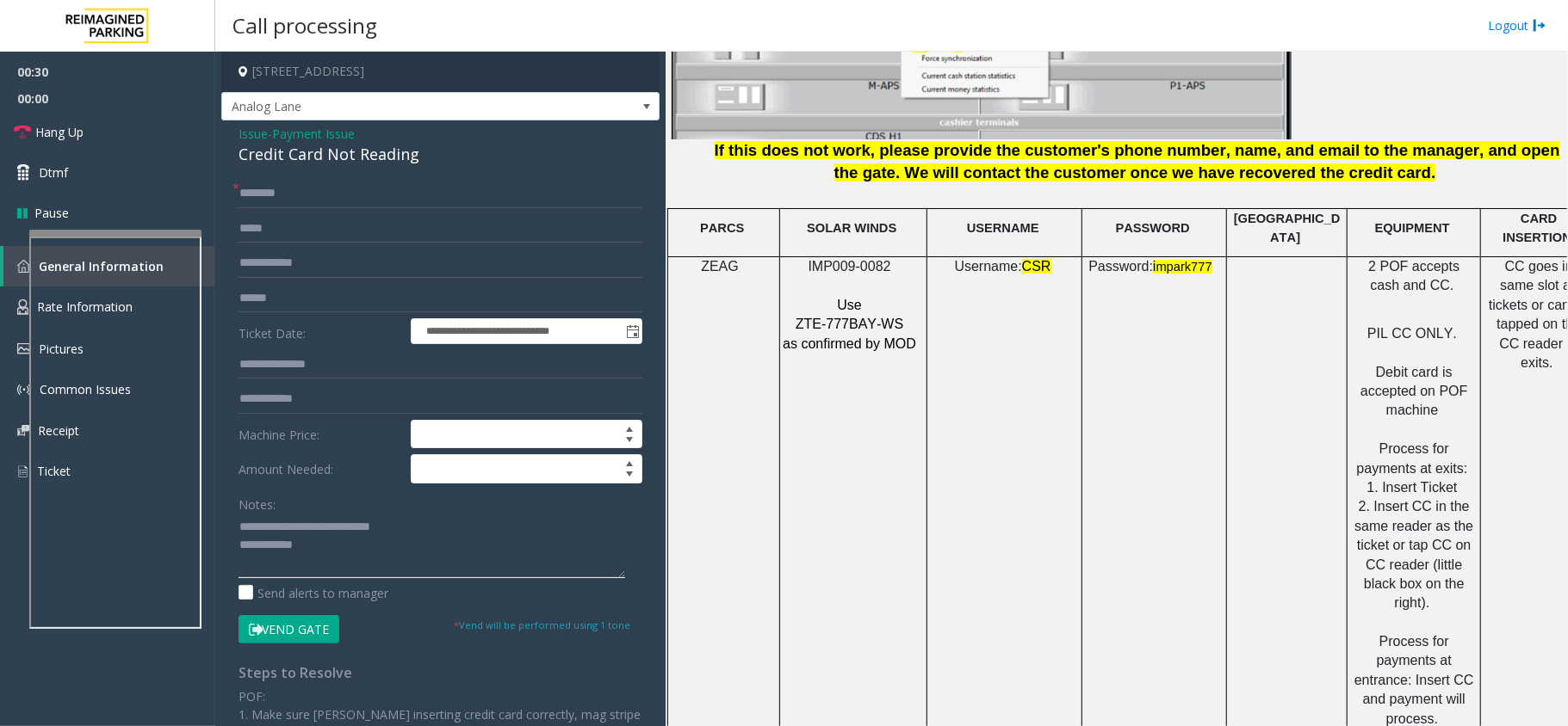
type textarea "**********"
click at [317, 300] on input "text" at bounding box center [440, 298] width 404 height 29
click at [305, 199] on input "text" at bounding box center [440, 193] width 404 height 29
type input "**"
click at [325, 544] on textarea at bounding box center [431, 545] width 387 height 64
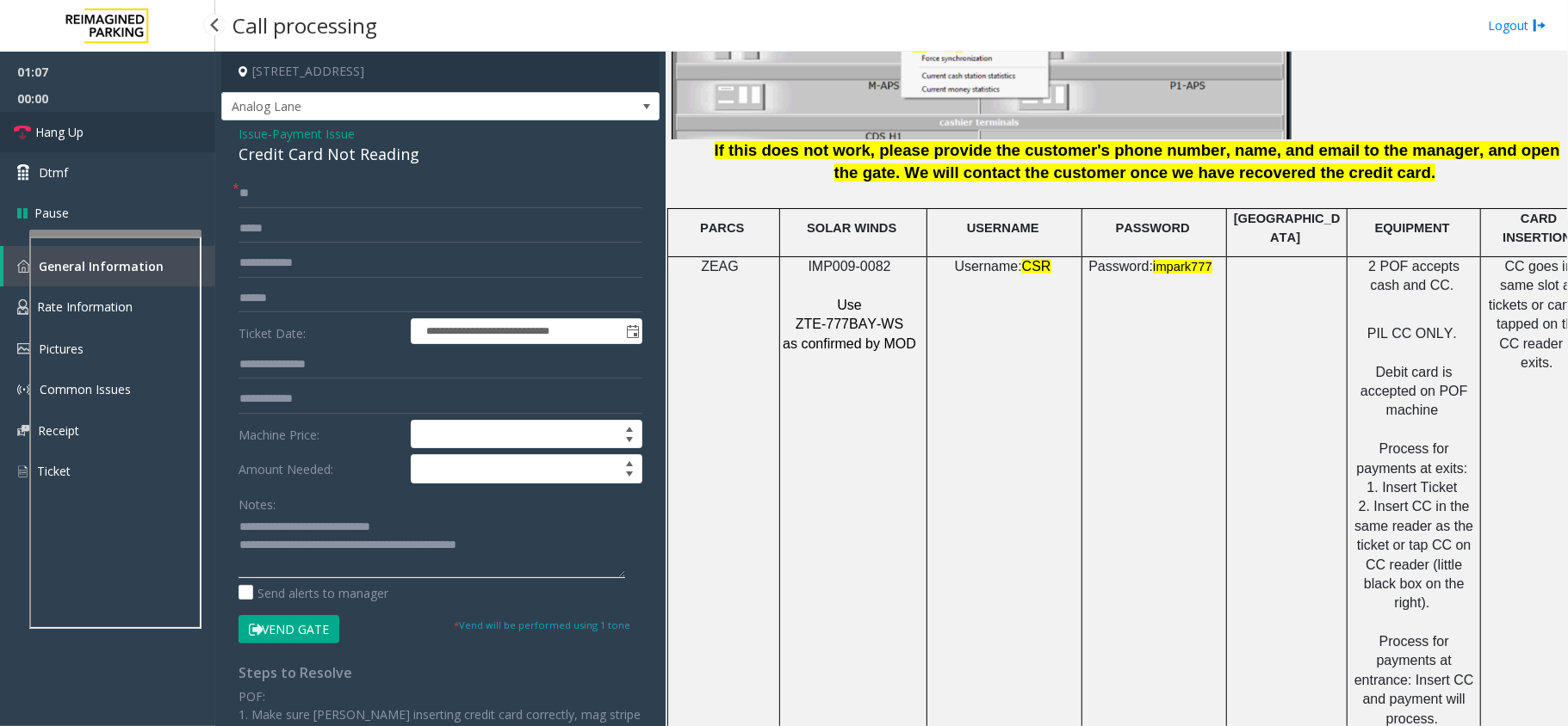
type textarea "**********"
click at [70, 113] on link "Hang Up" at bounding box center [107, 132] width 215 height 40
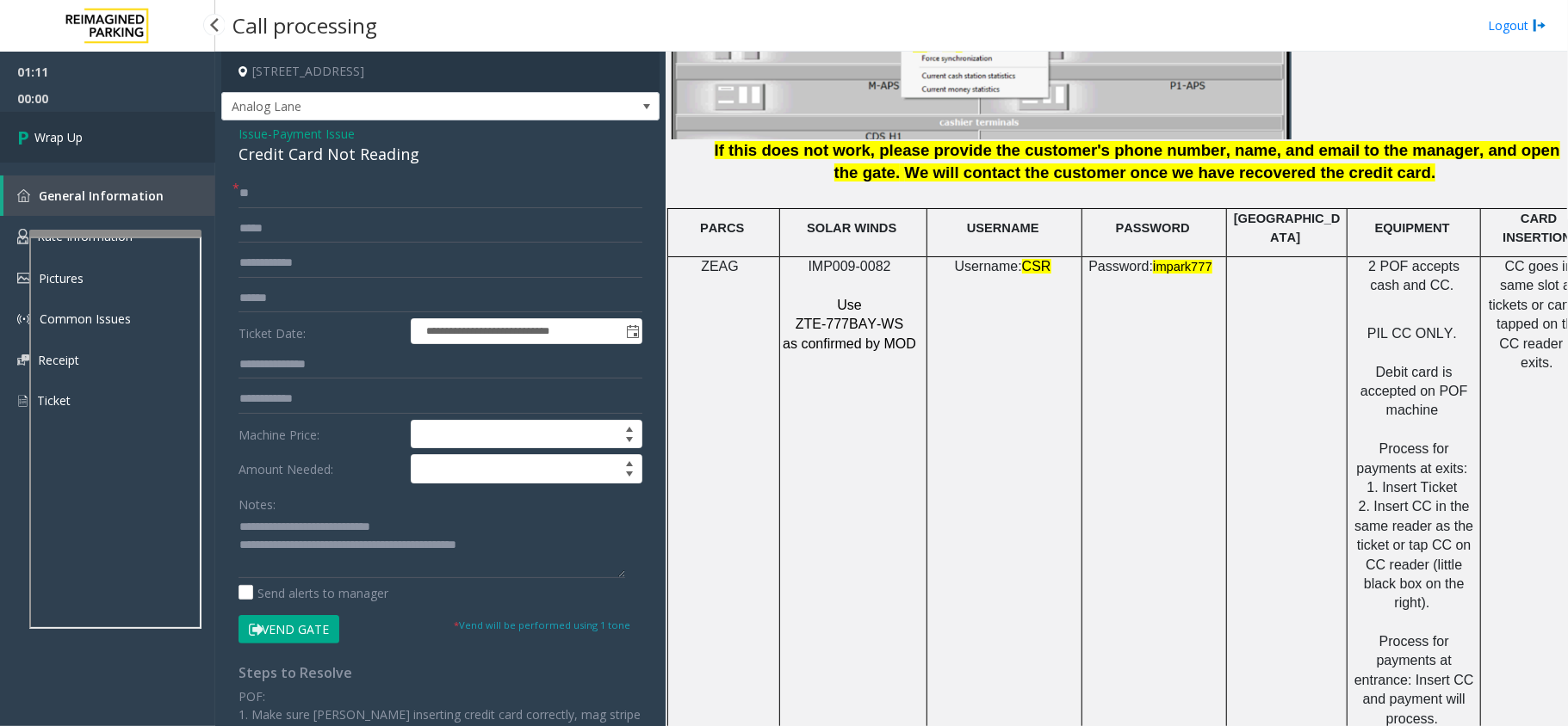
click at [70, 113] on link "Wrap Up" at bounding box center [107, 137] width 215 height 51
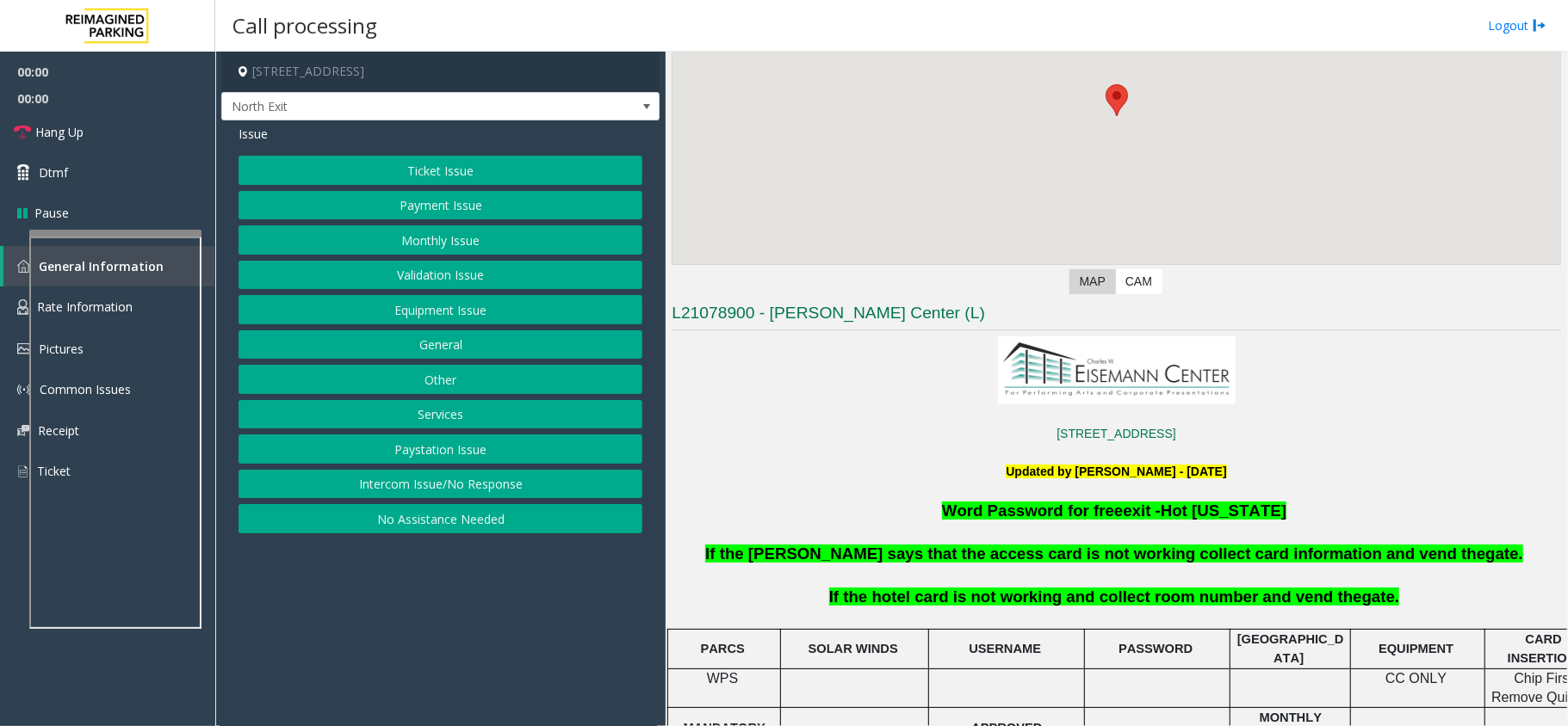
scroll to position [573, 0]
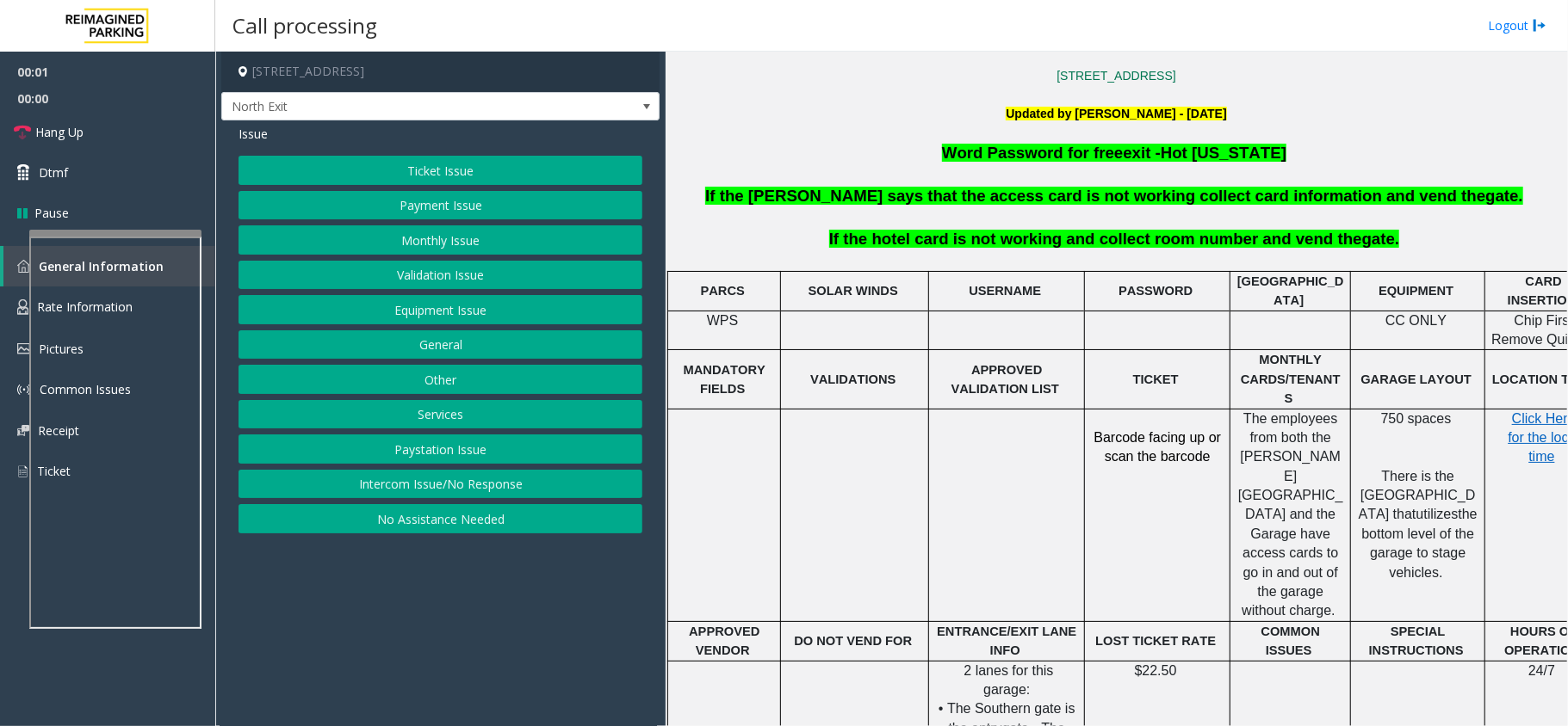
click at [466, 442] on button "Paystation Issue" at bounding box center [440, 449] width 404 height 29
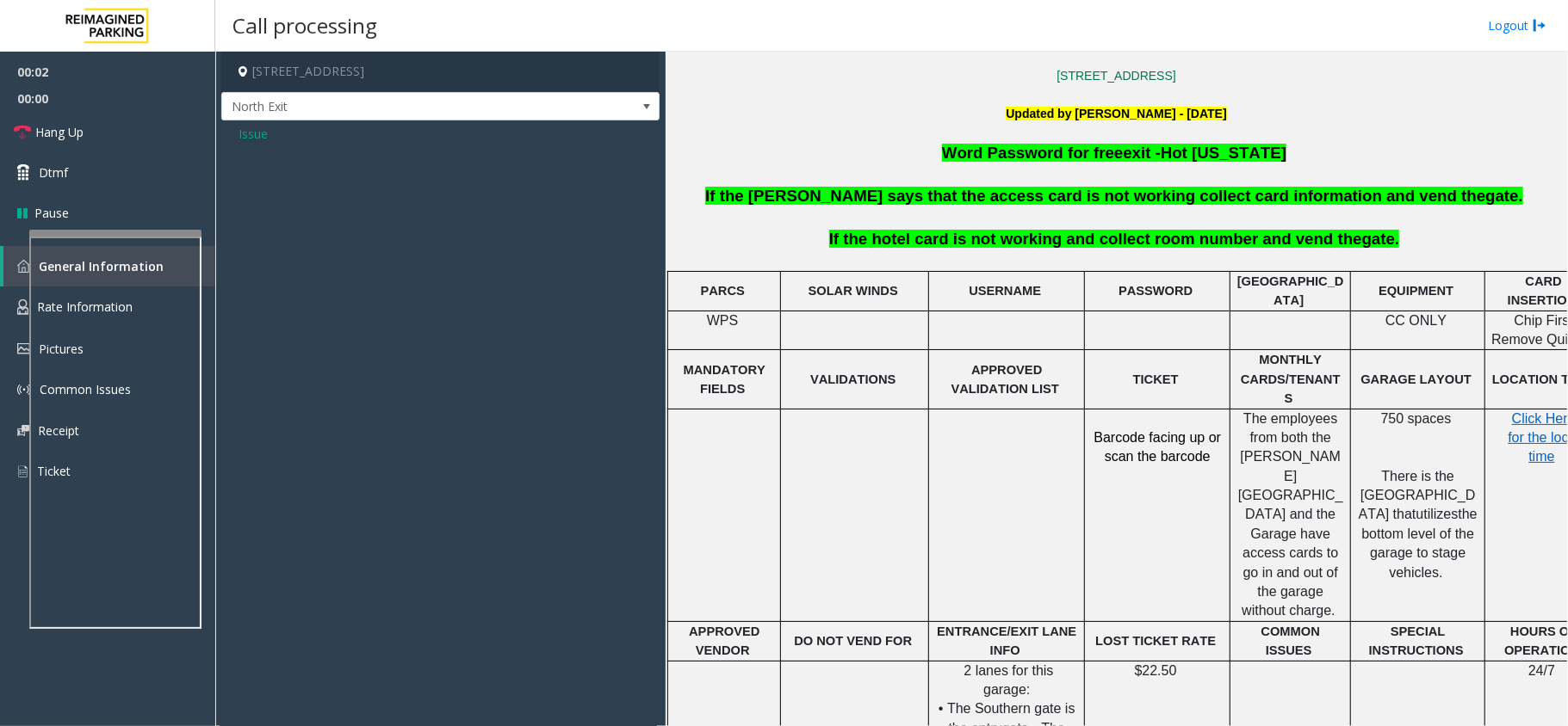
click at [253, 126] on span "Issue" at bounding box center [252, 133] width 29 height 18
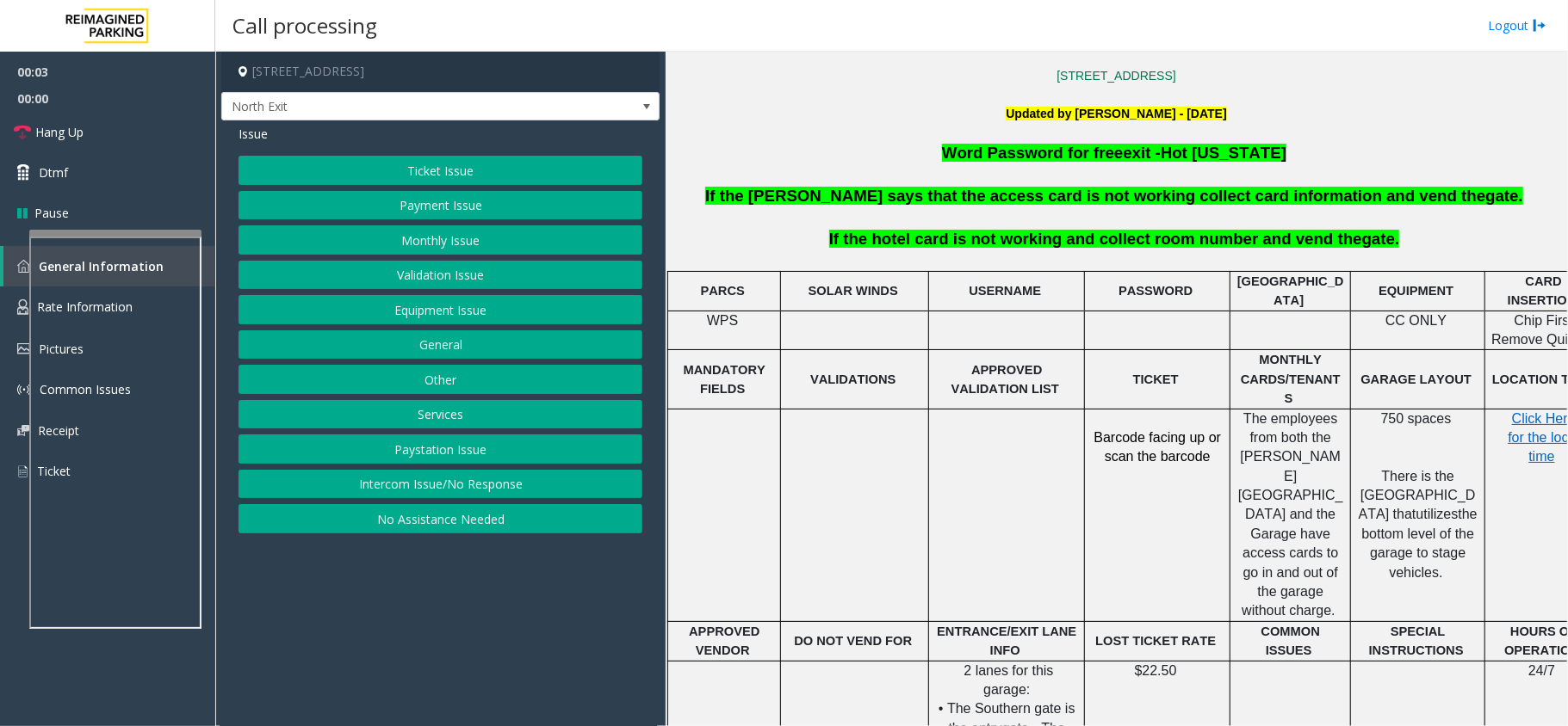
click at [479, 407] on button "Services" at bounding box center [440, 414] width 404 height 29
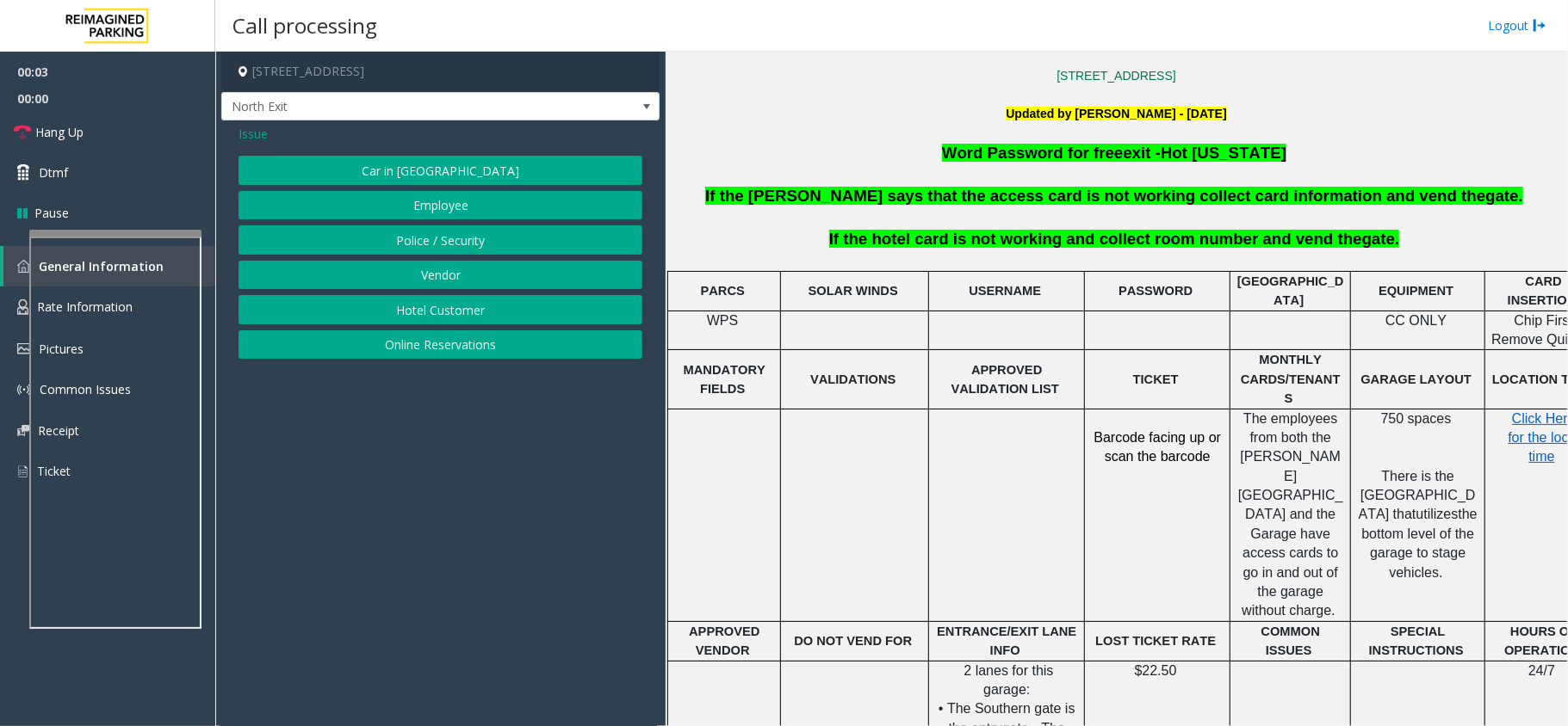
click at [472, 299] on button "Hotel Customer" at bounding box center [440, 309] width 404 height 29
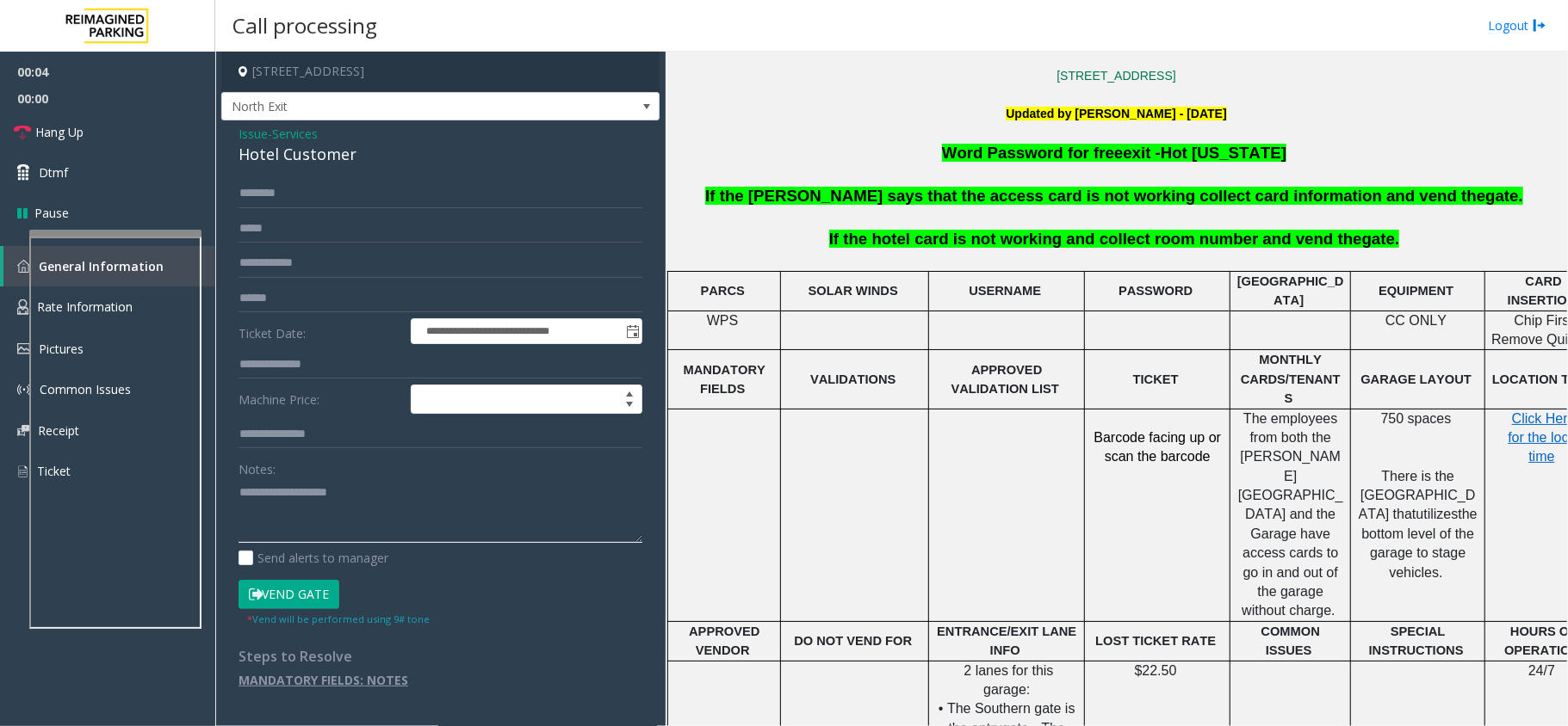
click at [337, 521] on textarea at bounding box center [440, 510] width 404 height 64
click at [327, 151] on div "Hotel Customer" at bounding box center [440, 155] width 404 height 23
copy div "Hotel Customer"
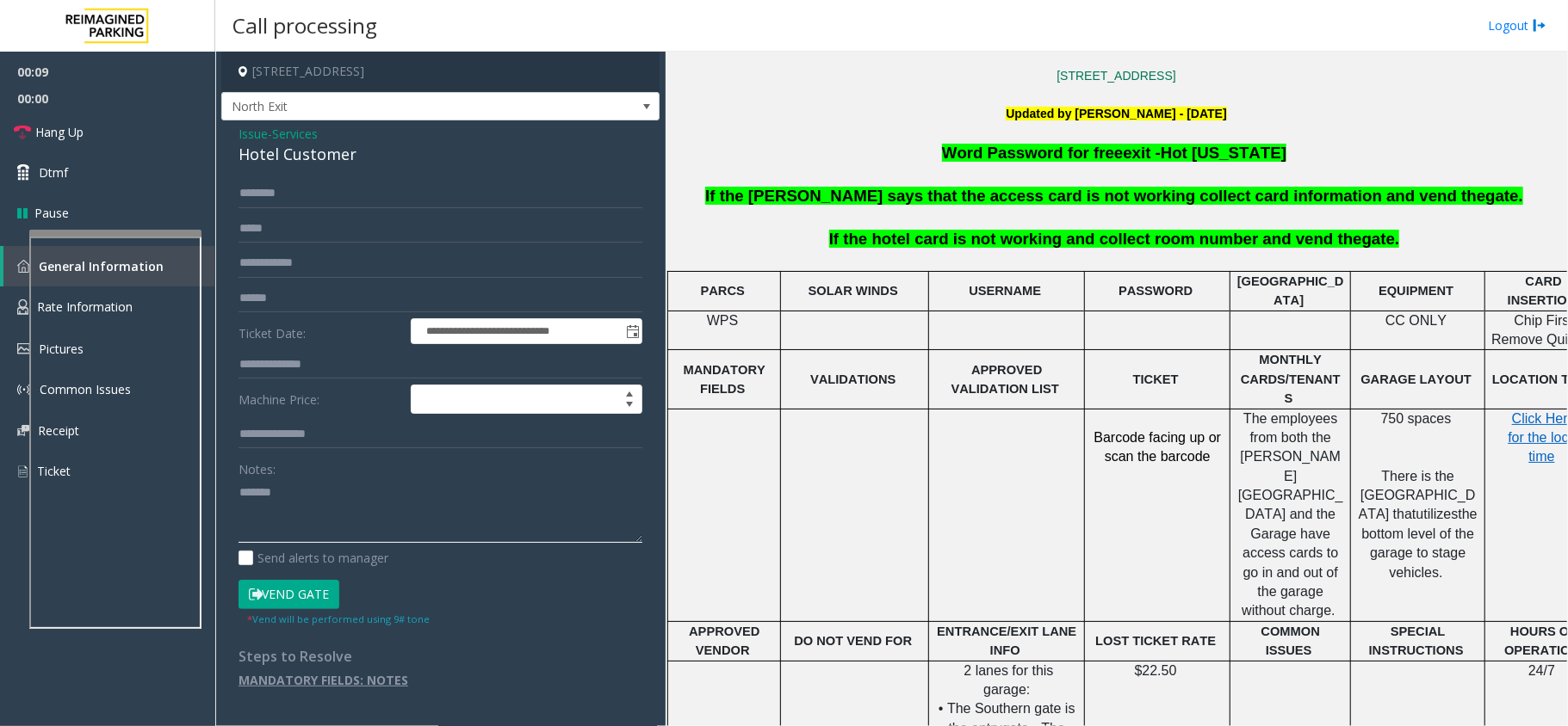
click at [353, 500] on textarea at bounding box center [440, 510] width 404 height 64
paste textarea "**********"
type textarea "**********"
click at [339, 372] on input "text" at bounding box center [440, 364] width 404 height 29
click at [253, 132] on span "Issue" at bounding box center [252, 133] width 29 height 18
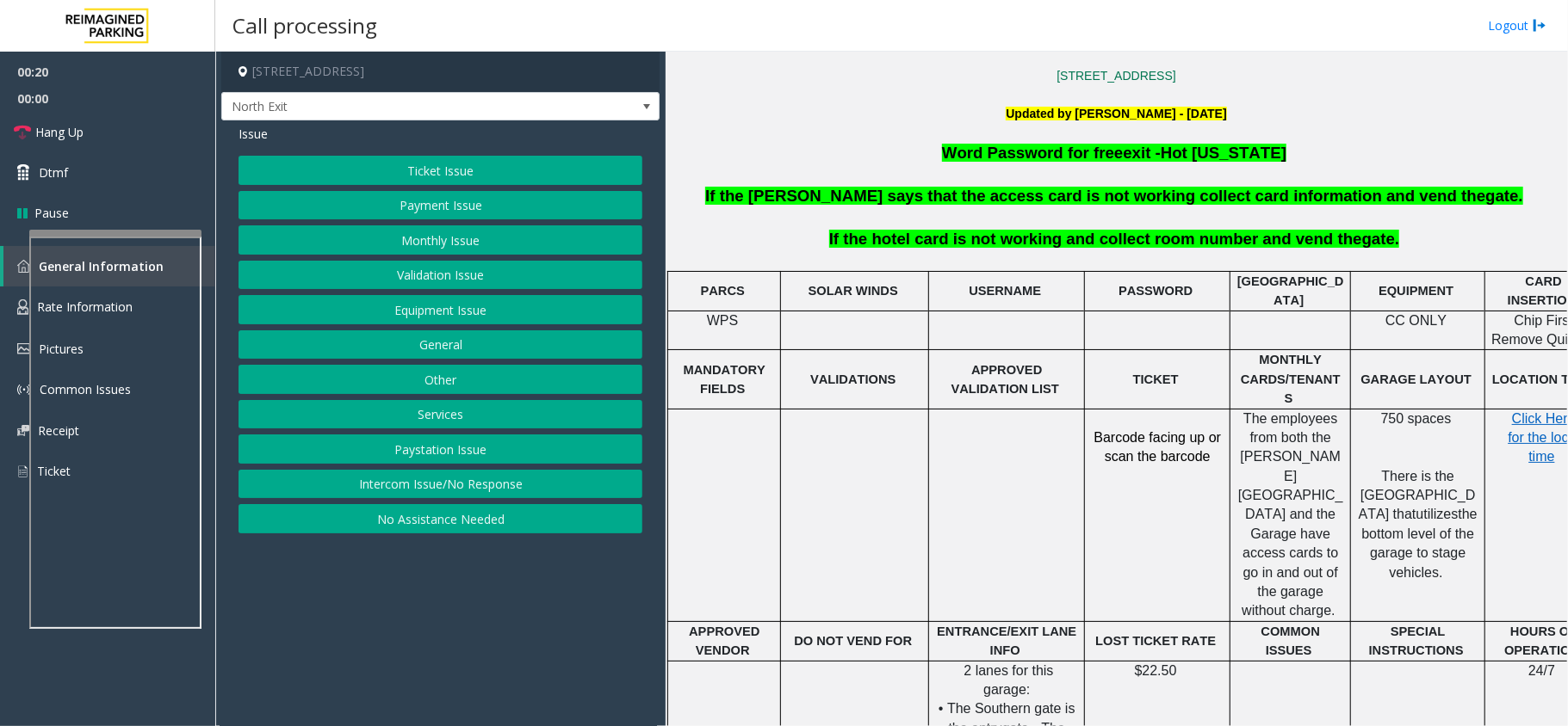
click at [430, 272] on button "Validation Issue" at bounding box center [440, 275] width 404 height 29
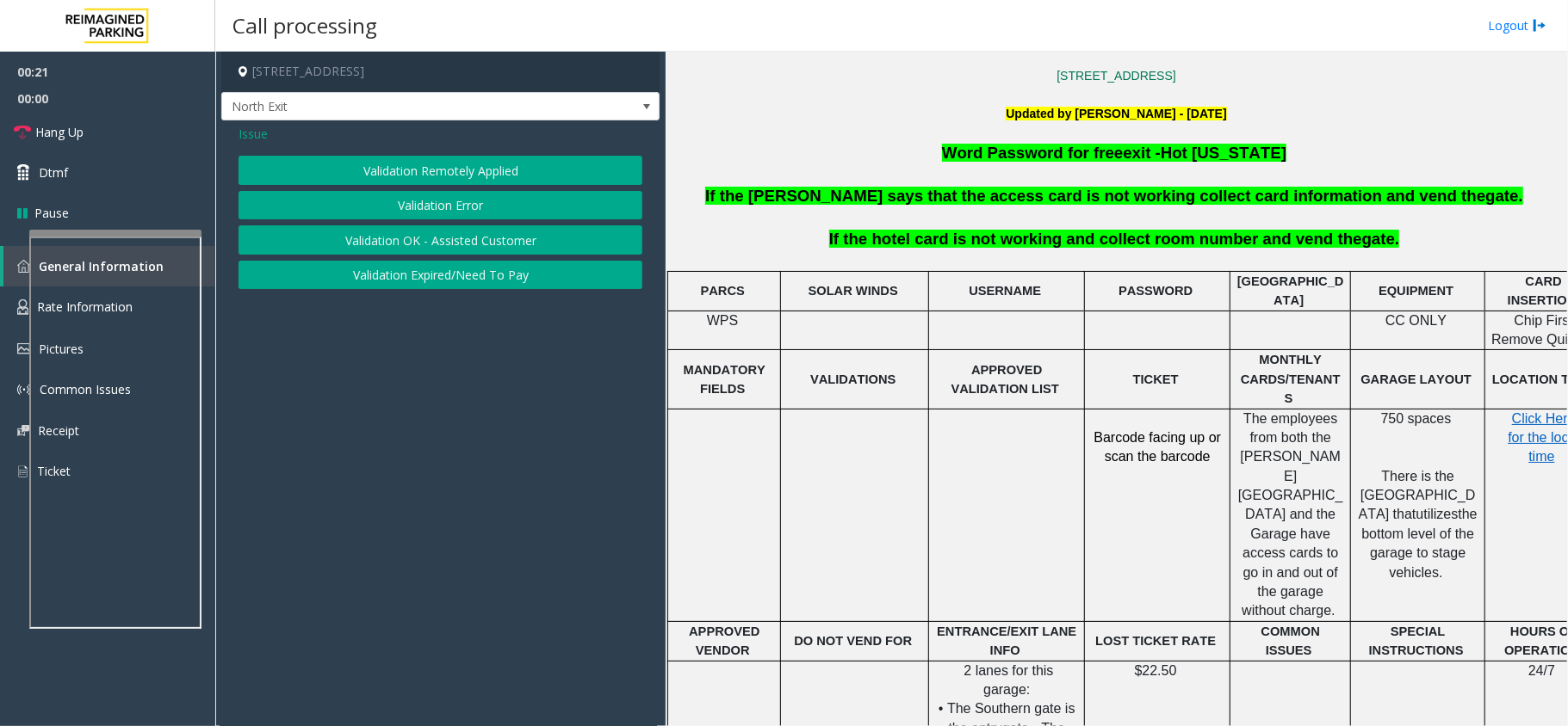
click at [435, 205] on button "Validation Error" at bounding box center [440, 205] width 404 height 29
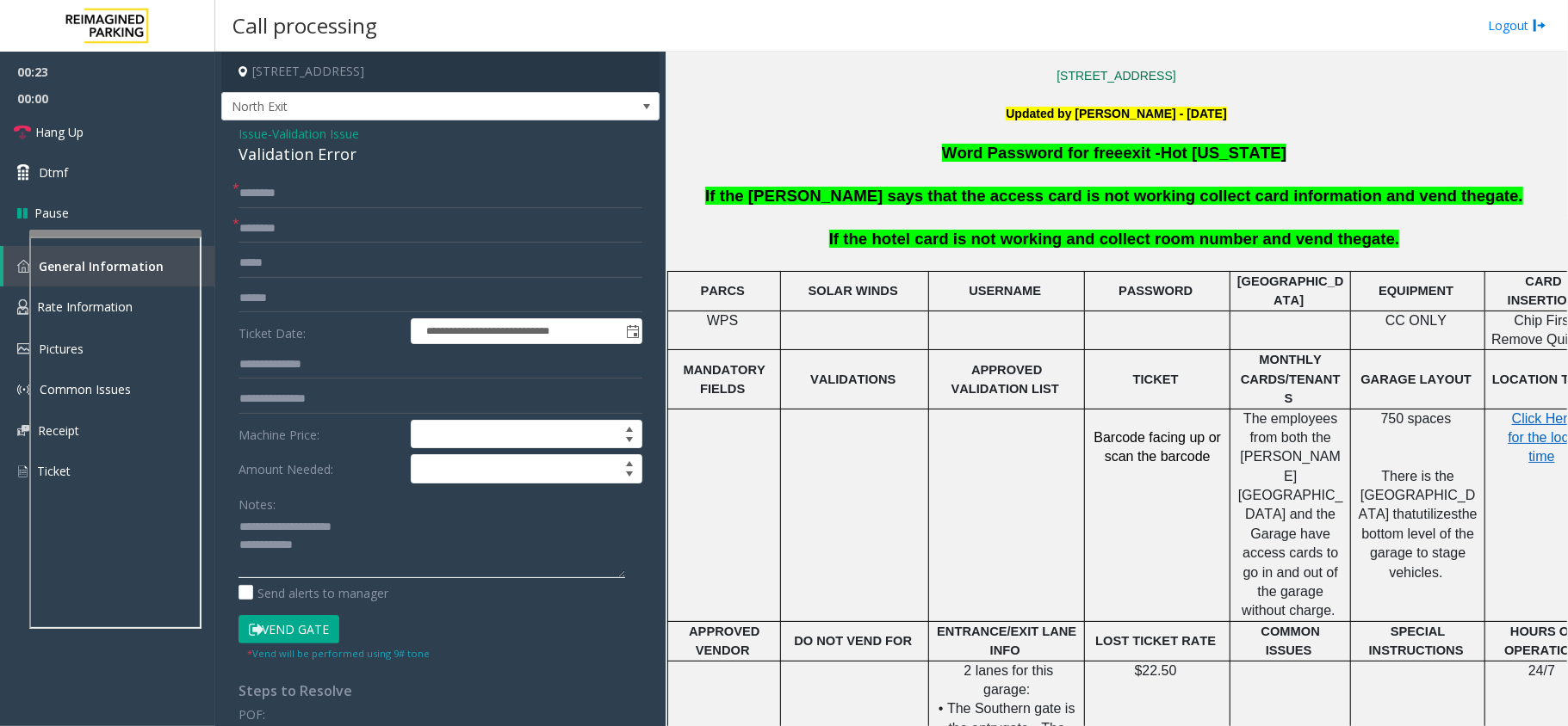
drag, startPoint x: 277, startPoint y: 524, endPoint x: 394, endPoint y: 531, distance: 117.2
click at [394, 531] on textarea at bounding box center [431, 545] width 387 height 64
type textarea "**********"
click at [245, 131] on span "Issue" at bounding box center [252, 133] width 29 height 18
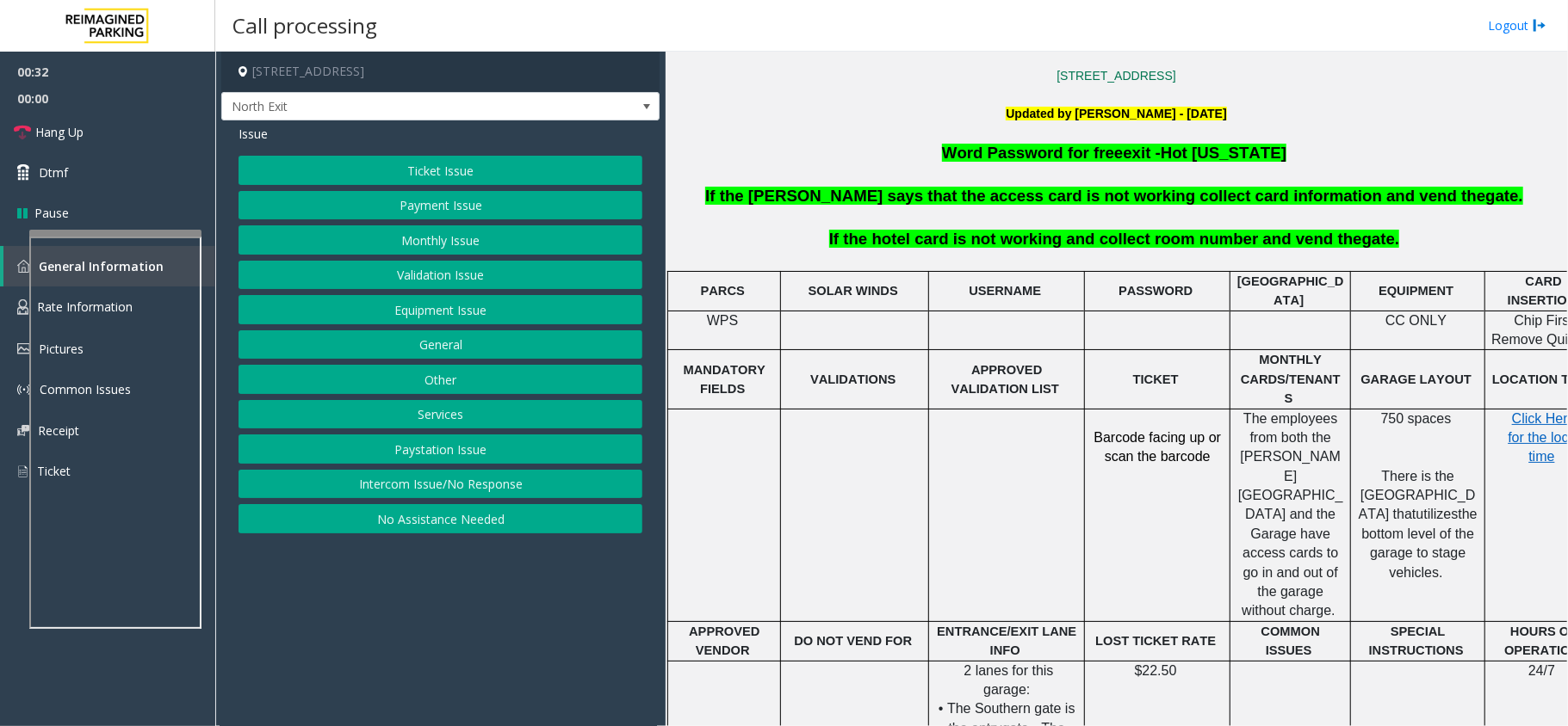
click at [465, 413] on button "Services" at bounding box center [440, 414] width 404 height 29
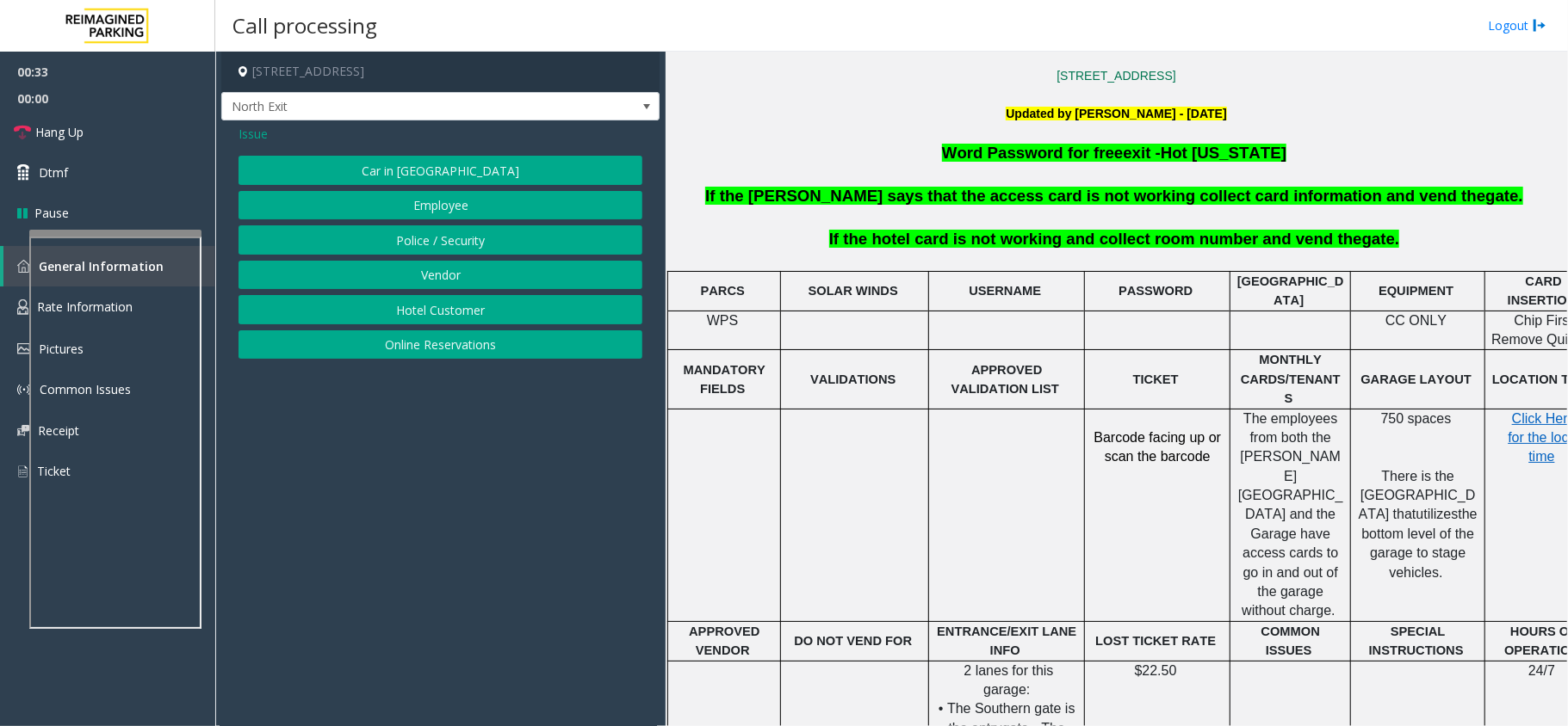
click at [452, 320] on button "Hotel Customer" at bounding box center [440, 309] width 404 height 29
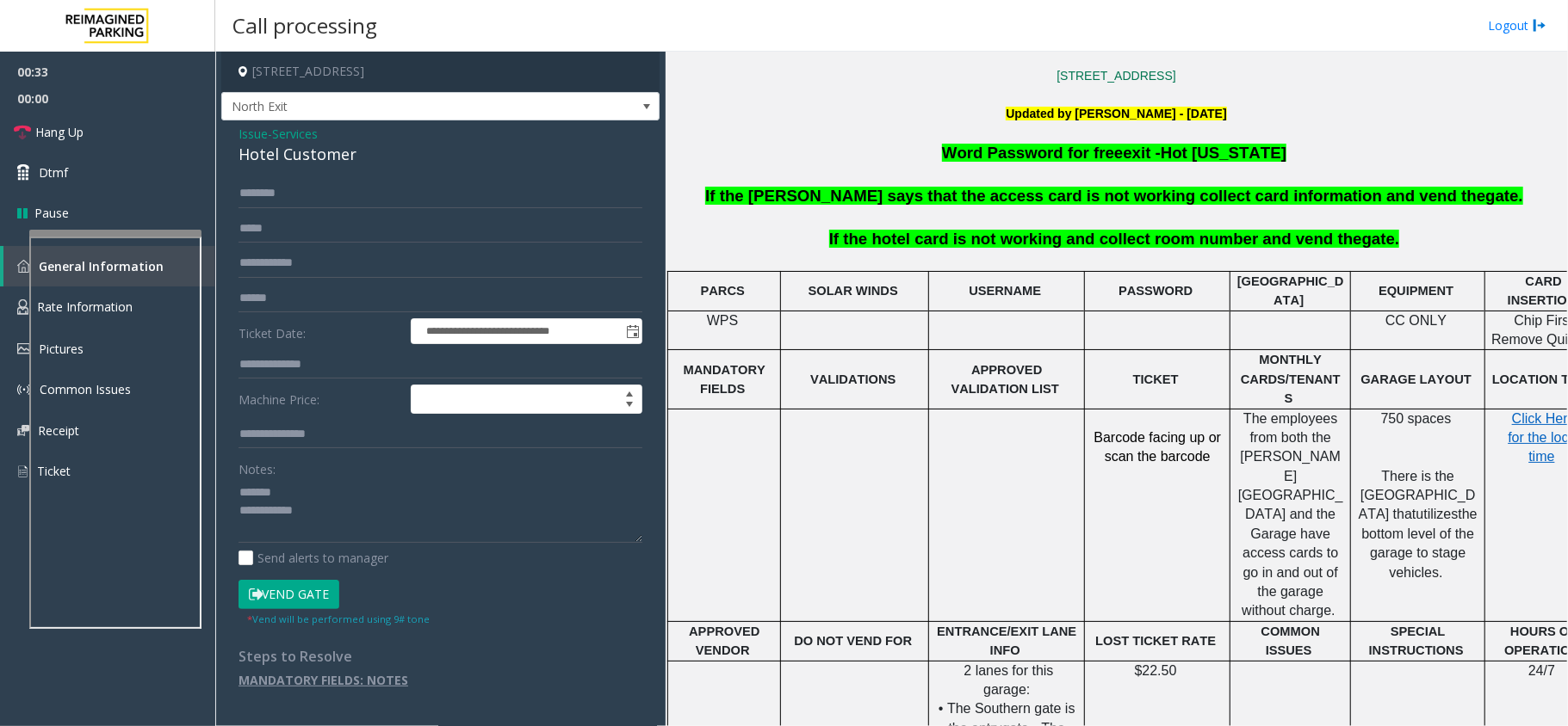
click at [321, 172] on div "**********" at bounding box center [440, 413] width 438 height 586
click at [327, 160] on div "Hotel Customer" at bounding box center [440, 155] width 404 height 23
copy div "Hotel Customer"
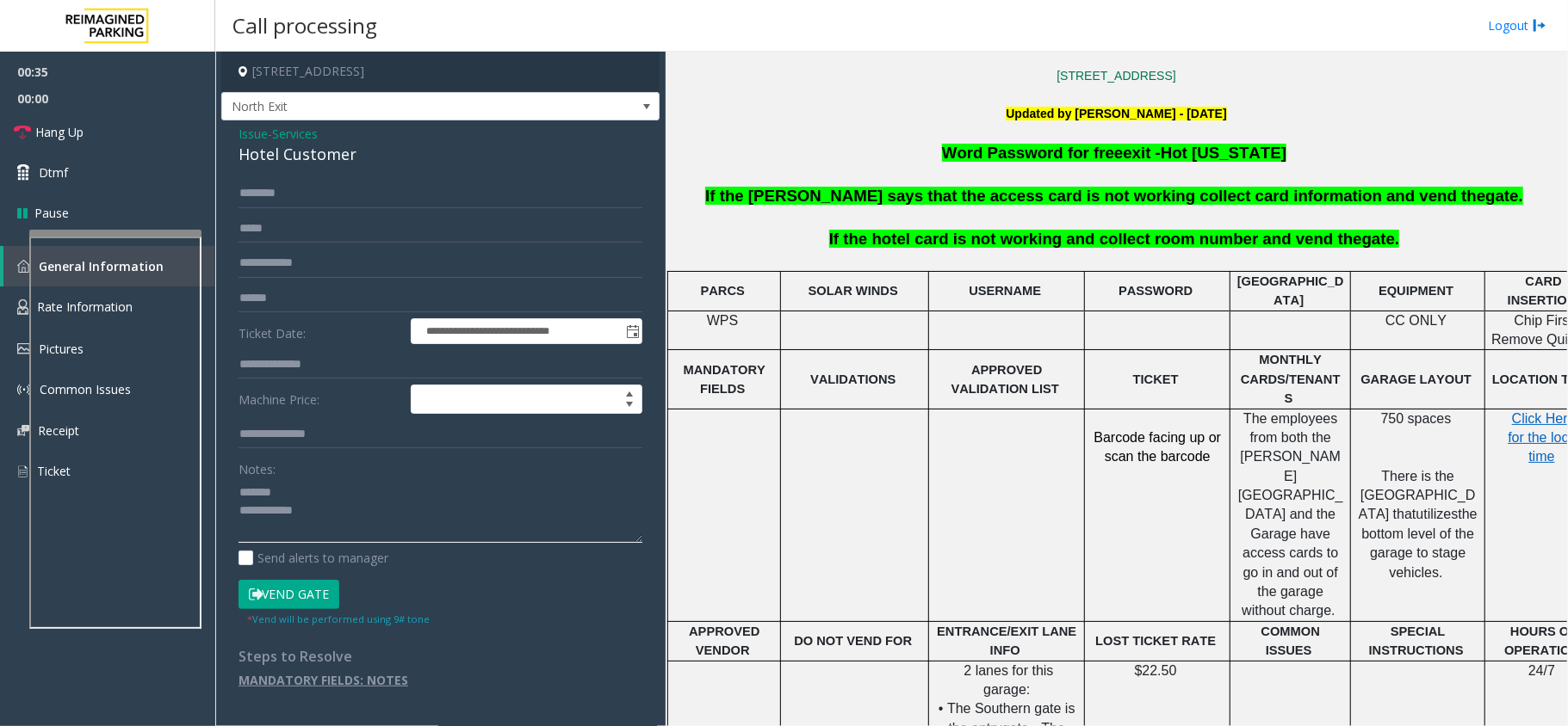
click at [379, 500] on textarea at bounding box center [440, 510] width 404 height 64
drag, startPoint x: 379, startPoint y: 500, endPoint x: 249, endPoint y: 129, distance: 393.1
click at [249, 129] on span "Issue" at bounding box center [252, 133] width 29 height 18
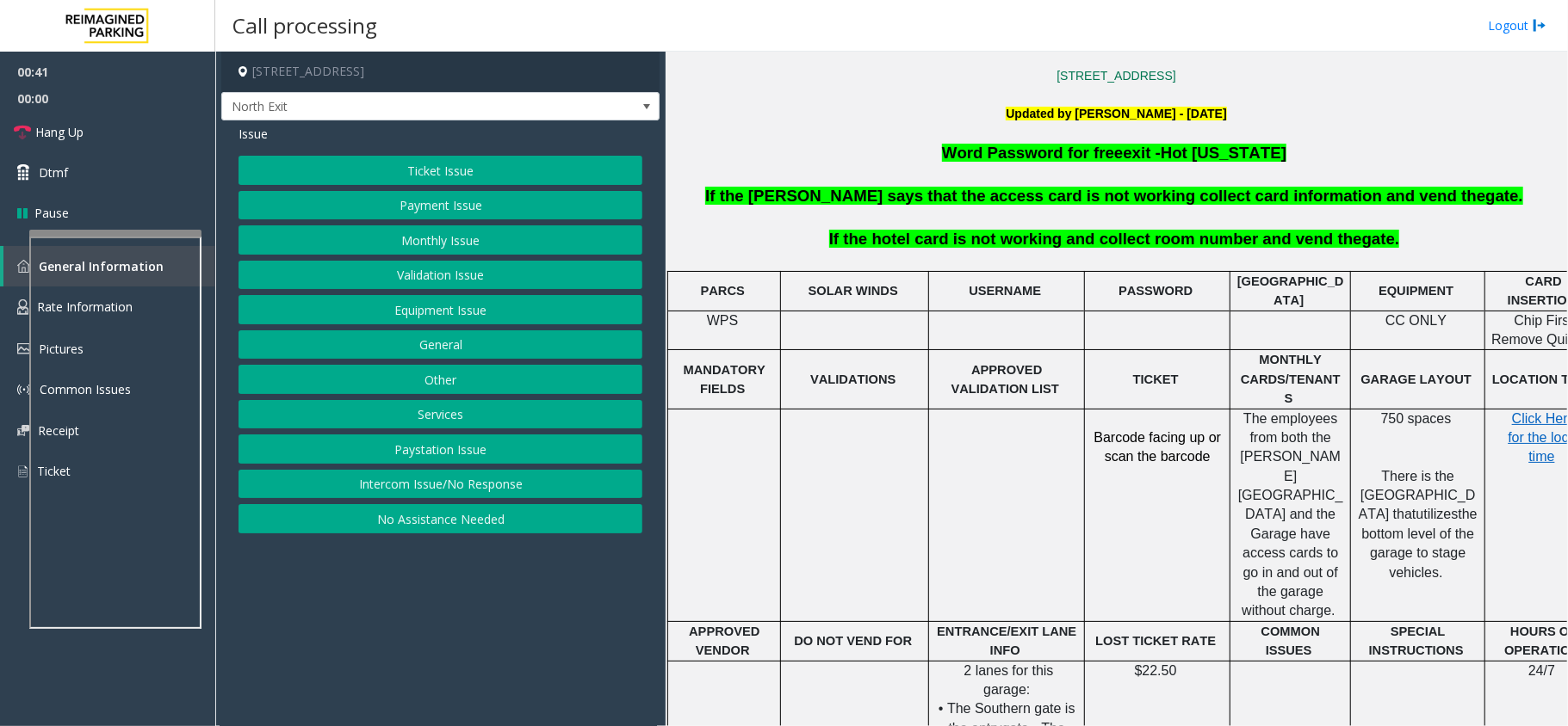
click at [446, 272] on button "Validation Issue" at bounding box center [440, 275] width 404 height 29
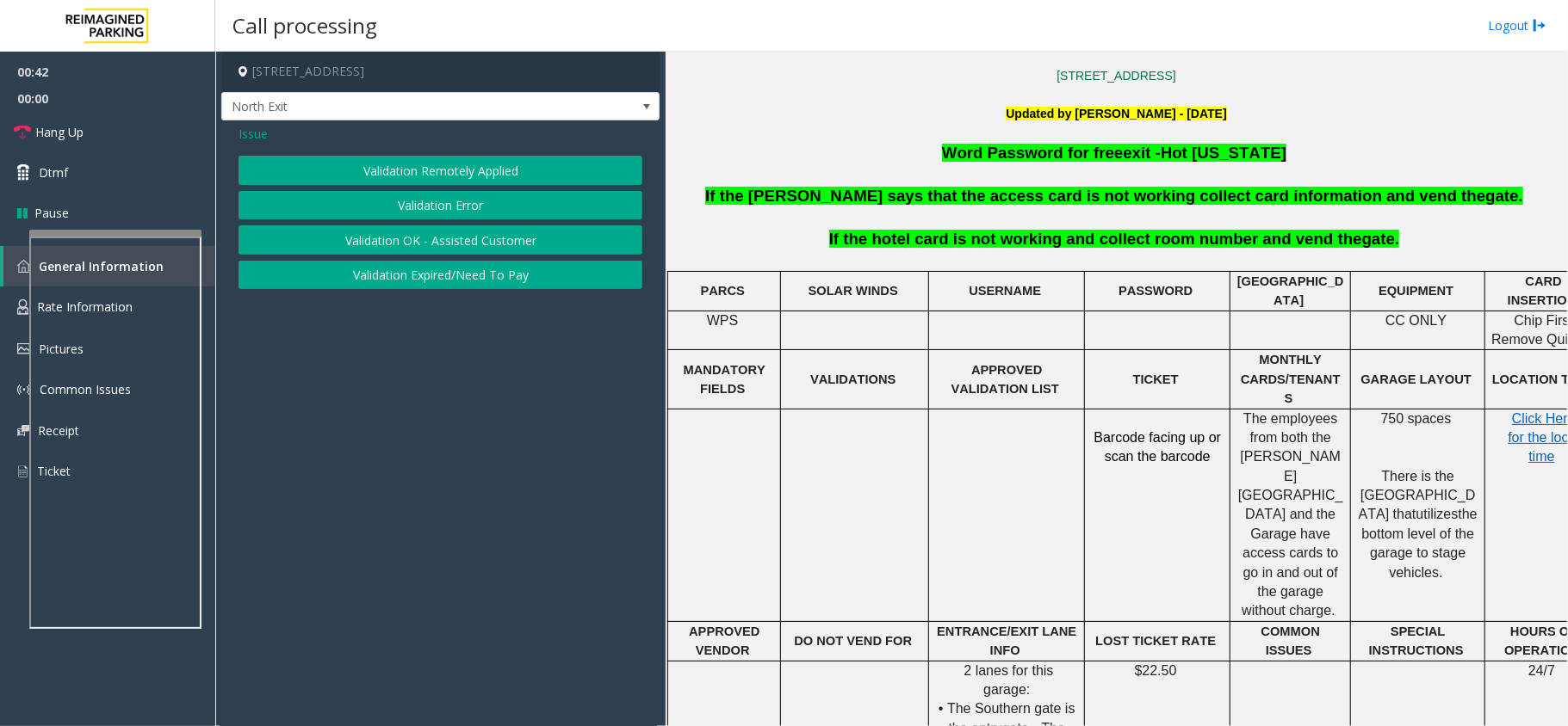
click at [452, 203] on button "Validation Error" at bounding box center [440, 205] width 404 height 29
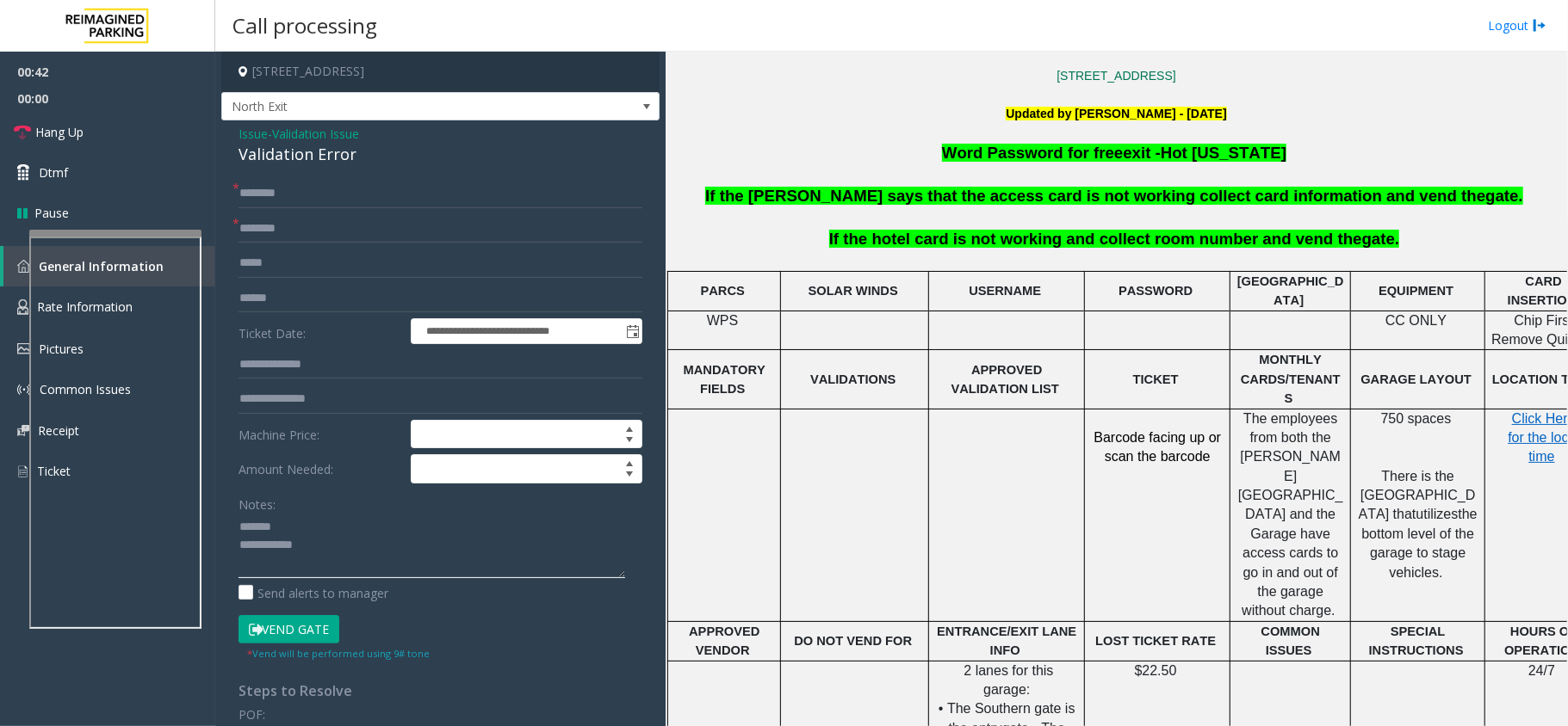
click at [334, 525] on textarea at bounding box center [431, 545] width 387 height 64
click at [327, 155] on div "Validation Error" at bounding box center [440, 155] width 404 height 23
copy div "Validation Error"
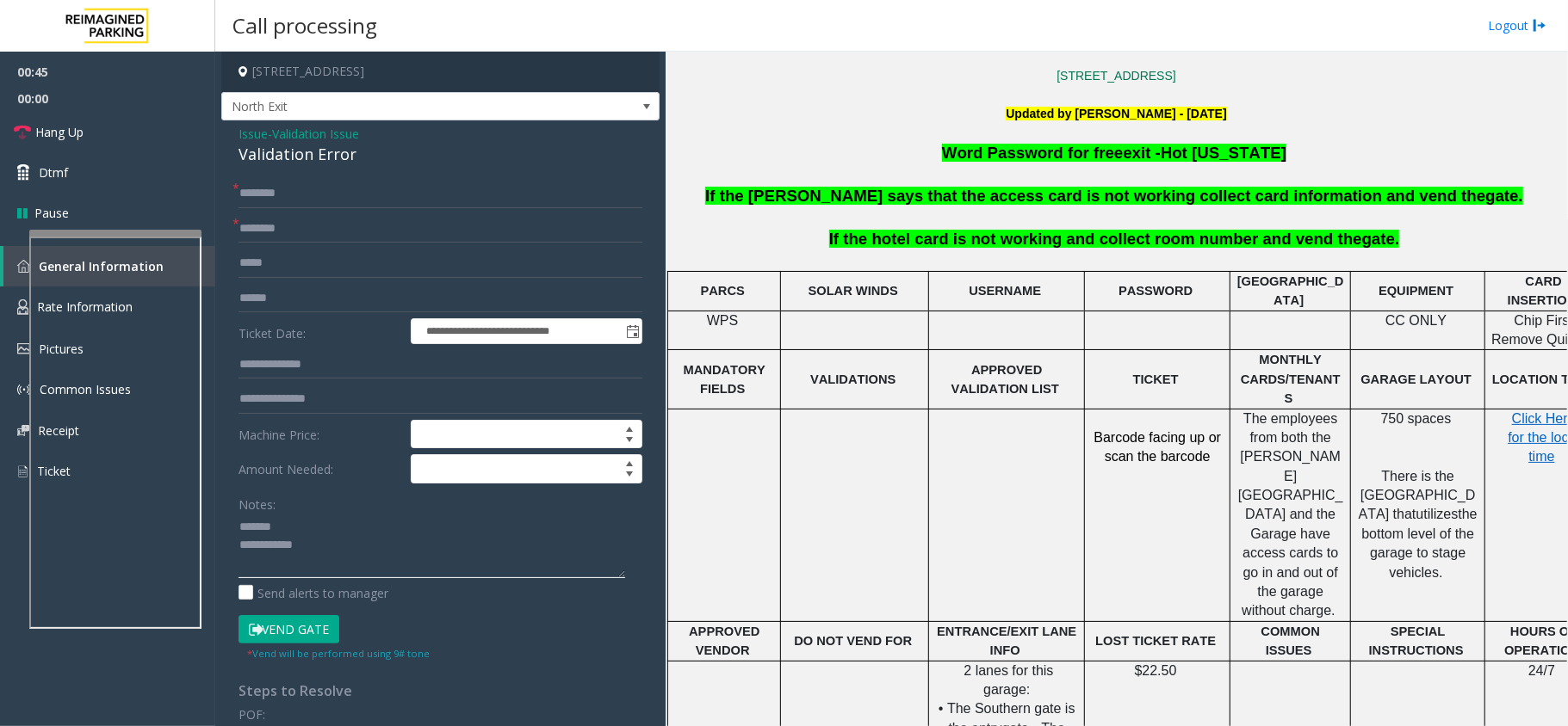
click at [353, 530] on textarea at bounding box center [431, 545] width 387 height 64
paste textarea "**********"
type textarea "**********"
click at [343, 214] on input "text" at bounding box center [440, 228] width 404 height 29
paste input "**********"
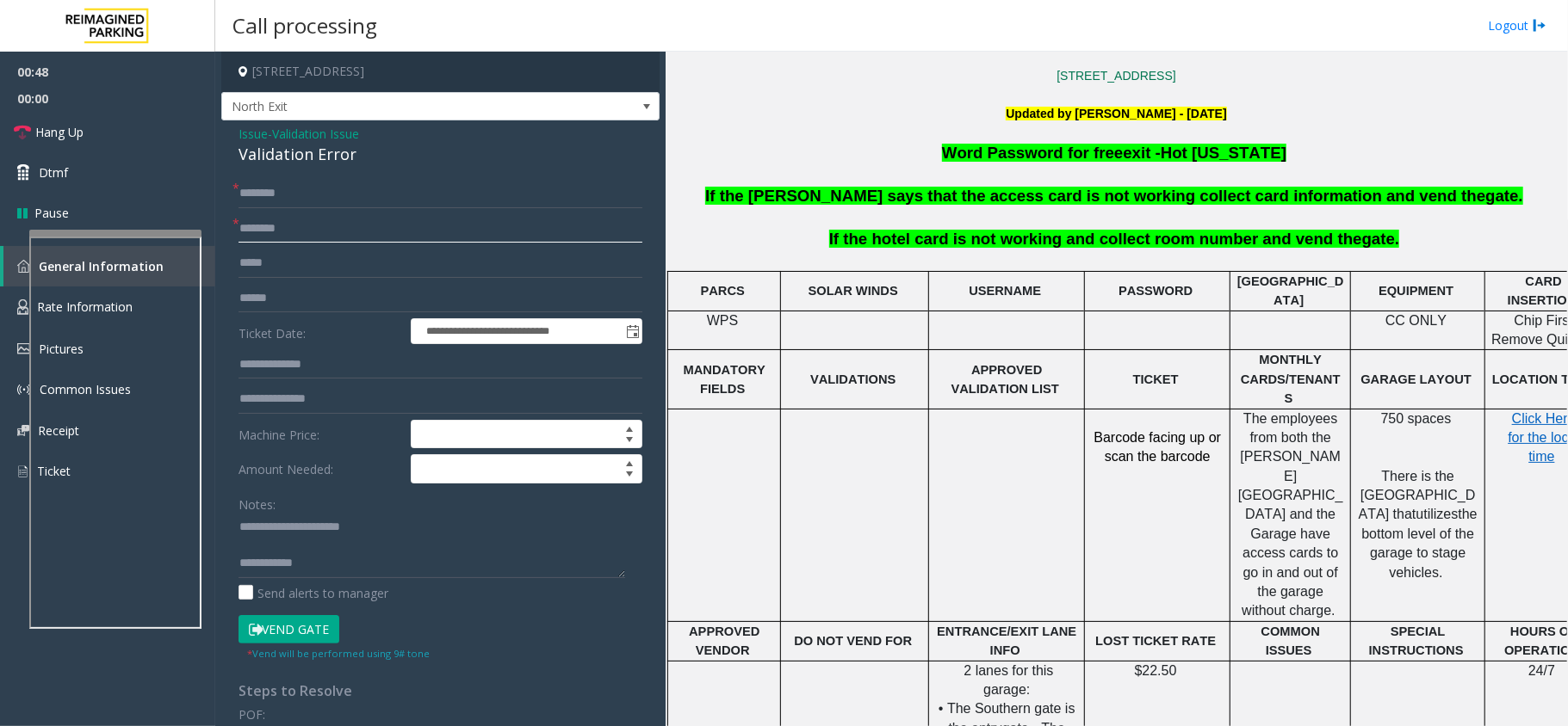
type input "**********"
click at [330, 568] on textarea at bounding box center [431, 545] width 387 height 64
click at [365, 221] on input "text" at bounding box center [440, 228] width 404 height 29
type input "**********"
click at [262, 138] on span "Issue" at bounding box center [252, 133] width 29 height 18
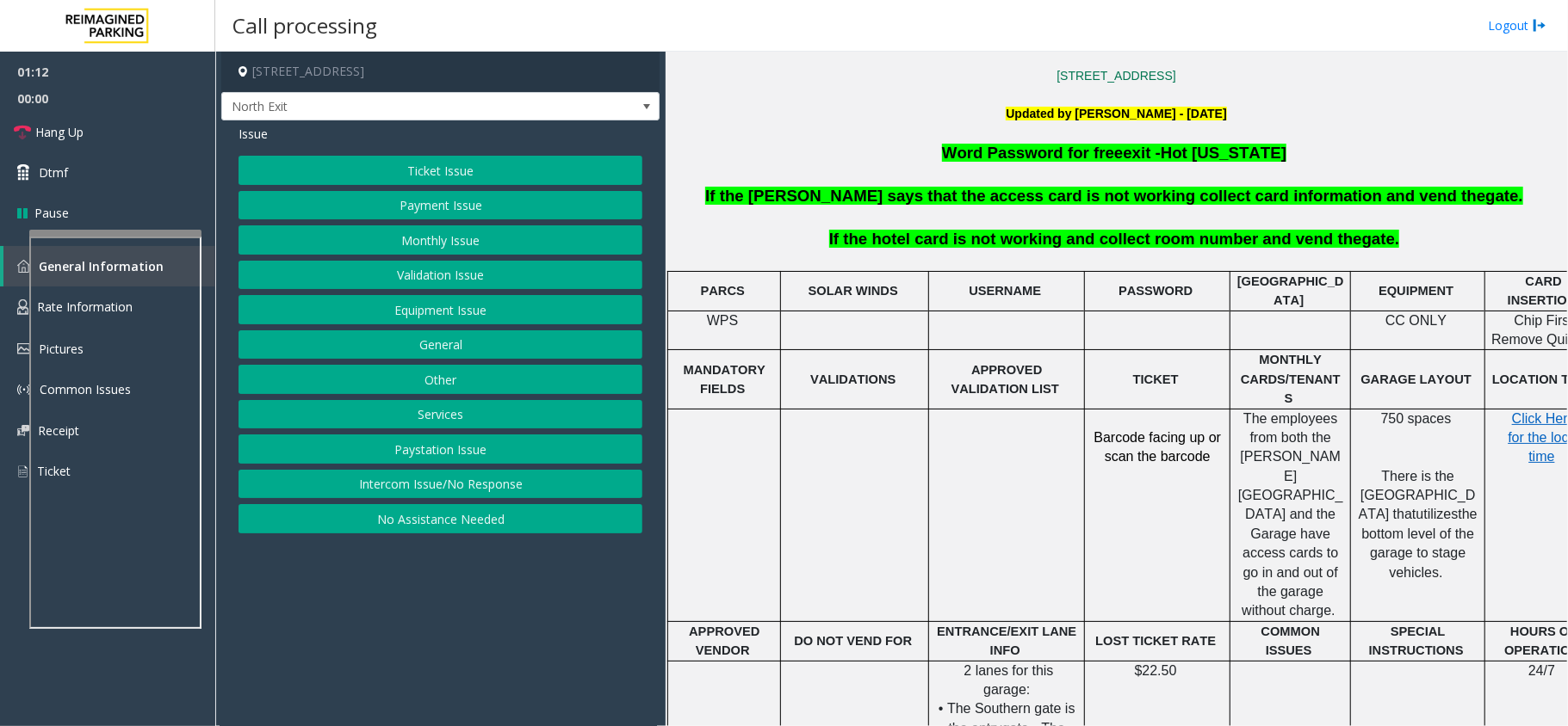
click at [481, 310] on button "Equipment Issue" at bounding box center [440, 309] width 404 height 29
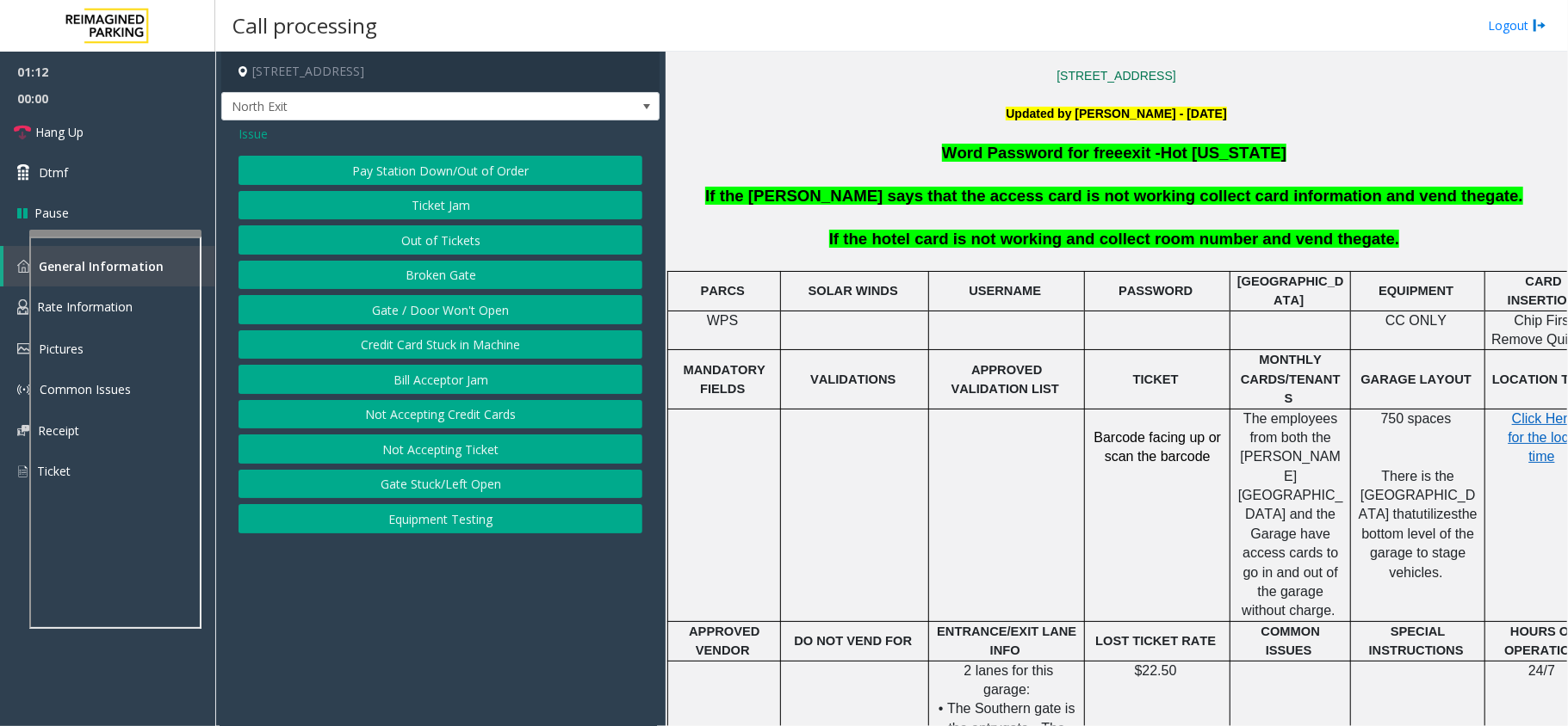
click at [481, 310] on button "Gate / Door Won't Open" at bounding box center [440, 309] width 404 height 29
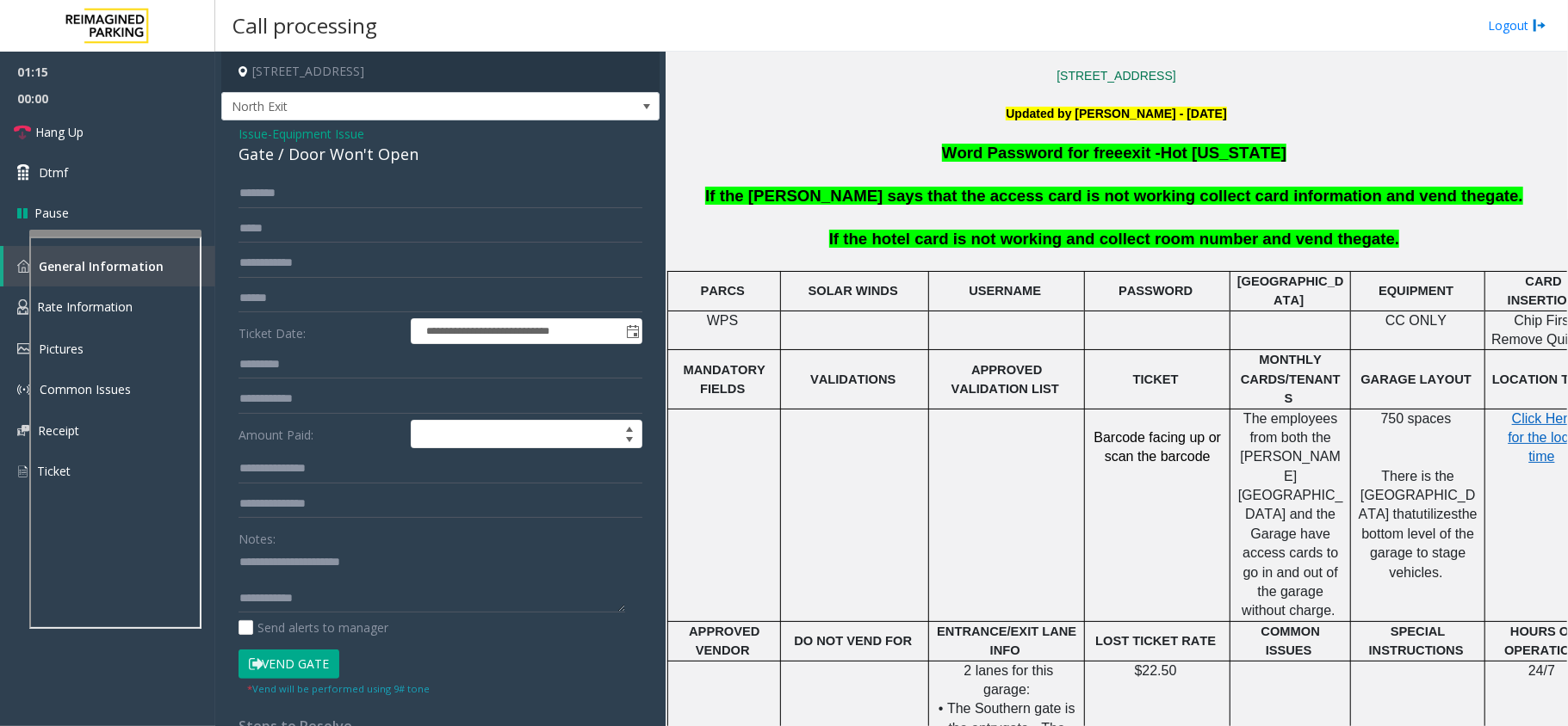
click at [255, 135] on span "Issue" at bounding box center [252, 133] width 29 height 18
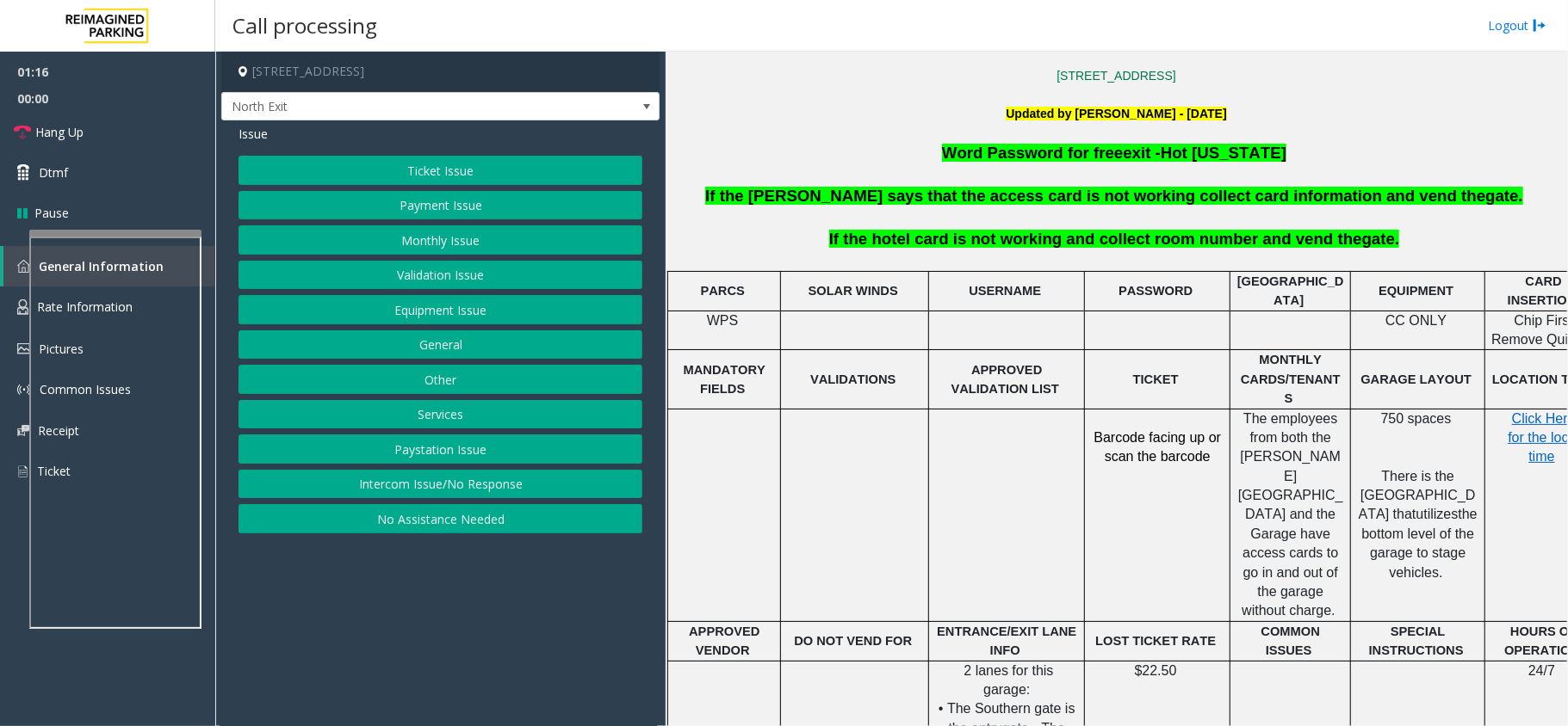
click at [466, 306] on button "Equipment Issue" at bounding box center [440, 309] width 404 height 29
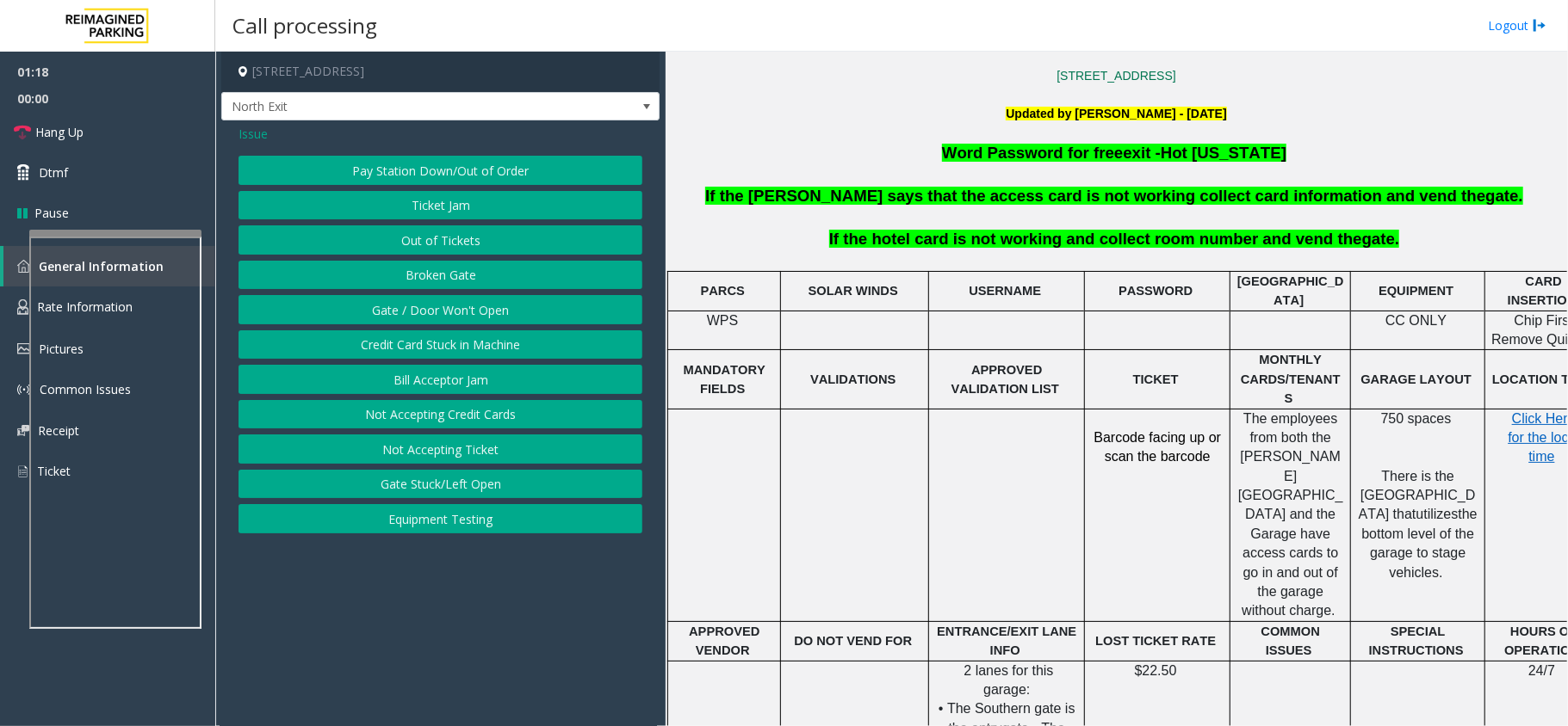
click at [466, 204] on button "Ticket Jam" at bounding box center [440, 205] width 404 height 29
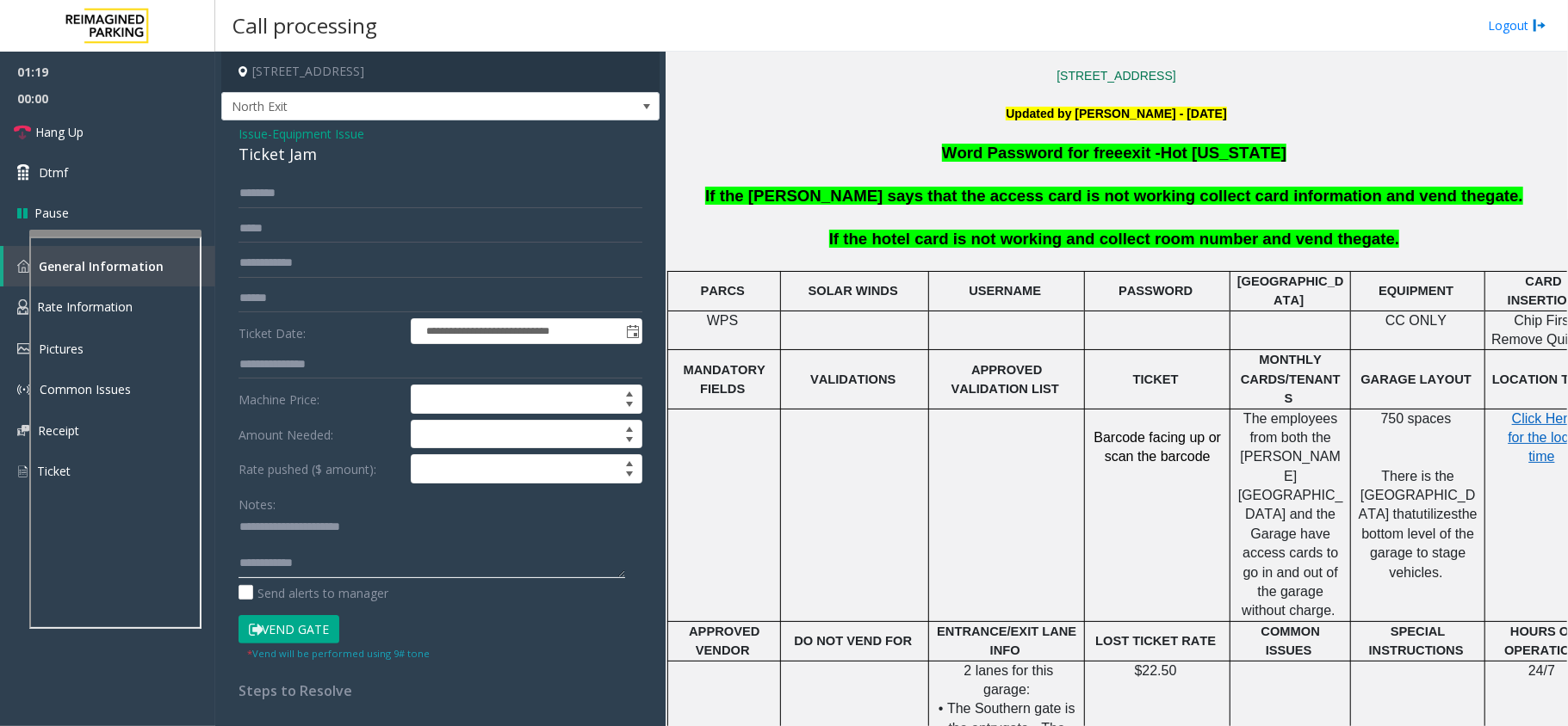
drag, startPoint x: 274, startPoint y: 524, endPoint x: 391, endPoint y: 535, distance: 117.5
click at [391, 535] on textarea at bounding box center [431, 545] width 387 height 64
type textarea "**********"
click at [274, 162] on div "Ticket Jam" at bounding box center [440, 155] width 404 height 23
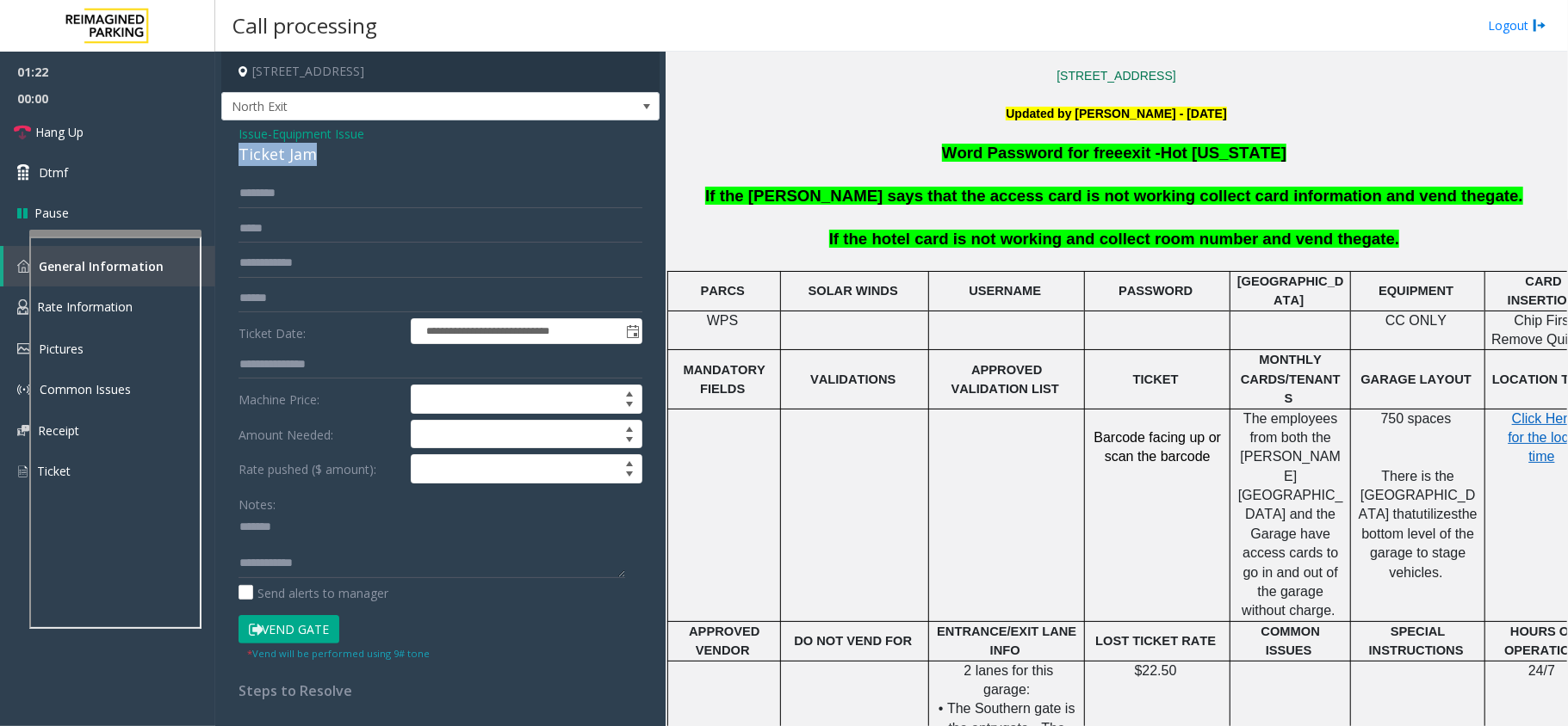
click at [274, 162] on div "Ticket Jam" at bounding box center [440, 155] width 404 height 23
click at [258, 131] on span "Issue" at bounding box center [252, 133] width 29 height 18
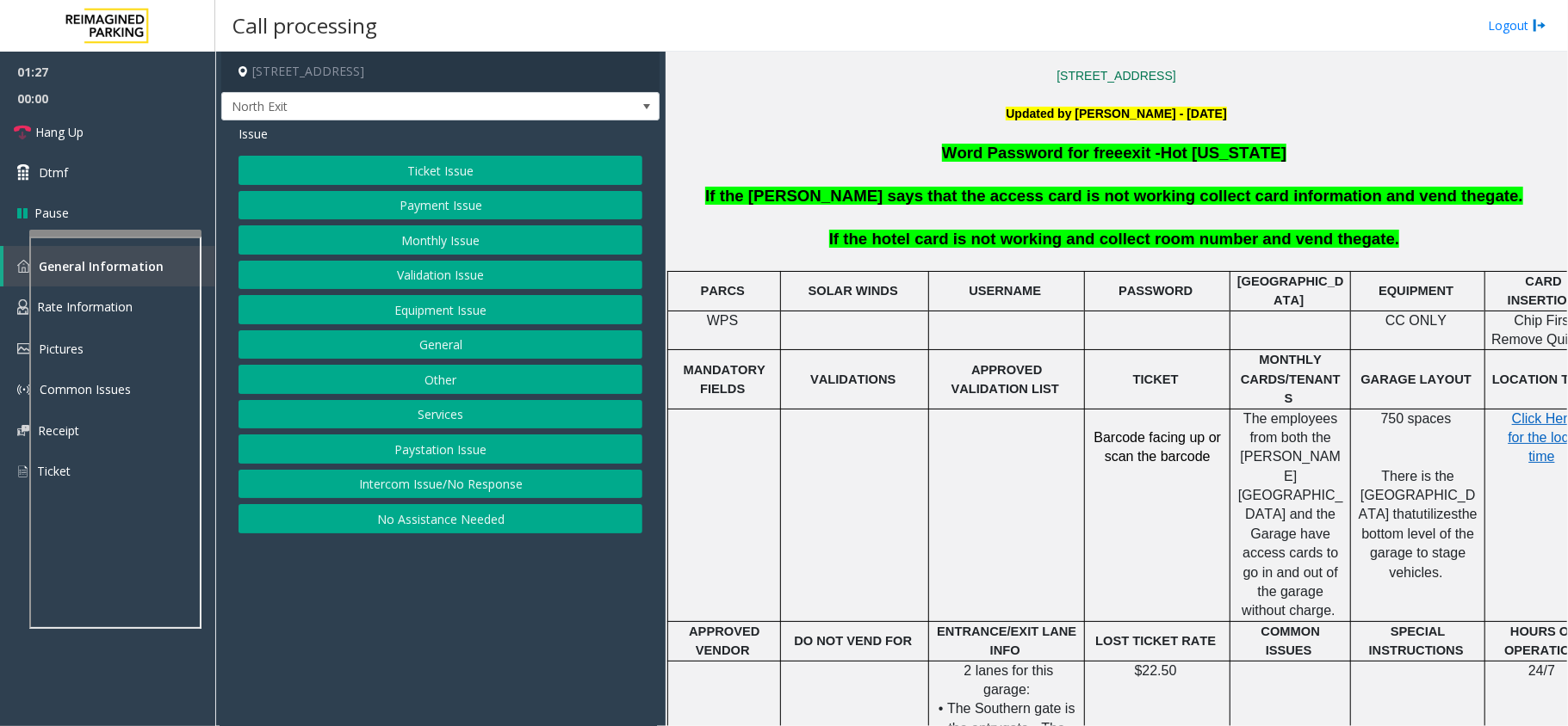
click at [452, 423] on button "Services" at bounding box center [440, 414] width 404 height 29
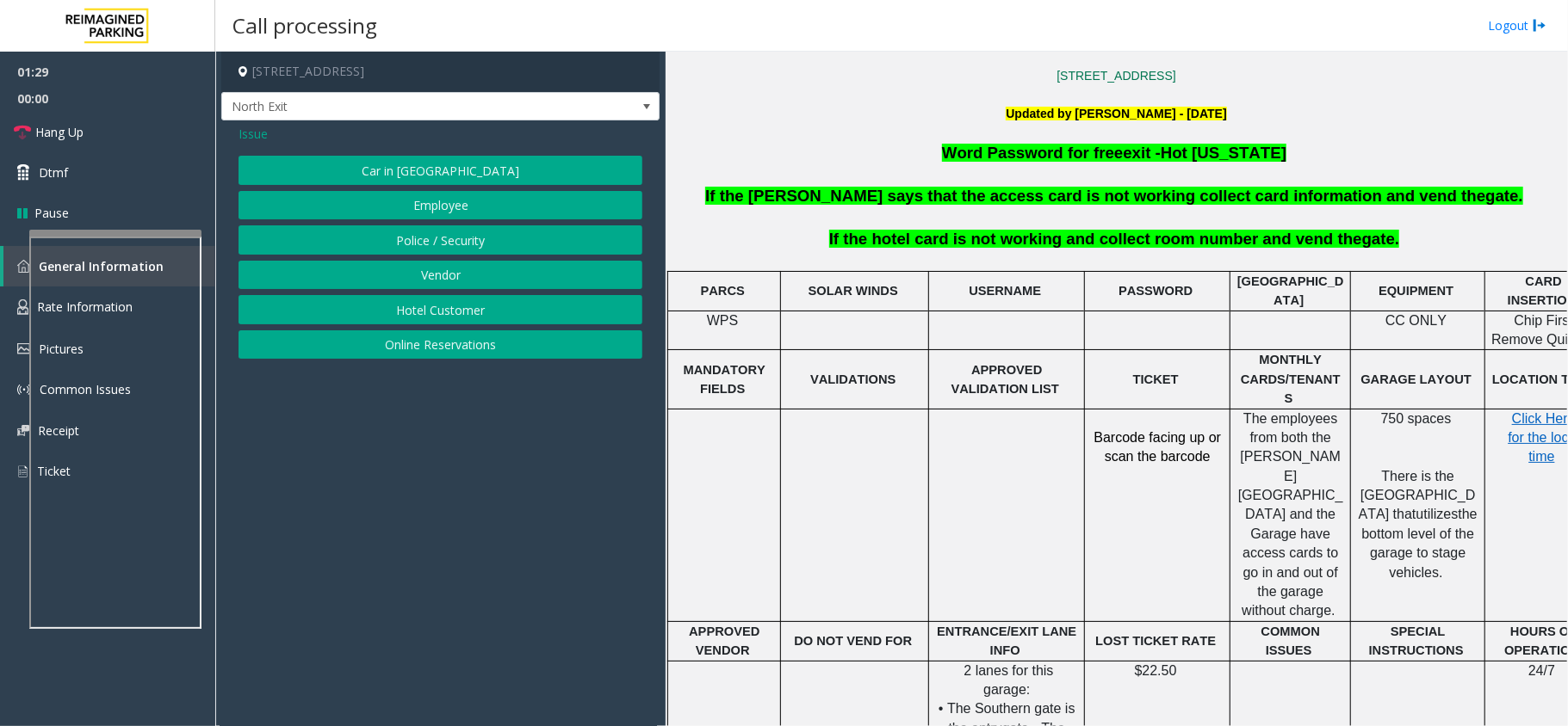
click at [258, 132] on span "Issue" at bounding box center [252, 133] width 29 height 18
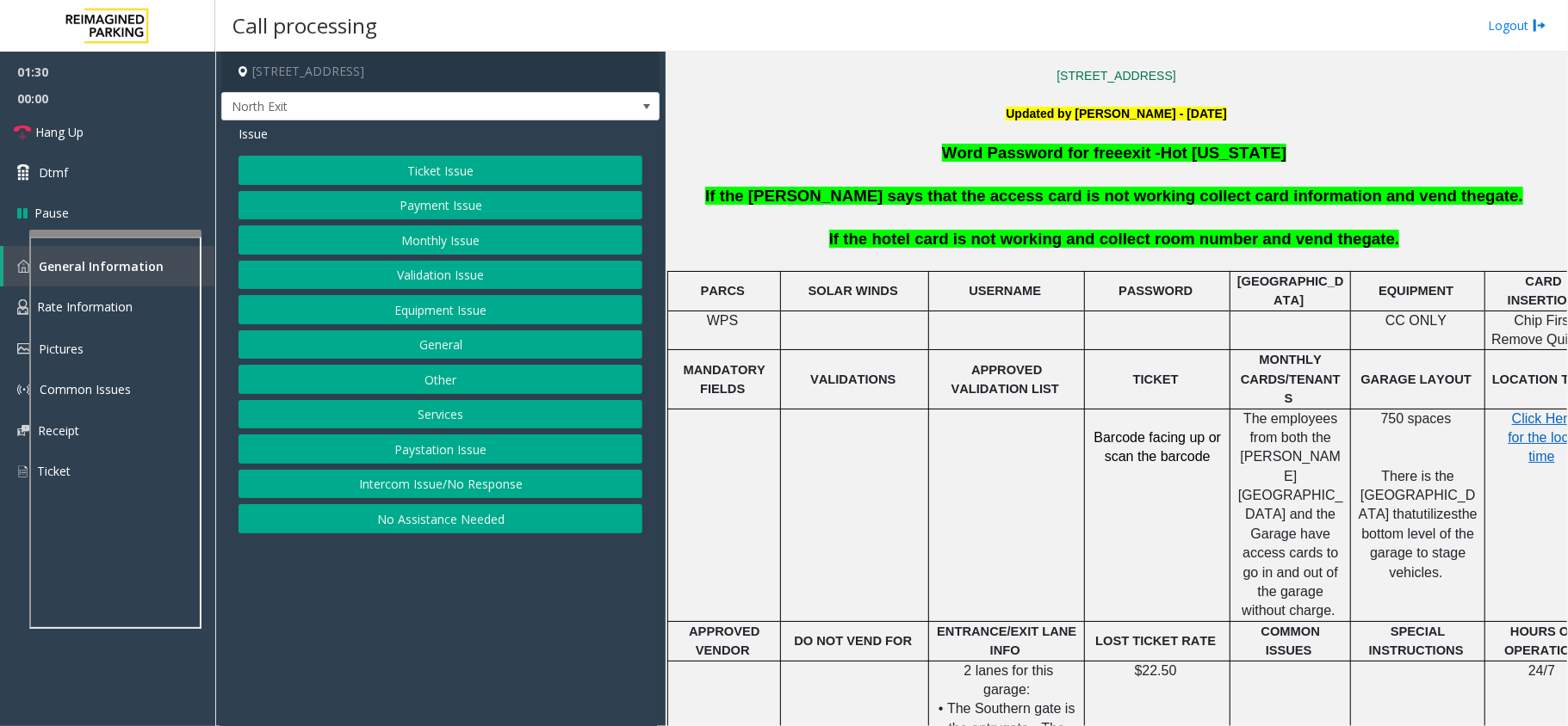
click at [456, 420] on button "Services" at bounding box center [440, 414] width 404 height 29
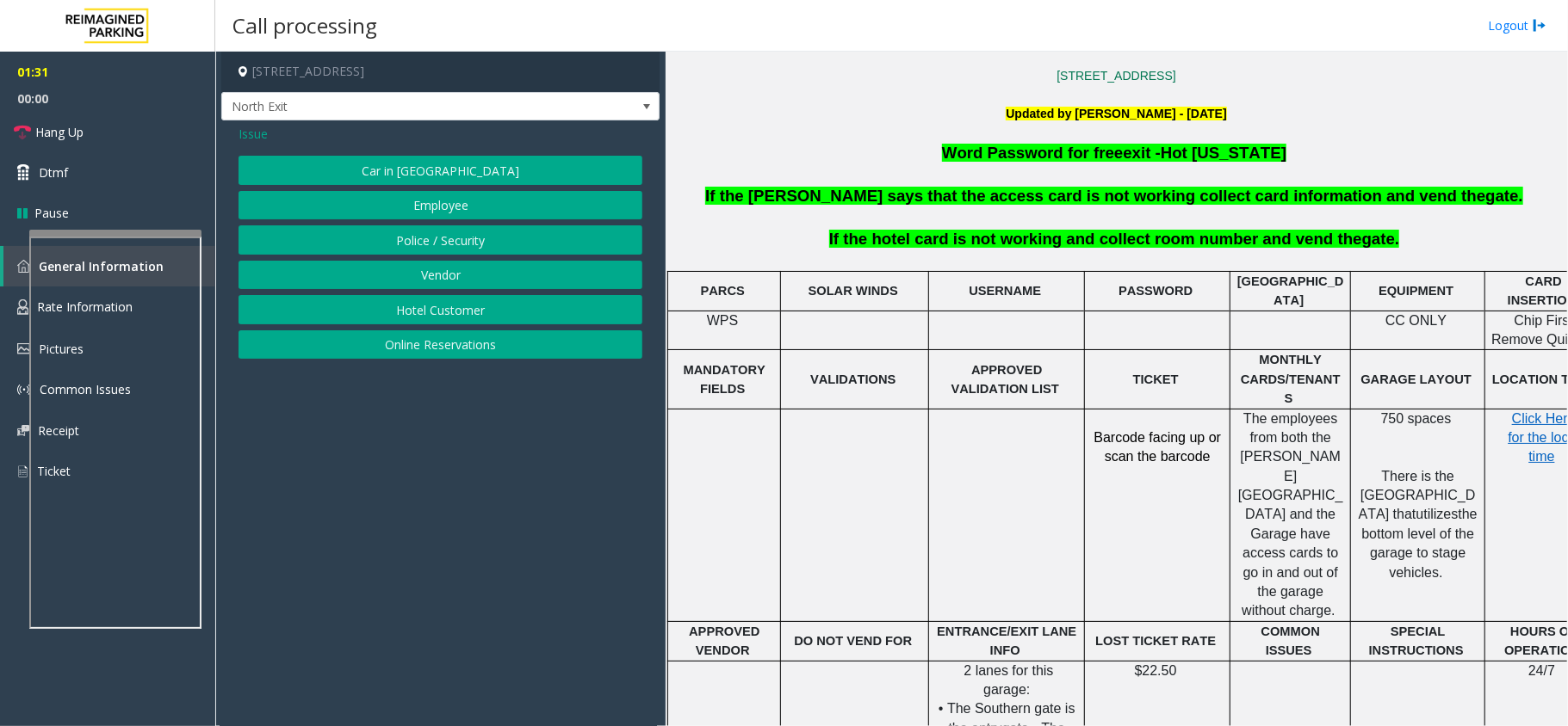
click at [256, 128] on span "Issue" at bounding box center [252, 133] width 29 height 18
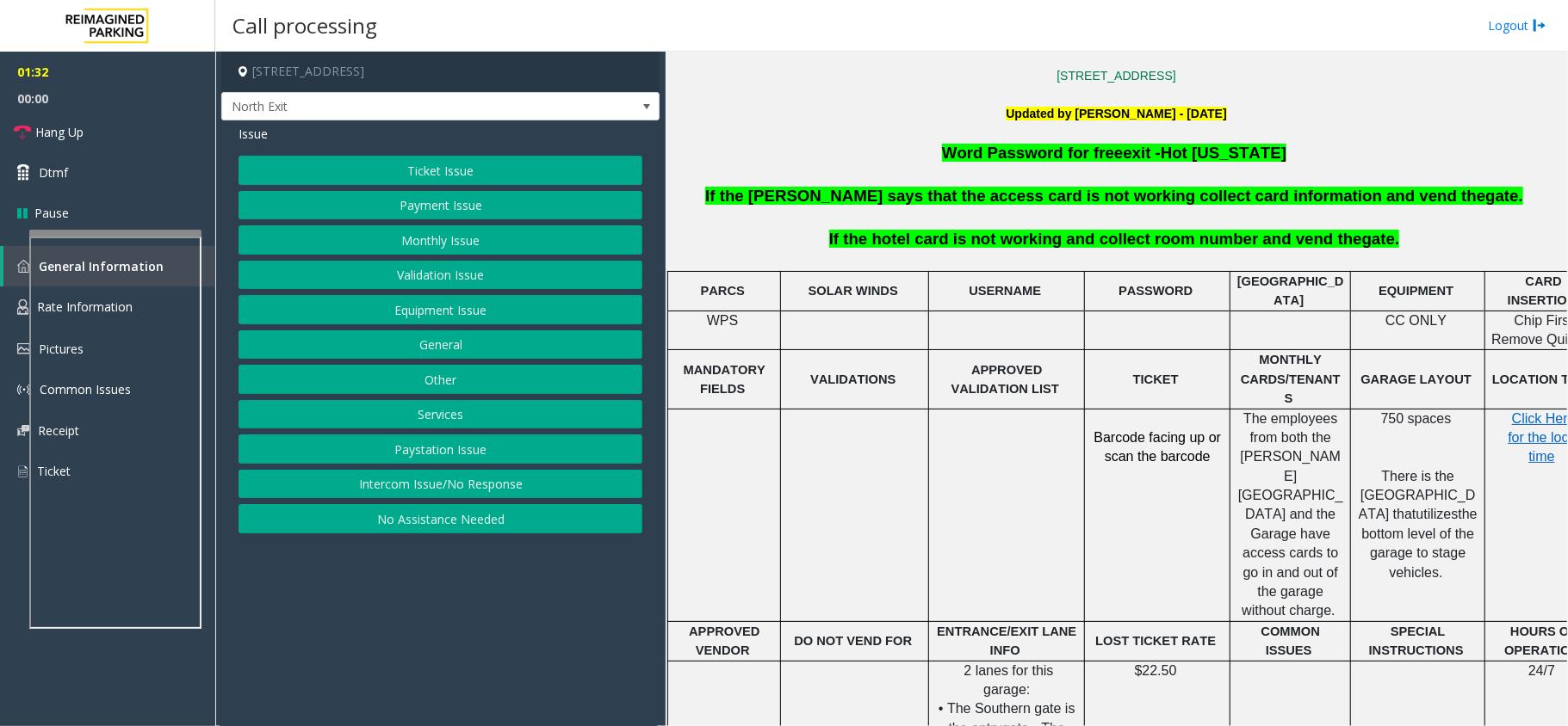
click at [480, 317] on button "Equipment Issue" at bounding box center [440, 309] width 404 height 29
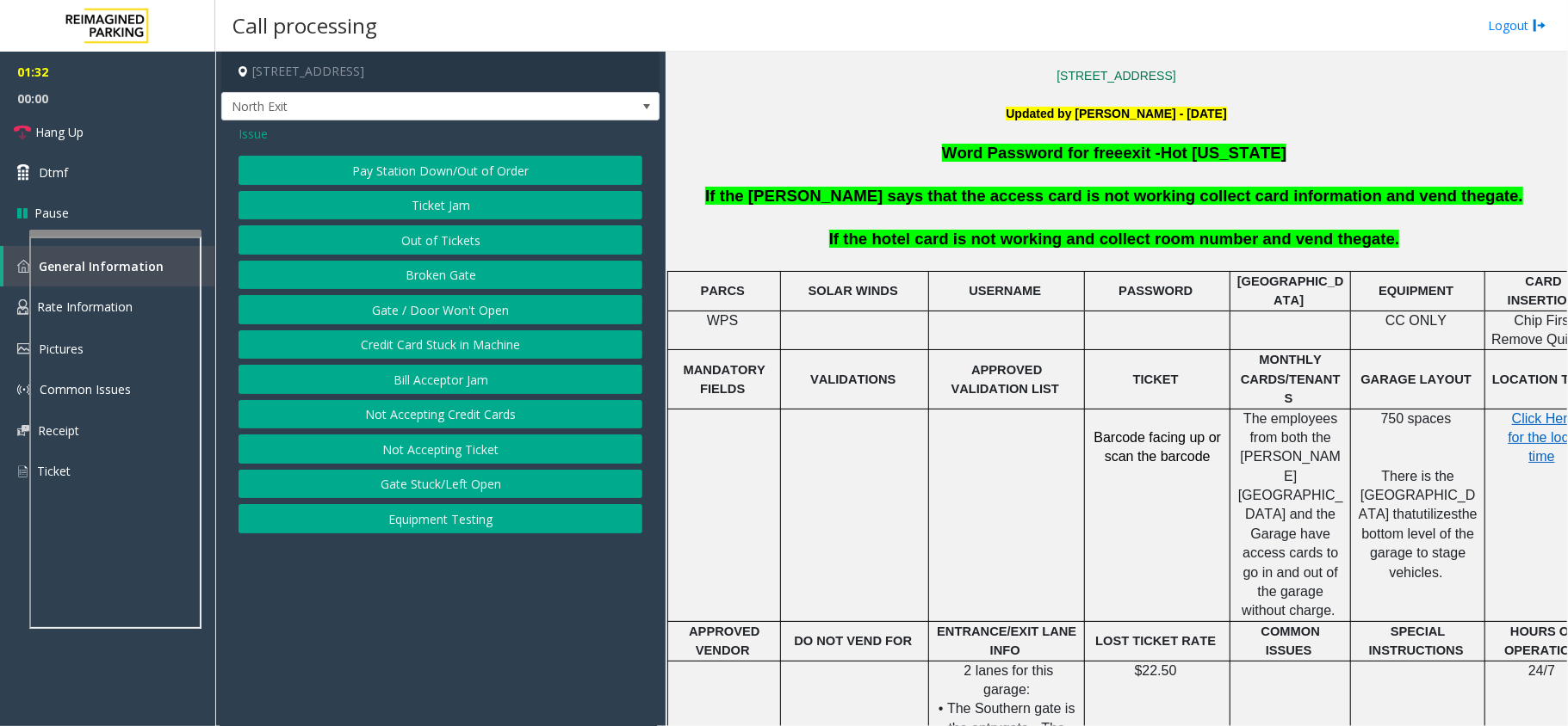
click at [480, 317] on button "Gate / Door Won't Open" at bounding box center [440, 309] width 404 height 29
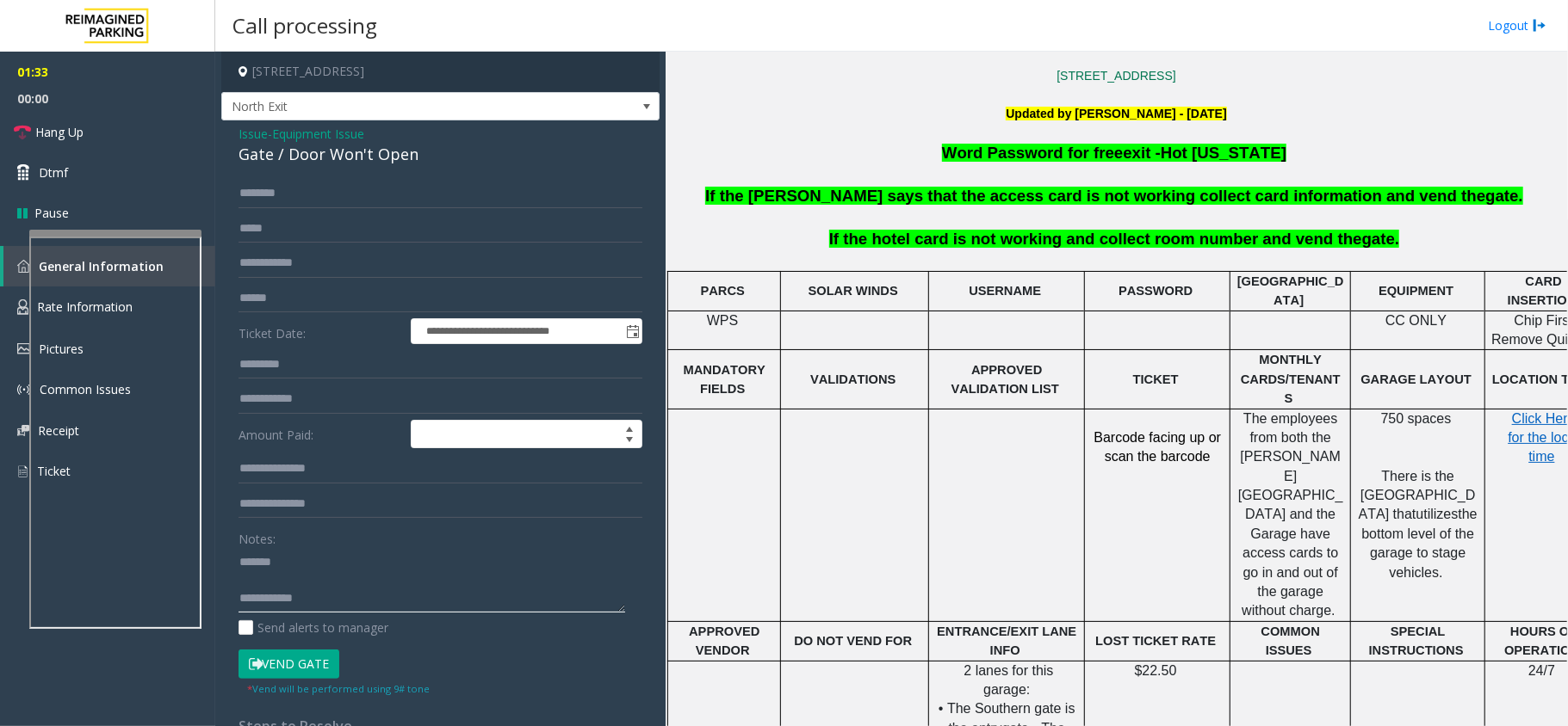
click at [346, 585] on textarea at bounding box center [431, 579] width 387 height 64
click at [358, 565] on textarea at bounding box center [431, 579] width 387 height 64
click at [396, 159] on div "Gate / Door Won't Open" at bounding box center [440, 155] width 404 height 23
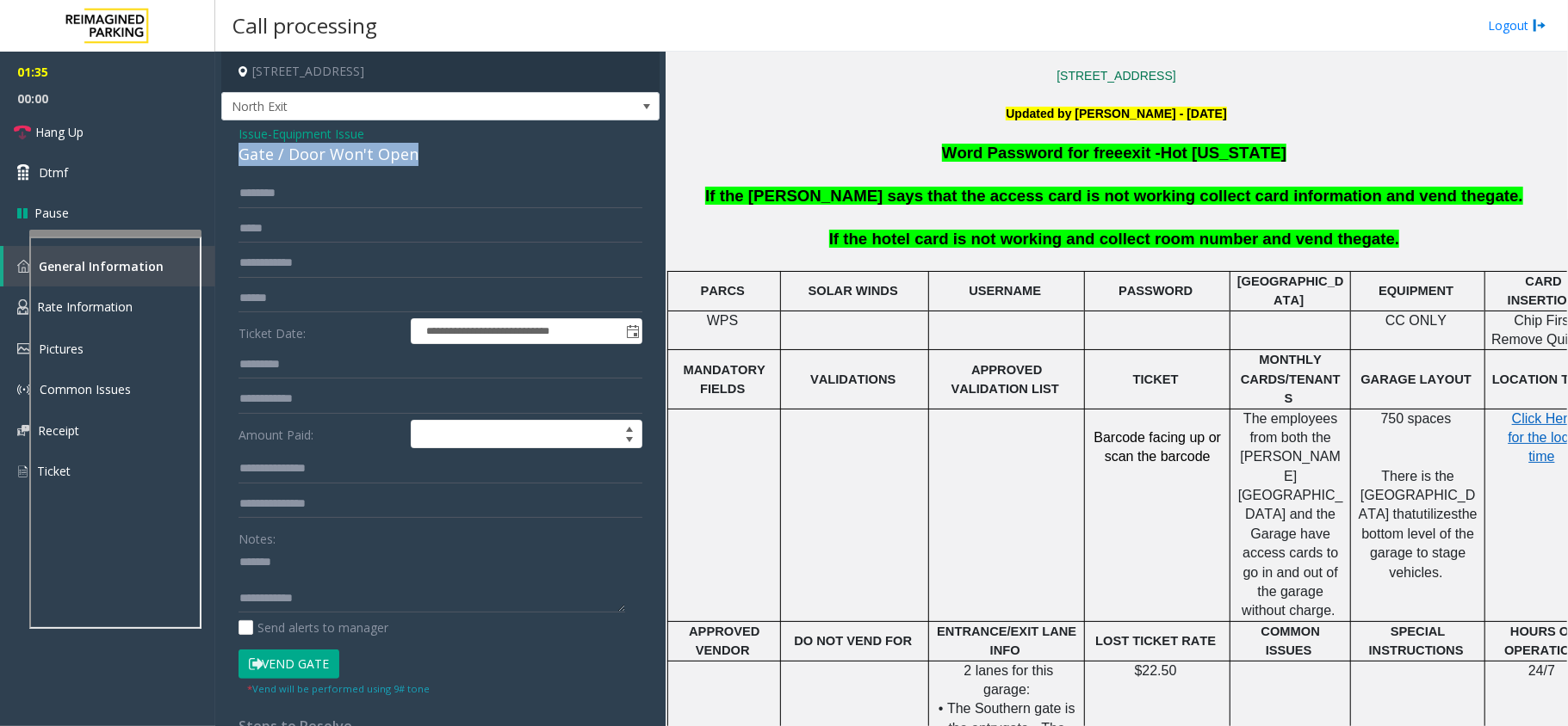
copy div "Gate / Door Won't Open"
click at [369, 573] on textarea at bounding box center [431, 579] width 387 height 64
paste textarea "**********"
click at [375, 588] on textarea at bounding box center [431, 579] width 387 height 64
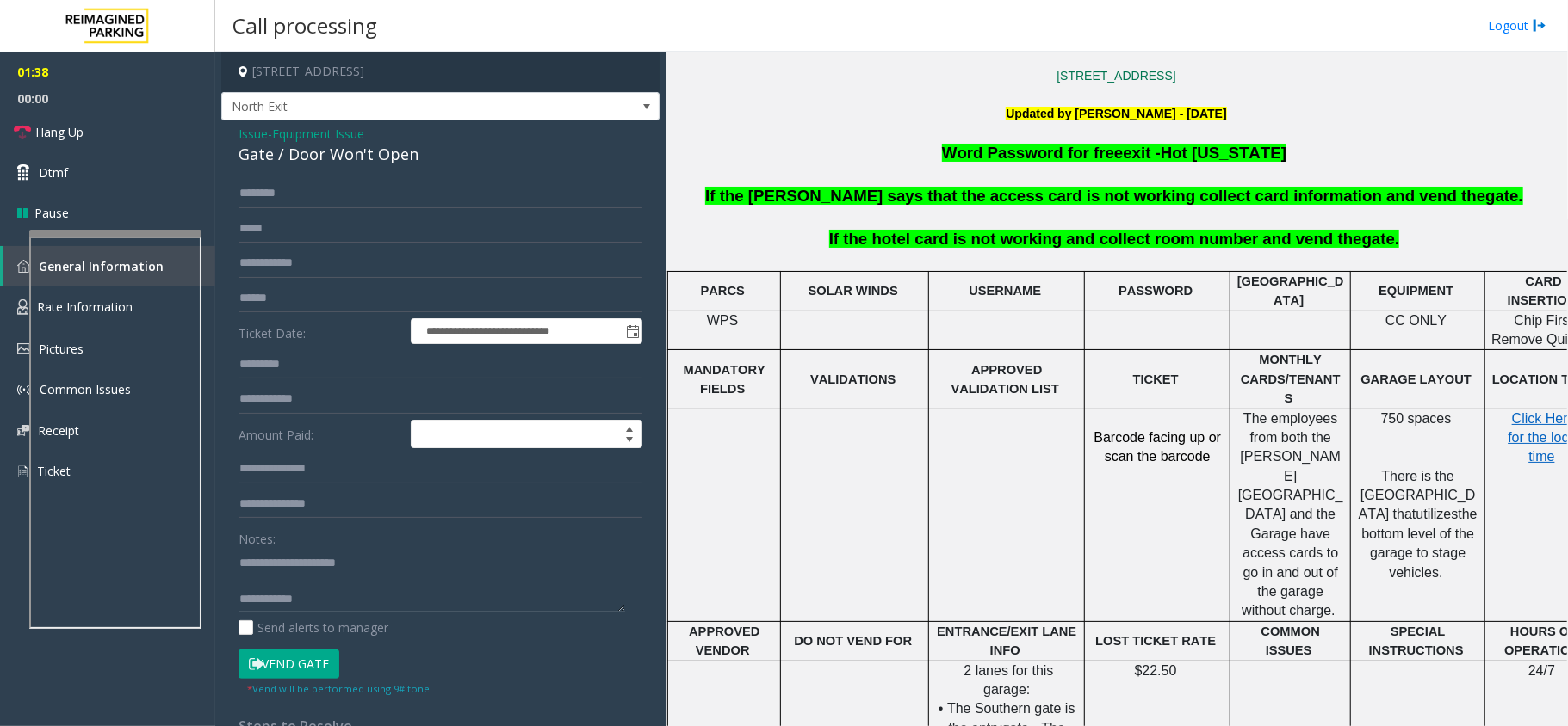
click at [369, 585] on textarea at bounding box center [431, 579] width 387 height 64
click at [360, 604] on textarea at bounding box center [431, 579] width 387 height 64
type textarea "**********"
click at [318, 187] on input "text" at bounding box center [440, 193] width 404 height 29
type input "*******"
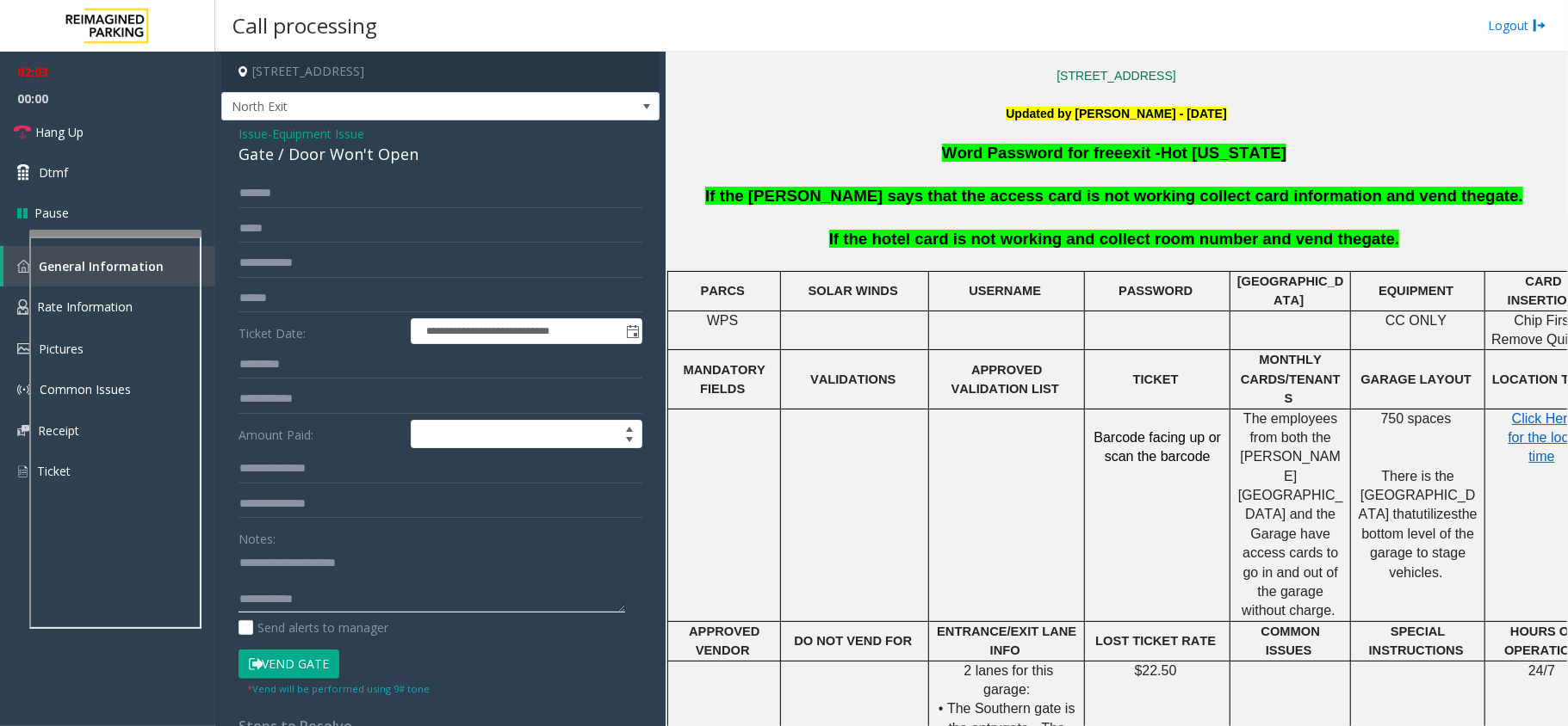
click at [365, 600] on textarea at bounding box center [431, 579] width 387 height 64
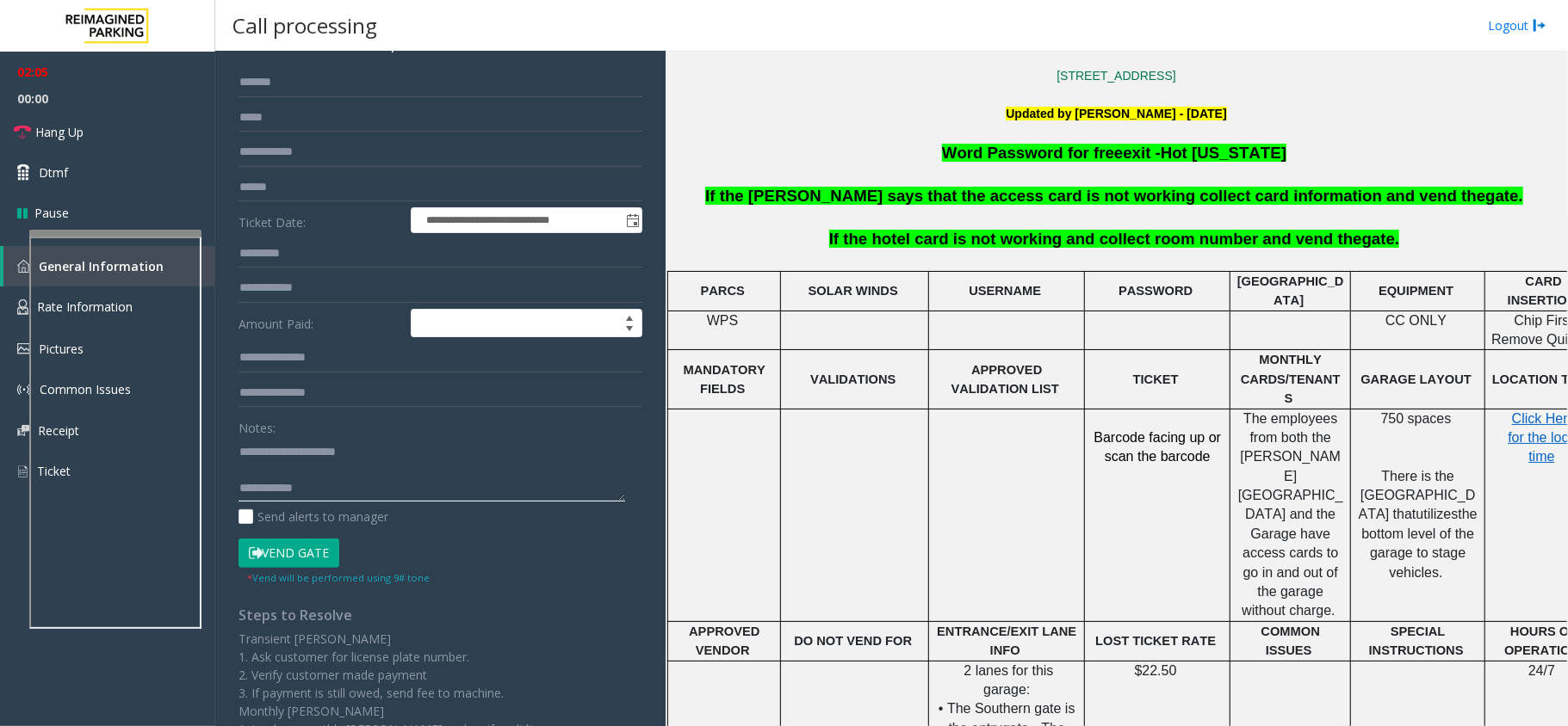
scroll to position [251, 0]
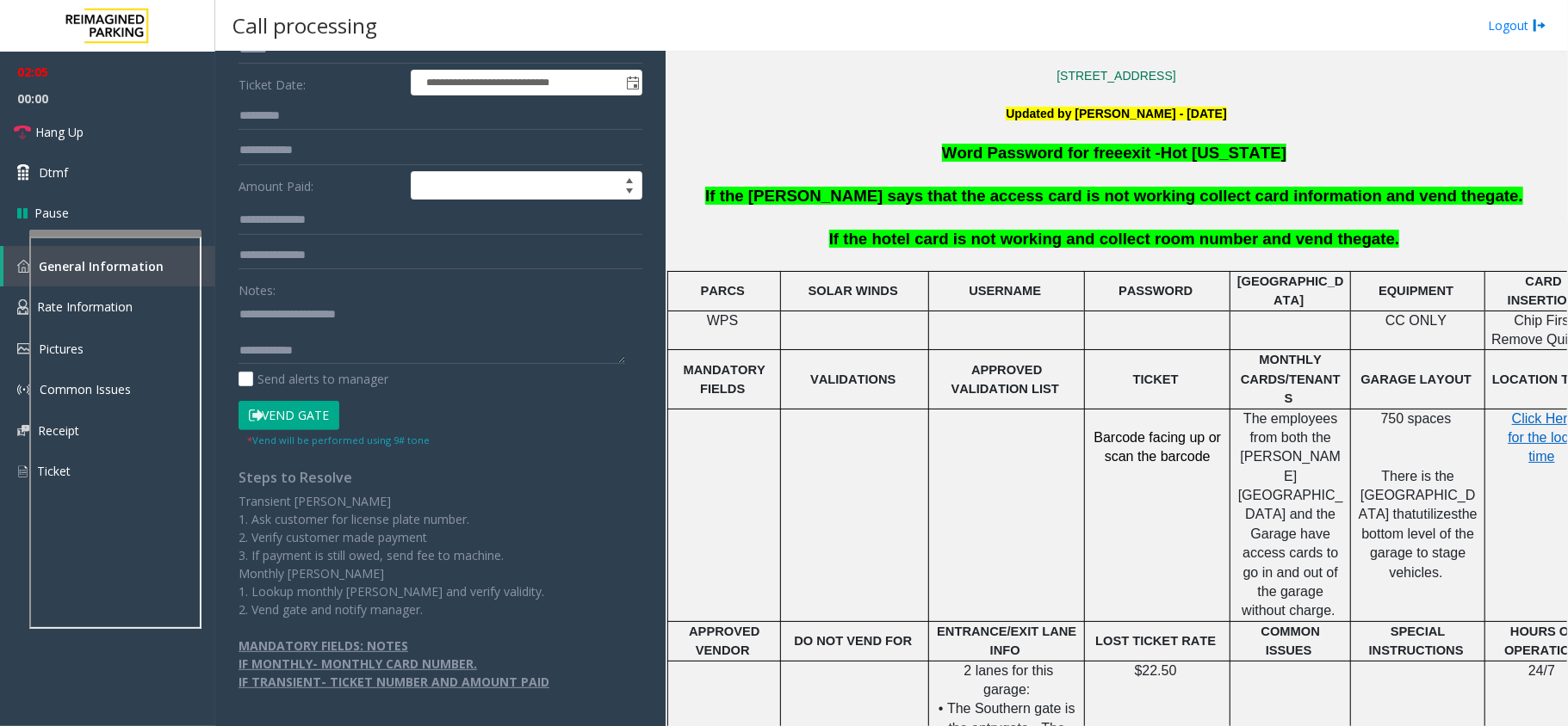
click at [315, 421] on button "Vend Gate" at bounding box center [288, 415] width 101 height 29
click at [397, 345] on textarea at bounding box center [431, 331] width 387 height 64
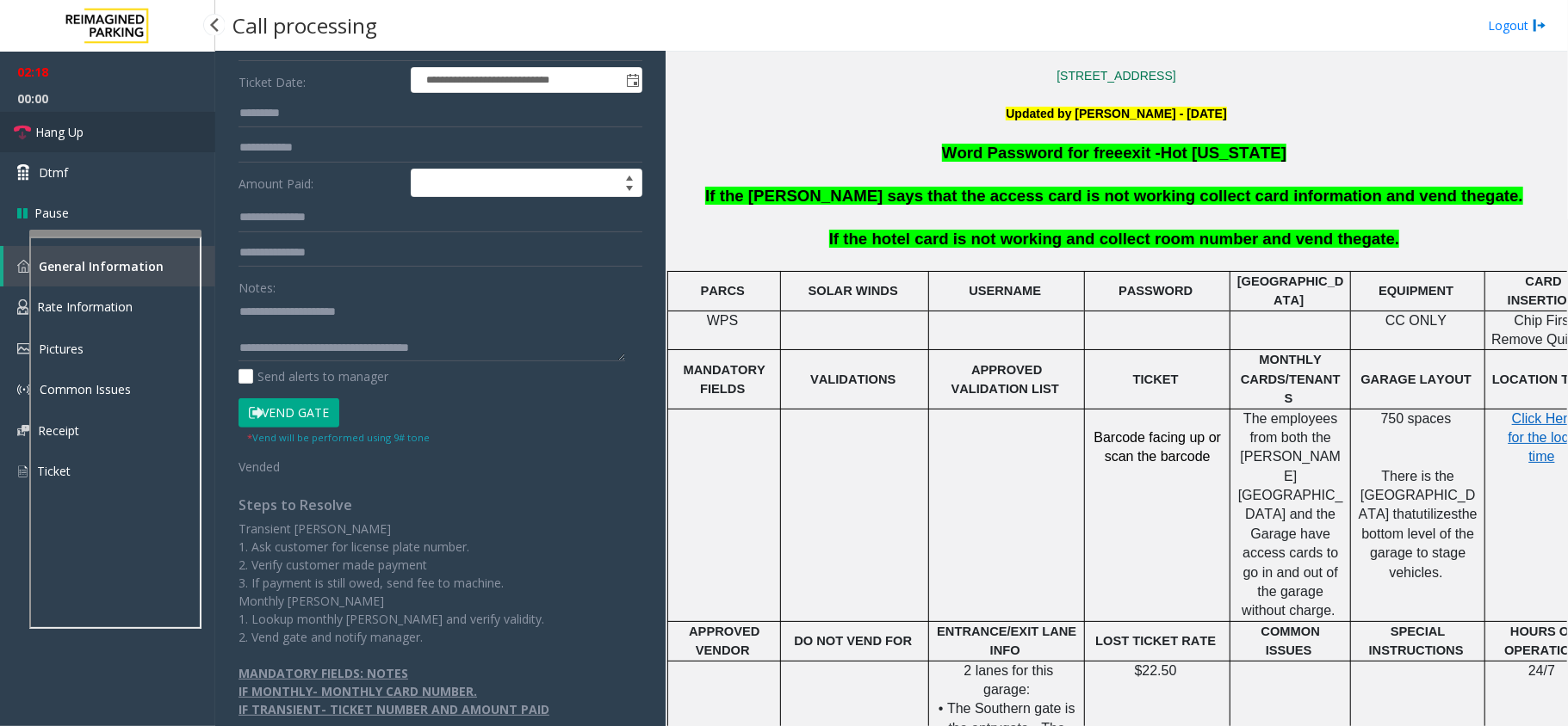
click at [148, 113] on link "Hang Up" at bounding box center [107, 132] width 215 height 40
click at [438, 349] on textarea at bounding box center [431, 328] width 387 height 64
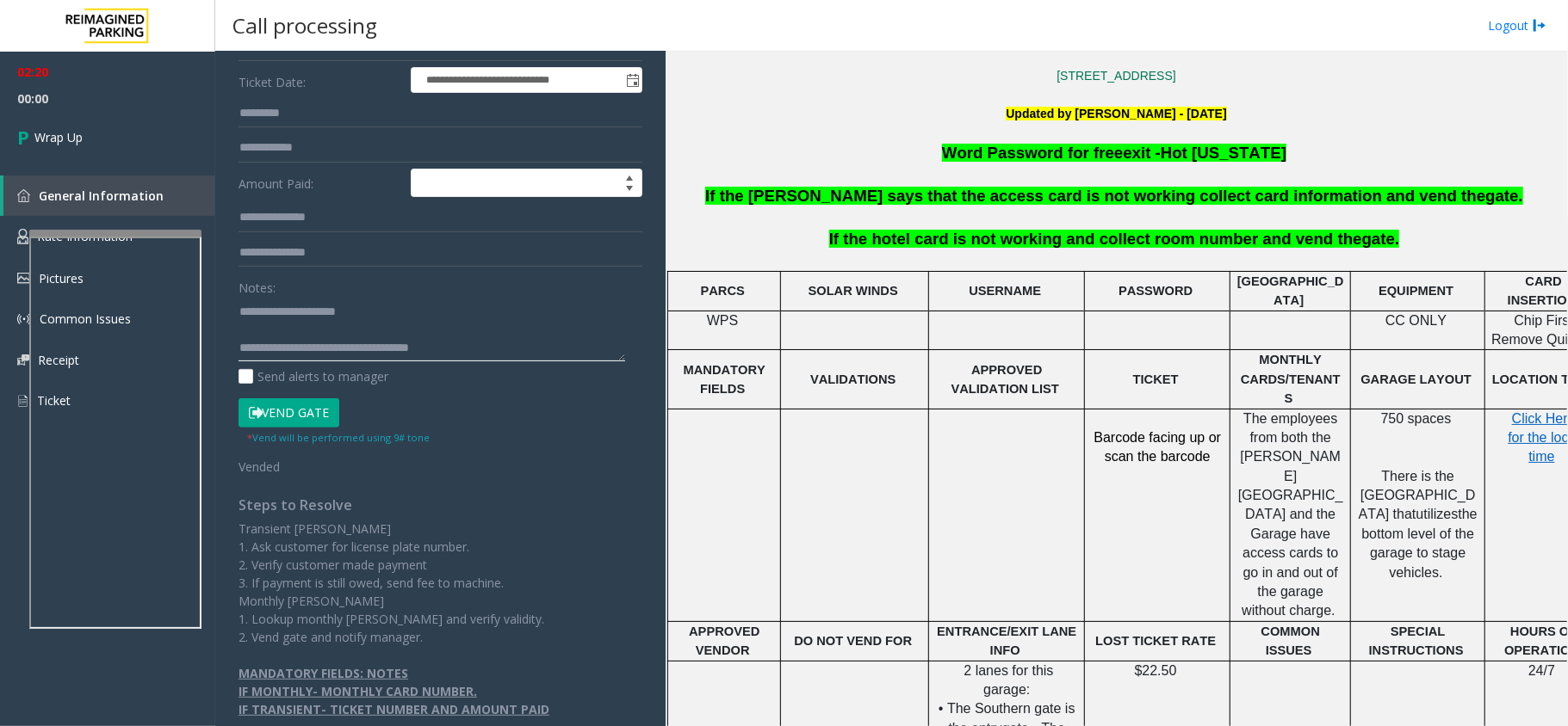
click at [435, 359] on textarea at bounding box center [431, 328] width 387 height 64
type textarea "**********"
click at [136, 117] on link "Wrap Up" at bounding box center [107, 137] width 215 height 51
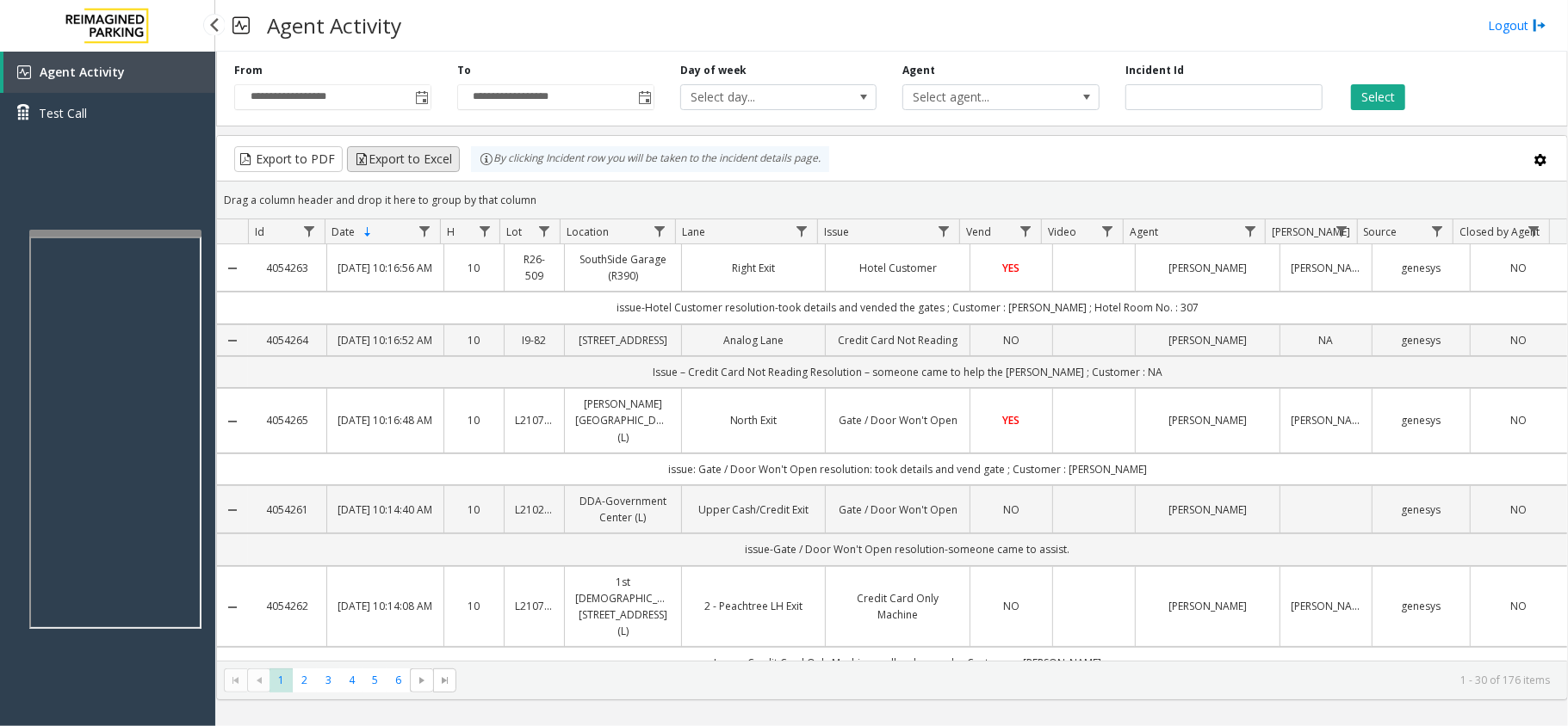
drag, startPoint x: 545, startPoint y: 197, endPoint x: 459, endPoint y: 159, distance: 94.0
click at [459, 159] on kendo-grid "Export to PDF Export to Excel By clicking Incident row you will be taken to the…" at bounding box center [892, 418] width 1352 height 565
click at [547, 191] on div "Drag a column header and drop it here to group by that column" at bounding box center [892, 200] width 1350 height 30
drag, startPoint x: 540, startPoint y: 197, endPoint x: 488, endPoint y: 172, distance: 57.7
click at [488, 172] on kendo-grid "Export to PDF Export to Excel By clicking Incident row you will be taken to the…" at bounding box center [892, 418] width 1352 height 565
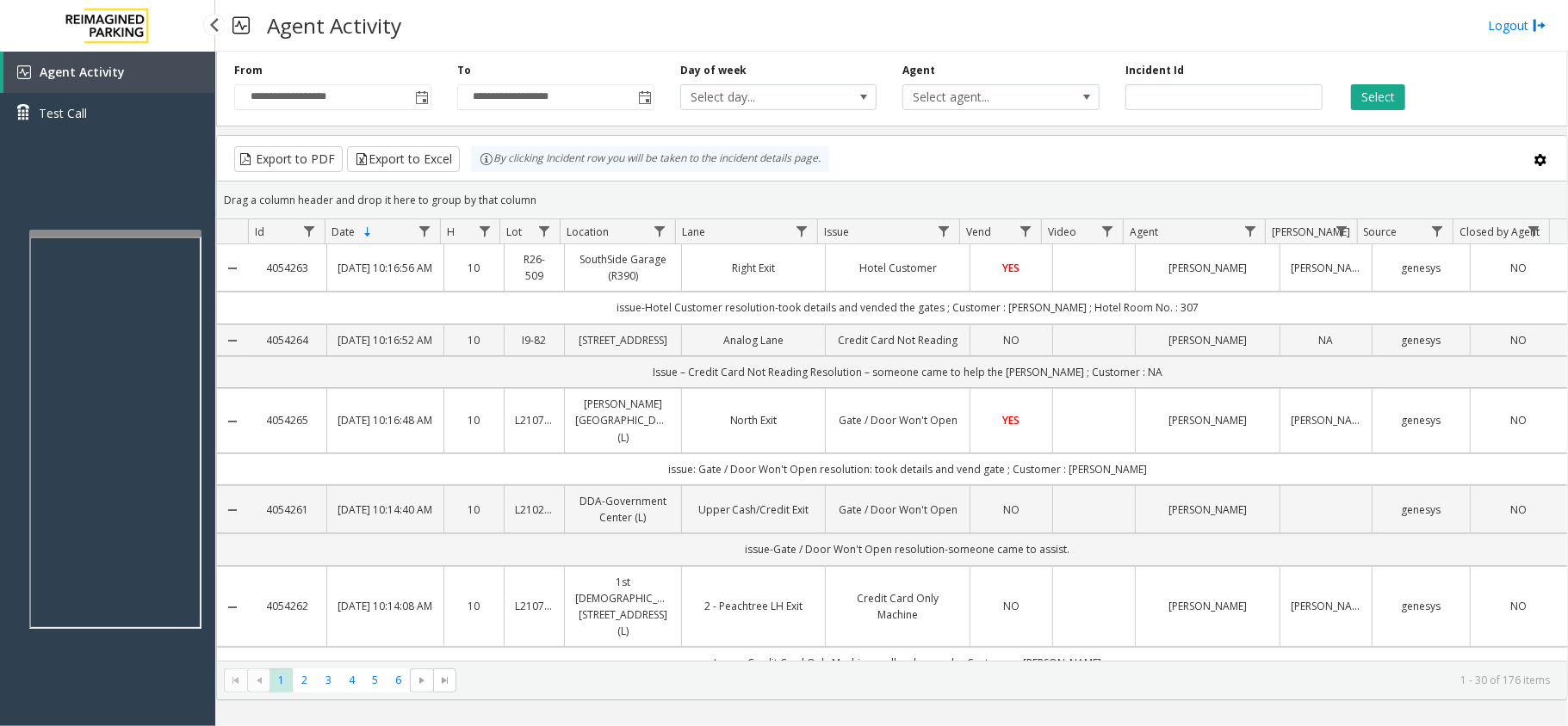
click at [535, 190] on div "Drag a column header and drop it here to group by that column" at bounding box center [892, 200] width 1350 height 30
drag, startPoint x: 538, startPoint y: 204, endPoint x: 473, endPoint y: 167, distance: 74.8
click at [473, 167] on kendo-grid "Export to PDF Export to Excel By clicking Incident row you will be taken to the…" at bounding box center [892, 418] width 1352 height 565
click at [553, 194] on div "Drag a column header and drop it here to group by that column" at bounding box center [892, 200] width 1350 height 30
drag, startPoint x: 547, startPoint y: 193, endPoint x: 466, endPoint y: 165, distance: 85.7
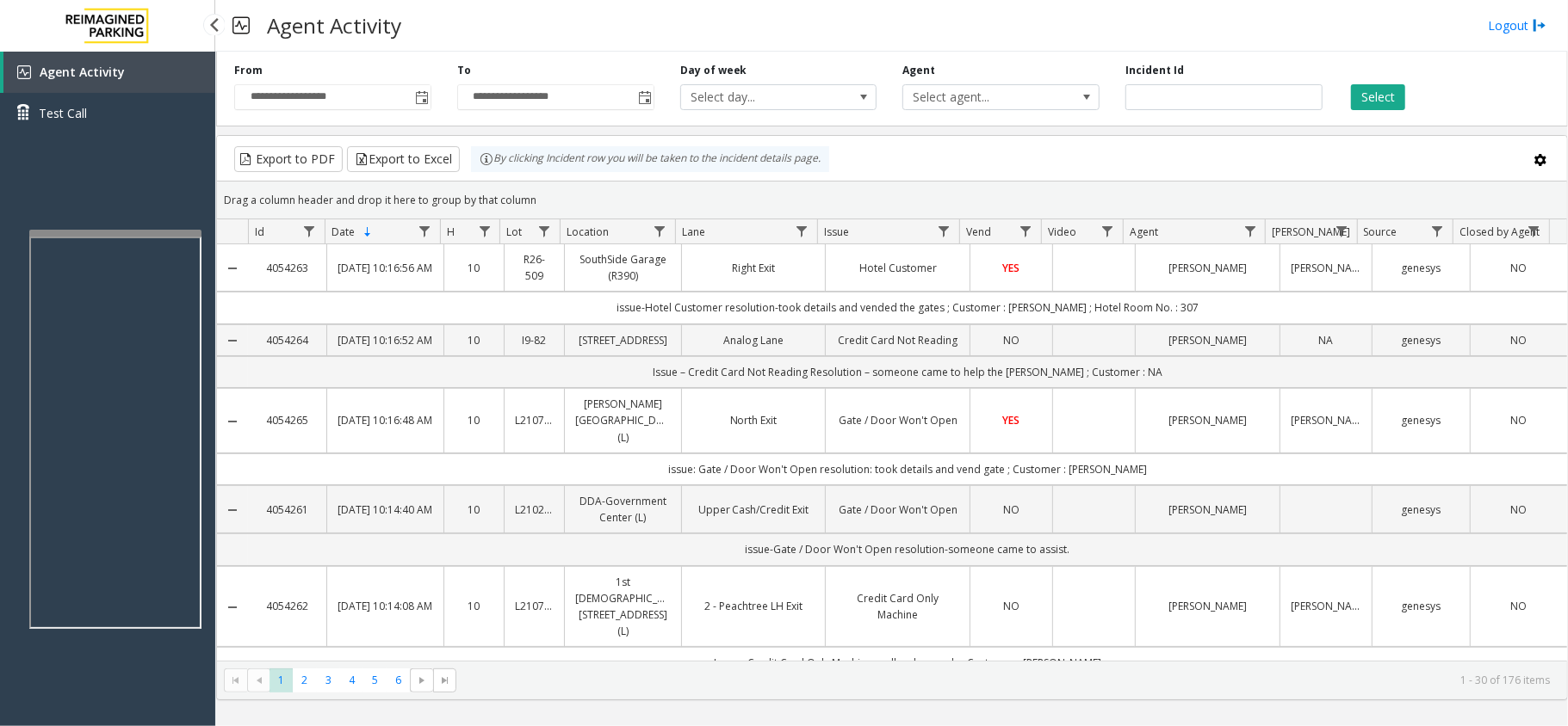
click at [466, 165] on kendo-grid "Export to PDF Export to Excel By clicking Incident row you will be taken to the…" at bounding box center [892, 418] width 1352 height 565
click at [556, 196] on div "Drag a column header and drop it here to group by that column" at bounding box center [892, 200] width 1350 height 30
drag, startPoint x: 1151, startPoint y: 398, endPoint x: 634, endPoint y: 398, distance: 517.0
click at [676, 388] on td "Issue – Credit Card Not Reading Resolution – someone came to help the parker ; …" at bounding box center [907, 372] width 1319 height 32
click at [634, 388] on td "Issue – Credit Card Not Reading Resolution – someone came to help the parker ; …" at bounding box center [907, 372] width 1319 height 32
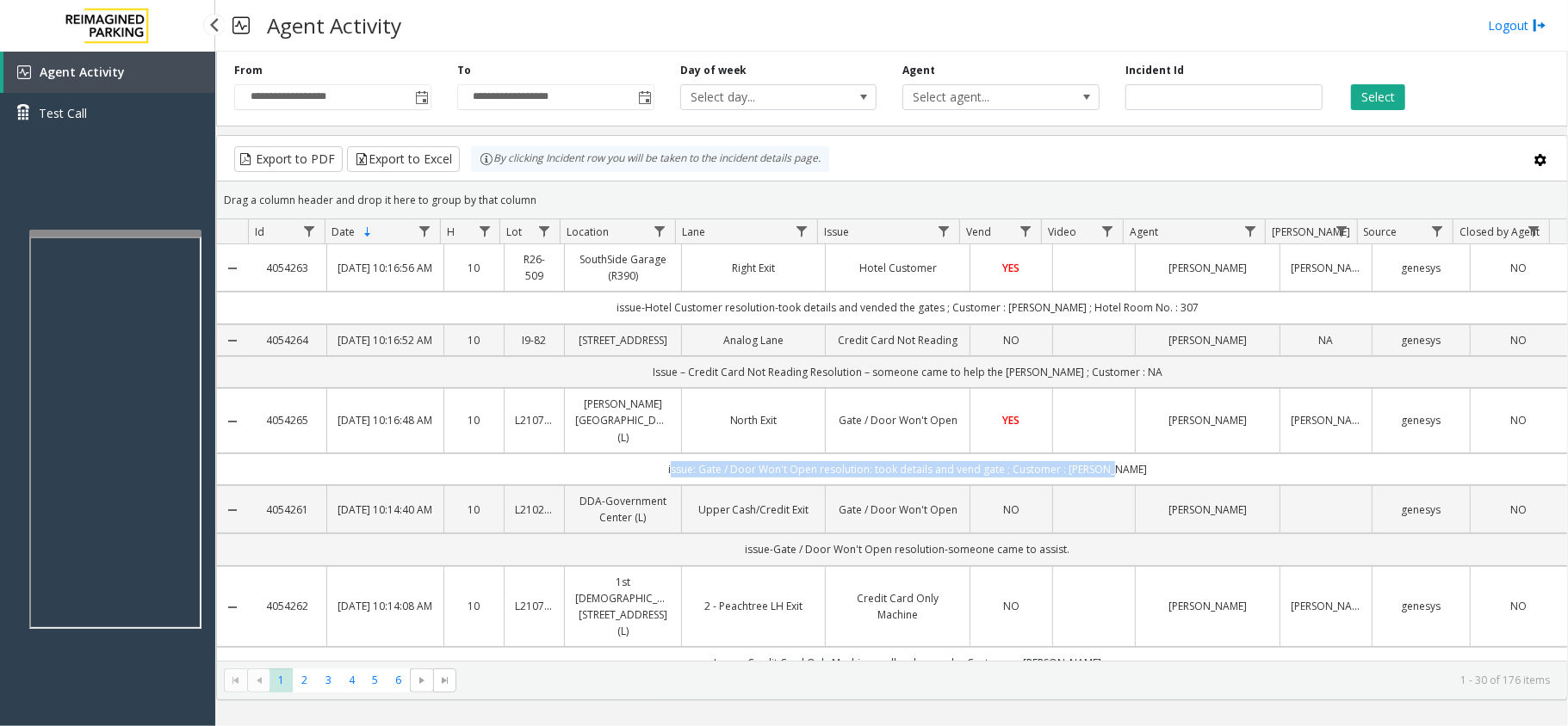
drag, startPoint x: 1186, startPoint y: 469, endPoint x: 663, endPoint y: 465, distance: 523.0
click at [663, 465] on td "issue: Gate / Door Won't Open resolution: took details and vend gate ; Customer…" at bounding box center [907, 469] width 1319 height 32
click at [662, 465] on td "issue: Gate / Door Won't Open resolution: took details and vend gate ; Customer…" at bounding box center [907, 469] width 1319 height 32
drag, startPoint x: 662, startPoint y: 465, endPoint x: 1124, endPoint y: 479, distance: 462.2
click at [1124, 479] on td "issue: Gate / Door Won't Open resolution: took details and vend gate ; Customer…" at bounding box center [907, 469] width 1319 height 32
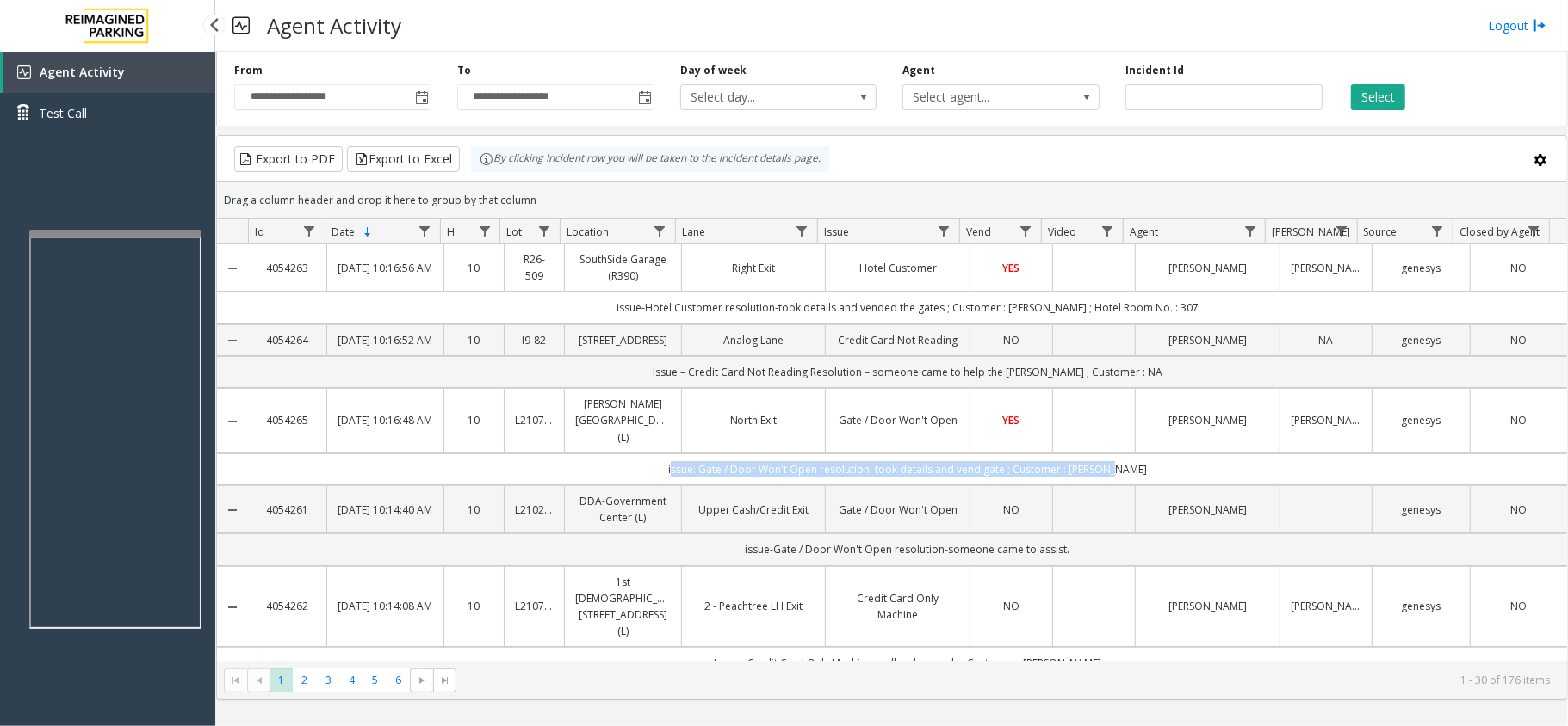
click at [1124, 479] on td "issue: Gate / Door Won't Open resolution: took details and vend gate ; Customer…" at bounding box center [907, 469] width 1319 height 32
drag, startPoint x: 1135, startPoint y: 472, endPoint x: 666, endPoint y: 464, distance: 469.1
click at [672, 463] on td "issue: Gate / Door Won't Open resolution: took details and vend gate ; Customer…" at bounding box center [907, 469] width 1319 height 32
click at [663, 464] on td "issue: Gate / Door Won't Open resolution: took details and vend gate ; Customer…" at bounding box center [907, 469] width 1319 height 32
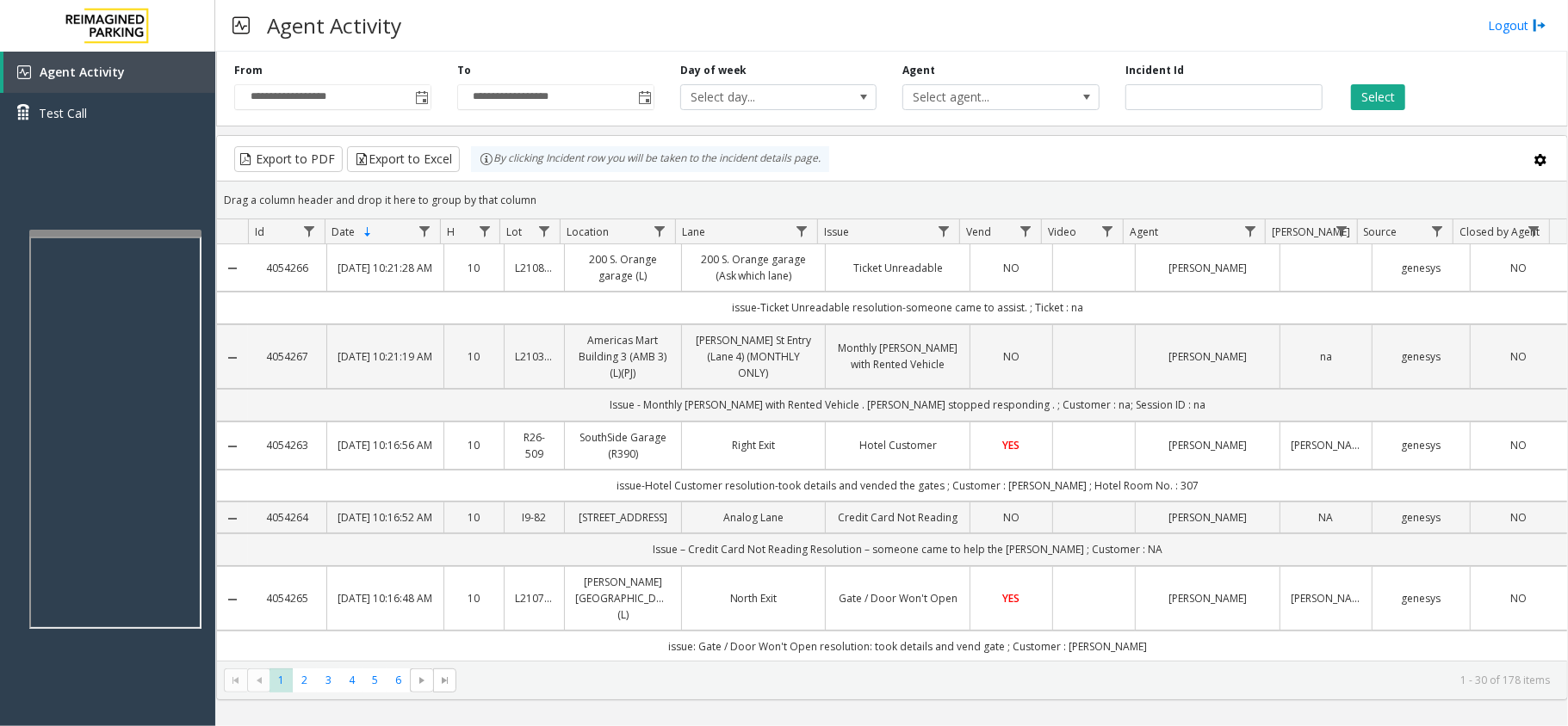
click at [324, 38] on h3 "Agent Activity" at bounding box center [334, 25] width 151 height 42
click at [461, 43] on div "Agent Activity Logout" at bounding box center [892, 25] width 1353 height 52
click at [531, 163] on div "By clicking Incident row you will be taken to the incident details page." at bounding box center [650, 159] width 358 height 25
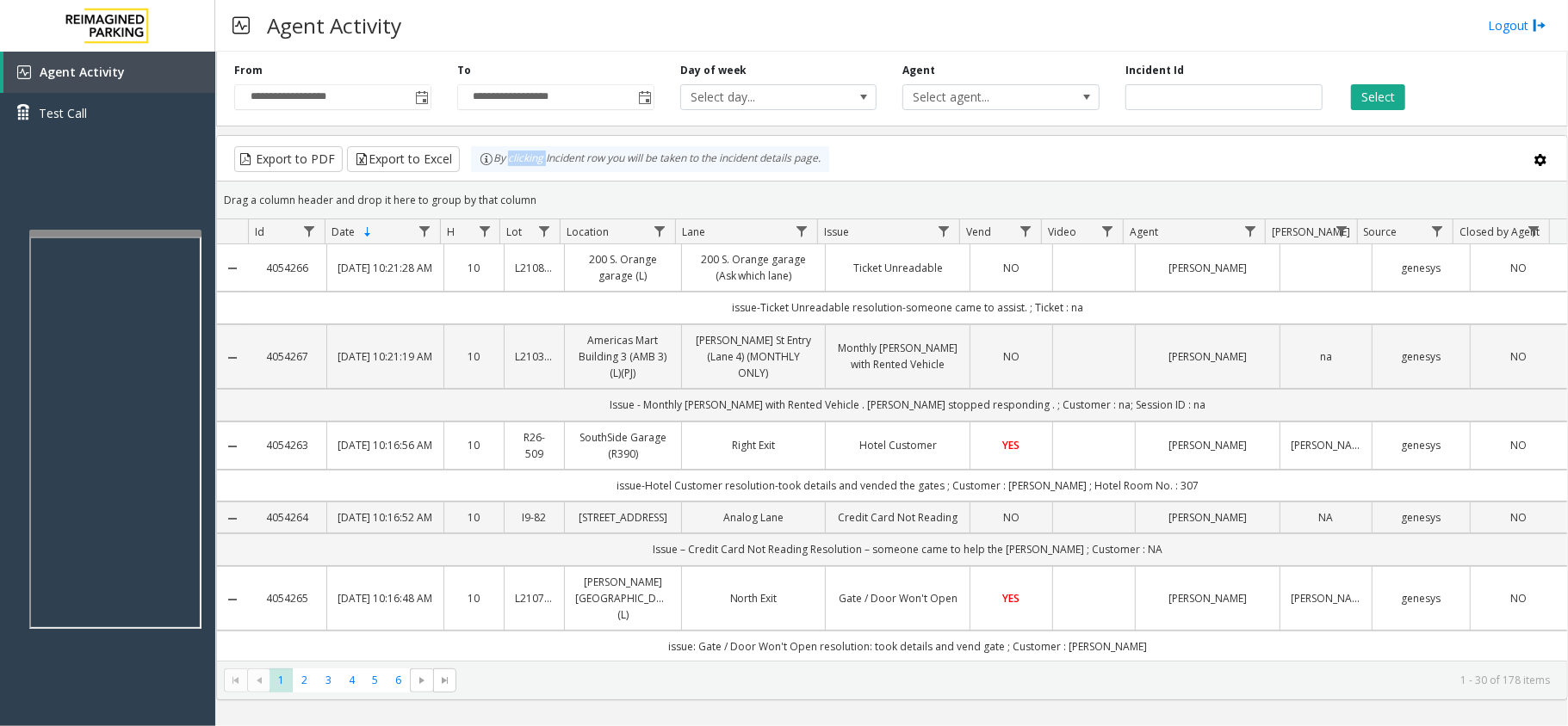
click at [531, 163] on div "By clicking Incident row you will be taken to the incident details page." at bounding box center [650, 159] width 358 height 25
drag, startPoint x: 531, startPoint y: 163, endPoint x: 547, endPoint y: 194, distance: 34.9
click at [544, 188] on kendo-grid "Export to PDF Export to Excel By clicking Incident row you will be taken to the…" at bounding box center [892, 418] width 1352 height 565
click at [554, 211] on div "Drag a column header and drop it here to group by that column" at bounding box center [892, 200] width 1350 height 30
click at [560, 196] on div "Drag a column header and drop it here to group by that column" at bounding box center [892, 200] width 1350 height 30
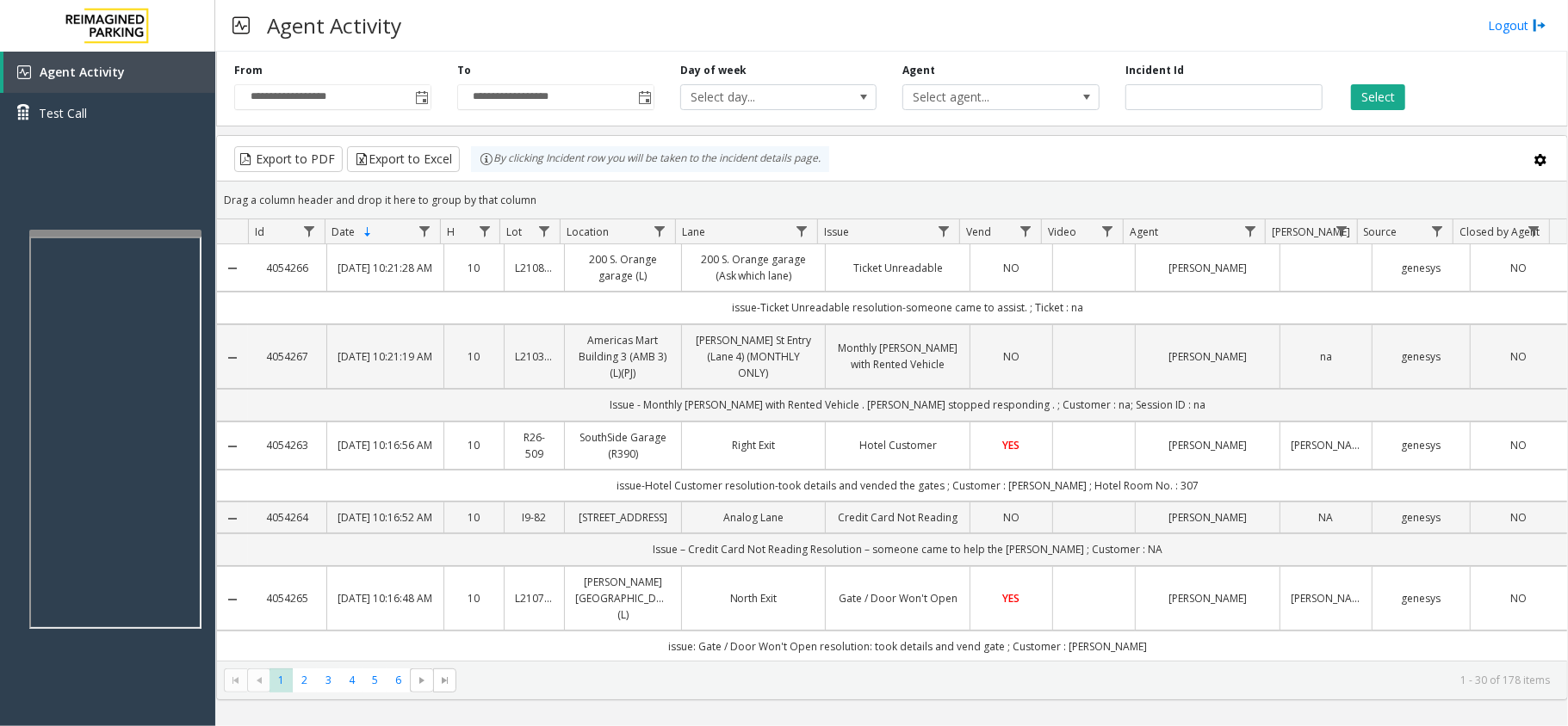
click at [560, 196] on div "Drag a column header and drop it here to group by that column" at bounding box center [892, 200] width 1350 height 30
click at [606, 166] on div "By clicking Incident row you will be taken to the incident details page." at bounding box center [650, 159] width 358 height 25
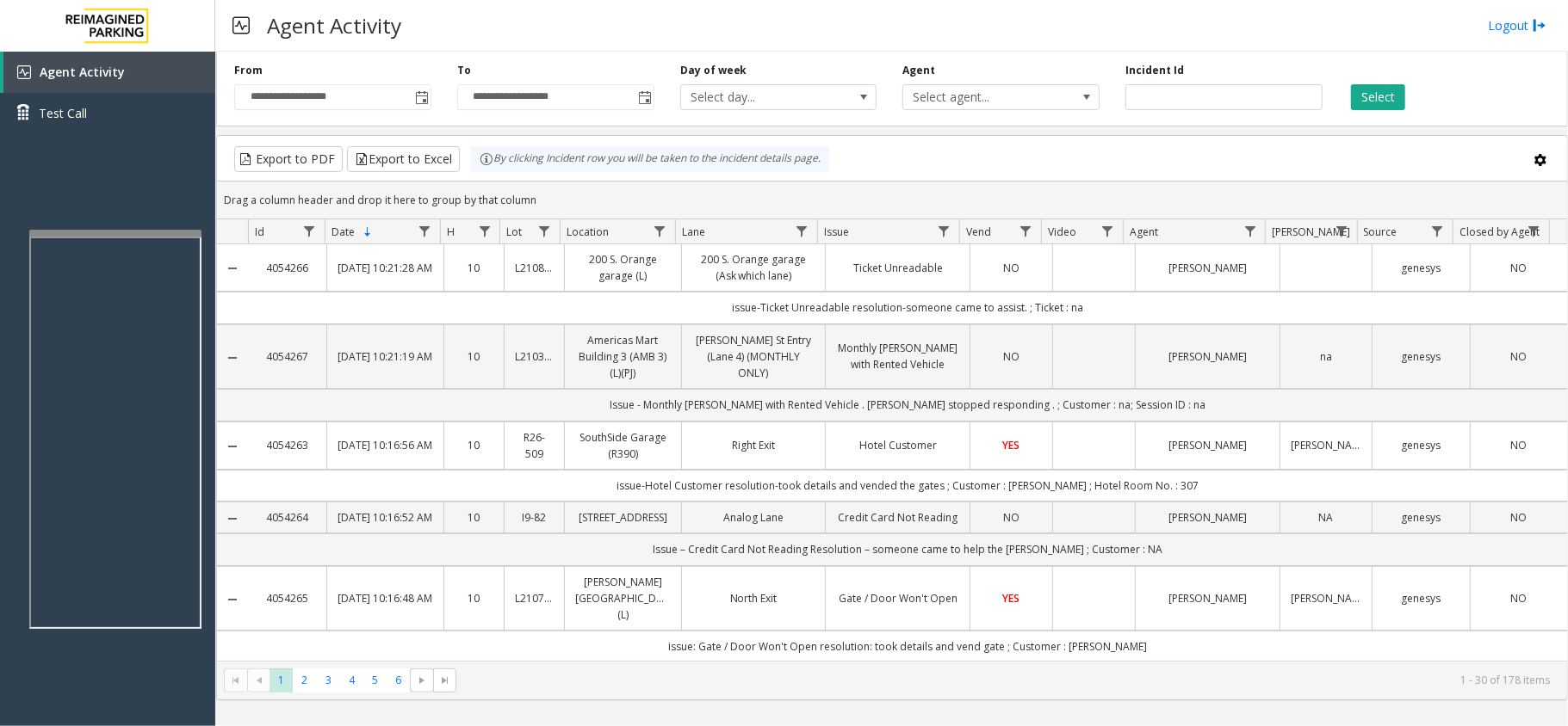
click at [603, 190] on div "Drag a column header and drop it here to group by that column" at bounding box center [892, 200] width 1350 height 30
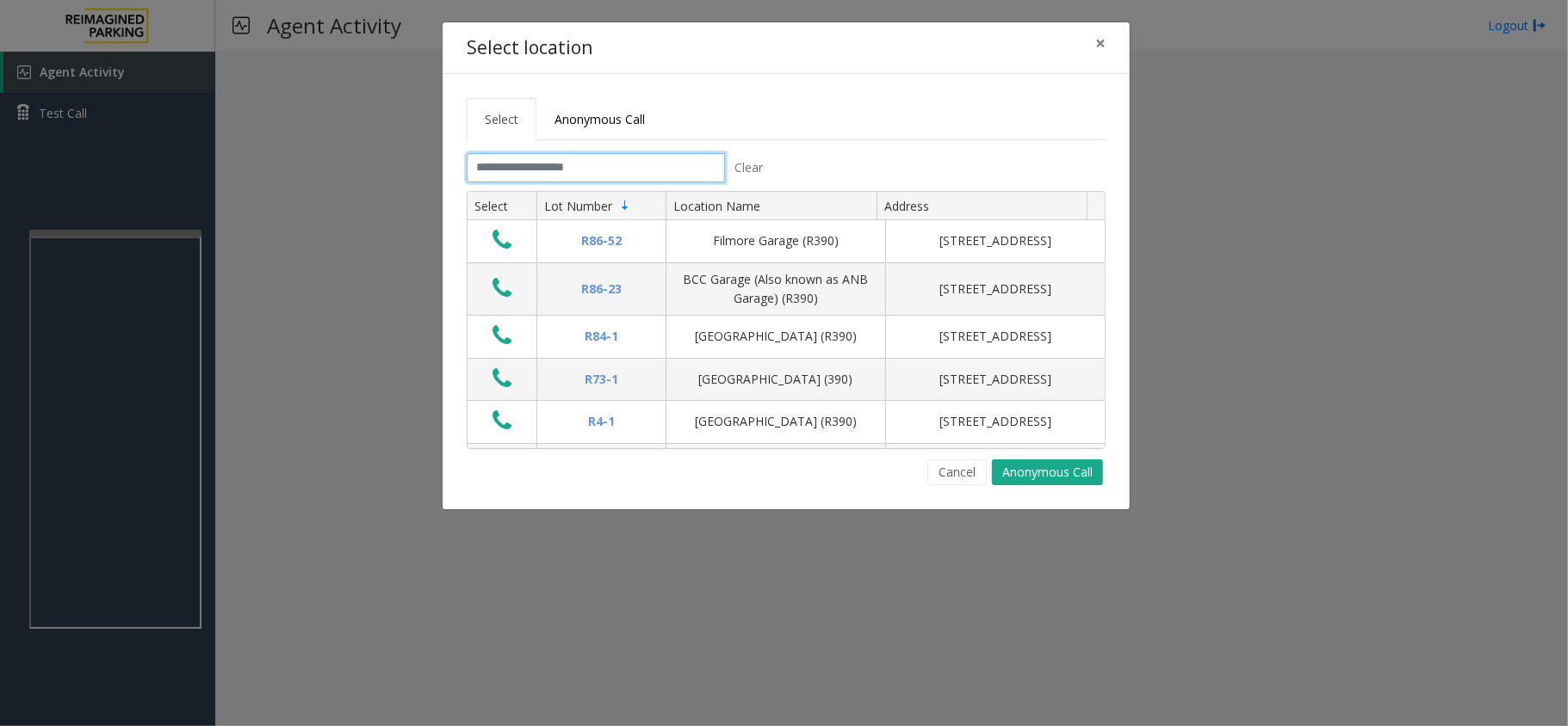
click at [610, 169] on input "text" at bounding box center [596, 167] width 258 height 29
click at [627, 122] on span "Anonymous Call" at bounding box center [599, 119] width 90 height 17
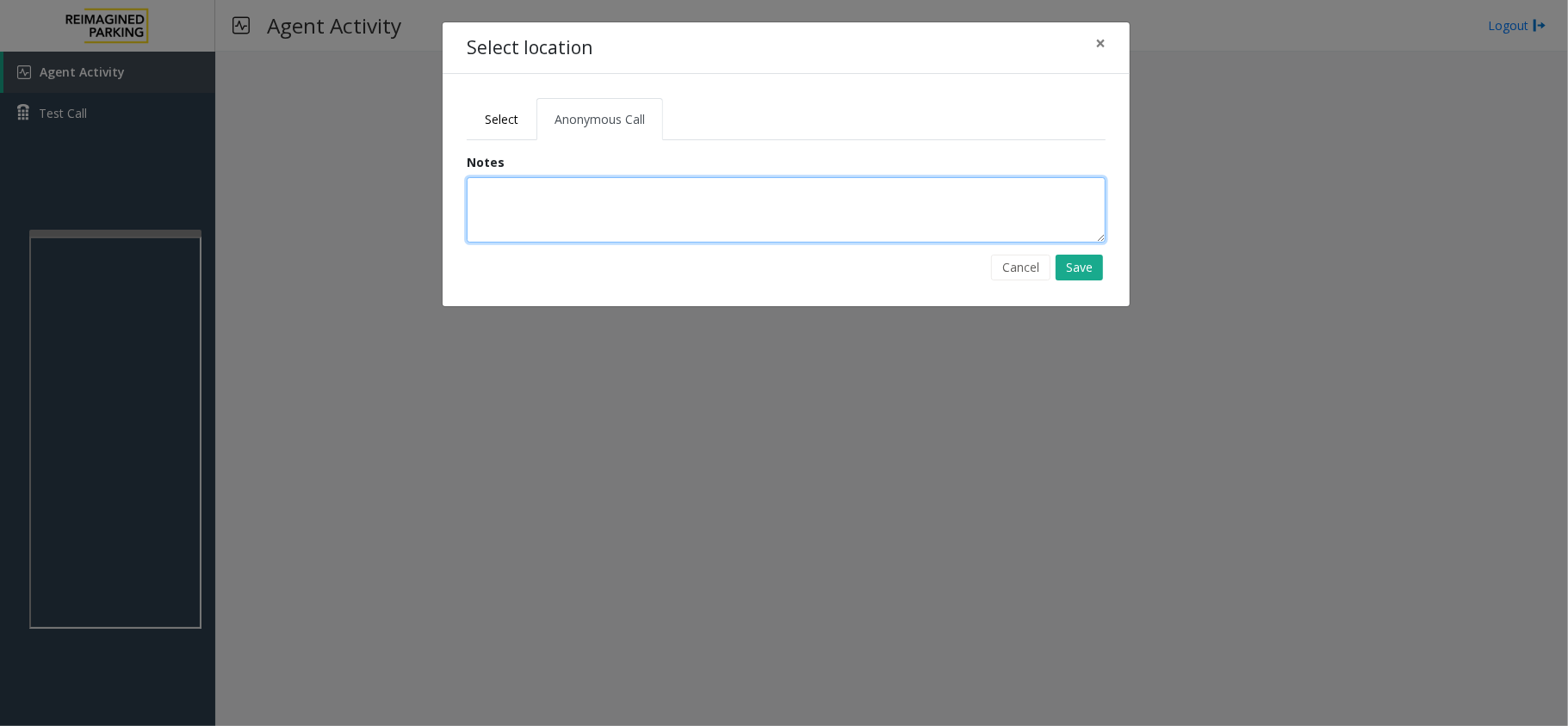
click at [620, 183] on textarea at bounding box center [785, 210] width 639 height 65
type textarea "**********"
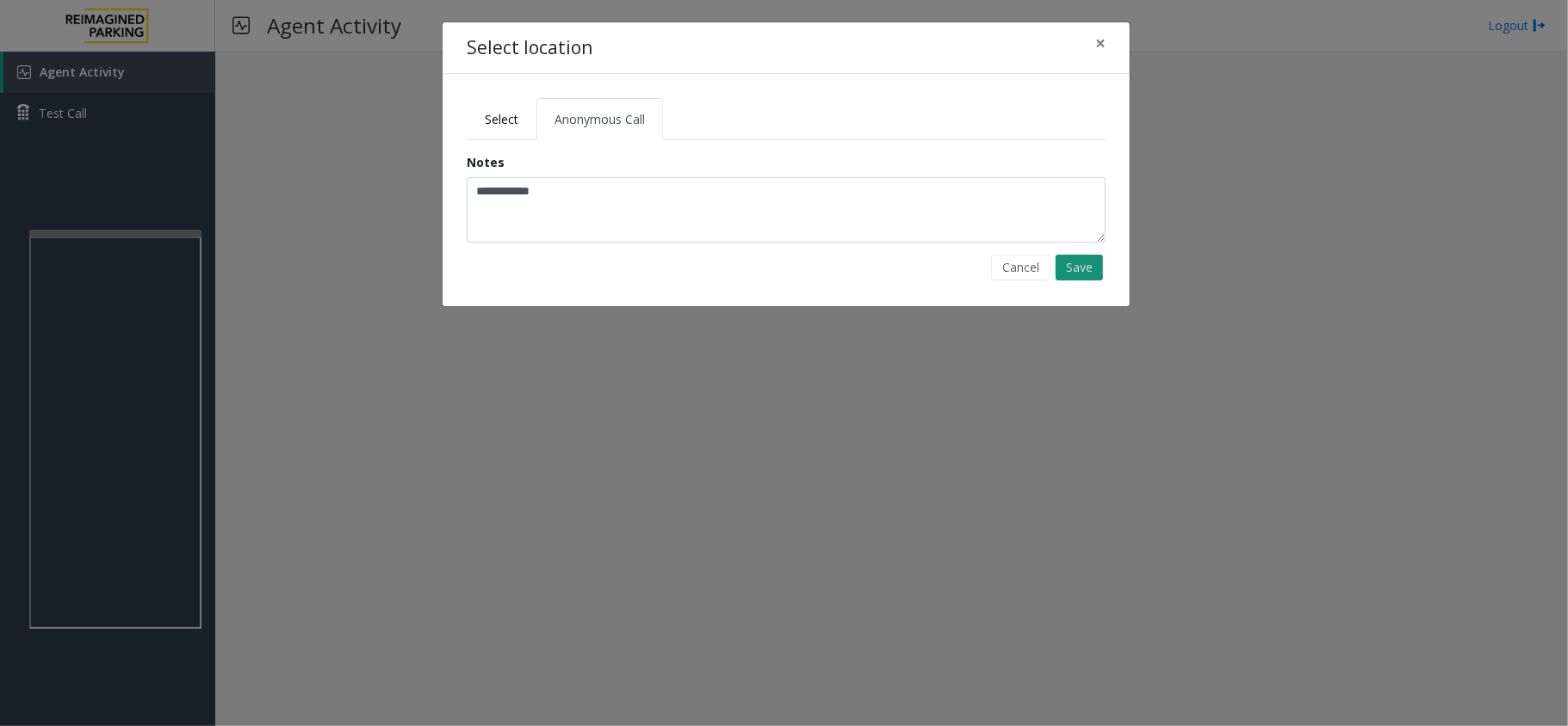
click at [1069, 270] on button "Save" at bounding box center [1079, 267] width 47 height 25
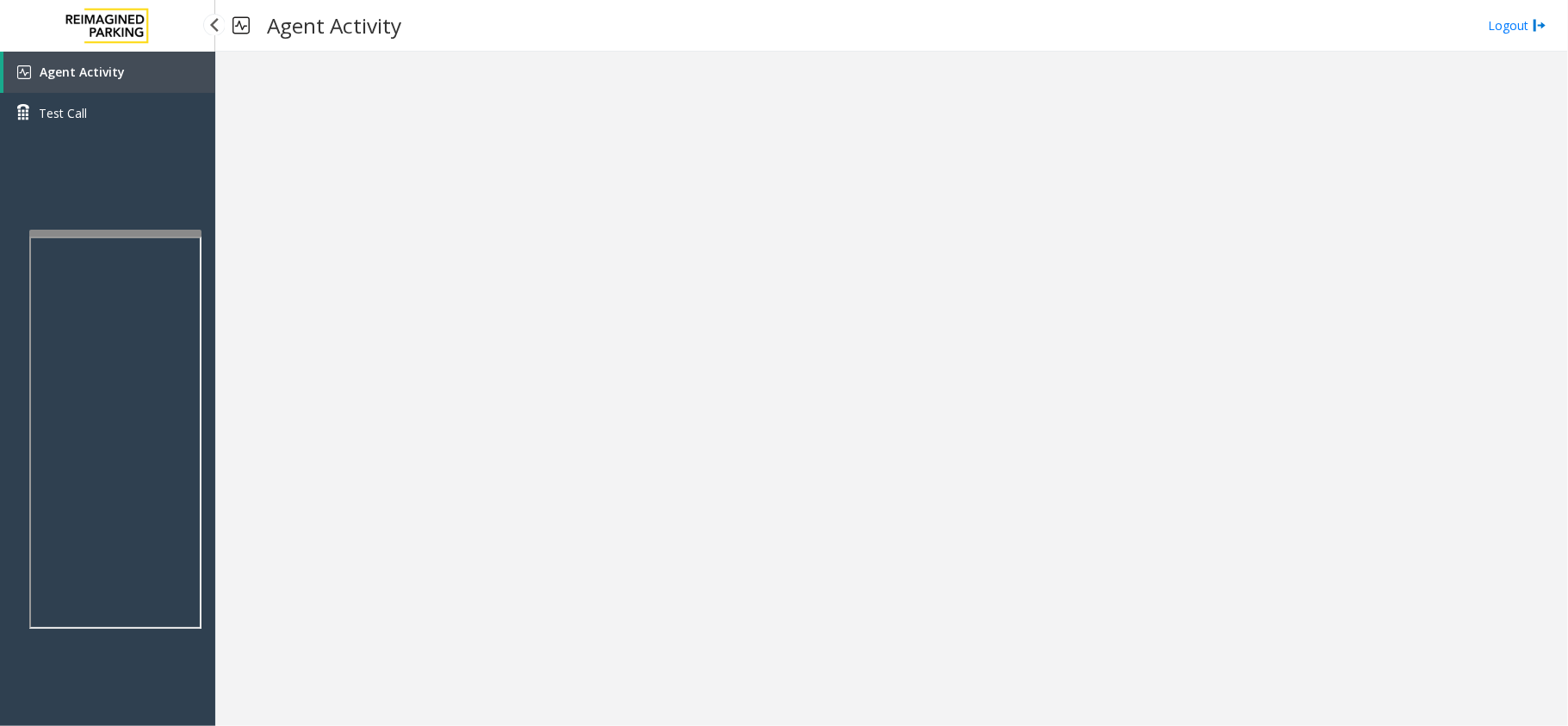
click at [188, 83] on link "Agent Activity" at bounding box center [109, 72] width 212 height 41
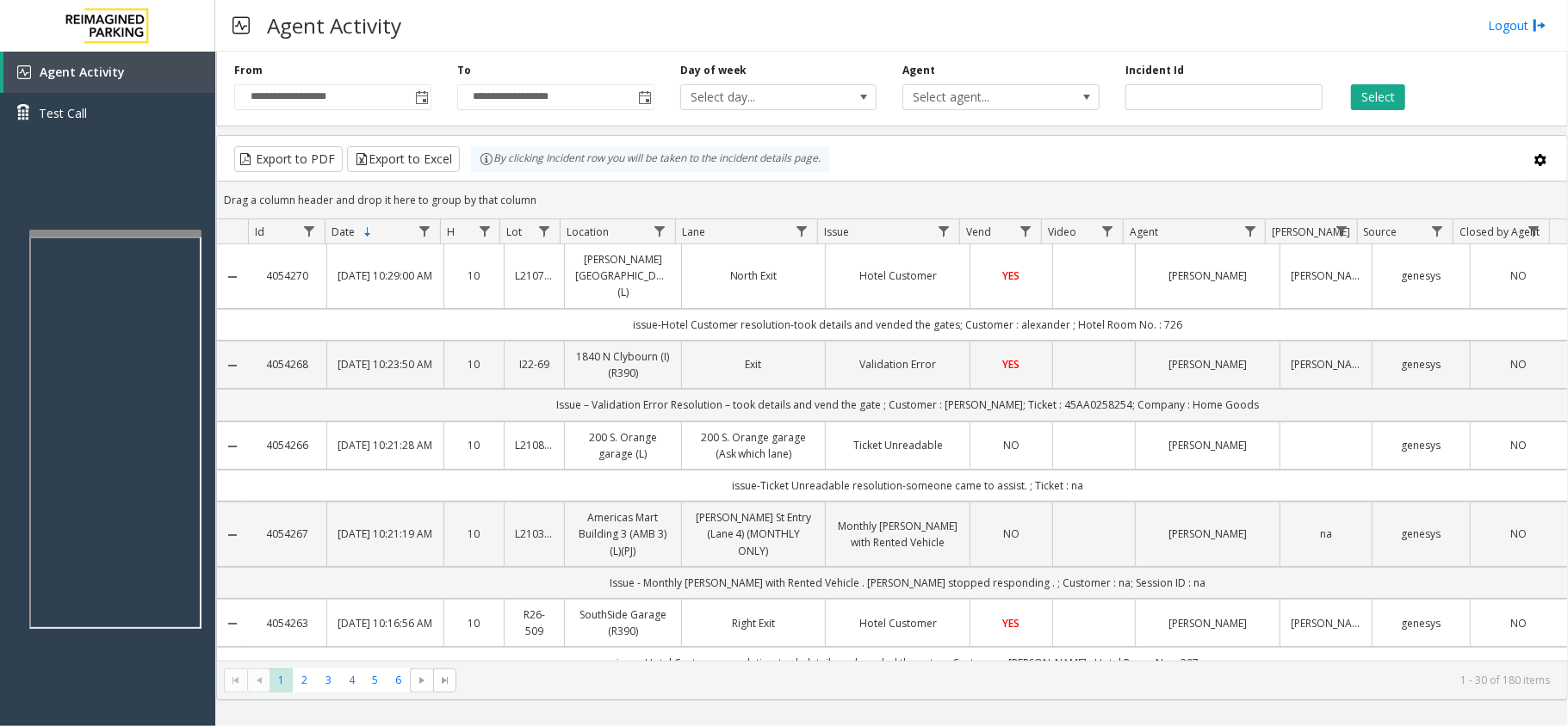
drag, startPoint x: 538, startPoint y: 198, endPoint x: 482, endPoint y: 155, distance: 70.6
click at [482, 155] on kendo-grid "Export to PDF Export to Excel By clicking Incident row you will be taken to the…" at bounding box center [892, 418] width 1352 height 565
click at [535, 200] on div "Drag a column header and drop it here to group by that column" at bounding box center [892, 200] width 1350 height 30
click at [535, 201] on div "Drag a column header and drop it here to group by that column" at bounding box center [892, 200] width 1350 height 30
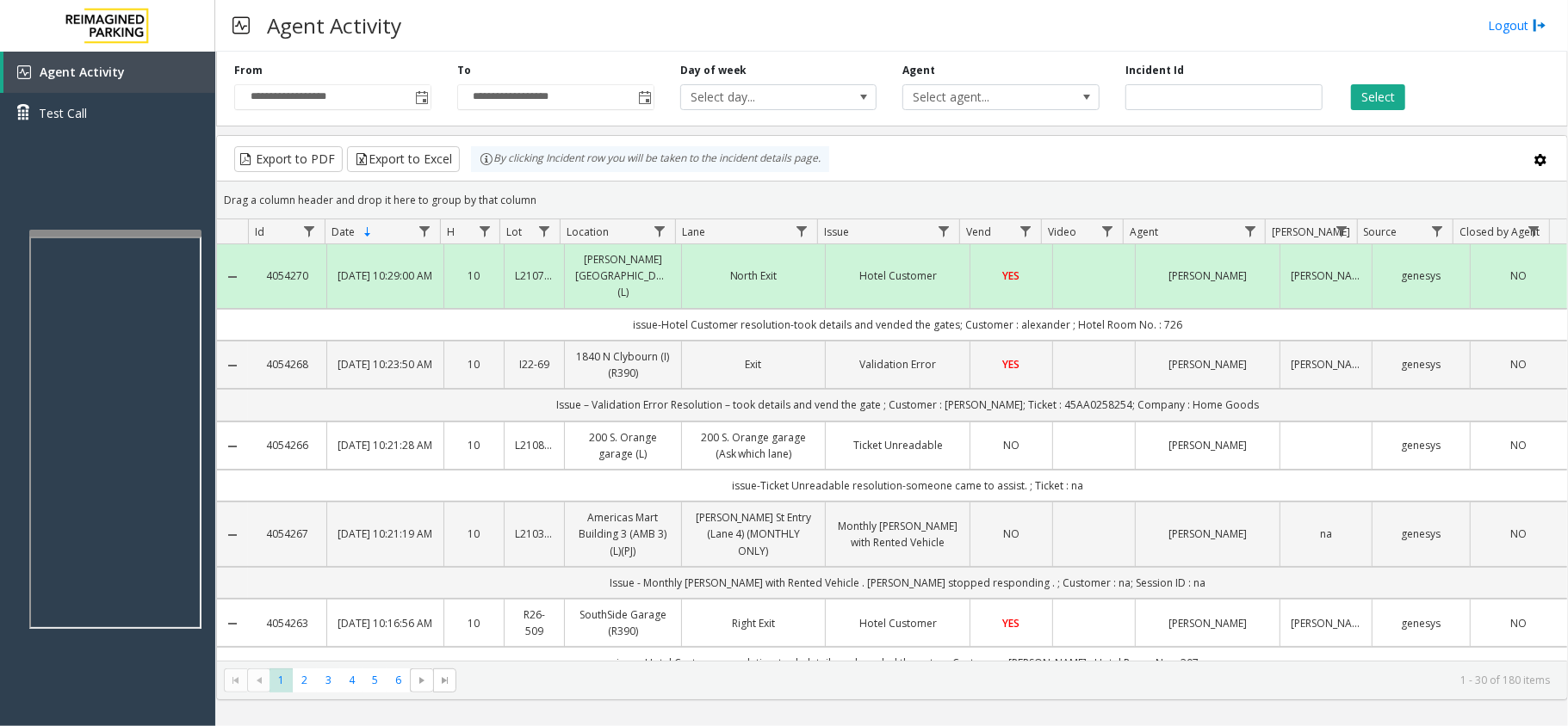
click at [604, 211] on div "Drag a column header and drop it here to group by that column" at bounding box center [892, 200] width 1350 height 30
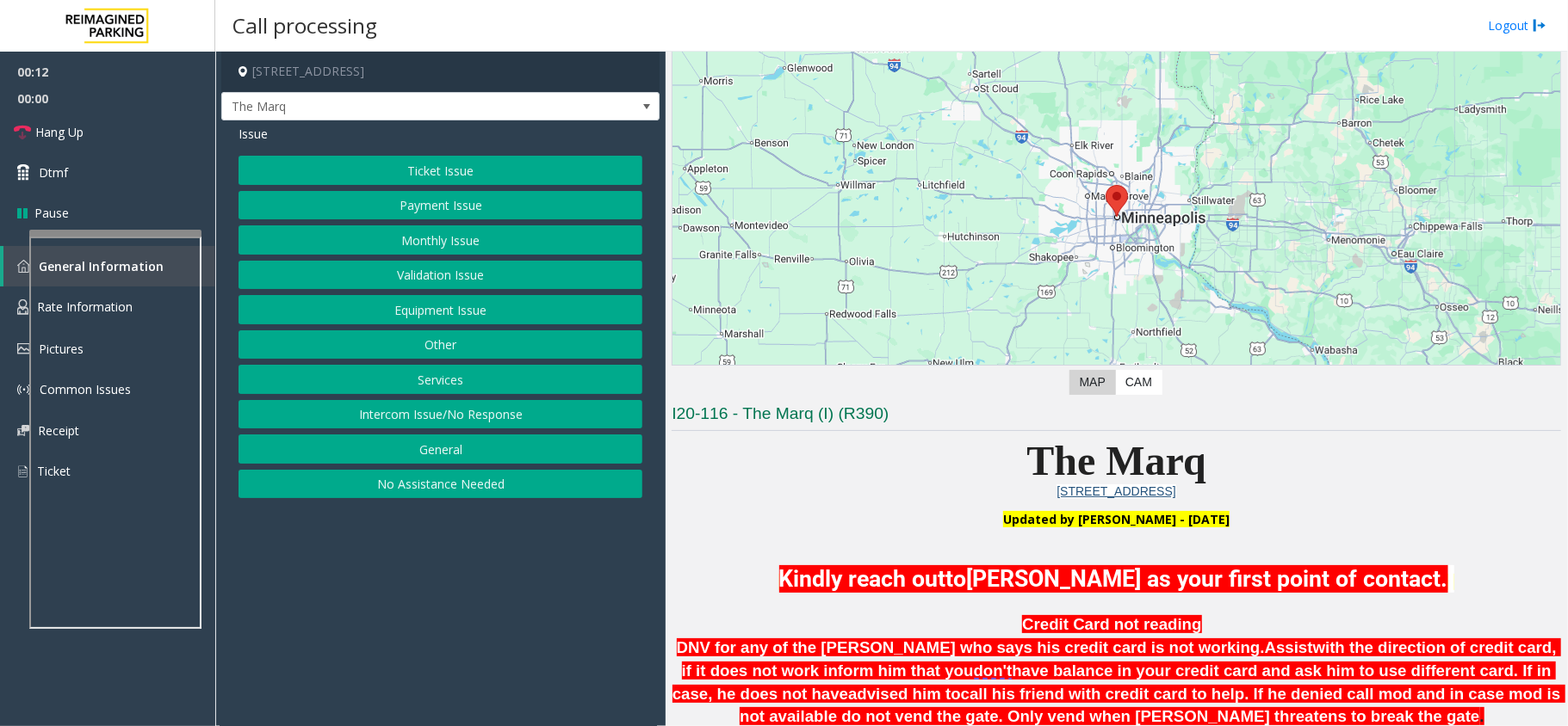
scroll to position [573, 0]
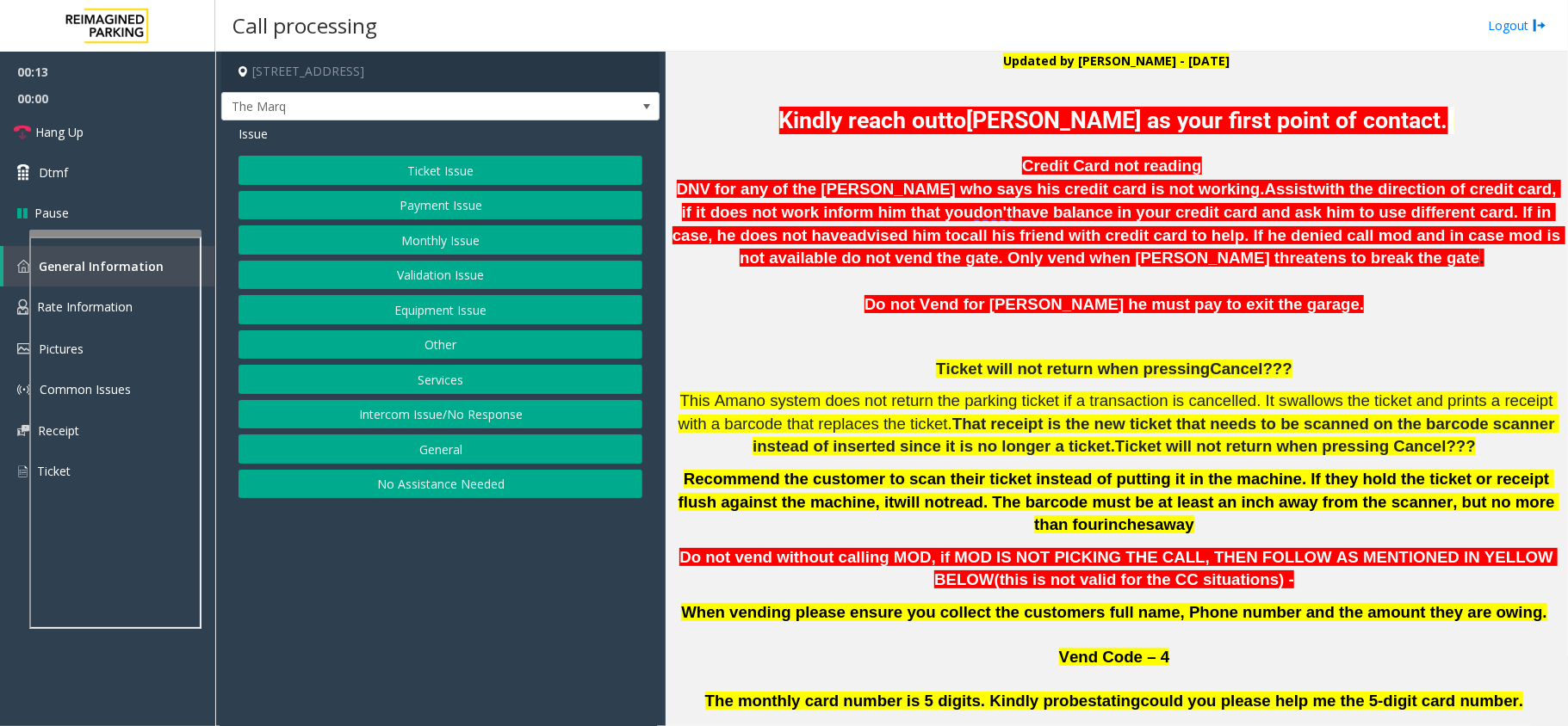
click at [506, 424] on button "Intercom Issue/No Response" at bounding box center [440, 414] width 404 height 29
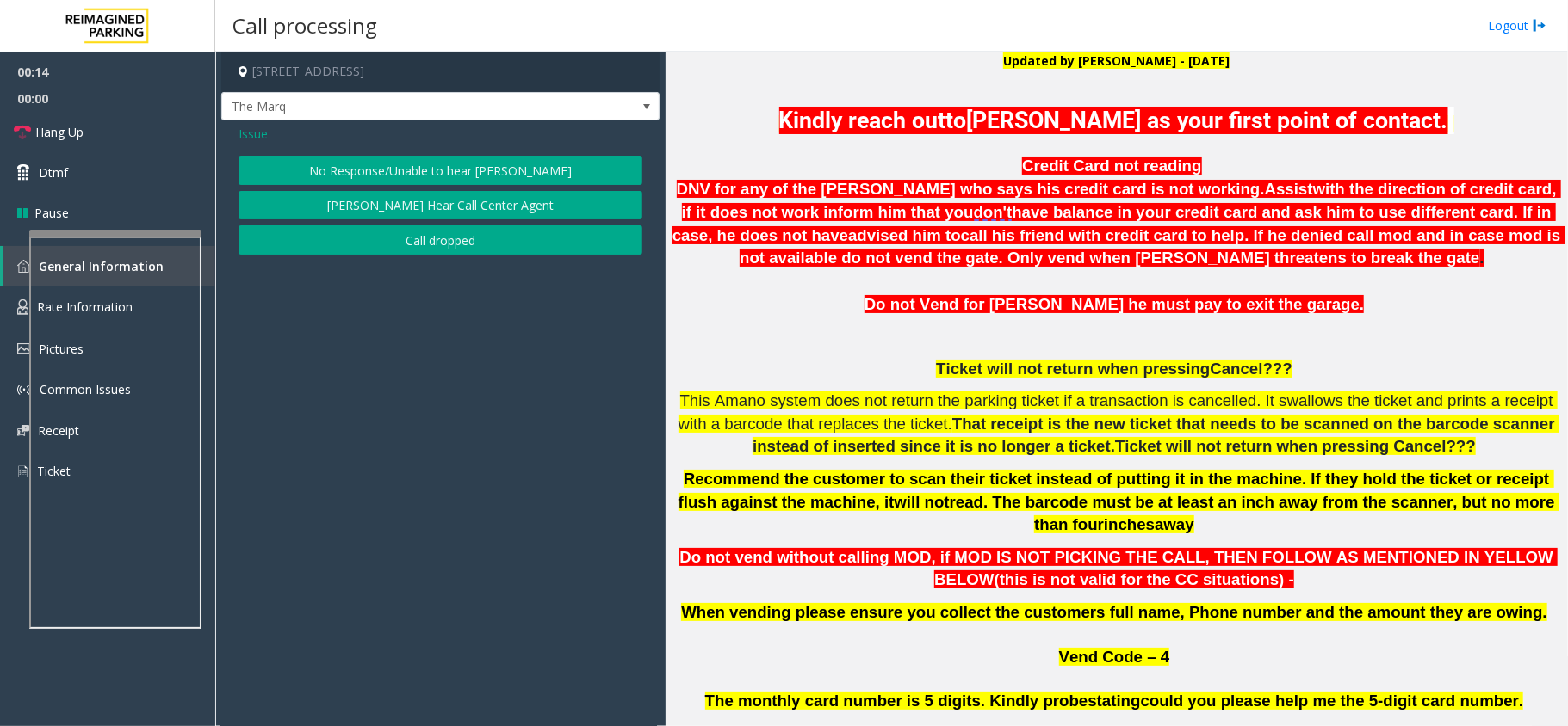
click at [463, 159] on button "No Response/Unable to hear [PERSON_NAME]" at bounding box center [440, 169] width 404 height 29
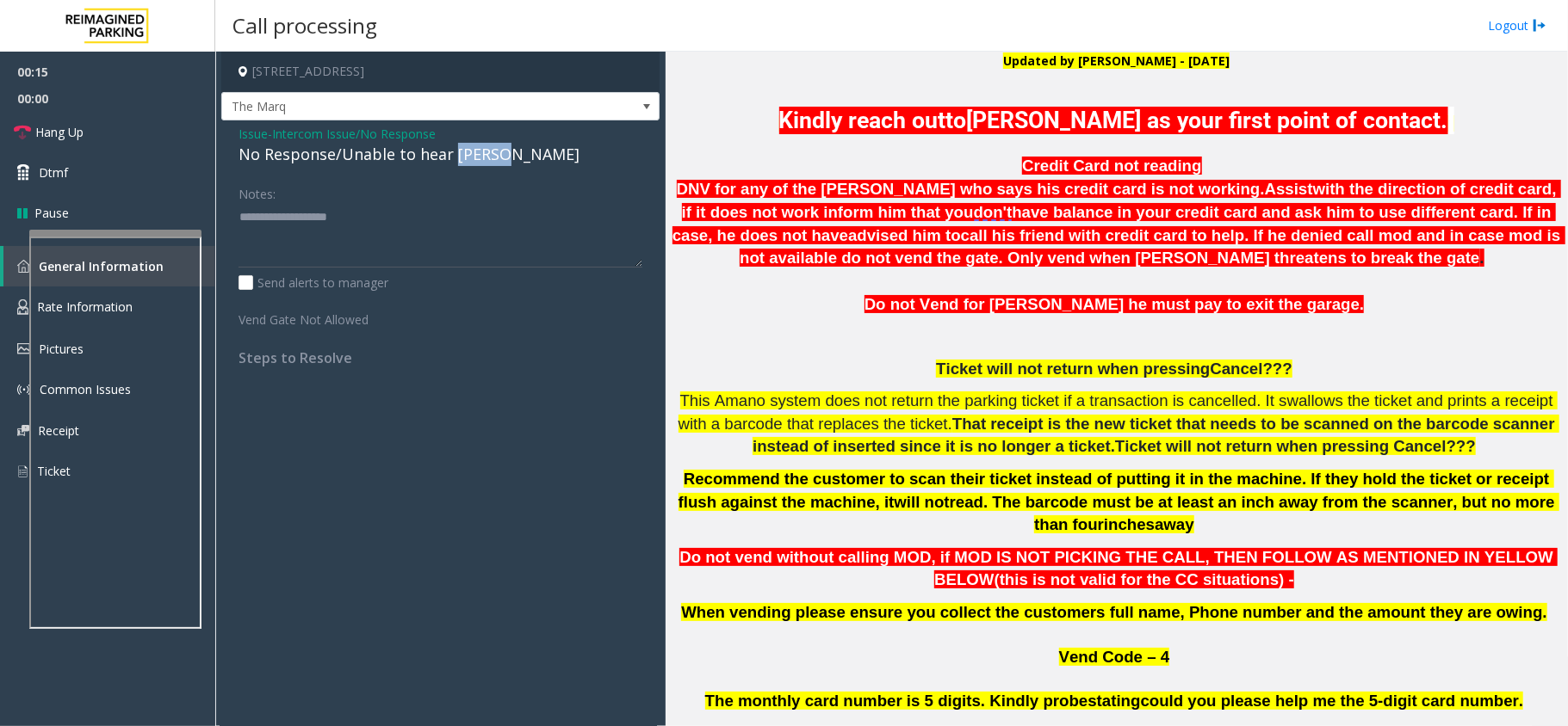
click at [463, 159] on div "No Response/Unable to hear [PERSON_NAME]" at bounding box center [440, 155] width 404 height 23
click at [517, 213] on textarea at bounding box center [440, 234] width 404 height 64
type textarea "**********"
click at [114, 133] on link "Hang Up" at bounding box center [107, 132] width 215 height 40
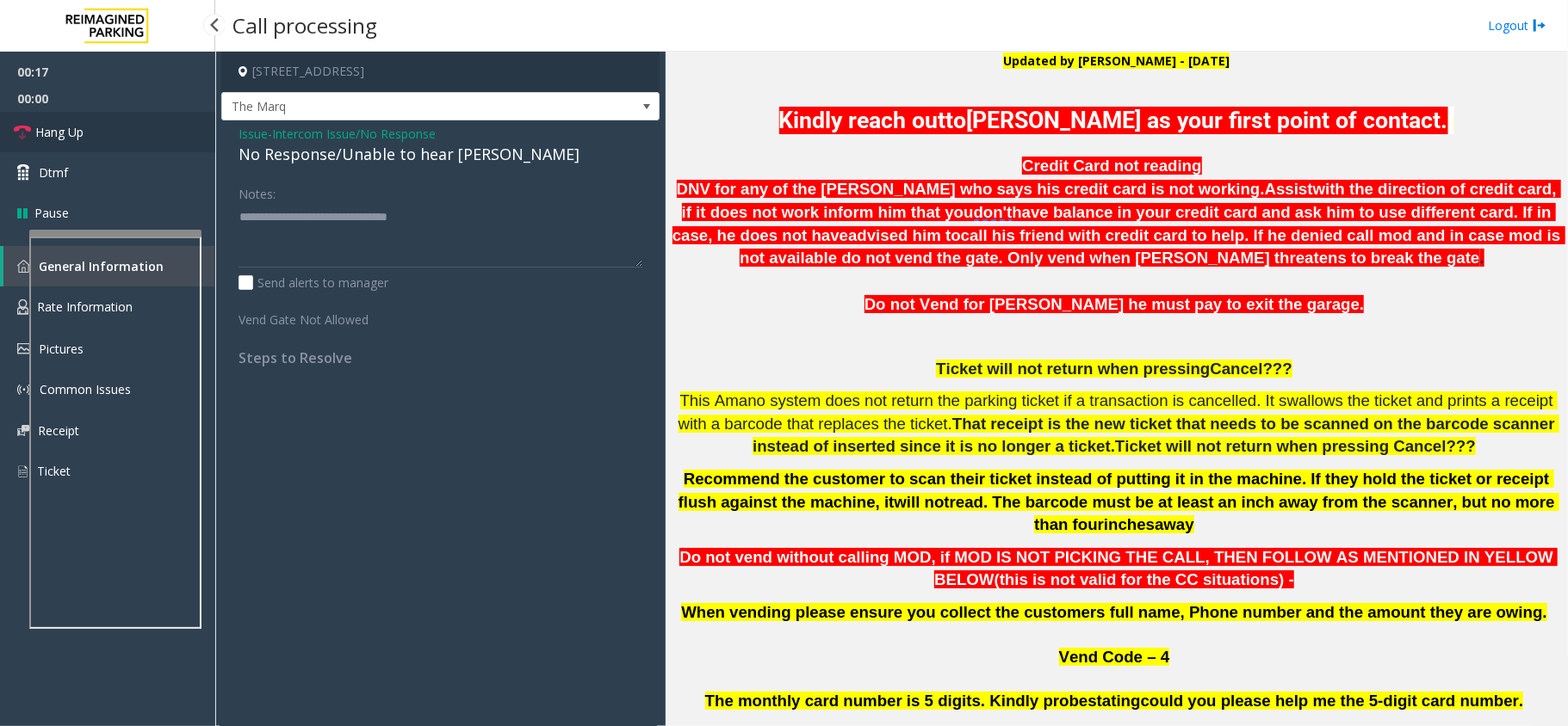
click at [114, 133] on link "Hang Up" at bounding box center [107, 132] width 215 height 40
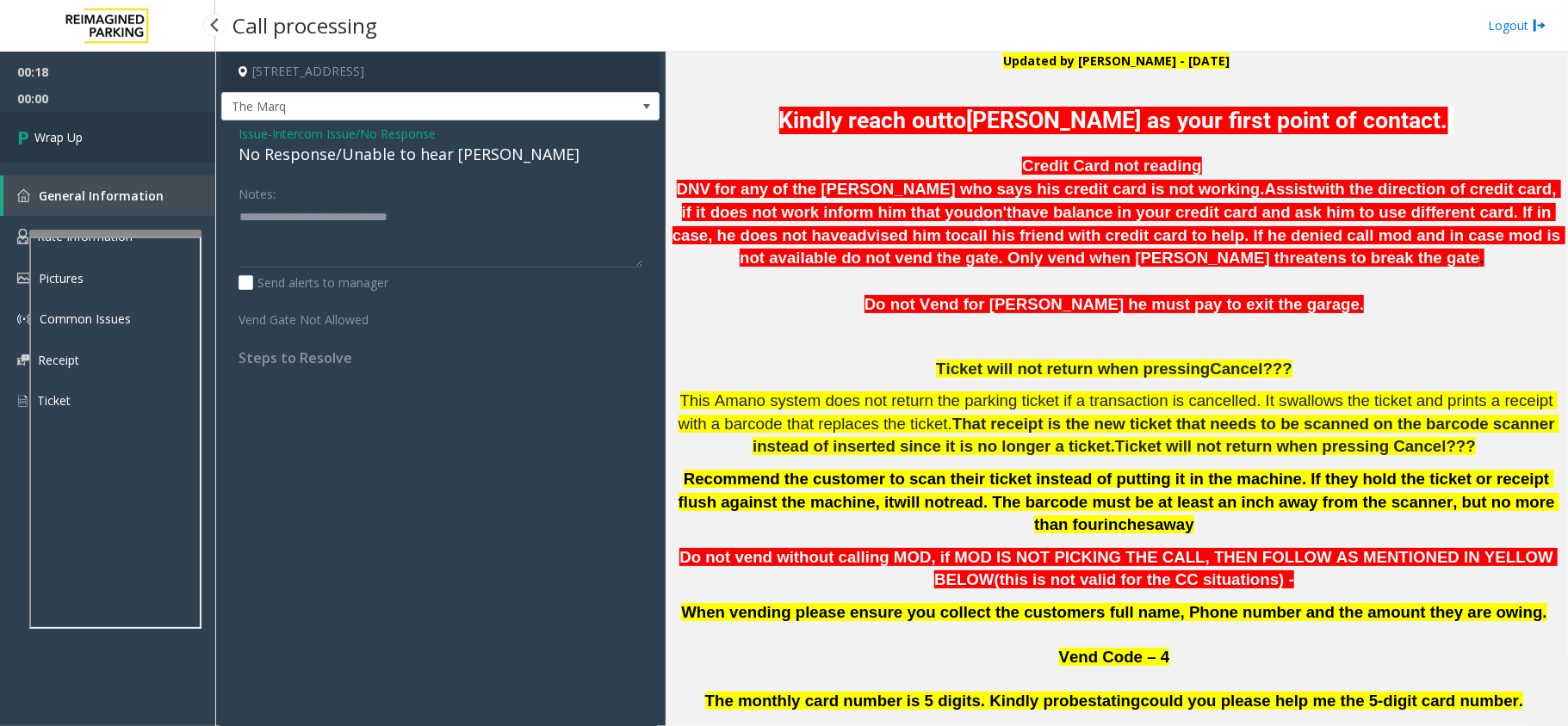
click at [114, 133] on link "Wrap Up" at bounding box center [107, 137] width 215 height 51
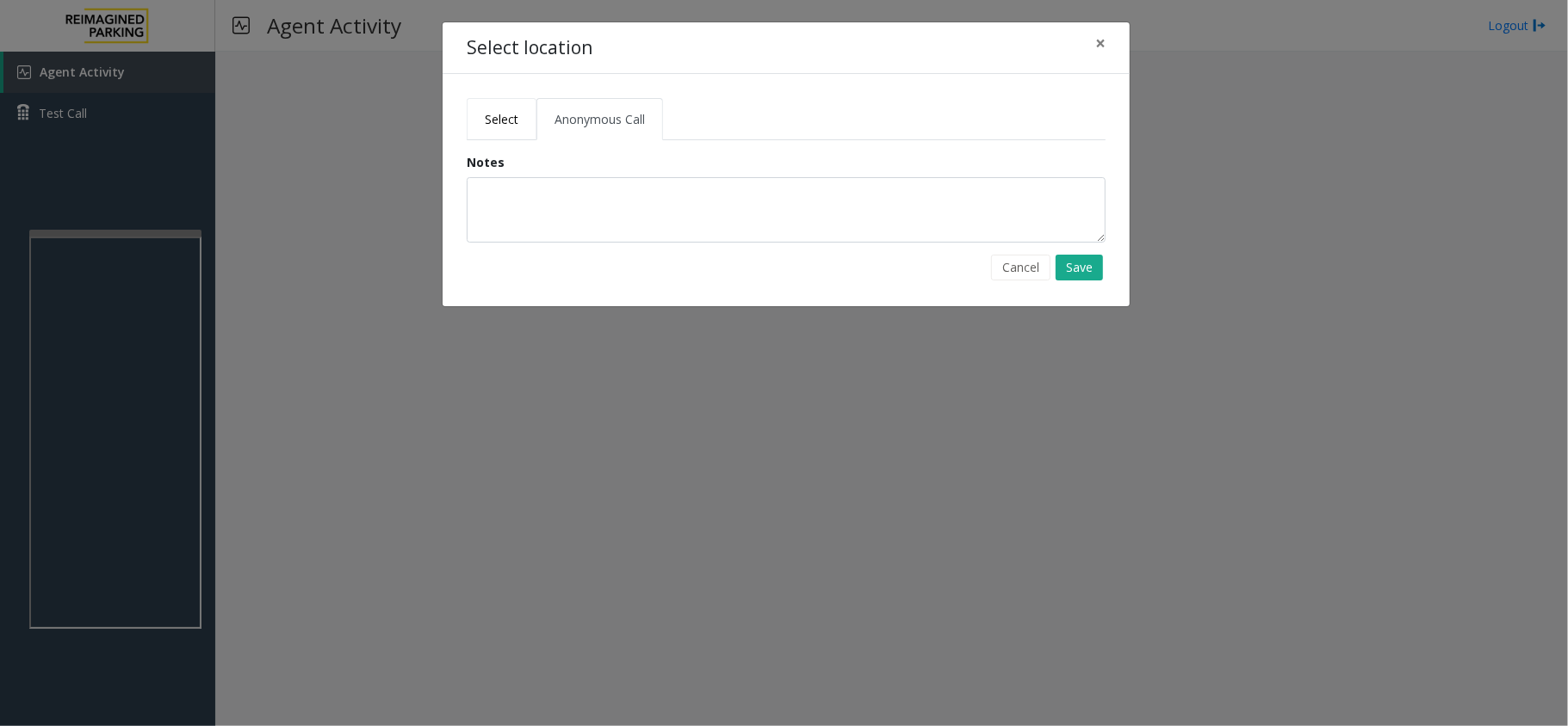
click at [502, 122] on span "Select" at bounding box center [502, 119] width 33 height 17
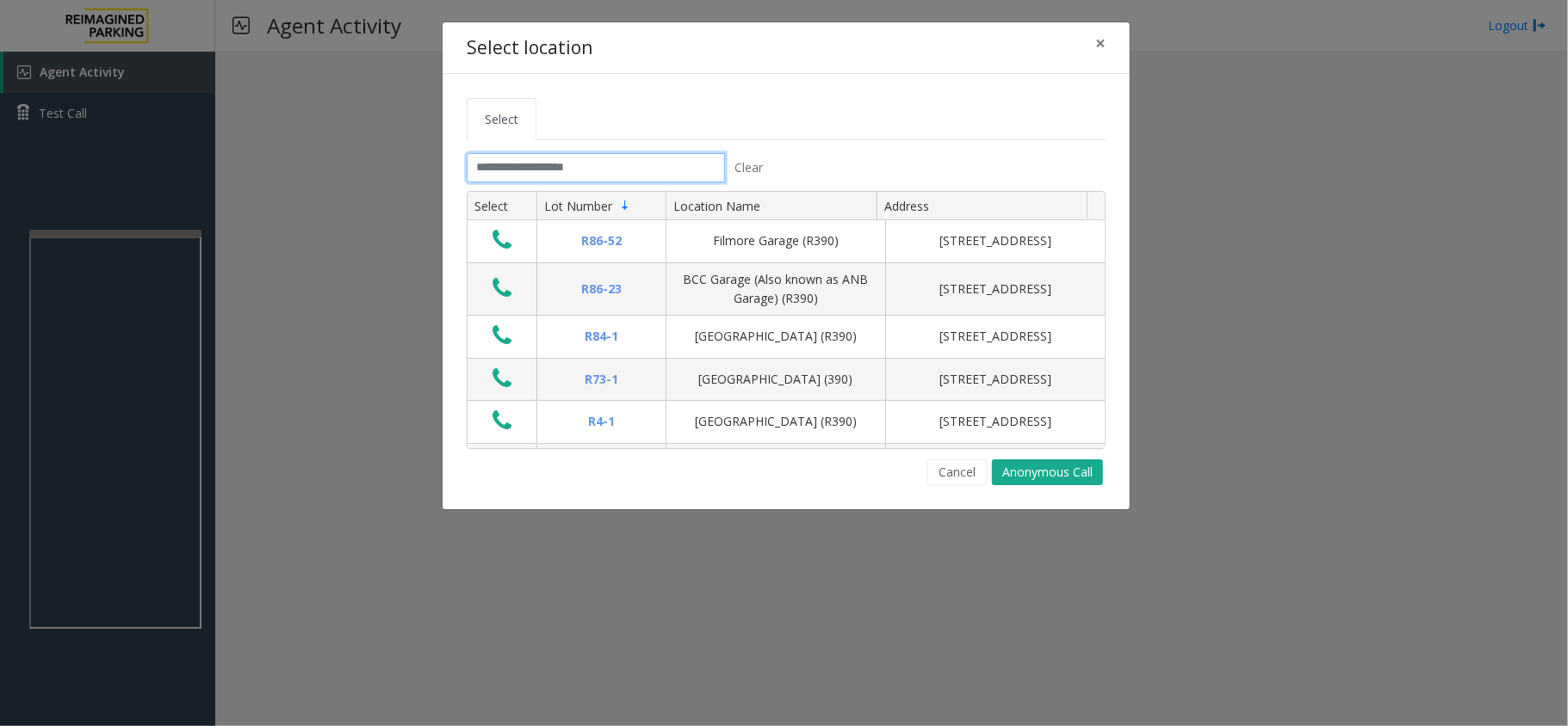
click at [542, 169] on input "text" at bounding box center [596, 167] width 258 height 29
click at [541, 169] on input "text" at bounding box center [596, 167] width 258 height 29
click at [594, 170] on input "text" at bounding box center [596, 167] width 258 height 29
click at [542, 166] on input "text" at bounding box center [596, 167] width 258 height 29
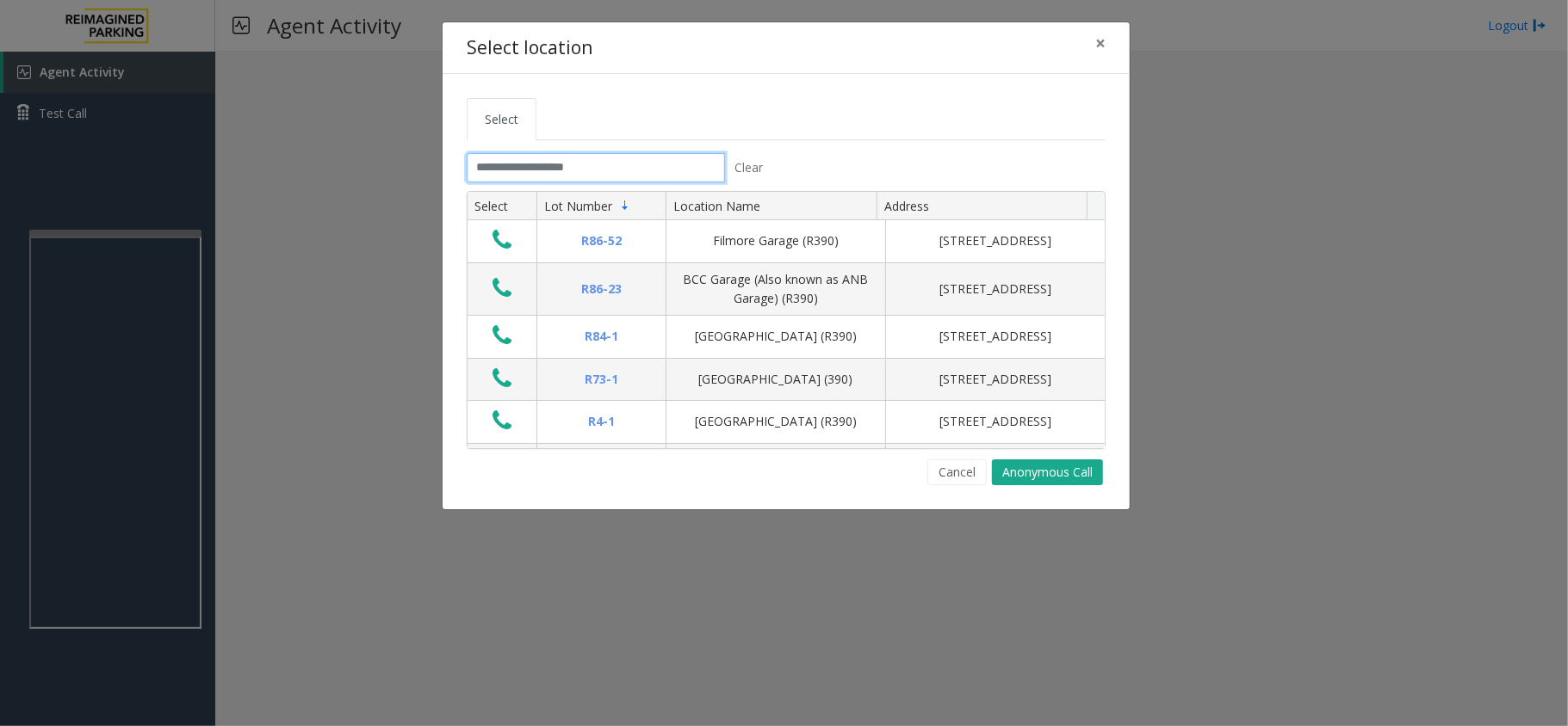
click at [559, 172] on input "text" at bounding box center [596, 167] width 258 height 29
click at [525, 162] on input "text" at bounding box center [596, 167] width 258 height 29
click at [524, 173] on input "text" at bounding box center [596, 167] width 258 height 29
click at [536, 165] on input "text" at bounding box center [596, 167] width 258 height 29
click at [1105, 42] on button "×" at bounding box center [1100, 43] width 34 height 42
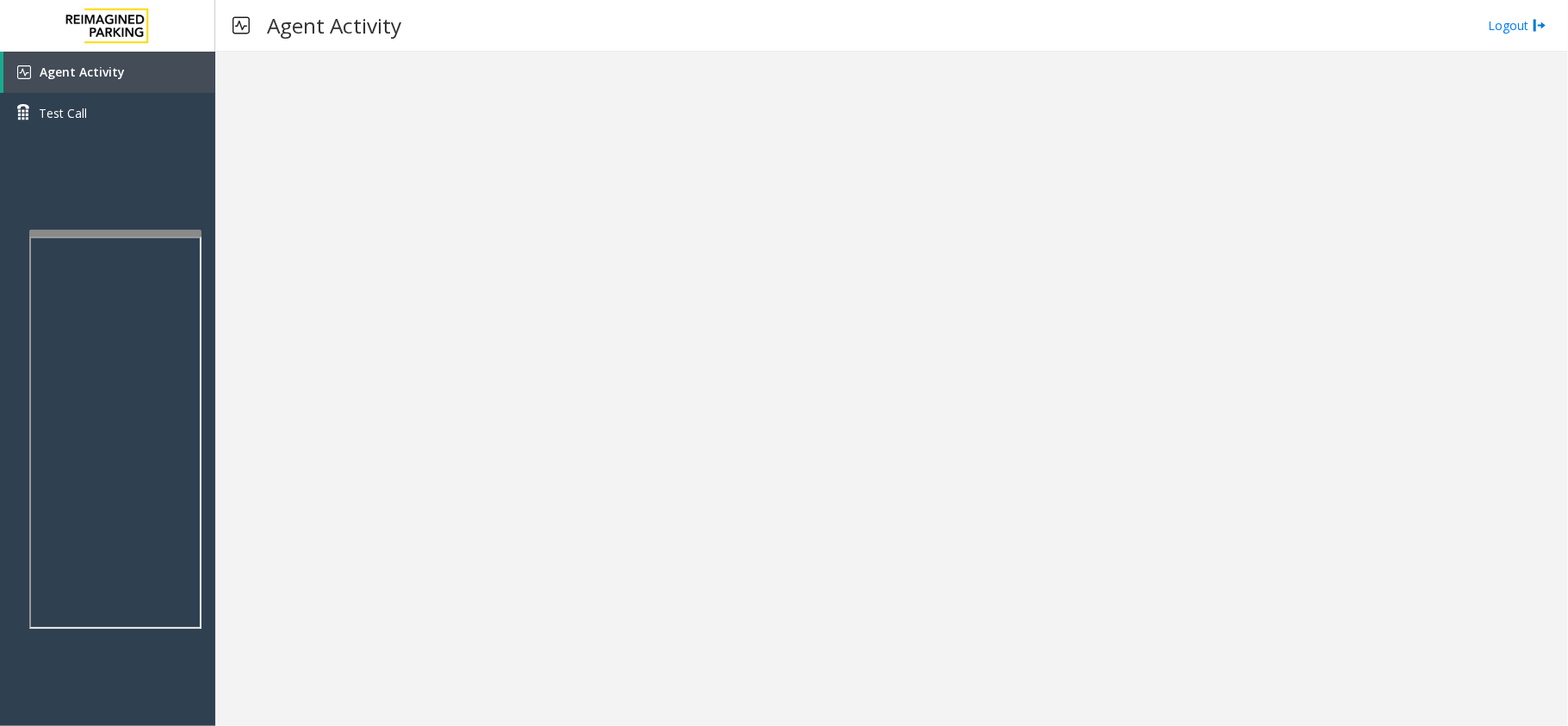
click at [151, 206] on app-root "Agent Activity Test Call × Close Powered by Umojo © 2025 Agent Activity Logout ×" at bounding box center [784, 363] width 1568 height 726
click at [140, 61] on link "Agent Activity" at bounding box center [109, 72] width 212 height 41
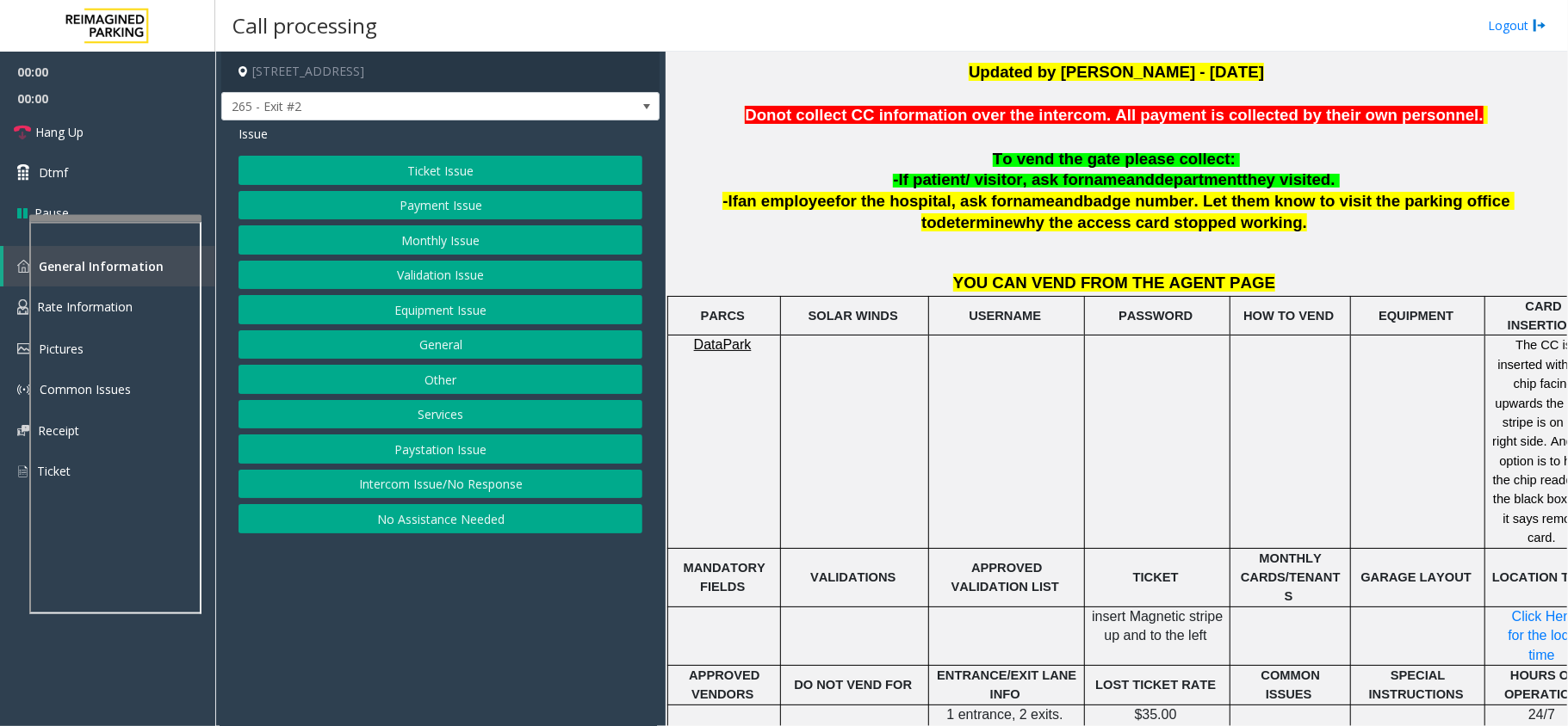
scroll to position [573, 0]
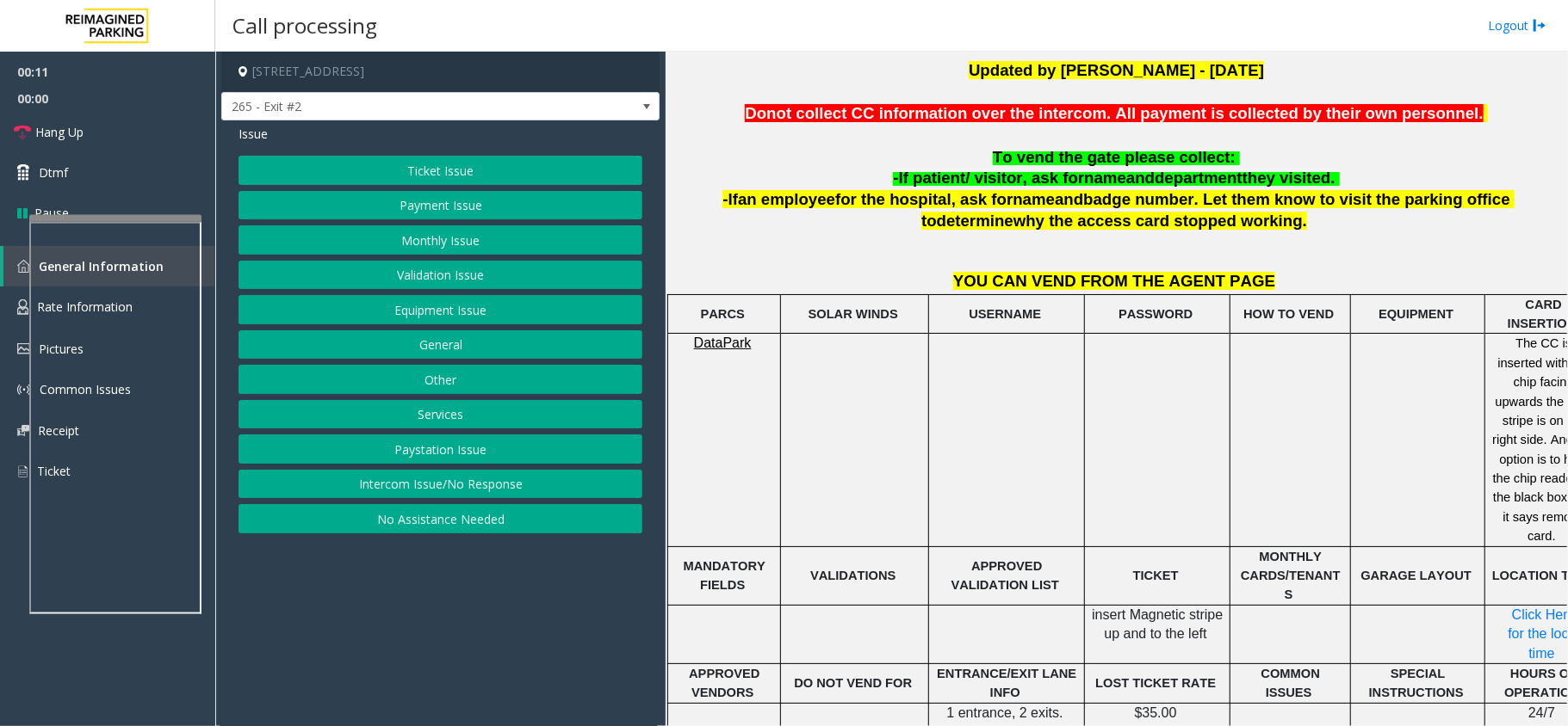
click at [558, 176] on button "Ticket Issue" at bounding box center [440, 169] width 404 height 29
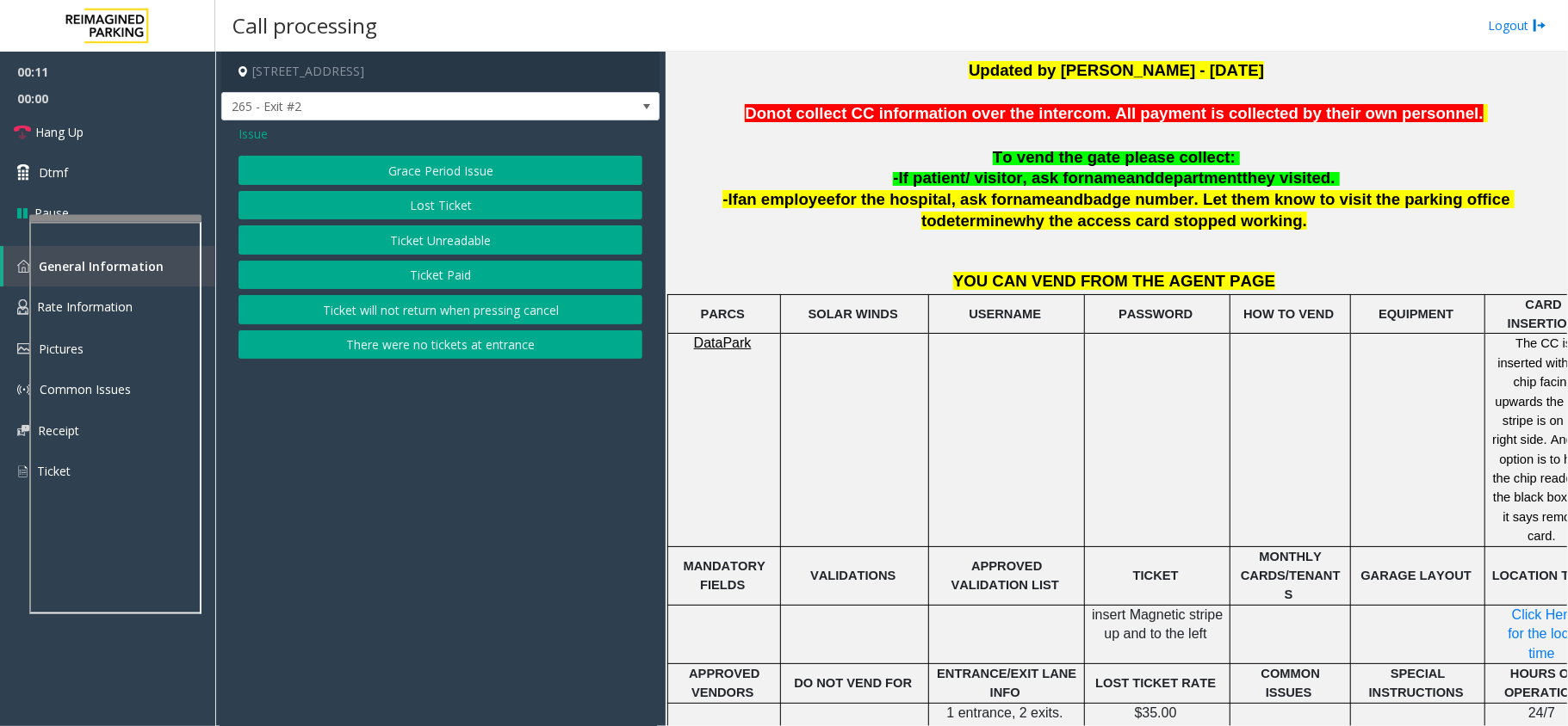
click at [509, 241] on button "Ticket Unreadable" at bounding box center [440, 240] width 404 height 29
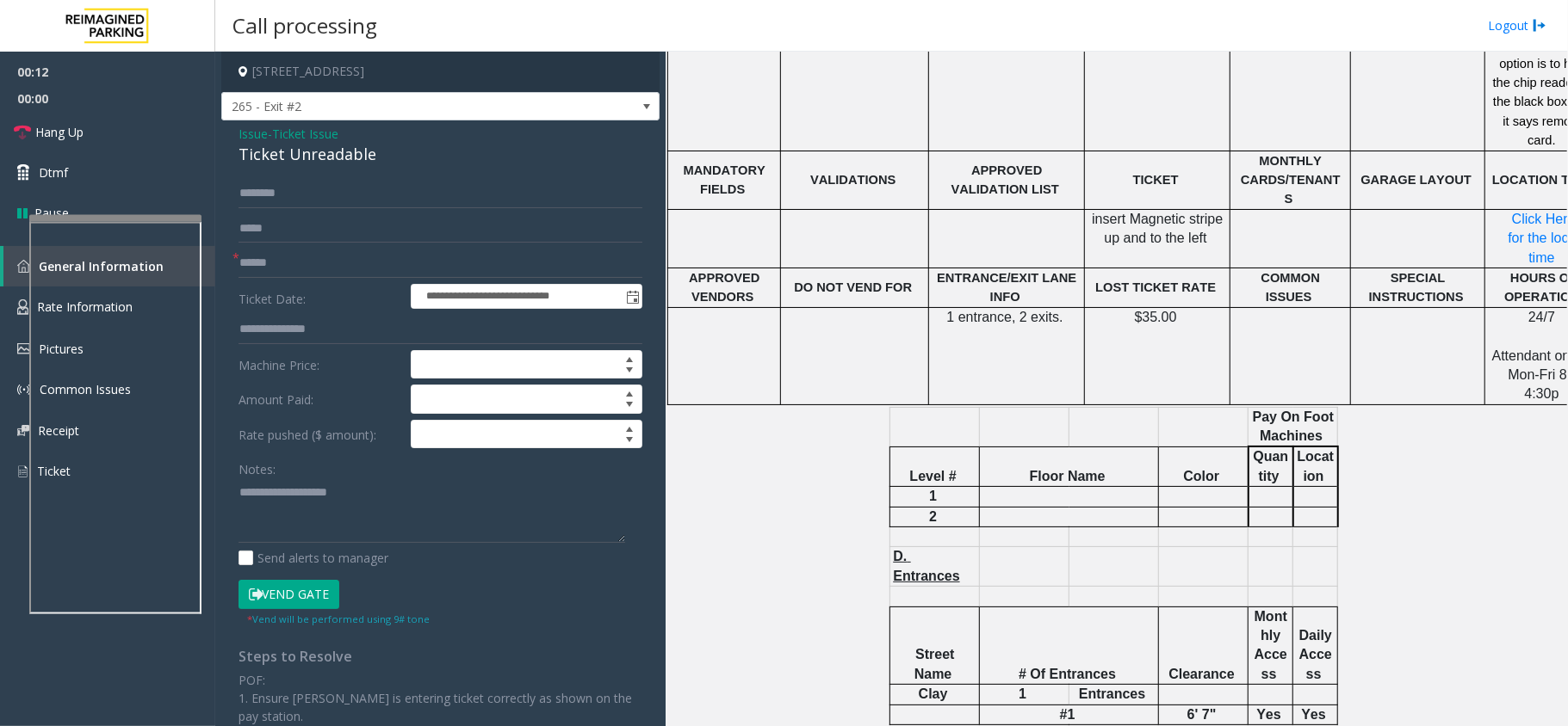
scroll to position [802, 0]
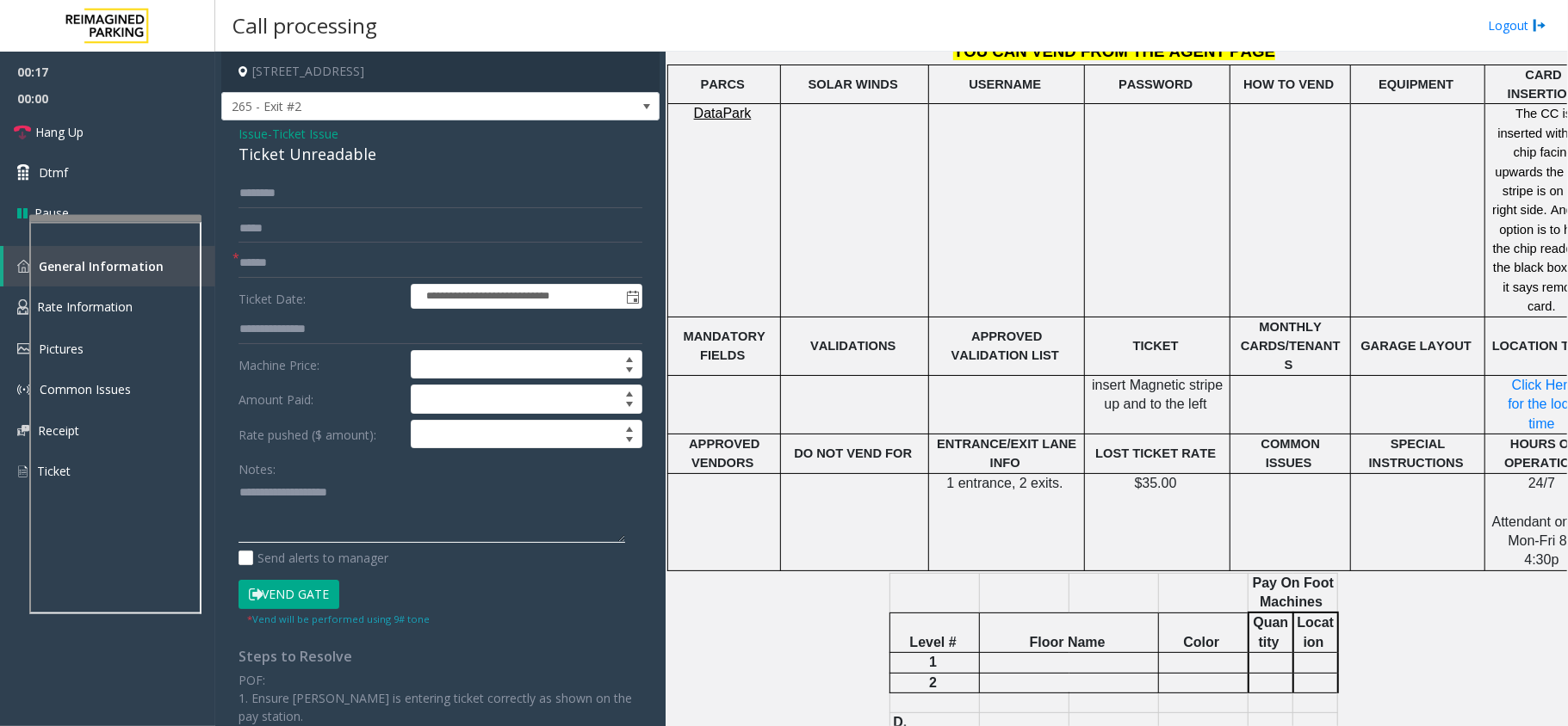
click at [372, 506] on textarea at bounding box center [431, 510] width 387 height 64
click at [346, 172] on div "**********" at bounding box center [440, 539] width 438 height 838
click at [346, 155] on div "Ticket Unreadable" at bounding box center [440, 155] width 404 height 23
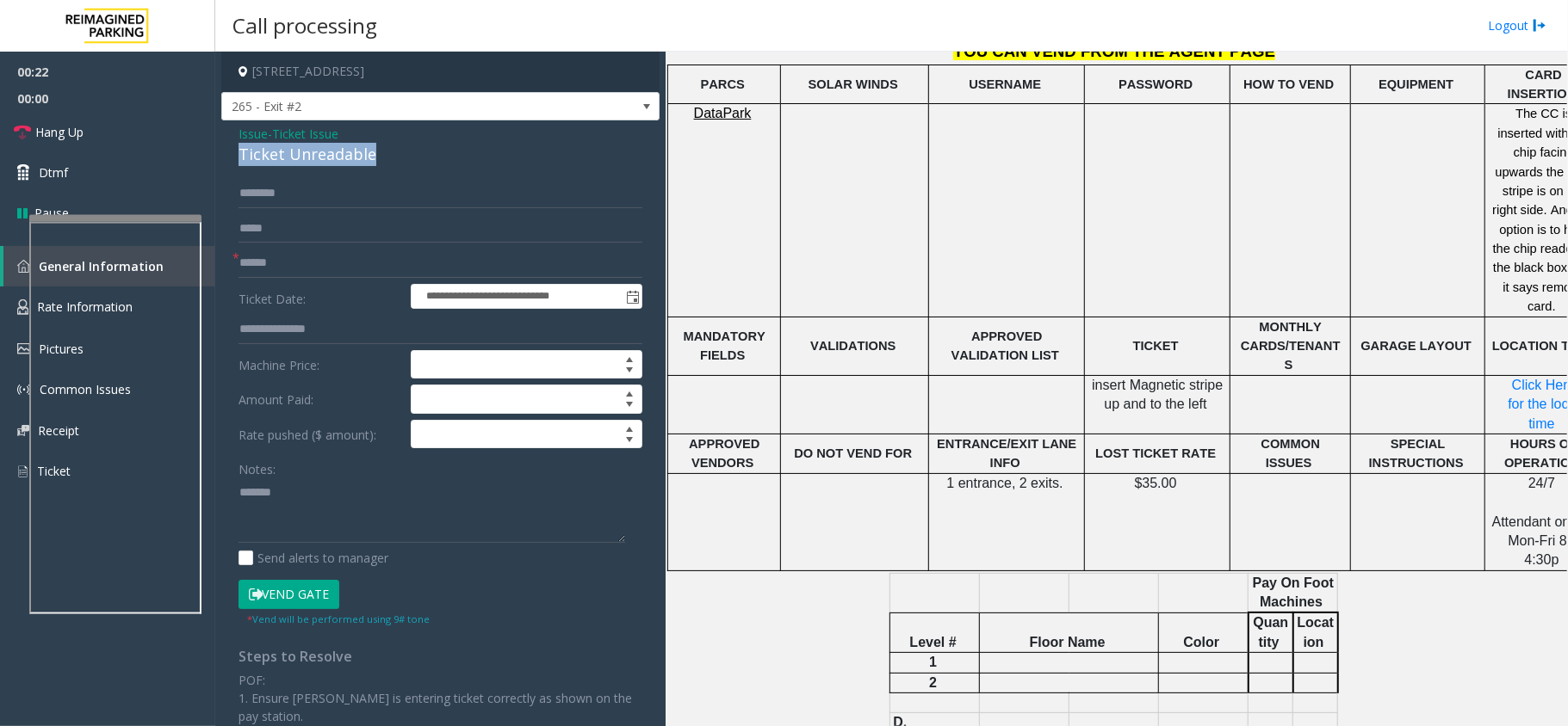
copy div "Ticket Unreadable"
paste textarea "**********"
click at [308, 483] on textarea at bounding box center [431, 510] width 387 height 64
type textarea "**********"
click at [273, 273] on input "text" at bounding box center [440, 262] width 404 height 29
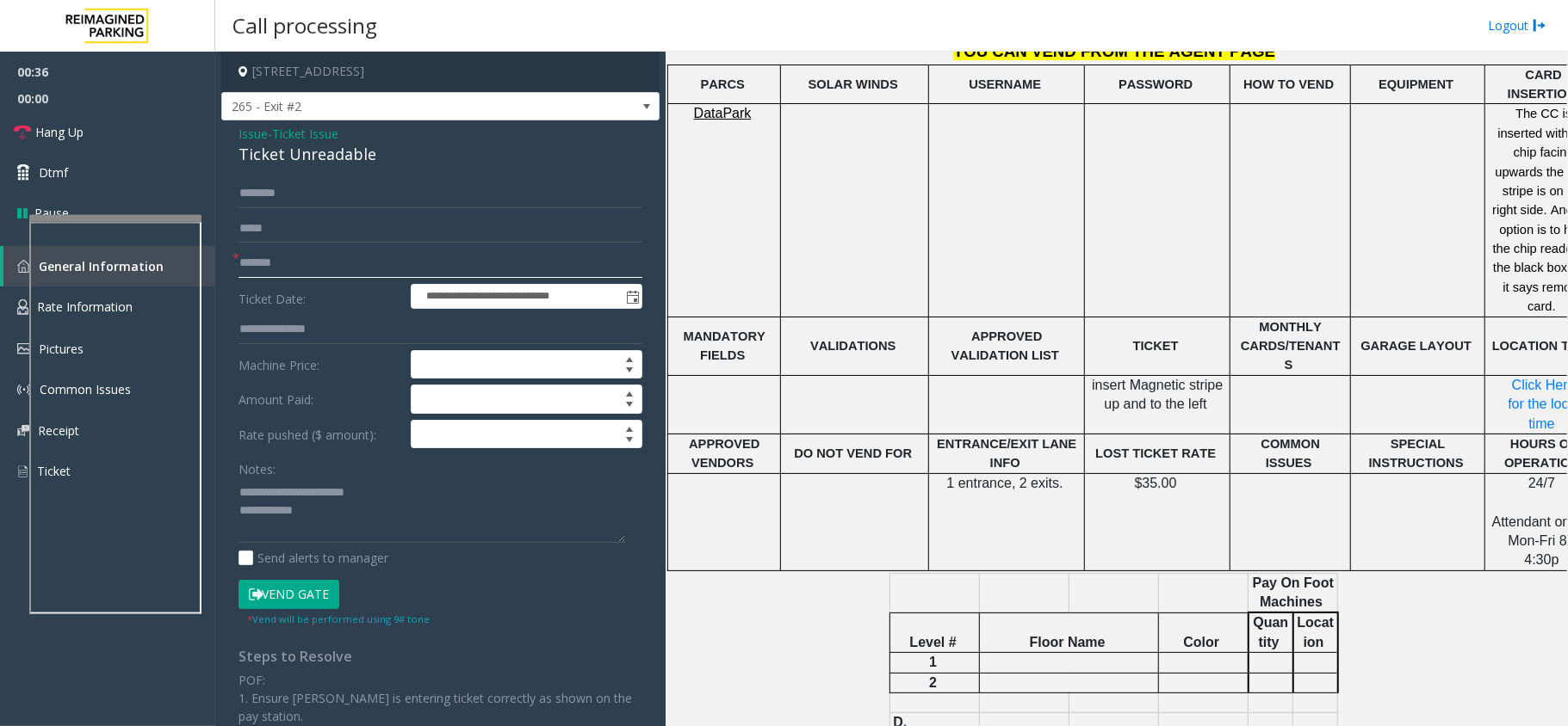
type input "*******"
click at [348, 521] on textarea at bounding box center [431, 510] width 387 height 64
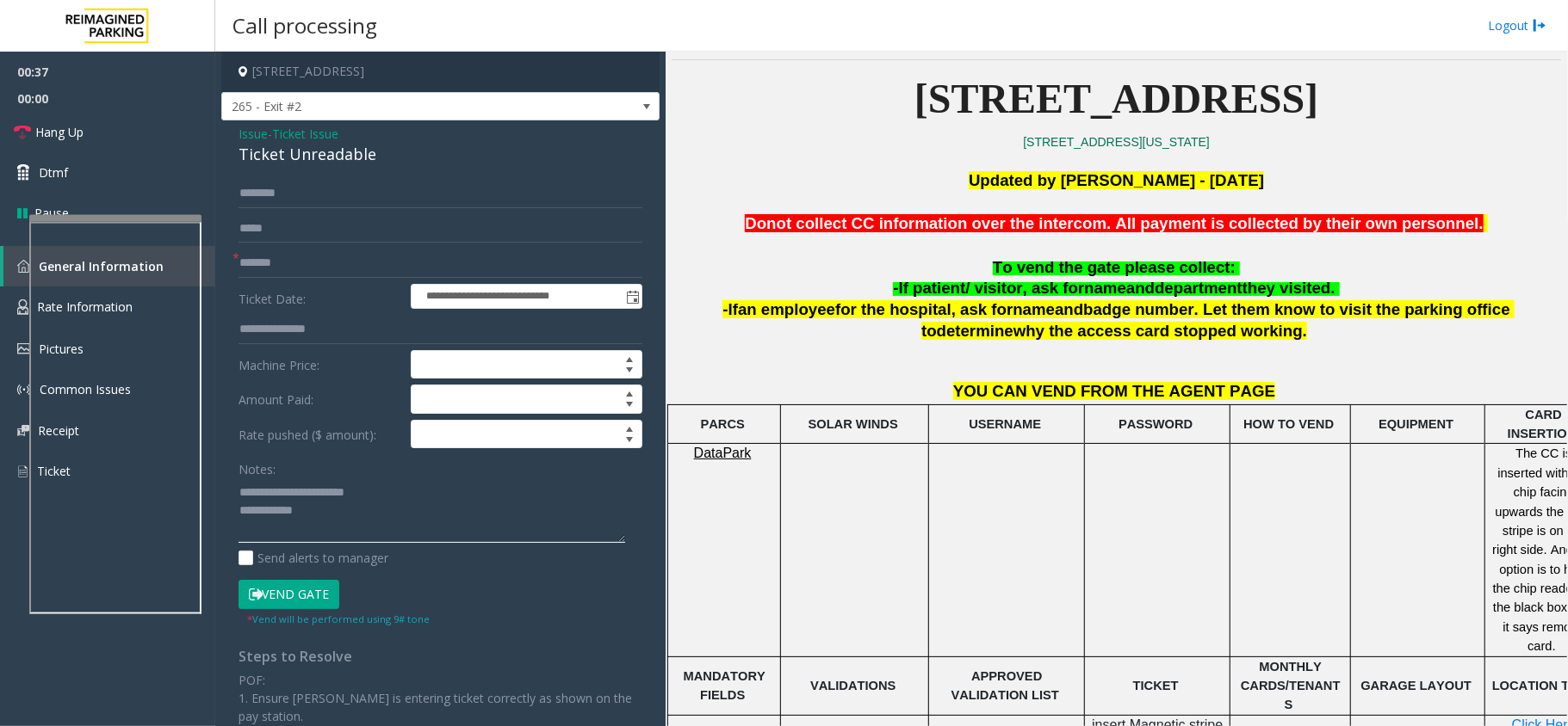
scroll to position [229, 0]
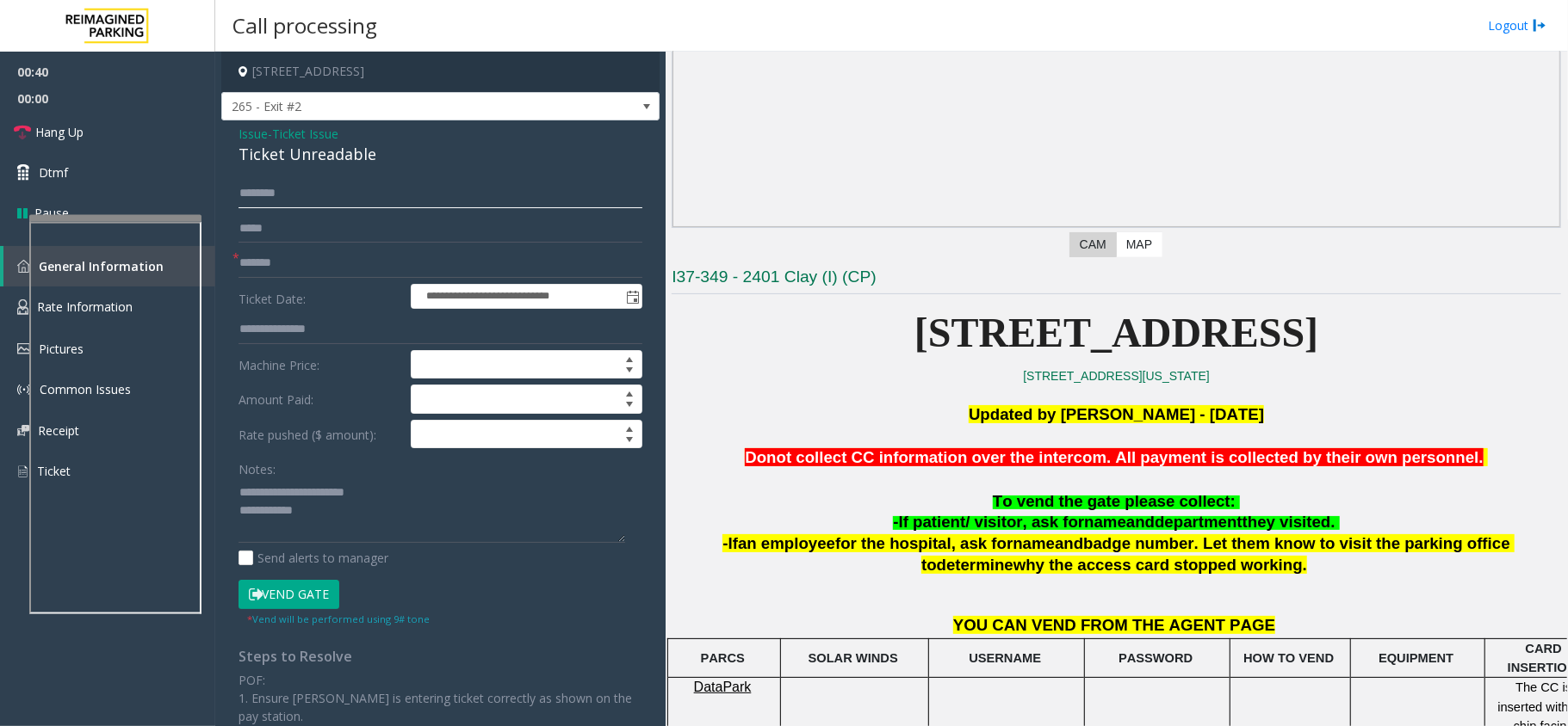
click at [245, 197] on input "text" at bounding box center [440, 193] width 404 height 29
type input "*****"
click at [350, 531] on textarea at bounding box center [431, 510] width 387 height 64
click at [308, 585] on button "Vend Gate" at bounding box center [288, 594] width 101 height 29
click at [359, 513] on textarea at bounding box center [431, 510] width 387 height 64
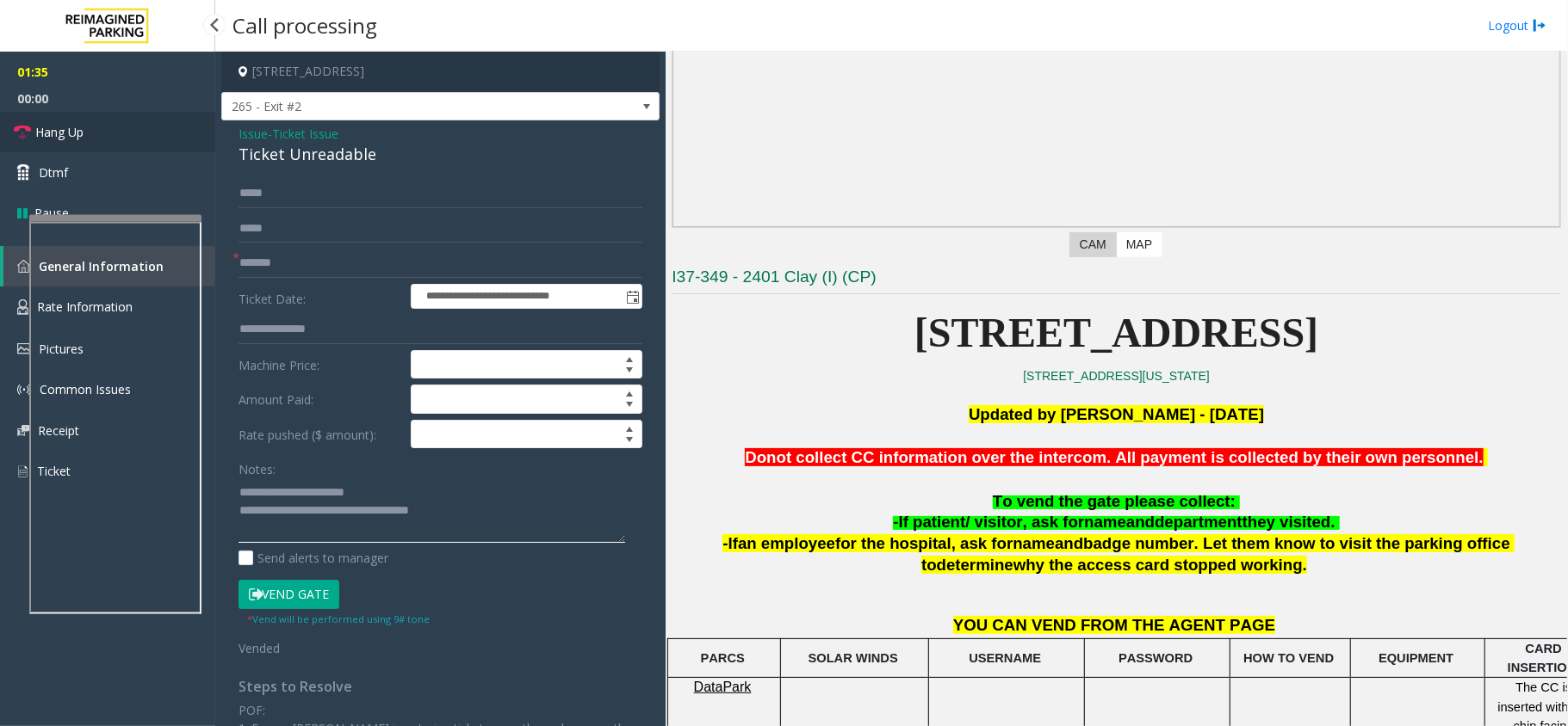
type textarea "**********"
click at [127, 139] on link "Hang Up" at bounding box center [107, 132] width 215 height 40
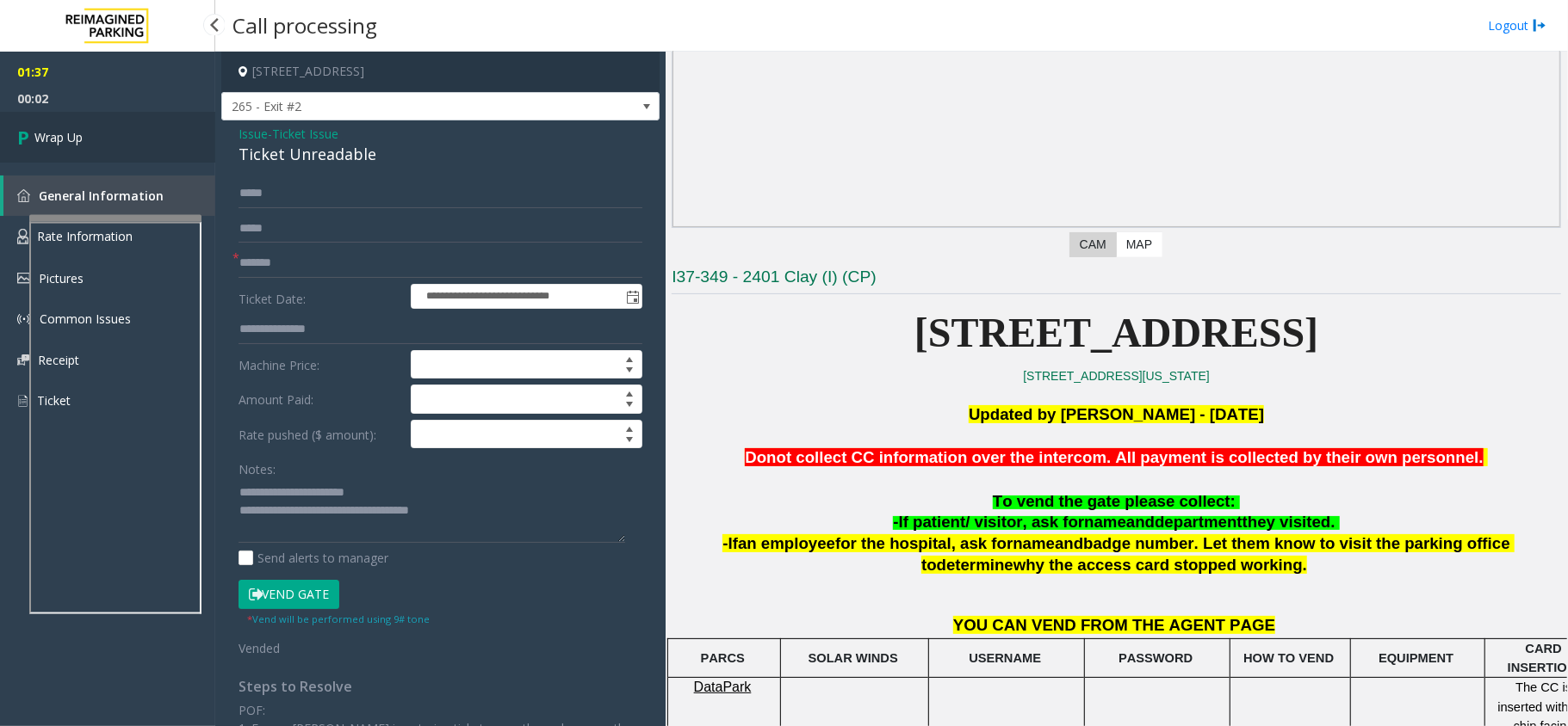
click at [127, 139] on link "Wrap Up" at bounding box center [107, 137] width 215 height 51
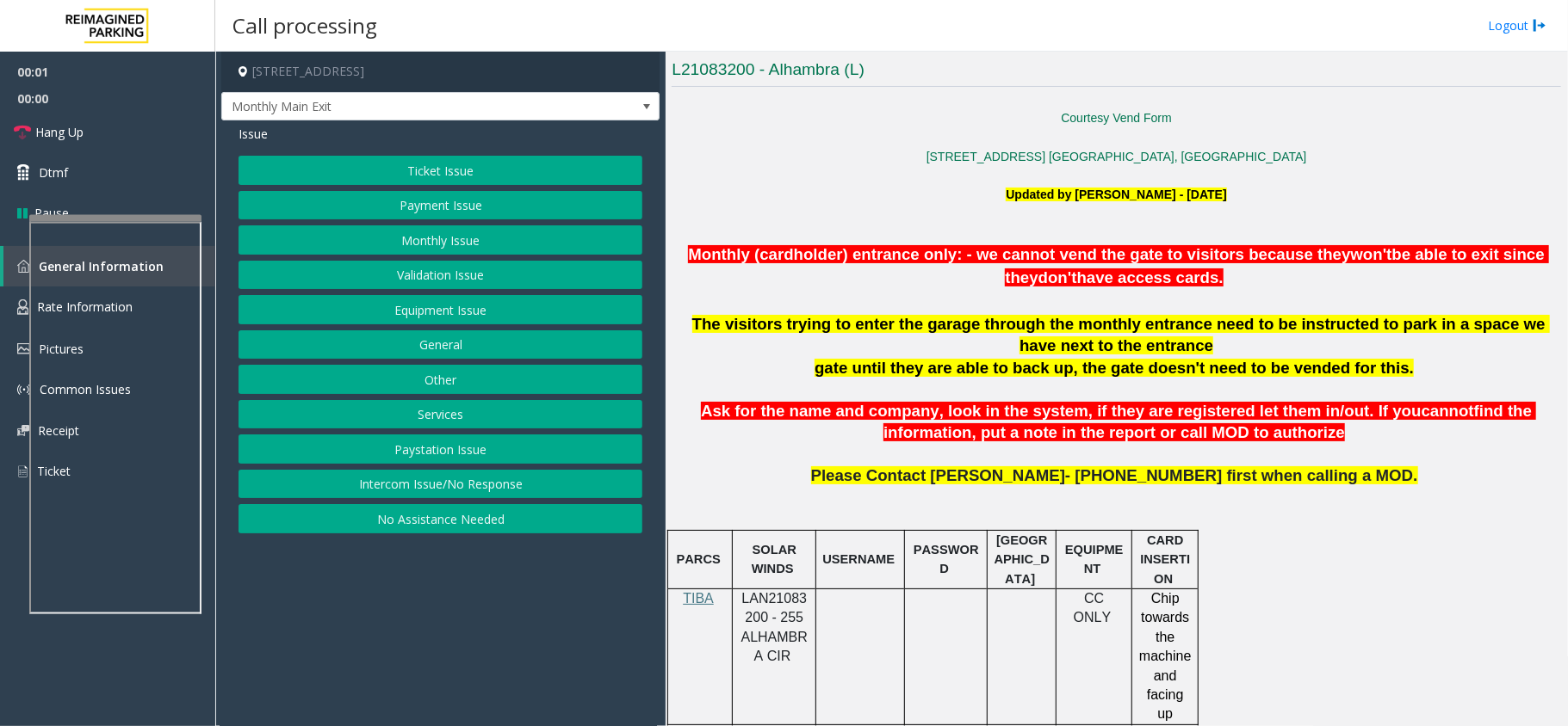
scroll to position [802, 0]
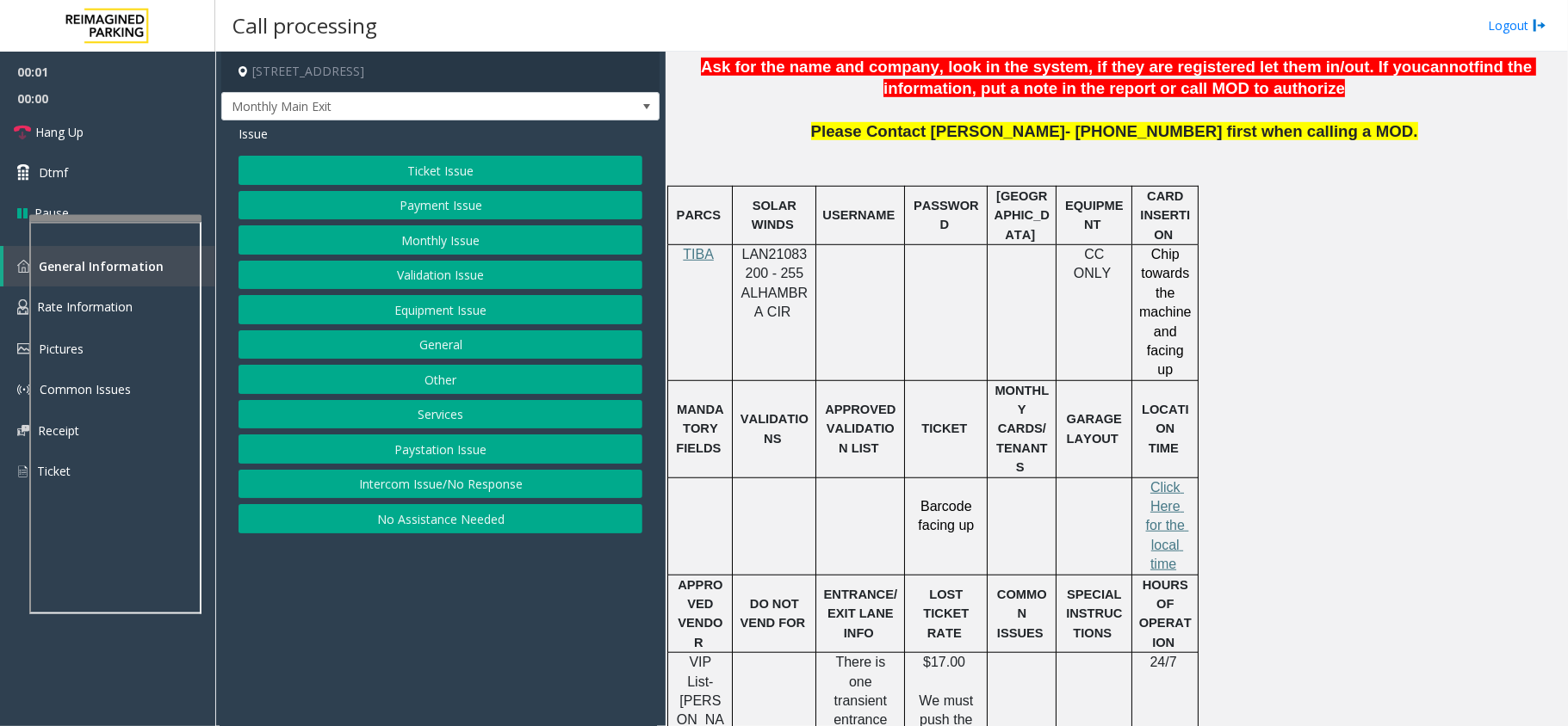
click at [770, 244] on div at bounding box center [774, 243] width 83 height 6
click at [791, 259] on span "LAN21083200 - 255 ALHAMBRA CIR" at bounding box center [774, 283] width 66 height 72
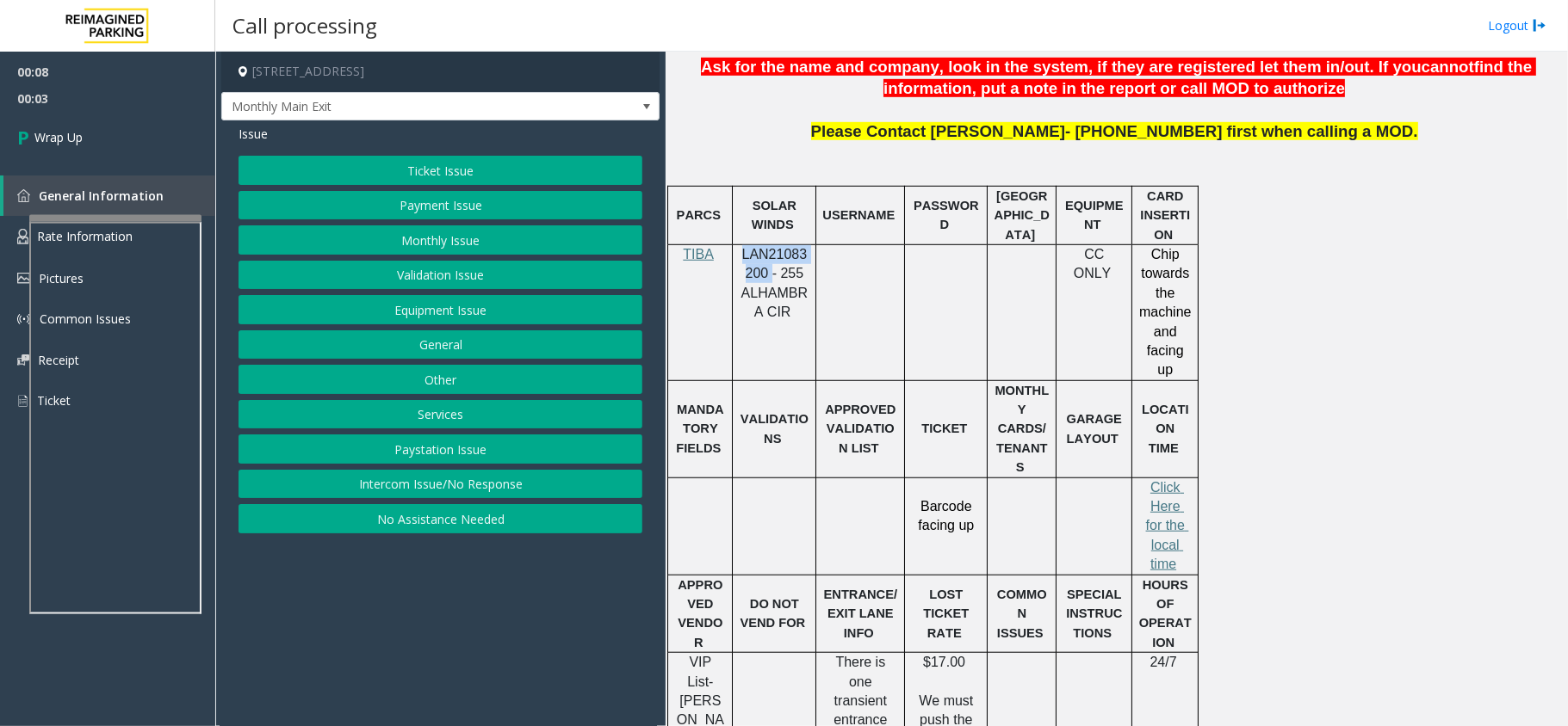
drag, startPoint x: 452, startPoint y: 493, endPoint x: 436, endPoint y: 416, distance: 78.6
click at [452, 493] on button "Intercom Issue/No Response" at bounding box center [440, 484] width 404 height 29
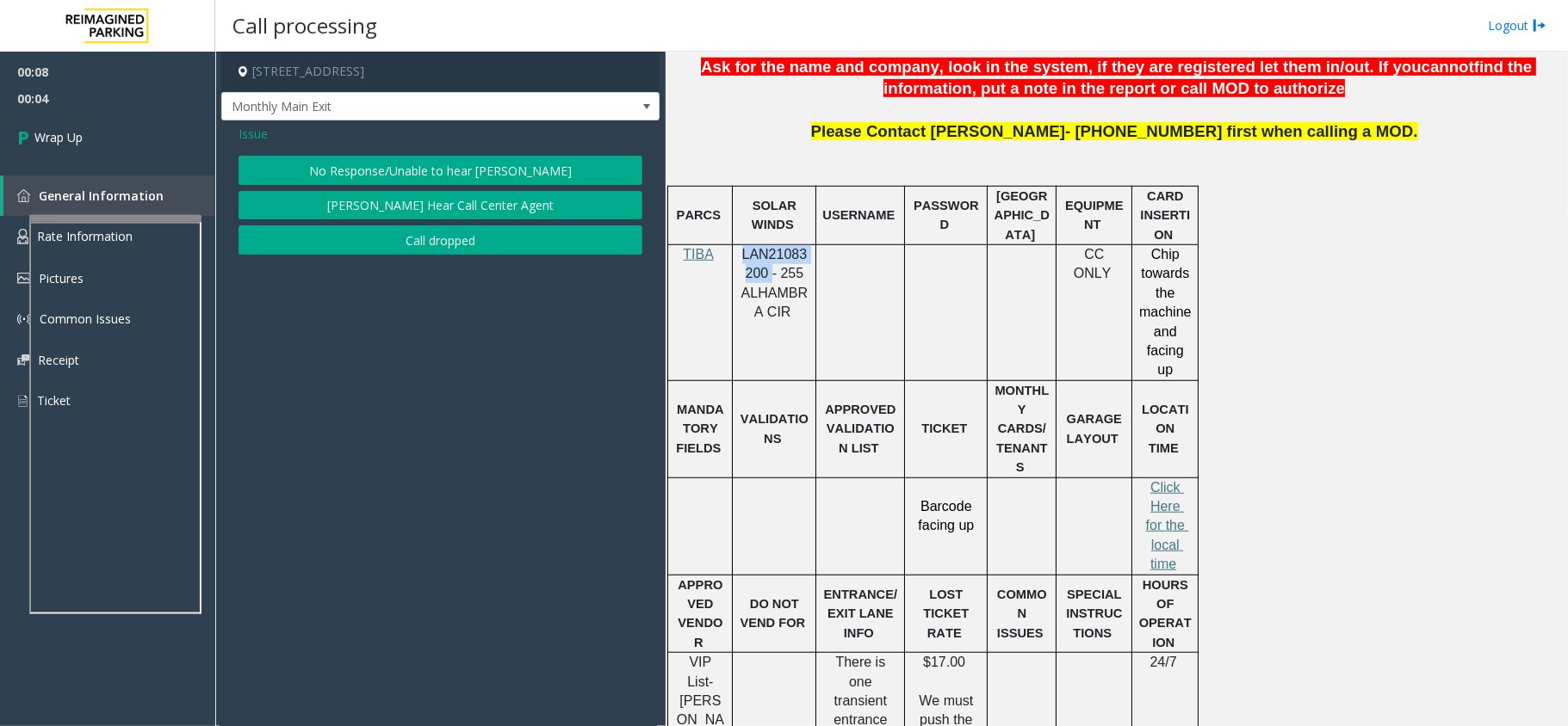
click at [396, 235] on button "Call dropped" at bounding box center [440, 240] width 404 height 29
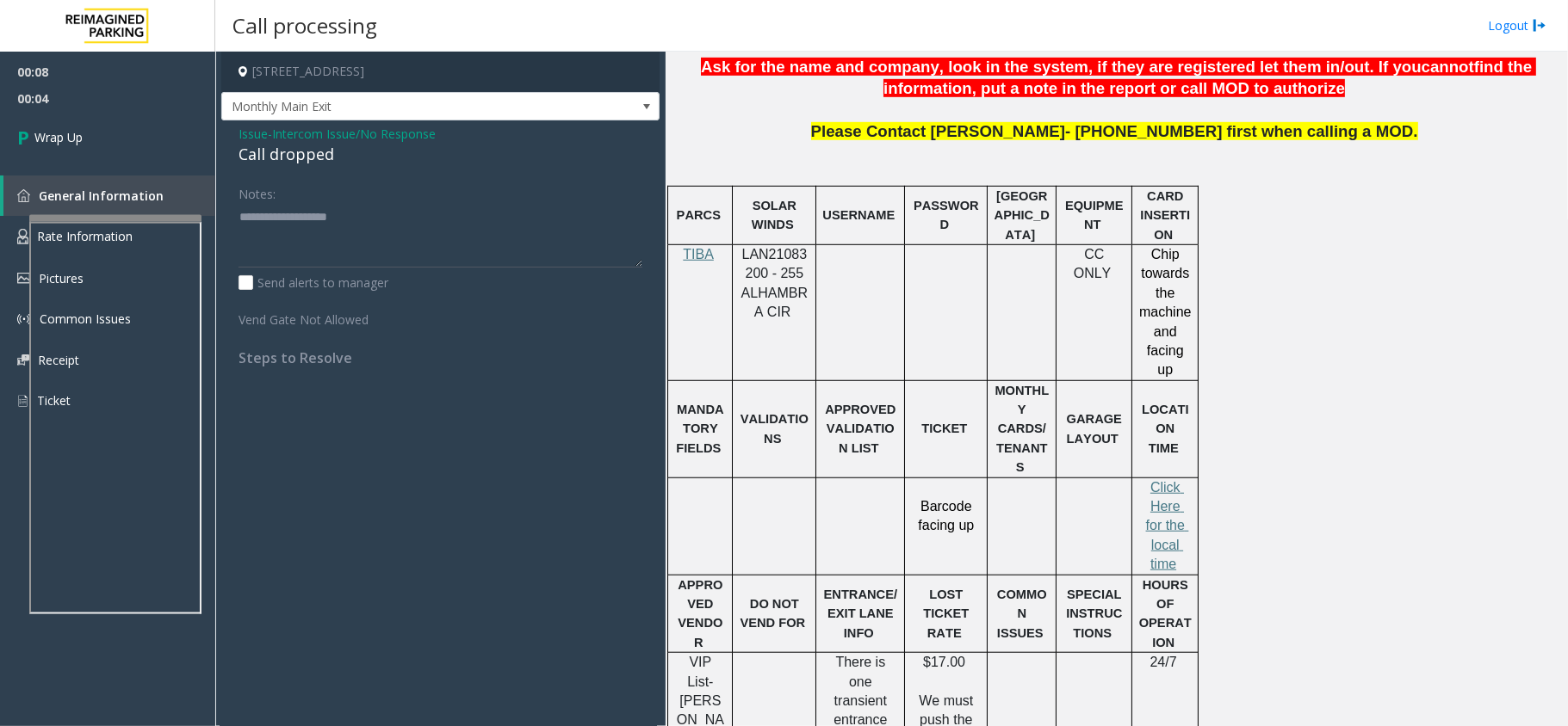
click at [298, 159] on div "Call dropped" at bounding box center [440, 155] width 404 height 23
type textarea "**********"
click at [143, 155] on link "Wrap Up" at bounding box center [107, 137] width 215 height 51
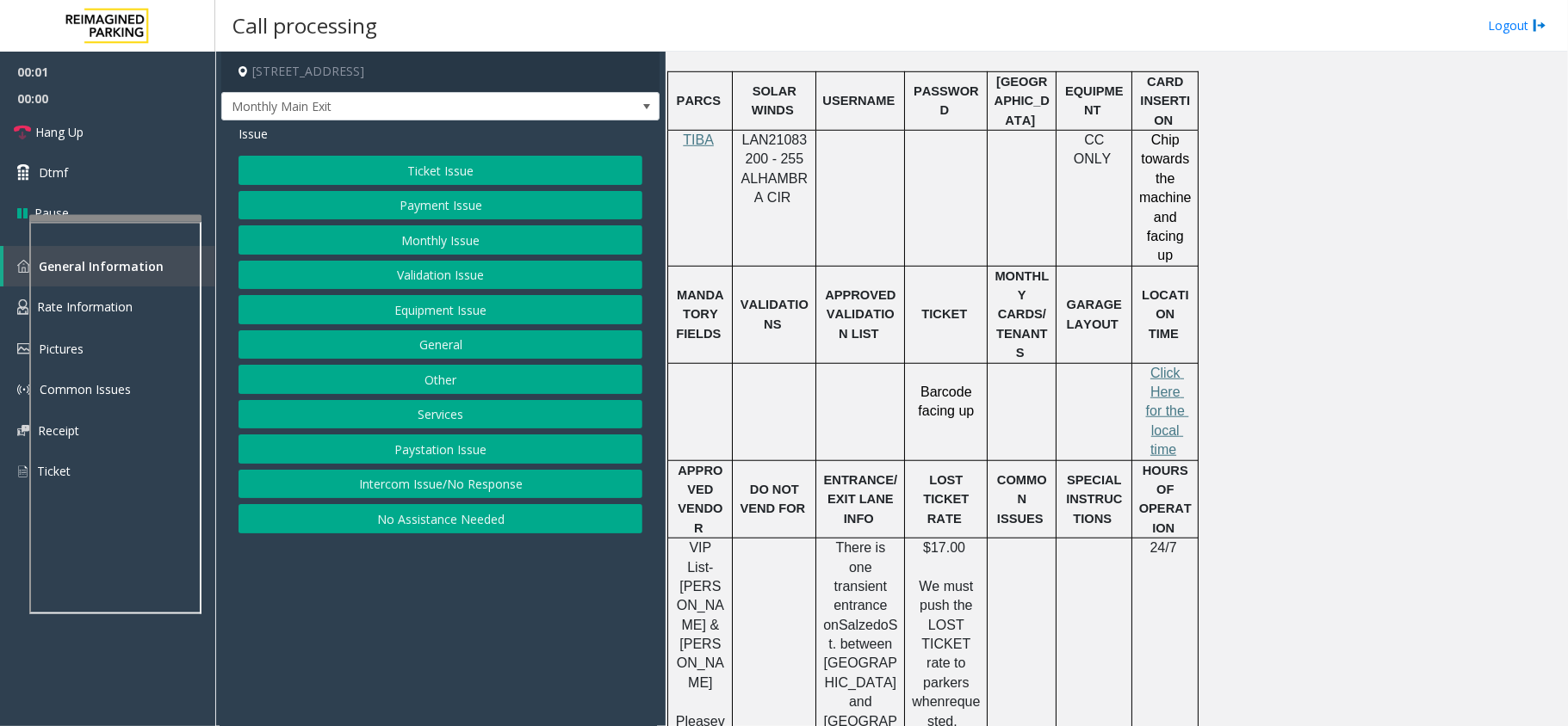
scroll to position [802, 0]
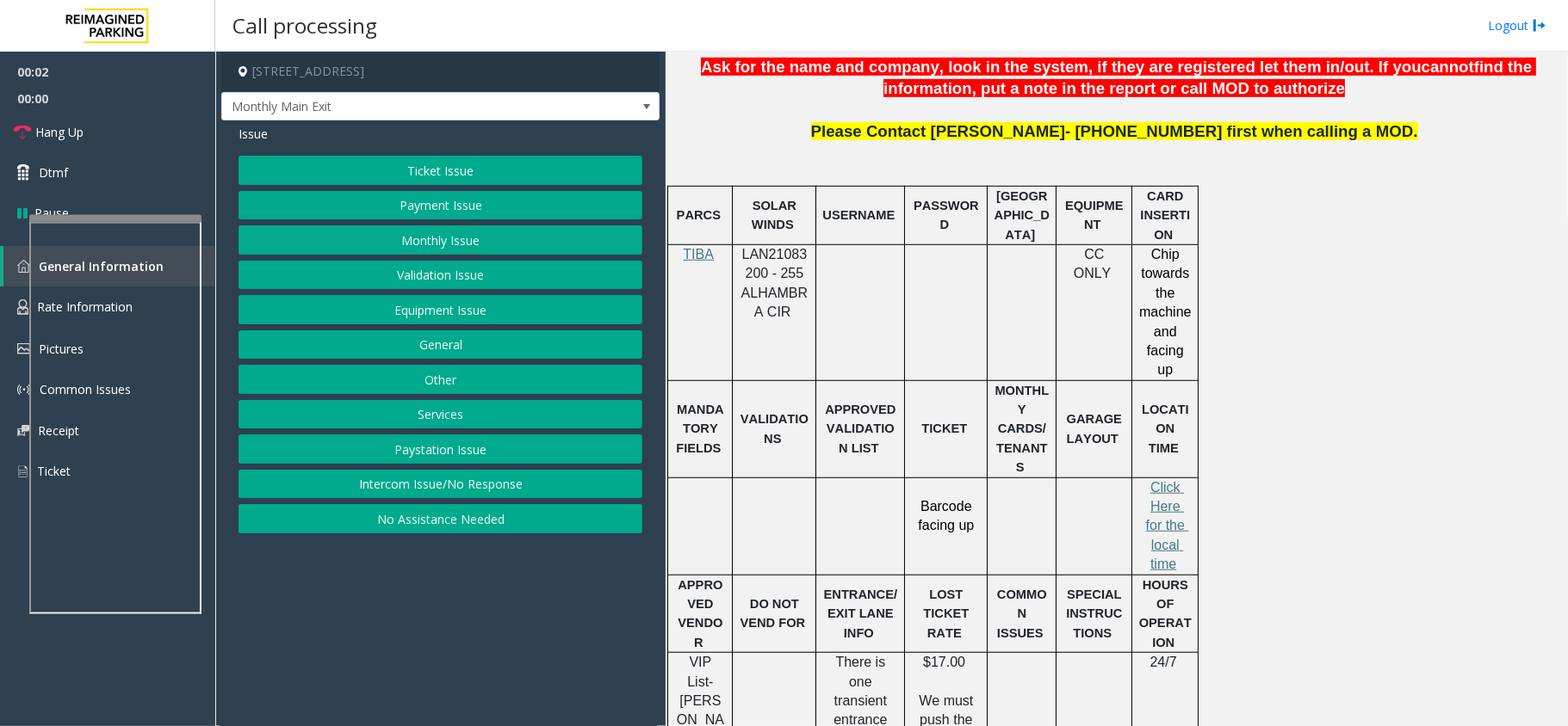
click at [755, 242] on div at bounding box center [774, 243] width 83 height 6
click at [784, 269] on span "LAN21083200 - 255 ALHAMBRA CIR" at bounding box center [774, 283] width 66 height 72
click at [784, 262] on span "LAN21083200 - 255 ALHAMBRA CIR" at bounding box center [774, 283] width 66 height 72
click at [486, 486] on button "Intercom Issue/No Response" at bounding box center [440, 484] width 404 height 29
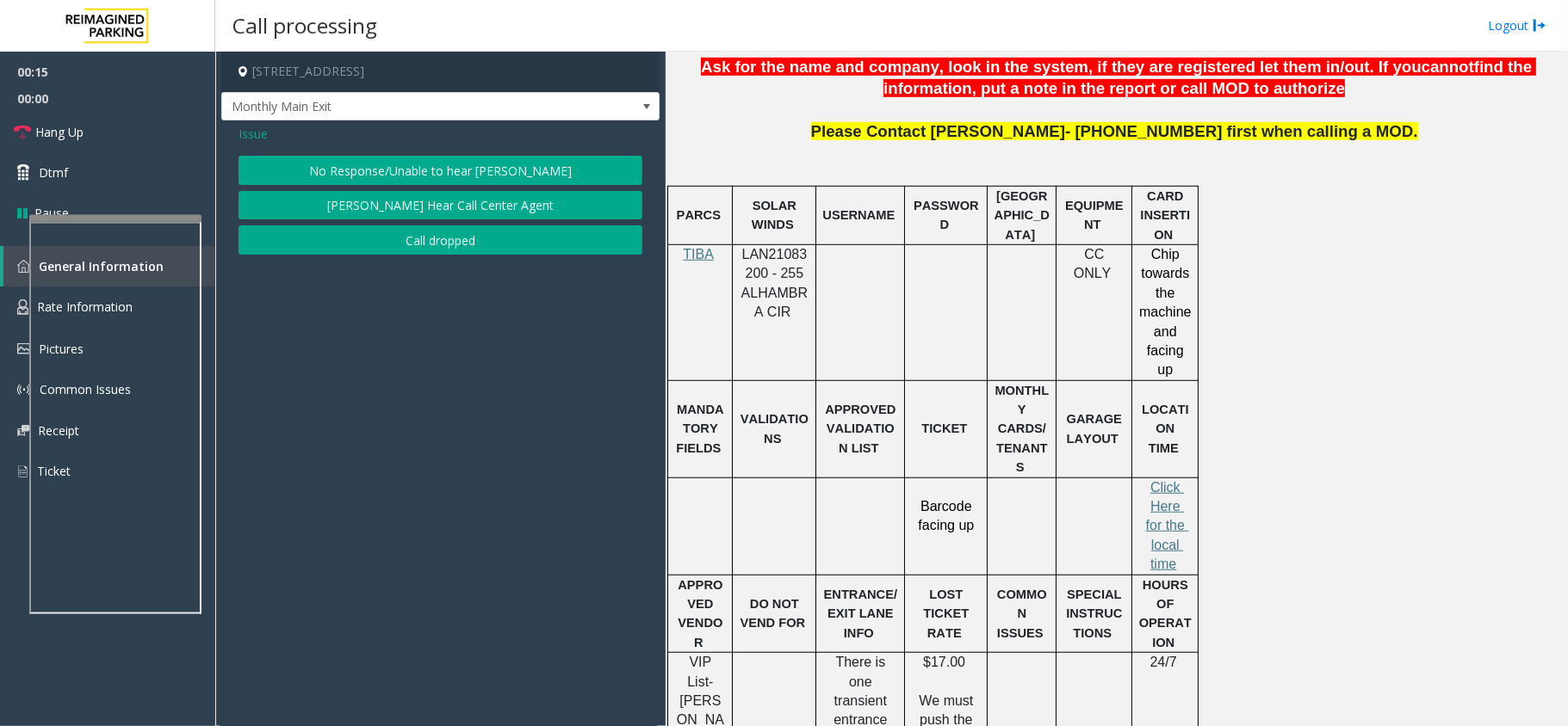
click at [410, 155] on div "Issue No Response/Unable to hear parker Parker Cannot Hear Call Center Agent Ca…" at bounding box center [440, 191] width 438 height 143
click at [411, 163] on button "No Response/Unable to hear [PERSON_NAME]" at bounding box center [440, 169] width 404 height 29
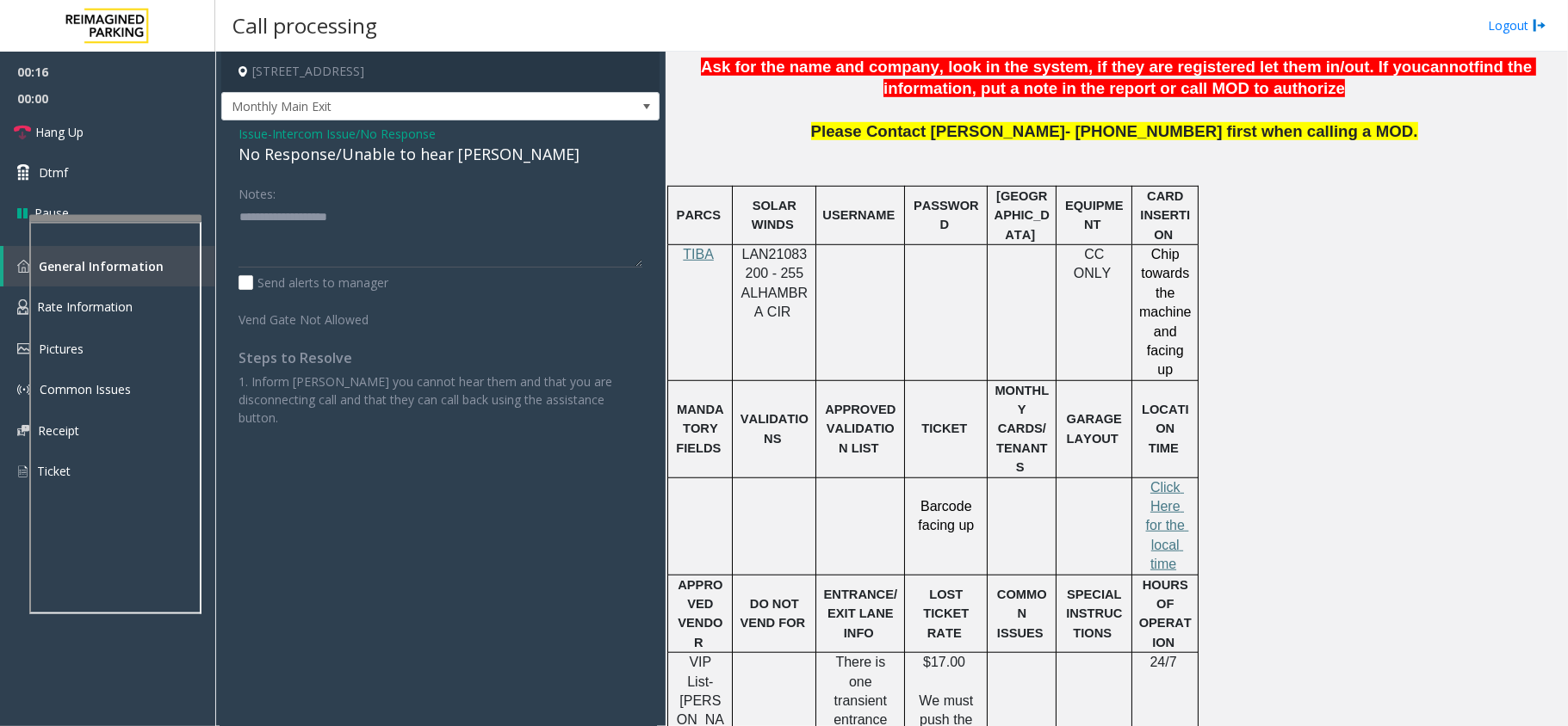
click at [410, 160] on div "No Response/Unable to hear [PERSON_NAME]" at bounding box center [440, 155] width 404 height 23
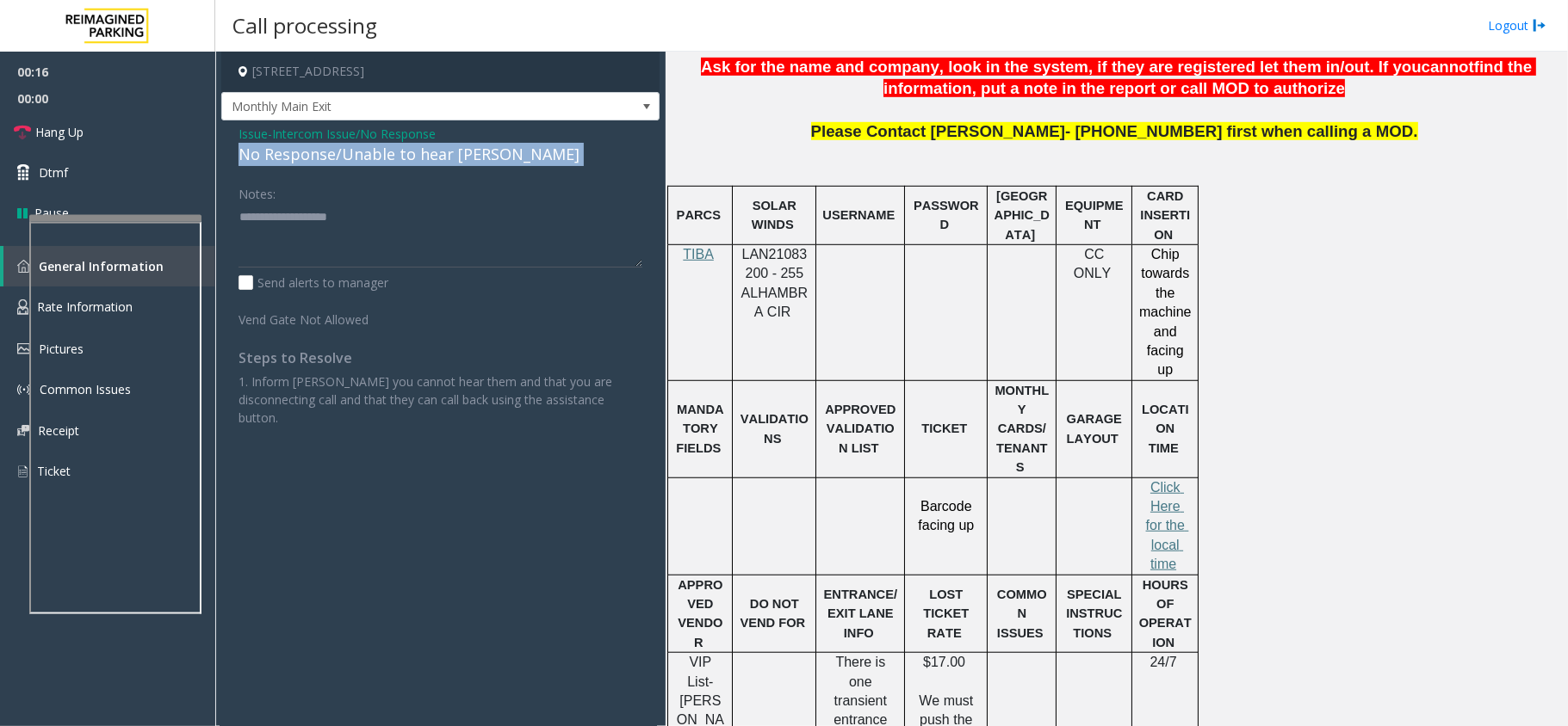
click at [410, 160] on div "No Response/Unable to hear [PERSON_NAME]" at bounding box center [440, 155] width 404 height 23
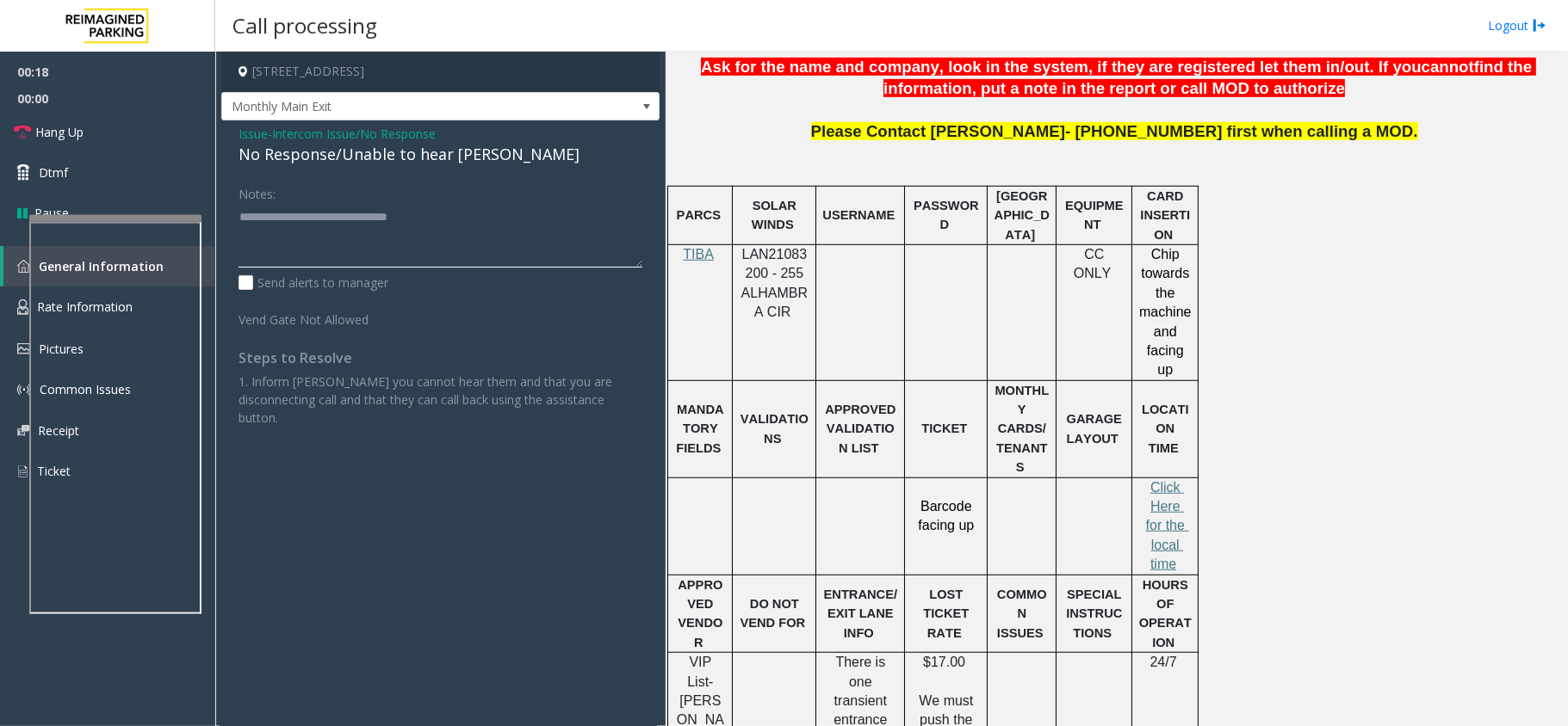
click at [504, 224] on textarea at bounding box center [440, 234] width 404 height 64
type textarea "**********"
click at [124, 121] on link "Hang Up" at bounding box center [107, 132] width 215 height 40
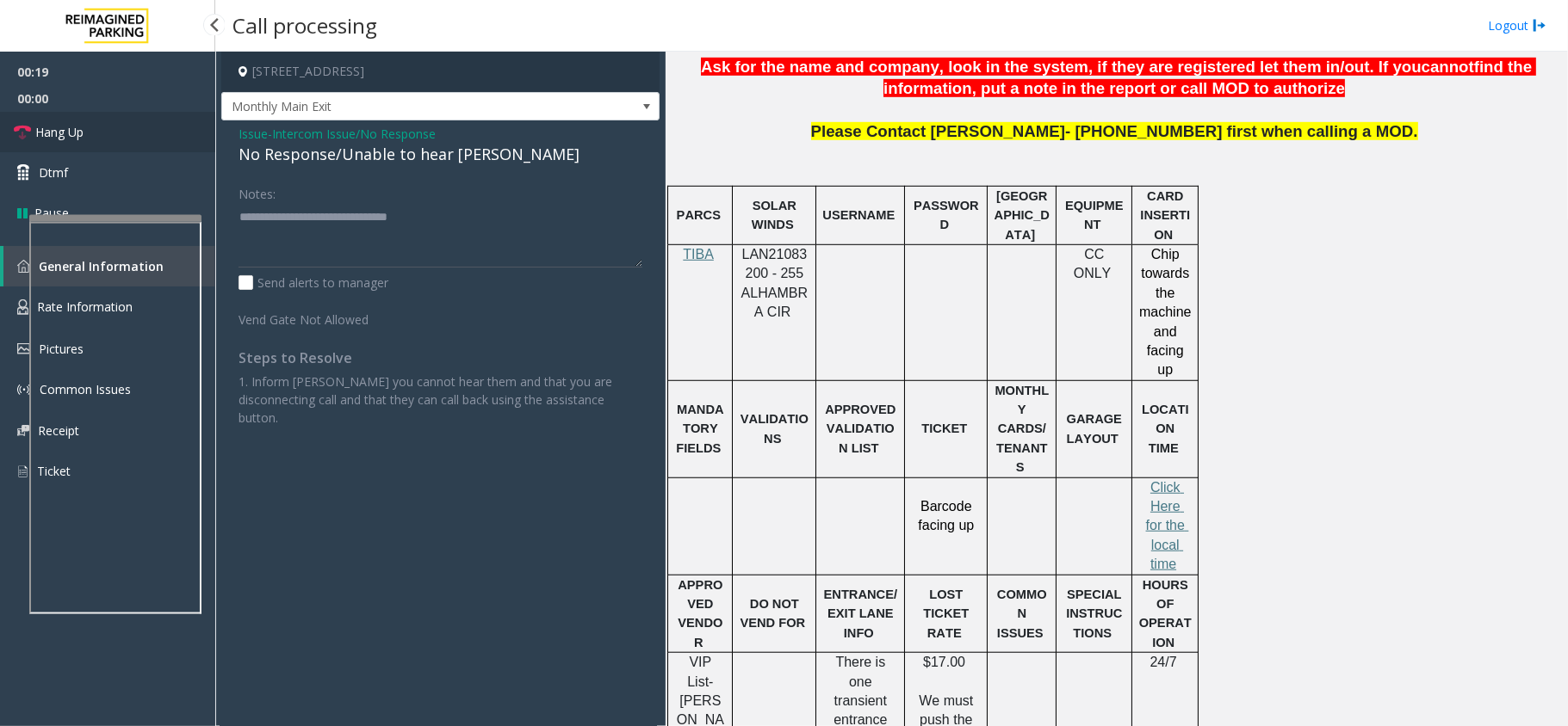
click at [124, 121] on link "Hang Up" at bounding box center [107, 132] width 215 height 40
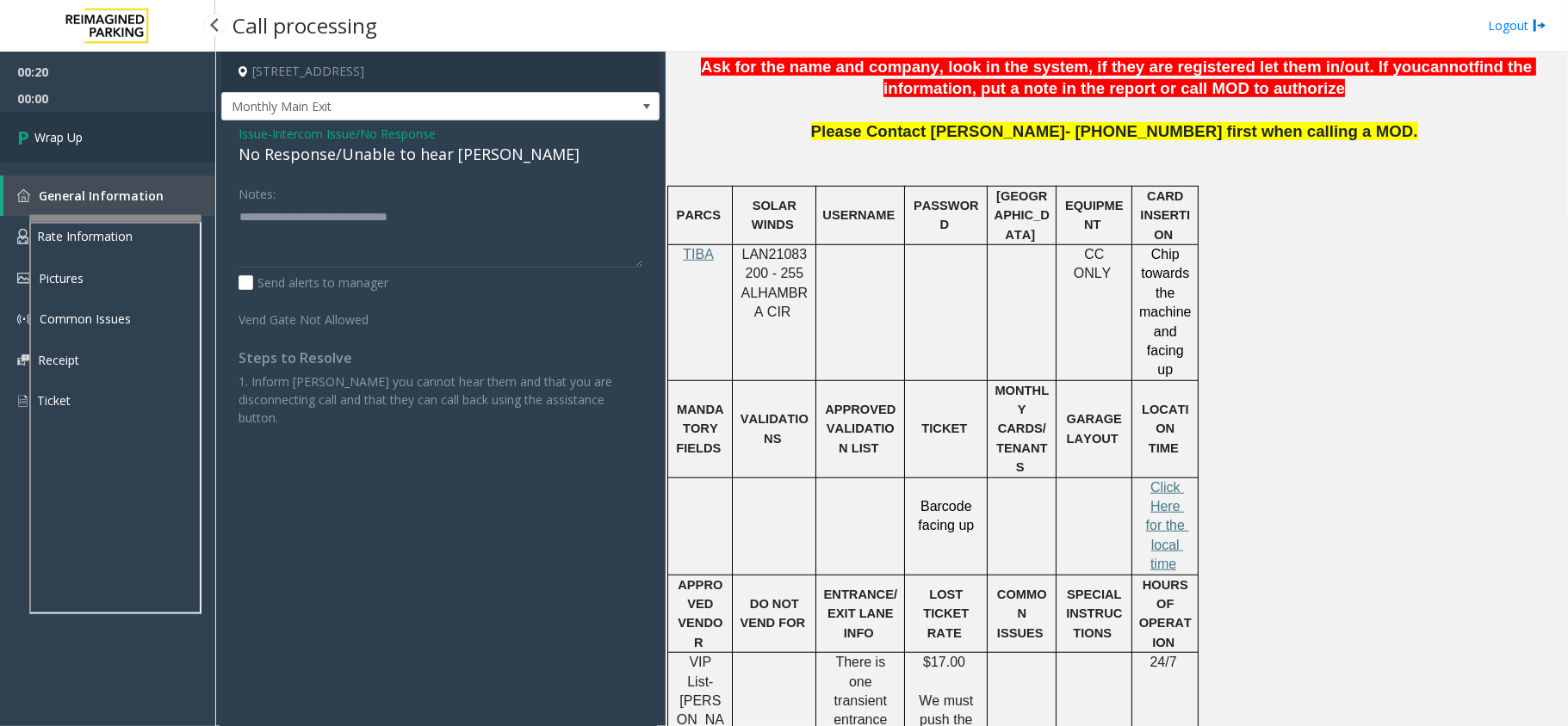
click at [124, 121] on link "Wrap Up" at bounding box center [107, 137] width 215 height 51
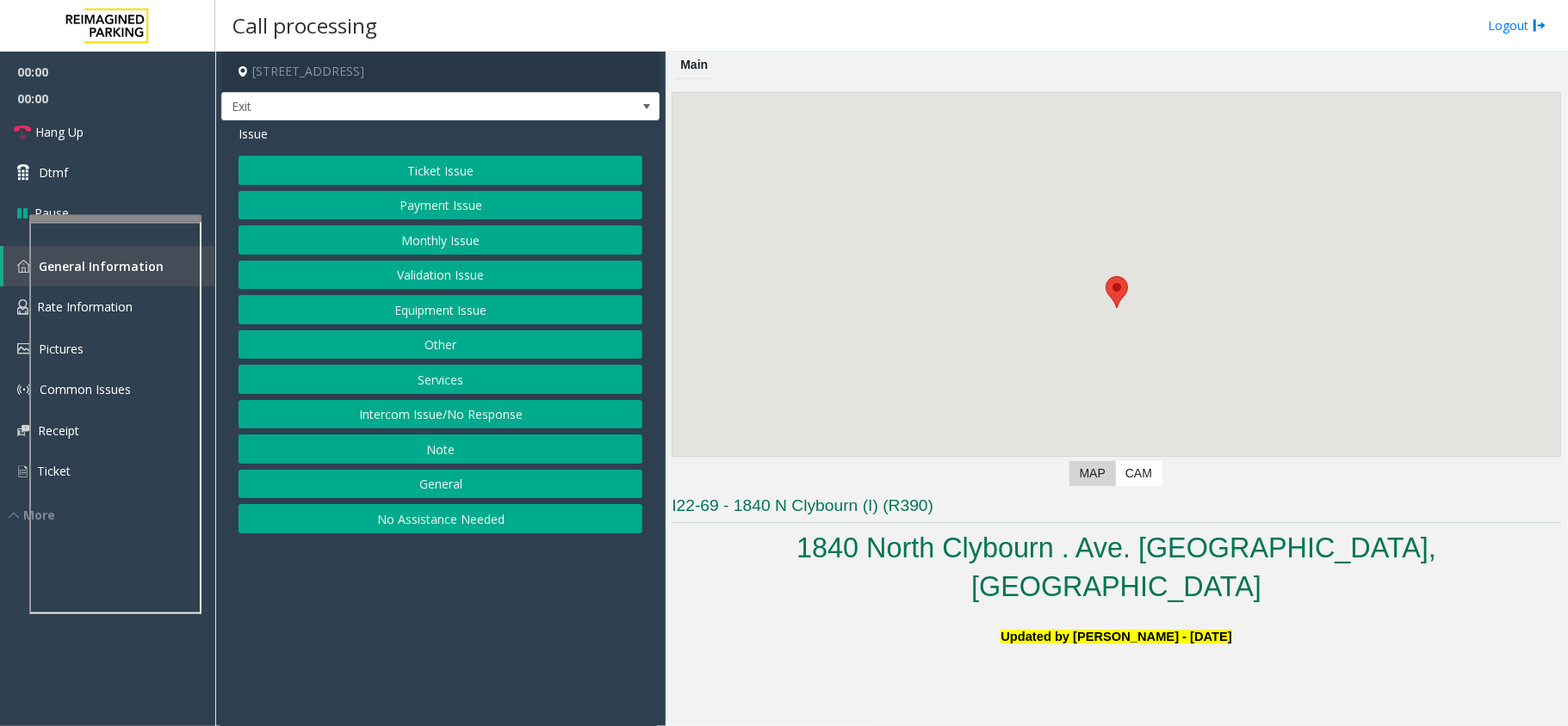
scroll to position [458, 0]
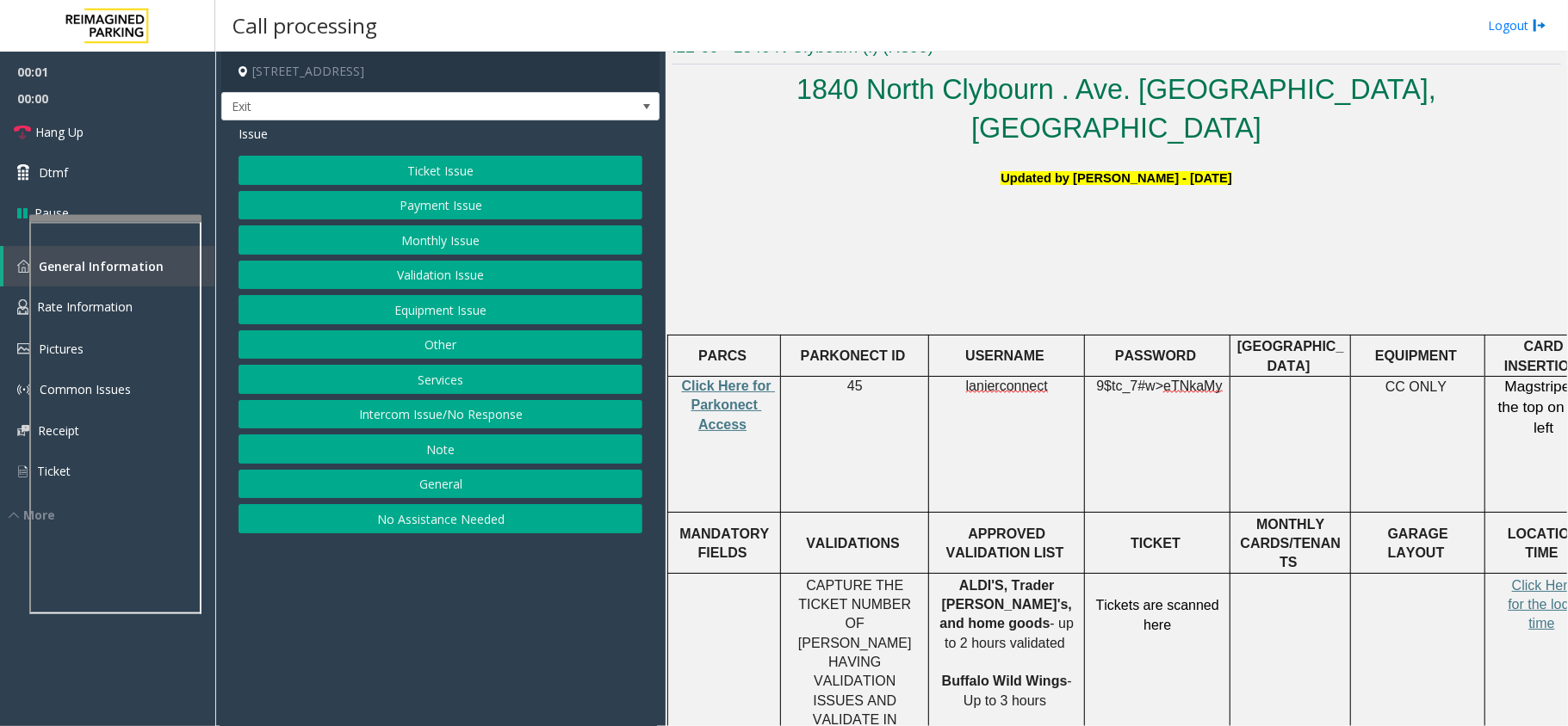
click at [762, 377] on p "Click Here for Parkonect Access" at bounding box center [724, 406] width 100 height 58
click at [751, 377] on p "Click Here for Parkonect Access" at bounding box center [724, 406] width 100 height 58
click at [713, 380] on span "Click Here for Parkonect Access" at bounding box center [728, 405] width 94 height 54
click at [1031, 377] on td "lanierconnect" at bounding box center [1006, 444] width 155 height 136
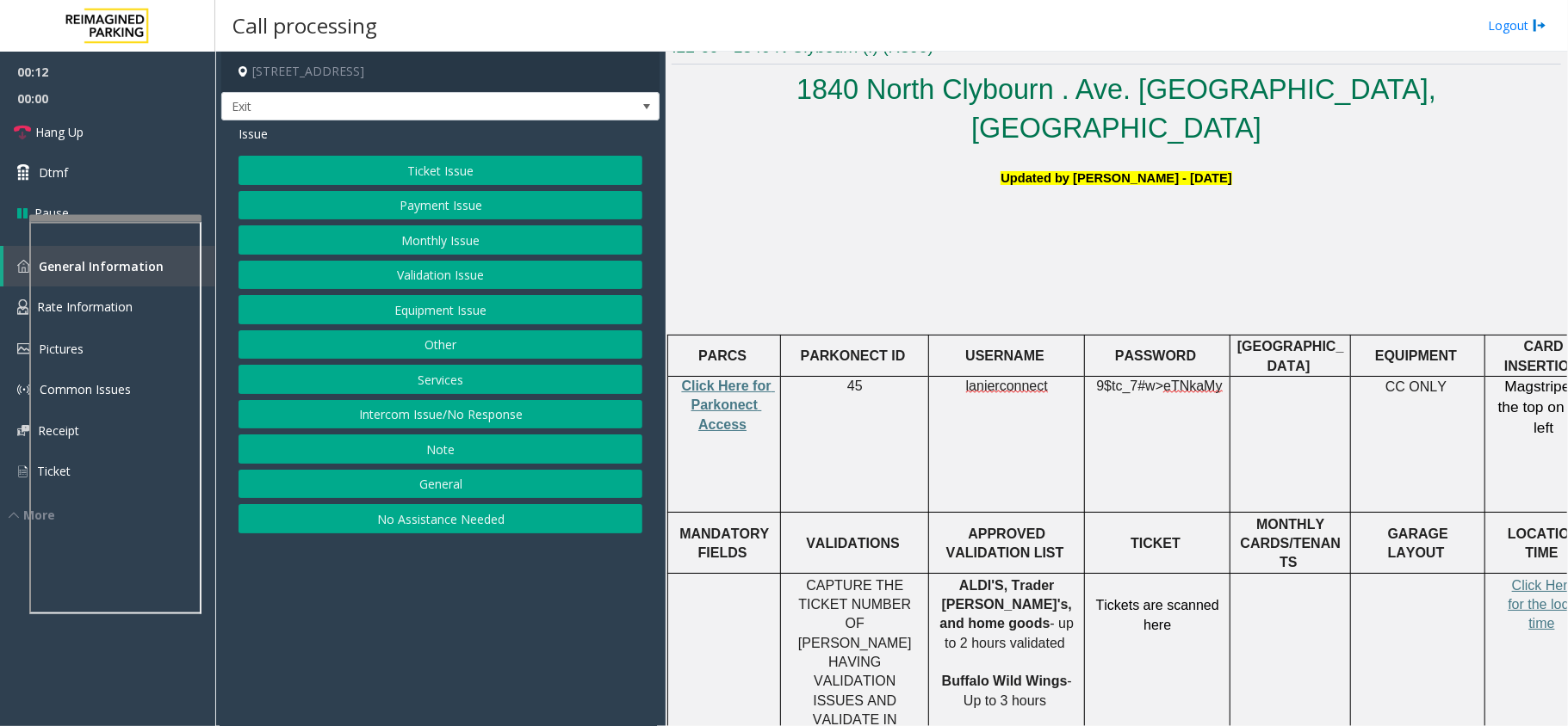
click at [1182, 378] on span "eTNkaMy" at bounding box center [1192, 386] width 59 height 16
click at [443, 265] on button "Validation Issue" at bounding box center [440, 275] width 404 height 29
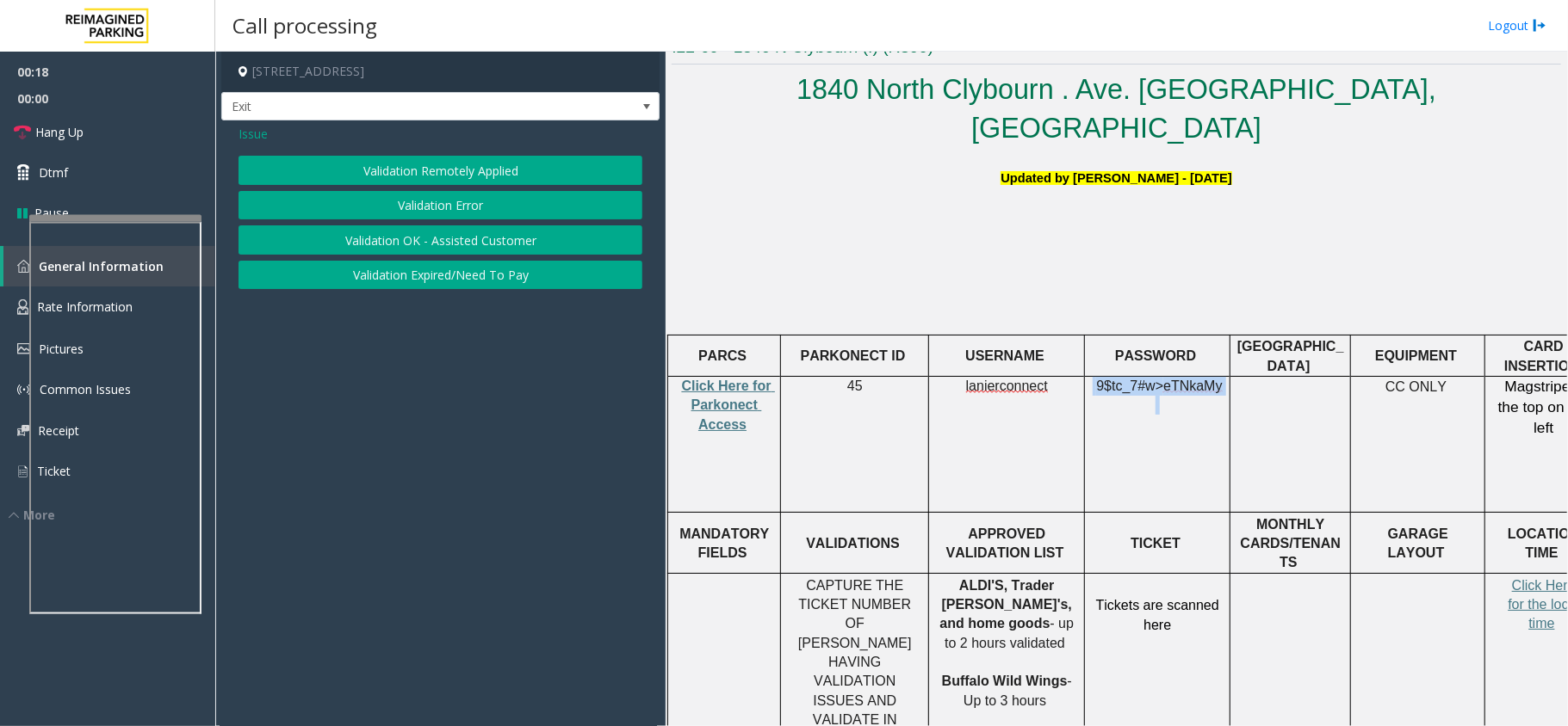
click at [458, 201] on button "Validation Error" at bounding box center [440, 205] width 404 height 29
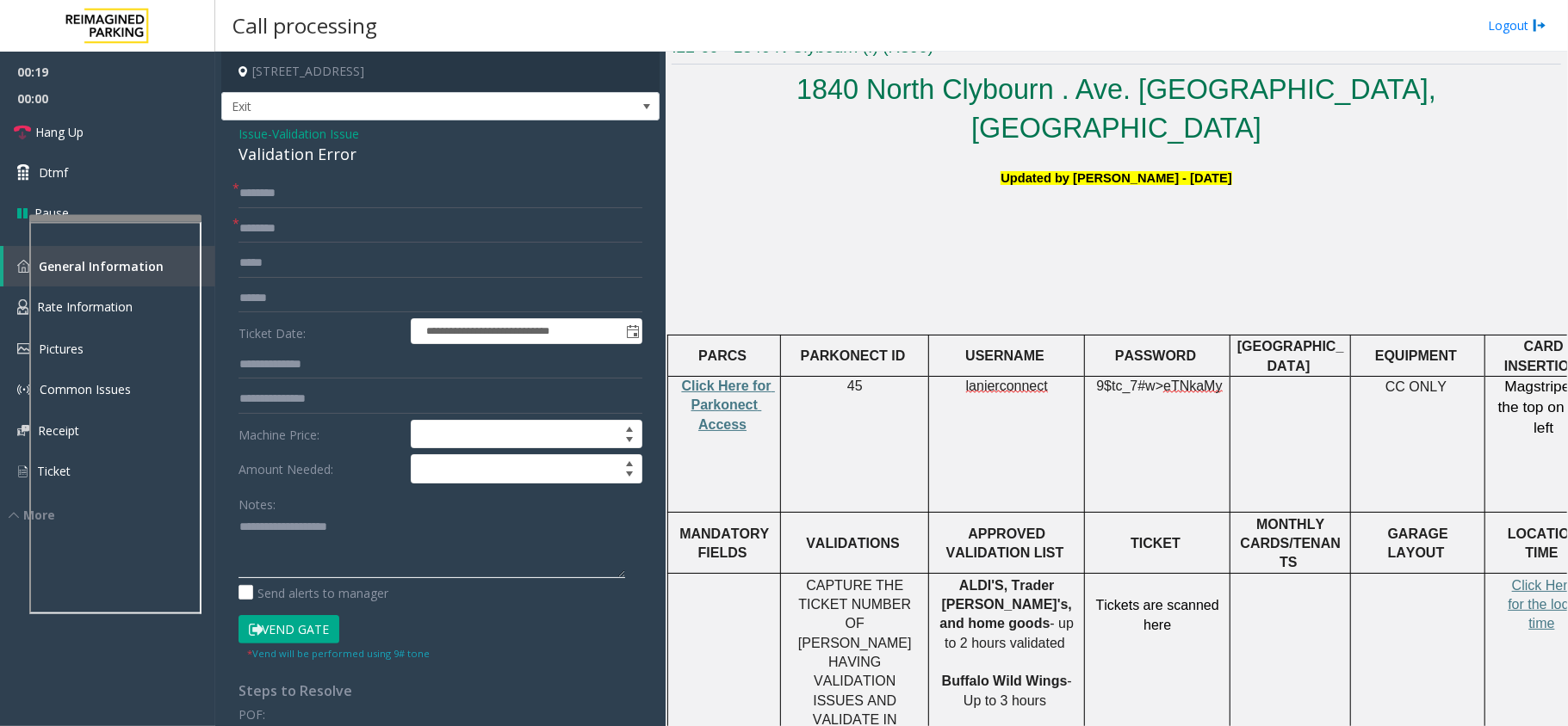
click at [322, 523] on textarea at bounding box center [431, 545] width 387 height 64
click at [322, 149] on div "Validation Error" at bounding box center [440, 155] width 404 height 23
click at [338, 541] on textarea at bounding box center [431, 545] width 387 height 64
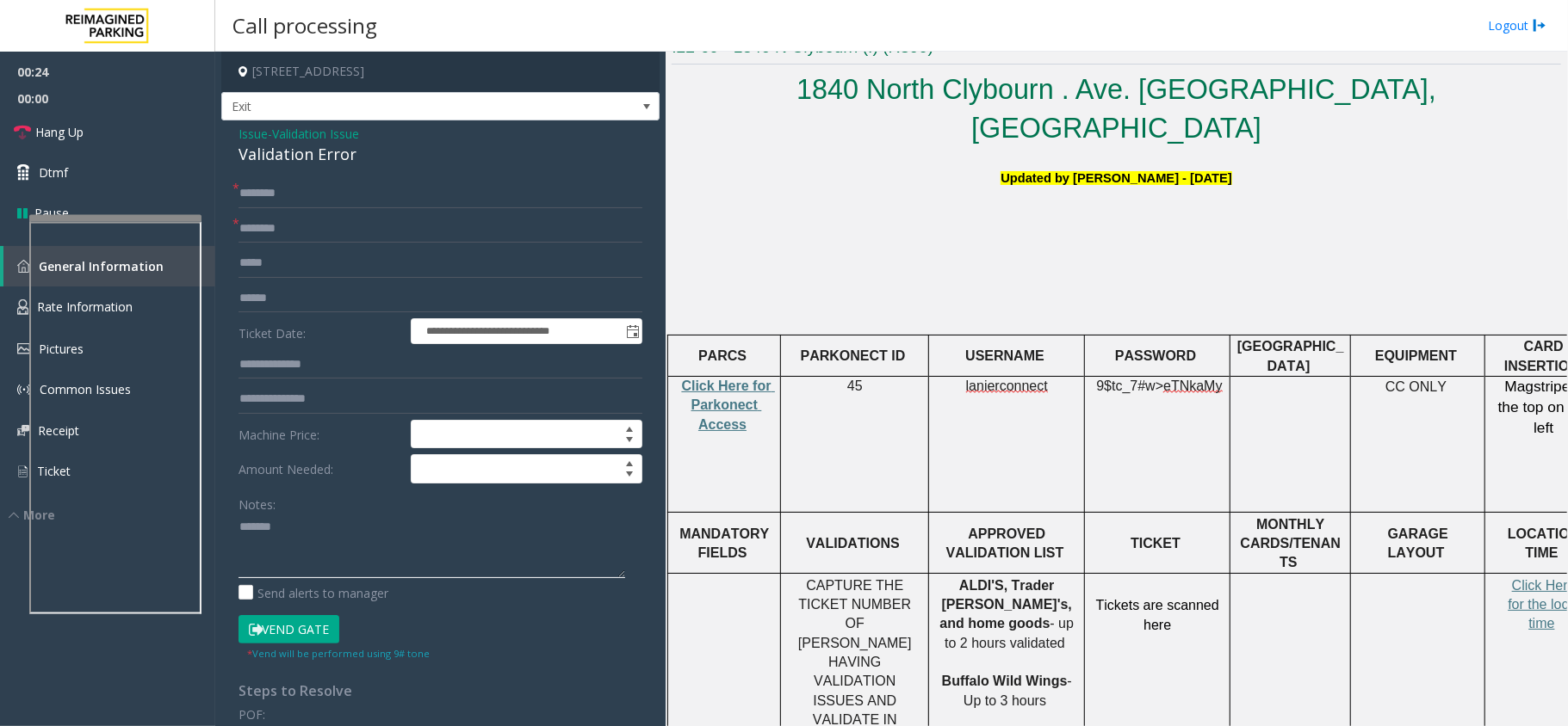
paste textarea "**********"
type textarea "**********"
drag, startPoint x: 1019, startPoint y: 541, endPoint x: 949, endPoint y: 541, distance: 70.0
click at [949, 577] on p "ALDI'S, Trader [PERSON_NAME]'s, and home goods - up to 2 hours validated Buffal…" at bounding box center [1006, 644] width 143 height 135
click at [329, 231] on input "text" at bounding box center [440, 228] width 404 height 29
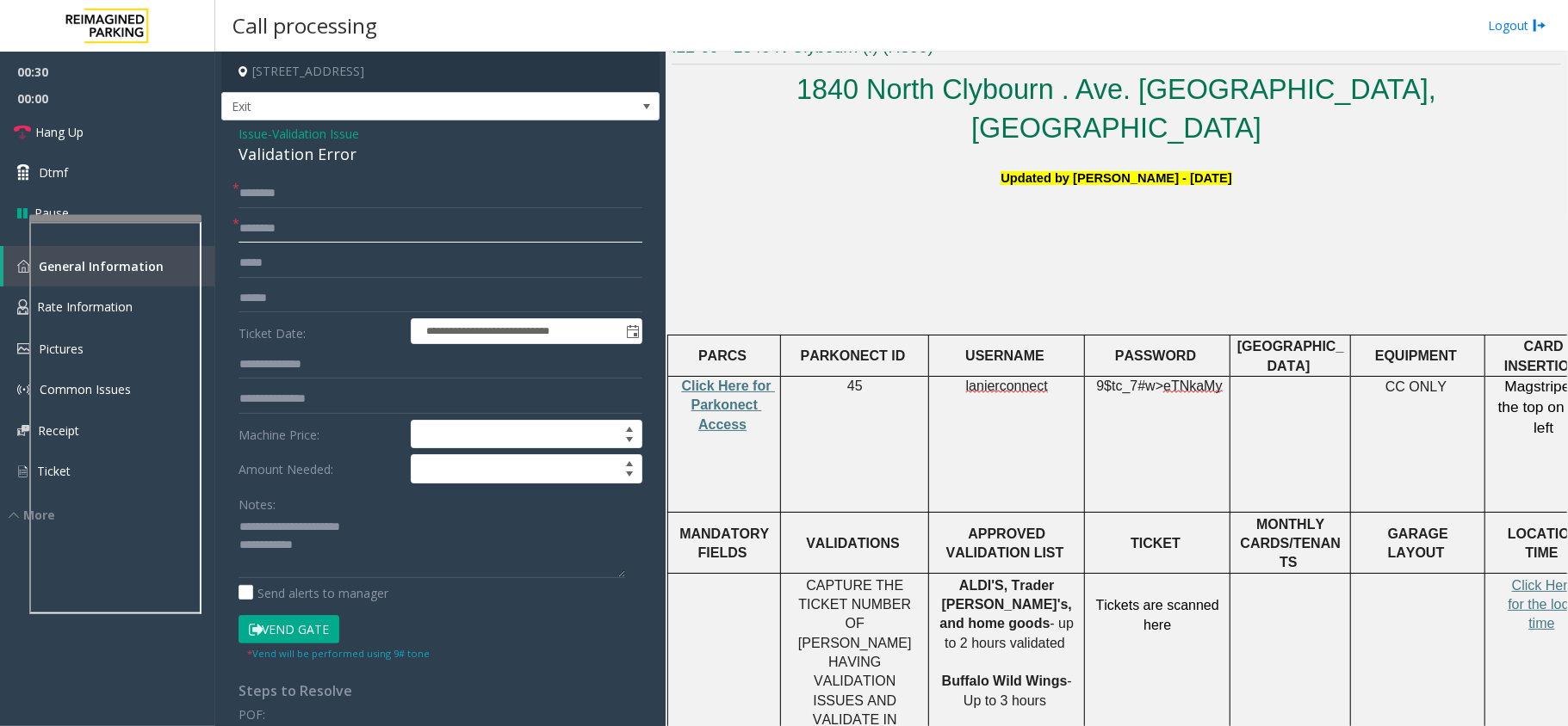
paste input "**********"
type input "**********"
click at [311, 296] on input "text" at bounding box center [440, 298] width 404 height 29
click at [249, 299] on input "*****" at bounding box center [440, 298] width 404 height 29
click at [291, 292] on input "****" at bounding box center [440, 298] width 404 height 29
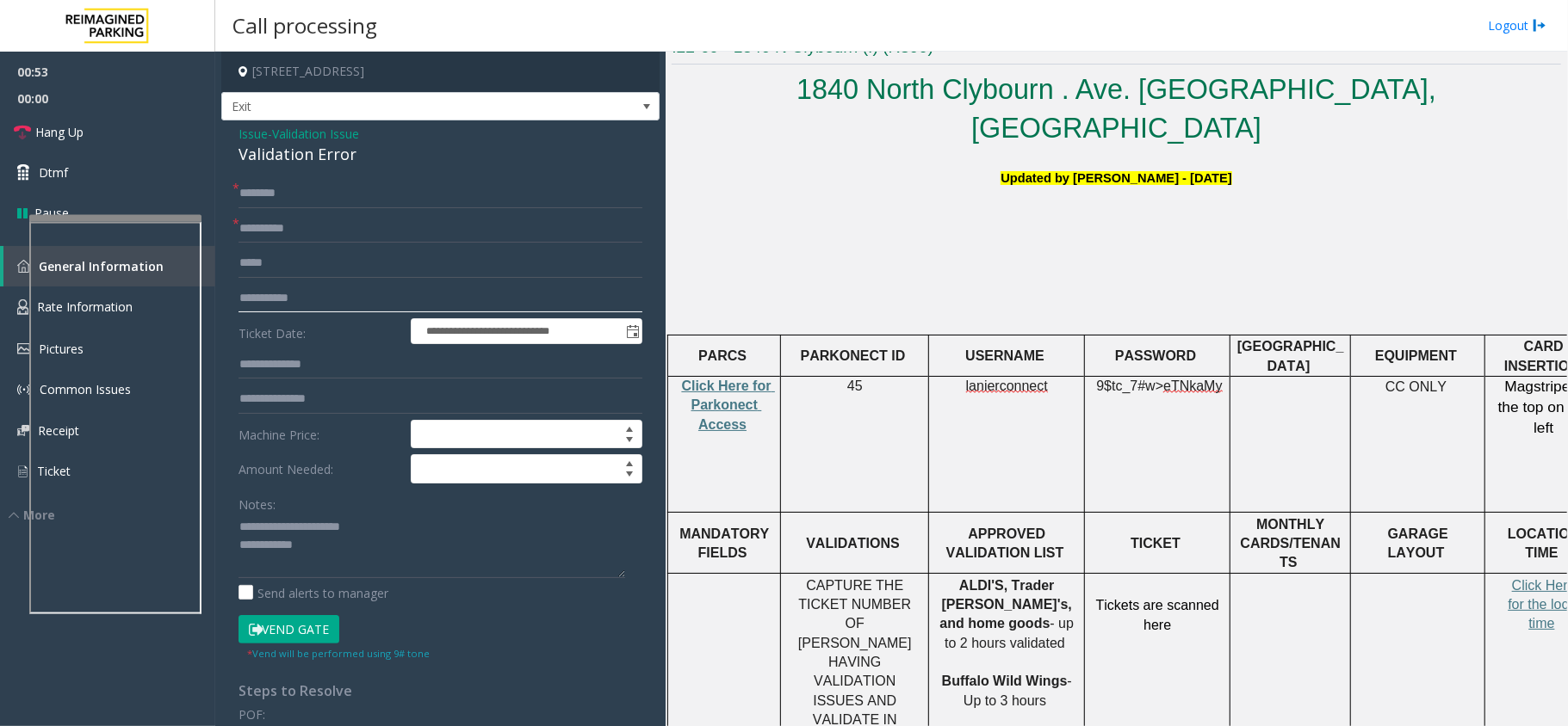
drag, startPoint x: 357, startPoint y: 297, endPoint x: 218, endPoint y: 296, distance: 139.0
click at [218, 296] on app-call-processing-form "**********" at bounding box center [440, 389] width 451 height 674
type input "**********"
click at [369, 190] on input "text" at bounding box center [440, 193] width 404 height 29
type input "******"
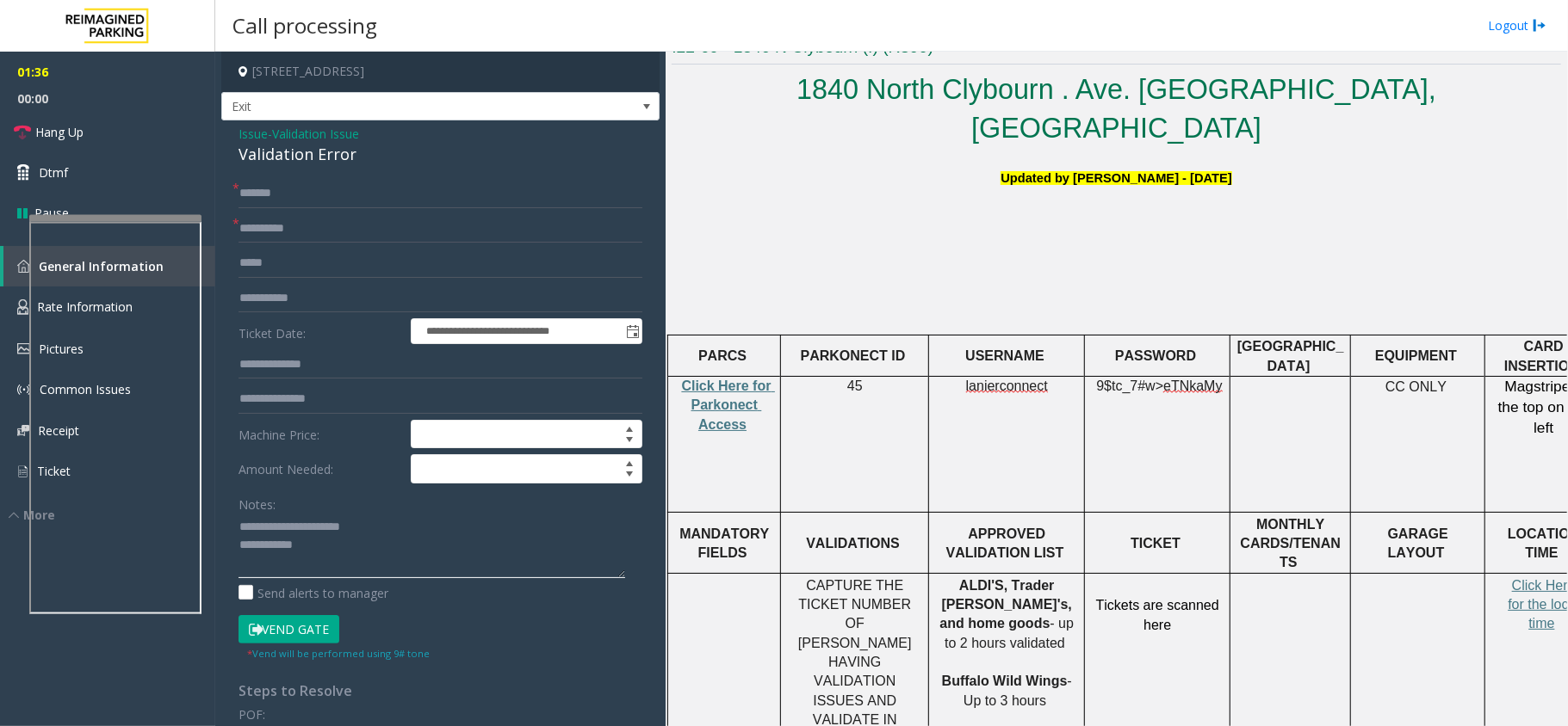
click at [375, 565] on textarea at bounding box center [431, 545] width 387 height 64
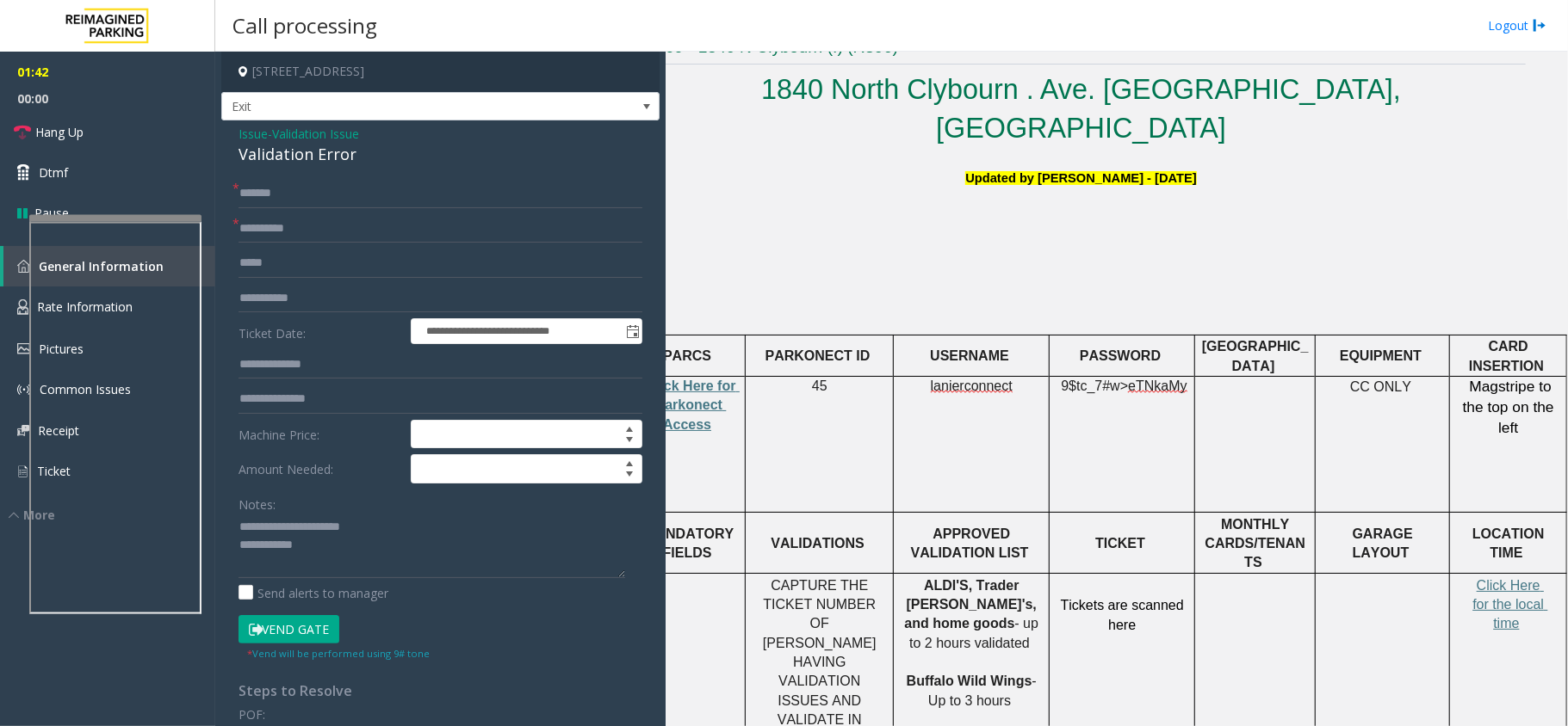
drag, startPoint x: 1081, startPoint y: 500, endPoint x: 1261, endPoint y: 494, distance: 180.1
click at [1478, 579] on span "Click Here for the local time" at bounding box center [1509, 605] width 75 height 54
click at [379, 547] on textarea at bounding box center [431, 545] width 387 height 64
click at [305, 642] on button "Vend Gate" at bounding box center [288, 629] width 101 height 29
click at [373, 557] on textarea at bounding box center [431, 545] width 387 height 64
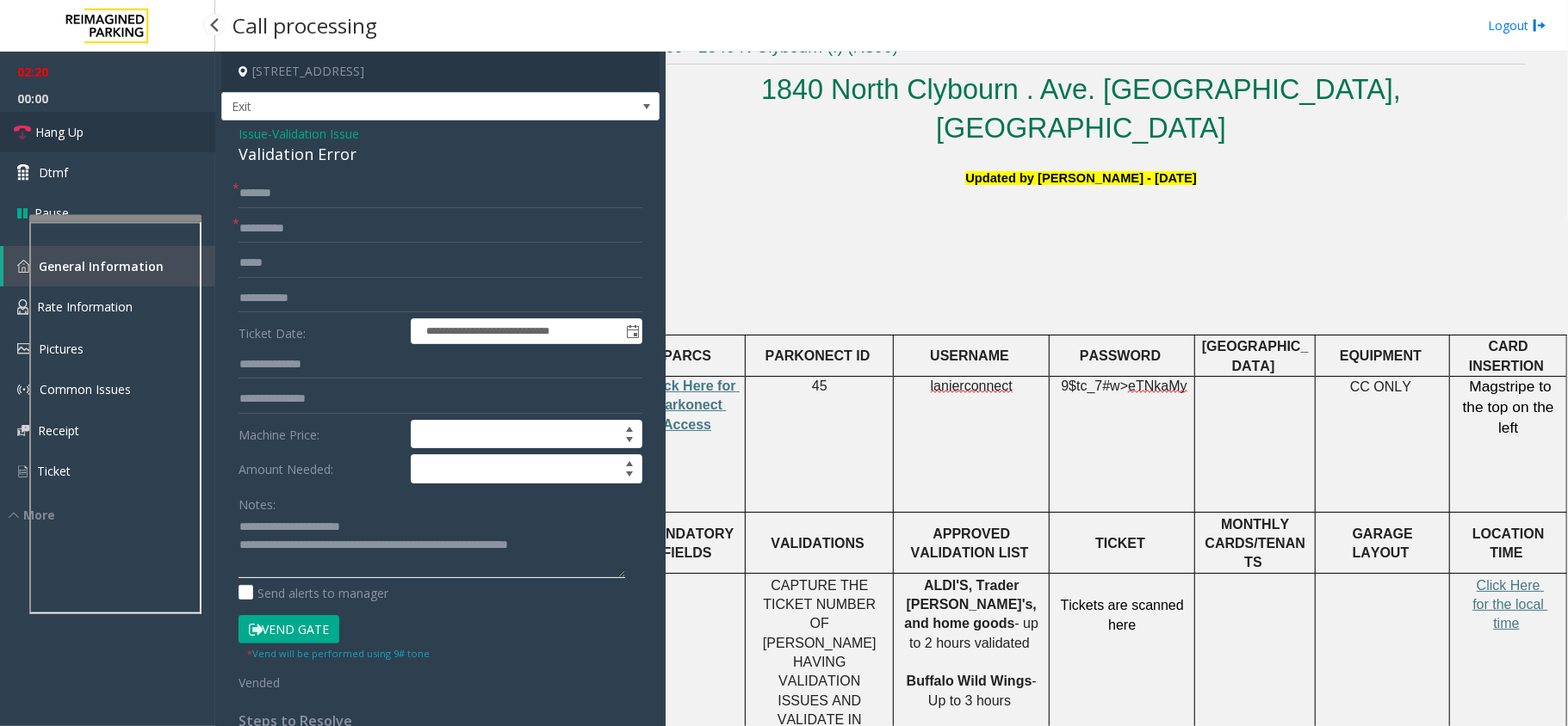
type textarea "**********"
click at [91, 119] on link "Hang Up" at bounding box center [107, 132] width 215 height 40
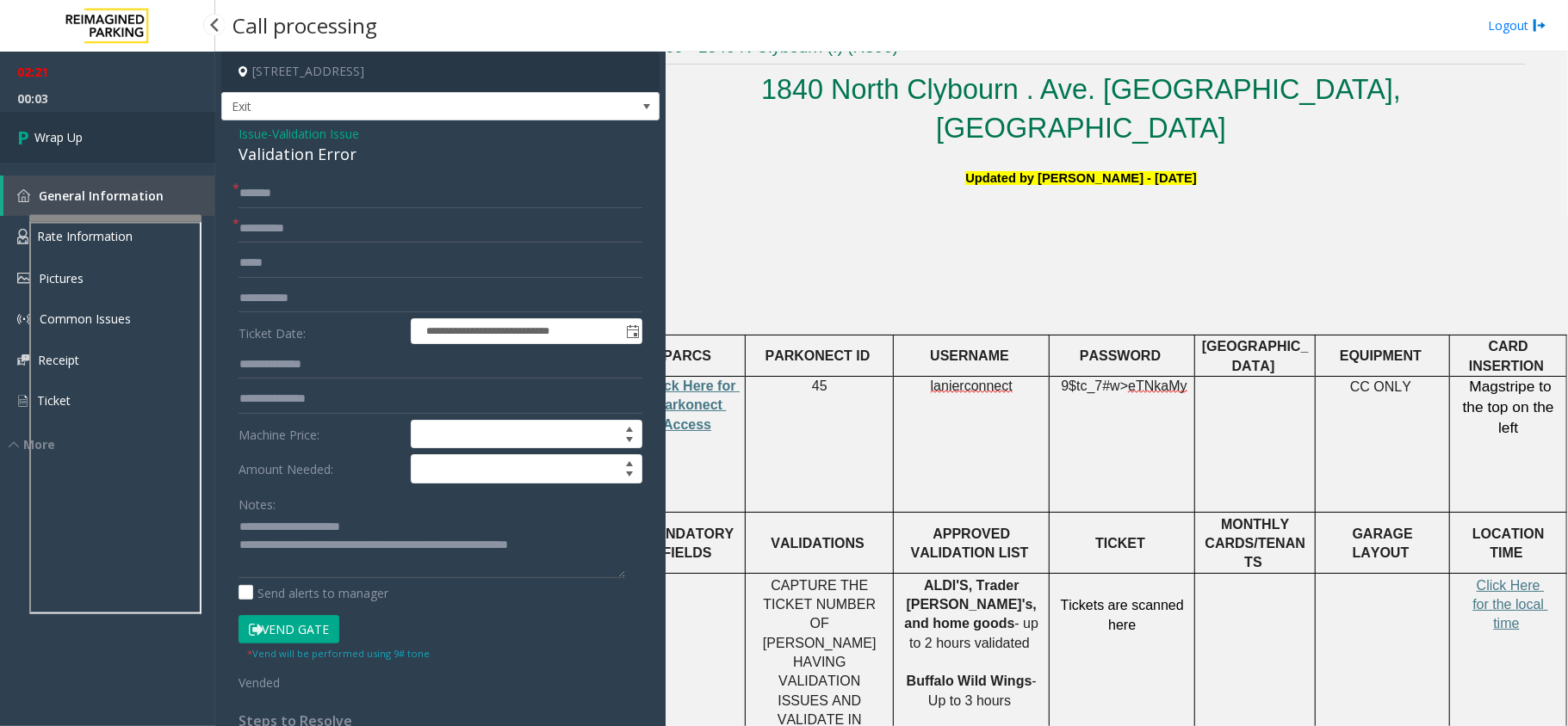
click at [107, 129] on link "Wrap Up" at bounding box center [107, 137] width 215 height 51
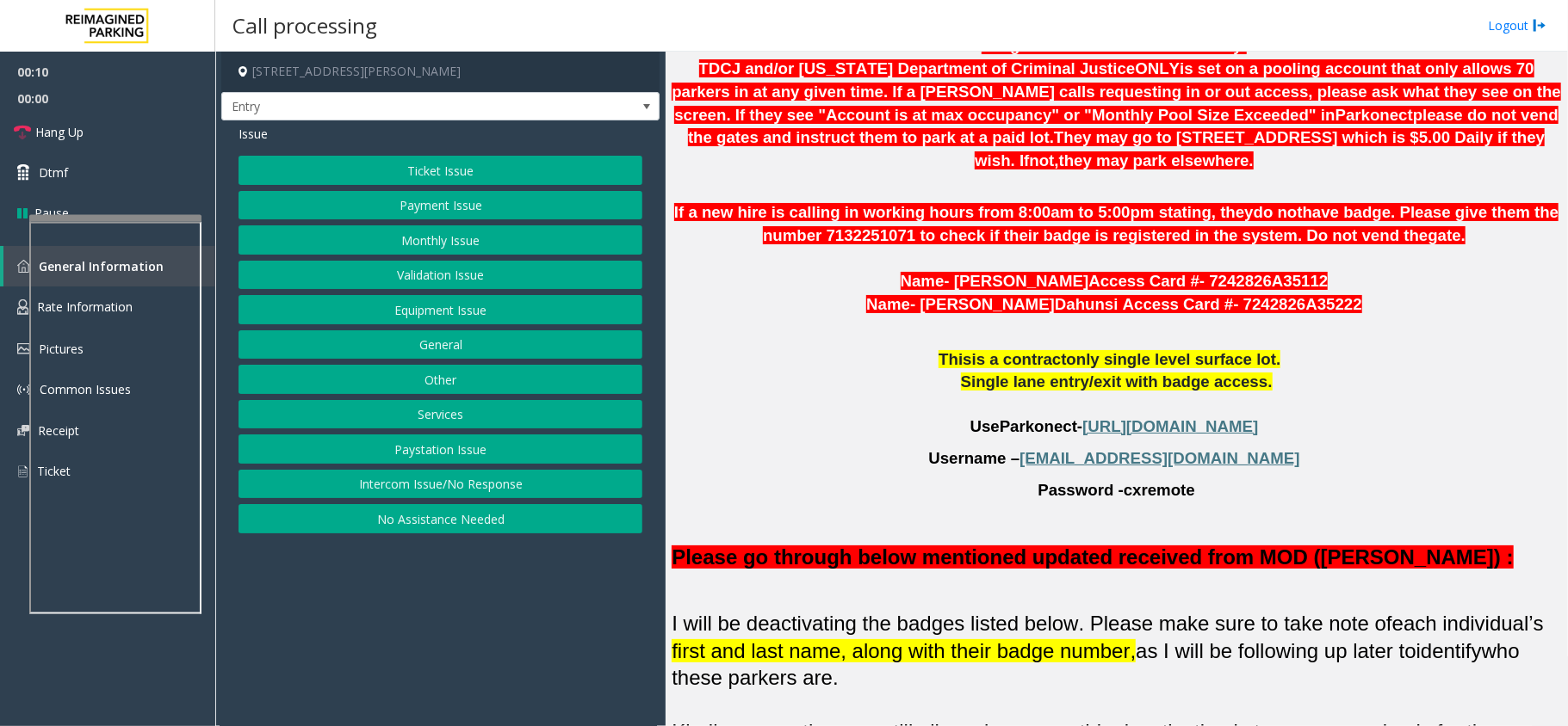
scroll to position [747, 0]
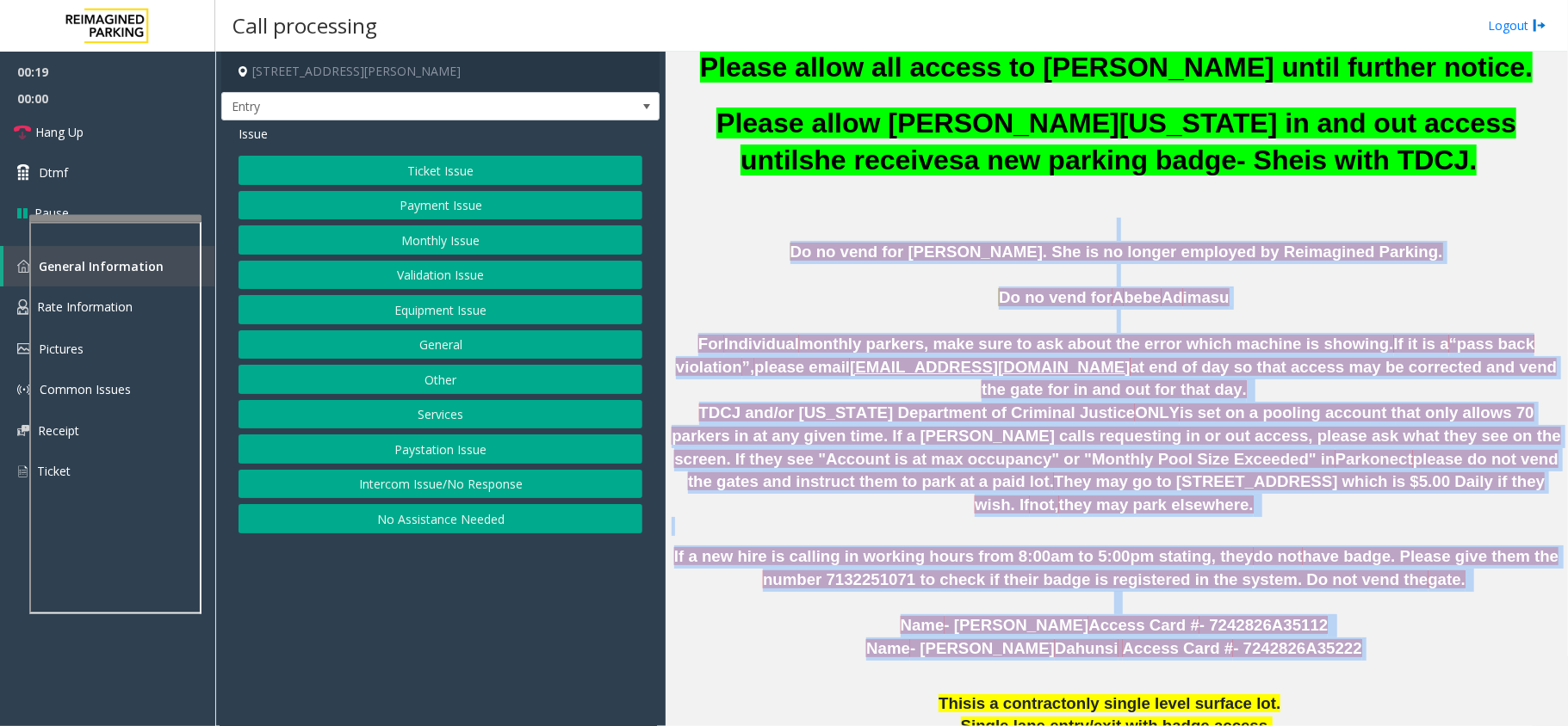
drag, startPoint x: 820, startPoint y: 231, endPoint x: 1300, endPoint y: 623, distance: 619.7
click at [1300, 637] on p "Name - Julius Dahunsi Access Card # - 7242826A35222" at bounding box center [1116, 649] width 889 height 23
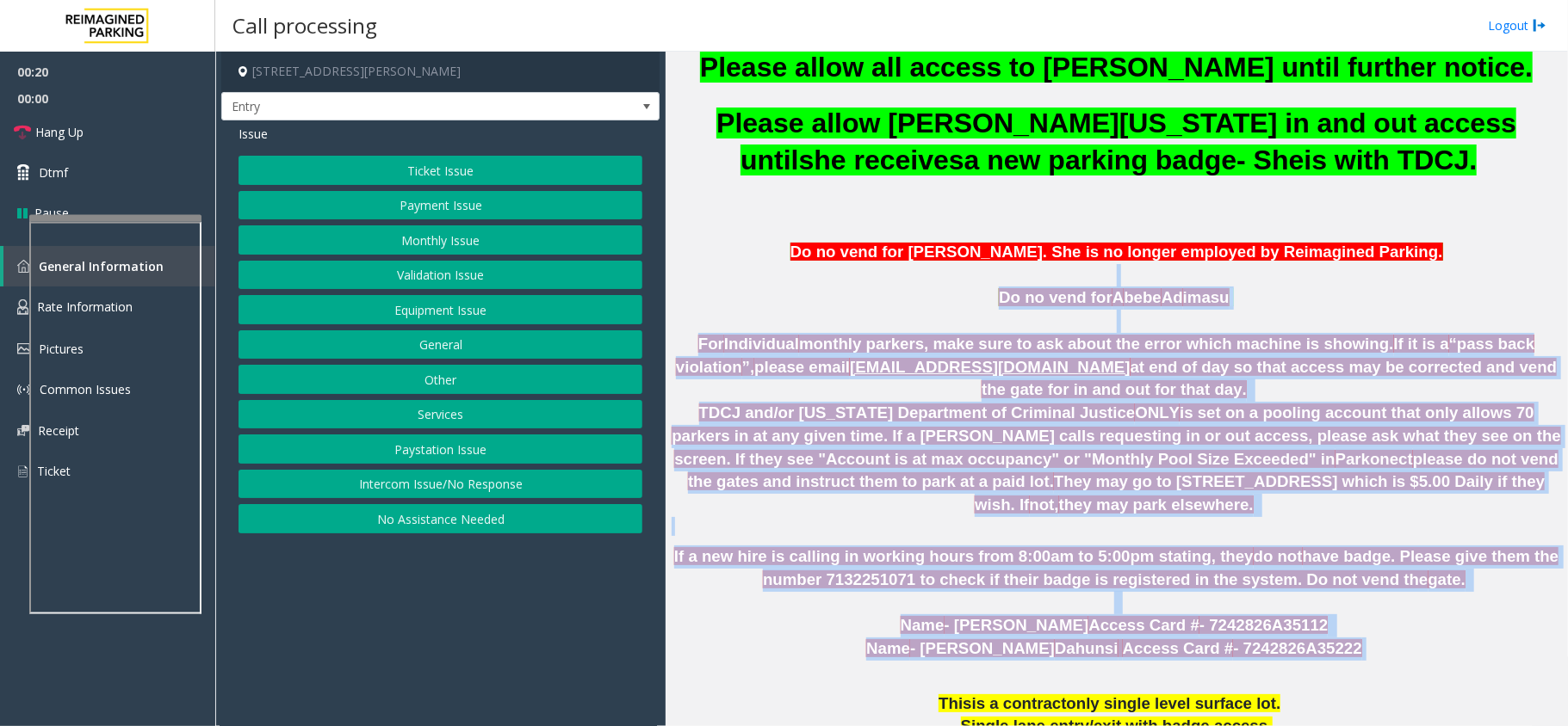
drag, startPoint x: 1297, startPoint y: 626, endPoint x: 885, endPoint y: 276, distance: 540.6
click at [934, 303] on p "Do no vend for A bebe Ad imasu" at bounding box center [1116, 298] width 889 height 23
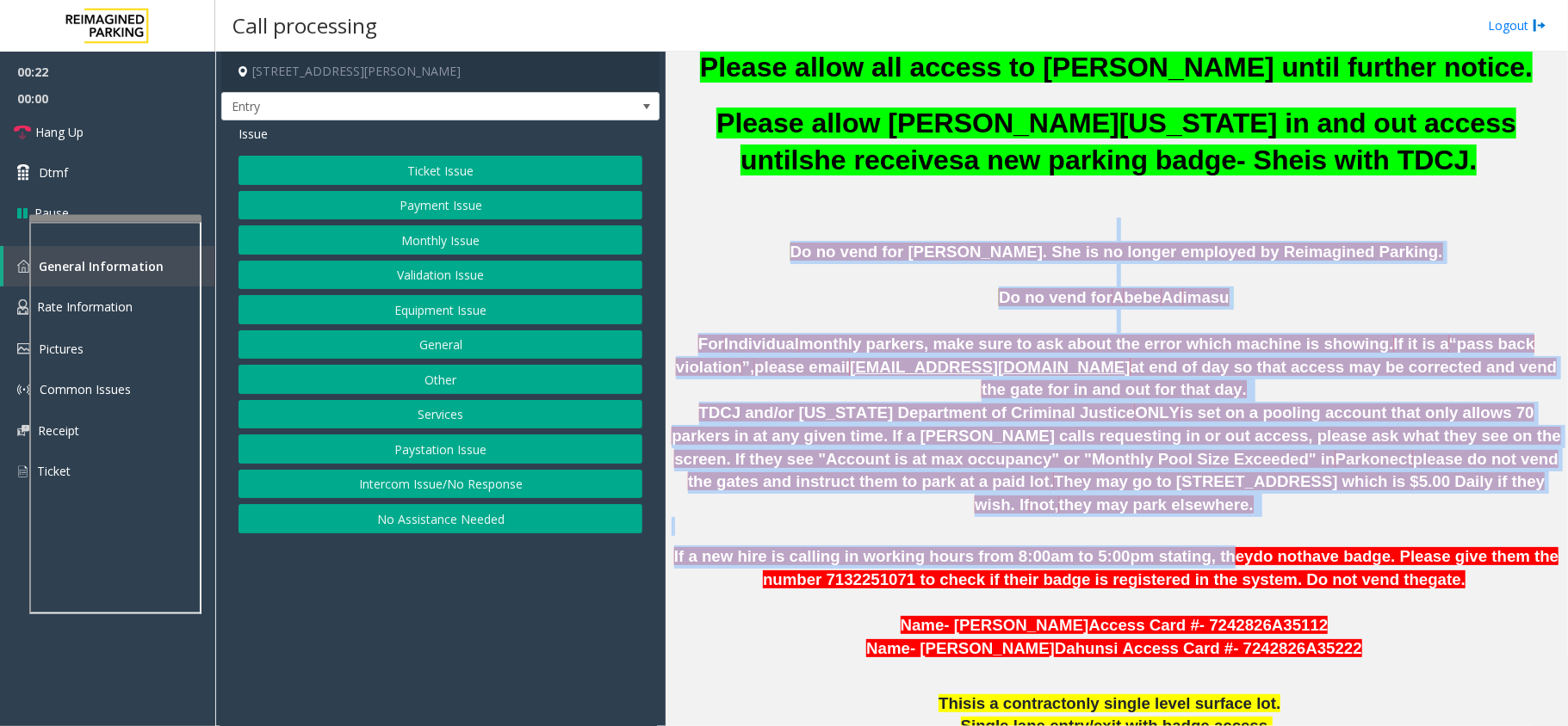
drag, startPoint x: 791, startPoint y: 236, endPoint x: 1237, endPoint y: 542, distance: 540.9
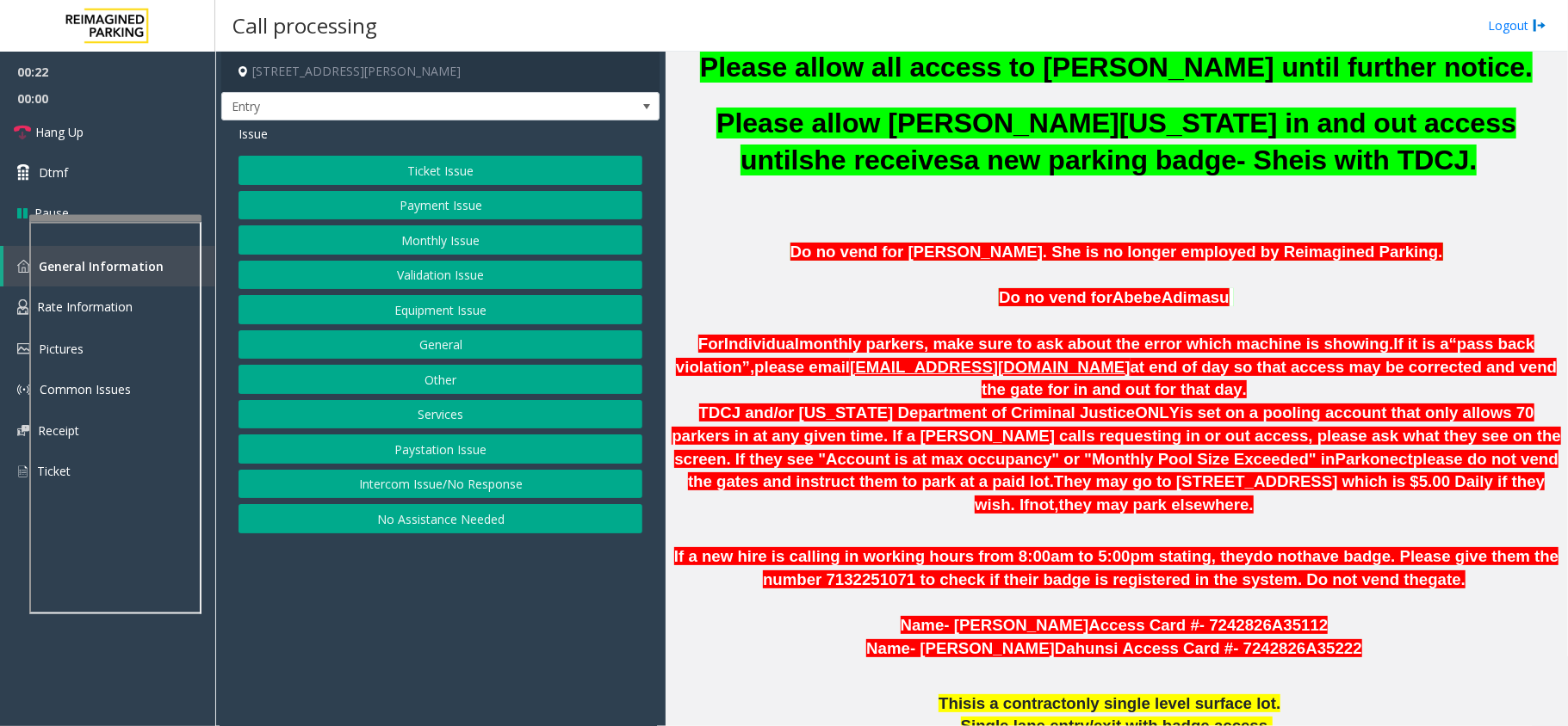
click at [1270, 547] on span "have badge. Please give them the number 7132251071 to check if their badge is r…" at bounding box center [1160, 567] width 796 height 41
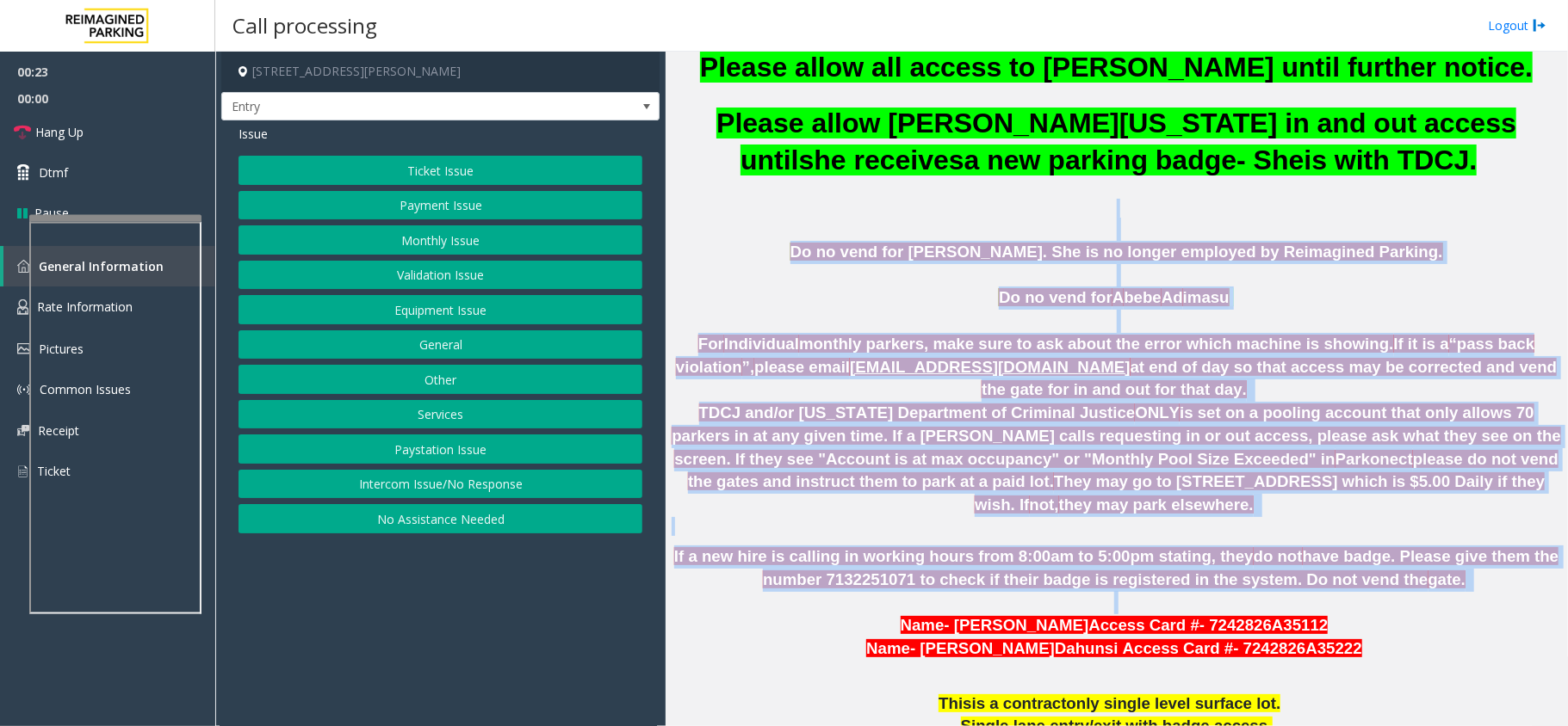
drag, startPoint x: 1305, startPoint y: 583, endPoint x: 921, endPoint y: 210, distance: 535.3
click at [921, 210] on p at bounding box center [1116, 208] width 889 height 19
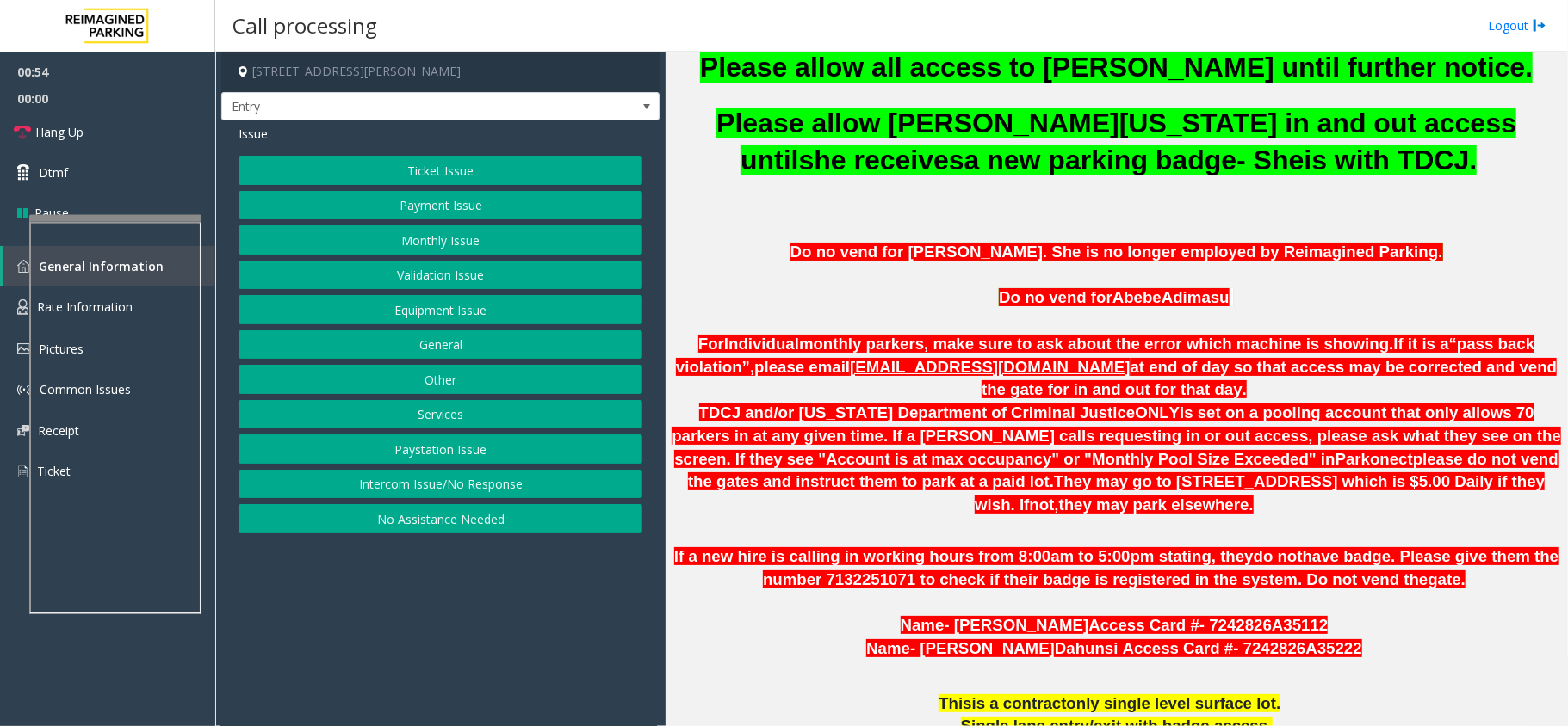
drag, startPoint x: 1054, startPoint y: 253, endPoint x: 1393, endPoint y: 256, distance: 339.0
click at [1393, 256] on p "Do no vend for Stephanie Bogany. She is no longer employed by Reimagined Parkin…" at bounding box center [1116, 252] width 889 height 23
click at [1240, 289] on p "Do no vend for A bebe Ad imasu" at bounding box center [1116, 298] width 889 height 23
click at [472, 311] on button "Equipment Issue" at bounding box center [440, 309] width 404 height 29
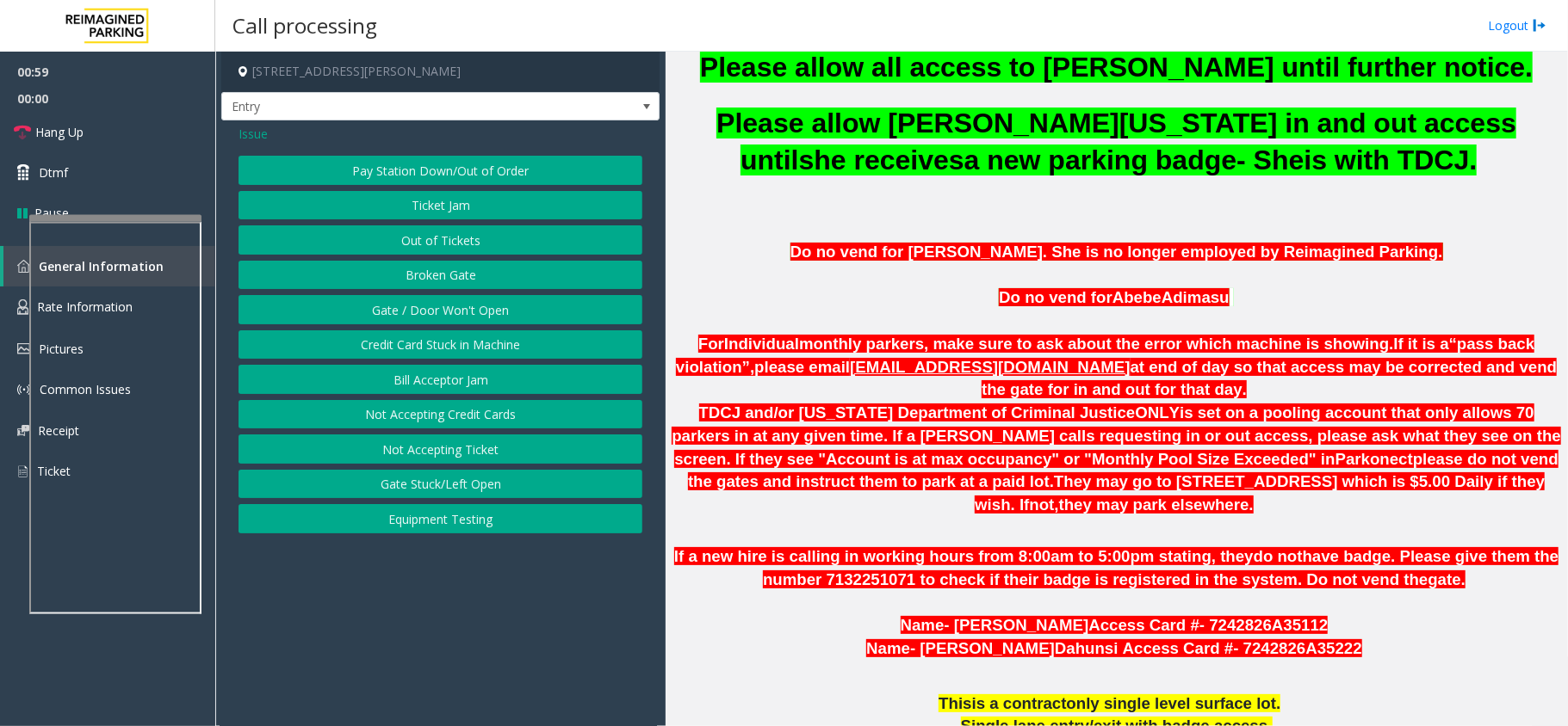
click at [472, 311] on button "Gate / Door Won't Open" at bounding box center [440, 309] width 404 height 29
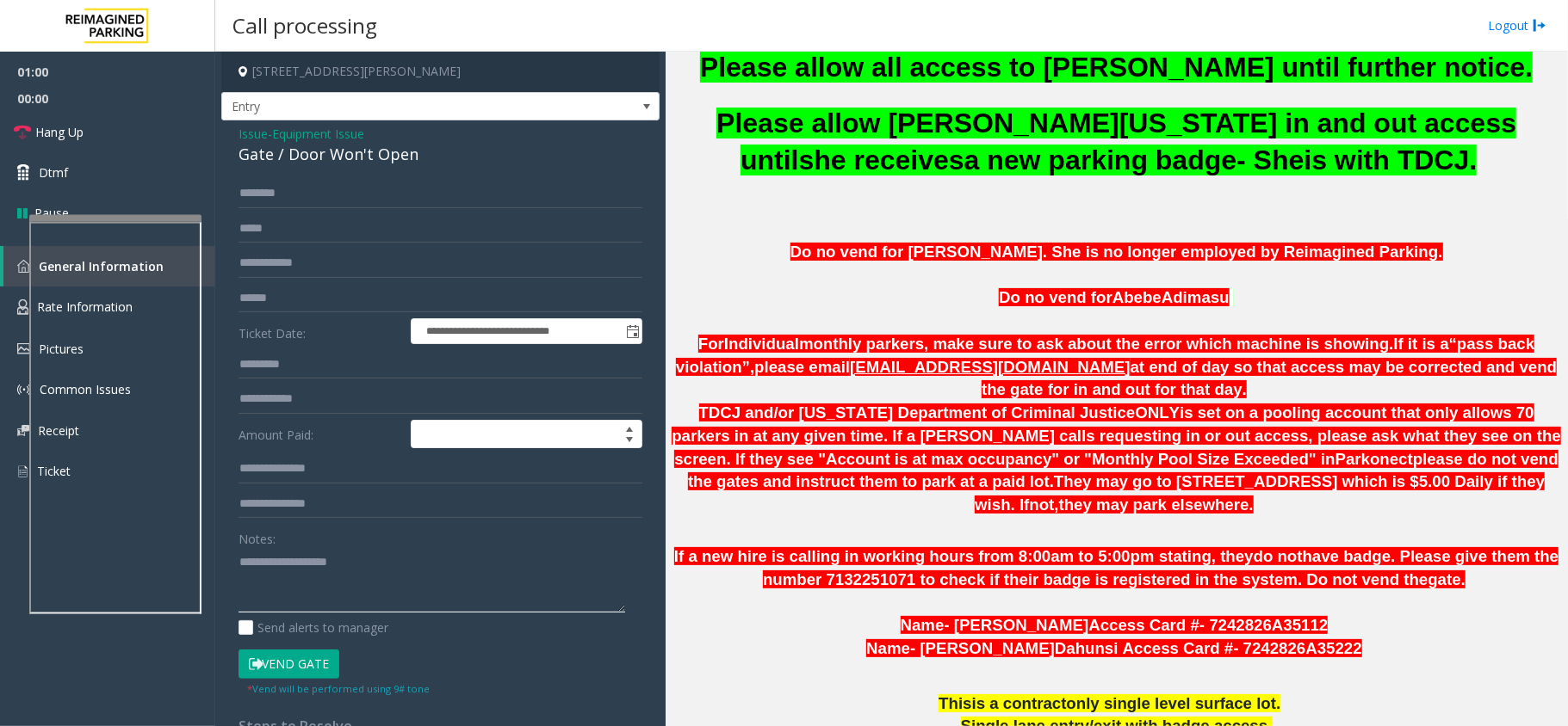
click at [358, 566] on textarea at bounding box center [431, 579] width 387 height 64
click at [369, 169] on div "**********" at bounding box center [440, 547] width 438 height 854
click at [331, 566] on textarea at bounding box center [431, 579] width 387 height 64
click at [120, 121] on link "Hang Up" at bounding box center [107, 132] width 215 height 40
click at [314, 583] on textarea at bounding box center [431, 579] width 387 height 64
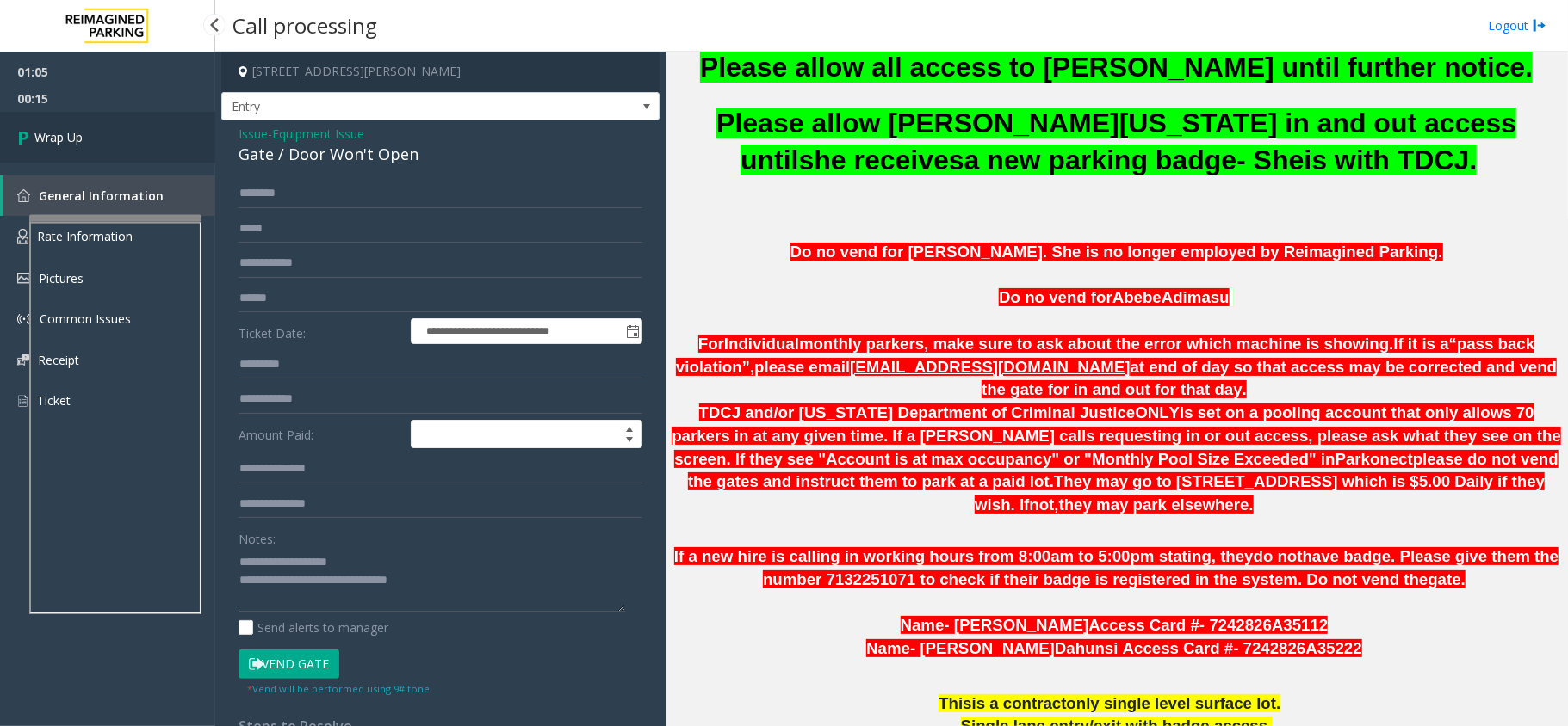
type textarea "**********"
click at [73, 111] on link "Wrap Up" at bounding box center [107, 137] width 215 height 51
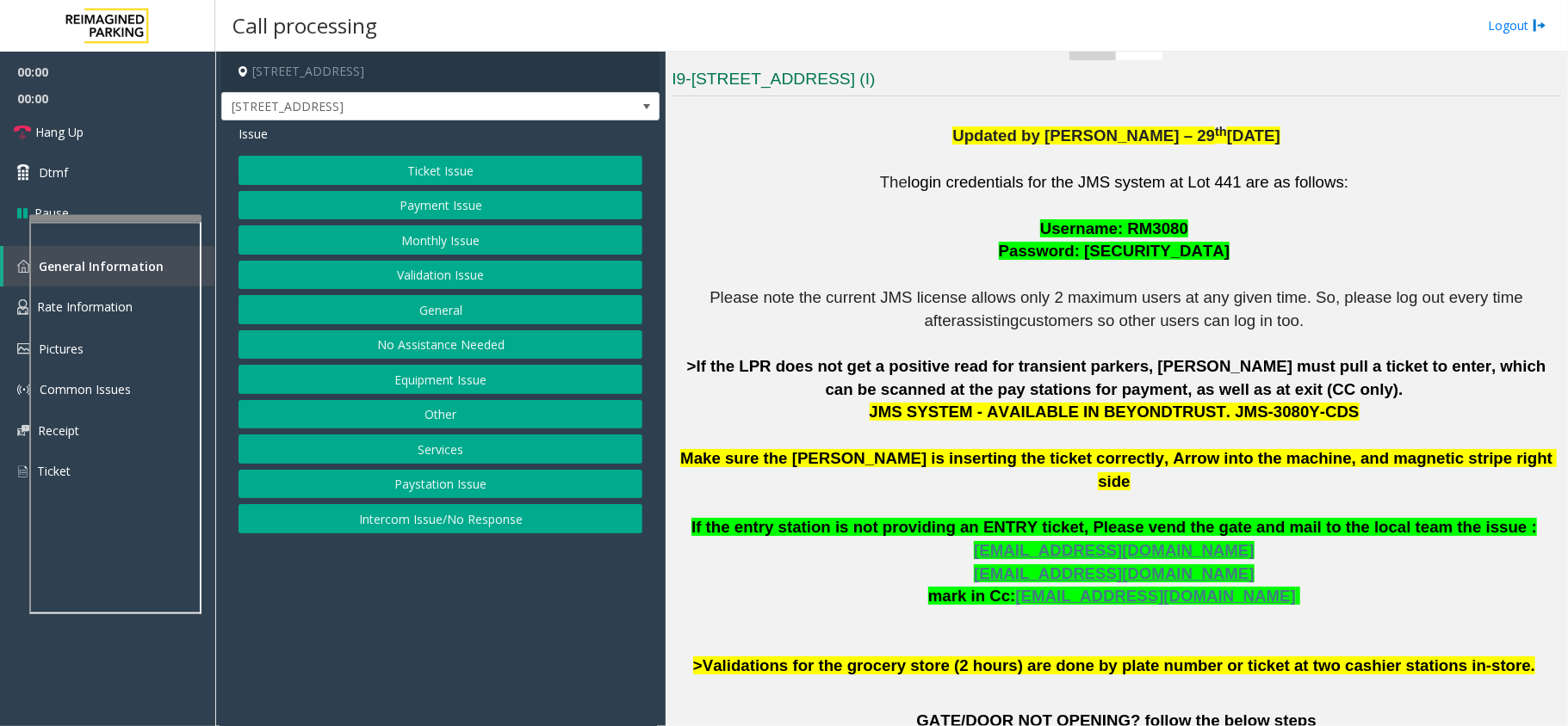
scroll to position [458, 0]
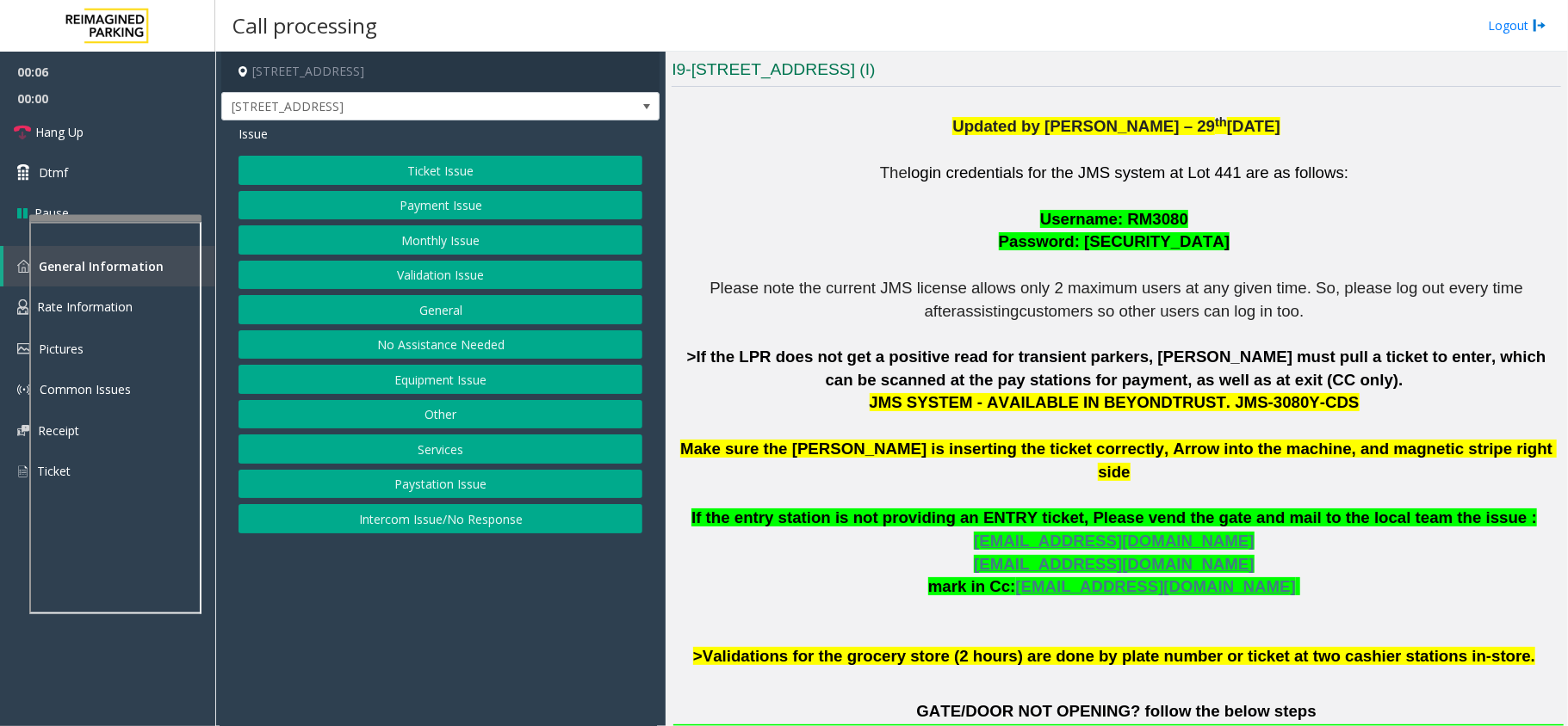
click at [468, 265] on button "Validation Issue" at bounding box center [440, 275] width 404 height 29
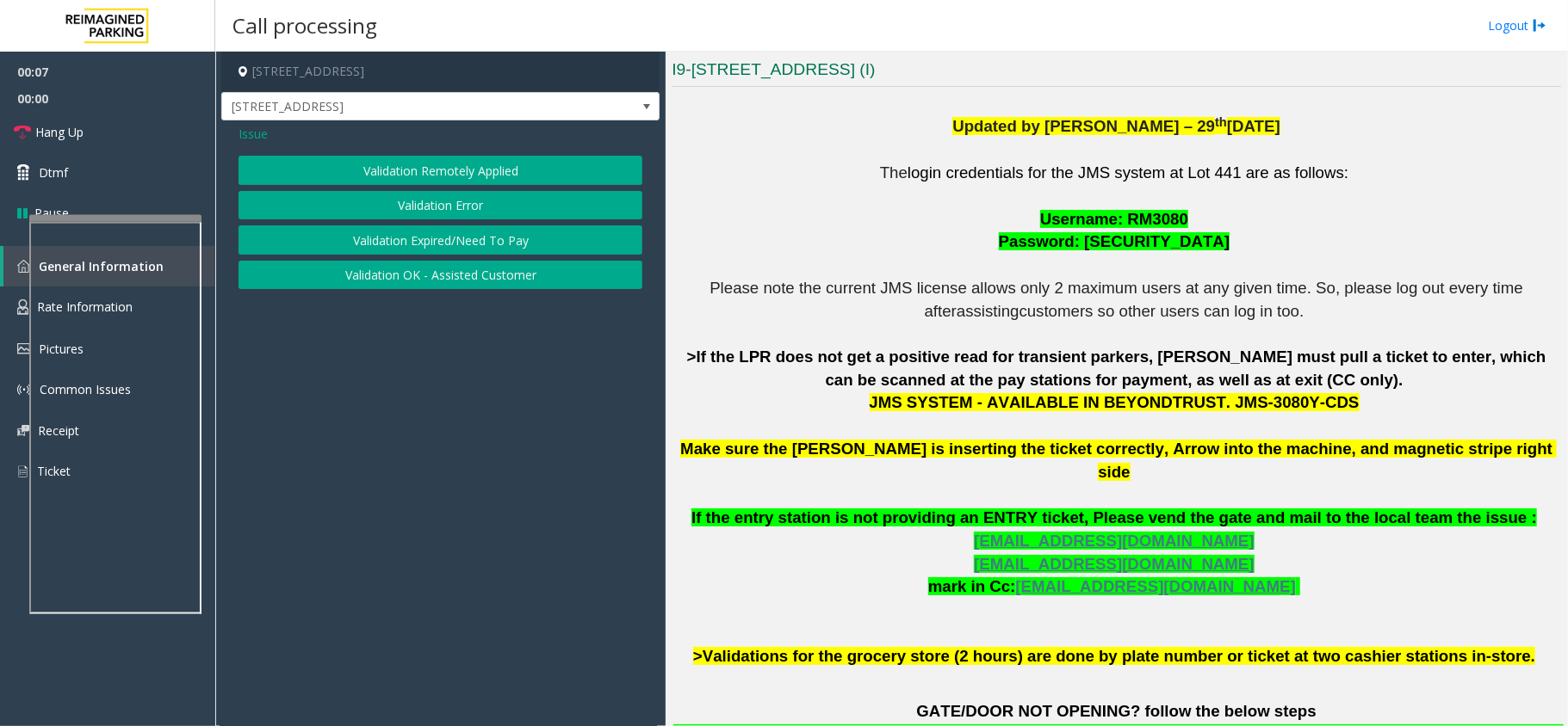
click at [429, 201] on button "Validation Error" at bounding box center [440, 205] width 404 height 29
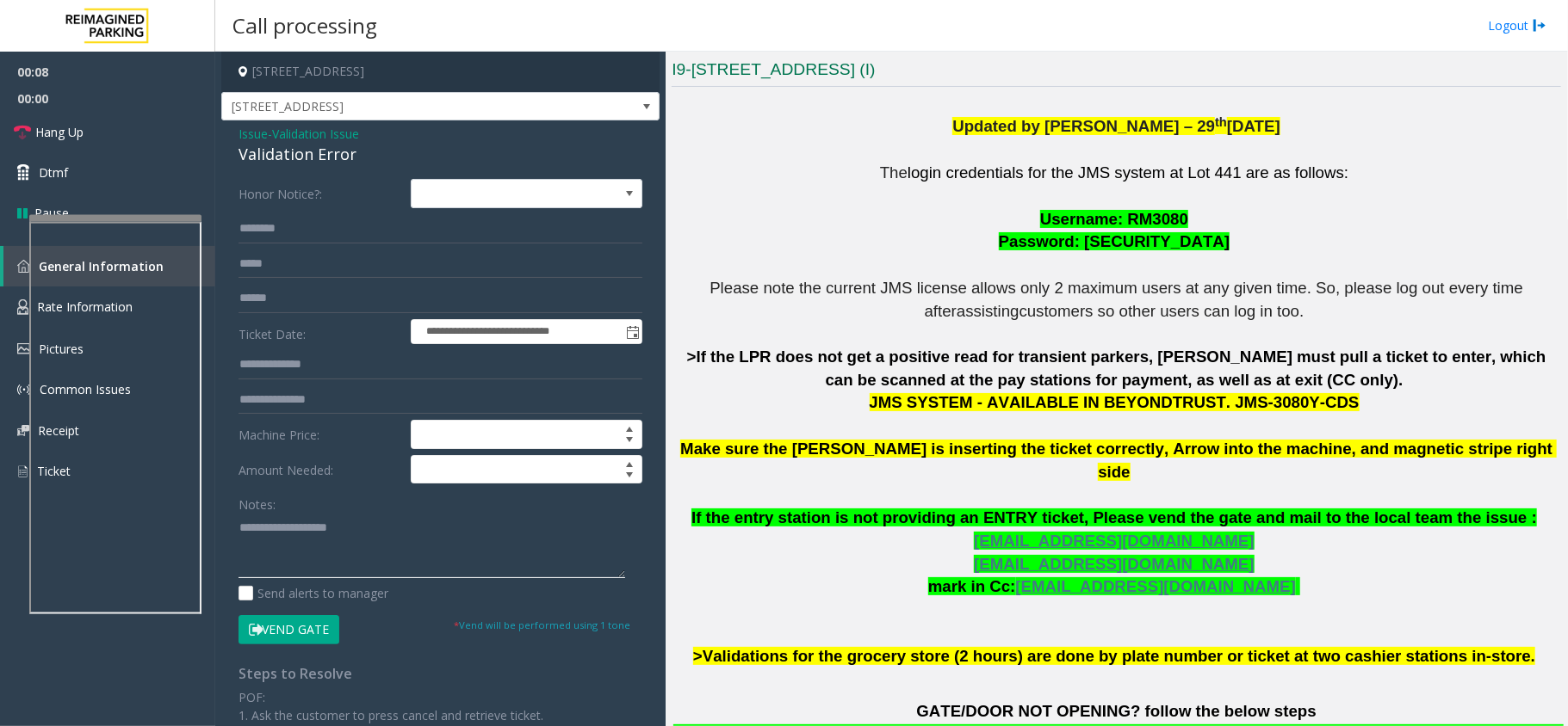
click at [314, 525] on textarea at bounding box center [431, 545] width 387 height 64
click at [329, 156] on div "Validation Error" at bounding box center [440, 155] width 404 height 23
click at [338, 521] on textarea at bounding box center [431, 545] width 387 height 64
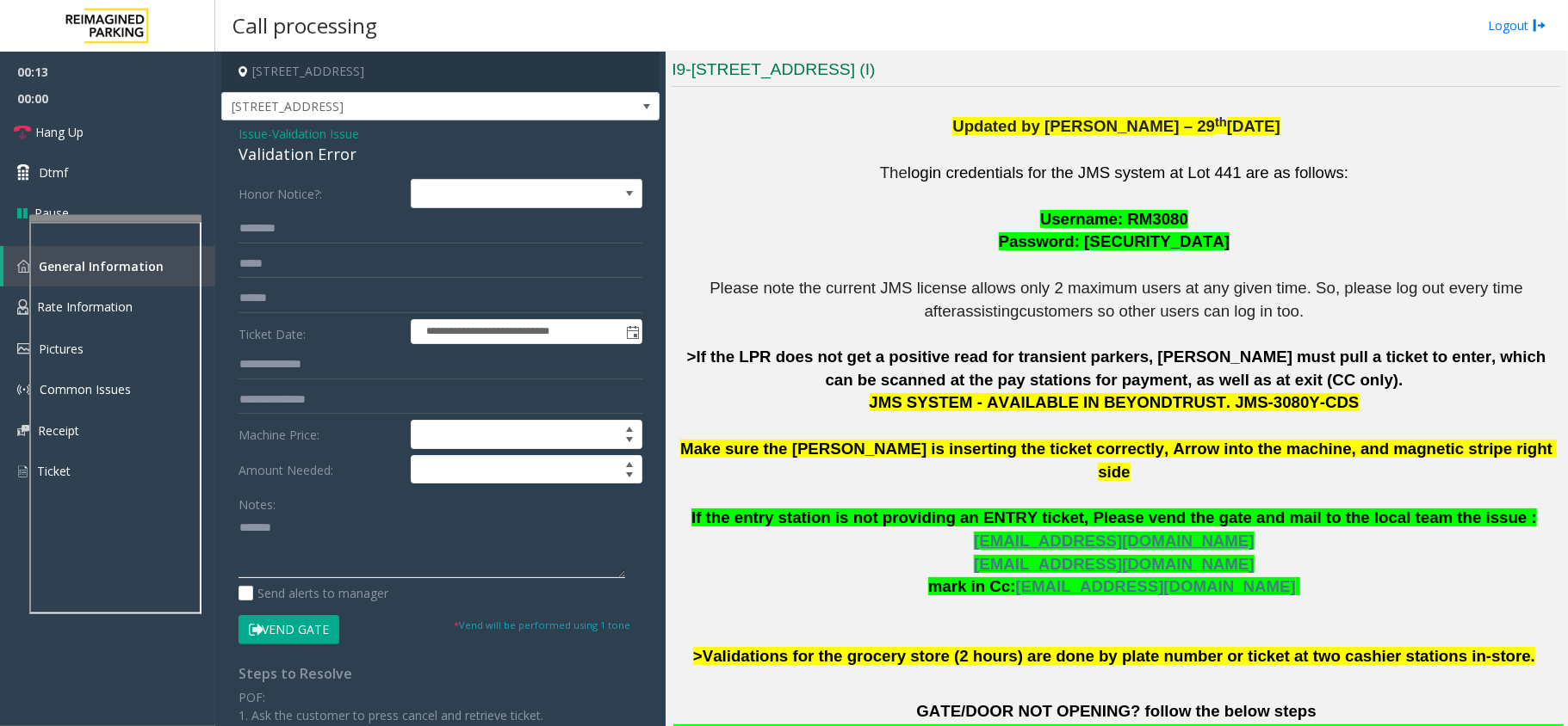
paste textarea "**********"
type textarea "**********"
click at [315, 301] on input "text" at bounding box center [440, 298] width 404 height 29
type input "********"
click at [377, 561] on textarea at bounding box center [431, 545] width 387 height 64
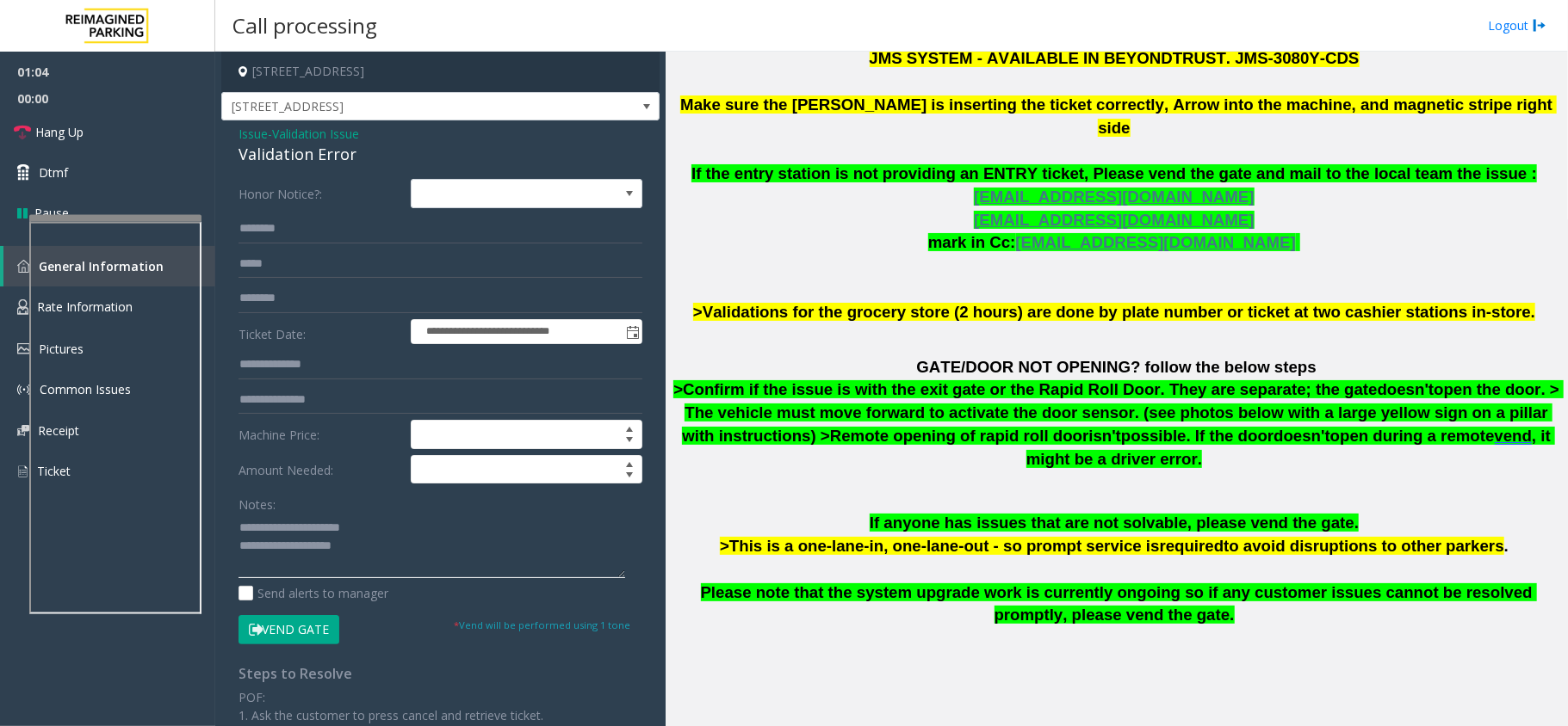
scroll to position [573, 0]
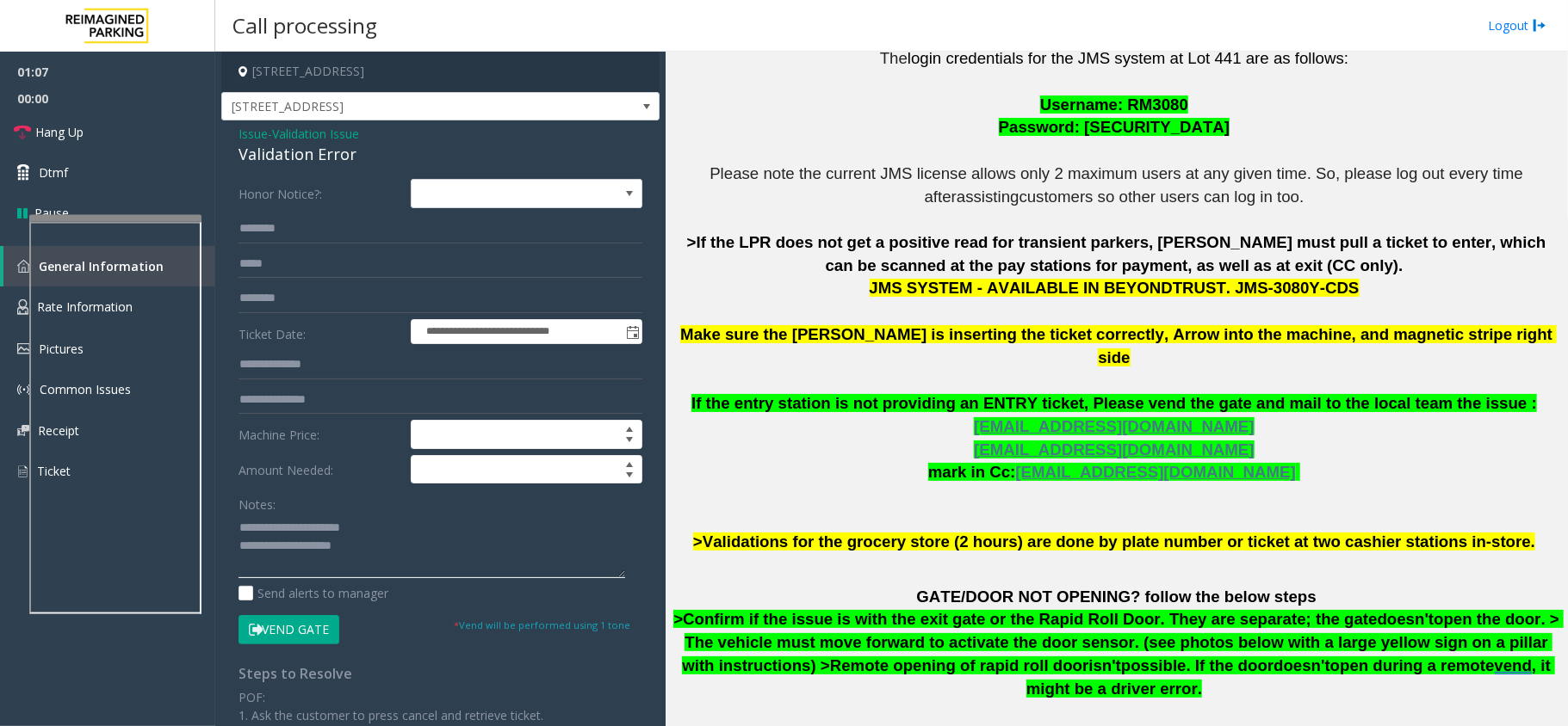
click at [444, 564] on textarea at bounding box center [431, 545] width 387 height 64
click at [314, 626] on button "Vend Gate" at bounding box center [288, 629] width 101 height 29
click at [397, 565] on textarea at bounding box center [431, 545] width 387 height 64
type textarea "**********"
click at [133, 107] on span "00:00" at bounding box center [107, 98] width 215 height 26
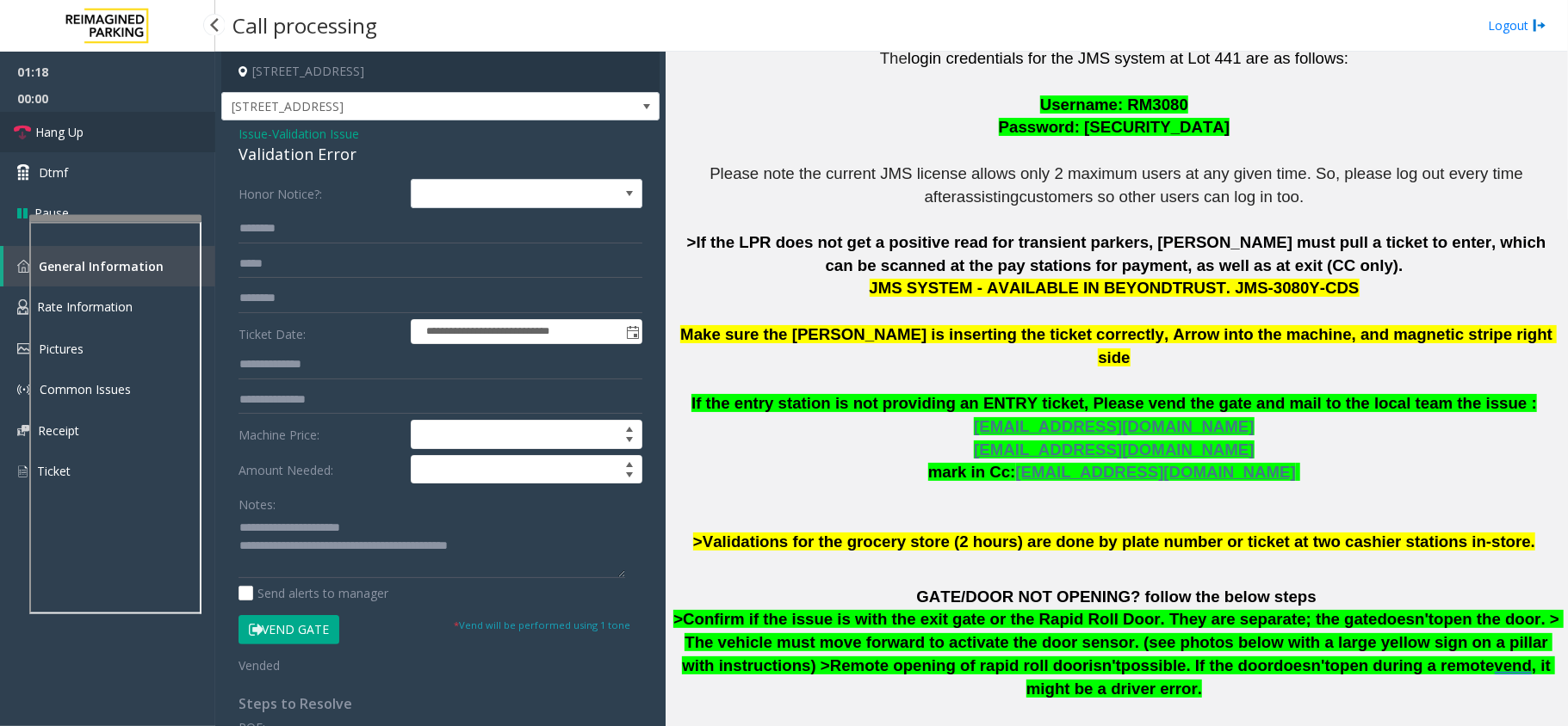
click at [133, 118] on link "Hang Up" at bounding box center [107, 132] width 215 height 40
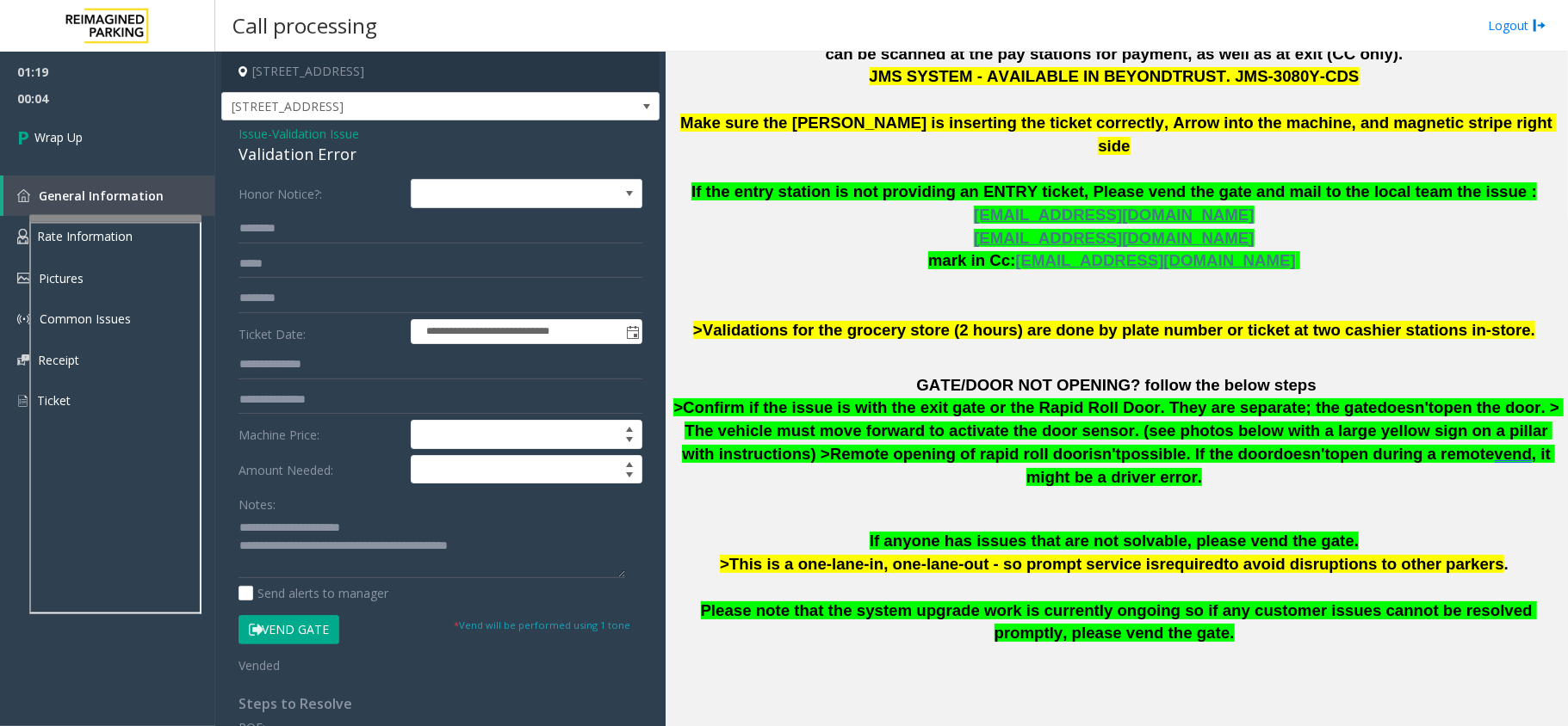
scroll to position [802, 0]
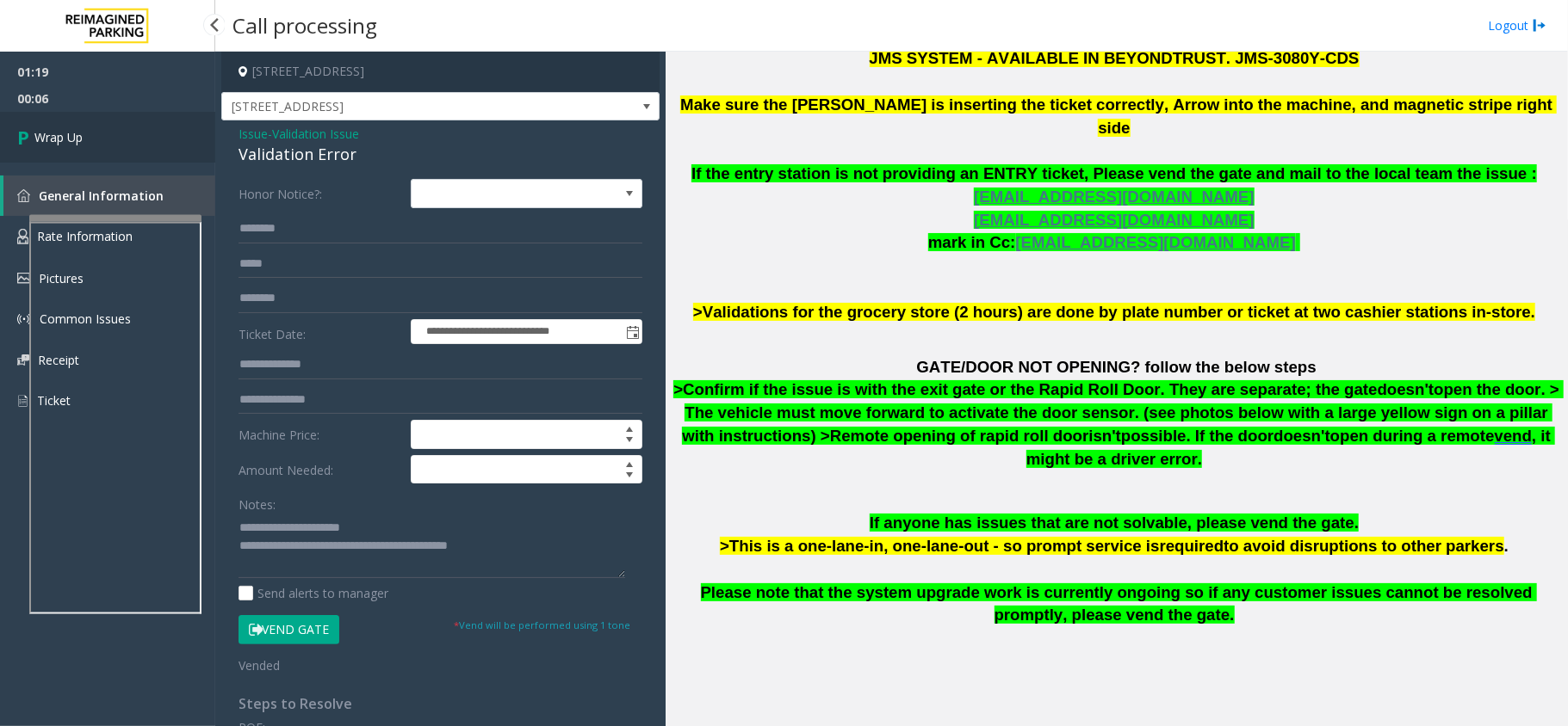
click at [134, 145] on link "Wrap Up" at bounding box center [107, 137] width 215 height 51
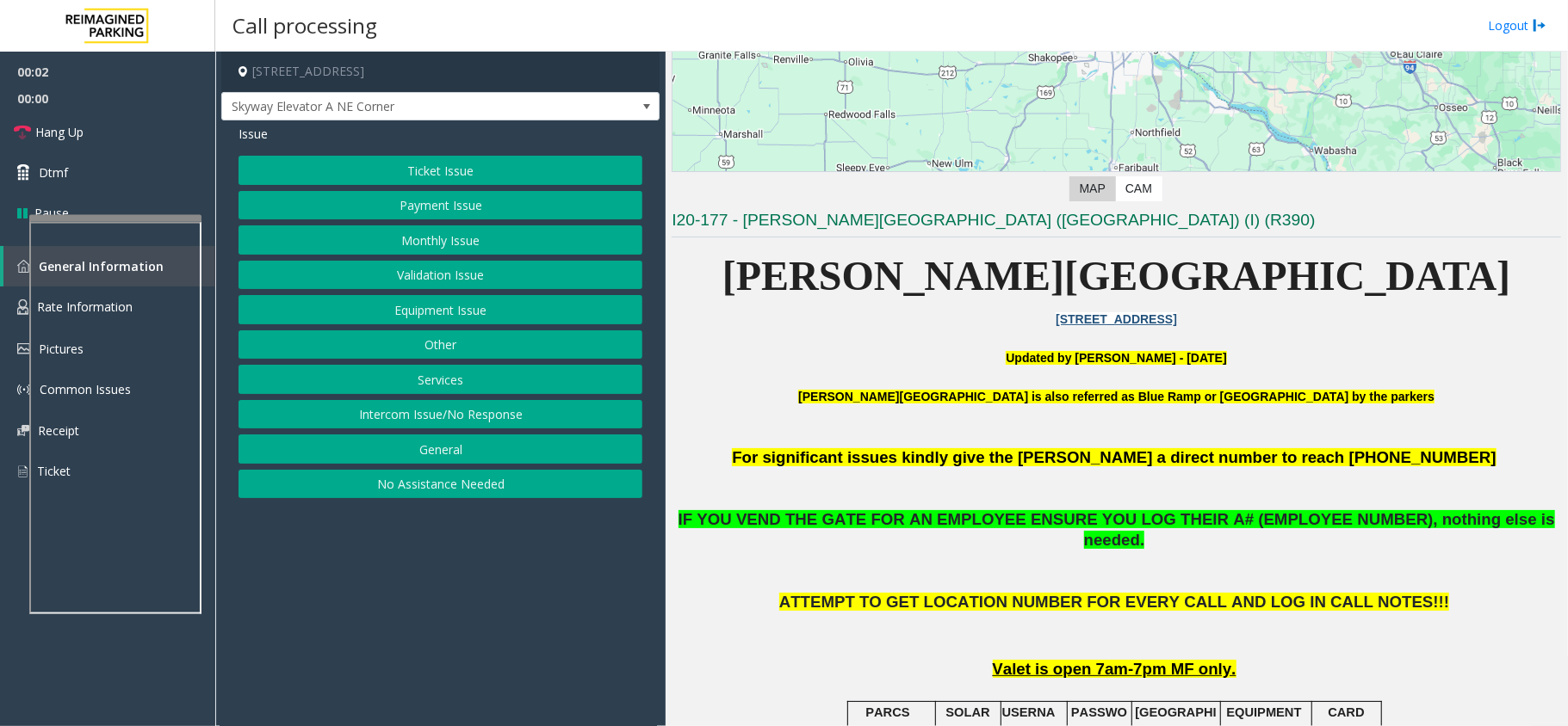
scroll to position [344, 0]
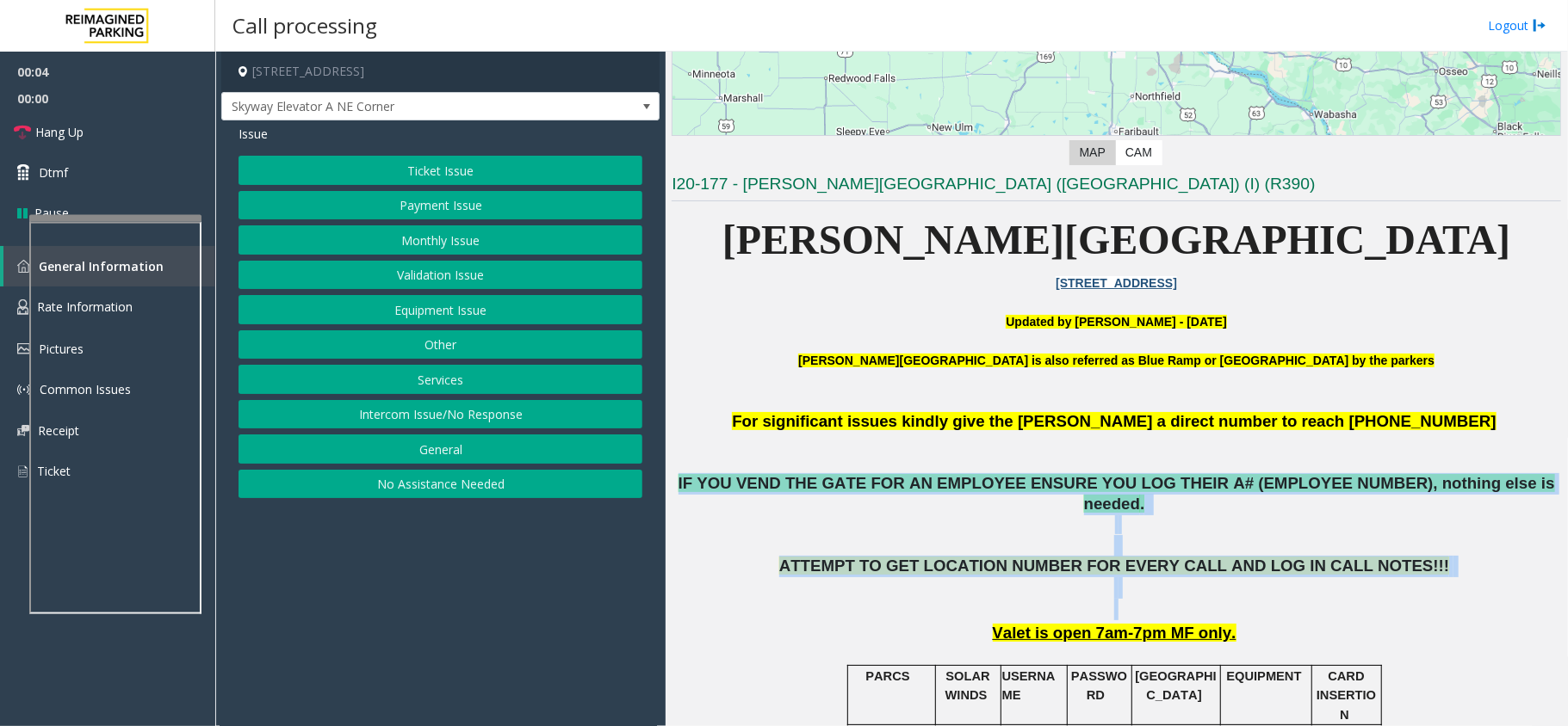
drag, startPoint x: 710, startPoint y: 476, endPoint x: 1415, endPoint y: 583, distance: 713.1
click at [1401, 583] on p "ATTEMPT TO GET LOCATION NUMBER FOR EVERY CALL AND LOG IN CALL NOTES!!!" at bounding box center [1116, 587] width 889 height 64
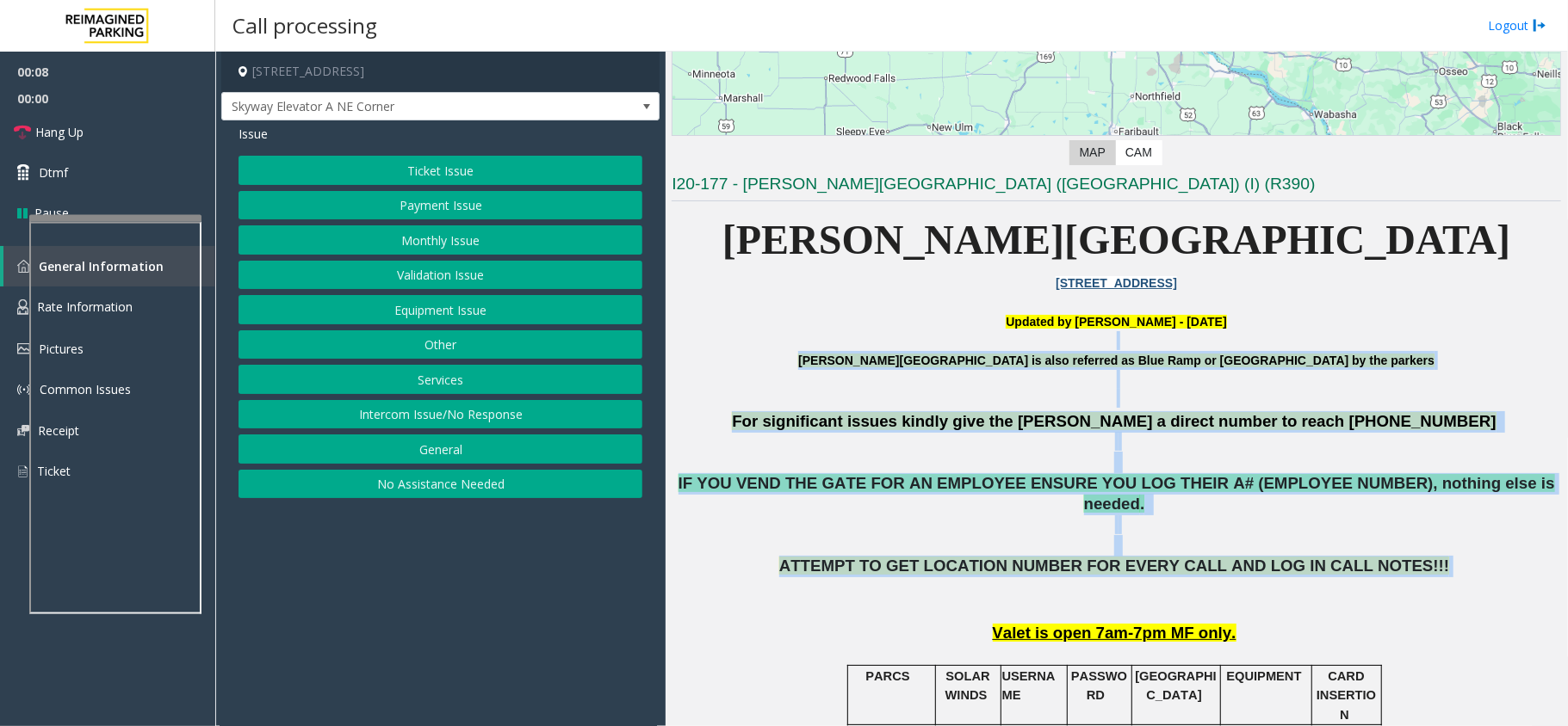
drag, startPoint x: 1396, startPoint y: 552, endPoint x: 858, endPoint y: 331, distance: 581.6
click at [858, 331] on p at bounding box center [1116, 341] width 889 height 19
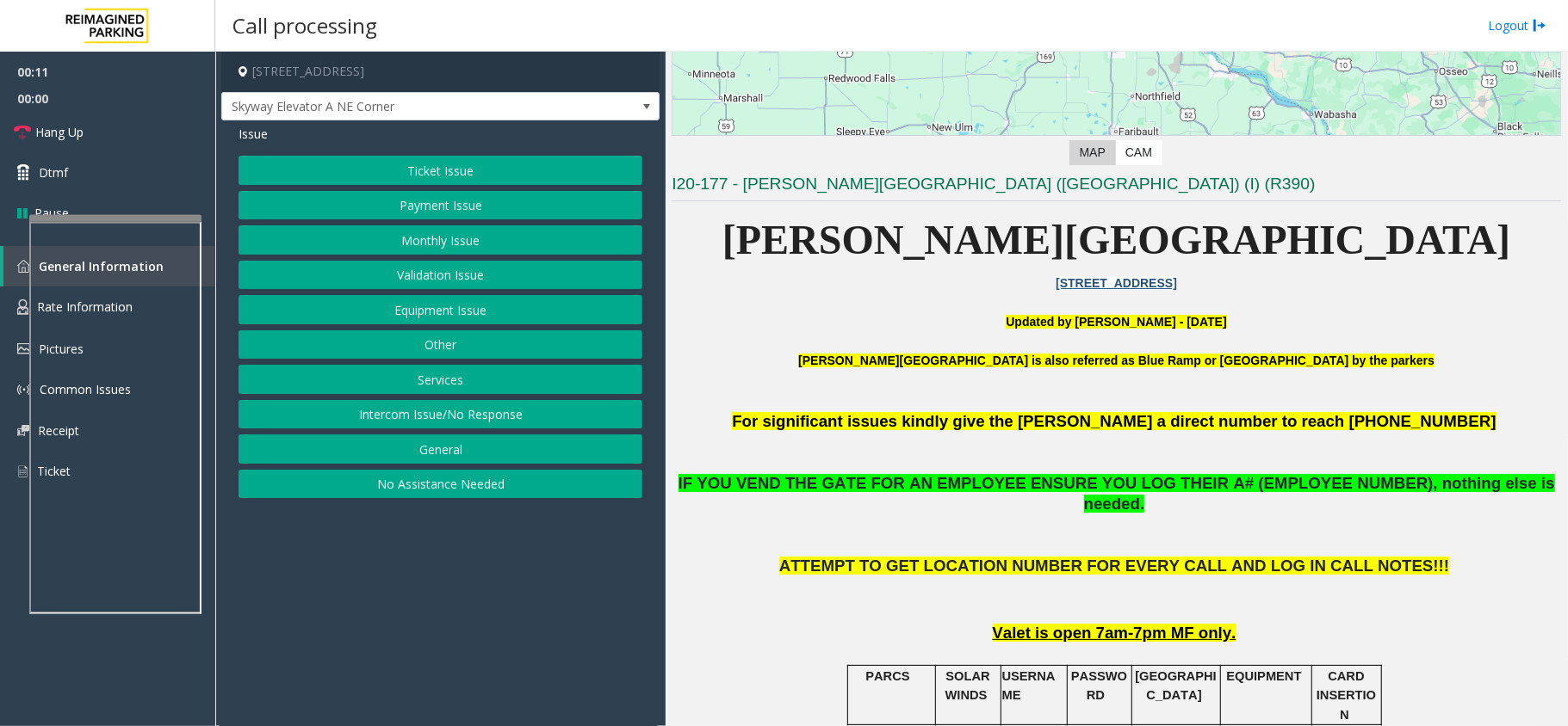
click at [487, 215] on button "Payment Issue" at bounding box center [440, 205] width 404 height 29
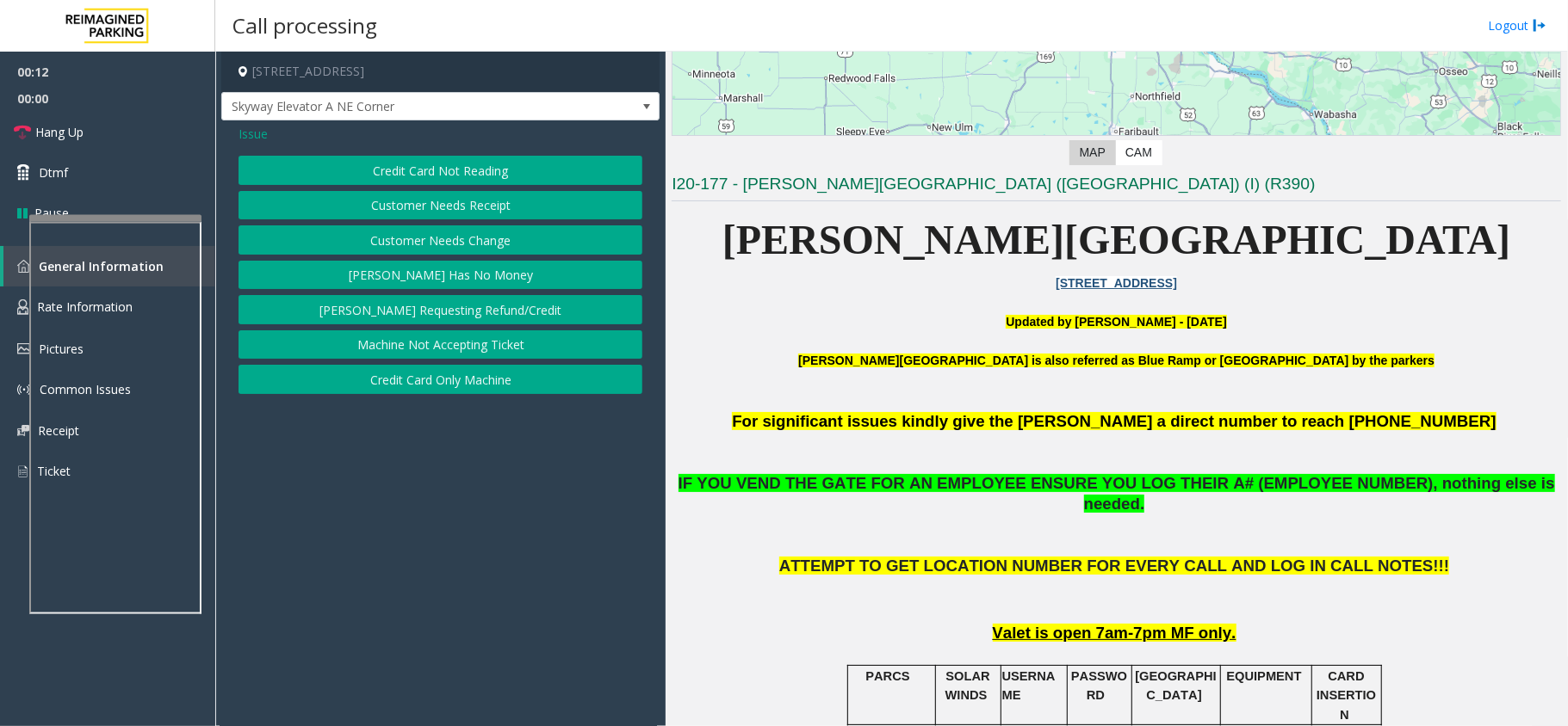
click at [488, 208] on button "Customer Needs Receipt" at bounding box center [440, 205] width 404 height 29
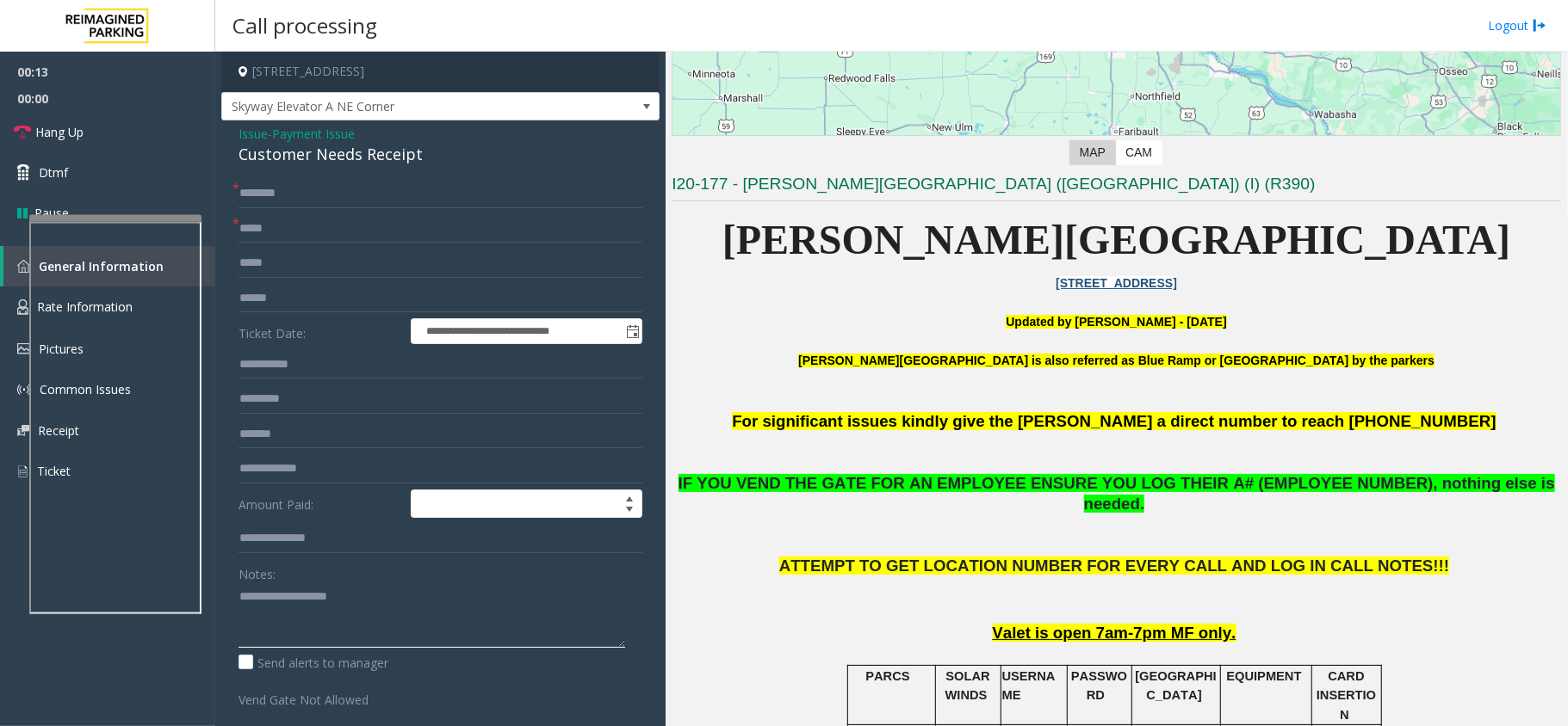
click at [314, 603] on textarea at bounding box center [431, 615] width 387 height 64
click at [386, 162] on div "Customer Needs Receipt" at bounding box center [440, 155] width 404 height 23
click at [346, 616] on textarea at bounding box center [431, 615] width 387 height 64
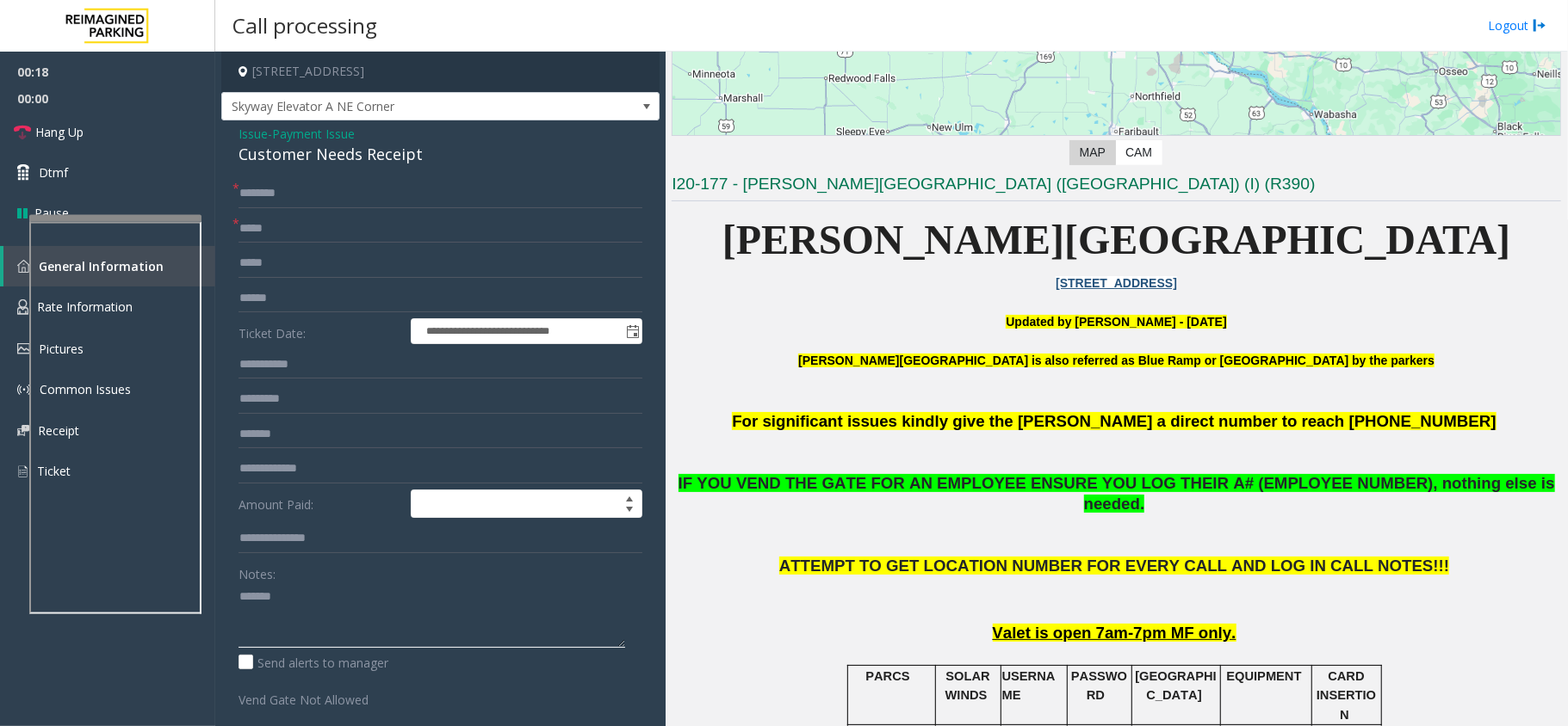
paste textarea "**********"
type textarea "**********"
click at [310, 229] on input "text" at bounding box center [440, 228] width 404 height 29
type input "**"
click at [334, 199] on input "*" at bounding box center [440, 193] width 404 height 29
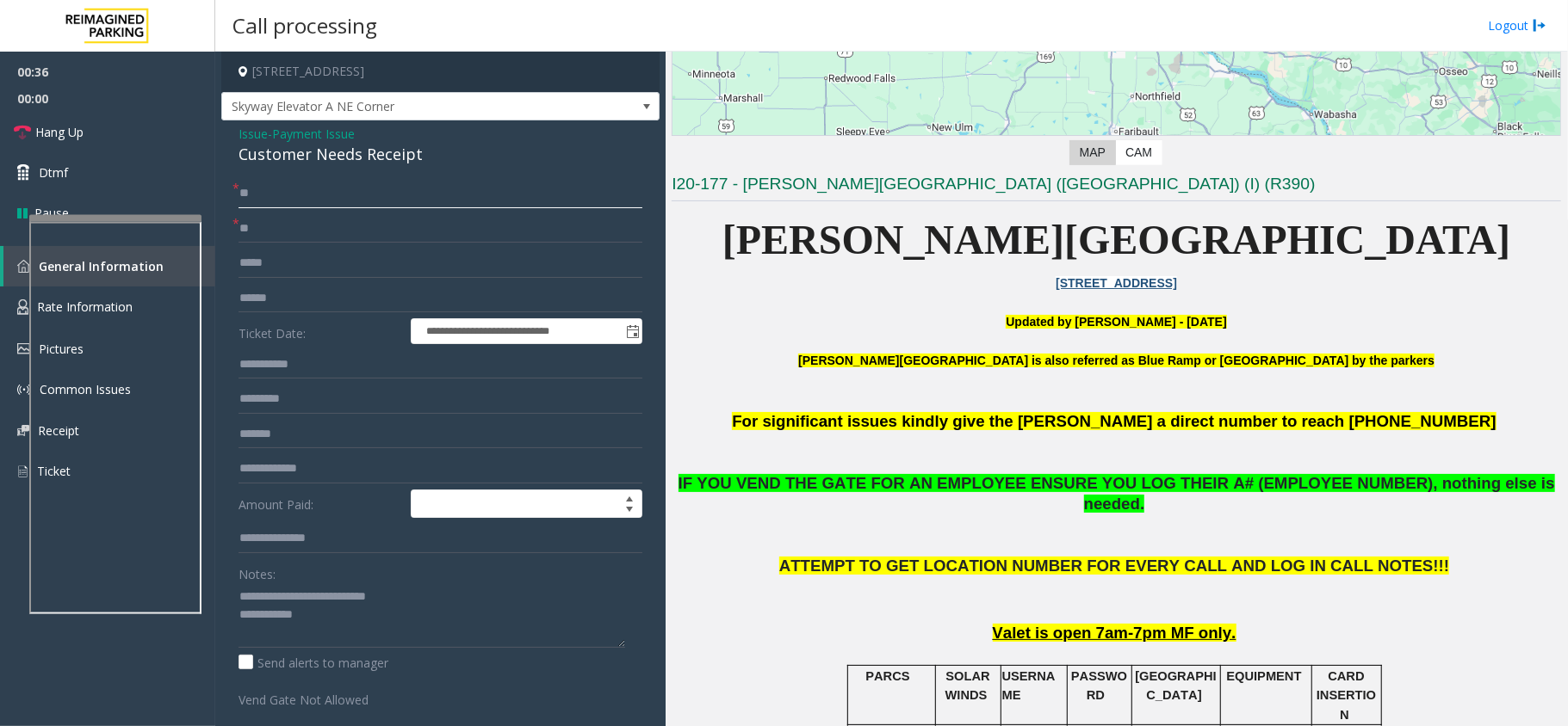
type input "**"
click at [379, 624] on textarea at bounding box center [431, 615] width 387 height 64
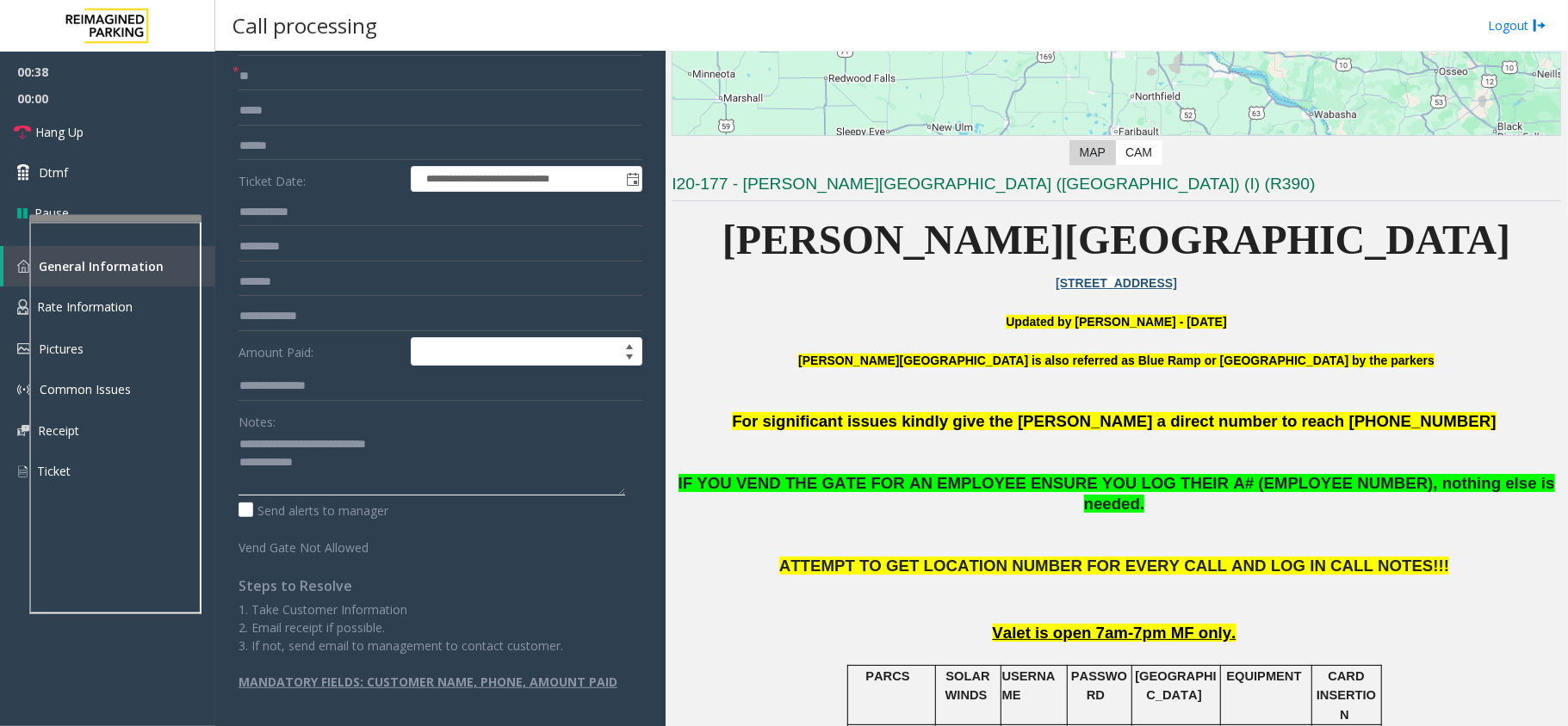
scroll to position [0, 0]
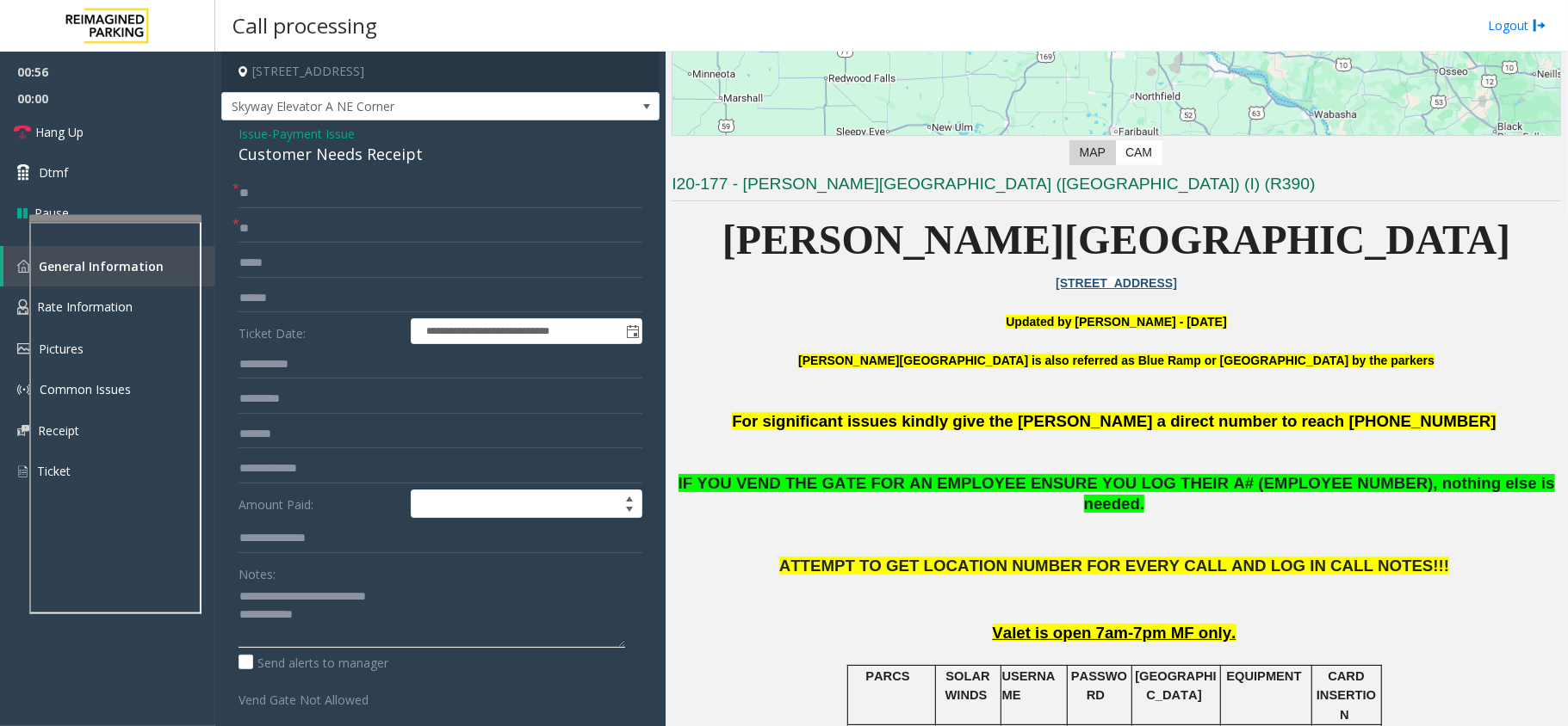
click at [386, 624] on textarea at bounding box center [431, 615] width 387 height 64
click at [84, 128] on link "Hang Up" at bounding box center [107, 132] width 215 height 40
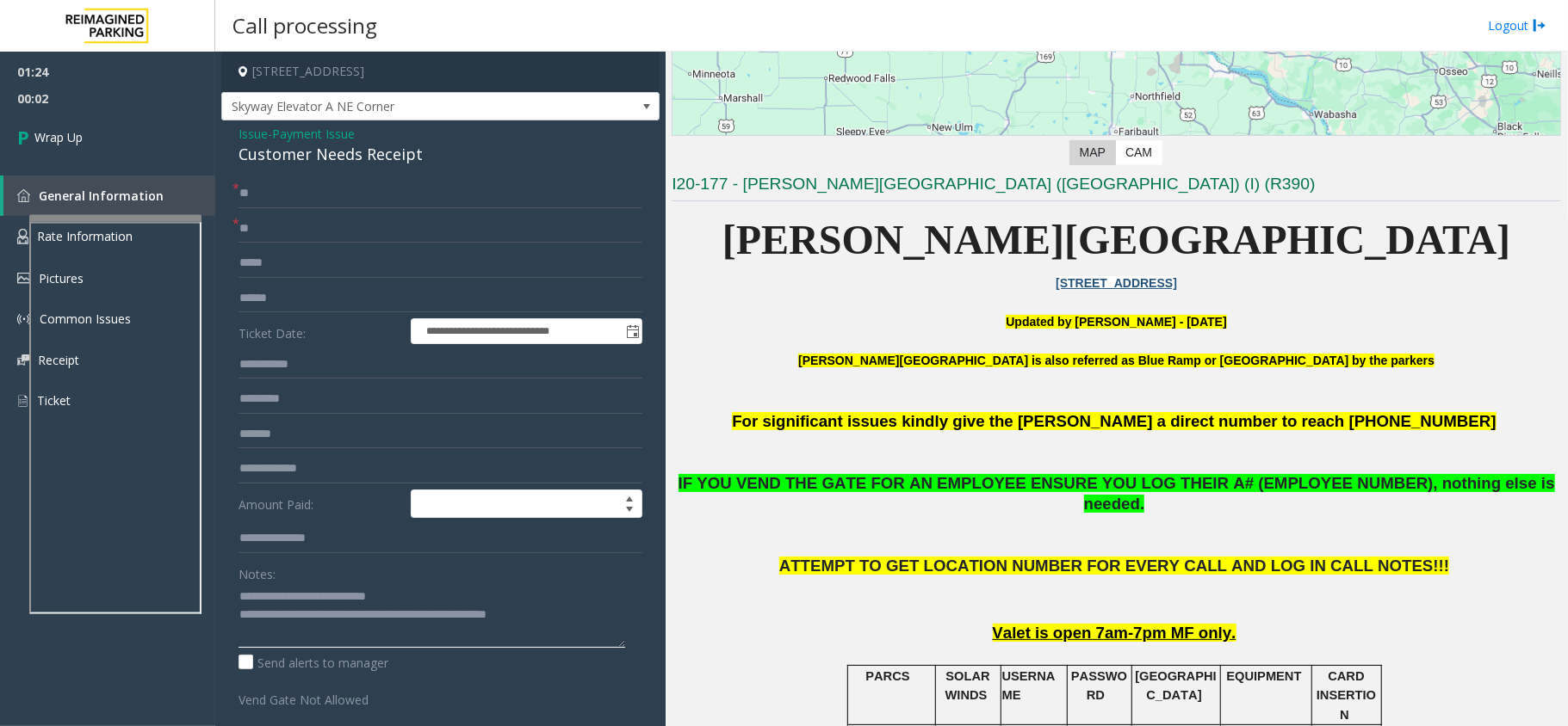
click at [544, 623] on textarea at bounding box center [431, 615] width 387 height 64
type textarea "**********"
click at [150, 142] on link "Wrap Up" at bounding box center [107, 137] width 215 height 51
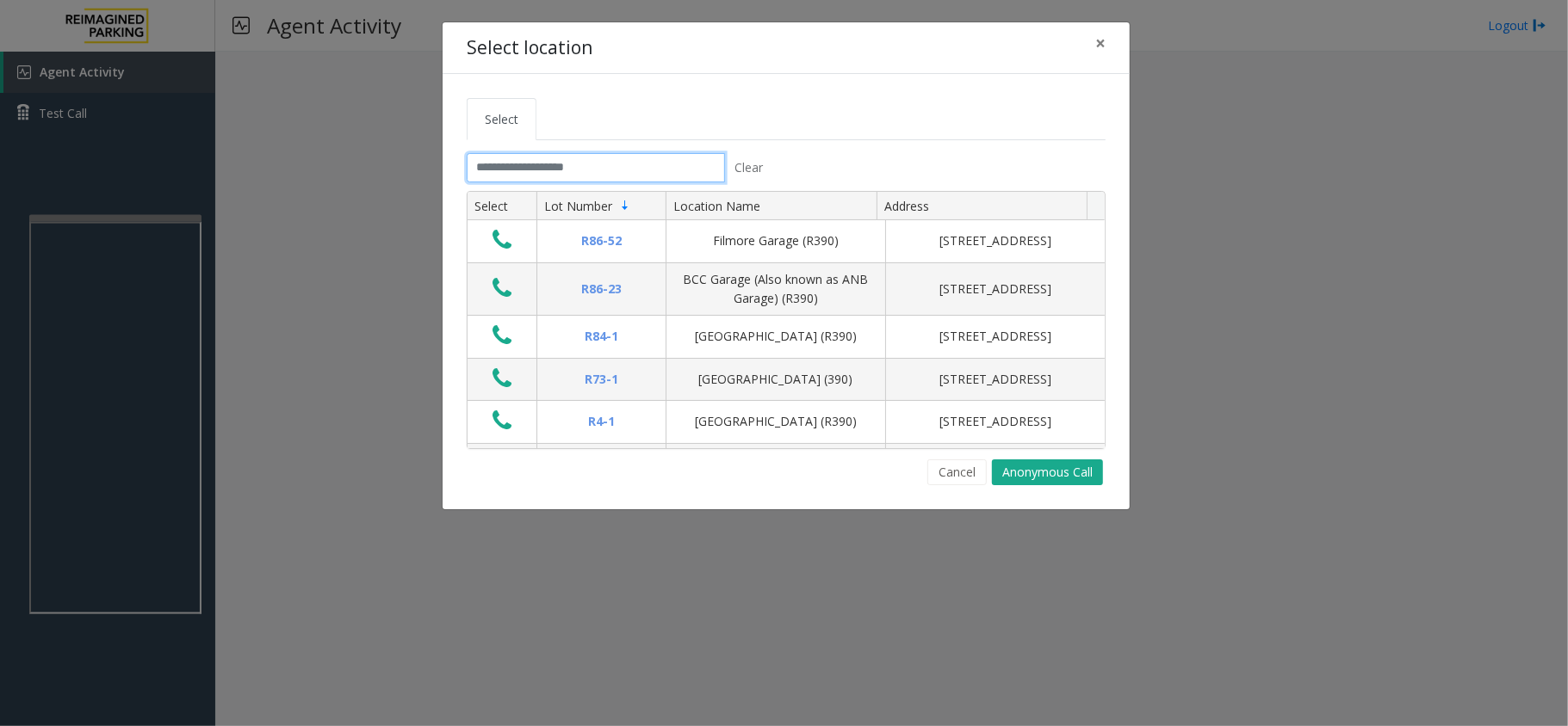
click at [500, 169] on input "text" at bounding box center [596, 167] width 258 height 29
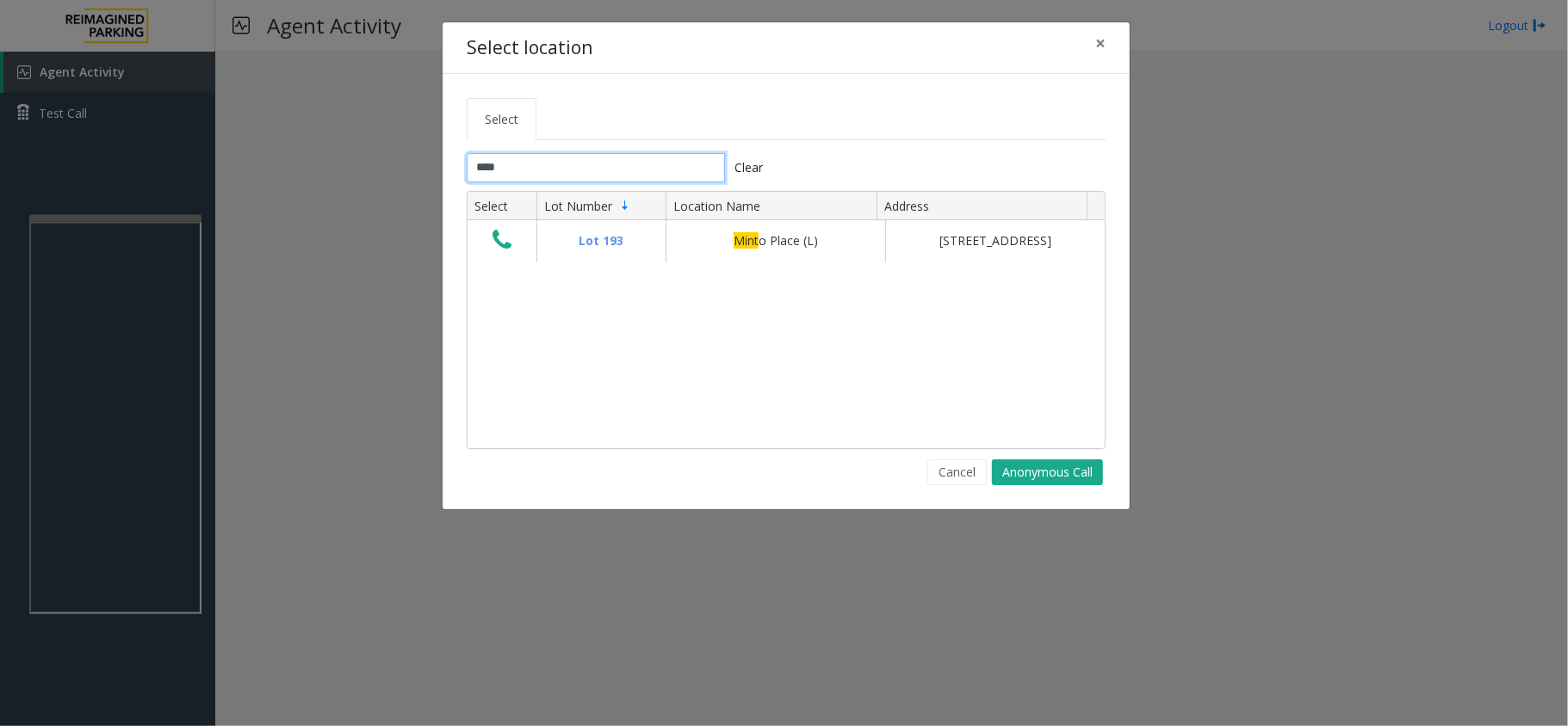
type input "****"
drag, startPoint x: 641, startPoint y: 55, endPoint x: 429, endPoint y: 77, distance: 213.1
click at [429, 77] on div "Select location × Select **** Clear Select Lot Number Location Name Address Lot…" at bounding box center [784, 363] width 1568 height 726
click at [592, 50] on div "Select location ×" at bounding box center [786, 48] width 687 height 53
drag, startPoint x: 592, startPoint y: 50, endPoint x: 494, endPoint y: 53, distance: 98.0
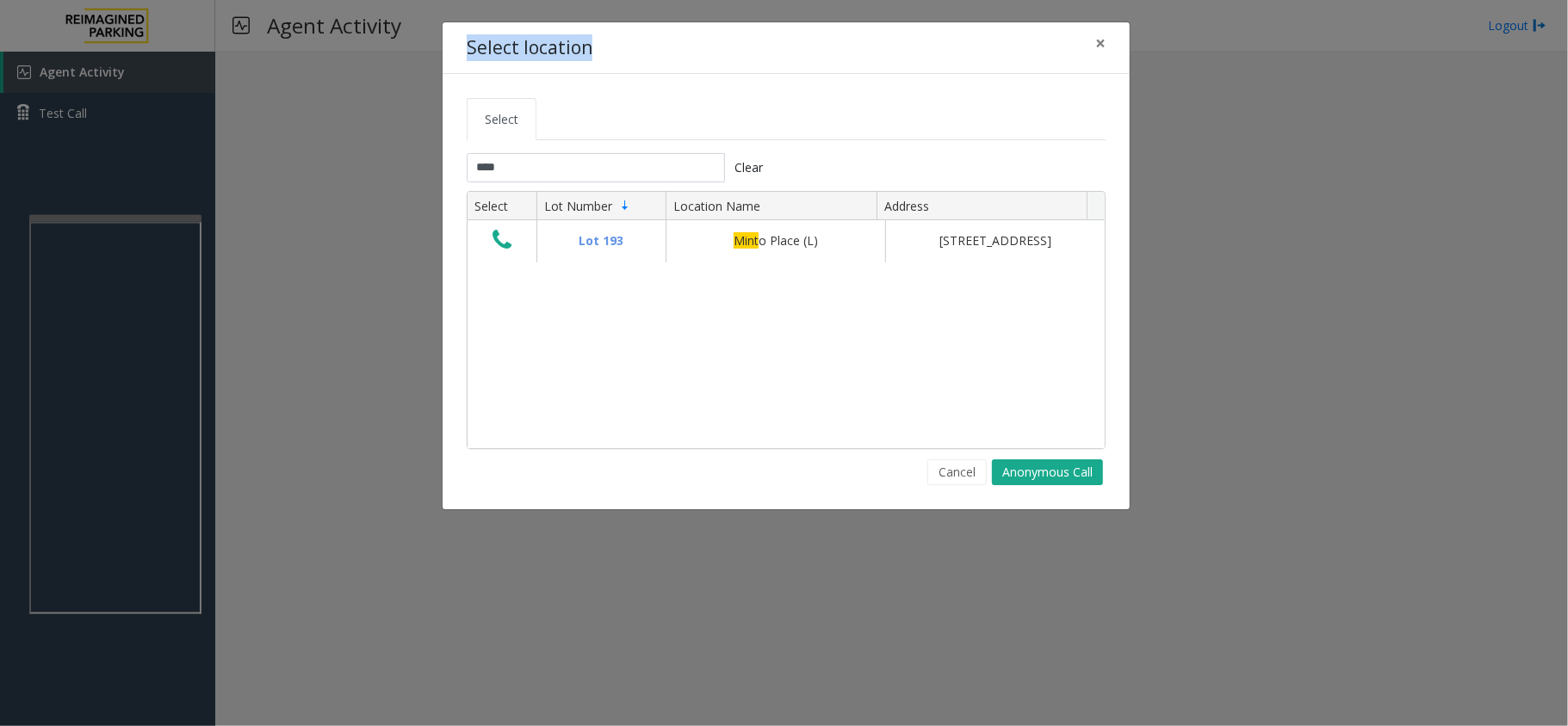
click at [494, 53] on div "Select location ×" at bounding box center [786, 48] width 687 height 53
click at [603, 46] on div "Select location ×" at bounding box center [786, 48] width 687 height 53
drag, startPoint x: 603, startPoint y: 46, endPoint x: 449, endPoint y: 55, distance: 154.3
click at [449, 55] on div "Select location ×" at bounding box center [786, 48] width 687 height 53
click at [590, 57] on div "Select location ×" at bounding box center [786, 48] width 687 height 53
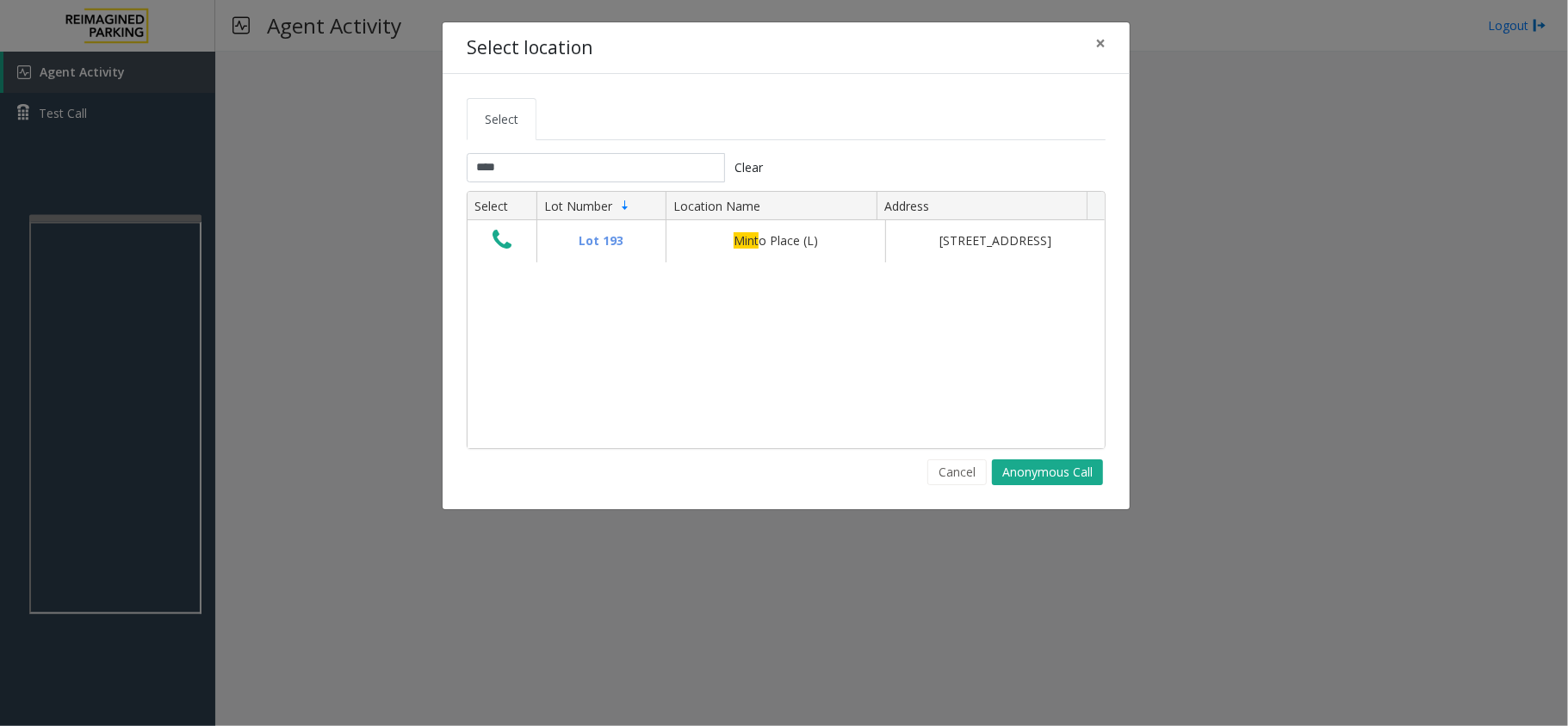
click at [592, 55] on div "Select location ×" at bounding box center [786, 48] width 687 height 53
click at [583, 73] on div "Select location ×" at bounding box center [786, 48] width 687 height 53
click at [1109, 41] on button "×" at bounding box center [1100, 43] width 34 height 42
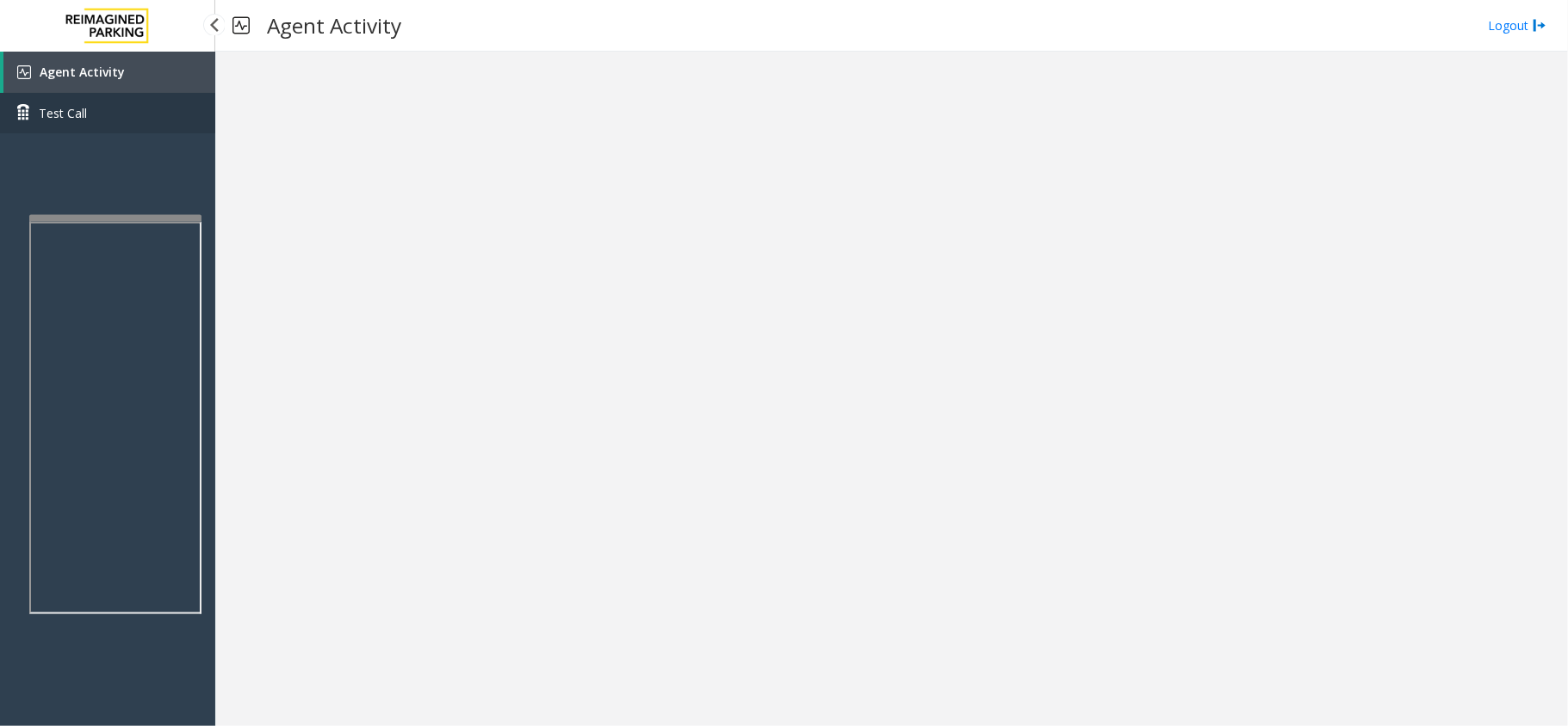
click at [138, 111] on link "Test Call" at bounding box center [107, 113] width 215 height 40
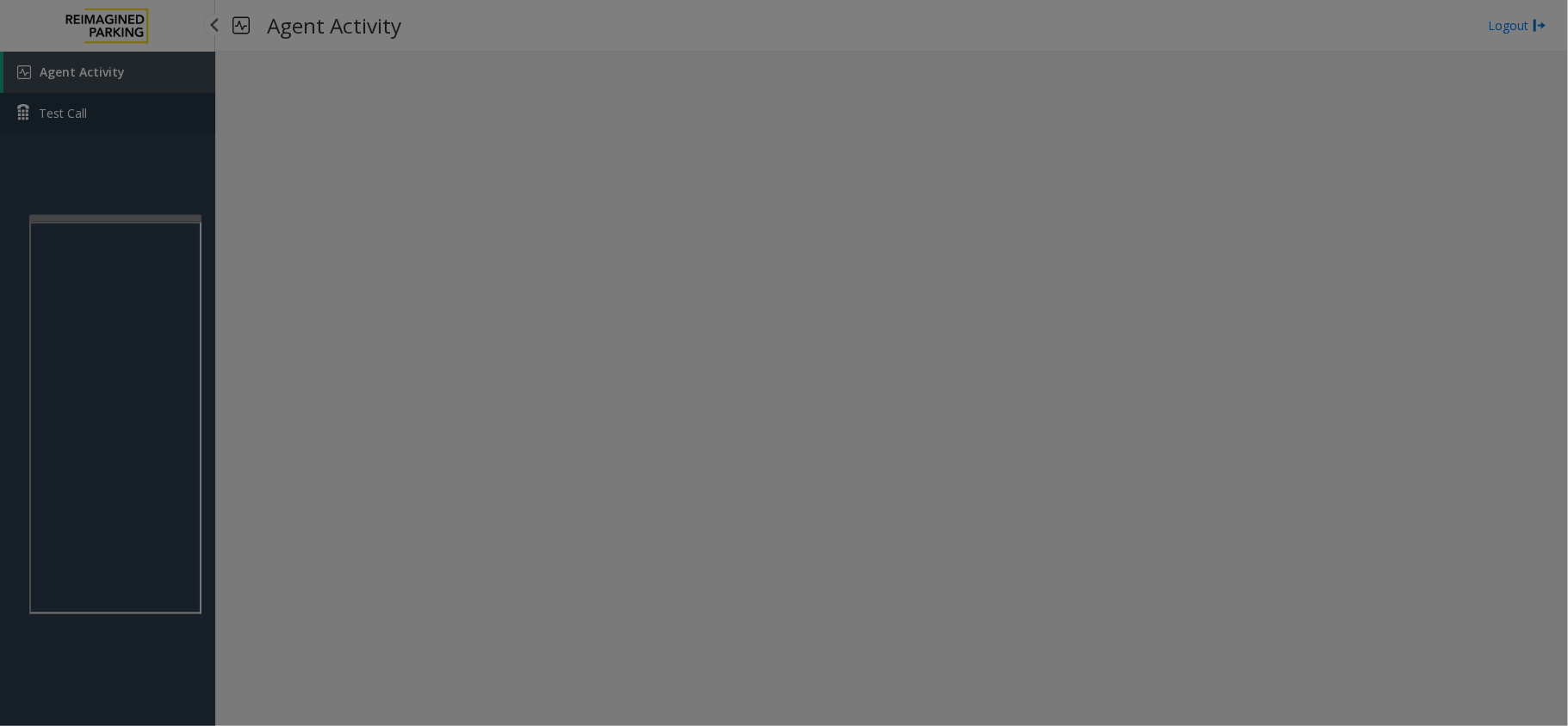
click at [0, 0] on div "Select location × Select Clear Select Lot Number Location Name Address R86-52 F…" at bounding box center [0, 0] width 0 height 0
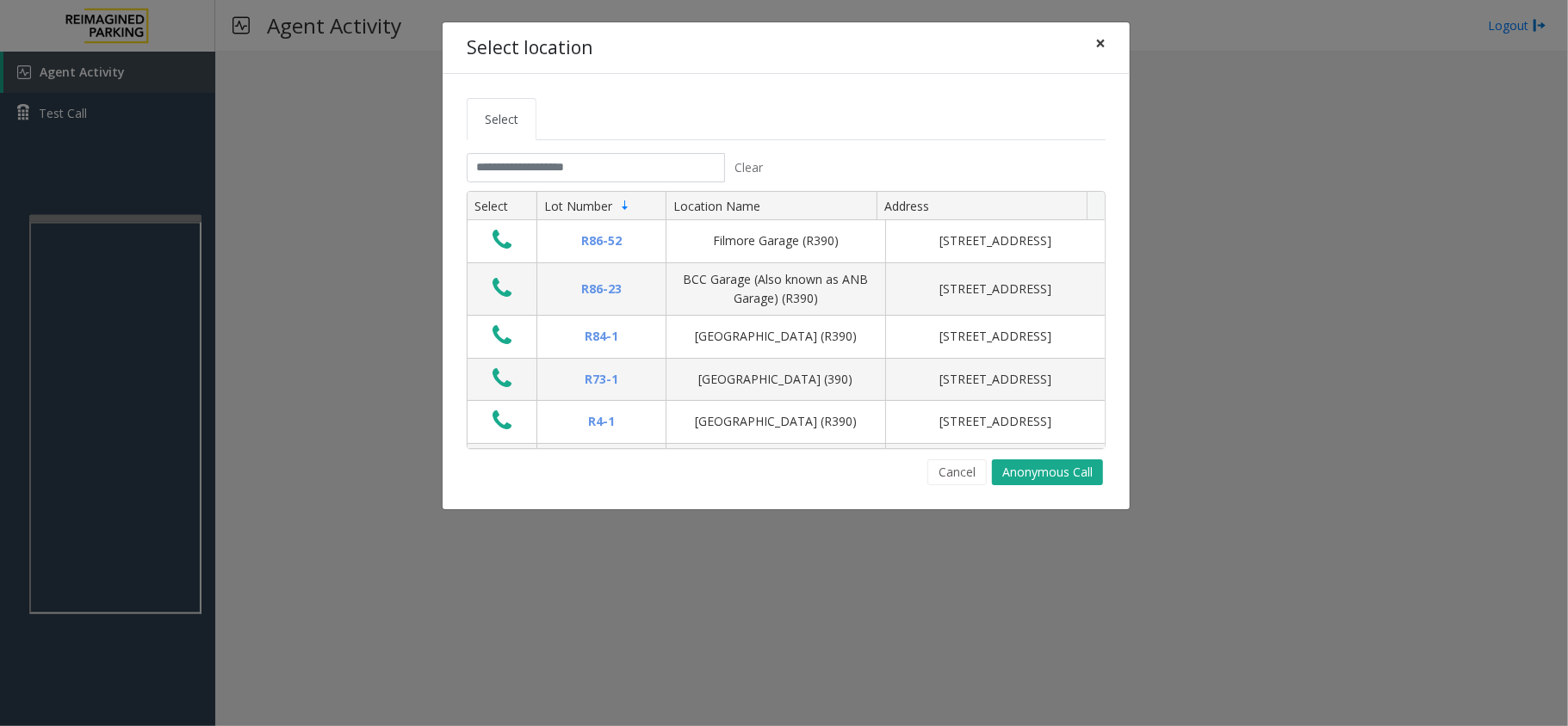
click at [1090, 39] on button "×" at bounding box center [1100, 43] width 34 height 42
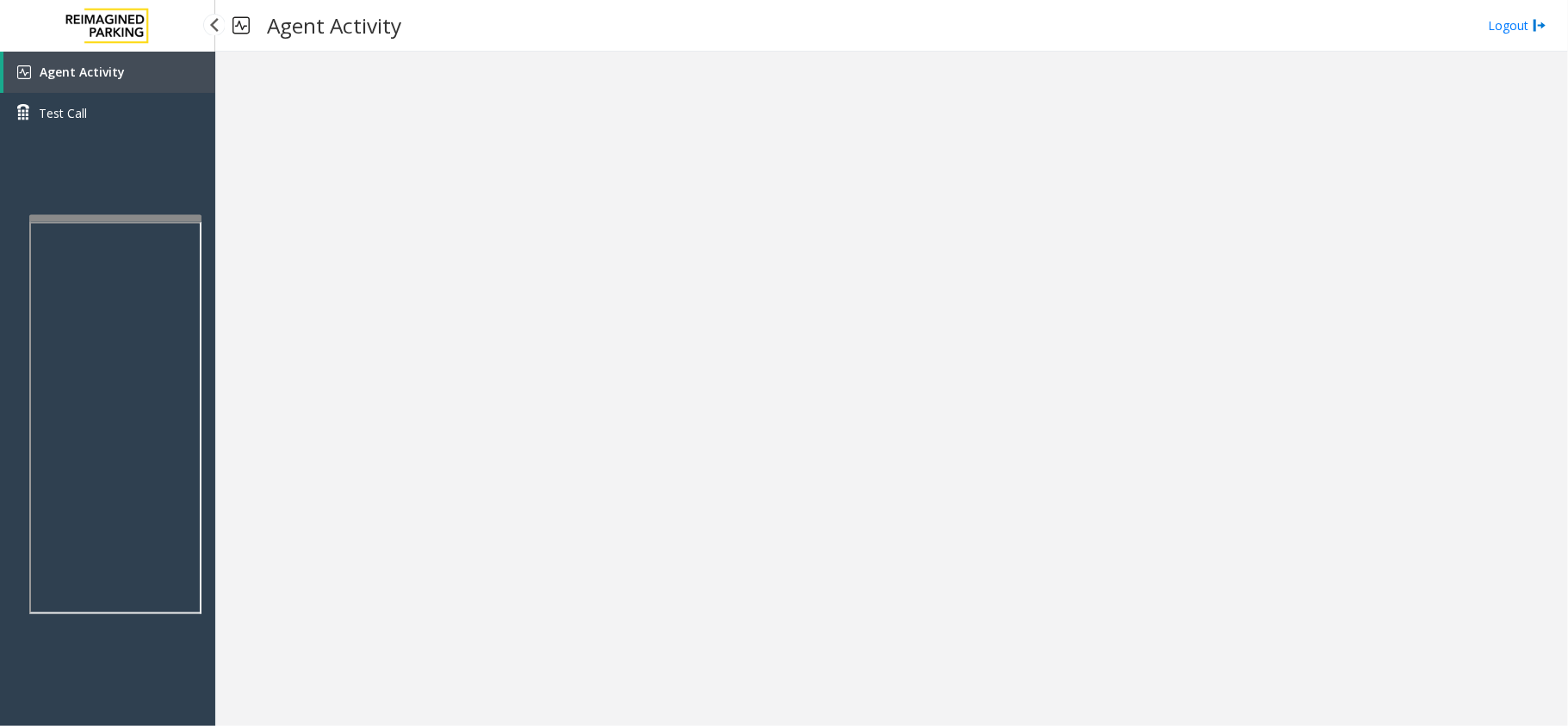
click at [149, 67] on link "Agent Activity" at bounding box center [109, 72] width 212 height 41
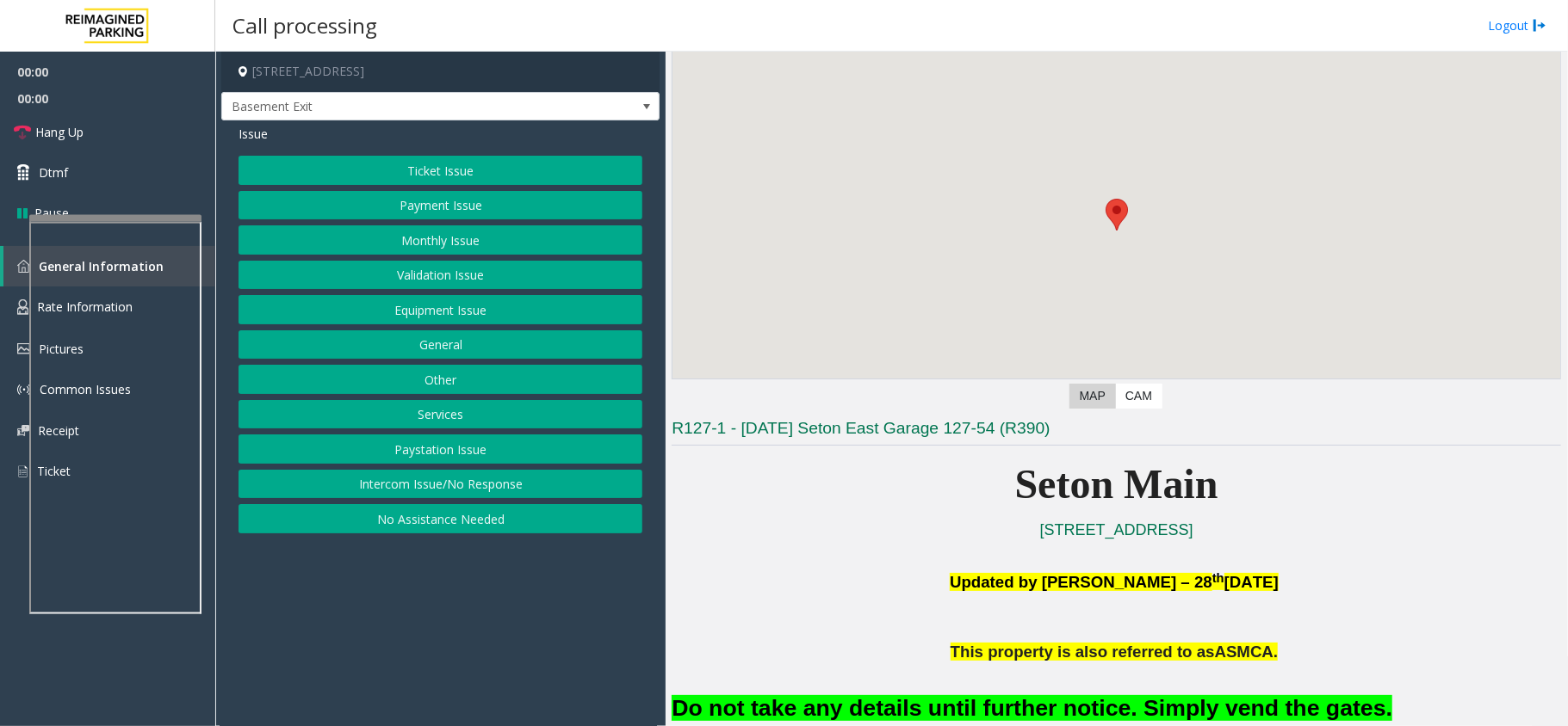
scroll to position [229, 0]
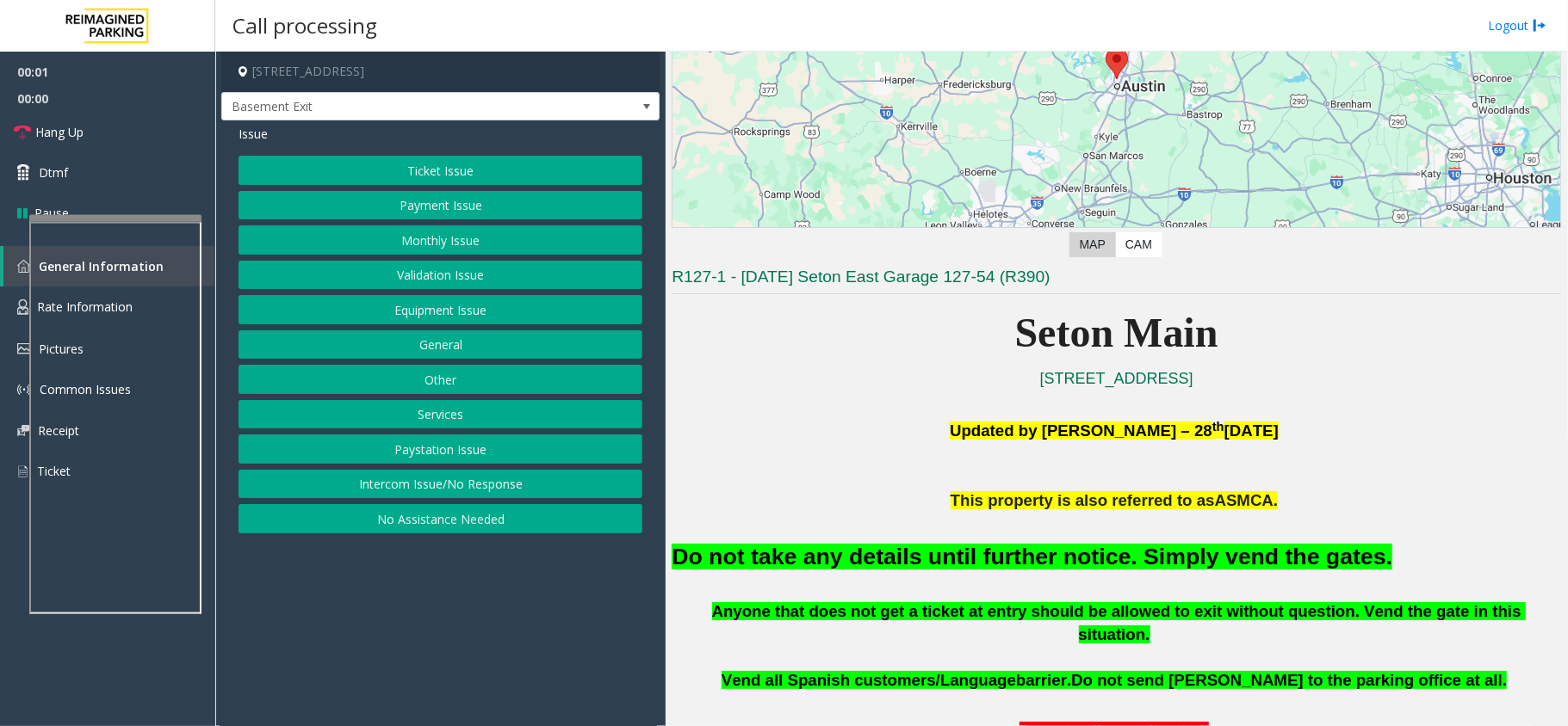
click at [993, 583] on div "Do not take any details until further notice. Simply vend the gates." at bounding box center [1116, 557] width 889 height 88
click at [999, 563] on font "Do not take any details until further notice. Simply vend the gates." at bounding box center [1031, 556] width 720 height 25
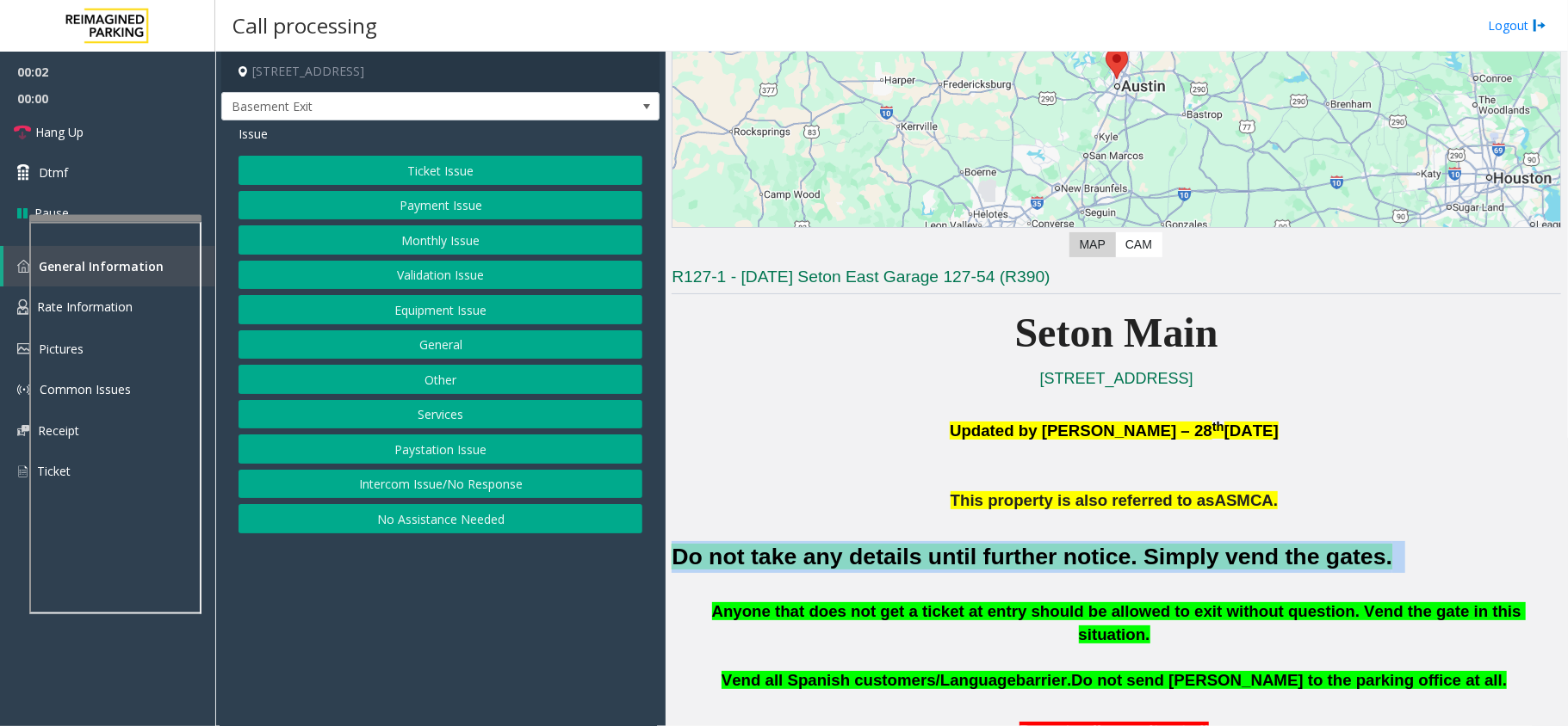
click at [999, 563] on font "Do not take any details until further notice. Simply vend the gates." at bounding box center [1031, 556] width 720 height 25
copy h2 "Do not take any details until further notice. Simply vend the gates."
click at [493, 320] on button "Equipment Issue" at bounding box center [440, 309] width 404 height 29
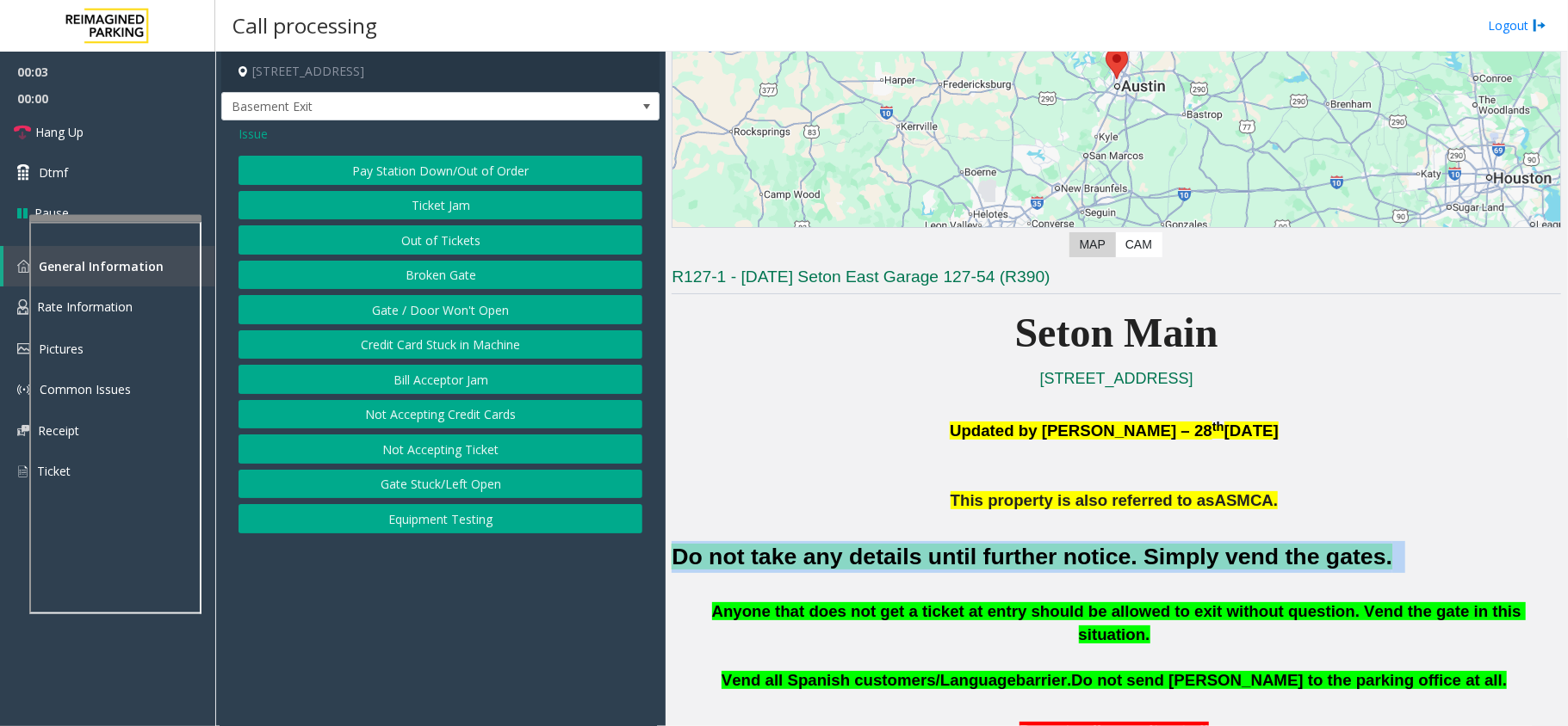
click at [493, 320] on button "Gate / Door Won't Open" at bounding box center [440, 309] width 404 height 29
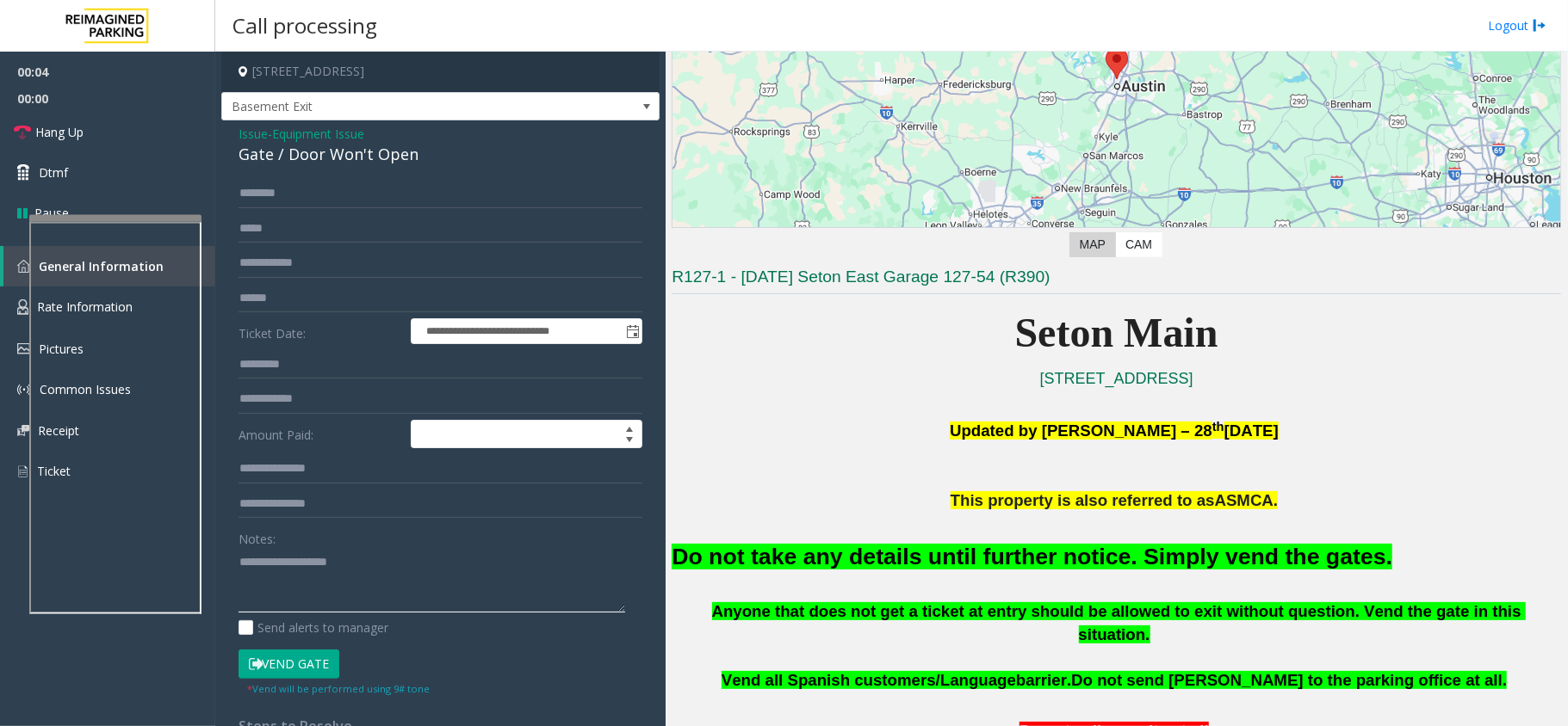
click at [380, 596] on textarea at bounding box center [431, 579] width 387 height 64
click at [300, 661] on button "Vend Gate" at bounding box center [288, 664] width 101 height 29
click at [341, 586] on textarea at bounding box center [431, 579] width 387 height 64
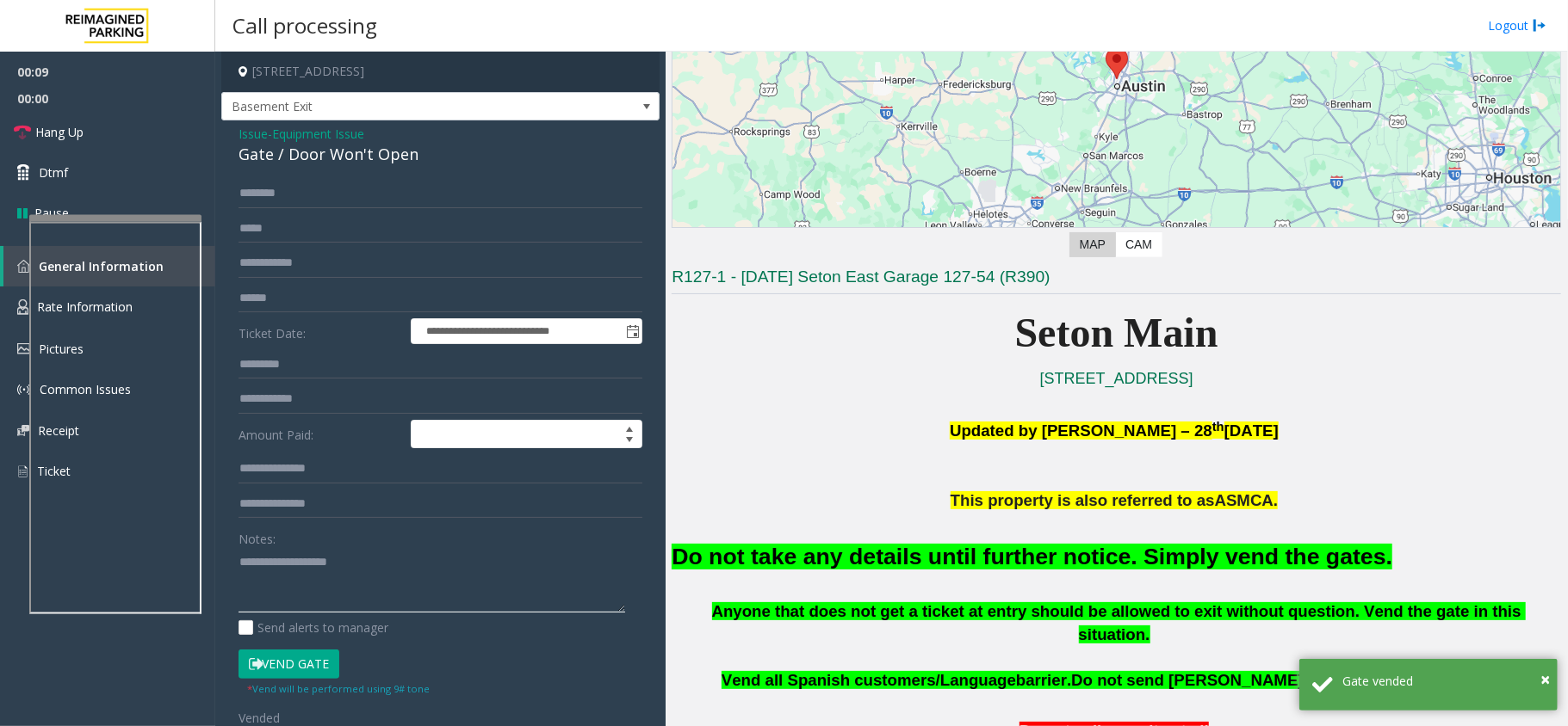
paste textarea "**********"
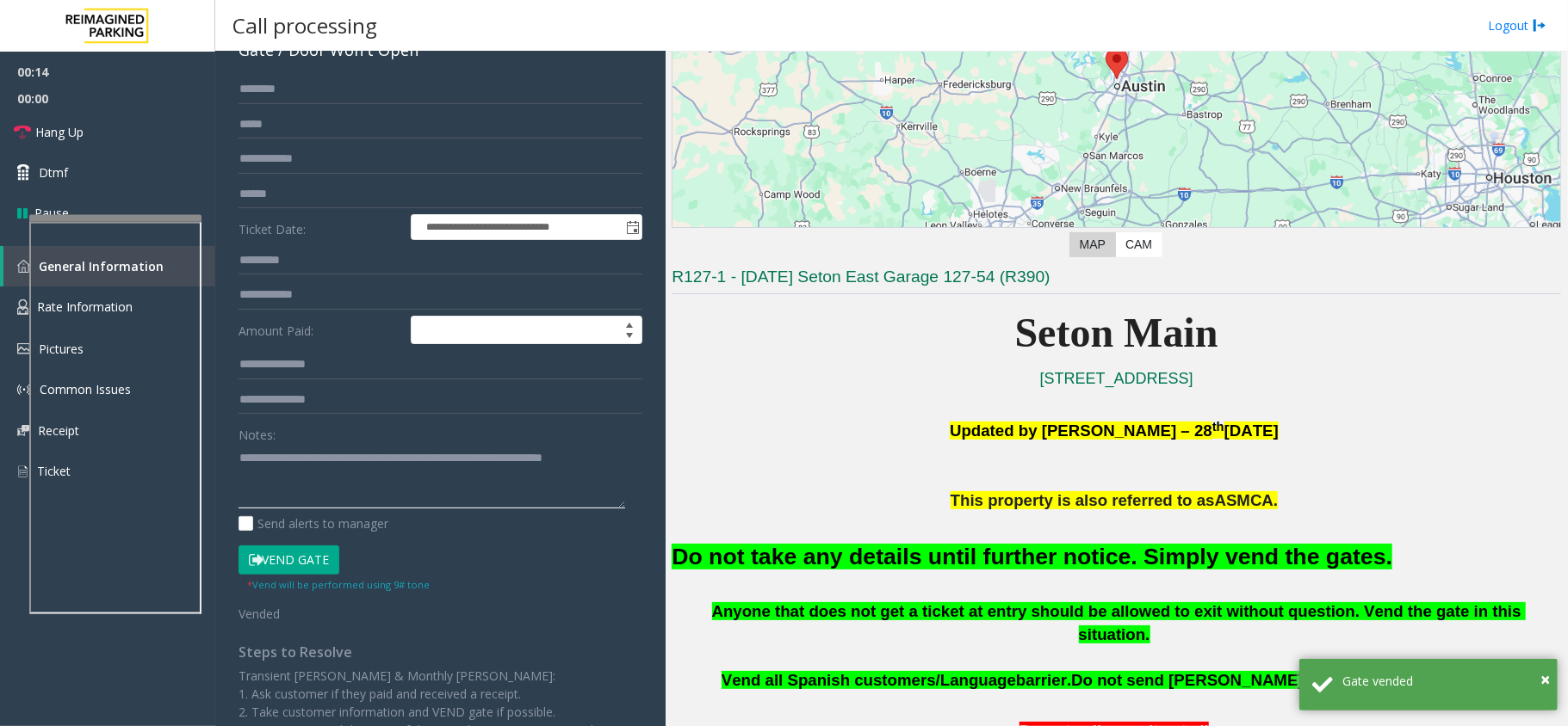
scroll to position [0, 0]
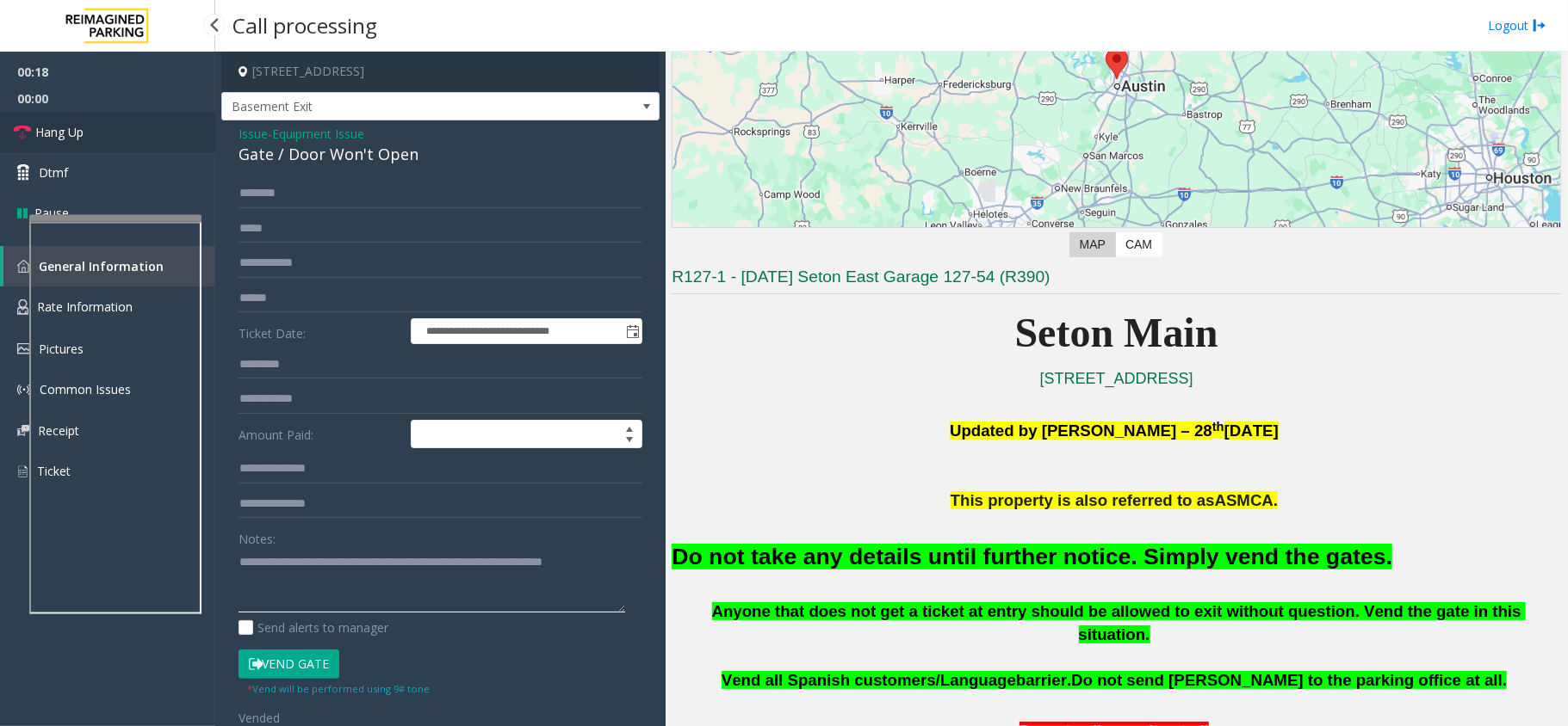
type textarea "**********"
click at [77, 129] on span "Hang Up" at bounding box center [59, 132] width 48 height 18
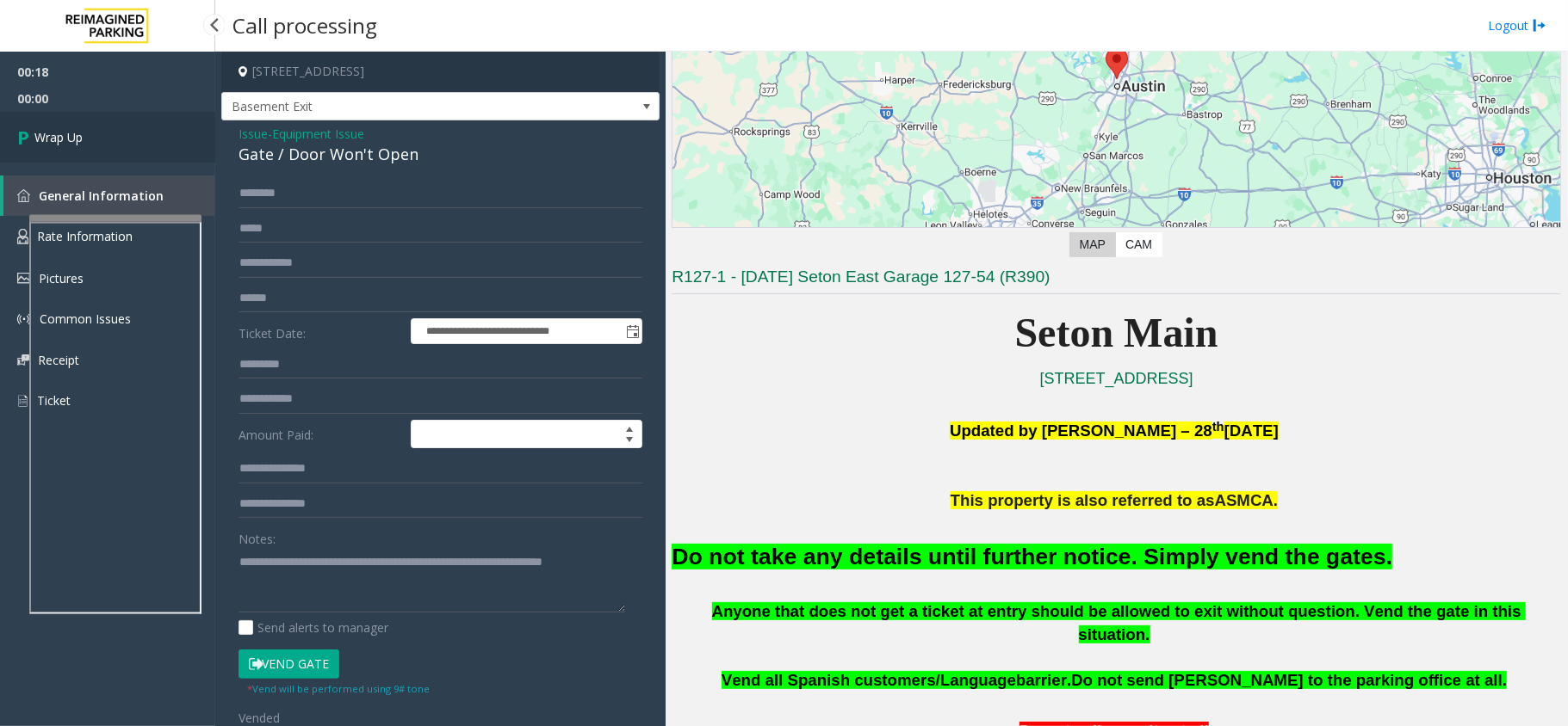
click at [77, 129] on span "Wrap Up" at bounding box center [58, 137] width 48 height 18
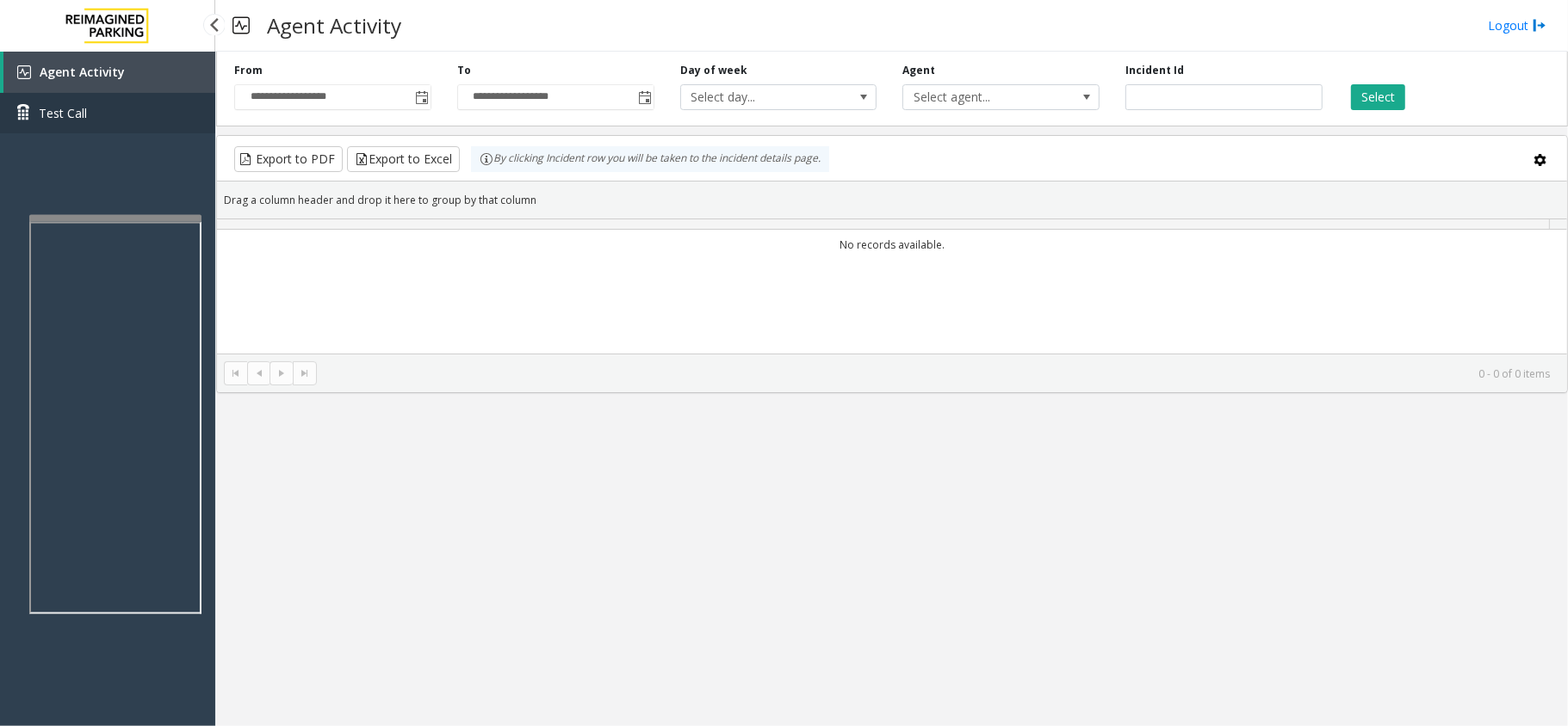
click at [77, 129] on link "Test Call" at bounding box center [107, 113] width 215 height 40
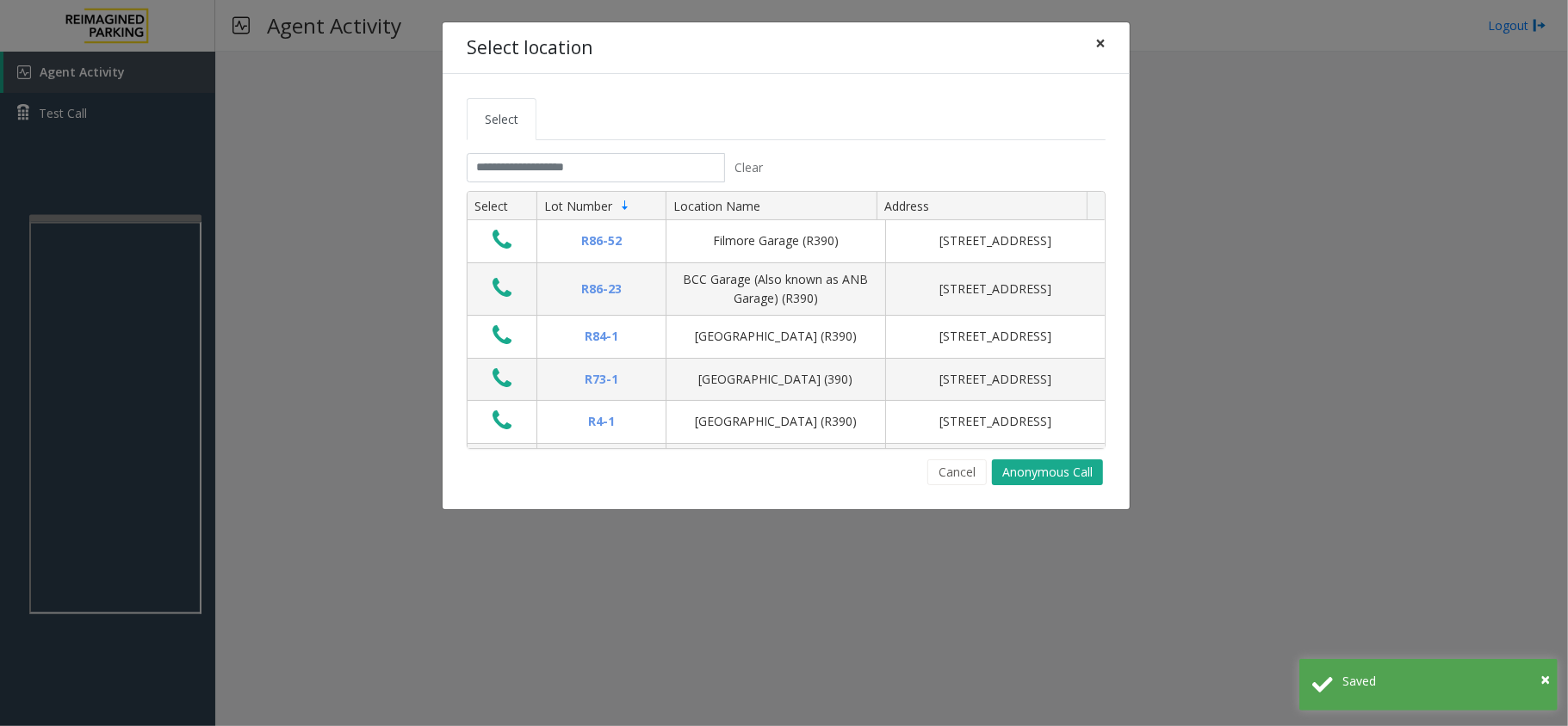
click at [1090, 32] on button "×" at bounding box center [1100, 43] width 34 height 42
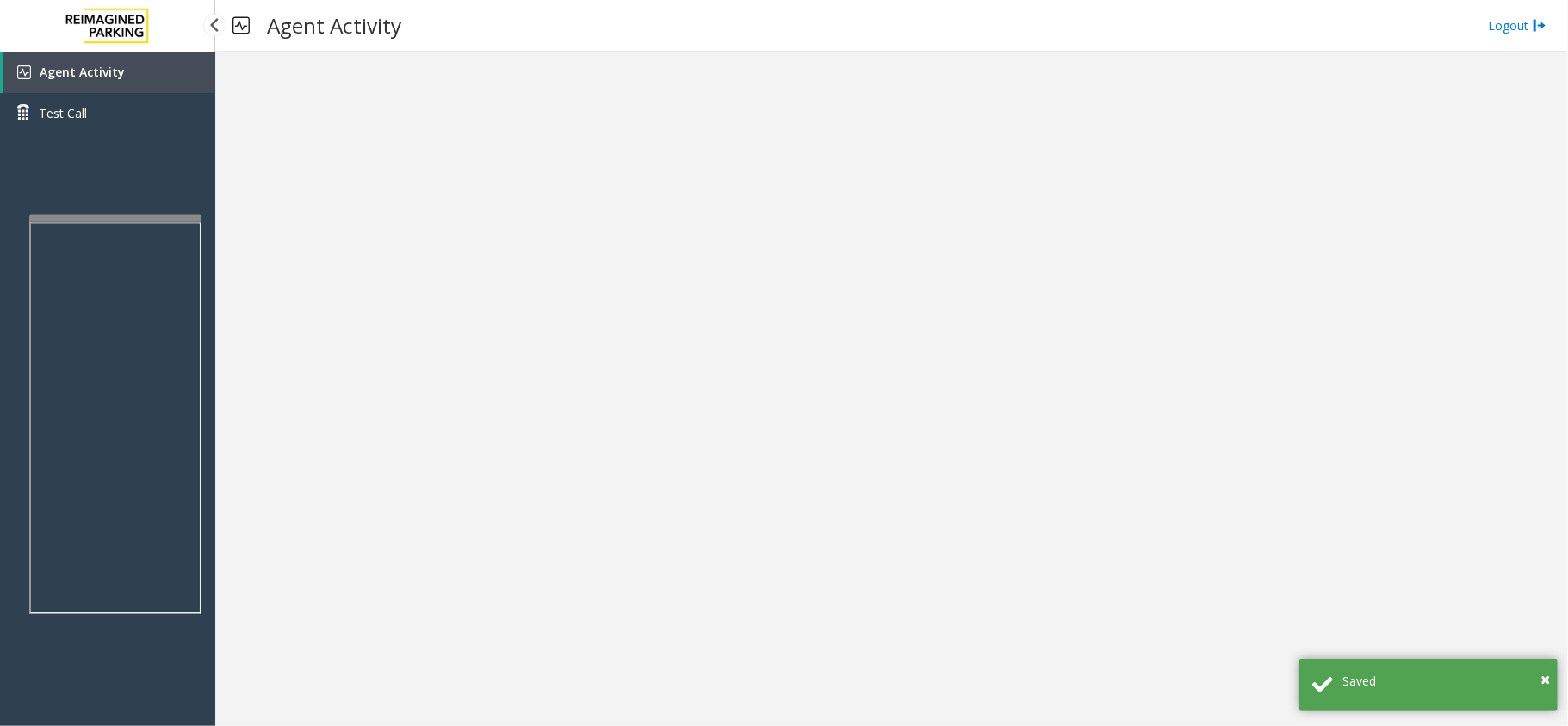
click at [134, 79] on link "Agent Activity" at bounding box center [109, 72] width 212 height 41
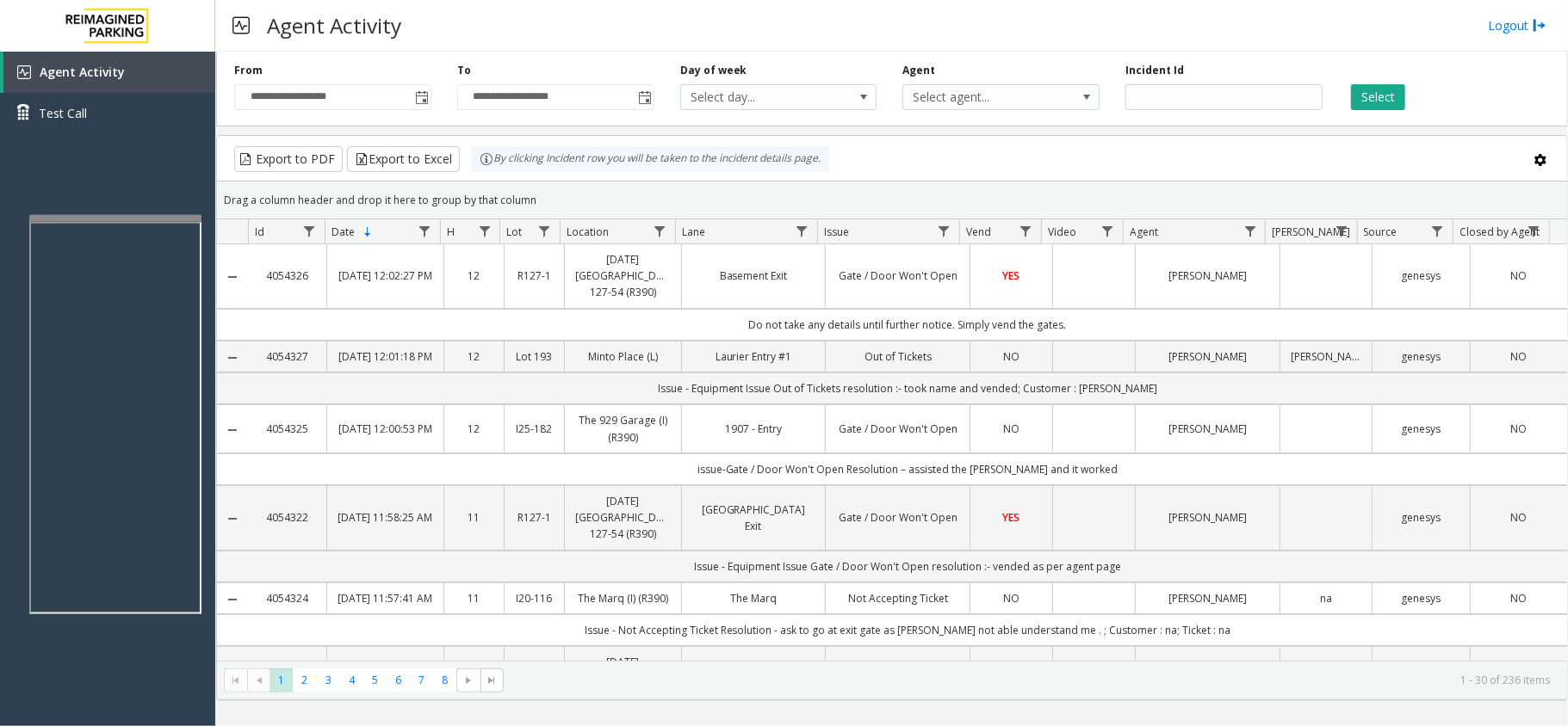
drag, startPoint x: 549, startPoint y: 193, endPoint x: 513, endPoint y: 184, distance: 37.1
click at [487, 172] on kendo-grid "Export to PDF Export to Excel By clicking Incident row you will be taken to the…" at bounding box center [892, 418] width 1352 height 565
click at [542, 198] on div "Drag a column header and drop it here to group by that column" at bounding box center [892, 200] width 1350 height 30
drag, startPoint x: 542, startPoint y: 198, endPoint x: 481, endPoint y: 167, distance: 68.4
click at [481, 167] on kendo-grid "Export to PDF Export to Excel By clicking Incident row you will be taken to the…" at bounding box center [892, 418] width 1352 height 565
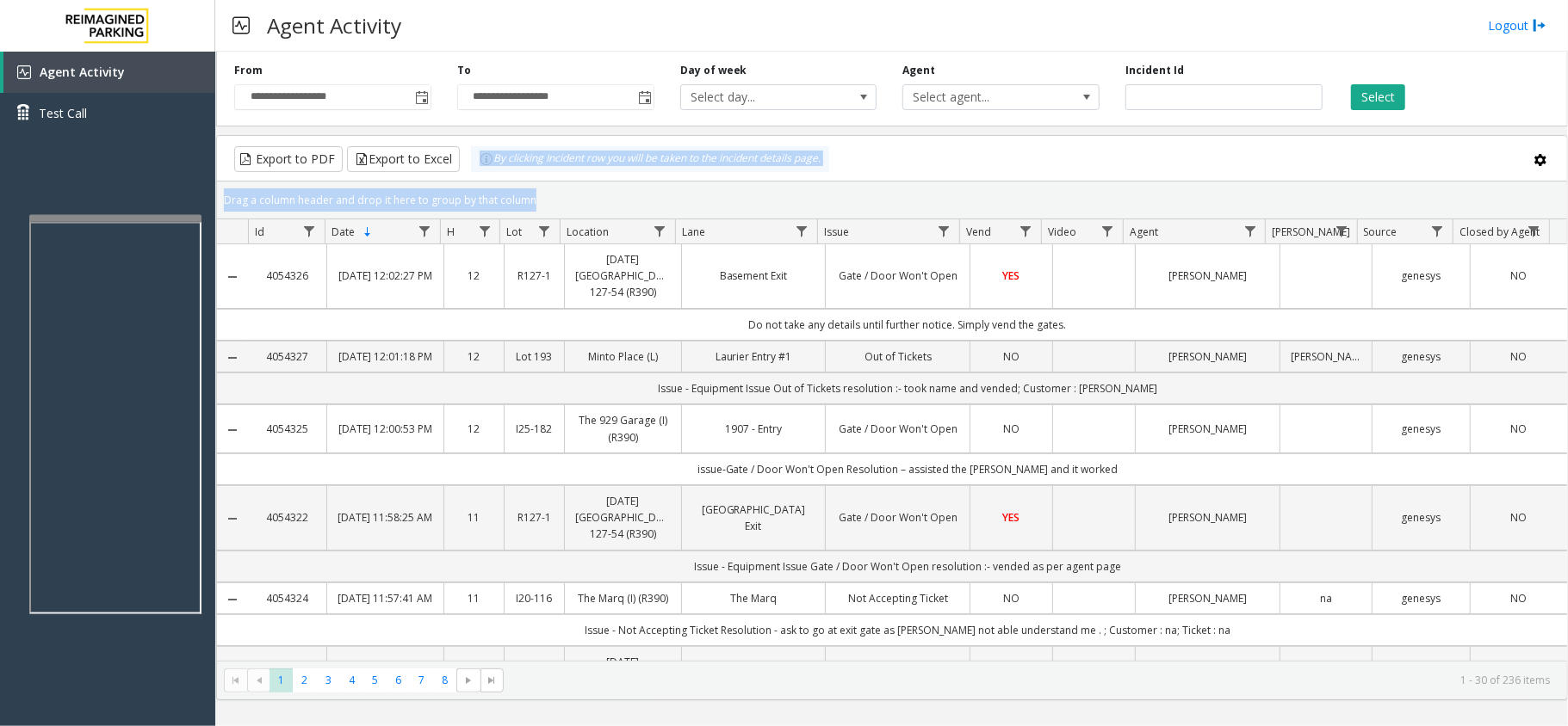
click at [535, 194] on div "Drag a column header and drop it here to group by that column" at bounding box center [892, 200] width 1350 height 30
drag, startPoint x: 535, startPoint y: 194, endPoint x: 455, endPoint y: 158, distance: 87.7
click at [455, 158] on kendo-grid "Export to PDF Export to Excel By clicking Incident row you will be taken to the…" at bounding box center [892, 418] width 1352 height 565
click at [531, 196] on div "Drag a column header and drop it here to group by that column" at bounding box center [892, 200] width 1350 height 30
drag, startPoint x: 534, startPoint y: 198, endPoint x: 476, endPoint y: 167, distance: 65.8
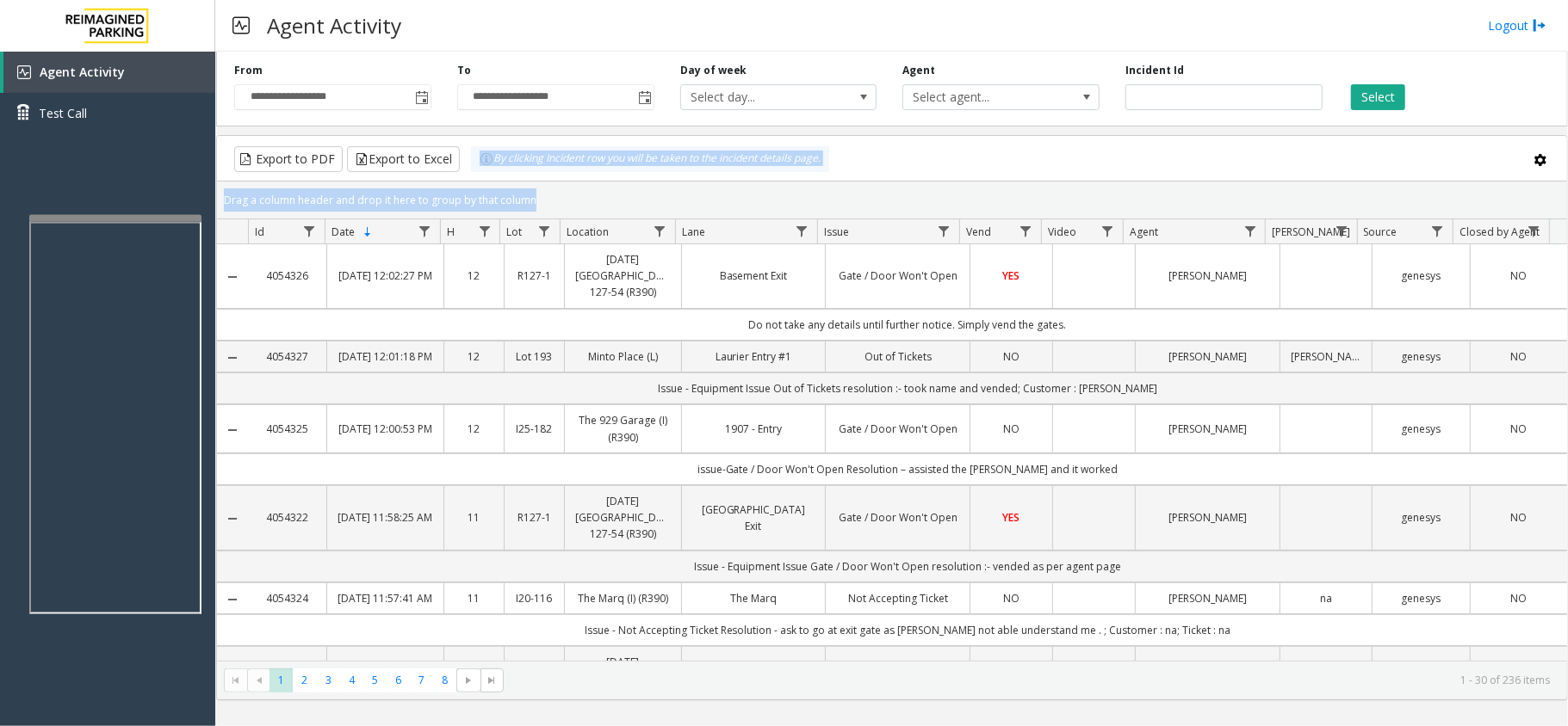
click at [476, 167] on kendo-grid "Export to PDF Export to Excel By clicking Incident row you will be taken to the…" at bounding box center [892, 418] width 1352 height 565
click at [546, 190] on div "Drag a column header and drop it here to group by that column" at bounding box center [892, 200] width 1350 height 30
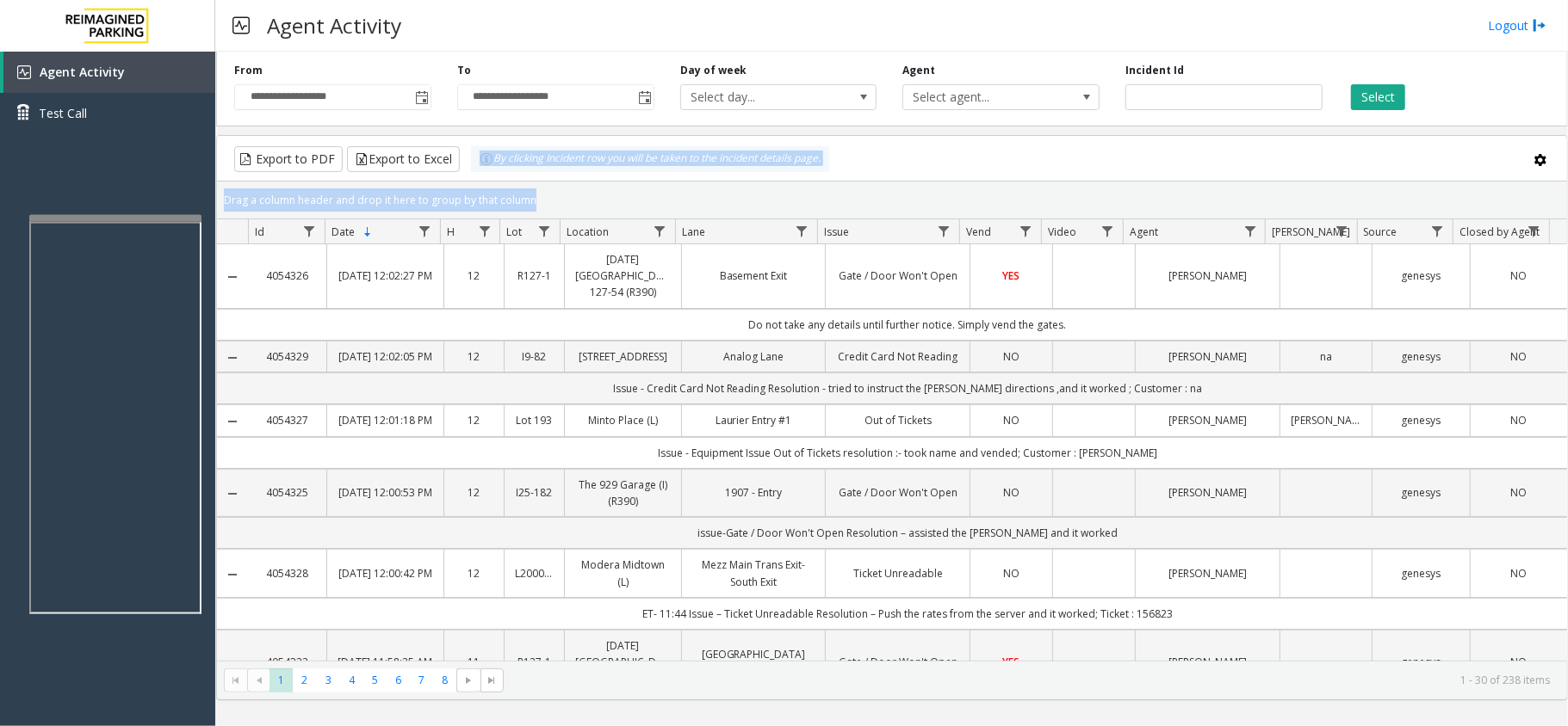
drag, startPoint x: 538, startPoint y: 198, endPoint x: 484, endPoint y: 172, distance: 59.9
click at [484, 172] on kendo-grid "Export to PDF Export to Excel By clicking Incident row you will be taken to the…" at bounding box center [892, 418] width 1352 height 565
click at [555, 193] on div "Drag a column header and drop it here to group by that column" at bounding box center [892, 200] width 1350 height 30
drag, startPoint x: 555, startPoint y: 193, endPoint x: 465, endPoint y: 169, distance: 93.1
click at [465, 169] on kendo-grid "Export to PDF Export to Excel By clicking Incident row you will be taken to the…" at bounding box center [892, 418] width 1352 height 565
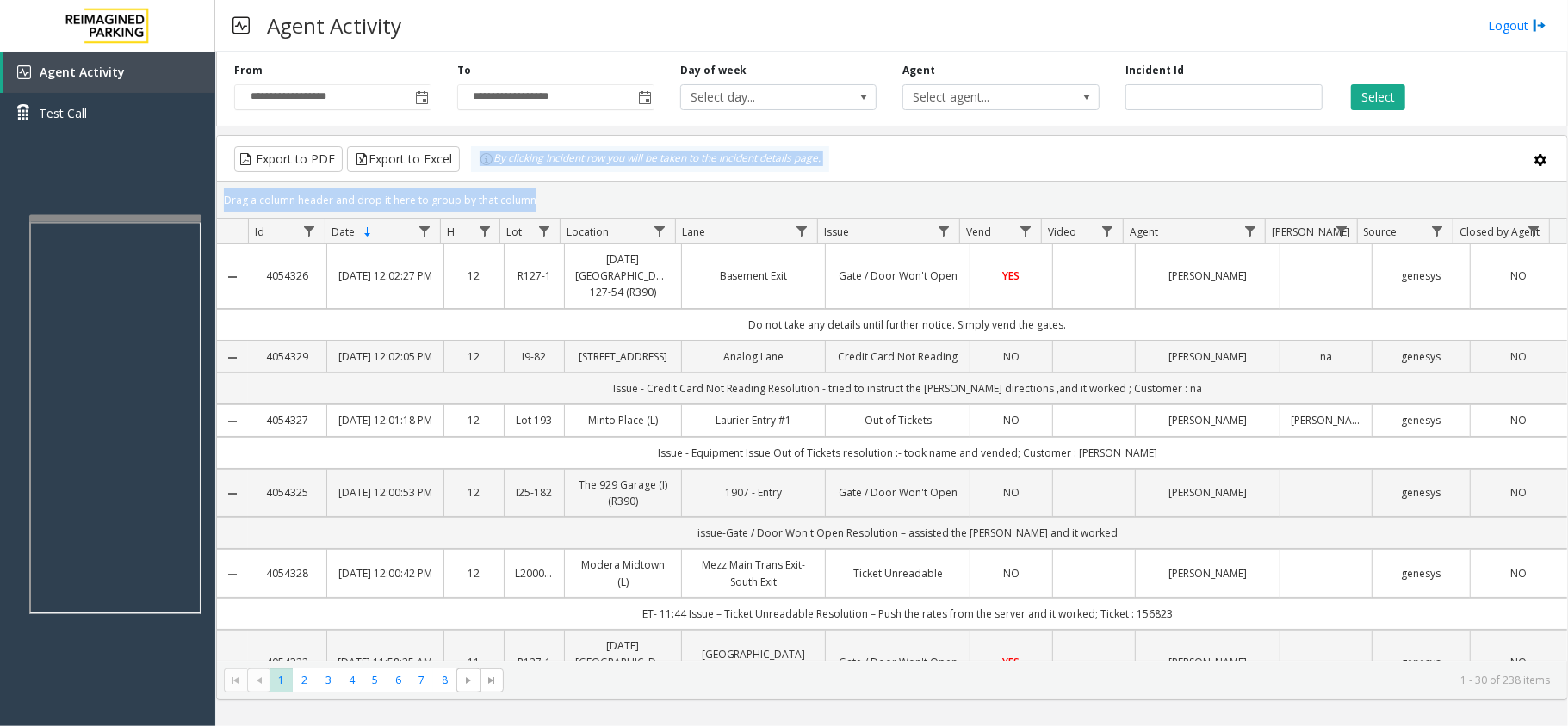
click at [546, 198] on div "Drag a column header and drop it here to group by that column" at bounding box center [892, 200] width 1350 height 30
drag, startPoint x: 546, startPoint y: 198, endPoint x: 484, endPoint y: 163, distance: 71.2
click at [484, 163] on kendo-grid "Export to PDF Export to Excel By clicking Incident row you will be taken to the…" at bounding box center [892, 418] width 1352 height 565
click at [541, 206] on div "Drag a column header and drop it here to group by that column" at bounding box center [892, 200] width 1350 height 30
drag, startPoint x: 541, startPoint y: 201, endPoint x: 479, endPoint y: 177, distance: 66.5
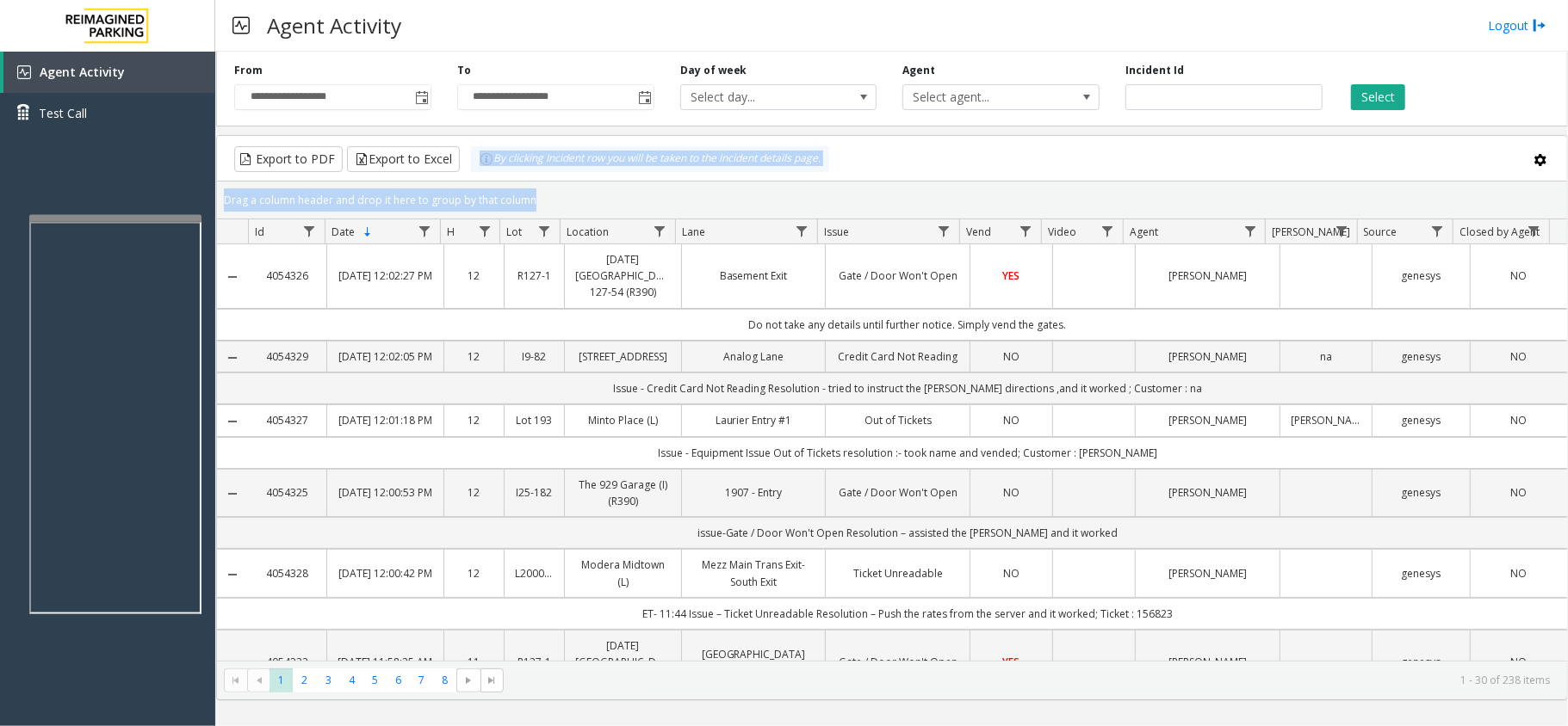
click at [479, 177] on kendo-grid "Export to PDF Export to Excel By clicking Incident row you will be taken to the…" at bounding box center [892, 418] width 1352 height 565
click at [522, 190] on div "Drag a column header and drop it here to group by that column" at bounding box center [892, 200] width 1350 height 30
drag, startPoint x: 538, startPoint y: 196, endPoint x: 483, endPoint y: 163, distance: 64.1
click at [483, 163] on kendo-grid "Export to PDF Export to Excel By clicking Incident row you will be taken to the…" at bounding box center [892, 418] width 1352 height 565
click at [540, 196] on div "Drag a column header and drop it here to group by that column" at bounding box center [892, 200] width 1350 height 30
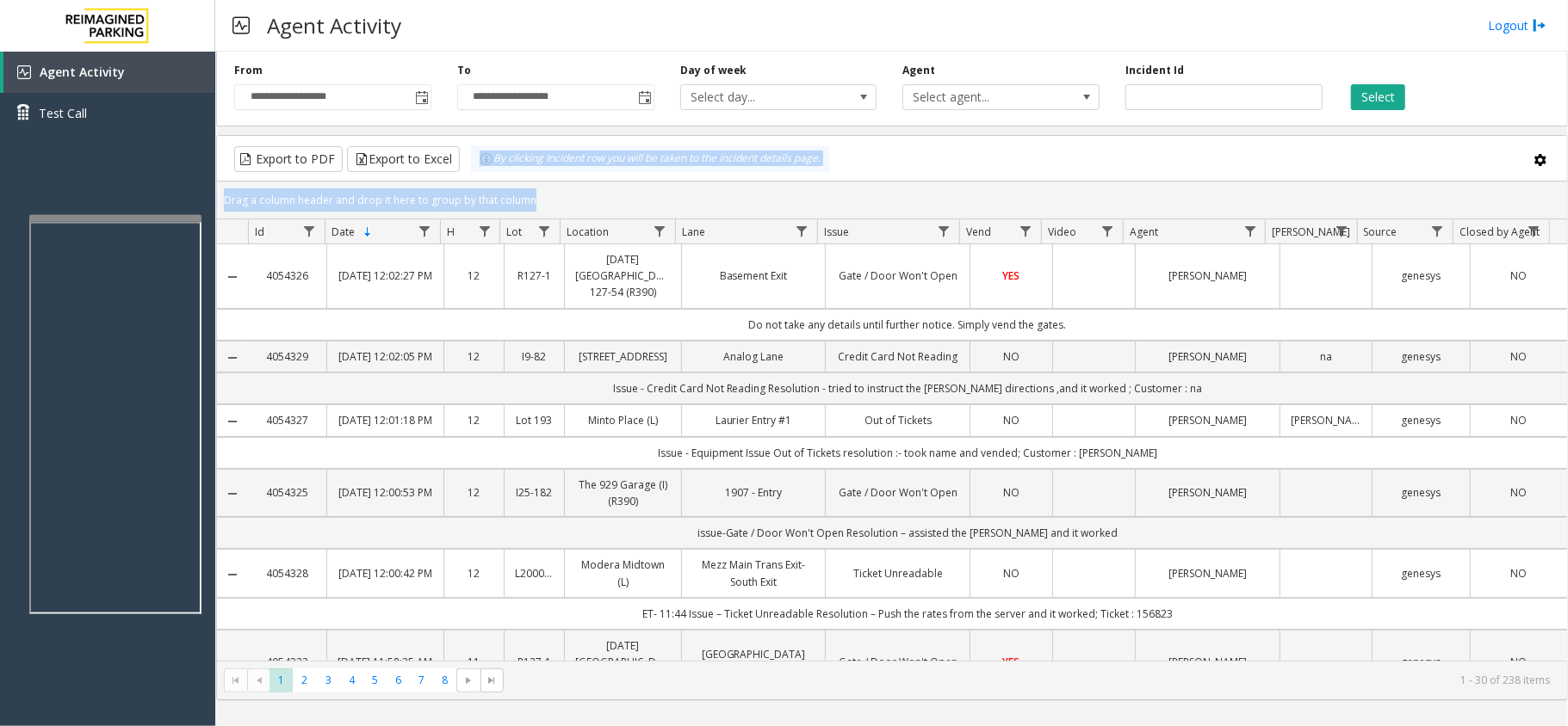
drag, startPoint x: 540, startPoint y: 196, endPoint x: 479, endPoint y: 163, distance: 69.4
click at [479, 163] on kendo-grid "Export to PDF Export to Excel By clicking Incident row you will be taken to the…" at bounding box center [892, 418] width 1352 height 565
click at [558, 204] on div "Drag a column header and drop it here to group by that column" at bounding box center [892, 200] width 1350 height 30
drag, startPoint x: 517, startPoint y: 184, endPoint x: 481, endPoint y: 176, distance: 36.9
click at [481, 176] on kendo-grid "Export to PDF Export to Excel By clicking Incident row you will be taken to the…" at bounding box center [892, 418] width 1352 height 565
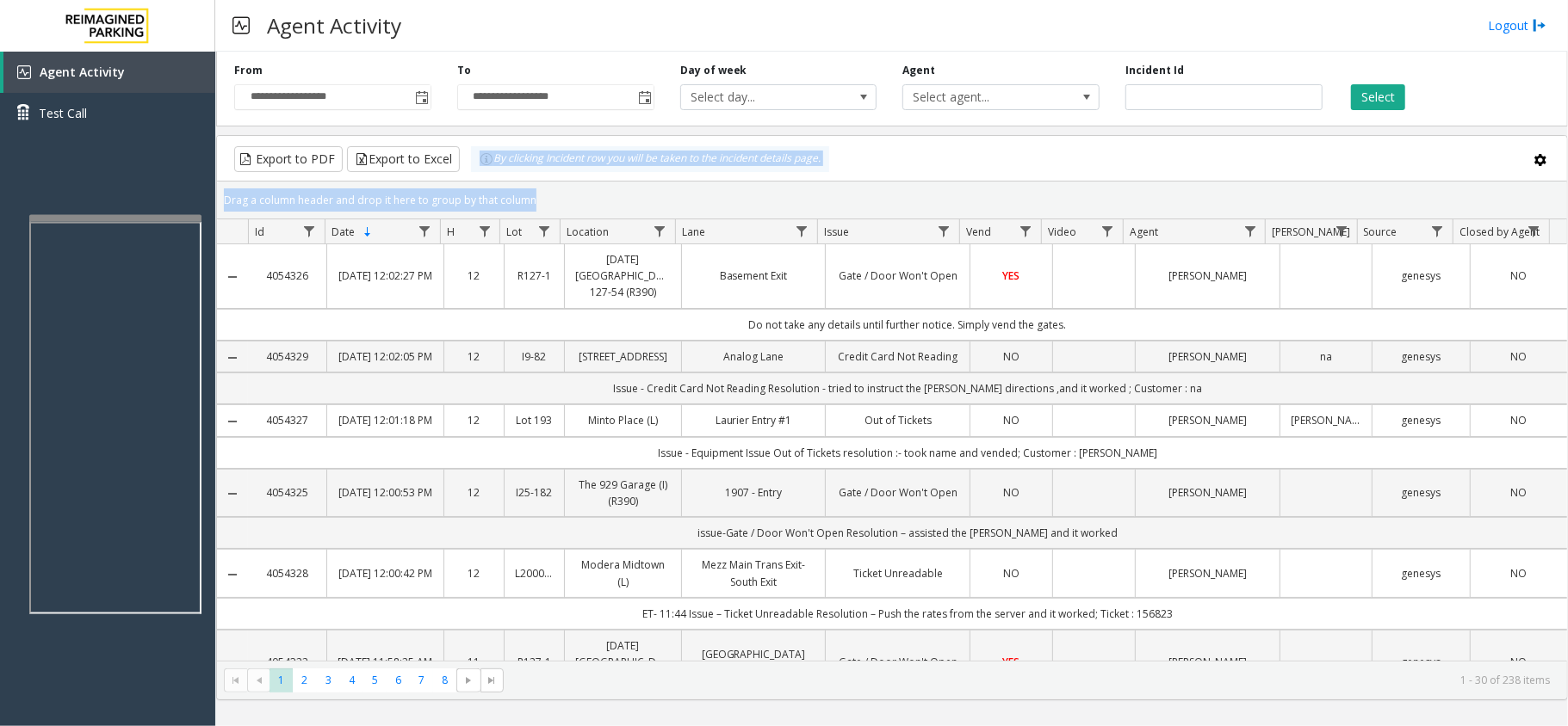
click at [546, 193] on div "Drag a column header and drop it here to group by that column" at bounding box center [892, 200] width 1350 height 30
drag, startPoint x: 546, startPoint y: 193, endPoint x: 469, endPoint y: 170, distance: 80.4
click at [469, 170] on kendo-grid "Export to PDF Export to Excel By clicking Incident row you will be taken to the…" at bounding box center [892, 418] width 1352 height 565
click at [549, 194] on div "Drag a column header and drop it here to group by that column" at bounding box center [892, 200] width 1350 height 30
drag, startPoint x: 549, startPoint y: 194, endPoint x: 469, endPoint y: 167, distance: 84.4
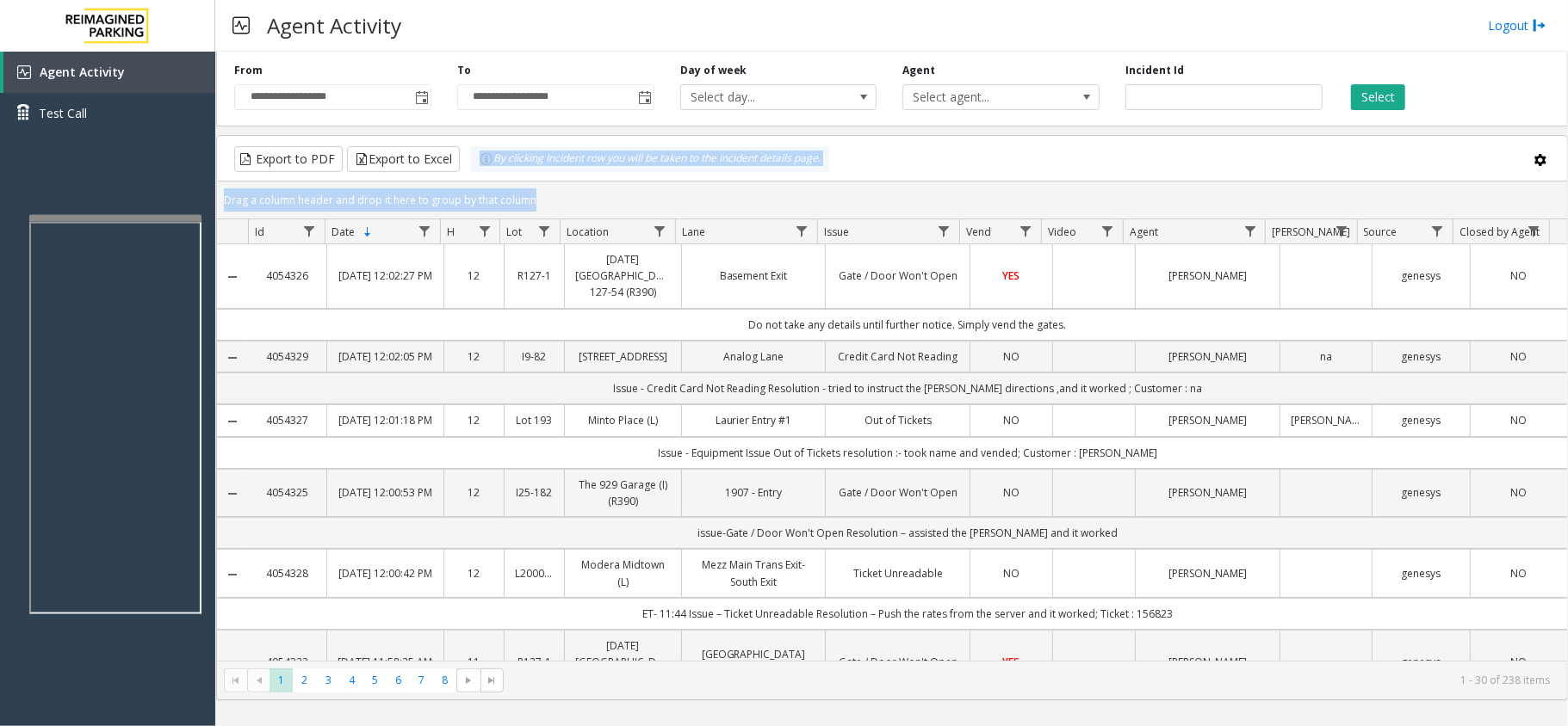
click at [469, 167] on kendo-grid "Export to PDF Export to Excel By clicking Incident row you will be taken to the…" at bounding box center [892, 418] width 1352 height 565
click at [528, 190] on div "Drag a column header and drop it here to group by that column" at bounding box center [892, 200] width 1350 height 30
drag, startPoint x: 541, startPoint y: 194, endPoint x: 477, endPoint y: 172, distance: 67.7
click at [477, 172] on kendo-grid "Export to PDF Export to Excel By clicking Incident row you will be taken to the…" at bounding box center [892, 418] width 1352 height 565
click at [556, 196] on div "Drag a column header and drop it here to group by that column" at bounding box center [892, 200] width 1350 height 30
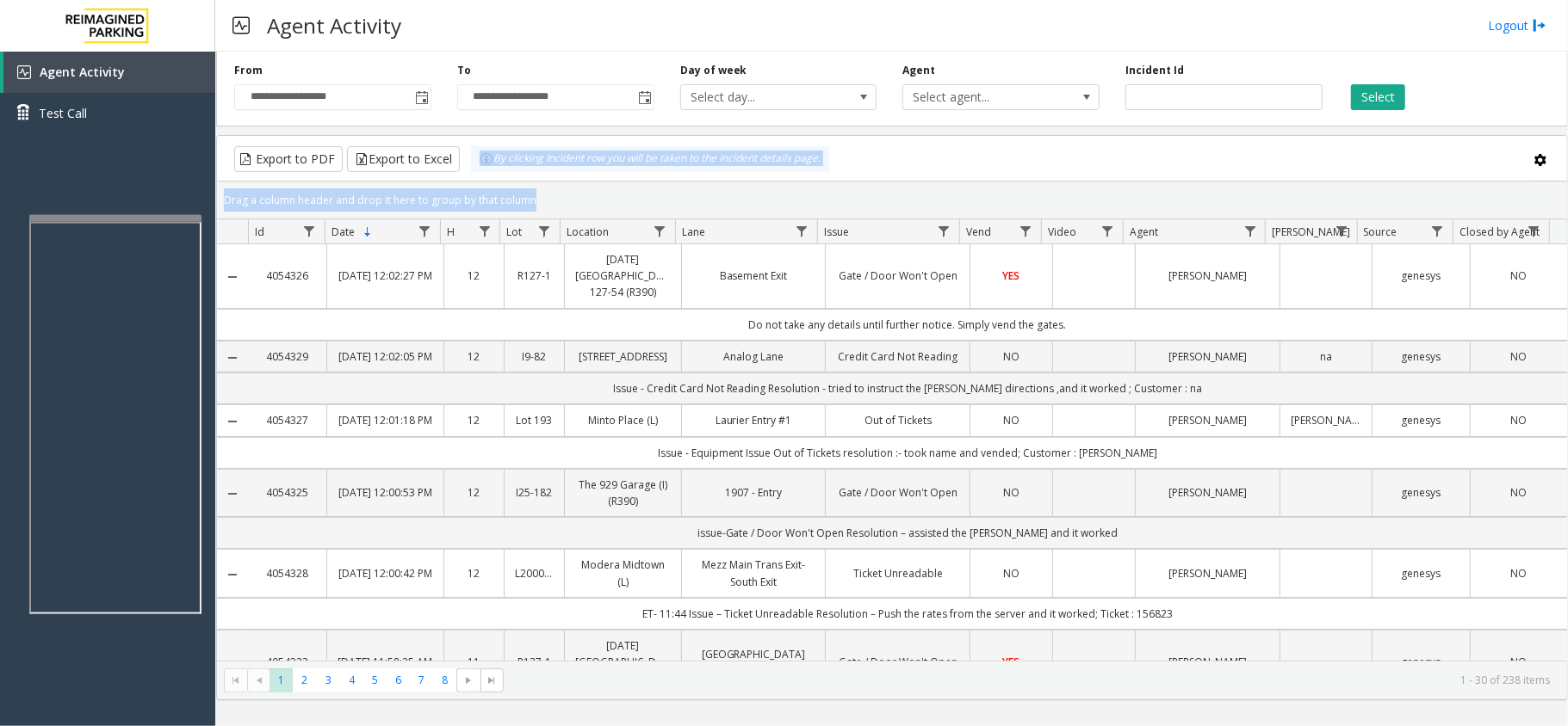
drag, startPoint x: 556, startPoint y: 196, endPoint x: 481, endPoint y: 172, distance: 78.7
click at [482, 172] on kendo-grid "Export to PDF Export to Excel By clicking Incident row you will be taken to the…" at bounding box center [892, 418] width 1352 height 565
click at [545, 190] on div "Drag a column header and drop it here to group by that column" at bounding box center [892, 200] width 1350 height 30
drag, startPoint x: 545, startPoint y: 191, endPoint x: 473, endPoint y: 169, distance: 75.3
click at [473, 169] on kendo-grid "Export to PDF Export to Excel By clicking Incident row you will be taken to the…" at bounding box center [892, 418] width 1352 height 565
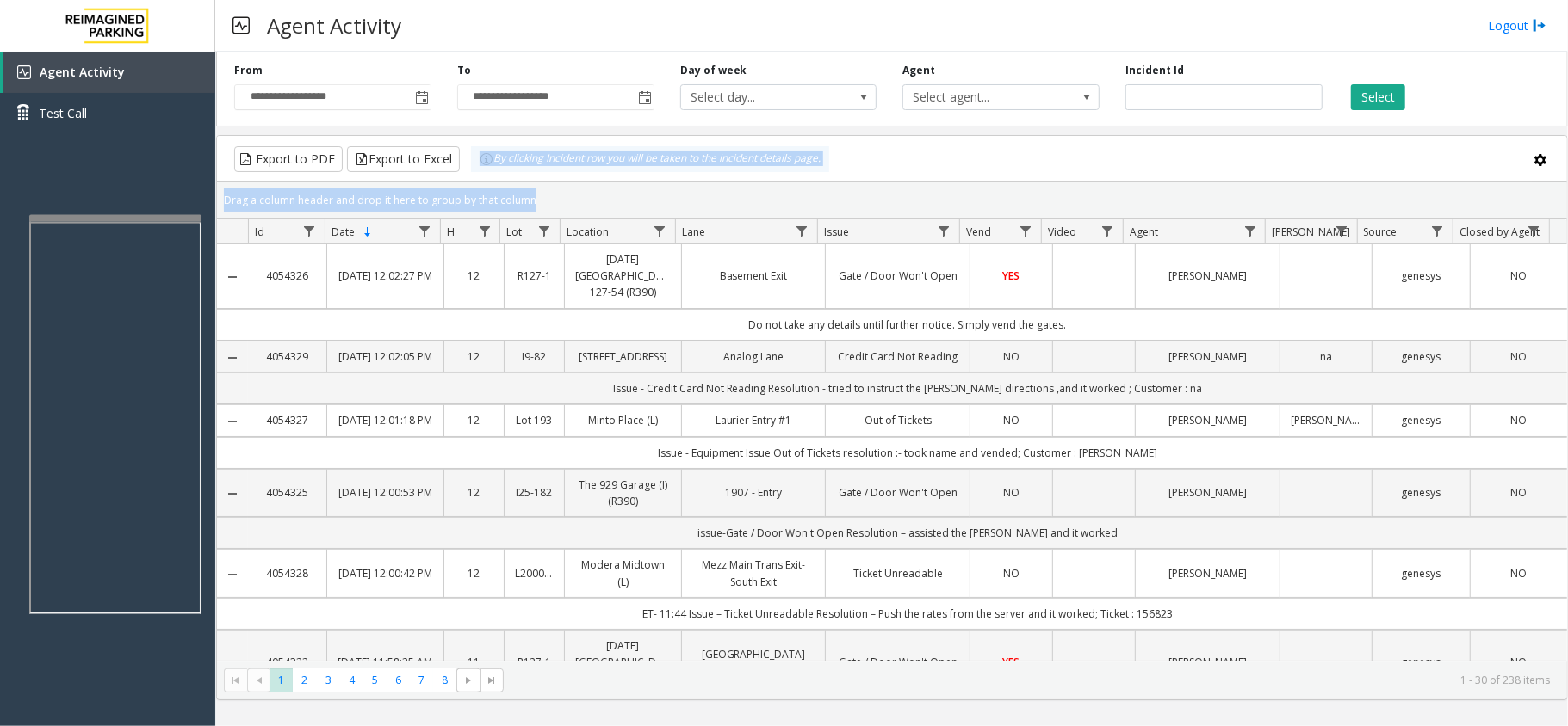
click at [556, 188] on div "Drag a column header and drop it here to group by that column" at bounding box center [892, 200] width 1350 height 30
drag, startPoint x: 541, startPoint y: 200, endPoint x: 475, endPoint y: 169, distance: 72.9
click at [475, 169] on kendo-grid "Export to PDF Export to Excel By clicking Incident row you will be taken to the…" at bounding box center [892, 418] width 1352 height 565
click at [540, 201] on div "Drag a column header and drop it here to group by that column" at bounding box center [892, 200] width 1350 height 30
drag, startPoint x: 538, startPoint y: 199, endPoint x: 479, endPoint y: 177, distance: 63.0
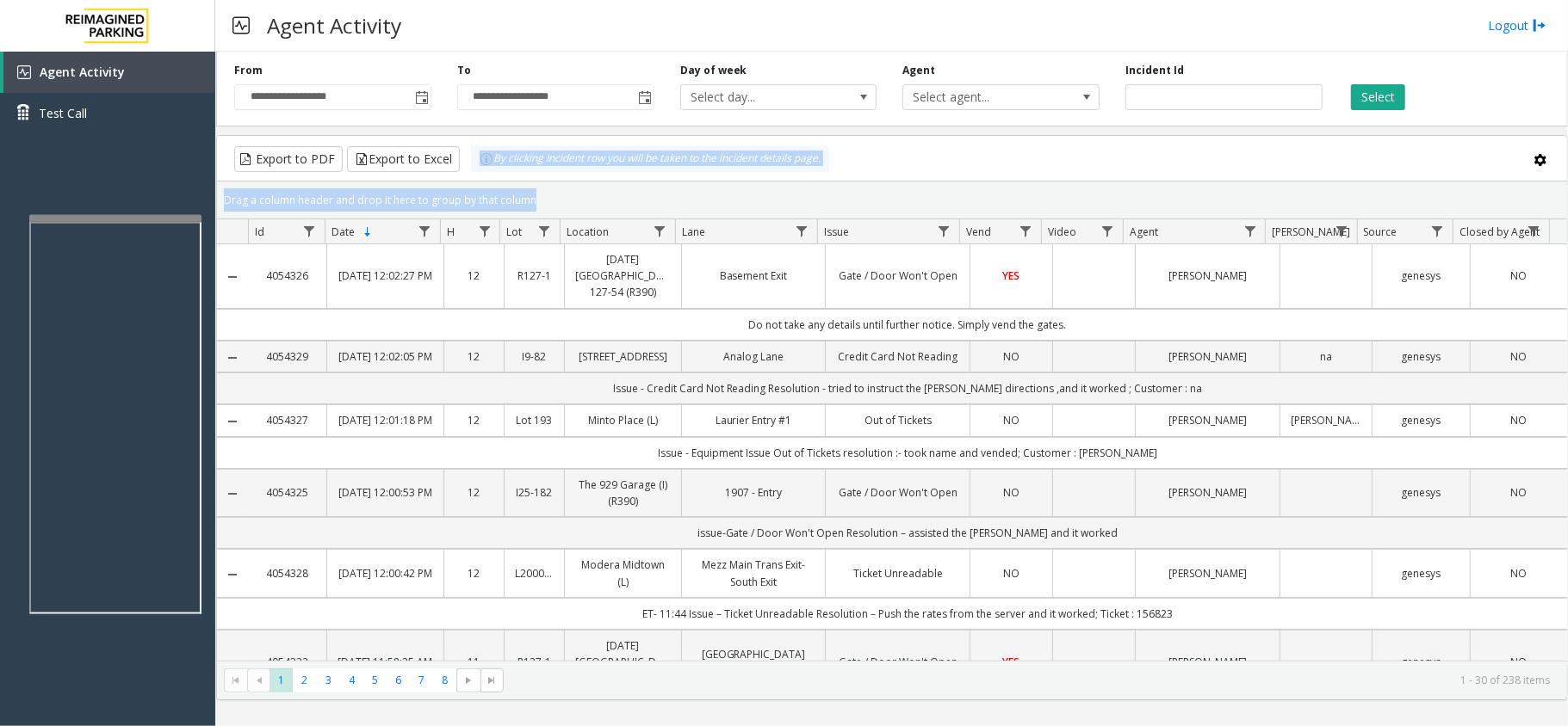
click at [479, 177] on kendo-grid "Export to PDF Export to Excel By clicking Incident row you will be taken to the…" at bounding box center [892, 418] width 1352 height 565
click at [531, 194] on div "Drag a column header and drop it here to group by that column" at bounding box center [892, 200] width 1350 height 30
drag, startPoint x: 531, startPoint y: 194, endPoint x: 486, endPoint y: 170, distance: 51.0
click at [486, 170] on kendo-grid "Export to PDF Export to Excel By clicking Incident row you will be taken to the…" at bounding box center [892, 418] width 1352 height 565
click at [522, 199] on div "Drag a column header and drop it here to group by that column" at bounding box center [892, 200] width 1350 height 30
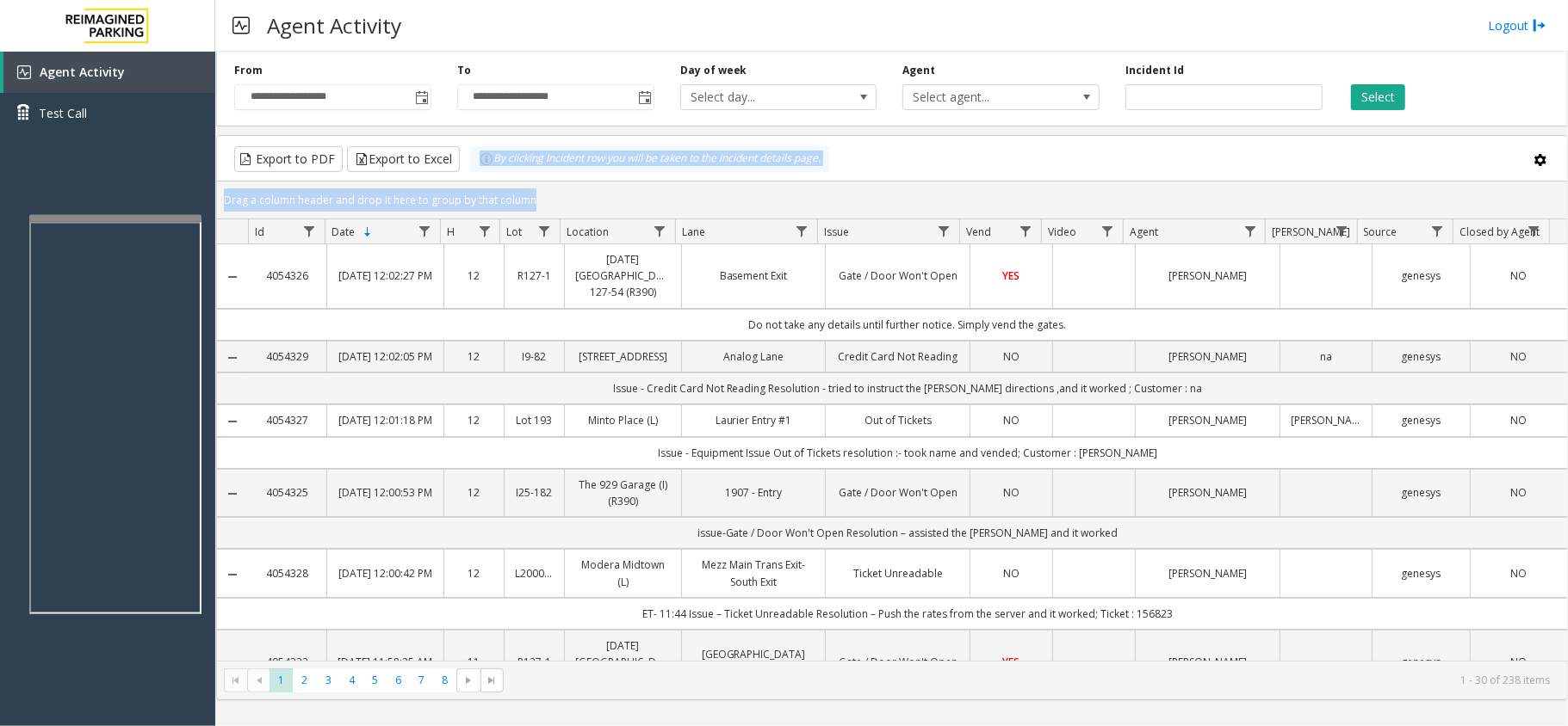
drag, startPoint x: 534, startPoint y: 200, endPoint x: 477, endPoint y: 174, distance: 62.6
click at [477, 174] on kendo-grid "Export to PDF Export to Excel By clicking Incident row you will be taken to the…" at bounding box center [892, 418] width 1352 height 565
click at [536, 198] on div "Drag a column header and drop it here to group by that column" at bounding box center [892, 200] width 1350 height 30
drag, startPoint x: 536, startPoint y: 198, endPoint x: 486, endPoint y: 173, distance: 55.9
click at [486, 173] on kendo-grid "Export to PDF Export to Excel By clicking Incident row you will be taken to the…" at bounding box center [892, 418] width 1352 height 565
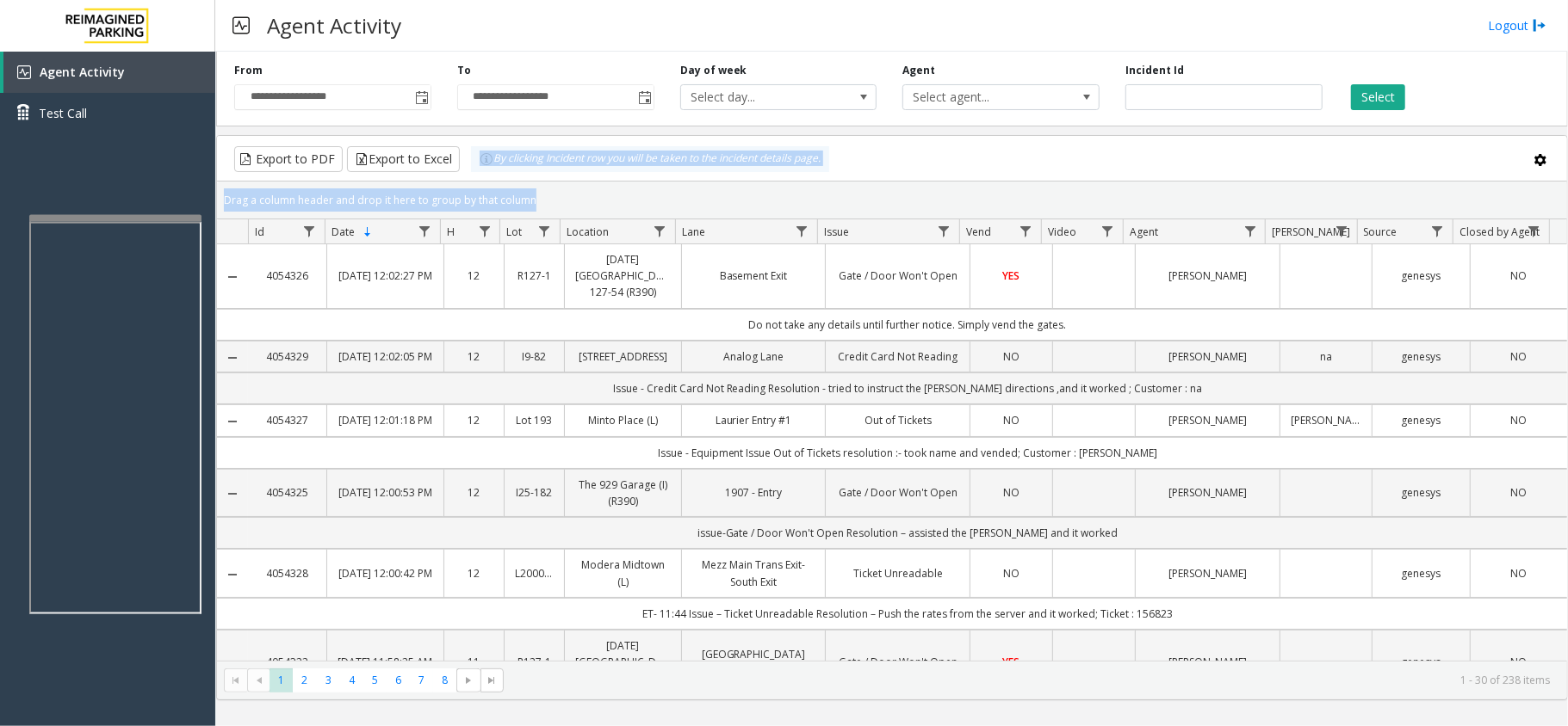
click at [540, 199] on div "Drag a column header and drop it here to group by that column" at bounding box center [892, 200] width 1350 height 30
drag, startPoint x: 540, startPoint y: 199, endPoint x: 487, endPoint y: 176, distance: 57.8
click at [487, 176] on kendo-grid "Export to PDF Export to Excel By clicking Incident row you will be taken to the…" at bounding box center [892, 418] width 1352 height 565
click at [538, 197] on div "Drag a column header and drop it here to group by that column" at bounding box center [892, 200] width 1350 height 30
drag, startPoint x: 538, startPoint y: 197, endPoint x: 496, endPoint y: 177, distance: 46.5
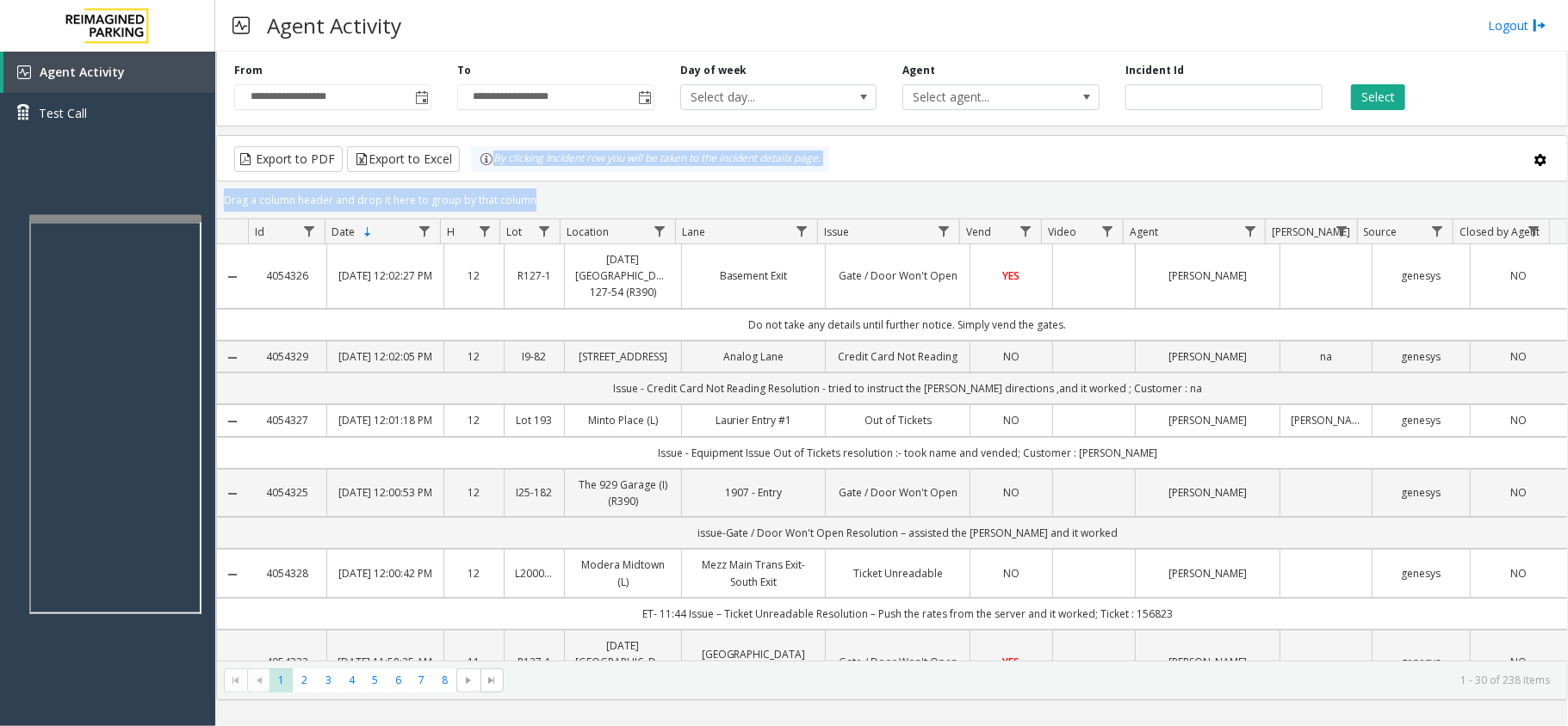
click at [496, 177] on kendo-grid "Export to PDF Export to Excel By clicking Incident row you will be taken to the…" at bounding box center [892, 418] width 1352 height 565
click at [532, 190] on div "Drag a column header and drop it here to group by that column" at bounding box center [892, 200] width 1350 height 30
drag, startPoint x: 532, startPoint y: 196, endPoint x: 483, endPoint y: 174, distance: 53.7
click at [483, 174] on kendo-grid "Export to PDF Export to Excel By clicking Incident row you will be taken to the…" at bounding box center [892, 418] width 1352 height 565
click at [532, 198] on div "Drag a column header and drop it here to group by that column" at bounding box center [892, 200] width 1350 height 30
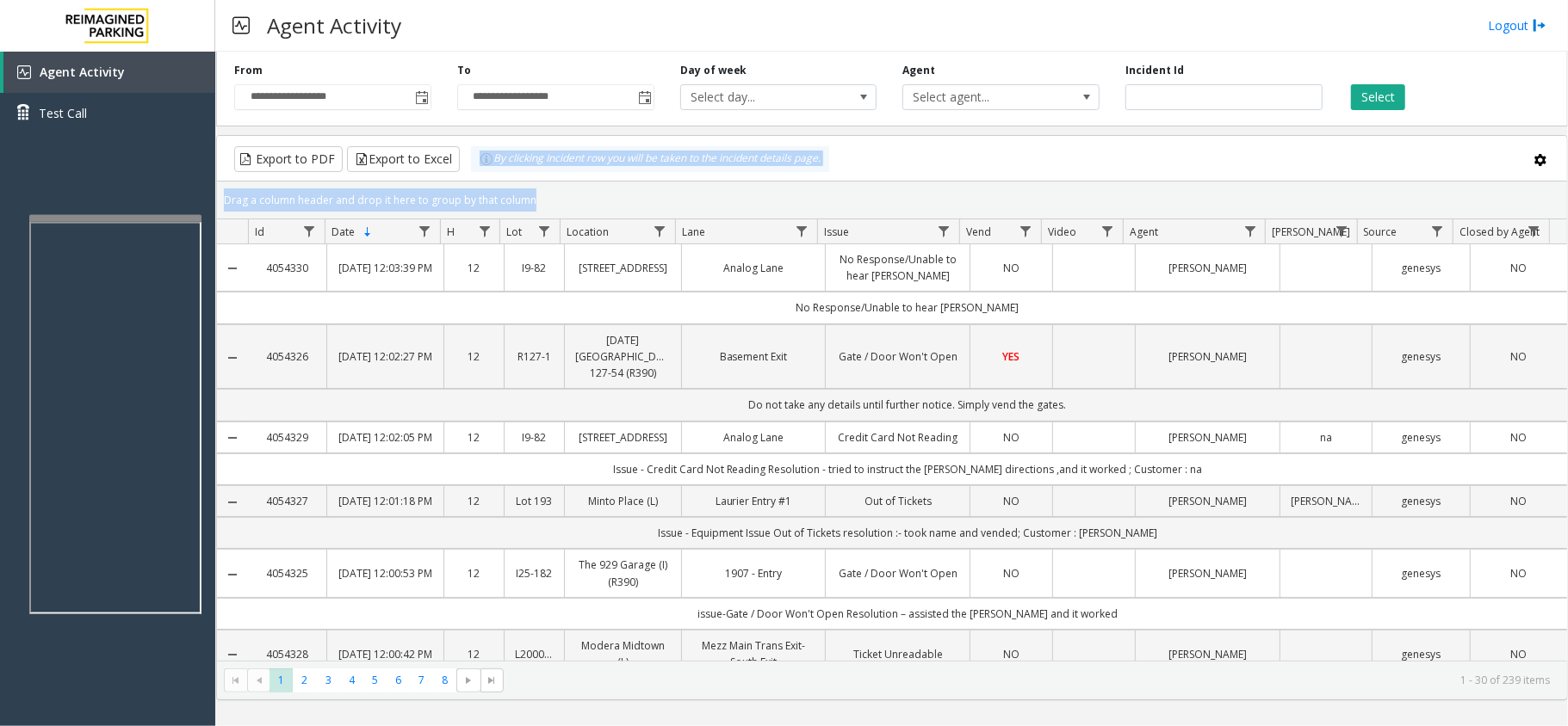
drag, startPoint x: 532, startPoint y: 198, endPoint x: 473, endPoint y: 172, distance: 64.5
click at [473, 172] on kendo-grid "Export to PDF Export to Excel By clicking Incident row you will be taken to the…" at bounding box center [892, 418] width 1352 height 565
click at [532, 191] on div "Drag a column header and drop it here to group by that column" at bounding box center [892, 200] width 1350 height 30
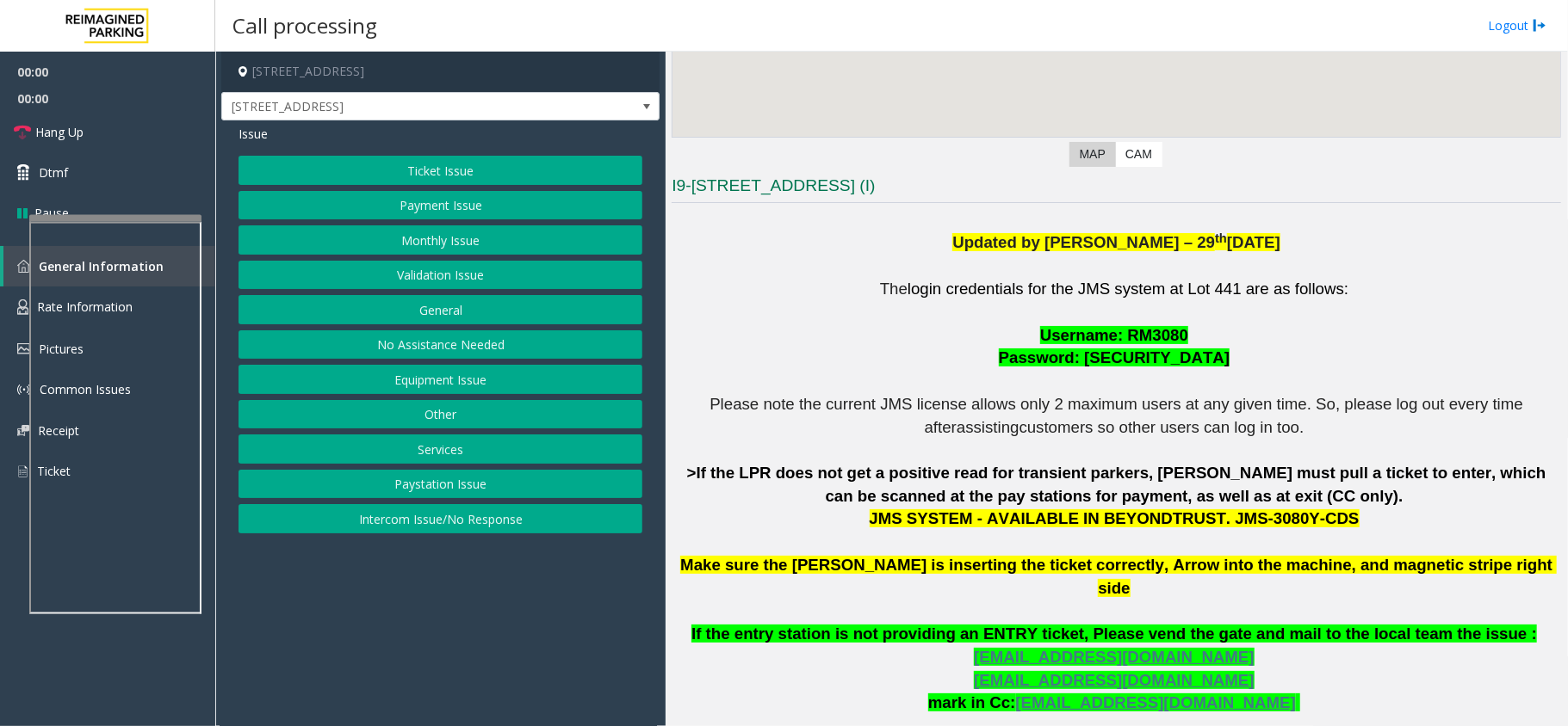
scroll to position [344, 0]
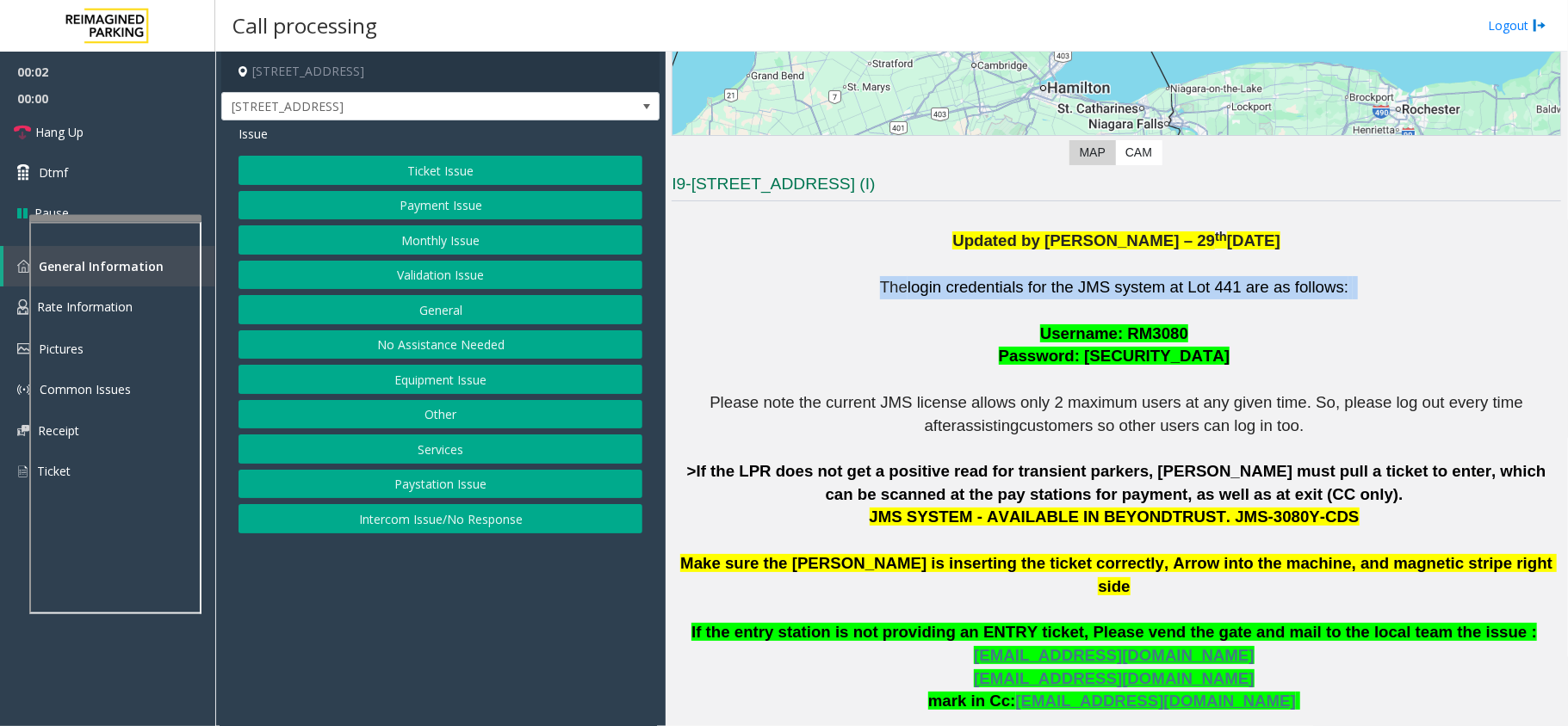
drag, startPoint x: 869, startPoint y: 301, endPoint x: 848, endPoint y: 284, distance: 27.0
click at [848, 284] on p "The login credentials for the JMS system at Lot 441 are as follows: Username: R…" at bounding box center [1116, 529] width 889 height 506
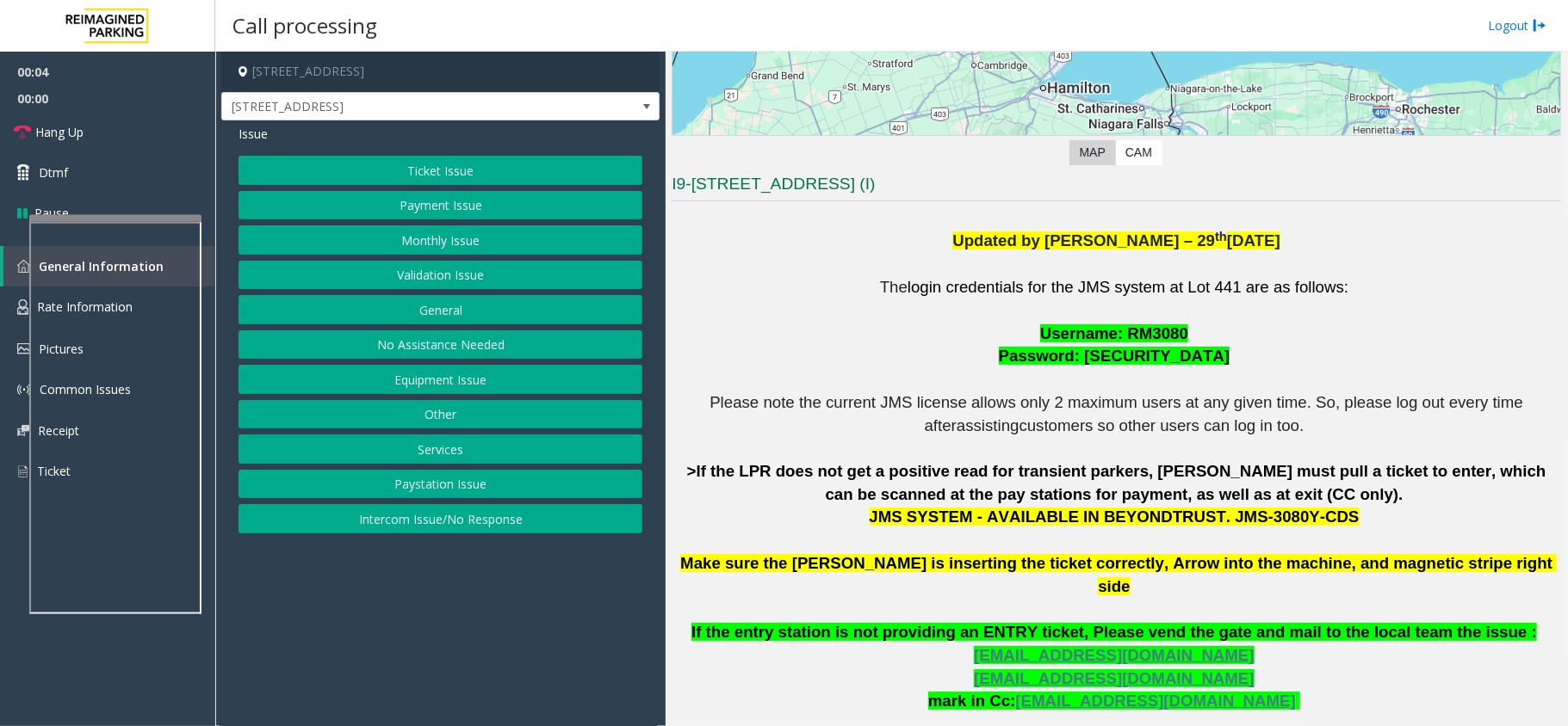
click at [504, 162] on button "Ticket Issue" at bounding box center [440, 169] width 404 height 29
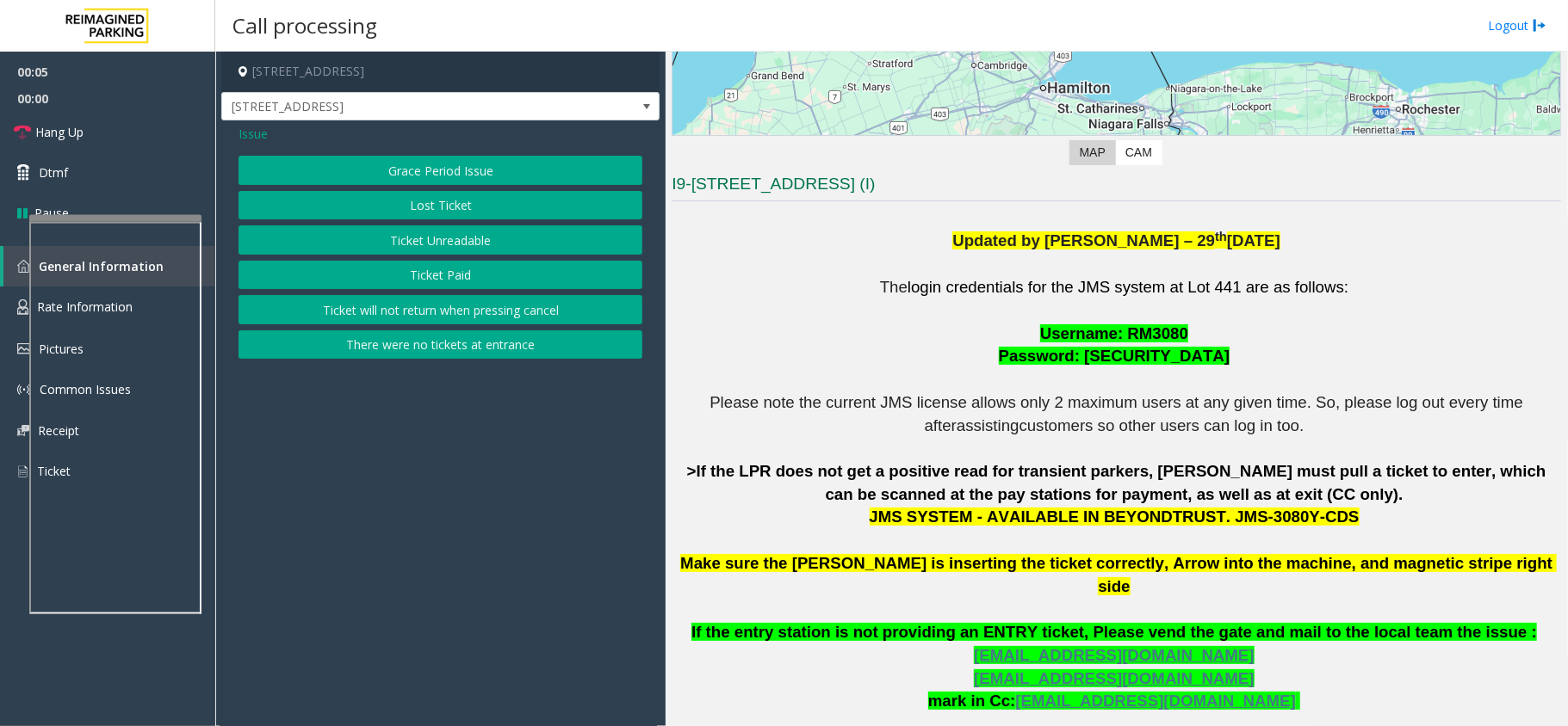
click at [475, 272] on button "Ticket Paid" at bounding box center [440, 275] width 404 height 29
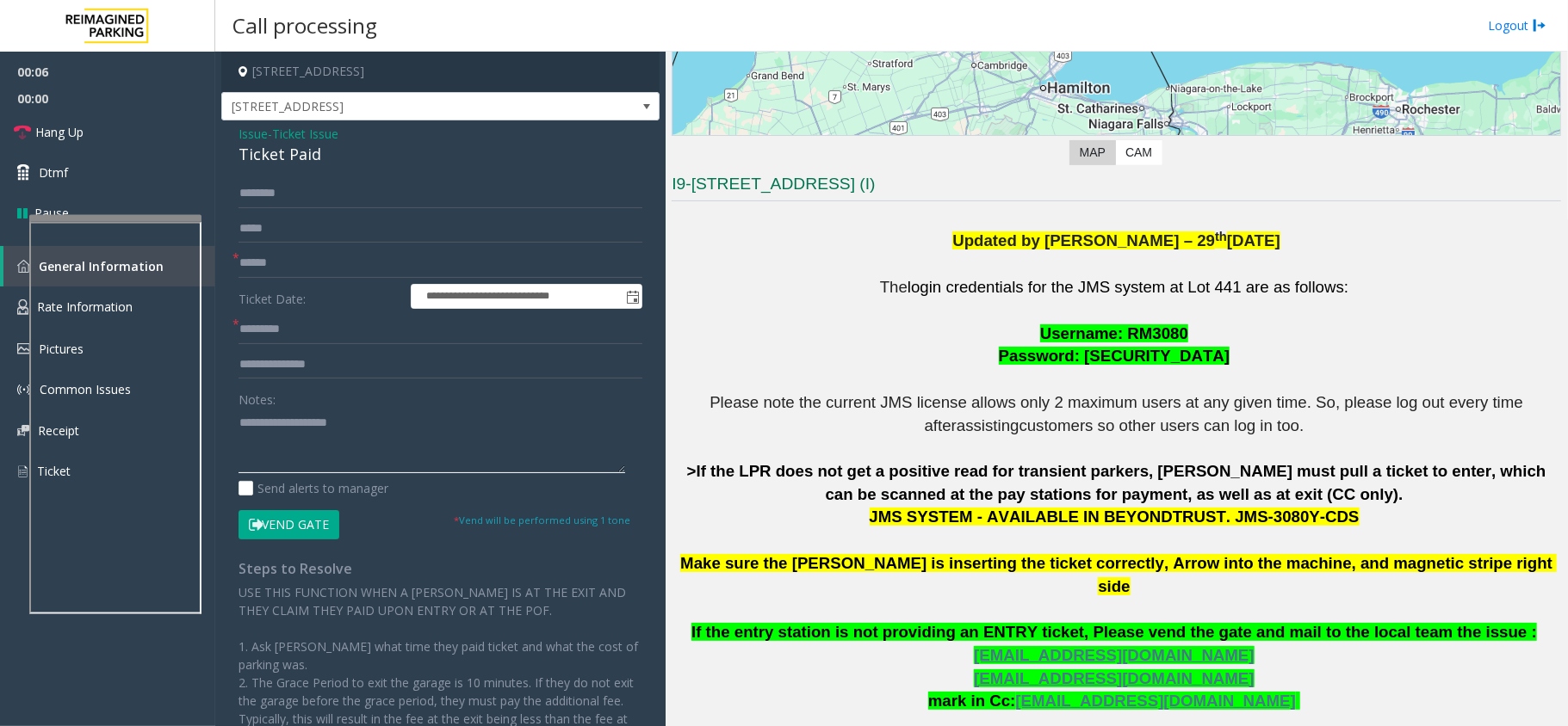
click at [336, 420] on textarea at bounding box center [431, 440] width 387 height 64
type textarea "******"
click at [300, 129] on span "Ticket Issue" at bounding box center [305, 133] width 66 height 18
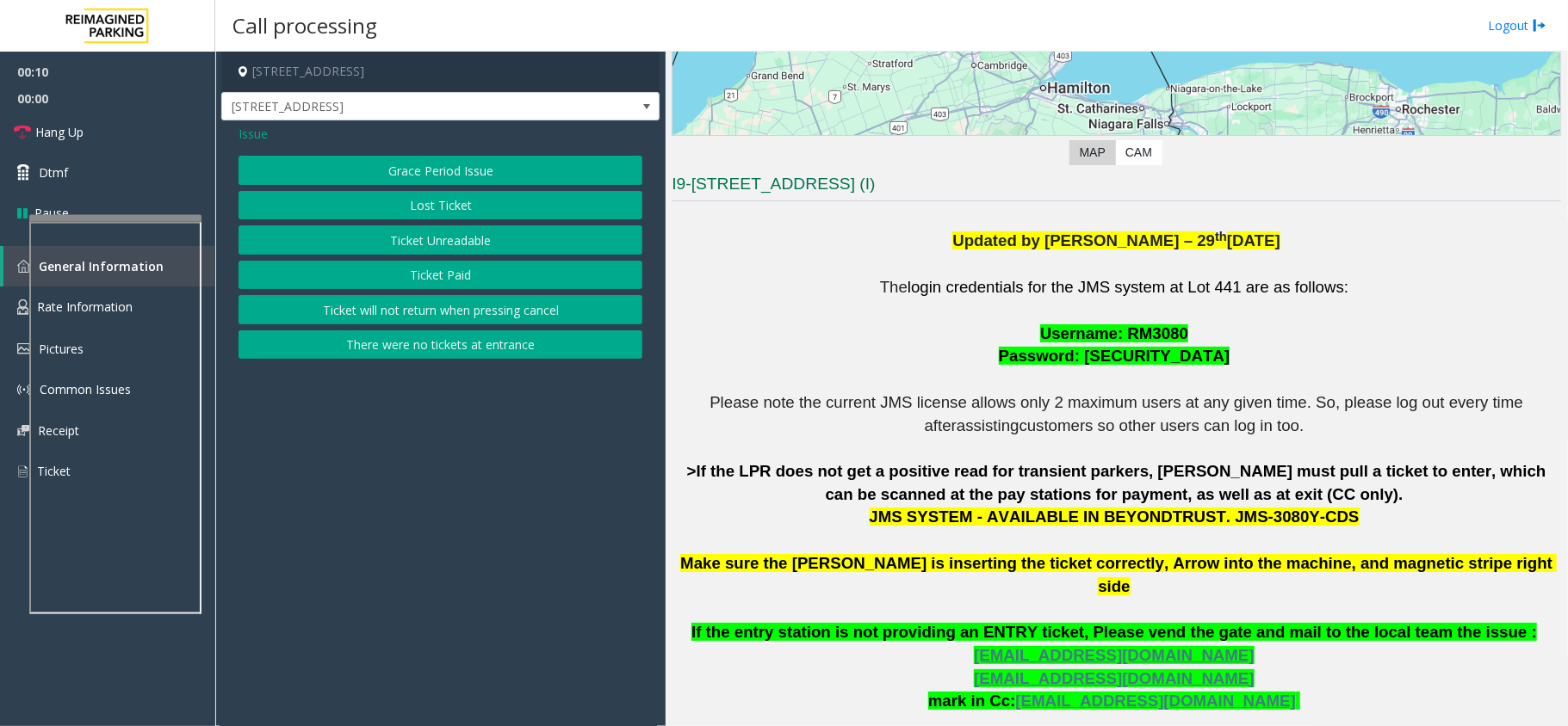
click at [405, 193] on button "Lost Ticket" at bounding box center [440, 205] width 404 height 29
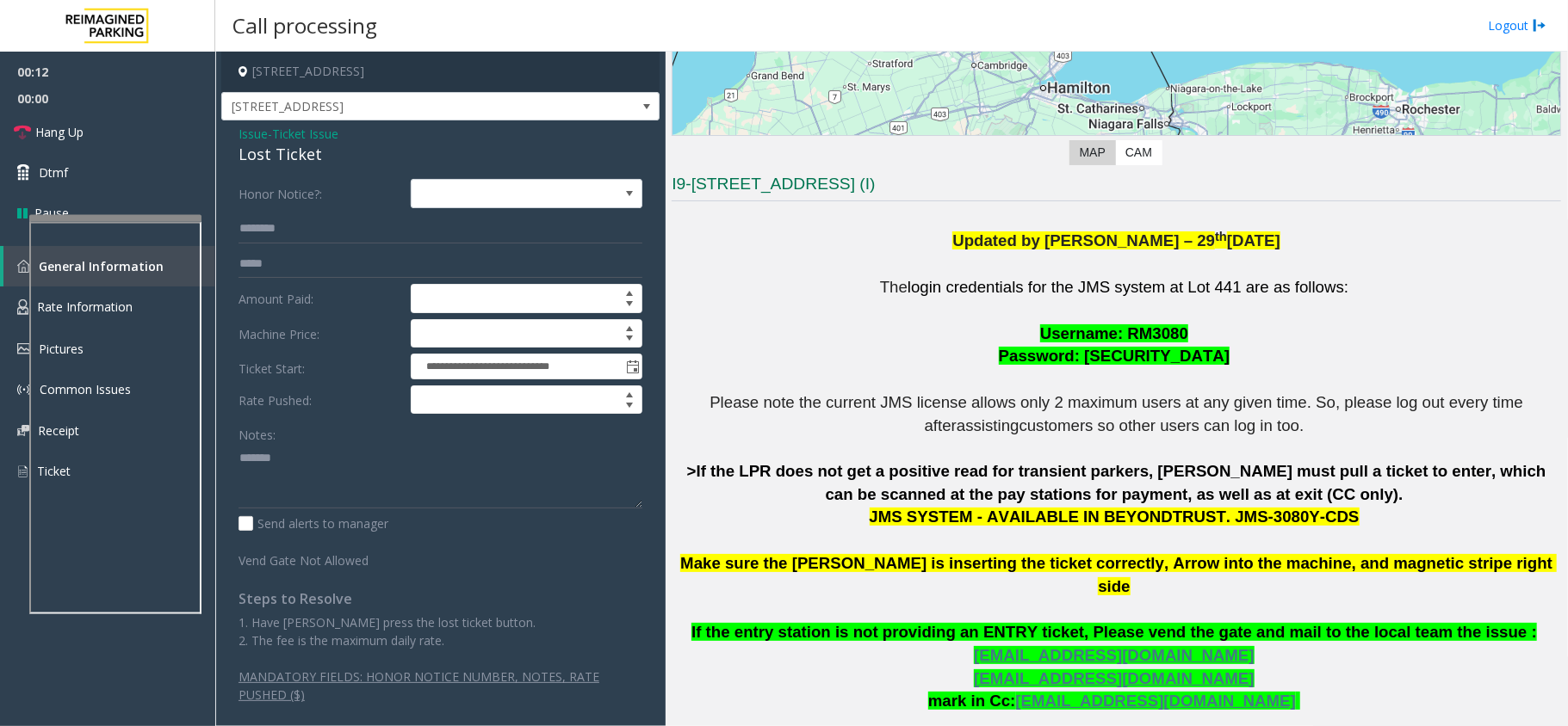
click at [298, 139] on span "Ticket Issue" at bounding box center [305, 133] width 66 height 18
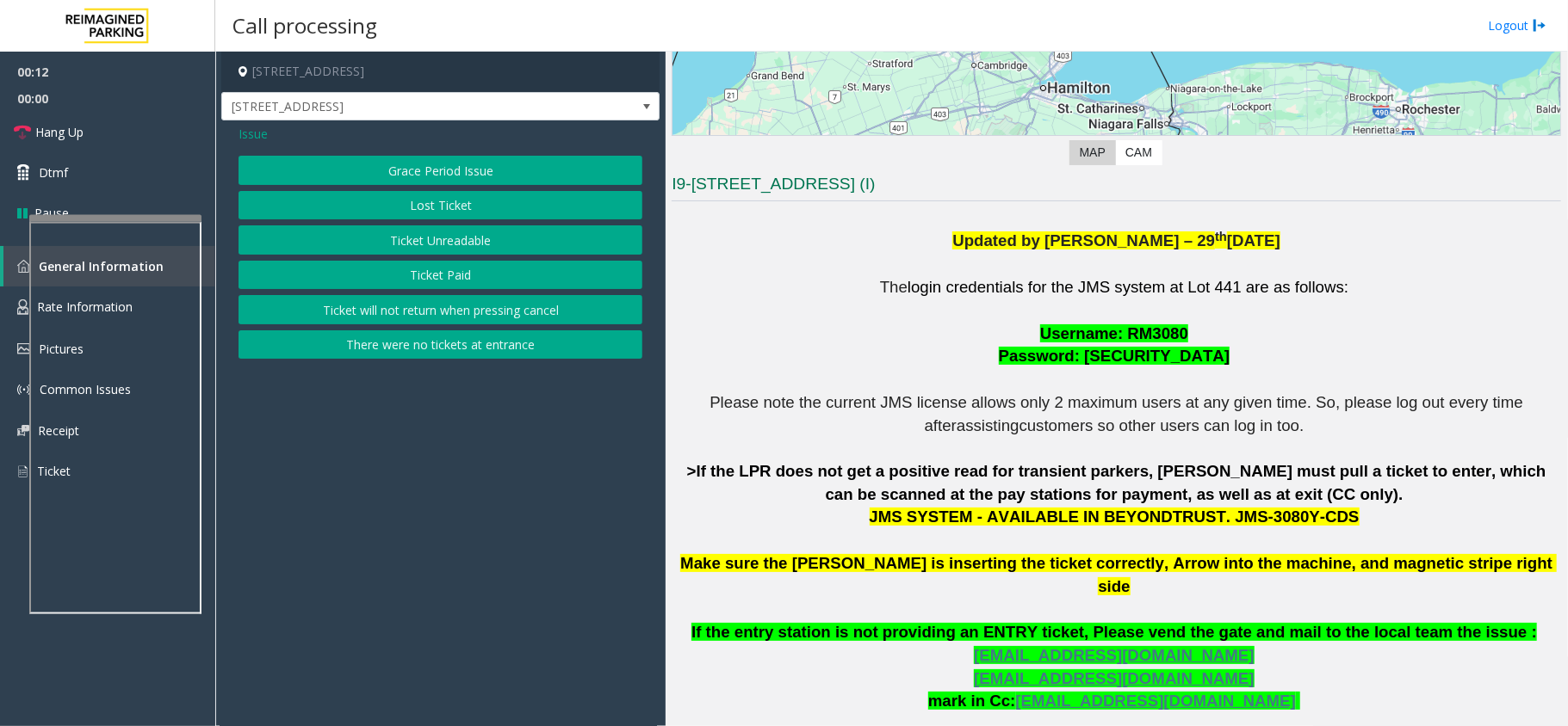
click at [408, 270] on button "Ticket Paid" at bounding box center [440, 275] width 404 height 29
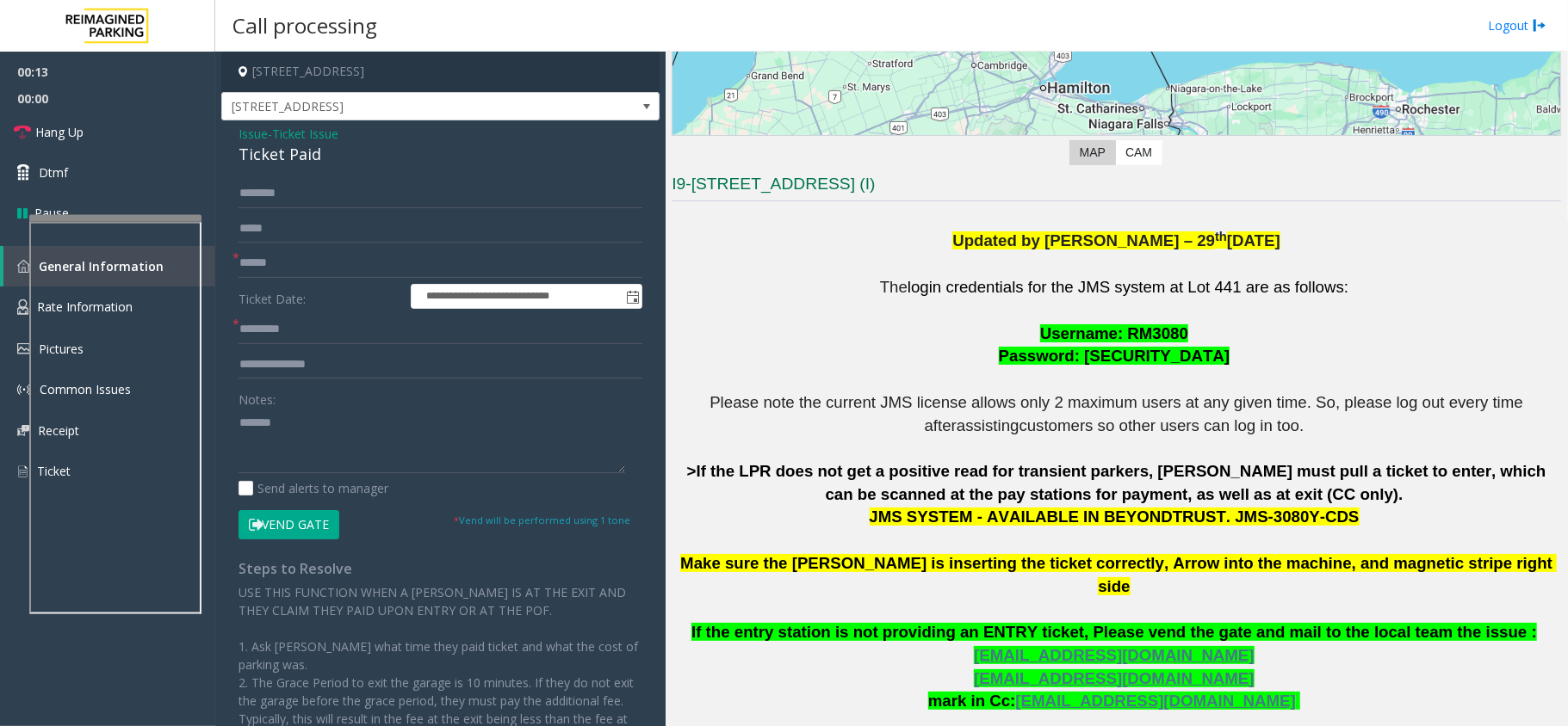
click at [286, 163] on div "Ticket Paid" at bounding box center [440, 155] width 404 height 23
copy div "Ticket Paid"
click at [322, 449] on textarea at bounding box center [431, 440] width 387 height 64
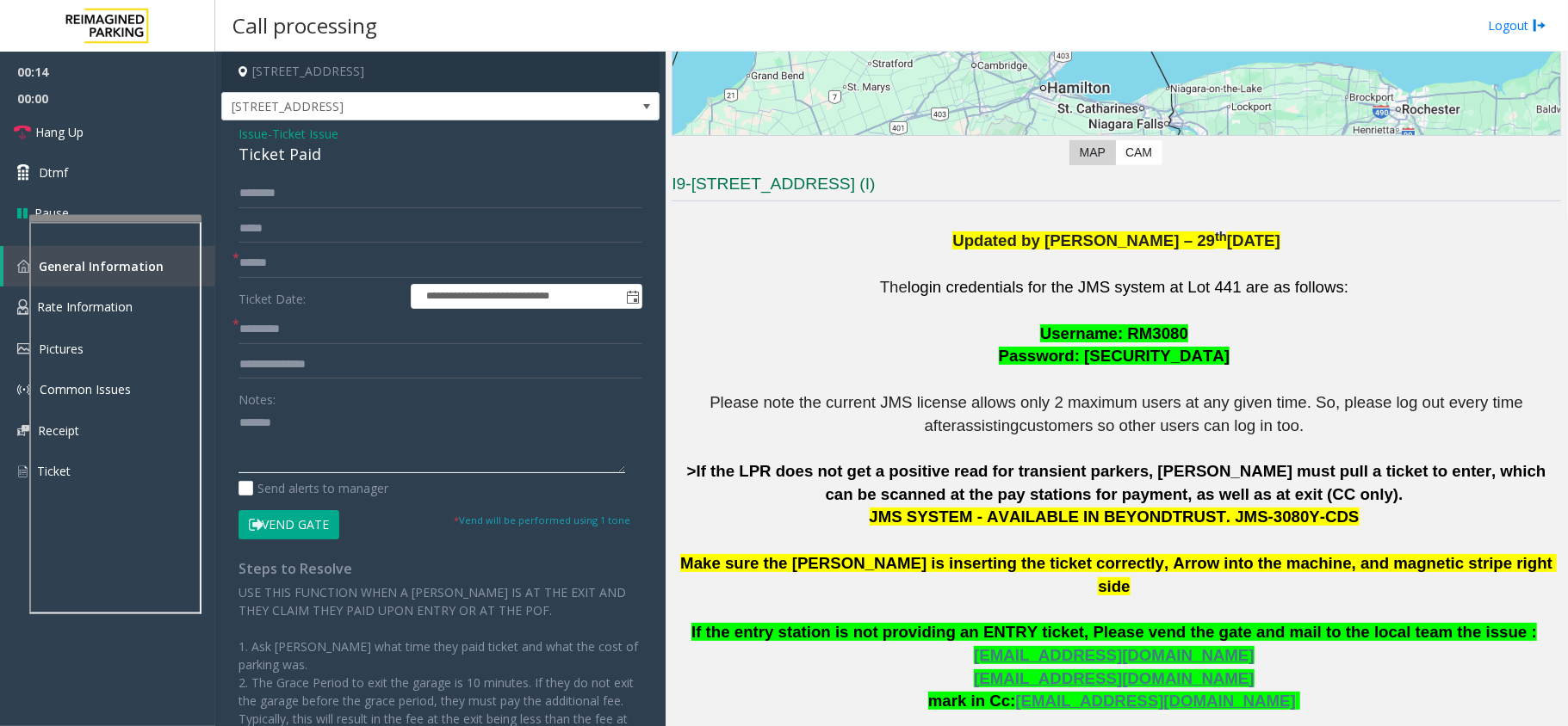
paste textarea "**********"
type textarea "**********"
click at [315, 262] on input "text" at bounding box center [440, 262] width 404 height 29
type input "**"
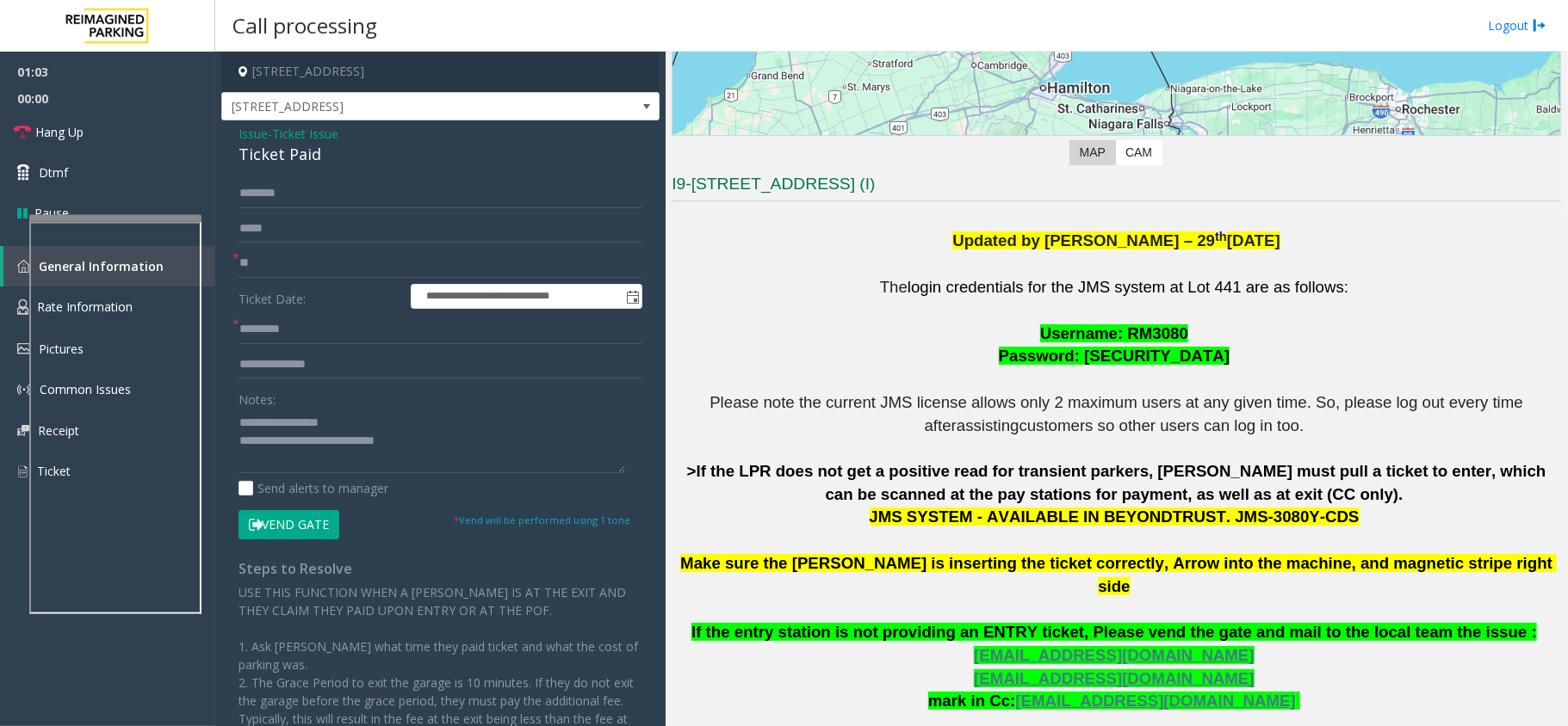
click at [329, 312] on form "**********" at bounding box center [440, 359] width 404 height 360
click at [330, 317] on input "*" at bounding box center [440, 329] width 404 height 29
type input "**"
click at [431, 434] on textarea at bounding box center [431, 440] width 387 height 64
click at [90, 131] on link "Hang Up" at bounding box center [107, 132] width 215 height 40
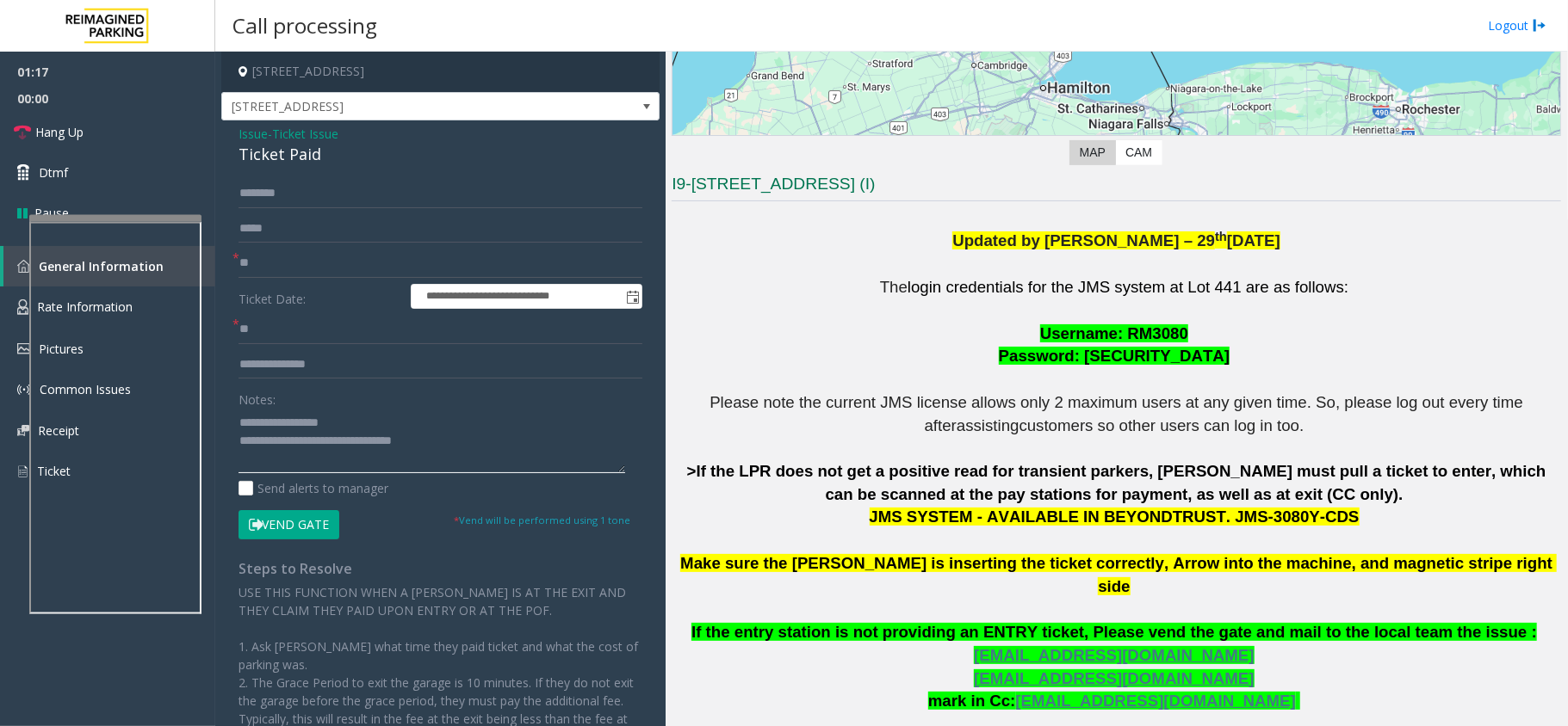
click at [444, 456] on textarea at bounding box center [431, 440] width 387 height 64
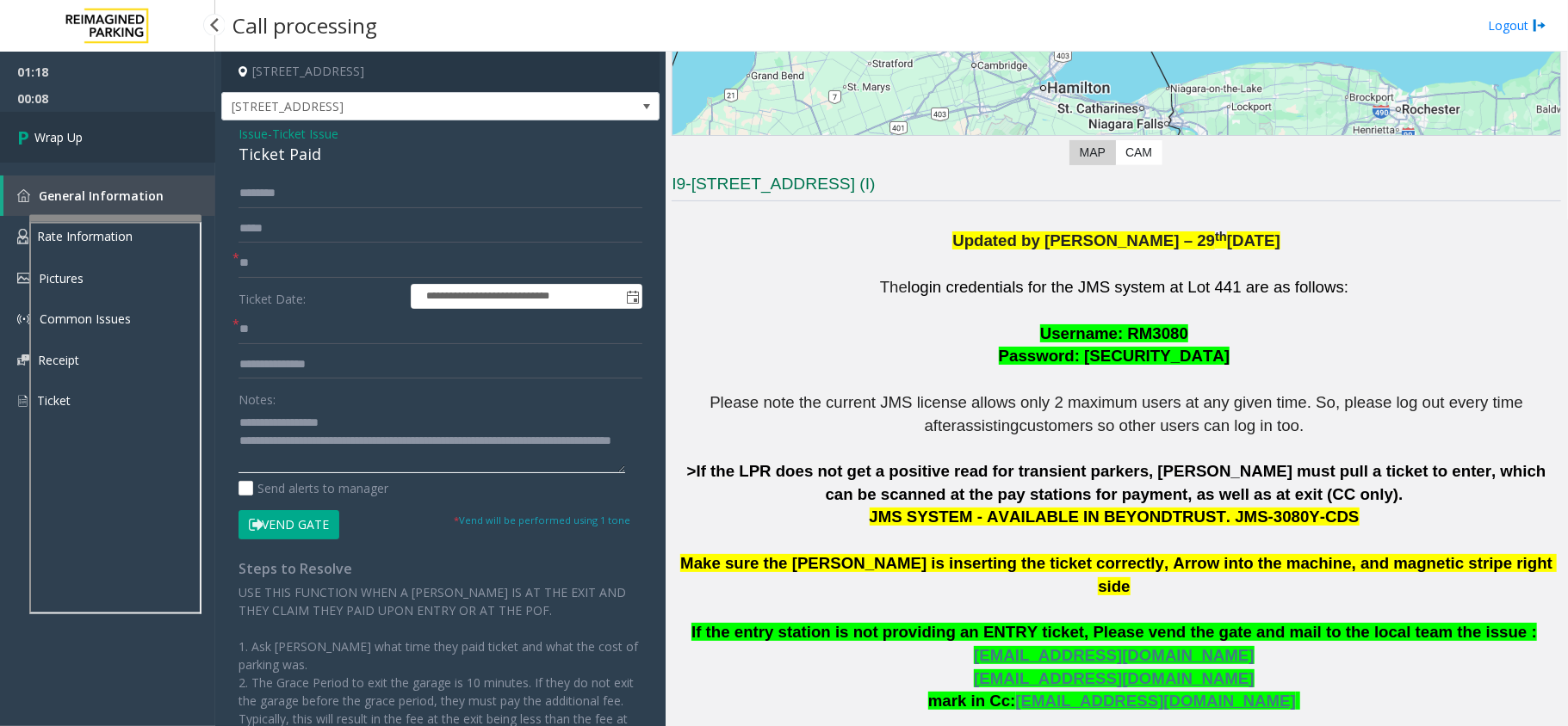
type textarea "**********"
click at [127, 149] on link "Wrap Up" at bounding box center [107, 137] width 215 height 51
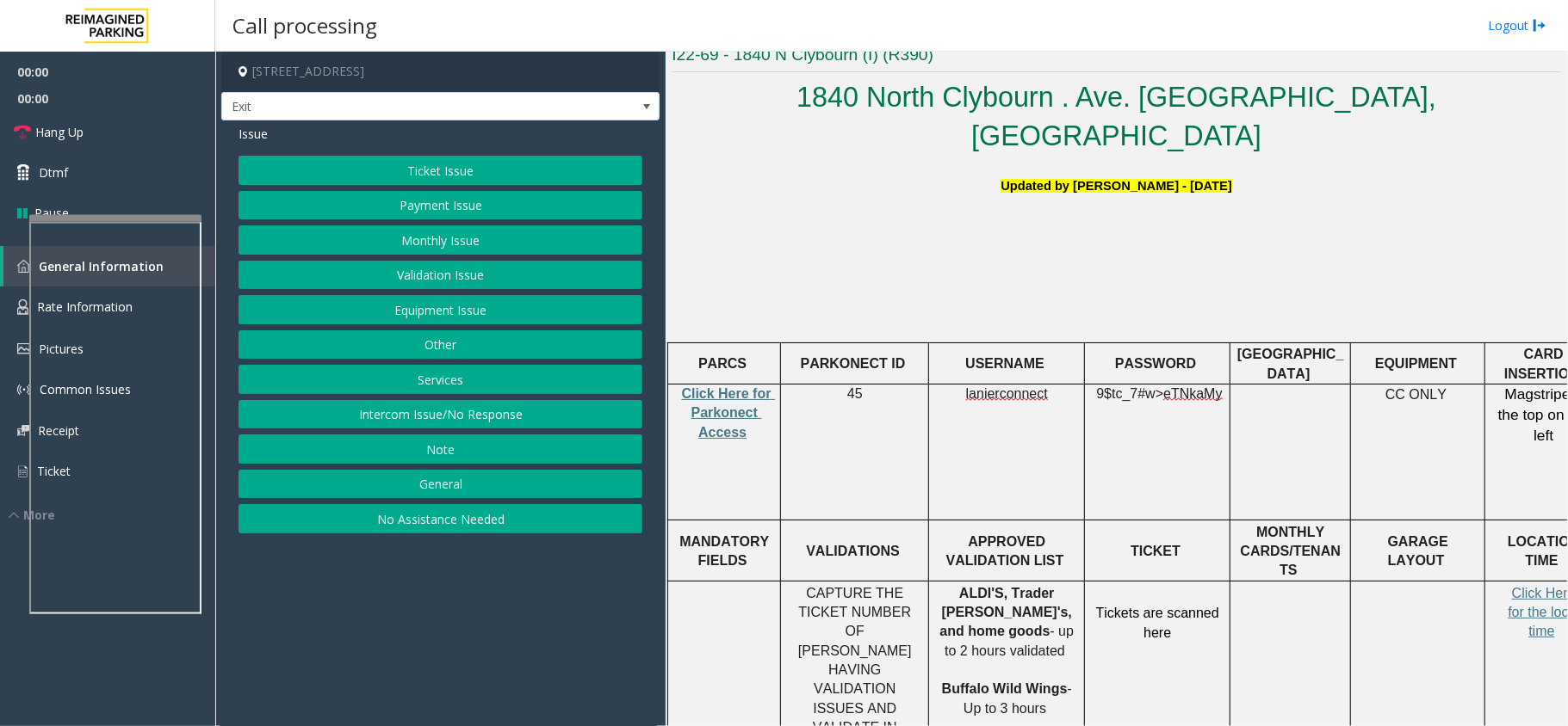
scroll to position [458, 0]
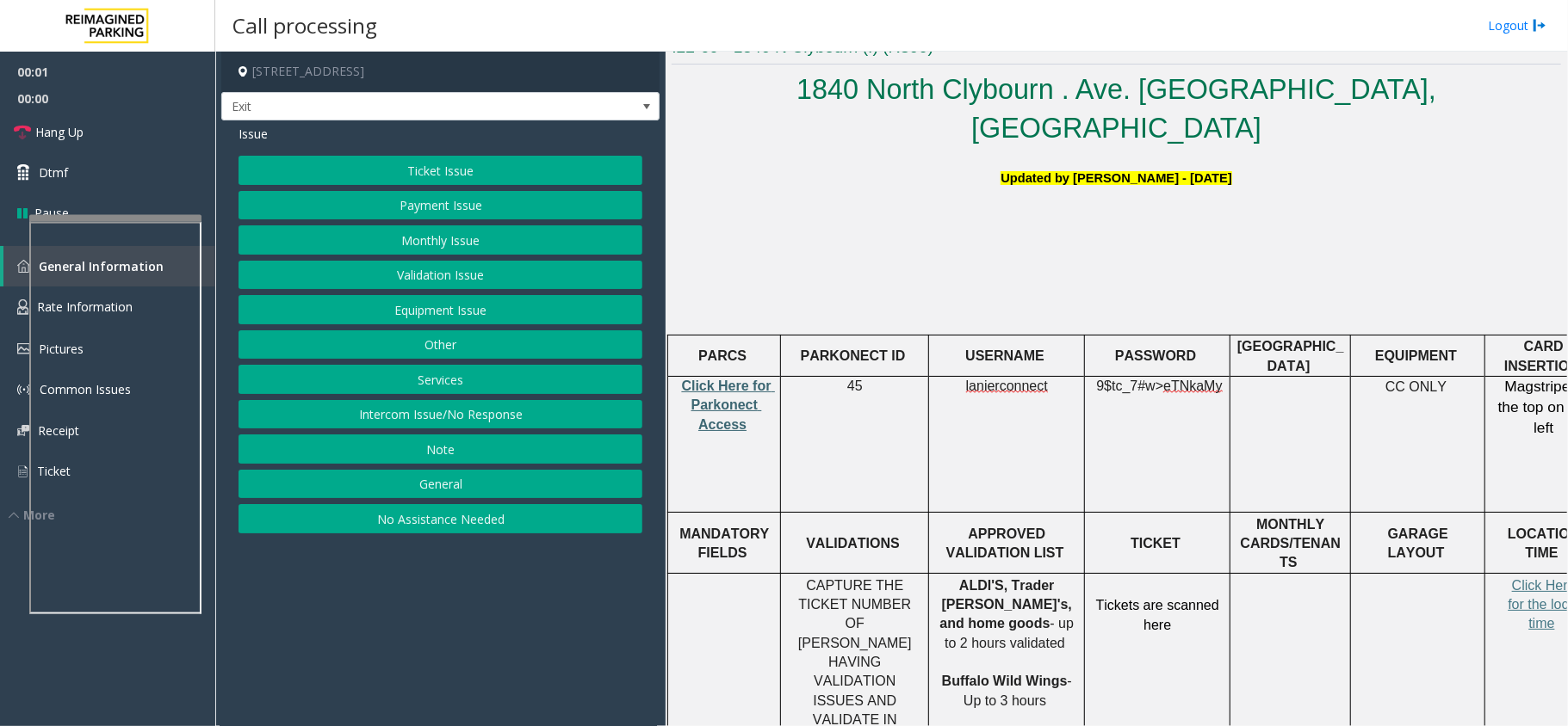
click at [720, 378] on span "Click Here for Parkonect Access" at bounding box center [728, 405] width 94 height 54
click at [442, 274] on button "Validation Issue" at bounding box center [440, 275] width 404 height 29
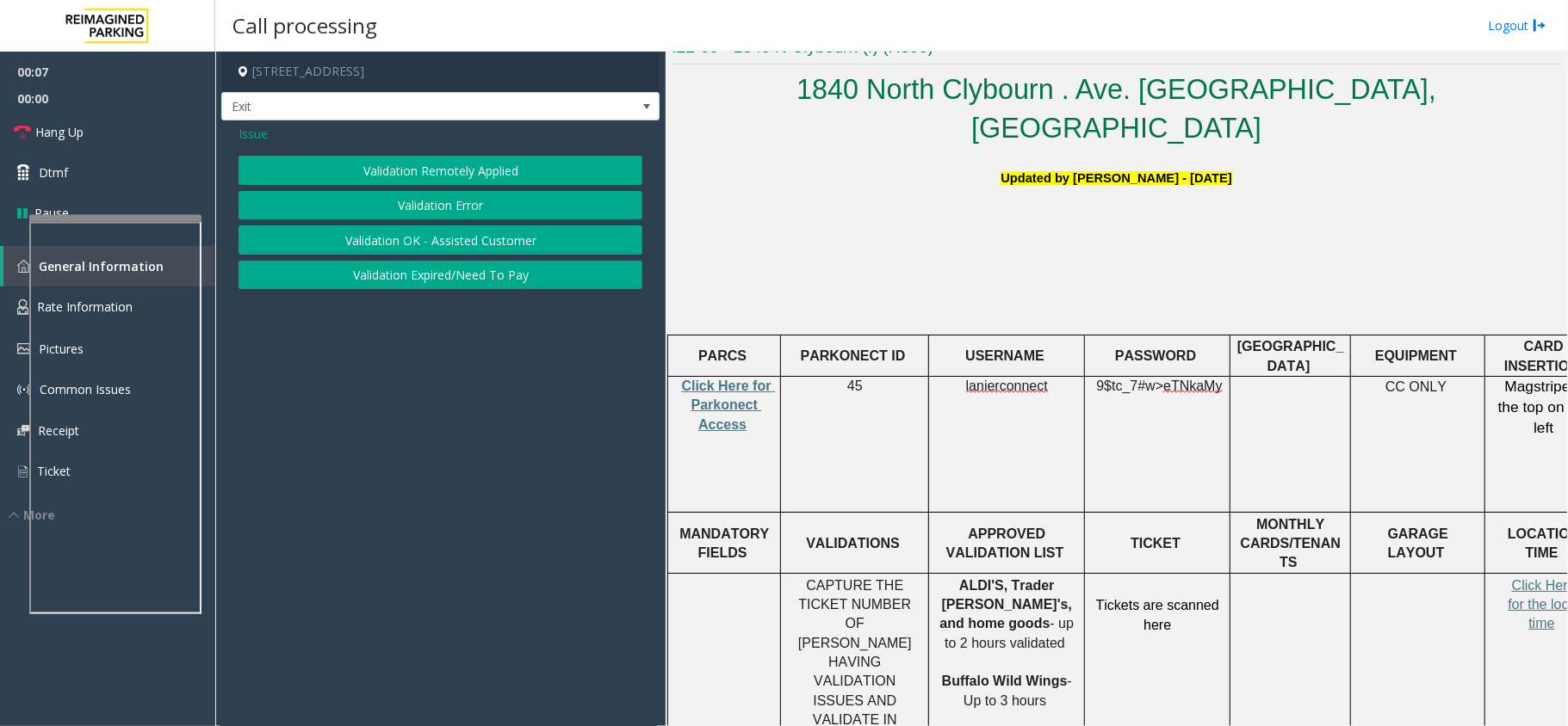
click at [459, 210] on button "Validation Error" at bounding box center [440, 205] width 404 height 29
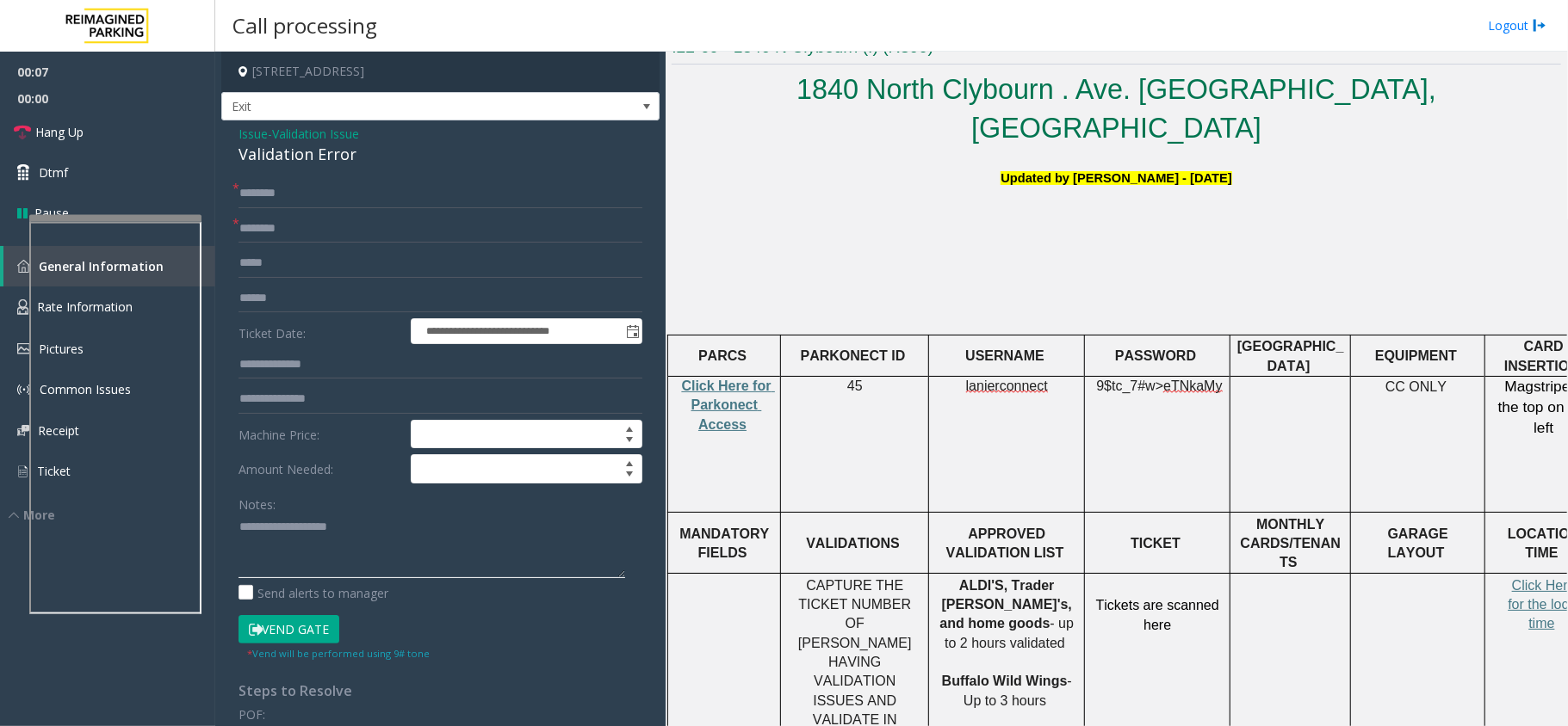
click at [279, 573] on textarea at bounding box center [431, 545] width 387 height 64
type textarea "******"
click at [348, 142] on span "Validation Issue" at bounding box center [315, 133] width 87 height 18
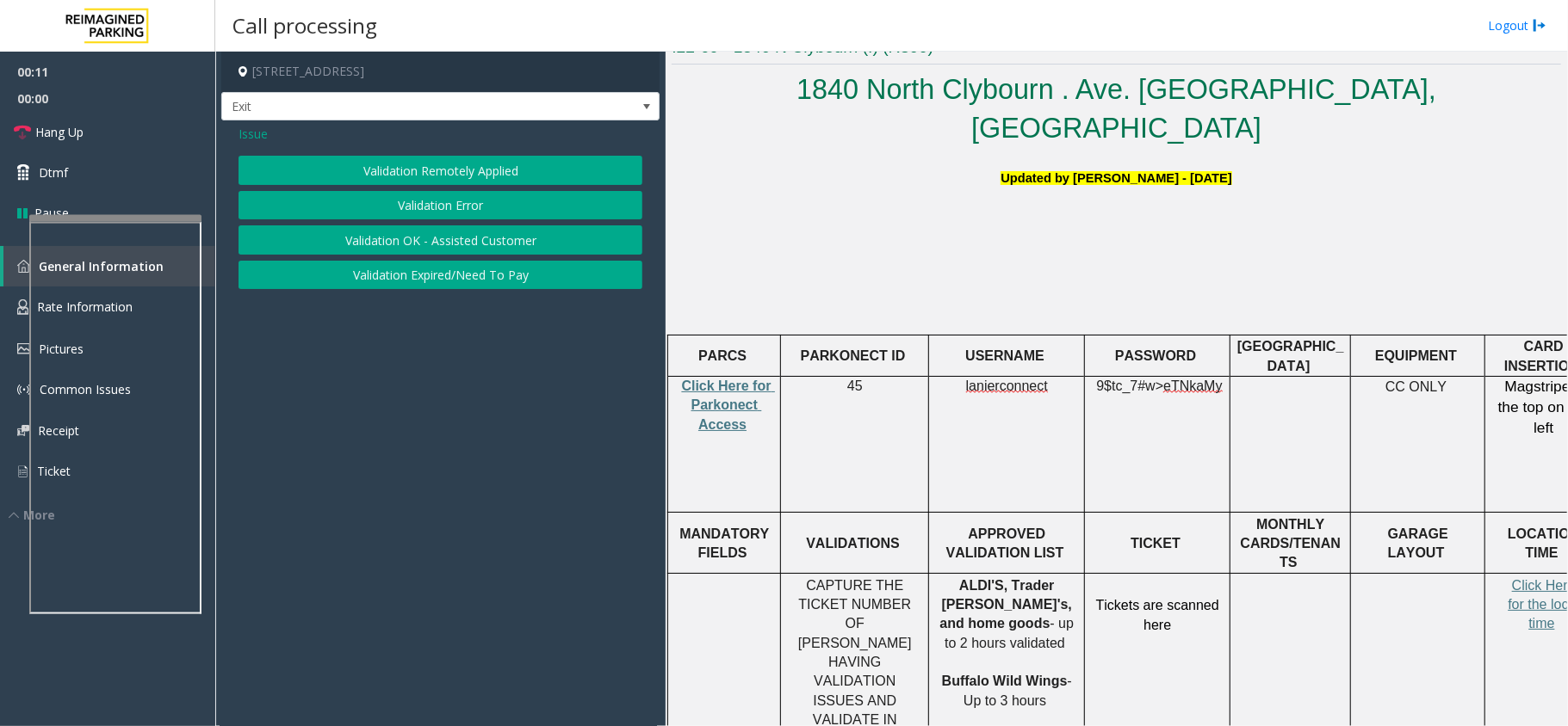
click at [415, 200] on button "Validation Error" at bounding box center [440, 205] width 404 height 29
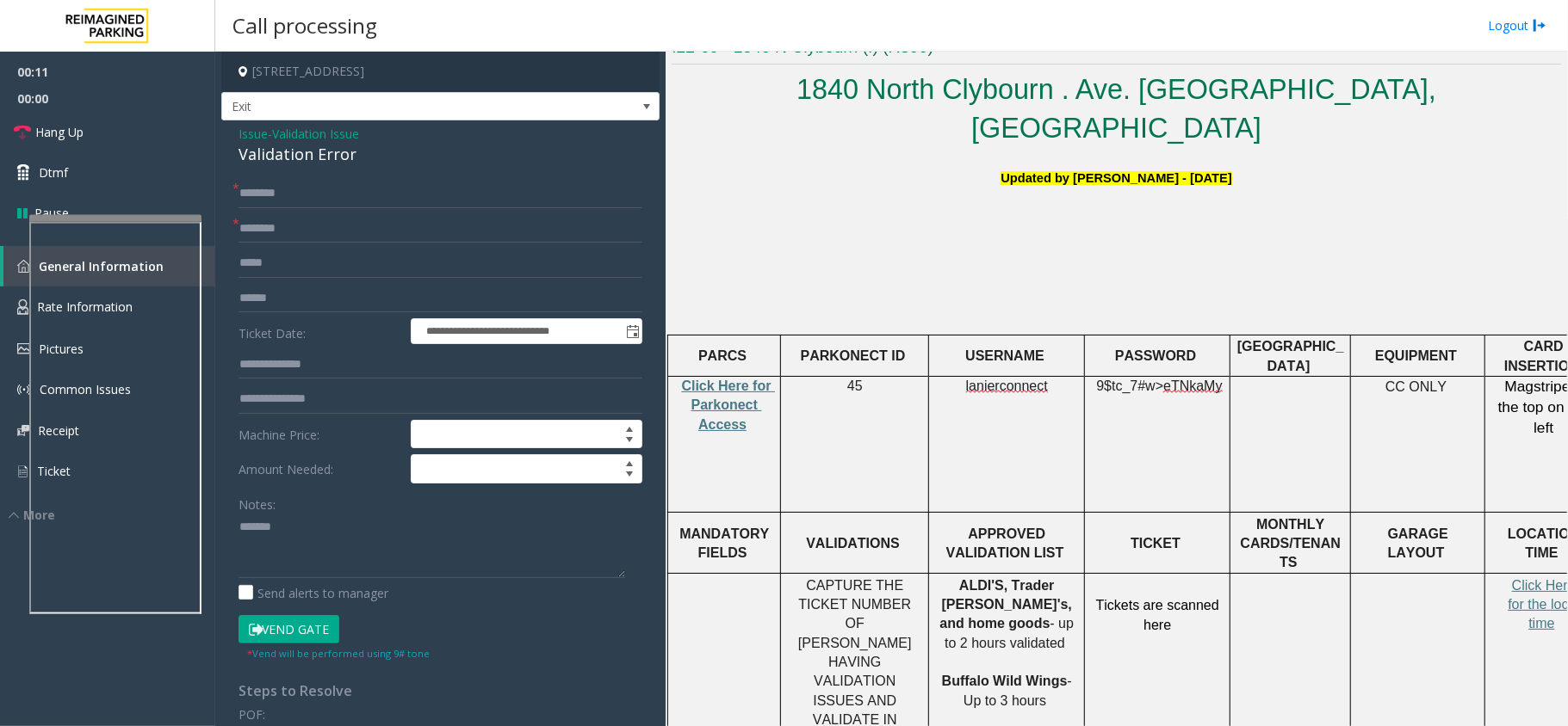
click at [332, 158] on div "Validation Error" at bounding box center [440, 155] width 404 height 23
copy div "Validation Error"
paste textarea "**********"
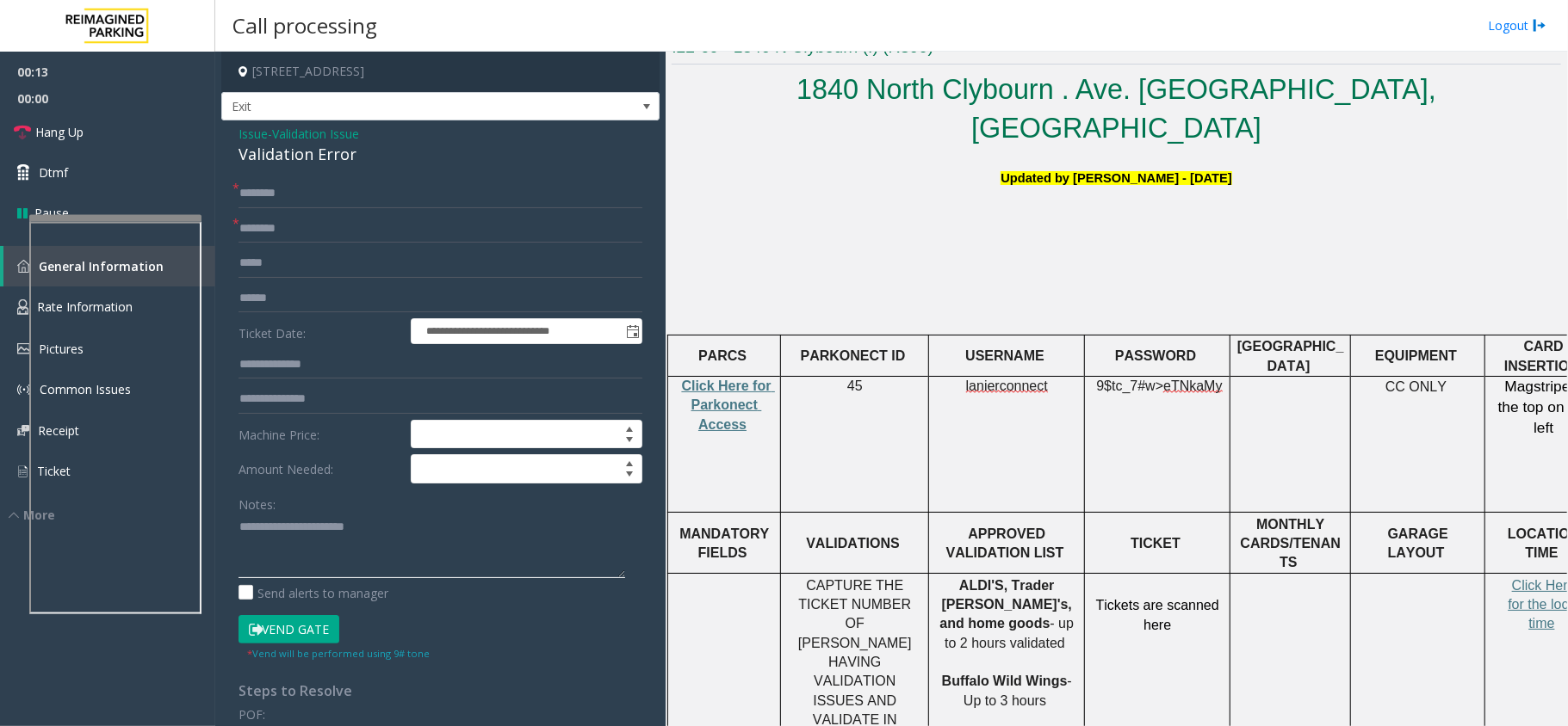
click at [324, 544] on textarea at bounding box center [431, 545] width 387 height 64
type textarea "**********"
drag, startPoint x: 1014, startPoint y: 540, endPoint x: 942, endPoint y: 544, distance: 72.1
click at [942, 577] on p "ALDI'S, Trader [PERSON_NAME]'s, and home goods - up to 2 hours validated Buffal…" at bounding box center [1006, 644] width 143 height 135
click at [1016, 579] on span "ALDI'S, Trader [PERSON_NAME]'s, and home goods" at bounding box center [1008, 605] width 136 height 54
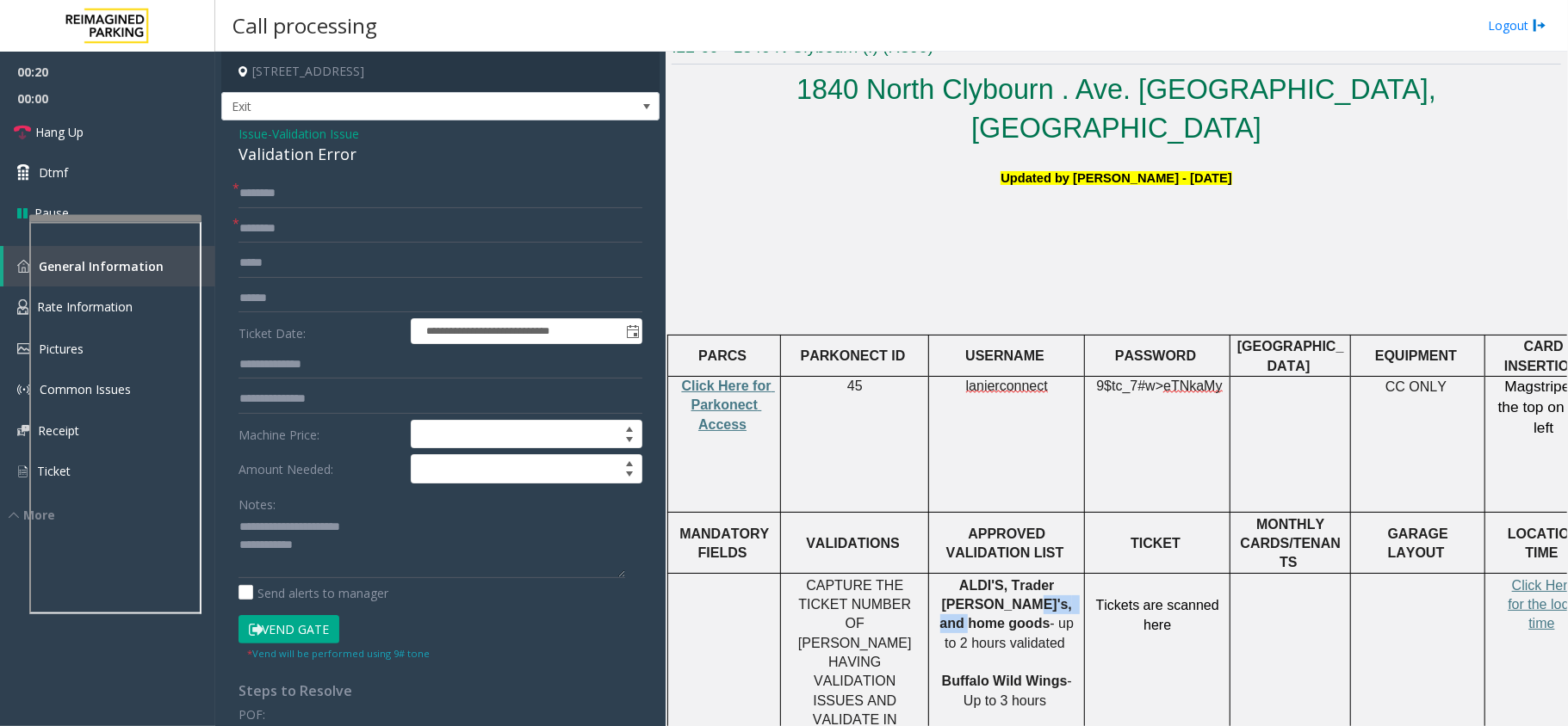
copy span "home goods"
drag, startPoint x: 1015, startPoint y: 543, endPoint x: 933, endPoint y: 545, distance: 82.0
click at [933, 577] on div "ALDI'S, Trader [PERSON_NAME]'s, and home goods - up to 2 hours validated Buffal…" at bounding box center [1006, 644] width 155 height 135
click at [287, 236] on input "text" at bounding box center [440, 228] width 404 height 29
paste input "**********"
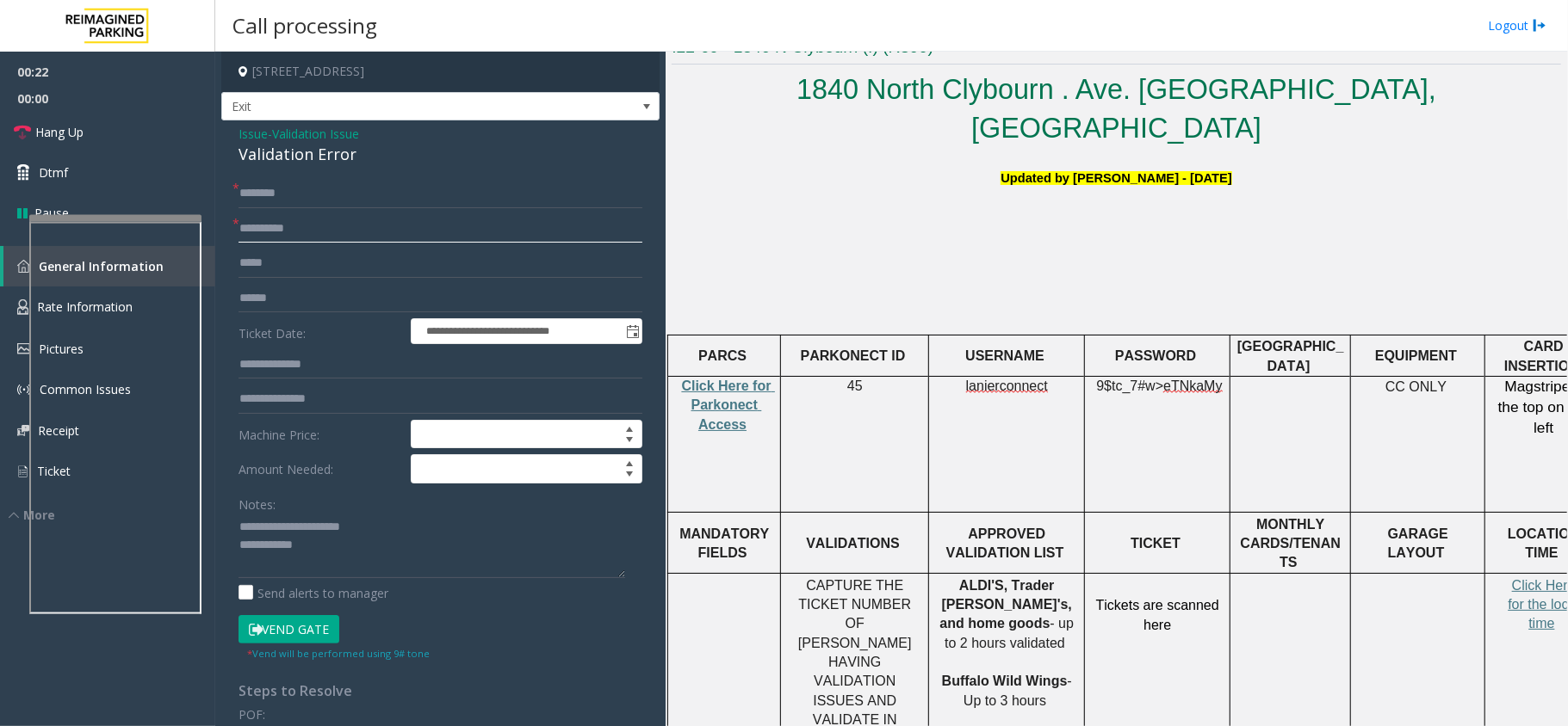
type input "**********"
click at [350, 555] on textarea at bounding box center [431, 545] width 387 height 64
click at [293, 301] on input "text" at bounding box center [440, 298] width 404 height 29
click at [328, 552] on textarea at bounding box center [431, 545] width 387 height 64
drag, startPoint x: 343, startPoint y: 308, endPoint x: 235, endPoint y: 297, distance: 108.6
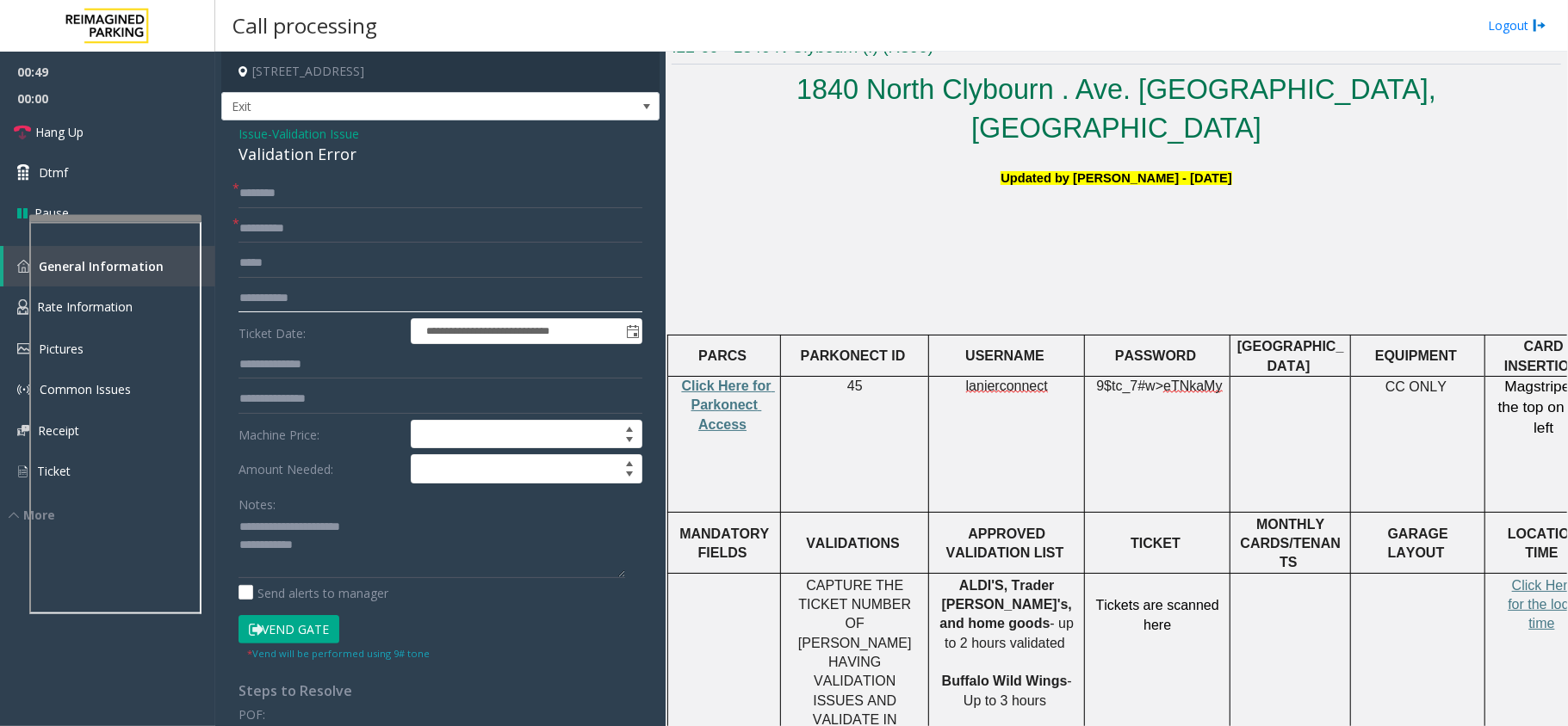
click at [235, 297] on div "**********" at bounding box center [440, 632] width 430 height 906
click at [325, 294] on input "**********" at bounding box center [440, 298] width 404 height 29
drag, startPoint x: 338, startPoint y: 301, endPoint x: 212, endPoint y: 304, distance: 126.0
click at [212, 304] on app-root "**********" at bounding box center [784, 363] width 1568 height 726
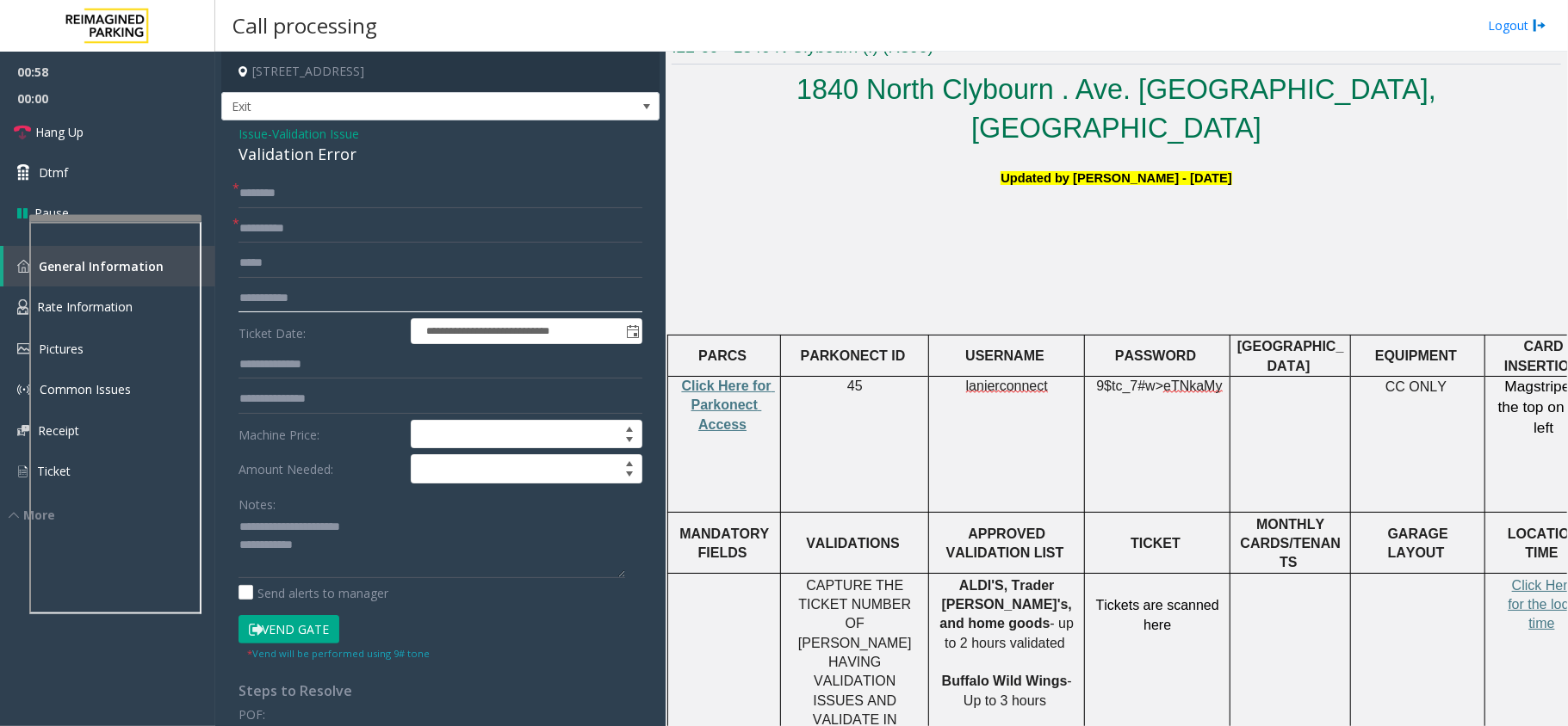
type input "**********"
click at [298, 203] on input "text" at bounding box center [440, 193] width 404 height 29
type input "******"
click at [285, 637] on button "Vend Gate" at bounding box center [288, 629] width 101 height 29
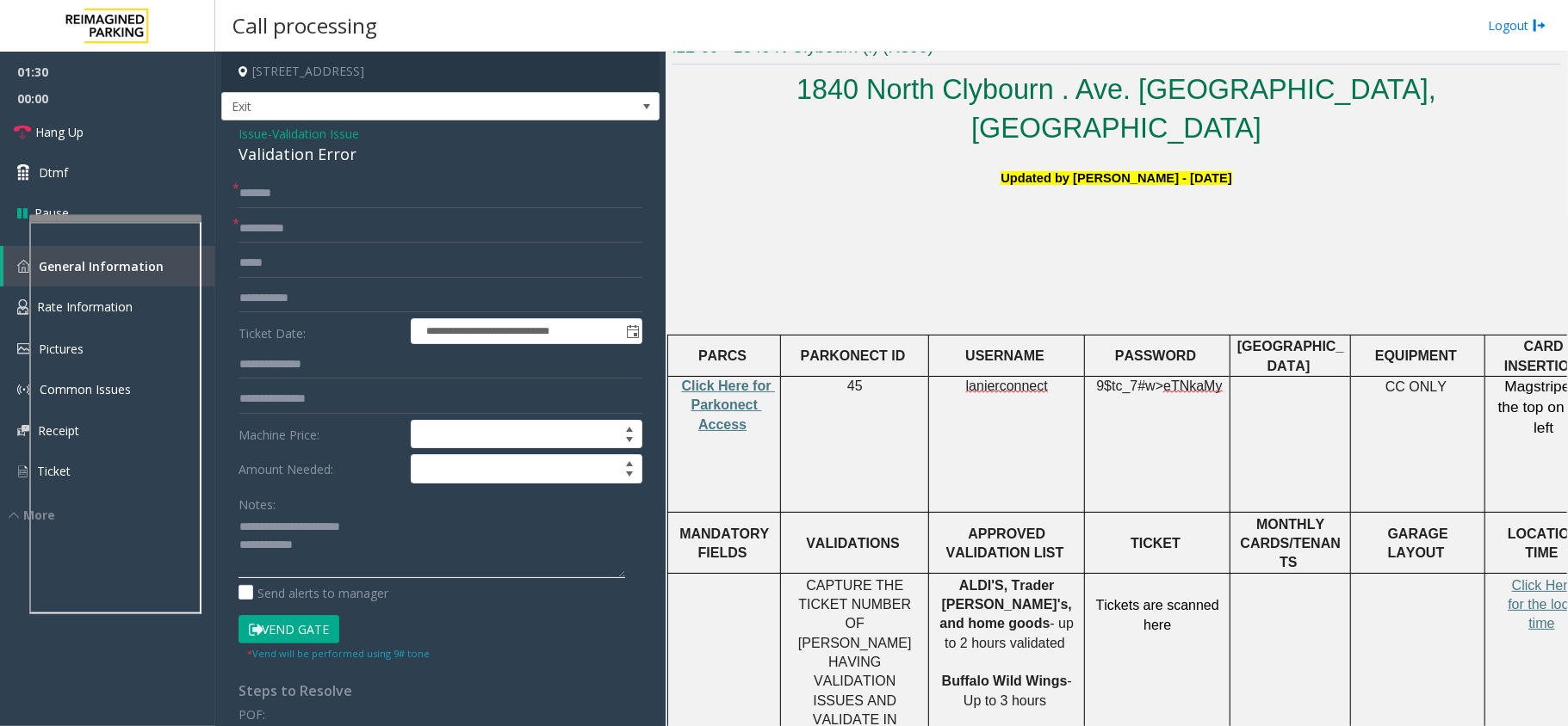
click at [348, 547] on textarea at bounding box center [431, 545] width 387 height 64
type textarea "**********"
click at [121, 140] on link "Hang Up" at bounding box center [107, 132] width 215 height 40
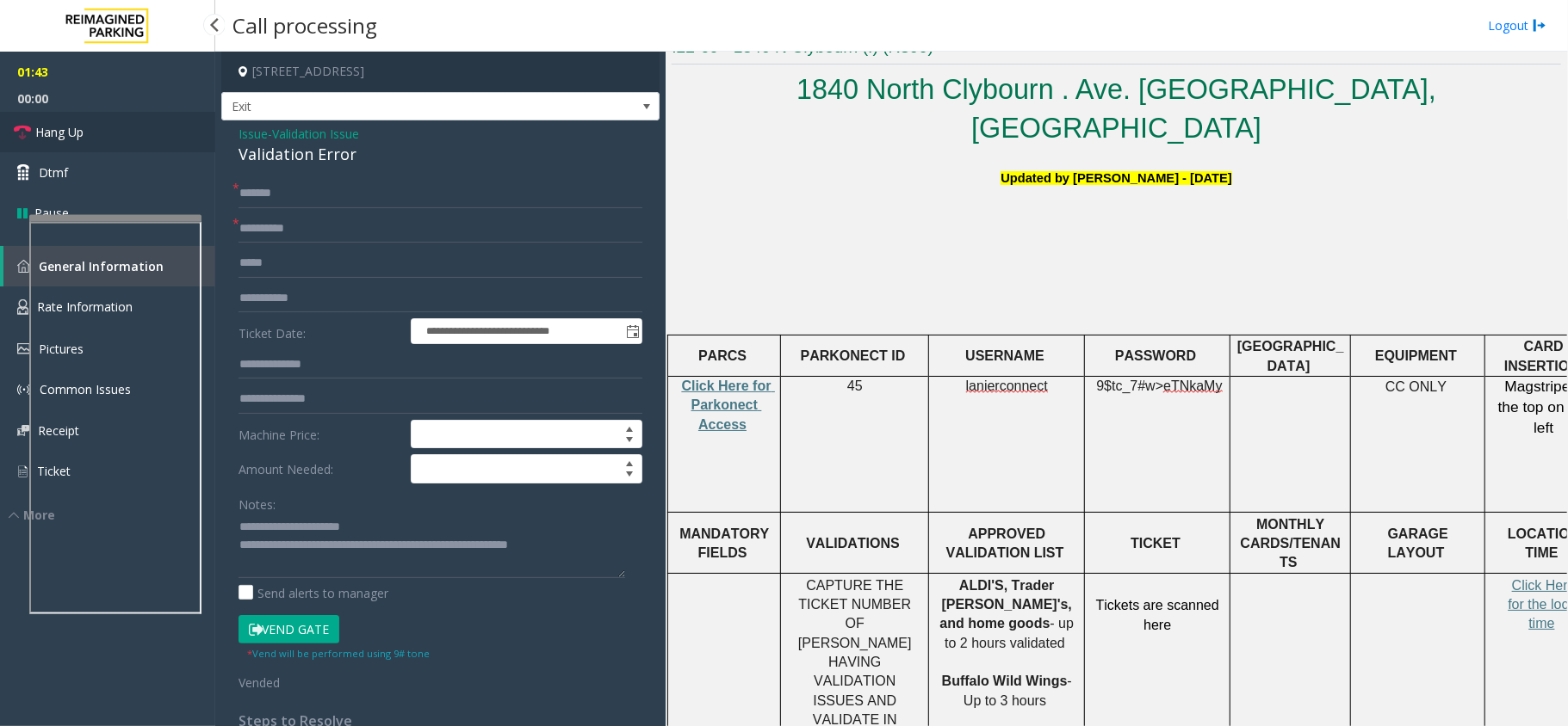
click at [121, 140] on link "Hang Up" at bounding box center [107, 132] width 215 height 40
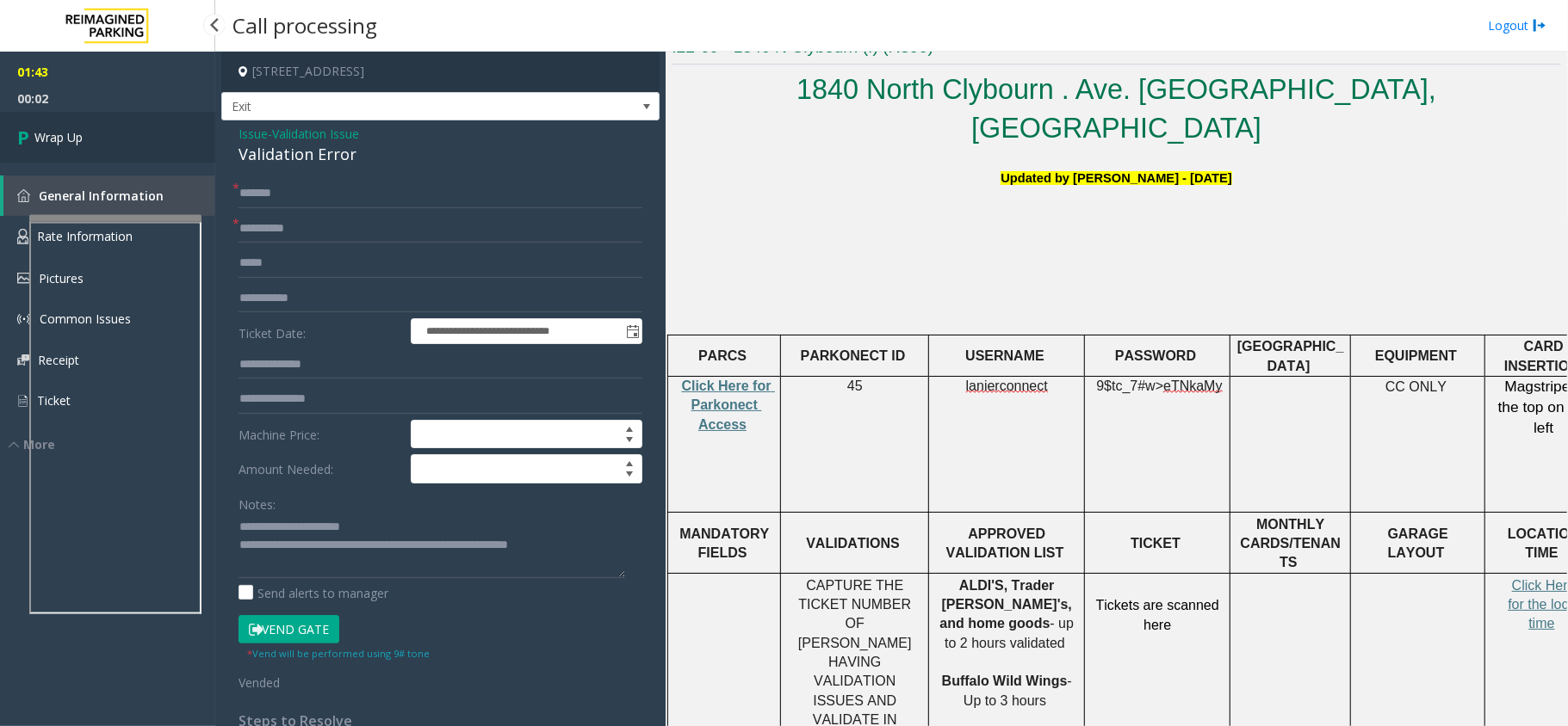
click at [67, 152] on link "Wrap Up" at bounding box center [107, 137] width 215 height 51
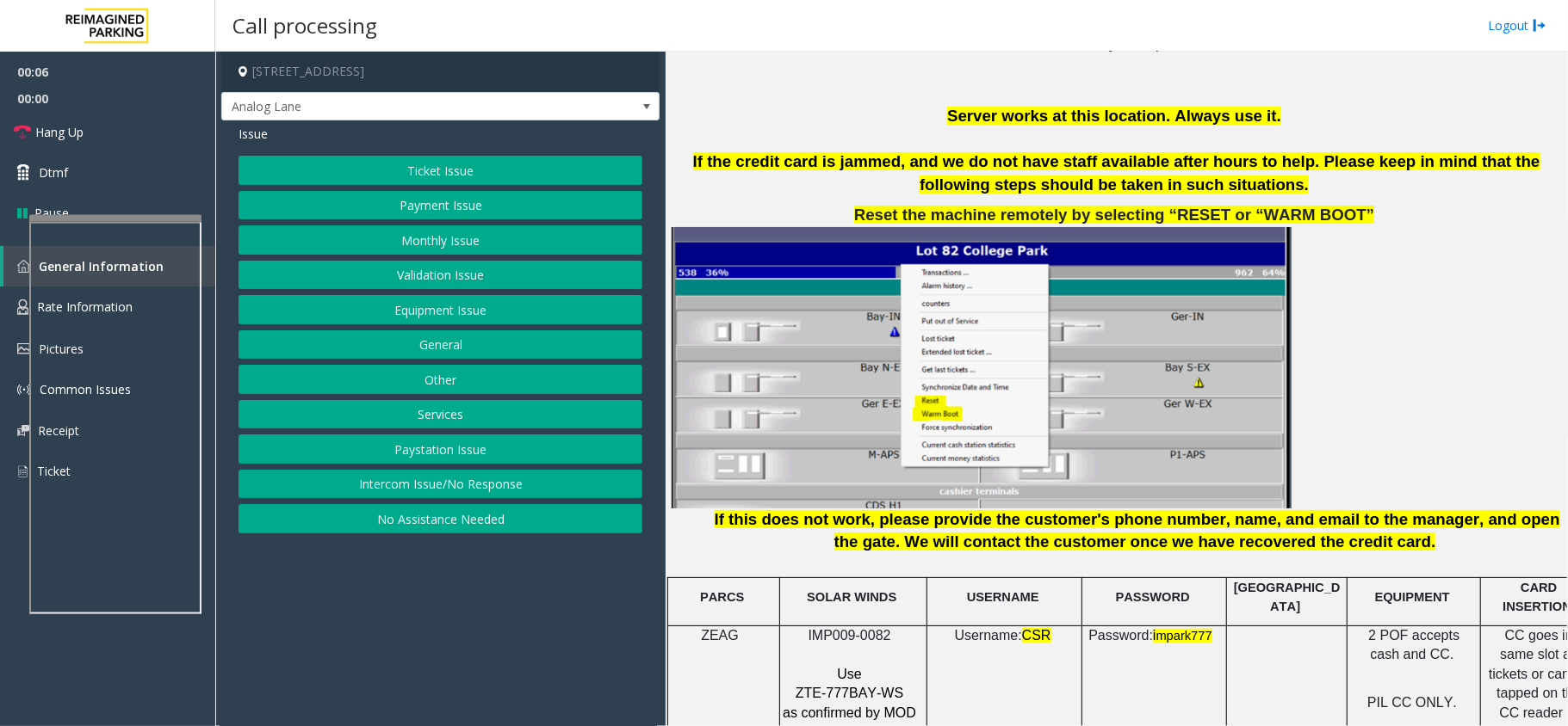
scroll to position [1950, 0]
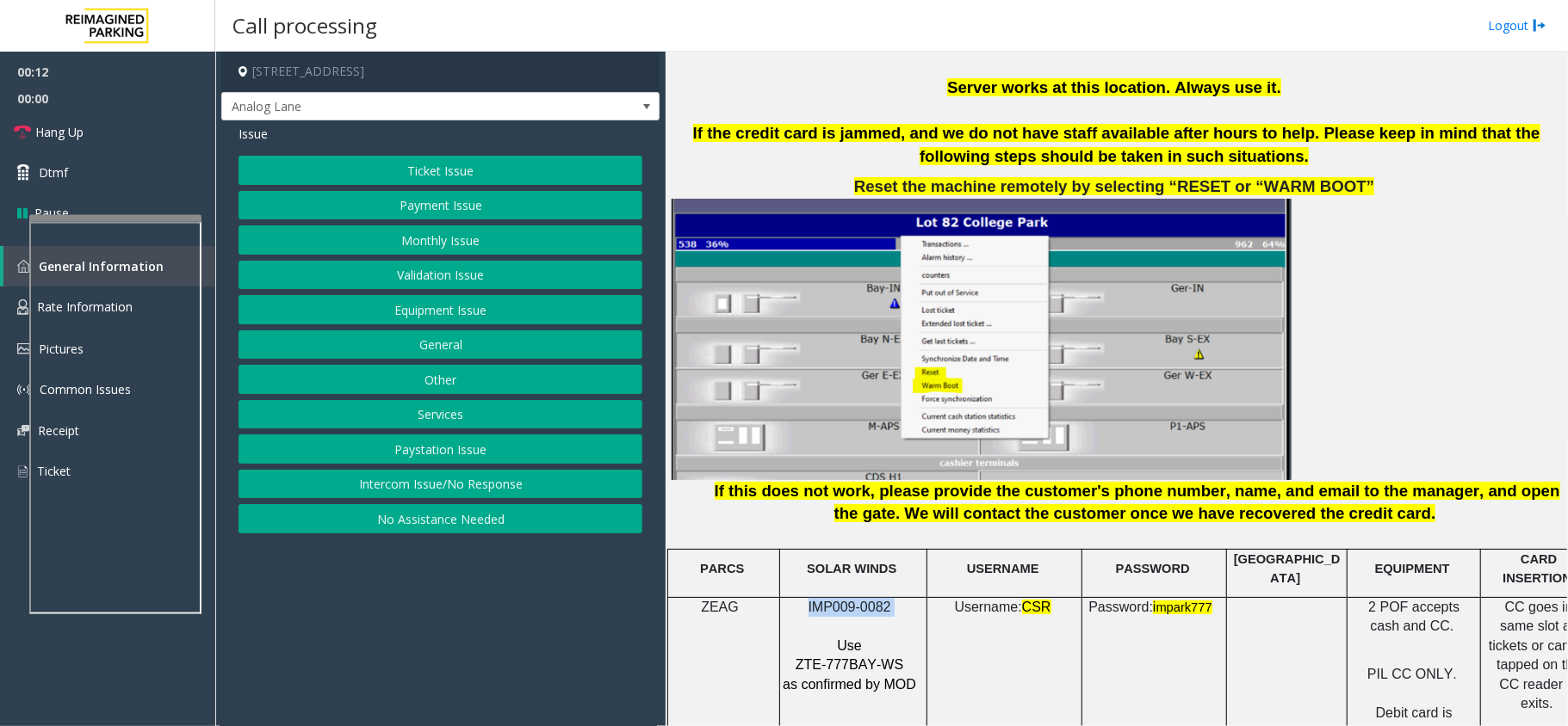
drag, startPoint x: 892, startPoint y: 600, endPoint x: 790, endPoint y: 595, distance: 102.1
click at [790, 598] on p "IMP009-0082" at bounding box center [851, 607] width 139 height 19
click at [842, 617] on p at bounding box center [851, 627] width 139 height 19
drag, startPoint x: 858, startPoint y: 600, endPoint x: 796, endPoint y: 600, distance: 62.0
click at [796, 600] on p "IMP009-0082" at bounding box center [851, 607] width 139 height 19
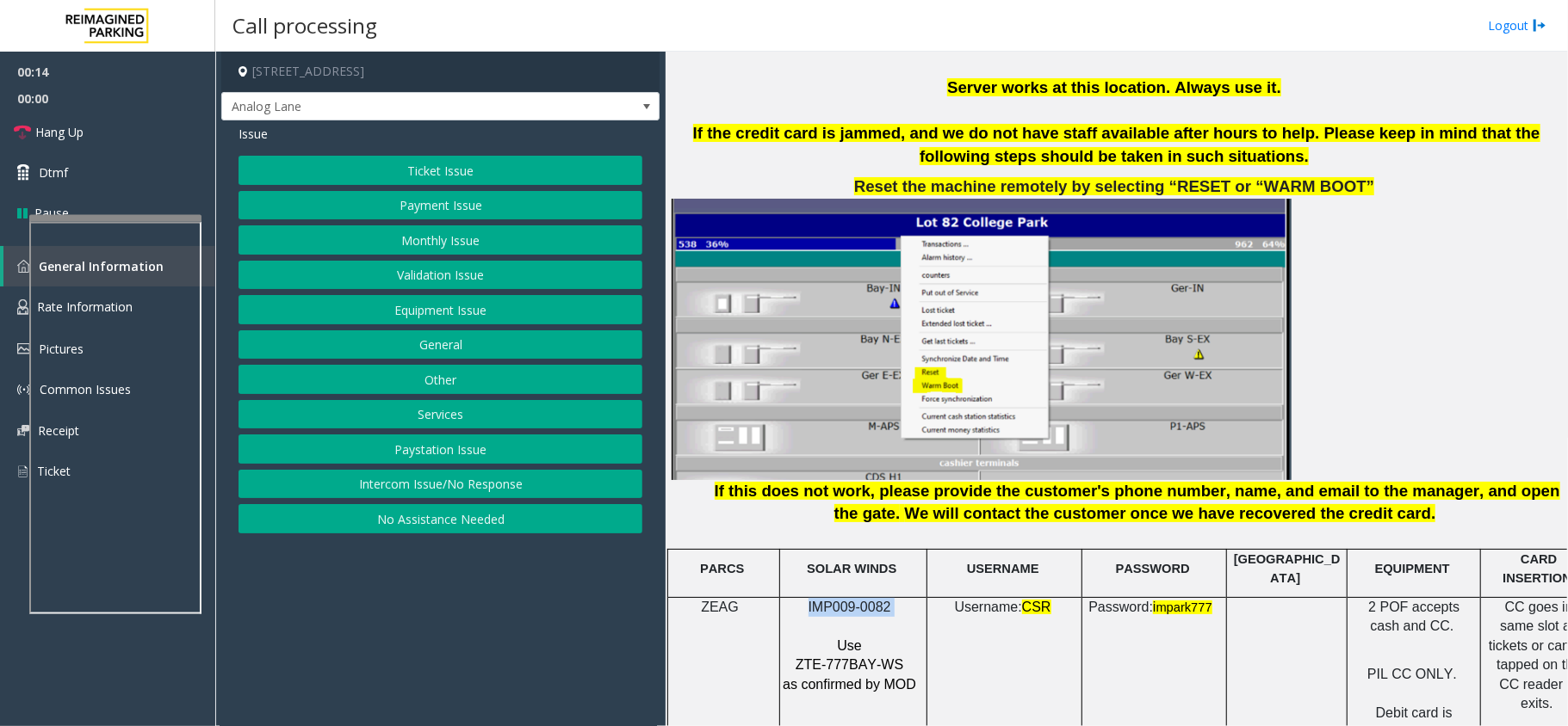
click at [814, 600] on span "IMP009-0082" at bounding box center [849, 607] width 83 height 15
drag, startPoint x: 806, startPoint y: 599, endPoint x: 888, endPoint y: 602, distance: 82.1
click at [888, 602] on p "IMP009-0082" at bounding box center [851, 607] width 139 height 19
click at [892, 602] on p "IMP009-0082" at bounding box center [851, 607] width 139 height 19
drag, startPoint x: 958, startPoint y: 602, endPoint x: 1051, endPoint y: 609, distance: 93.3
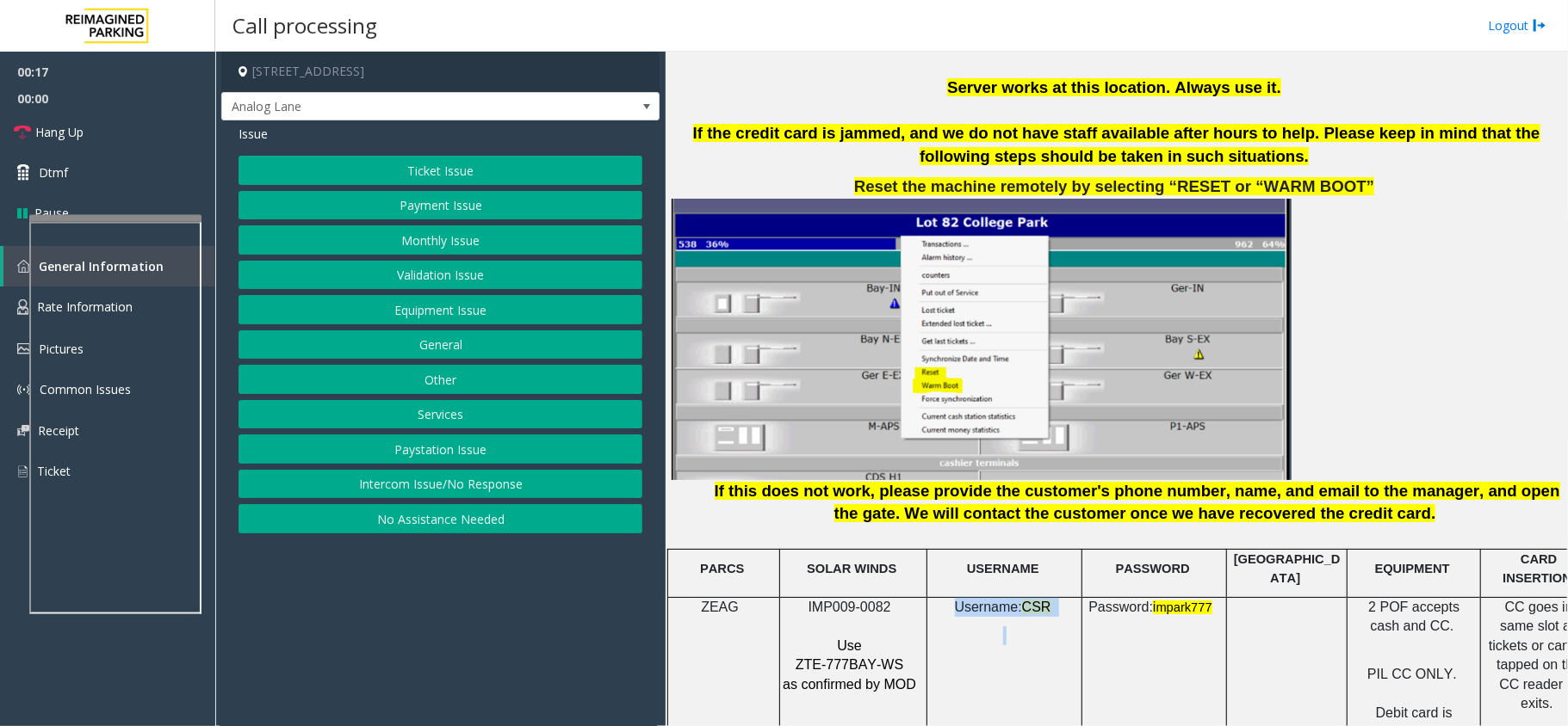
click at [1051, 609] on div "Username: CSR" at bounding box center [1003, 631] width 154 height 67
drag, startPoint x: 1093, startPoint y: 599, endPoint x: 1210, endPoint y: 600, distance: 117.0
click at [1210, 600] on p "Password: i mpark777" at bounding box center [1152, 607] width 136 height 20
click at [1212, 600] on span at bounding box center [1214, 607] width 4 height 15
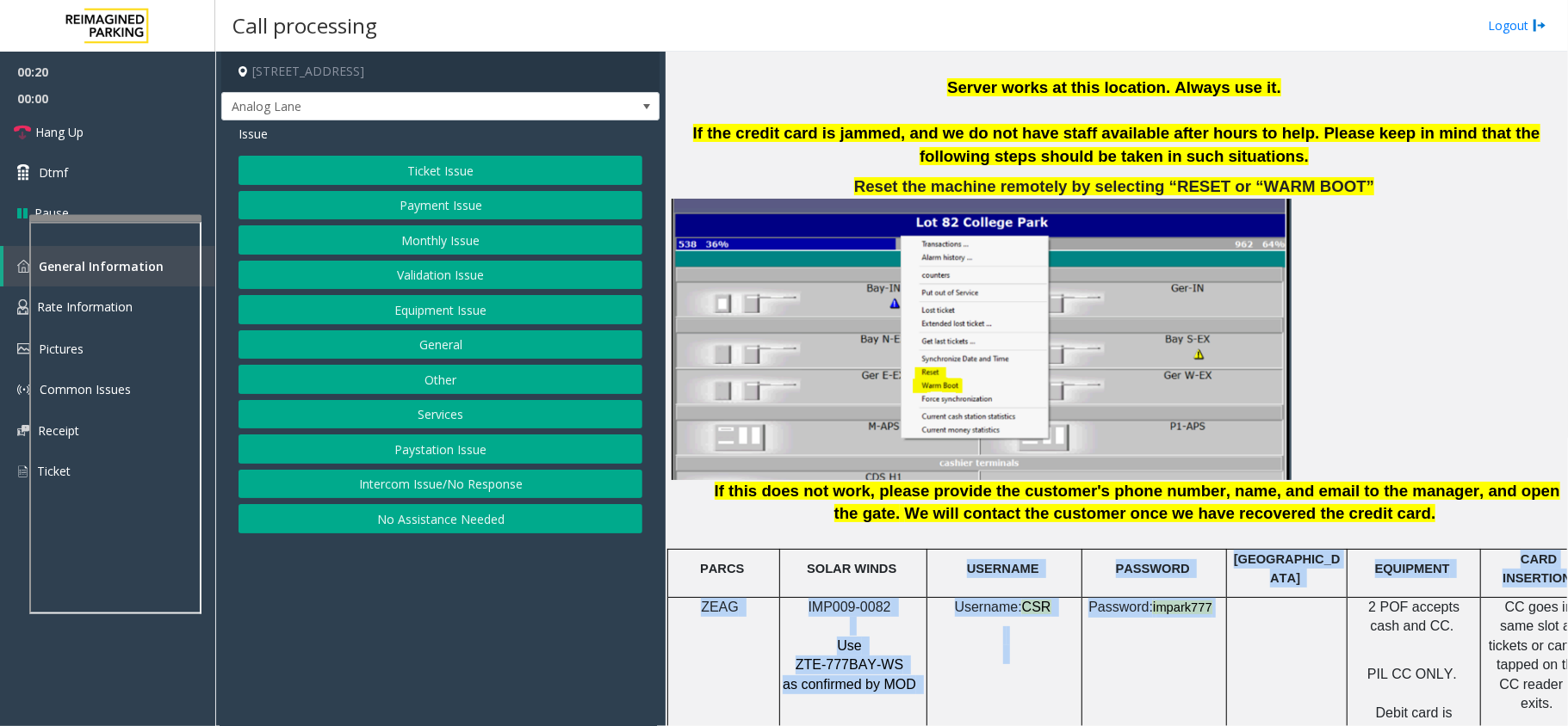
drag, startPoint x: 1210, startPoint y: 600, endPoint x: 921, endPoint y: 580, distance: 289.7
click at [938, 626] on p at bounding box center [1004, 645] width 142 height 39
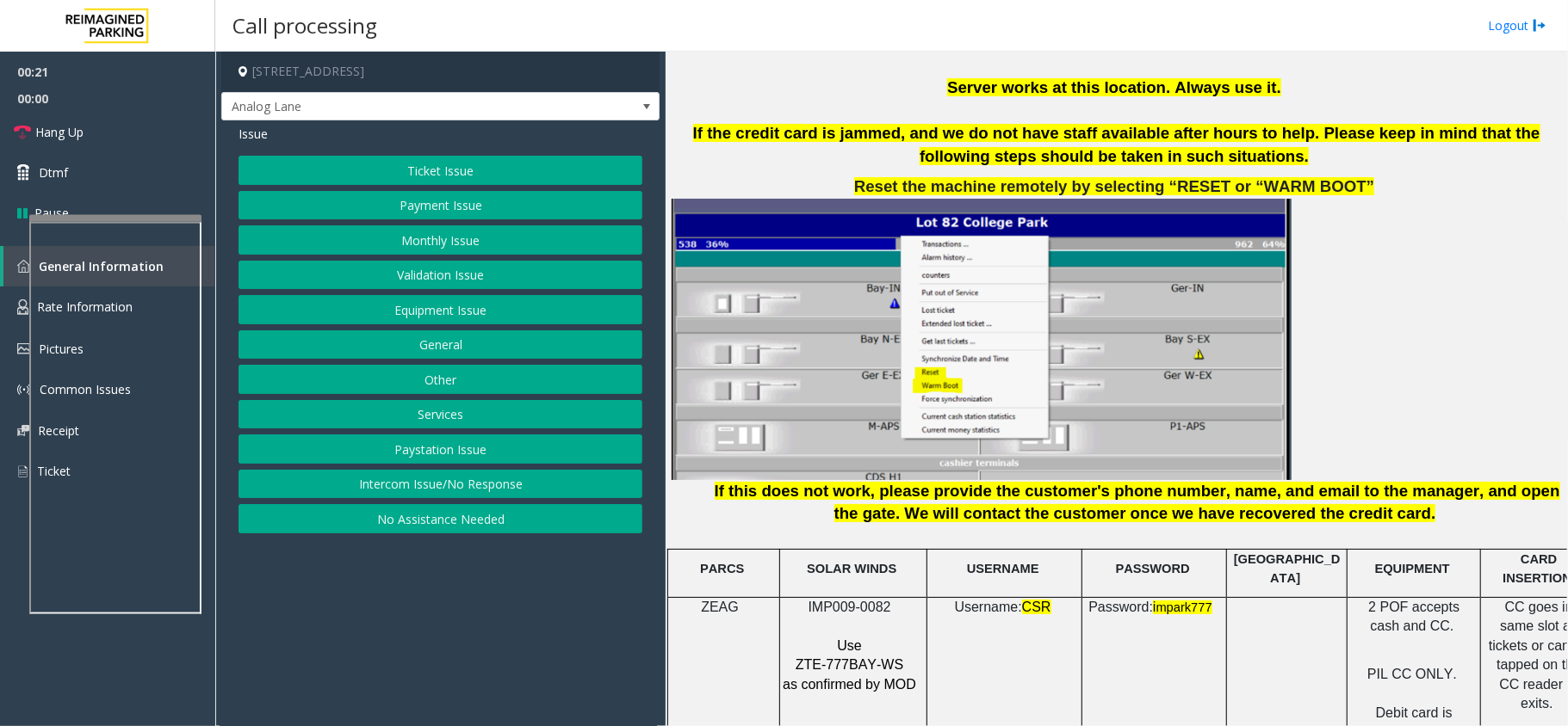
click at [448, 478] on button "Intercom Issue/No Response" at bounding box center [440, 484] width 404 height 29
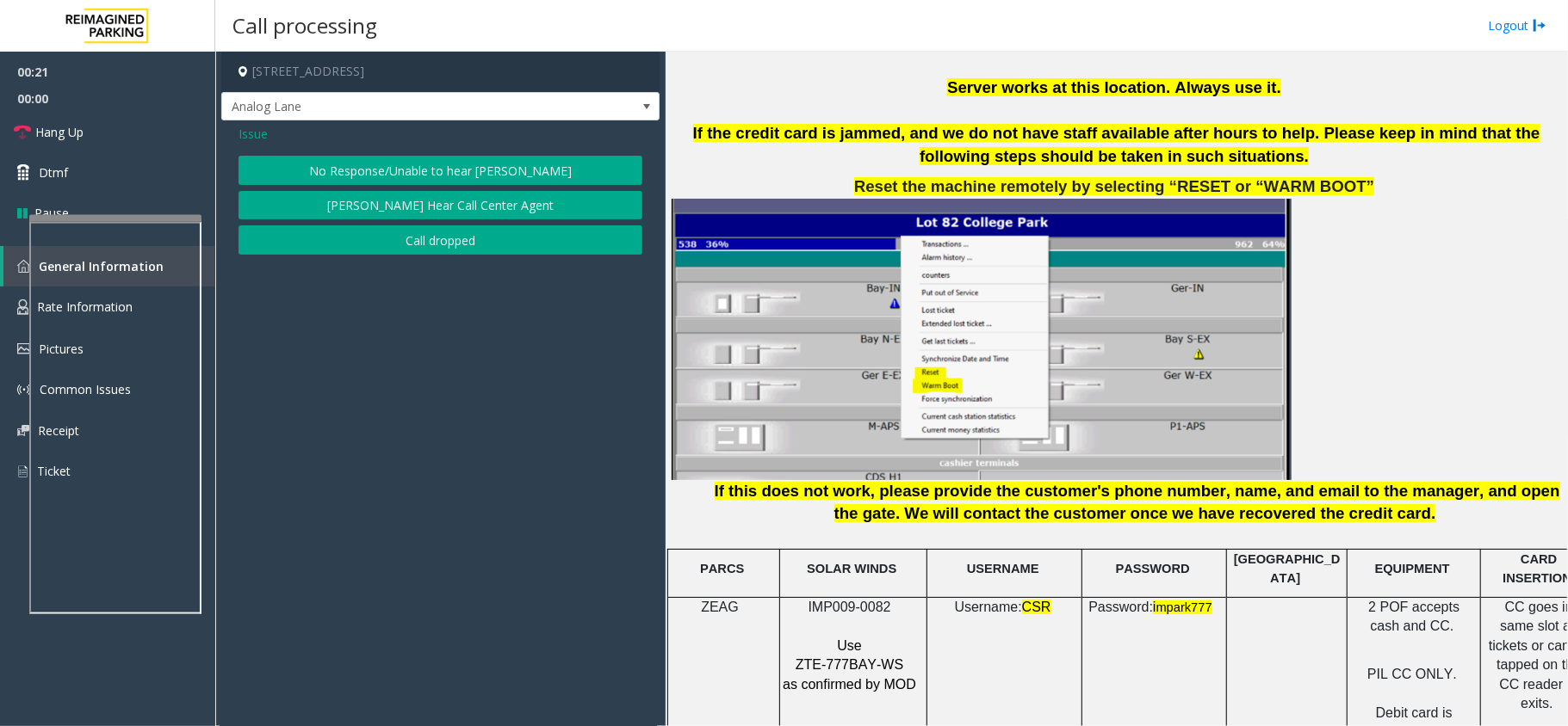
click at [397, 159] on button "No Response/Unable to hear [PERSON_NAME]" at bounding box center [440, 169] width 404 height 29
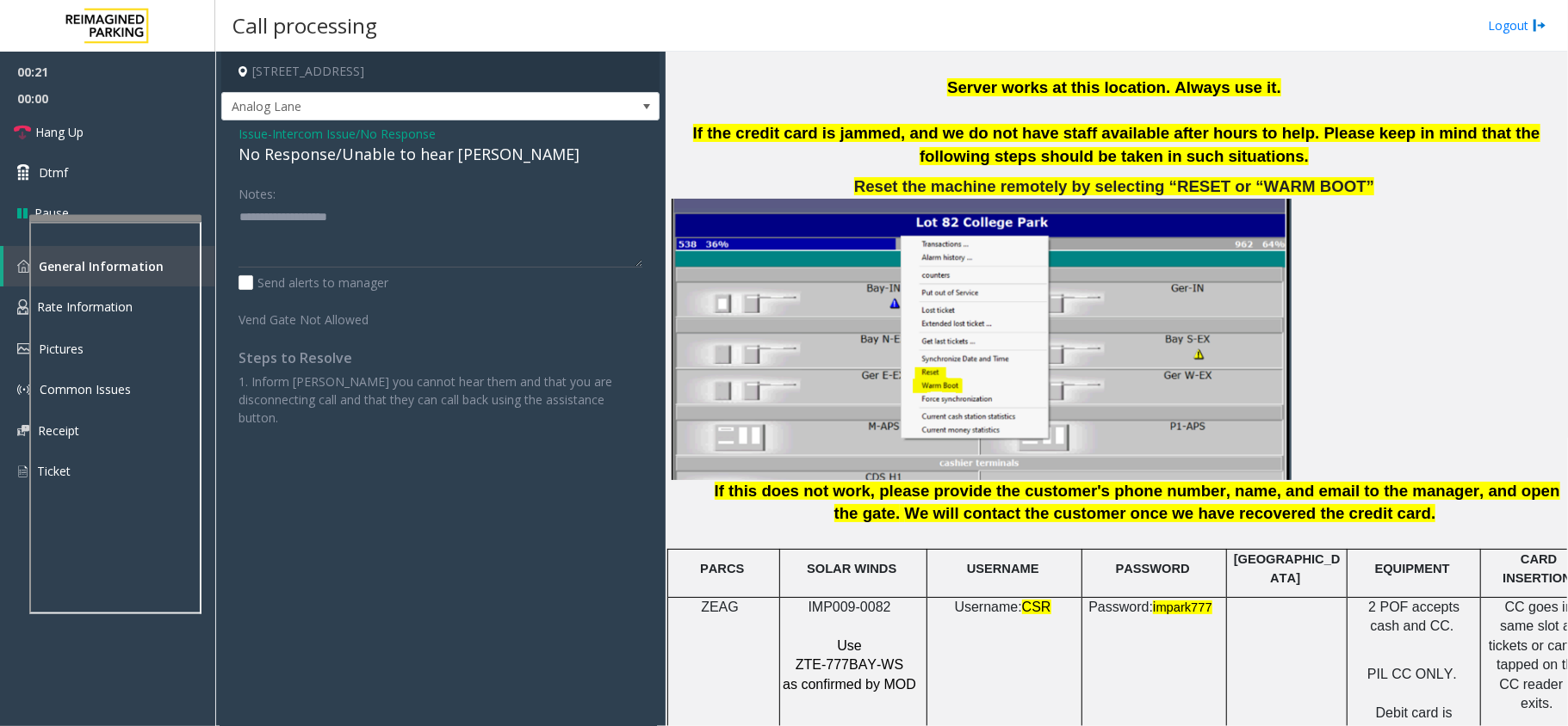
click at [396, 155] on div "No Response/Unable to hear [PERSON_NAME]" at bounding box center [440, 155] width 404 height 23
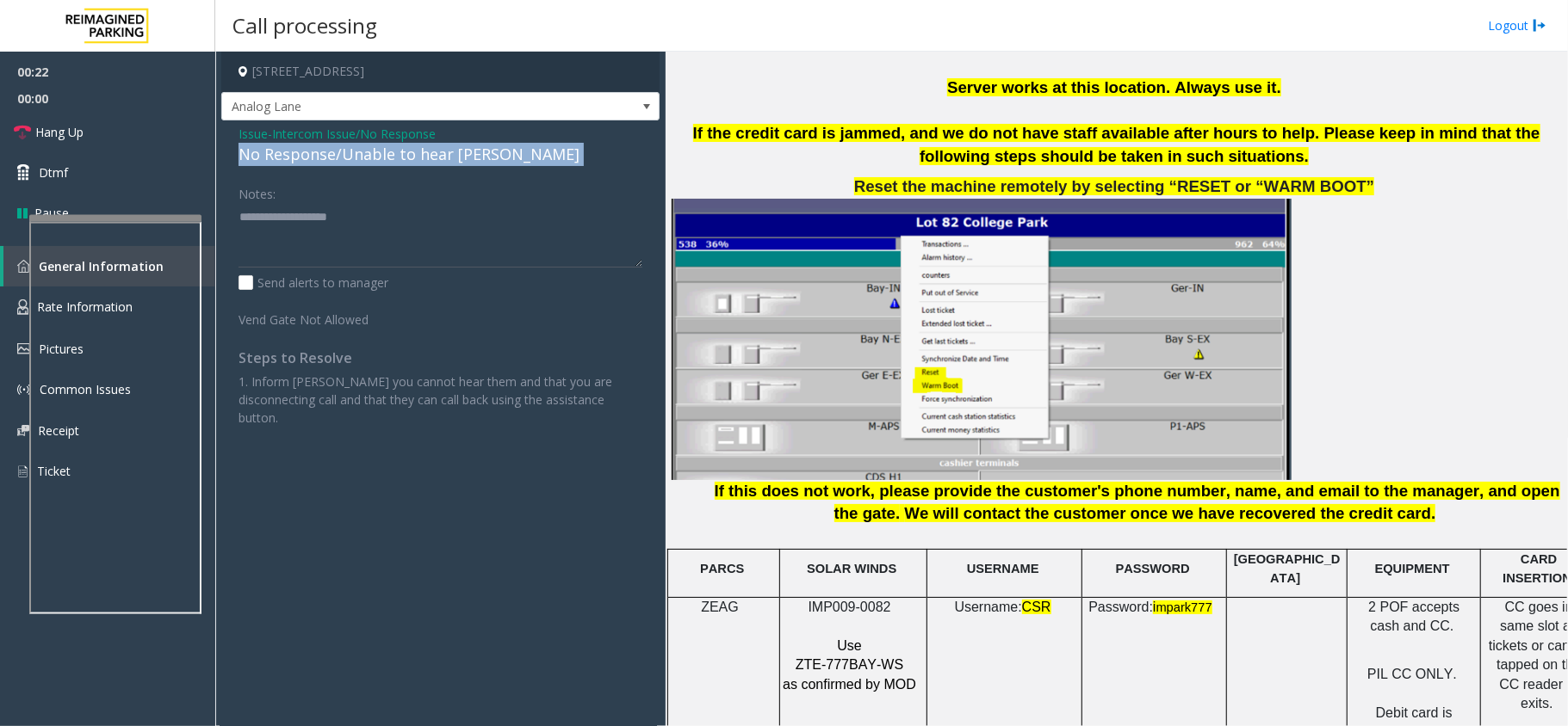
click at [396, 155] on div "No Response/Unable to hear [PERSON_NAME]" at bounding box center [440, 155] width 404 height 23
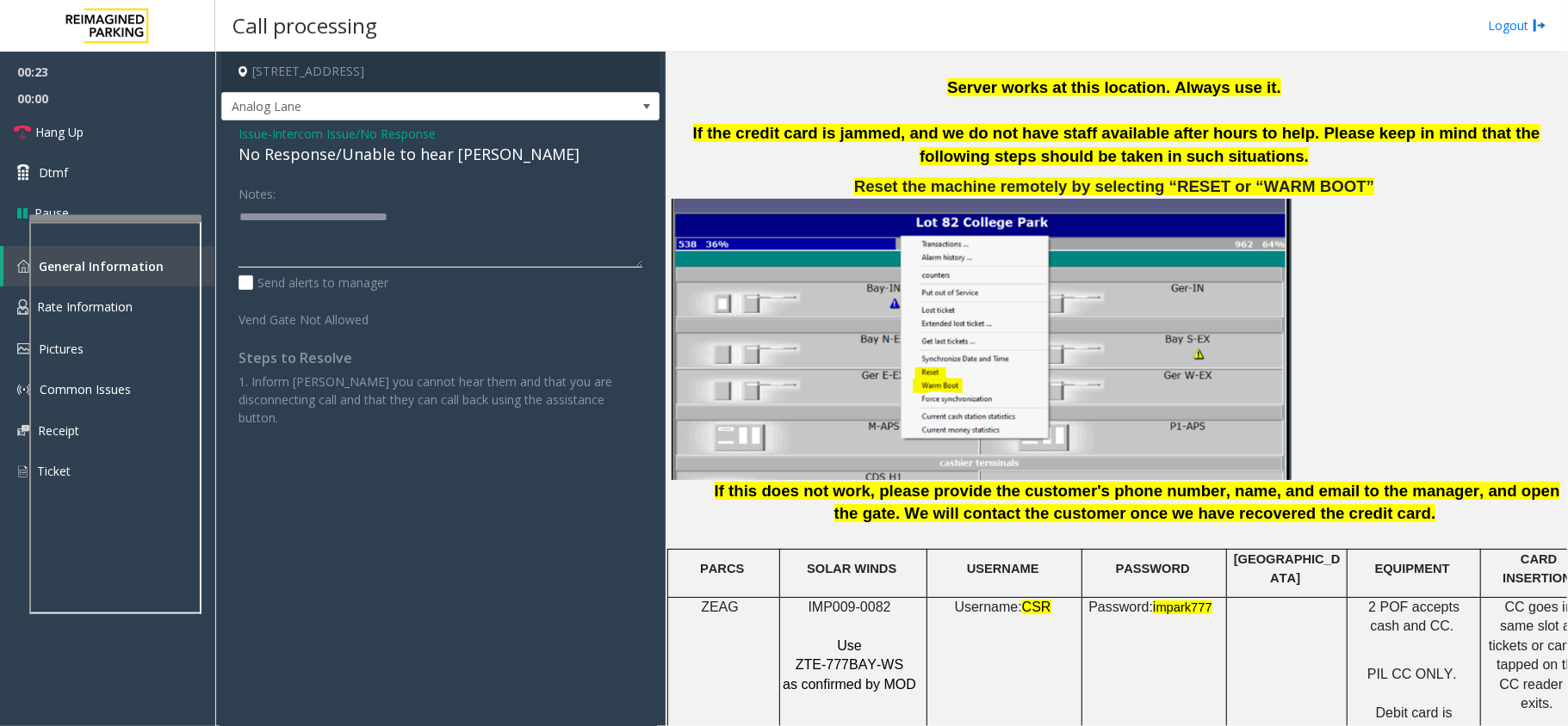
click at [476, 221] on textarea at bounding box center [440, 234] width 404 height 64
type textarea "**********"
click at [141, 134] on link "Hang Up" at bounding box center [107, 132] width 215 height 40
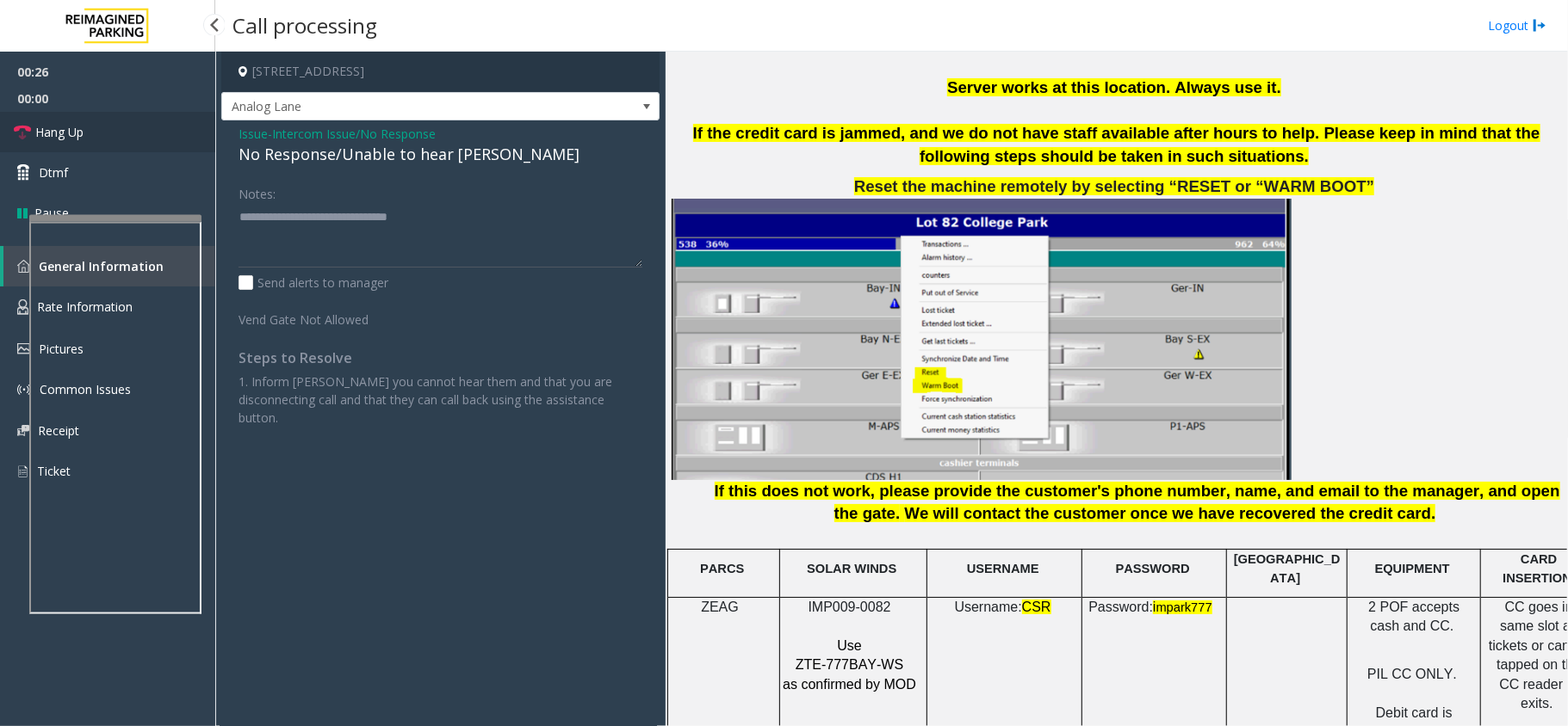
click at [141, 134] on link "Hang Up" at bounding box center [107, 132] width 215 height 40
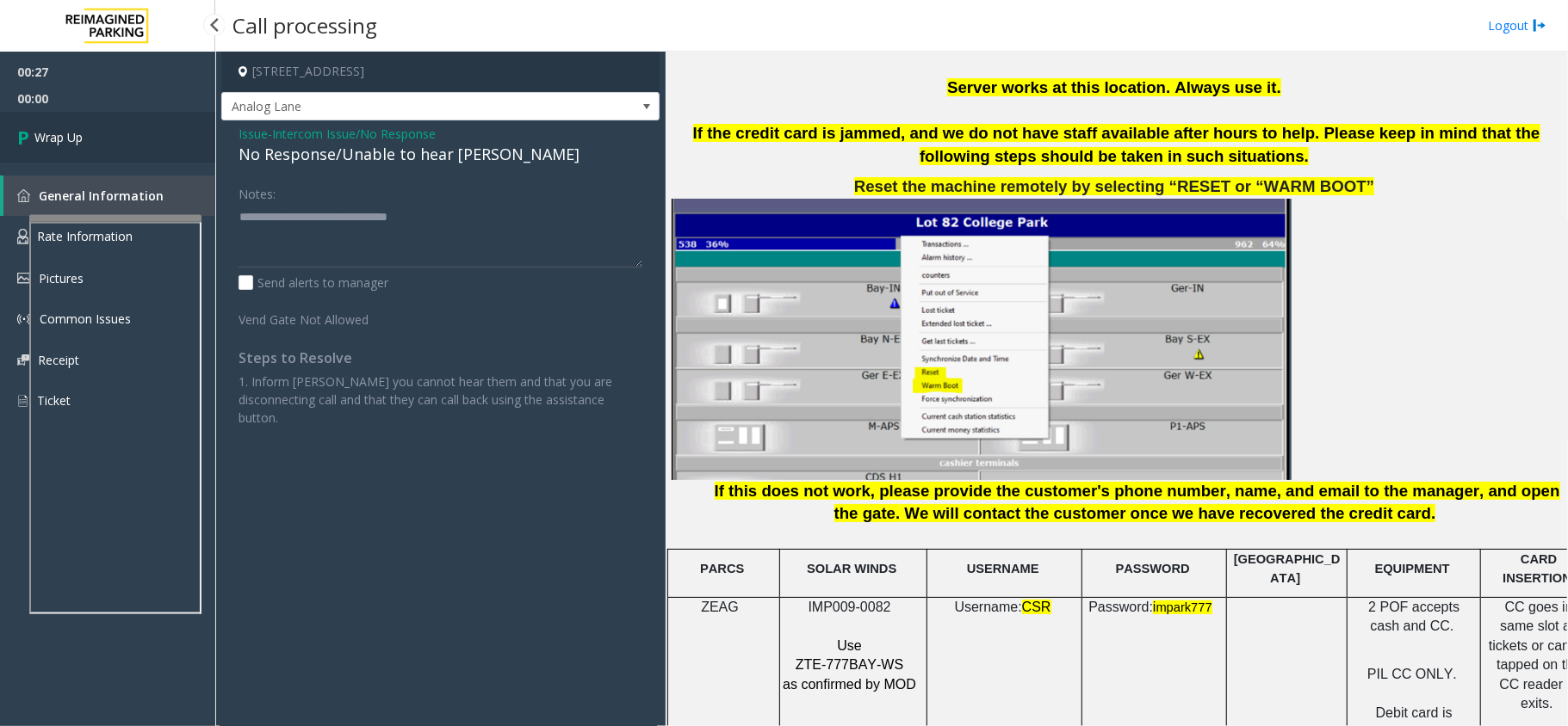
click at [141, 134] on link "Wrap Up" at bounding box center [107, 137] width 215 height 51
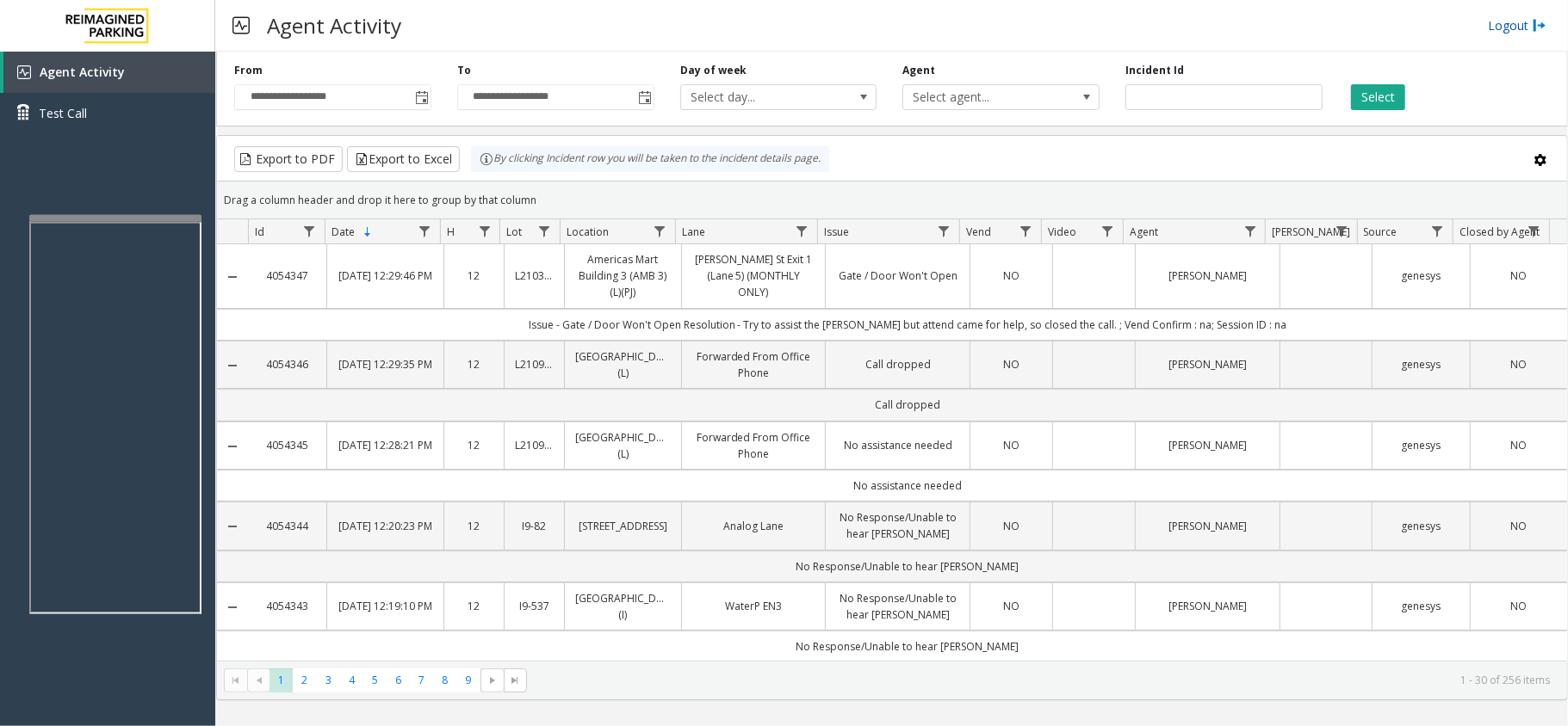
click at [1491, 25] on link "Logout" at bounding box center [1516, 25] width 59 height 18
